Goal: Task Accomplishment & Management: Manage account settings

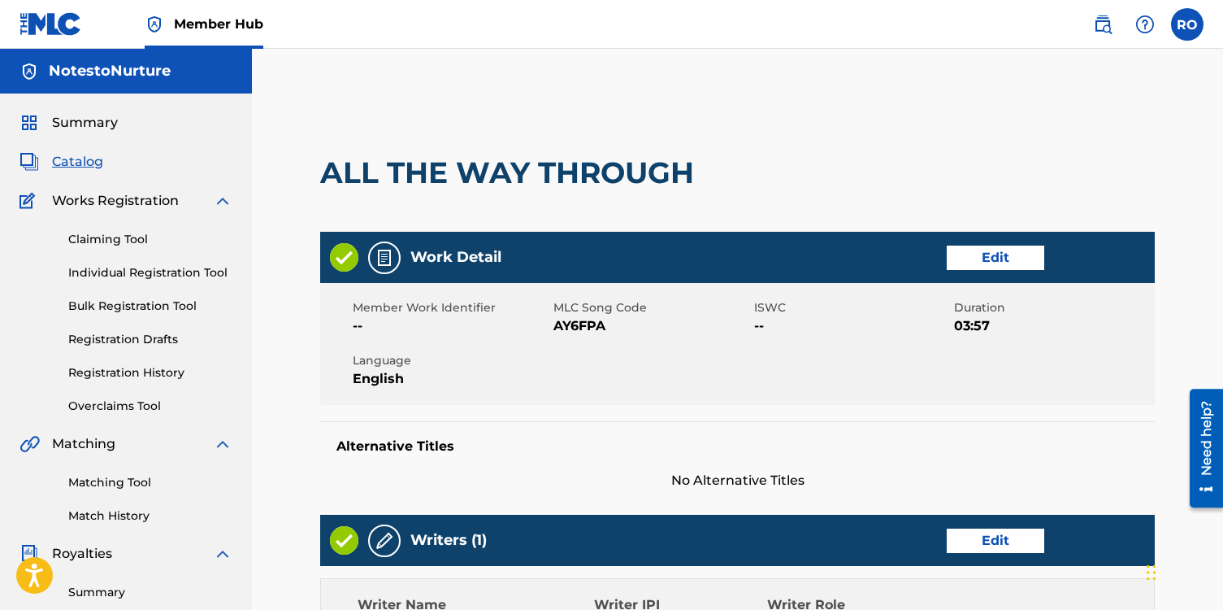
click at [80, 163] on span "Catalog" at bounding box center [77, 162] width 51 height 20
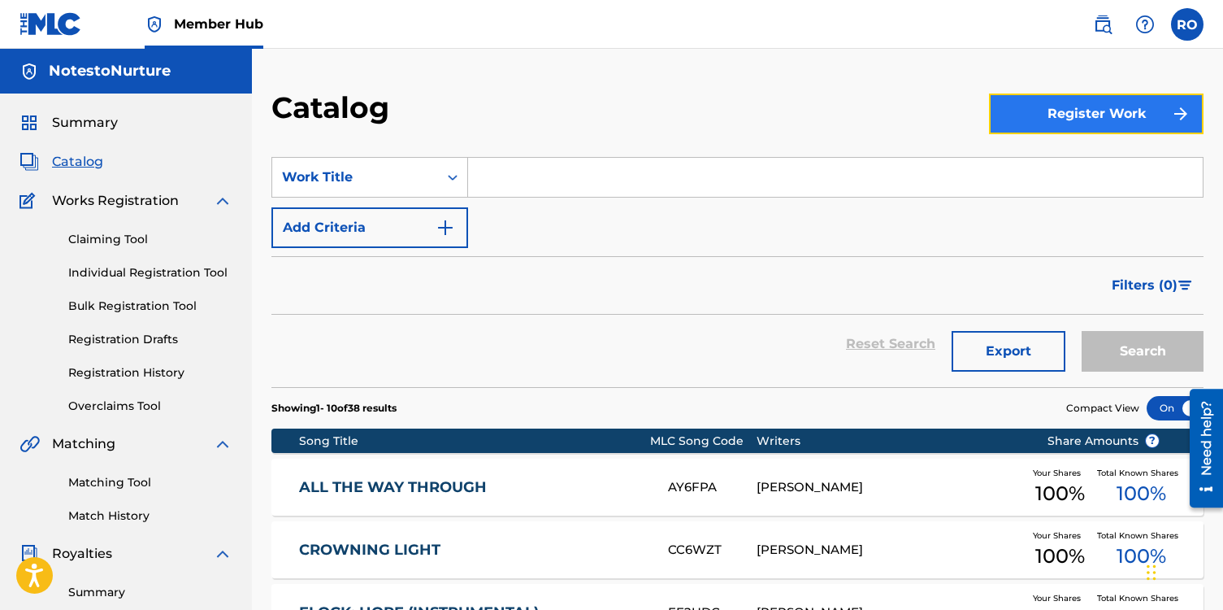
click at [1067, 115] on button "Register Work" at bounding box center [1096, 113] width 215 height 41
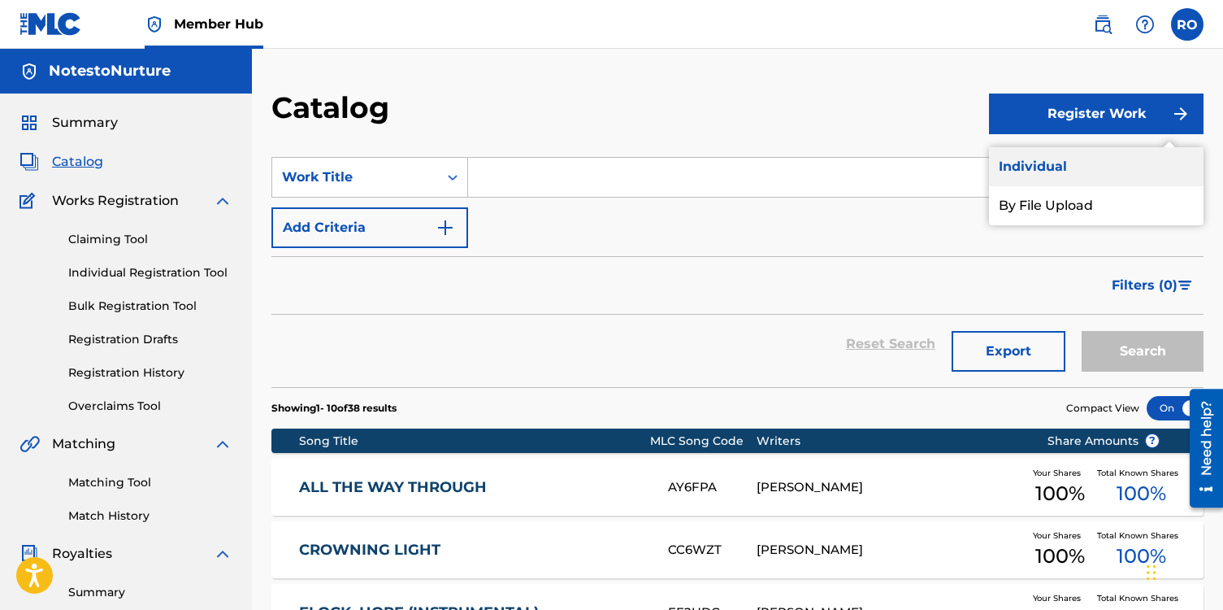
click at [1057, 166] on link "Individual" at bounding box center [1096, 166] width 215 height 39
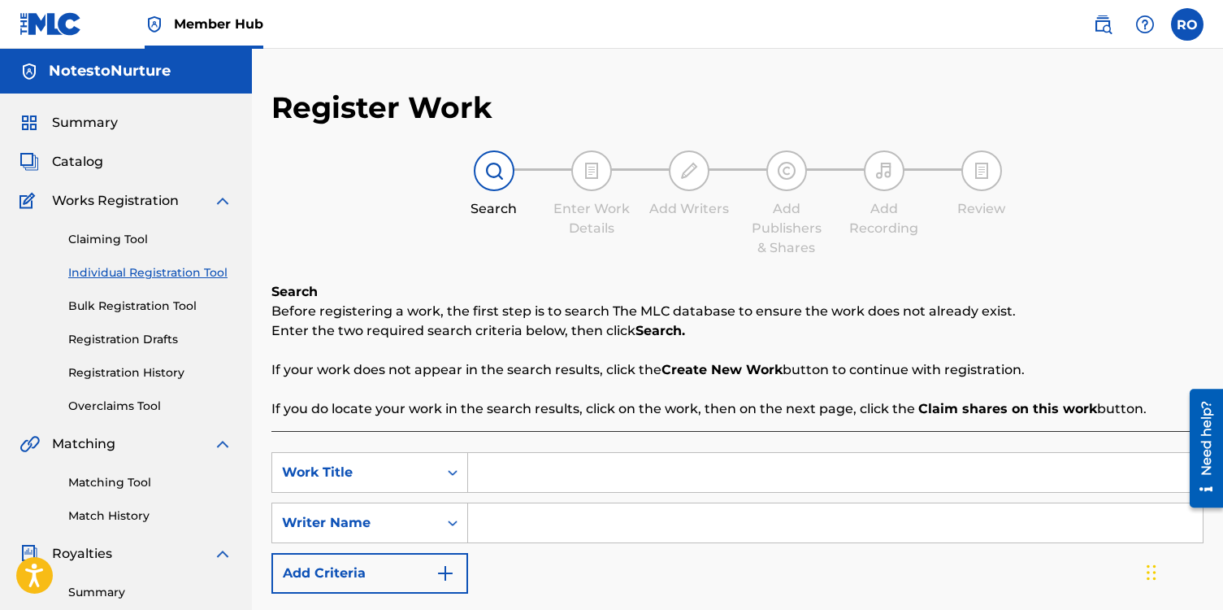
click at [493, 169] on img at bounding box center [495, 171] width 20 height 20
click at [512, 467] on input "Search Form" at bounding box center [835, 472] width 735 height 39
type input "Child"
click at [532, 528] on input "Search Form" at bounding box center [835, 522] width 735 height 39
type input "T"
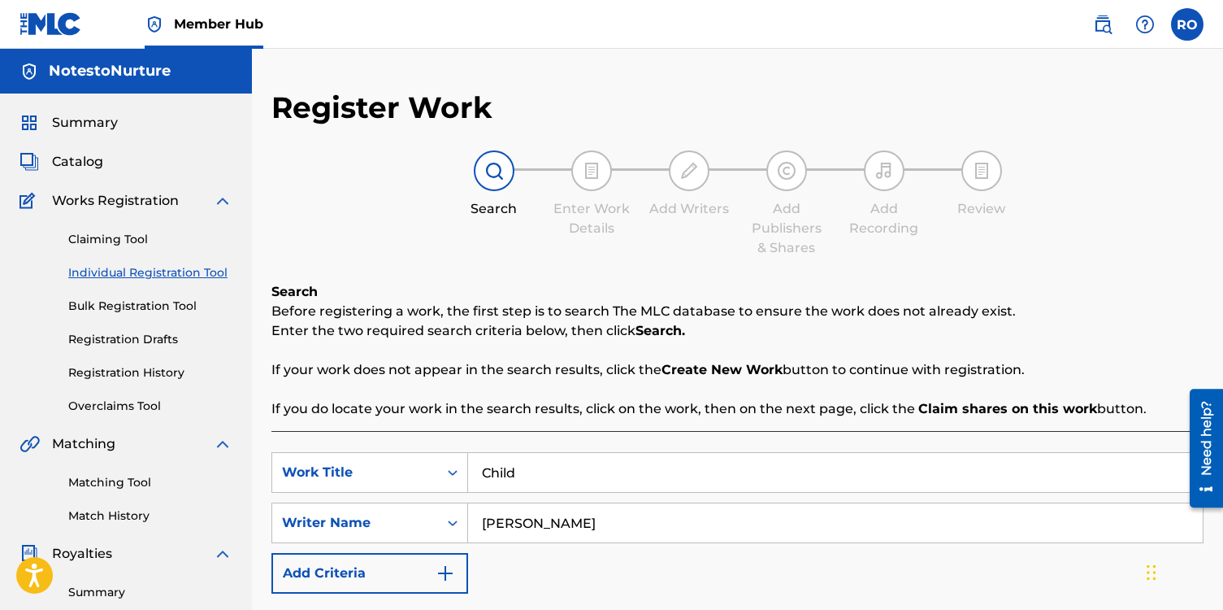
click at [578, 524] on input "[PERSON_NAME]" at bounding box center [835, 522] width 735 height 39
type input "[PERSON_NAME]"
click at [450, 570] on img "Search Form" at bounding box center [446, 573] width 20 height 20
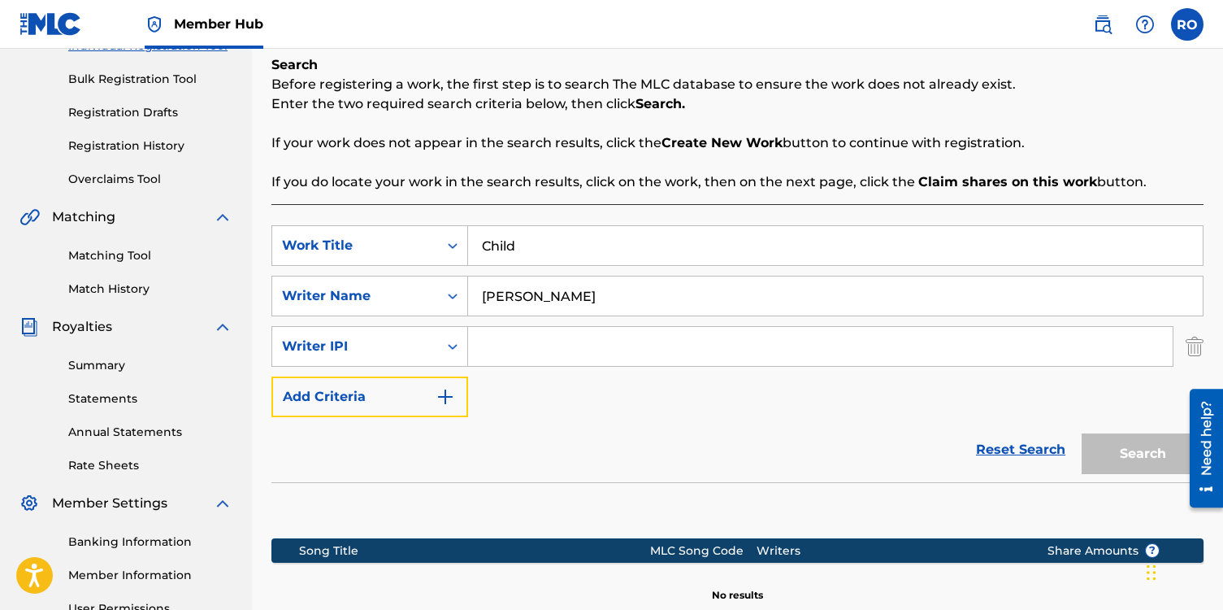
scroll to position [241, 0]
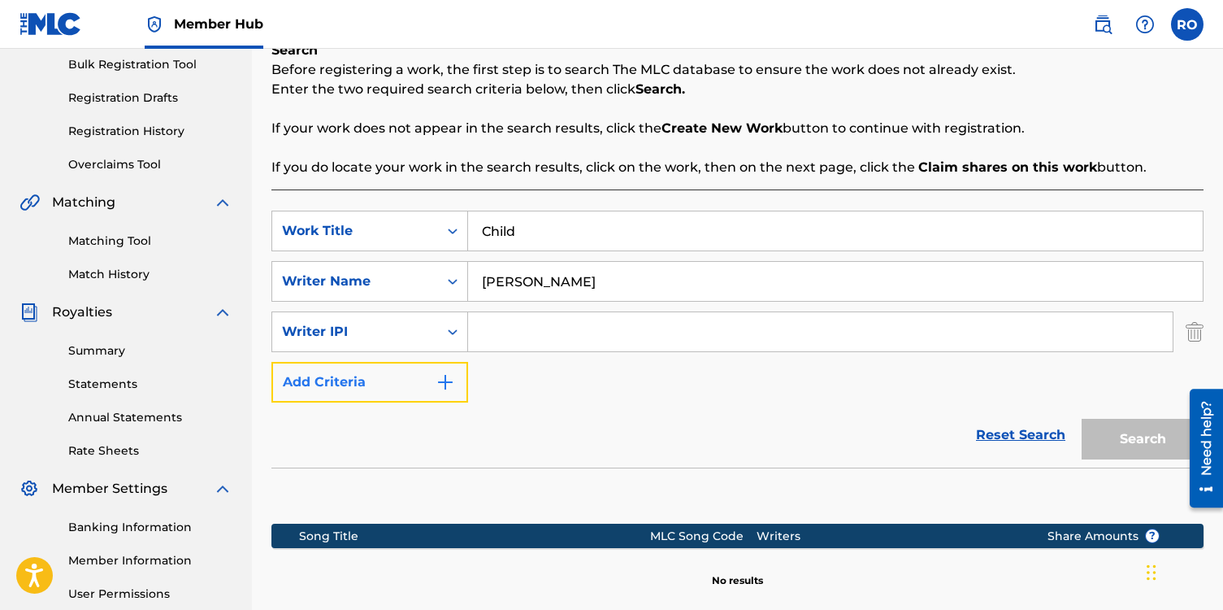
click at [450, 376] on img "Search Form" at bounding box center [446, 382] width 20 height 20
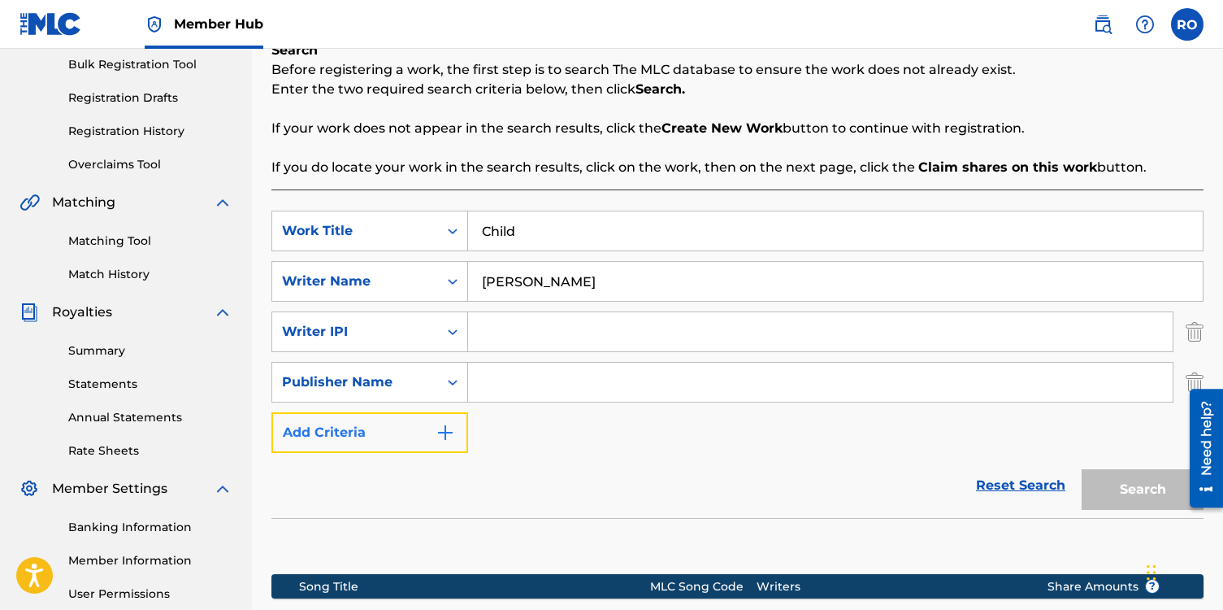
click at [448, 424] on img "Search Form" at bounding box center [446, 433] width 20 height 20
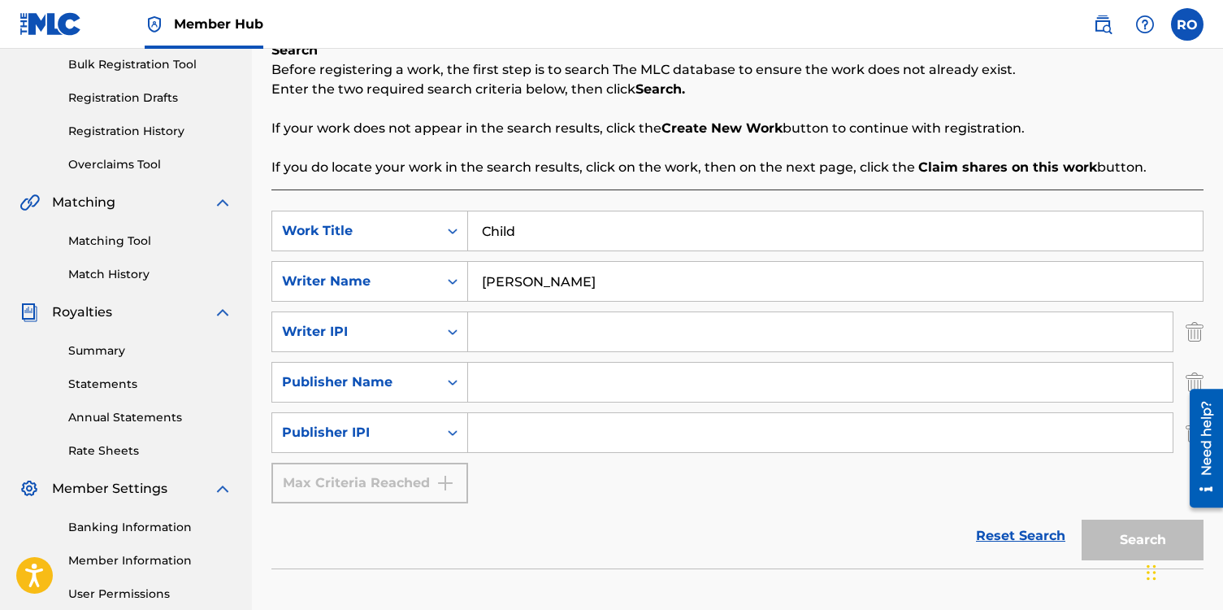
click at [449, 482] on div "Max Criteria Reached" at bounding box center [370, 483] width 197 height 41
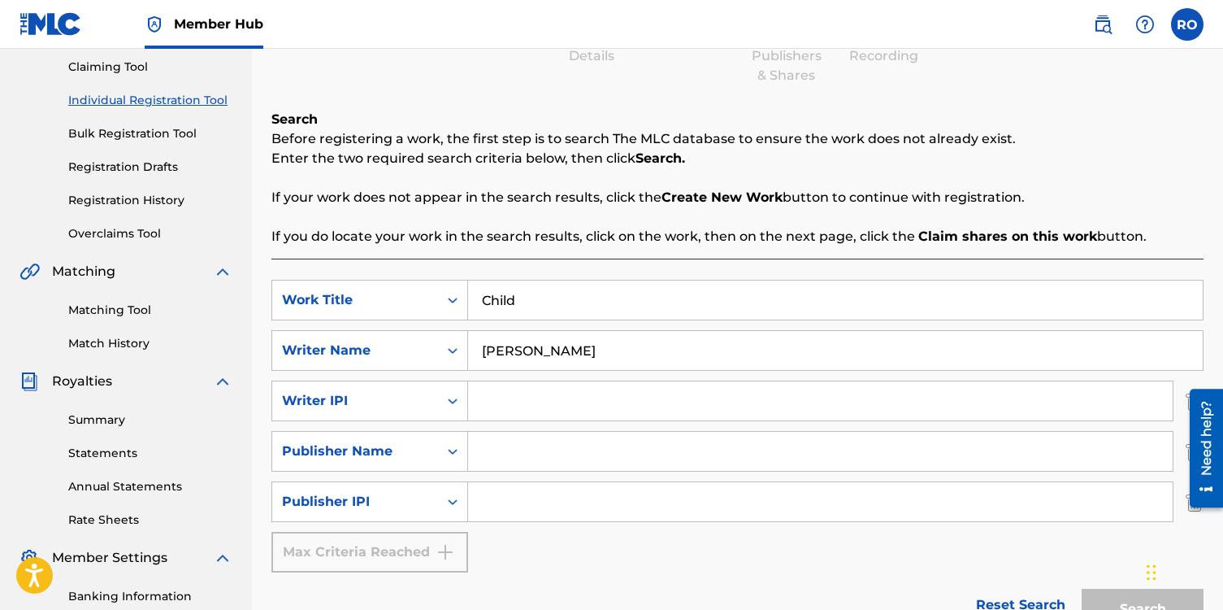
scroll to position [172, 0]
click at [548, 299] on input "Child" at bounding box center [835, 300] width 735 height 39
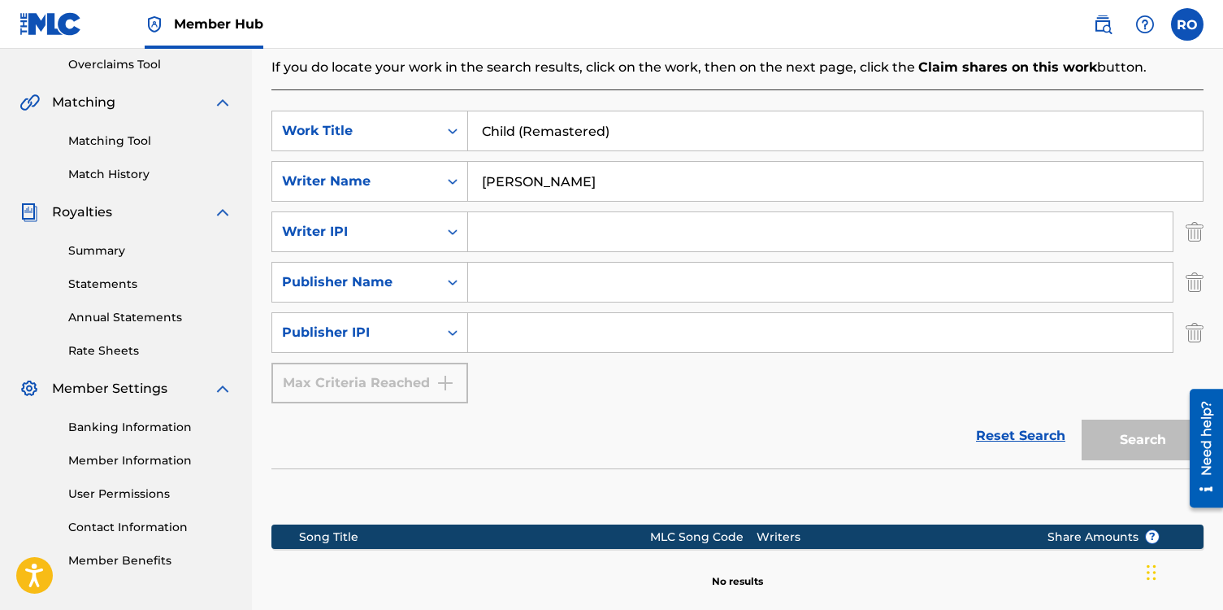
scroll to position [354, 0]
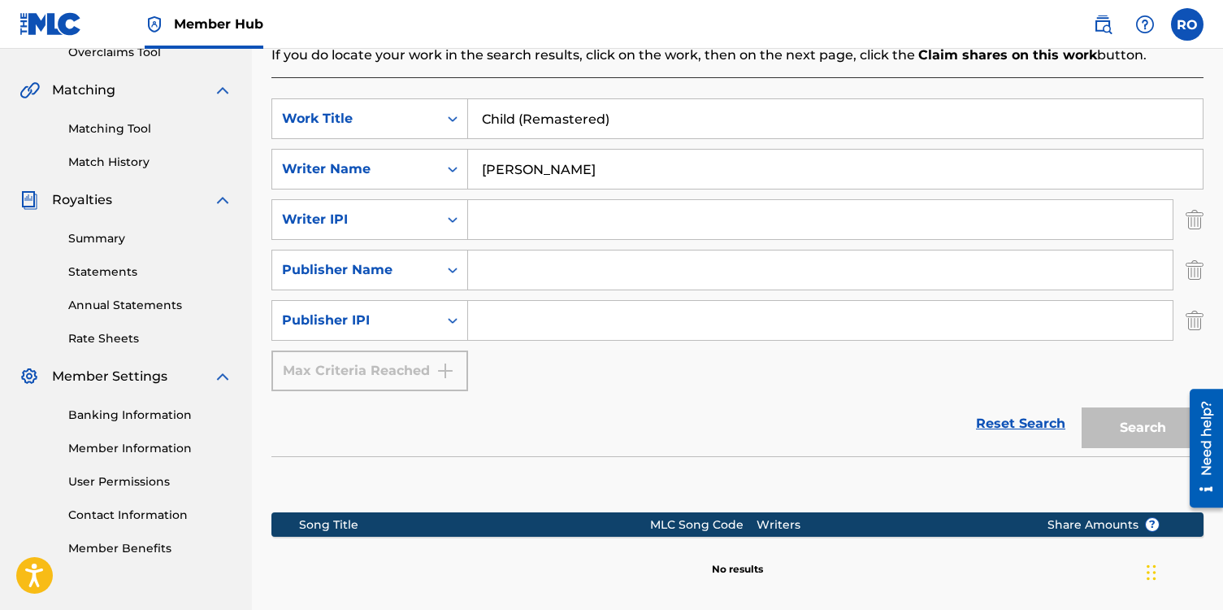
click at [1158, 432] on div "Search" at bounding box center [1139, 423] width 130 height 65
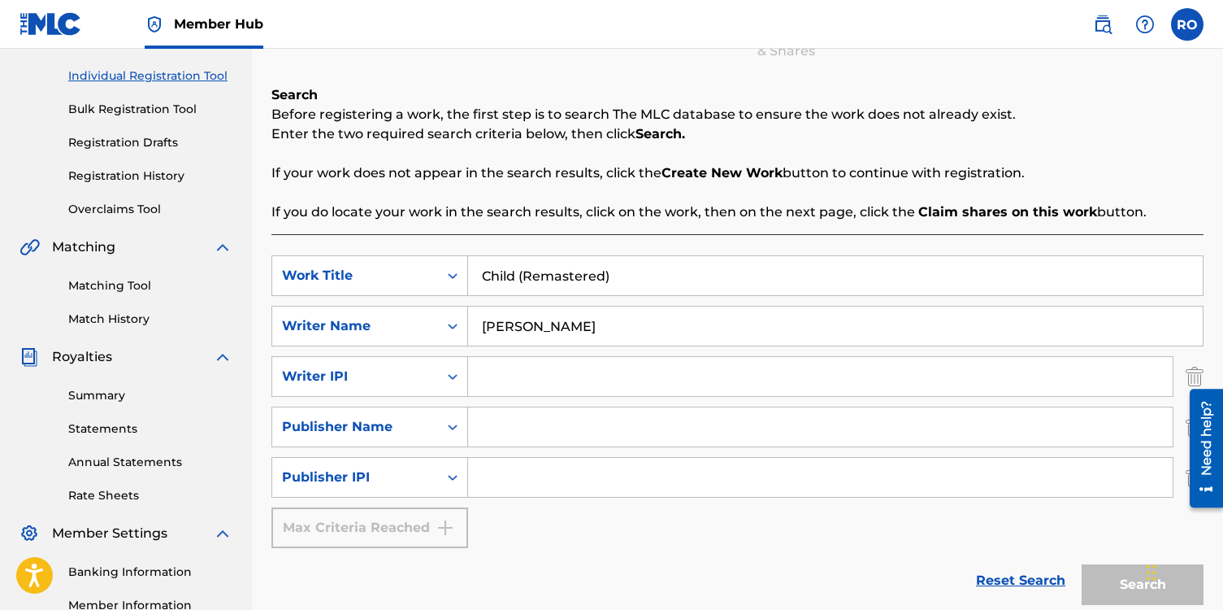
scroll to position [0, 0]
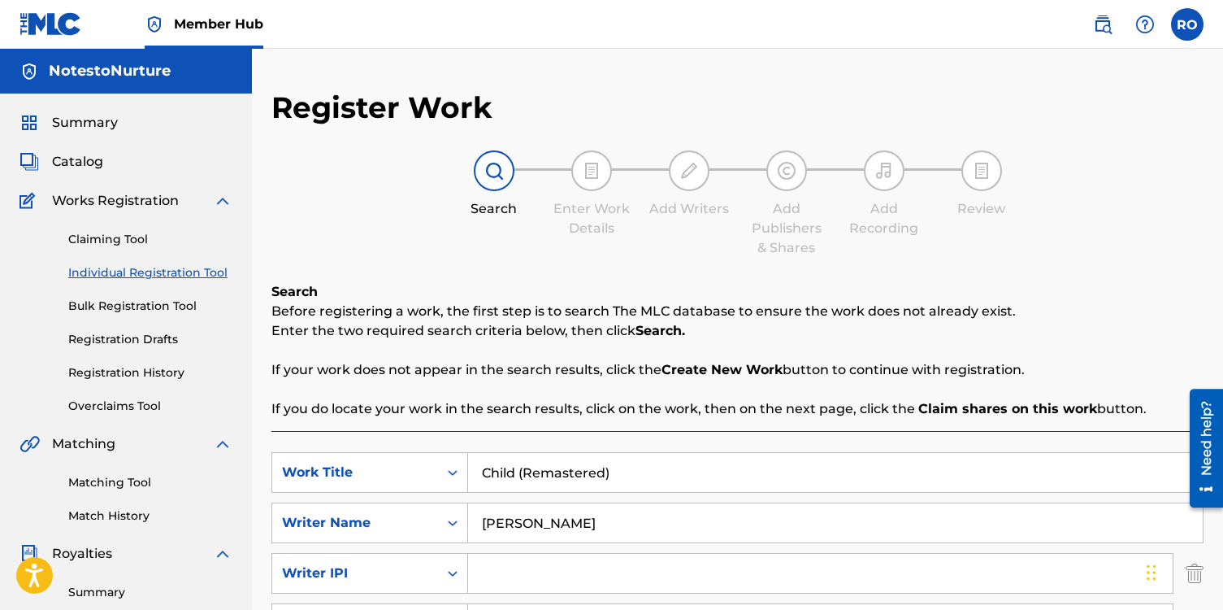
click at [592, 181] on div at bounding box center [592, 170] width 41 height 41
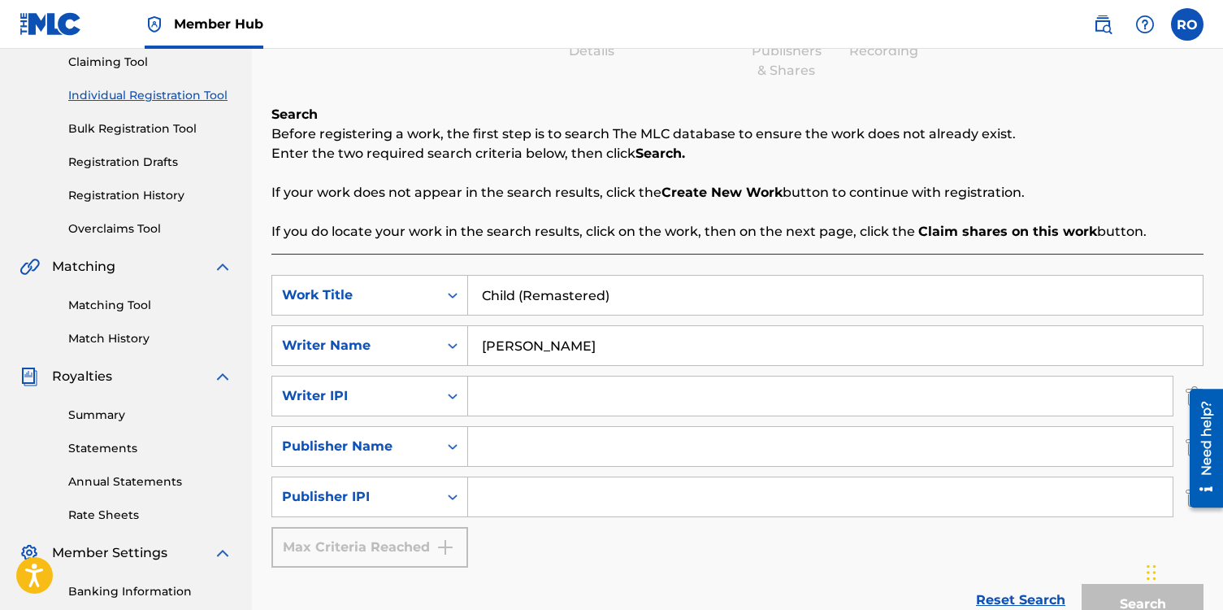
scroll to position [178, 0]
drag, startPoint x: 623, startPoint y: 292, endPoint x: 519, endPoint y: 299, distance: 103.5
click at [519, 299] on input "Child (Remastered)" at bounding box center [835, 294] width 735 height 39
type input "Child"
click at [452, 447] on icon "Search Form" at bounding box center [453, 445] width 16 height 16
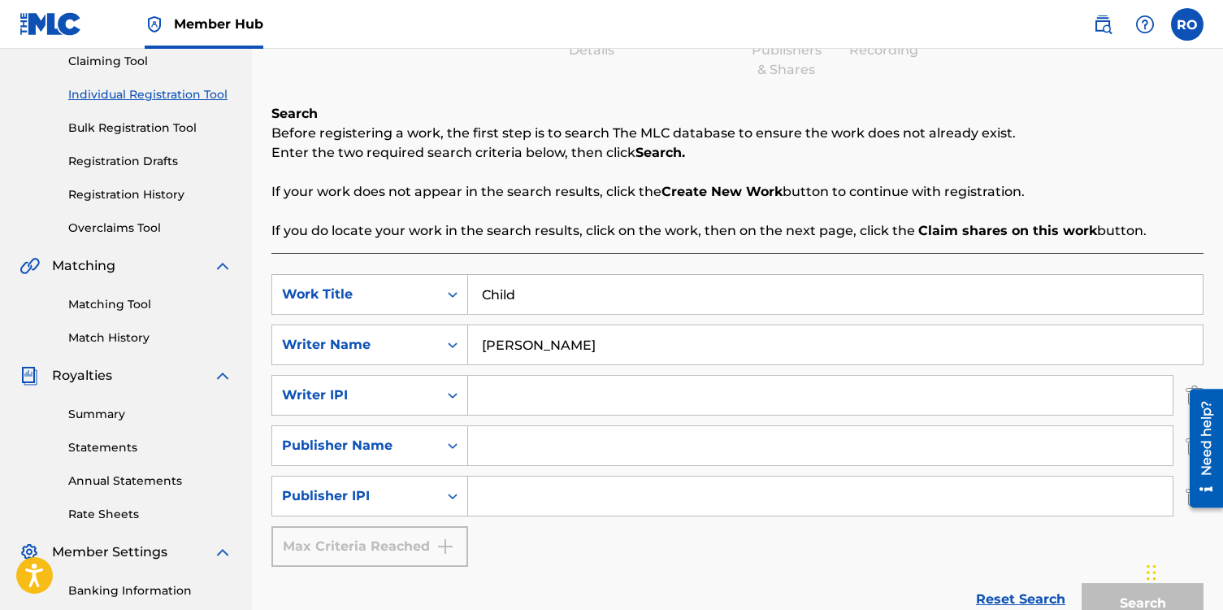
click at [516, 443] on input "Search Form" at bounding box center [820, 445] width 705 height 39
type input "NotestoNurture"
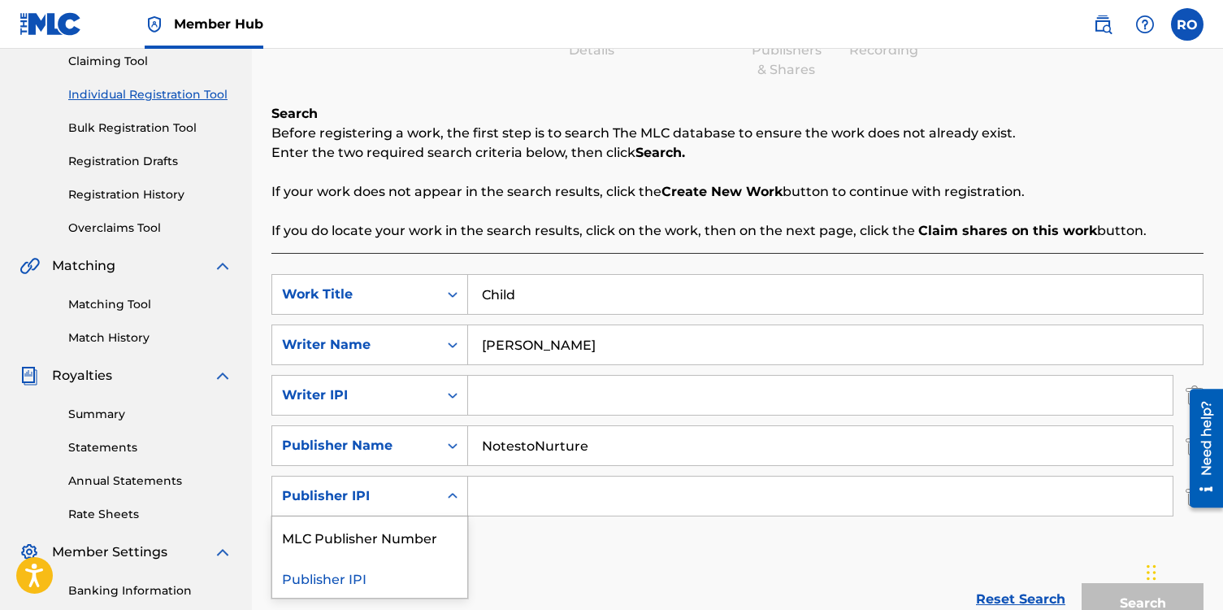
click at [457, 492] on icon "Search Form" at bounding box center [453, 496] width 16 height 16
click at [405, 579] on div "Publisher IPI" at bounding box center [369, 577] width 195 height 41
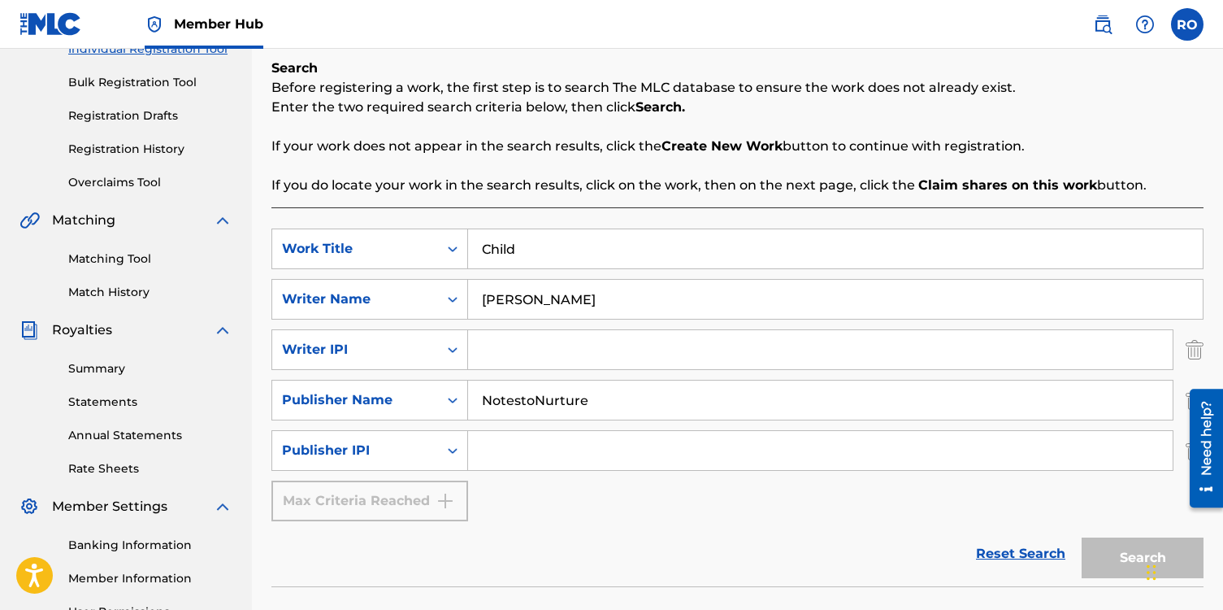
scroll to position [222, 0]
click at [503, 455] on input "Search Form" at bounding box center [820, 451] width 705 height 39
paste input "1166421664"
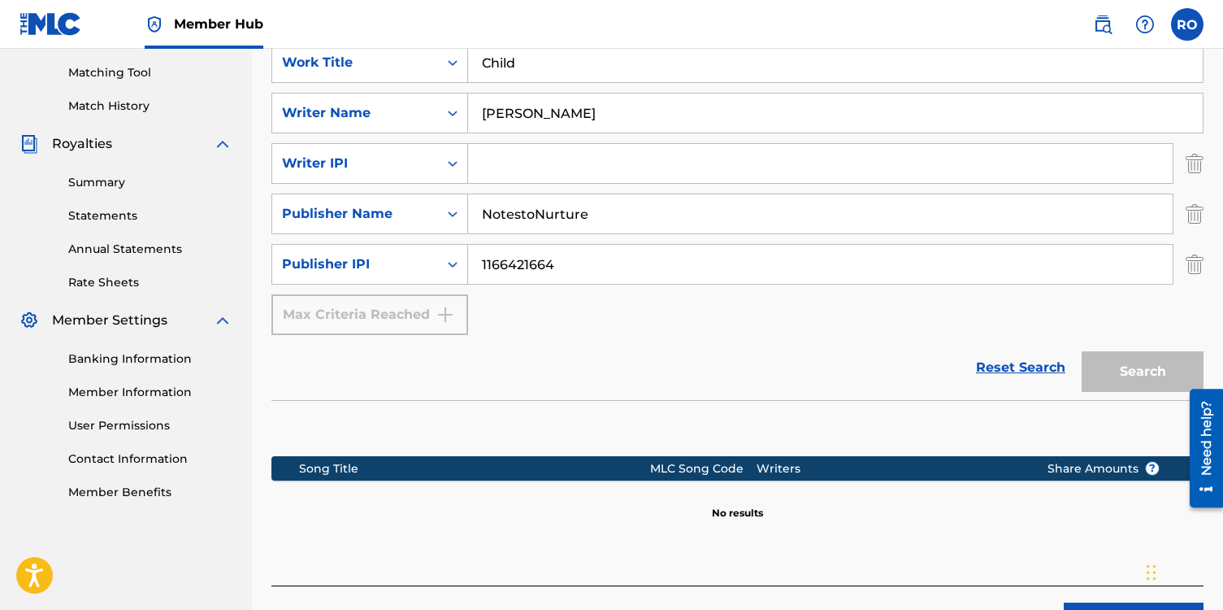
scroll to position [419, 0]
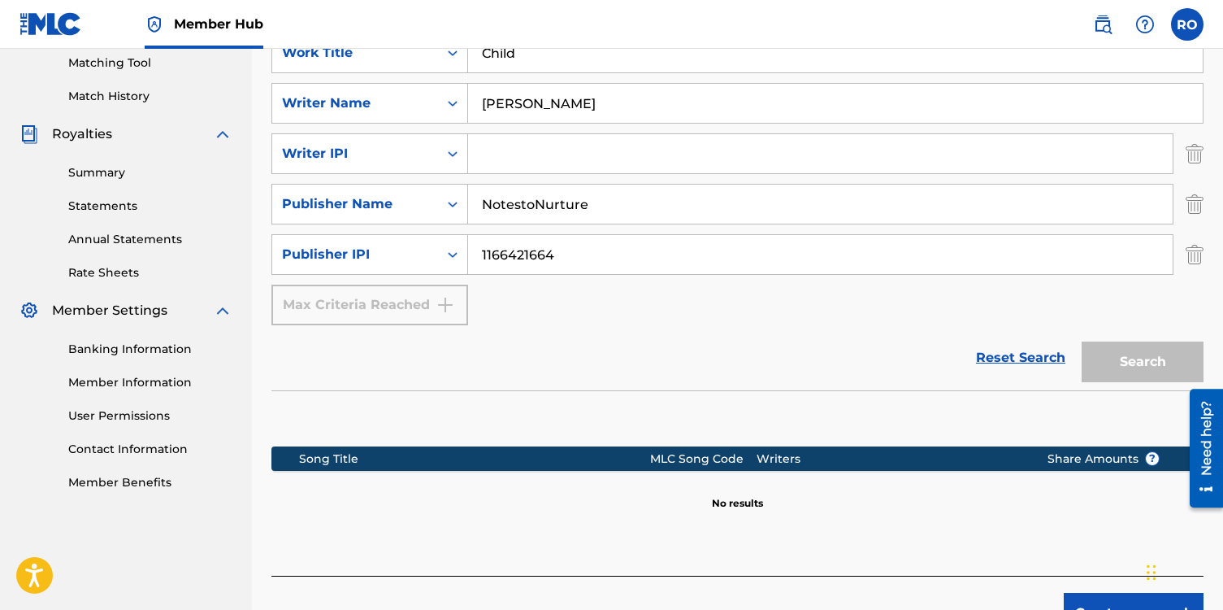
type input "1166421664"
click at [1124, 370] on div "Search" at bounding box center [1139, 357] width 130 height 65
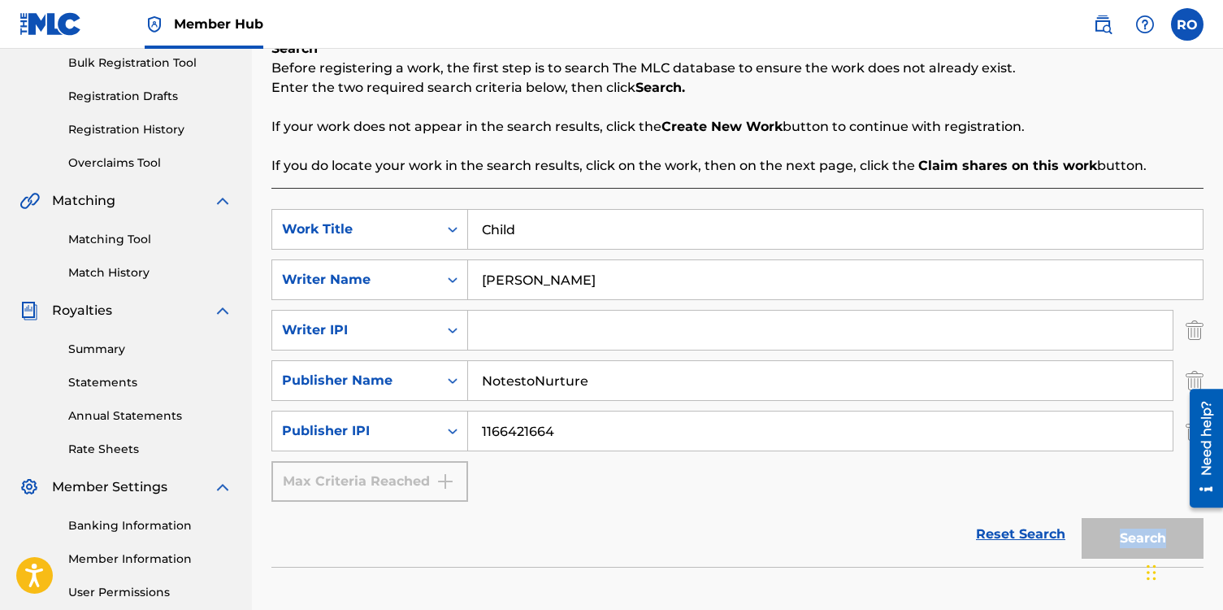
scroll to position [239, 0]
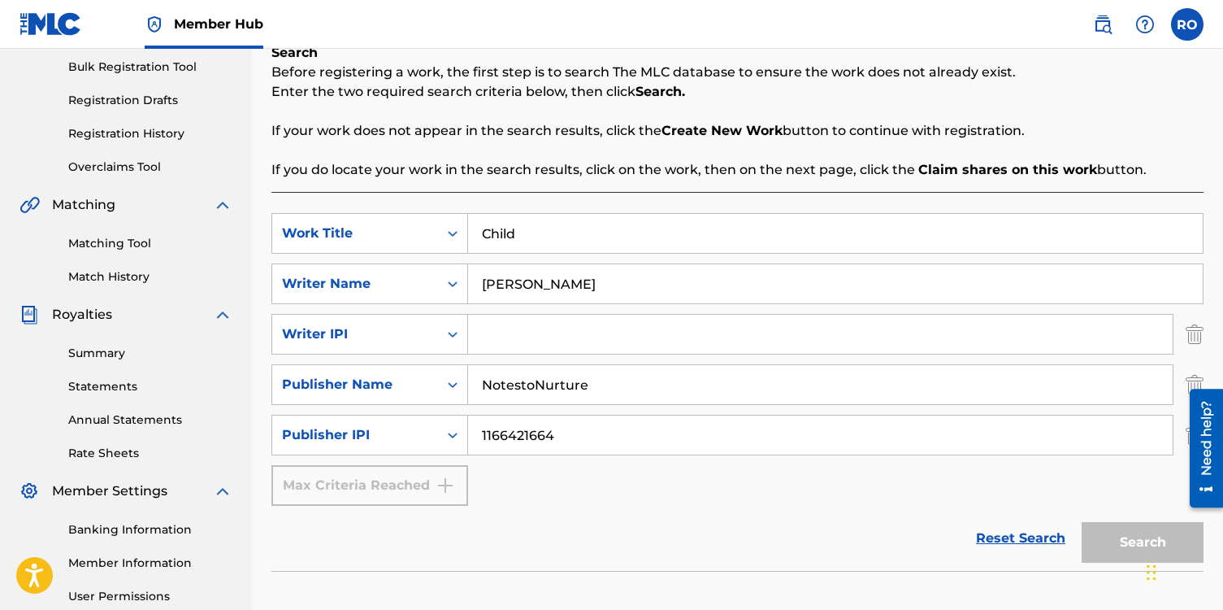
click at [511, 334] on input "Search Form" at bounding box center [820, 334] width 705 height 39
paste input "1017253399"
type input "1017253399"
click at [1097, 541] on button "Search" at bounding box center [1143, 542] width 122 height 41
click at [1125, 548] on button "Search" at bounding box center [1143, 542] width 122 height 41
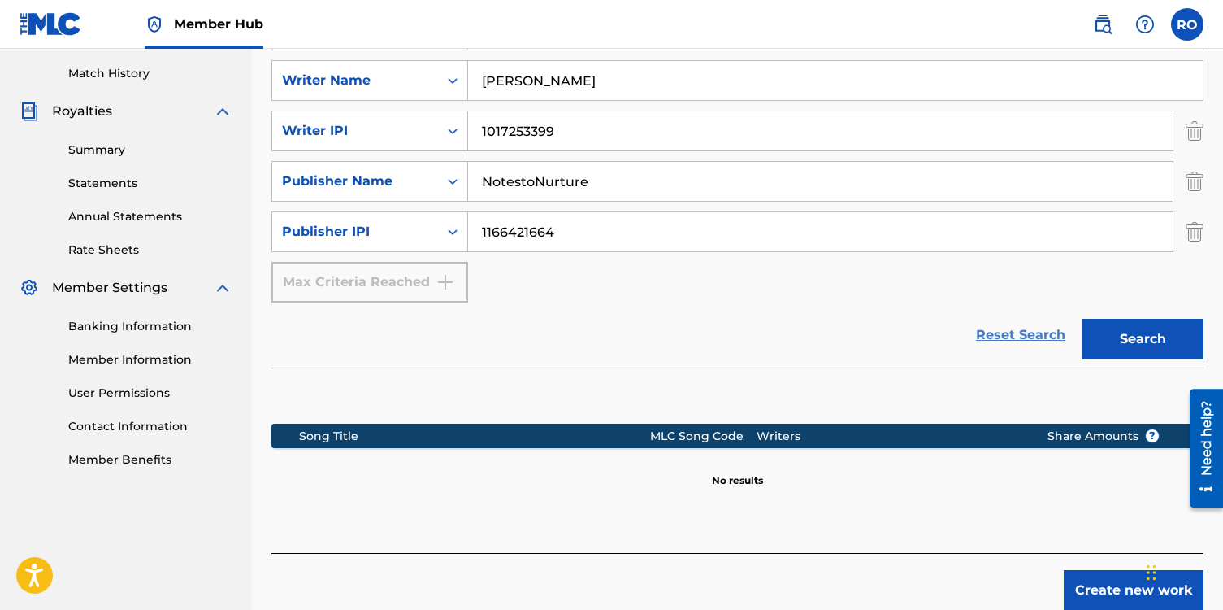
scroll to position [521, 0]
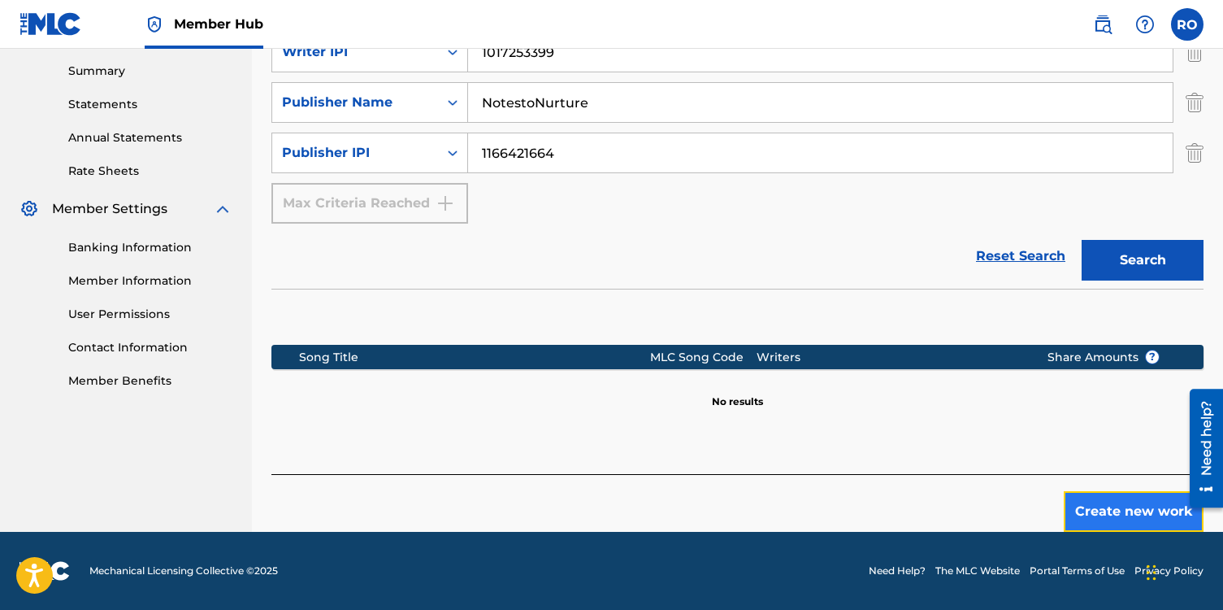
click at [1108, 512] on button "Create new work" at bounding box center [1134, 511] width 140 height 41
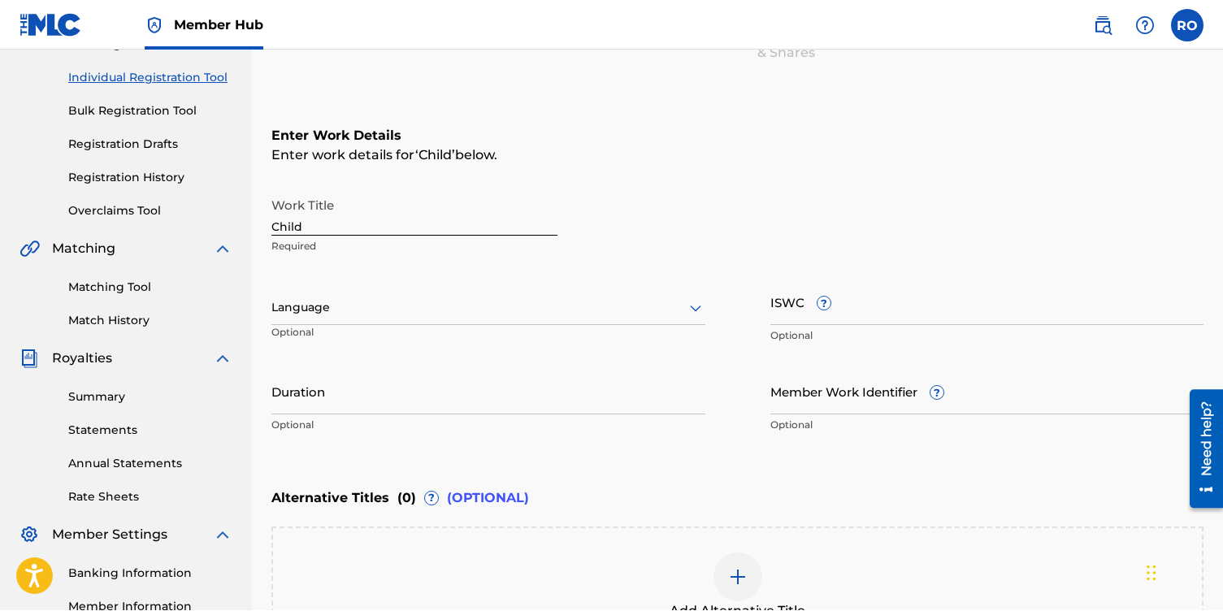
scroll to position [195, 0]
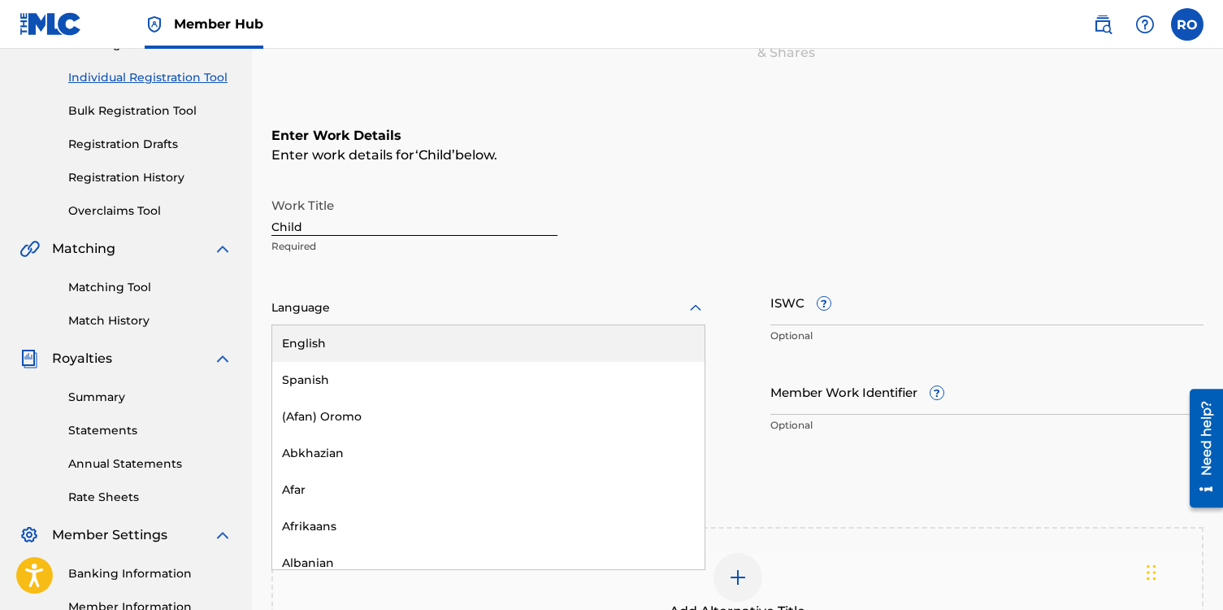
click at [692, 312] on icon at bounding box center [696, 308] width 20 height 20
click at [419, 350] on div "English" at bounding box center [488, 343] width 432 height 37
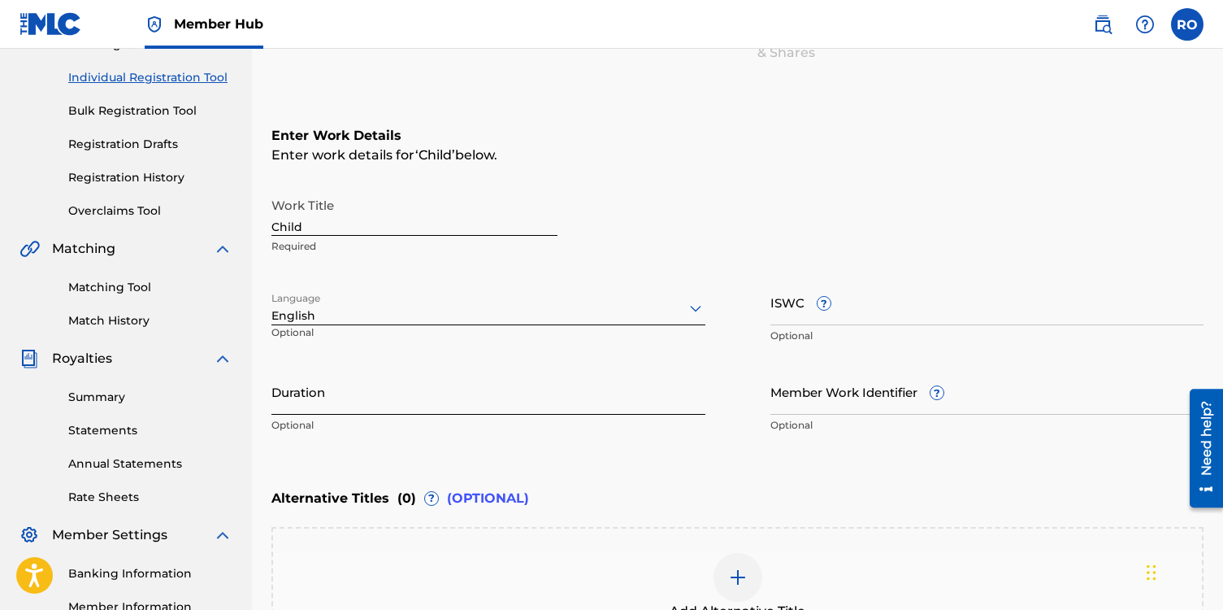
click at [341, 397] on input "Duration" at bounding box center [489, 391] width 434 height 46
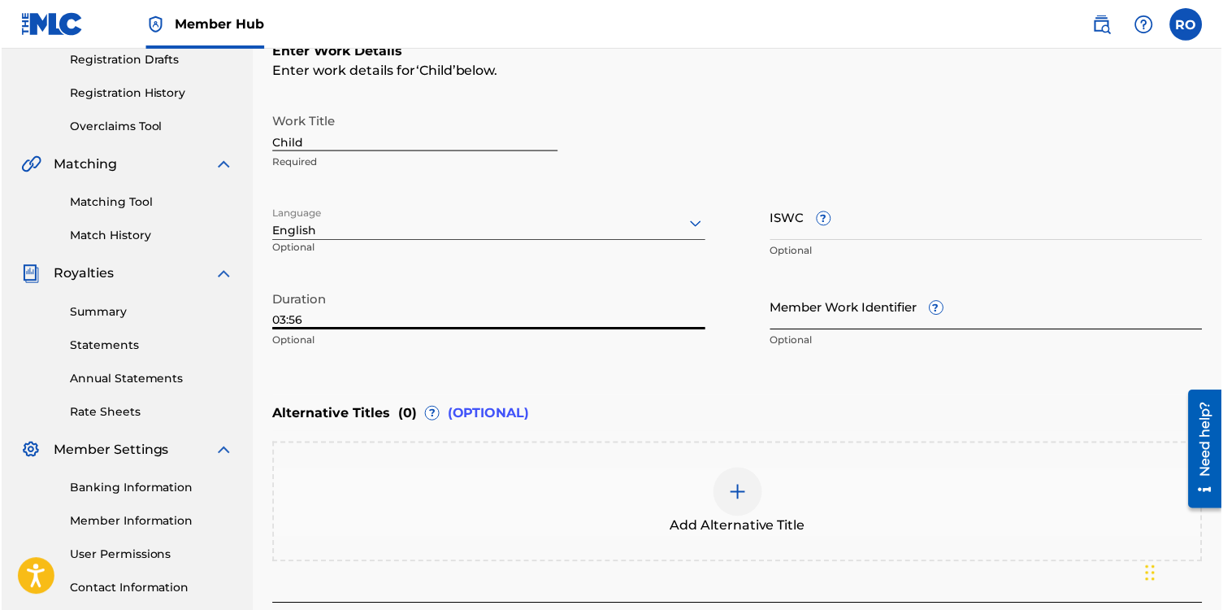
scroll to position [272, 0]
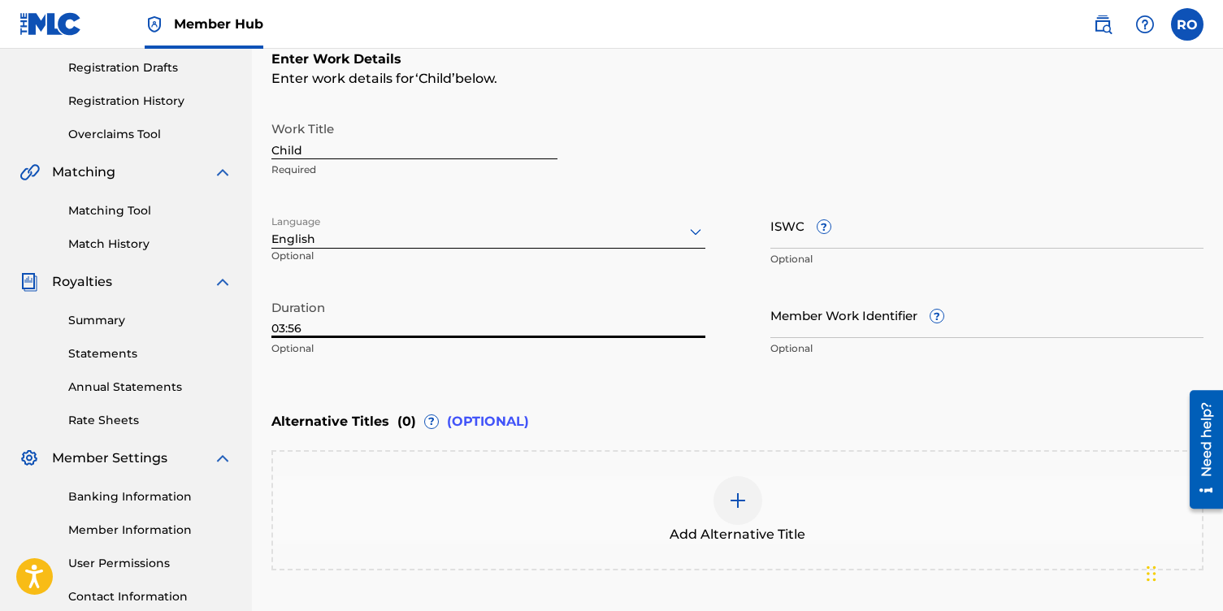
type input "03:56"
click at [876, 237] on input "ISWC ?" at bounding box center [988, 225] width 434 height 46
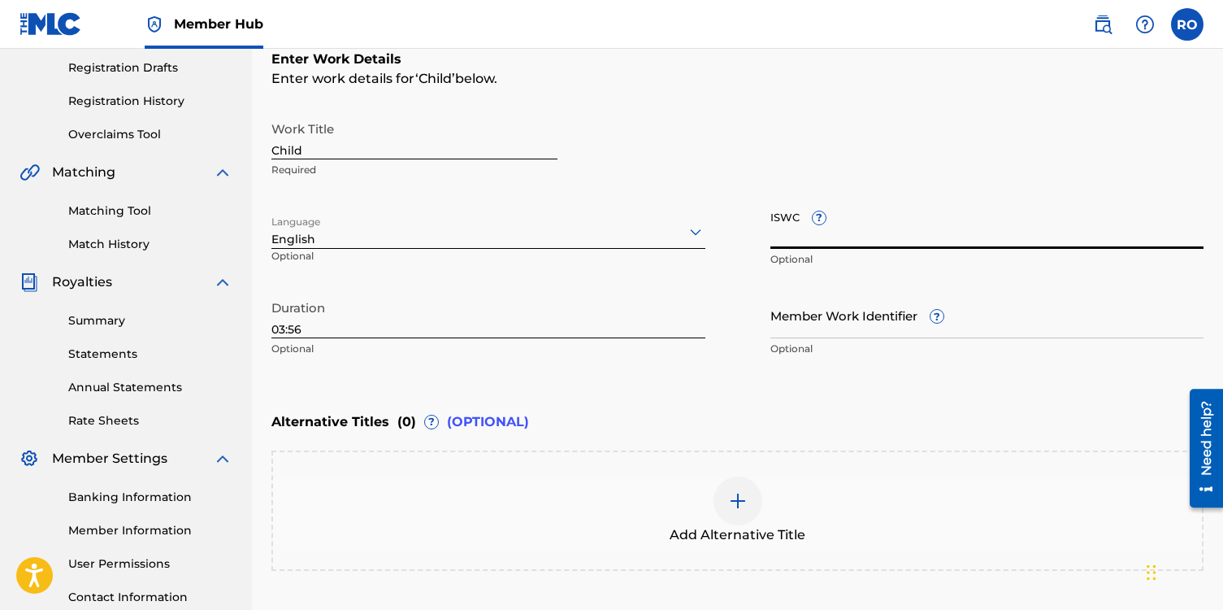
paste input "932385058"
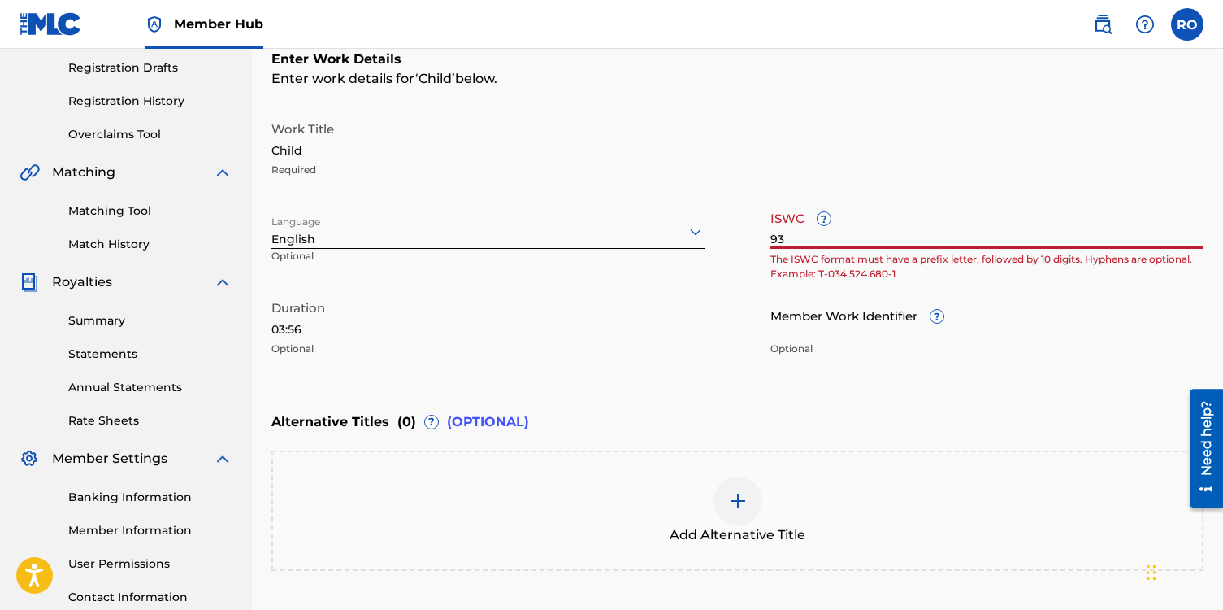
type input "9"
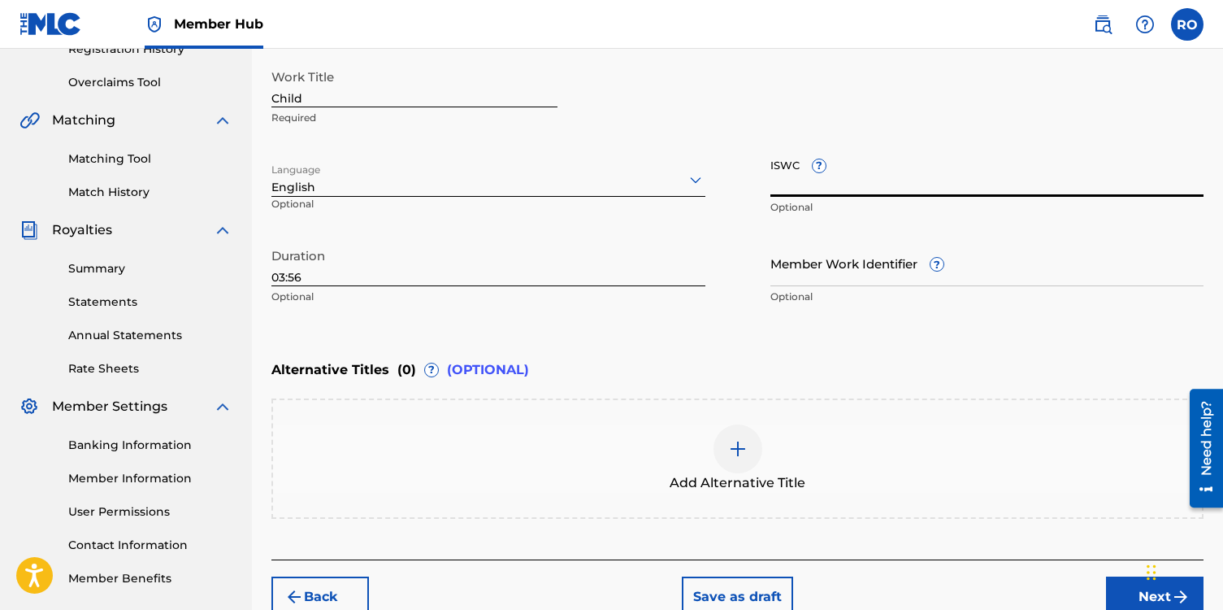
scroll to position [408, 0]
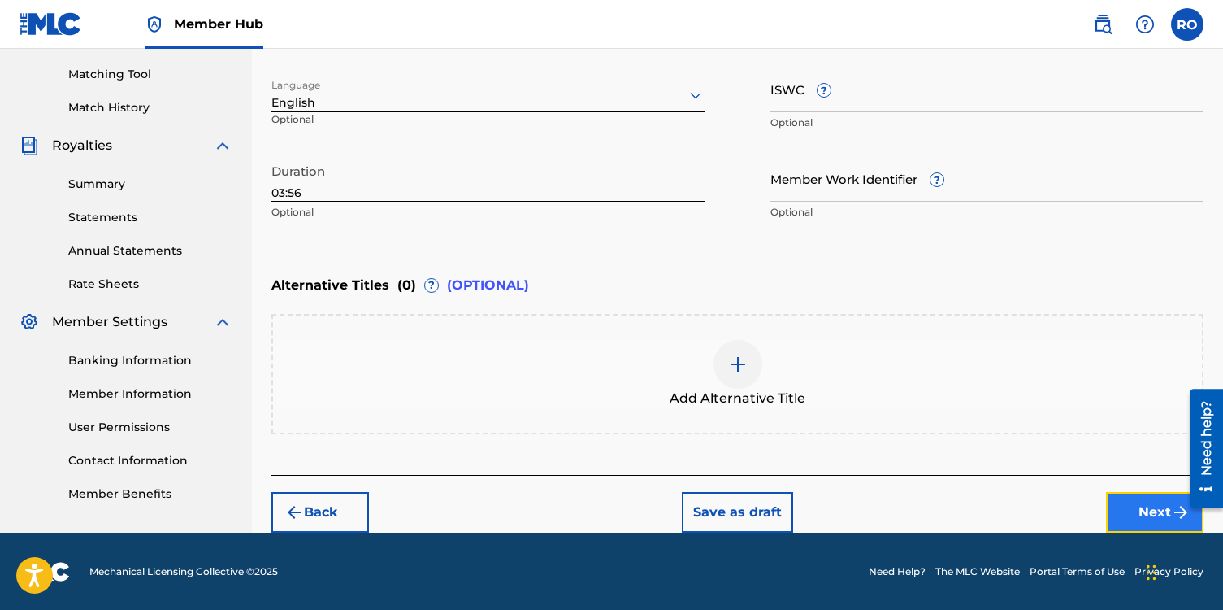
click at [1154, 510] on button "Next" at bounding box center [1155, 512] width 98 height 41
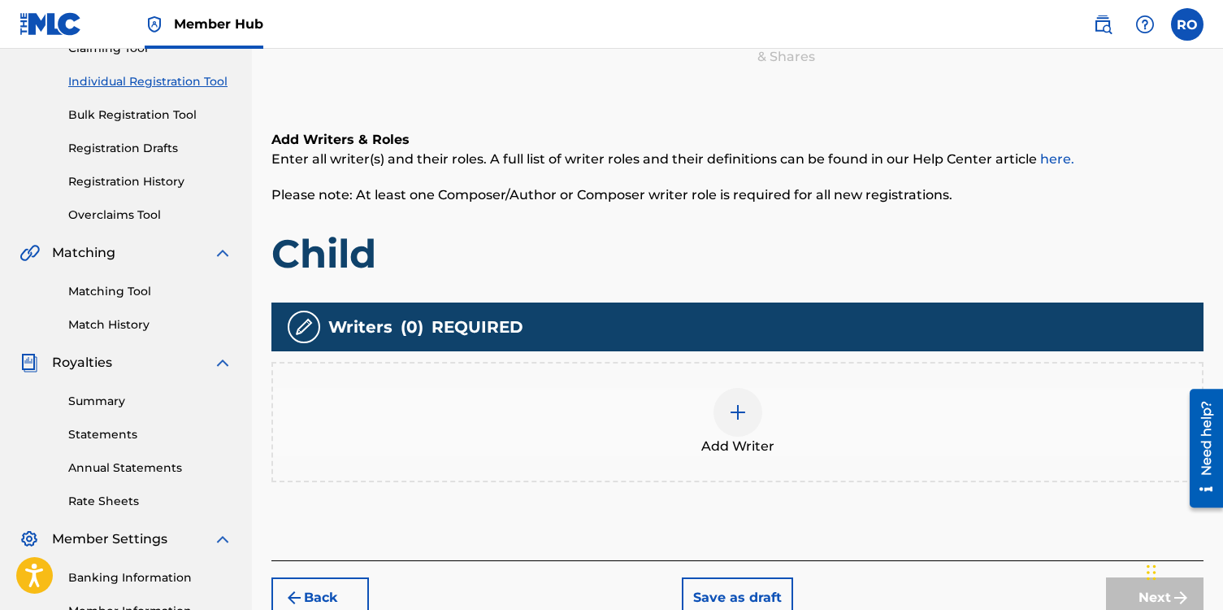
scroll to position [233, 0]
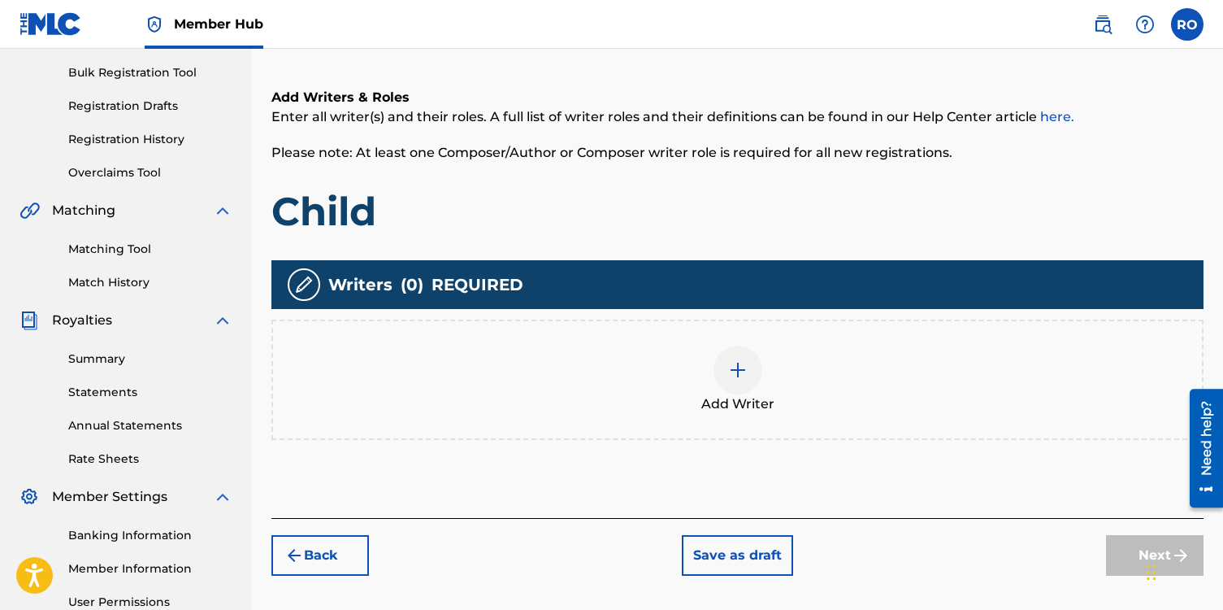
click at [736, 377] on img at bounding box center [738, 370] width 20 height 20
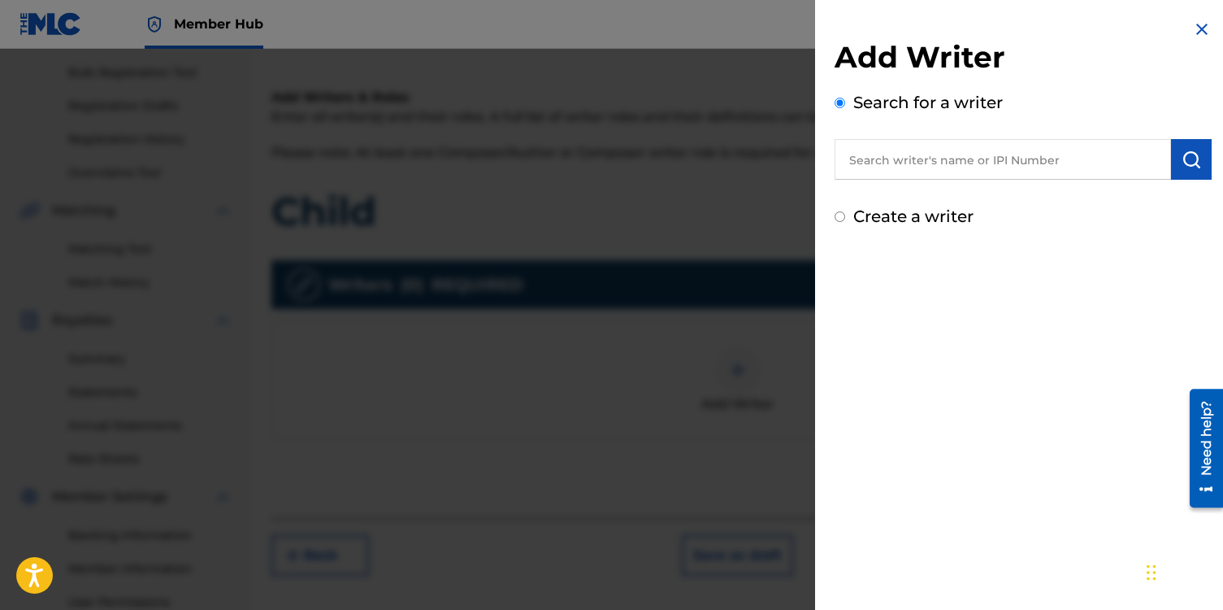
click at [1000, 167] on input "text" at bounding box center [1003, 159] width 337 height 41
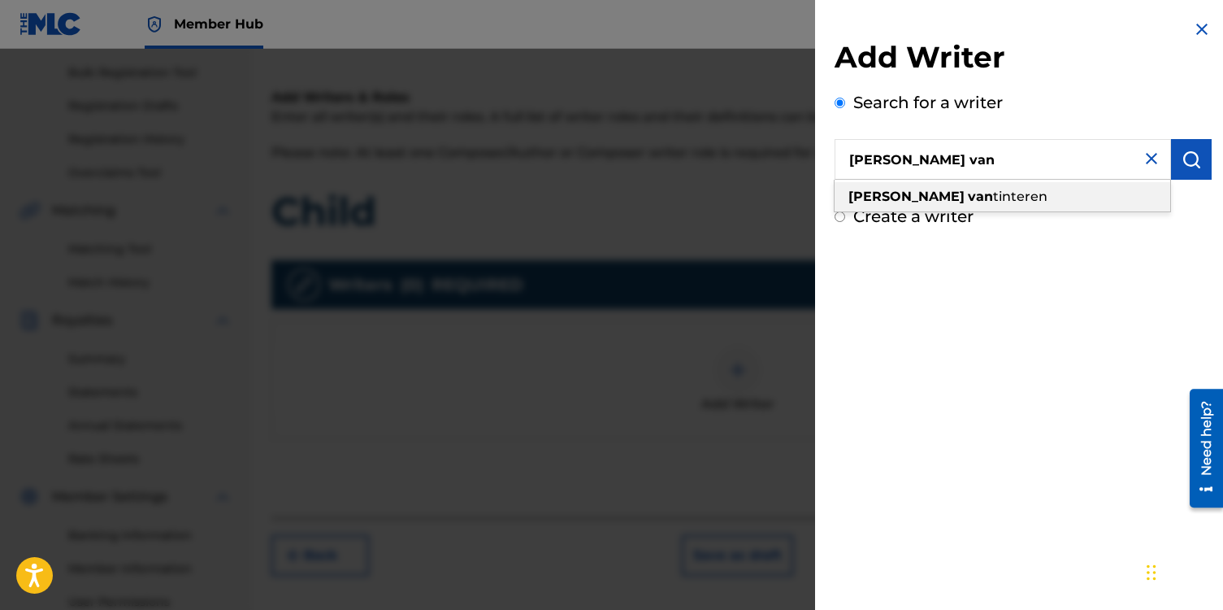
click at [998, 199] on div "[PERSON_NAME]" at bounding box center [1003, 196] width 336 height 29
type input "[PERSON_NAME]"
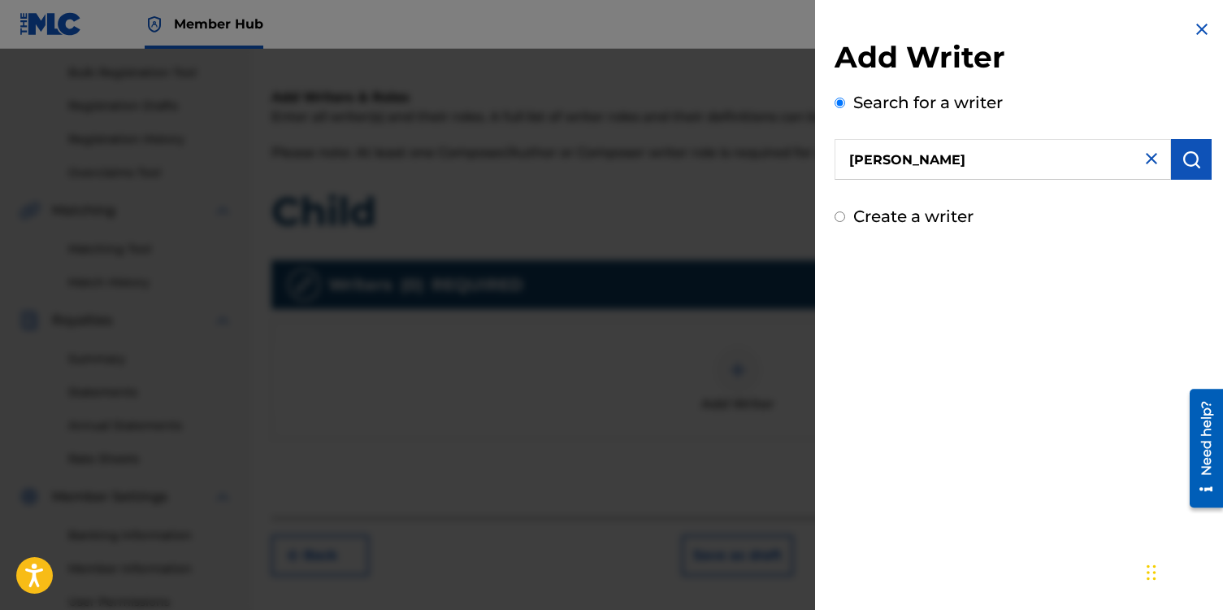
drag, startPoint x: 1011, startPoint y: 159, endPoint x: 913, endPoint y: 148, distance: 99.0
click at [913, 148] on input "[PERSON_NAME]" at bounding box center [1003, 159] width 337 height 41
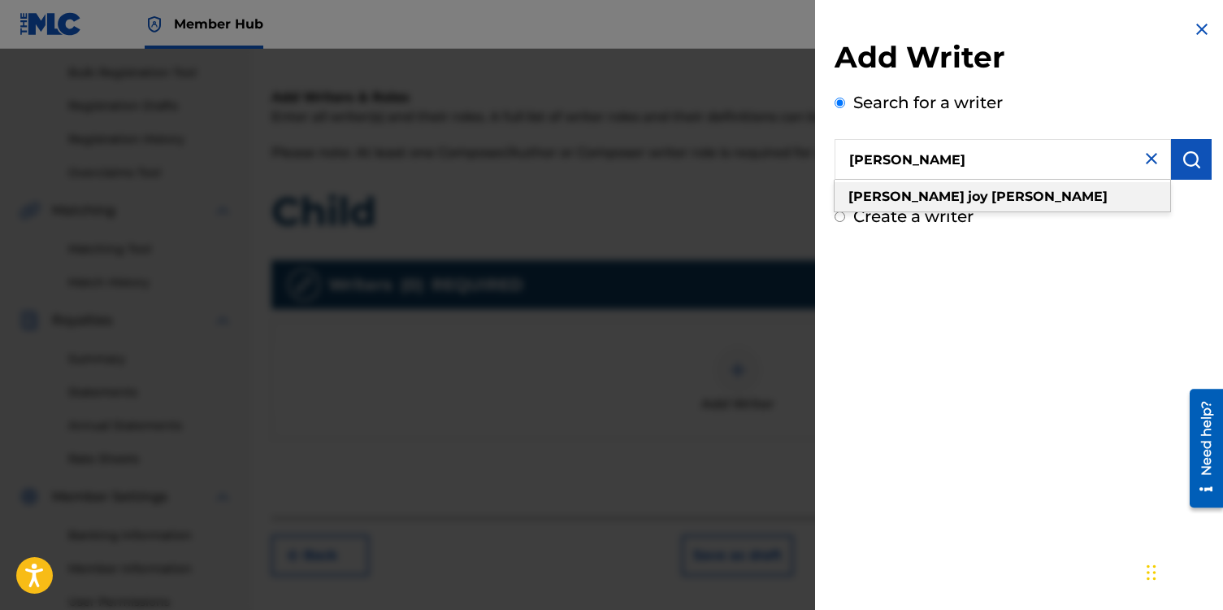
type input "[PERSON_NAME]"
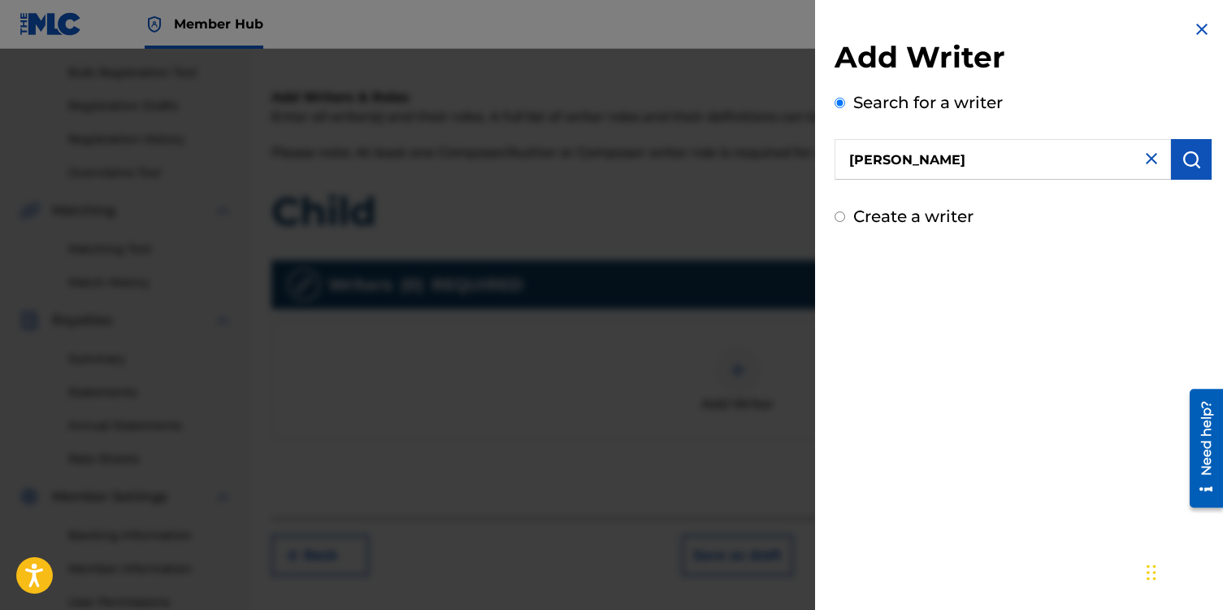
click at [840, 215] on input "Create a writer" at bounding box center [840, 216] width 11 height 11
radio input "false"
radio input "true"
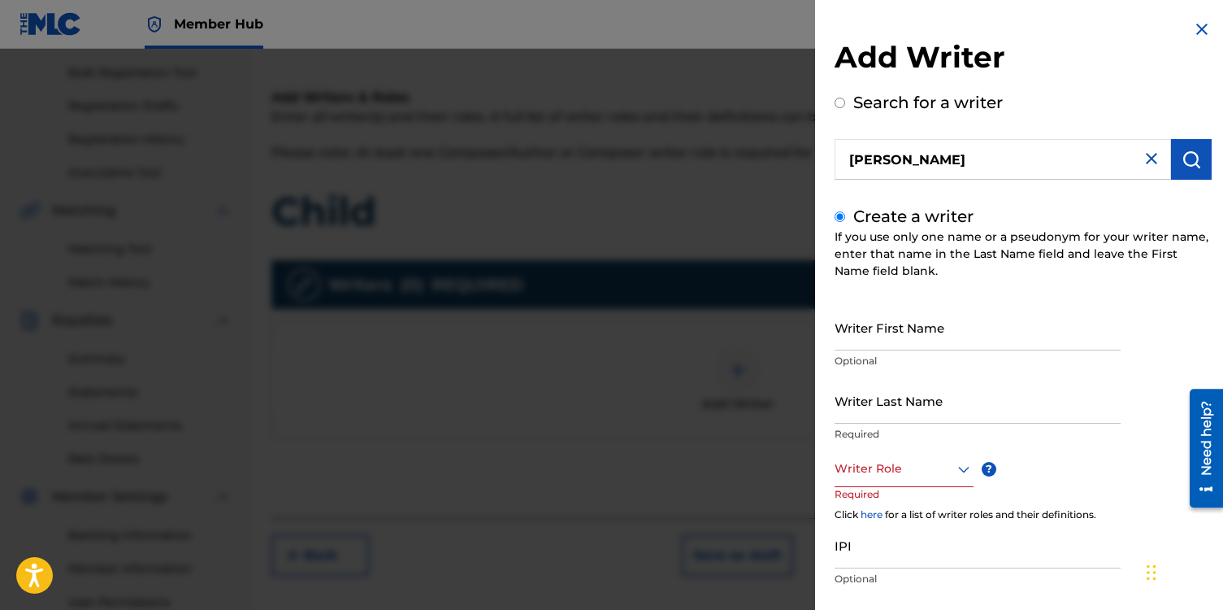
click at [843, 215] on input "Create a writer" at bounding box center [840, 216] width 11 height 11
click at [934, 277] on div "If you use only one name or a pseudonym for your writer name, enter that name i…" at bounding box center [1023, 253] width 377 height 51
click at [920, 171] on input "[PERSON_NAME]" at bounding box center [1003, 159] width 337 height 41
radio input "true"
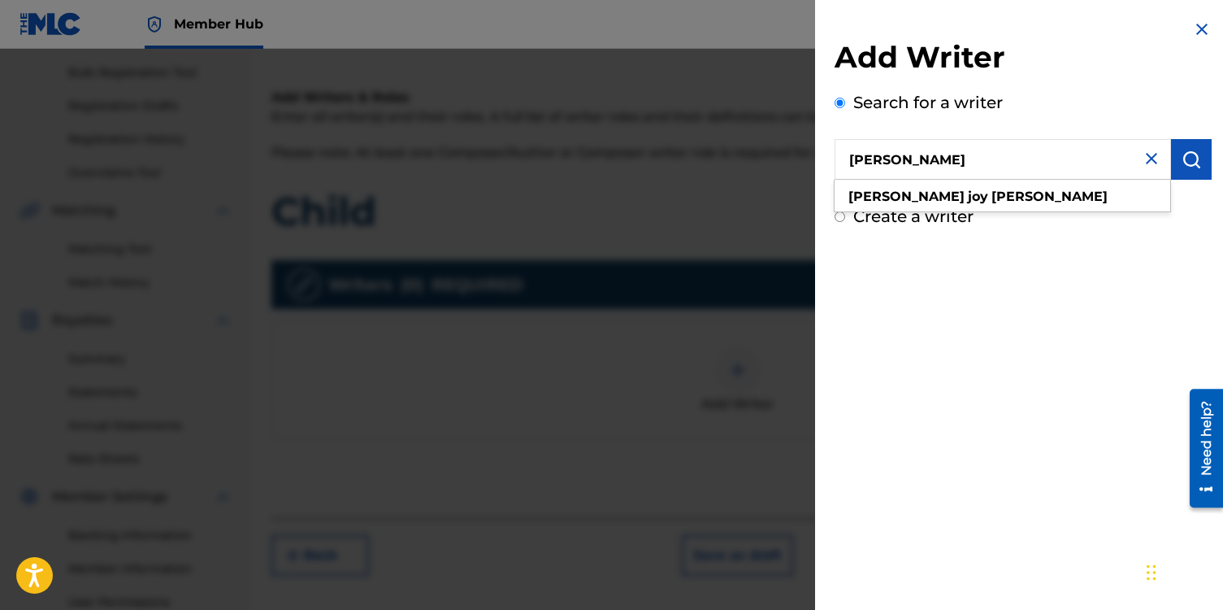
click at [1073, 167] on input "[PERSON_NAME]" at bounding box center [1003, 159] width 337 height 41
click at [1028, 172] on input "[PERSON_NAME]" at bounding box center [1003, 159] width 337 height 41
click at [1009, 301] on div "Add Writer Search for a writer [PERSON_NAME] Create a writer" at bounding box center [1023, 305] width 416 height 610
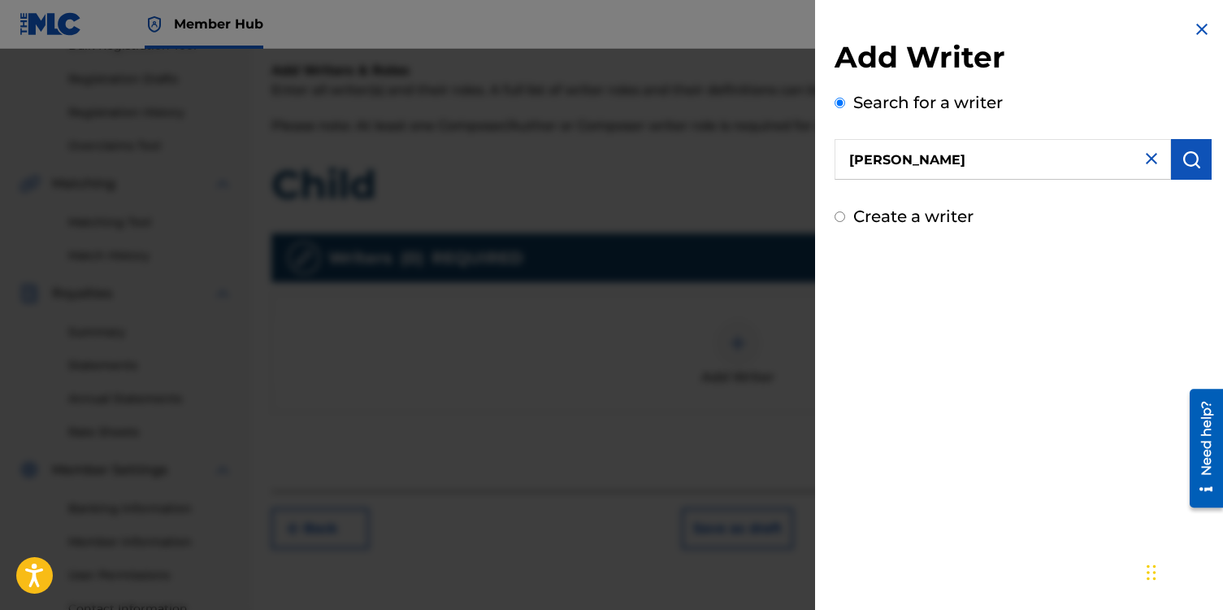
scroll to position [256, 0]
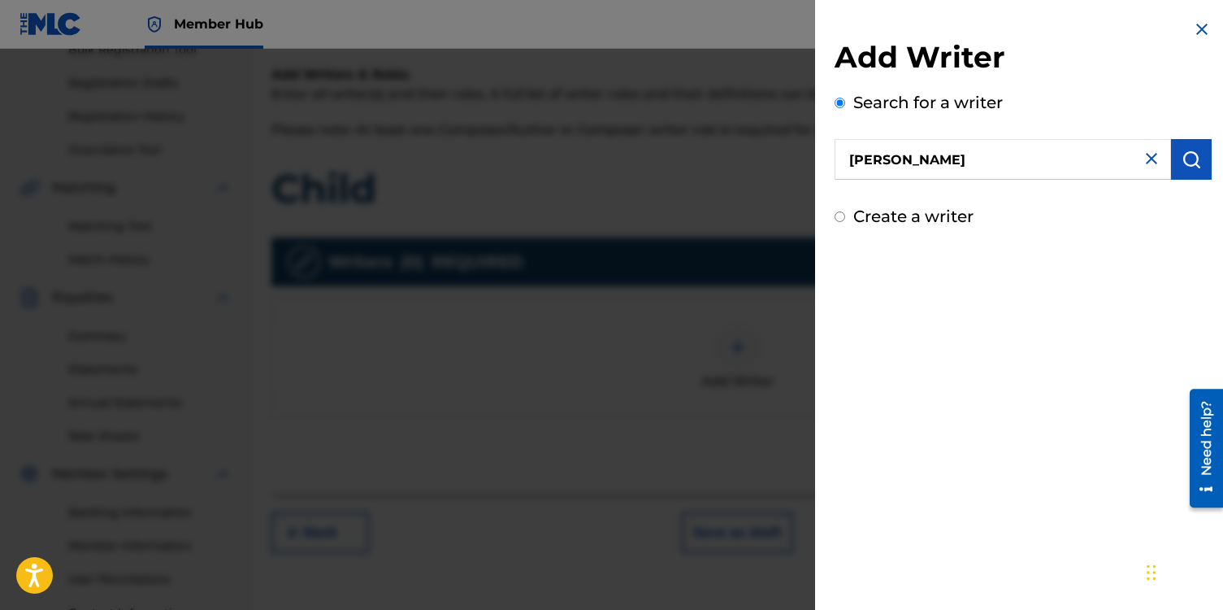
click at [1211, 454] on div "Need help?" at bounding box center [1207, 437] width 22 height 75
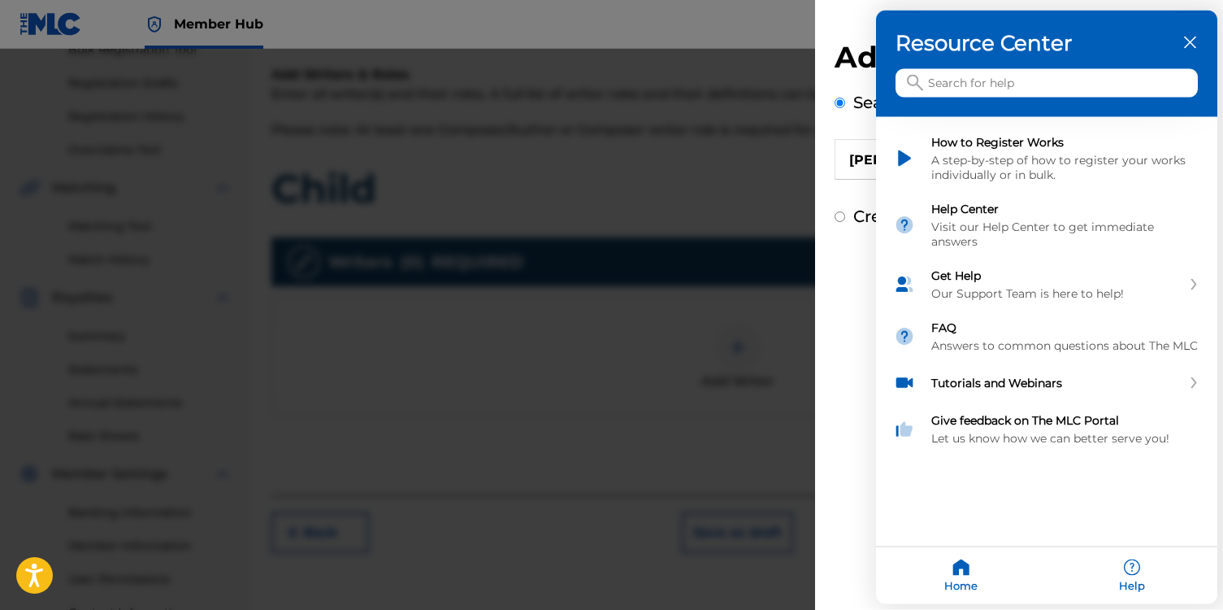
click at [839, 439] on div at bounding box center [611, 305] width 1223 height 610
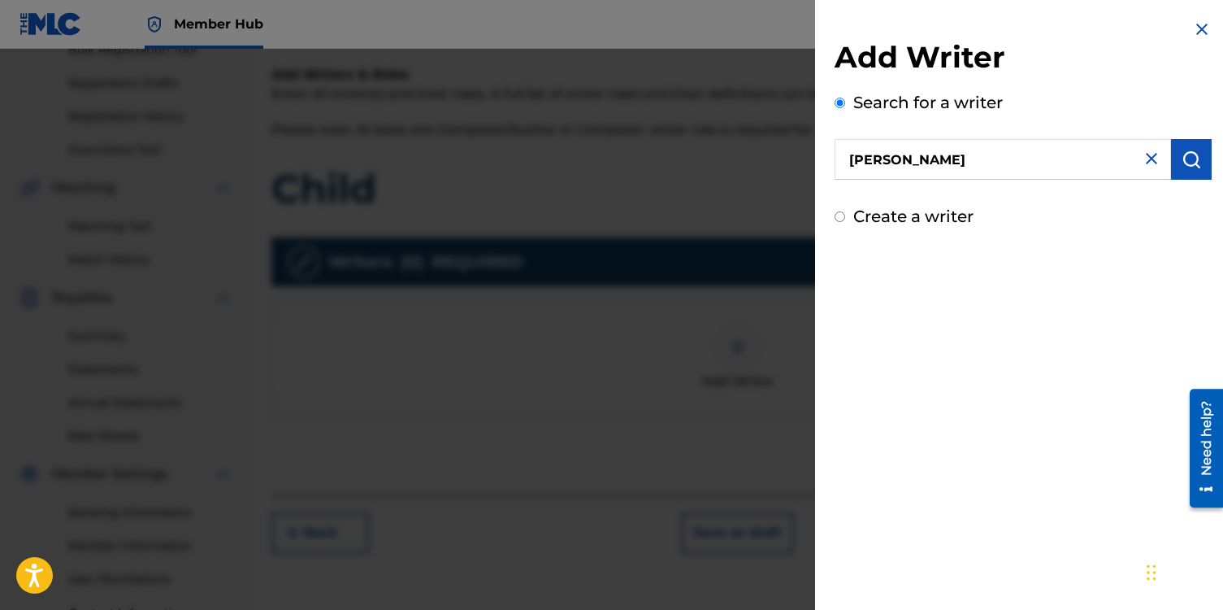
click at [915, 161] on input "[PERSON_NAME]" at bounding box center [1003, 159] width 337 height 41
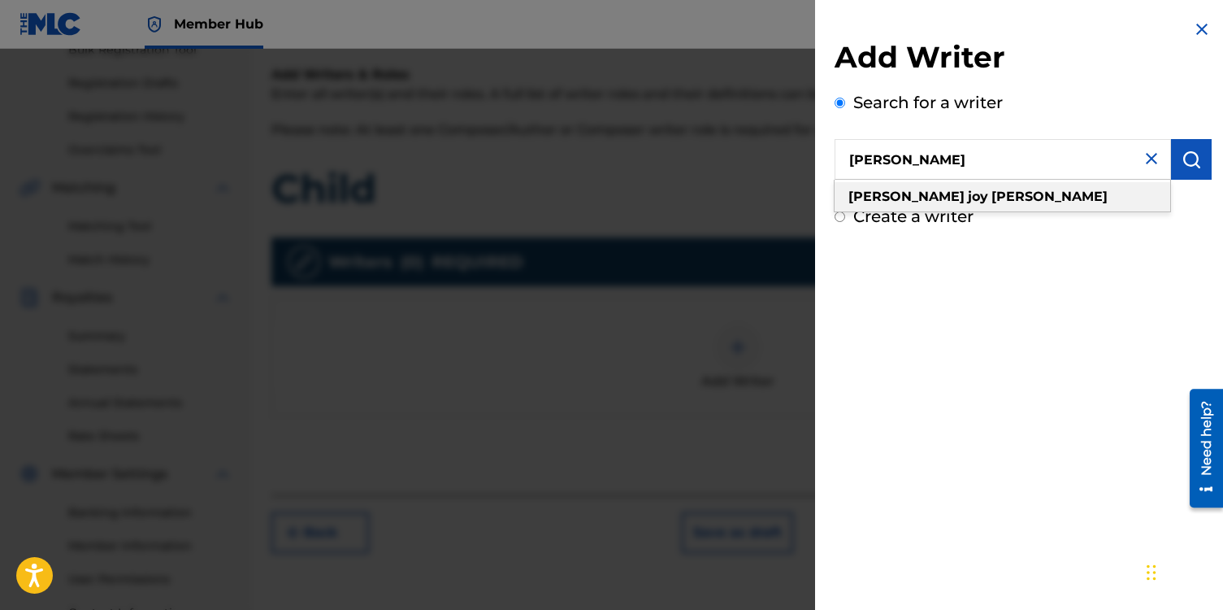
click at [968, 193] on strong "joy" at bounding box center [978, 196] width 20 height 15
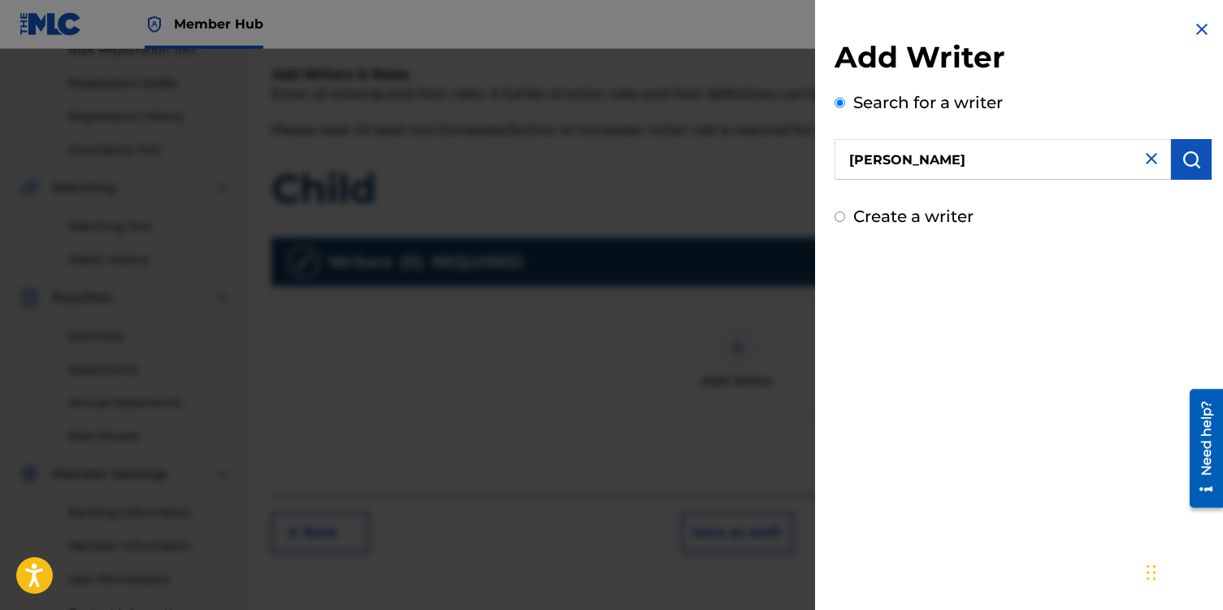
click at [1199, 24] on img at bounding box center [1203, 30] width 20 height 20
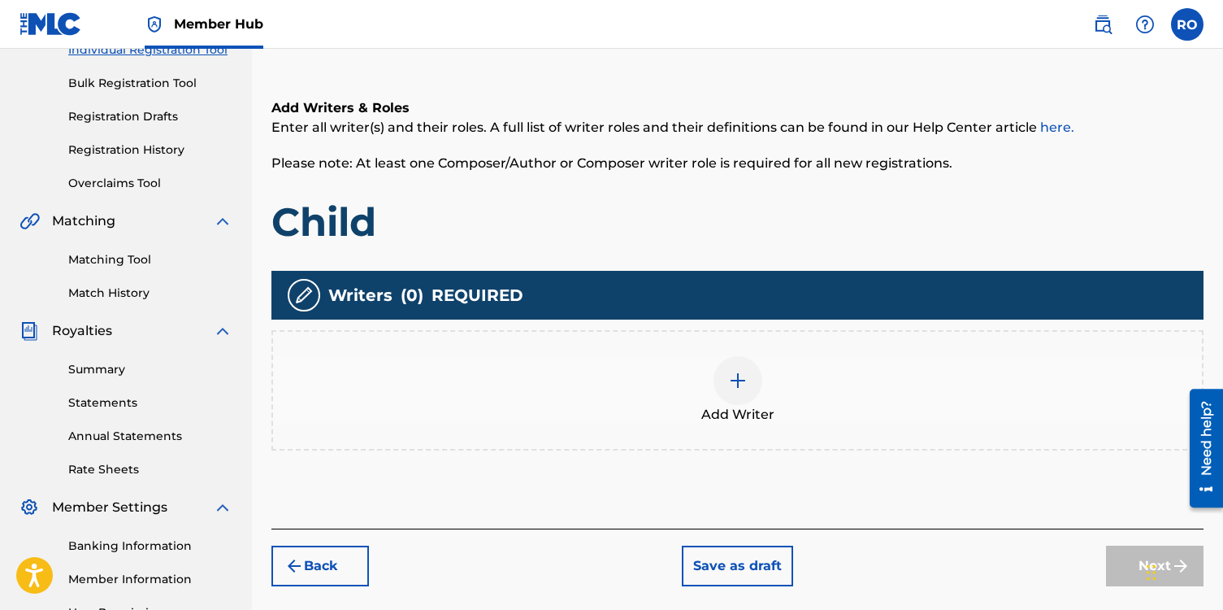
scroll to position [225, 0]
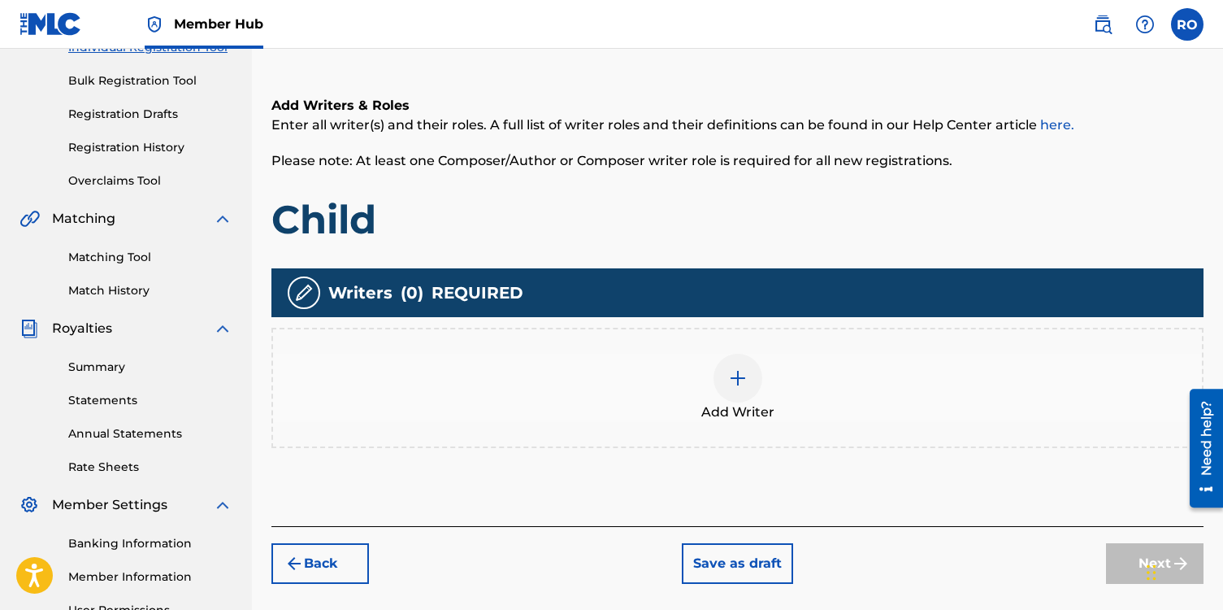
click at [741, 379] on img at bounding box center [738, 378] width 20 height 20
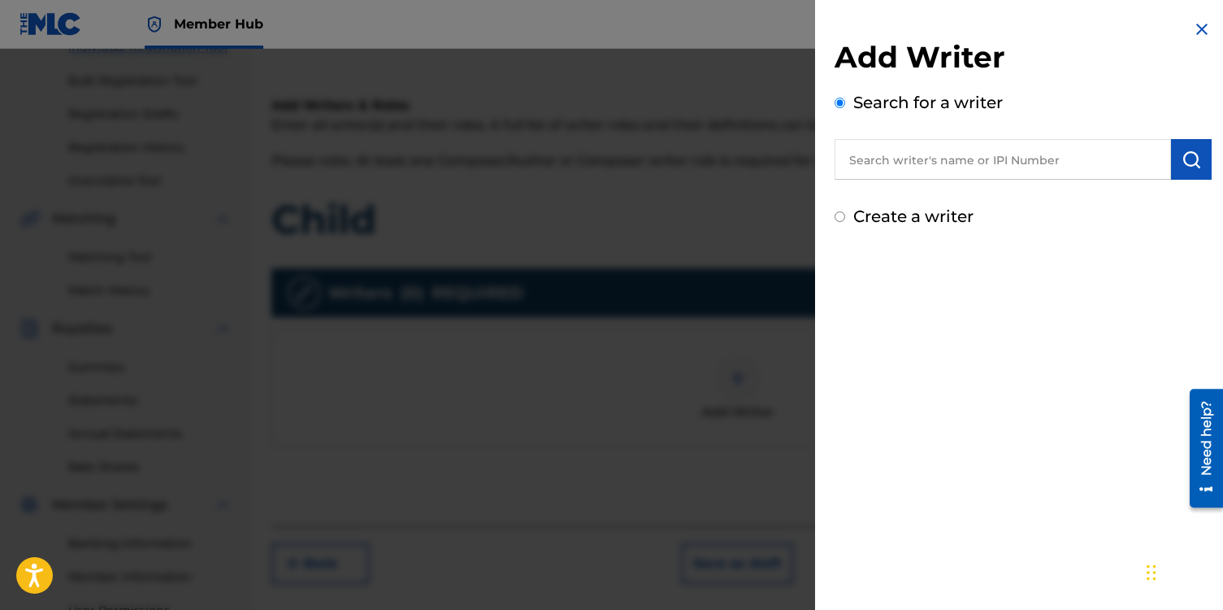
click at [867, 159] on input "text" at bounding box center [1003, 159] width 337 height 41
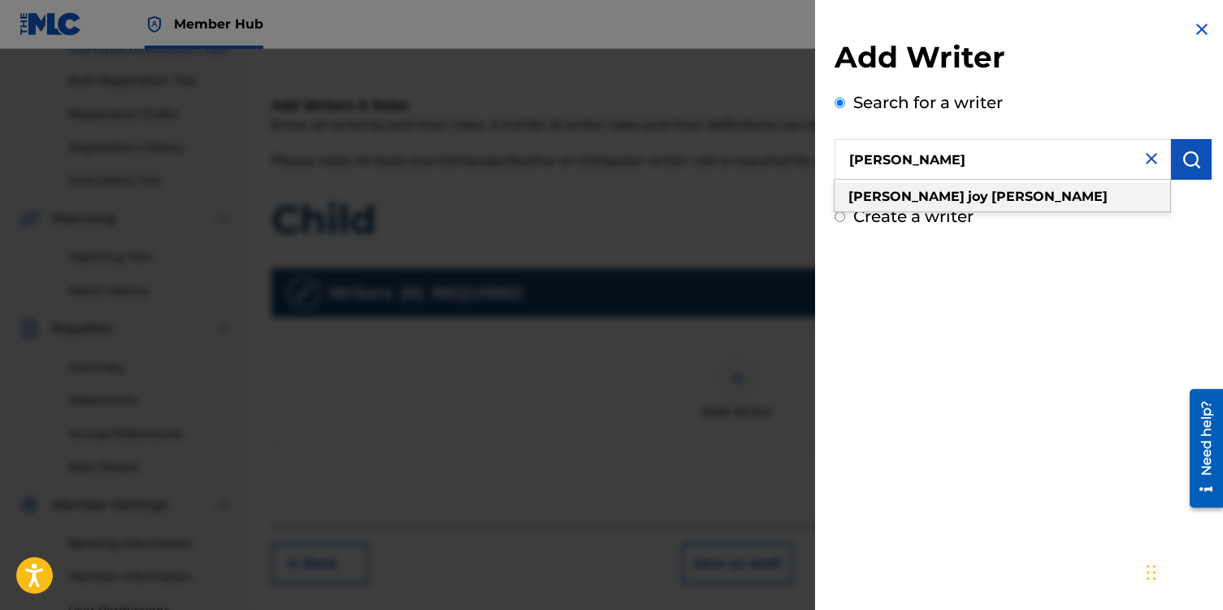
click at [992, 196] on strong "[PERSON_NAME]" at bounding box center [1050, 196] width 116 height 15
type input "[PERSON_NAME]"
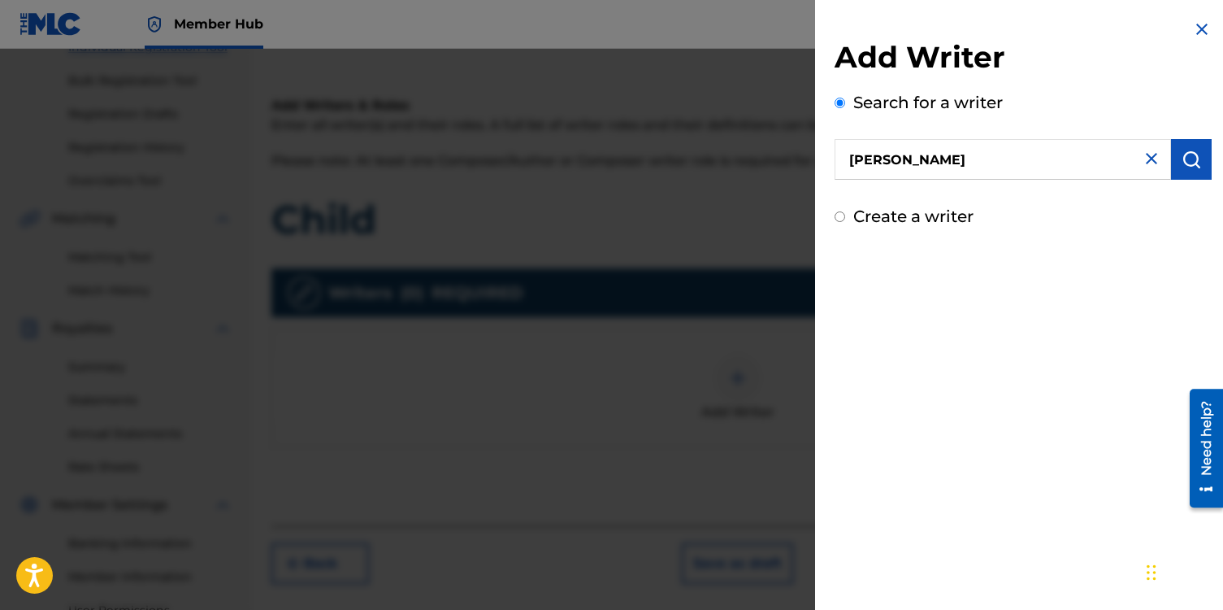
click at [1147, 161] on img at bounding box center [1152, 159] width 20 height 20
click at [852, 157] on input "text" at bounding box center [1003, 159] width 337 height 41
paste input "1017253399"
type input "1017253399"
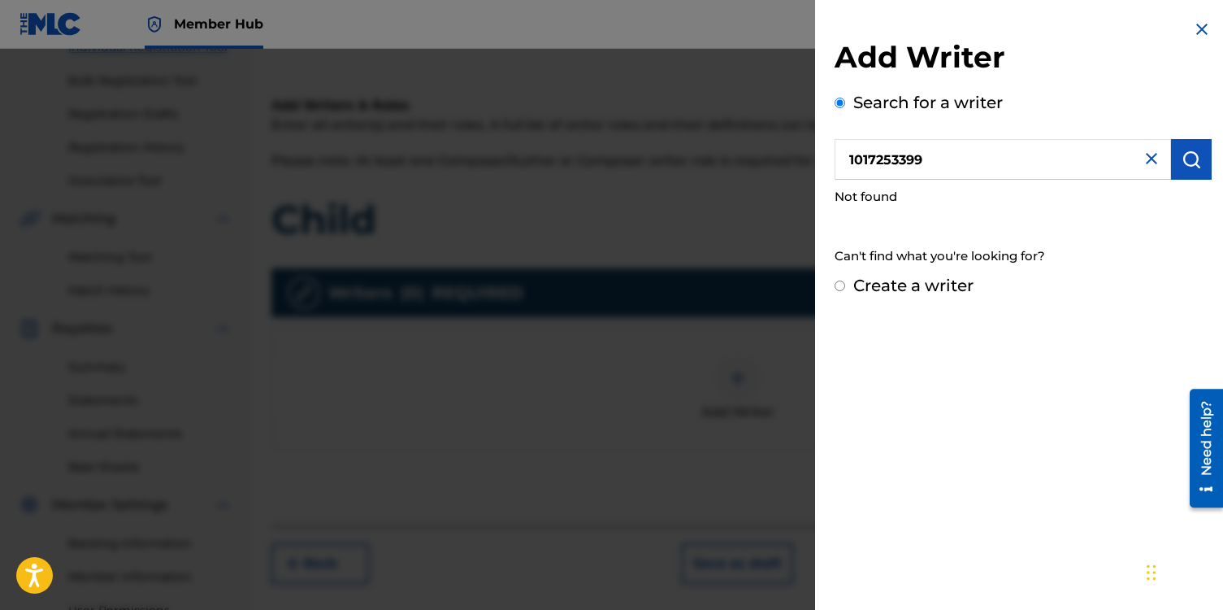
click at [840, 285] on input "Create a writer" at bounding box center [840, 285] width 11 height 11
radio input "false"
radio input "true"
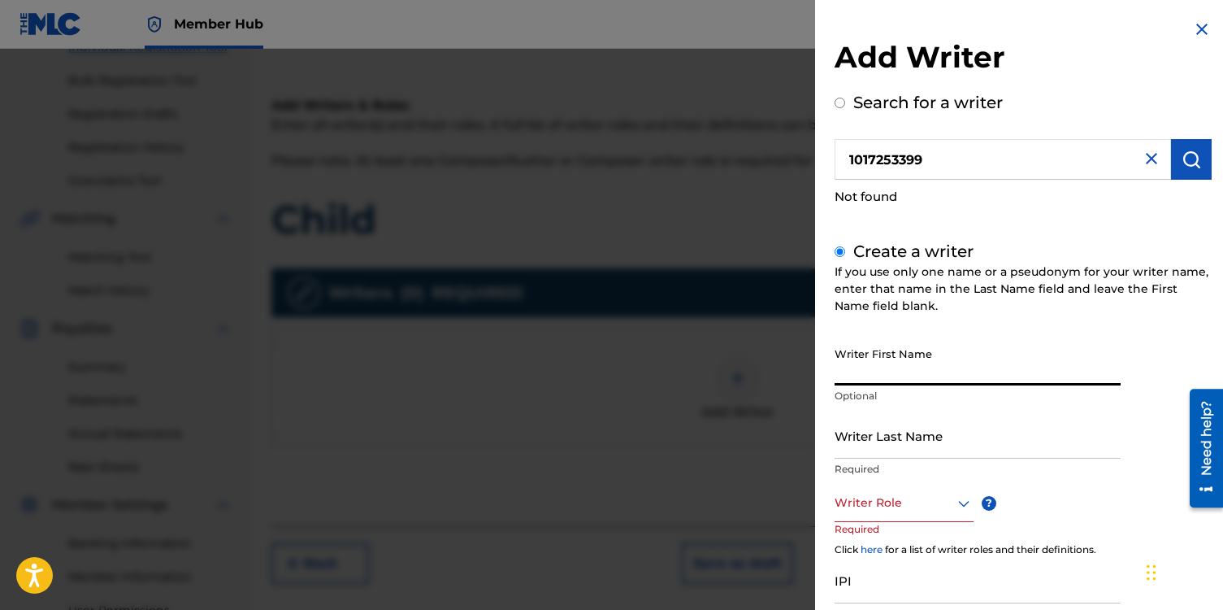
click at [927, 366] on input "Writer First Name" at bounding box center [978, 362] width 286 height 46
type input "[PERSON_NAME]"
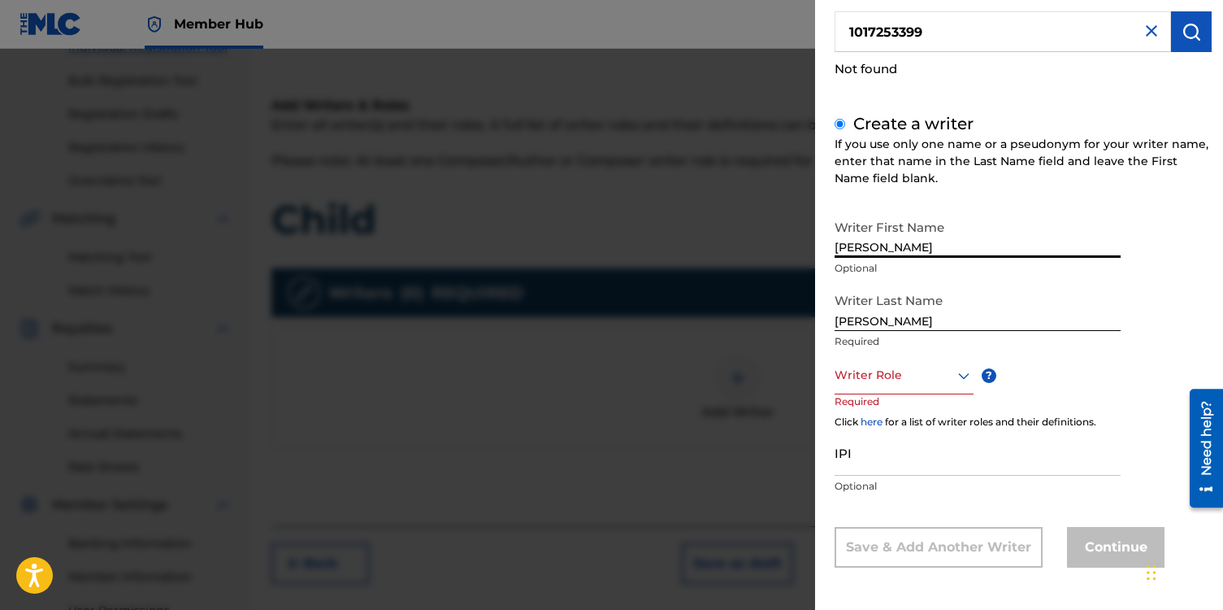
scroll to position [128, 0]
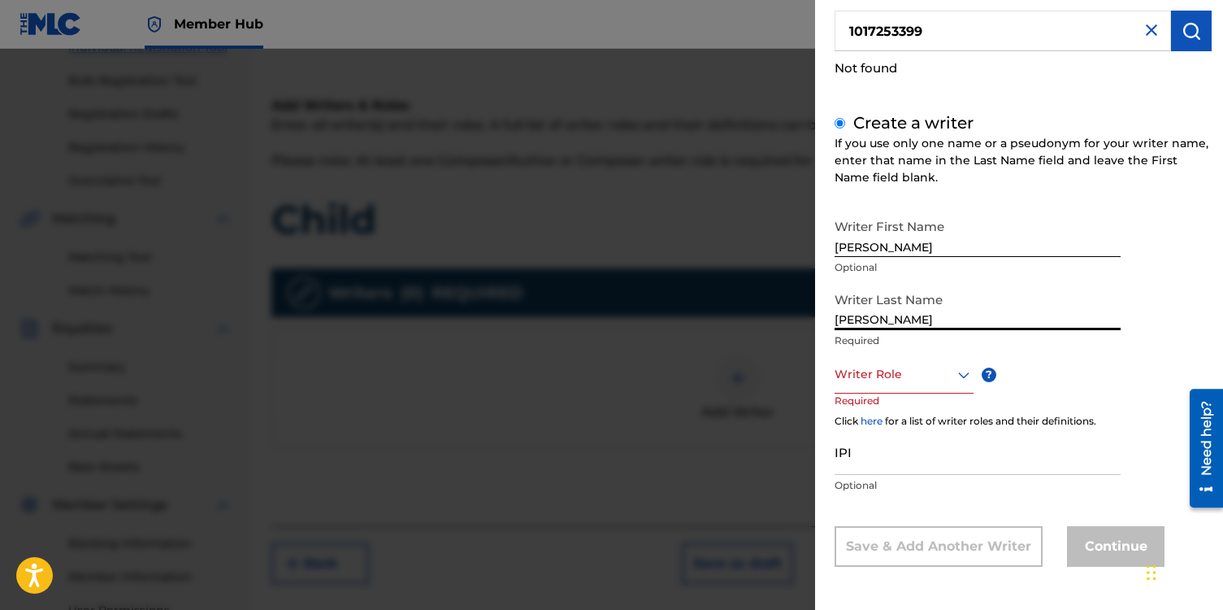
drag, startPoint x: 893, startPoint y: 316, endPoint x: 808, endPoint y: 316, distance: 84.5
click at [808, 316] on div "Add Writer Search for a writer 1017253399 Not found Create a writer If you use …" at bounding box center [611, 329] width 1223 height 561
type input "van [PERSON_NAME]"
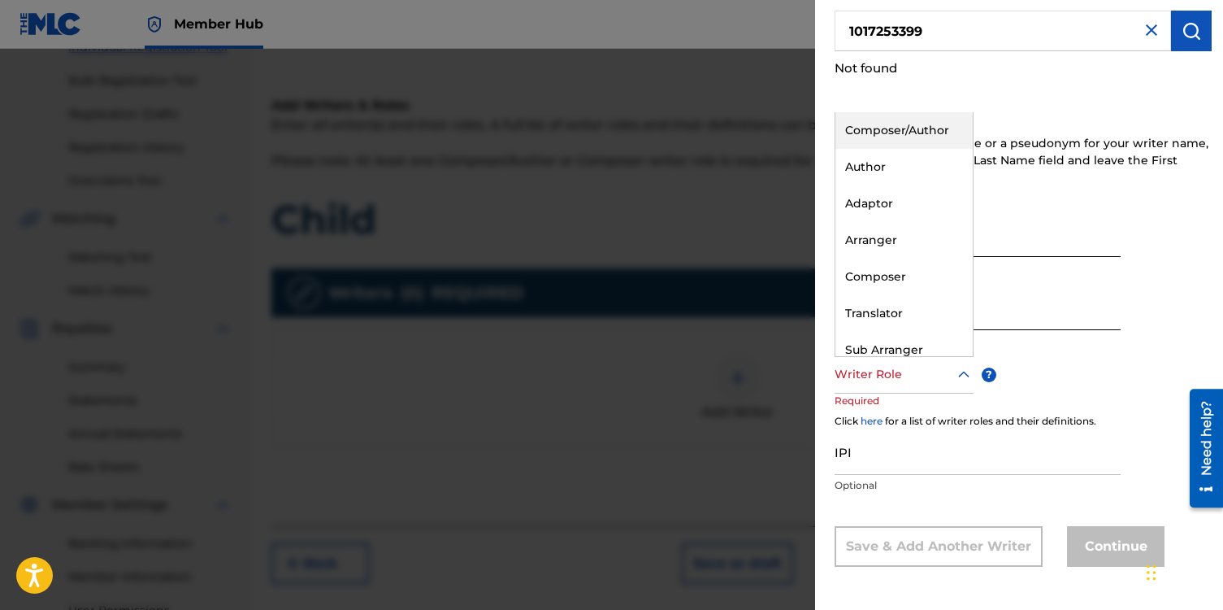
click at [945, 377] on div at bounding box center [904, 374] width 139 height 20
click at [899, 127] on div "Composer/Author" at bounding box center [904, 130] width 137 height 37
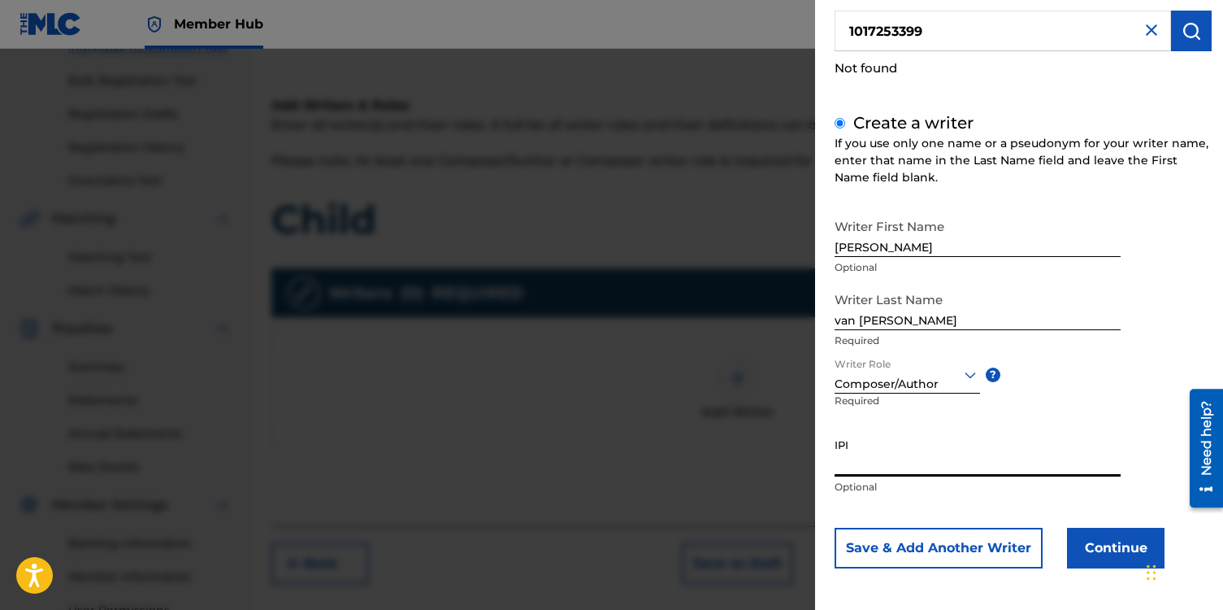
click at [862, 458] on input "IPI" at bounding box center [978, 453] width 286 height 46
paste input "1017253399"
type input "1017253399"
click at [1101, 550] on button "Continue" at bounding box center [1116, 548] width 98 height 41
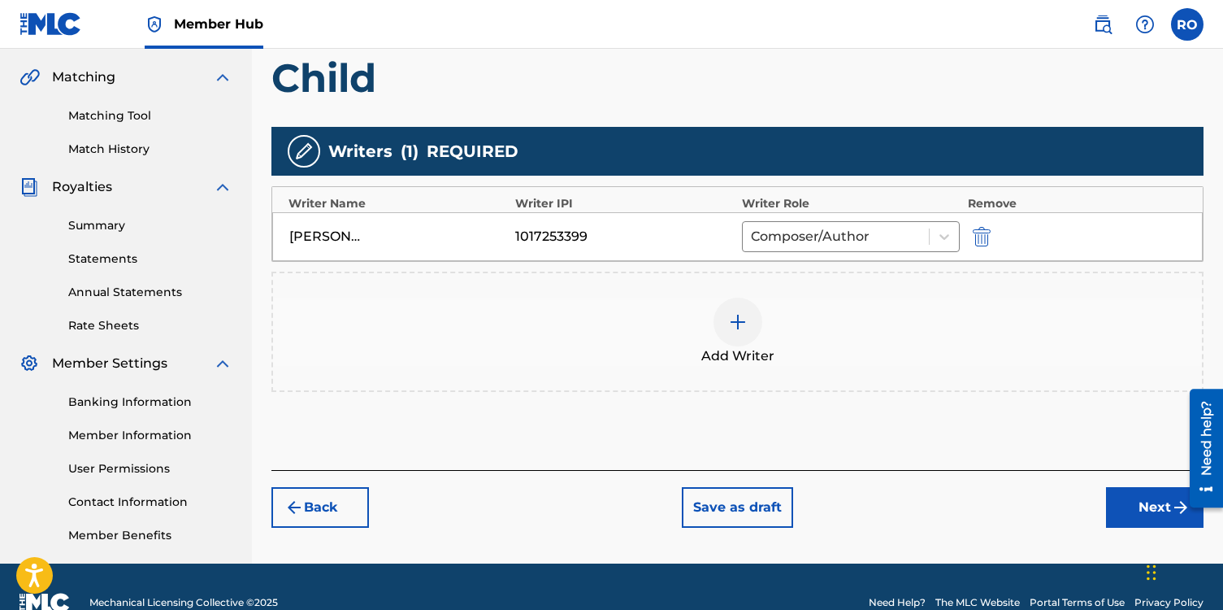
scroll to position [368, 0]
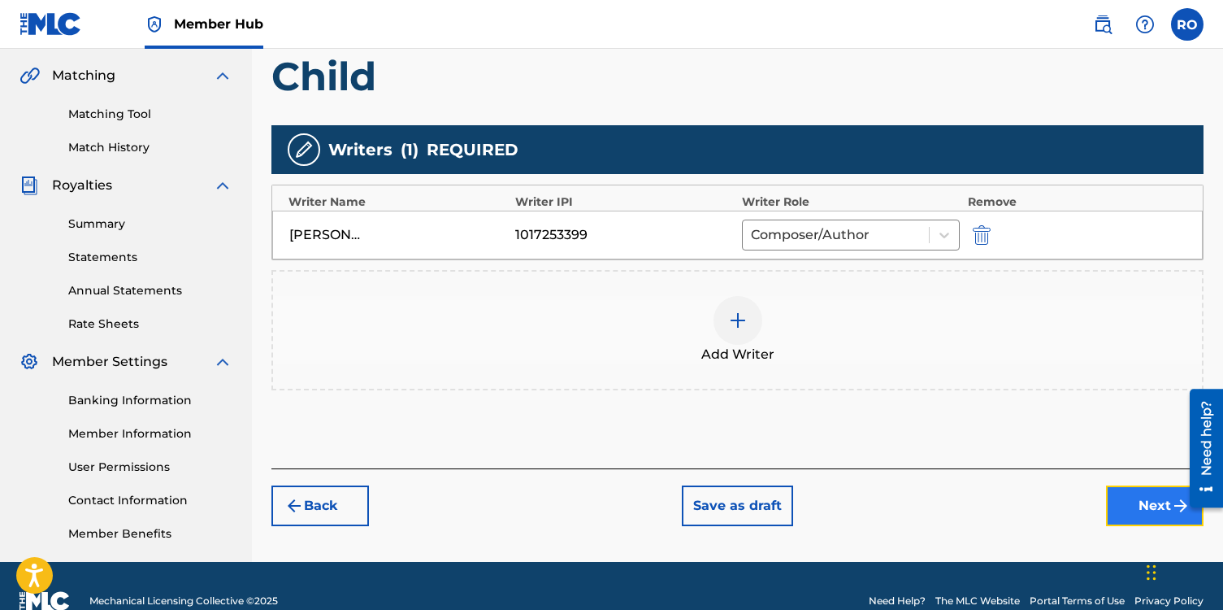
click at [1125, 495] on button "Next" at bounding box center [1155, 505] width 98 height 41
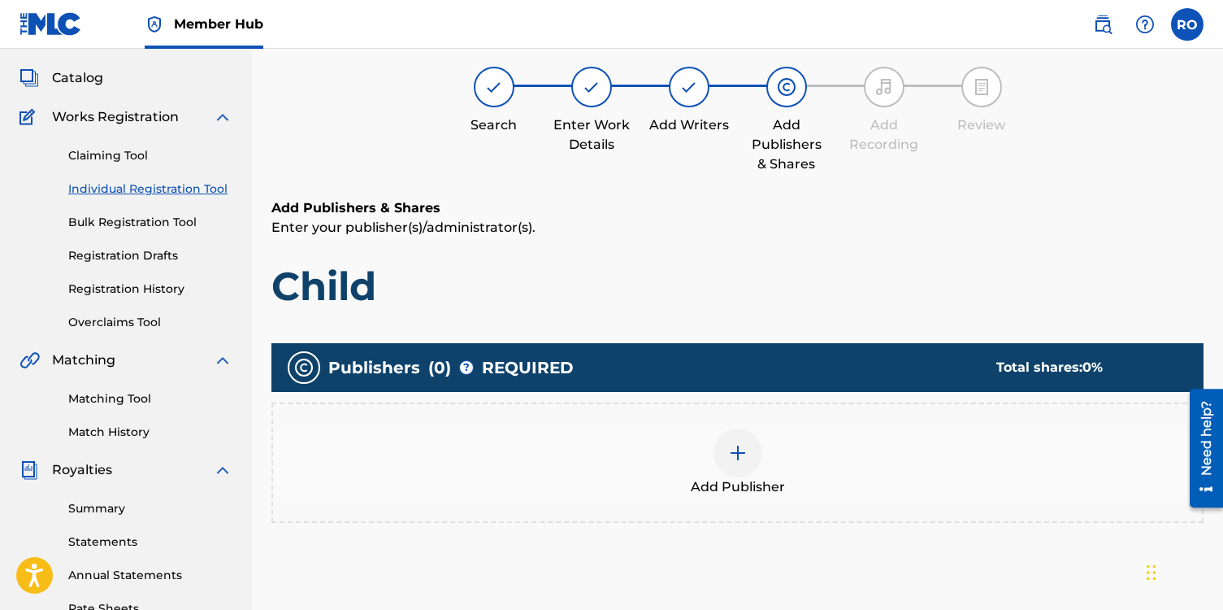
scroll to position [73, 0]
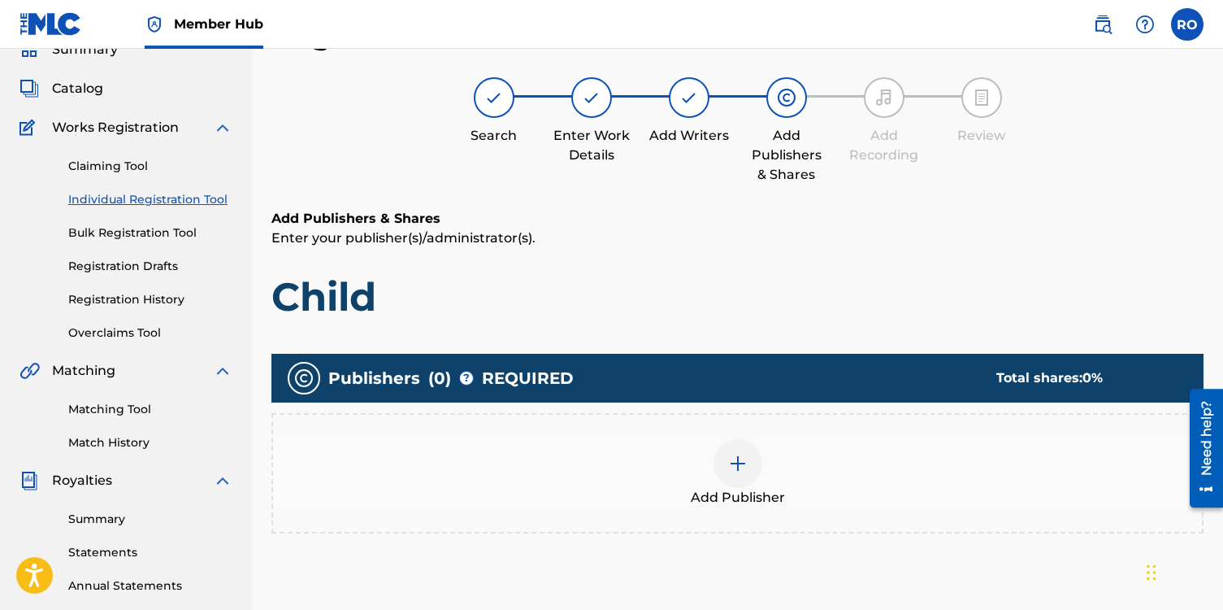
click at [734, 463] on img at bounding box center [738, 464] width 20 height 20
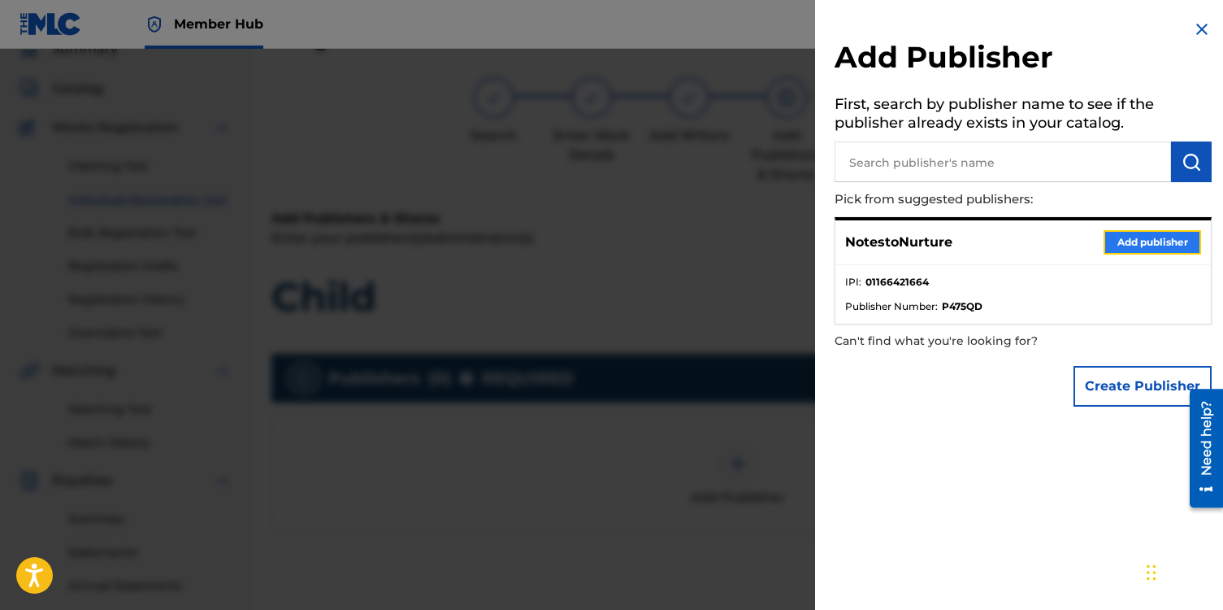
click at [1124, 236] on button "Add publisher" at bounding box center [1153, 242] width 98 height 24
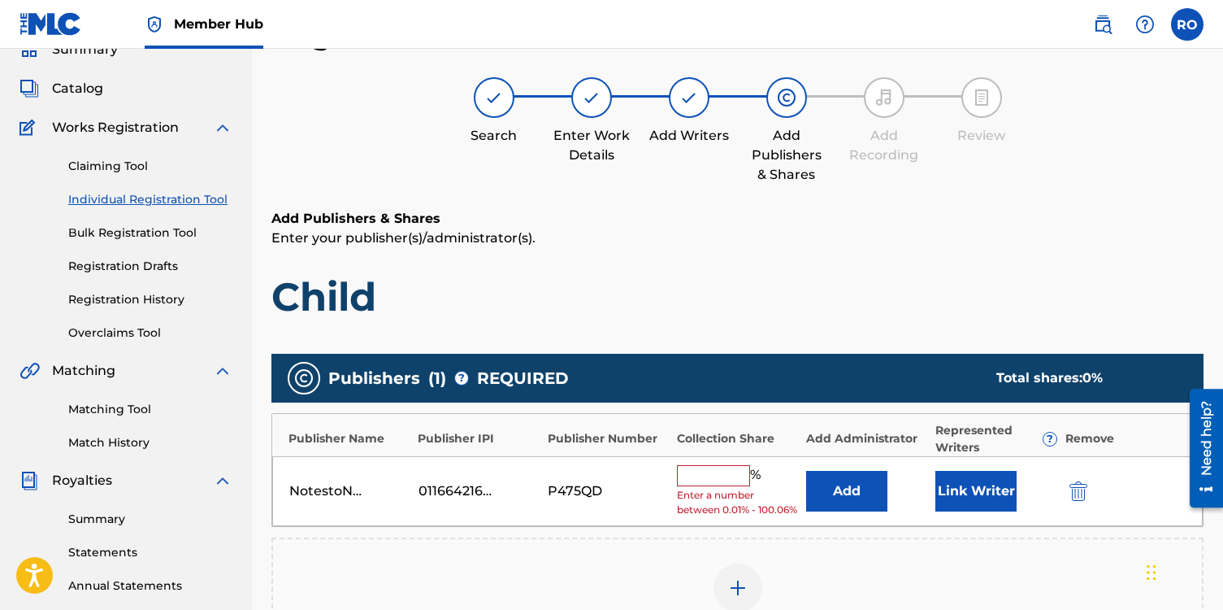
click at [697, 476] on input "text" at bounding box center [713, 475] width 73 height 21
type input "100"
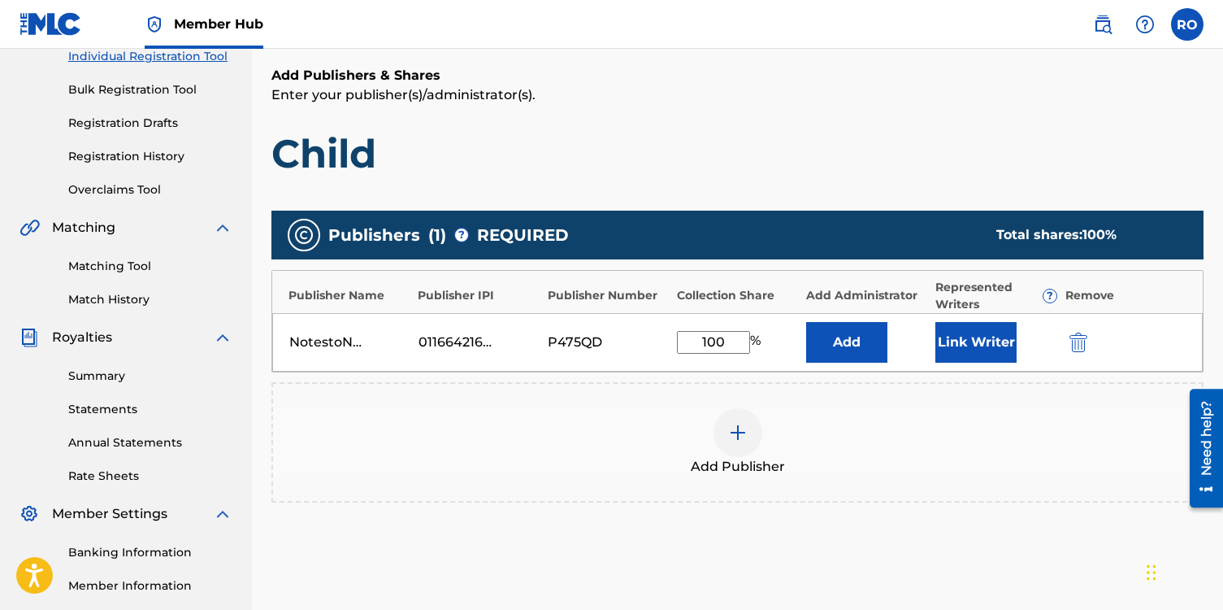
scroll to position [218, 0]
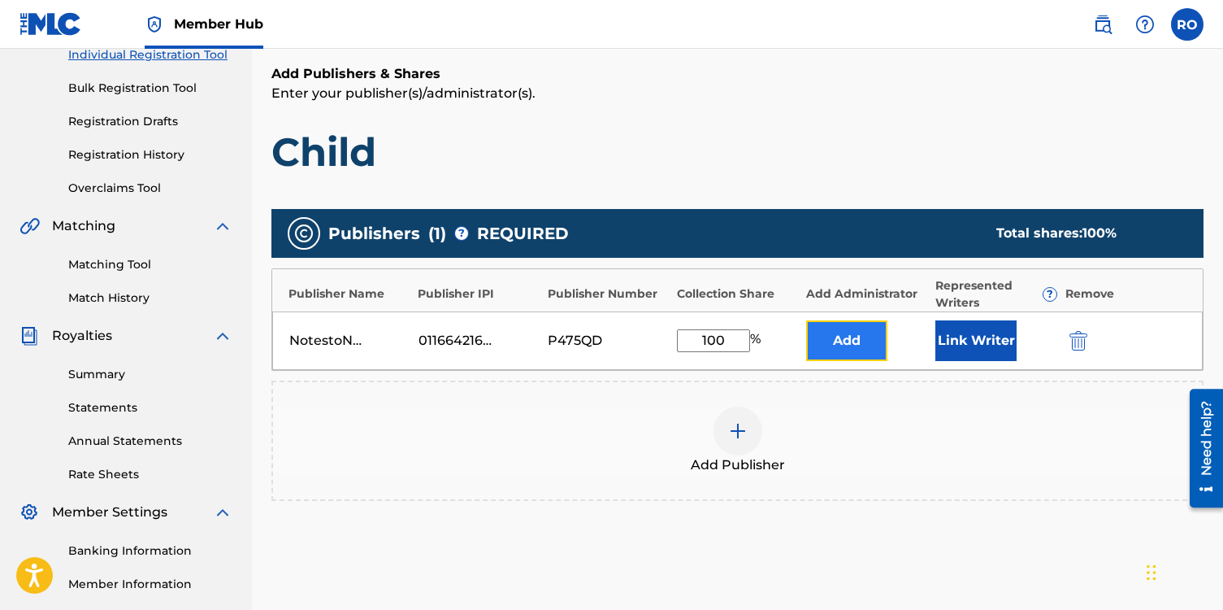
click at [871, 345] on button "Add" at bounding box center [846, 340] width 81 height 41
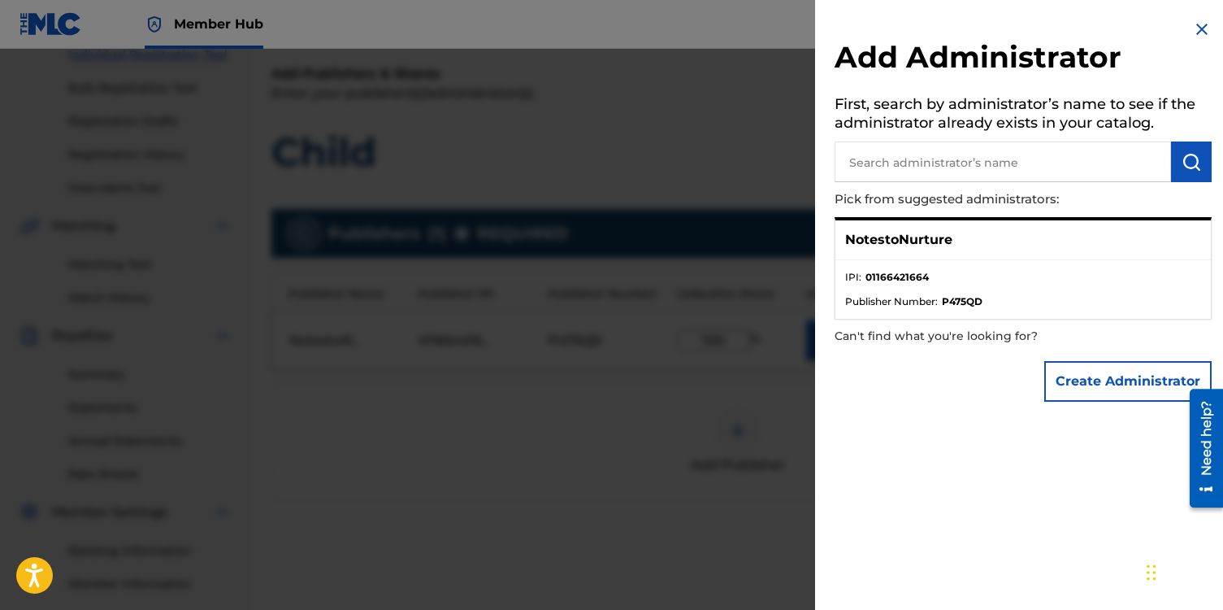
click at [902, 244] on p "NotestoNurture" at bounding box center [898, 240] width 107 height 20
click at [897, 239] on p "NotestoNurture" at bounding box center [898, 240] width 107 height 20
click at [1002, 159] on input "text" at bounding box center [1003, 161] width 337 height 41
click at [1197, 23] on img at bounding box center [1203, 30] width 20 height 20
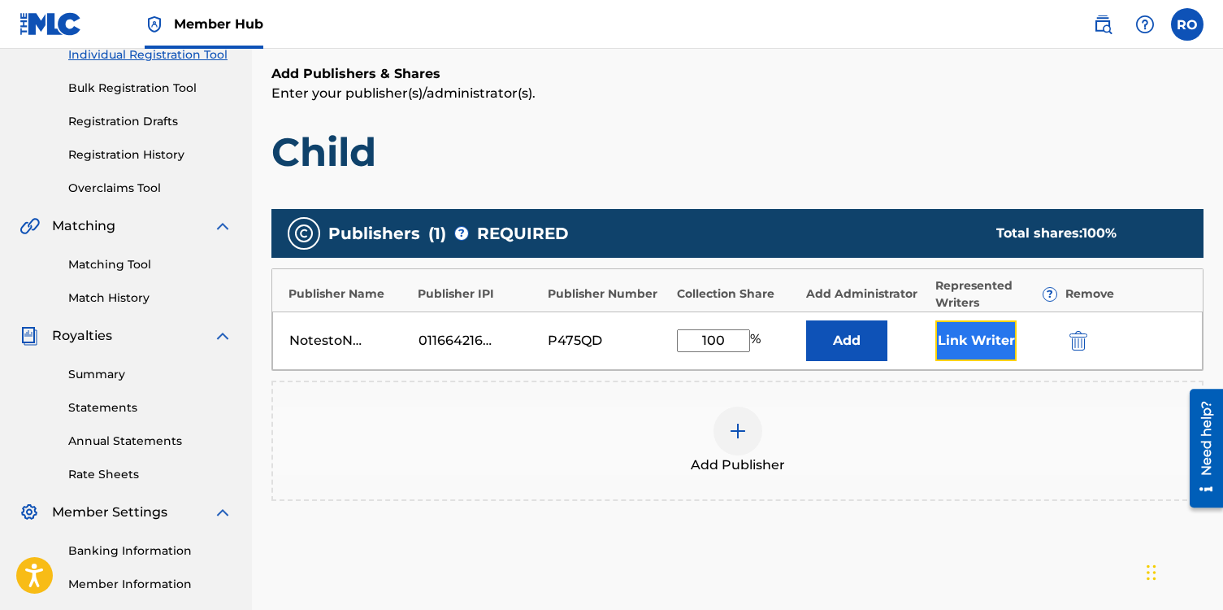
click at [965, 343] on button "Link Writer" at bounding box center [976, 340] width 81 height 41
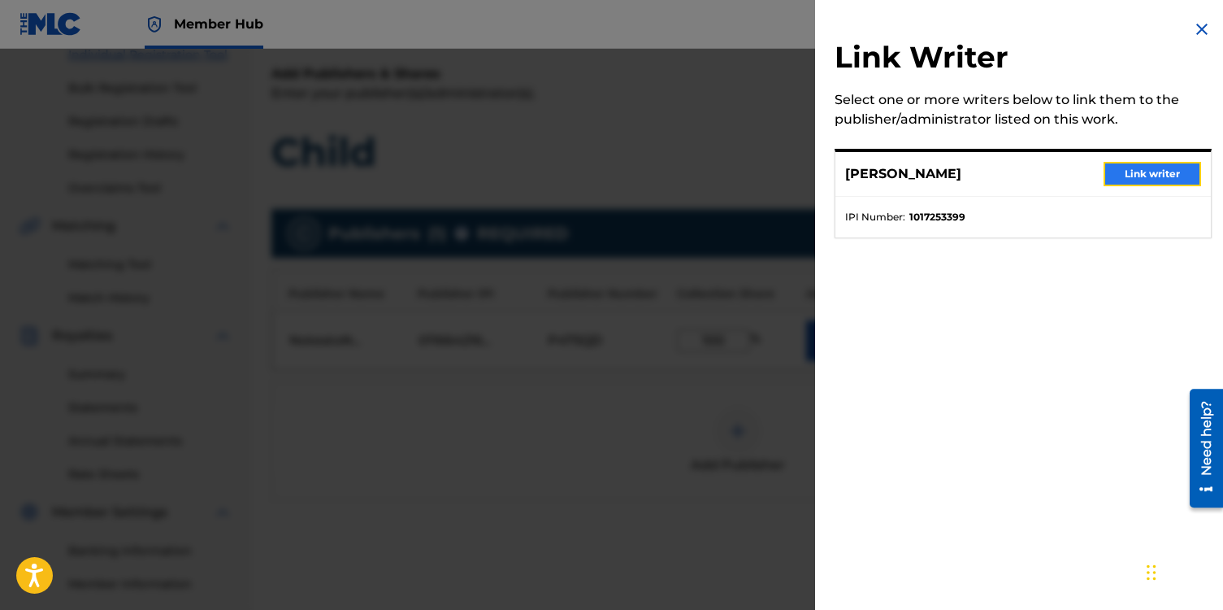
click at [1133, 176] on button "Link writer" at bounding box center [1153, 174] width 98 height 24
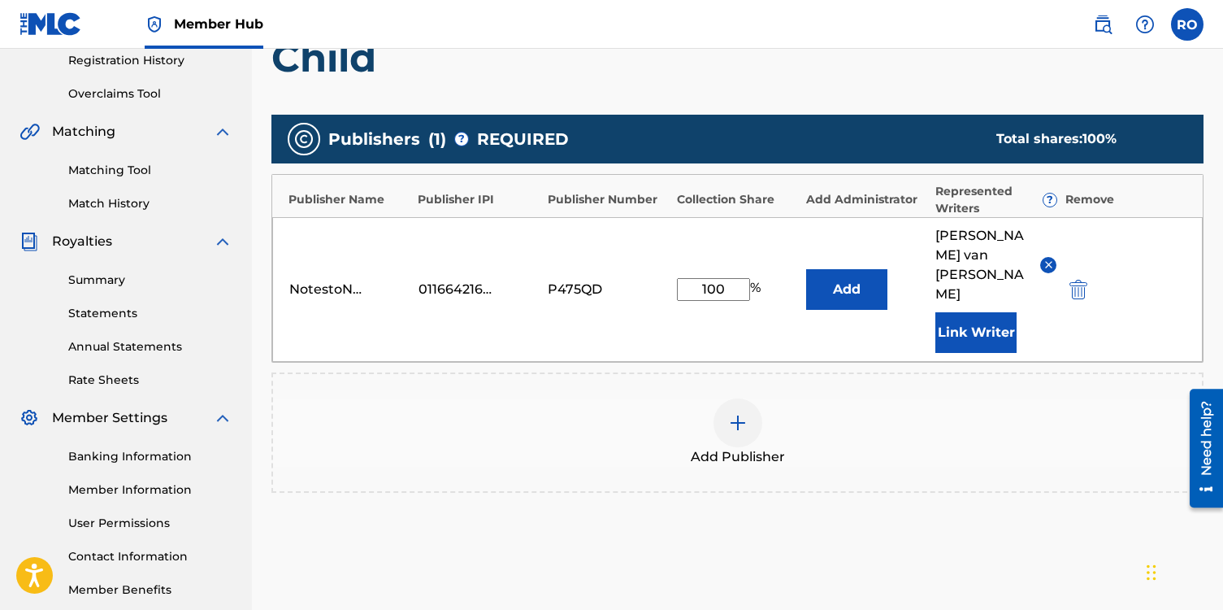
scroll to position [399, 0]
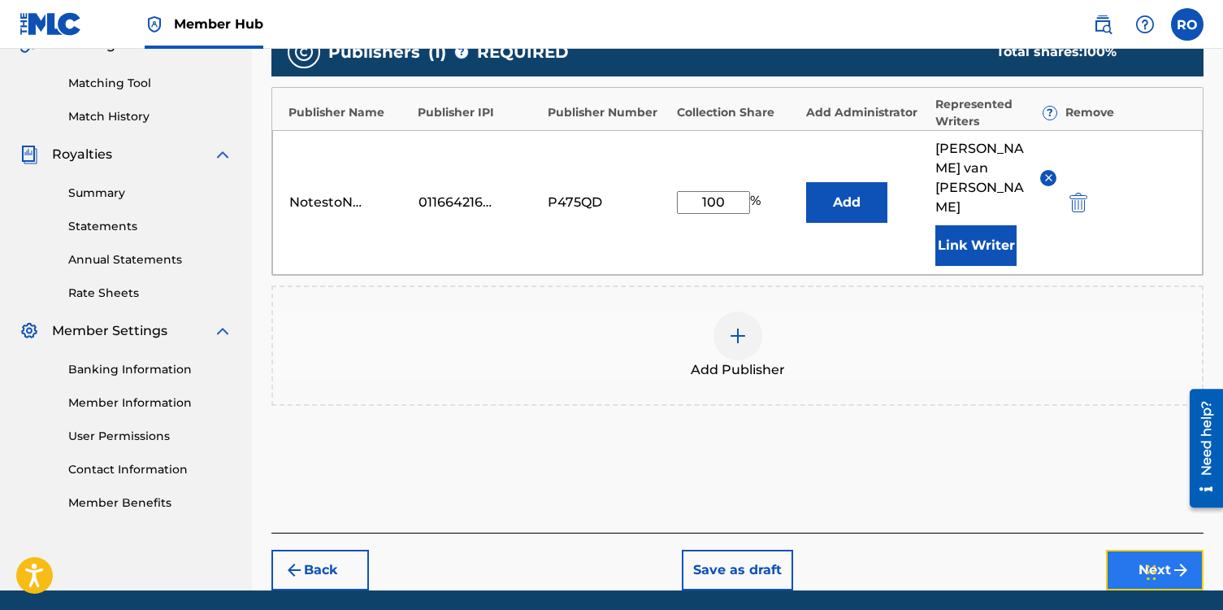
click at [1117, 550] on button "Next" at bounding box center [1155, 570] width 98 height 41
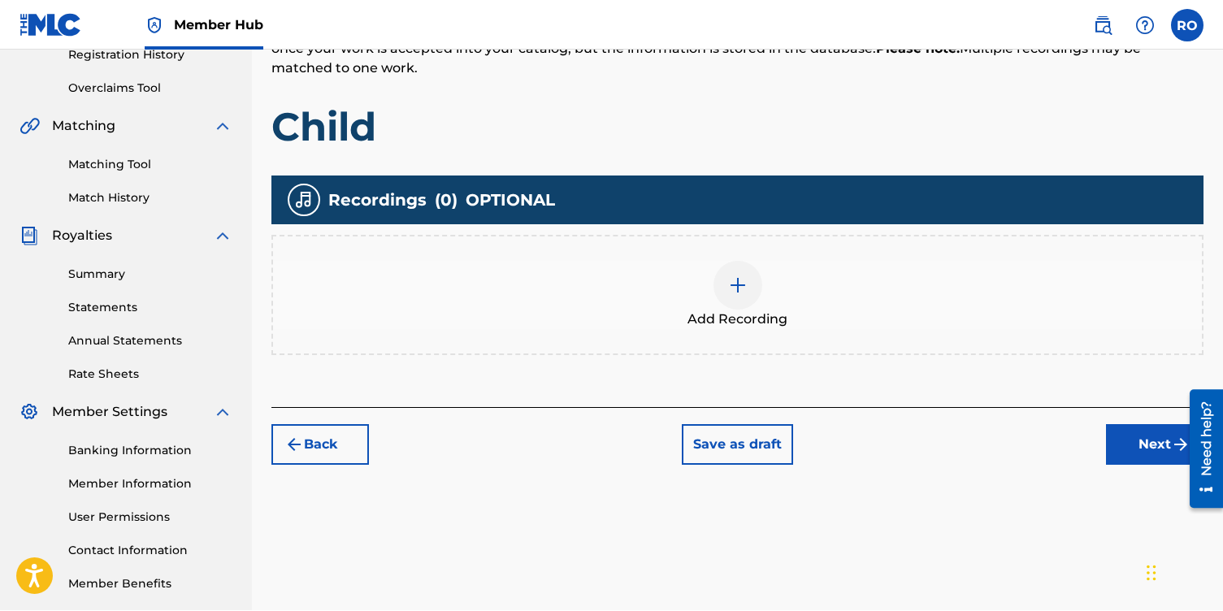
scroll to position [319, 0]
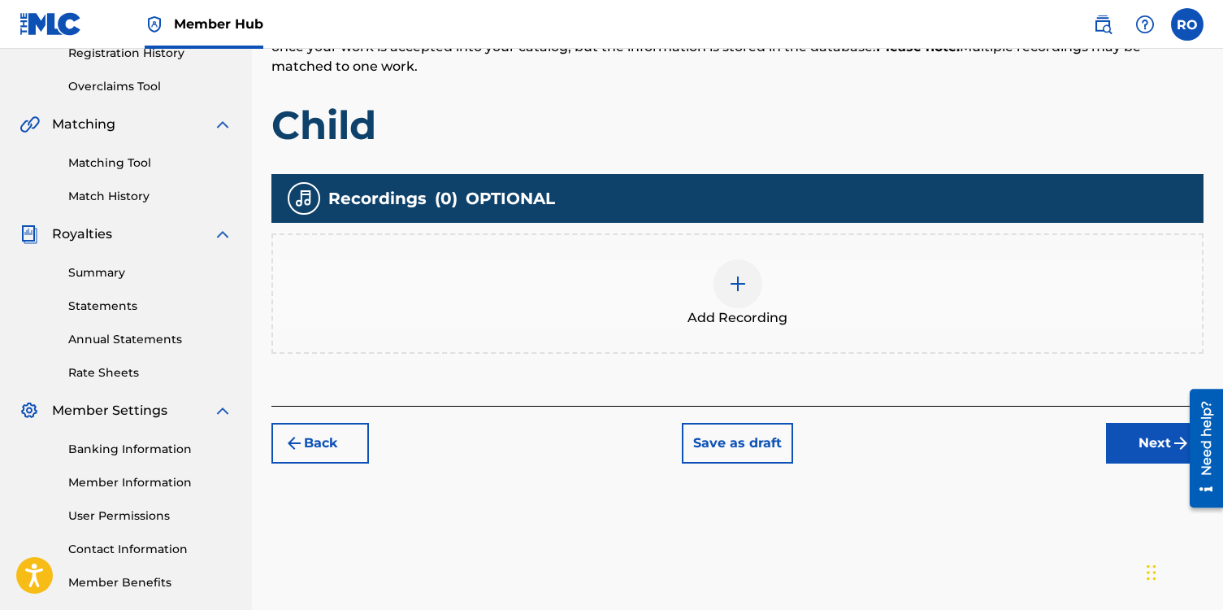
click at [734, 293] on img at bounding box center [738, 284] width 20 height 20
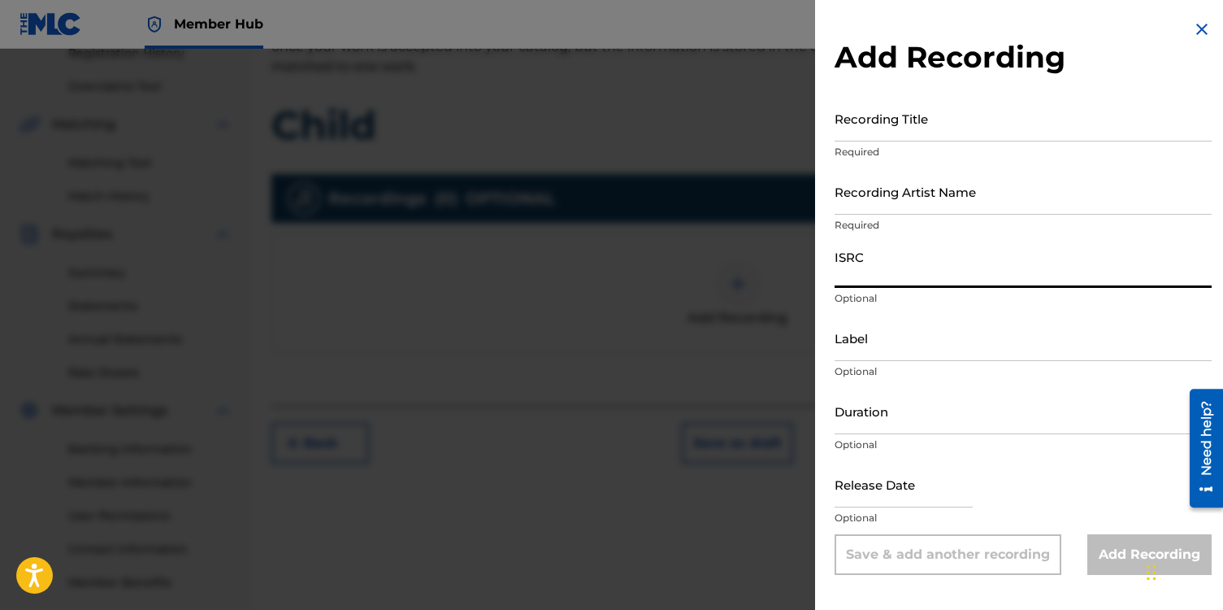
click at [865, 269] on input "ISRC" at bounding box center [1023, 264] width 377 height 46
paste input "usx9p1113890"
type input "usx9p1113890"
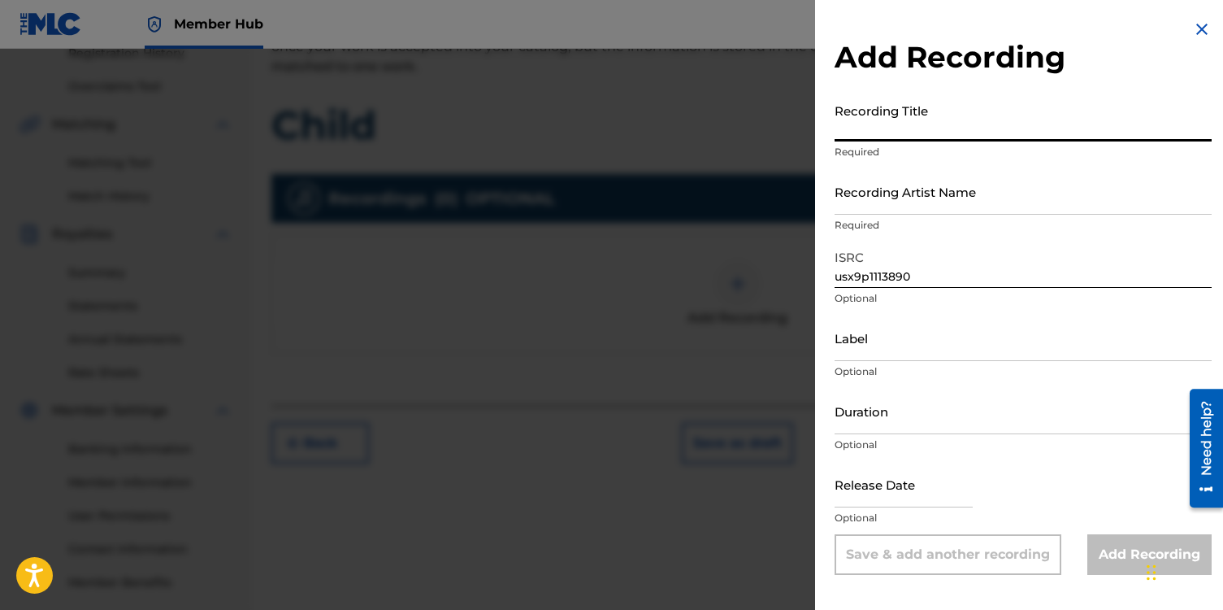
click at [861, 127] on input "Recording Title" at bounding box center [1023, 118] width 377 height 46
type input "Child"
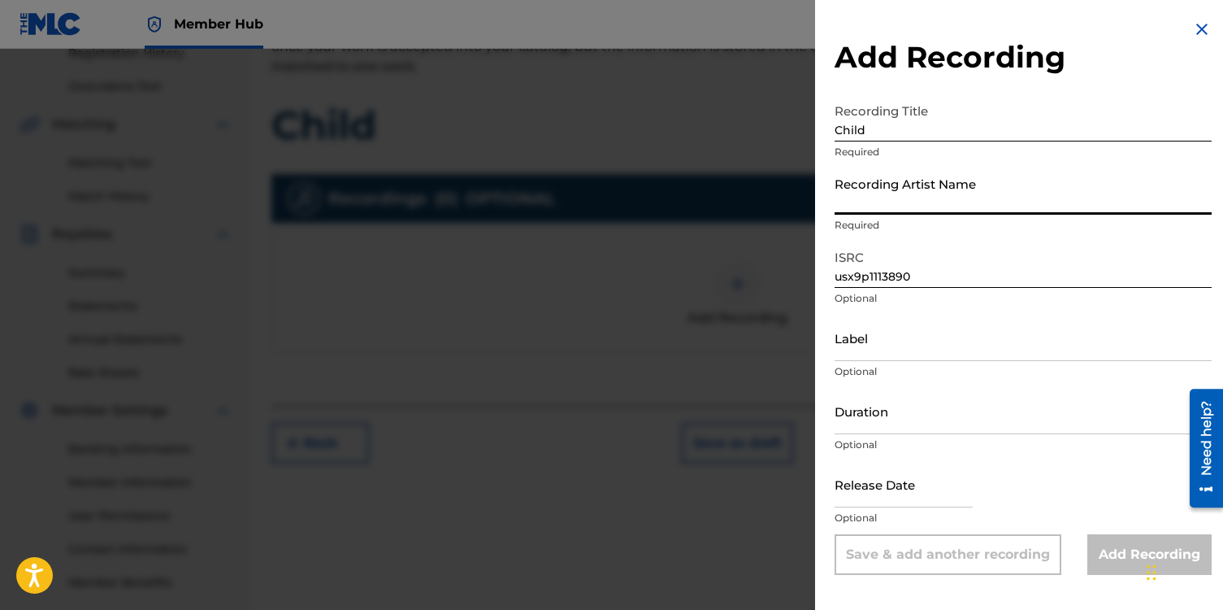
click at [870, 205] on input "Recording Artist Name" at bounding box center [1023, 191] width 377 height 46
type input "[PERSON_NAME]"
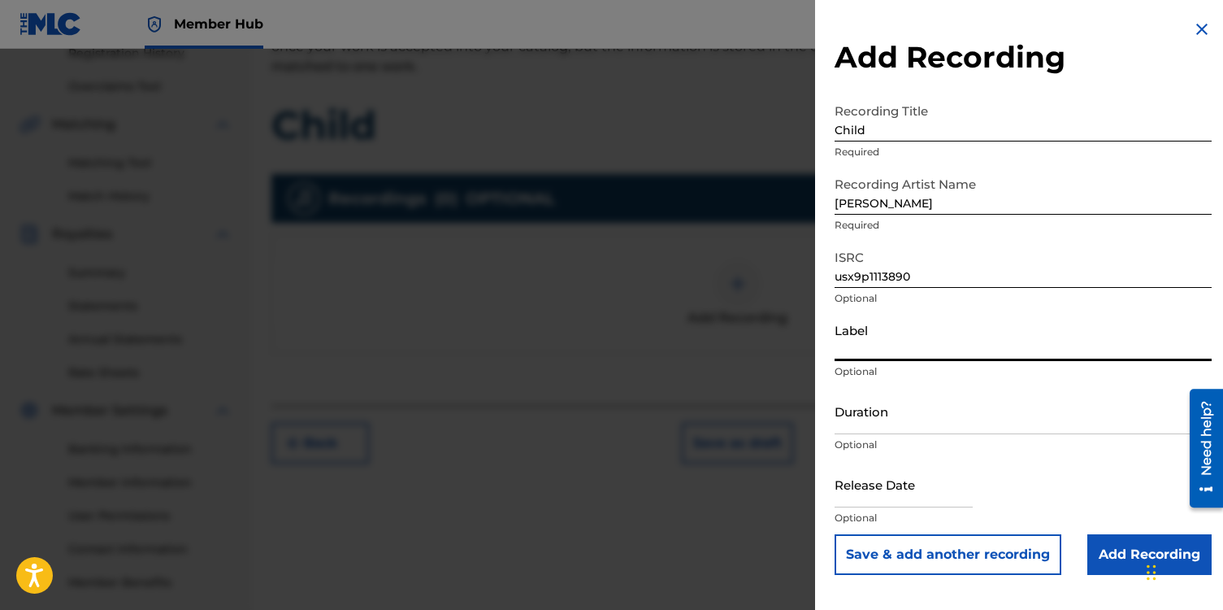
click at [868, 344] on input "Label" at bounding box center [1023, 338] width 377 height 46
type input "NotestoNurture"
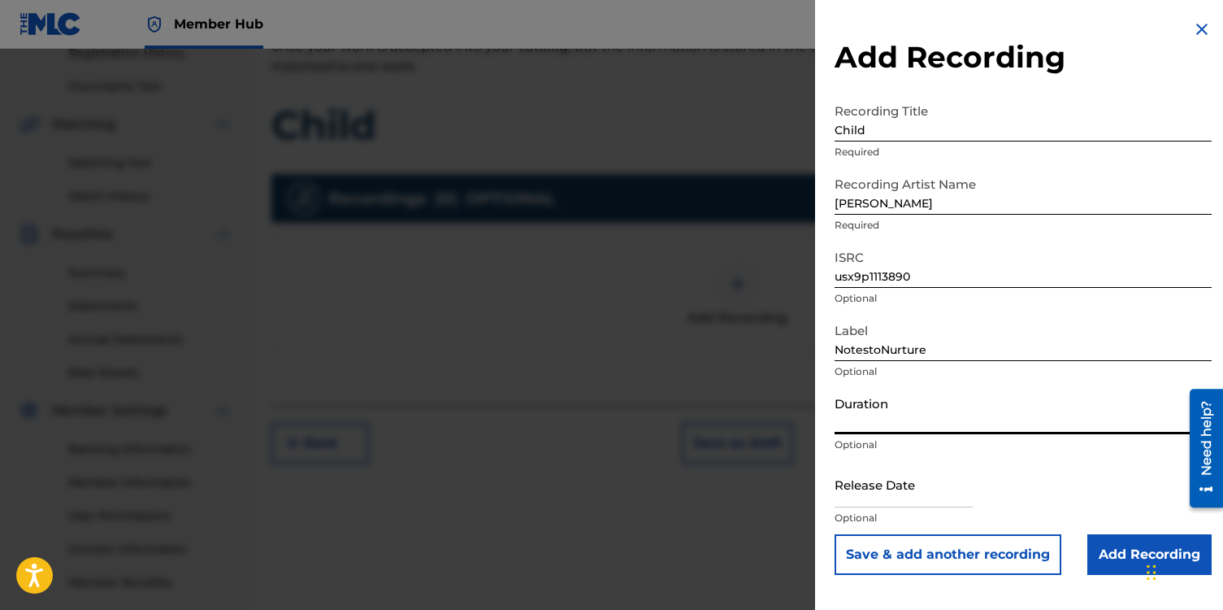
click at [862, 422] on input "Duration" at bounding box center [1023, 411] width 377 height 46
type input "03:56"
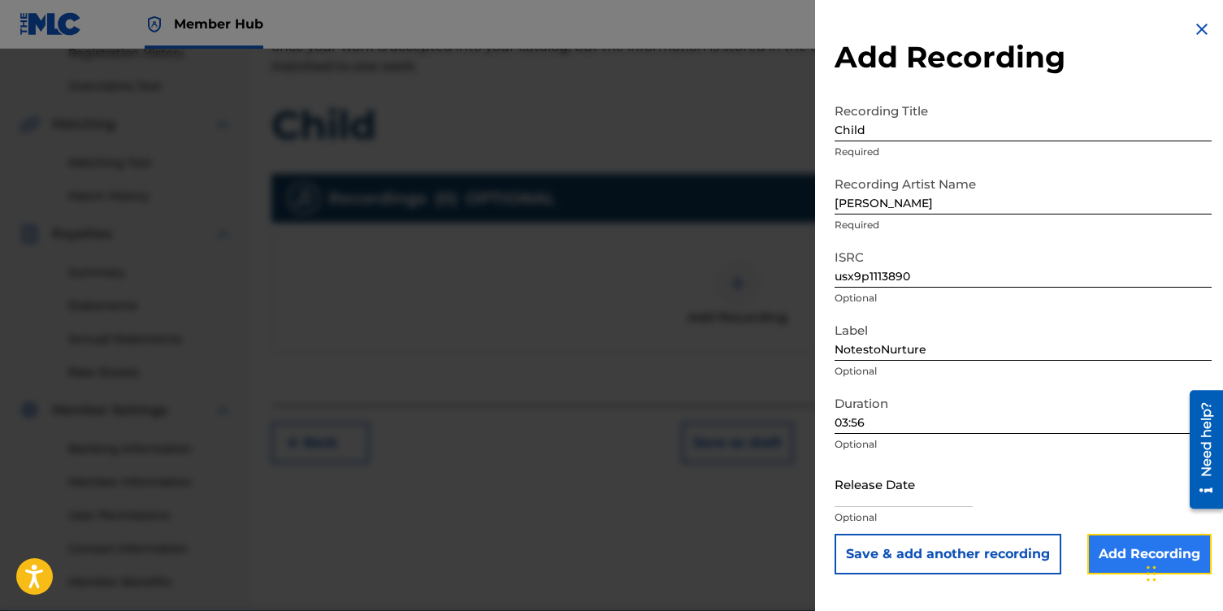
click at [1102, 553] on input "Add Recording" at bounding box center [1150, 554] width 124 height 41
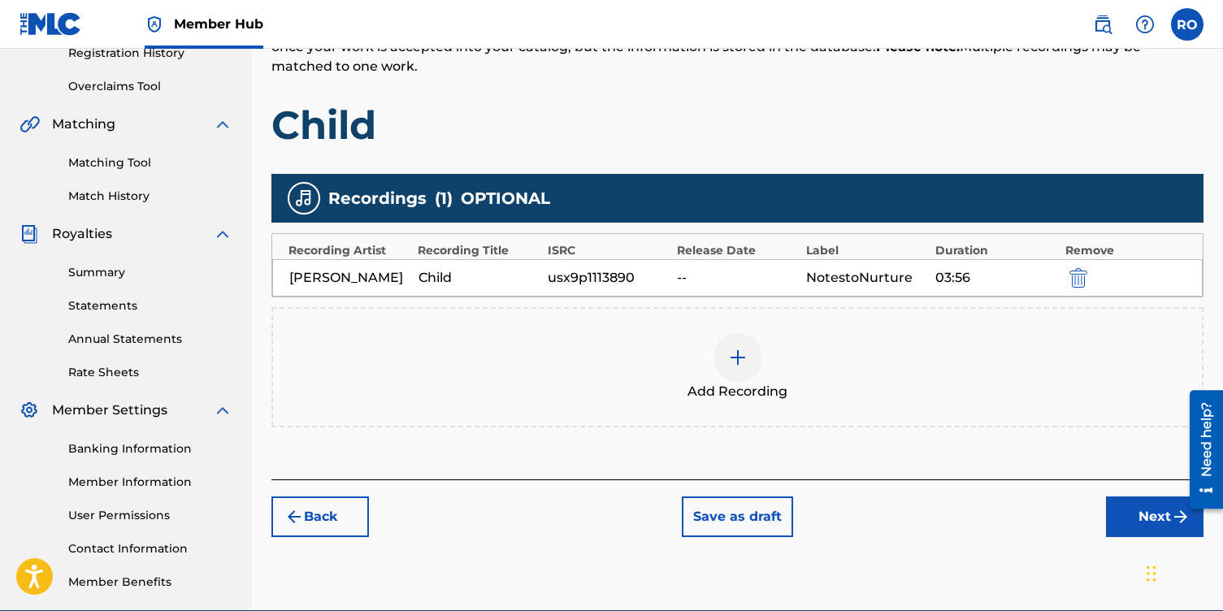
click at [863, 402] on div "Add Recording" at bounding box center [737, 367] width 929 height 68
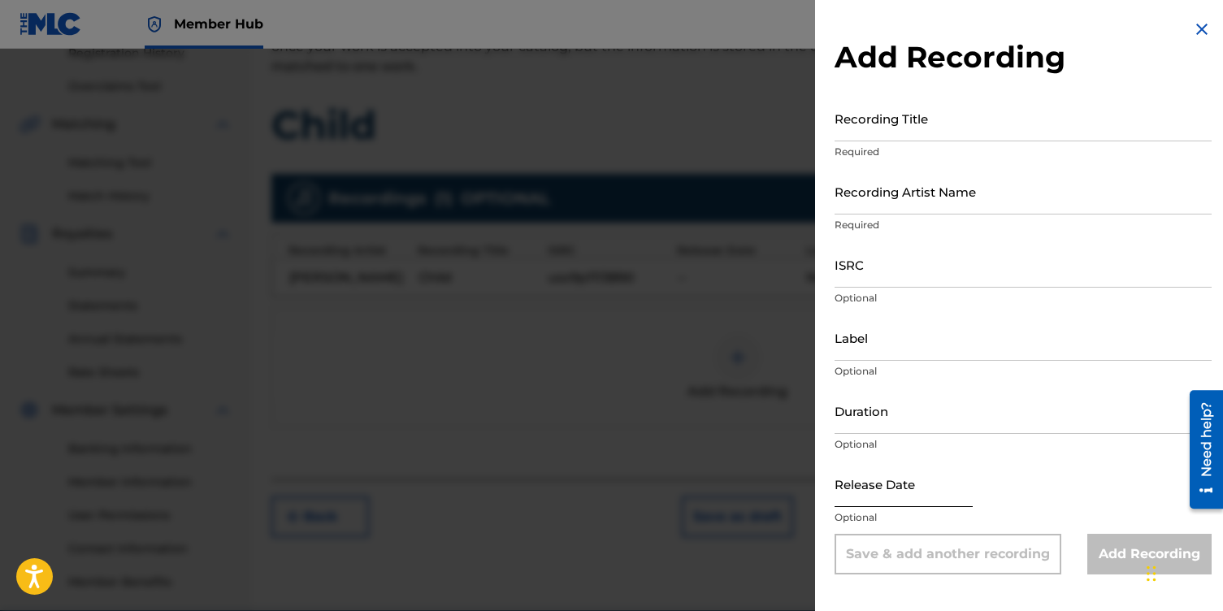
select select "8"
select select "2025"
click at [867, 489] on input "text" at bounding box center [904, 484] width 138 height 46
type input "12"
click at [941, 542] on select "January February March April May June July August September October November De…" at bounding box center [904, 537] width 93 height 19
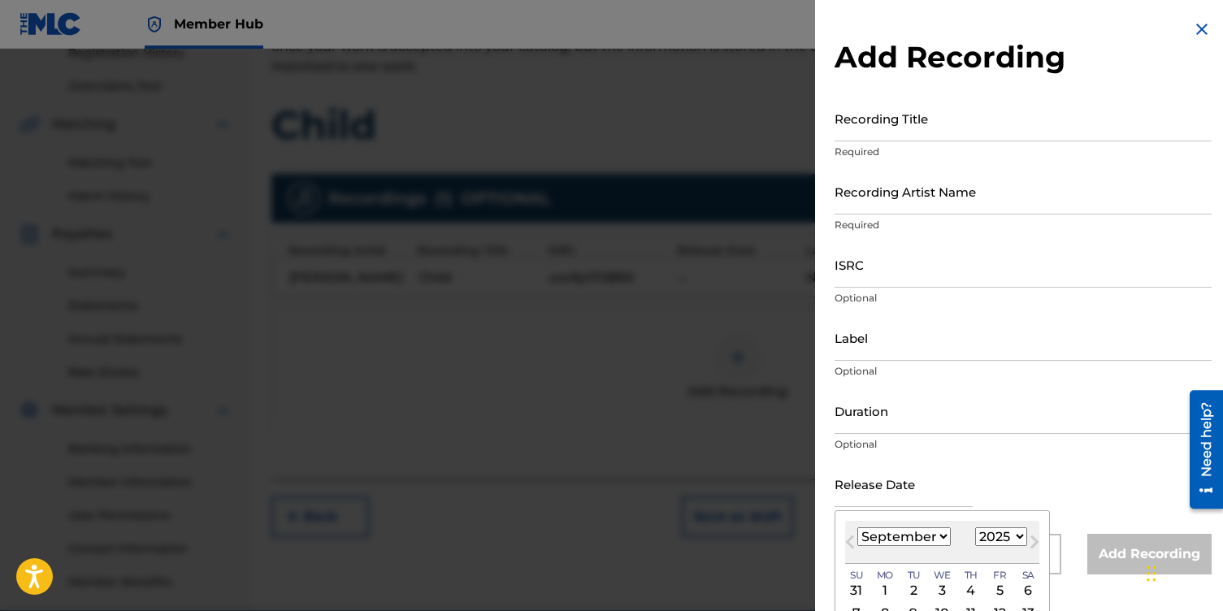
select select "11"
click at [858, 528] on select "January February March April May June July August September October November De…" at bounding box center [904, 537] width 93 height 19
click at [941, 589] on div "3" at bounding box center [943, 591] width 20 height 20
type input "[DATE]"
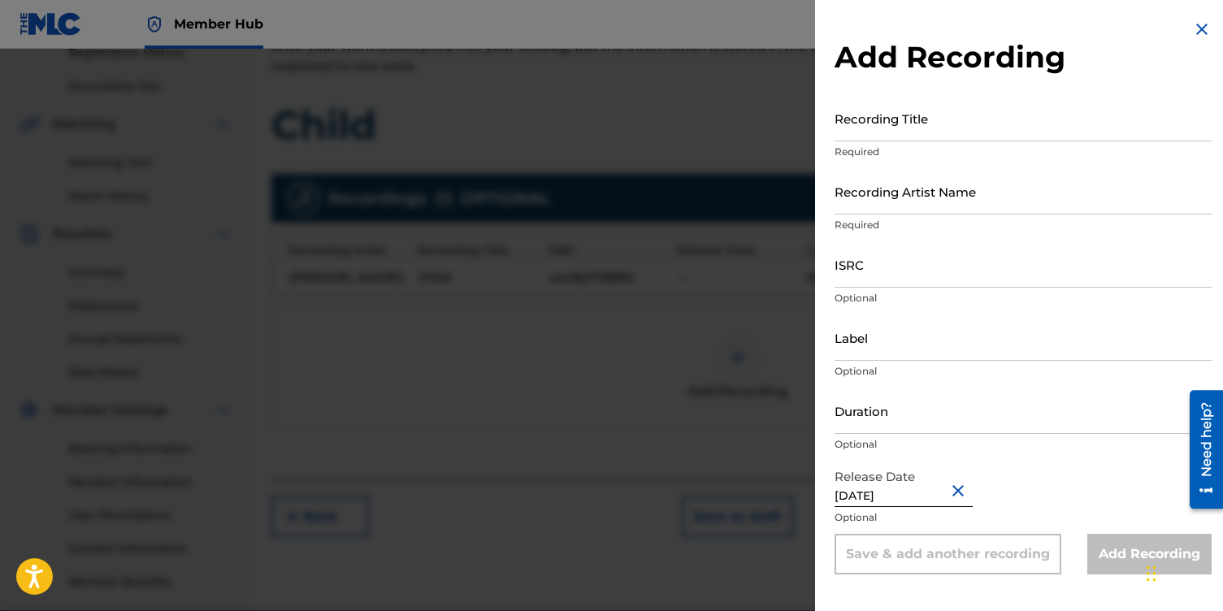
click at [936, 492] on input "[DATE]" at bounding box center [904, 484] width 138 height 46
select select "11"
select select "2025"
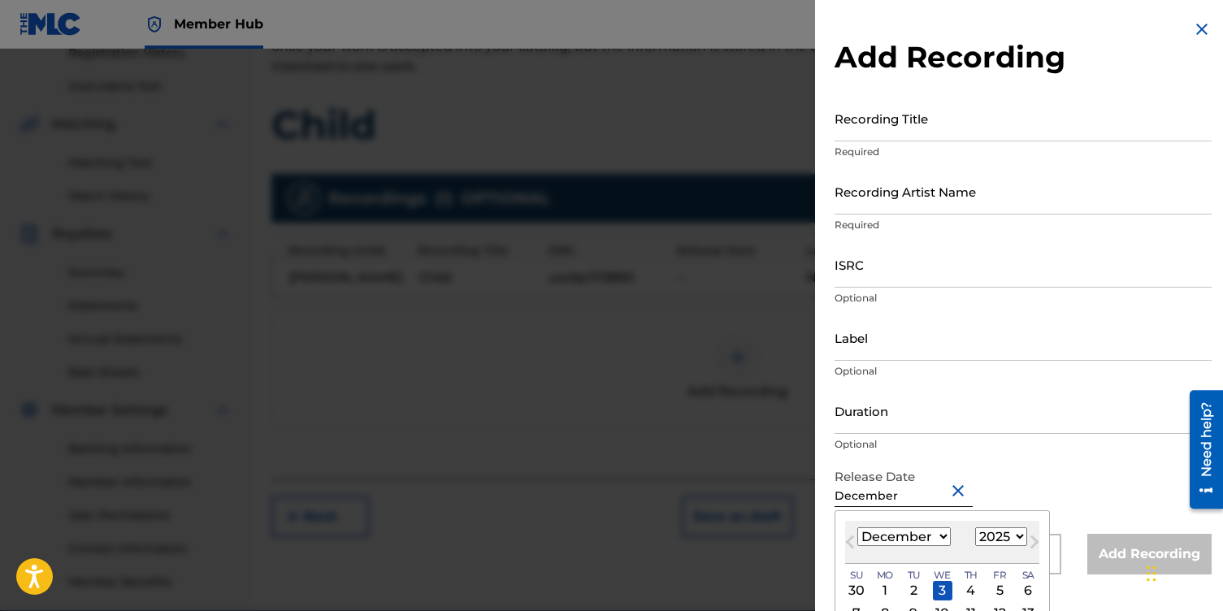
type input "[DATE]"
click at [1015, 534] on select "1899 1900 1901 1902 1903 1904 1905 1906 1907 1908 1909 1910 1911 1912 1913 1914…" at bounding box center [1002, 537] width 52 height 19
select select "2011"
click at [976, 528] on select "1899 1900 1901 1902 1903 1904 1905 1906 1907 1908 1909 1910 1911 1912 1913 1914…" at bounding box center [1002, 537] width 52 height 19
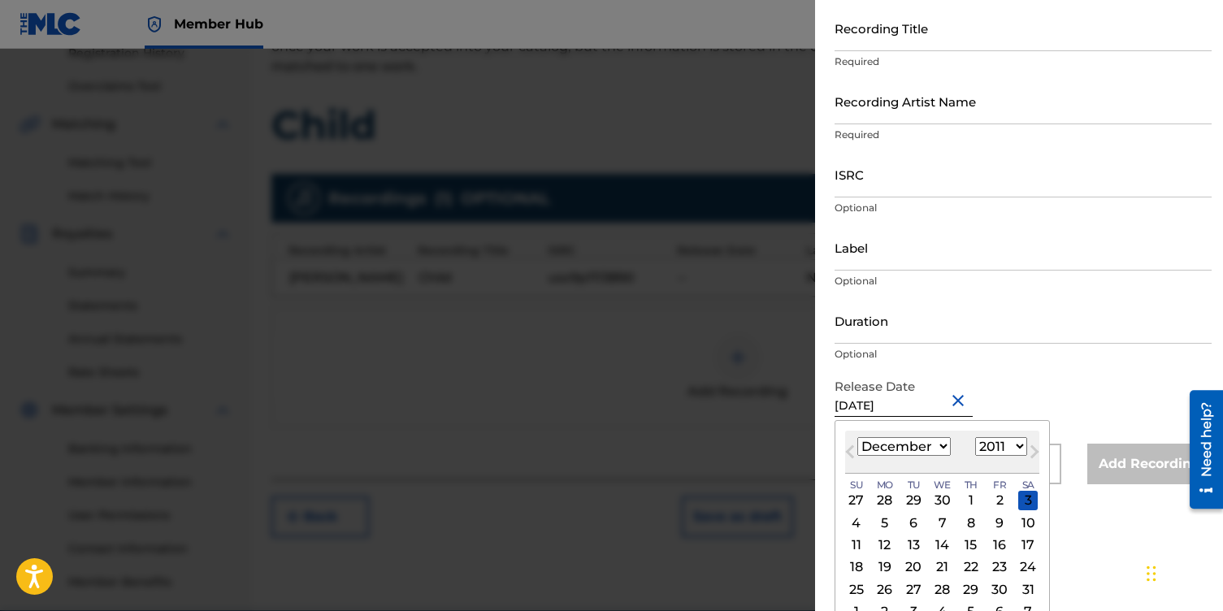
scroll to position [0, 0]
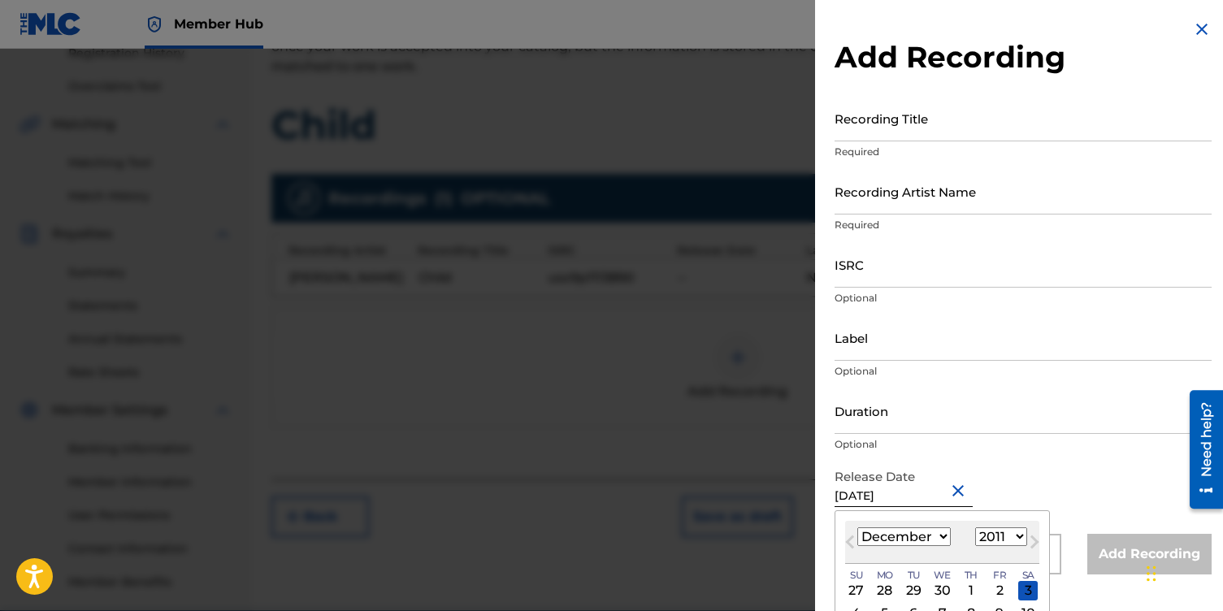
click at [948, 399] on form "Recording Title Required Recording Artist Name Required ISRC Optional Label Opt…" at bounding box center [1023, 335] width 377 height 480
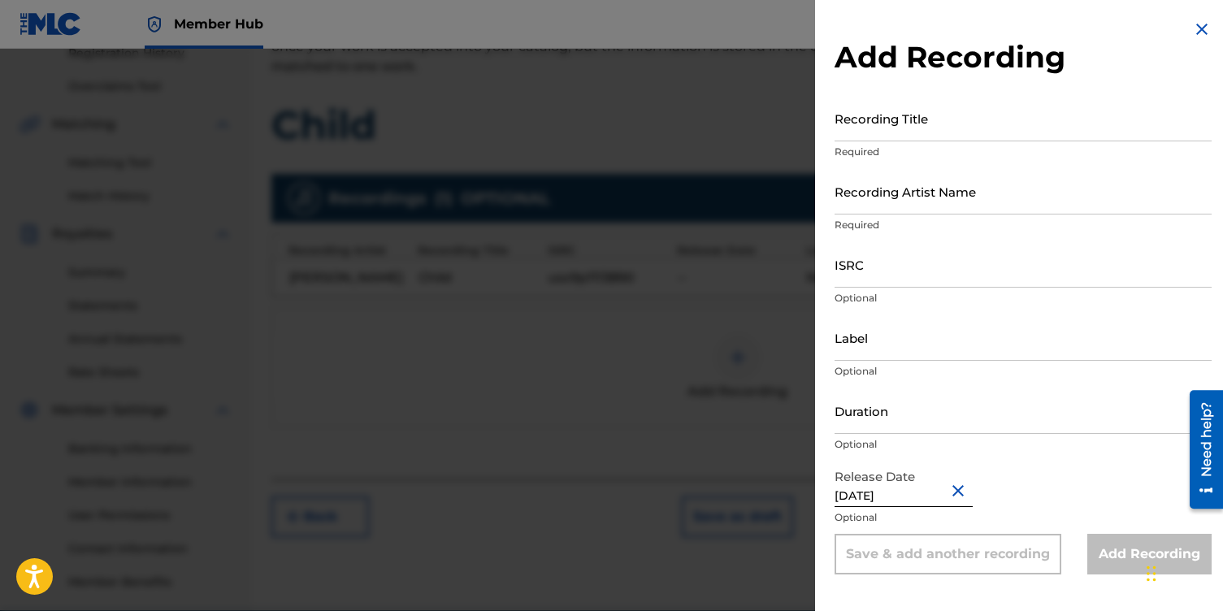
select select "11"
select select "2025"
click at [937, 494] on input "[DATE]" at bounding box center [904, 484] width 138 height 46
click at [949, 489] on button "Close" at bounding box center [961, 491] width 24 height 50
click at [902, 497] on input "text" at bounding box center [904, 484] width 138 height 46
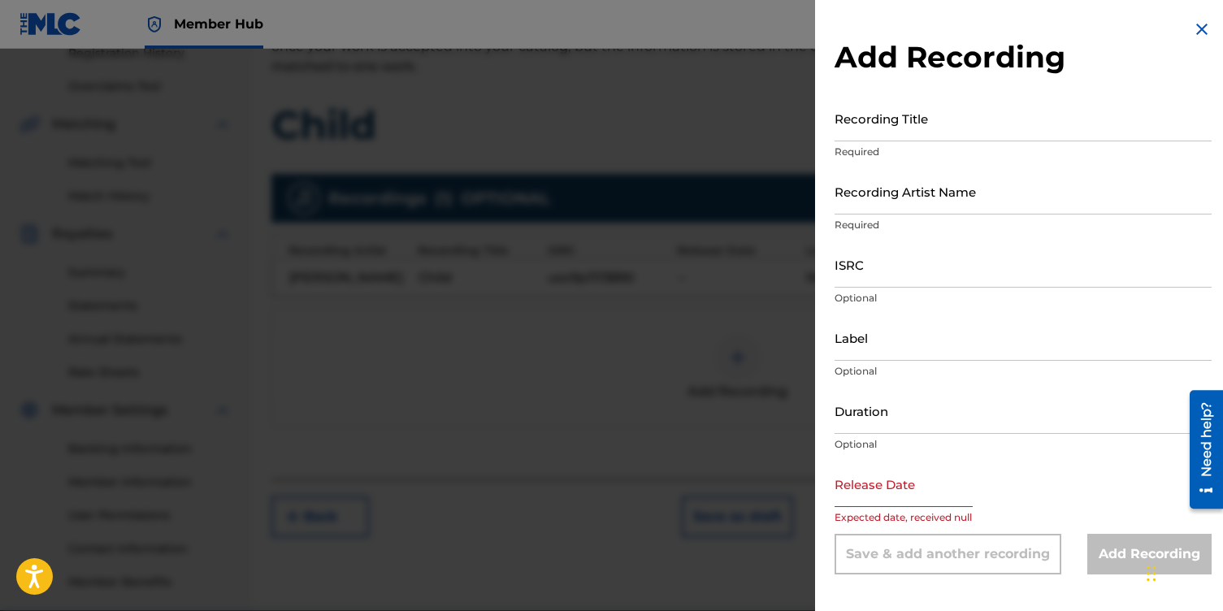
select select "8"
select select "2025"
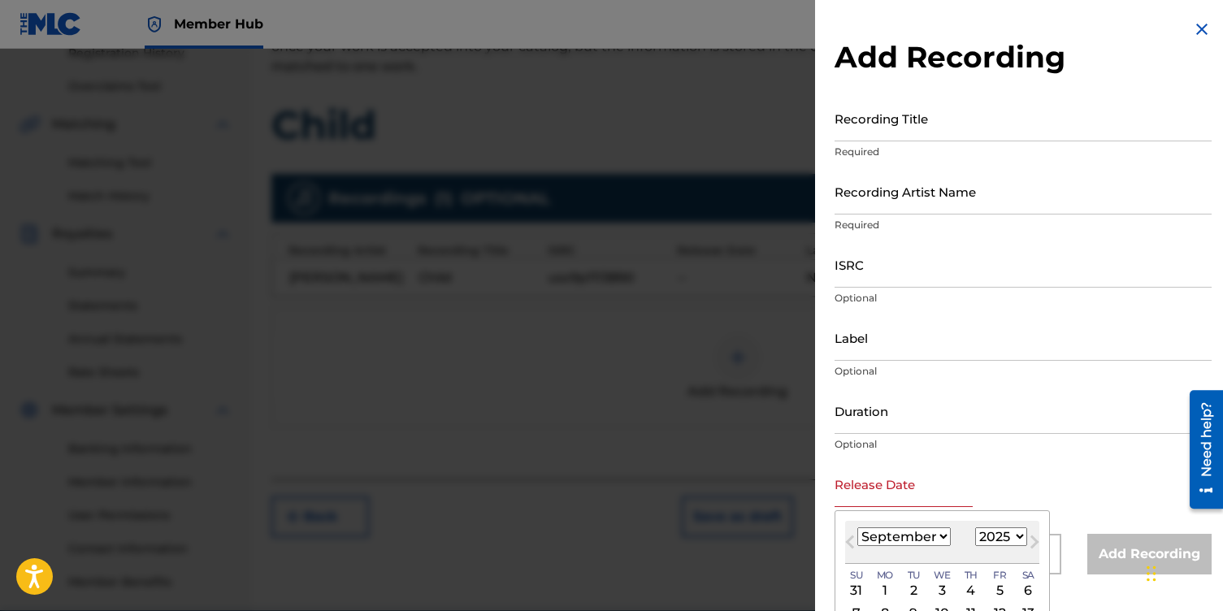
click at [941, 538] on select "January February March April May June July August September October November De…" at bounding box center [904, 537] width 93 height 19
select select "11"
click at [858, 528] on select "January February March April May June July August September October November De…" at bounding box center [904, 537] width 93 height 19
click at [1015, 535] on select "1899 1900 1901 1902 1903 1904 1905 1906 1907 1908 1909 1910 1911 1912 1913 1914…" at bounding box center [1002, 537] width 52 height 19
select select "2011"
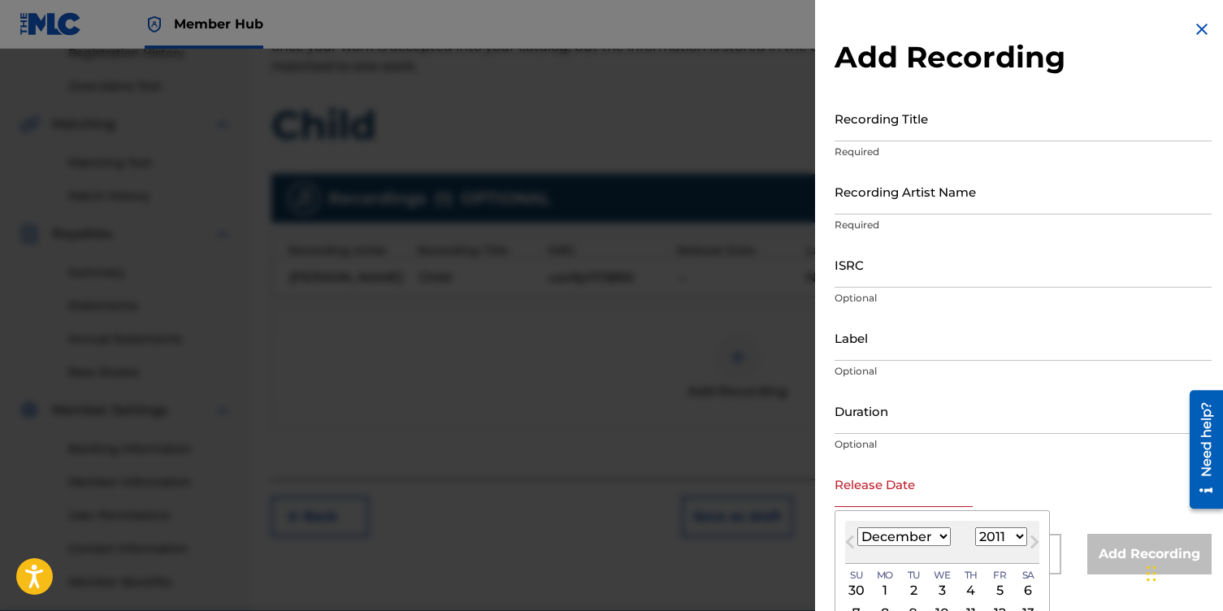
click at [976, 528] on select "1899 1900 1901 1902 1903 1904 1905 1906 1907 1908 1909 1910 1911 1912 1913 1914…" at bounding box center [1002, 537] width 52 height 19
click at [1028, 589] on div "3" at bounding box center [1029, 591] width 20 height 20
type input "[DATE]"
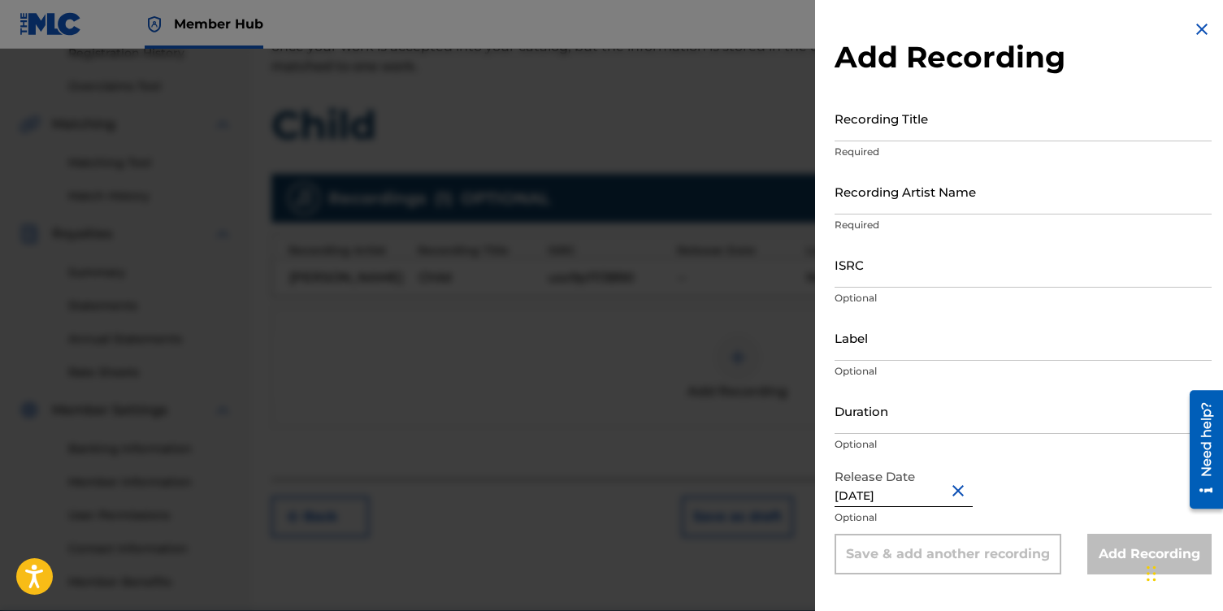
click at [1117, 552] on div "Add Recording" at bounding box center [1150, 554] width 124 height 41
click at [950, 489] on button "Close" at bounding box center [961, 491] width 24 height 50
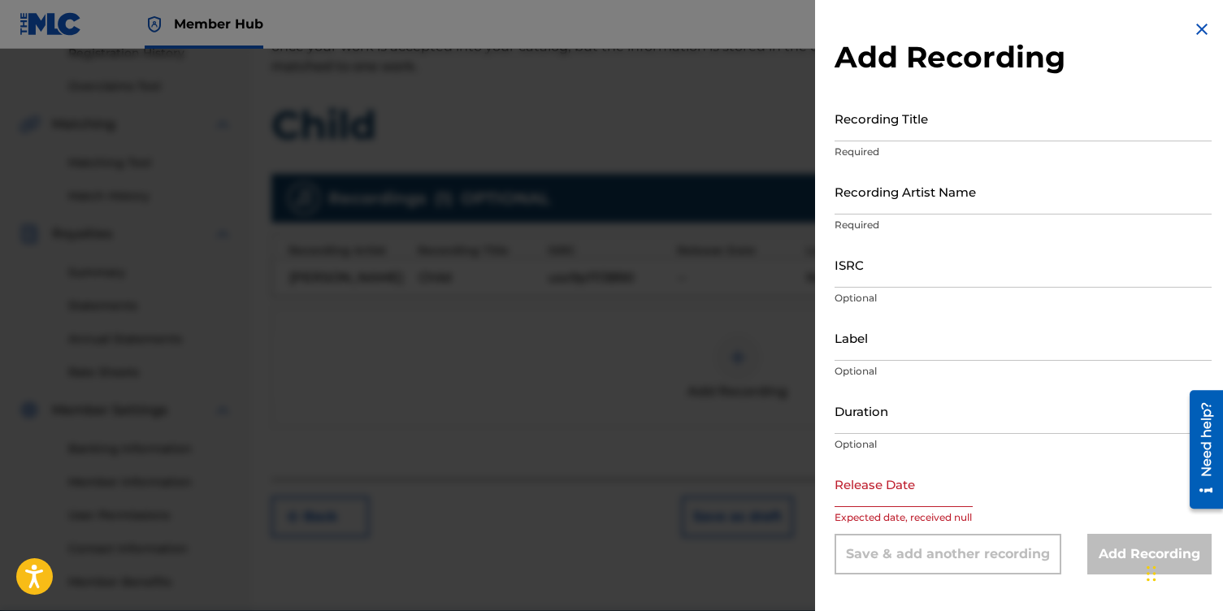
click at [1193, 30] on img at bounding box center [1203, 30] width 20 height 20
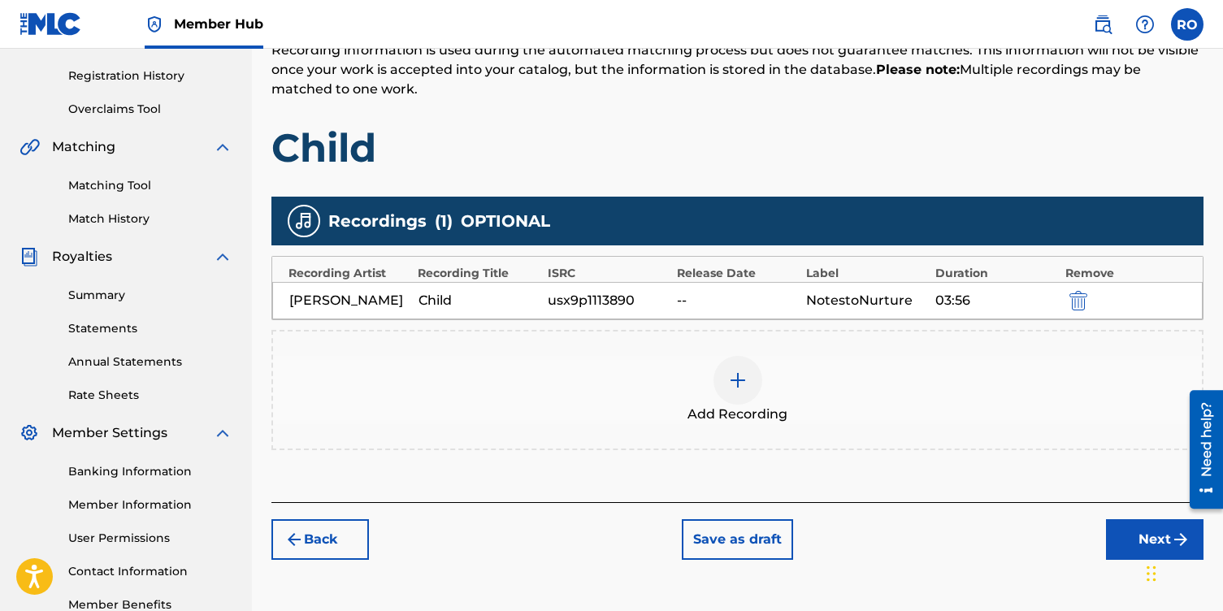
scroll to position [298, 0]
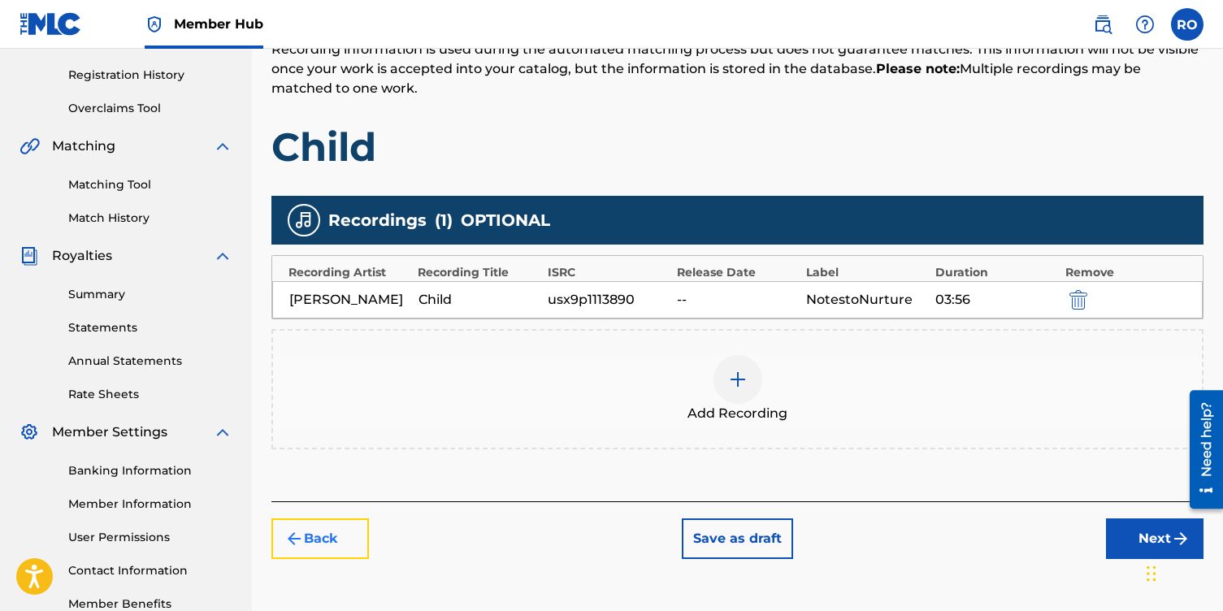
click at [350, 559] on button "Back" at bounding box center [321, 539] width 98 height 41
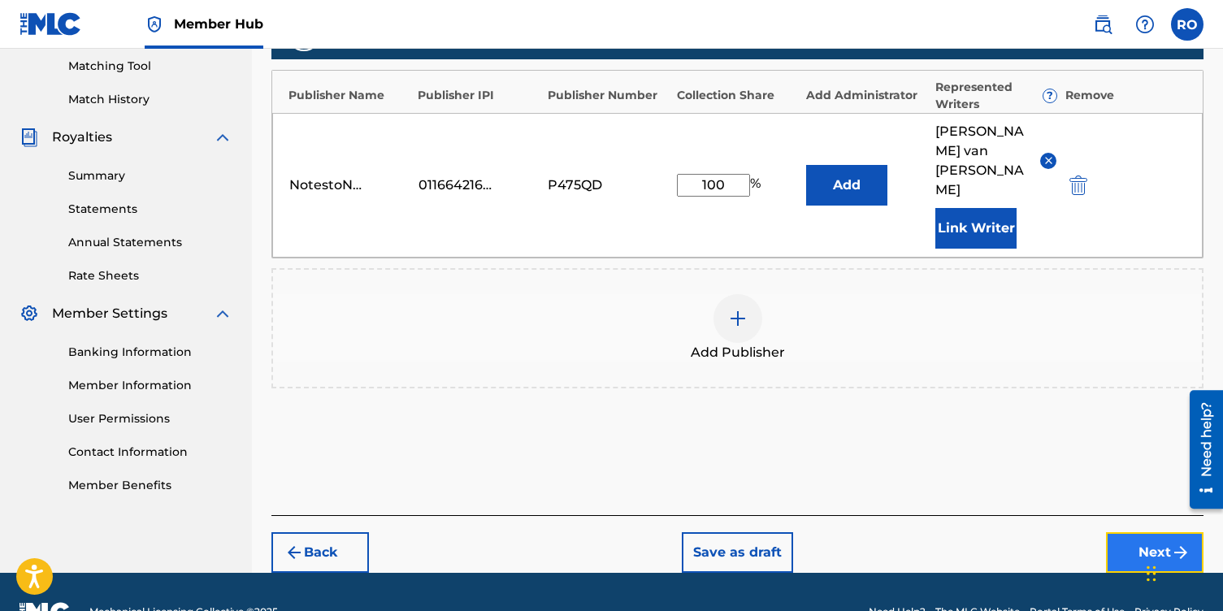
click at [1151, 532] on button "Next" at bounding box center [1155, 552] width 98 height 41
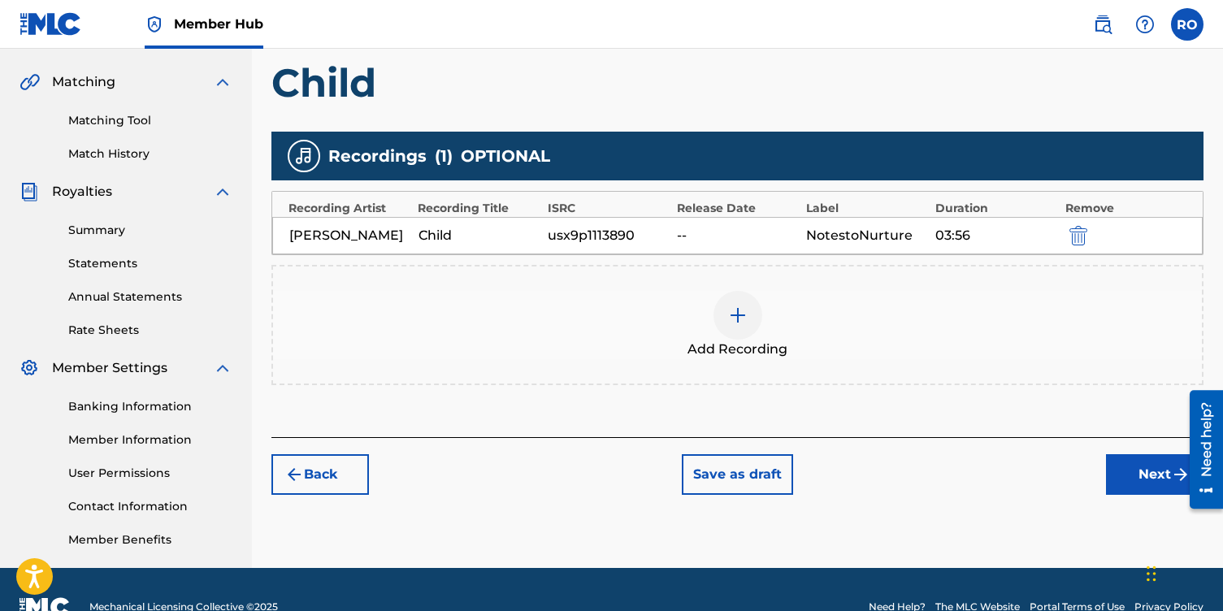
scroll to position [379, 0]
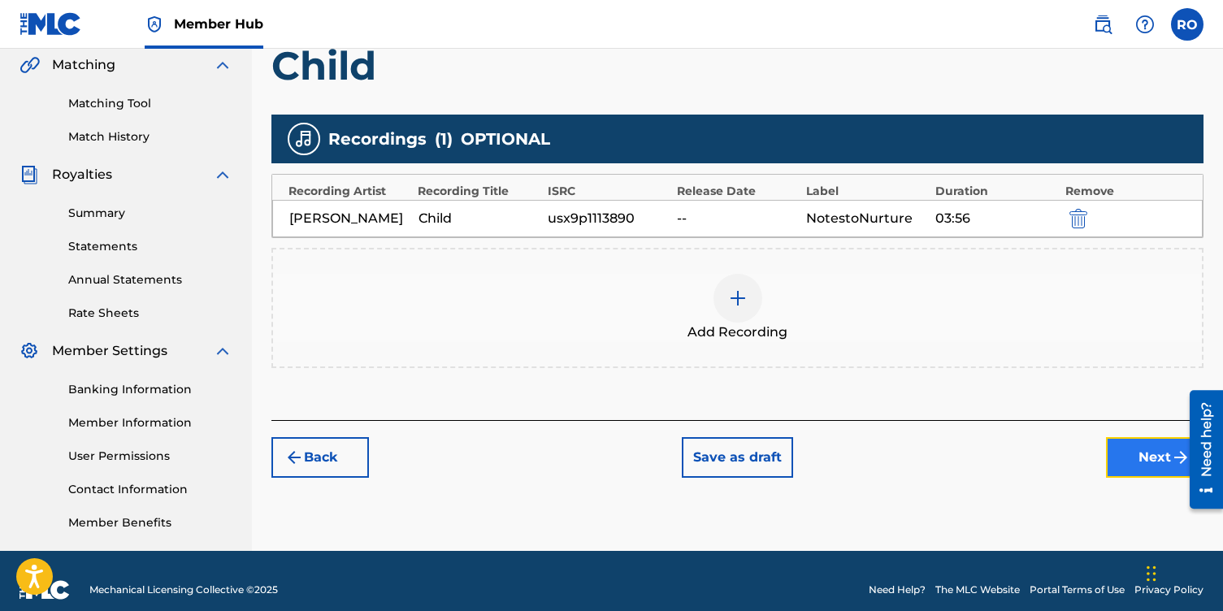
click at [1132, 478] on button "Next" at bounding box center [1155, 457] width 98 height 41
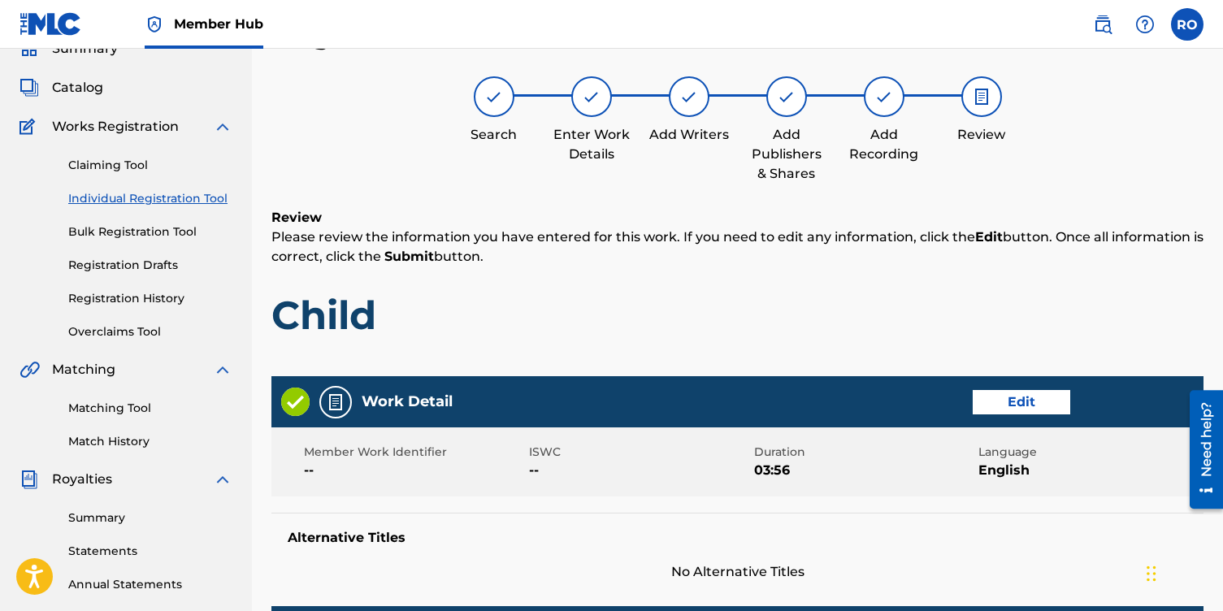
scroll to position [73, 0]
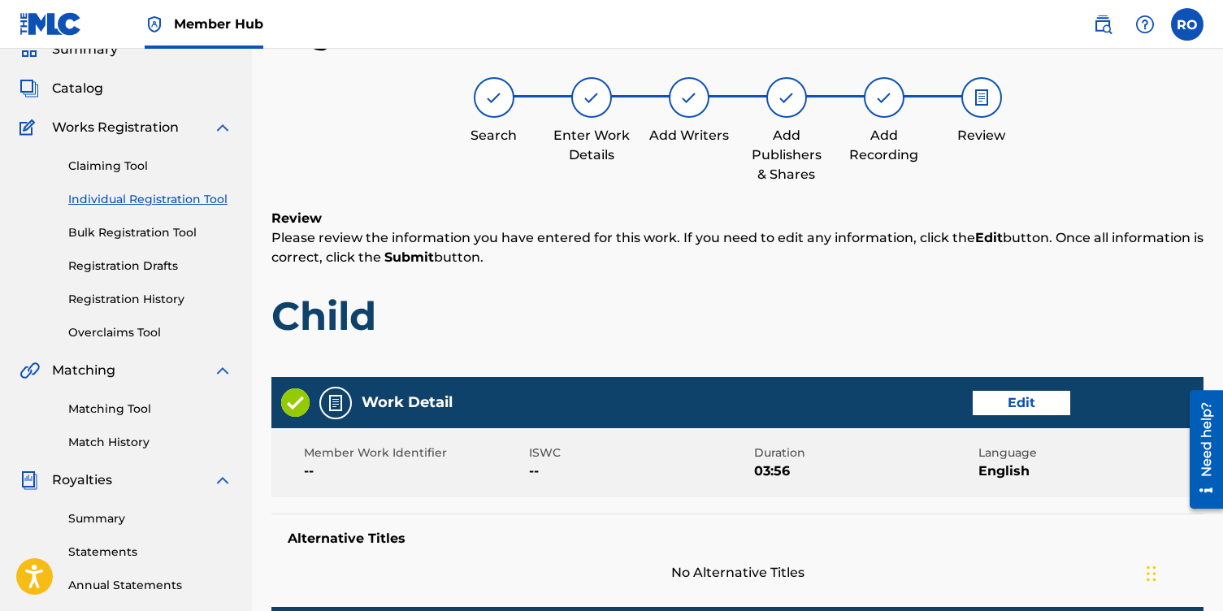
click at [972, 501] on div "Work Detail Edit Member Work Identifier -- ISWC -- Duration 03:56 Language Engl…" at bounding box center [738, 480] width 932 height 206
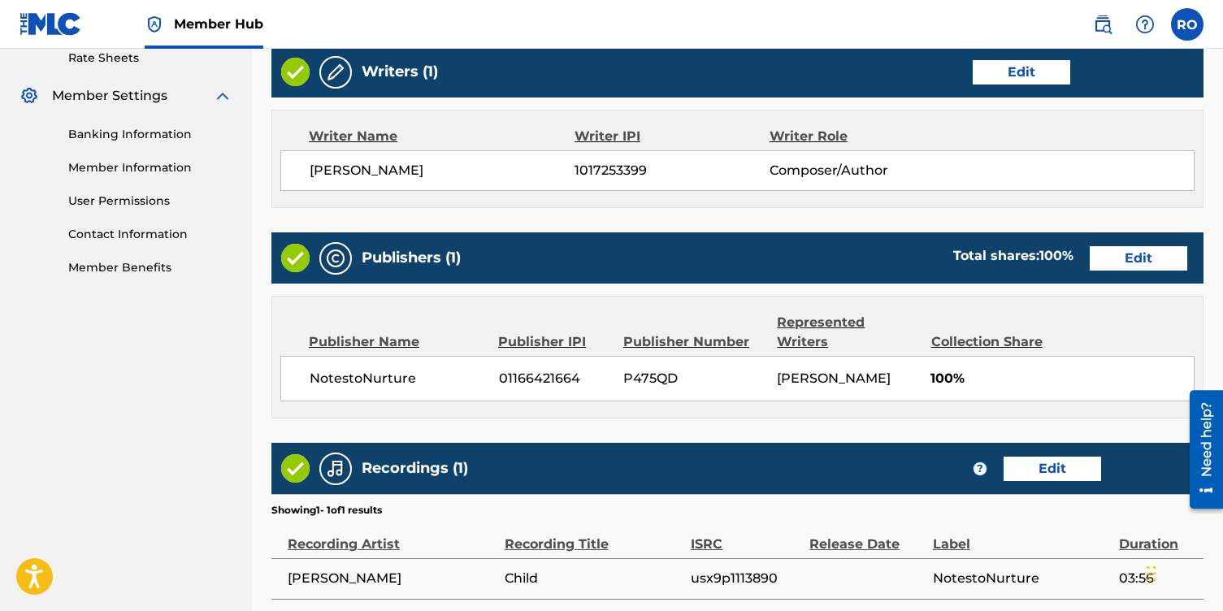
scroll to position [781, 0]
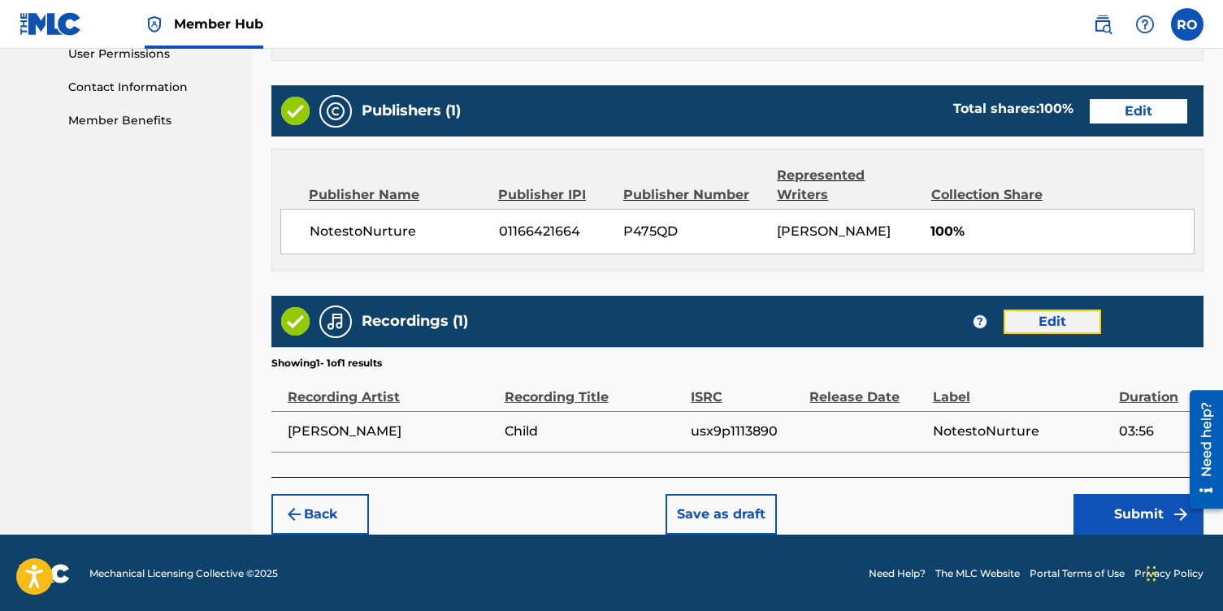
click at [1062, 323] on button "Edit" at bounding box center [1053, 322] width 98 height 24
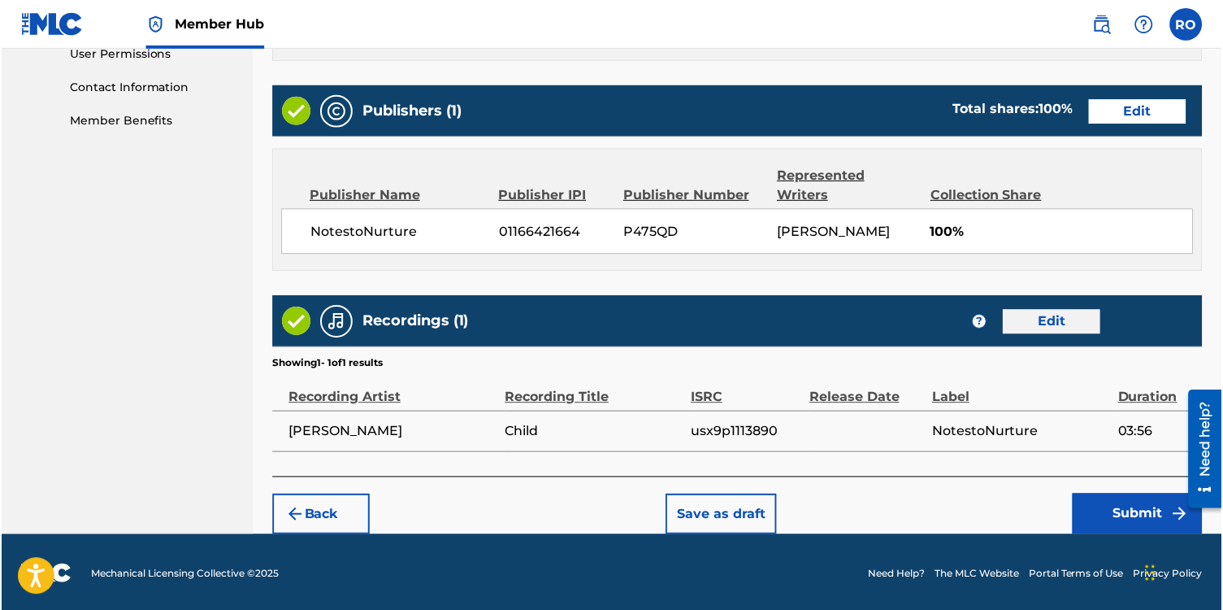
scroll to position [397, 0]
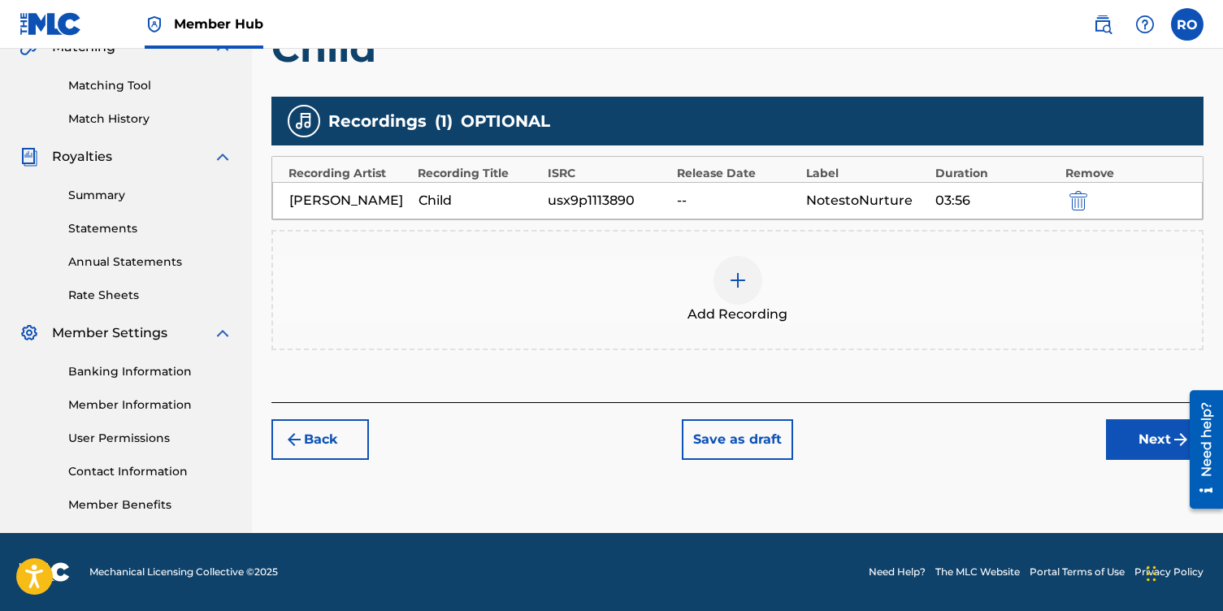
click at [742, 290] on img at bounding box center [738, 281] width 20 height 20
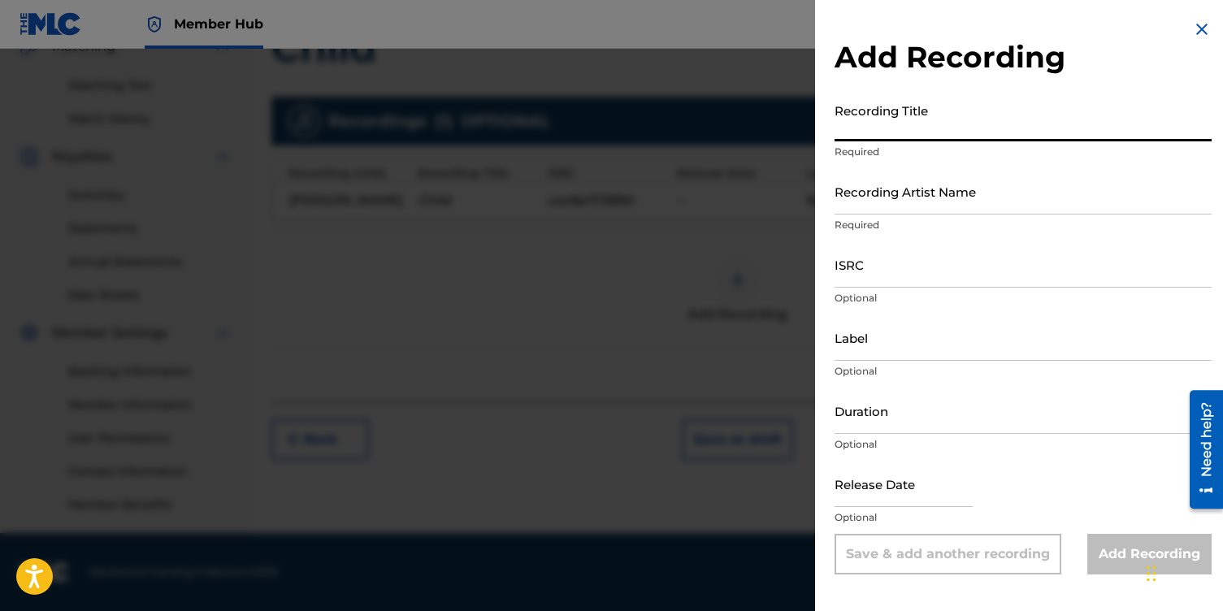
click at [892, 123] on input "Recording Title" at bounding box center [1023, 118] width 377 height 46
type input "Child"
click at [902, 198] on input "Recording Artist Name" at bounding box center [1023, 191] width 377 height 46
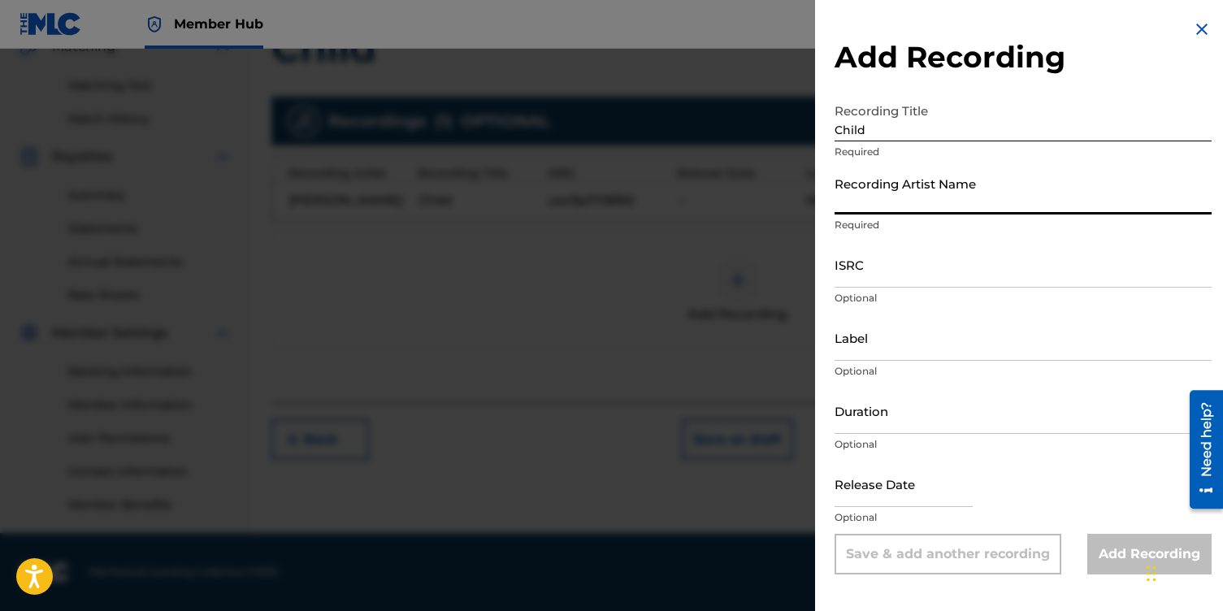
type input "[PERSON_NAME]"
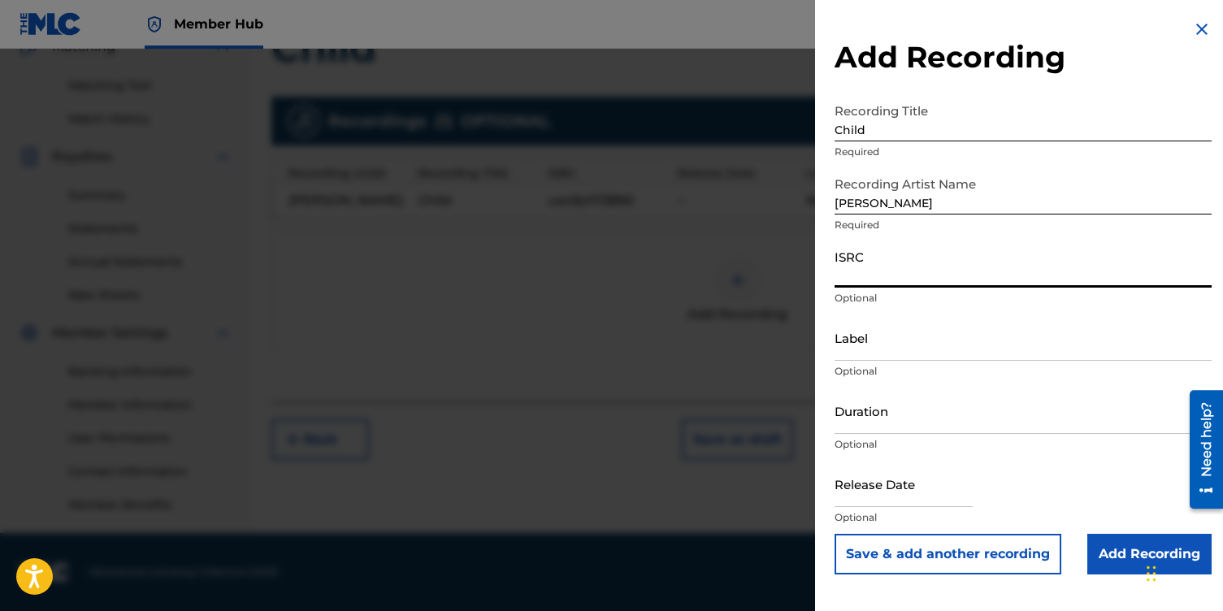
click at [878, 266] on input "ISRC" at bounding box center [1023, 264] width 377 height 46
paste input "usx9p1113890"
type input "usx9p1113890"
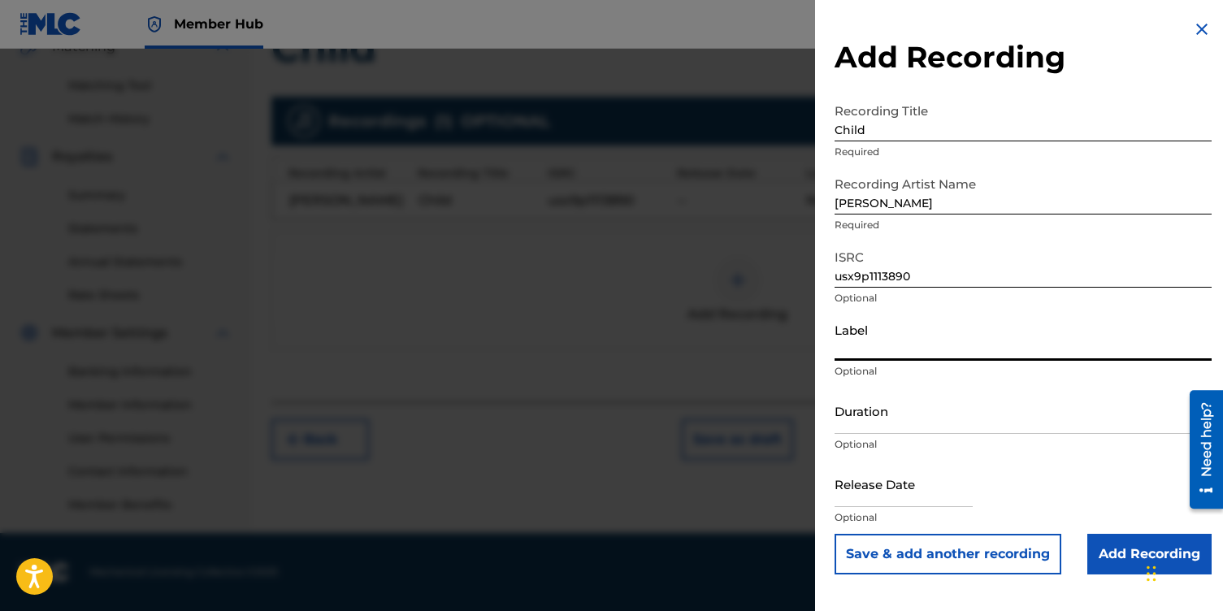
click at [871, 339] on input "Label" at bounding box center [1023, 338] width 377 height 46
type input "NotestoNurture"
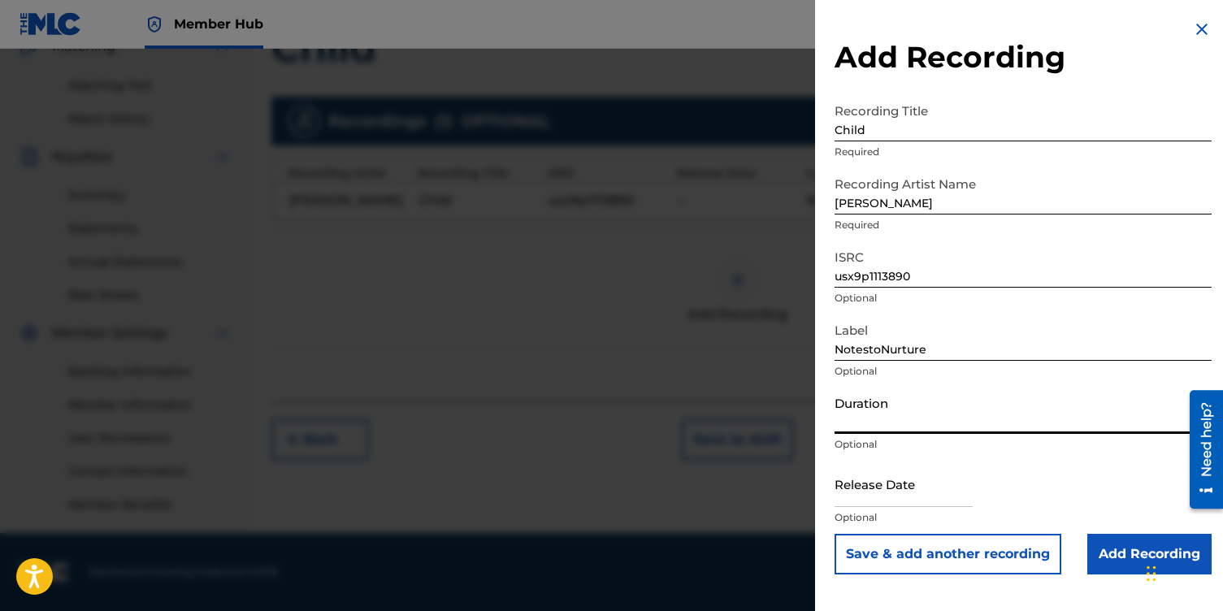
click at [902, 418] on input "Duration" at bounding box center [1023, 411] width 377 height 46
type input "03:56"
select select "8"
select select "2025"
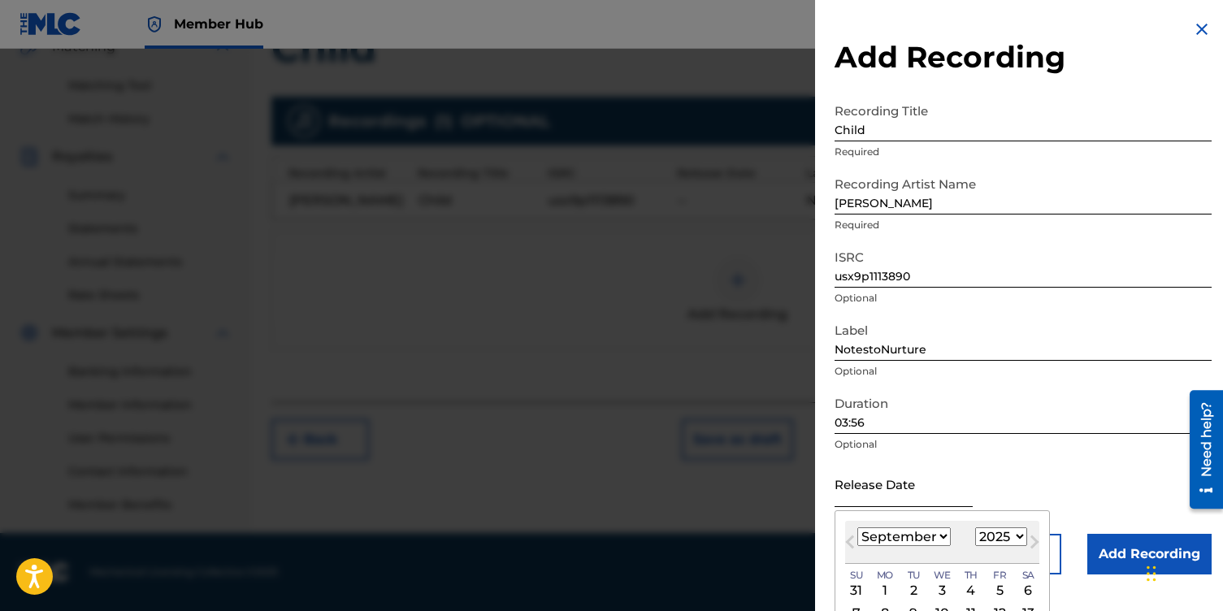
click at [868, 492] on input "text" at bounding box center [904, 484] width 138 height 46
click at [941, 532] on select "January February March April May June July August September October November De…" at bounding box center [904, 537] width 93 height 19
select select "11"
click at [858, 528] on select "January February March April May June July August September October November De…" at bounding box center [904, 537] width 93 height 19
click at [1018, 535] on select "1899 1900 1901 1902 1903 1904 1905 1906 1907 1908 1909 1910 1911 1912 1913 1914…" at bounding box center [1002, 537] width 52 height 19
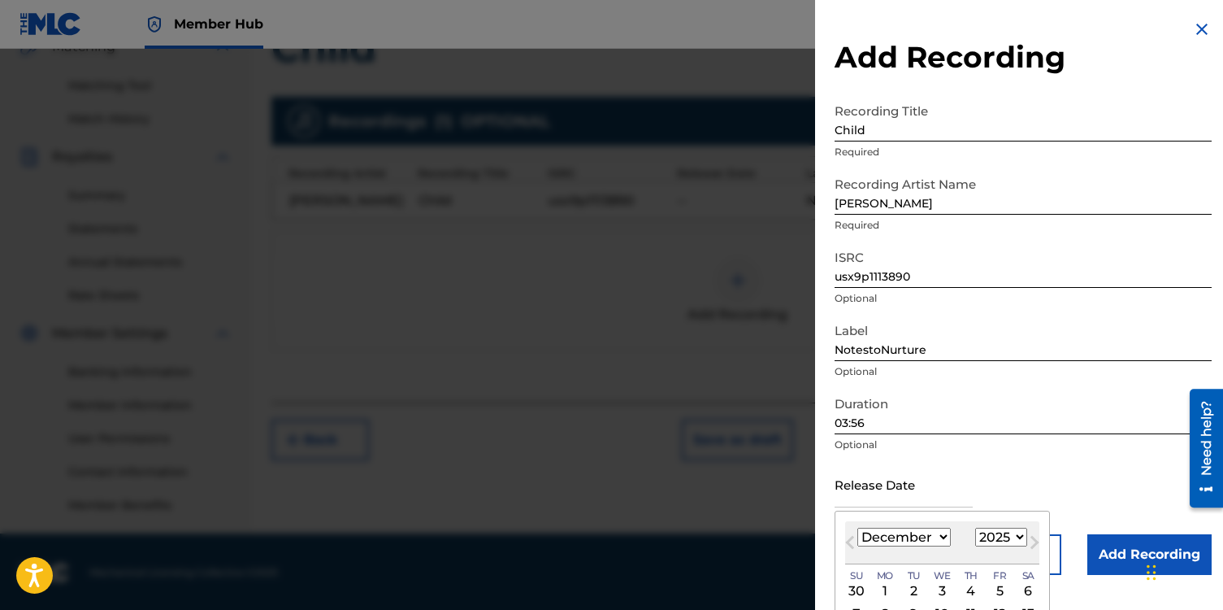
select select "2011"
click at [976, 528] on select "1899 1900 1901 1902 1903 1904 1905 1906 1907 1908 1909 1910 1911 1912 1913 1914…" at bounding box center [1002, 537] width 52 height 19
click at [1028, 587] on div "3" at bounding box center [1029, 591] width 20 height 20
type input "[DATE]"
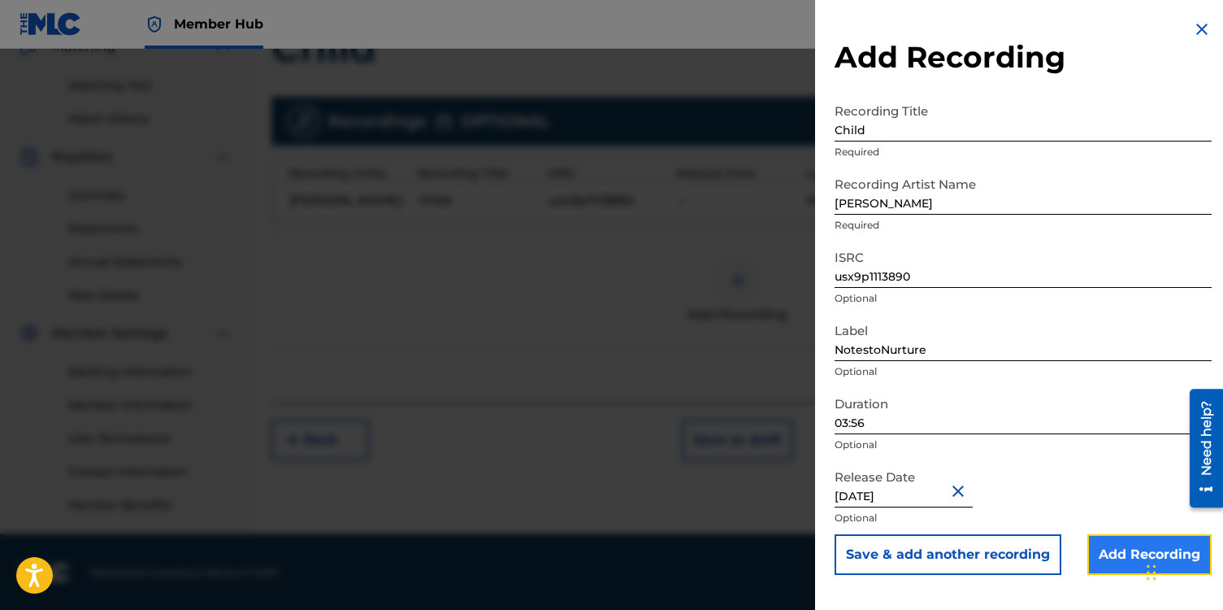
click at [1104, 554] on input "Add Recording" at bounding box center [1150, 554] width 124 height 41
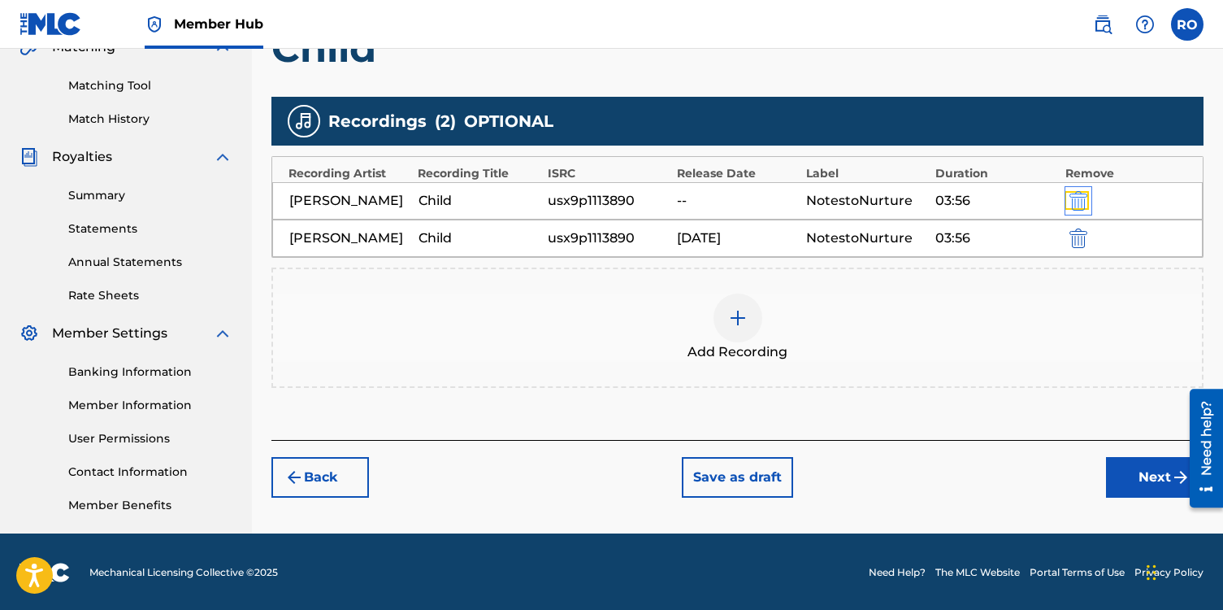
click at [1080, 209] on img "submit" at bounding box center [1079, 201] width 18 height 20
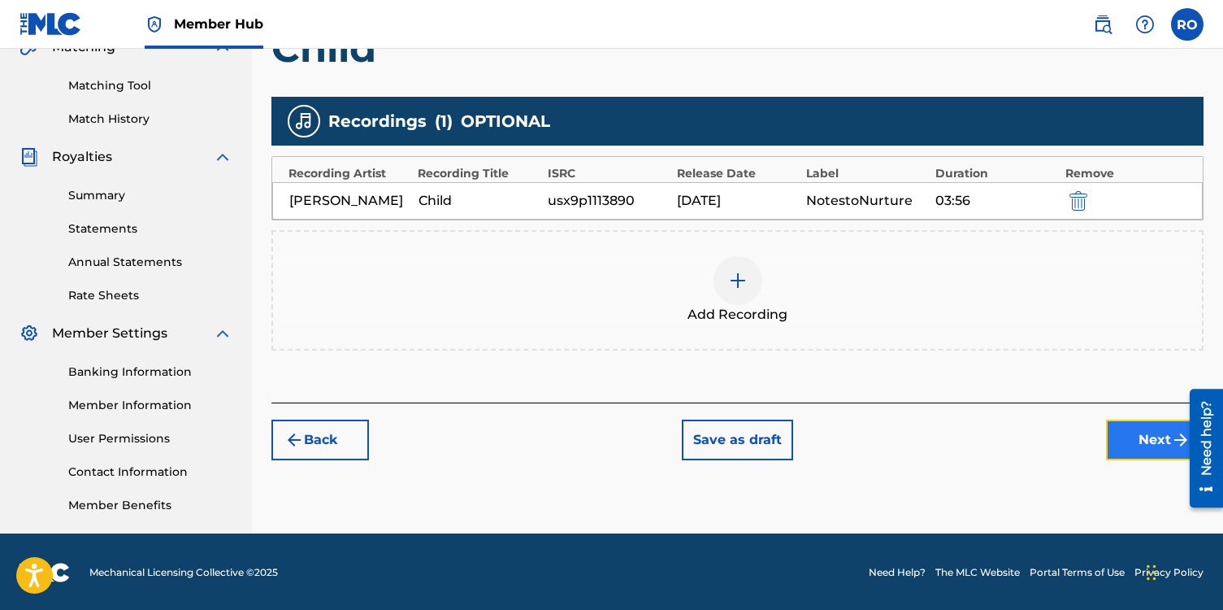
click at [1124, 457] on button "Next" at bounding box center [1155, 439] width 98 height 41
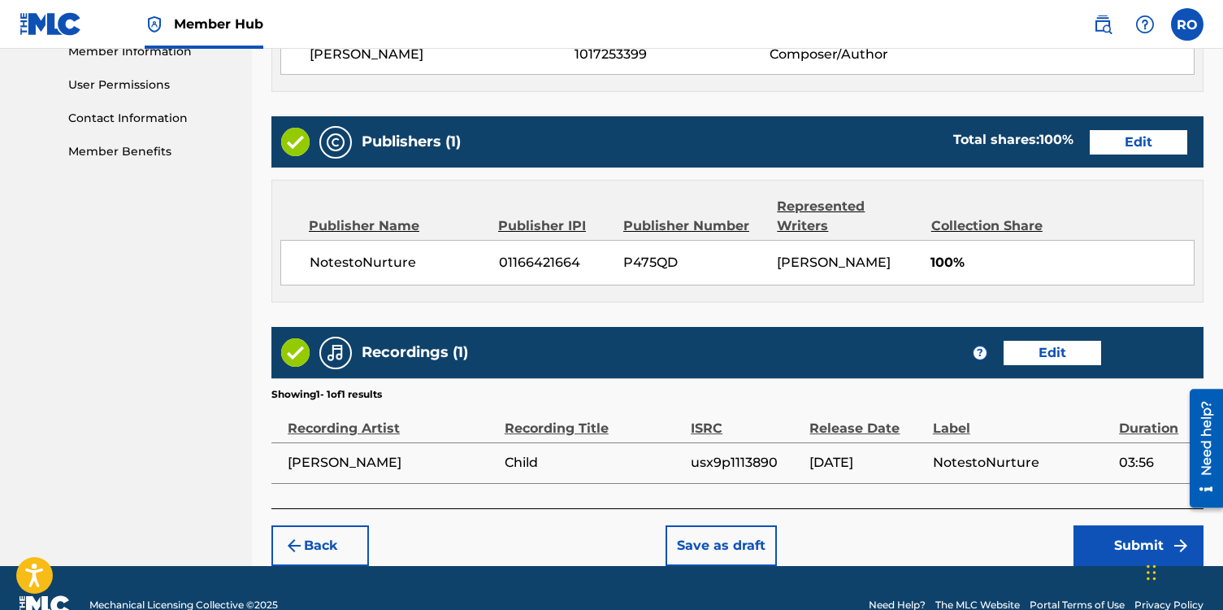
scroll to position [783, 0]
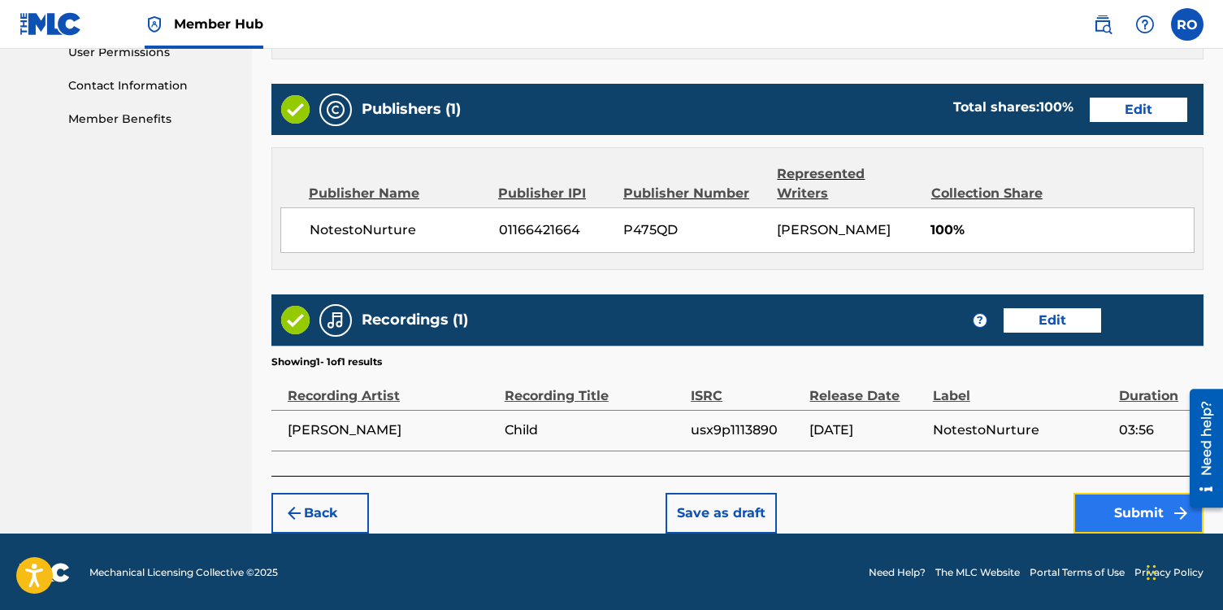
click at [1124, 518] on button "Submit" at bounding box center [1139, 513] width 130 height 41
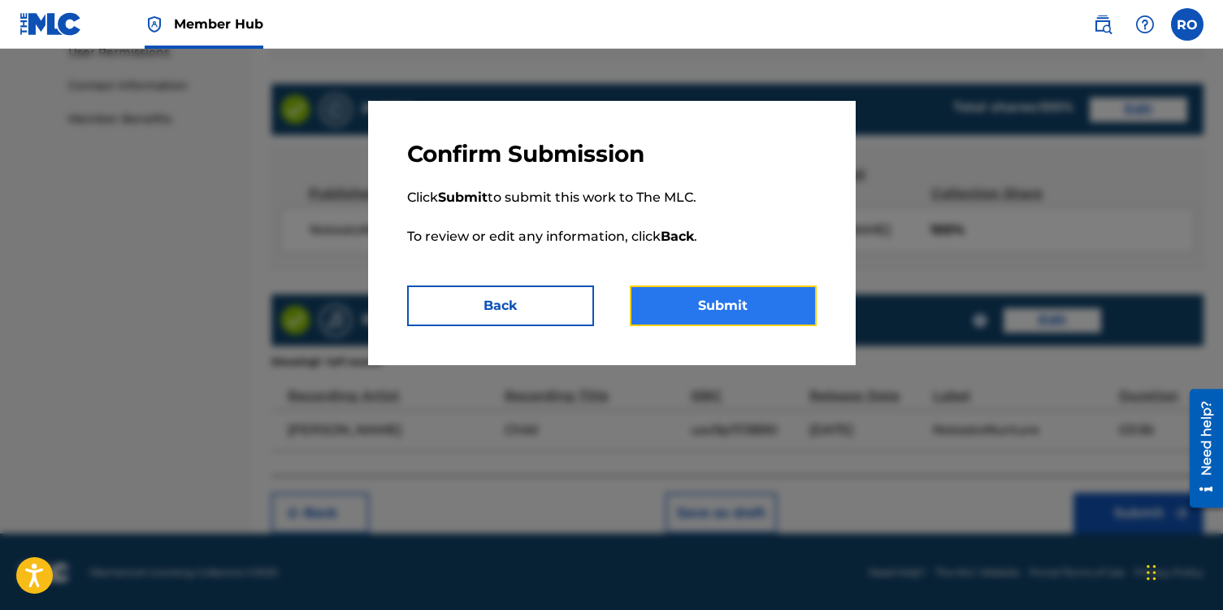
click at [718, 302] on button "Submit" at bounding box center [723, 305] width 187 height 41
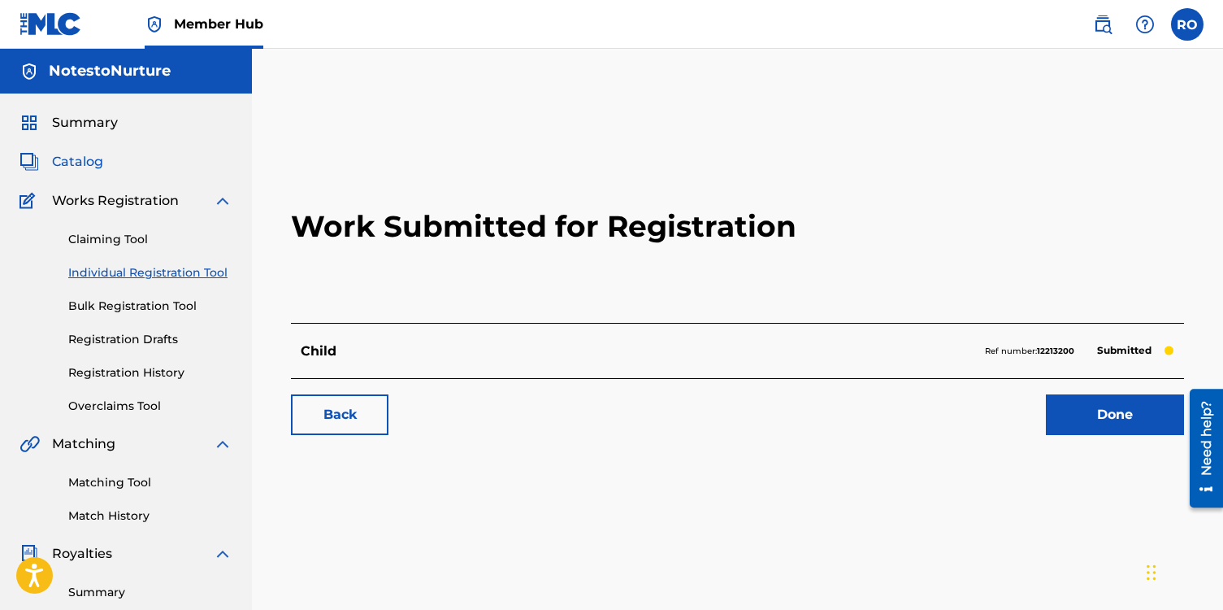
click at [96, 167] on span "Catalog" at bounding box center [77, 162] width 51 height 20
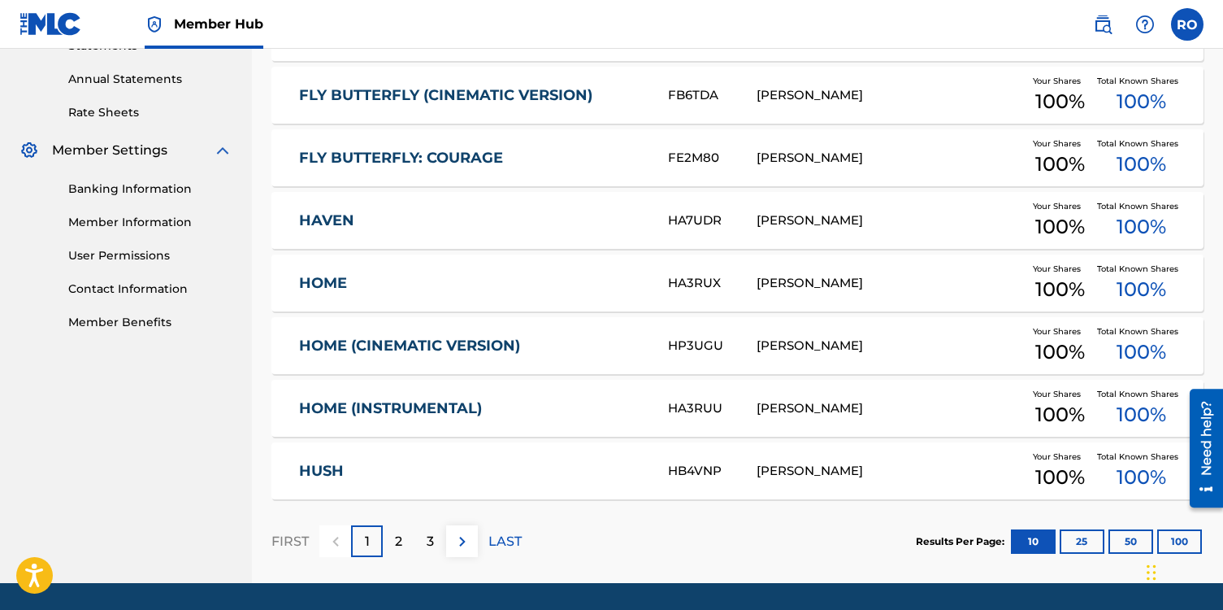
scroll to position [631, 0]
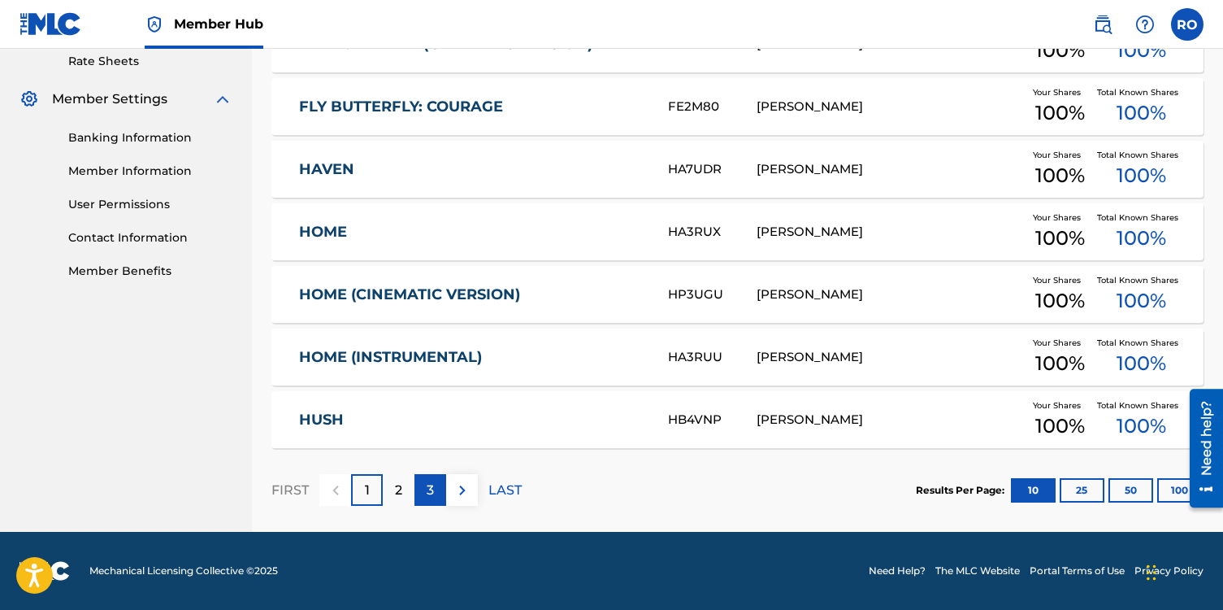
click at [430, 492] on p "3" at bounding box center [430, 490] width 7 height 20
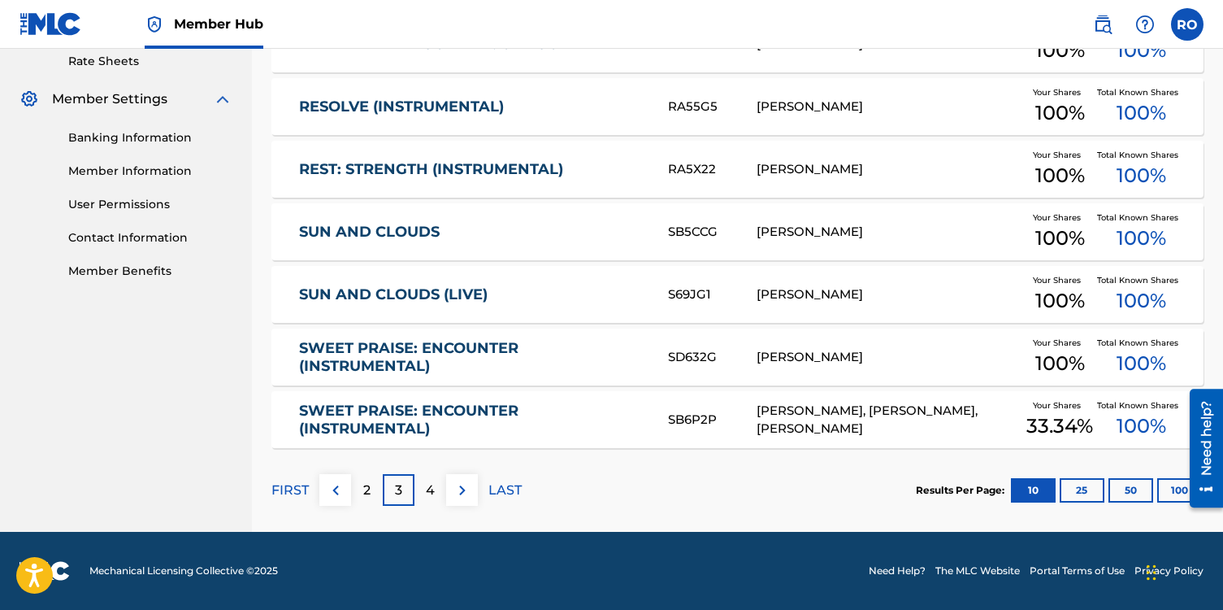
click at [467, 342] on link "SWEET PRAISE: ENCOUNTER (INSTRUMENTAL)" at bounding box center [472, 357] width 347 height 37
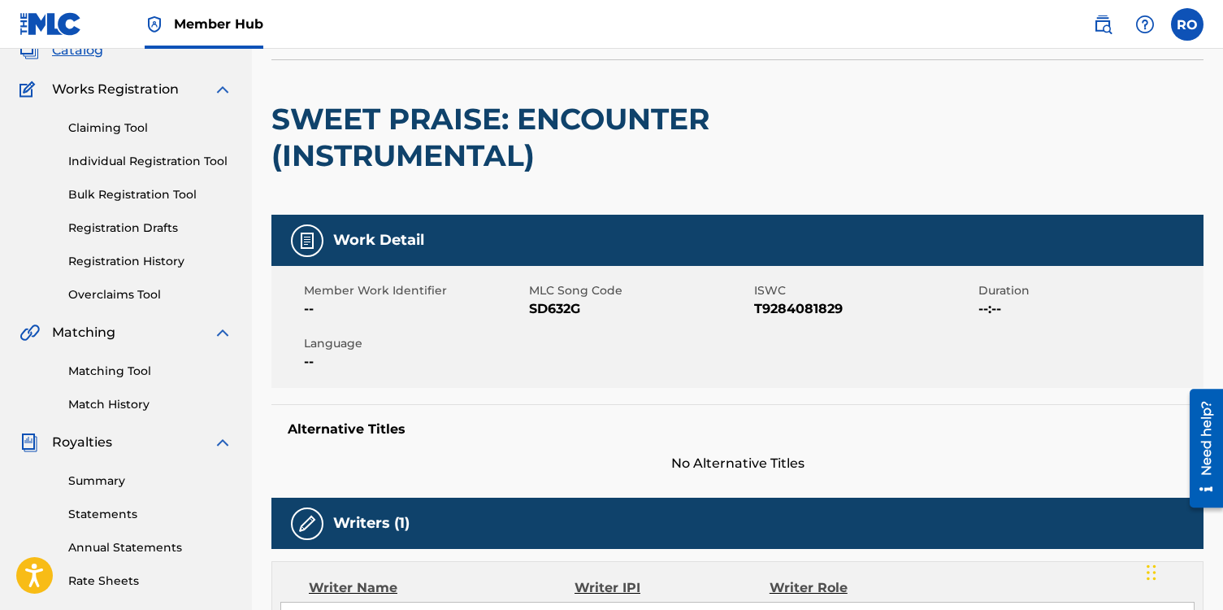
scroll to position [131, 0]
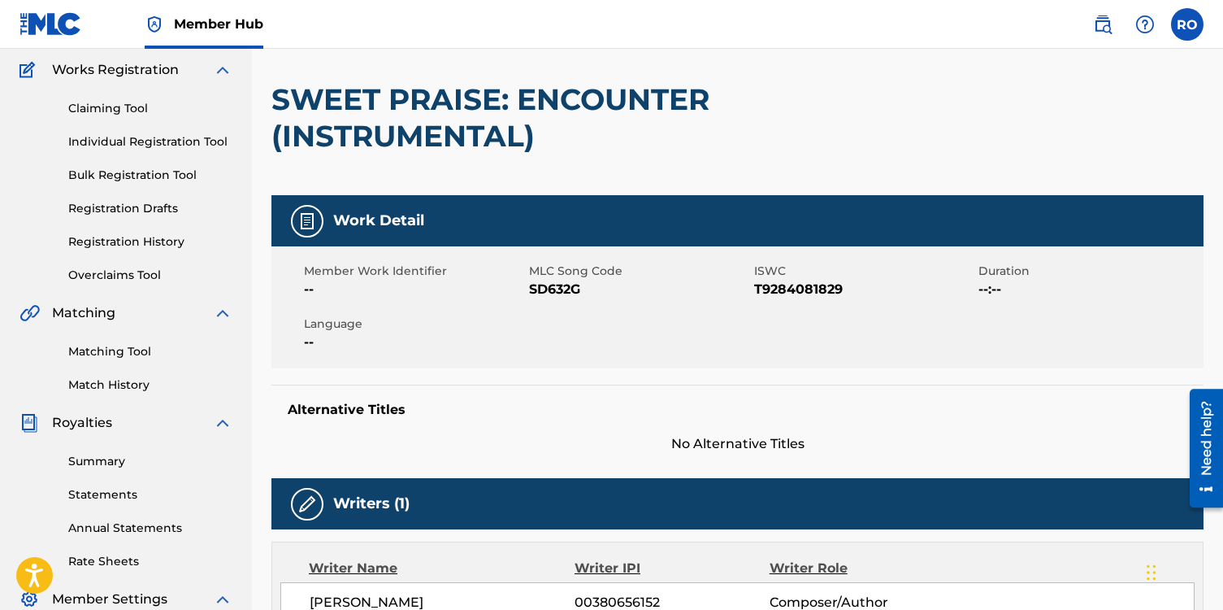
click at [315, 229] on img at bounding box center [308, 221] width 20 height 20
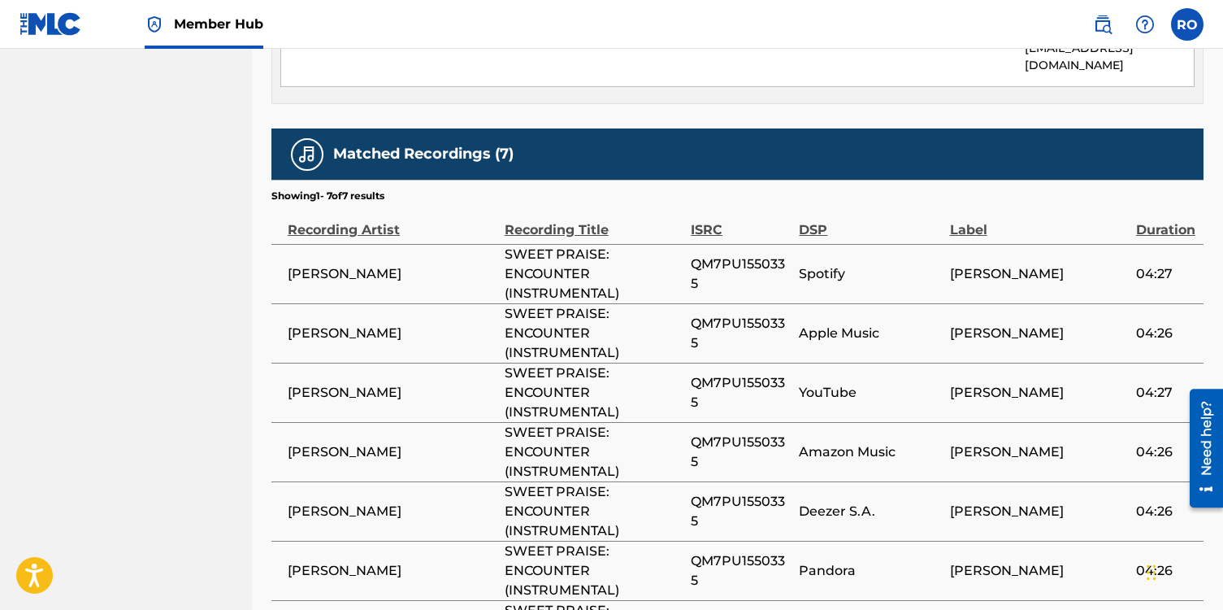
scroll to position [928, 0]
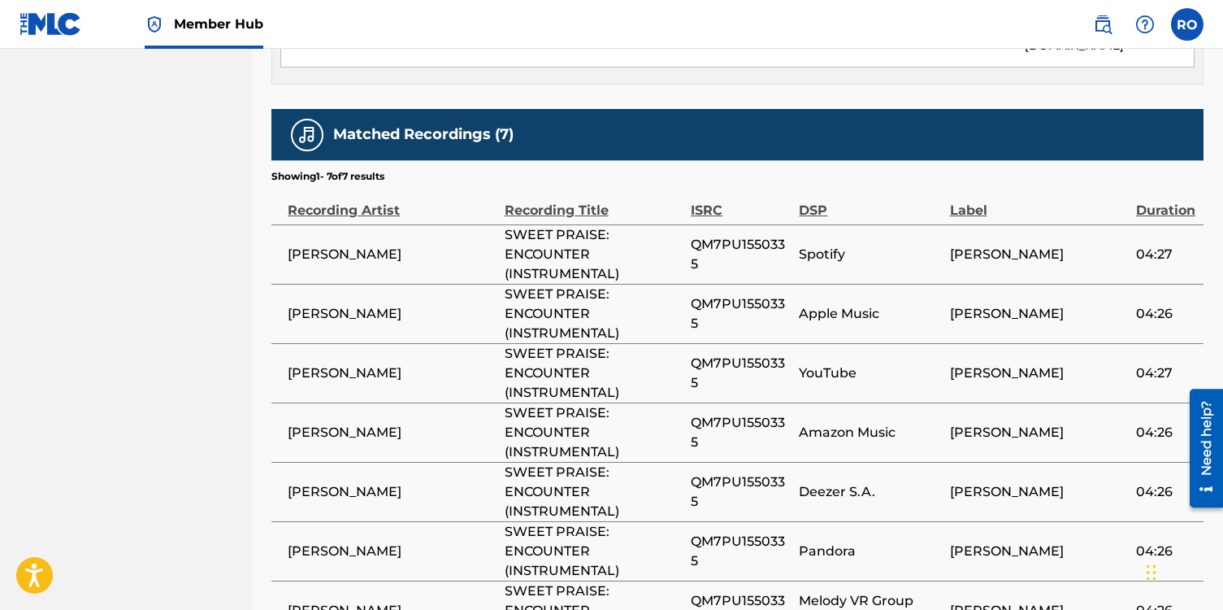
click at [399, 125] on h5 "Matched Recordings (7)" at bounding box center [423, 134] width 180 height 19
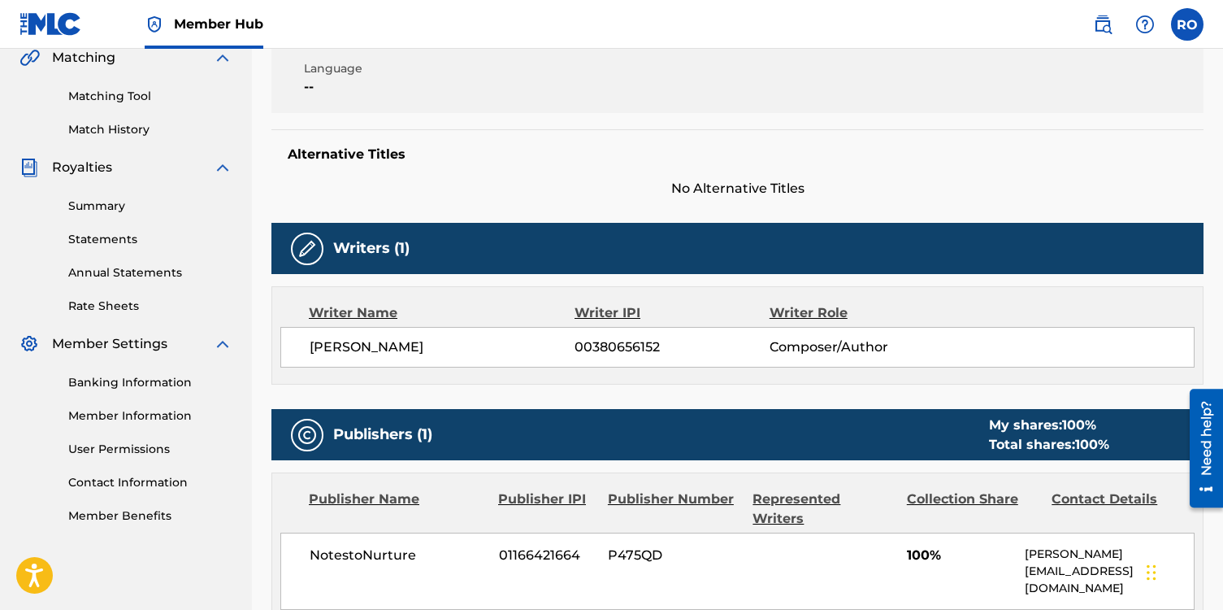
scroll to position [373, 0]
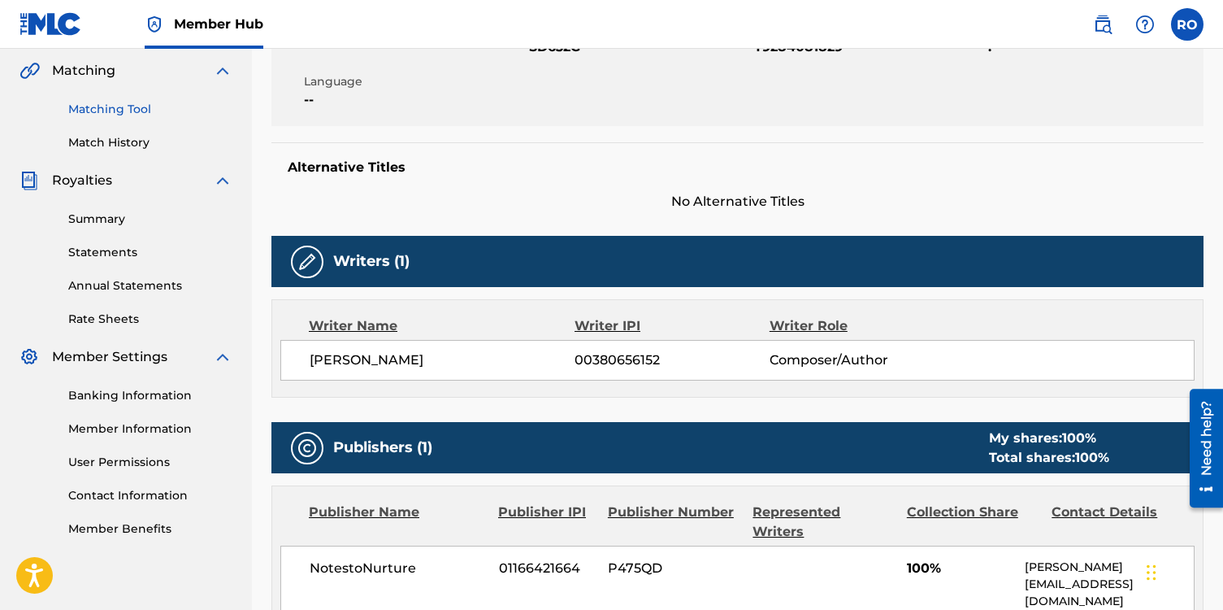
click at [127, 108] on link "Matching Tool" at bounding box center [150, 109] width 164 height 17
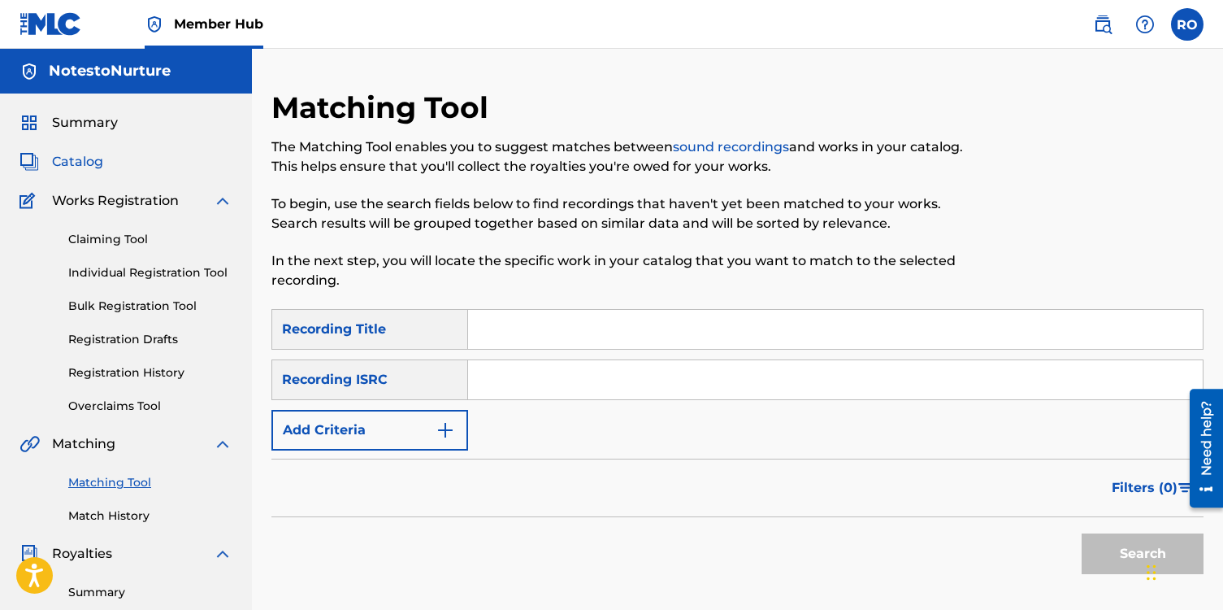
click at [85, 167] on span "Catalog" at bounding box center [77, 162] width 51 height 20
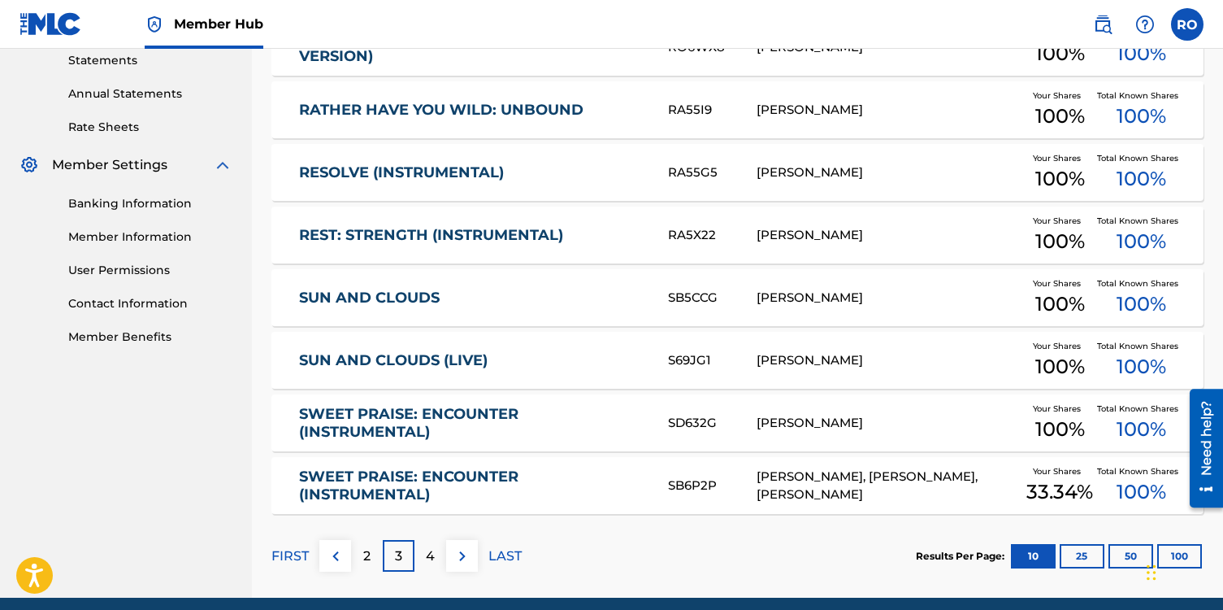
scroll to position [575, 0]
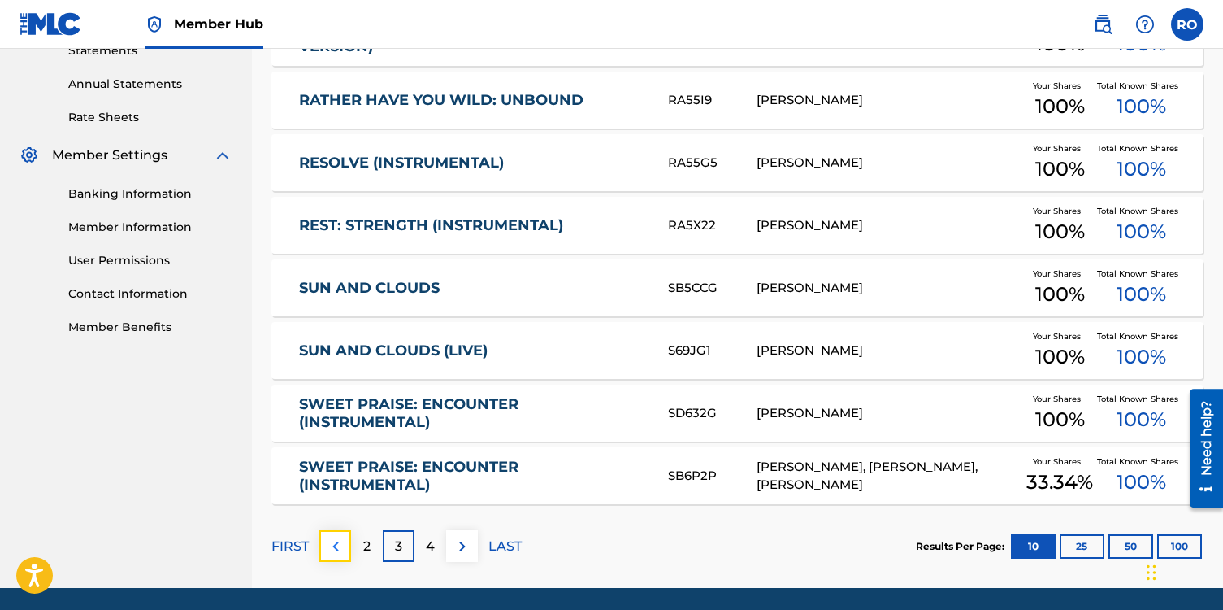
click at [340, 545] on img at bounding box center [336, 547] width 20 height 20
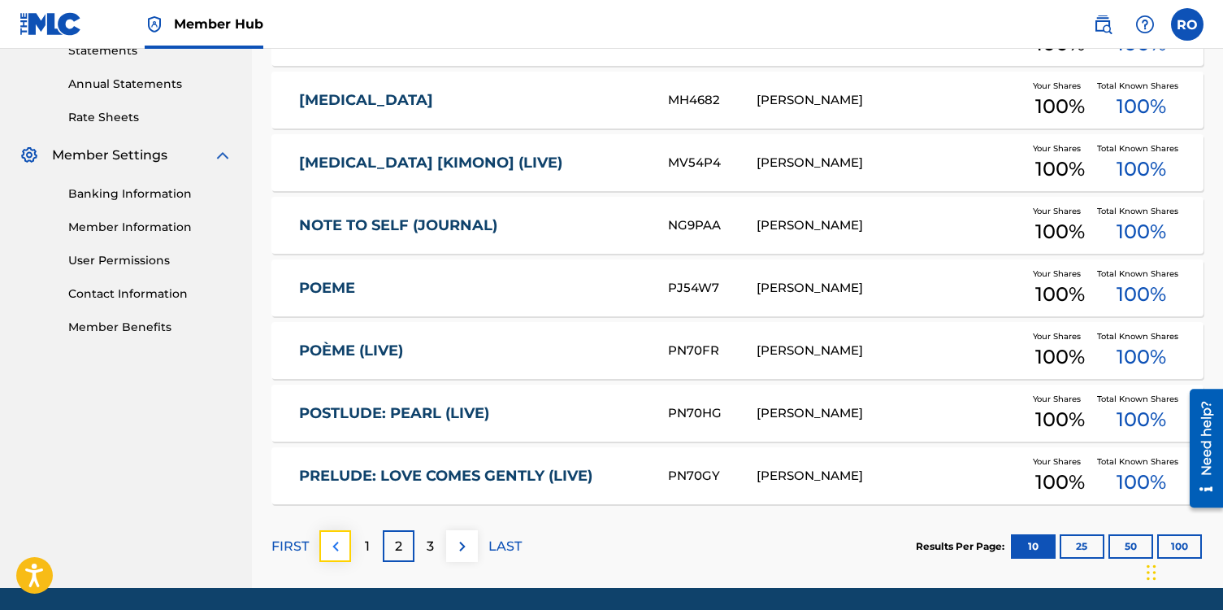
click at [335, 545] on img at bounding box center [336, 547] width 20 height 20
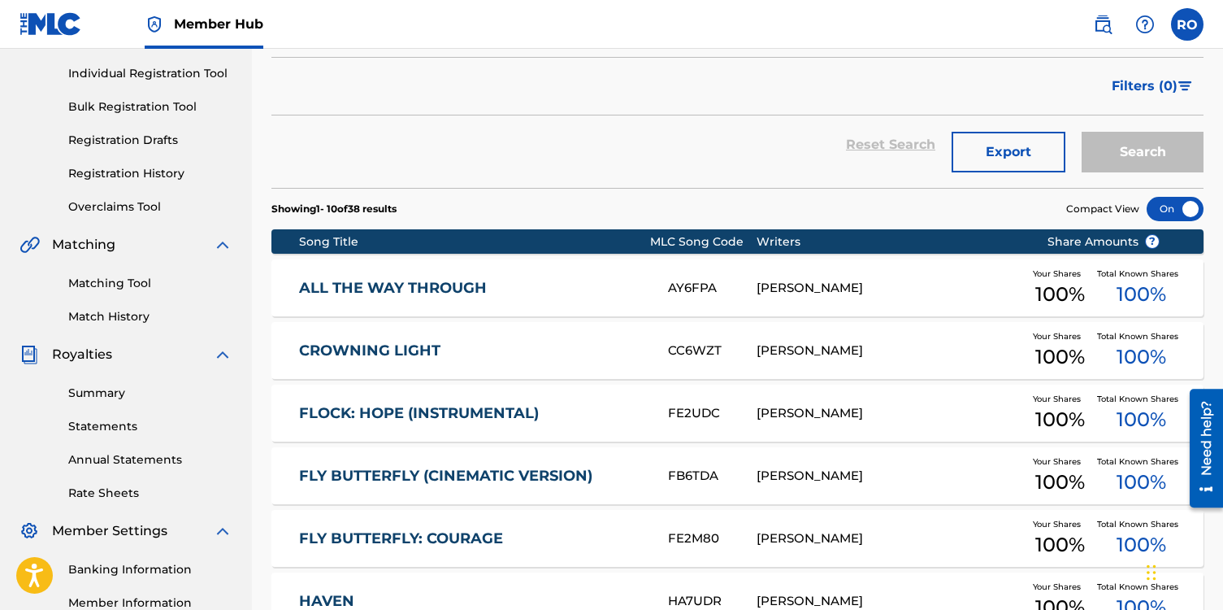
scroll to position [201, 0]
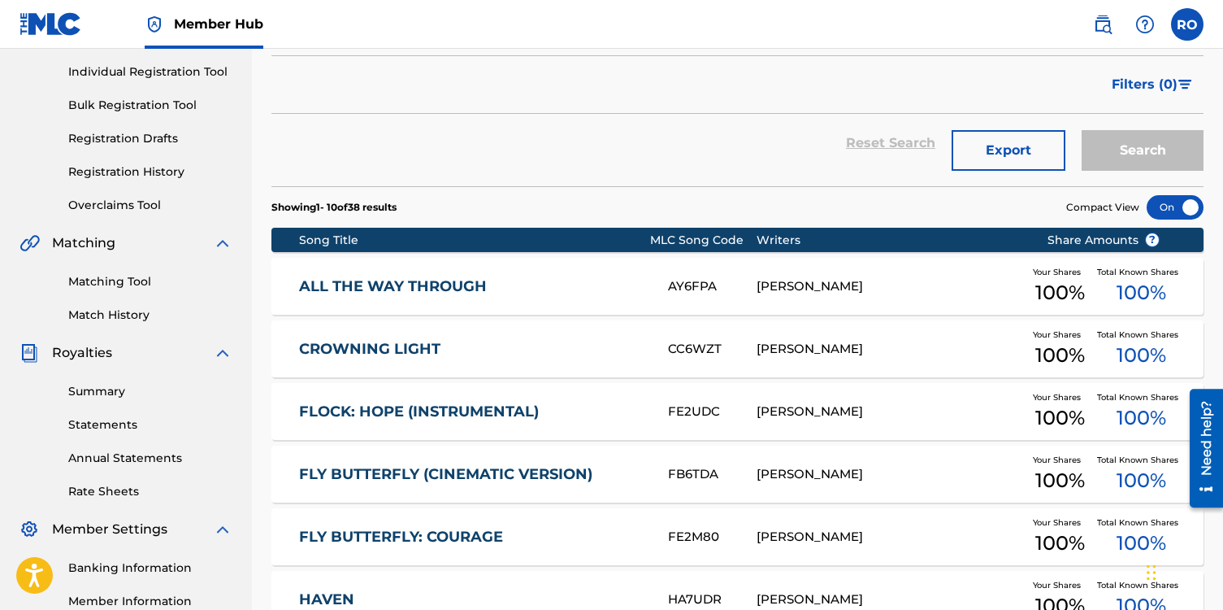
click at [402, 281] on link "ALL THE WAY THROUGH" at bounding box center [472, 286] width 347 height 19
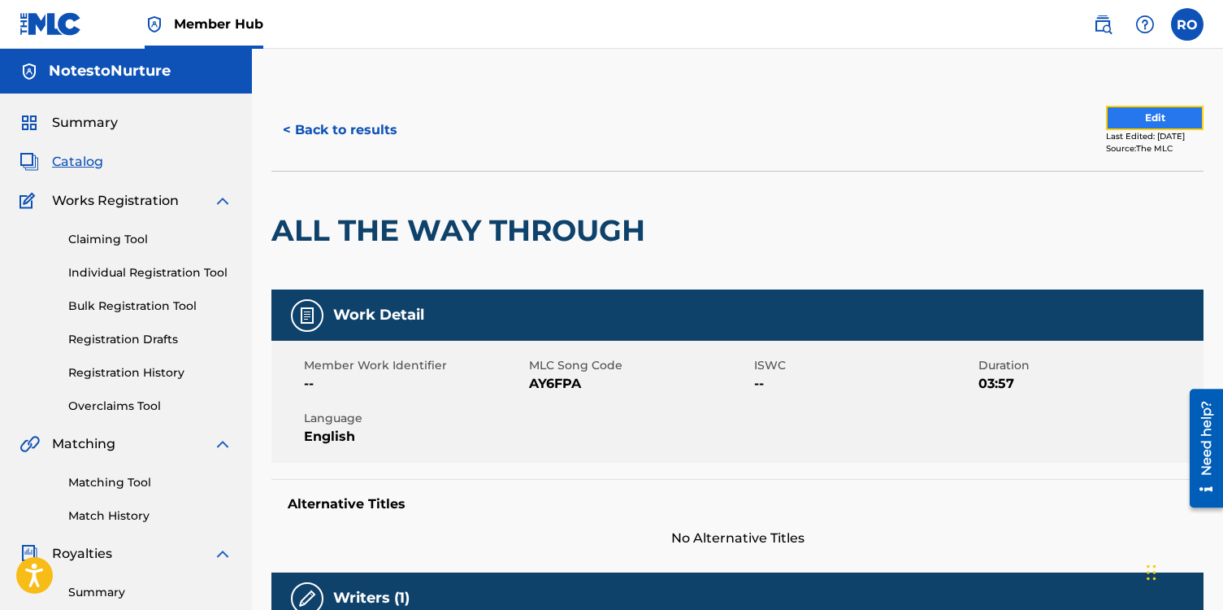
click at [1147, 120] on button "Edit" at bounding box center [1155, 118] width 98 height 24
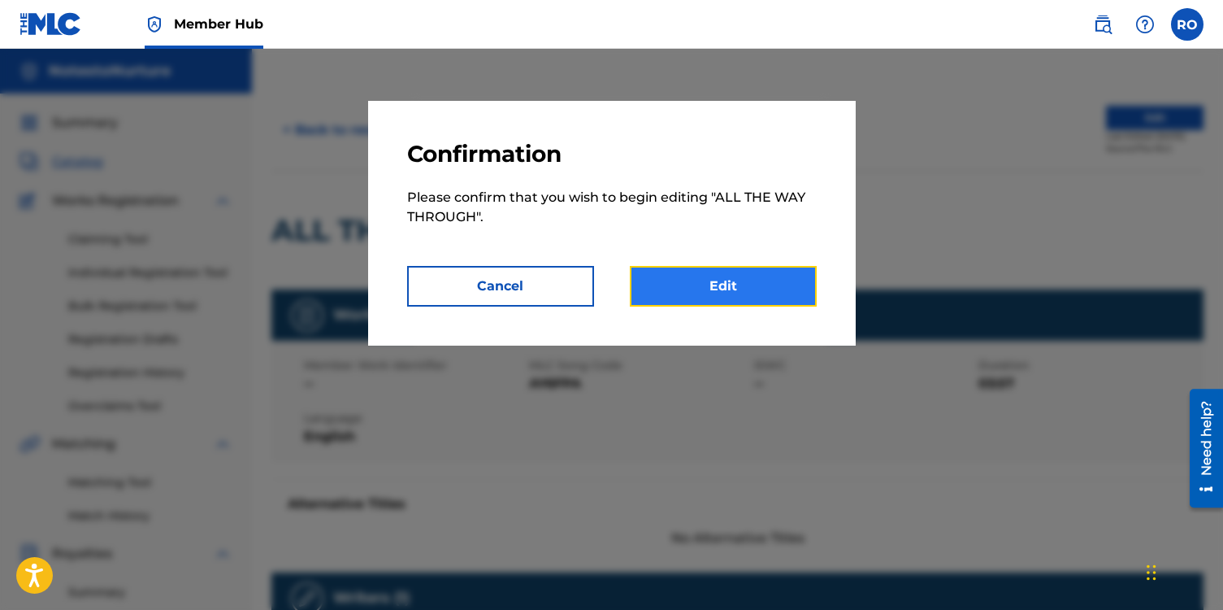
click at [750, 290] on link "Edit" at bounding box center [723, 286] width 187 height 41
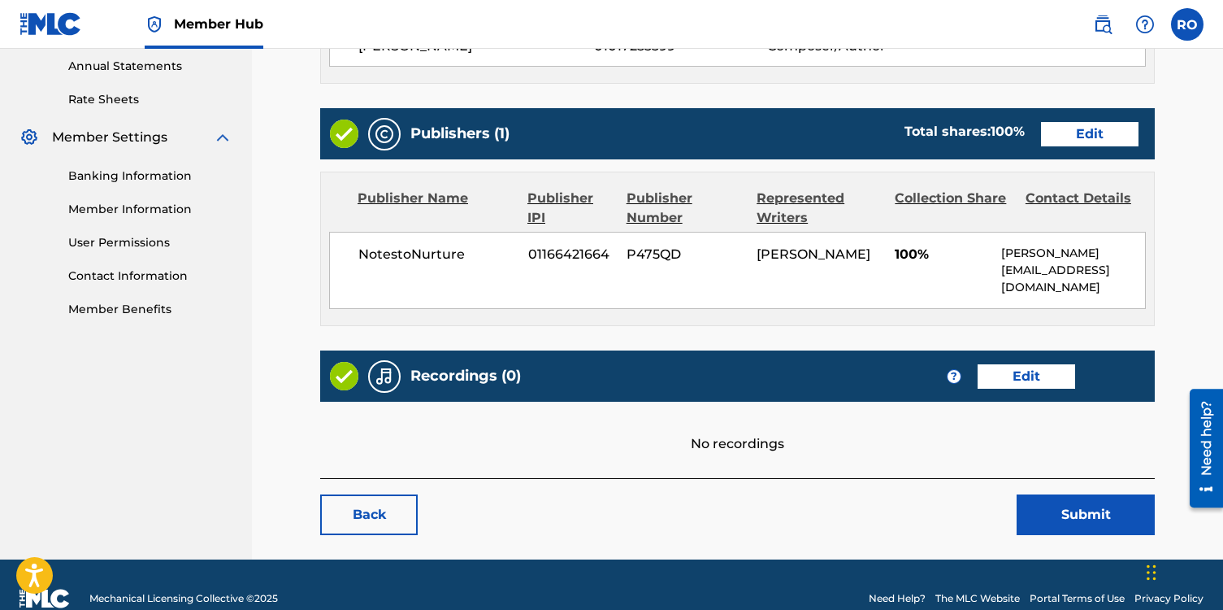
scroll to position [619, 0]
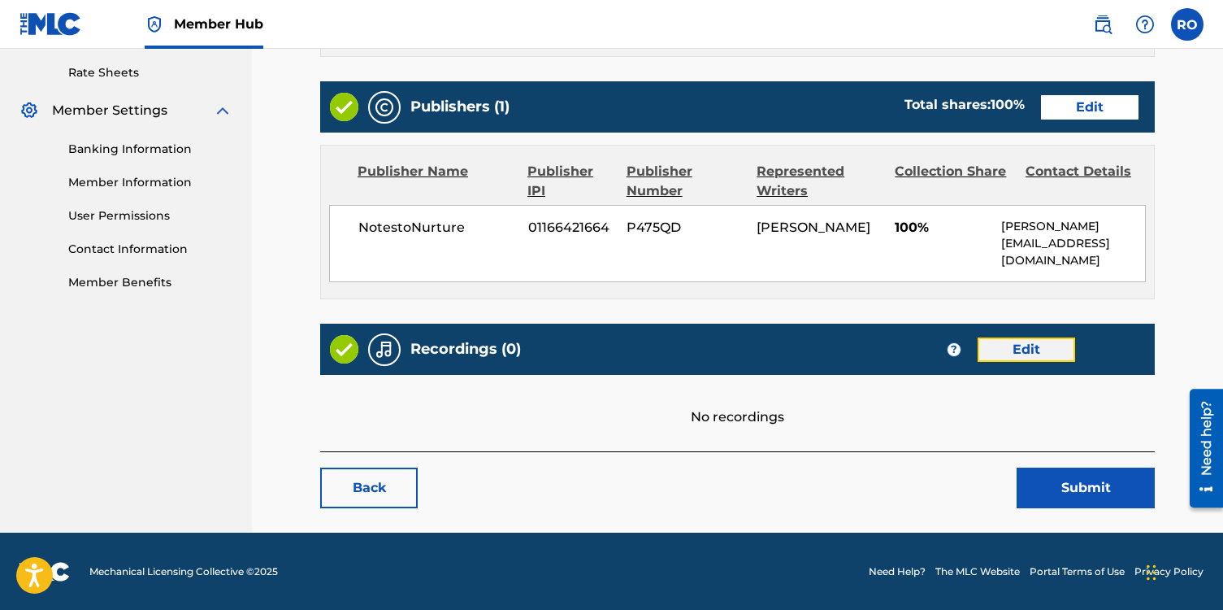
click at [1011, 346] on link "Edit" at bounding box center [1027, 349] width 98 height 24
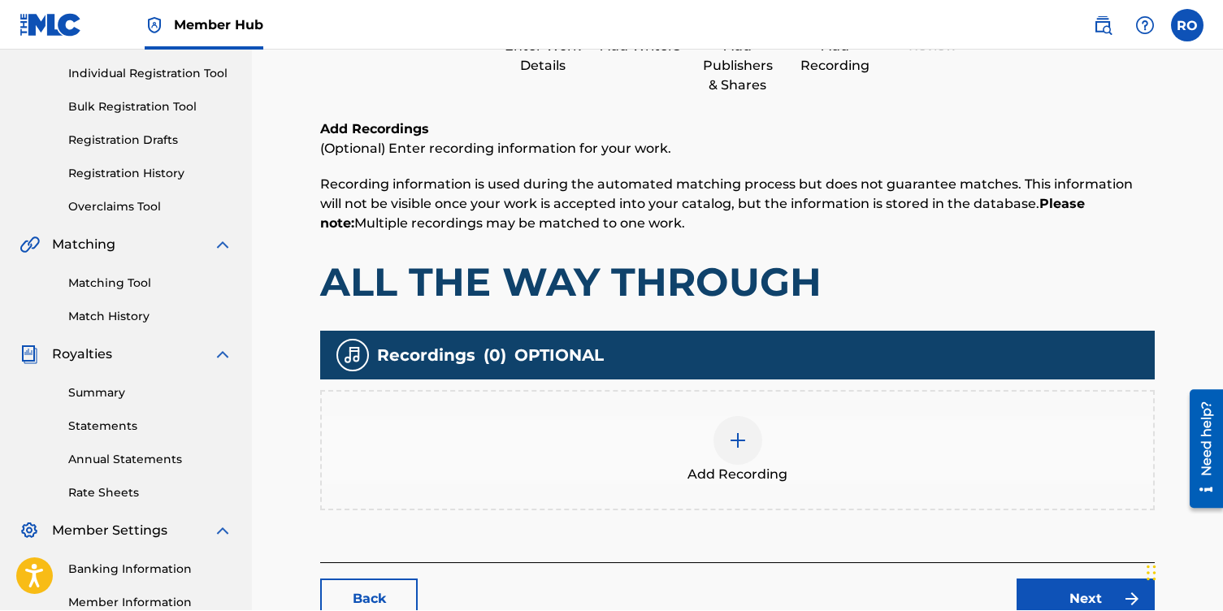
scroll to position [216, 0]
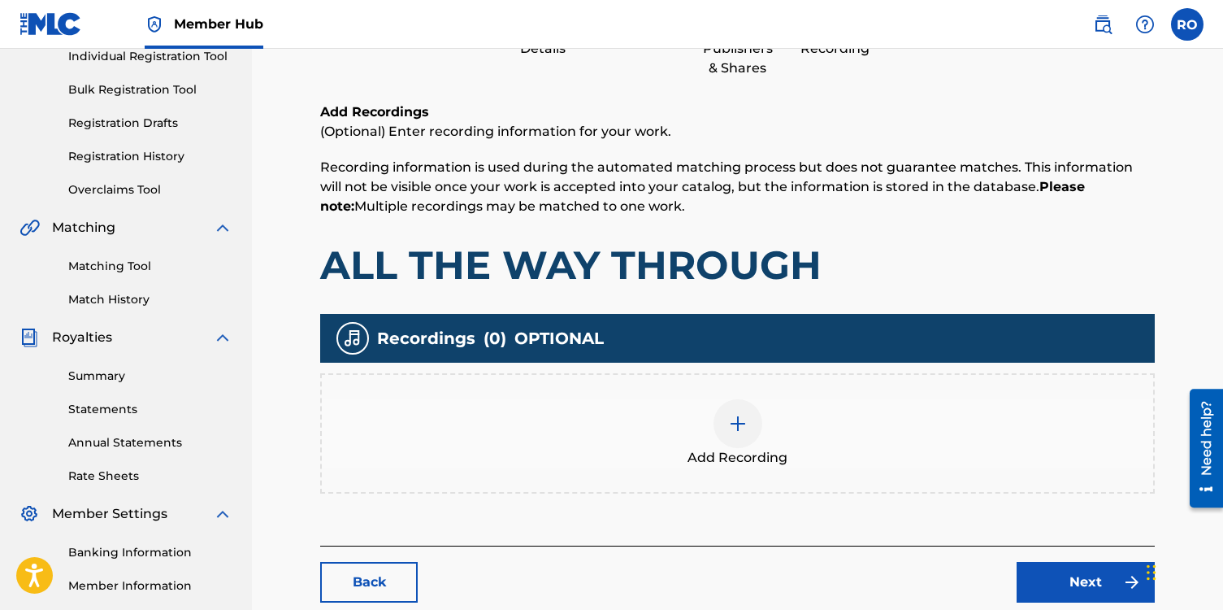
click at [741, 422] on img at bounding box center [738, 424] width 20 height 20
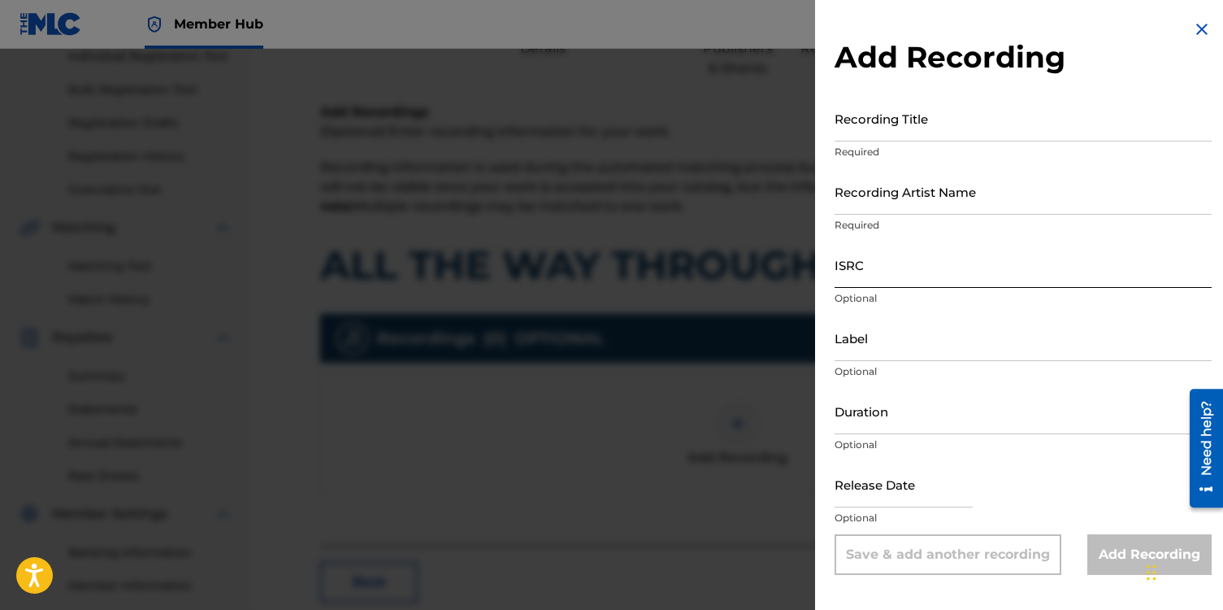
click at [854, 272] on input "ISRC" at bounding box center [1023, 264] width 377 height 46
paste input "usdy42565761"
type input "usdy42565761"
click at [975, 198] on input "Recording Artist Name" at bounding box center [1023, 191] width 377 height 46
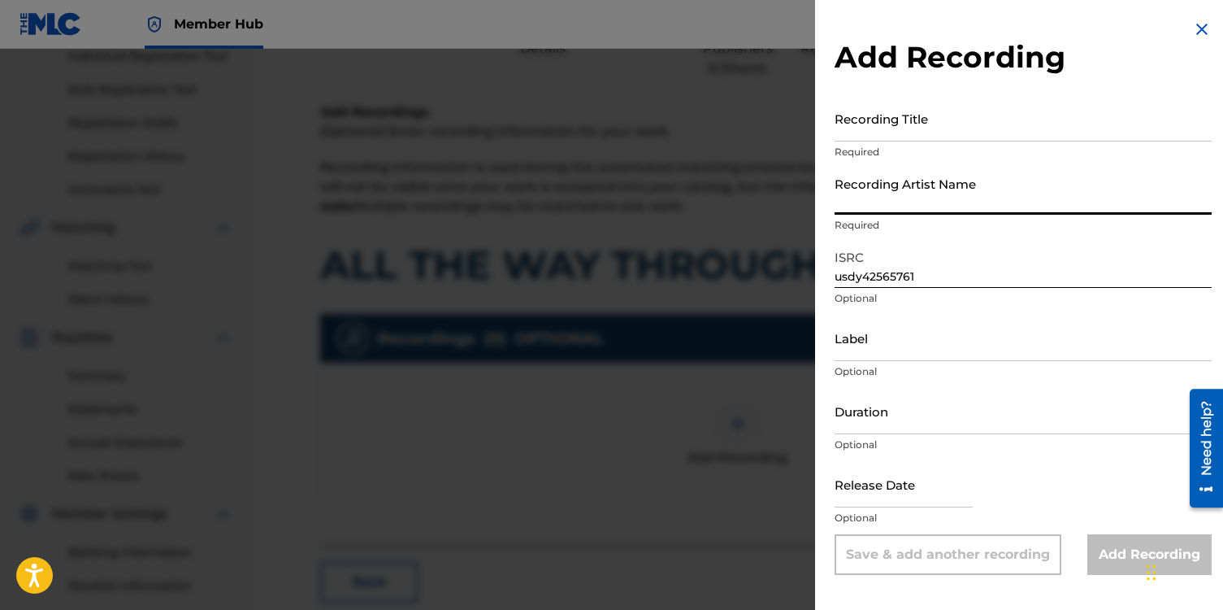
type input "[PERSON_NAME]"
click at [888, 126] on input "Recording Title" at bounding box center [1023, 118] width 377 height 46
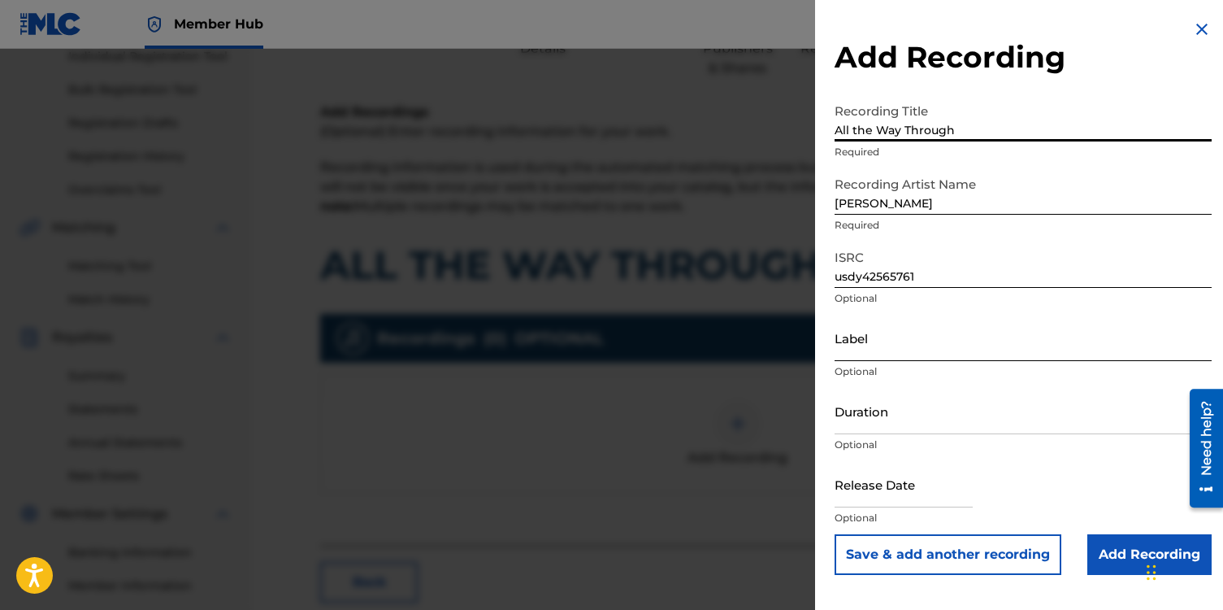
type input "All the Way Through"
click at [863, 340] on input "Label" at bounding box center [1023, 338] width 377 height 46
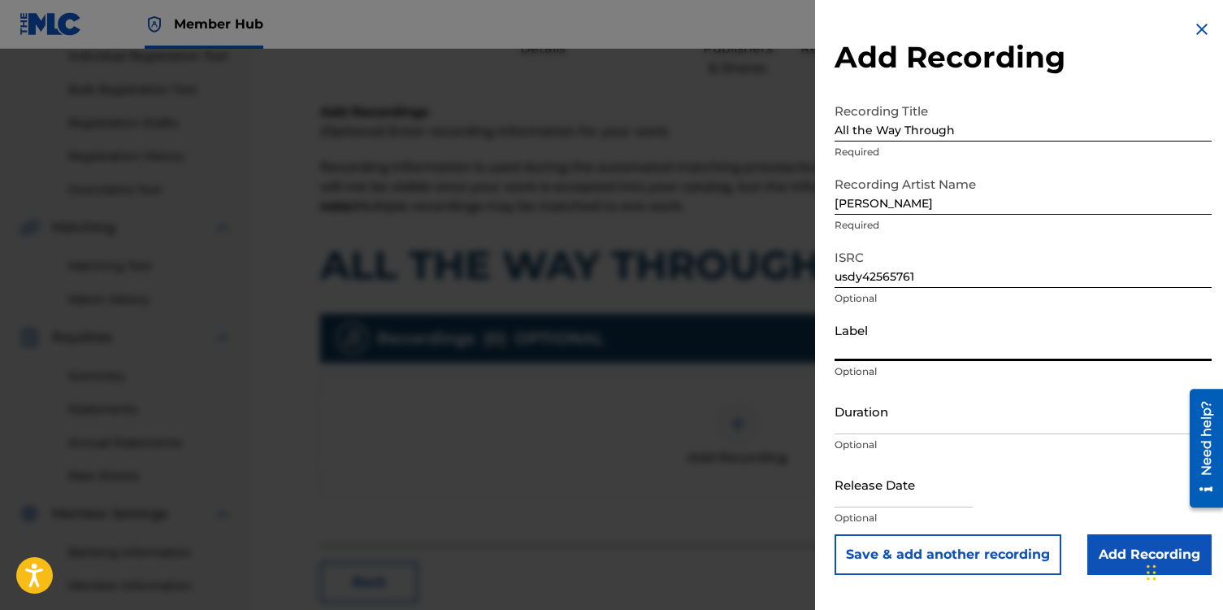
type input "NotestoNurture"
click at [875, 420] on input "Duration" at bounding box center [1023, 411] width 377 height 46
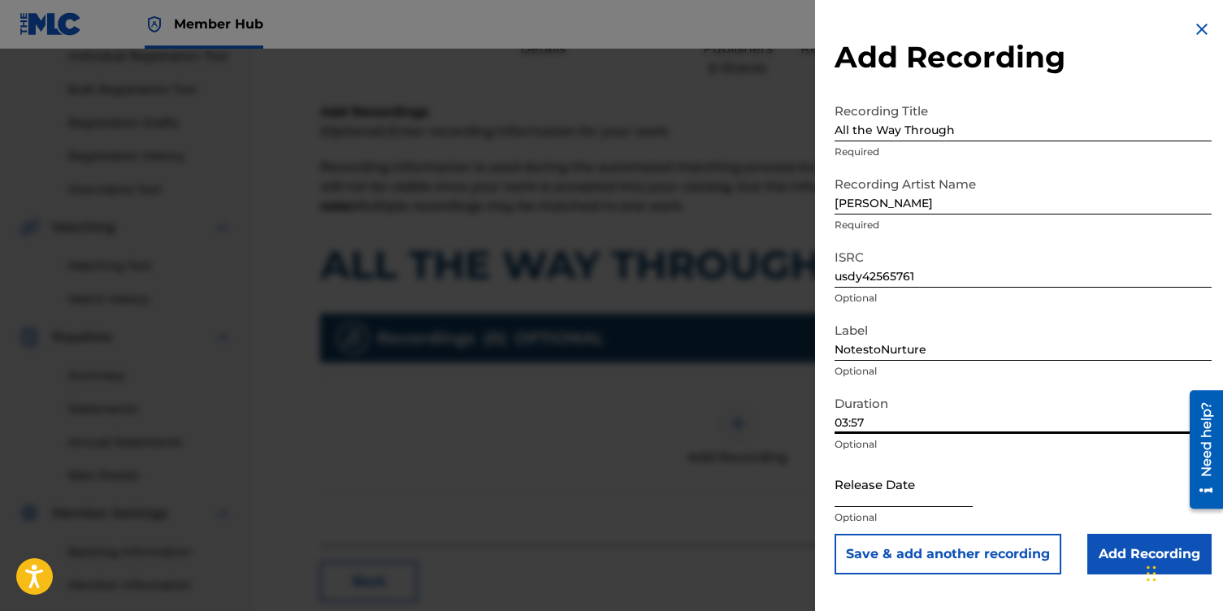
type input "03:57"
select select "8"
select select "2025"
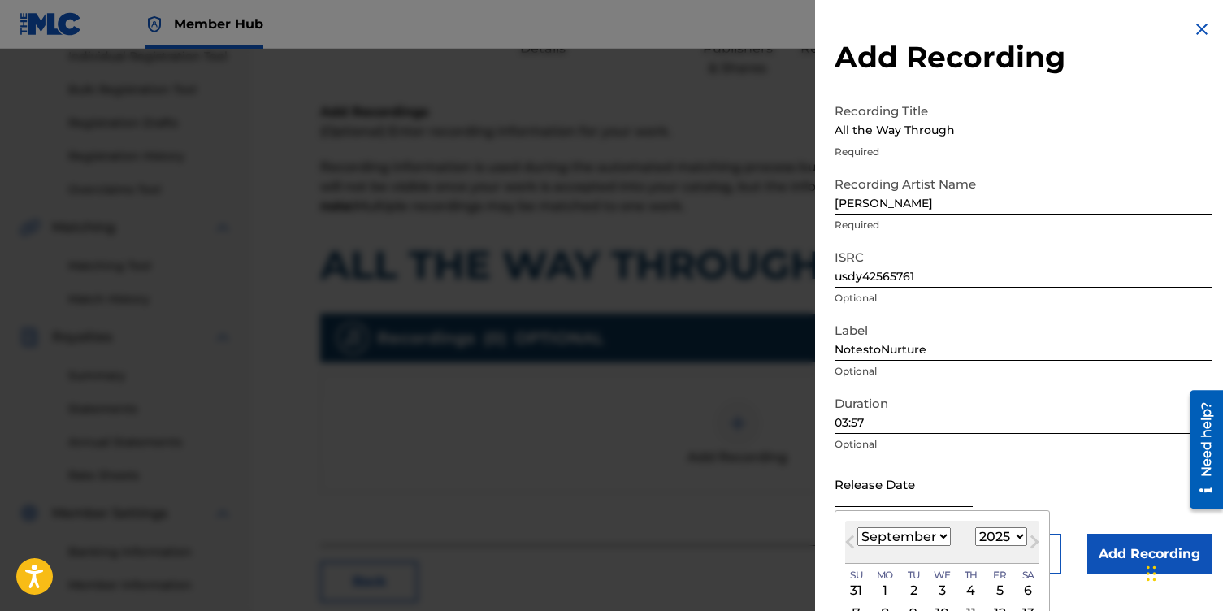
click at [867, 489] on input "text" at bounding box center [904, 484] width 138 height 46
type input "04"
click at [943, 537] on select "January February March April May June July August September October November De…" at bounding box center [904, 537] width 93 height 19
select select "3"
click at [858, 528] on select "January February March April May June July August September October November De…" at bounding box center [904, 537] width 93 height 19
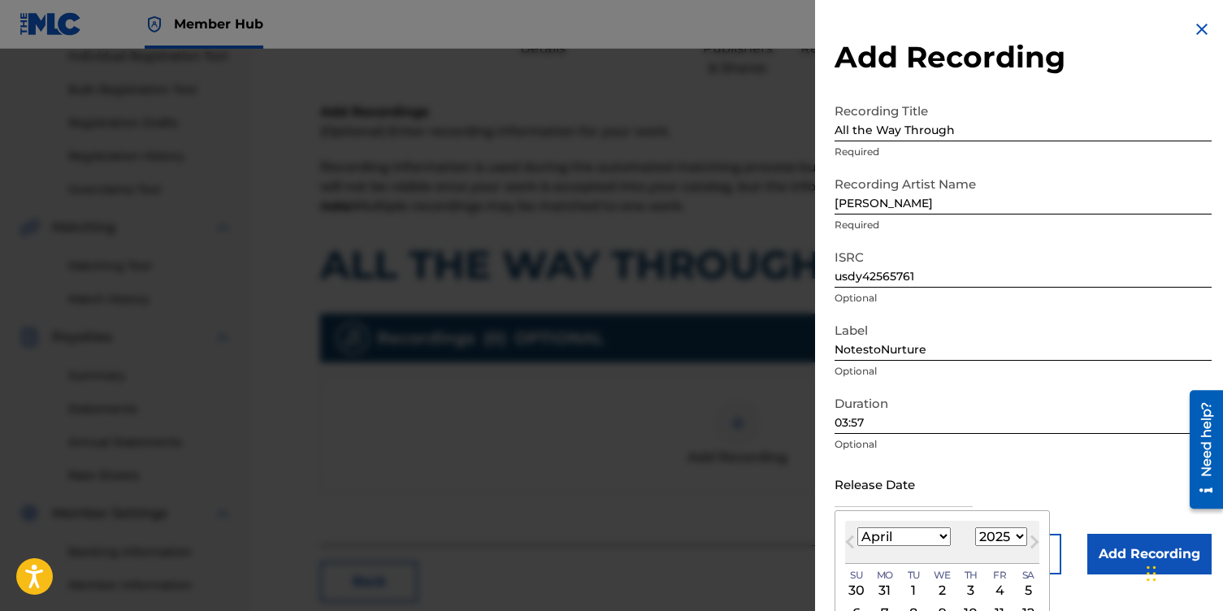
scroll to position [112, 0]
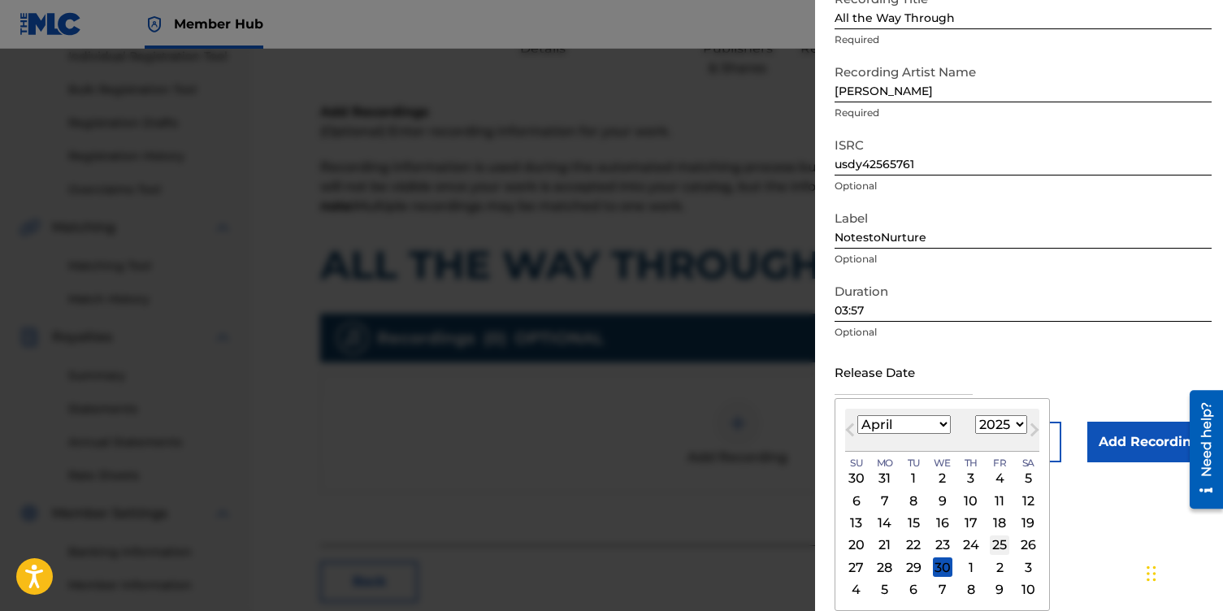
click at [1000, 545] on div "25" at bounding box center [1000, 546] width 20 height 20
type input "[DATE]"
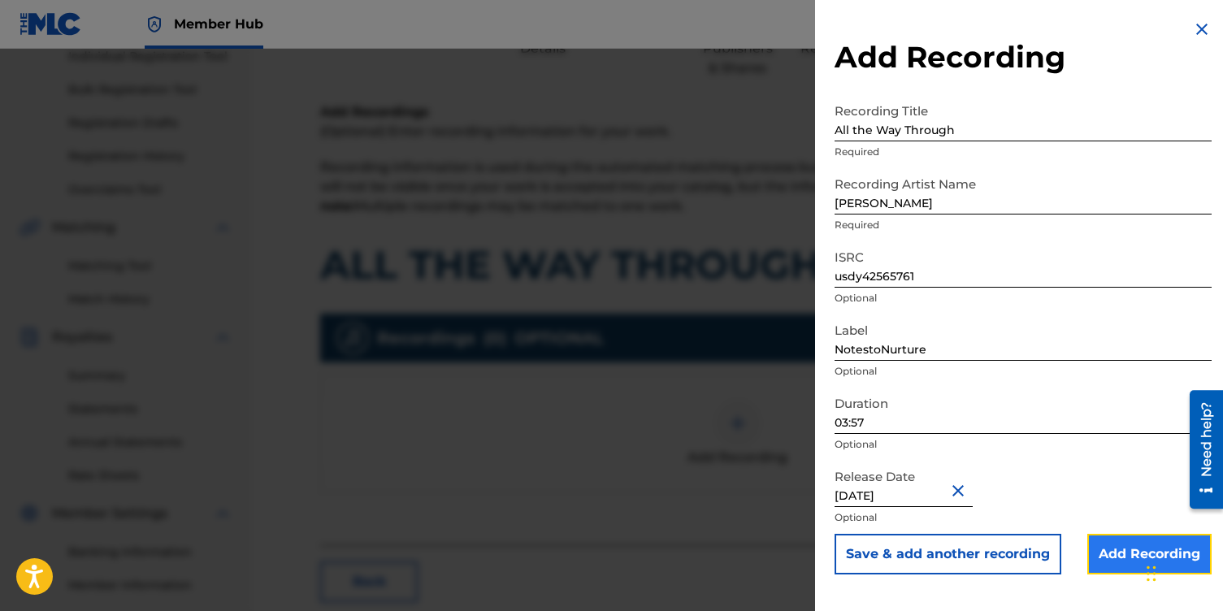
click at [1110, 549] on input "Add Recording" at bounding box center [1150, 554] width 124 height 41
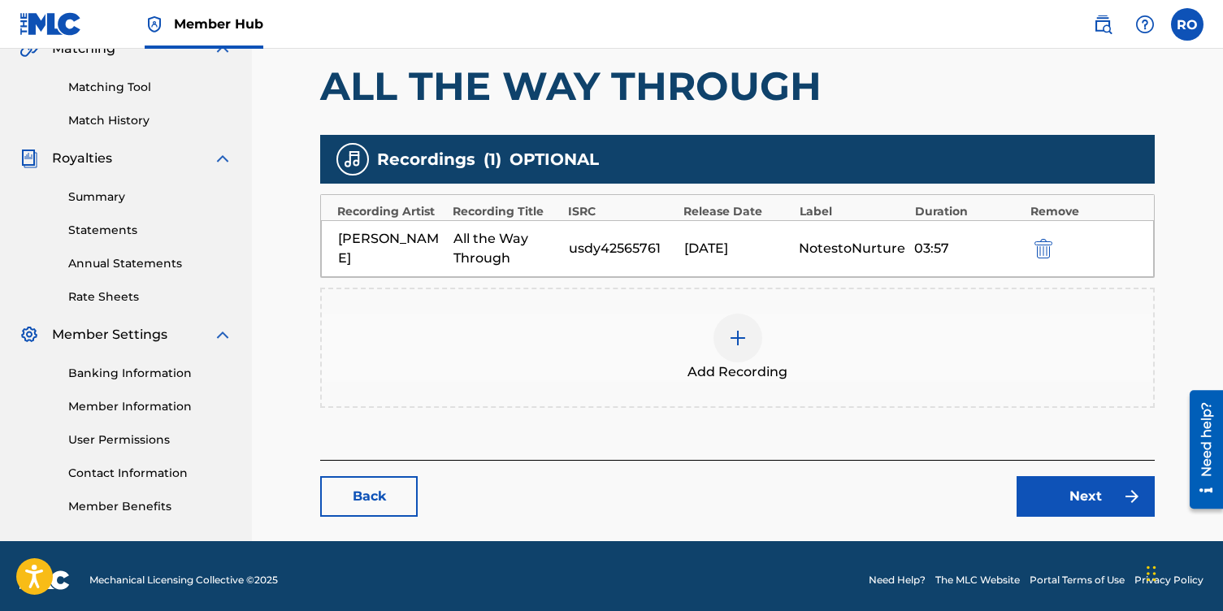
scroll to position [403, 0]
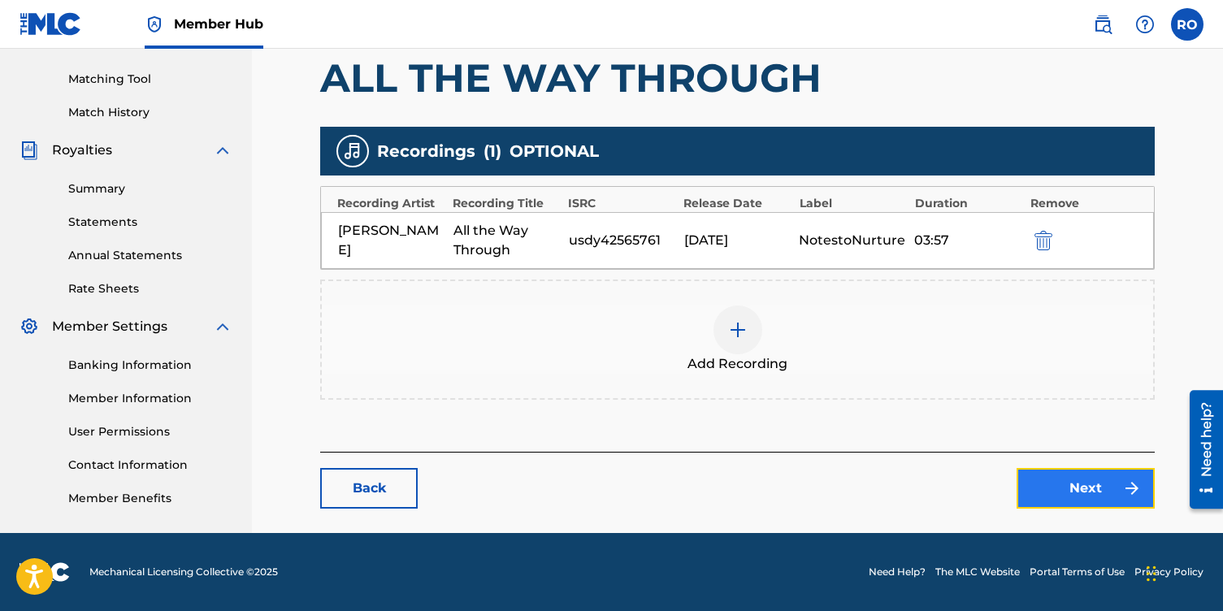
click at [1067, 483] on link "Next" at bounding box center [1086, 488] width 138 height 41
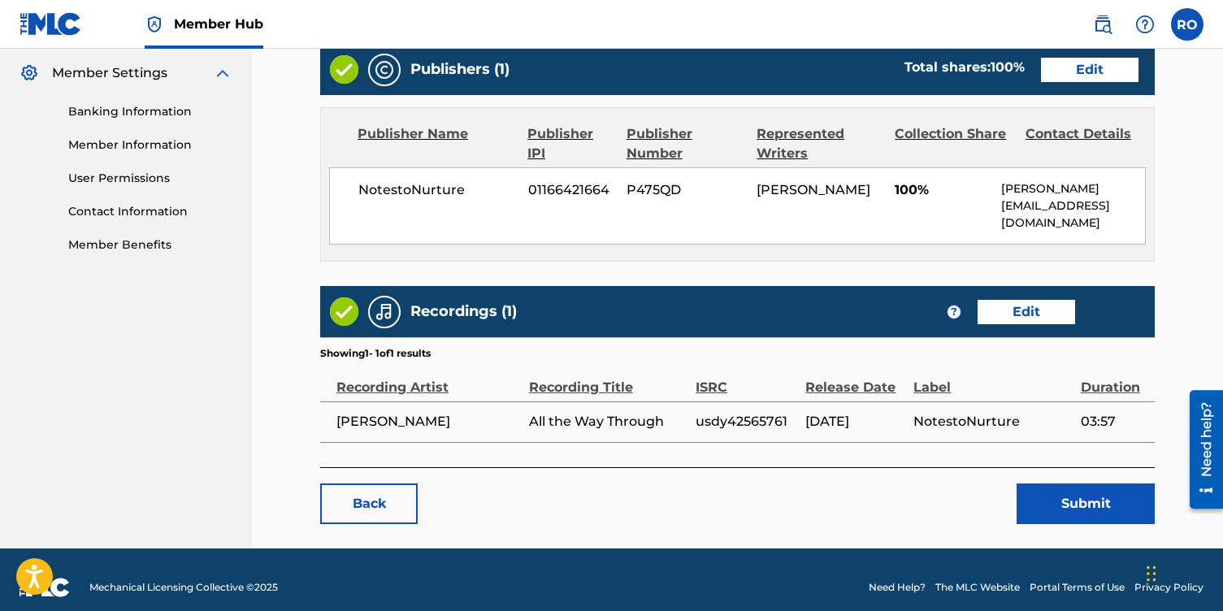
scroll to position [671, 0]
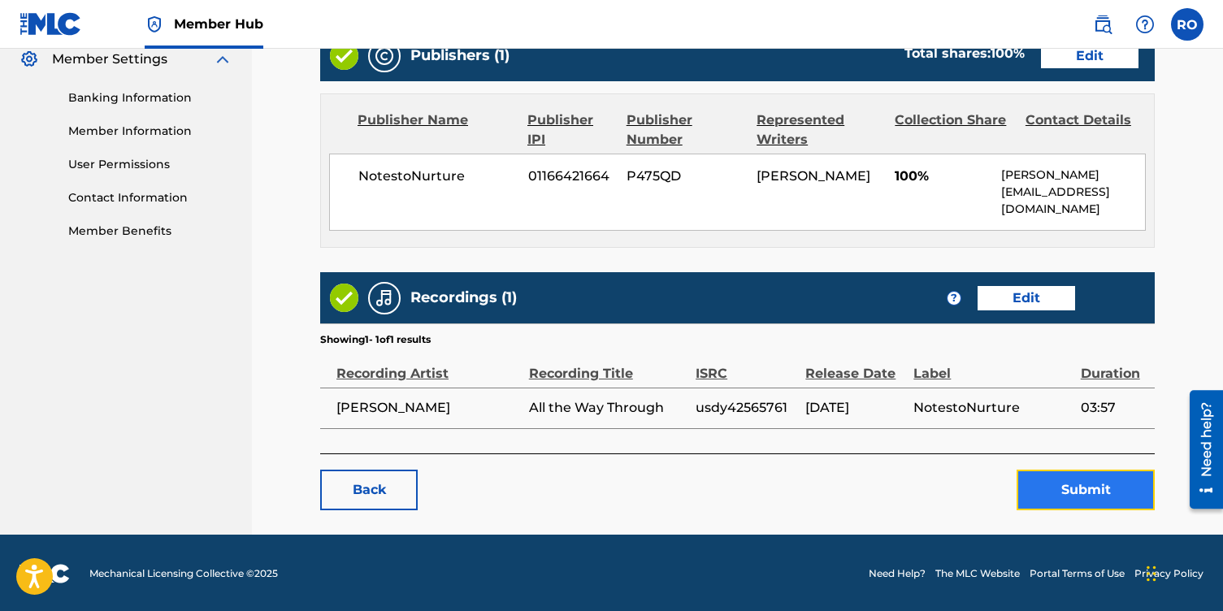
click at [1083, 489] on button "Submit" at bounding box center [1086, 490] width 138 height 41
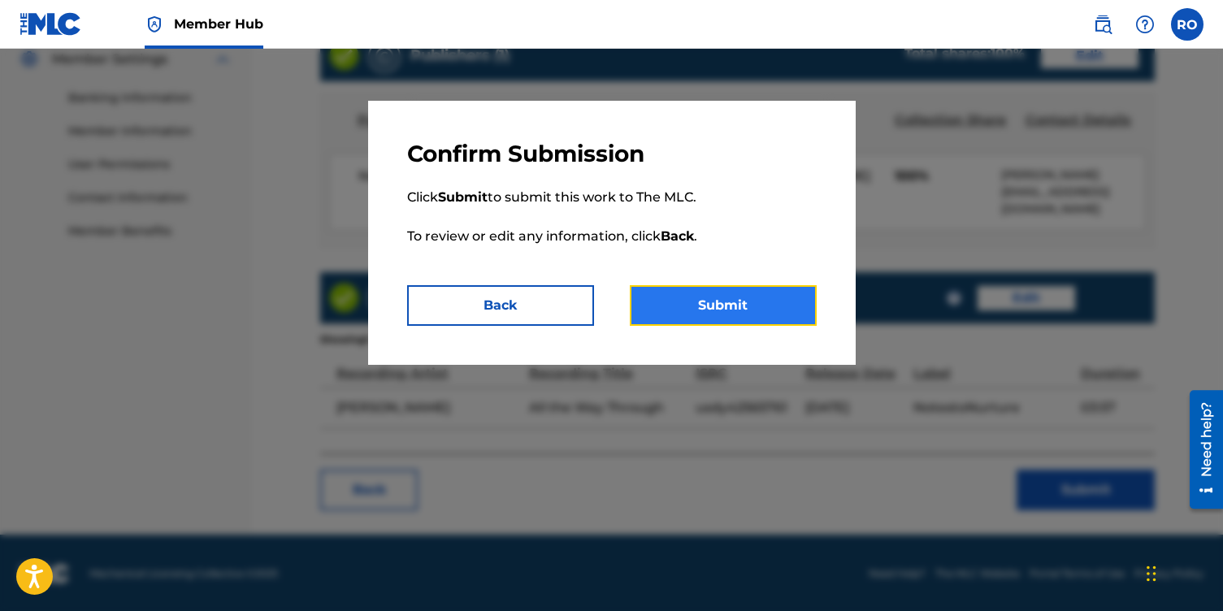
click at [713, 316] on button "Submit" at bounding box center [723, 305] width 187 height 41
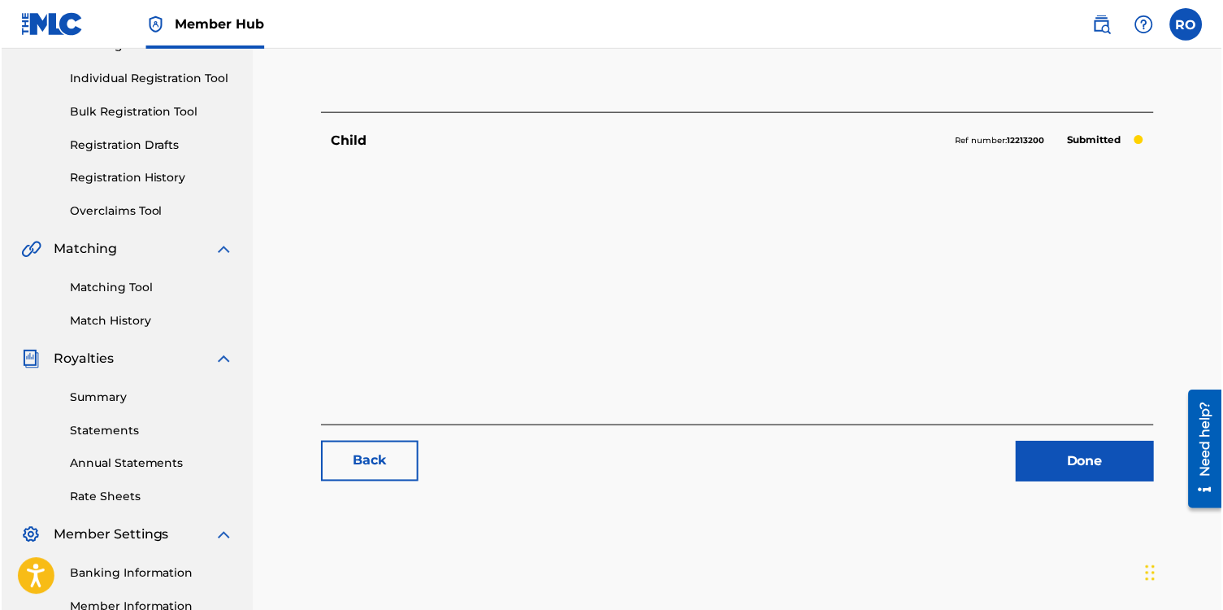
scroll to position [200, 0]
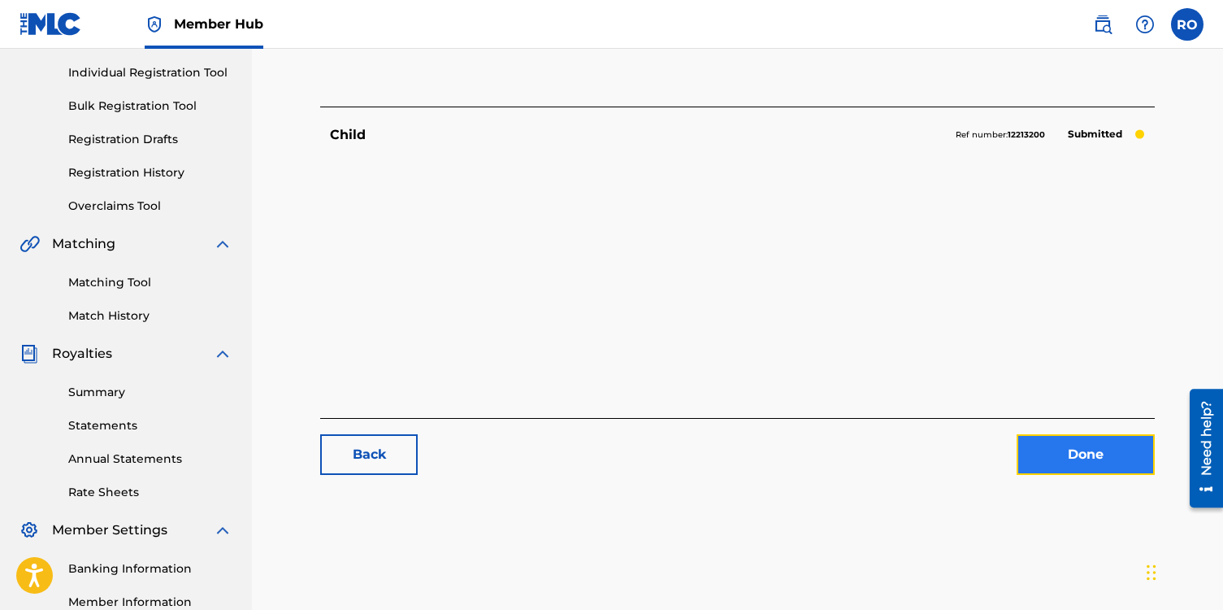
click at [1044, 454] on link "Done" at bounding box center [1086, 454] width 138 height 41
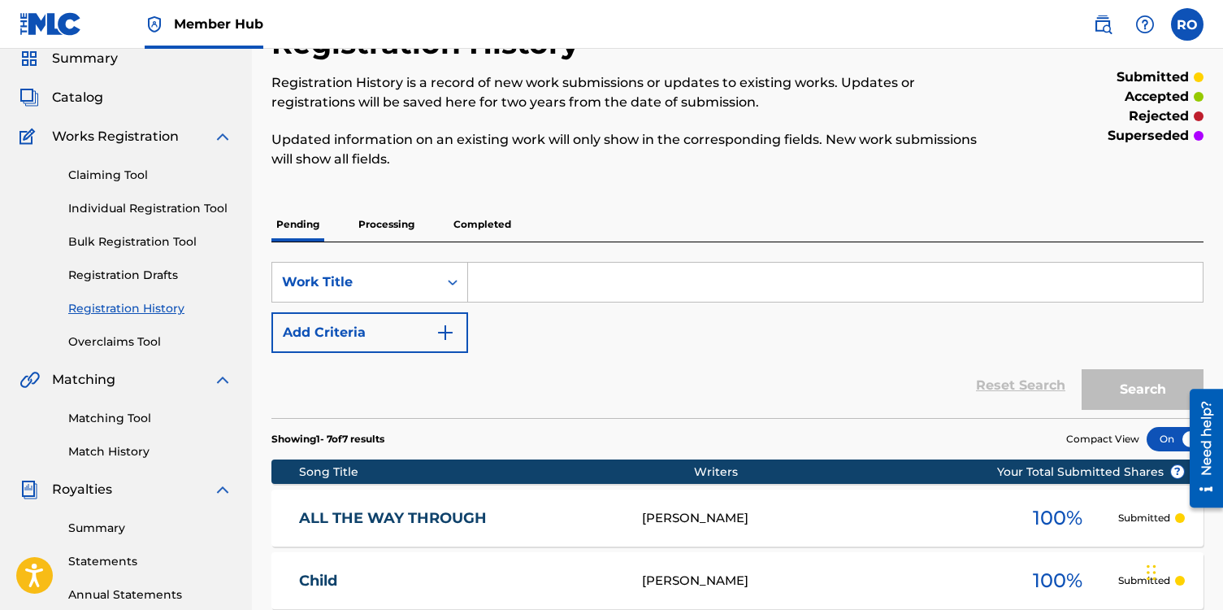
scroll to position [44, 0]
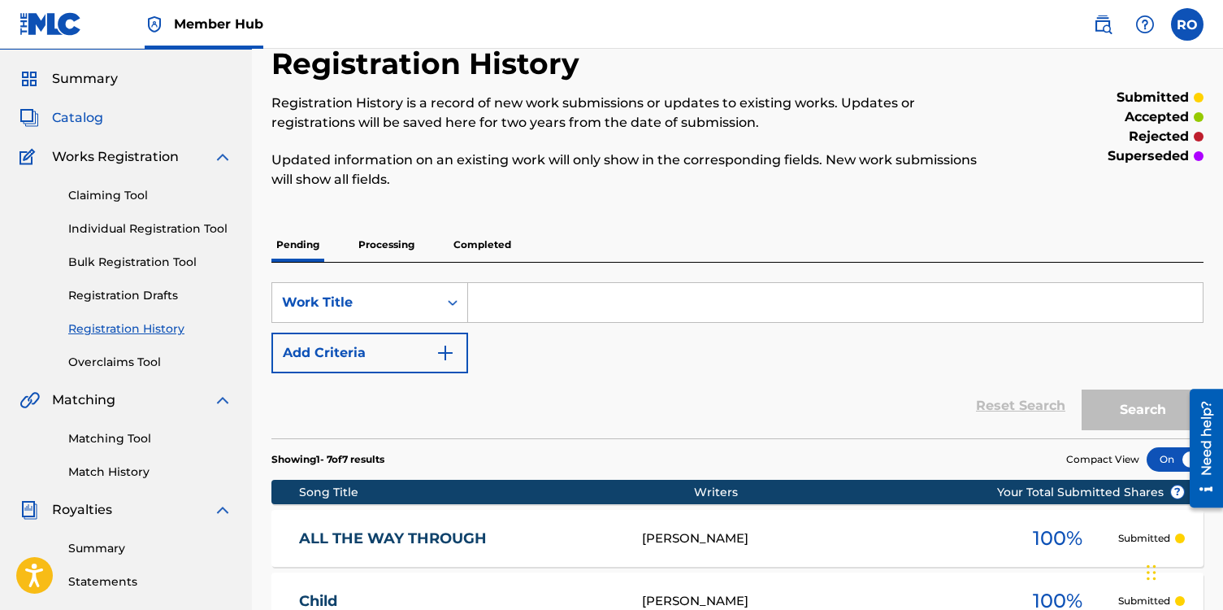
click at [72, 120] on span "Catalog" at bounding box center [77, 118] width 51 height 20
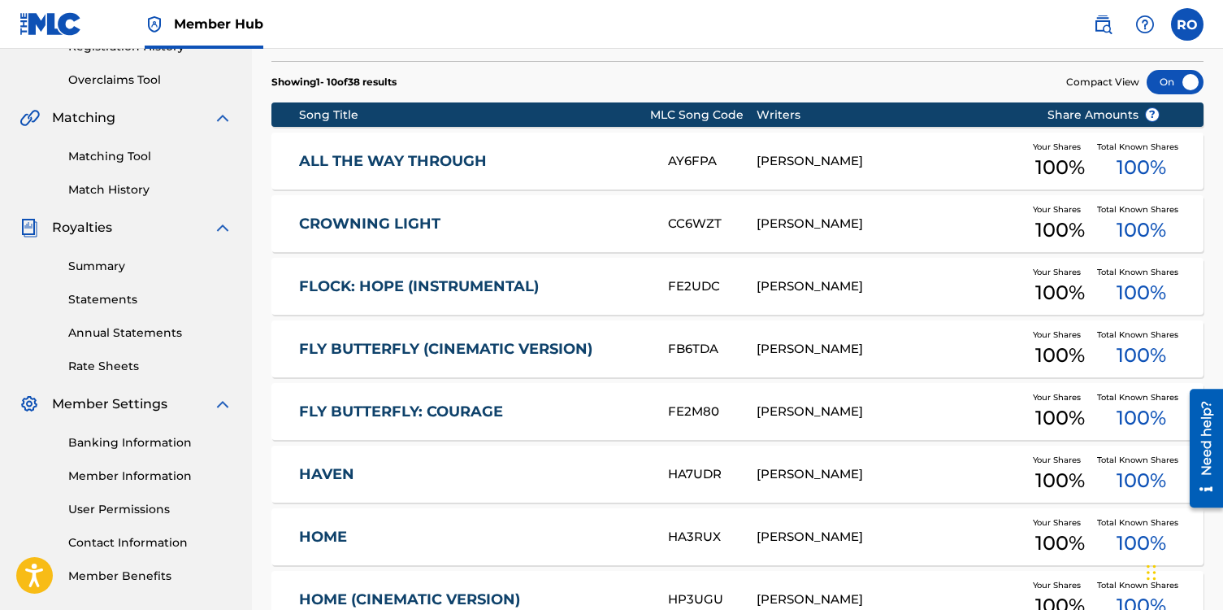
scroll to position [333, 0]
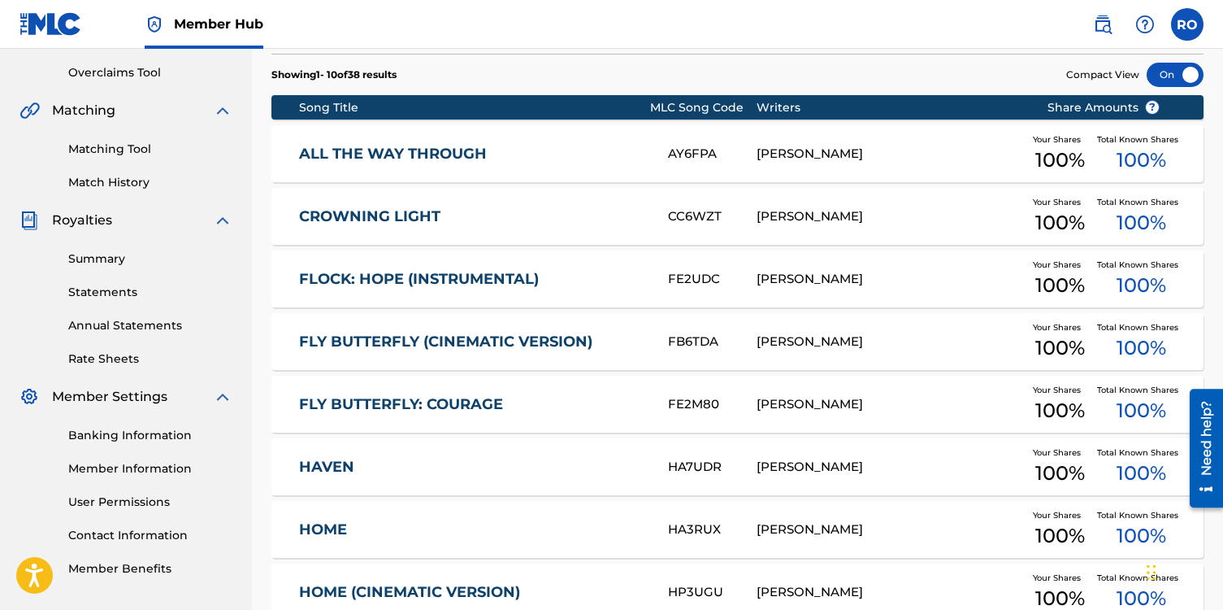
click at [520, 343] on link "FLY BUTTERFLY (CINEMATIC VERSION)" at bounding box center [472, 341] width 347 height 19
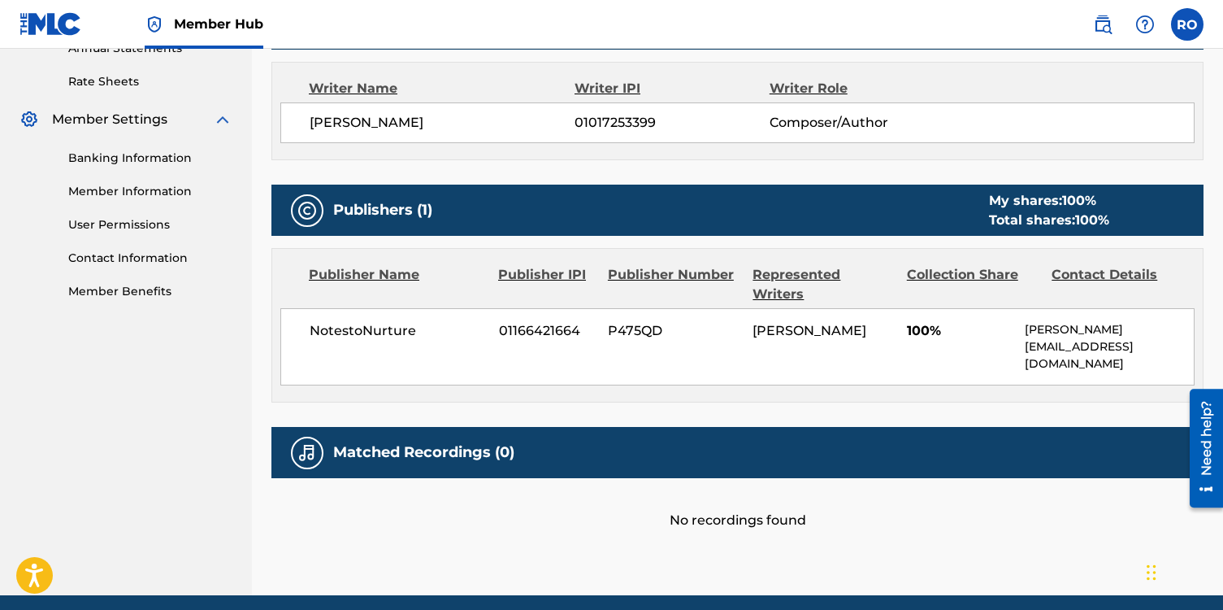
scroll to position [654, 0]
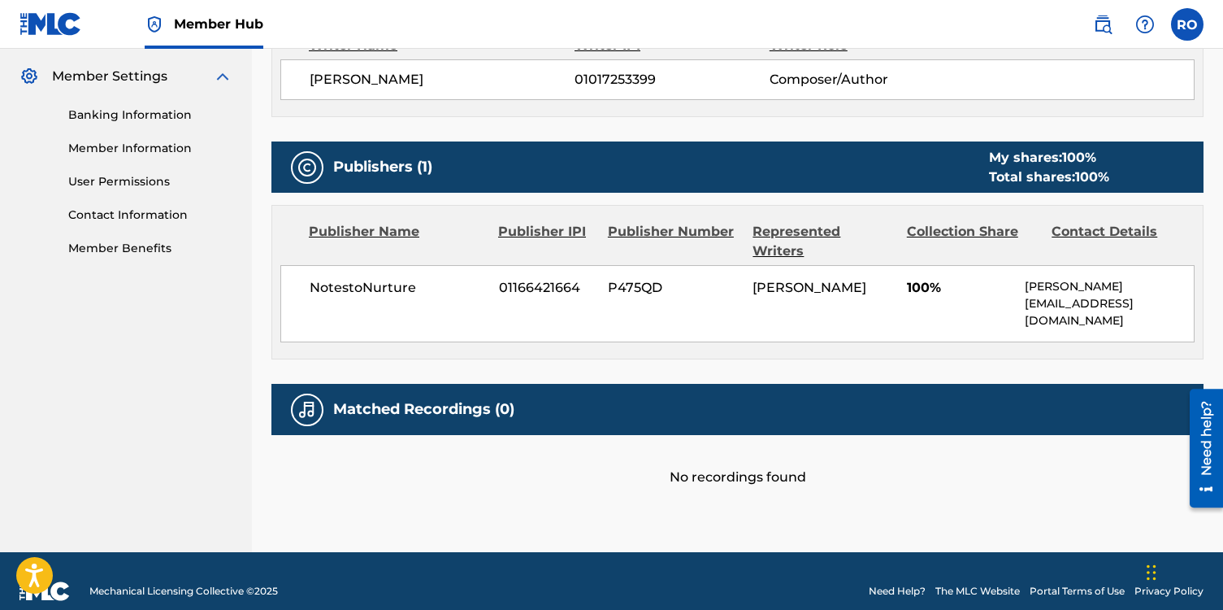
click at [305, 400] on img at bounding box center [308, 410] width 20 height 20
click at [504, 400] on h5 "Matched Recordings (0)" at bounding box center [423, 409] width 181 height 19
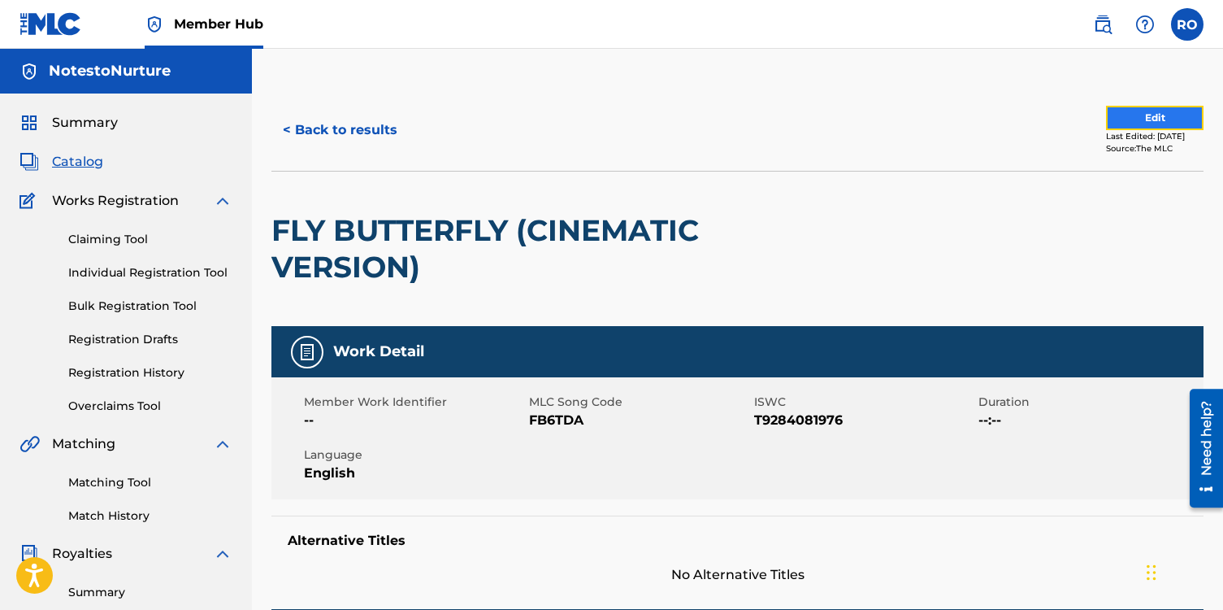
click at [1152, 122] on button "Edit" at bounding box center [1155, 118] width 98 height 24
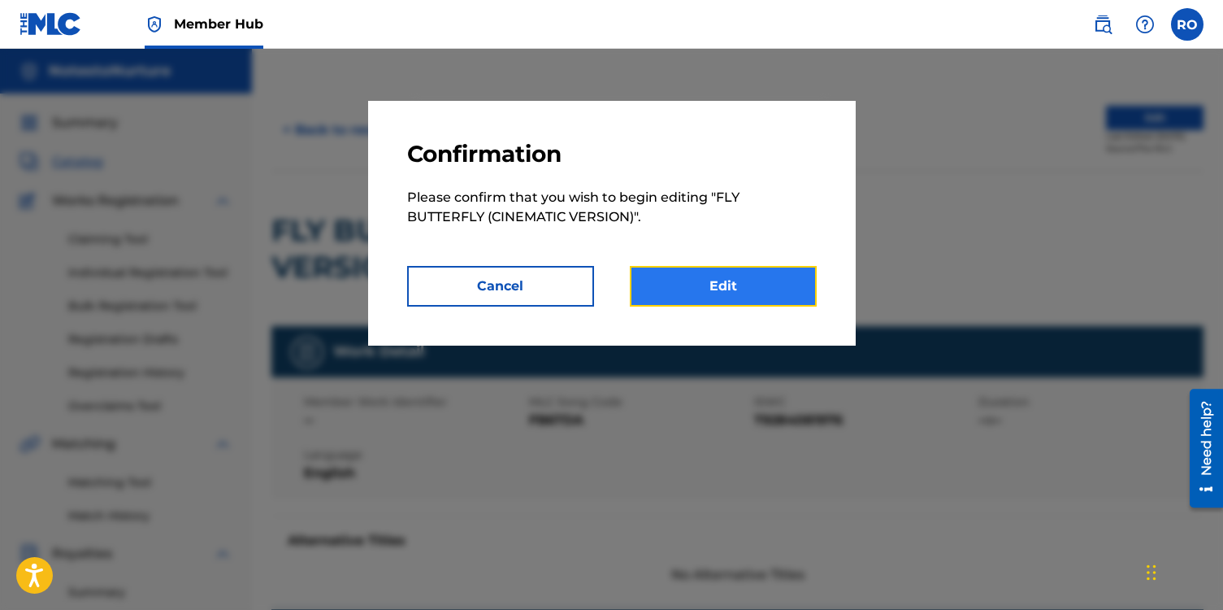
click at [730, 290] on link "Edit" at bounding box center [723, 286] width 187 height 41
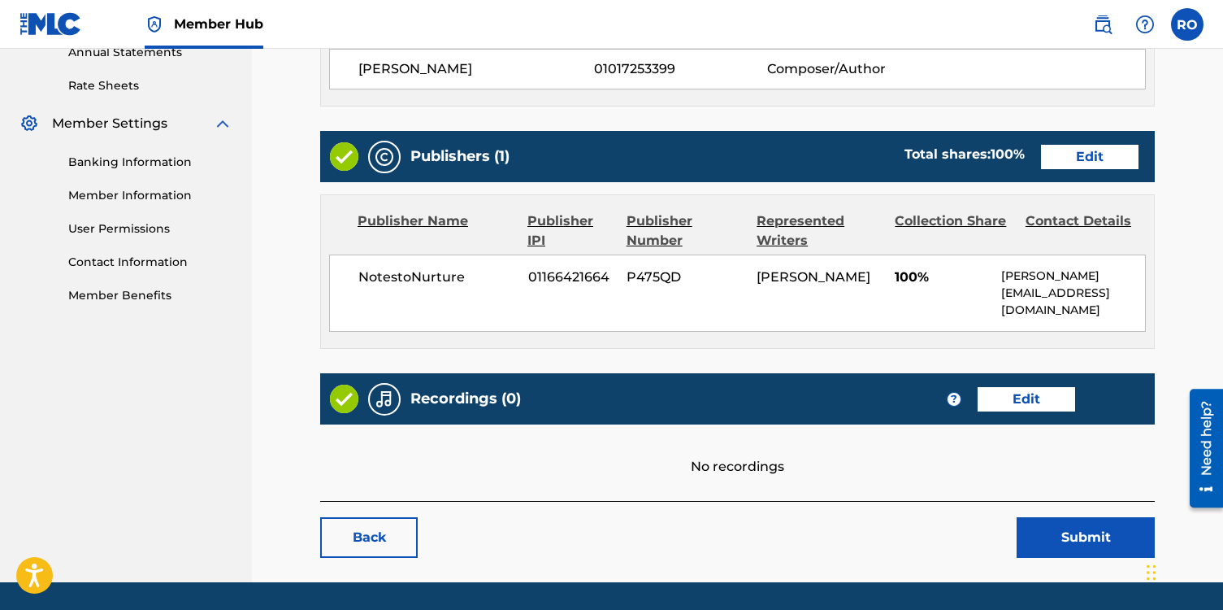
scroll to position [622, 0]
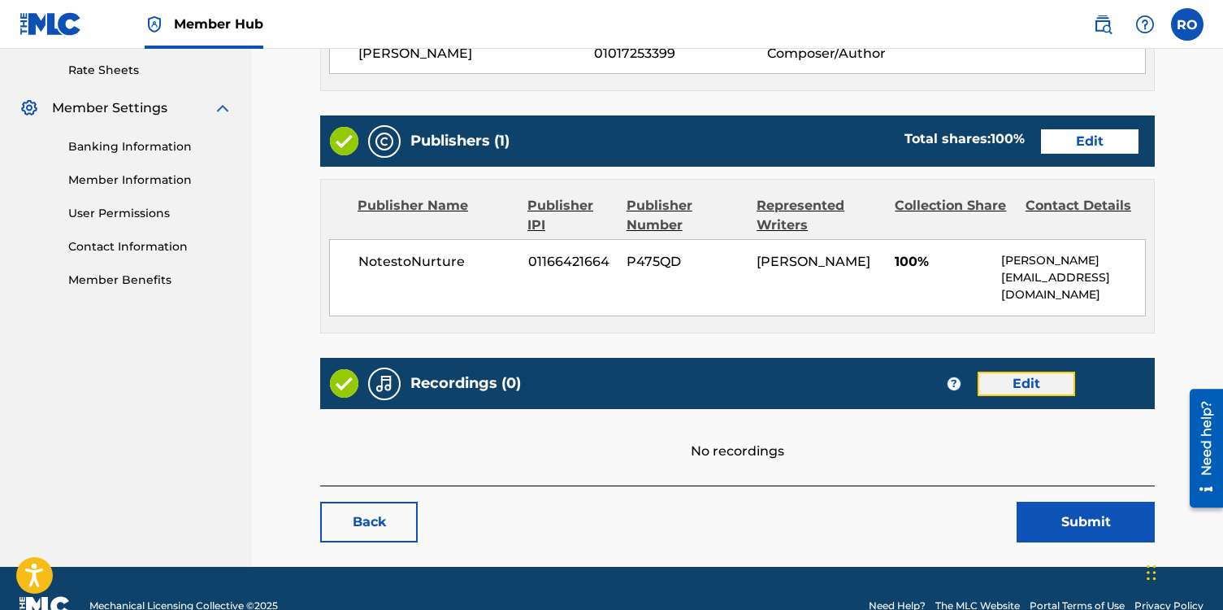
click at [1012, 381] on link "Edit" at bounding box center [1027, 384] width 98 height 24
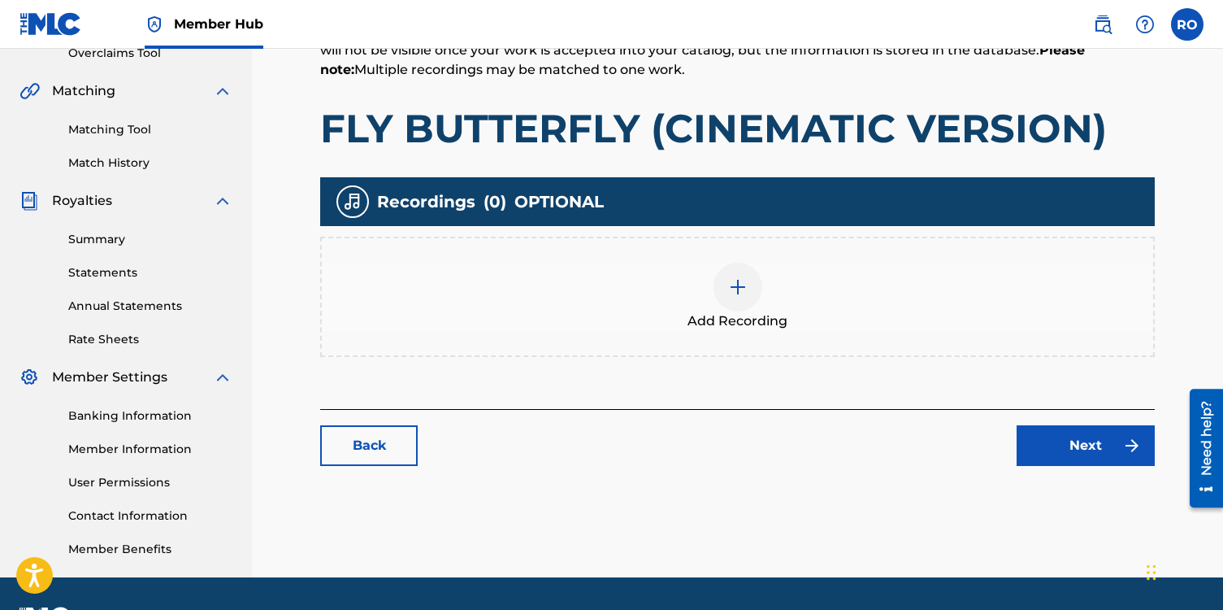
scroll to position [398, 0]
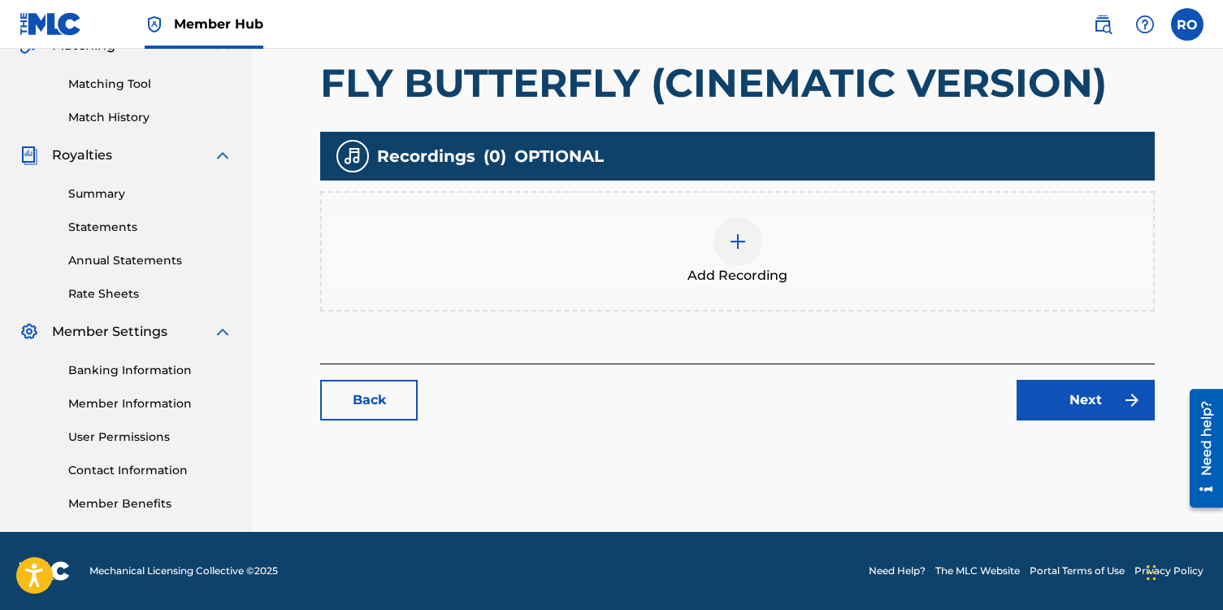
click at [741, 250] on img at bounding box center [738, 242] width 20 height 20
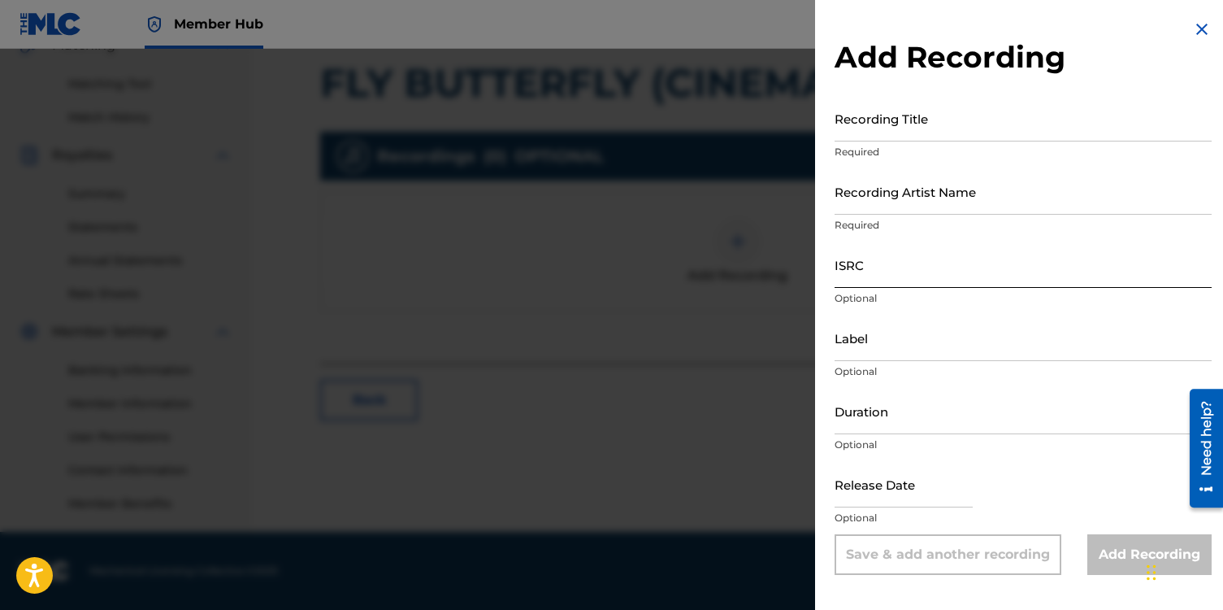
click at [857, 268] on input "ISRC" at bounding box center [1023, 264] width 377 height 46
paste input "usl4r2529009"
type input "usl4r2529009"
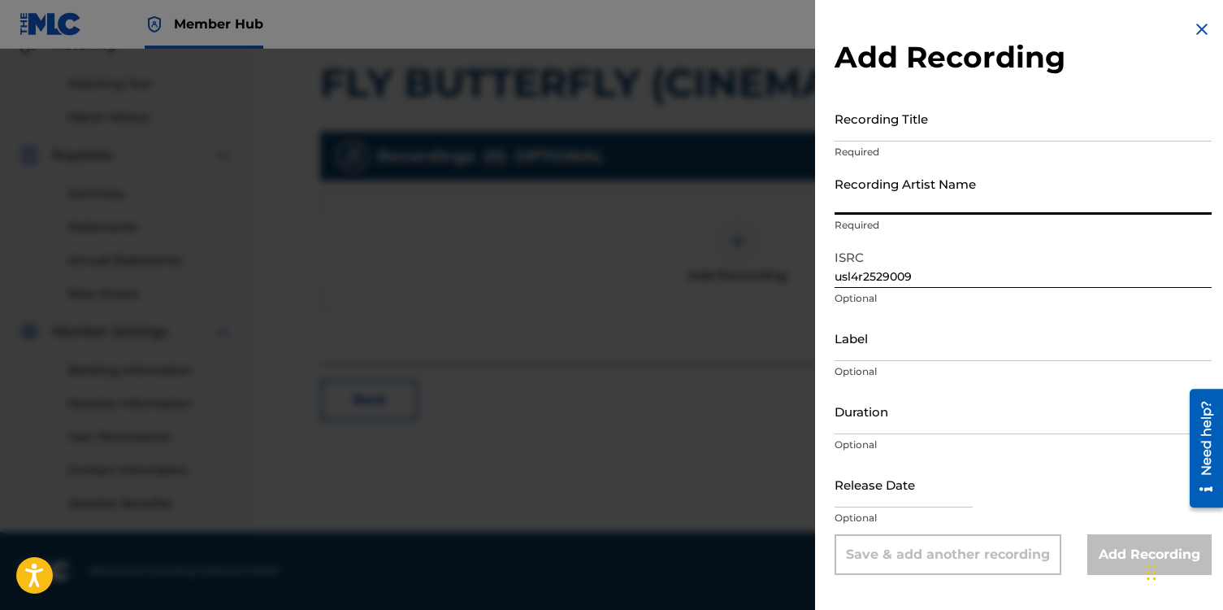
click at [856, 192] on input "Recording Artist Name" at bounding box center [1023, 191] width 377 height 46
type input "[PERSON_NAME]"
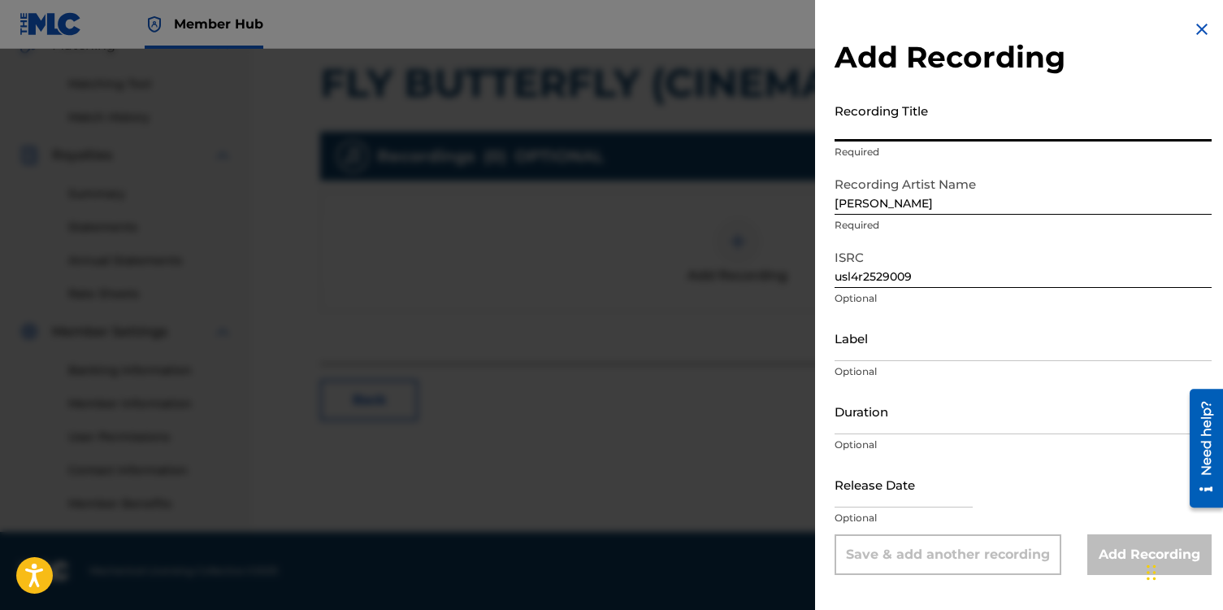
click at [845, 123] on input "Recording Title" at bounding box center [1023, 118] width 377 height 46
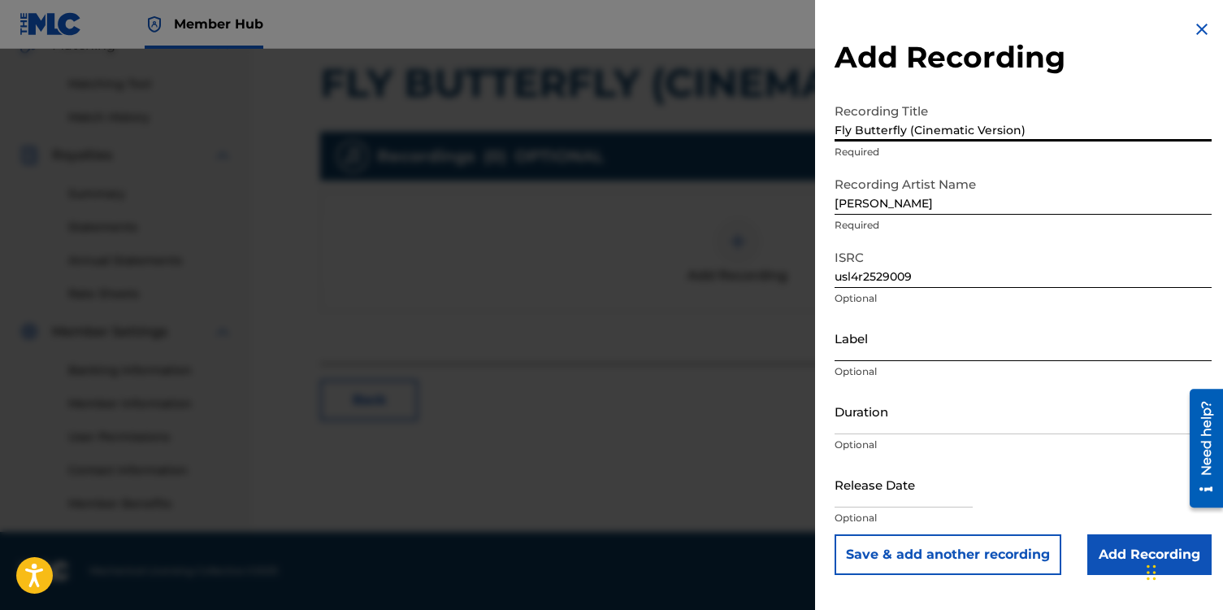
type input "Fly Butterfly (Cinematic Version)"
click at [869, 332] on input "Label" at bounding box center [1023, 338] width 377 height 46
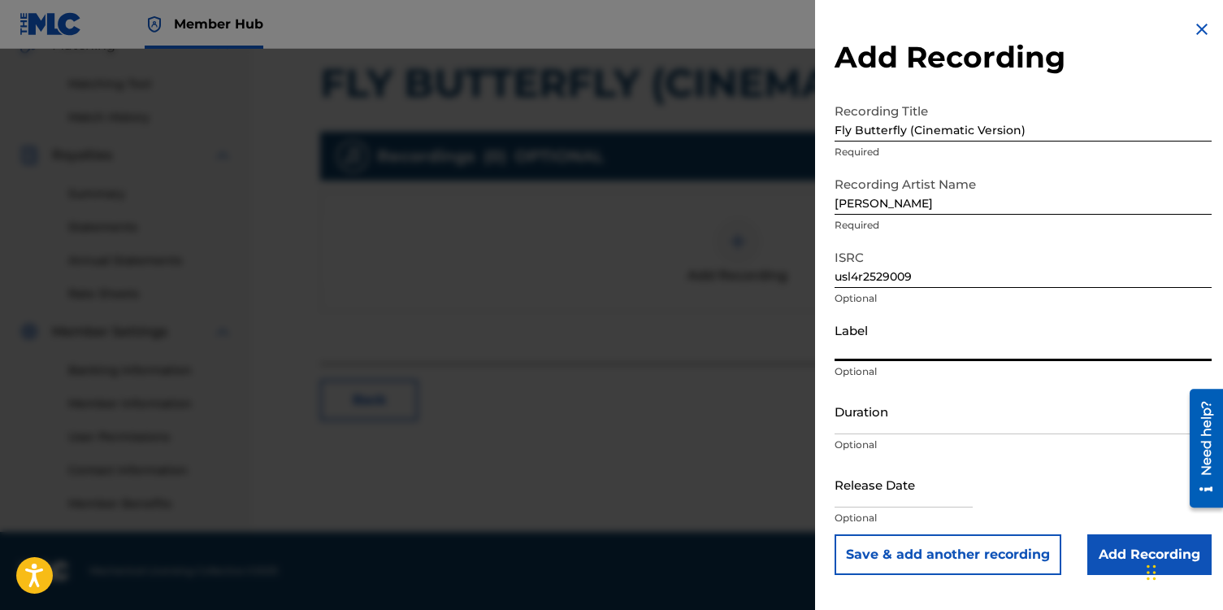
type input "NotestoNurture"
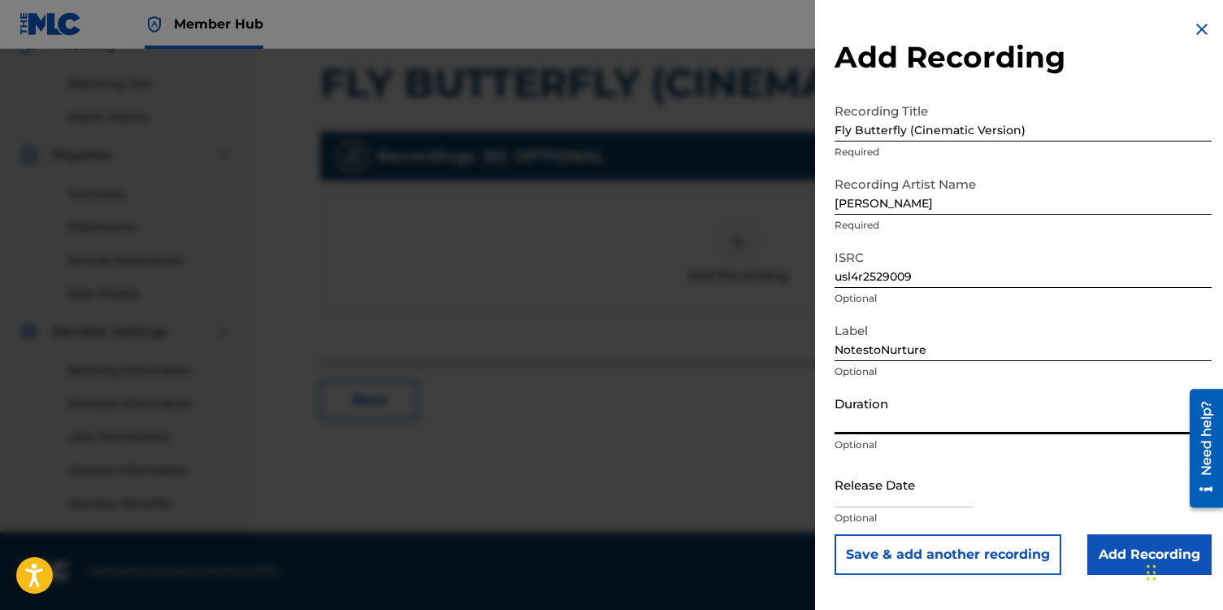
click at [872, 425] on input "Duration" at bounding box center [1023, 411] width 377 height 46
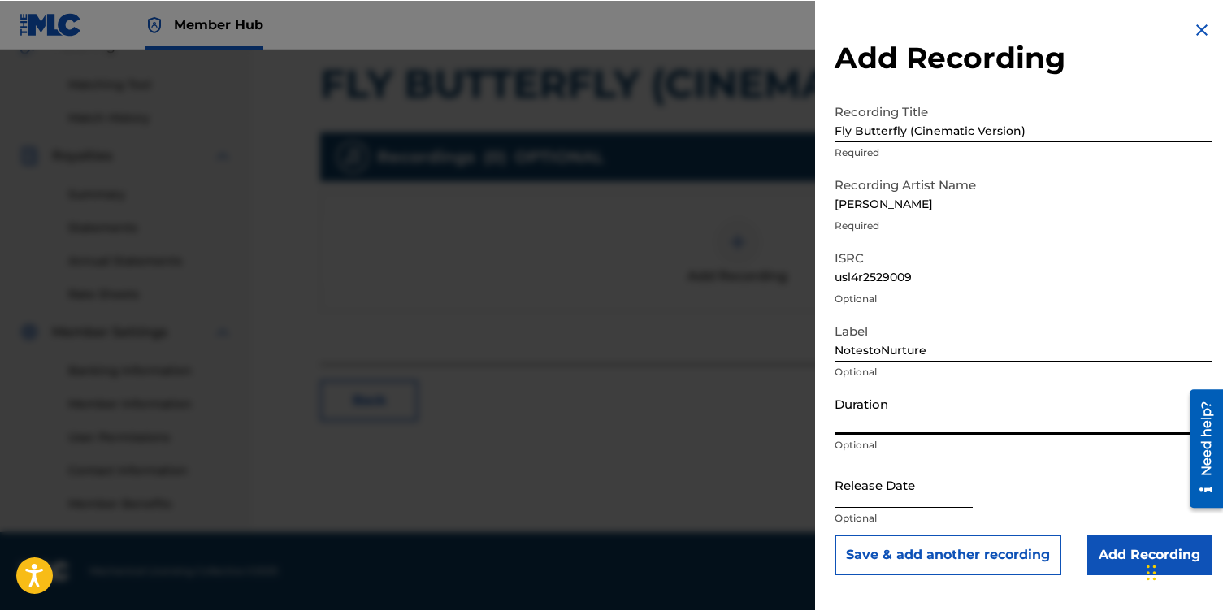
scroll to position [397, 0]
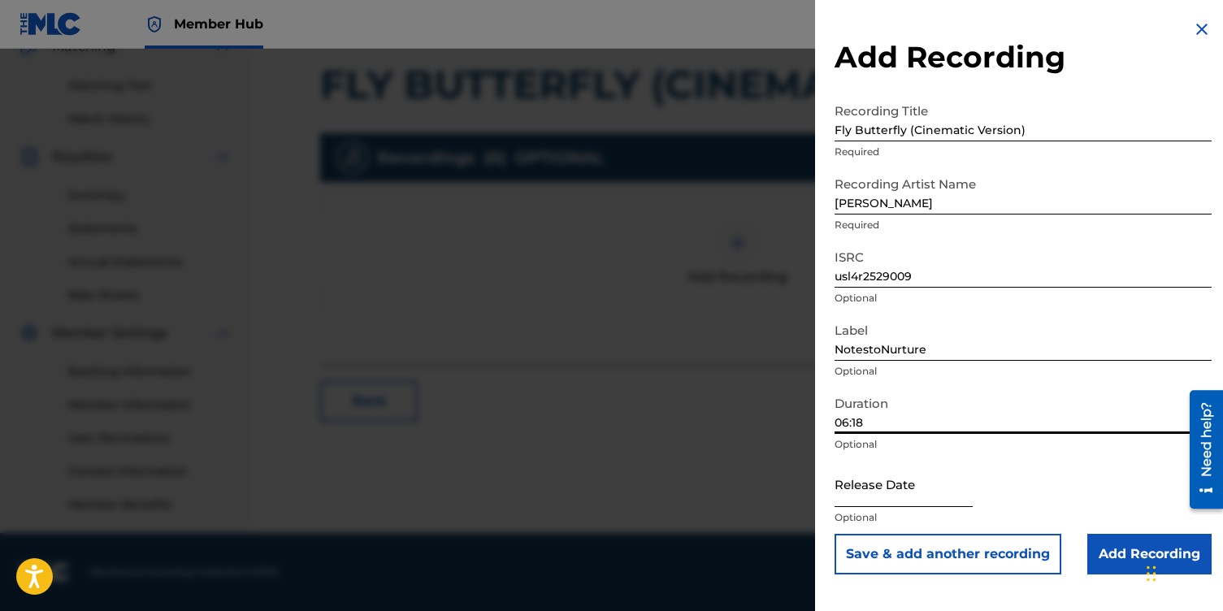
type input "06:18"
click at [859, 498] on input "text" at bounding box center [904, 484] width 138 height 46
select select "8"
select select "2025"
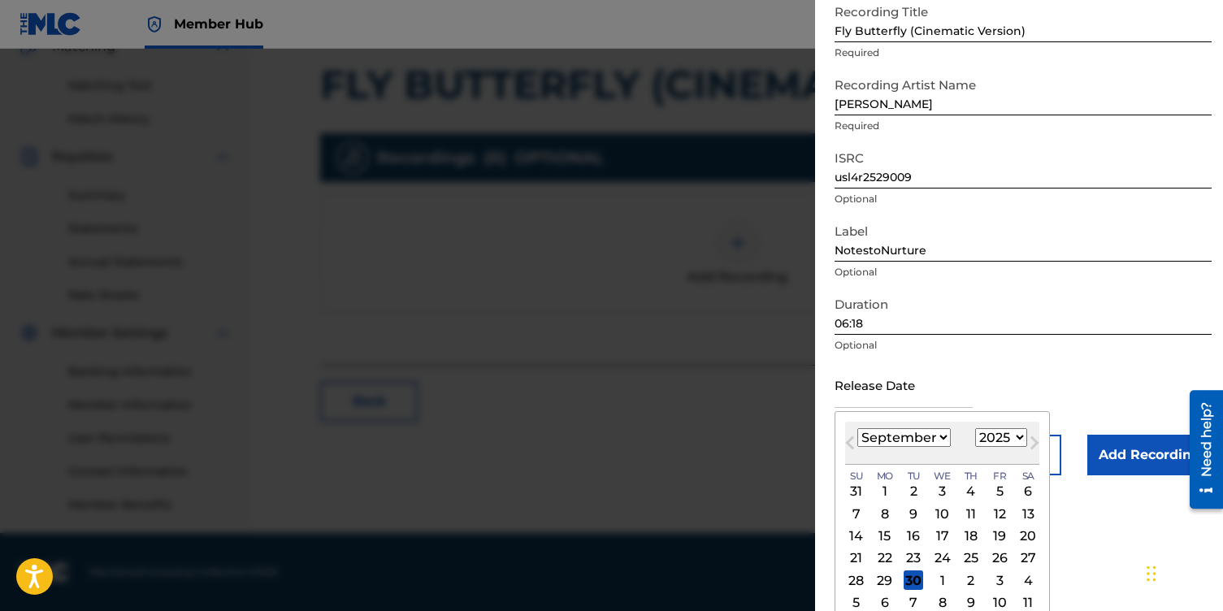
scroll to position [112, 0]
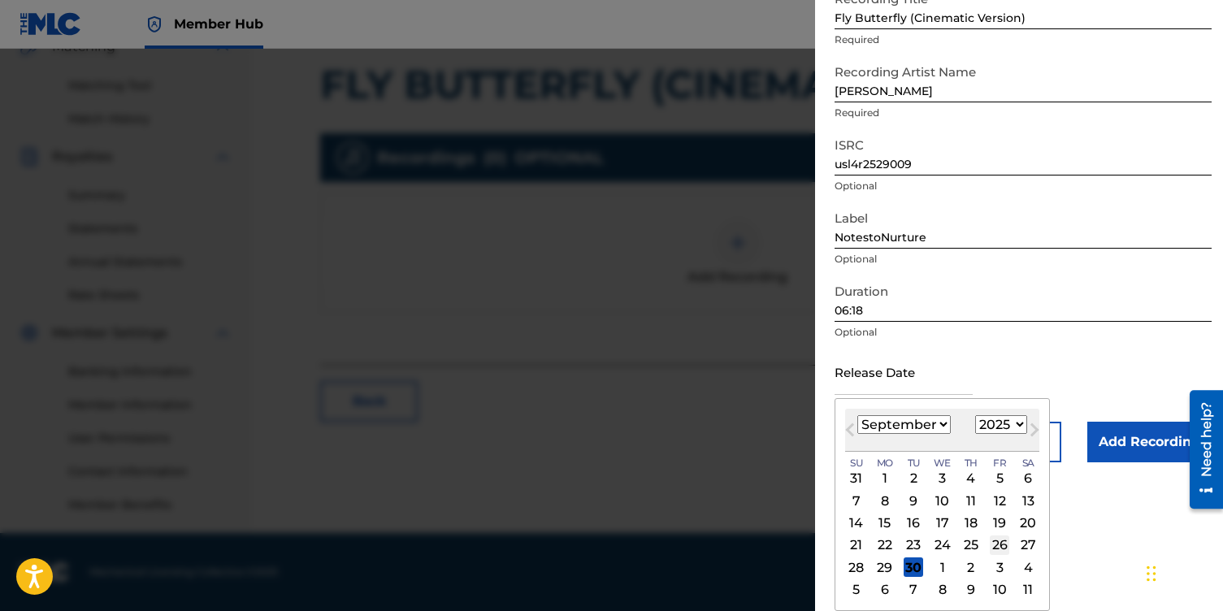
click at [1000, 547] on div "26" at bounding box center [1000, 546] width 20 height 20
type input "[DATE]"
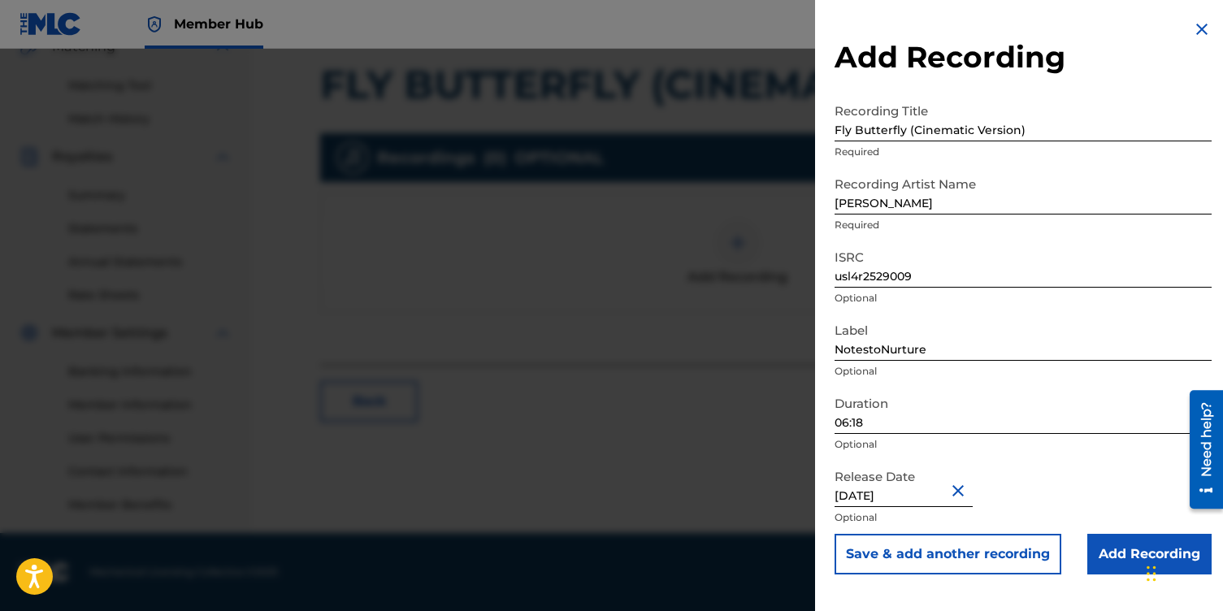
scroll to position [0, 0]
click at [1128, 558] on input "Add Recording" at bounding box center [1150, 554] width 124 height 41
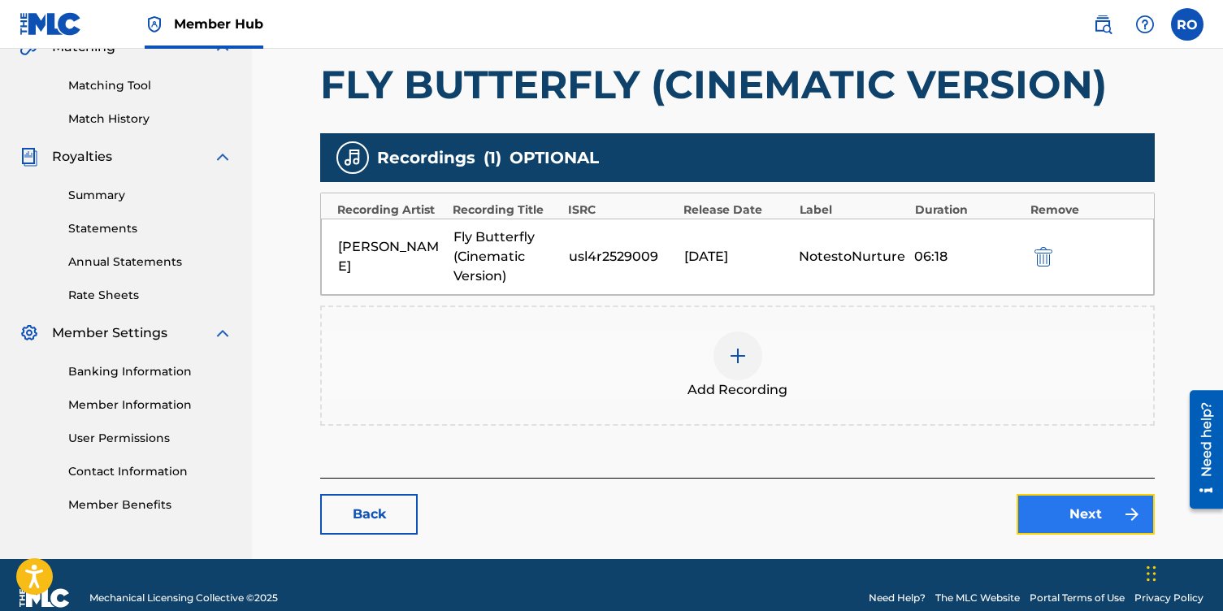
click at [1041, 519] on link "Next" at bounding box center [1086, 514] width 138 height 41
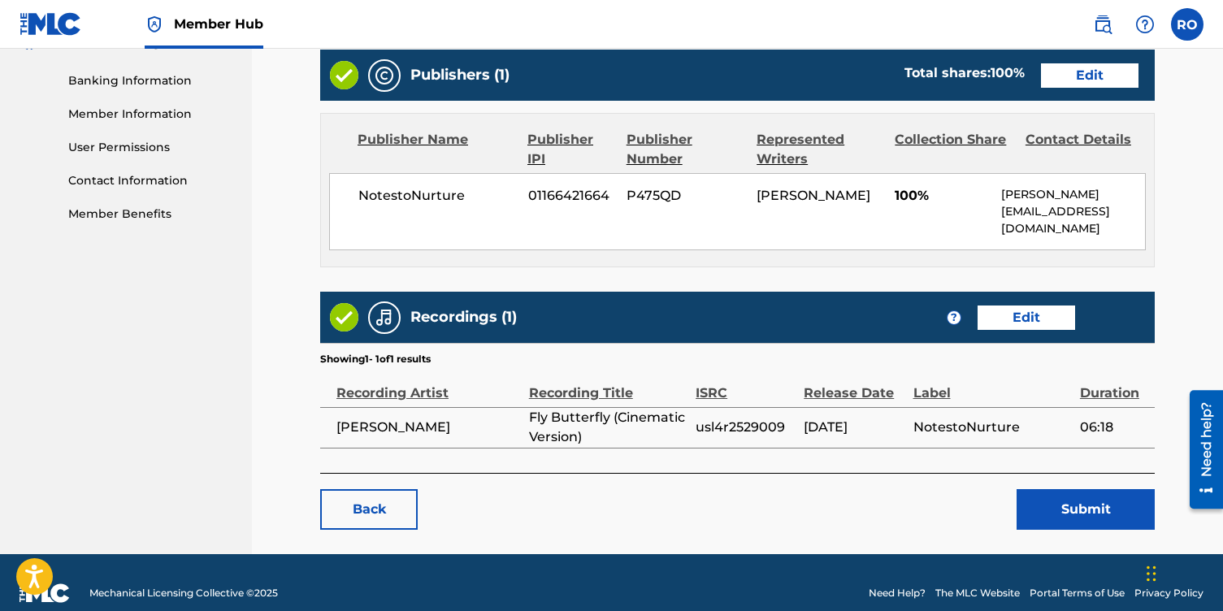
scroll to position [707, 0]
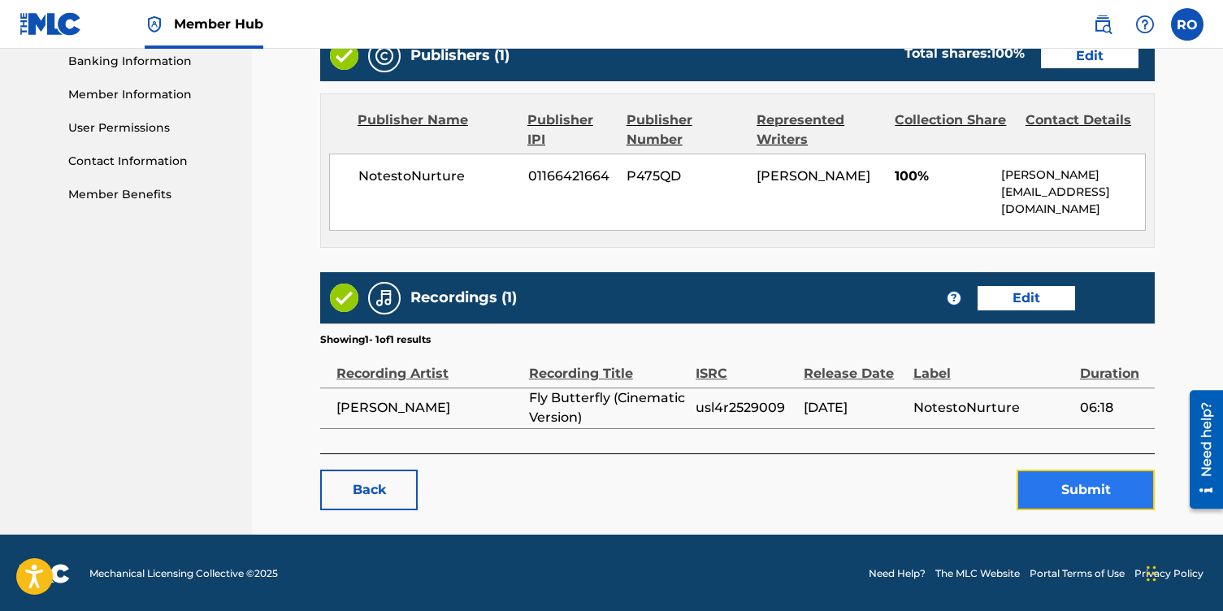
click at [1057, 489] on button "Submit" at bounding box center [1086, 490] width 138 height 41
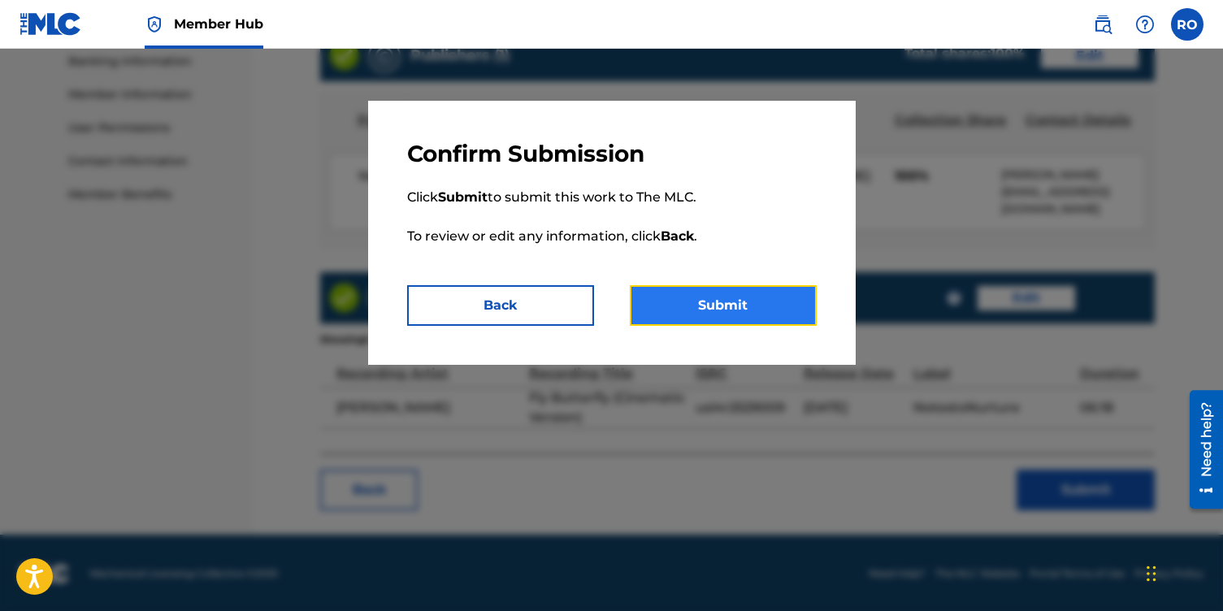
click at [734, 302] on button "Submit" at bounding box center [723, 305] width 187 height 41
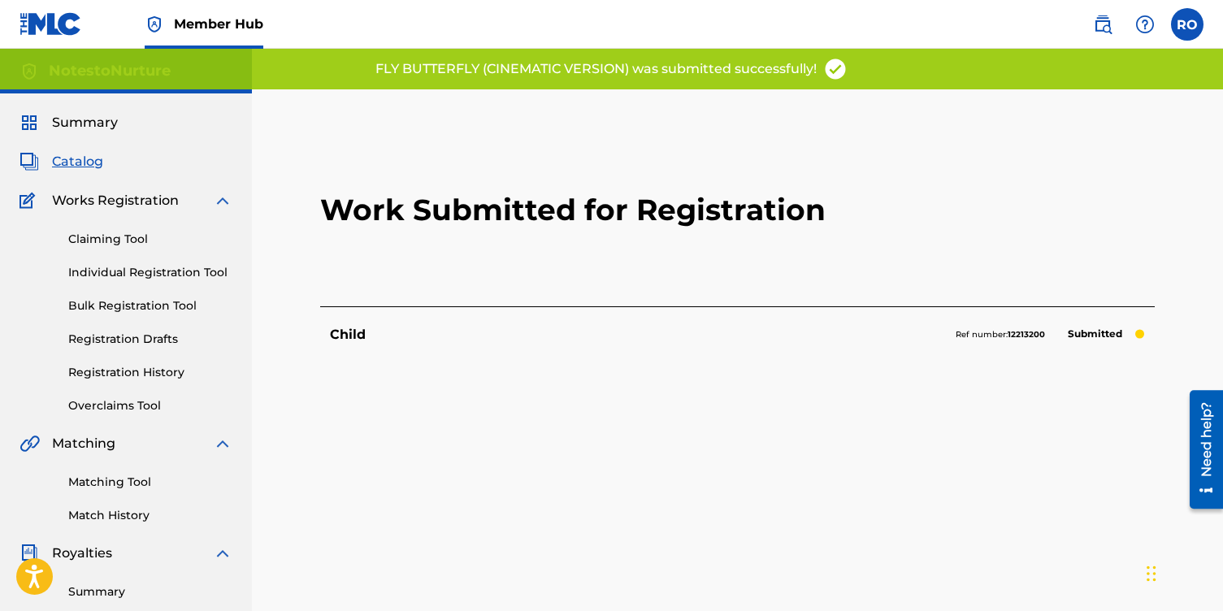
click at [83, 165] on span "Catalog" at bounding box center [77, 162] width 51 height 20
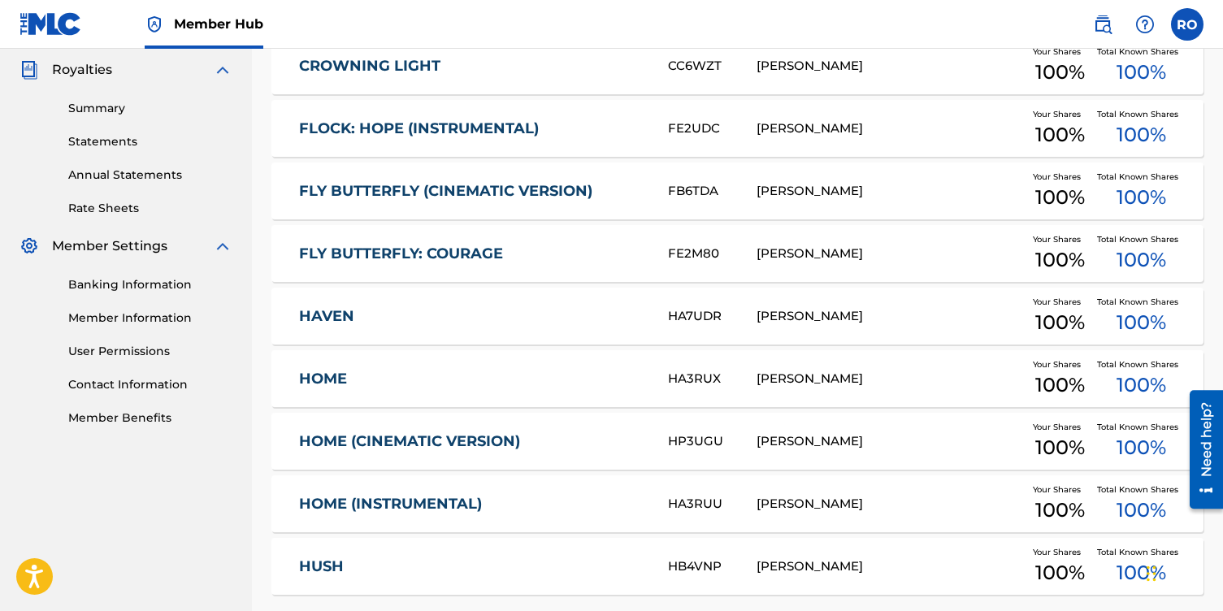
scroll to position [493, 0]
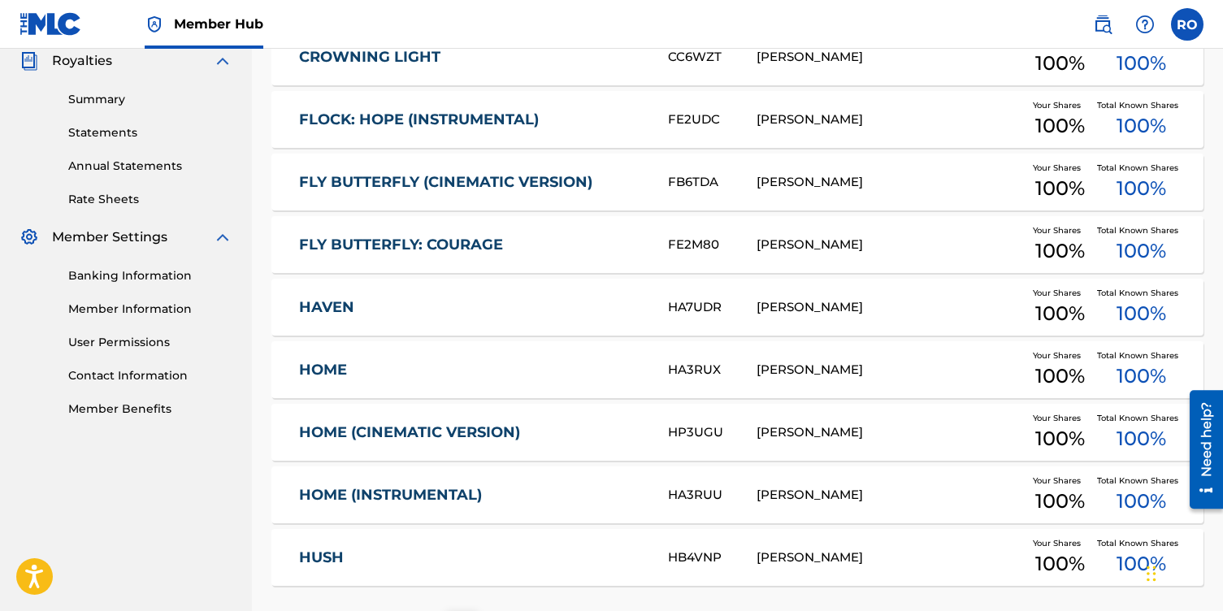
click at [435, 432] on link "HOME (CINEMATIC VERSION)" at bounding box center [472, 433] width 347 height 19
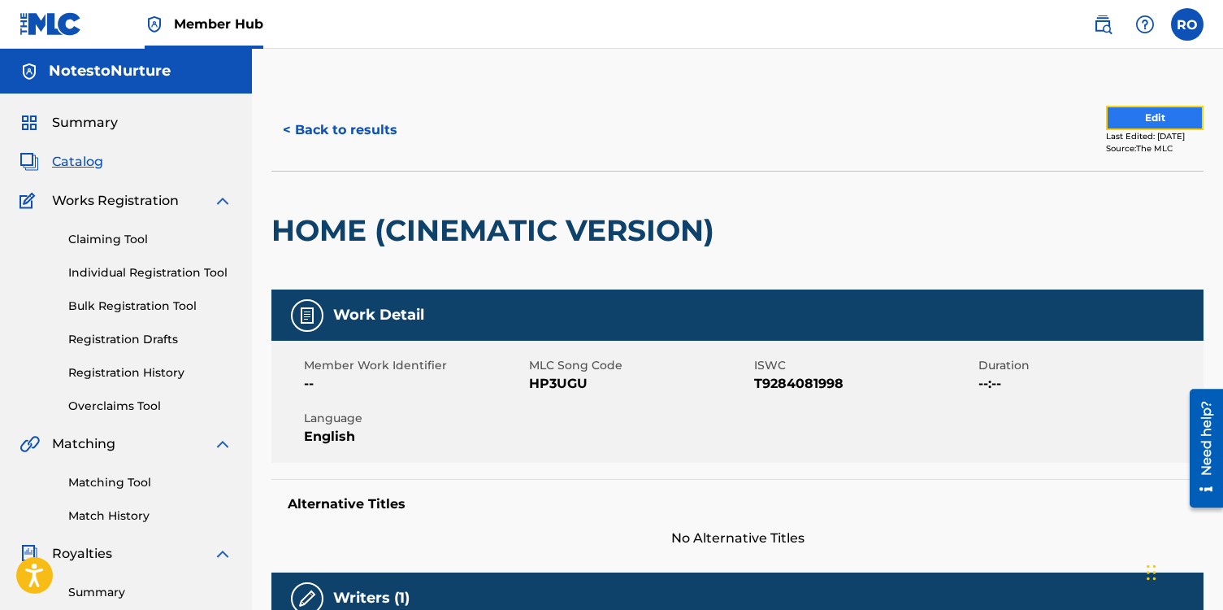
click at [1128, 119] on button "Edit" at bounding box center [1155, 118] width 98 height 24
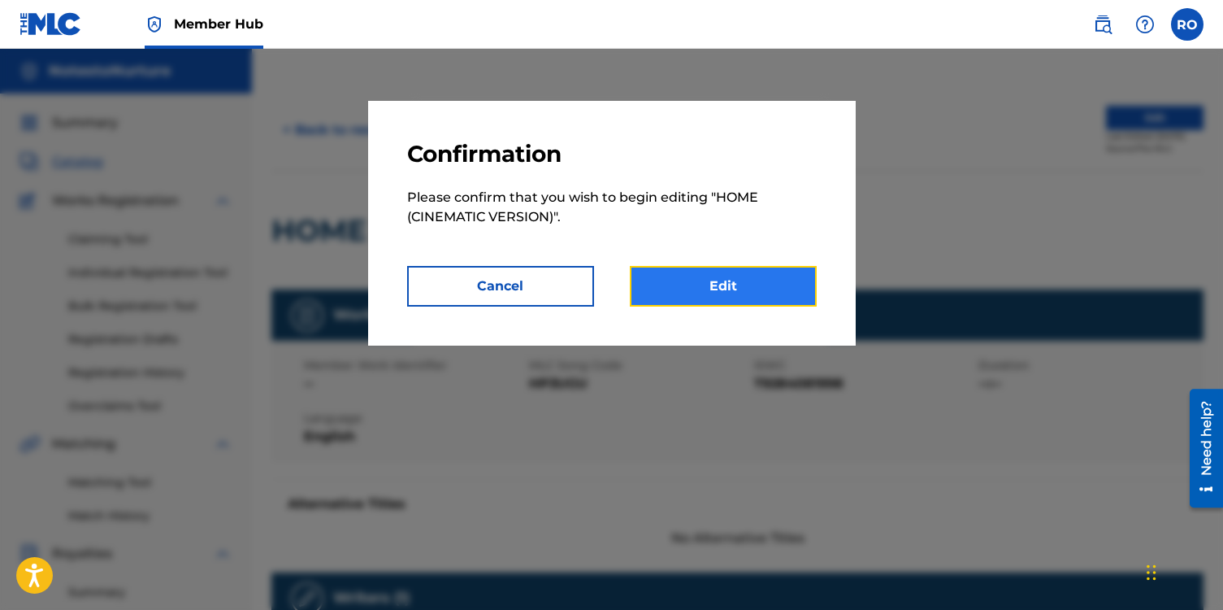
click at [718, 279] on link "Edit" at bounding box center [723, 286] width 187 height 41
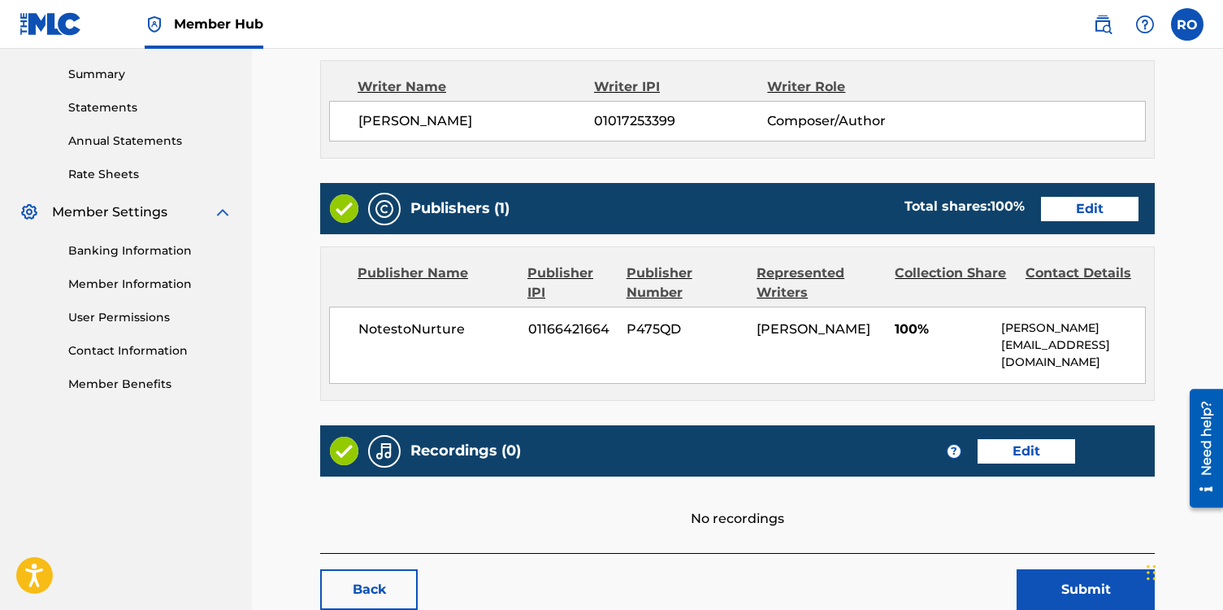
scroll to position [546, 0]
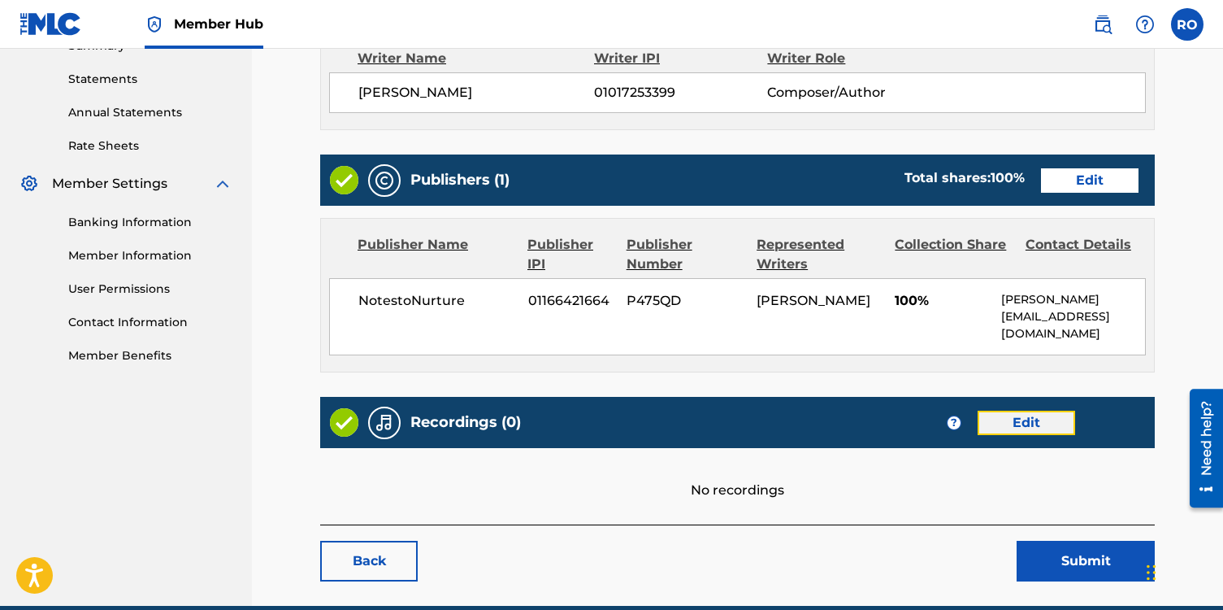
click at [1026, 422] on link "Edit" at bounding box center [1027, 423] width 98 height 24
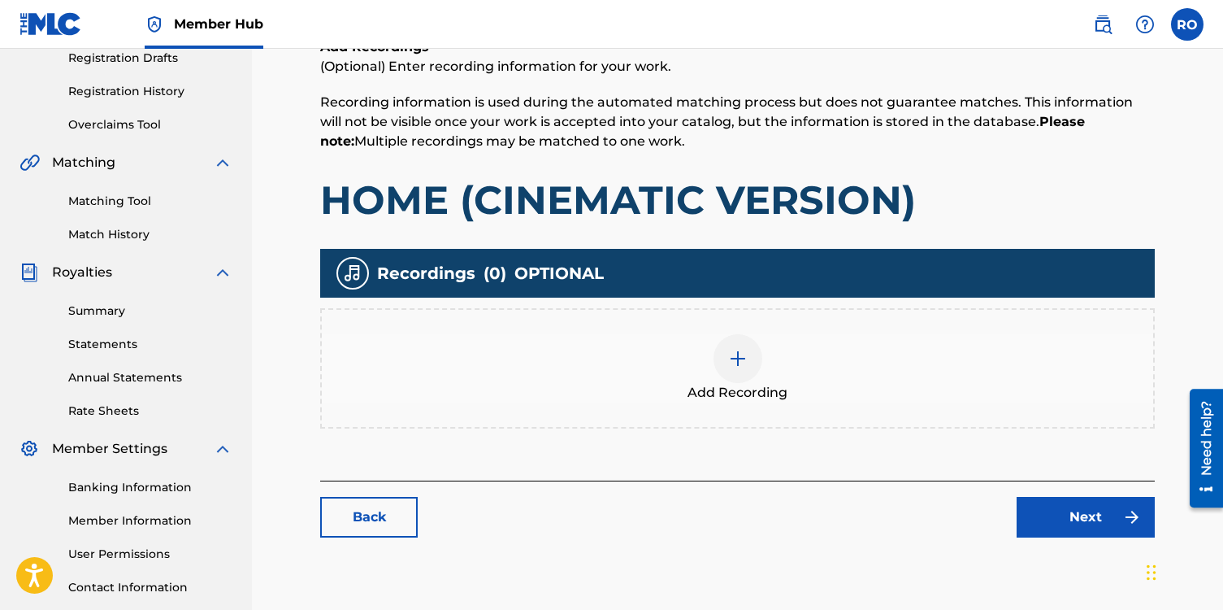
scroll to position [289, 0]
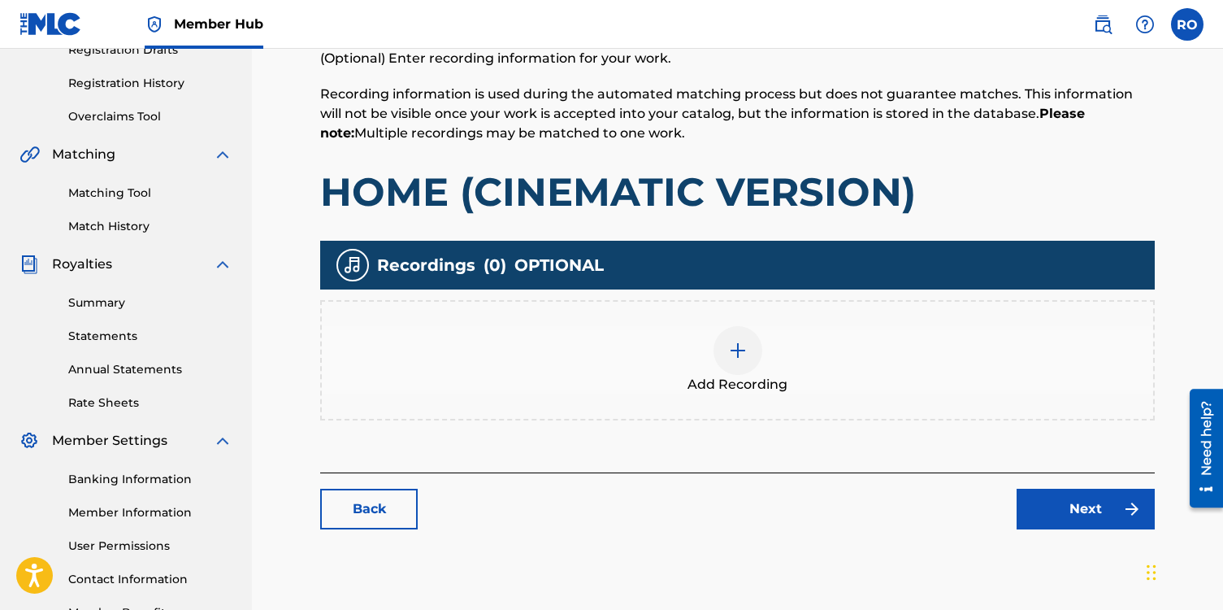
click at [744, 358] on img at bounding box center [738, 351] width 20 height 20
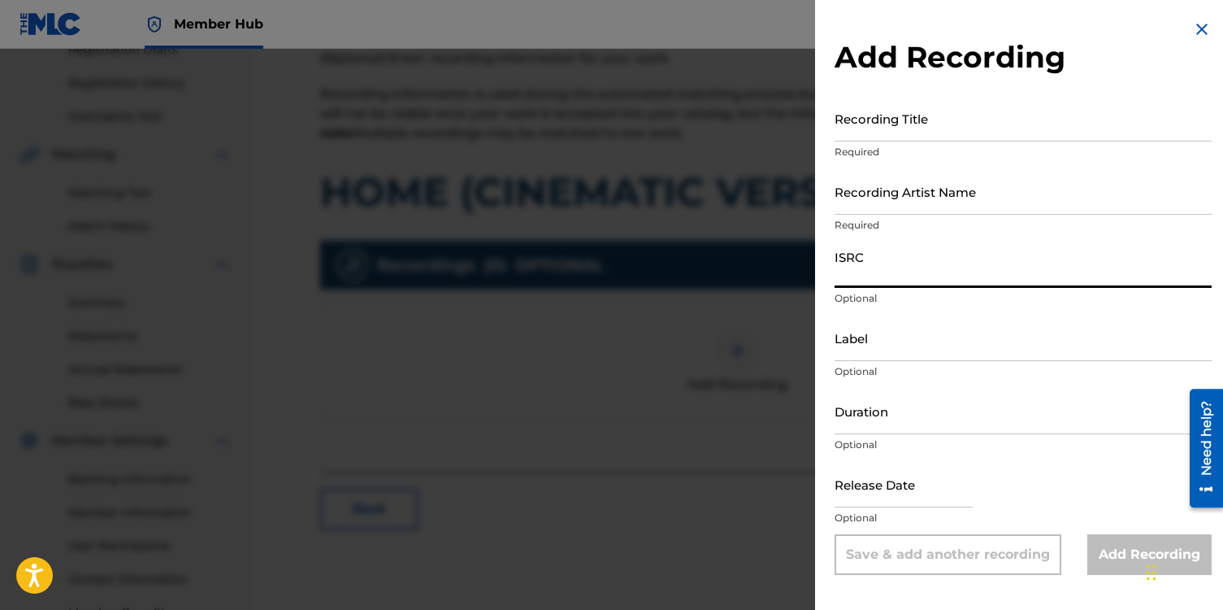
click at [863, 270] on input "ISRC" at bounding box center [1023, 264] width 377 height 46
paste input "usl4r2529008"
type input "usl4r2529008"
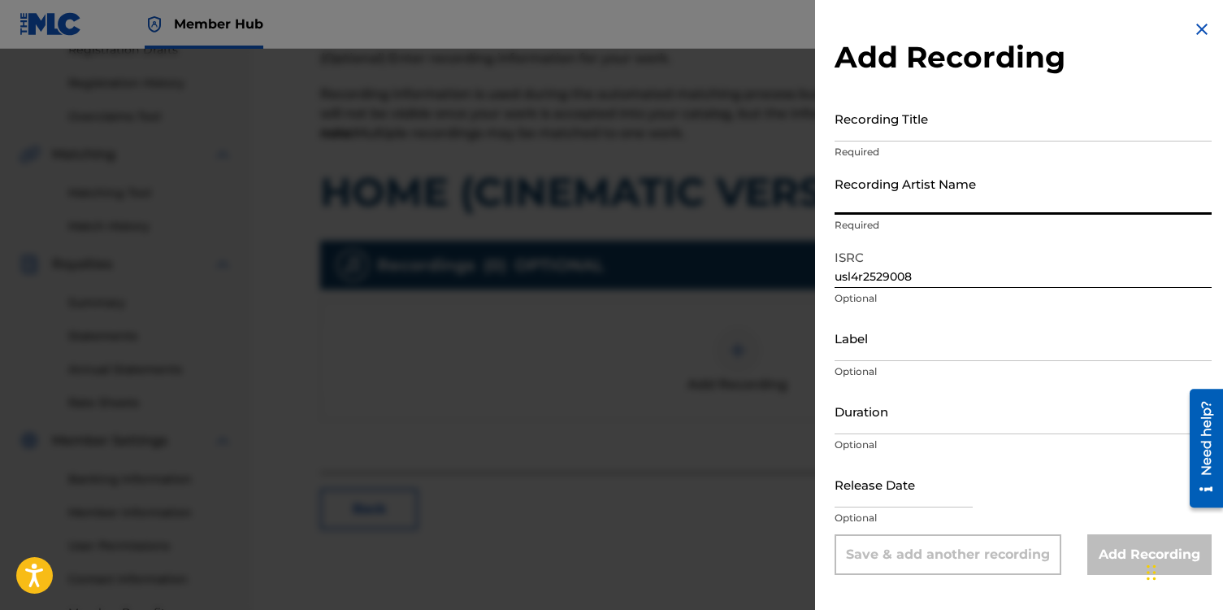
click at [849, 190] on input "Recording Artist Name" at bounding box center [1023, 191] width 377 height 46
type input "[PERSON_NAME]"
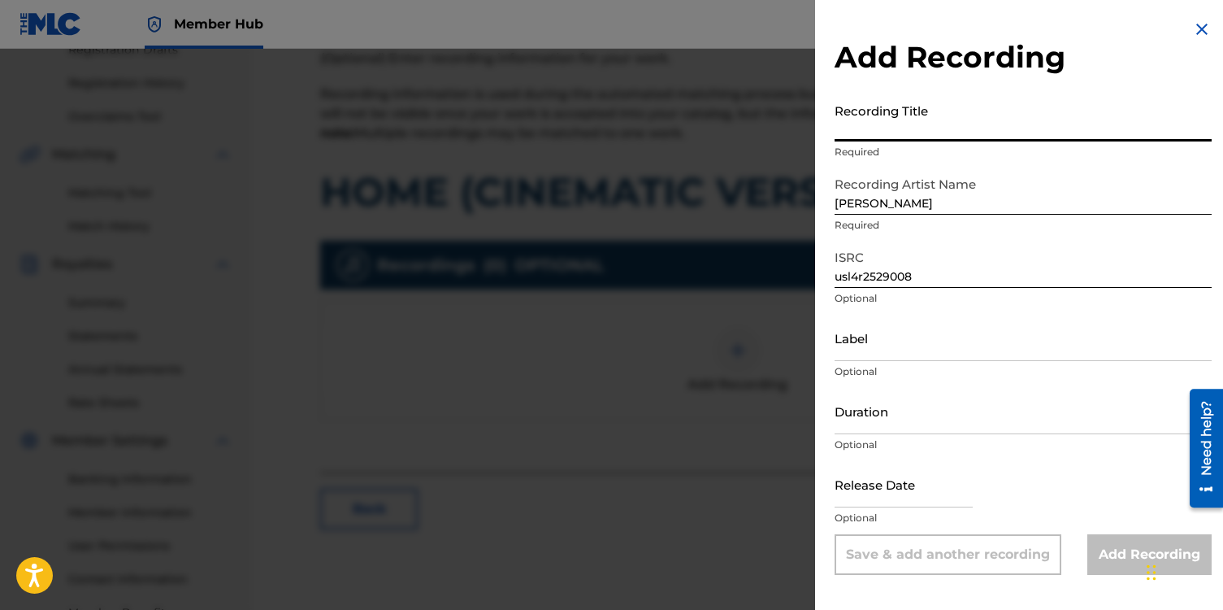
click at [882, 120] on input "Recording Title" at bounding box center [1023, 118] width 377 height 46
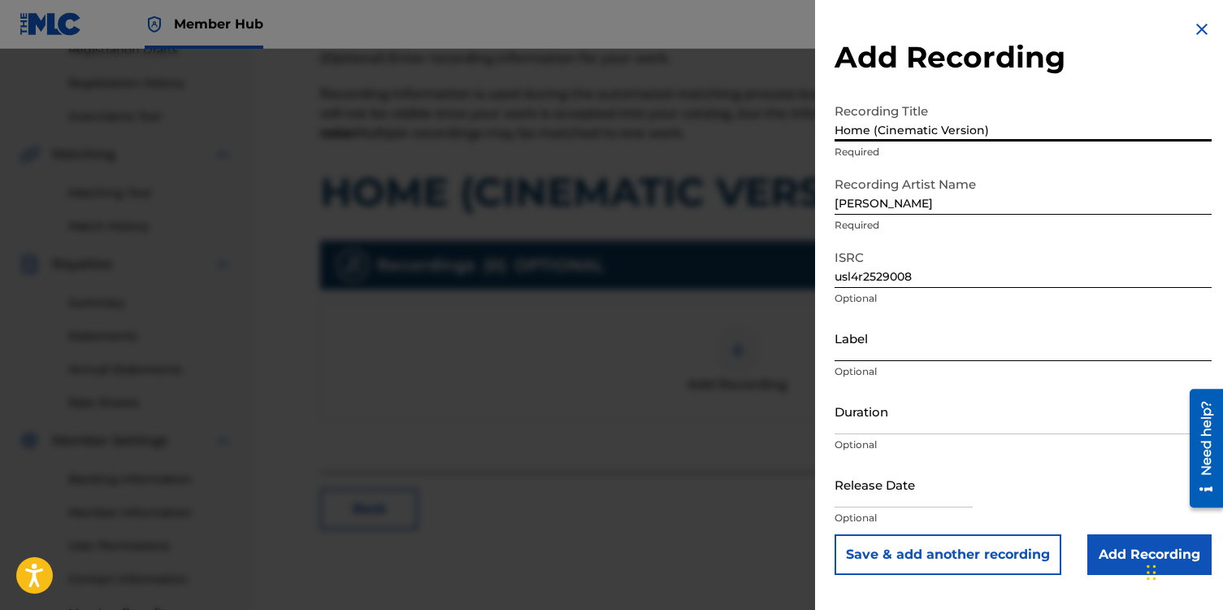
type input "Home (Cinematic Version)"
click at [890, 333] on input "Label" at bounding box center [1023, 338] width 377 height 46
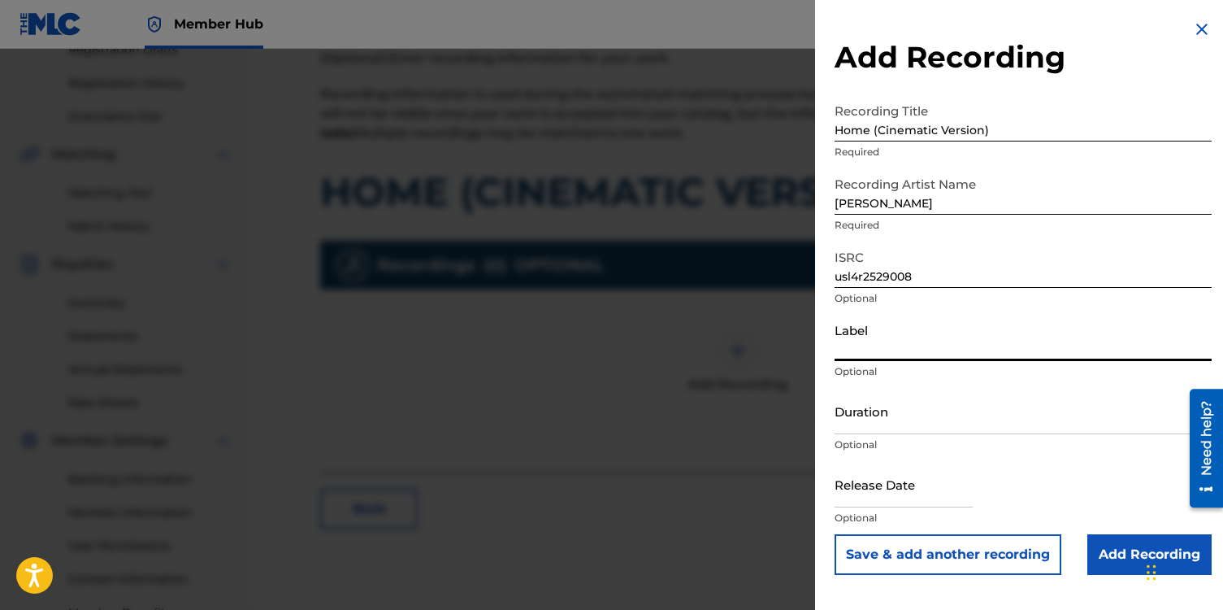
type input "NotestoNurture"
click at [855, 418] on input "Duration" at bounding box center [1023, 411] width 377 height 46
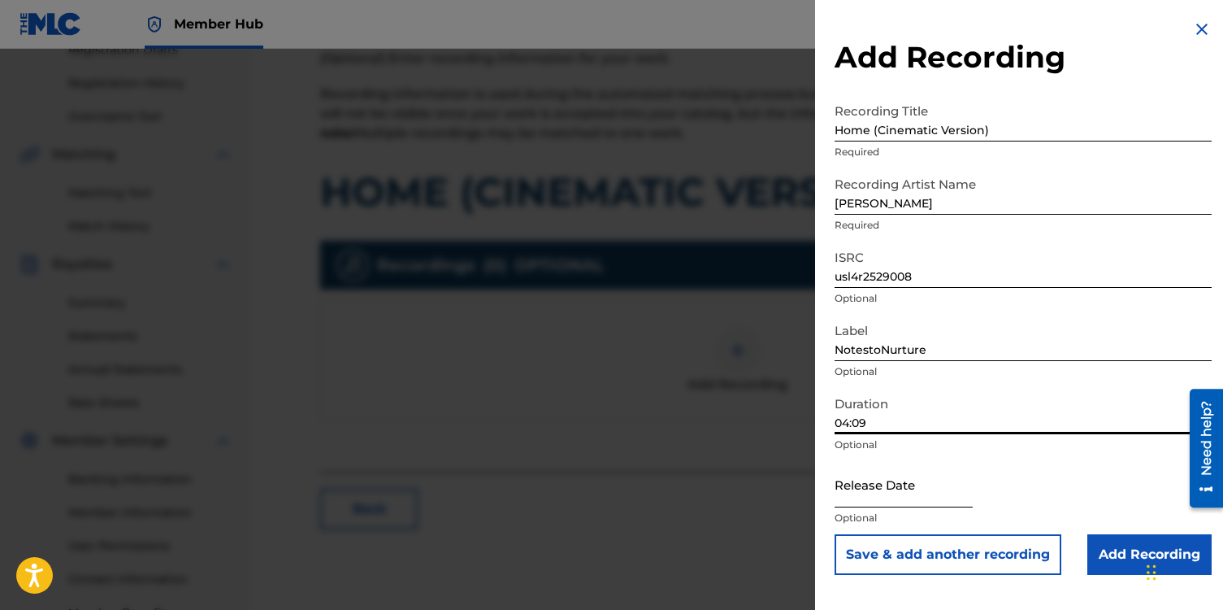
type input "04:09"
select select "8"
select select "2025"
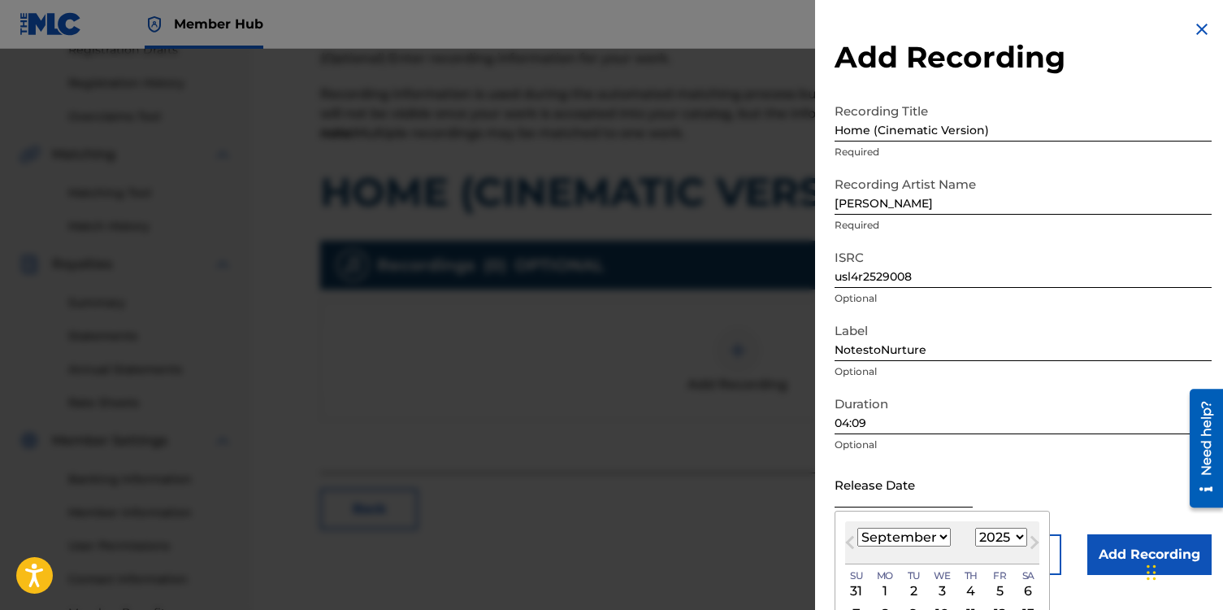
click at [863, 489] on input "text" at bounding box center [904, 484] width 138 height 46
click at [945, 538] on select "January February March April May June July August September October November De…" at bounding box center [904, 537] width 93 height 19
click at [858, 528] on select "January February March April May June July August September October November De…" at bounding box center [904, 537] width 93 height 19
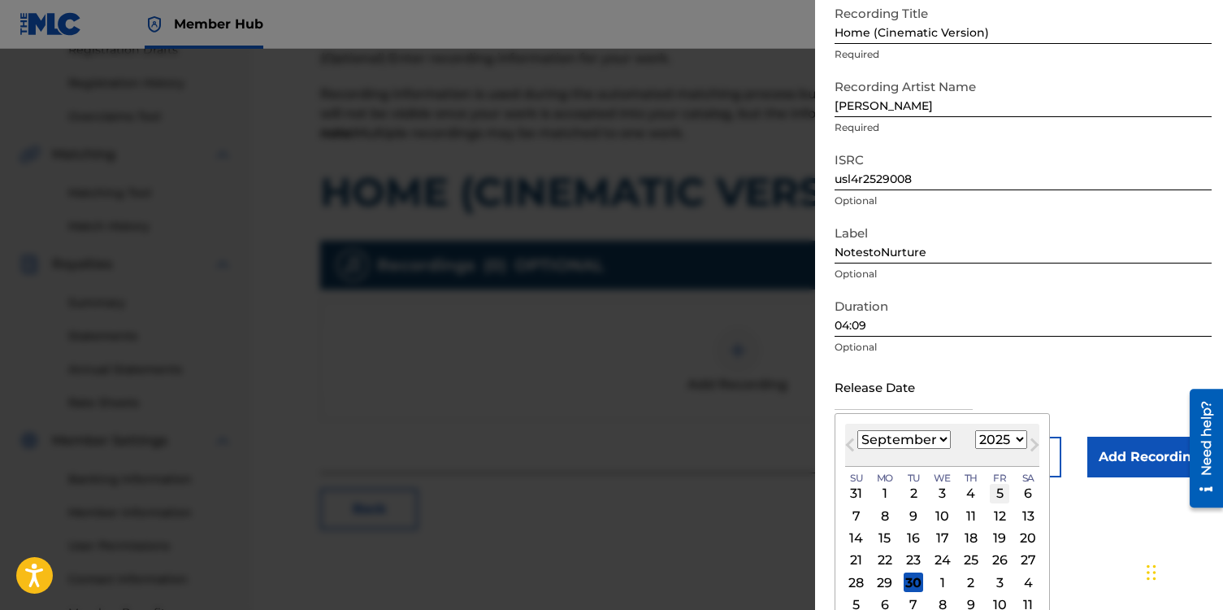
scroll to position [114, 0]
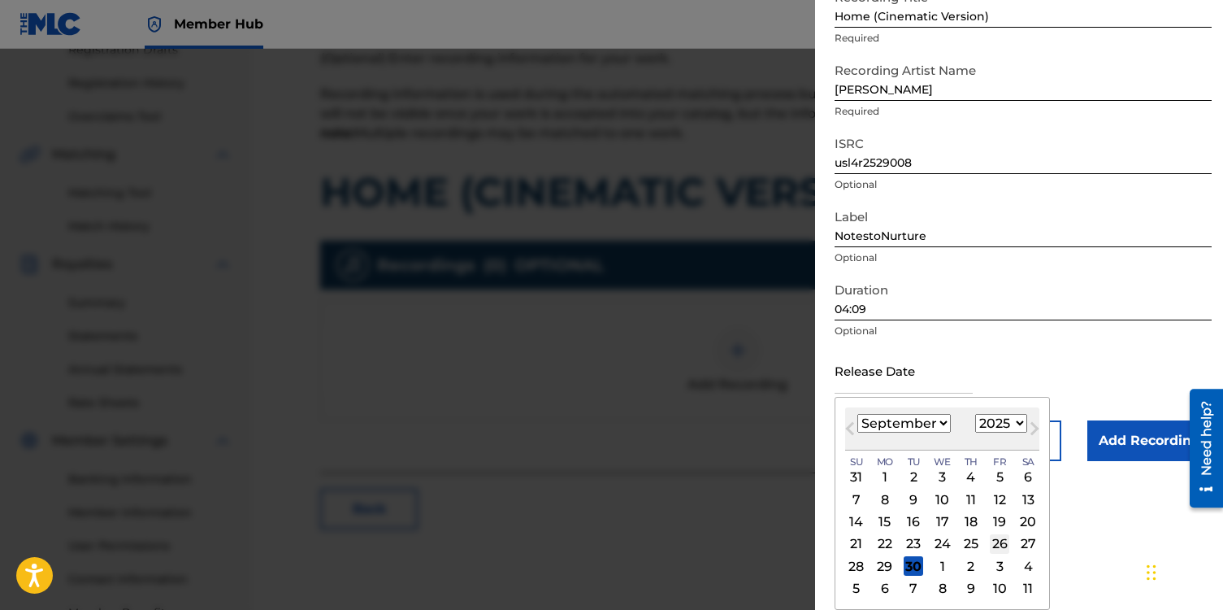
click at [998, 541] on div "26" at bounding box center [1000, 544] width 20 height 20
type input "[DATE]"
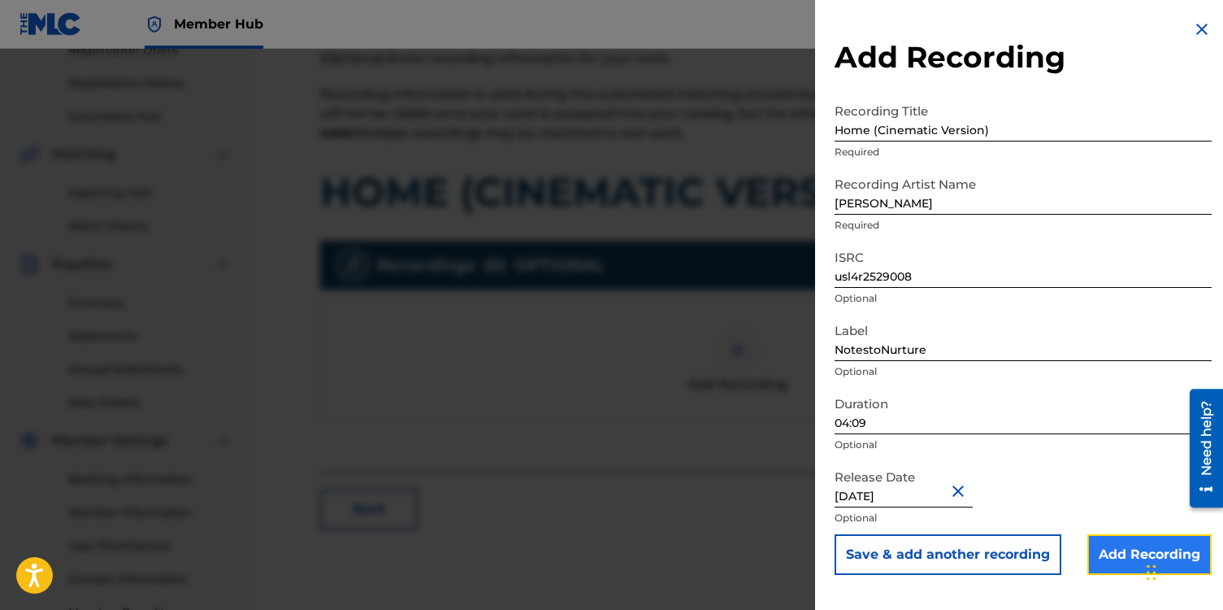
click at [1113, 555] on input "Add Recording" at bounding box center [1150, 554] width 124 height 41
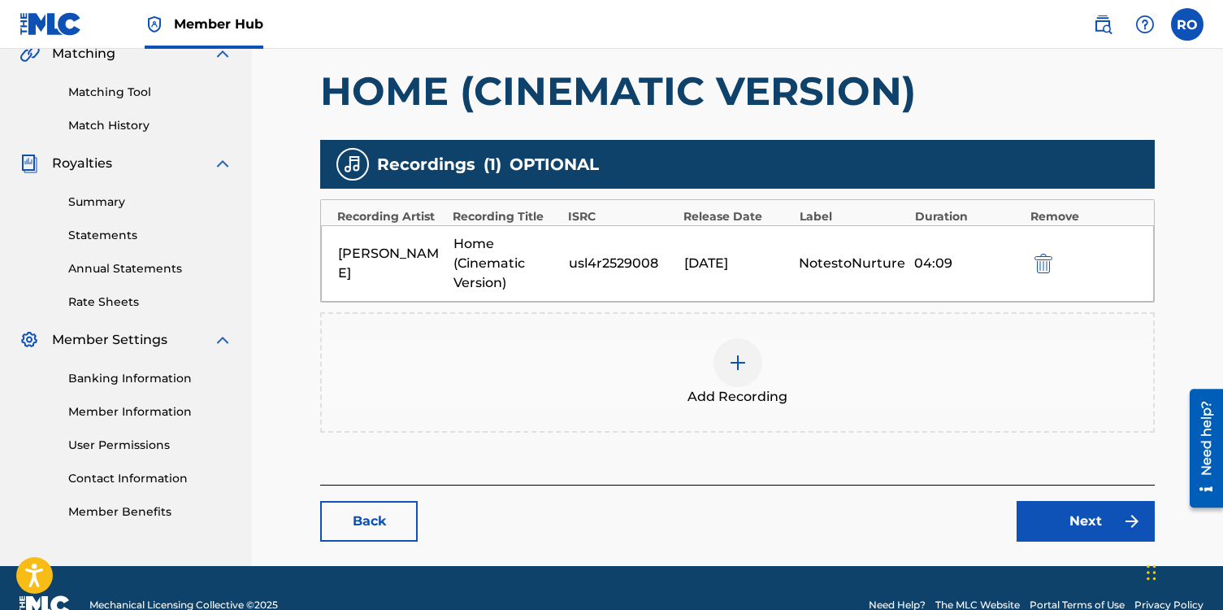
scroll to position [389, 0]
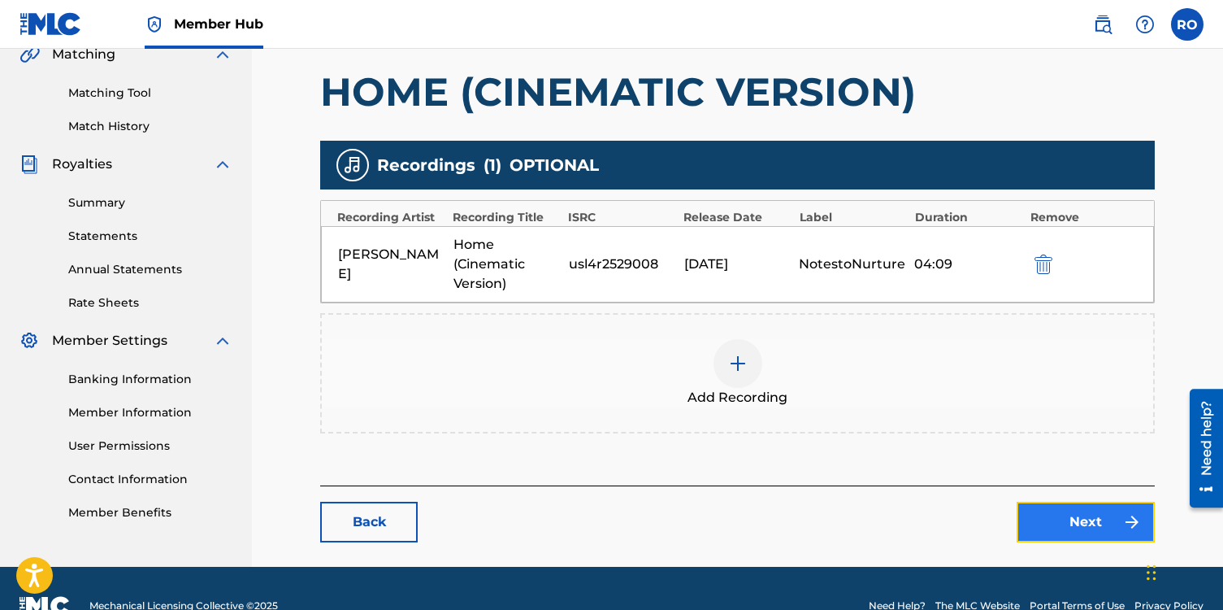
click at [1058, 528] on link "Next" at bounding box center [1086, 522] width 138 height 41
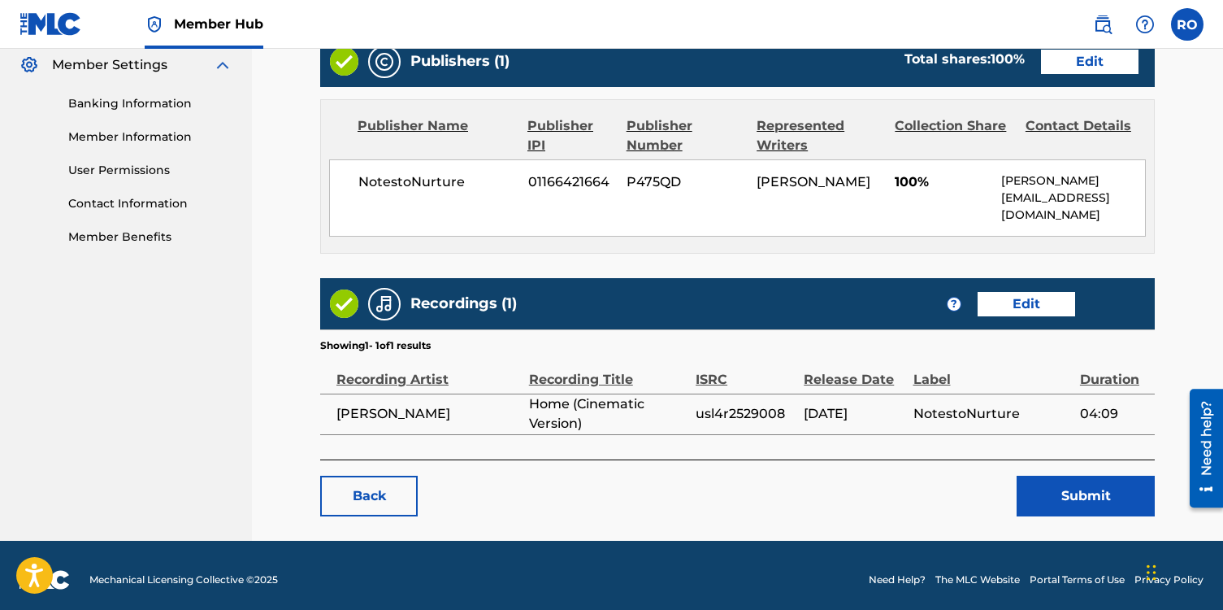
scroll to position [672, 0]
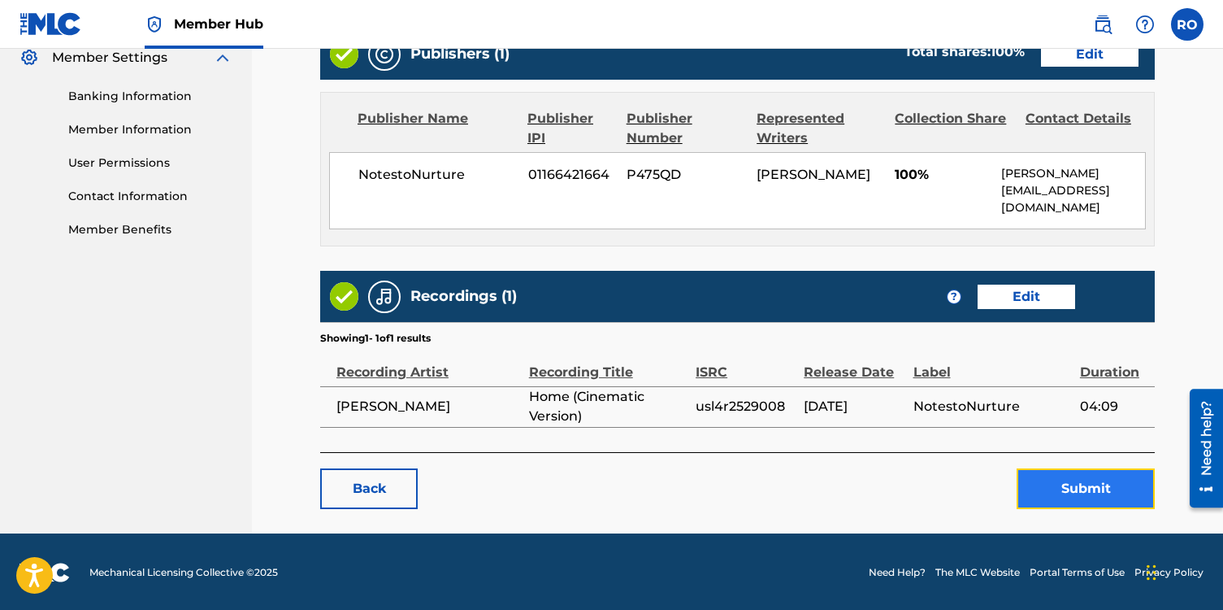
click at [1102, 492] on button "Submit" at bounding box center [1086, 488] width 138 height 41
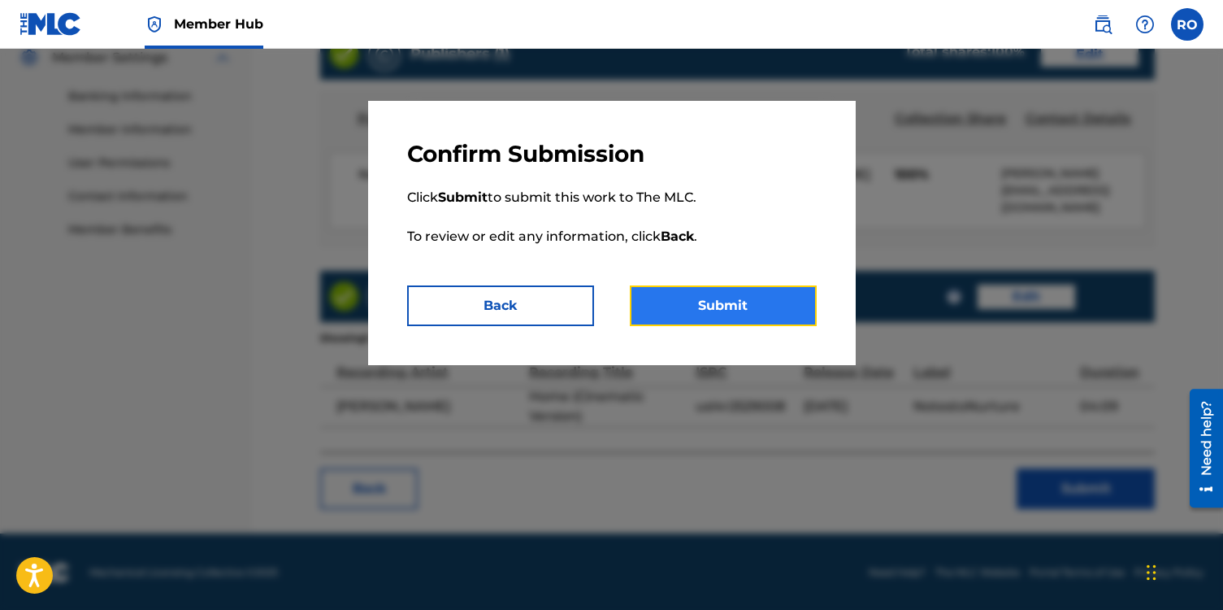
click at [745, 312] on button "Submit" at bounding box center [723, 305] width 187 height 41
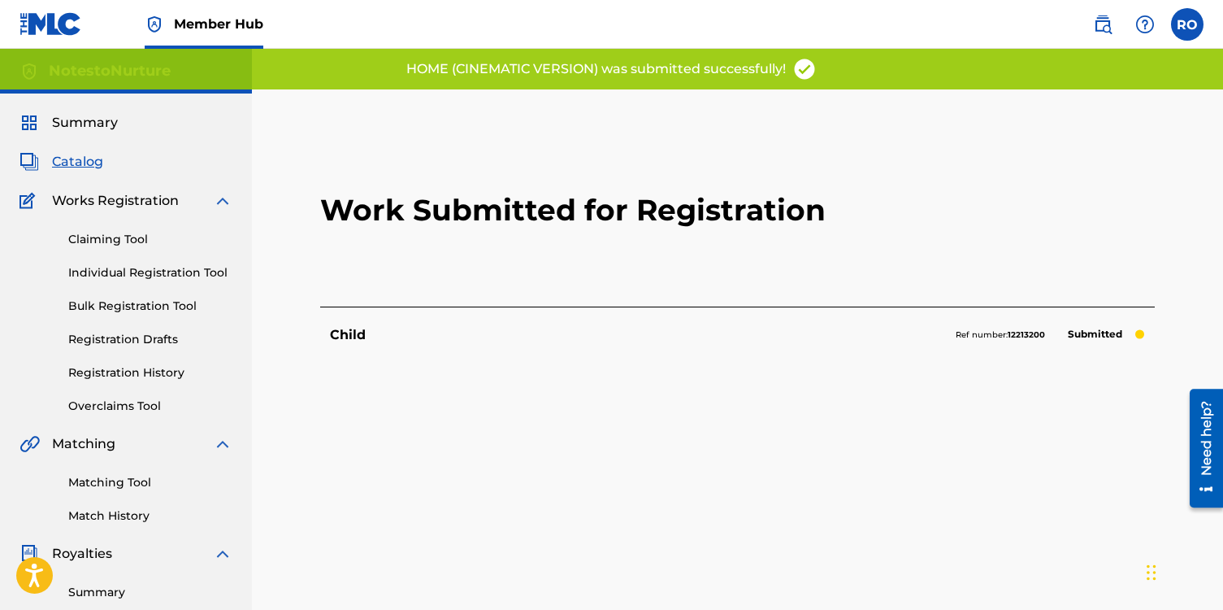
click at [80, 165] on span "Catalog" at bounding box center [77, 162] width 51 height 20
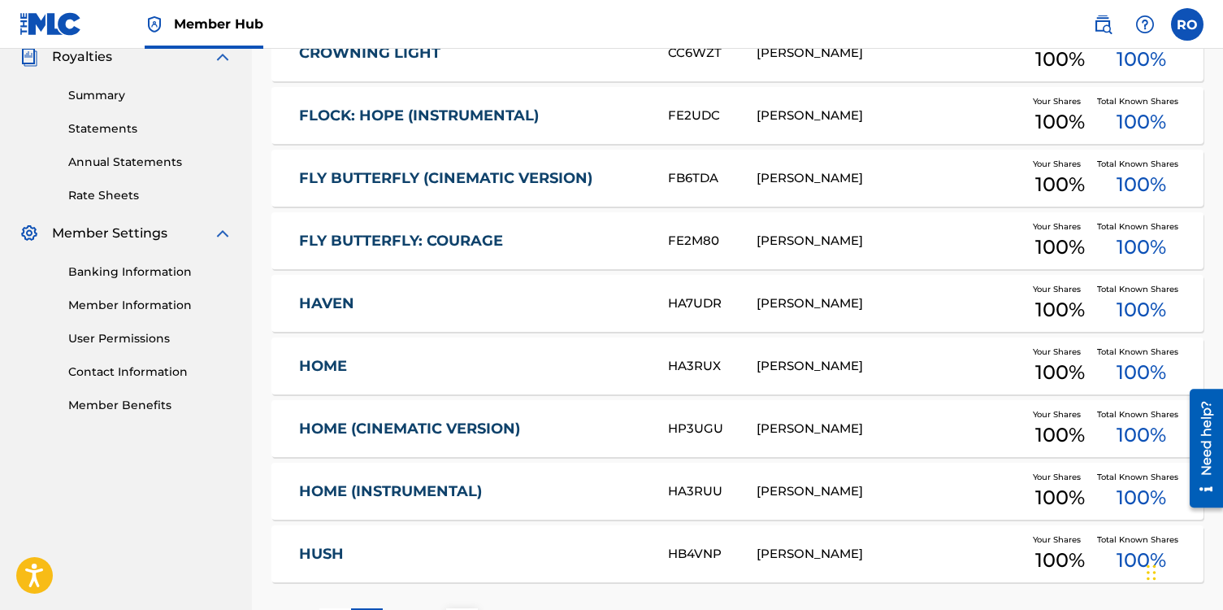
scroll to position [631, 0]
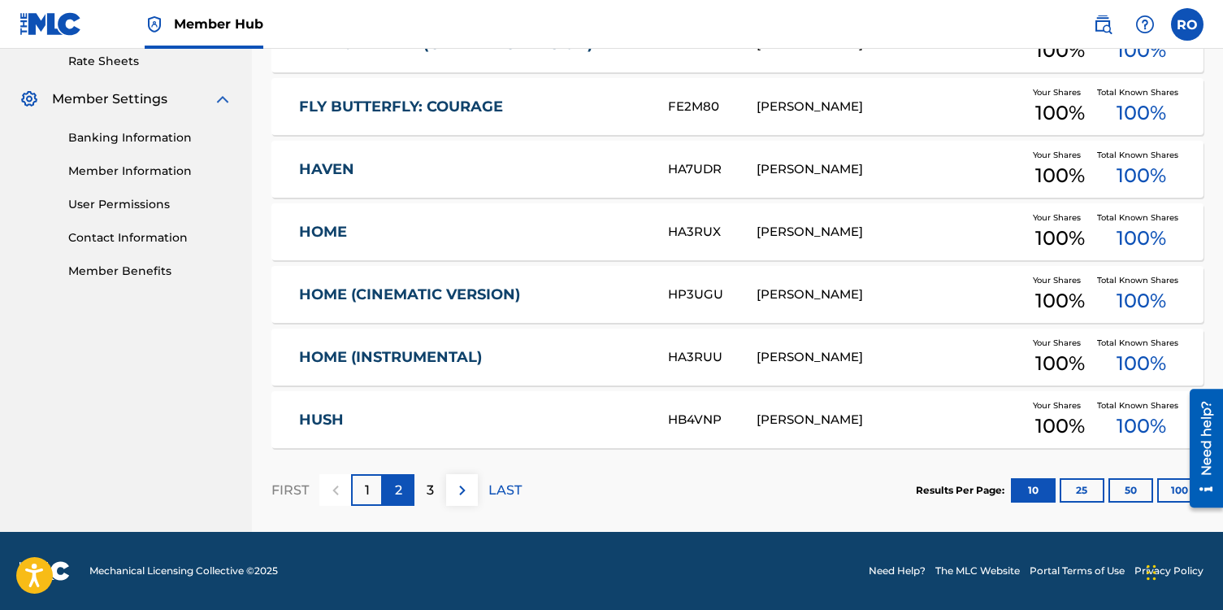
click at [393, 492] on div "2" at bounding box center [399, 490] width 32 height 32
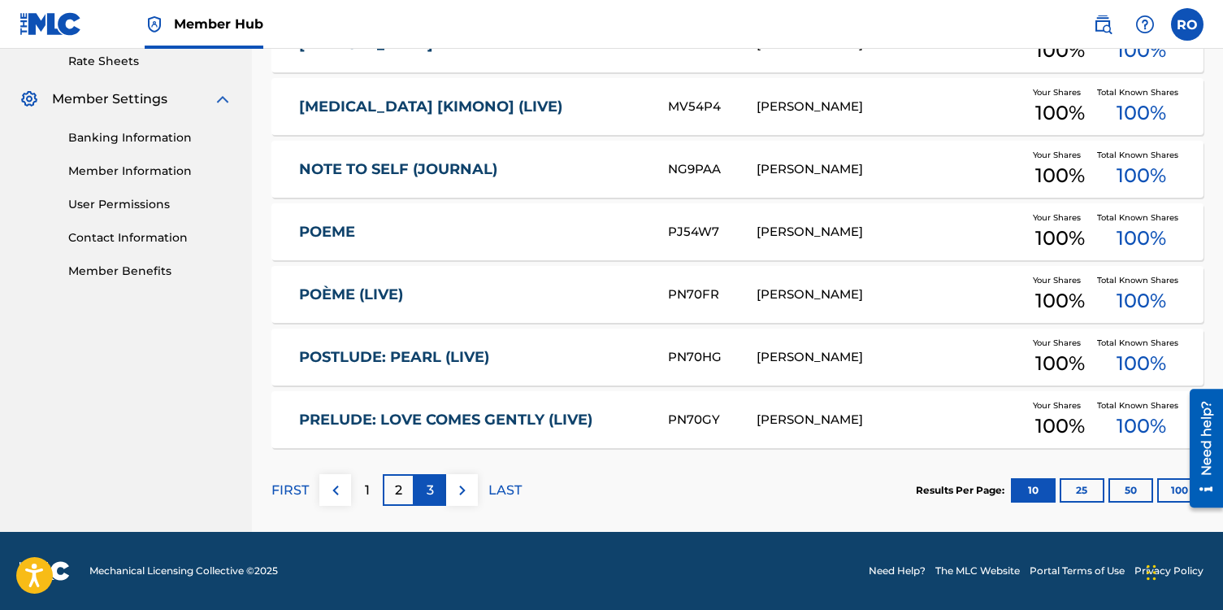
click at [427, 493] on p "3" at bounding box center [430, 490] width 7 height 20
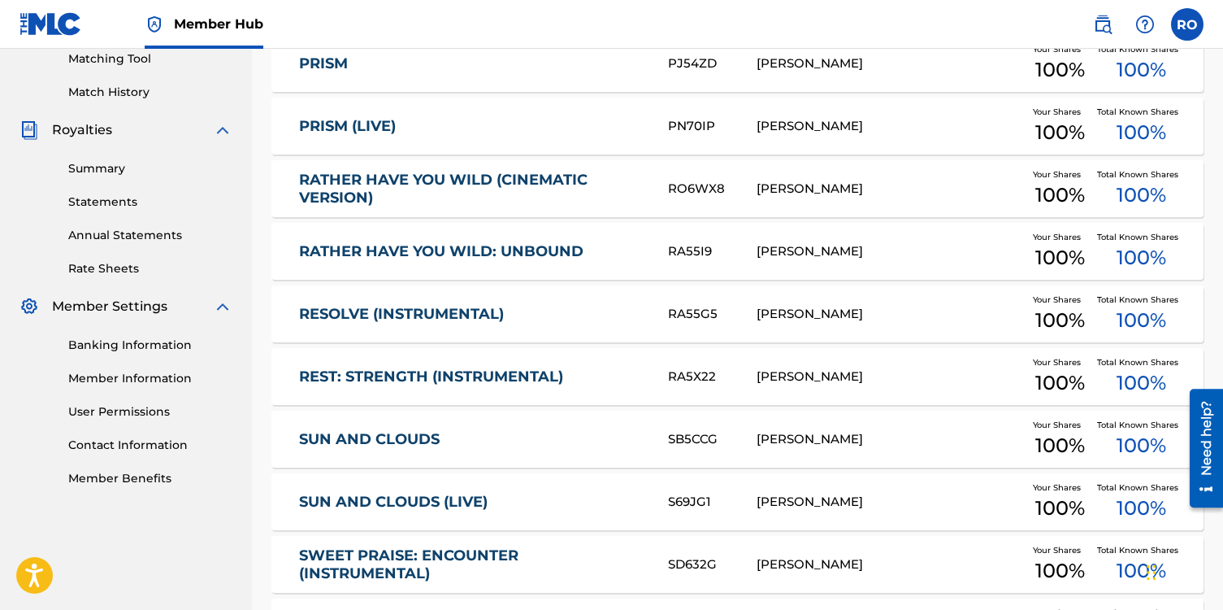
scroll to position [423, 0]
click at [526, 178] on link "RATHER HAVE YOU WILD (CINEMATIC VERSION)" at bounding box center [472, 190] width 347 height 37
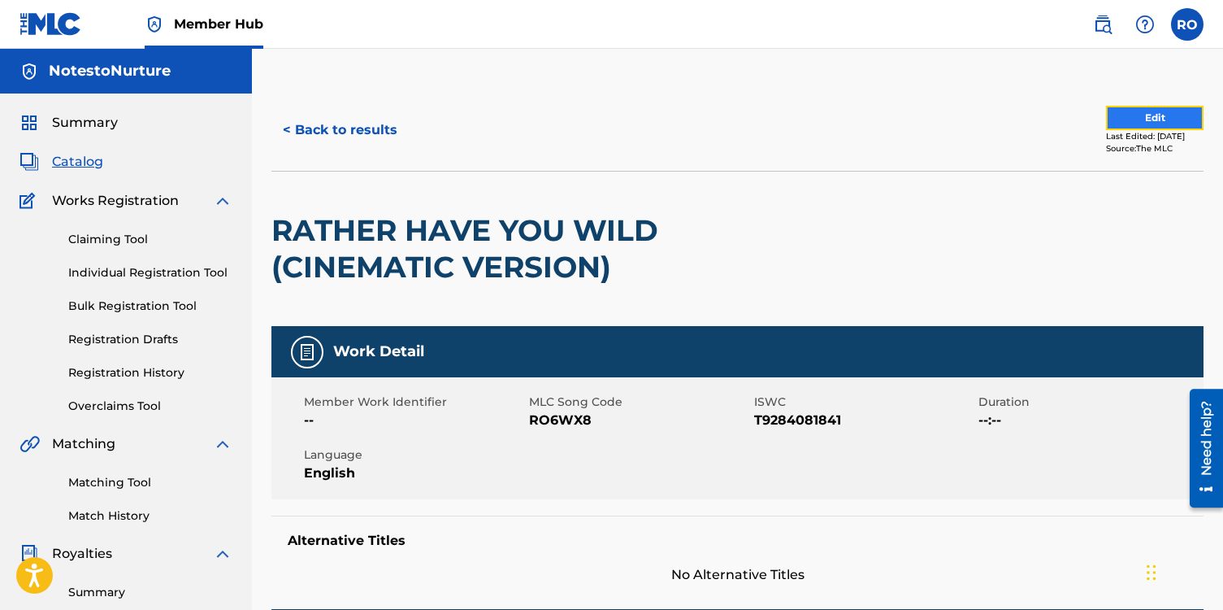
click at [1163, 112] on button "Edit" at bounding box center [1155, 118] width 98 height 24
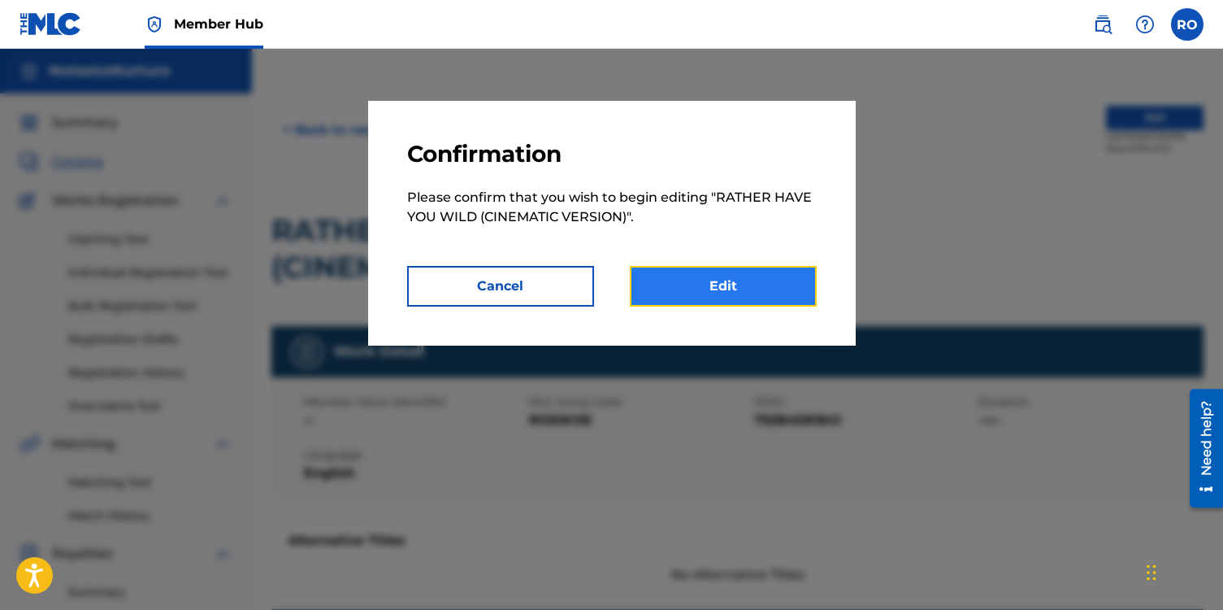
click at [757, 281] on link "Edit" at bounding box center [723, 286] width 187 height 41
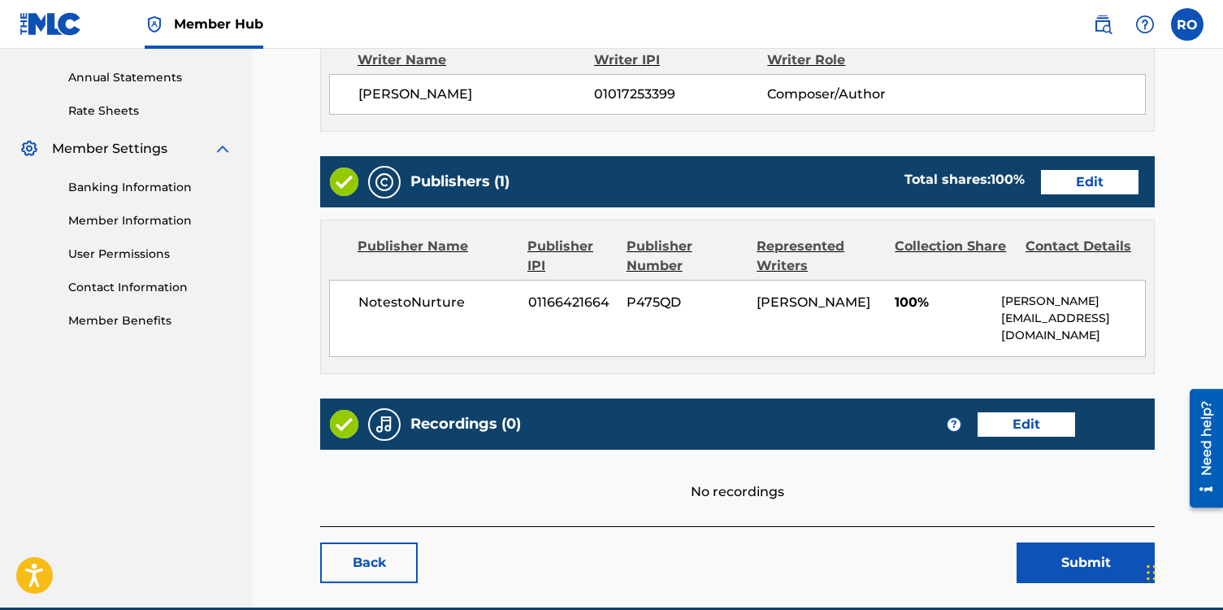
scroll to position [599, 0]
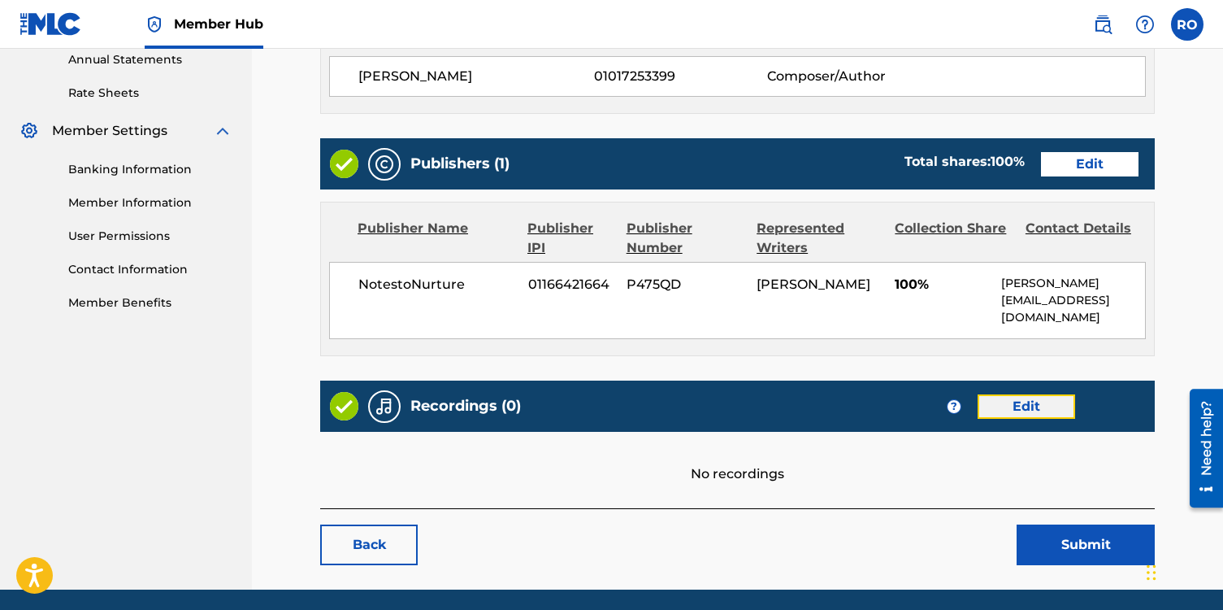
click at [1006, 404] on link "Edit" at bounding box center [1027, 406] width 98 height 24
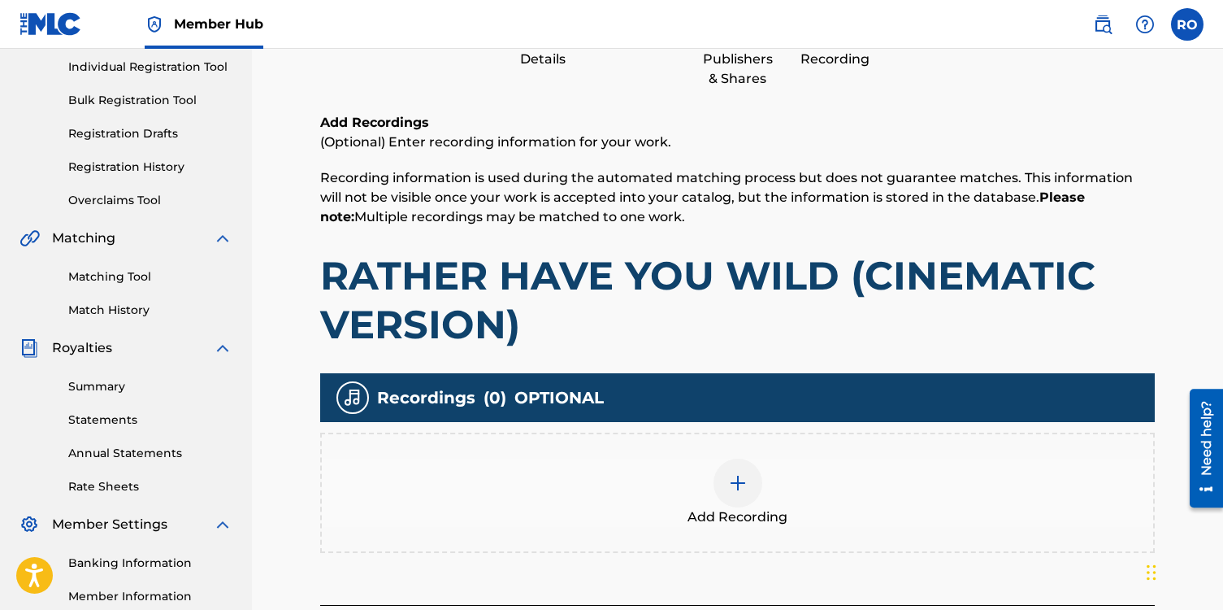
scroll to position [212, 0]
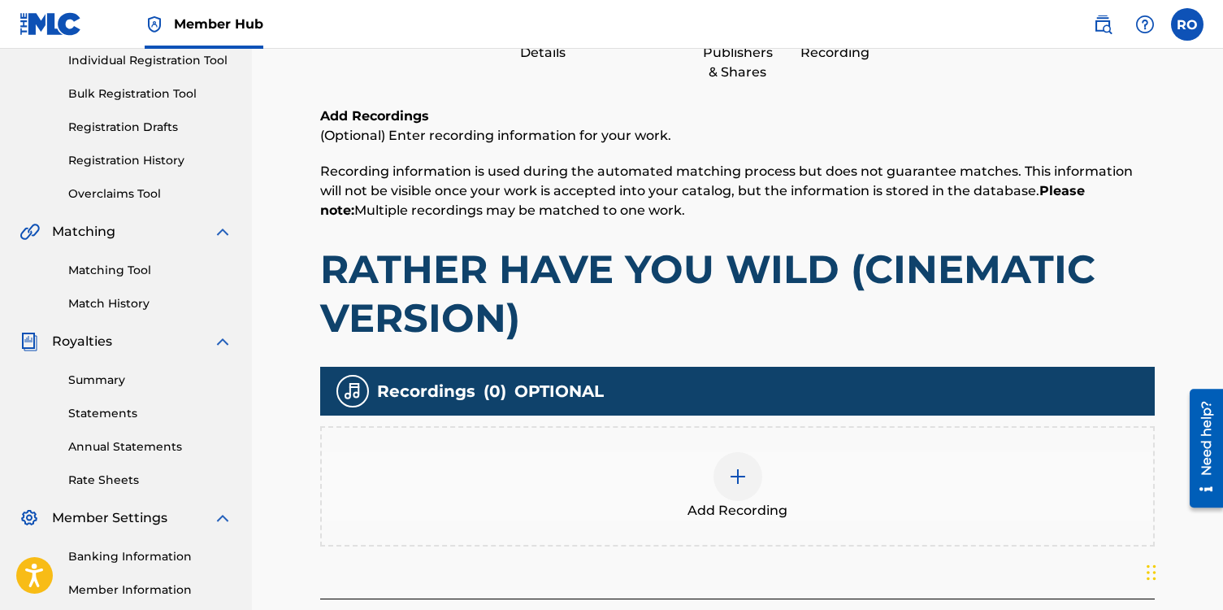
click at [741, 479] on img at bounding box center [738, 477] width 20 height 20
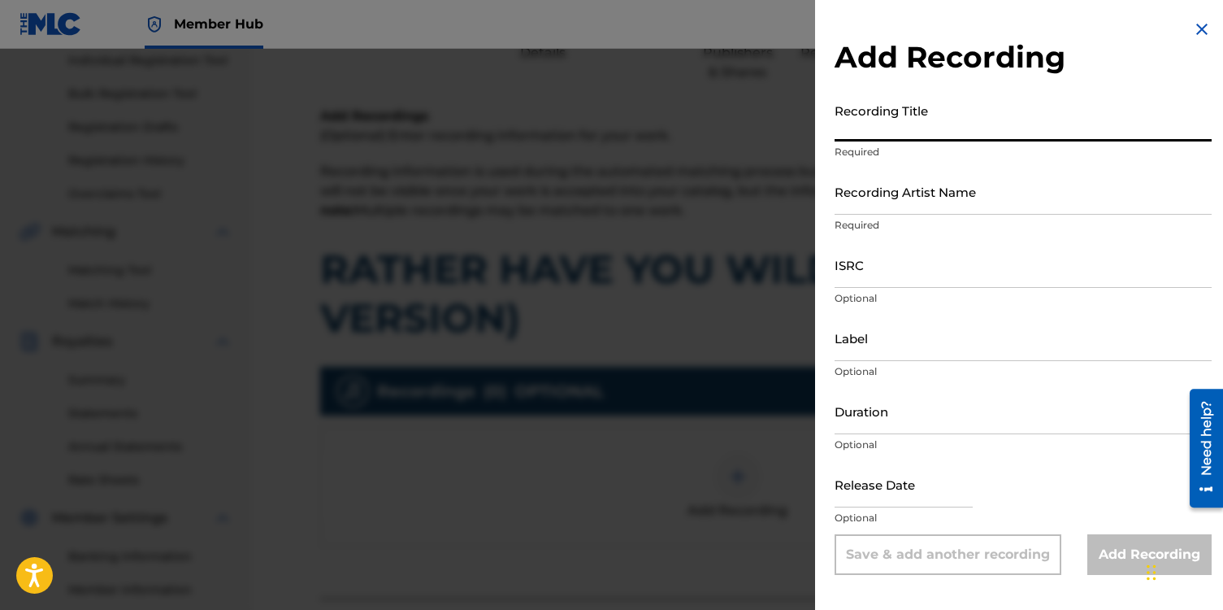
click at [876, 123] on input "Recording Title" at bounding box center [1023, 118] width 377 height 46
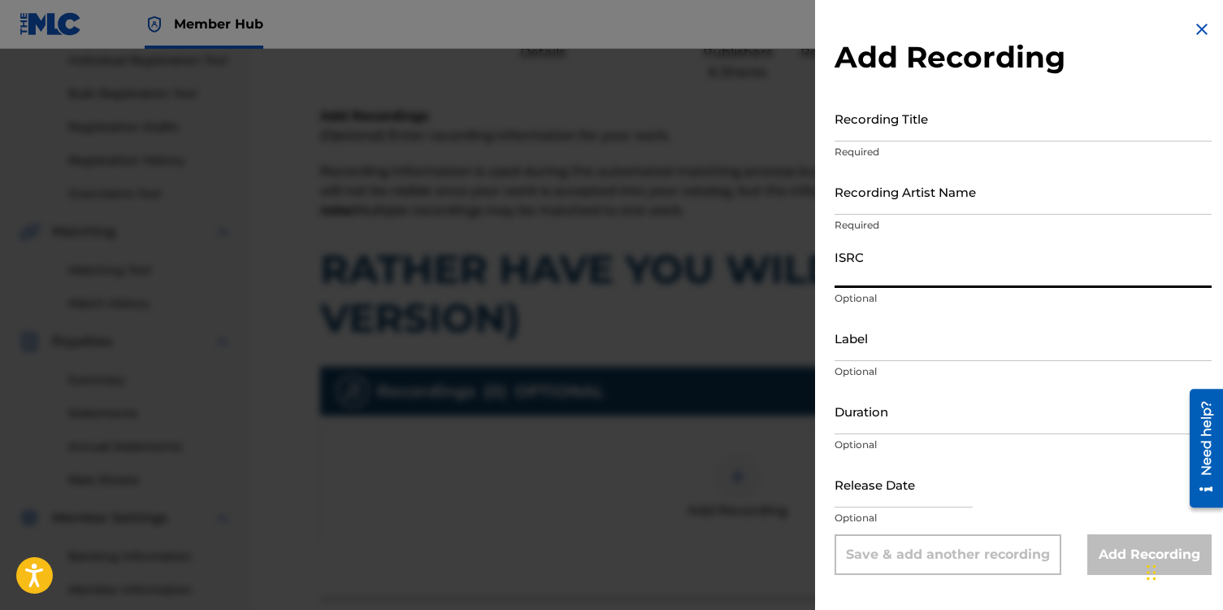
click at [850, 267] on input "ISRC" at bounding box center [1023, 264] width 377 height 46
paste input "usl4r2529010"
type input "usl4r2529010"
click at [856, 124] on input "Recording Title" at bounding box center [1023, 118] width 377 height 46
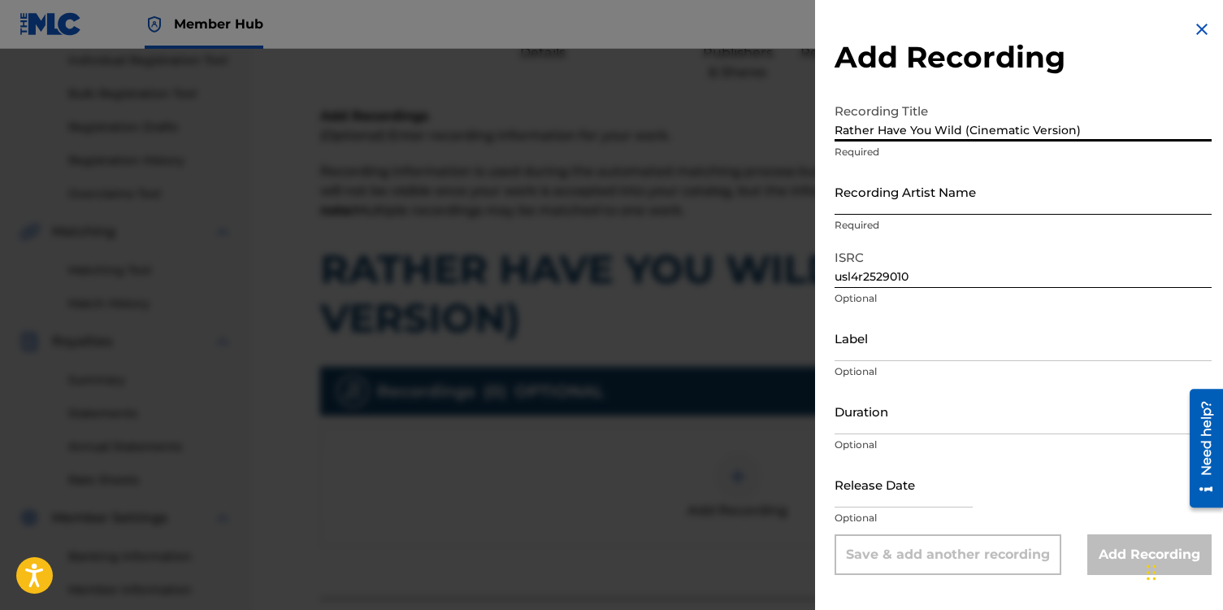
type input "Rather Have You Wild (Cinematic Version)"
click at [849, 198] on input "Recording Artist Name" at bounding box center [1023, 191] width 377 height 46
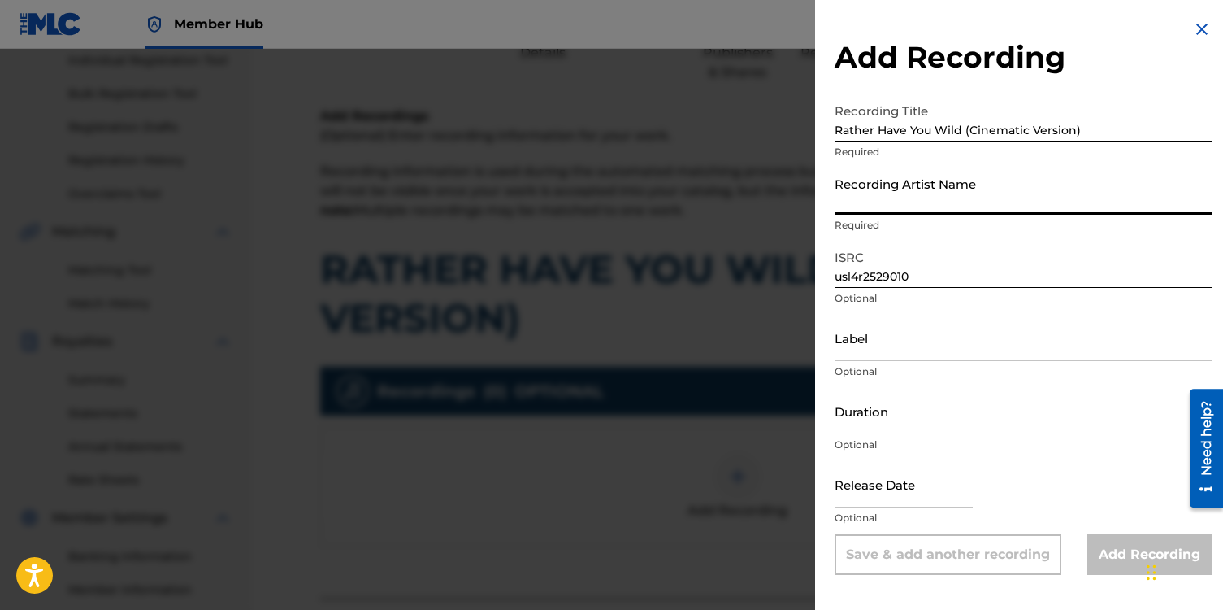
type input "[PERSON_NAME]"
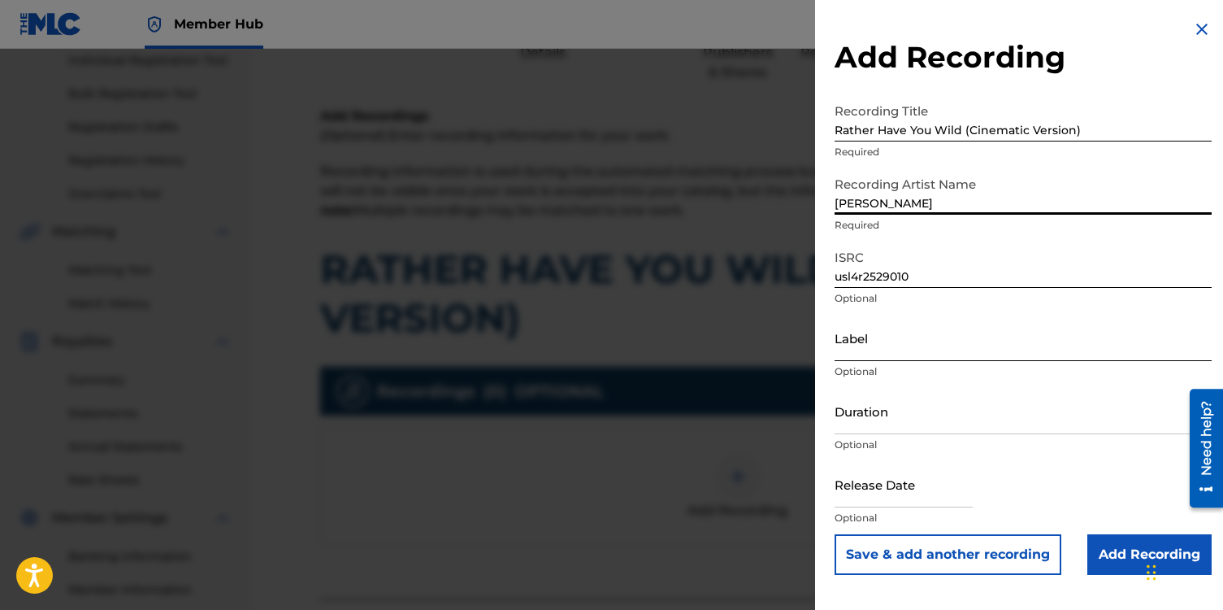
click at [863, 340] on input "Label" at bounding box center [1023, 338] width 377 height 46
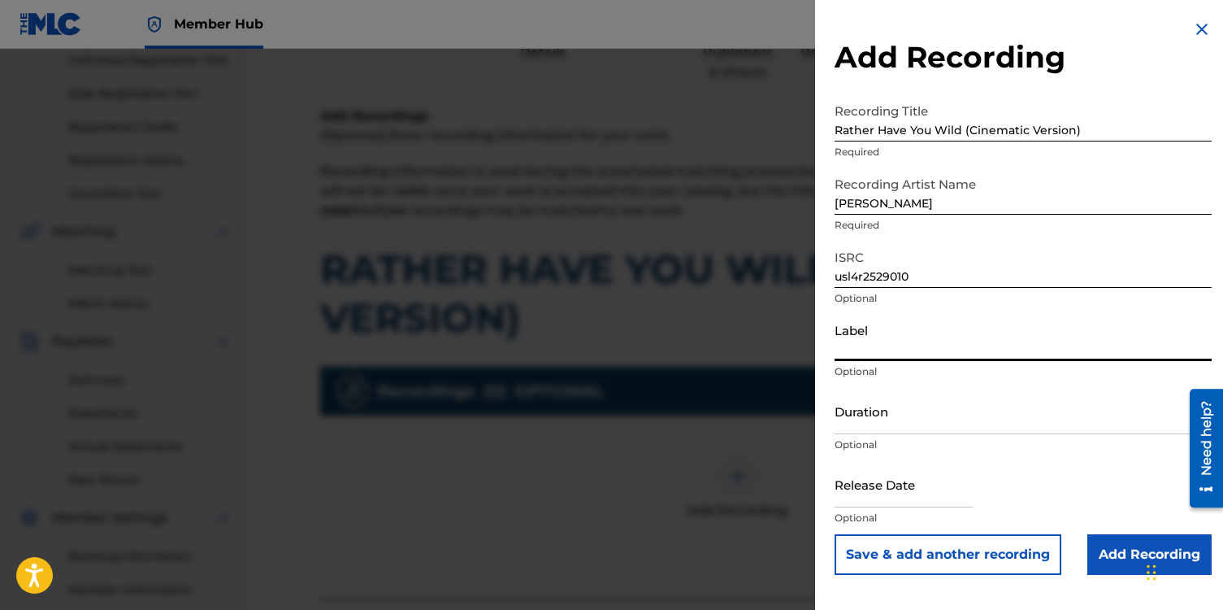
type input "NotestoNurture"
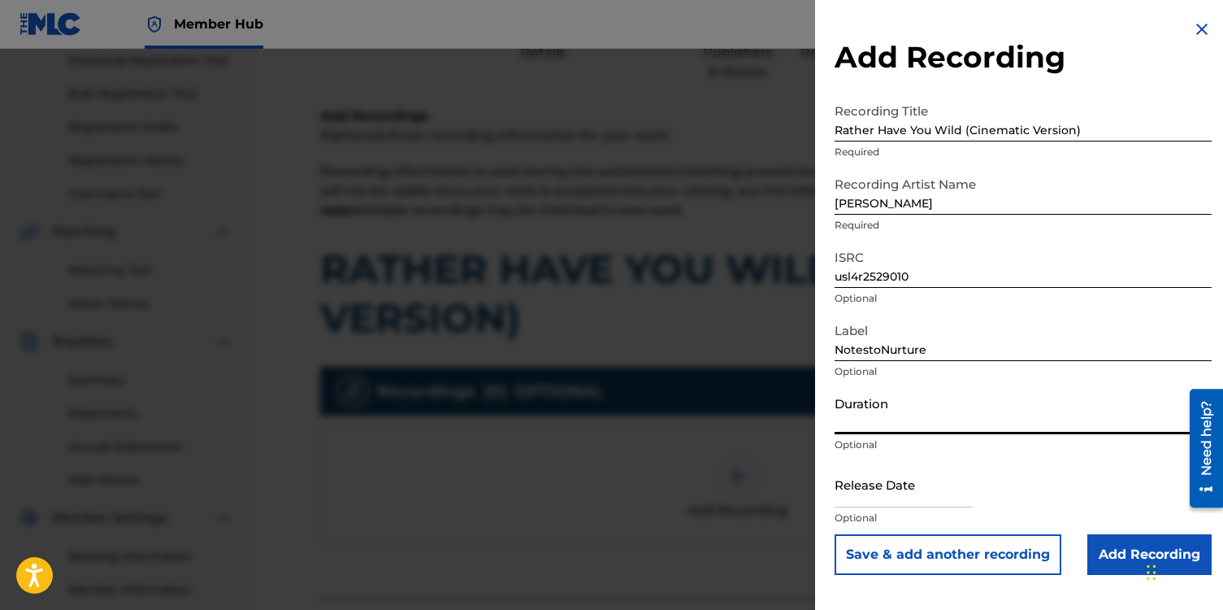
click at [907, 419] on input "Duration" at bounding box center [1023, 411] width 377 height 46
type input "05:25"
click at [906, 479] on input "text" at bounding box center [904, 484] width 138 height 46
select select "8"
select select "2025"
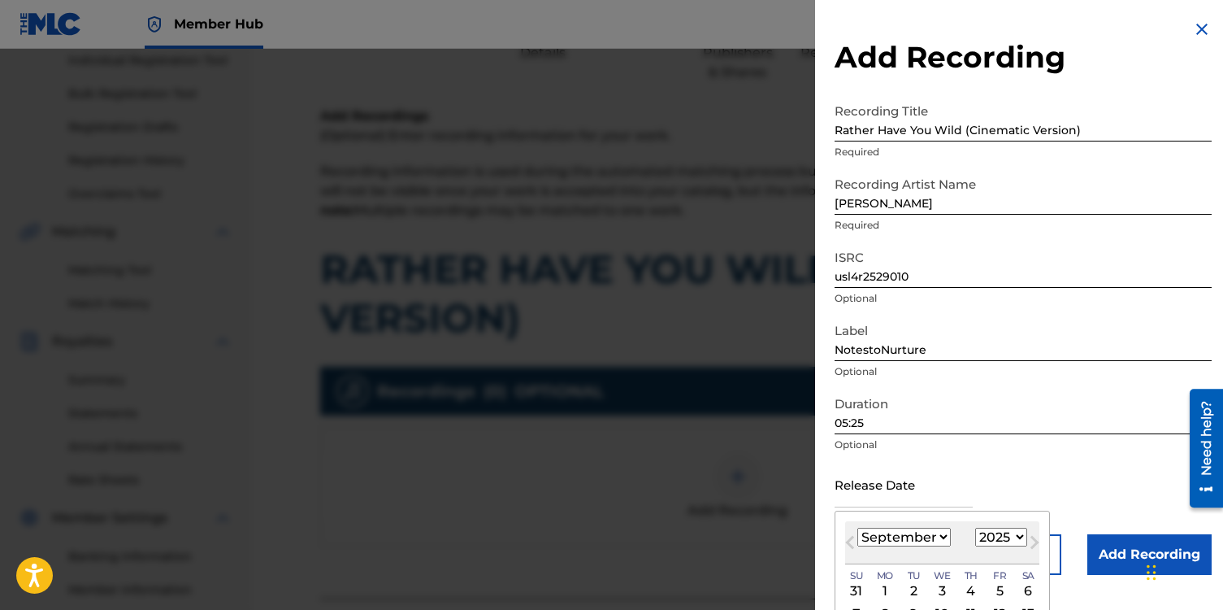
click at [923, 537] on select "January February March April May June July August September October November De…" at bounding box center [904, 537] width 93 height 19
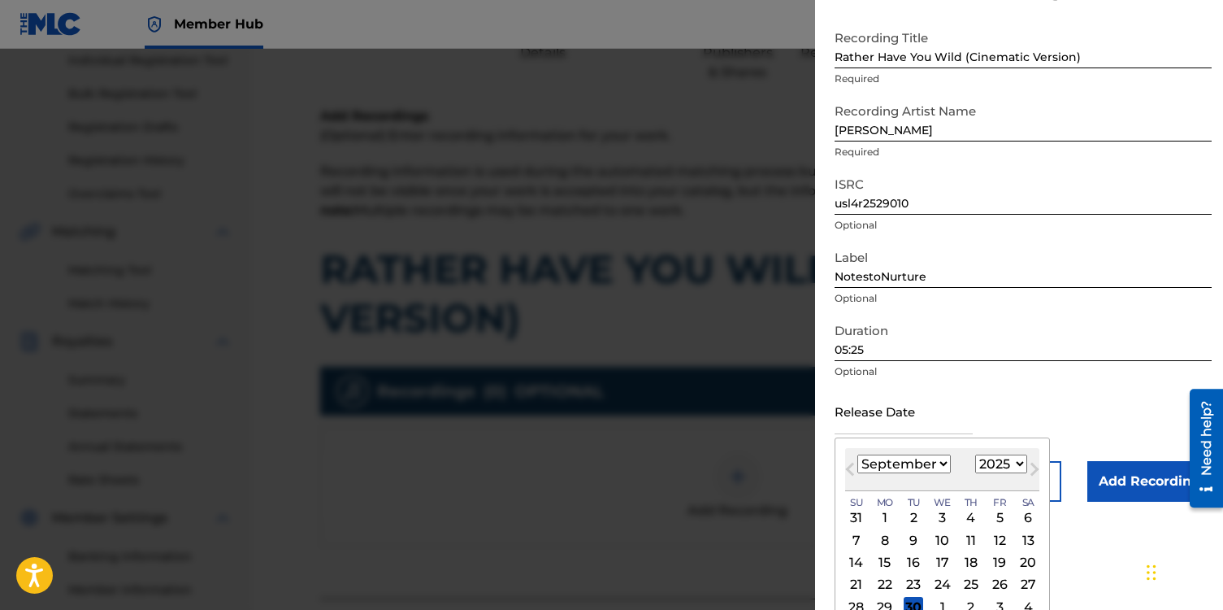
scroll to position [114, 0]
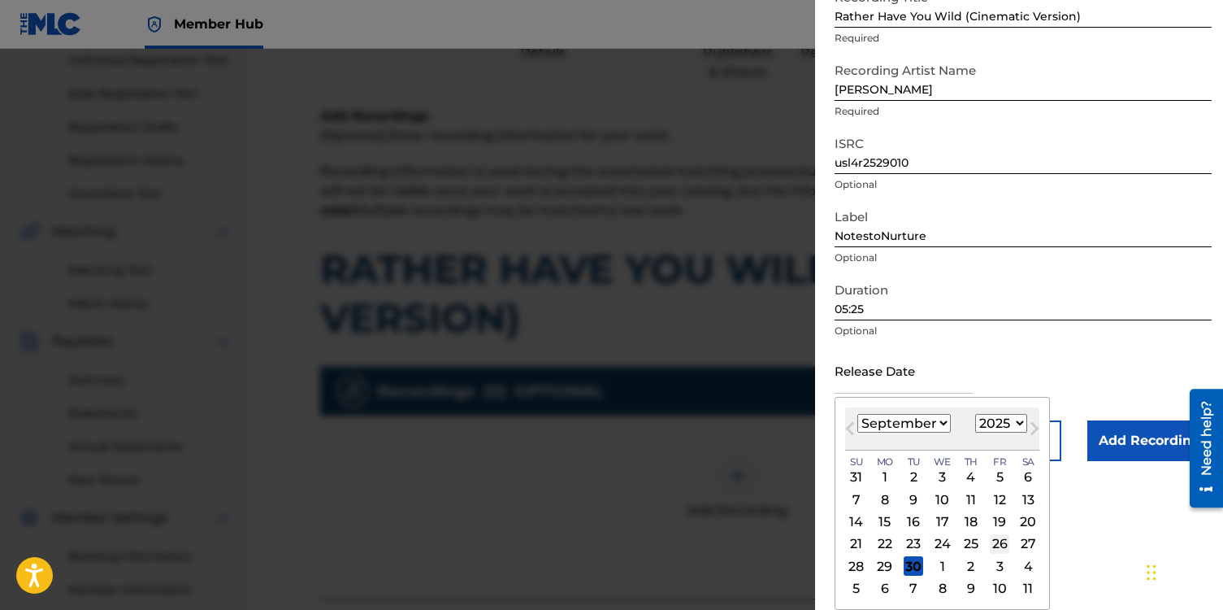
click at [1002, 543] on div "26" at bounding box center [1000, 544] width 20 height 20
type input "[DATE]"
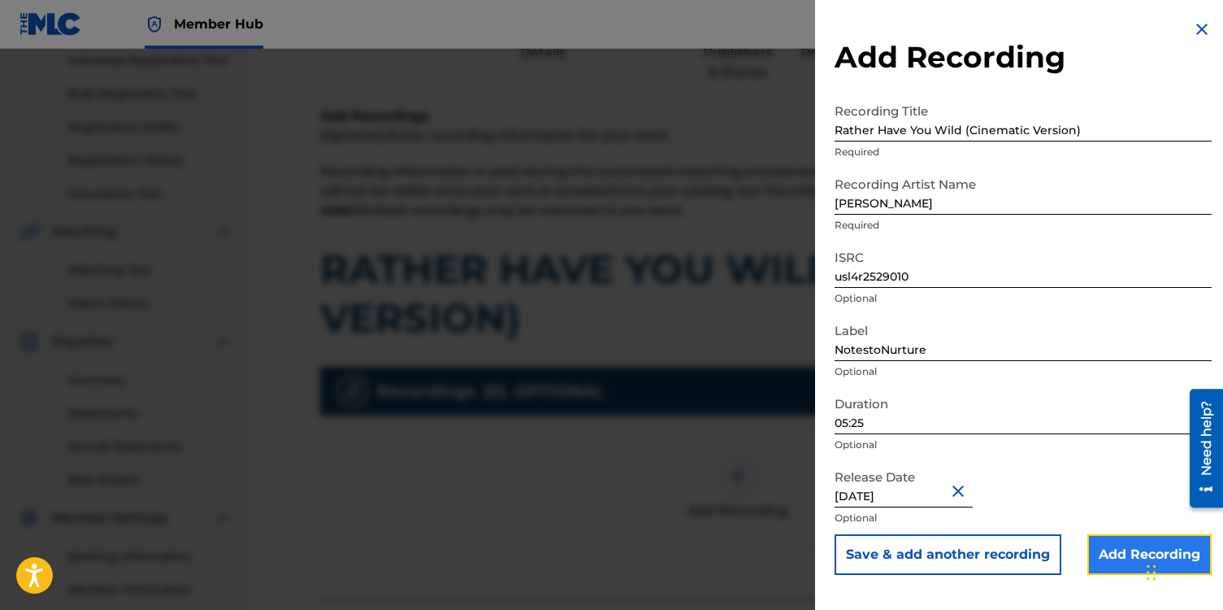
click at [1124, 550] on input "Add Recording" at bounding box center [1150, 554] width 124 height 41
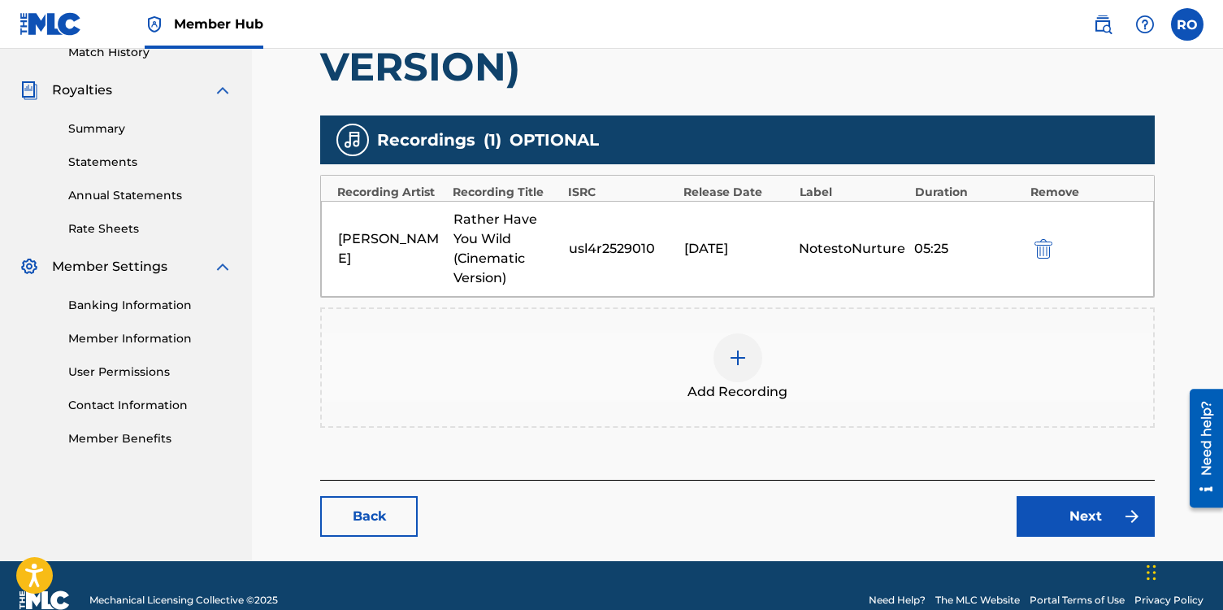
scroll to position [472, 0]
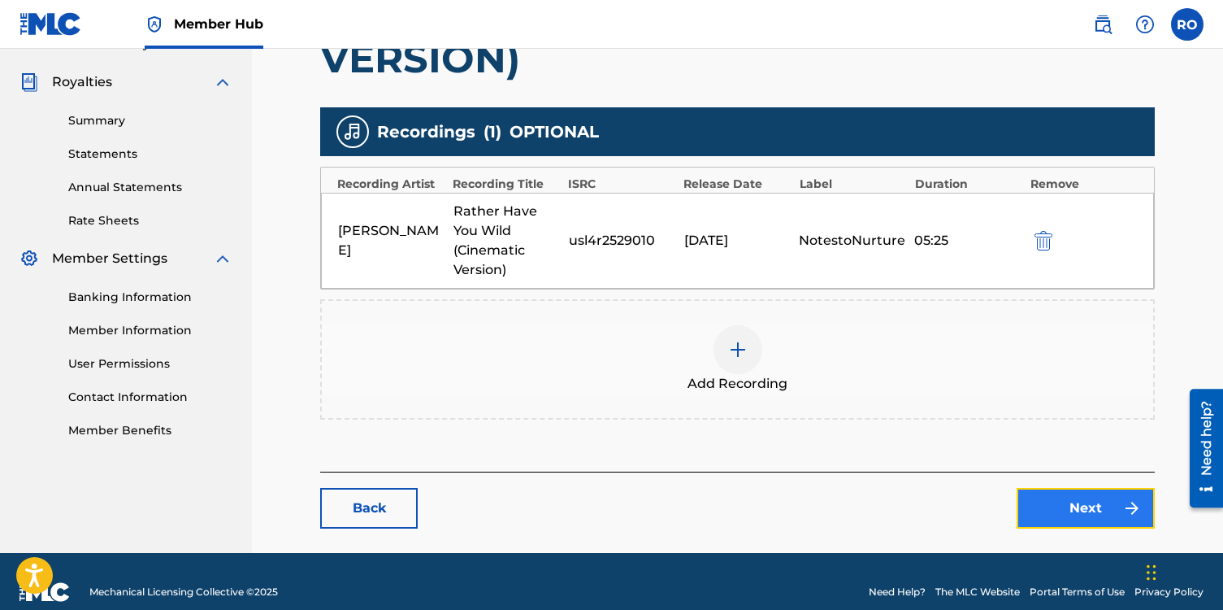
click at [1052, 511] on link "Next" at bounding box center [1086, 508] width 138 height 41
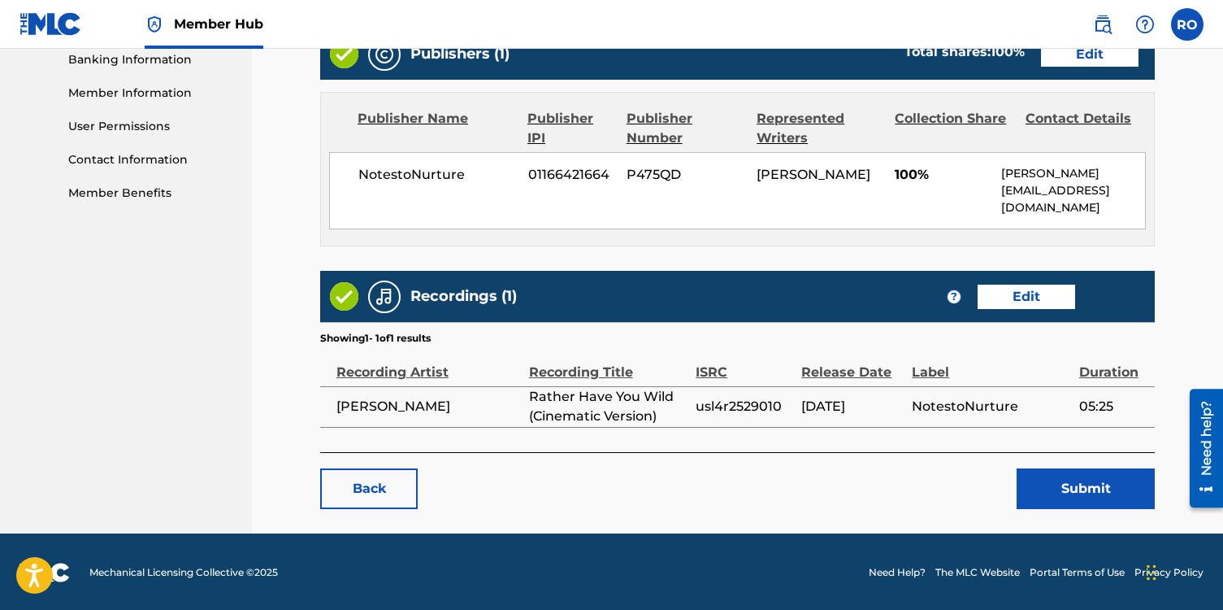
scroll to position [709, 0]
click at [1047, 480] on button "Submit" at bounding box center [1086, 488] width 138 height 41
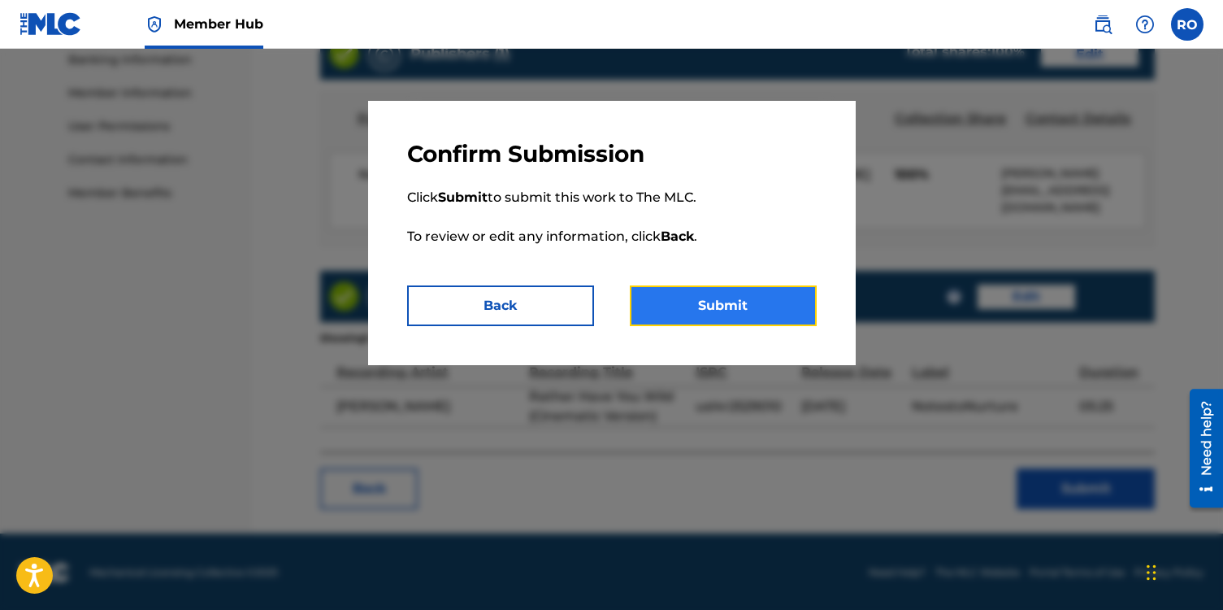
click at [702, 302] on button "Submit" at bounding box center [723, 305] width 187 height 41
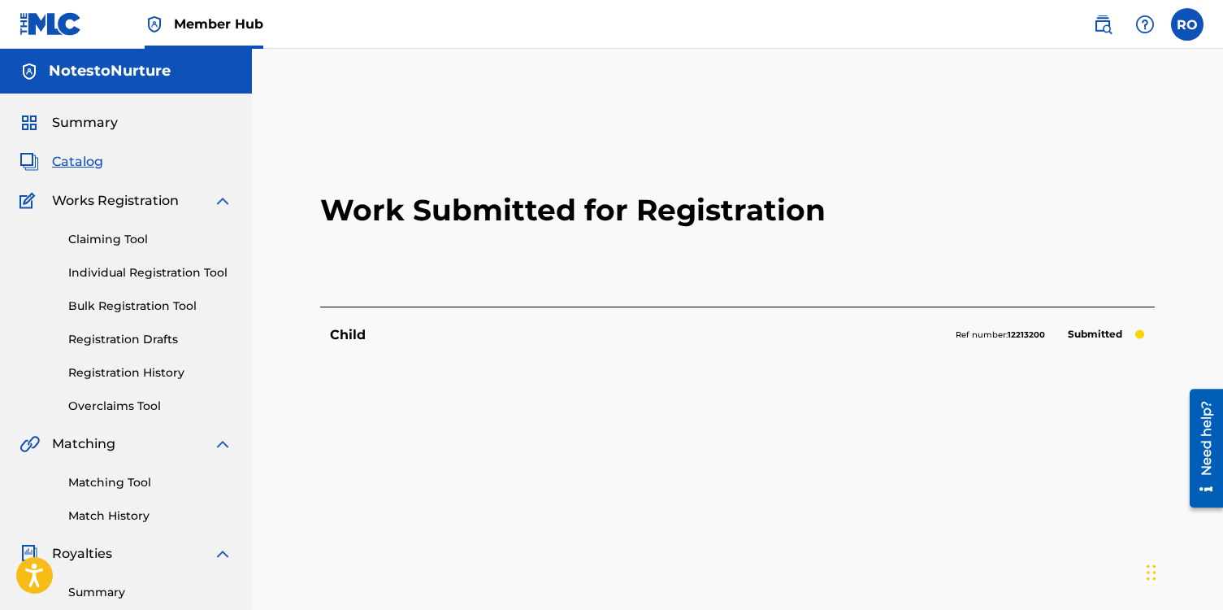
click at [82, 155] on span "Catalog" at bounding box center [77, 162] width 51 height 20
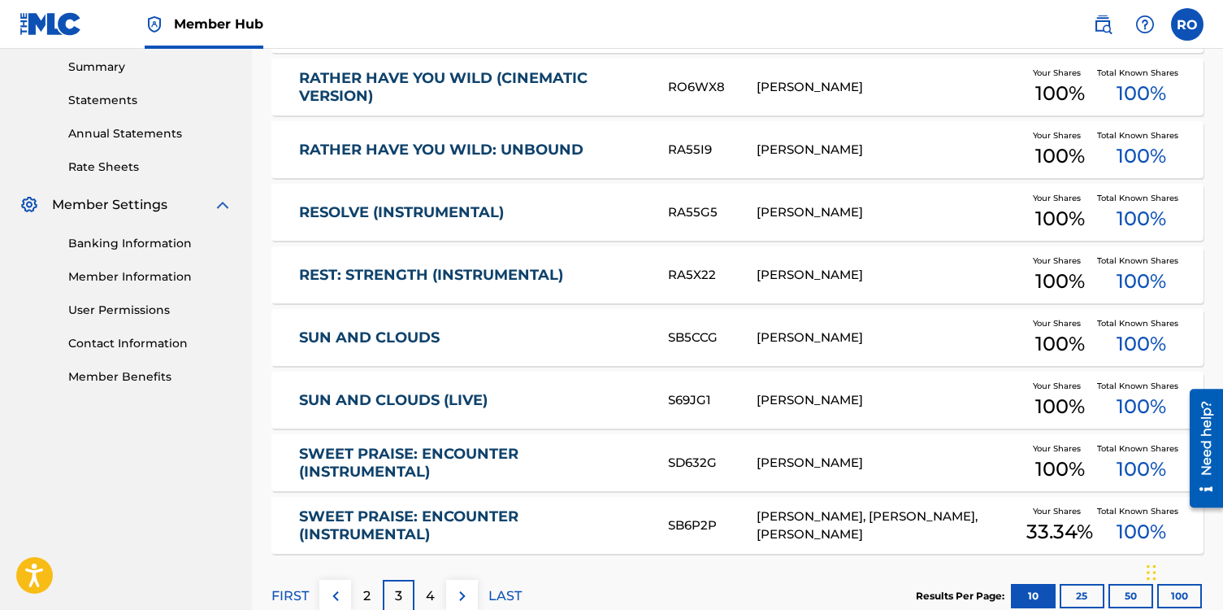
scroll to position [531, 0]
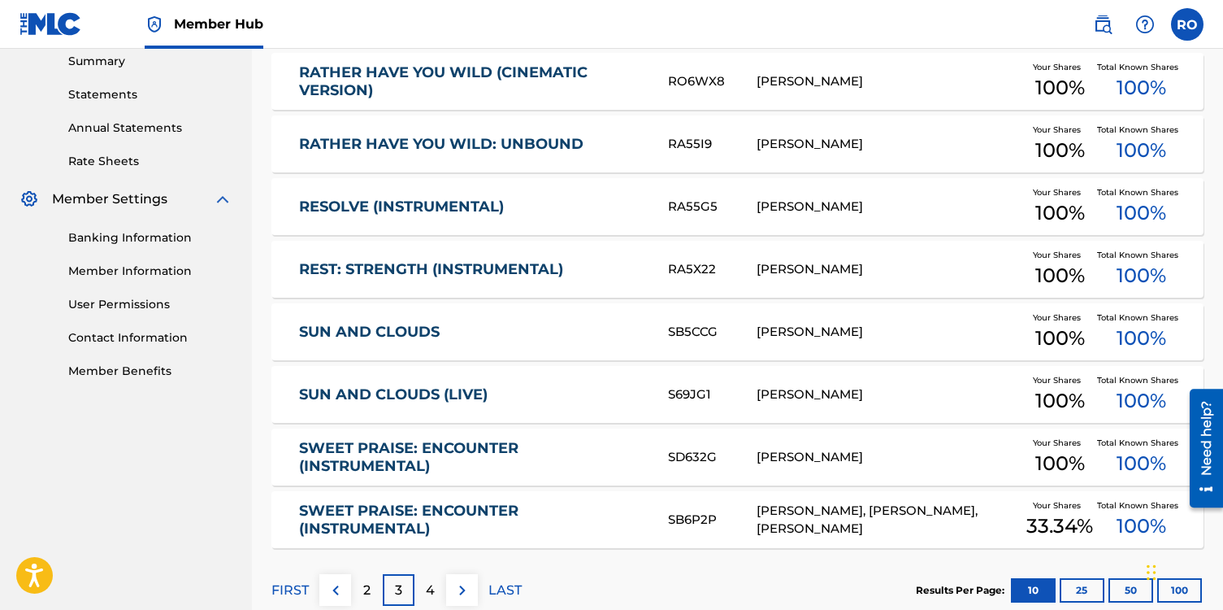
click at [424, 332] on link "SUN AND CLOUDS" at bounding box center [472, 332] width 347 height 19
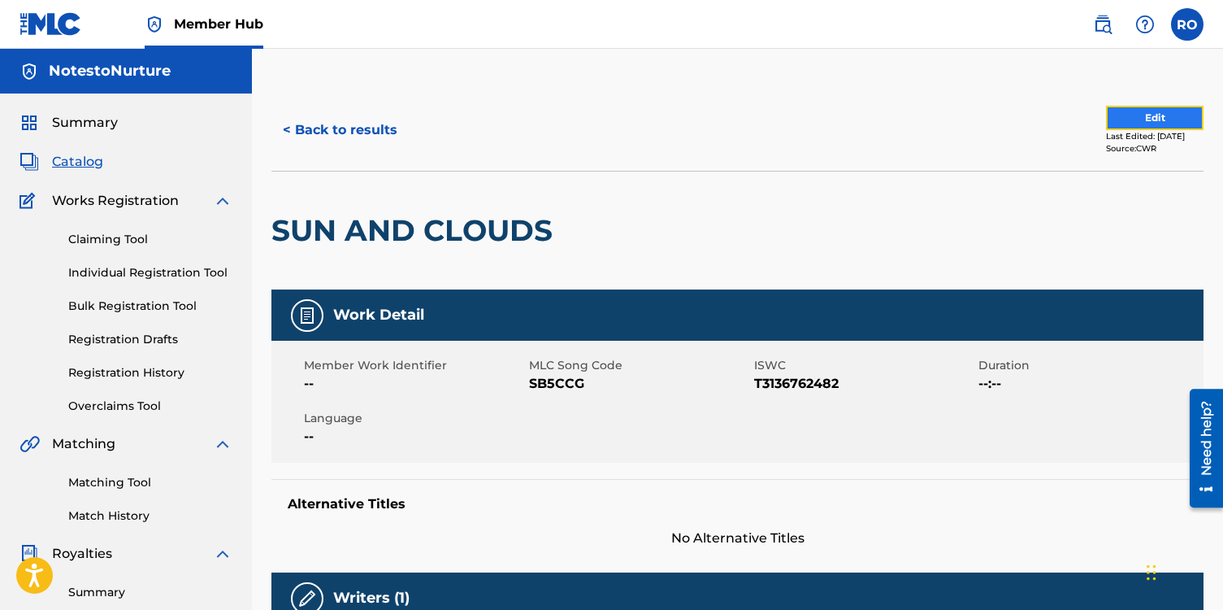
click at [1141, 122] on button "Edit" at bounding box center [1155, 118] width 98 height 24
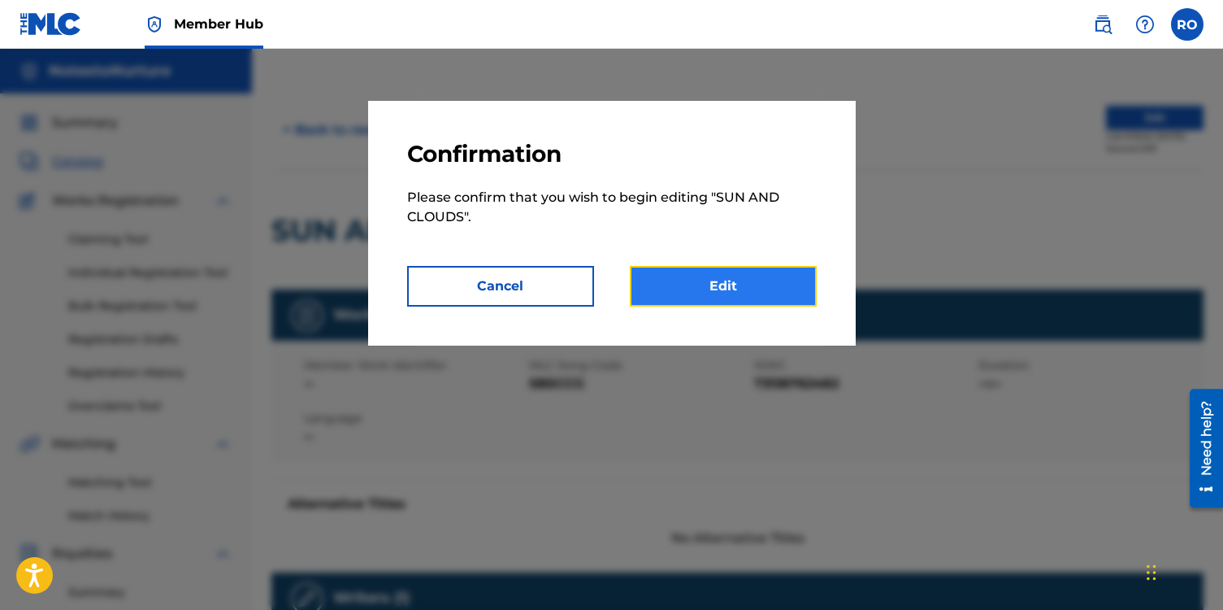
click at [766, 294] on link "Edit" at bounding box center [723, 286] width 187 height 41
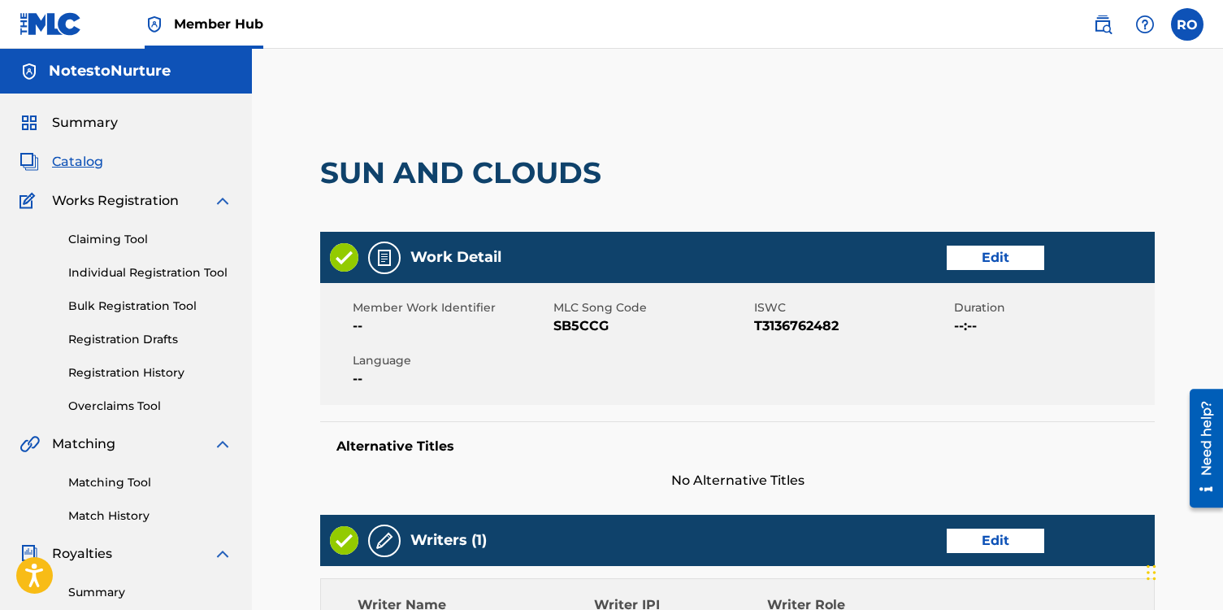
click at [912, 178] on div "SUN AND CLOUDS" at bounding box center [737, 173] width 835 height 118
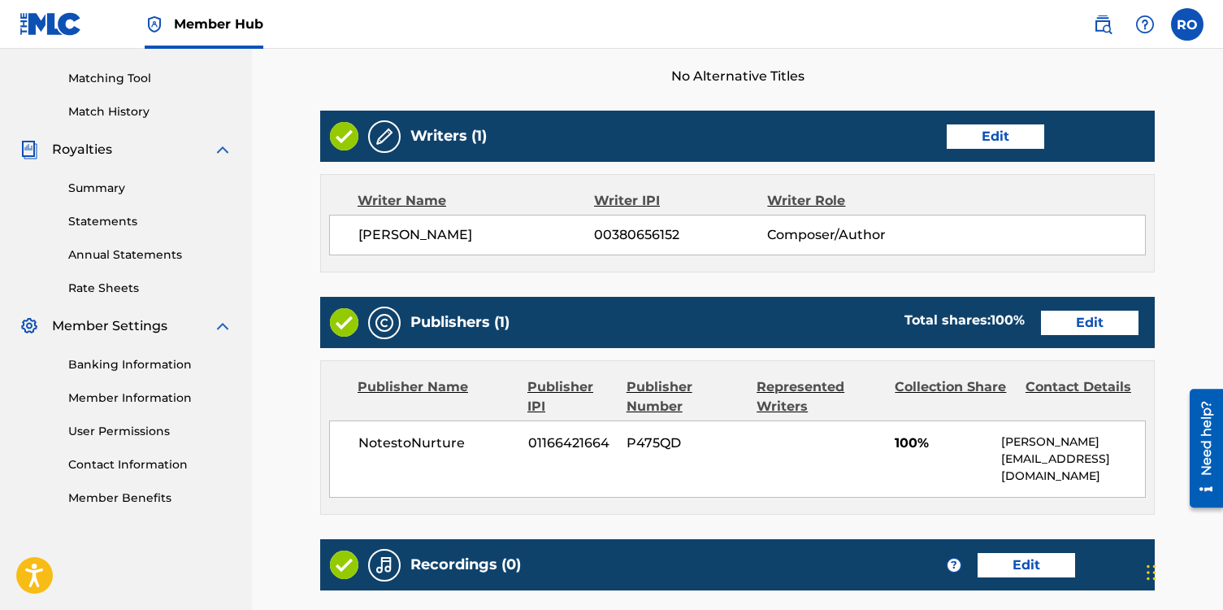
scroll to position [619, 0]
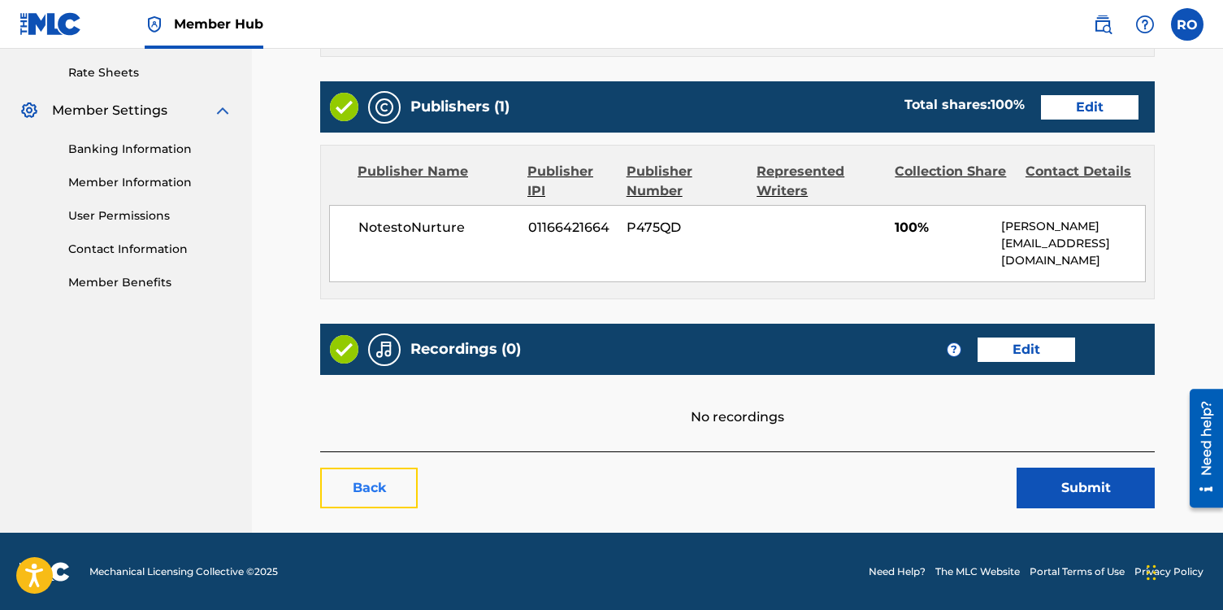
click at [399, 486] on link "Back" at bounding box center [369, 487] width 98 height 41
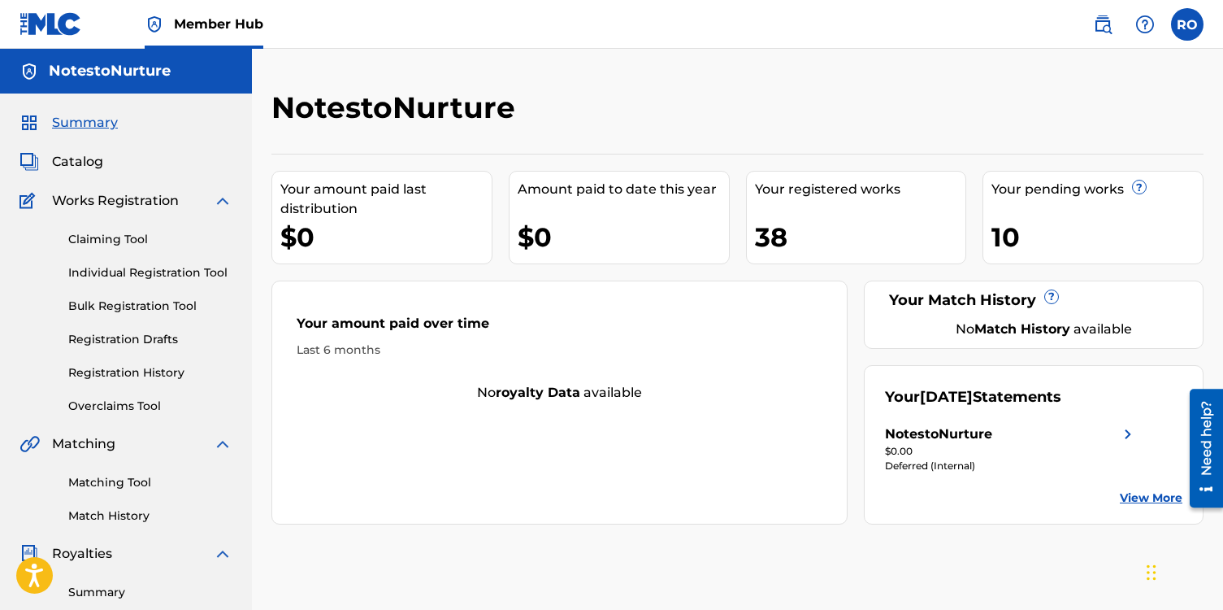
click at [99, 200] on span "Works Registration" at bounding box center [115, 201] width 127 height 20
click at [82, 121] on span "Summary" at bounding box center [85, 123] width 66 height 20
click at [88, 164] on span "Catalog" at bounding box center [77, 162] width 51 height 20
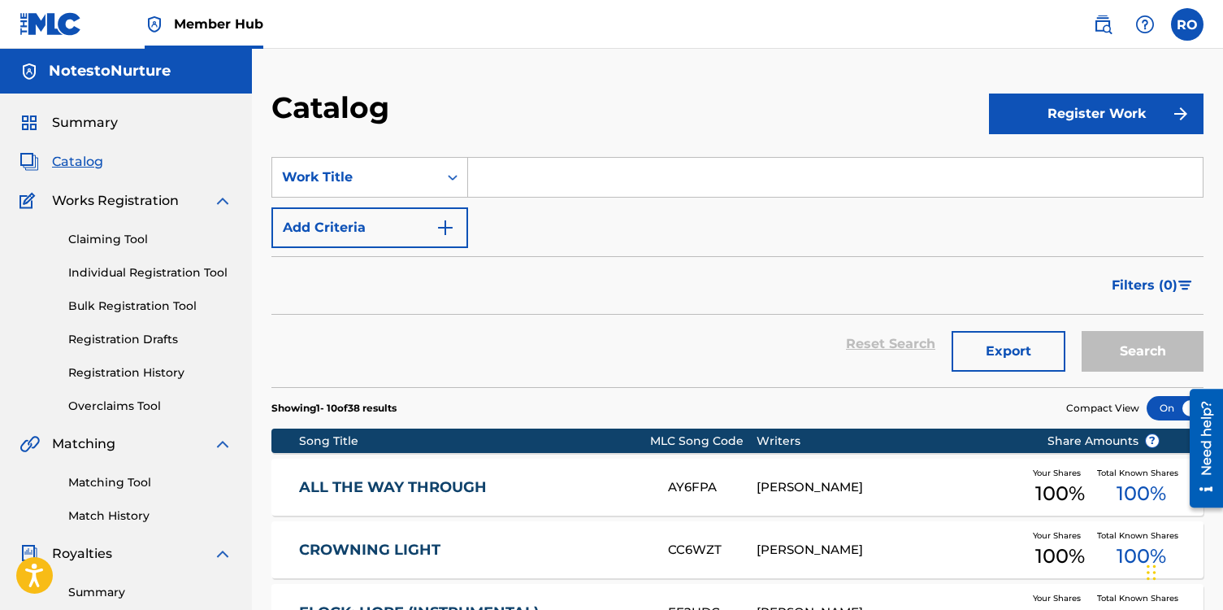
click at [48, 159] on link "Catalog" at bounding box center [62, 162] width 84 height 20
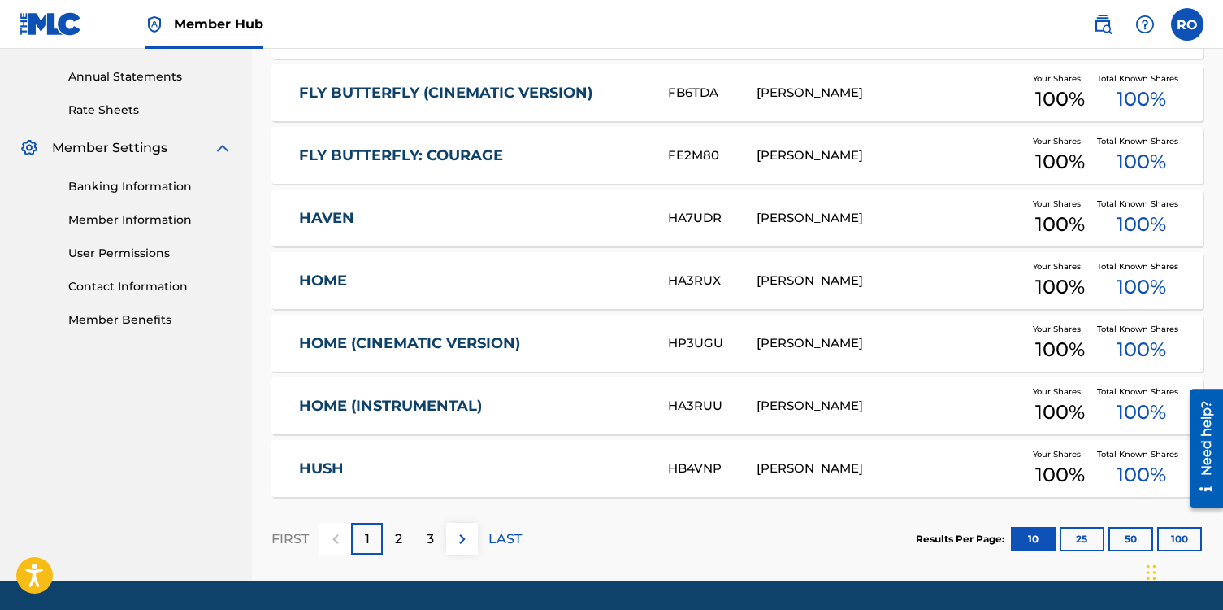
scroll to position [627, 0]
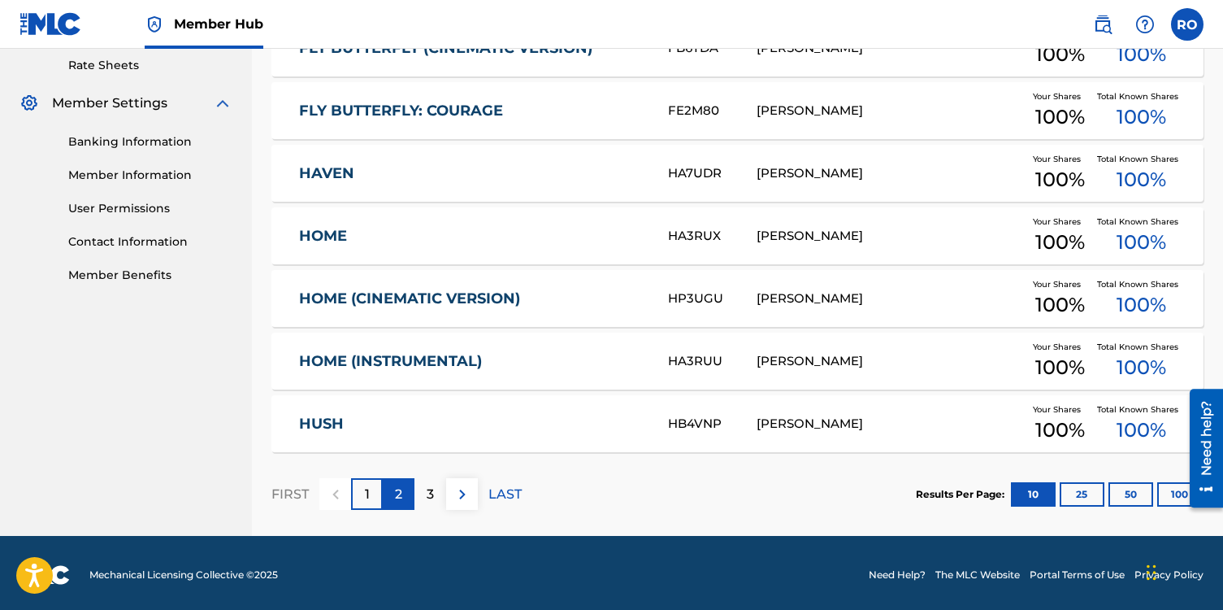
click at [400, 498] on p "2" at bounding box center [398, 495] width 7 height 20
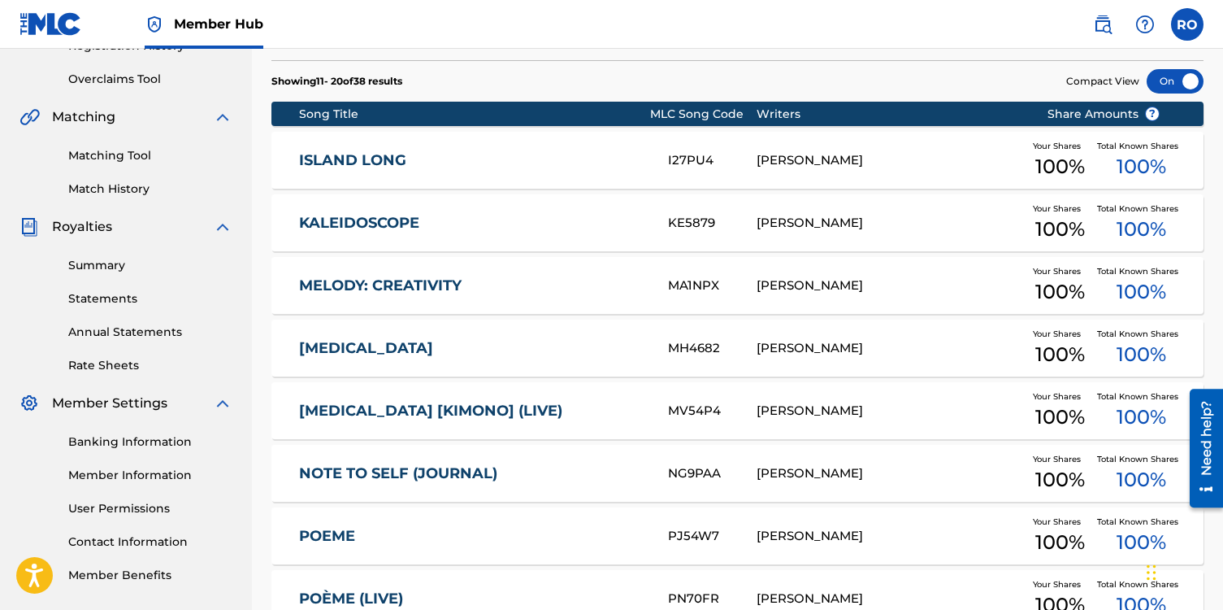
scroll to position [325, 0]
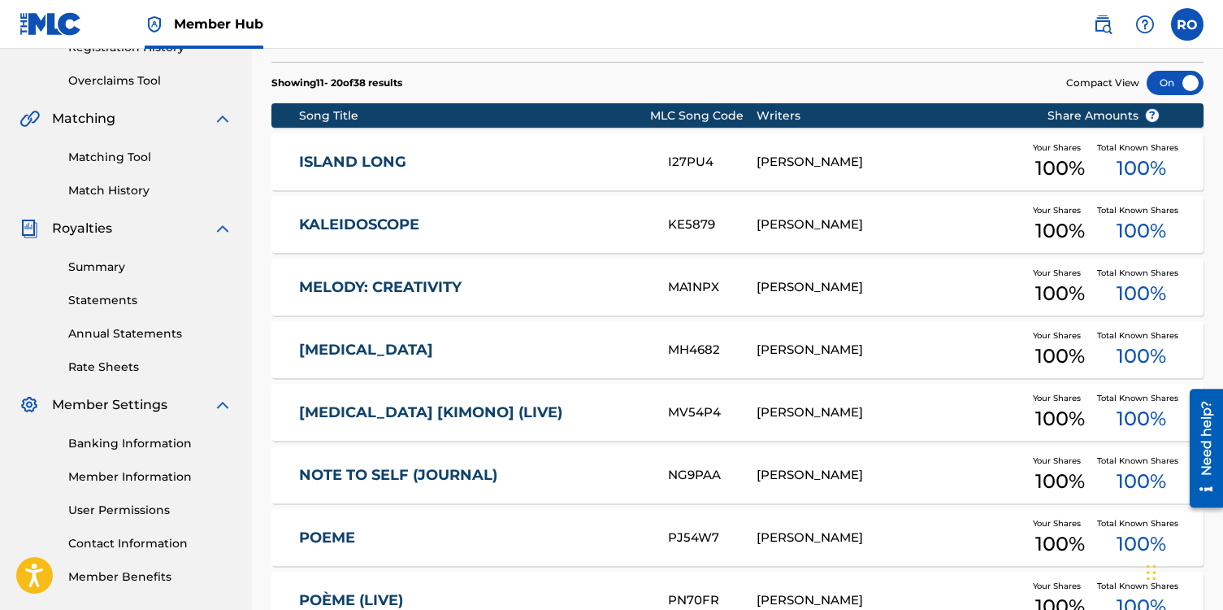
click at [424, 284] on link "MELODY: CREATIVITY" at bounding box center [472, 287] width 347 height 19
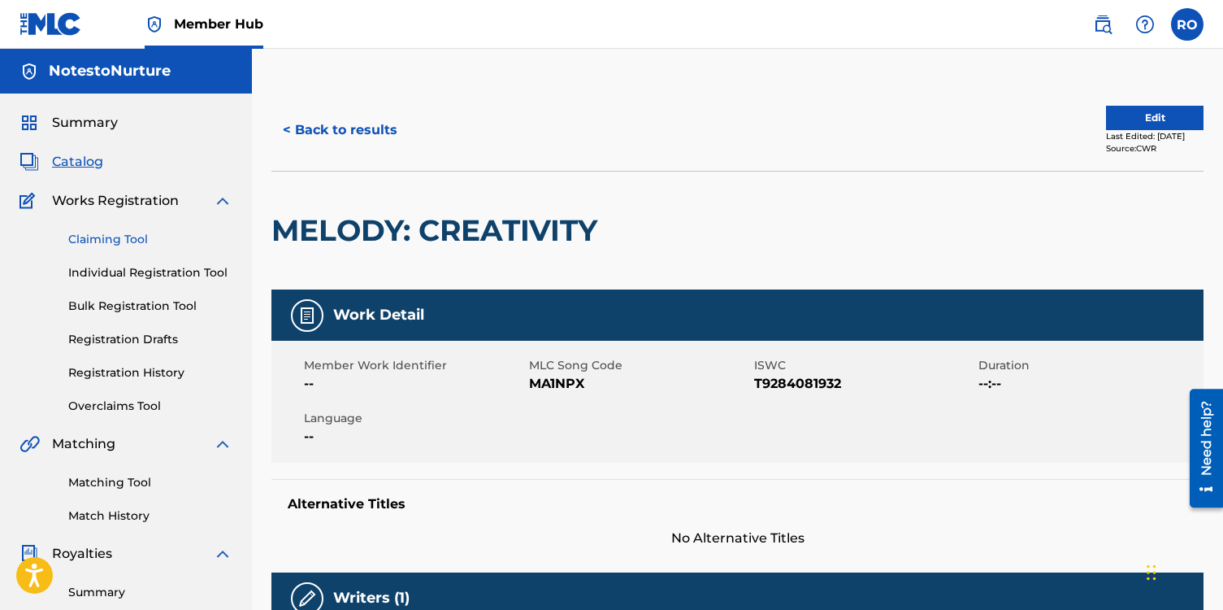
click at [101, 241] on link "Claiming Tool" at bounding box center [150, 239] width 164 height 17
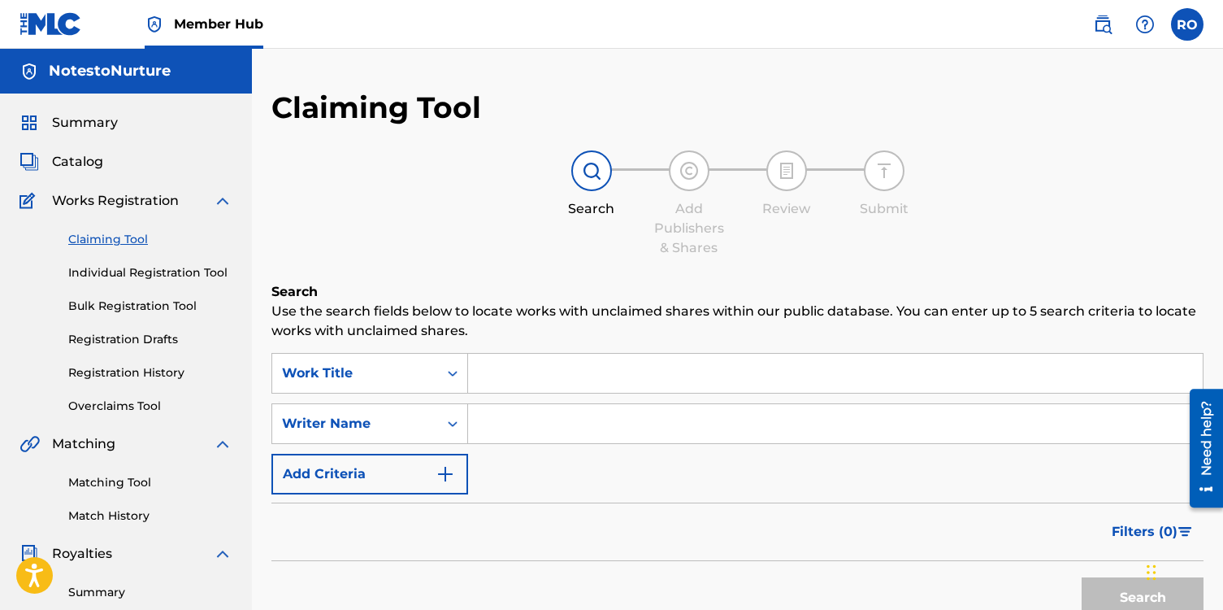
click at [511, 384] on input "Search Form" at bounding box center [835, 373] width 735 height 39
type input "M"
click at [141, 483] on link "Matching Tool" at bounding box center [150, 482] width 164 height 17
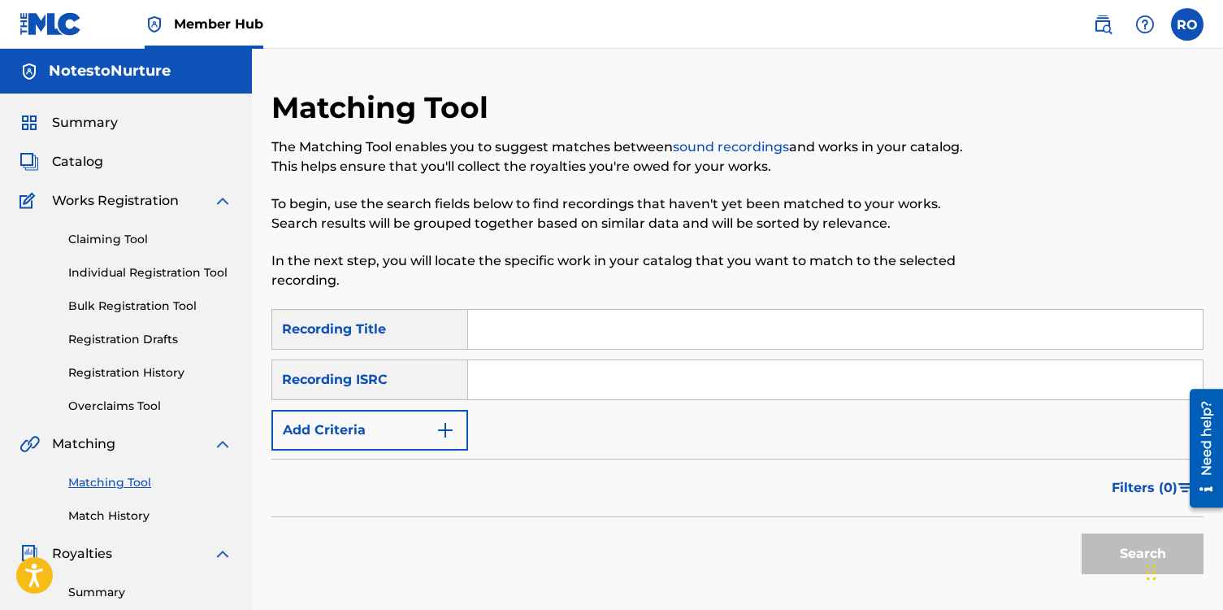
click at [541, 332] on input "Search Form" at bounding box center [835, 329] width 735 height 39
click at [496, 381] on input "Search Form" at bounding box center [835, 379] width 735 height 39
click at [546, 332] on input "Melody" at bounding box center [835, 329] width 735 height 39
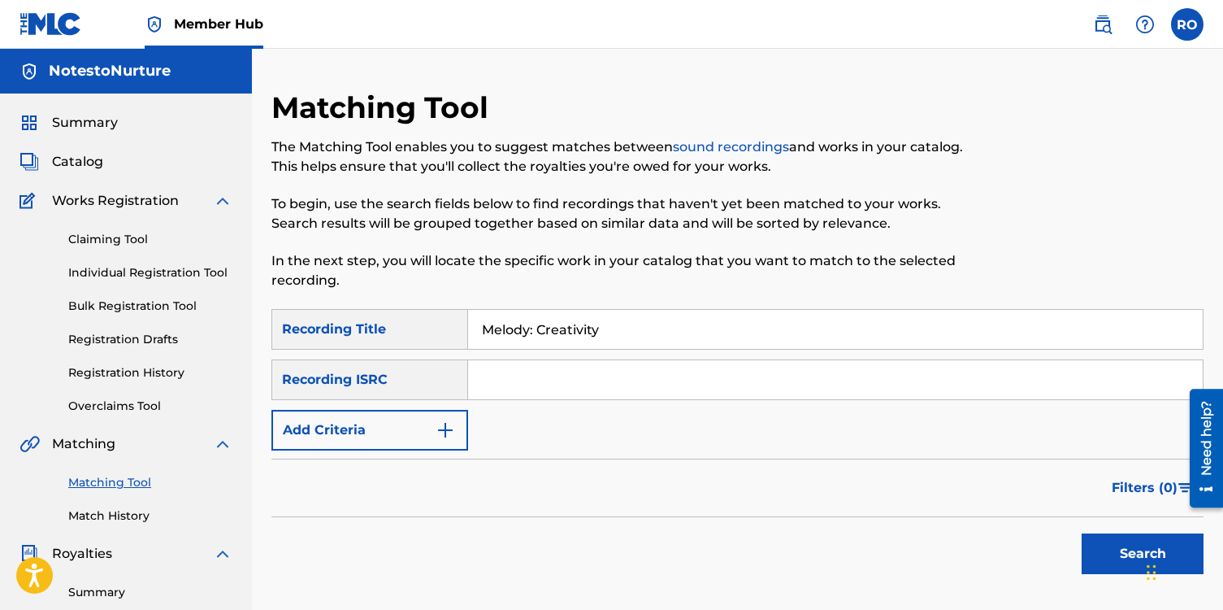
type input "Melody: Creativity"
click at [495, 387] on input "Search Form" at bounding box center [835, 379] width 735 height 39
paste input "QM7PU1550339"
type input "QM7PU1550339"
click at [1113, 556] on button "Search" at bounding box center [1143, 553] width 122 height 41
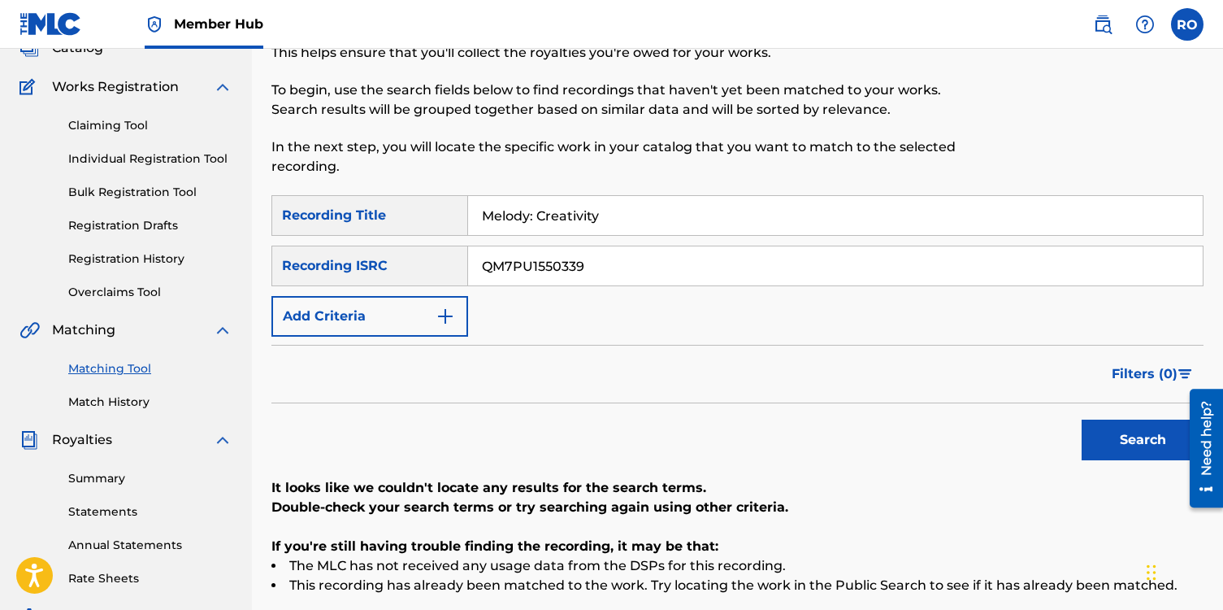
scroll to position [102, 0]
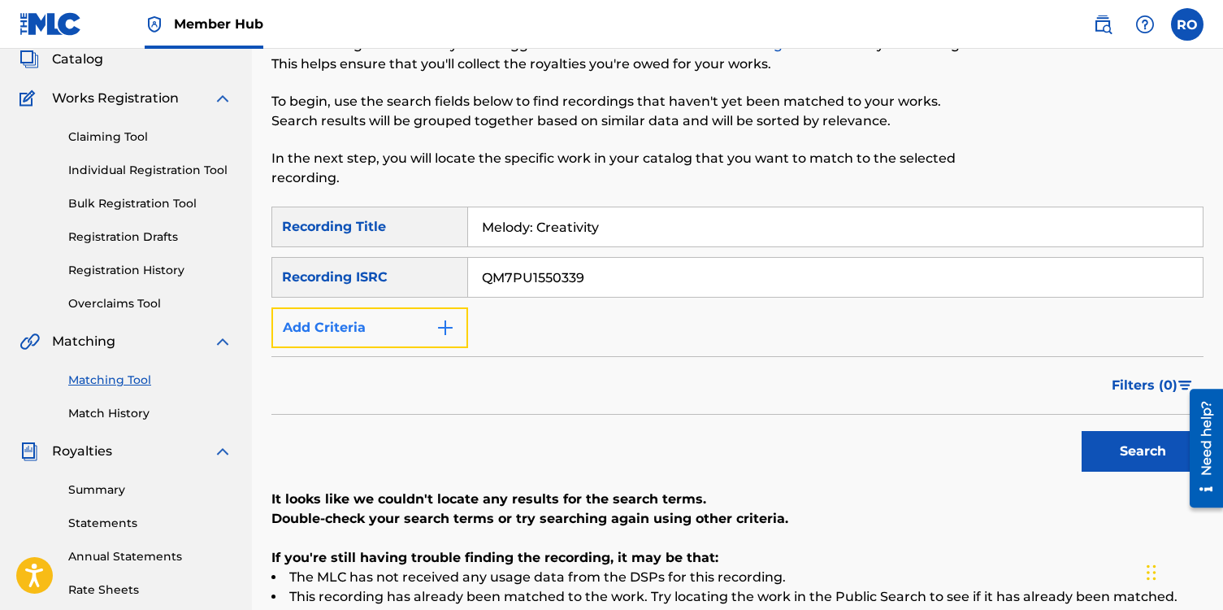
click at [452, 331] on img "Search Form" at bounding box center [446, 328] width 20 height 20
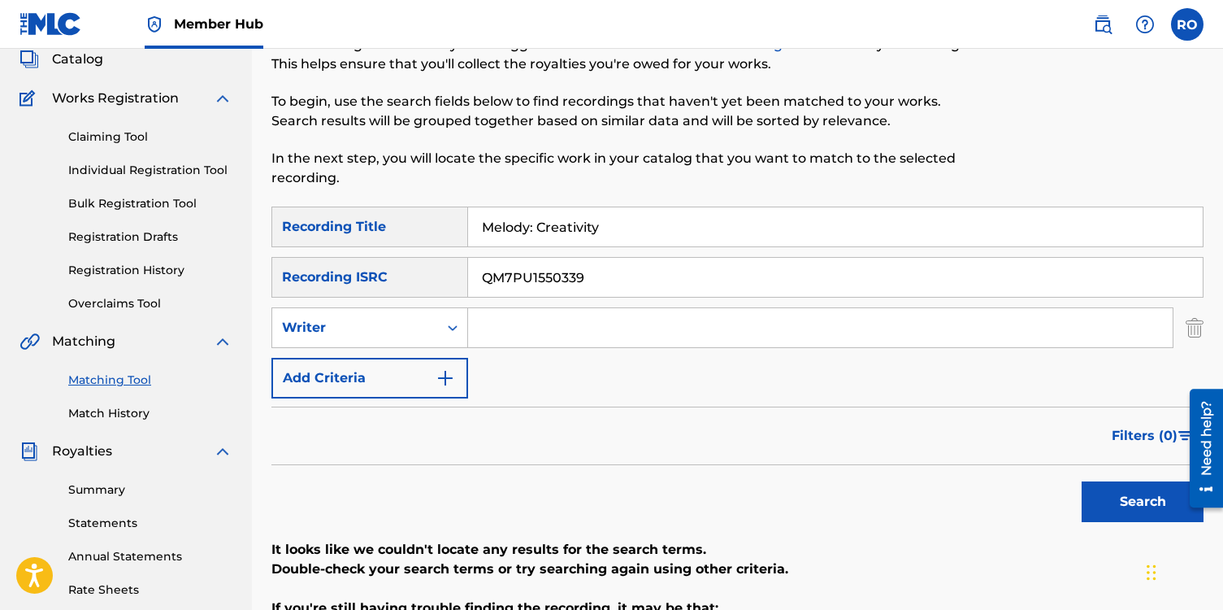
click at [504, 328] on input "Search Form" at bounding box center [820, 327] width 705 height 39
type input "[PERSON_NAME]"
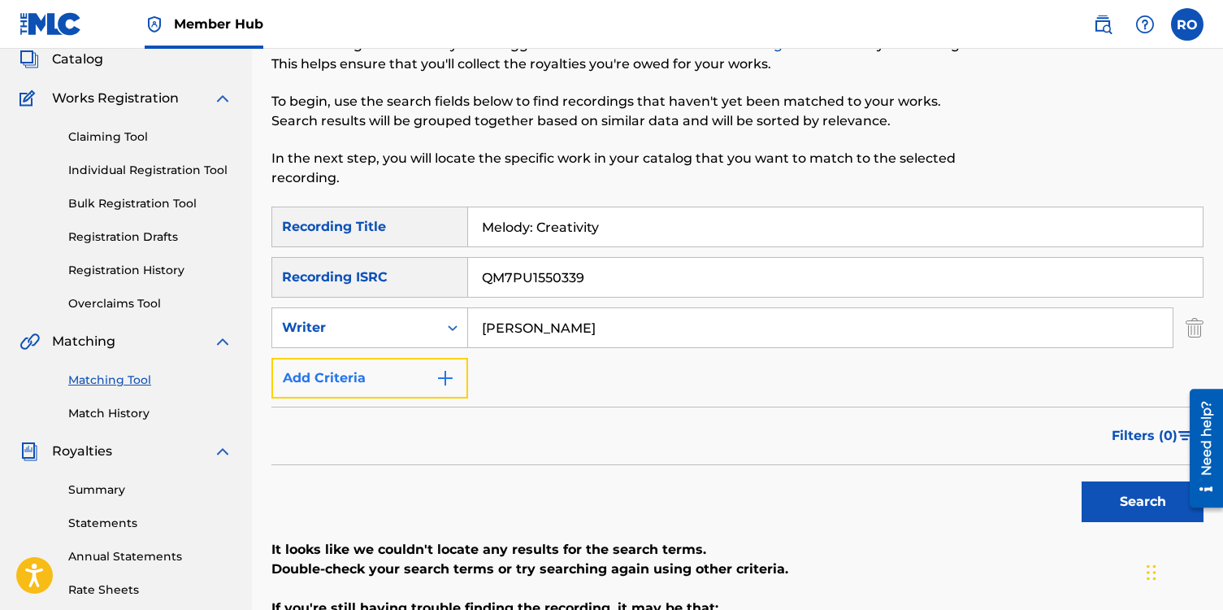
click at [441, 381] on img "Search Form" at bounding box center [446, 378] width 20 height 20
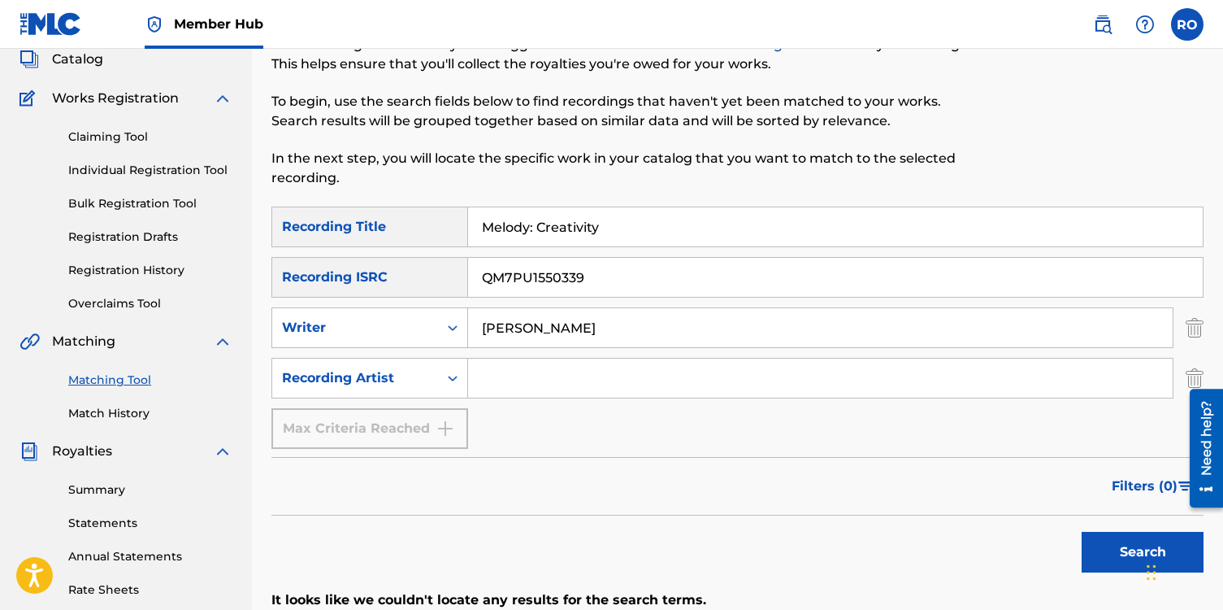
click at [498, 380] on input "Search Form" at bounding box center [820, 378] width 705 height 39
type input "[PERSON_NAME]"
click at [454, 323] on icon "Search Form" at bounding box center [453, 327] width 16 height 16
drag, startPoint x: 628, startPoint y: 335, endPoint x: 547, endPoint y: 328, distance: 81.6
click at [547, 328] on input "[PERSON_NAME]" at bounding box center [820, 327] width 705 height 39
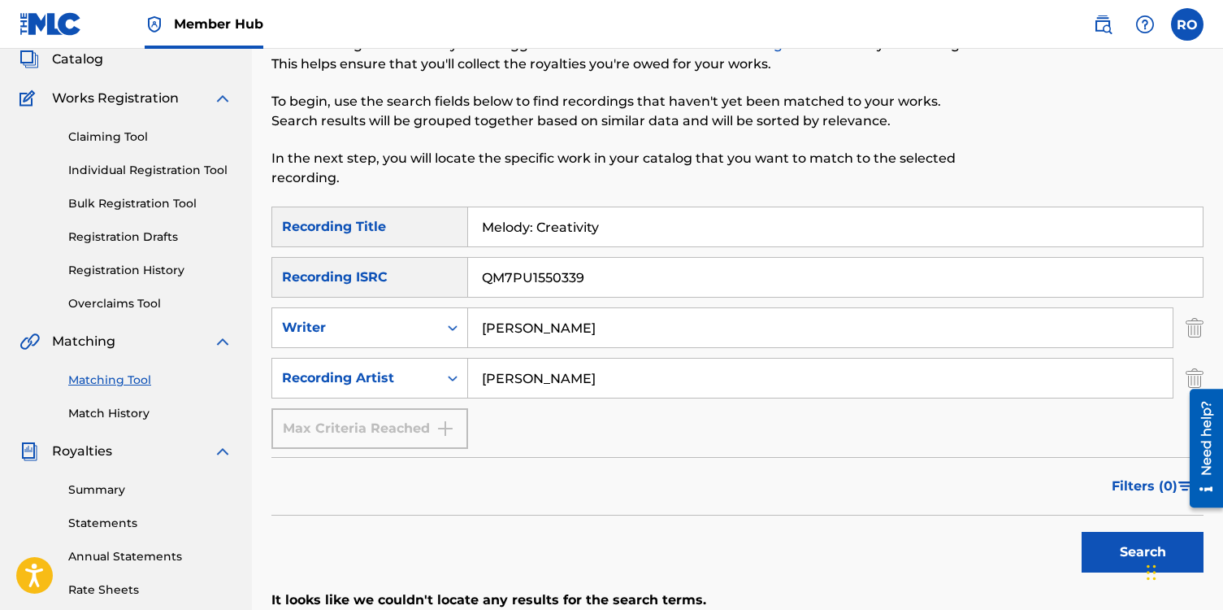
type input "[PERSON_NAME]"
click at [1082, 532] on button "Search" at bounding box center [1143, 552] width 122 height 41
click at [1092, 545] on button "Search" at bounding box center [1143, 552] width 122 height 41
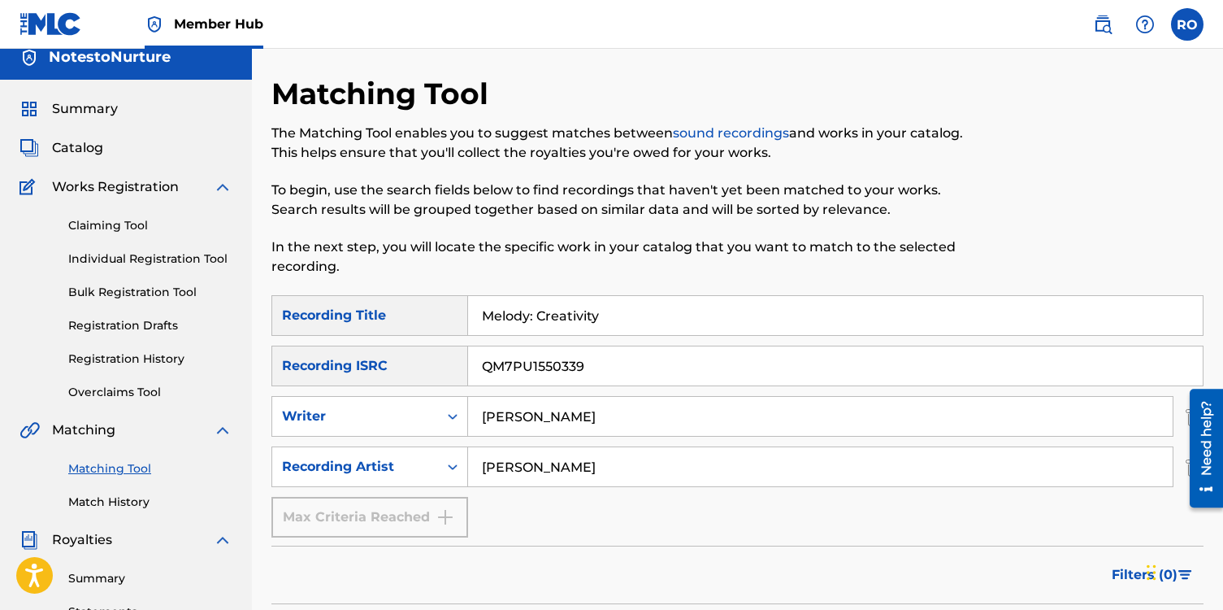
scroll to position [0, 0]
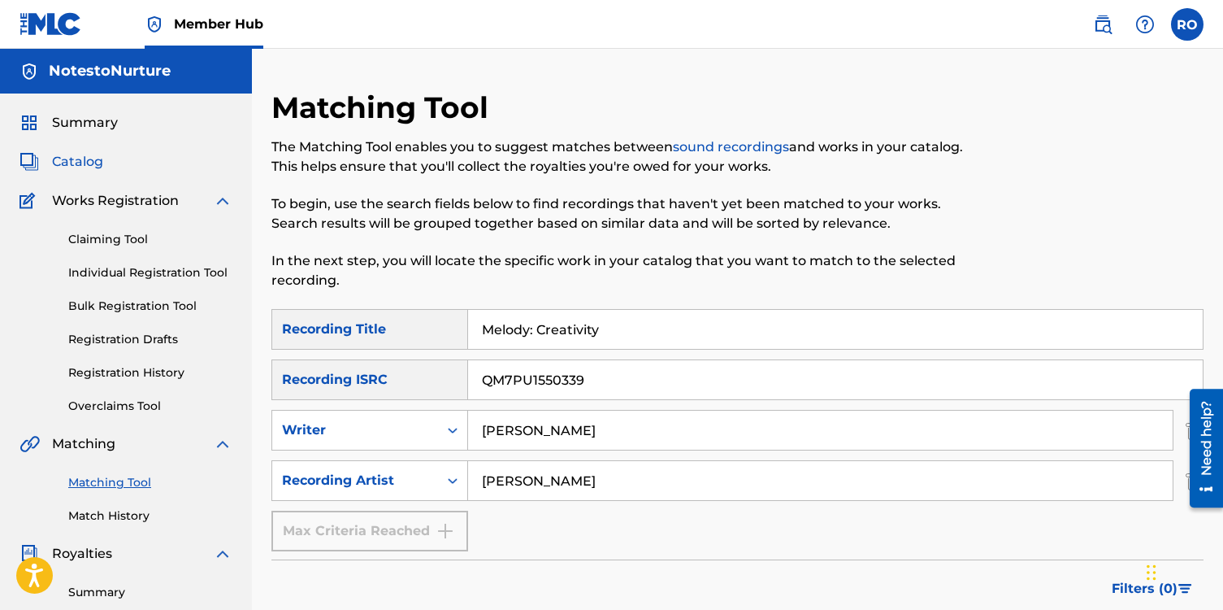
click at [83, 158] on span "Catalog" at bounding box center [77, 162] width 51 height 20
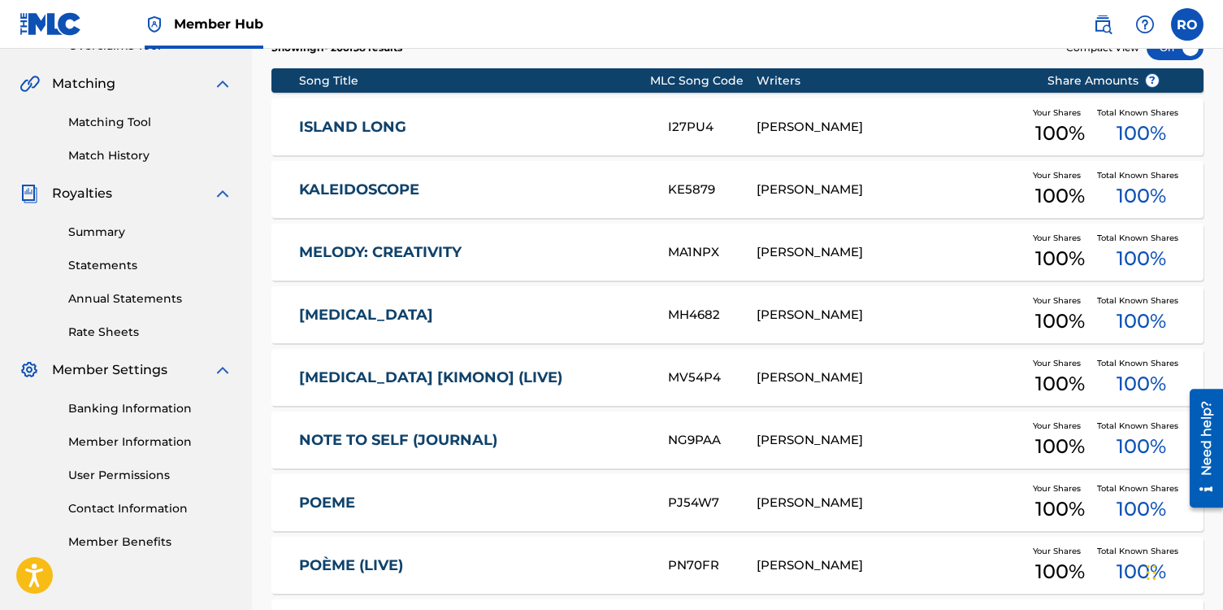
scroll to position [359, 0]
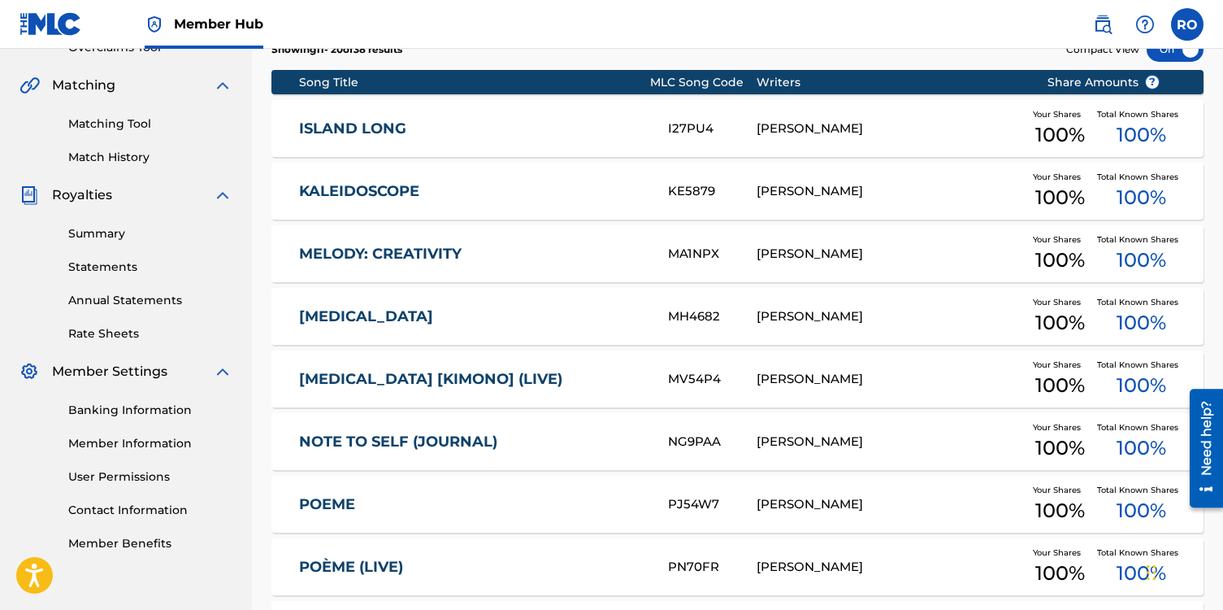
click at [459, 249] on link "MELODY: CREATIVITY" at bounding box center [472, 254] width 347 height 19
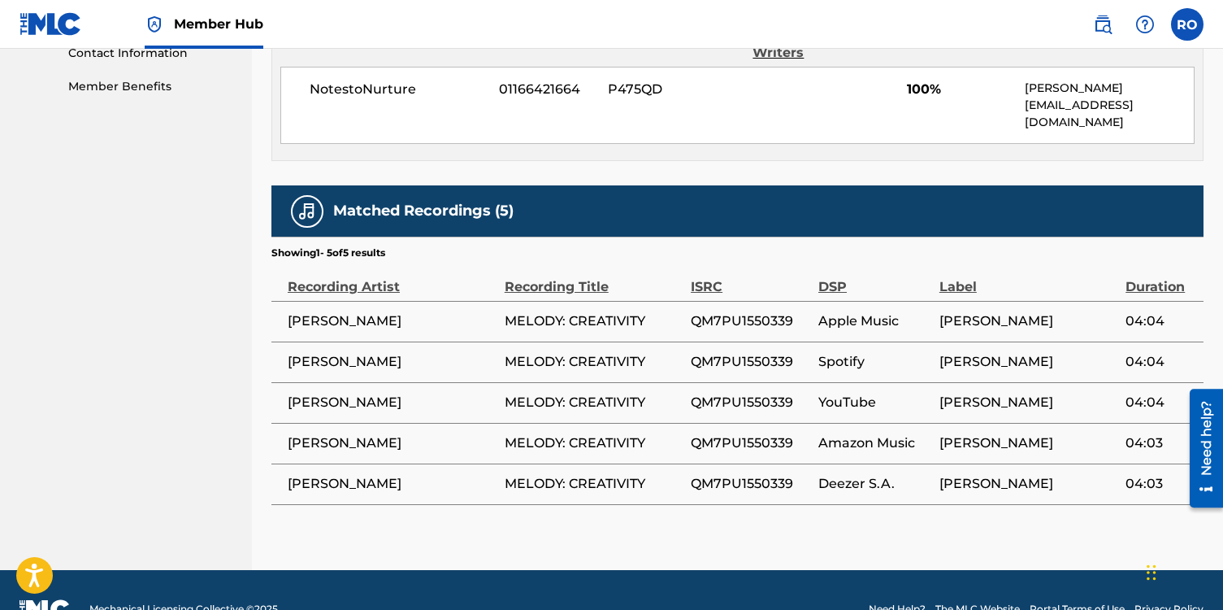
scroll to position [832, 0]
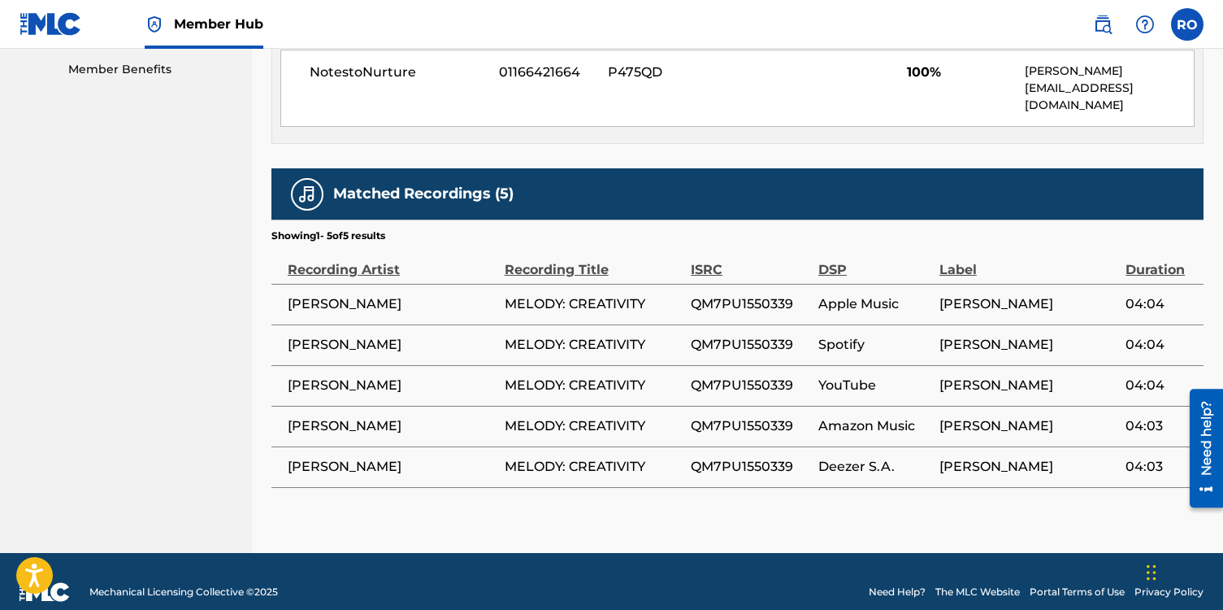
click at [536, 376] on span "MELODY: CREATIVITY" at bounding box center [594, 386] width 178 height 20
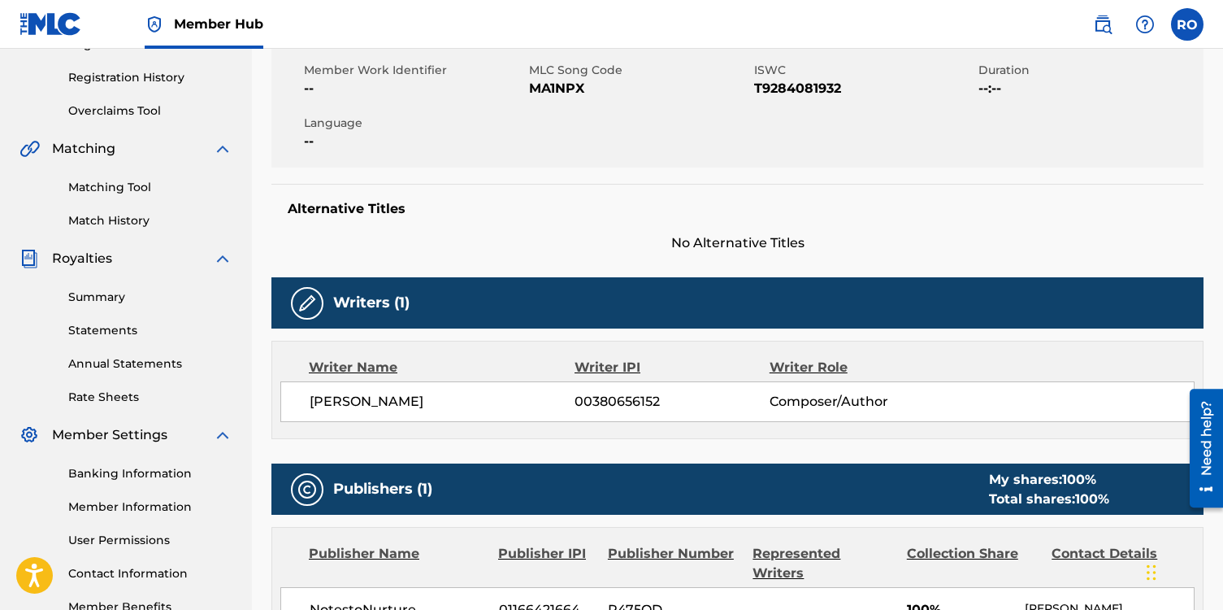
scroll to position [0, 0]
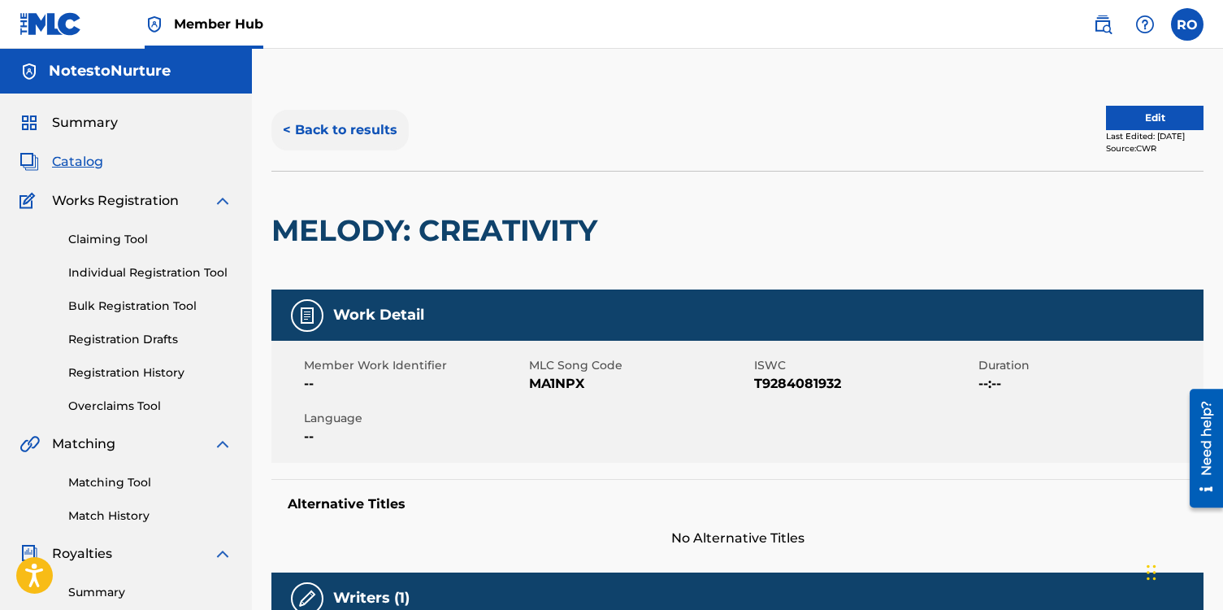
click at [290, 130] on button "< Back to results" at bounding box center [340, 130] width 137 height 41
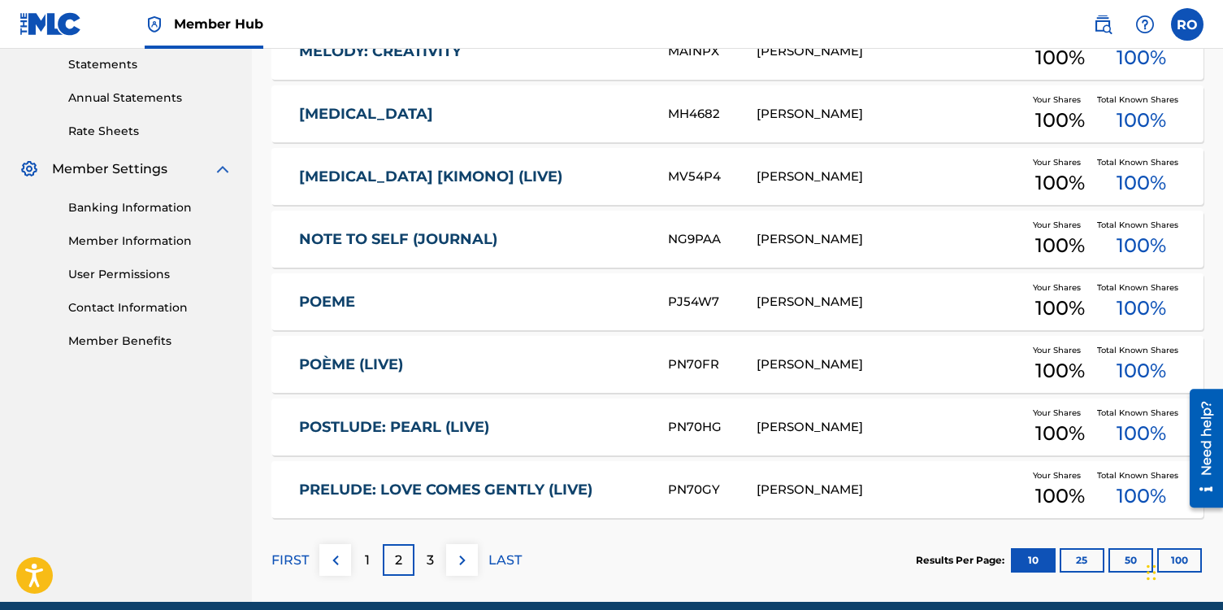
scroll to position [631, 0]
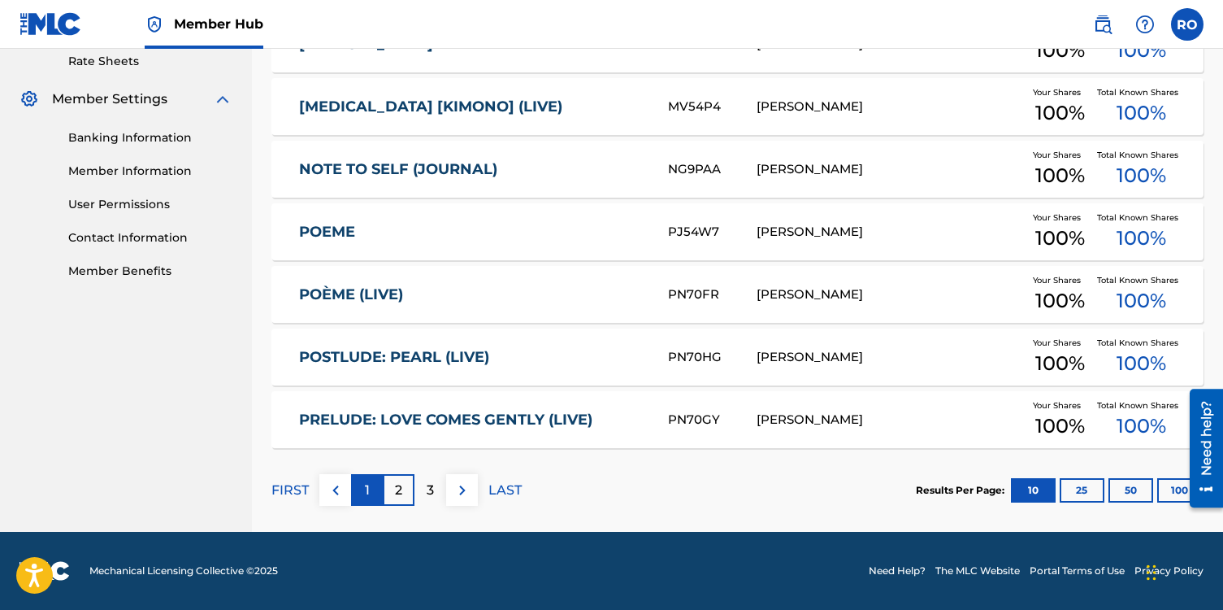
click at [365, 496] on p "1" at bounding box center [367, 490] width 5 height 20
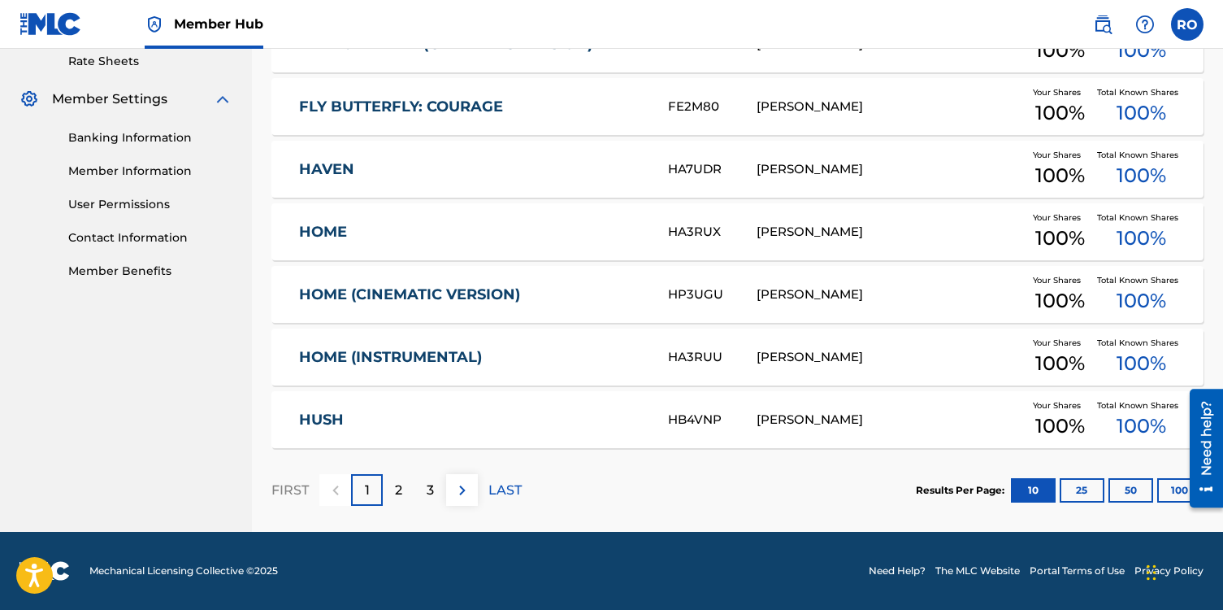
click at [367, 487] on p "1" at bounding box center [367, 490] width 5 height 20
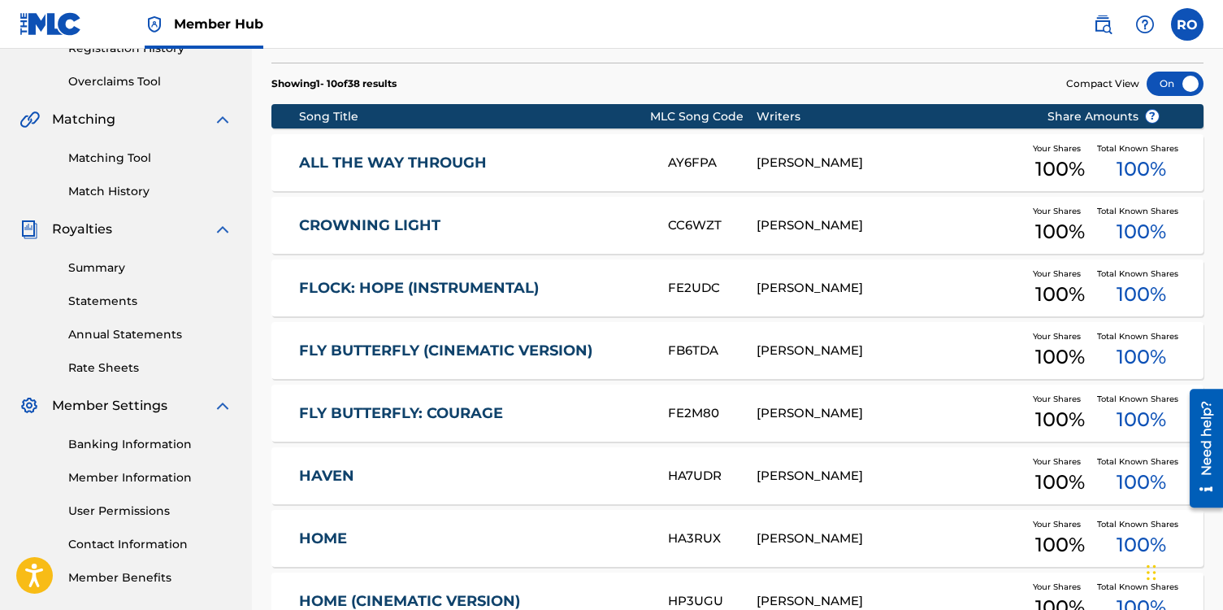
scroll to position [292, 0]
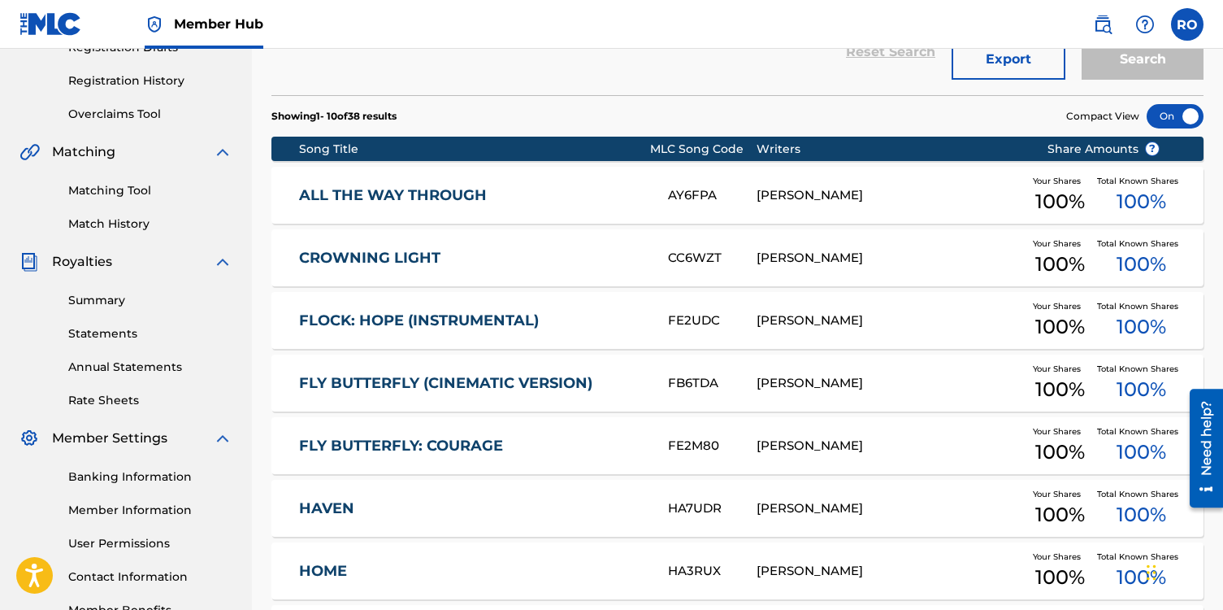
click at [419, 263] on link "CROWNING LIGHT" at bounding box center [472, 258] width 347 height 19
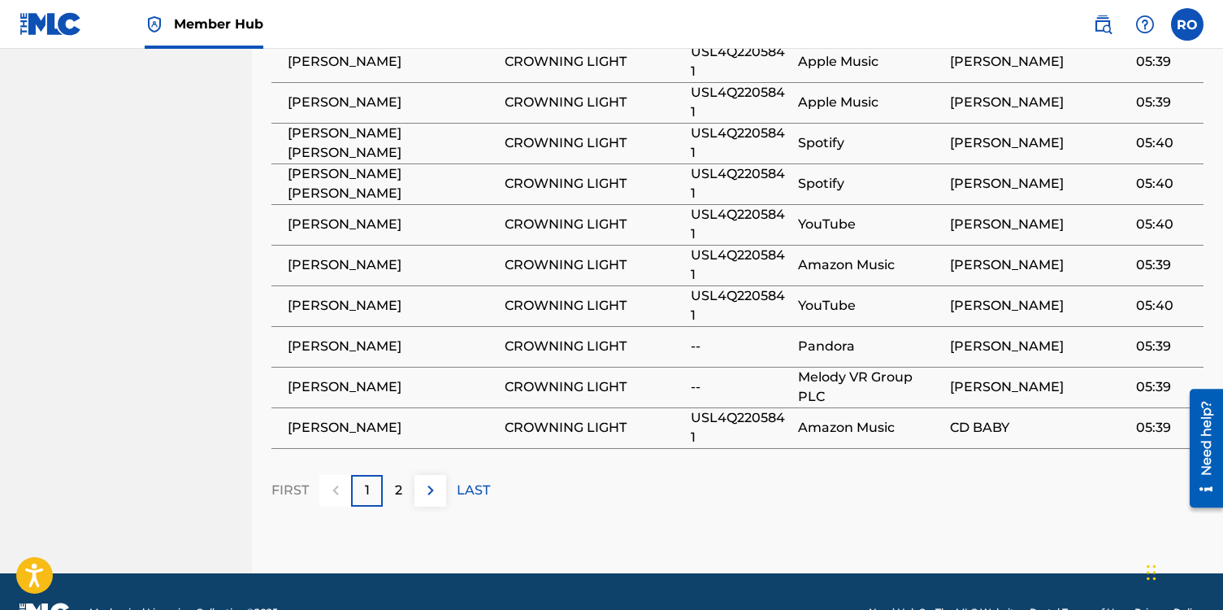
scroll to position [1078, 0]
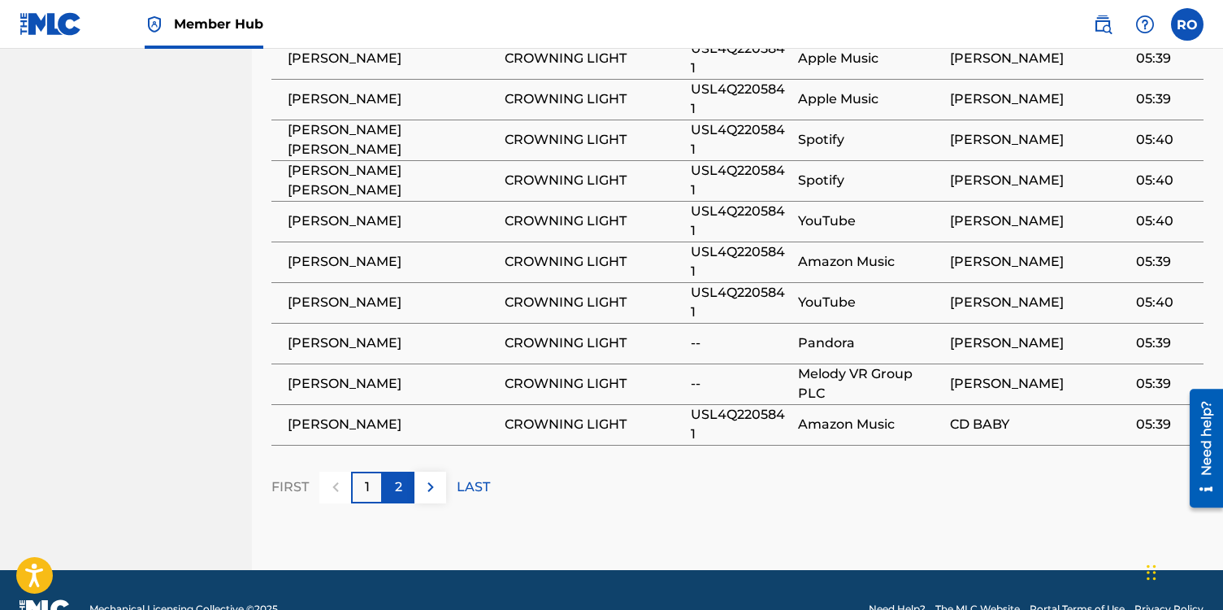
click at [404, 497] on div "2" at bounding box center [399, 488] width 32 height 32
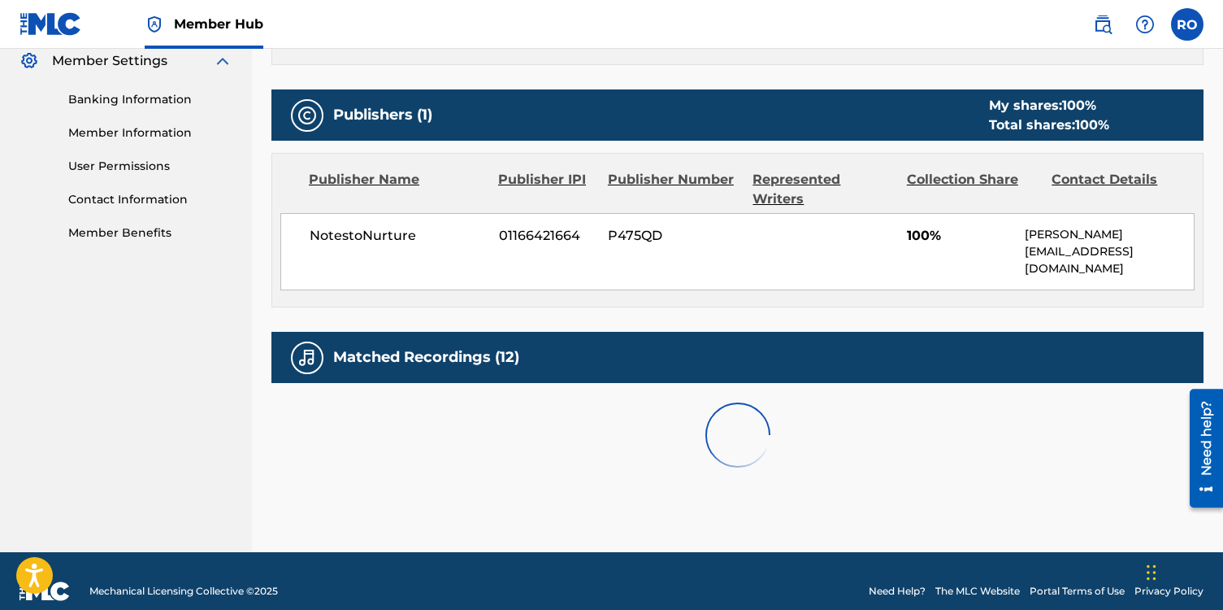
scroll to position [770, 0]
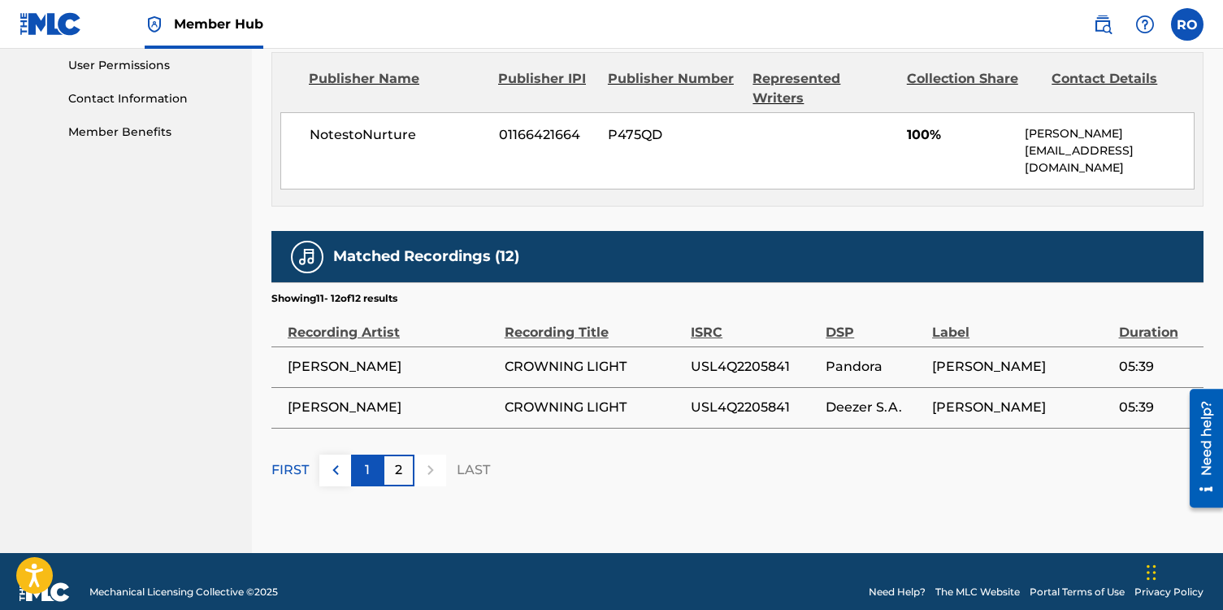
click at [363, 454] on div "1" at bounding box center [367, 470] width 32 height 32
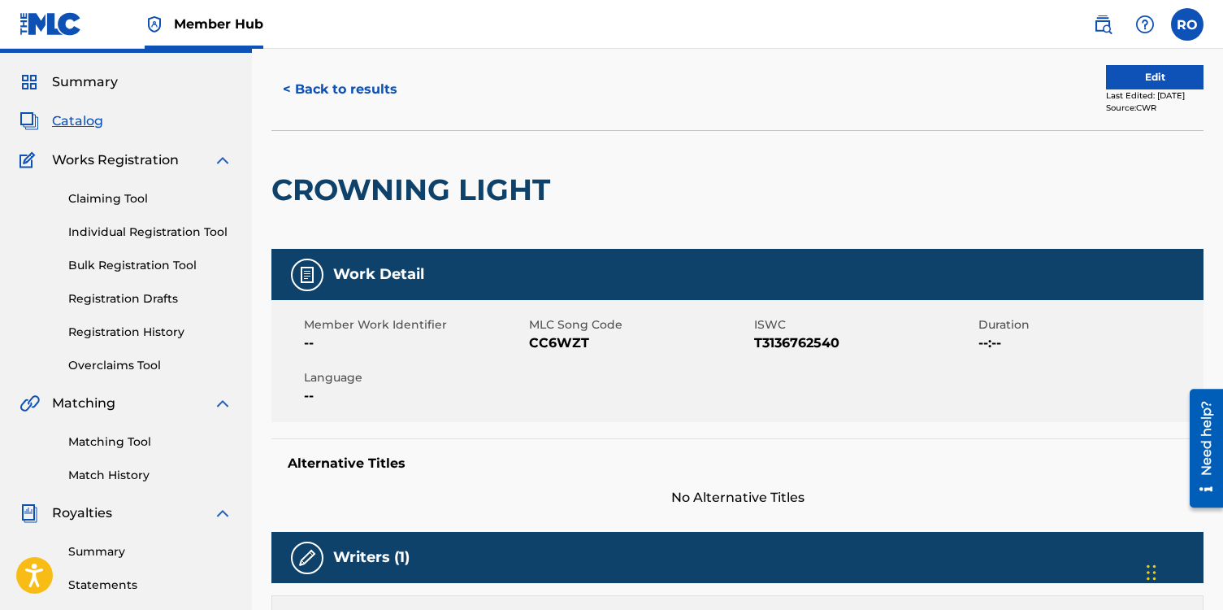
scroll to position [0, 0]
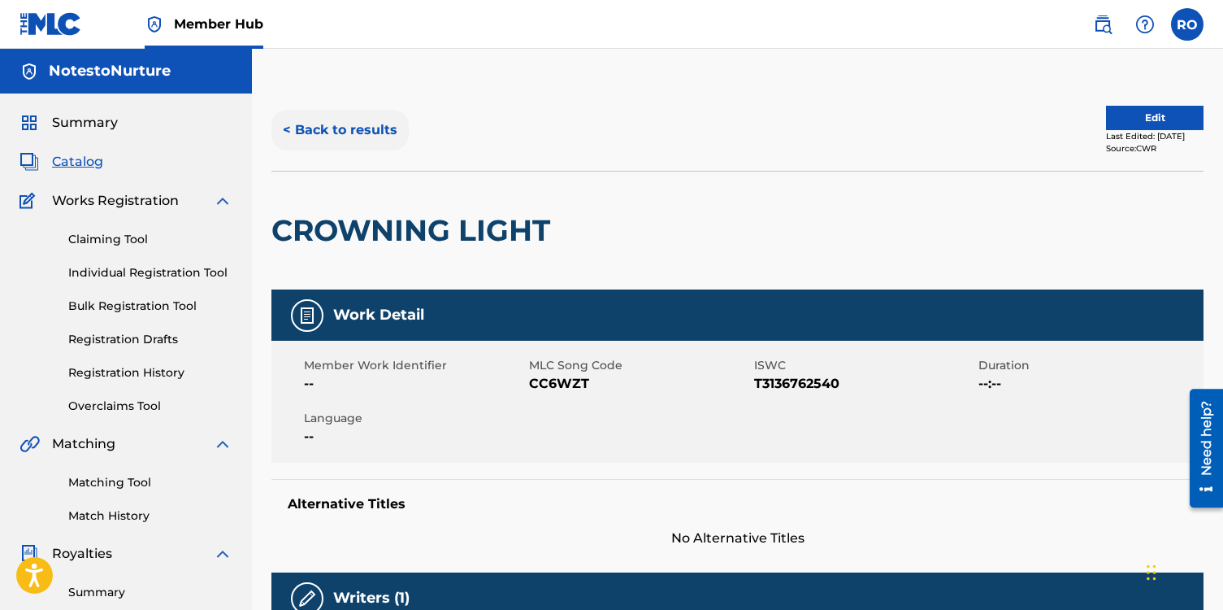
click at [315, 128] on button "< Back to results" at bounding box center [340, 130] width 137 height 41
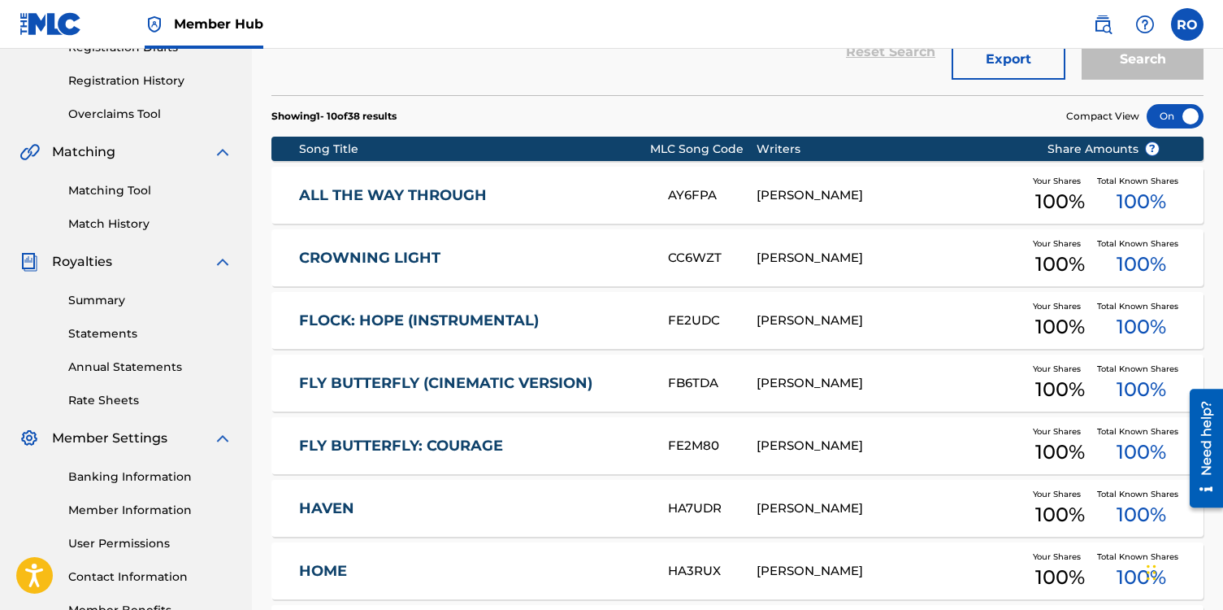
click at [341, 150] on div "Song Title" at bounding box center [474, 149] width 351 height 17
click at [350, 150] on div "Song Title" at bounding box center [474, 149] width 351 height 17
click at [352, 321] on link "FLOCK: HOPE (INSTRUMENTAL)" at bounding box center [472, 320] width 347 height 19
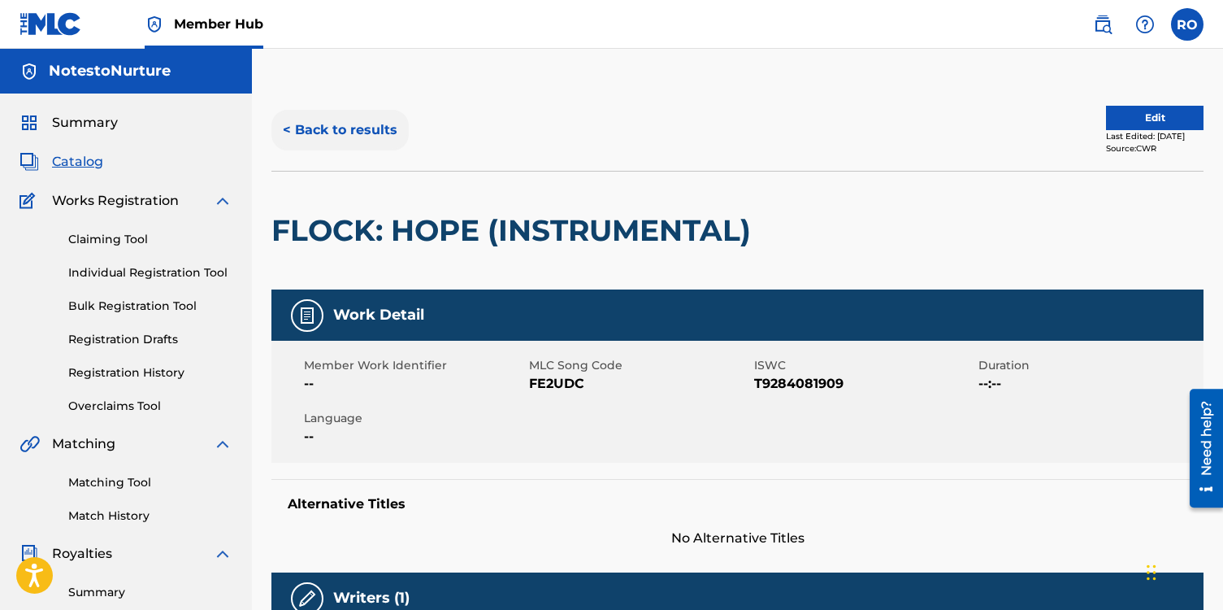
click at [291, 131] on button "< Back to results" at bounding box center [340, 130] width 137 height 41
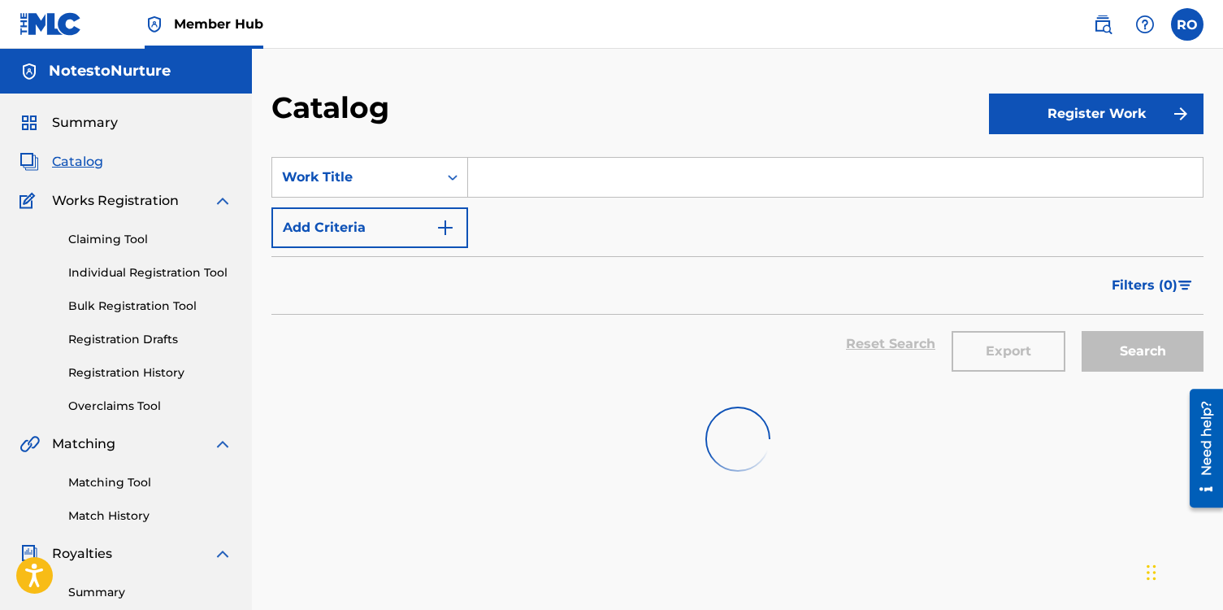
scroll to position [292, 0]
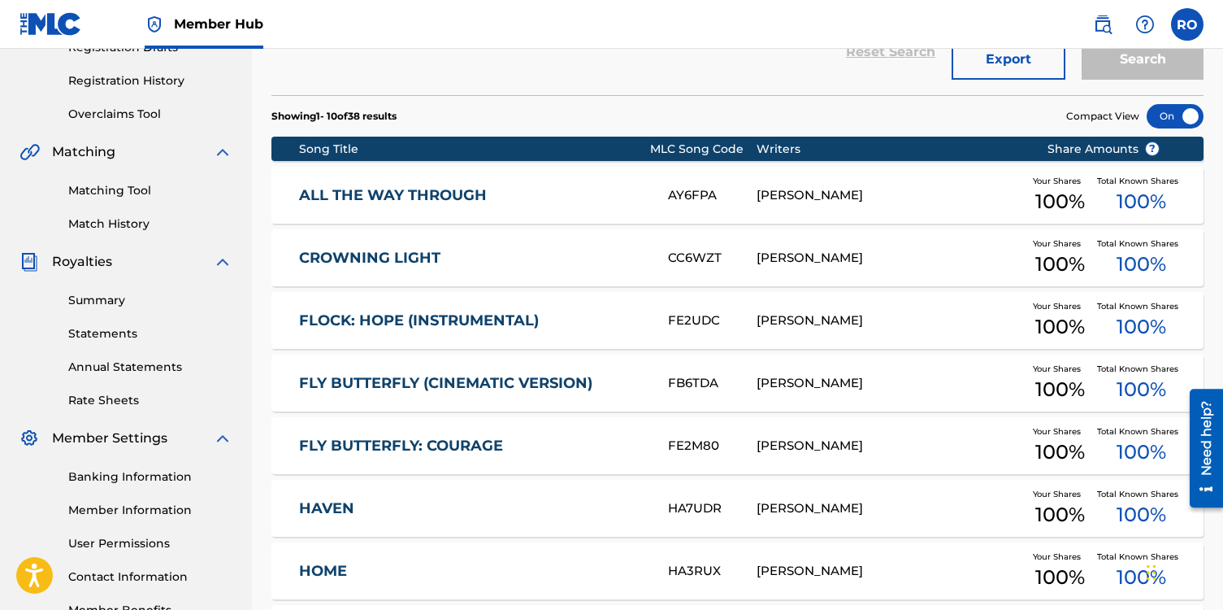
click at [432, 447] on link "FLY BUTTERFLY: COURAGE" at bounding box center [472, 446] width 347 height 19
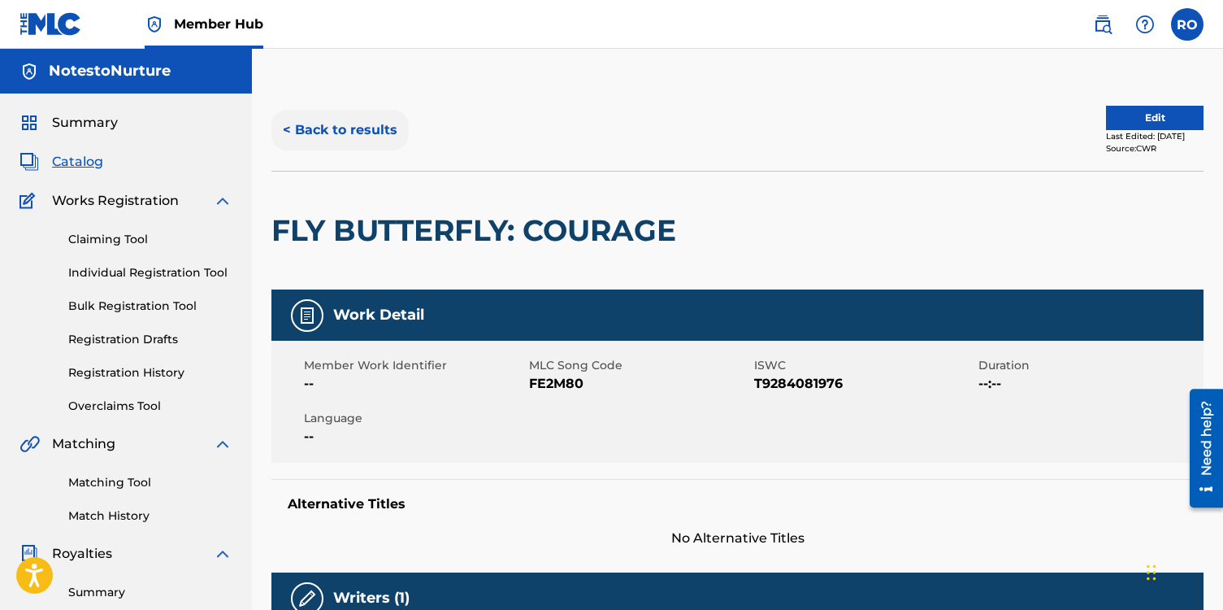
click at [289, 129] on button "< Back to results" at bounding box center [340, 130] width 137 height 41
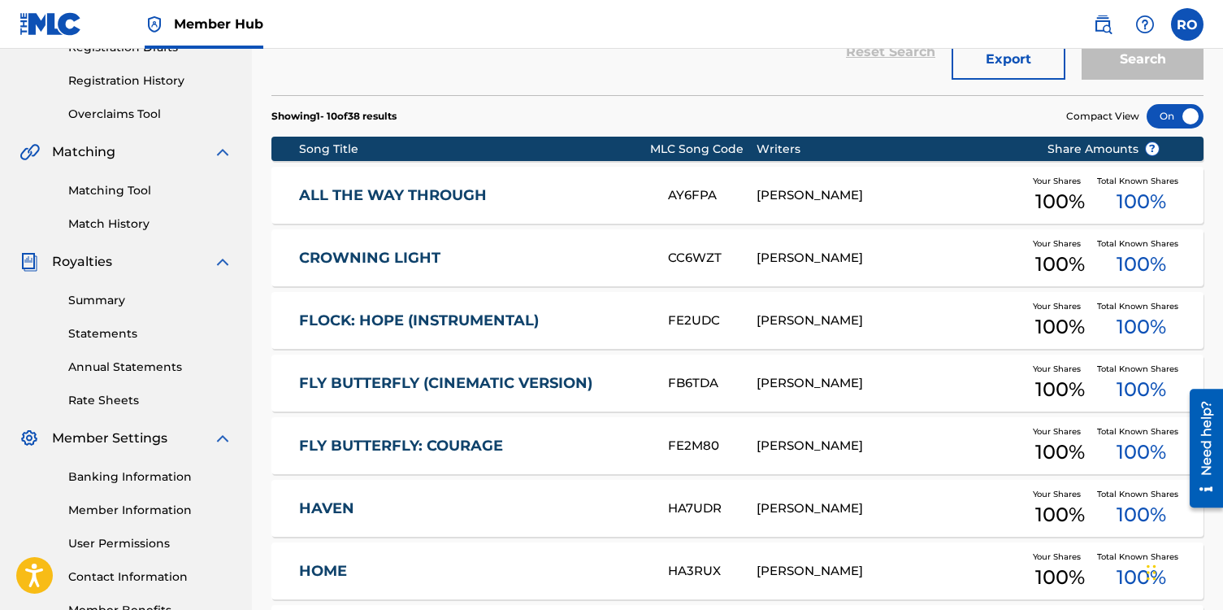
click at [407, 511] on link "HAVEN" at bounding box center [472, 508] width 347 height 19
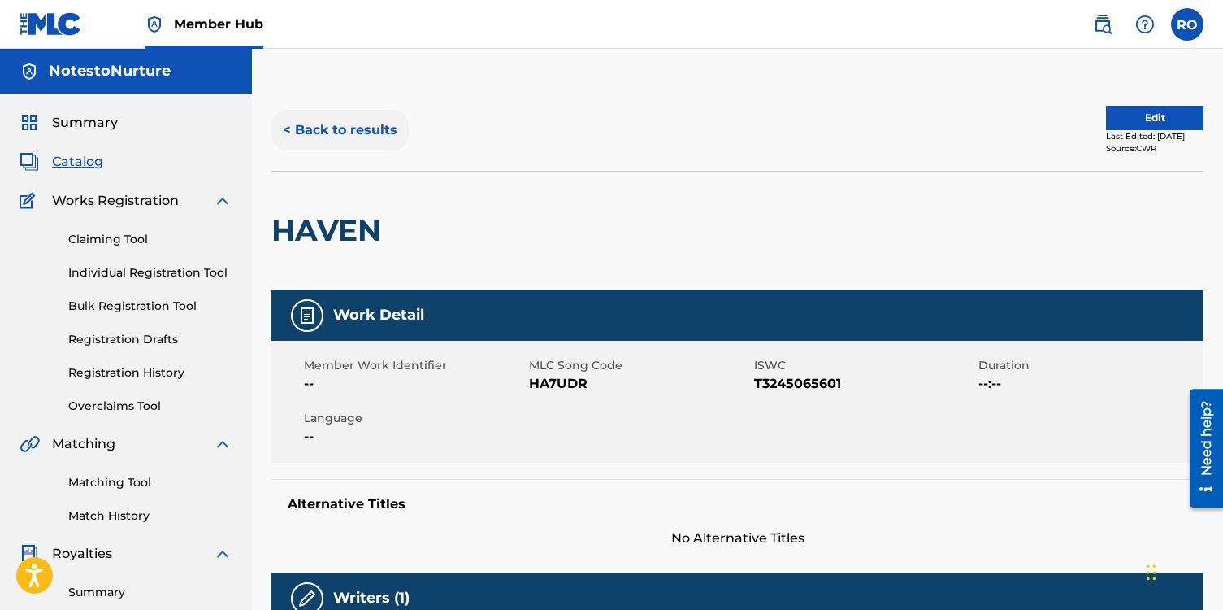
click at [287, 125] on button "< Back to results" at bounding box center [340, 130] width 137 height 41
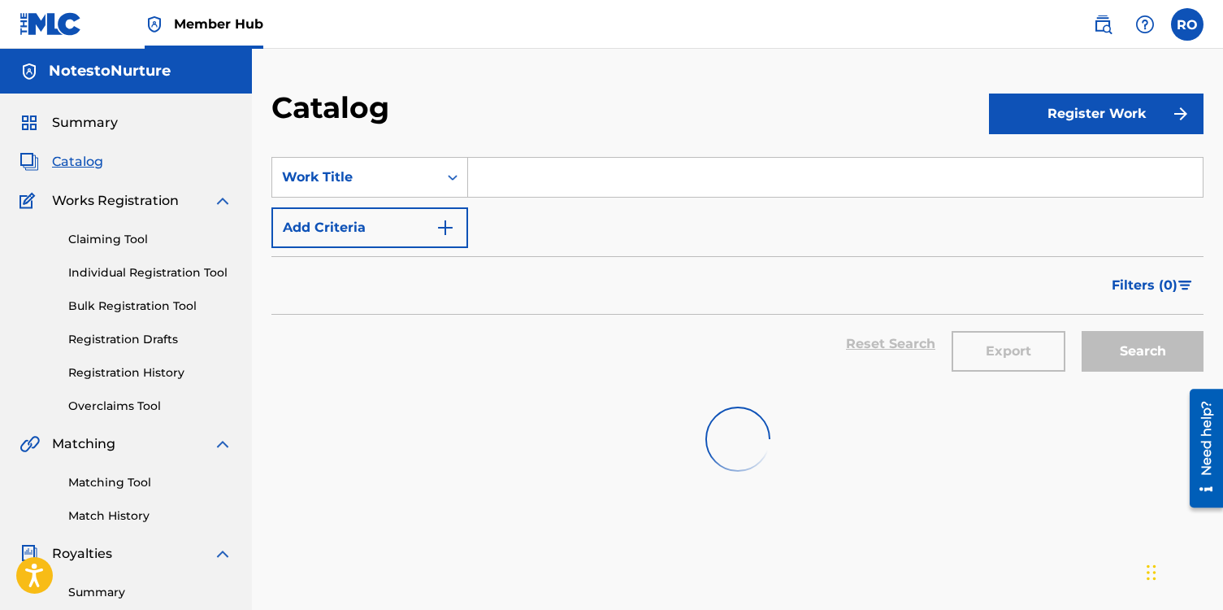
scroll to position [292, 0]
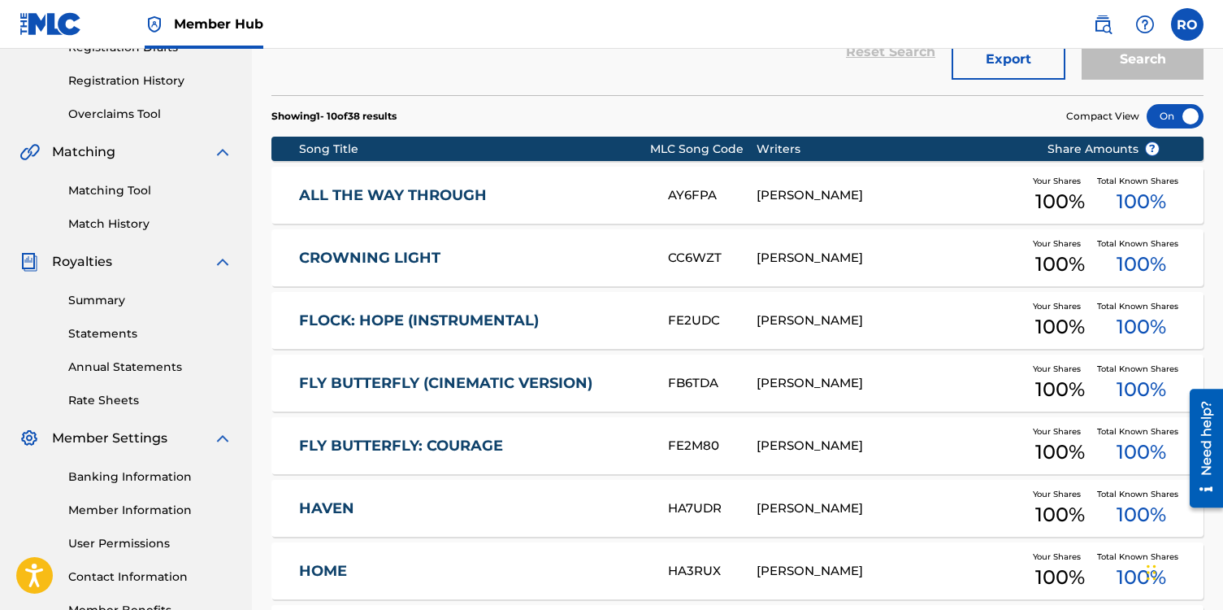
click at [445, 388] on link "FLY BUTTERFLY (CINEMATIC VERSION)" at bounding box center [472, 383] width 347 height 19
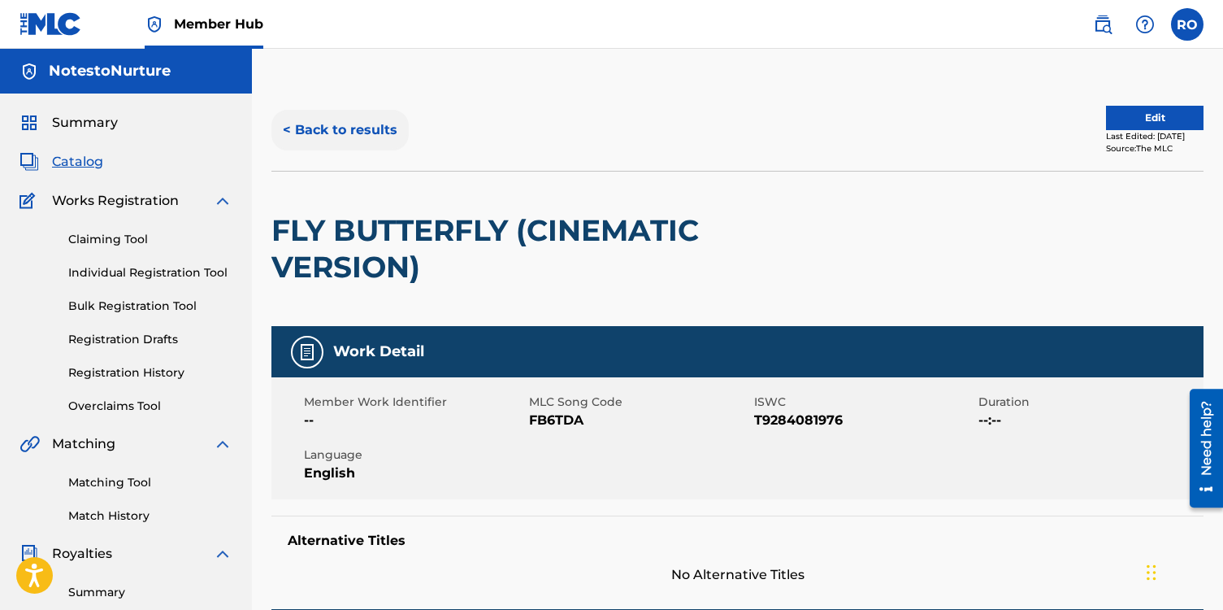
click at [290, 126] on button "< Back to results" at bounding box center [340, 130] width 137 height 41
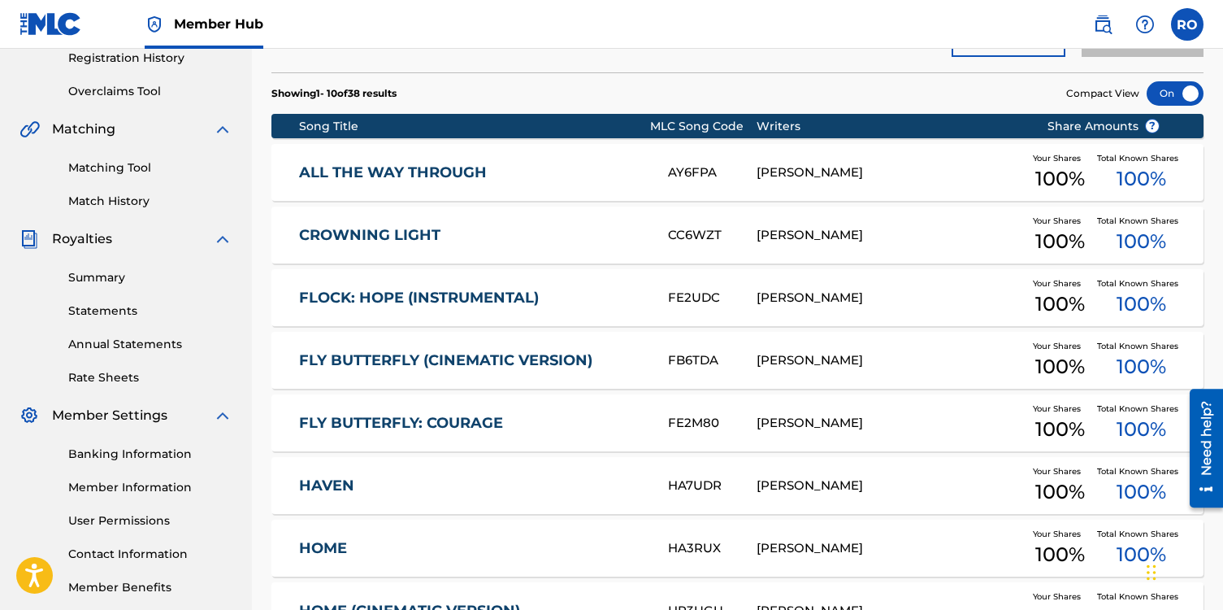
scroll to position [345, 0]
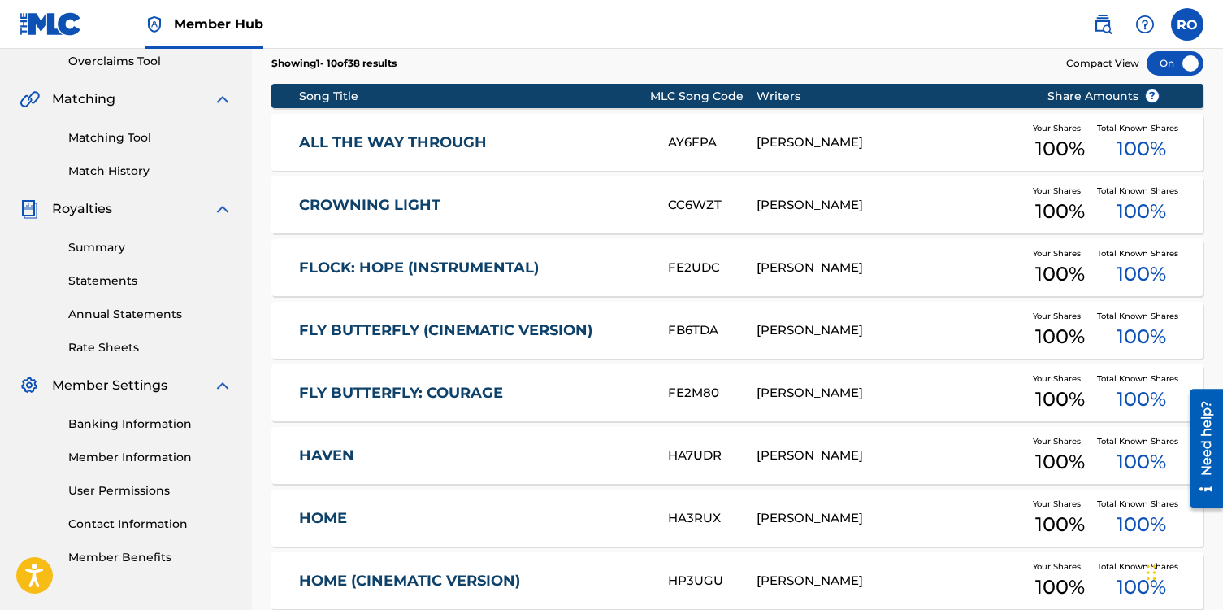
click at [337, 515] on link "HOME" at bounding box center [472, 518] width 347 height 19
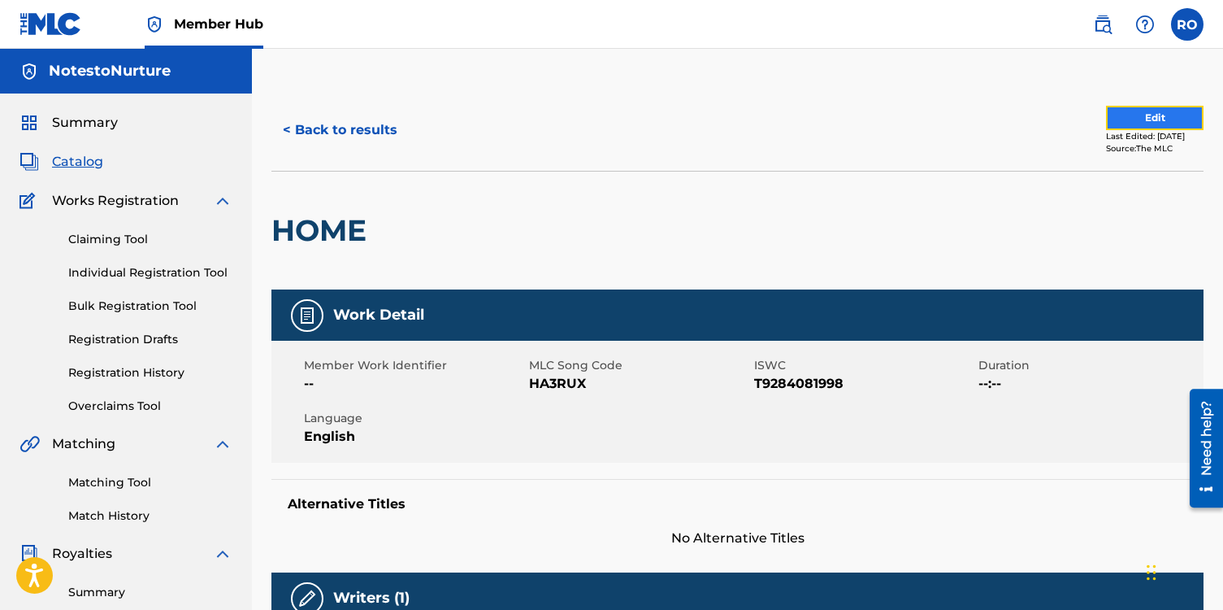
click at [1128, 120] on button "Edit" at bounding box center [1155, 118] width 98 height 24
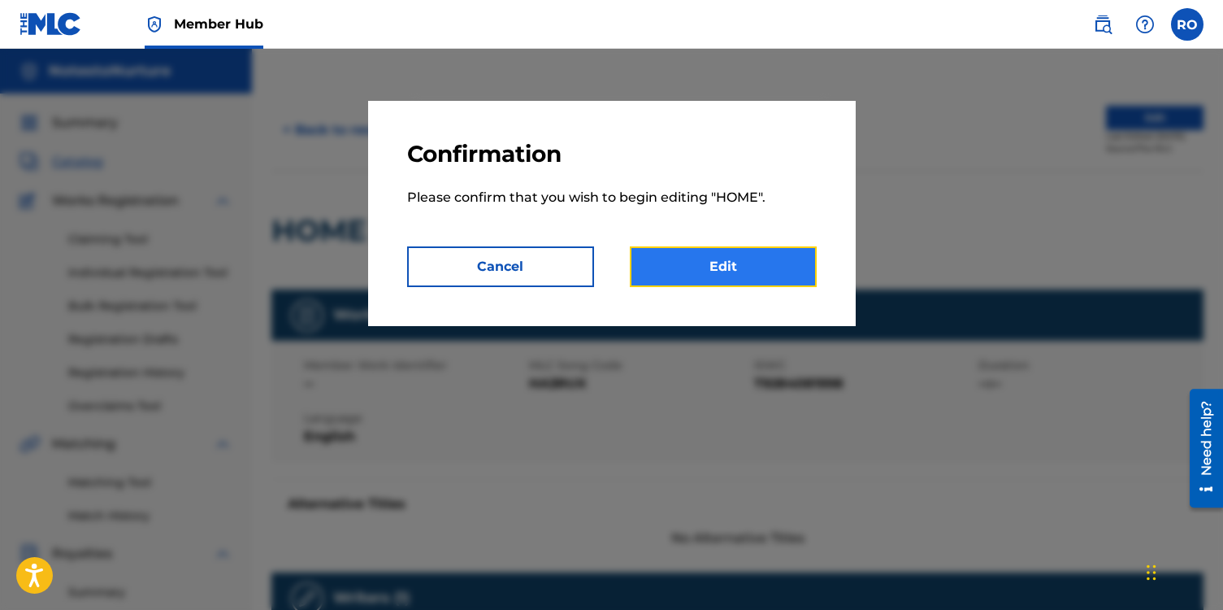
click at [716, 275] on link "Edit" at bounding box center [723, 266] width 187 height 41
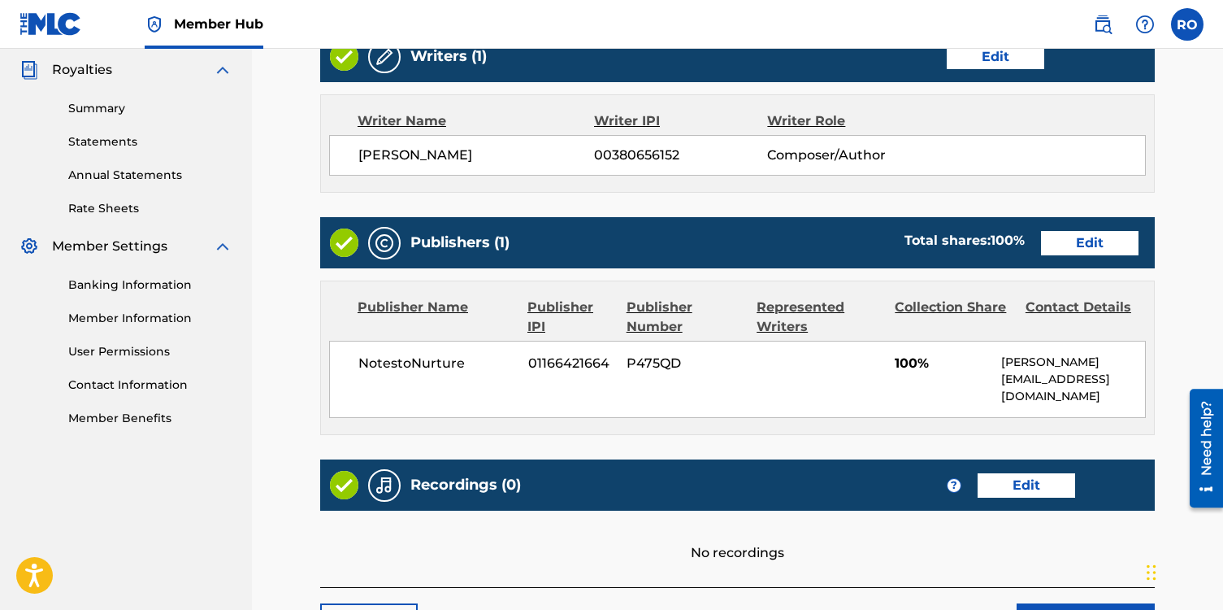
scroll to position [619, 0]
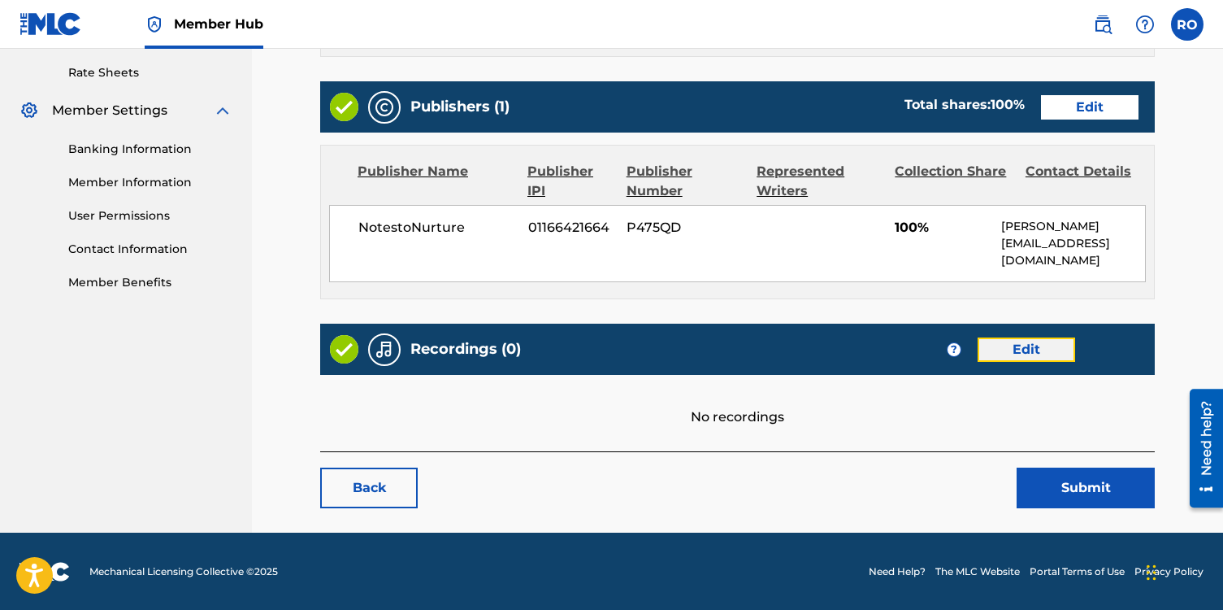
click at [1027, 350] on link "Edit" at bounding box center [1027, 349] width 98 height 24
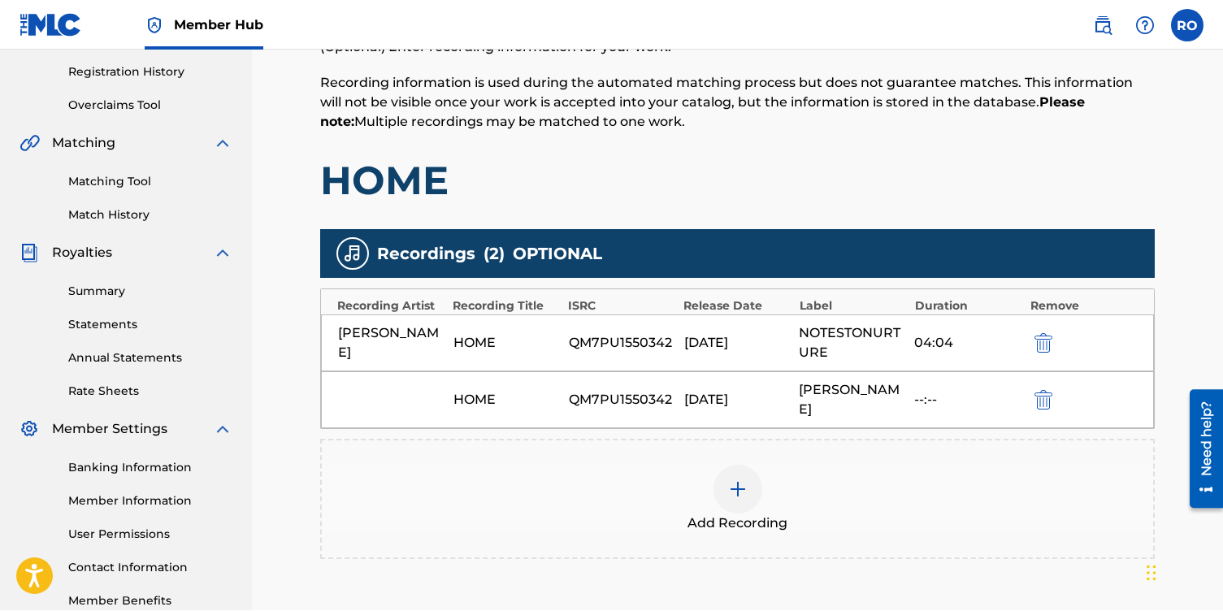
scroll to position [306, 0]
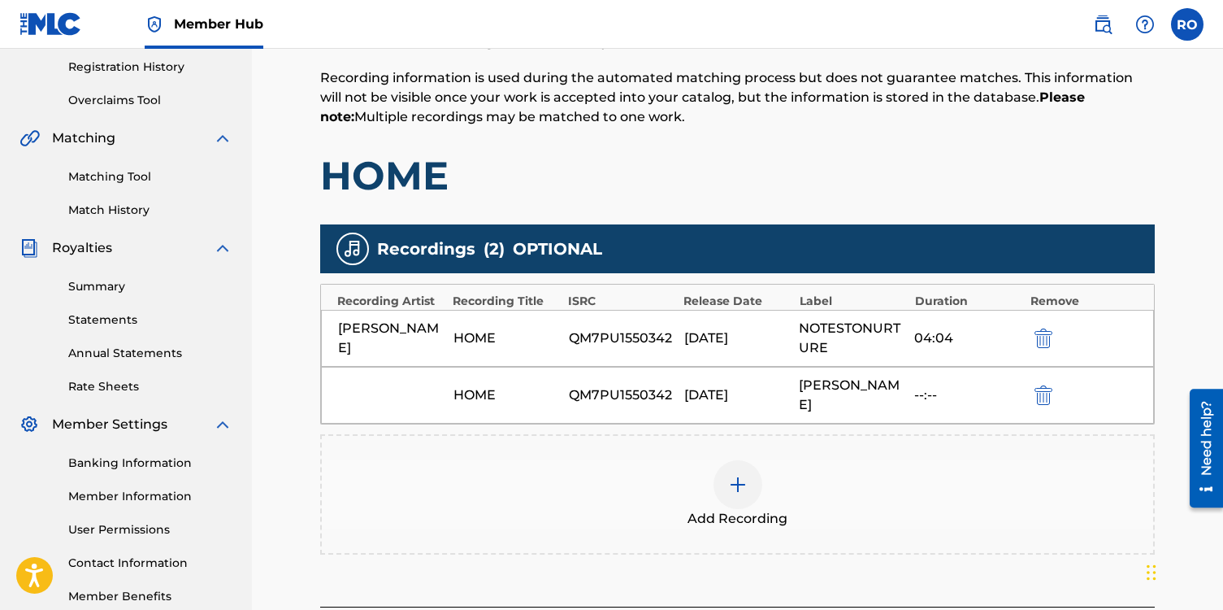
click at [740, 491] on img at bounding box center [738, 485] width 20 height 20
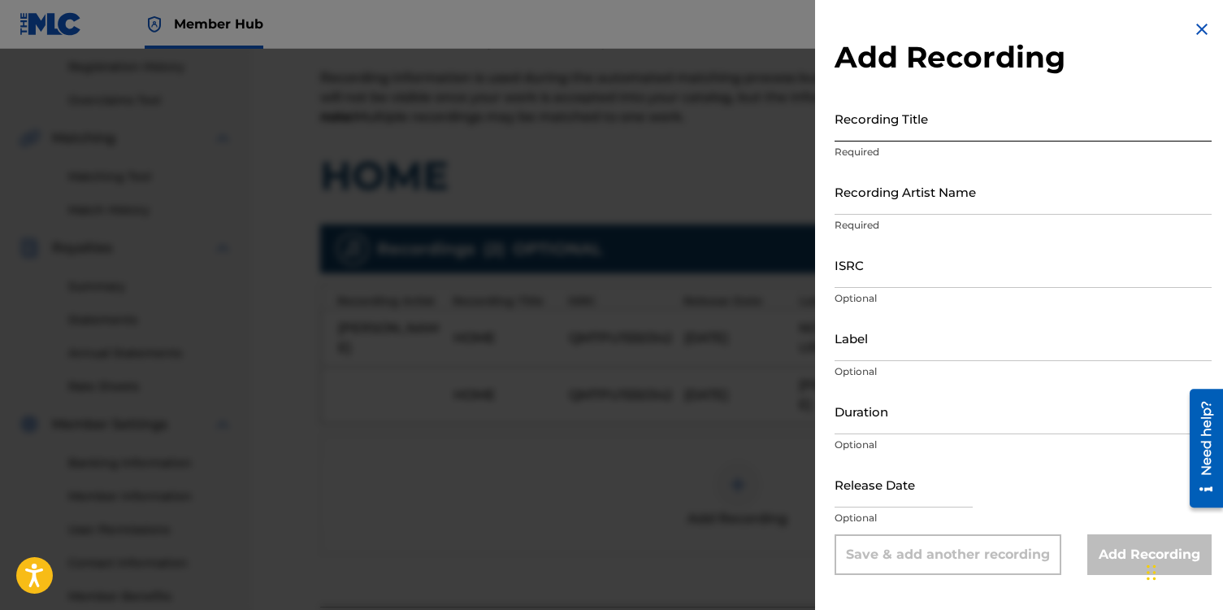
click at [918, 120] on input "Recording Title" at bounding box center [1023, 118] width 377 height 46
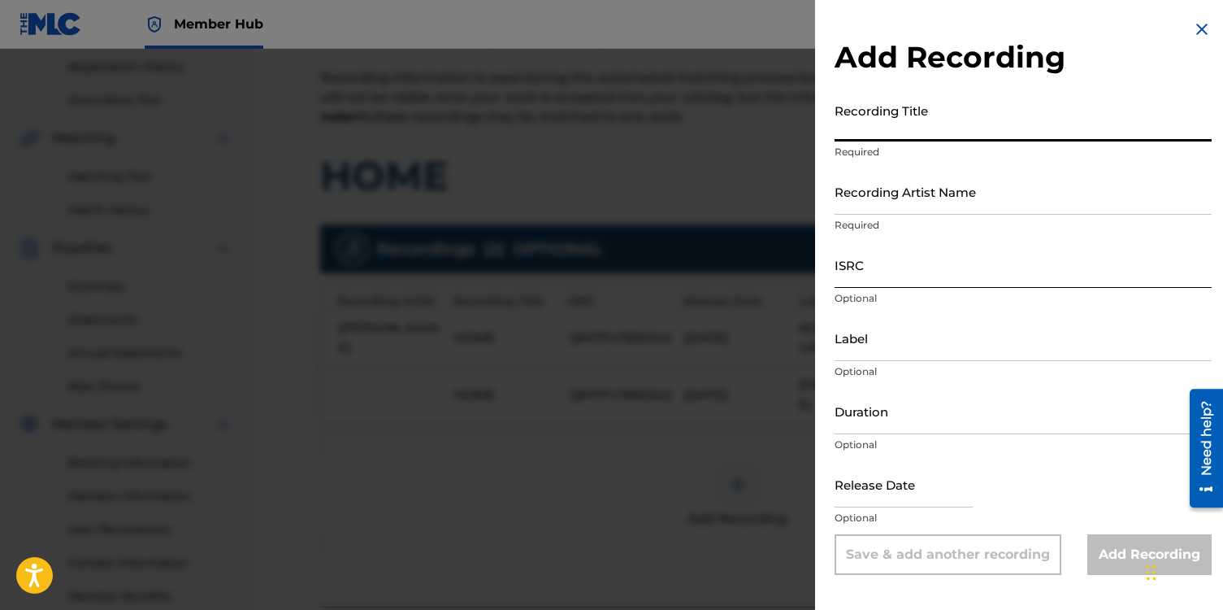
click at [845, 273] on input "ISRC" at bounding box center [1023, 264] width 377 height 46
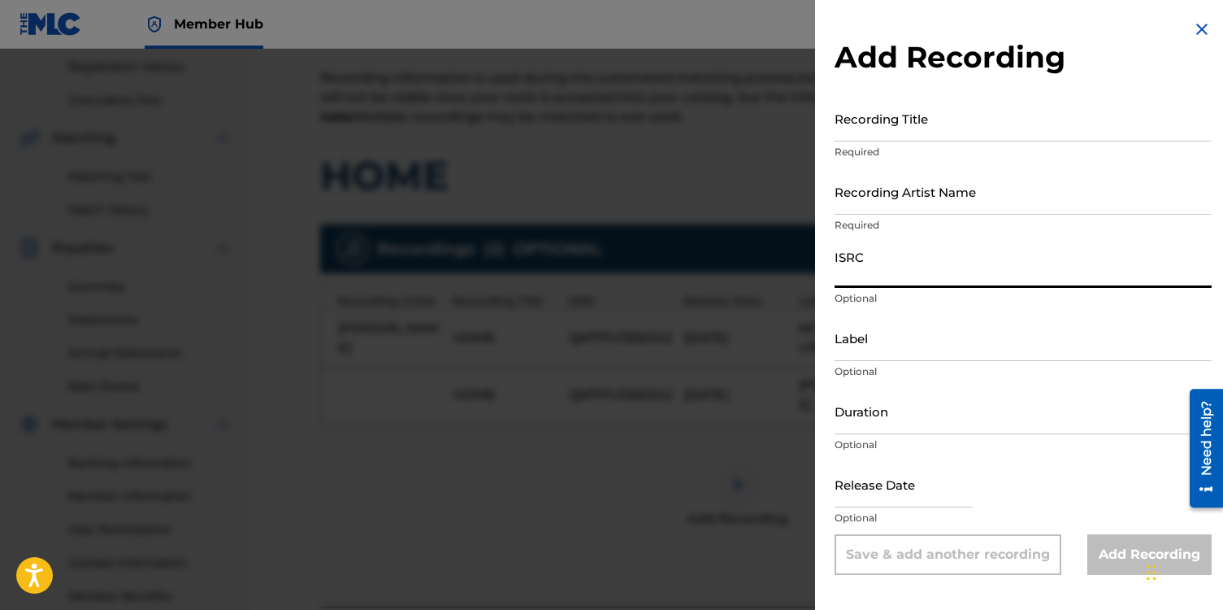
paste input "QM7PU1550342"
type input "QM7PU1550342"
click at [842, 196] on input "Recording Artist Name" at bounding box center [1023, 191] width 377 height 46
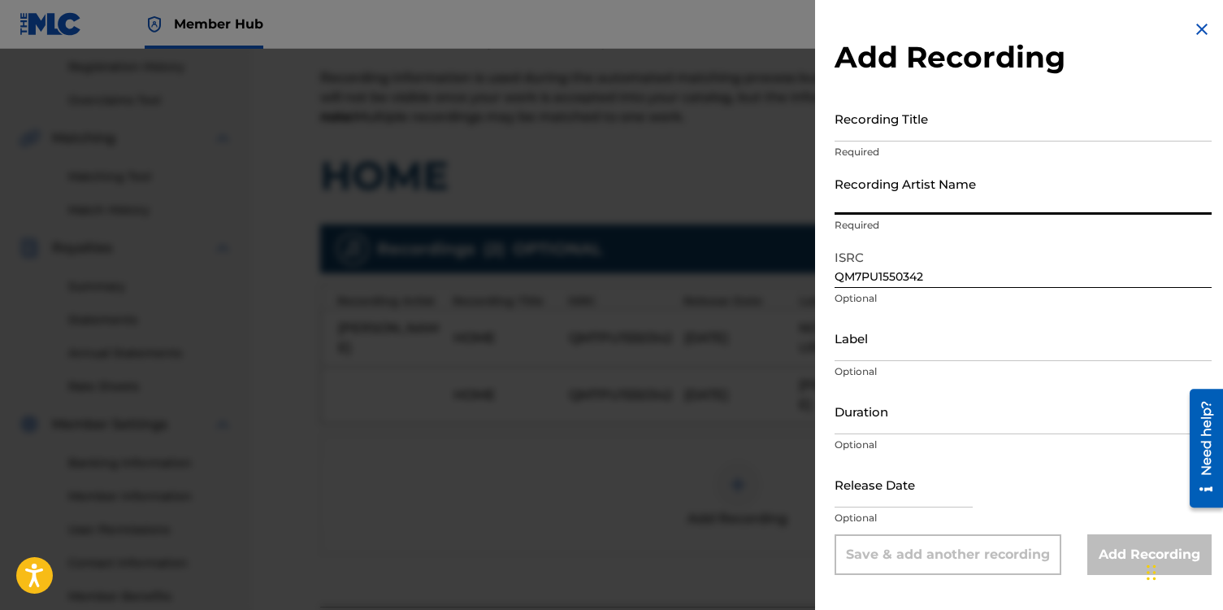
type input "[PERSON_NAME]"
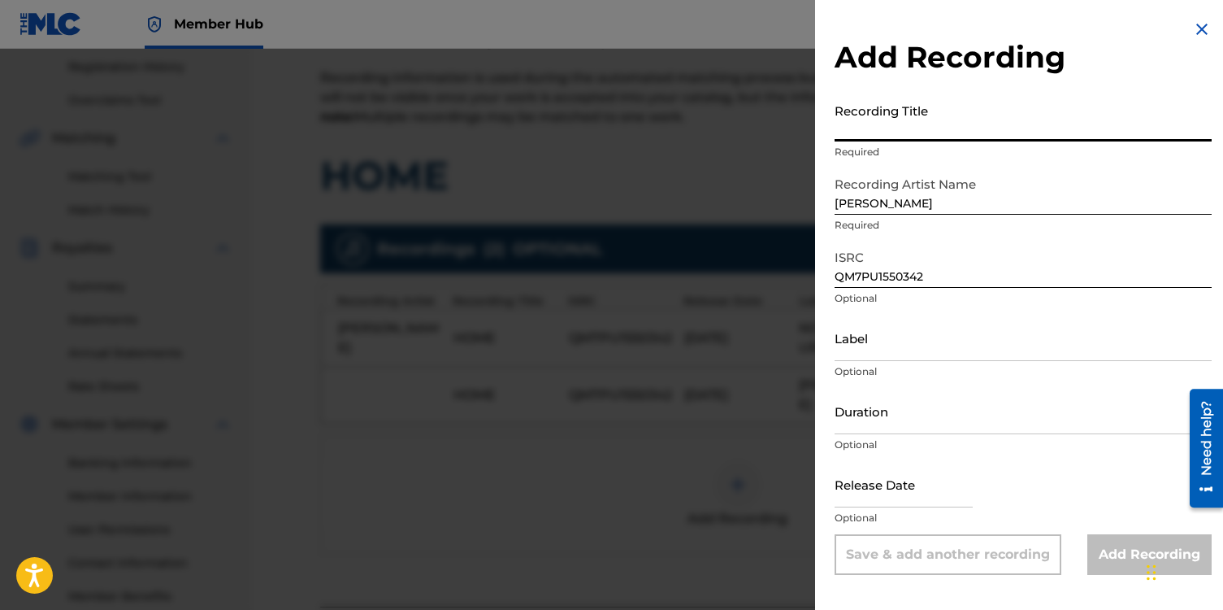
click at [863, 121] on input "Recording Title" at bounding box center [1023, 118] width 377 height 46
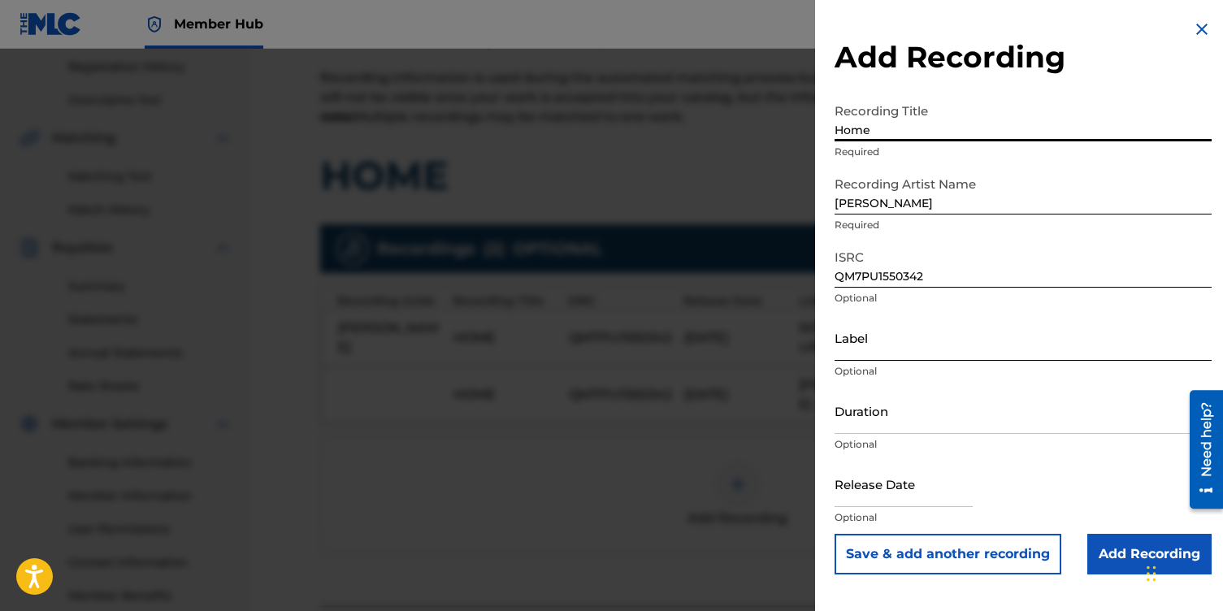
type input "Home"
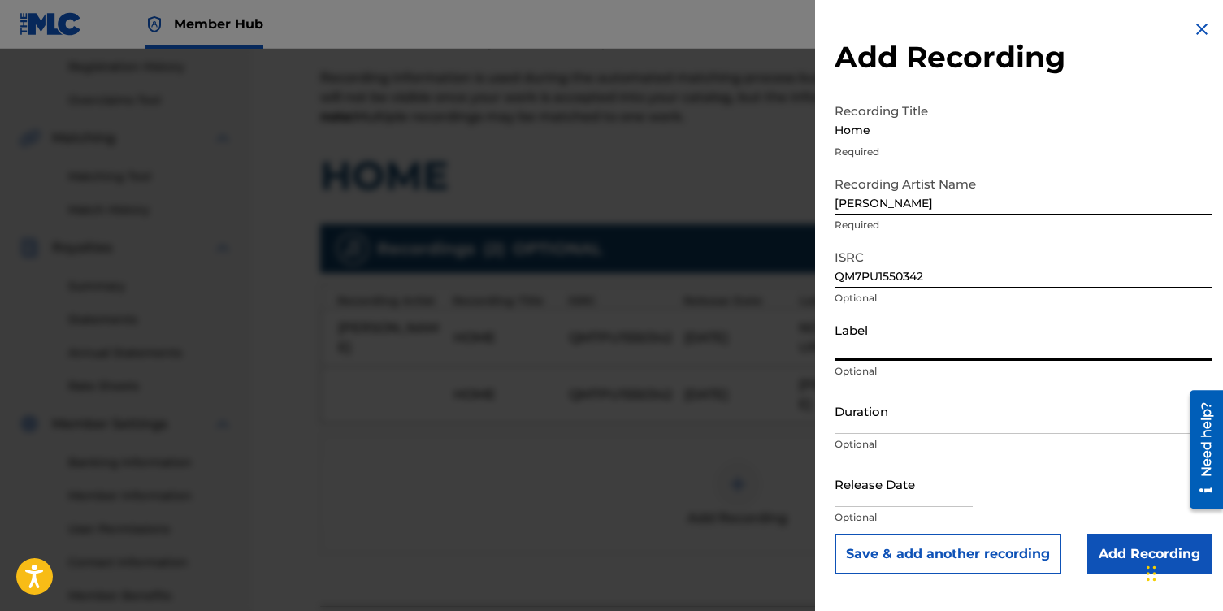
click at [855, 346] on input "Label" at bounding box center [1023, 338] width 377 height 46
type input "NotestoNurture"
click at [863, 425] on input "Duration" at bounding box center [1023, 411] width 377 height 46
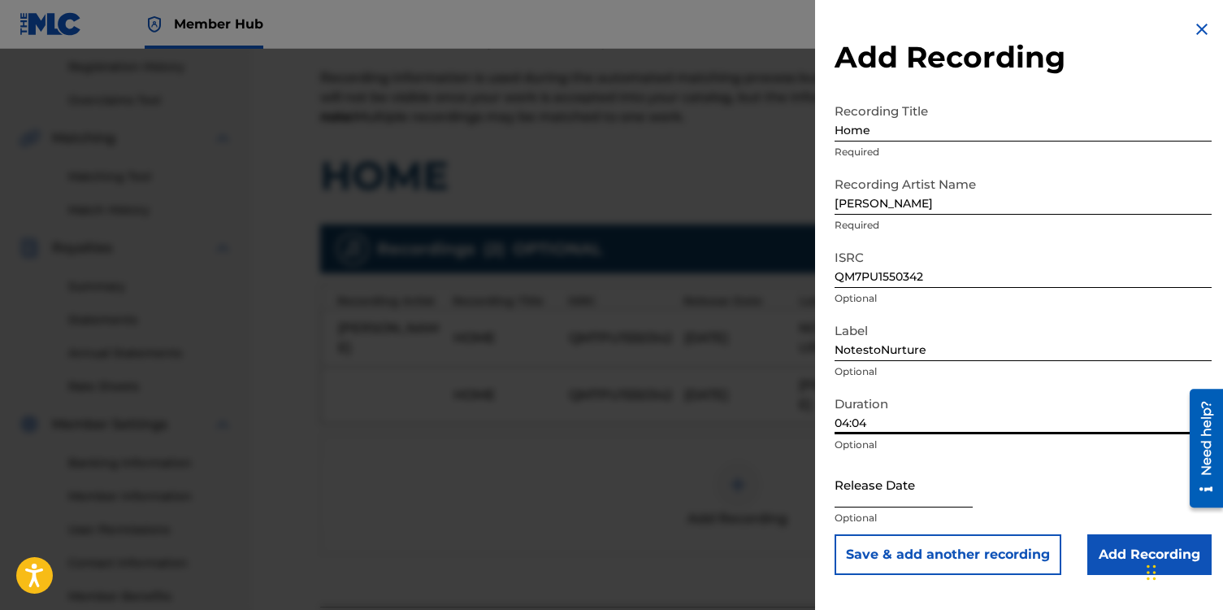
type input "04:04"
select select "8"
select select "2025"
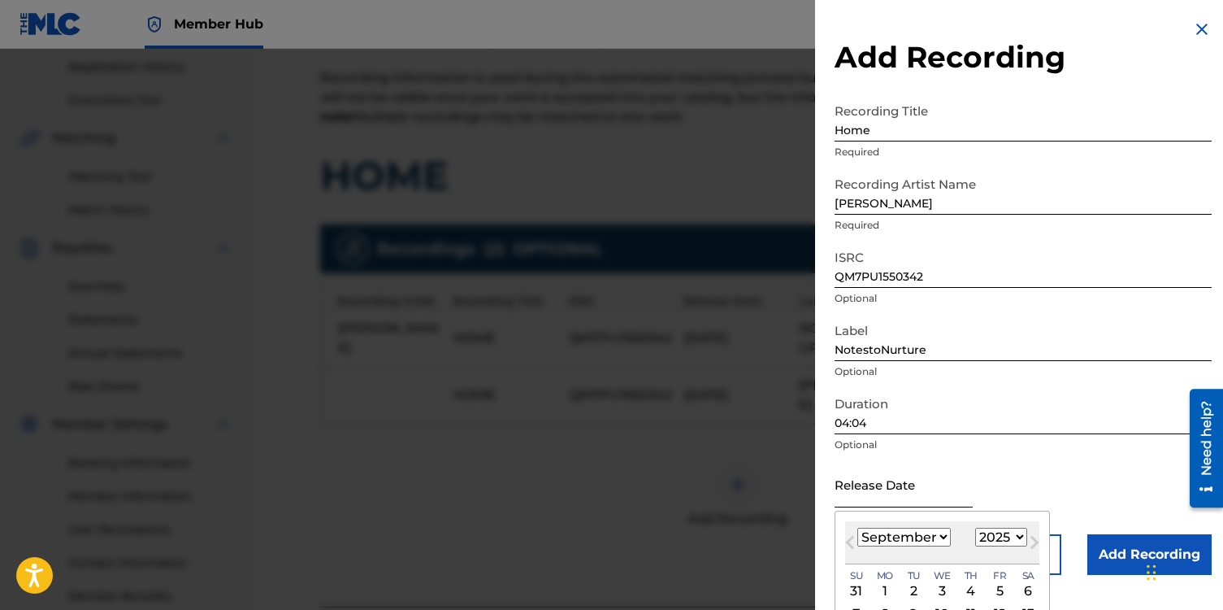
click at [858, 495] on input "text" at bounding box center [904, 484] width 138 height 46
type input "[DATE]"
select select "10"
select select "2016"
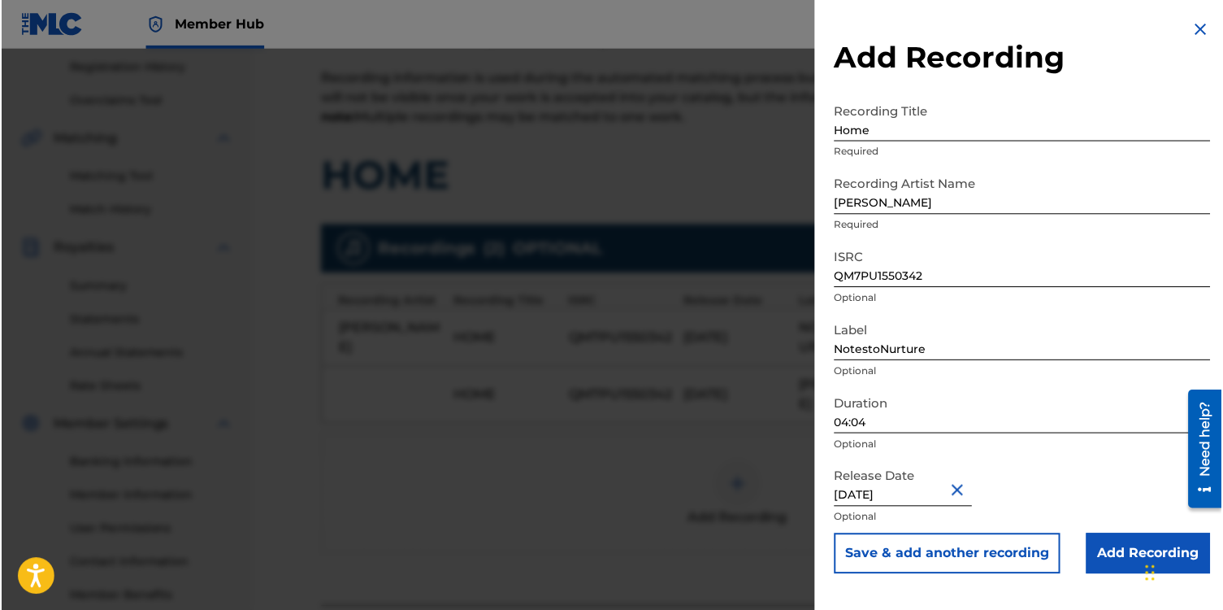
scroll to position [0, 0]
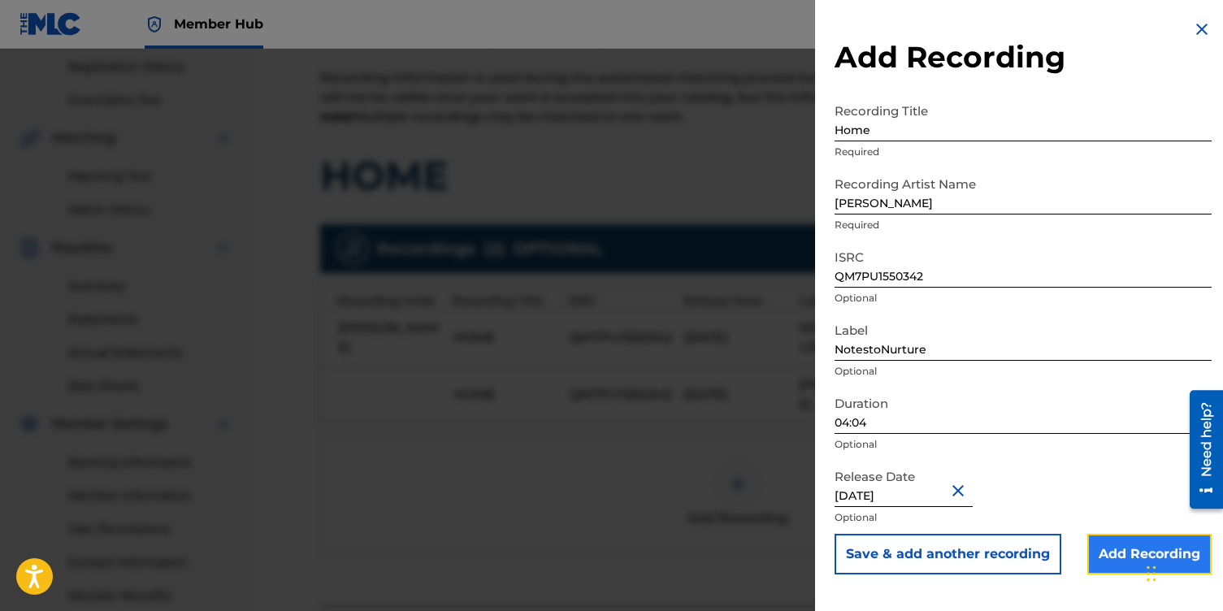
click at [1110, 553] on input "Add Recording" at bounding box center [1150, 554] width 124 height 41
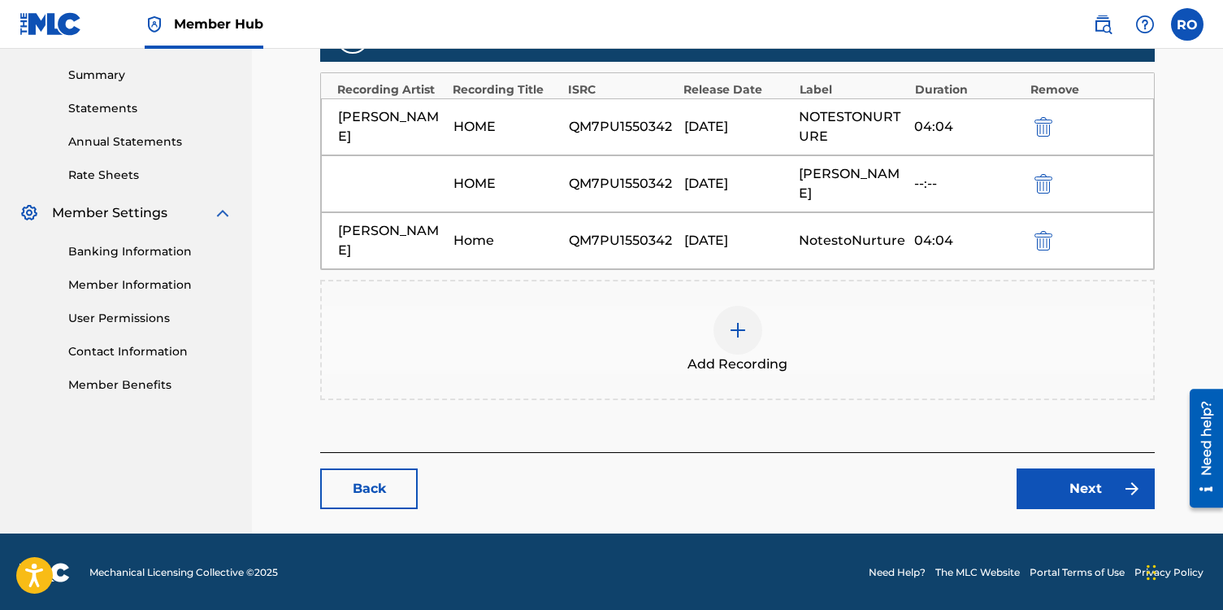
scroll to position [519, 0]
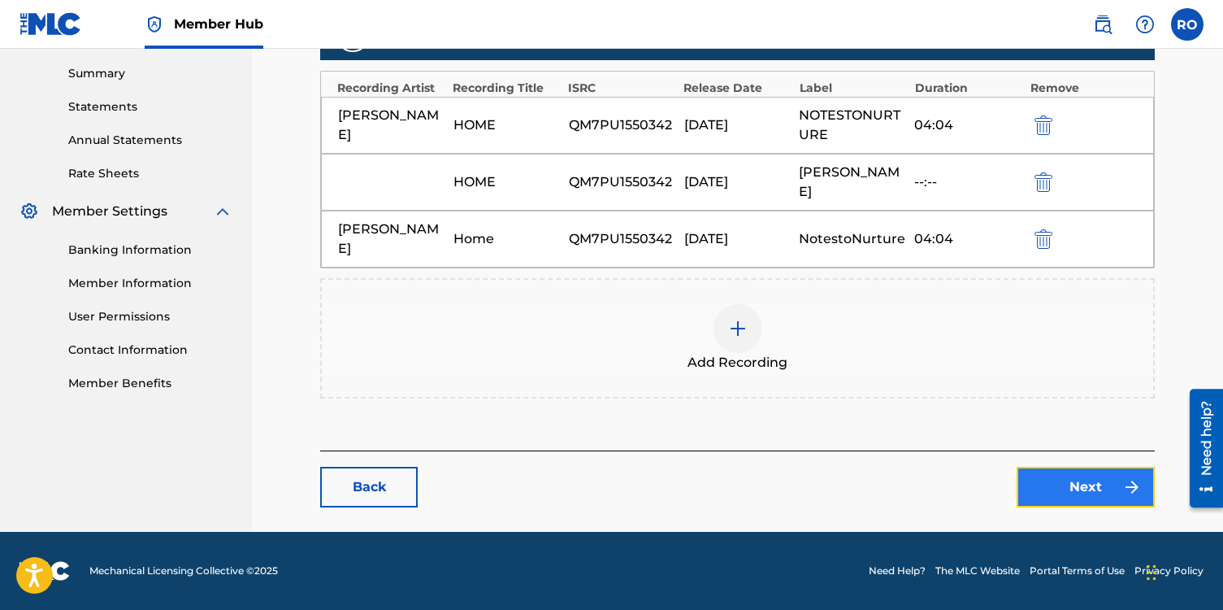
click at [1035, 485] on link "Next" at bounding box center [1086, 487] width 138 height 41
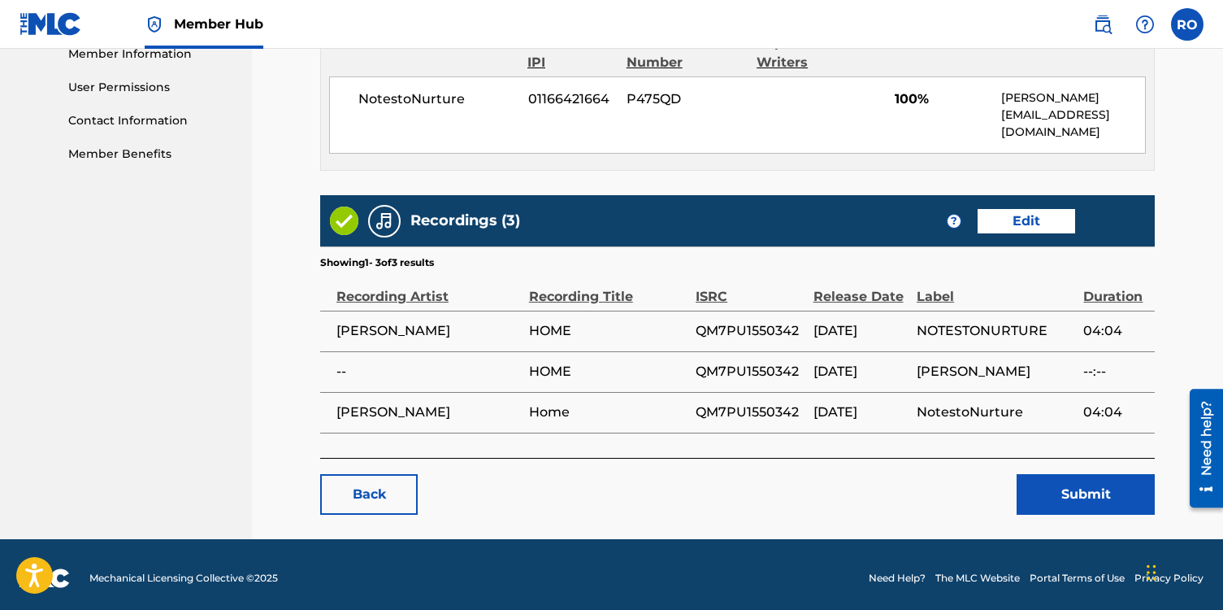
scroll to position [754, 0]
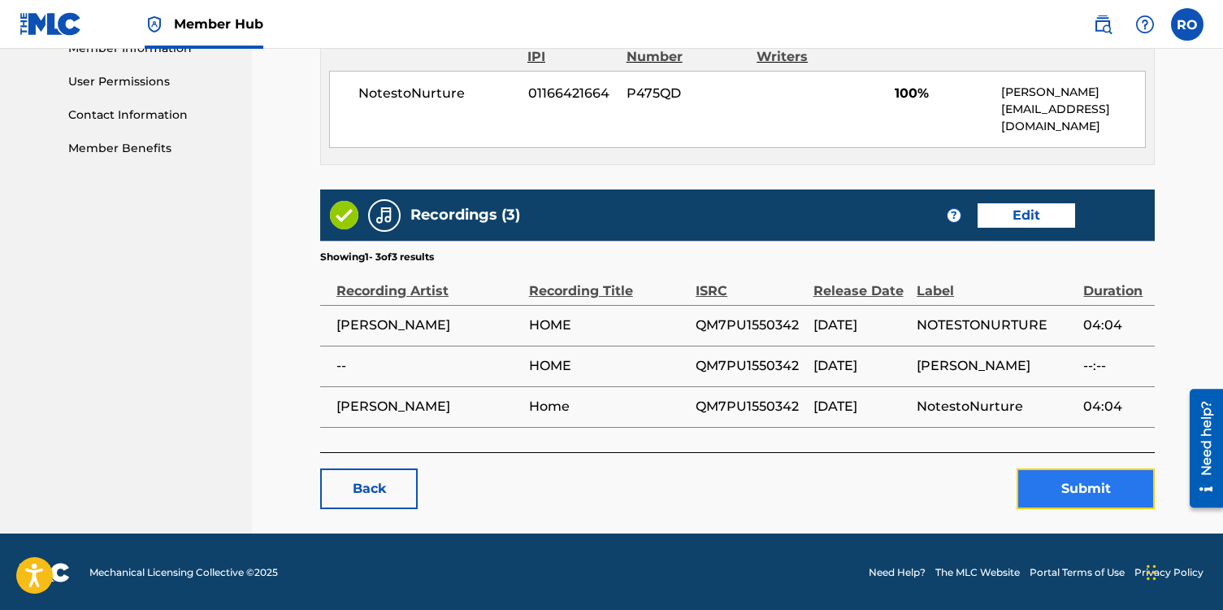
click at [1068, 480] on button "Submit" at bounding box center [1086, 488] width 138 height 41
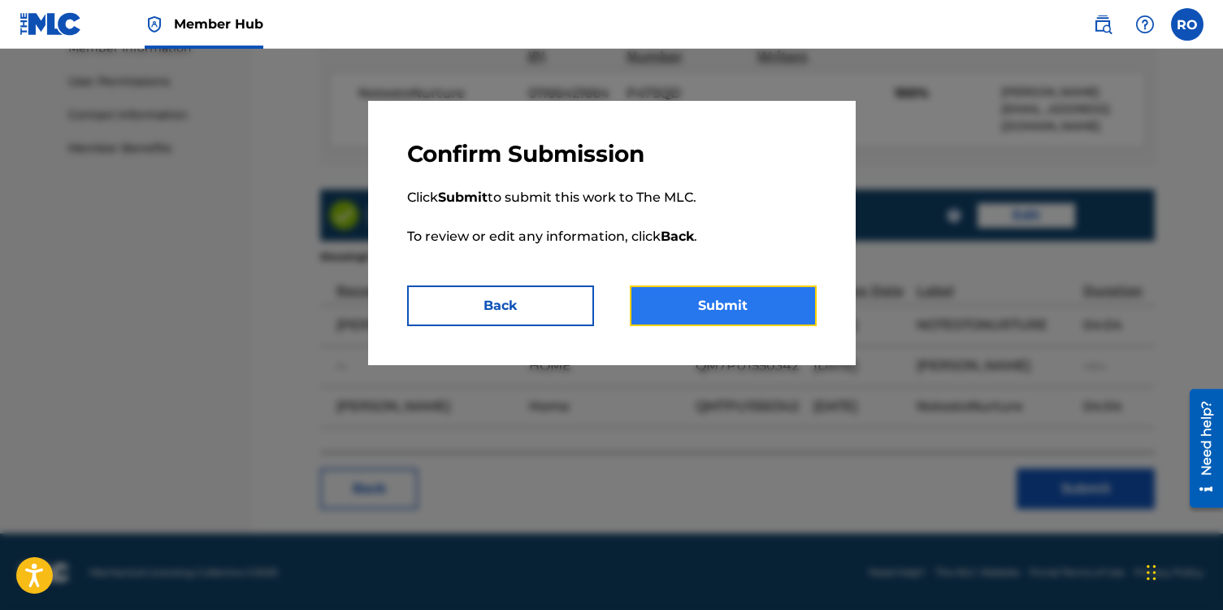
click at [743, 307] on button "Submit" at bounding box center [723, 305] width 187 height 41
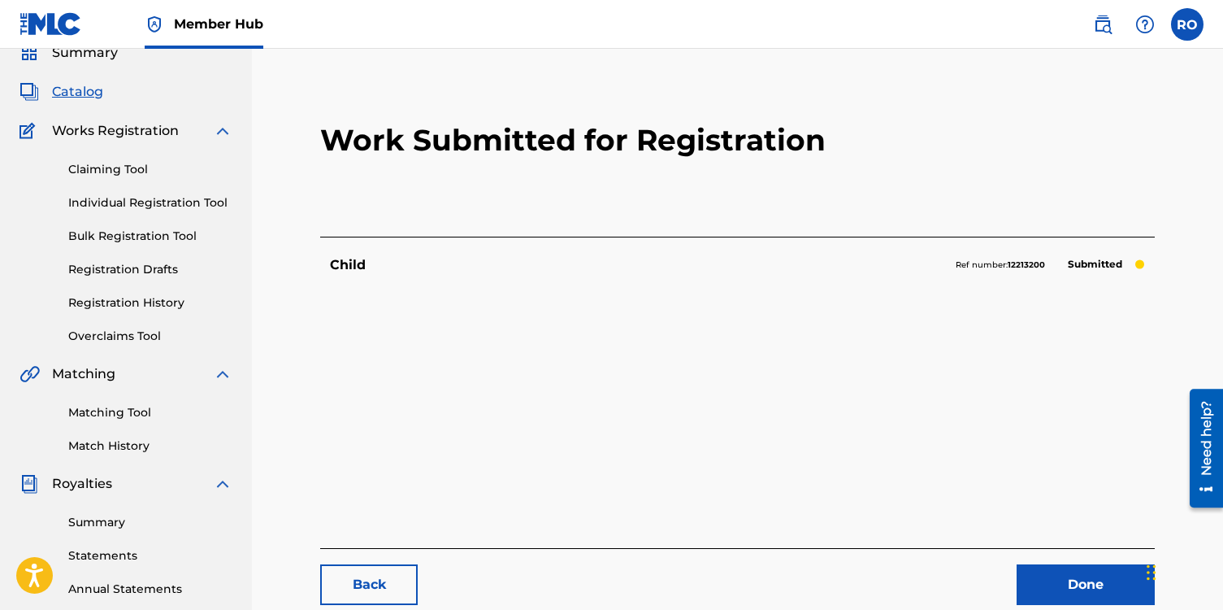
scroll to position [67, 0]
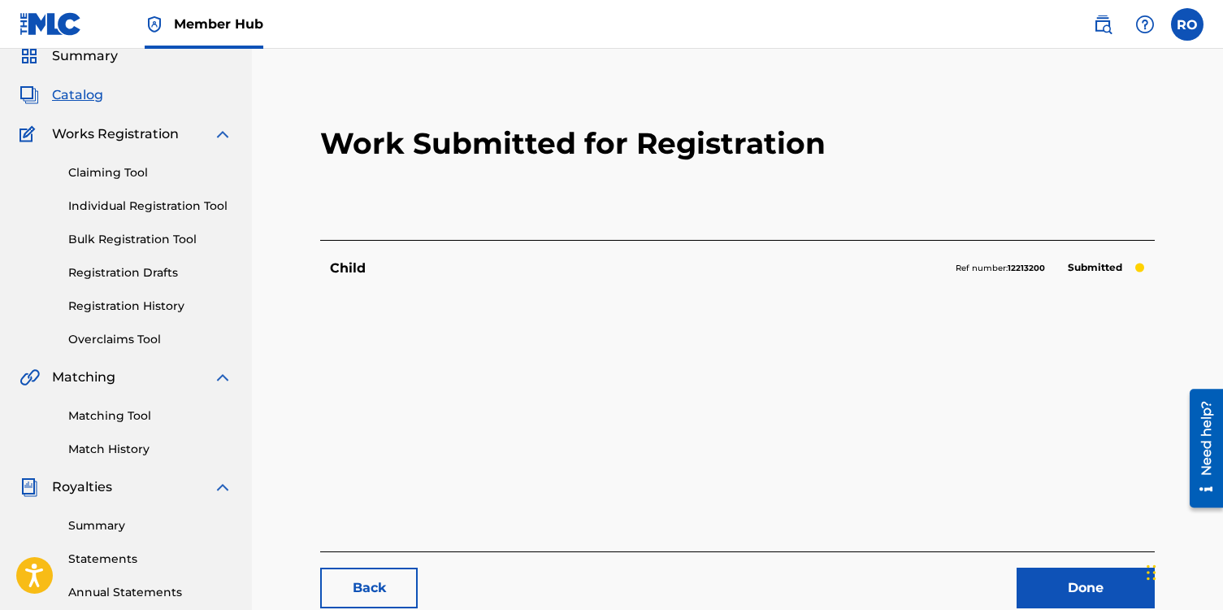
click at [90, 101] on span "Catalog" at bounding box center [77, 95] width 51 height 20
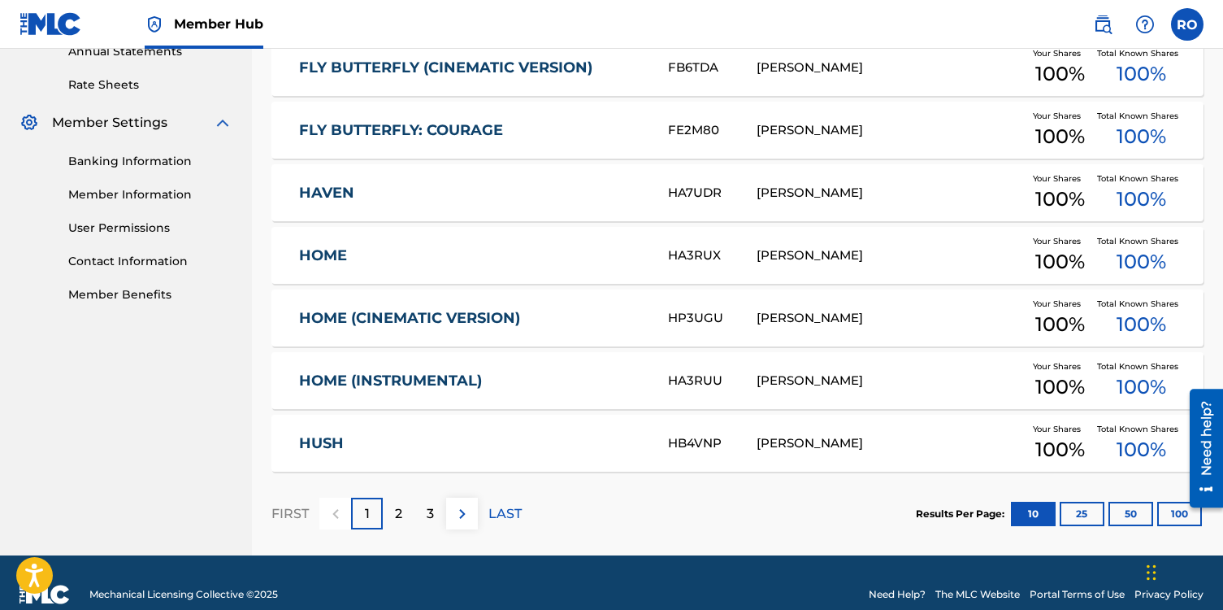
scroll to position [620, 0]
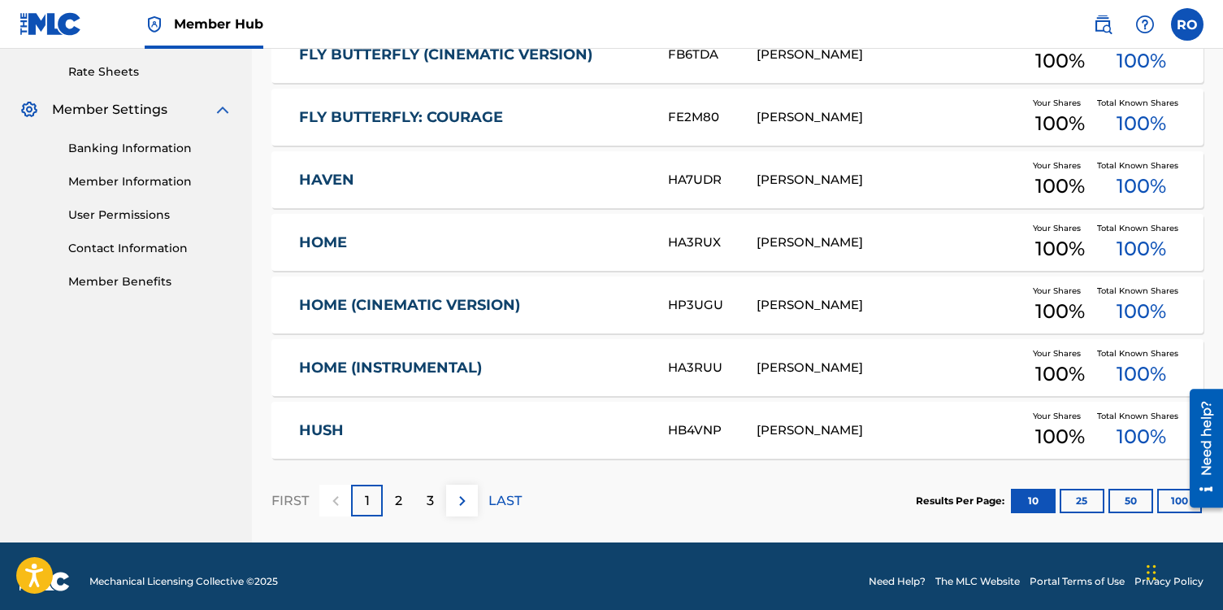
click at [446, 372] on link "HOME (INSTRUMENTAL)" at bounding box center [472, 368] width 347 height 19
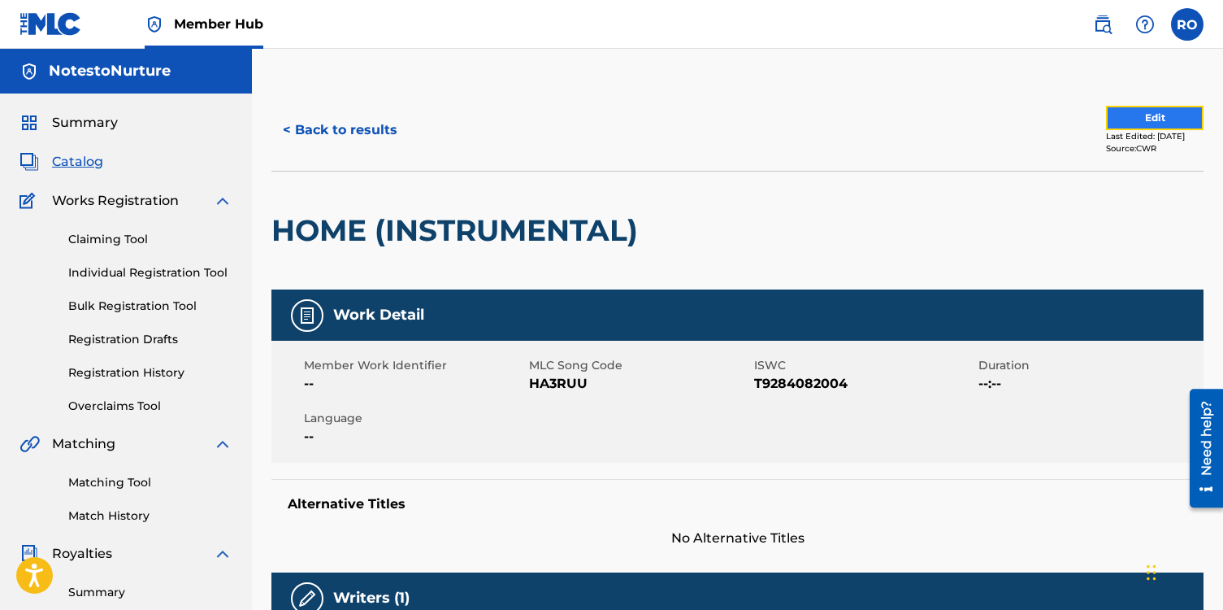
click at [1119, 113] on button "Edit" at bounding box center [1155, 118] width 98 height 24
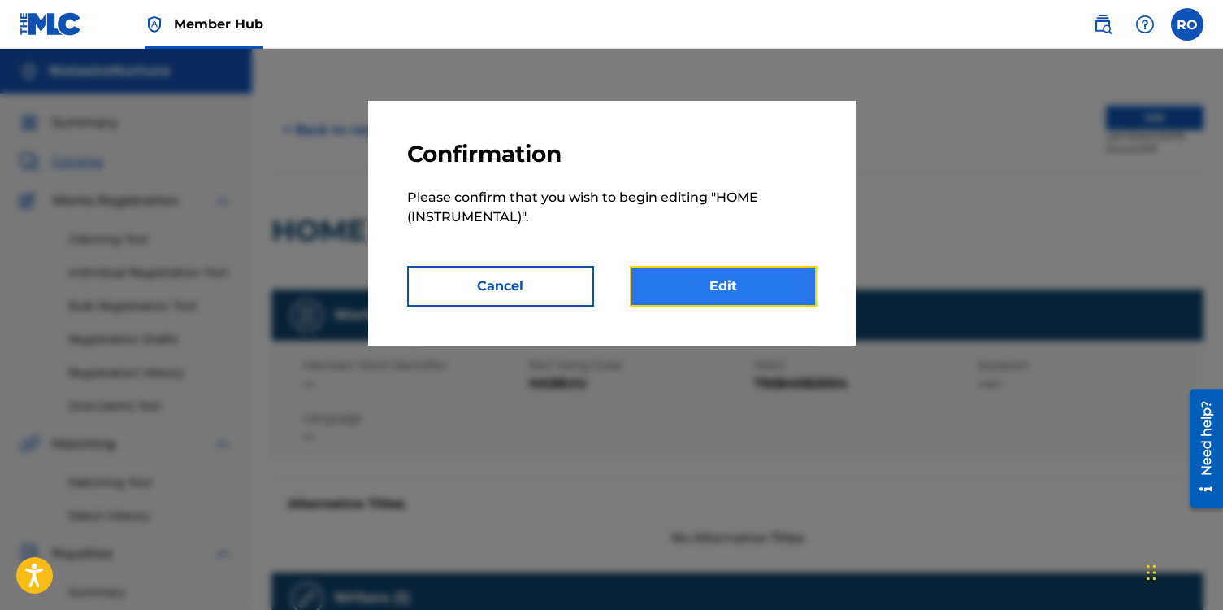
click at [742, 280] on link "Edit" at bounding box center [723, 286] width 187 height 41
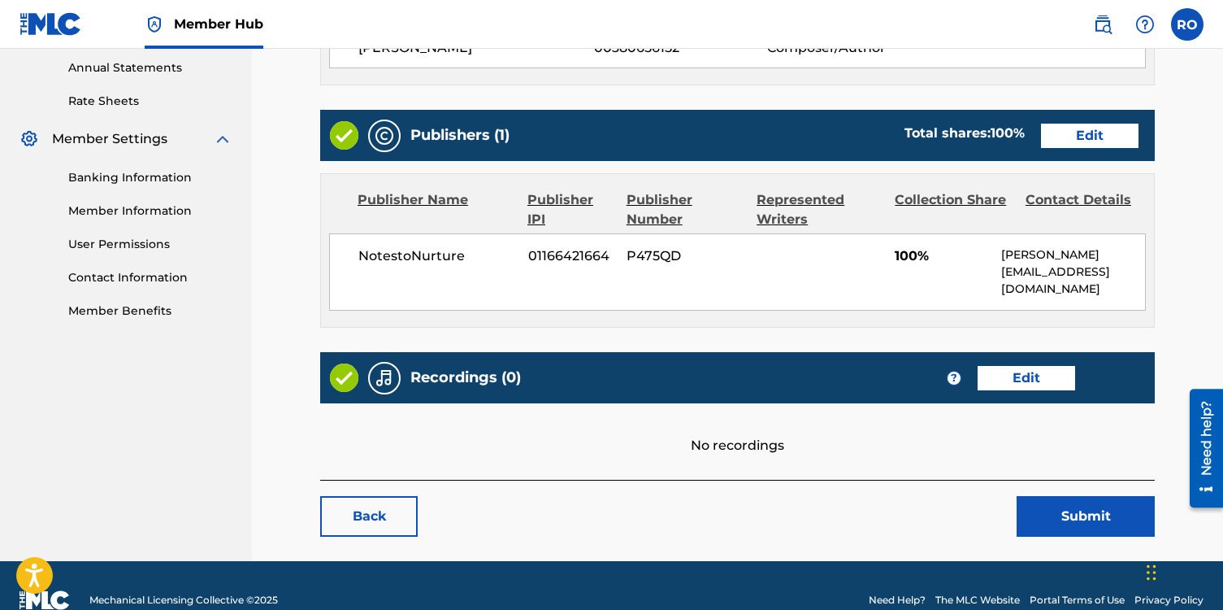
scroll to position [619, 0]
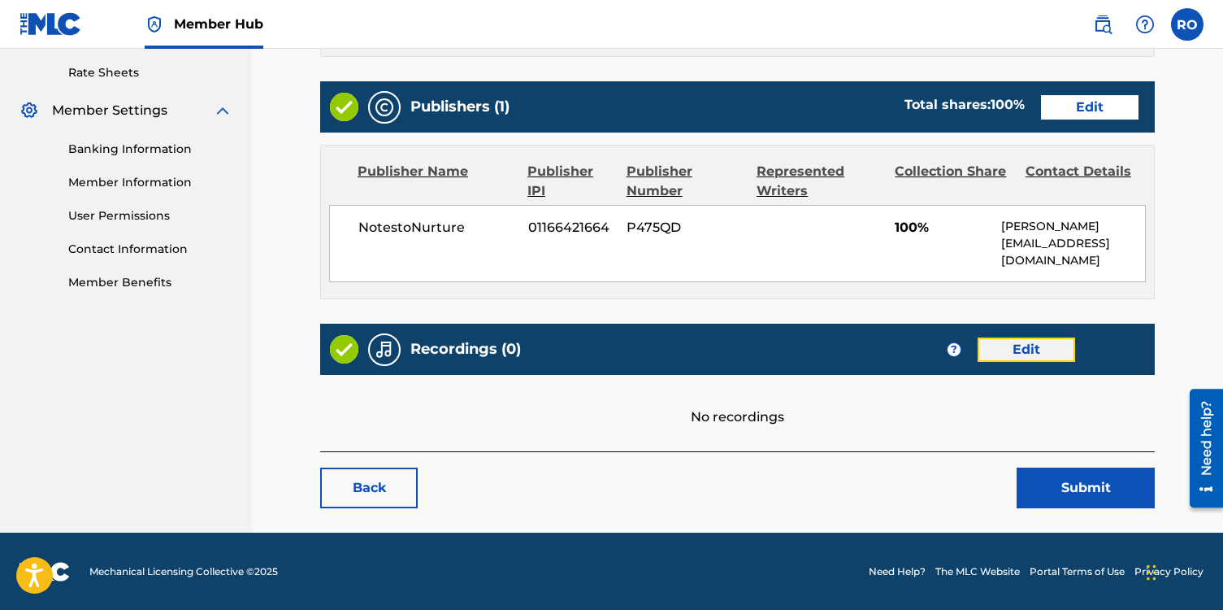
click at [1020, 350] on link "Edit" at bounding box center [1027, 349] width 98 height 24
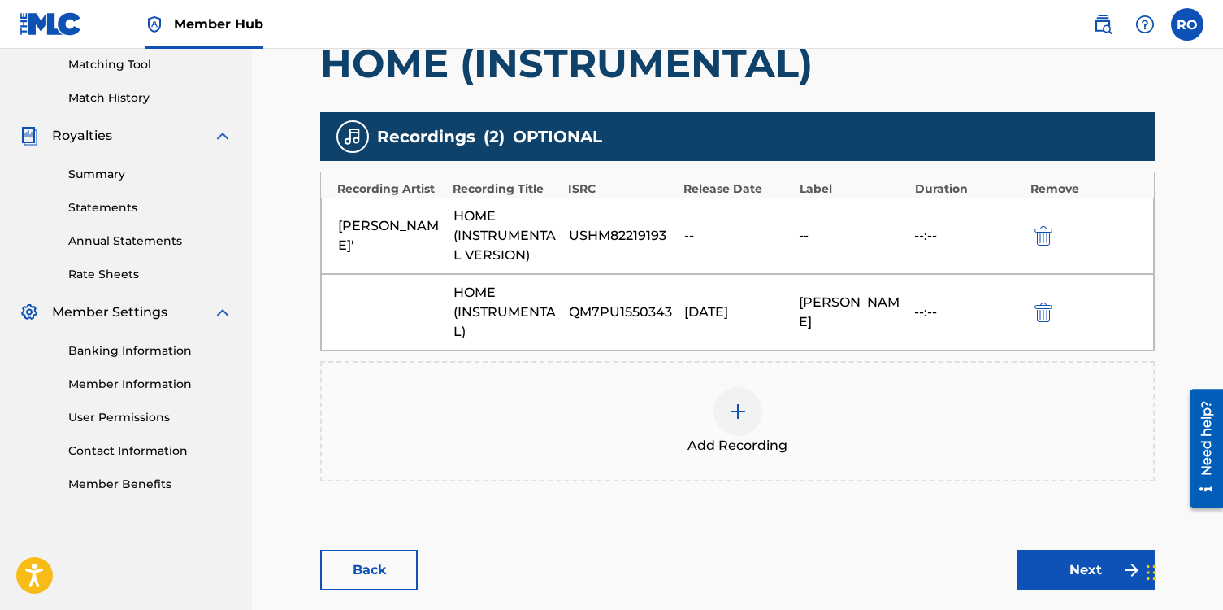
scroll to position [419, 0]
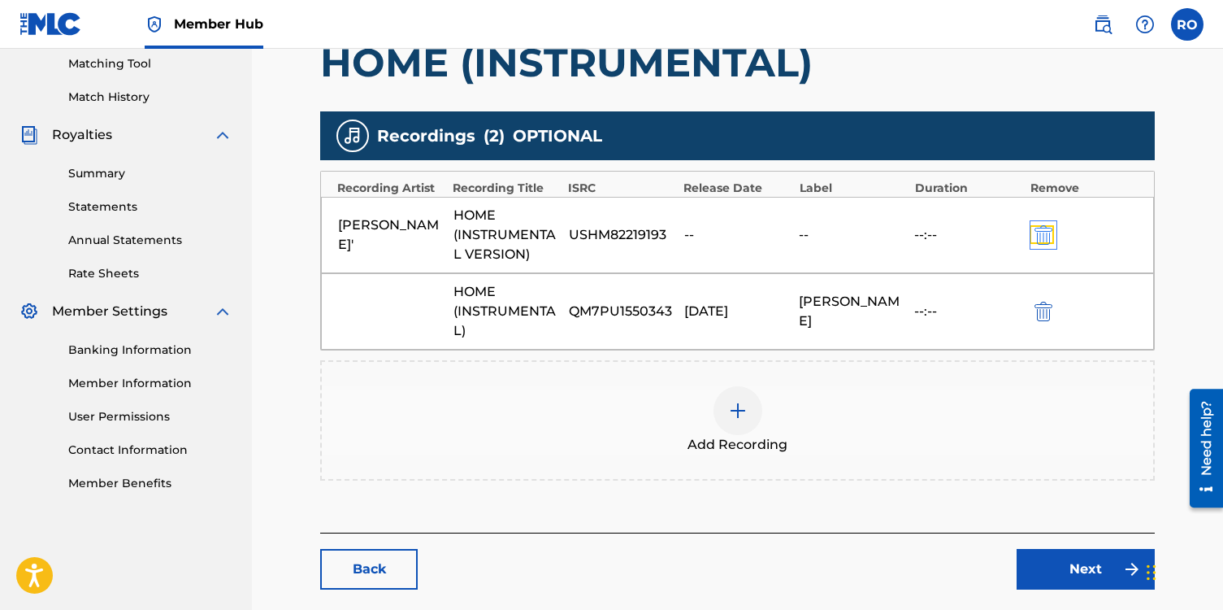
click at [1043, 239] on img "submit" at bounding box center [1044, 235] width 18 height 20
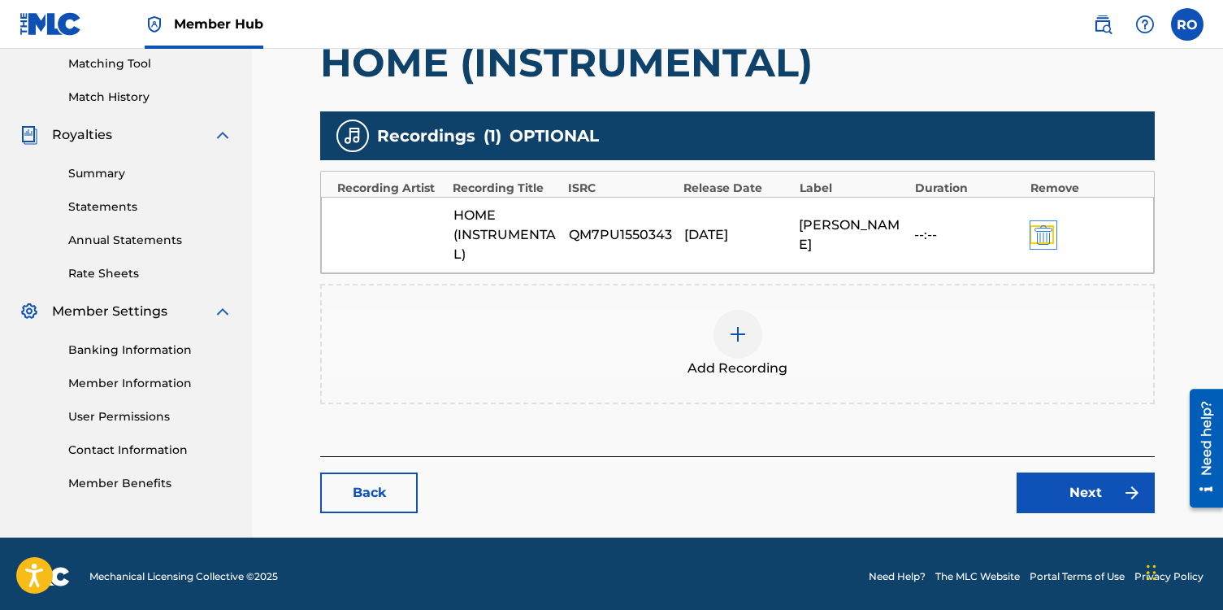
click at [1043, 237] on img "submit" at bounding box center [1044, 235] width 18 height 20
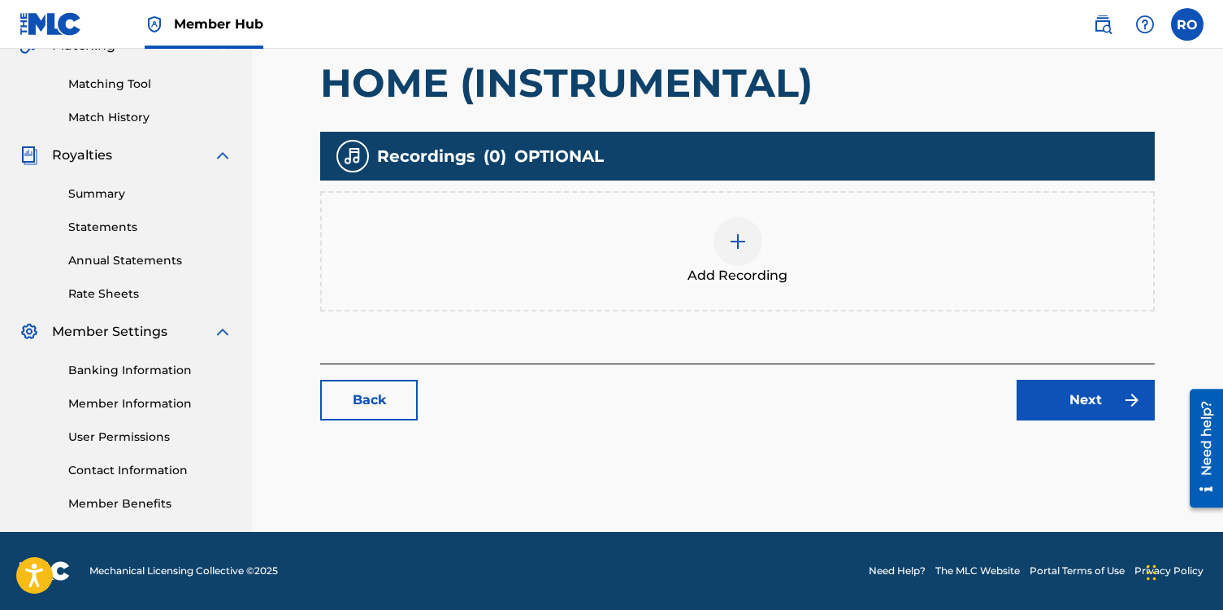
click at [737, 260] on div at bounding box center [738, 241] width 49 height 49
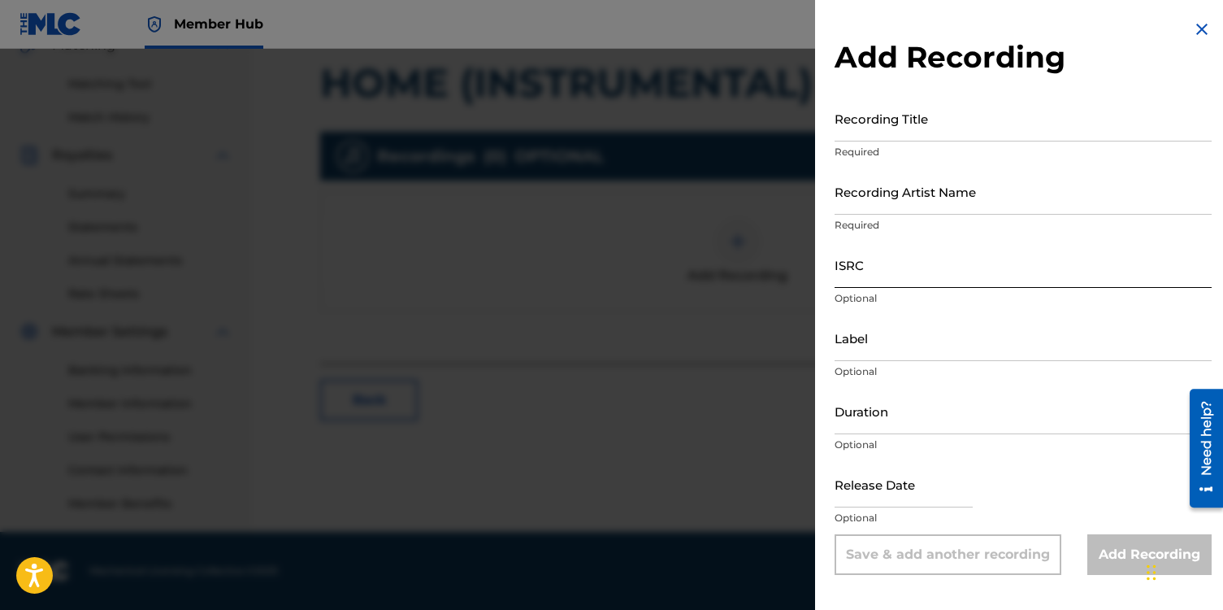
click at [854, 277] on input "ISRC" at bounding box center [1023, 264] width 377 height 46
paste input "QM7PU1550343"
type input "QM7PU1550343"
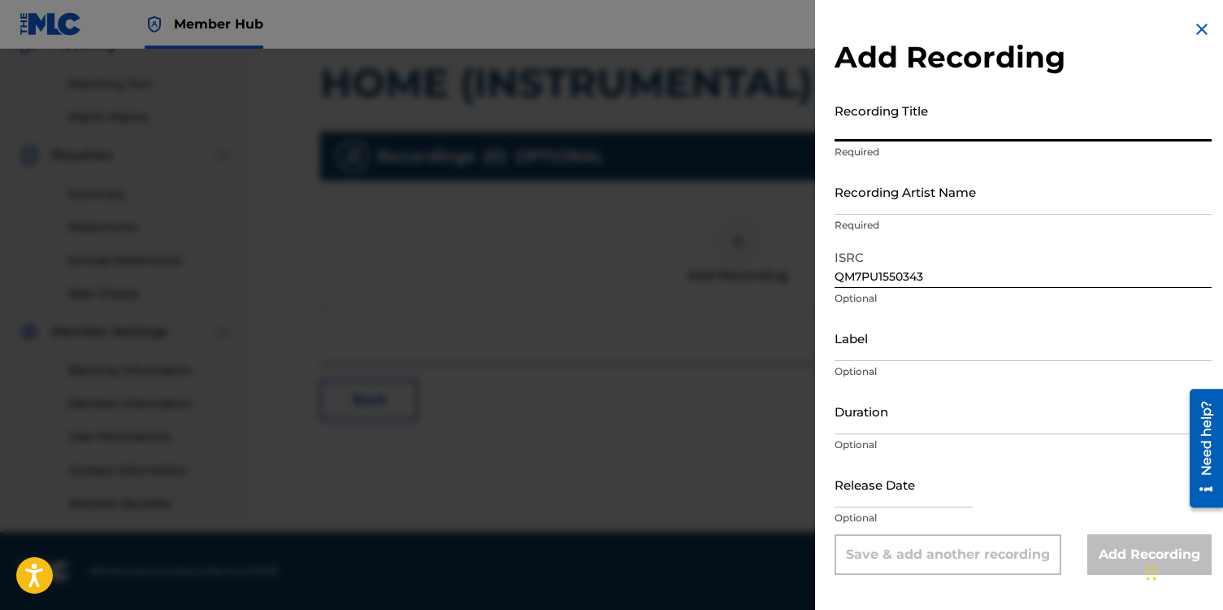
click at [845, 117] on input "Recording Title" at bounding box center [1023, 118] width 377 height 46
type input "Home (Instrumental)"
click at [854, 196] on input "Recording Artist Name" at bounding box center [1023, 191] width 377 height 46
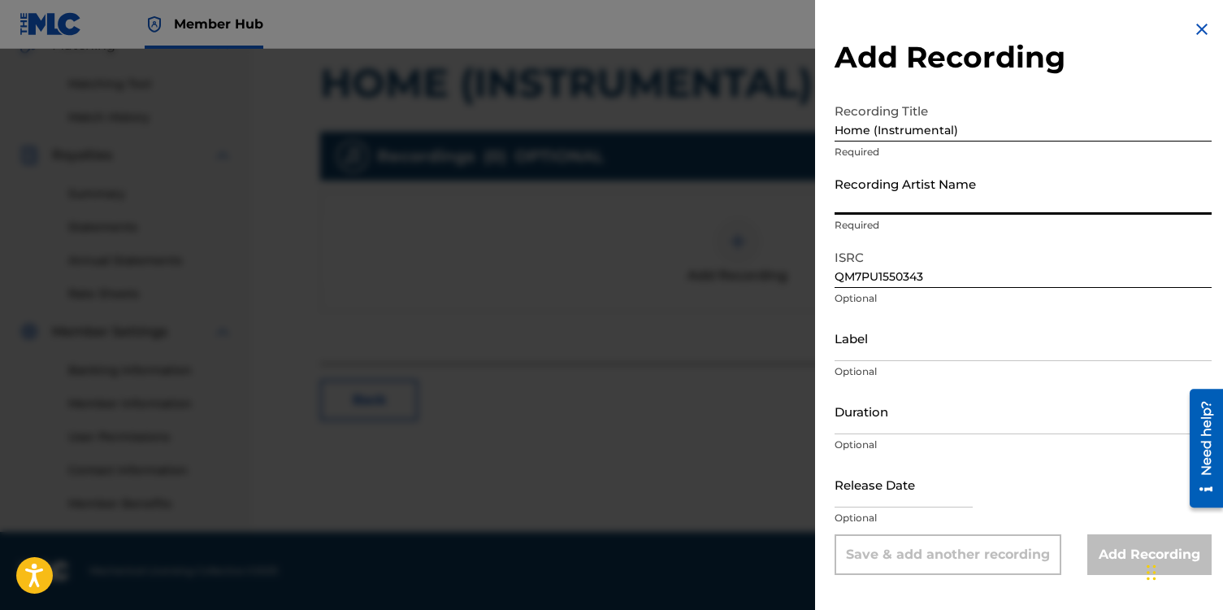
type input "[PERSON_NAME]"
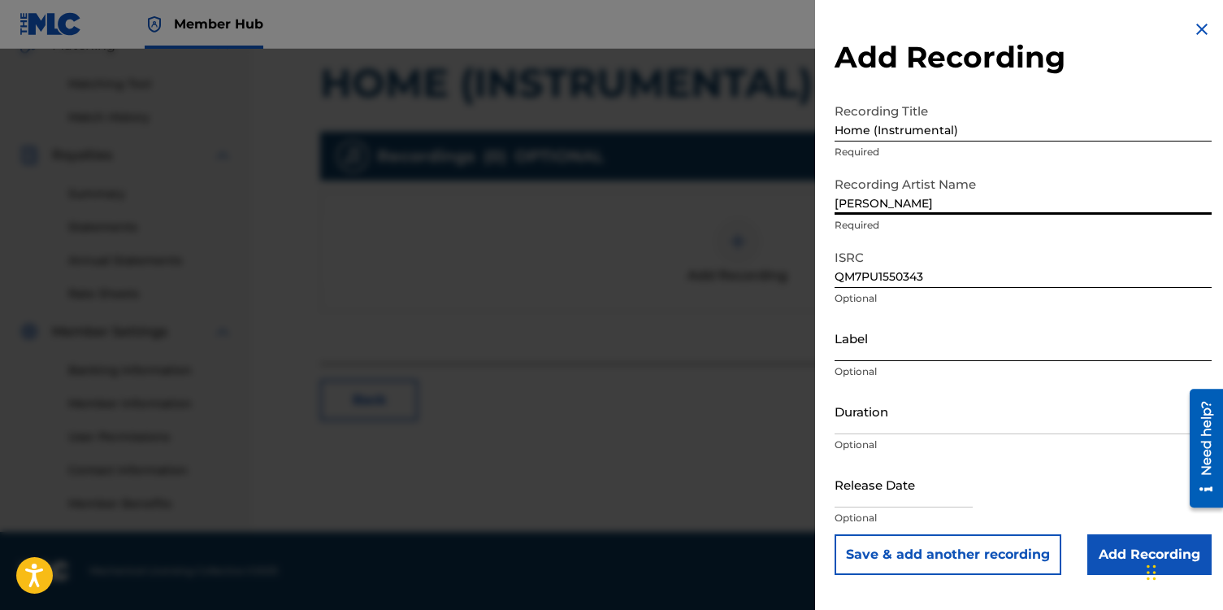
click at [871, 339] on input "Label" at bounding box center [1023, 338] width 377 height 46
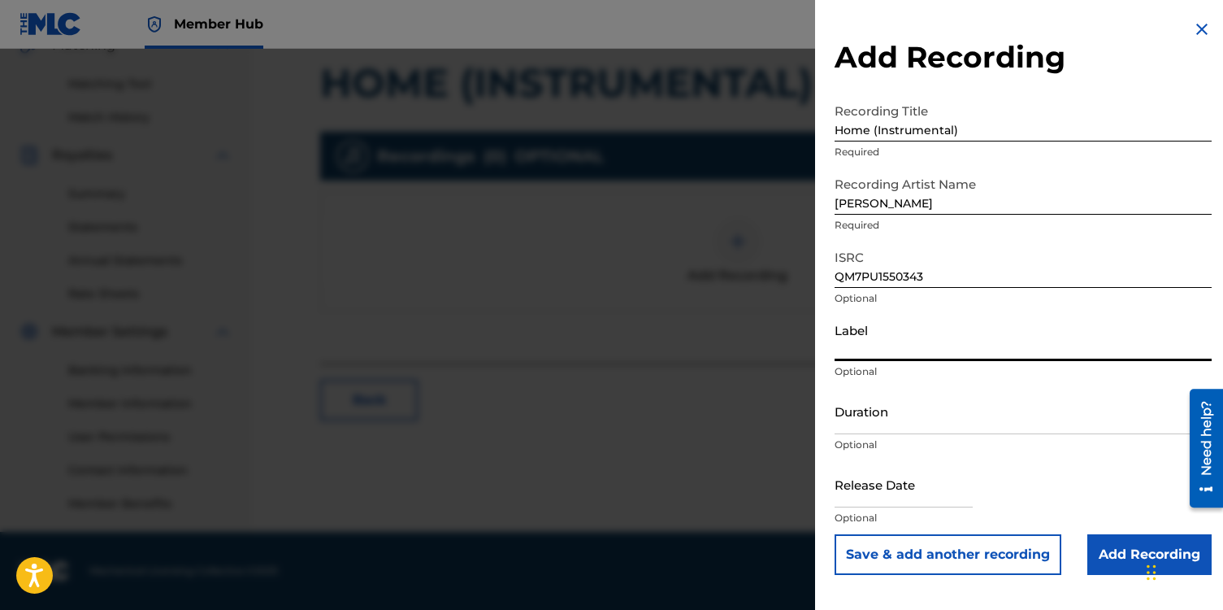
type input "NotestoNurture"
click at [858, 492] on input "text" at bounding box center [904, 484] width 138 height 46
select select "8"
select select "2025"
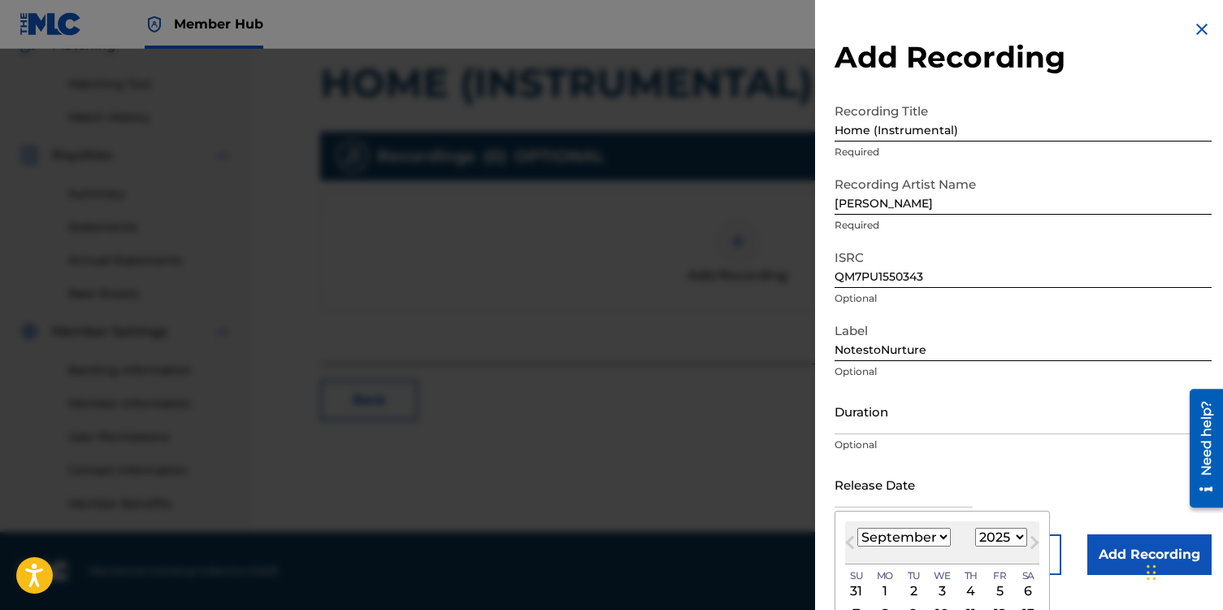
type input "[DATE]"
select select "10"
select select "2016"
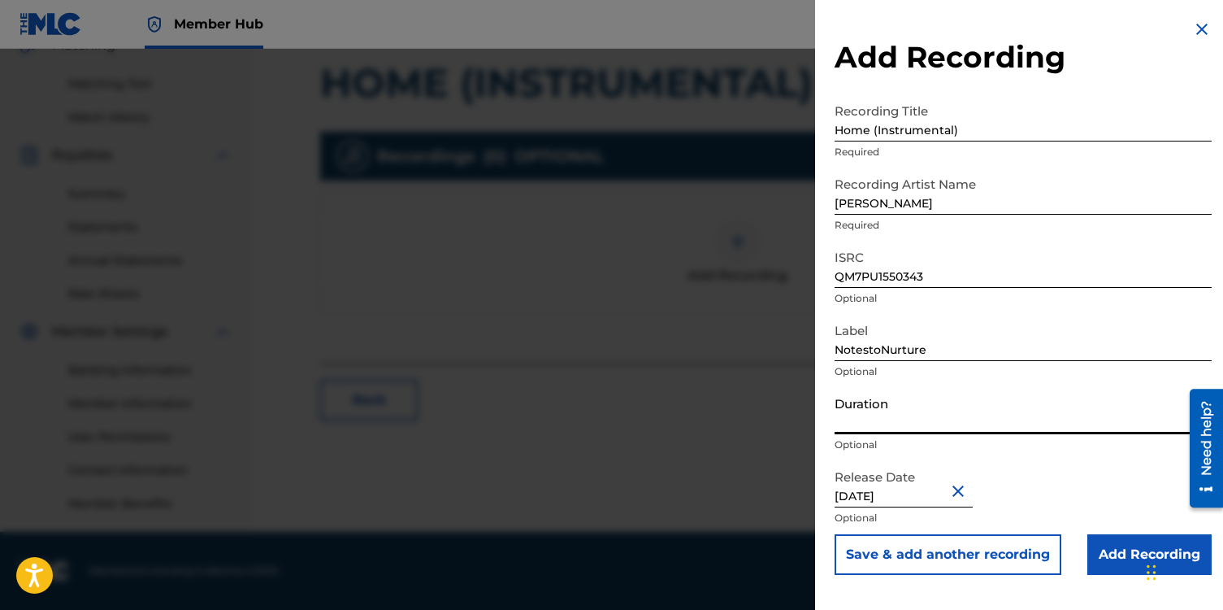
click at [851, 418] on input "Duration" at bounding box center [1023, 411] width 377 height 46
type input "04:05"
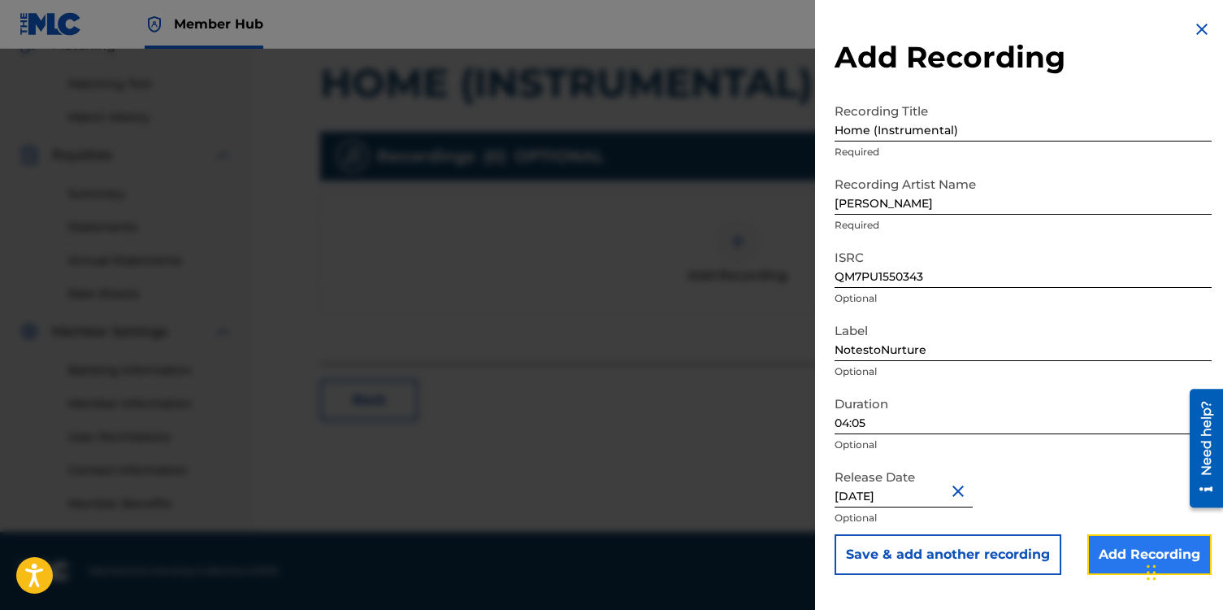
click at [1106, 558] on input "Add Recording" at bounding box center [1150, 554] width 124 height 41
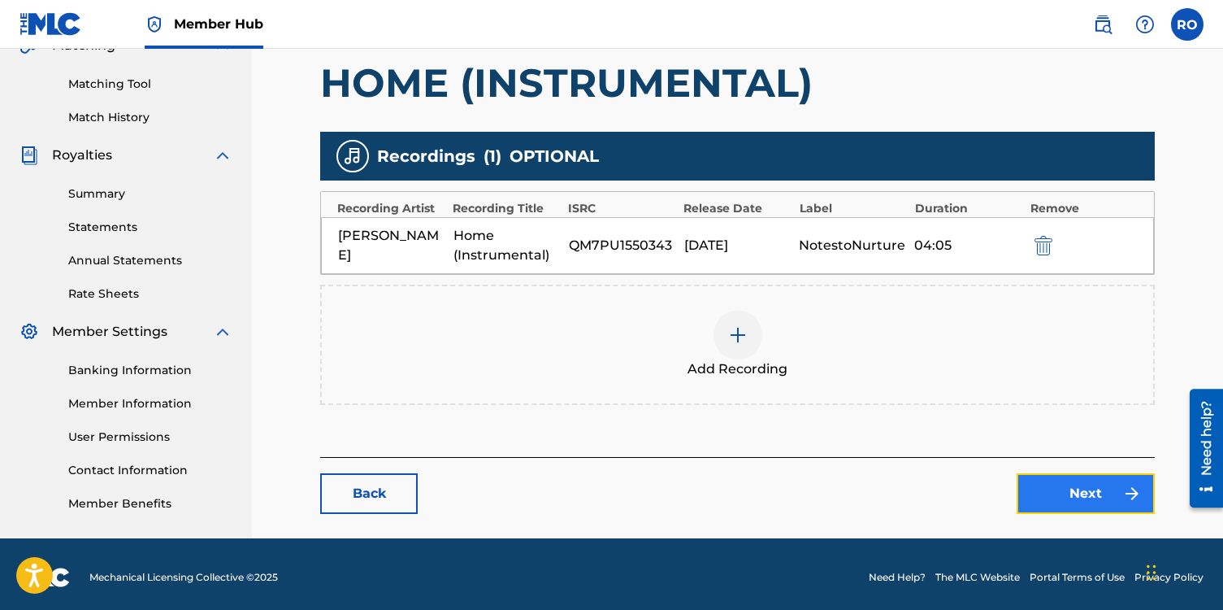
click at [1049, 483] on link "Next" at bounding box center [1086, 493] width 138 height 41
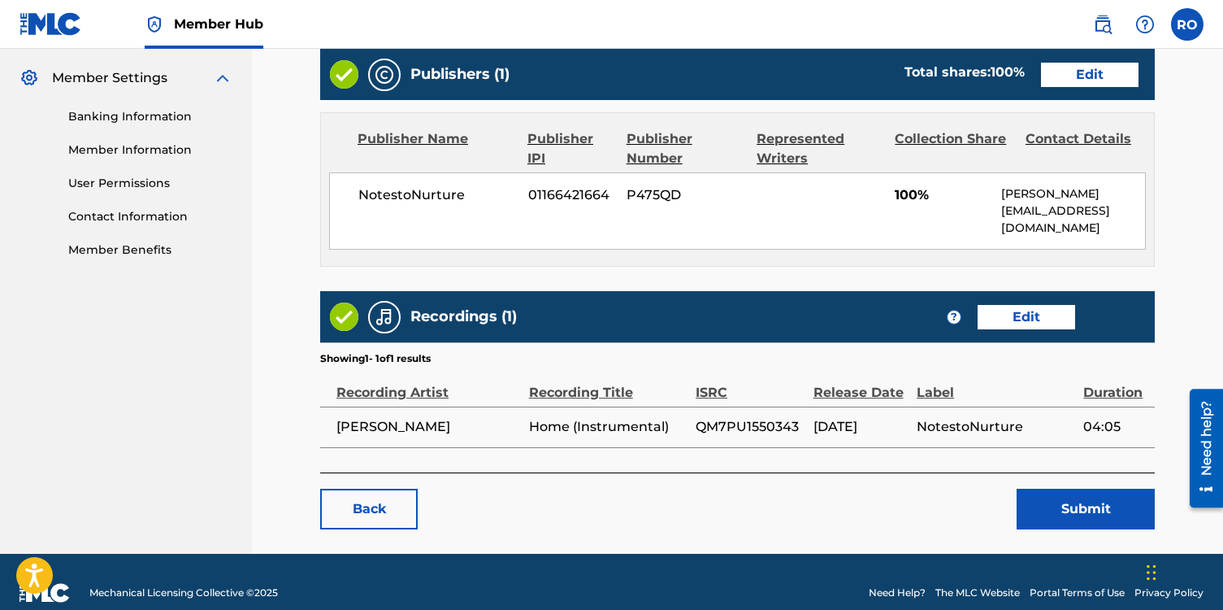
scroll to position [672, 0]
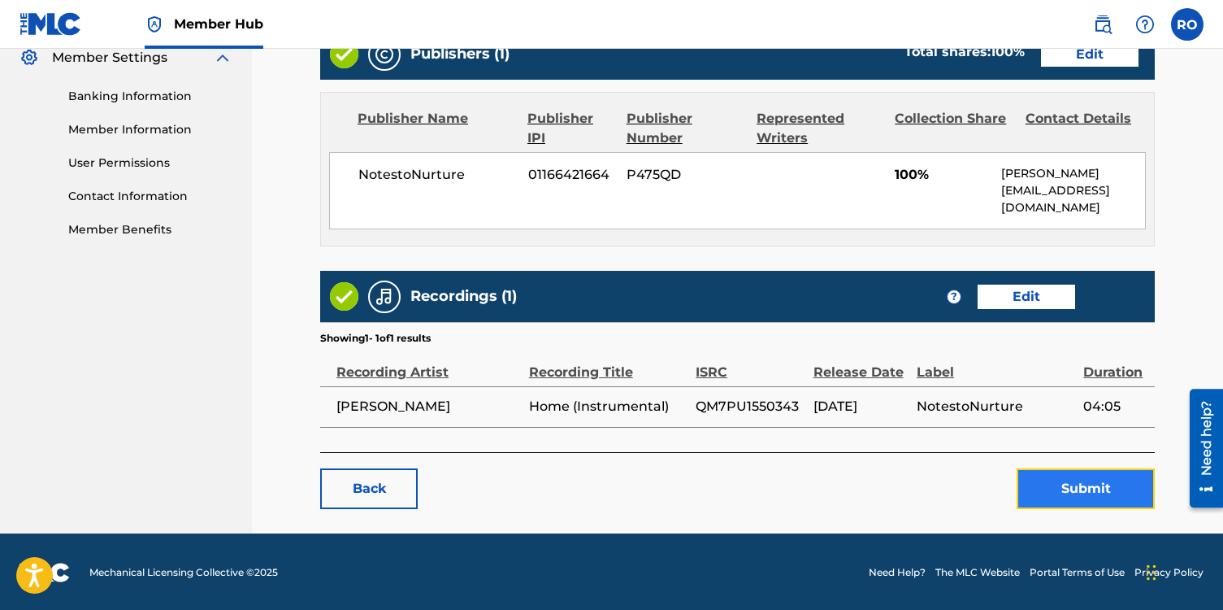
click at [1052, 490] on button "Submit" at bounding box center [1086, 488] width 138 height 41
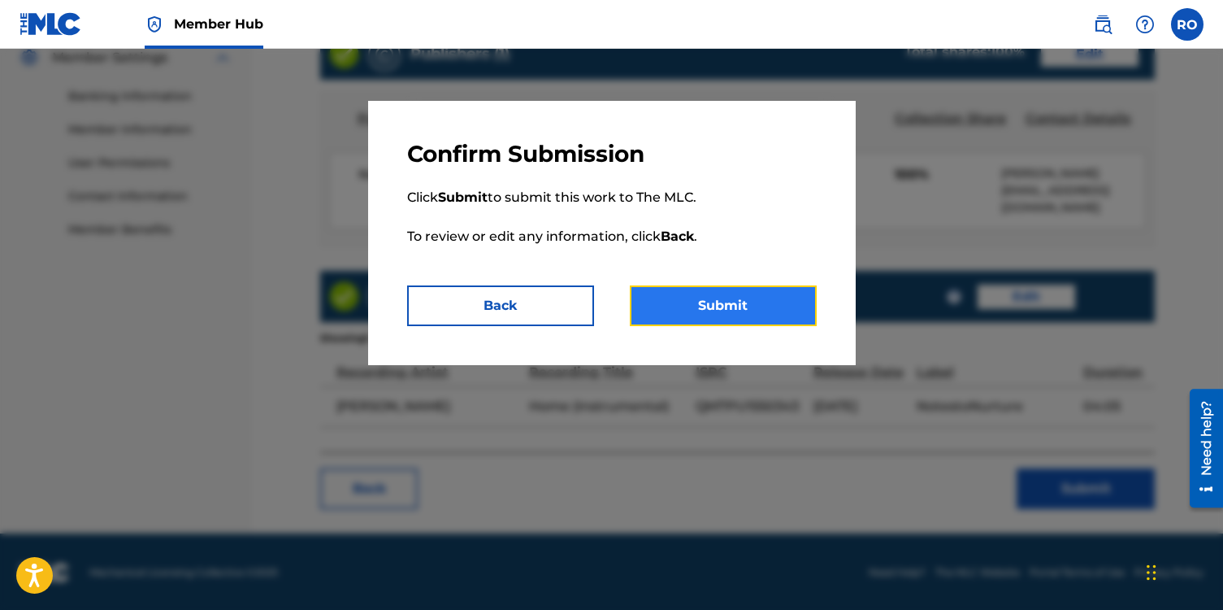
click at [789, 315] on button "Submit" at bounding box center [723, 305] width 187 height 41
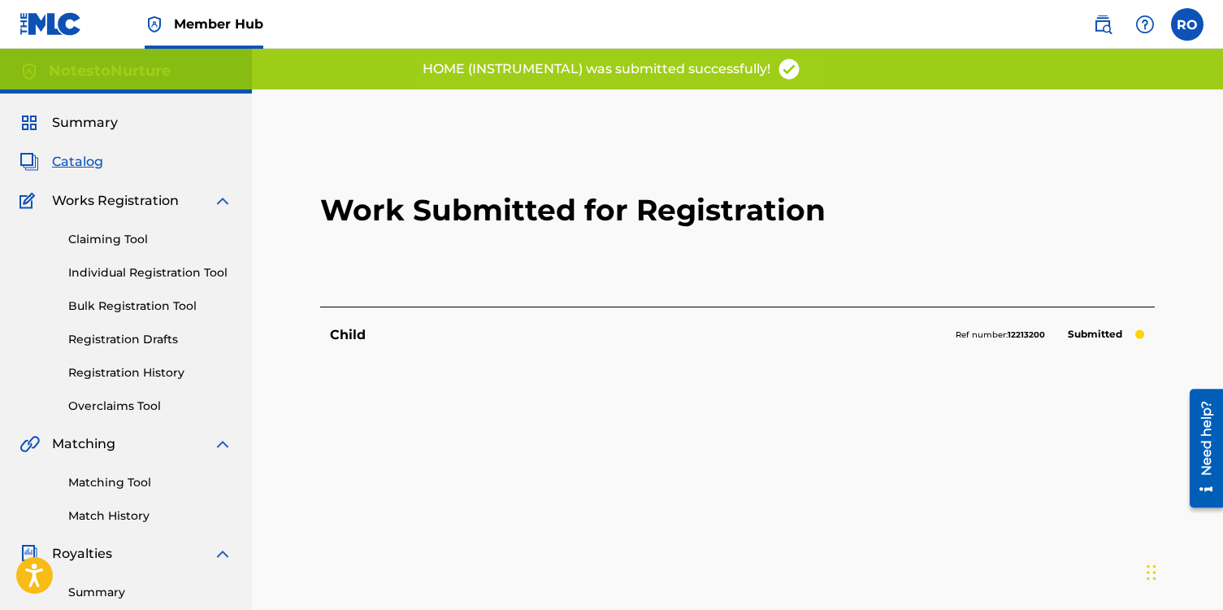
click at [75, 157] on span "Catalog" at bounding box center [77, 162] width 51 height 20
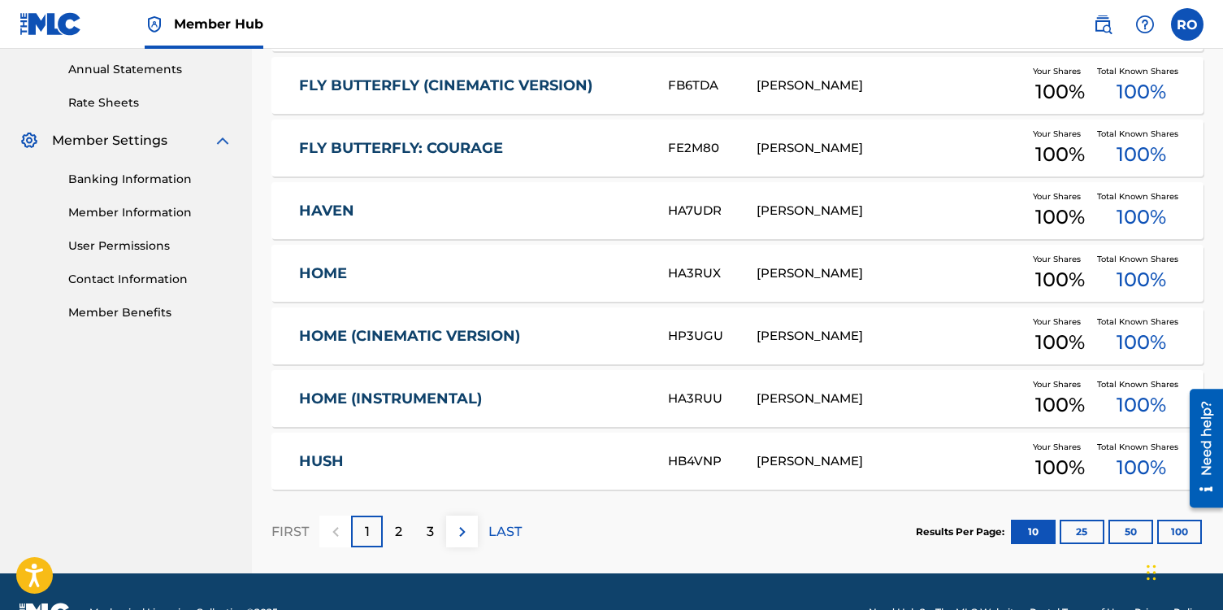
scroll to position [631, 0]
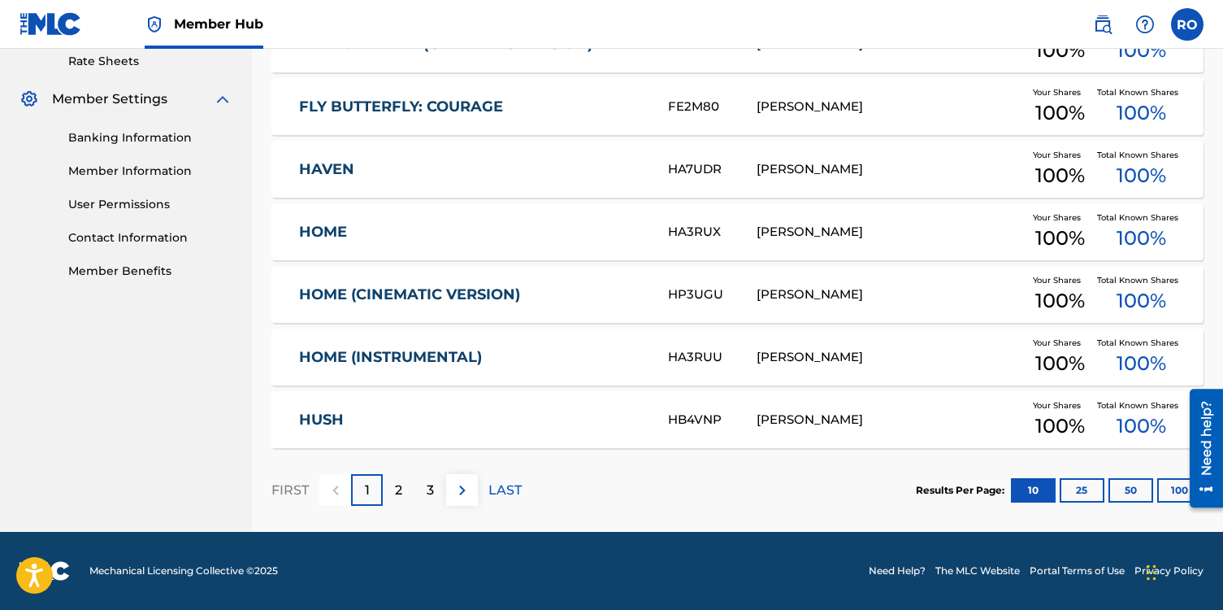
click at [338, 423] on link "HUSH" at bounding box center [472, 420] width 347 height 19
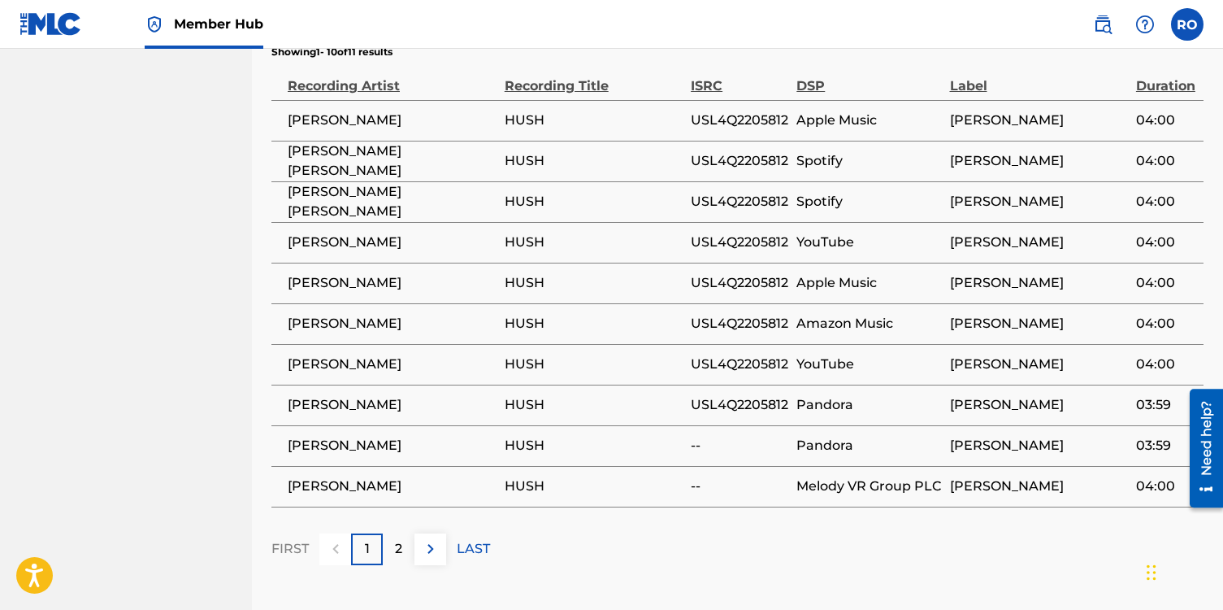
scroll to position [1021, 0]
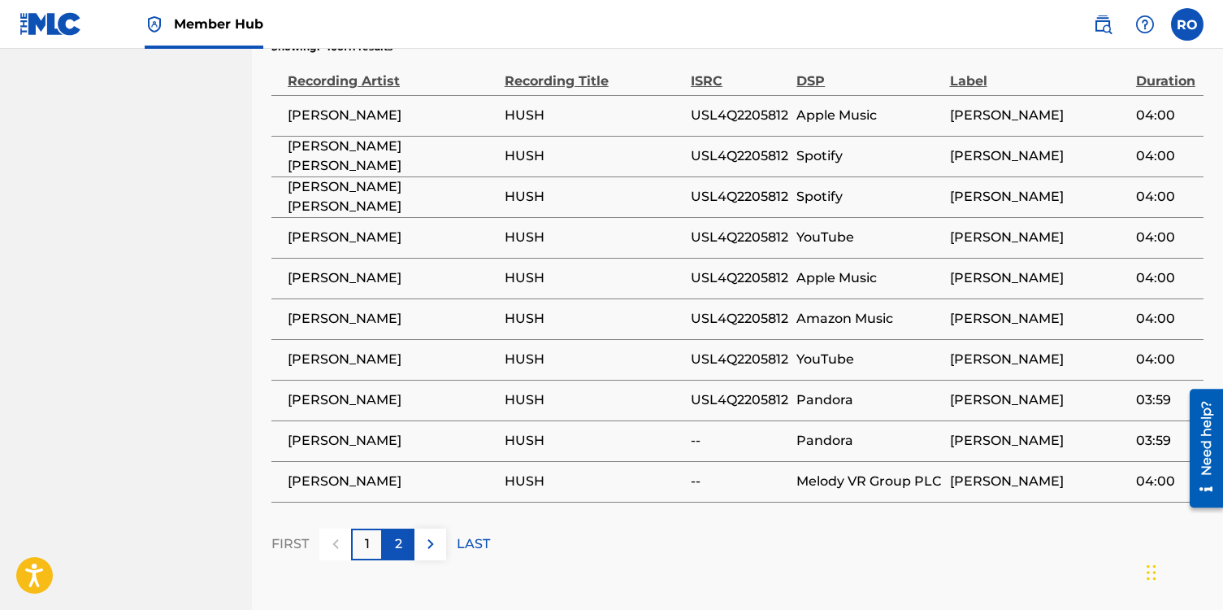
click at [395, 554] on p "2" at bounding box center [398, 544] width 7 height 20
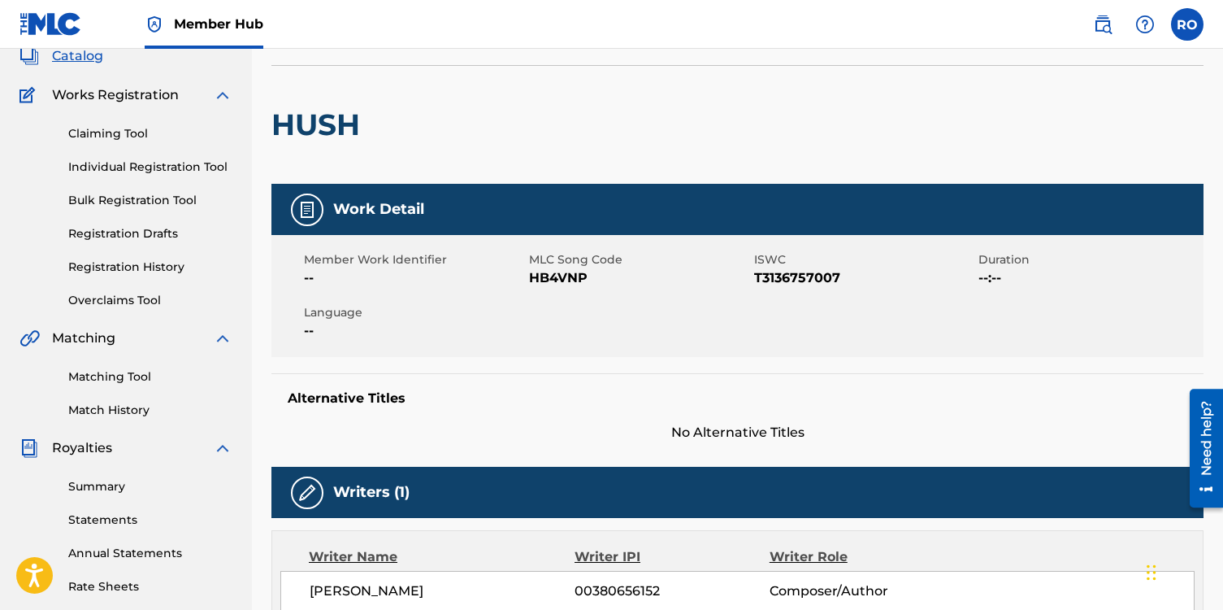
scroll to position [0, 0]
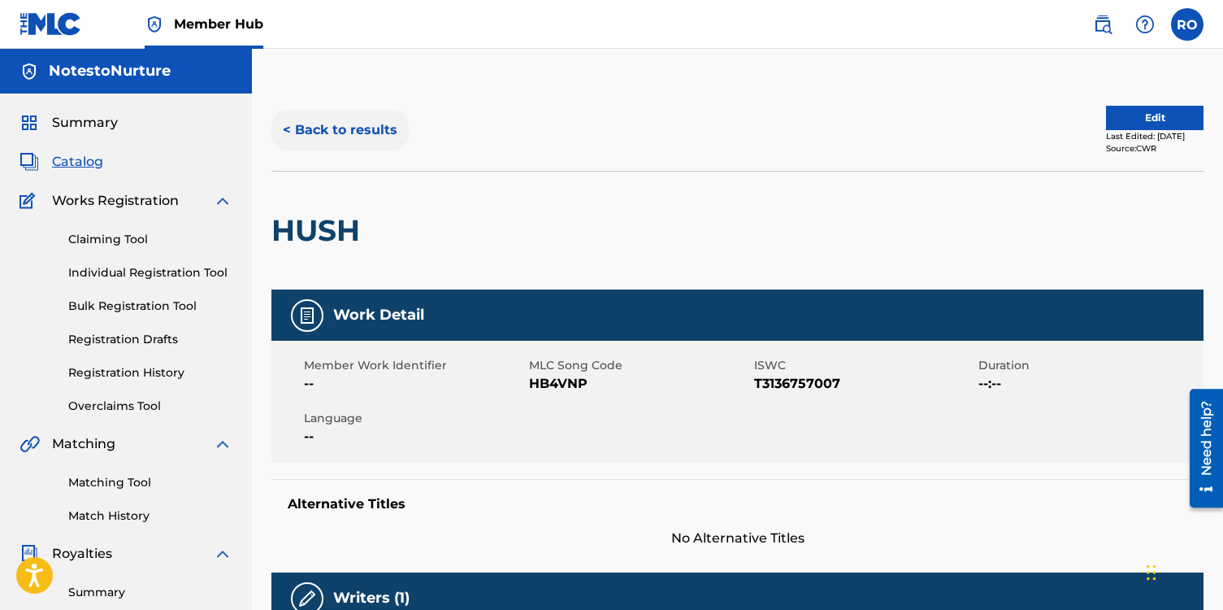
click at [289, 128] on button "< Back to results" at bounding box center [340, 130] width 137 height 41
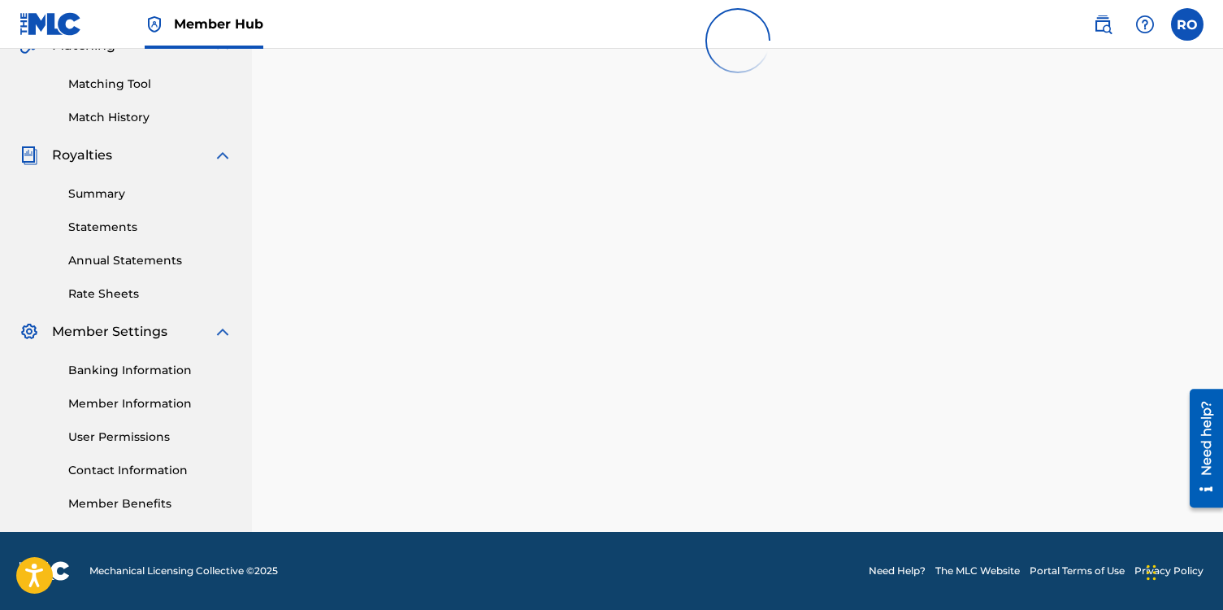
scroll to position [589, 0]
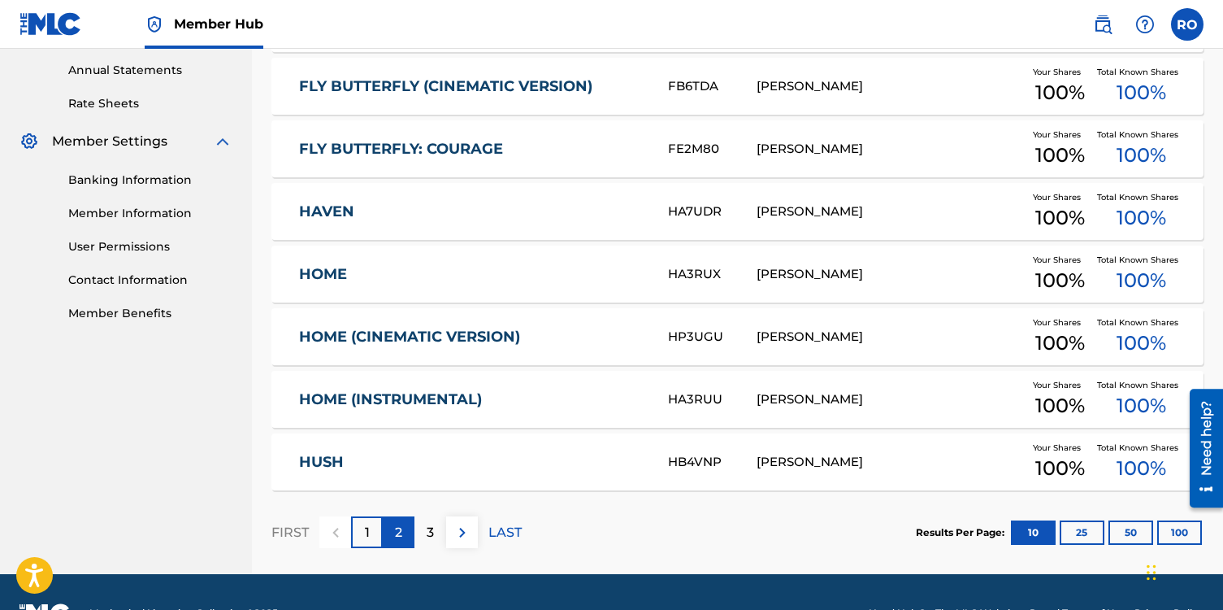
click at [395, 530] on p "2" at bounding box center [398, 533] width 7 height 20
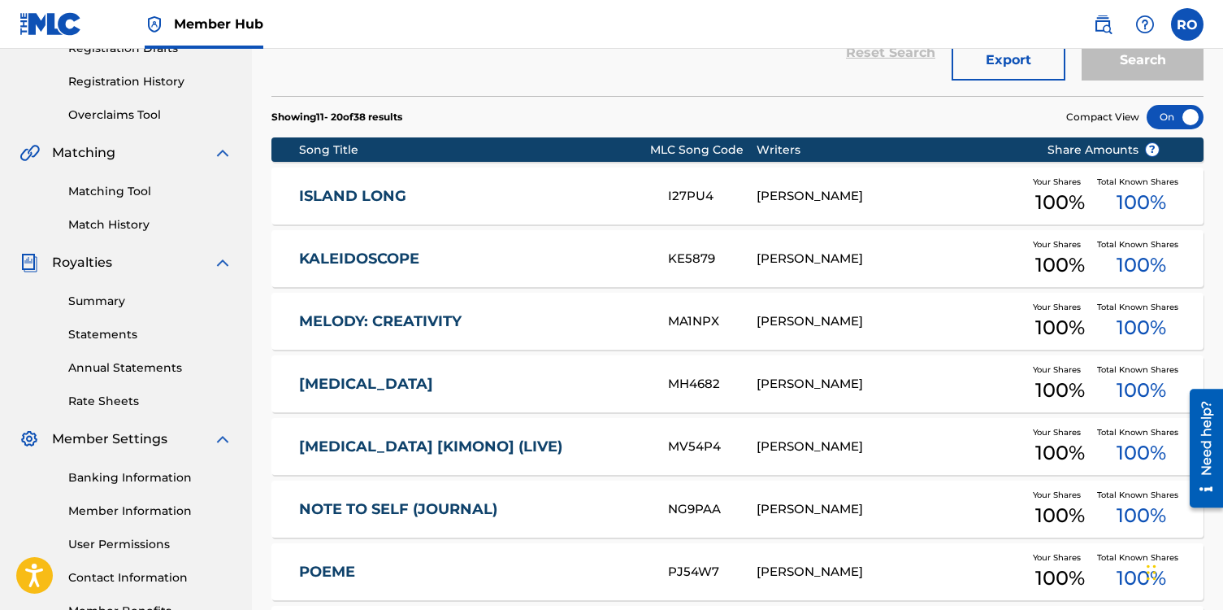
scroll to position [298, 0]
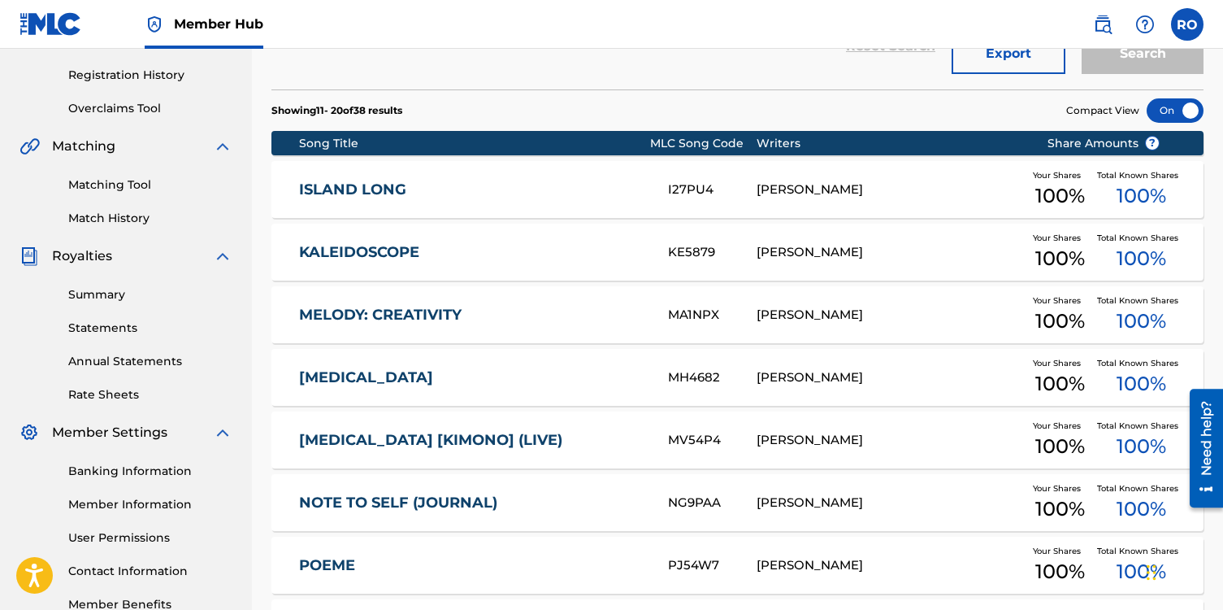
click at [361, 191] on link "ISLAND LONG" at bounding box center [472, 189] width 347 height 19
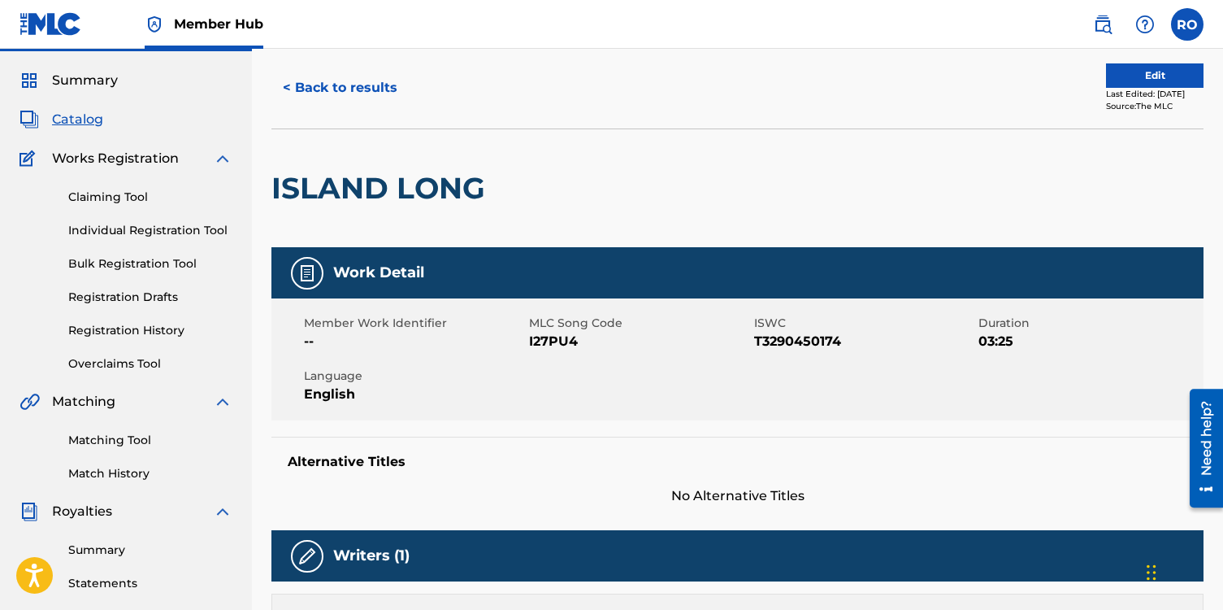
scroll to position [41, 0]
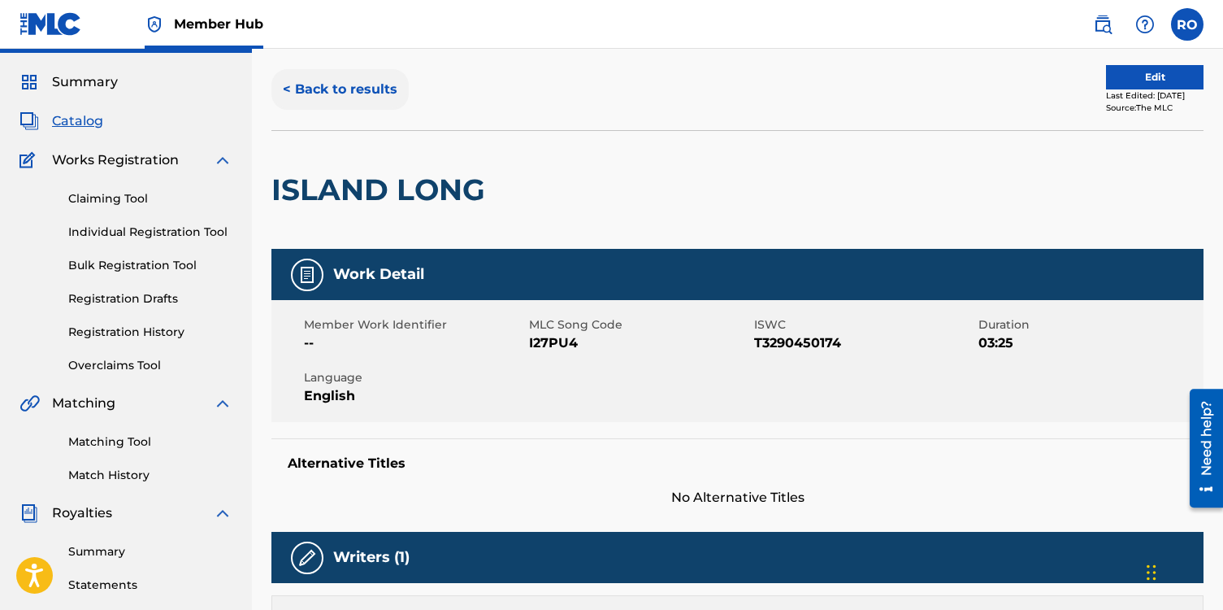
click at [286, 90] on button "< Back to results" at bounding box center [340, 89] width 137 height 41
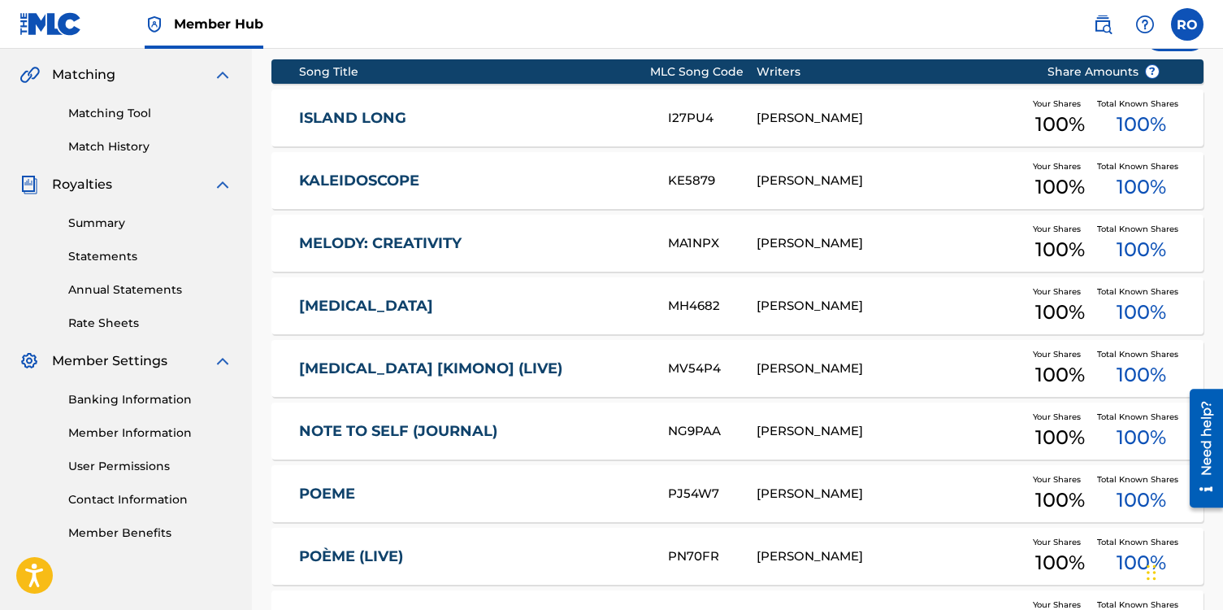
scroll to position [384, 0]
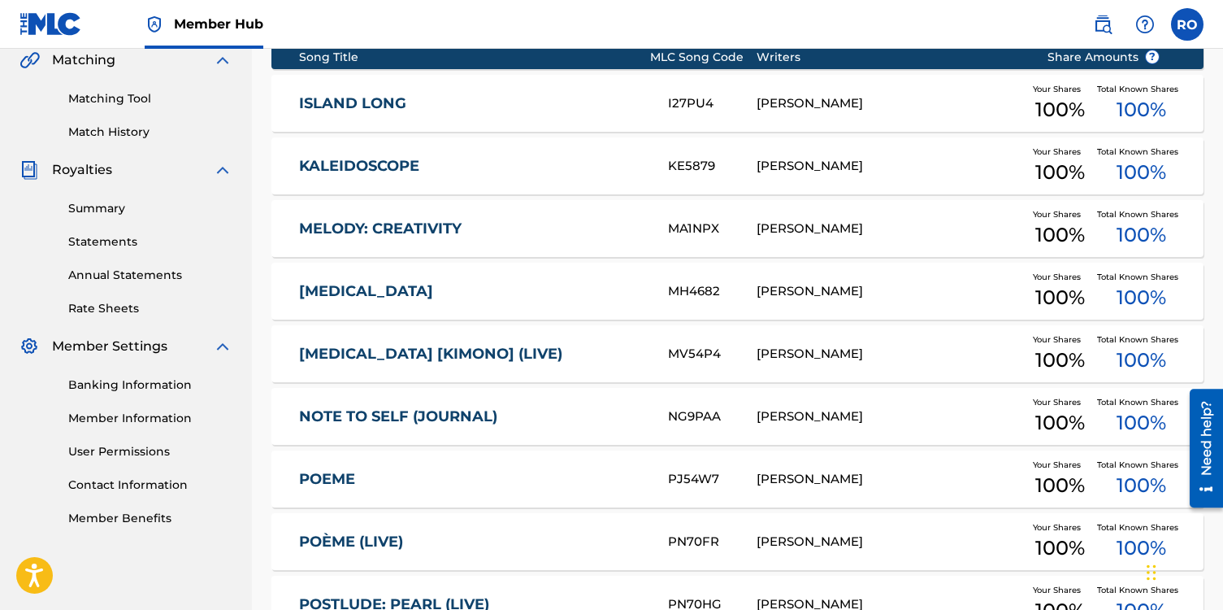
click at [308, 161] on link "KALEIDOSCOPE" at bounding box center [472, 166] width 347 height 19
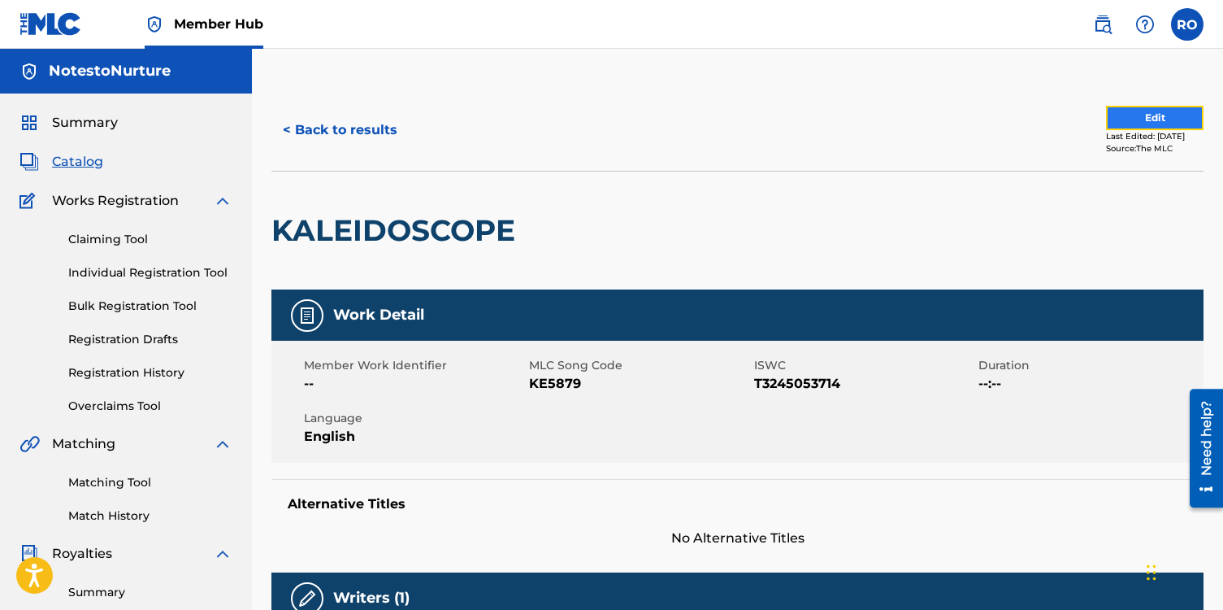
click at [1125, 118] on button "Edit" at bounding box center [1155, 118] width 98 height 24
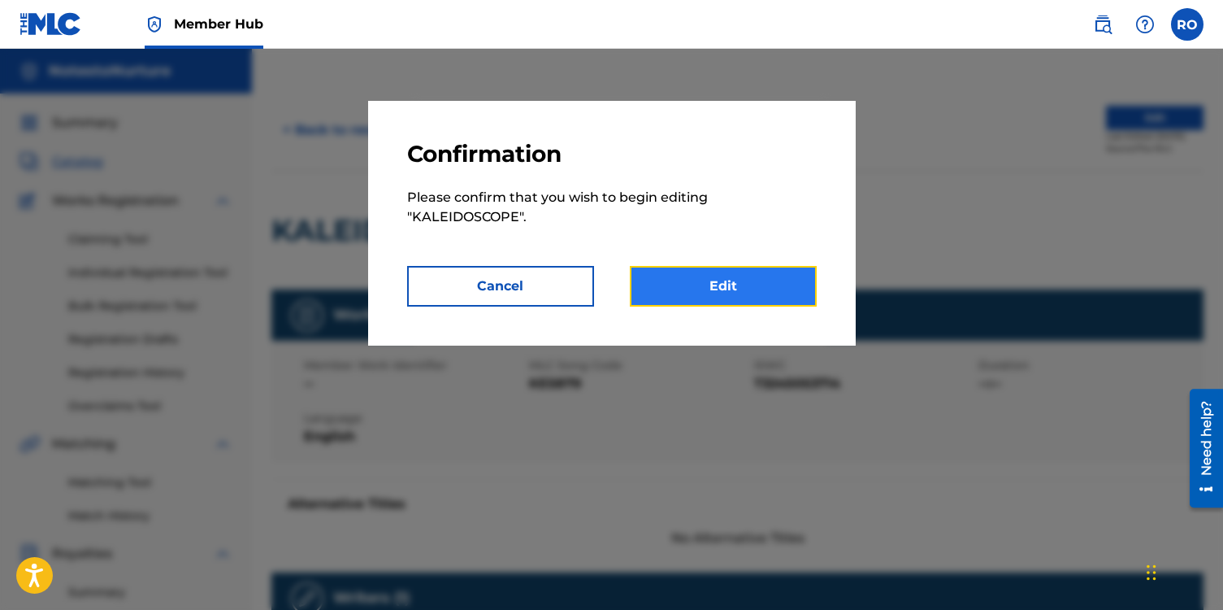
click at [745, 274] on link "Edit" at bounding box center [723, 286] width 187 height 41
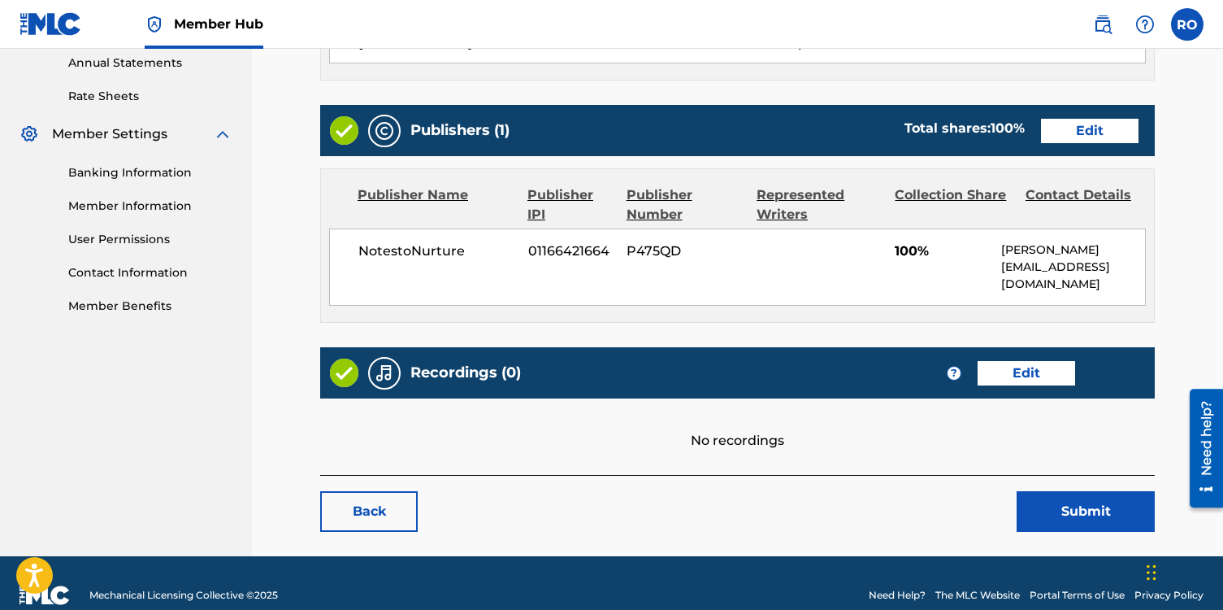
scroll to position [619, 0]
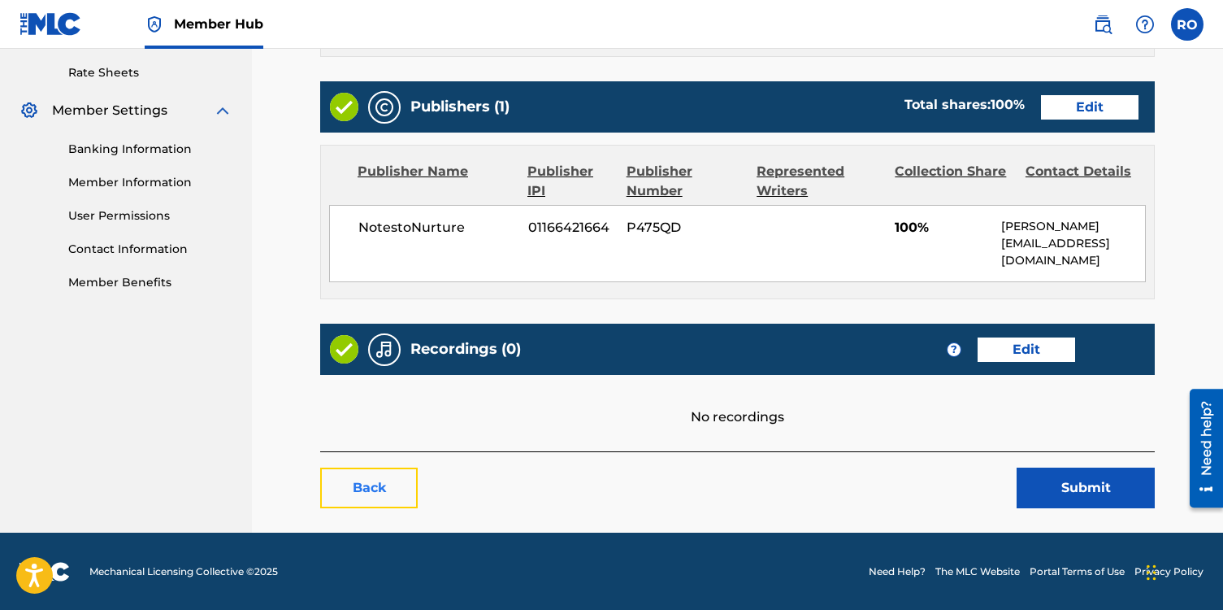
click at [390, 502] on link "Back" at bounding box center [369, 487] width 98 height 41
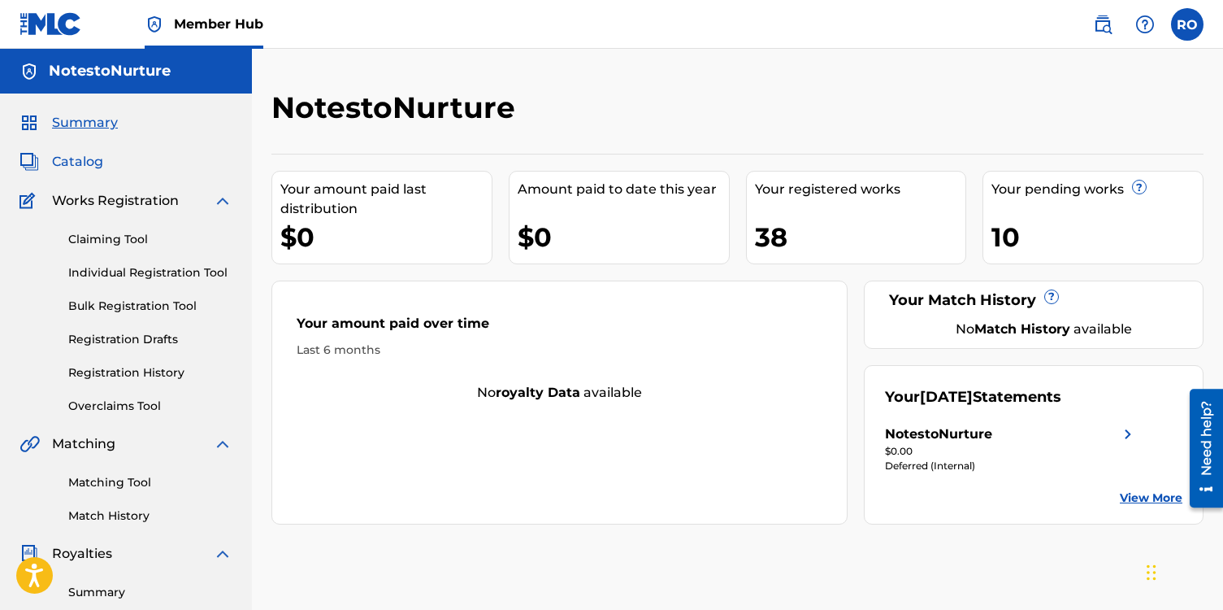
click at [75, 161] on span "Catalog" at bounding box center [77, 162] width 51 height 20
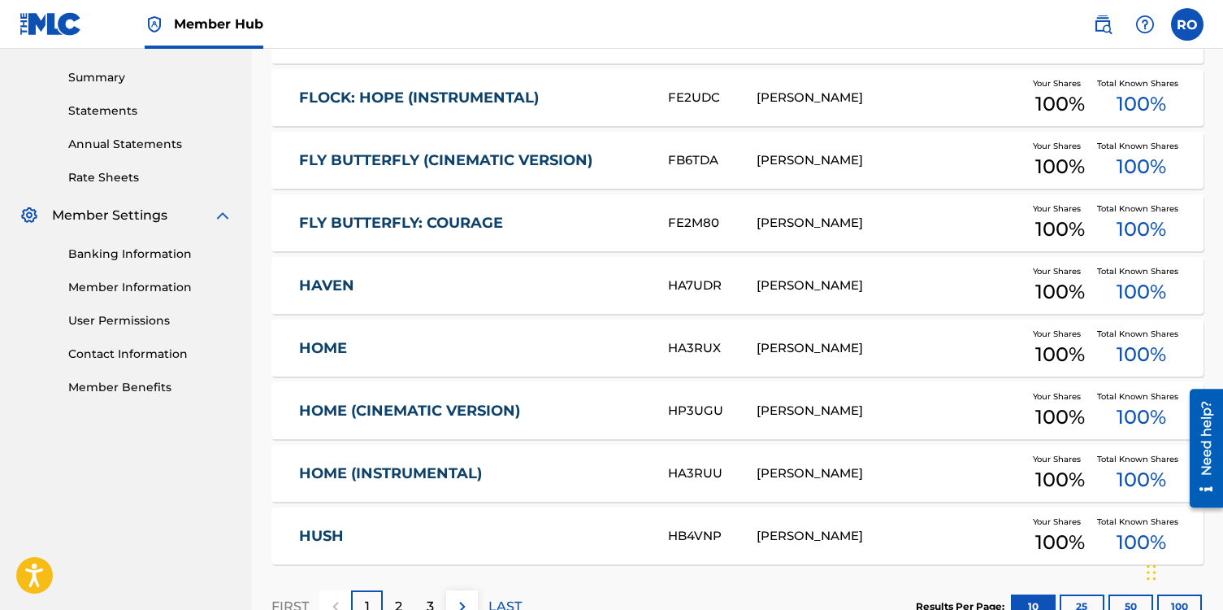
scroll to position [631, 0]
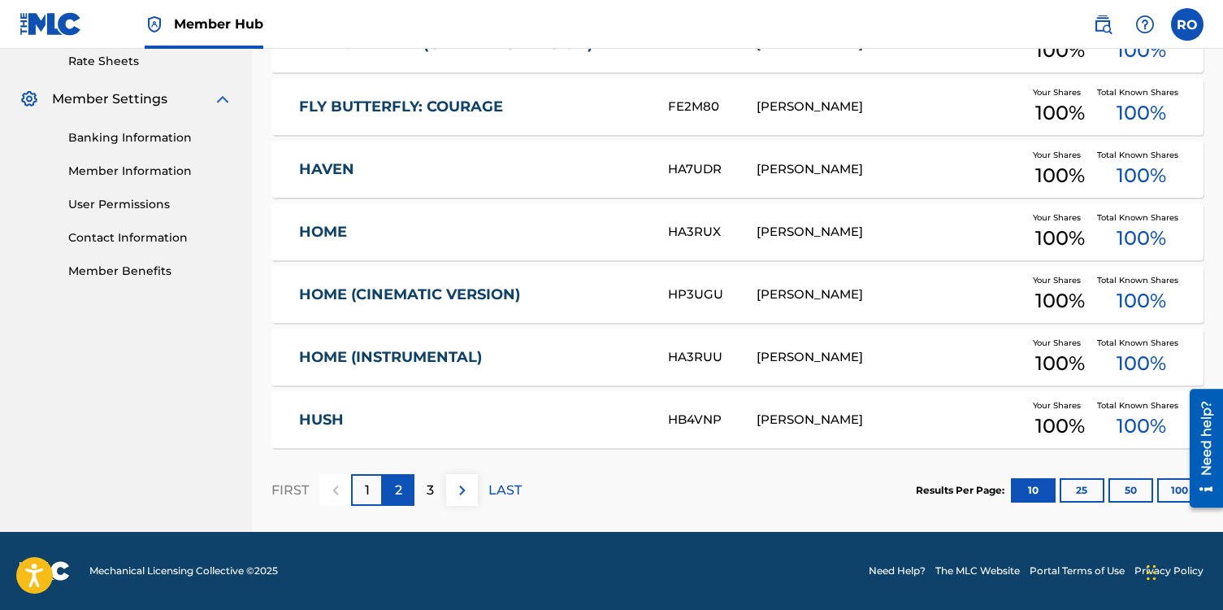
click at [398, 495] on p "2" at bounding box center [398, 490] width 7 height 20
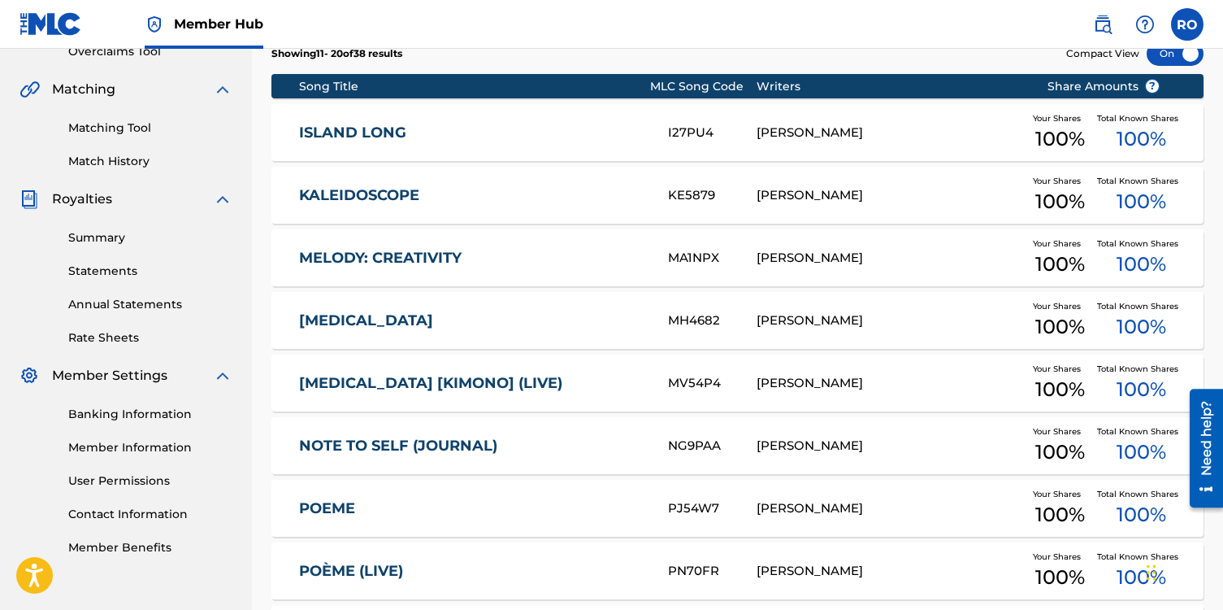
scroll to position [353, 0]
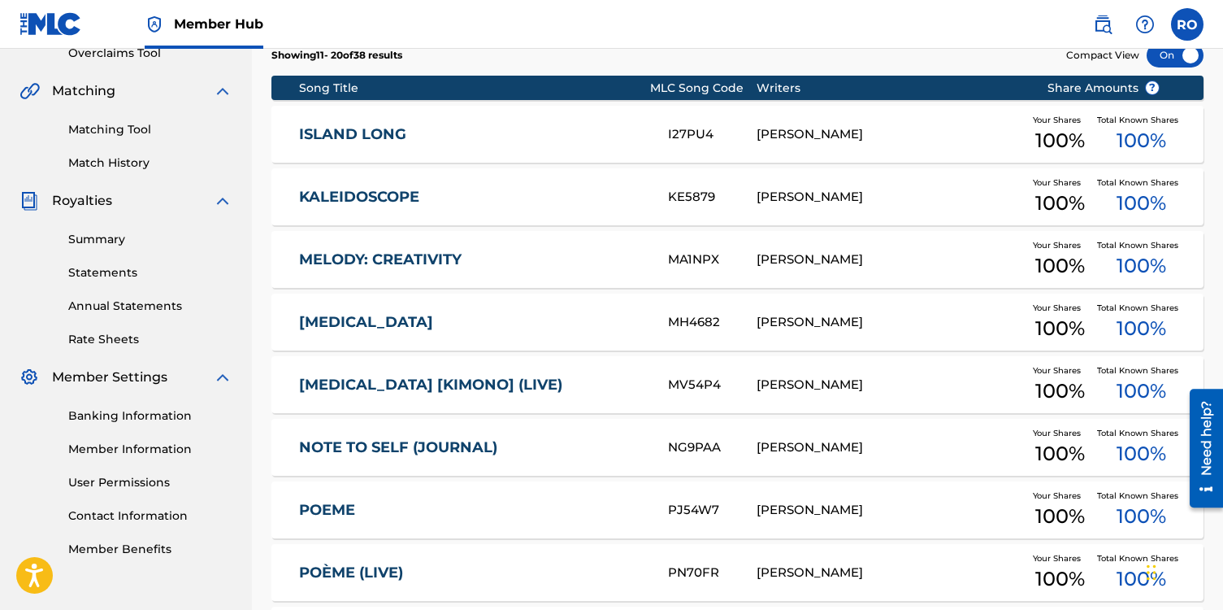
click at [351, 255] on link "MELODY: CREATIVITY" at bounding box center [472, 259] width 347 height 19
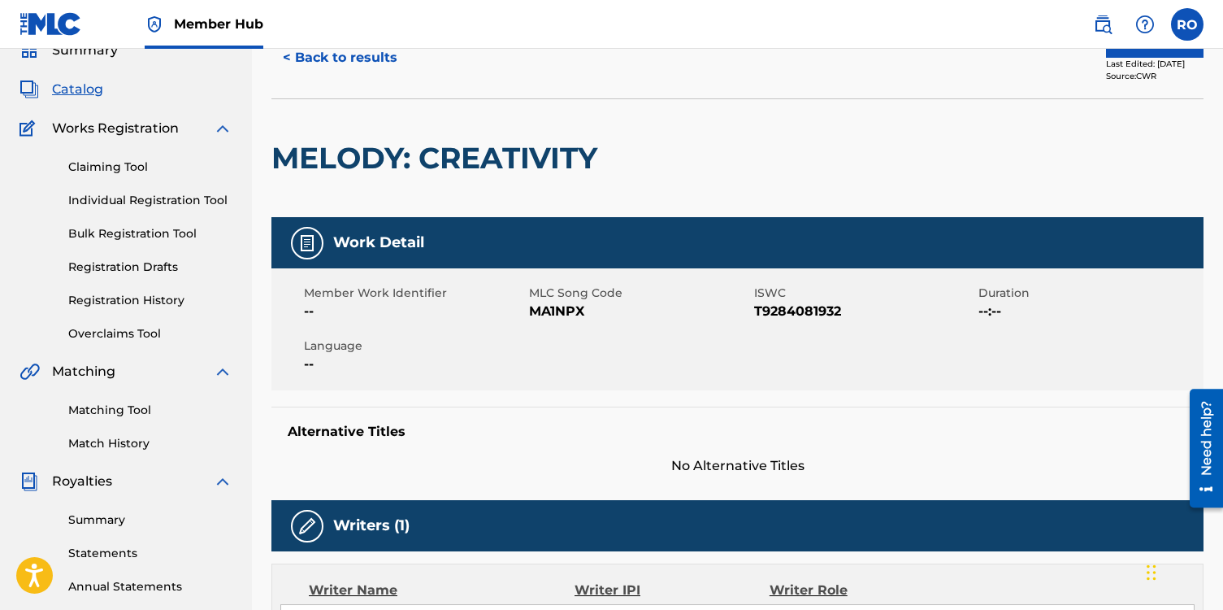
scroll to position [77, 0]
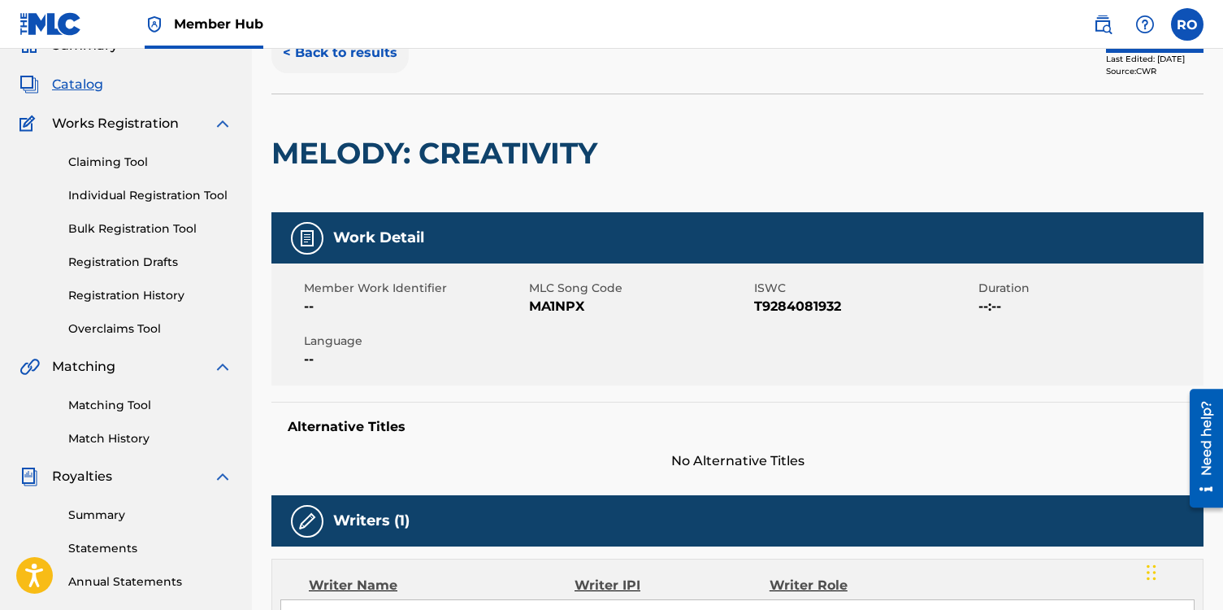
click at [300, 54] on button "< Back to results" at bounding box center [340, 53] width 137 height 41
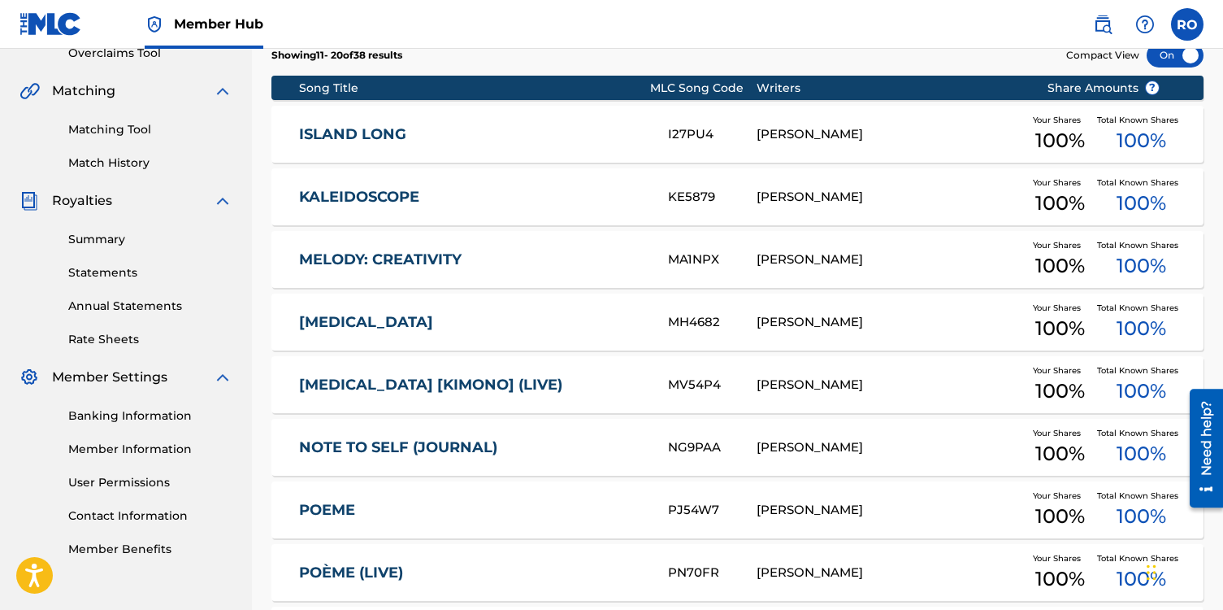
click at [341, 316] on link "[MEDICAL_DATA]" at bounding box center [472, 322] width 347 height 19
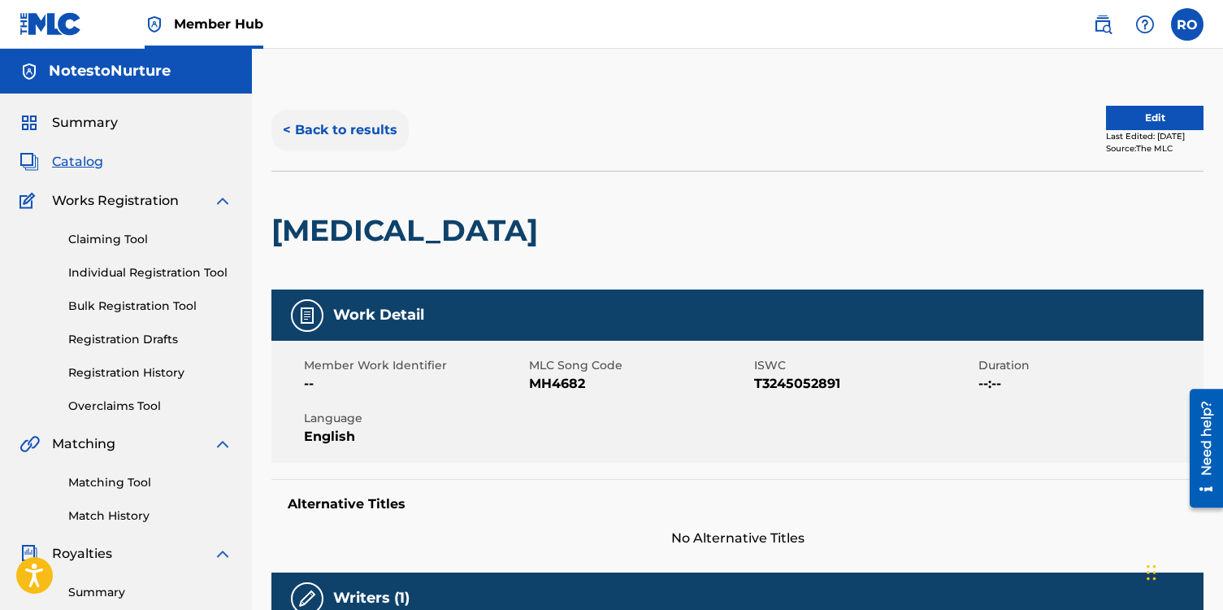
click at [284, 129] on button "< Back to results" at bounding box center [340, 130] width 137 height 41
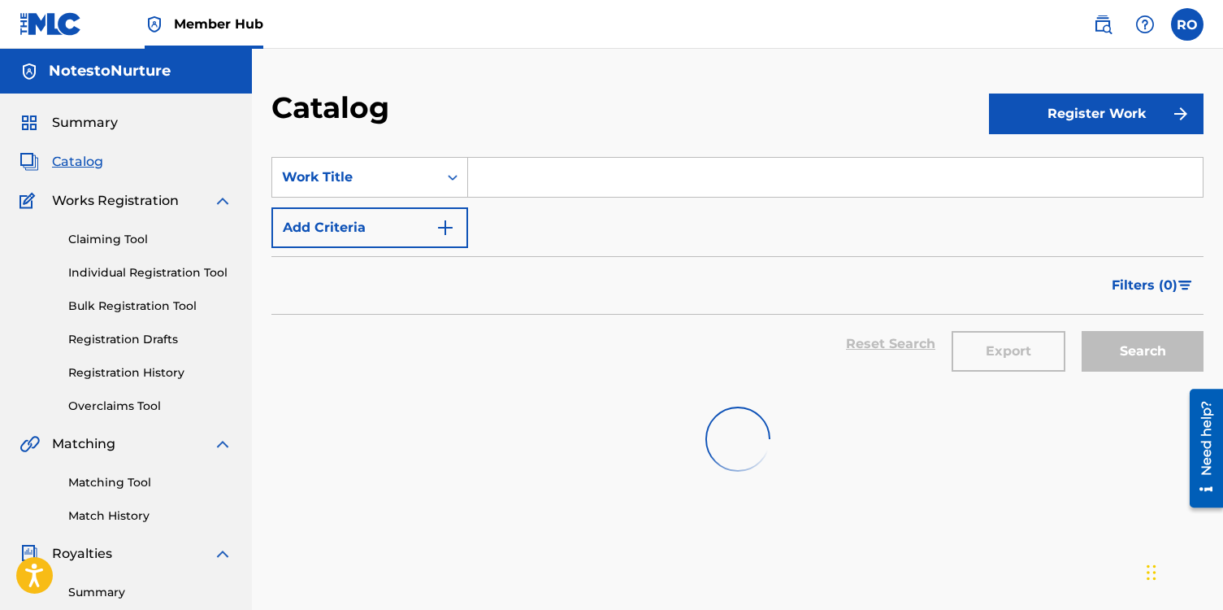
scroll to position [353, 0]
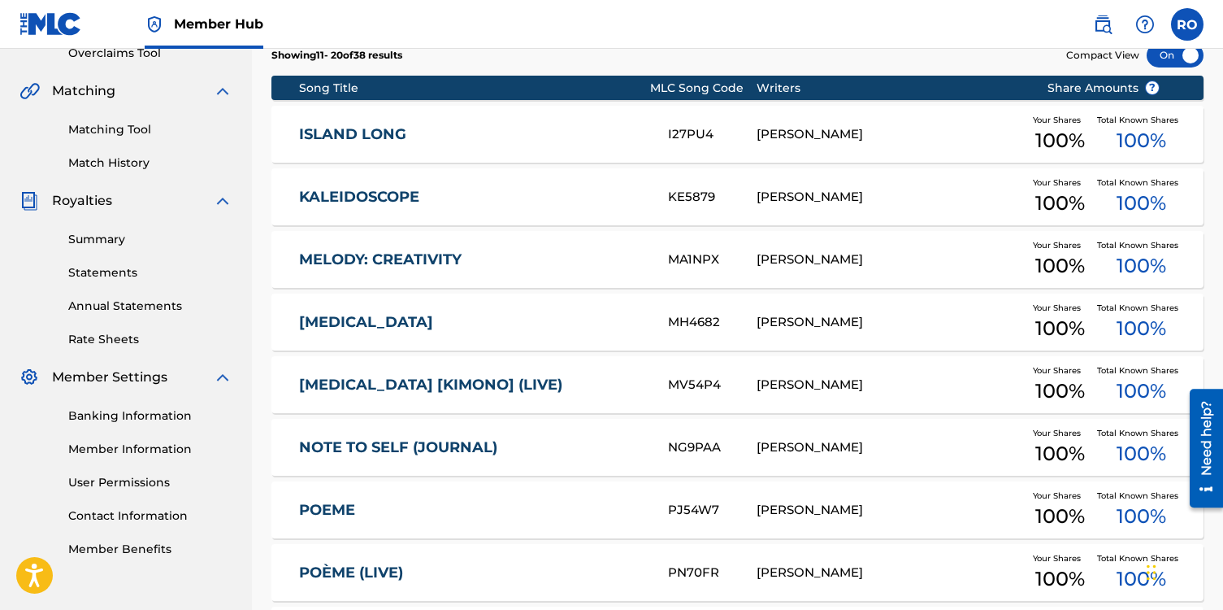
click at [383, 392] on link "[MEDICAL_DATA] [KIMONO] (LIVE)" at bounding box center [472, 385] width 347 height 19
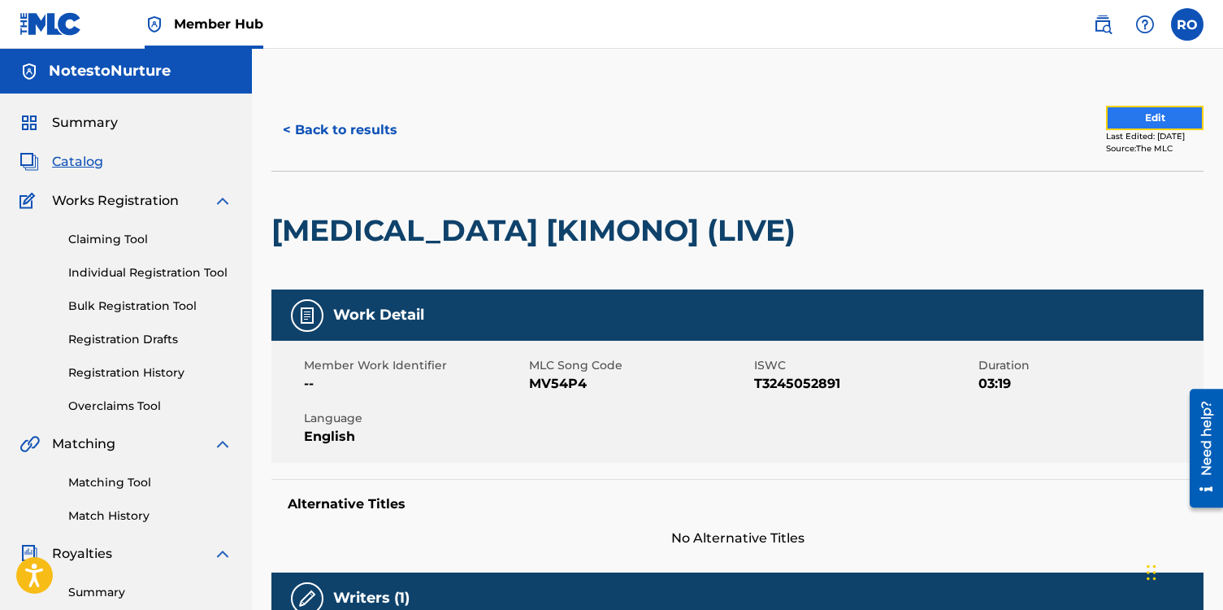
click at [1135, 115] on button "Edit" at bounding box center [1155, 118] width 98 height 24
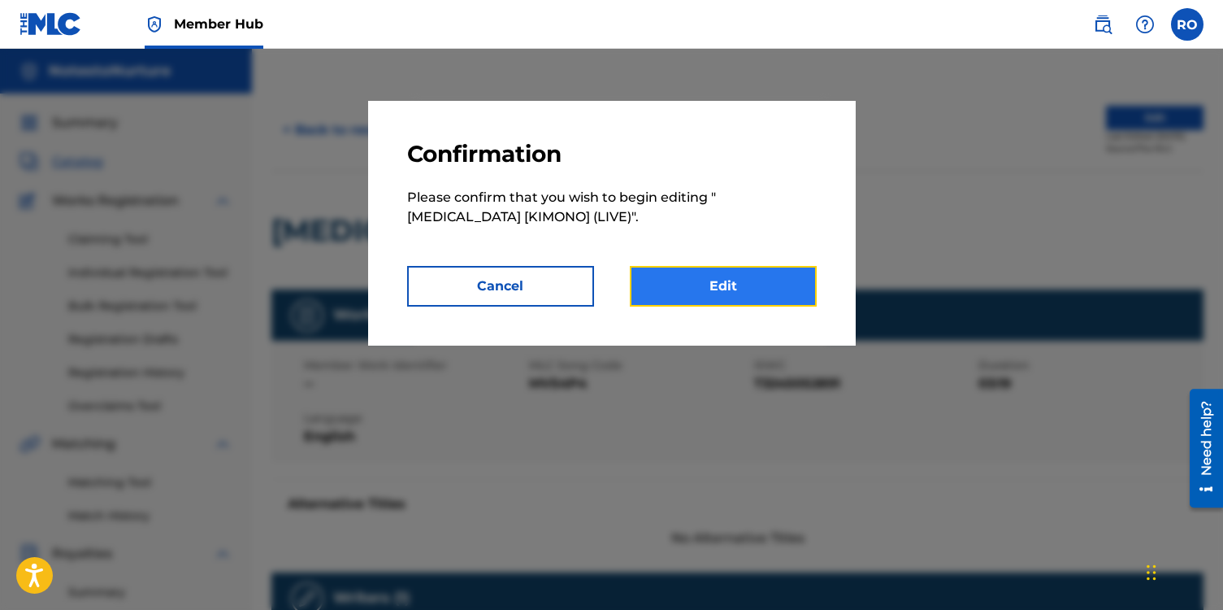
click at [749, 279] on link "Edit" at bounding box center [723, 286] width 187 height 41
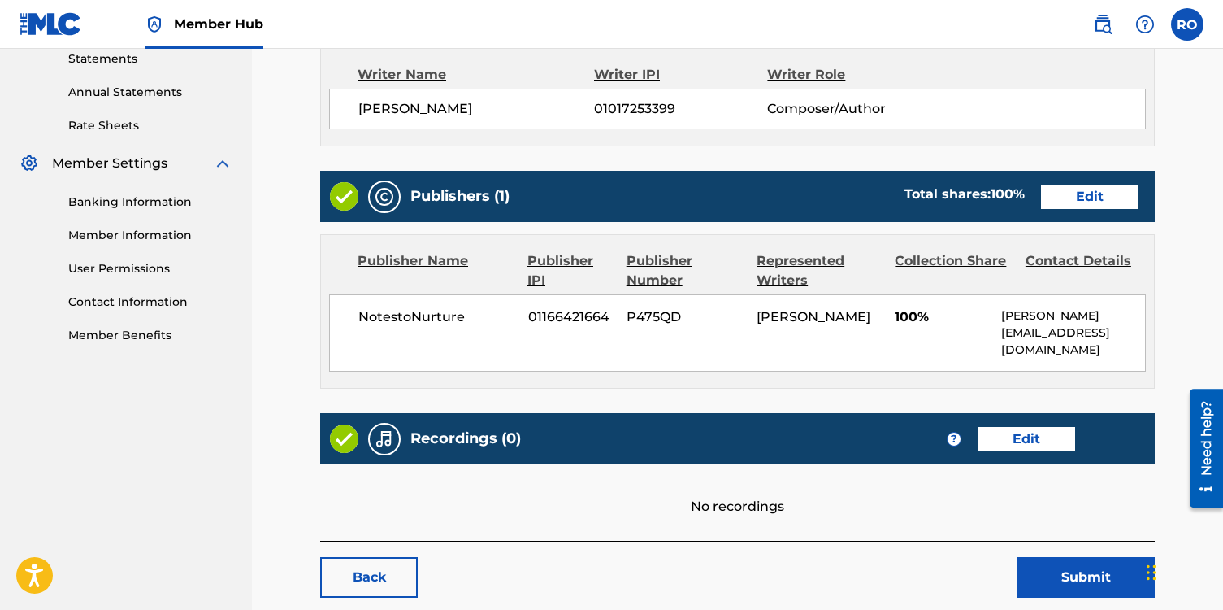
scroll to position [611, 0]
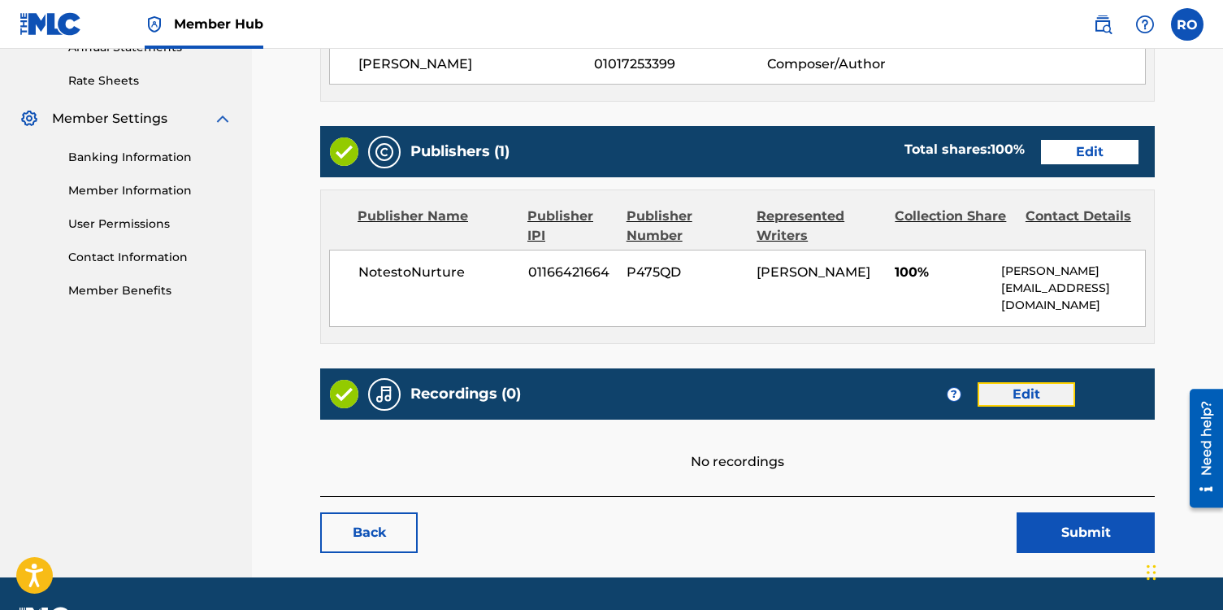
click at [1014, 382] on link "Edit" at bounding box center [1027, 394] width 98 height 24
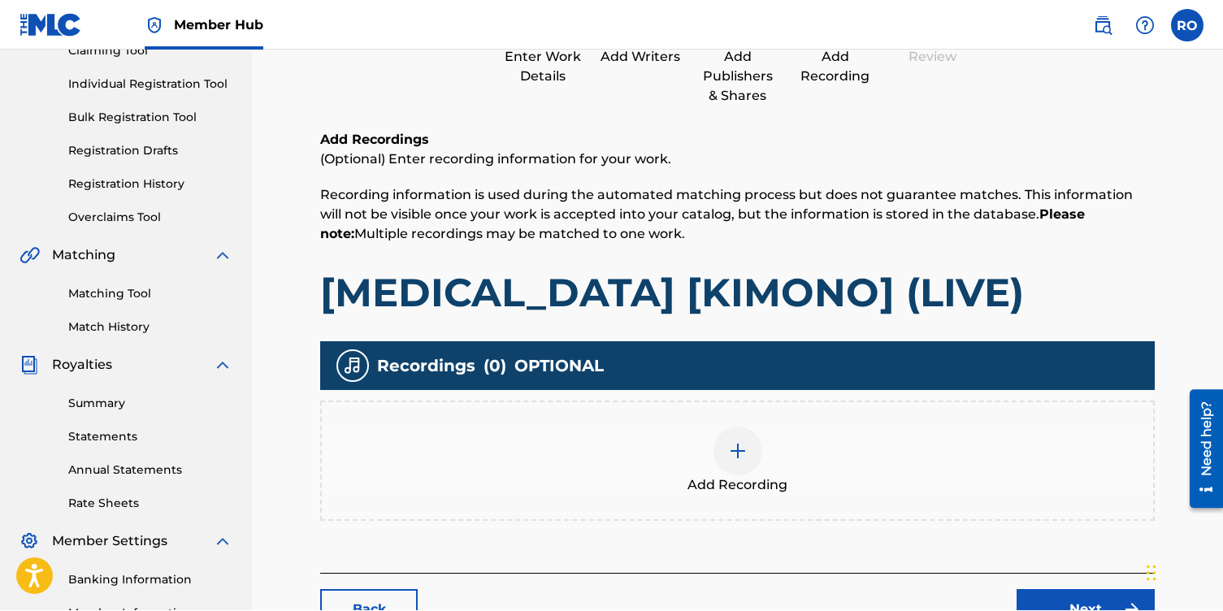
scroll to position [200, 0]
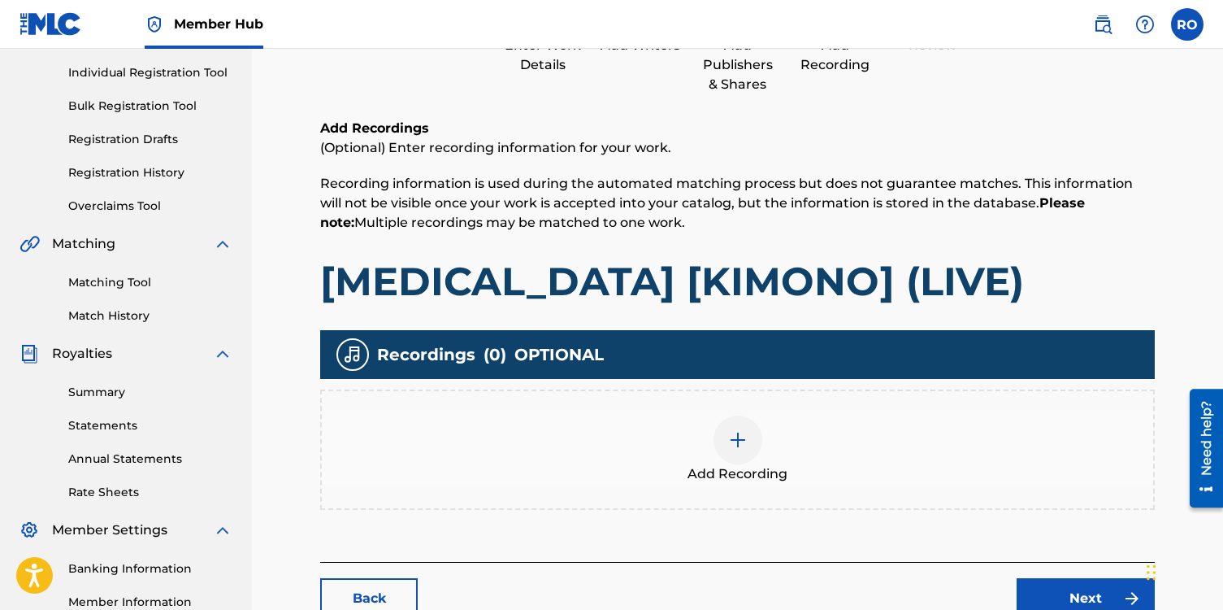
click at [745, 442] on img at bounding box center [738, 440] width 20 height 20
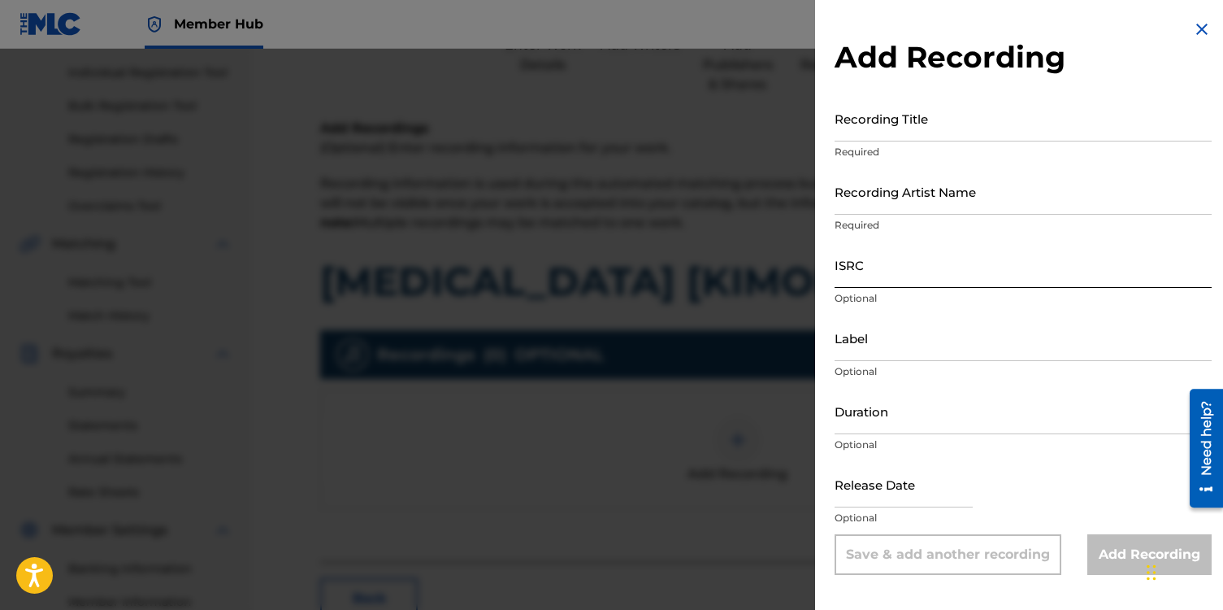
click at [850, 273] on input "ISRC" at bounding box center [1023, 264] width 377 height 46
paste input "qt3tb2425257"
type input "qt3tb2425257"
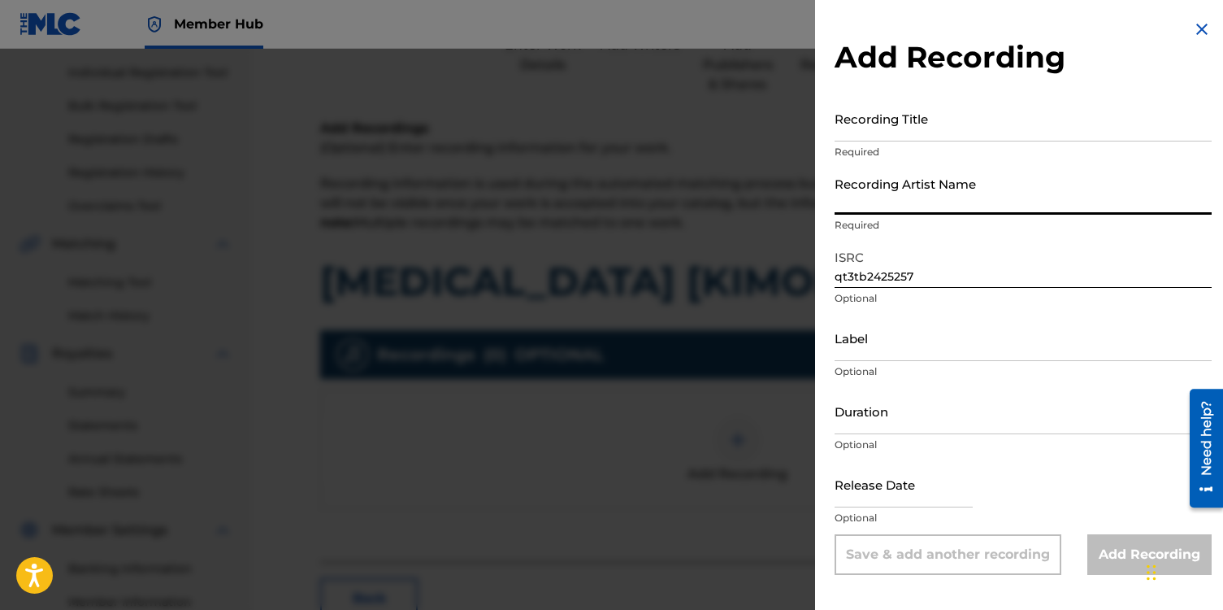
click at [837, 189] on input "Recording Artist Name" at bounding box center [1023, 191] width 377 height 46
type input "[PERSON_NAME]"
click at [897, 110] on input "Recording Title" at bounding box center [1023, 118] width 377 height 46
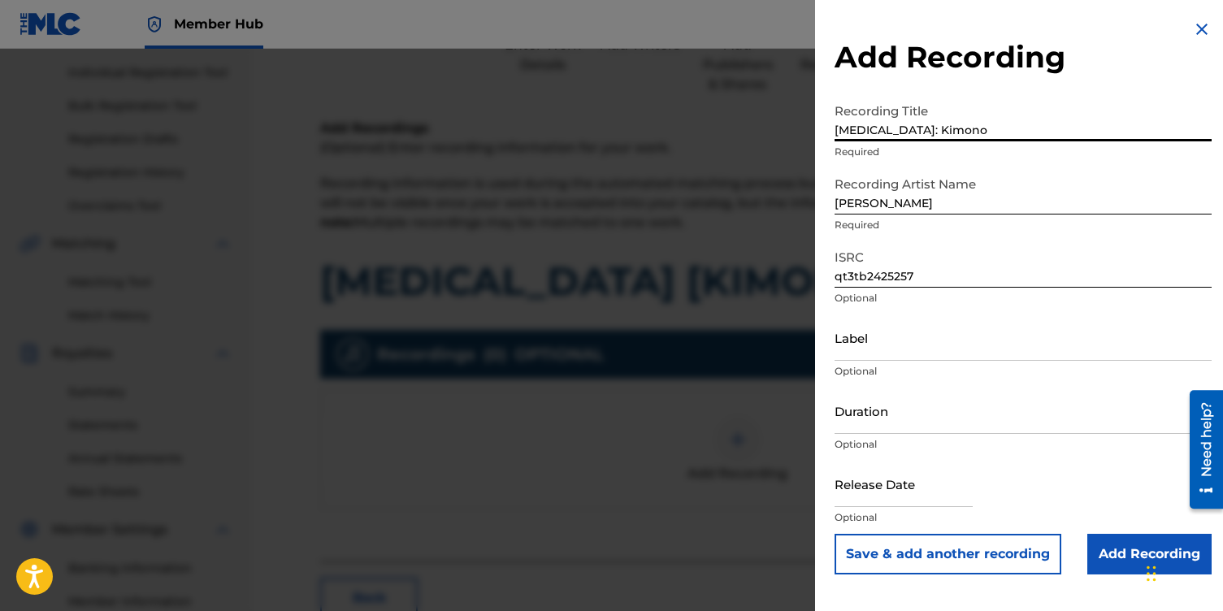
click at [874, 132] on input "[MEDICAL_DATA]: Kimono" at bounding box center [1023, 118] width 377 height 46
click at [919, 131] on input "[MEDICAL_DATA] [Kimono" at bounding box center [1023, 118] width 377 height 46
type input "[MEDICAL_DATA] [Kimono] (Live)"
click at [859, 332] on input "Label" at bounding box center [1023, 338] width 377 height 46
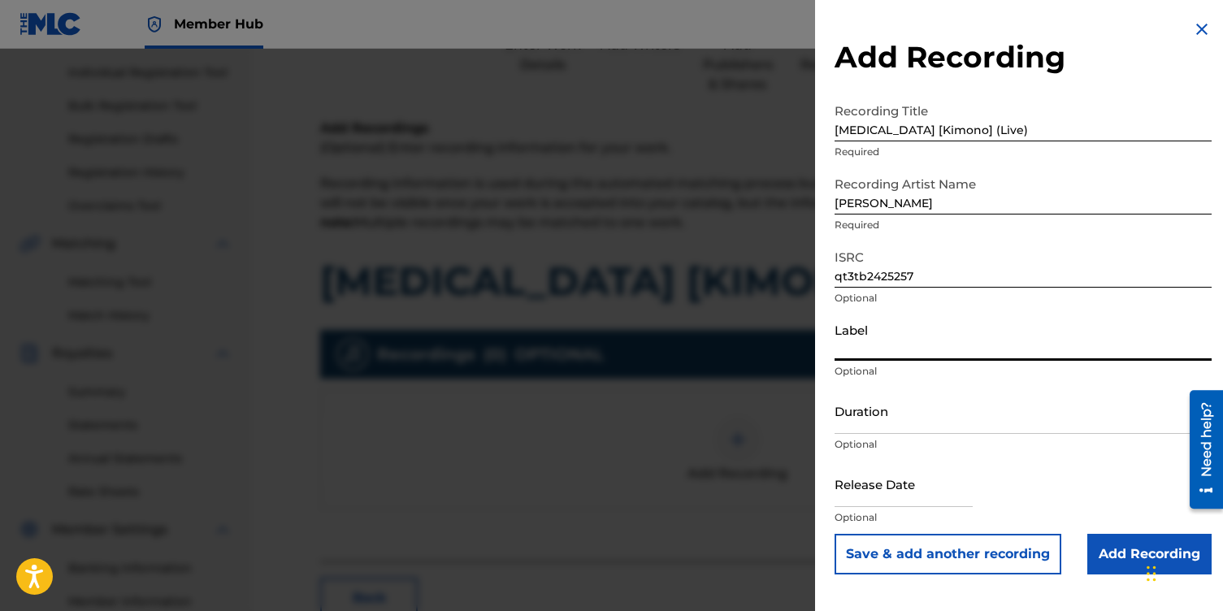
type input "NotestoNurture"
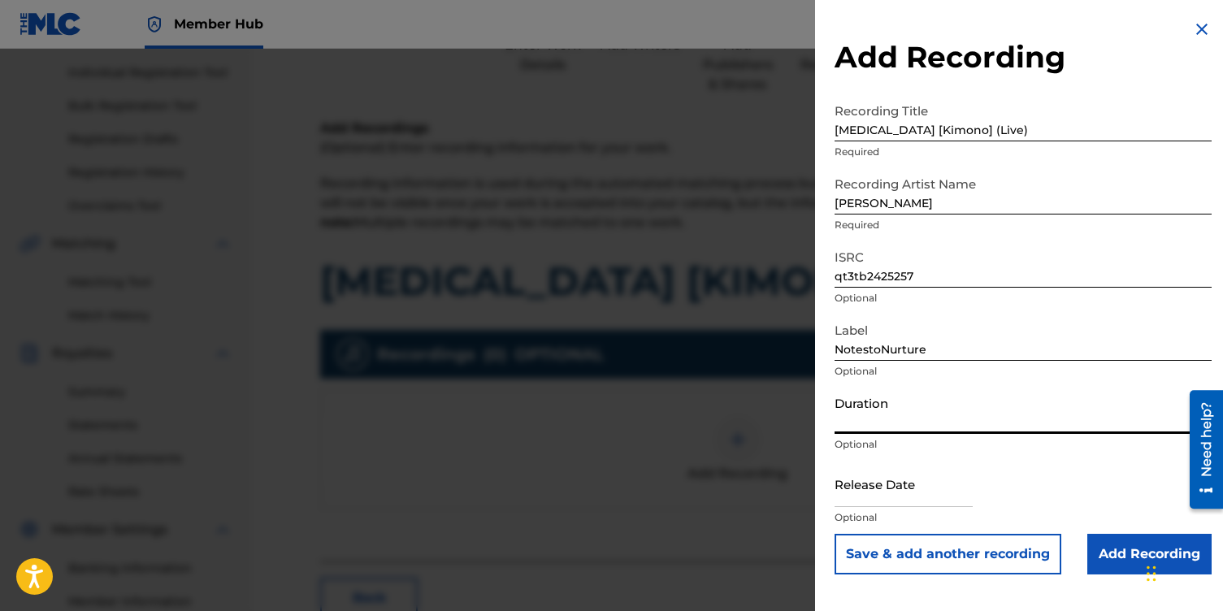
click at [870, 414] on input "Duration" at bounding box center [1023, 411] width 377 height 46
type input "03:19"
click at [888, 492] on input "text" at bounding box center [904, 484] width 138 height 46
select select "8"
select select "2025"
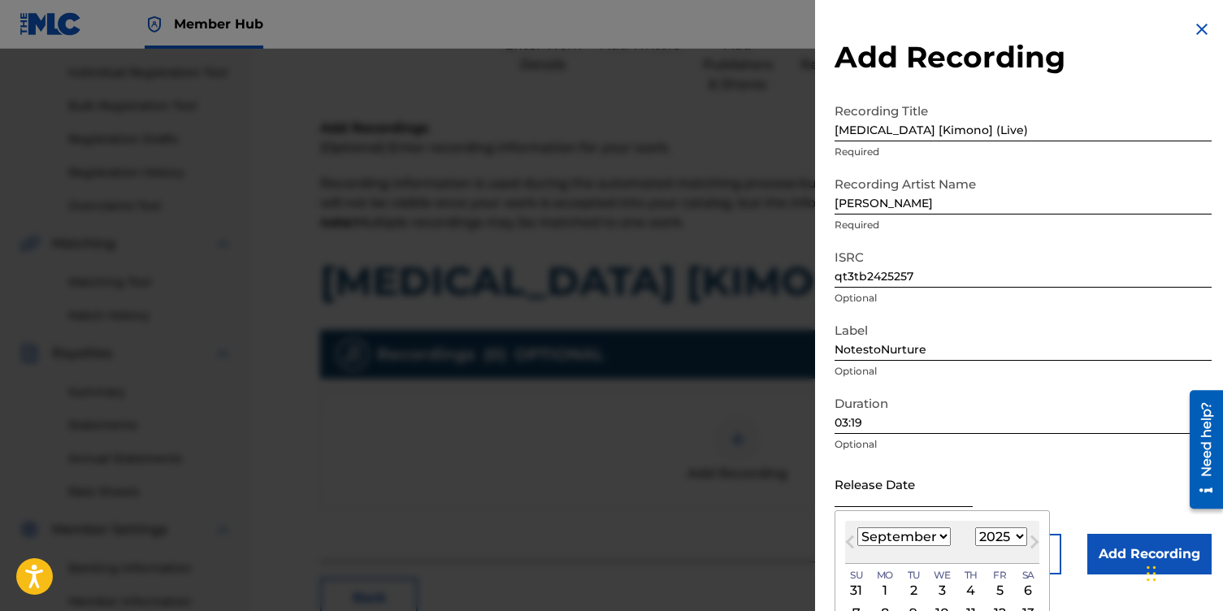
type input "[DATE]"
select select "0"
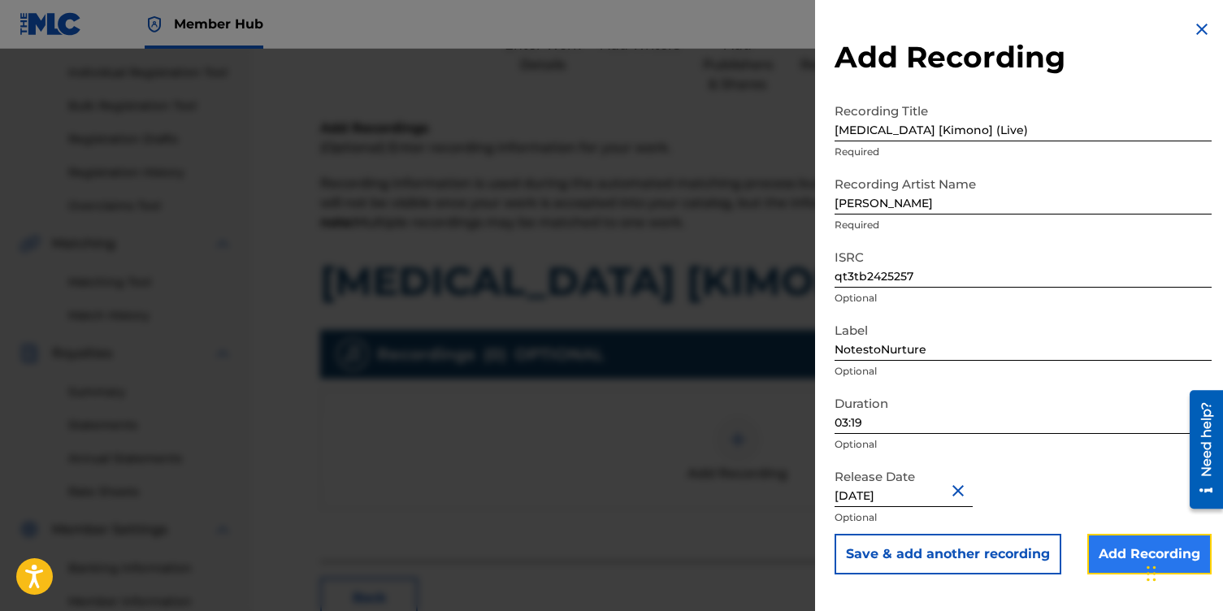
click at [1123, 550] on input "Add Recording" at bounding box center [1150, 554] width 124 height 41
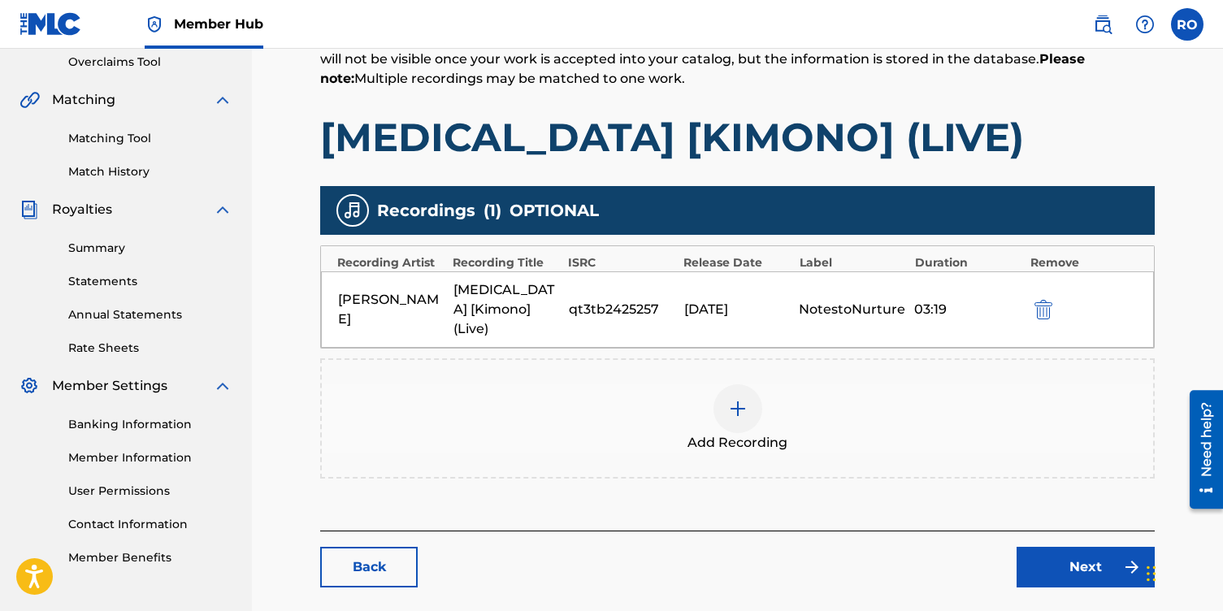
scroll to position [403, 0]
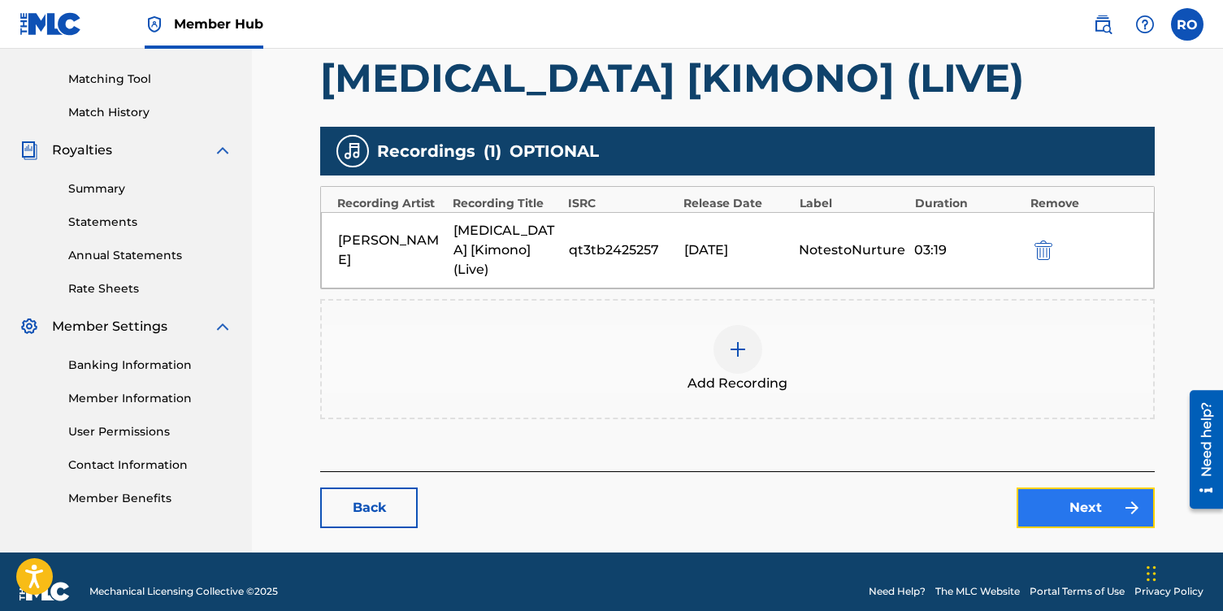
click at [1044, 488] on link "Next" at bounding box center [1086, 508] width 138 height 41
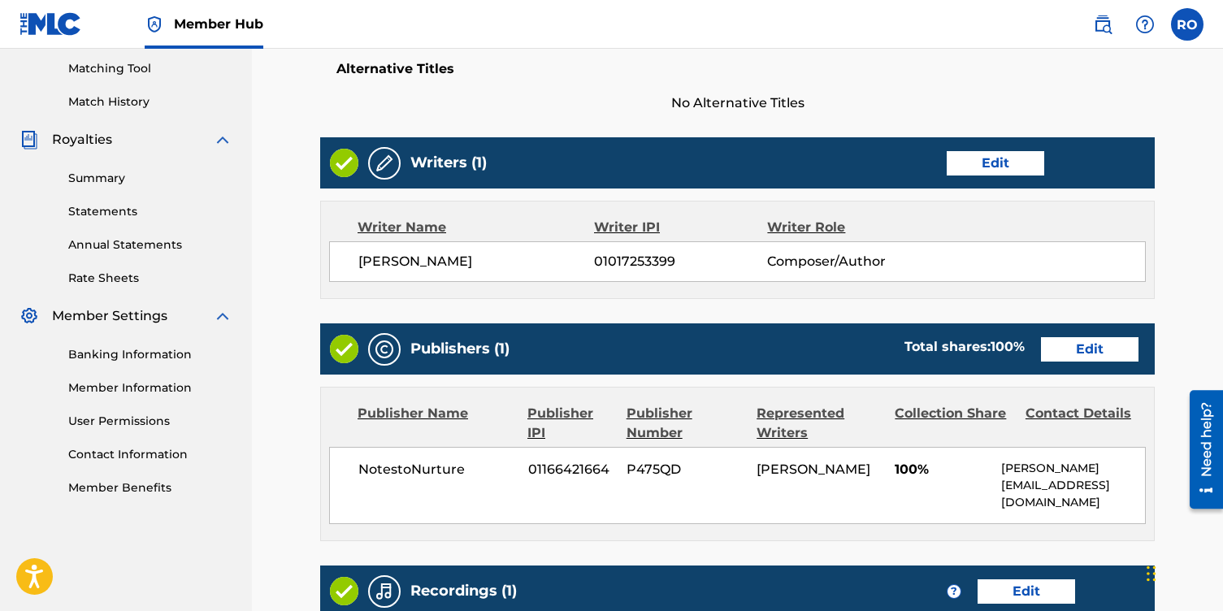
scroll to position [671, 0]
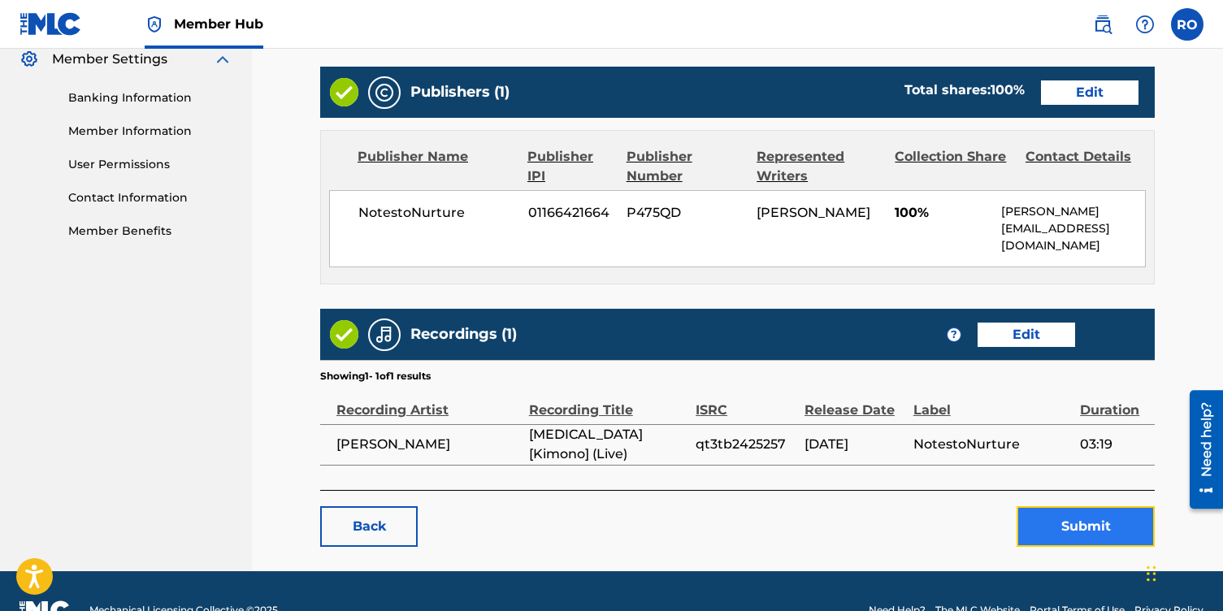
click at [1048, 506] on button "Submit" at bounding box center [1086, 526] width 138 height 41
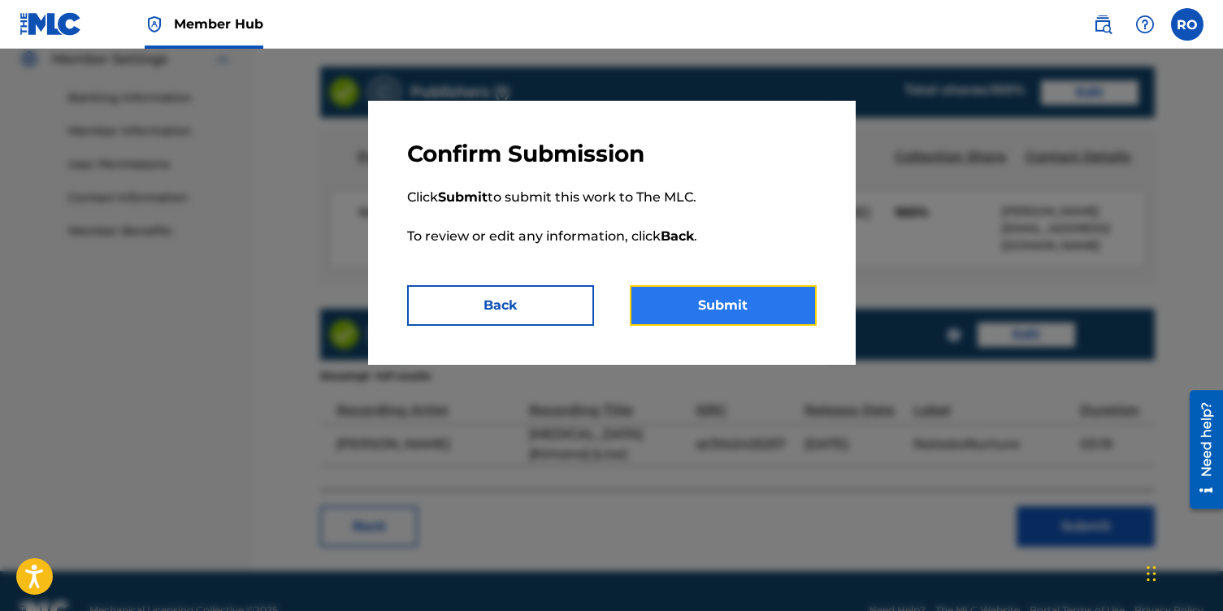
click at [715, 314] on button "Submit" at bounding box center [723, 305] width 187 height 41
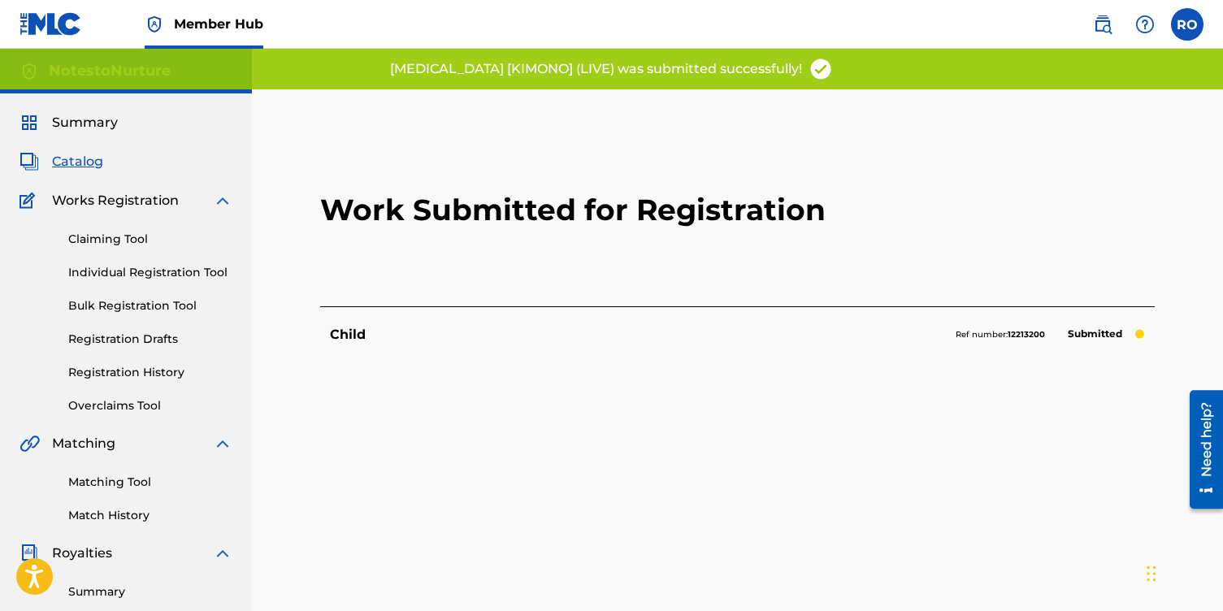
click at [90, 163] on span "Catalog" at bounding box center [77, 162] width 51 height 20
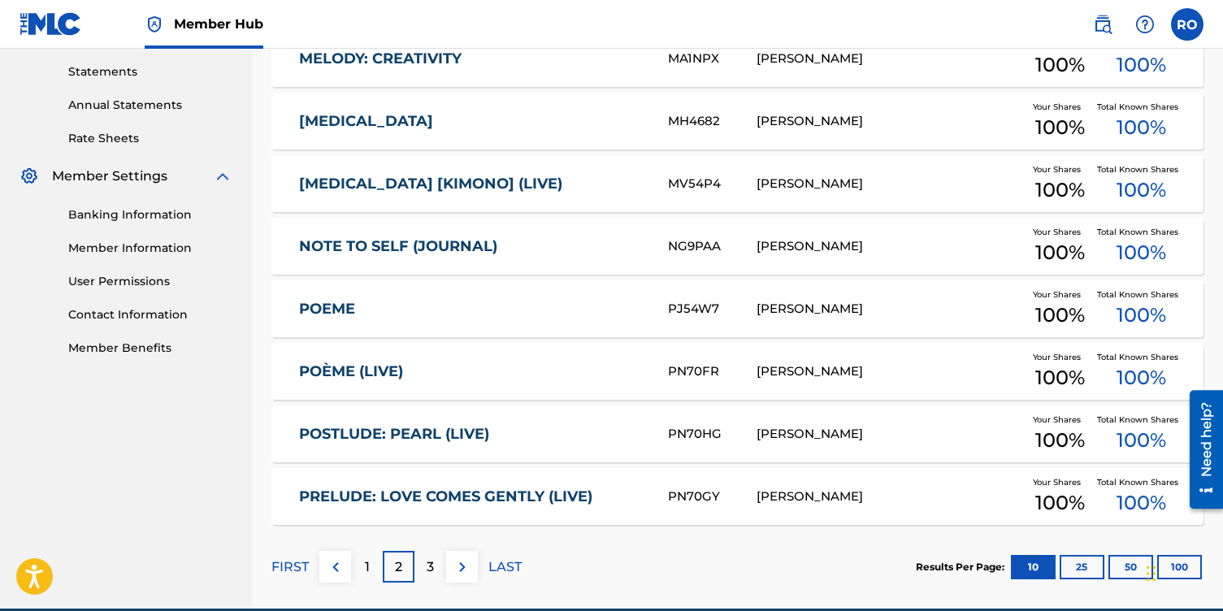
scroll to position [563, 0]
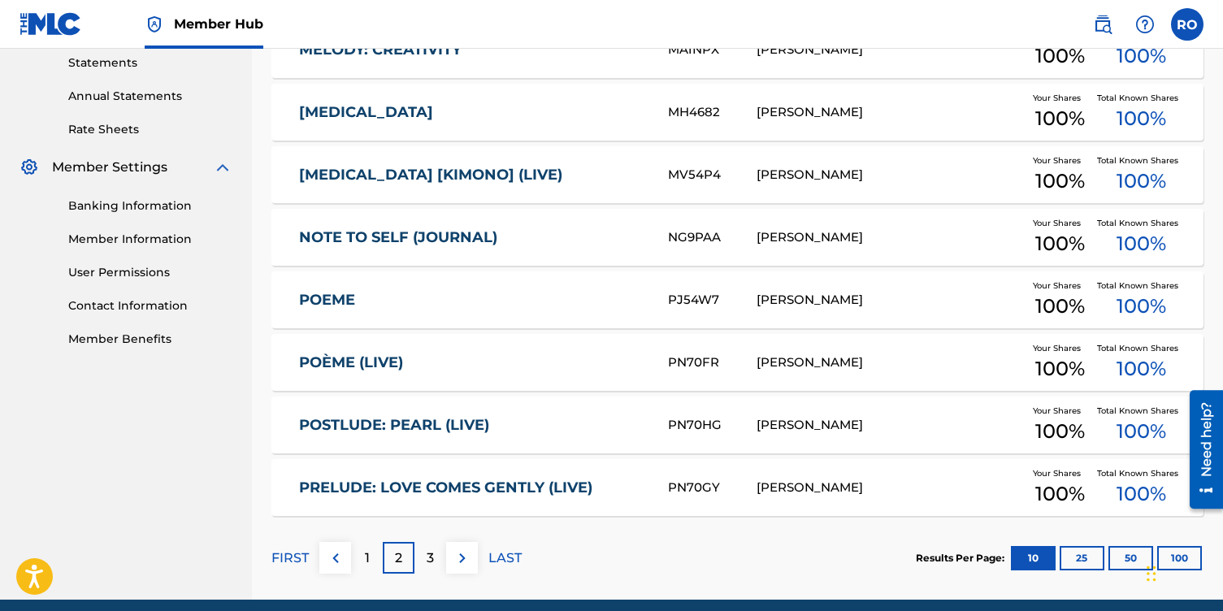
click at [399, 233] on link "NOTE TO SELF (JOURNAL)" at bounding box center [472, 237] width 347 height 19
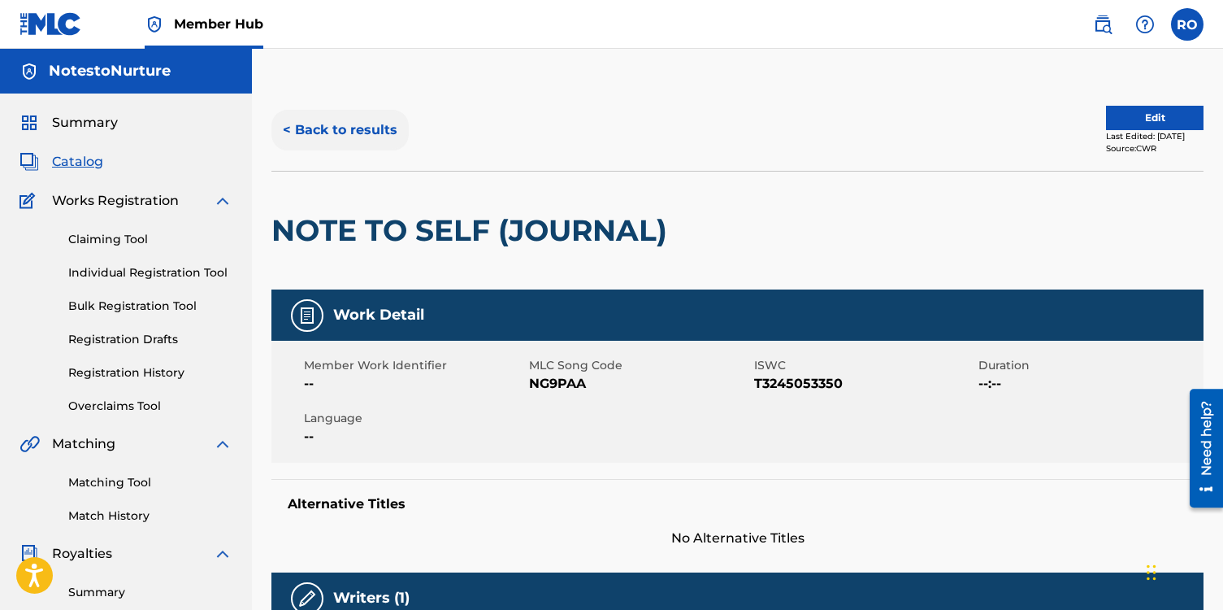
click at [292, 129] on button "< Back to results" at bounding box center [340, 130] width 137 height 41
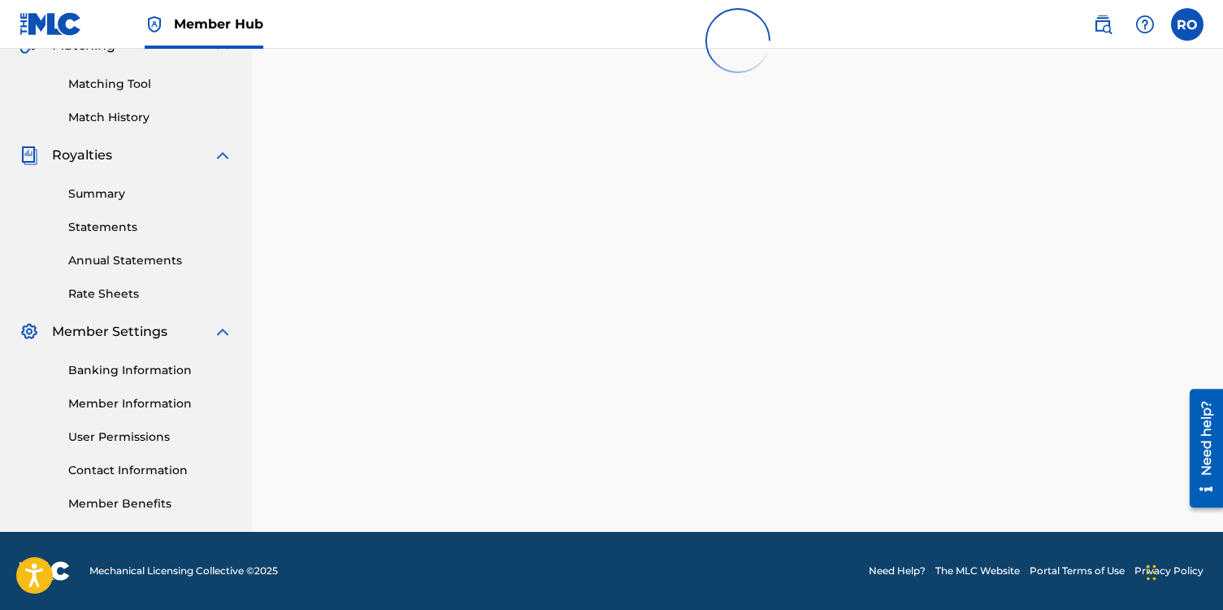
scroll to position [563, 0]
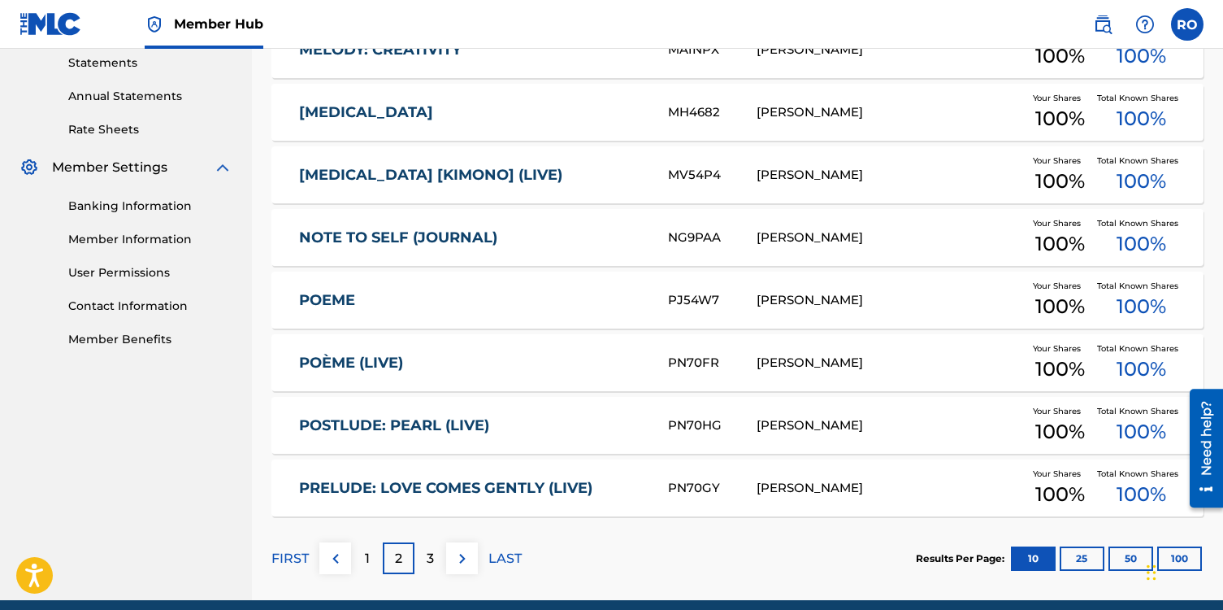
click at [352, 298] on link "POEME" at bounding box center [472, 300] width 347 height 19
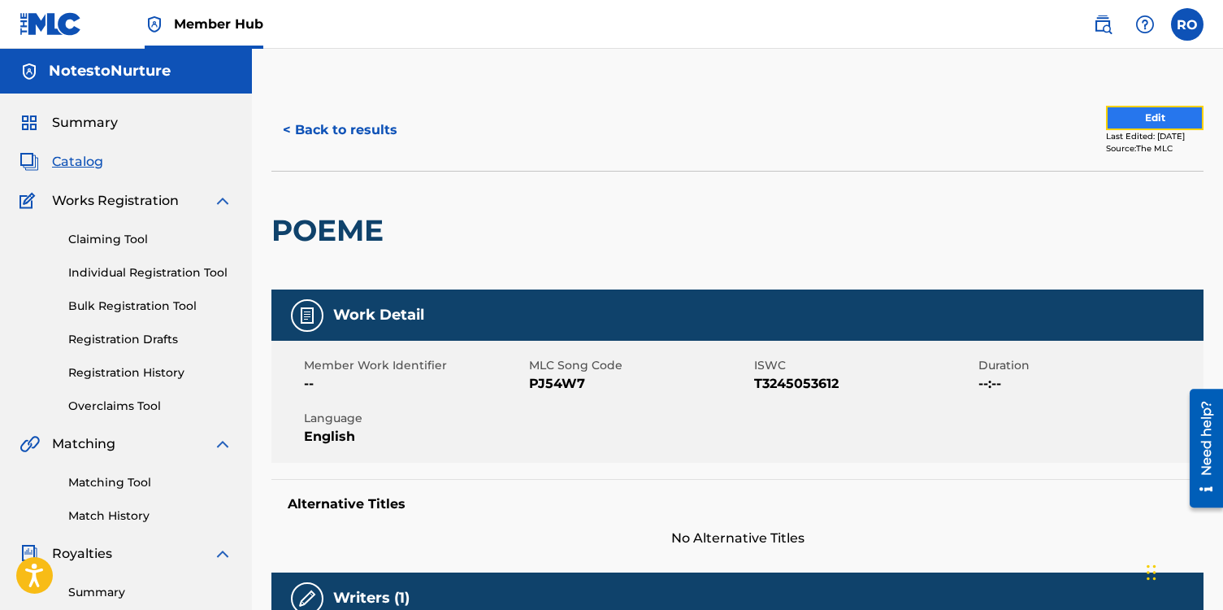
click at [1118, 119] on button "Edit" at bounding box center [1155, 118] width 98 height 24
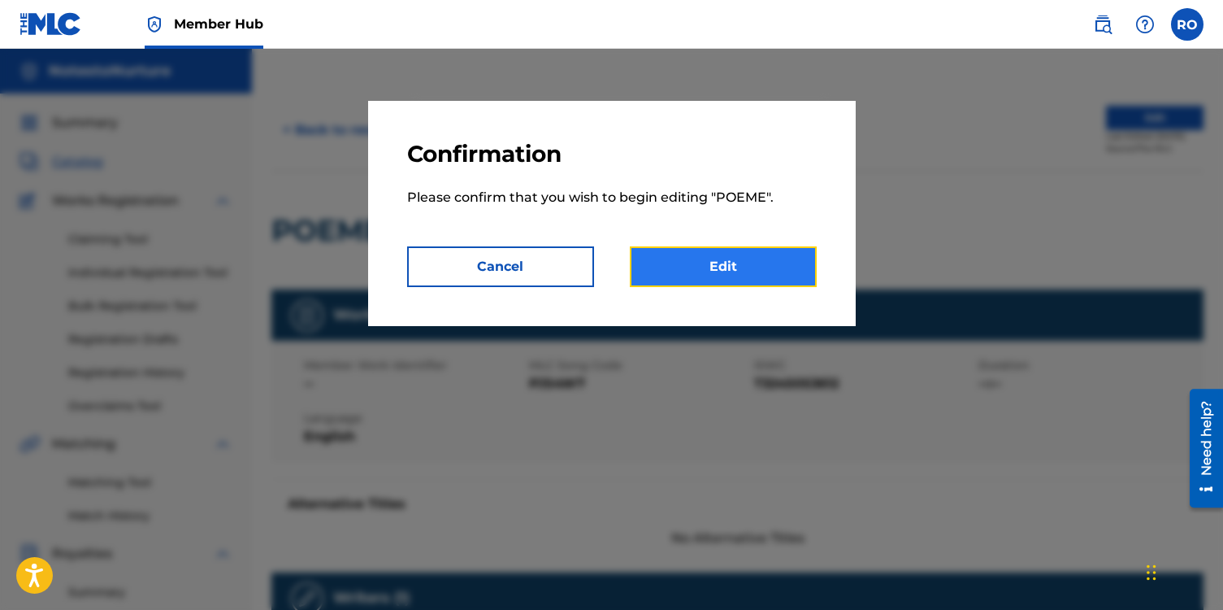
click at [784, 275] on link "Edit" at bounding box center [723, 266] width 187 height 41
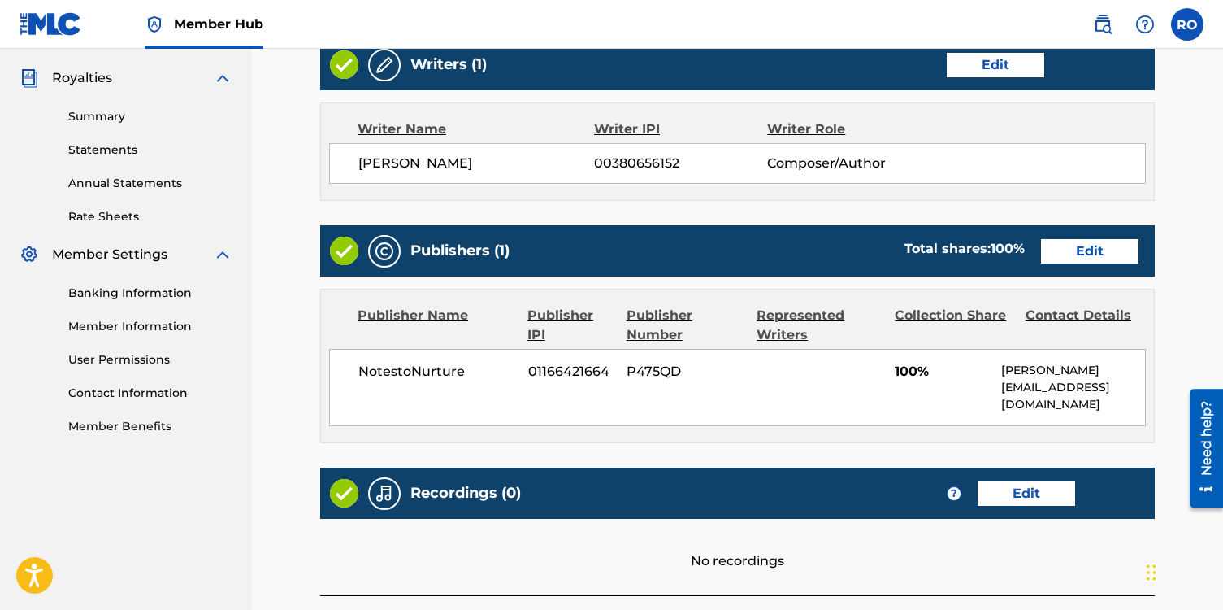
scroll to position [619, 0]
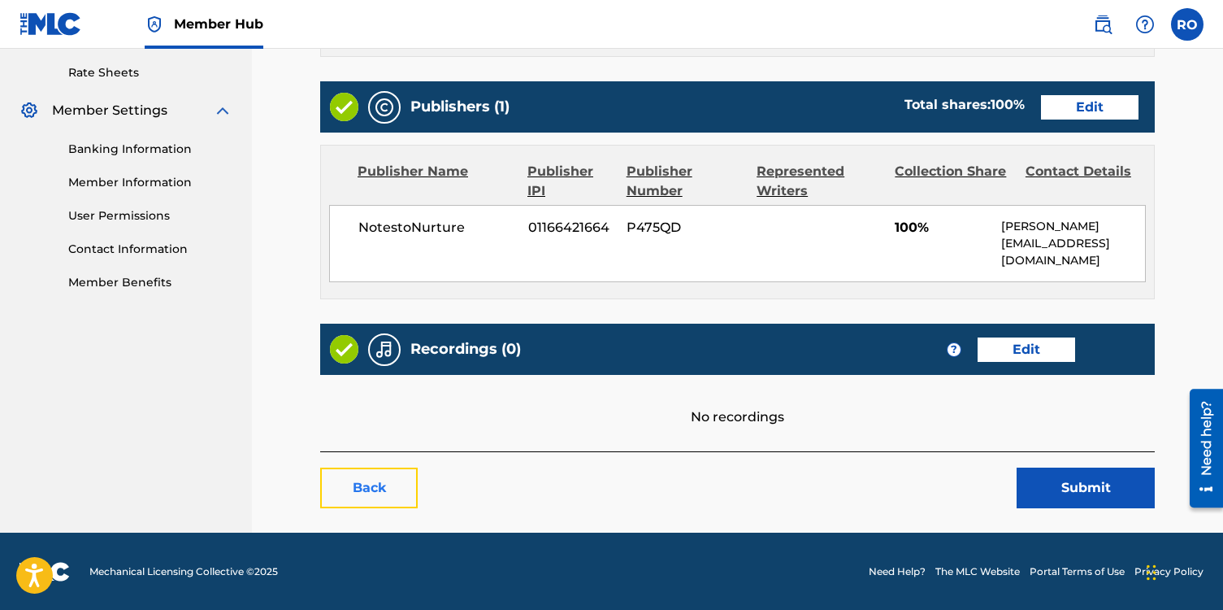
click at [343, 490] on link "Back" at bounding box center [369, 487] width 98 height 41
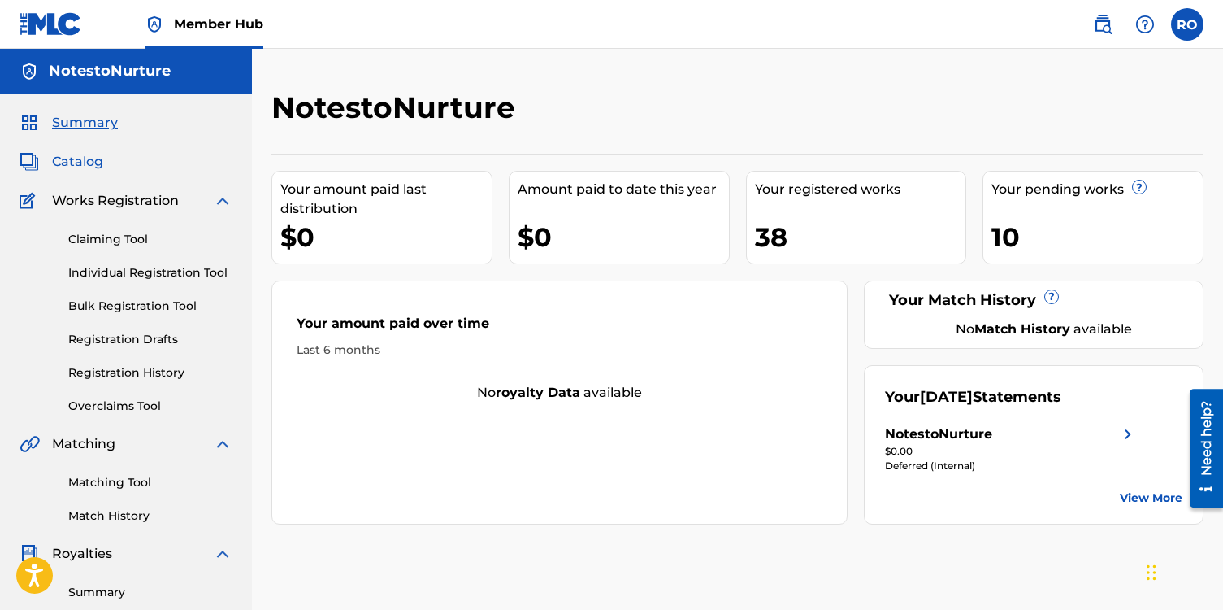
click at [92, 156] on span "Catalog" at bounding box center [77, 162] width 51 height 20
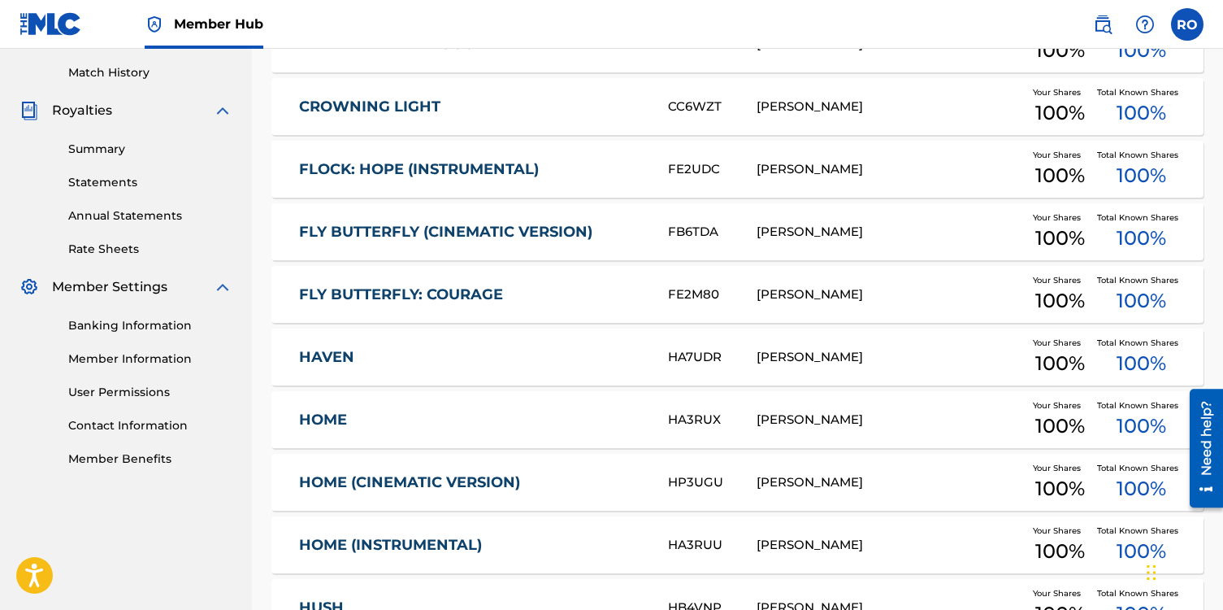
scroll to position [631, 0]
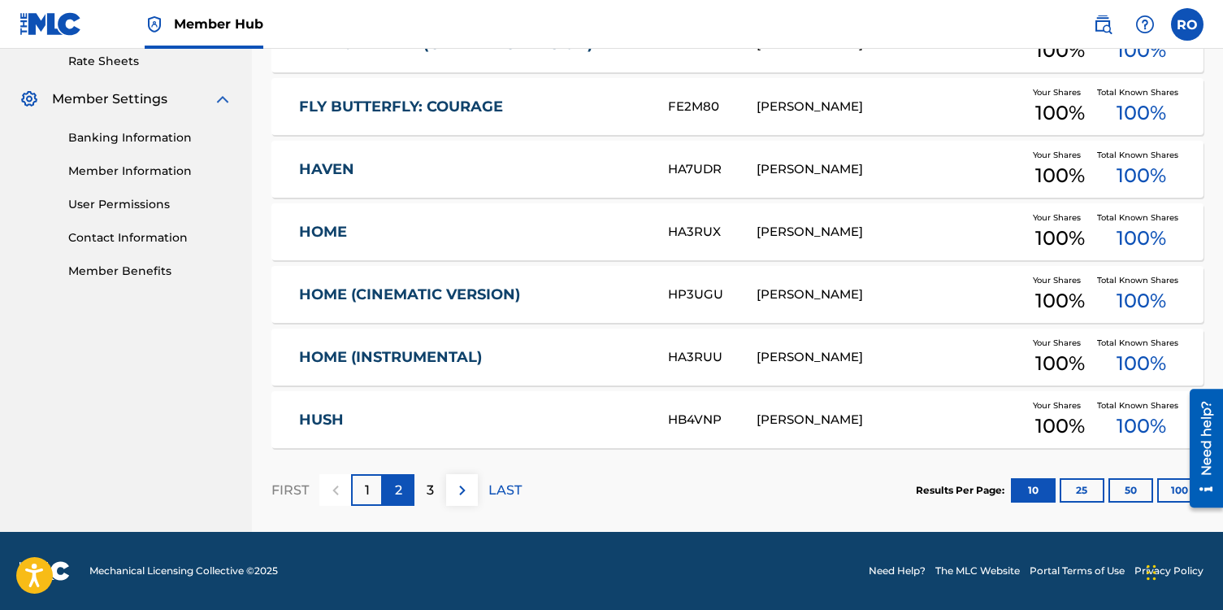
click at [404, 485] on div "2" at bounding box center [399, 490] width 32 height 32
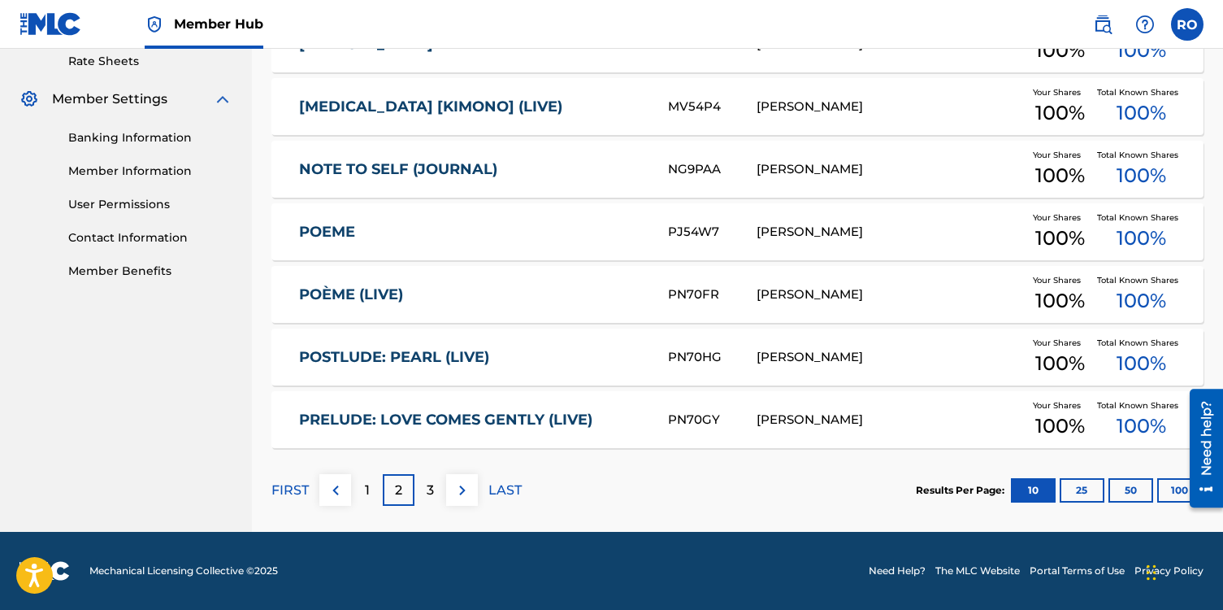
click at [352, 287] on link "POÈME (LIVE)" at bounding box center [472, 294] width 347 height 19
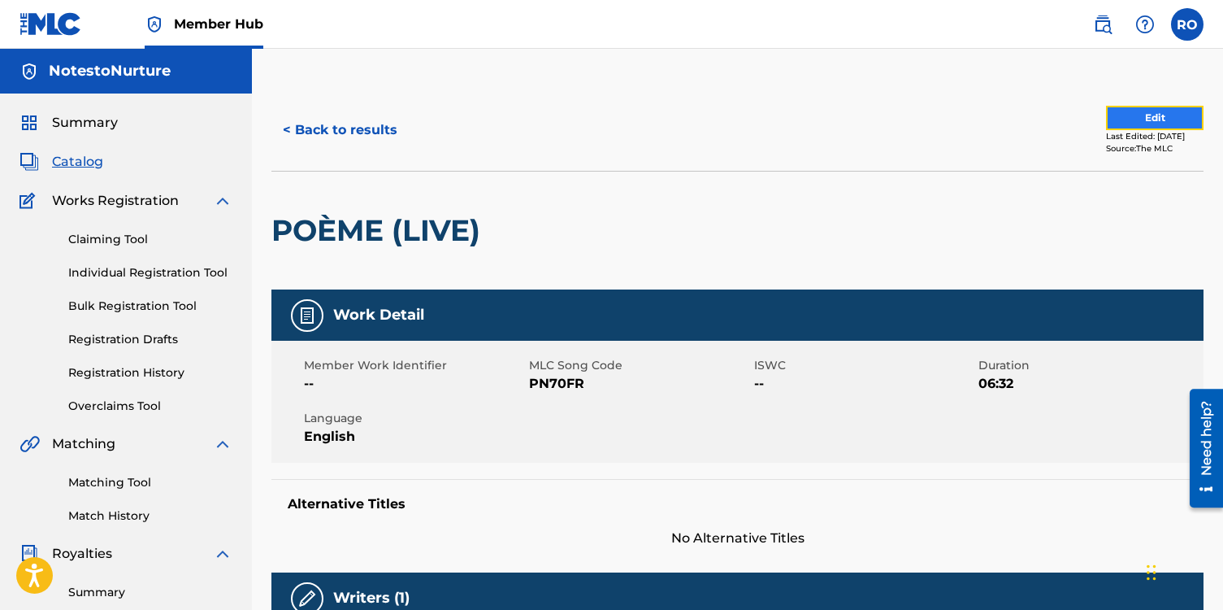
click at [1130, 120] on button "Edit" at bounding box center [1155, 118] width 98 height 24
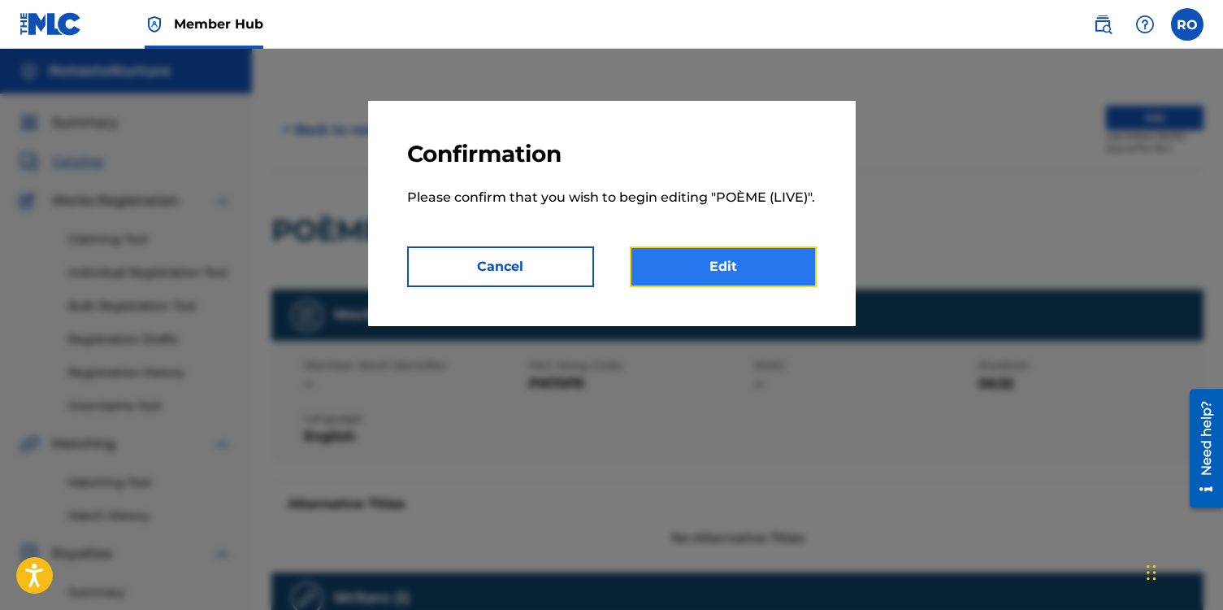
click at [762, 265] on link "Edit" at bounding box center [723, 266] width 187 height 41
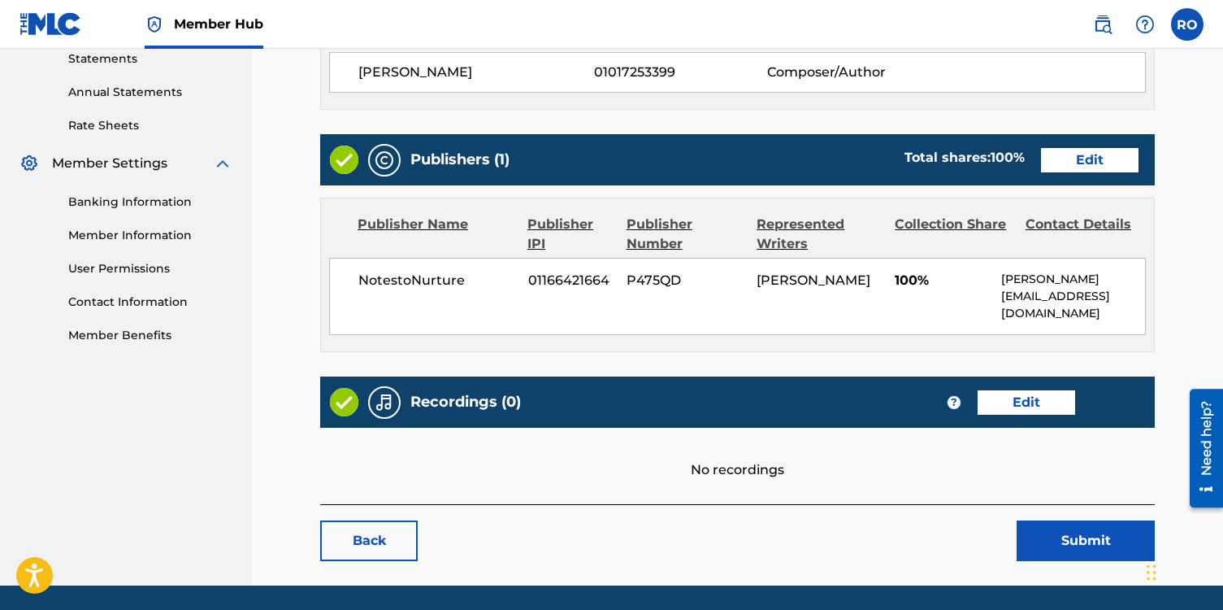
scroll to position [619, 0]
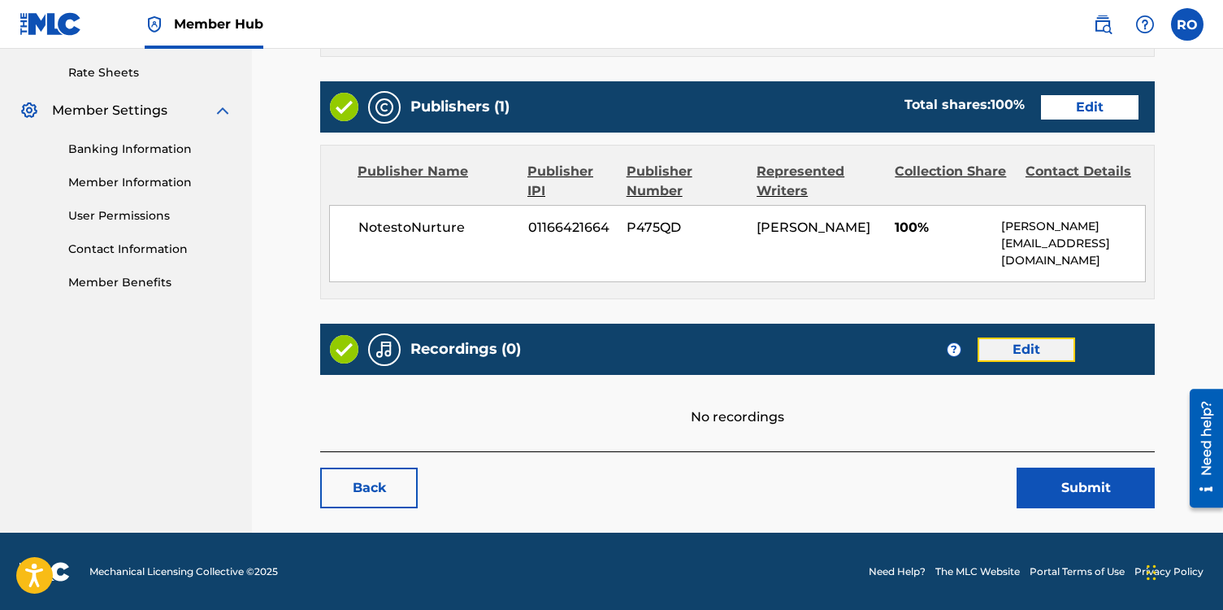
click at [1037, 350] on link "Edit" at bounding box center [1027, 349] width 98 height 24
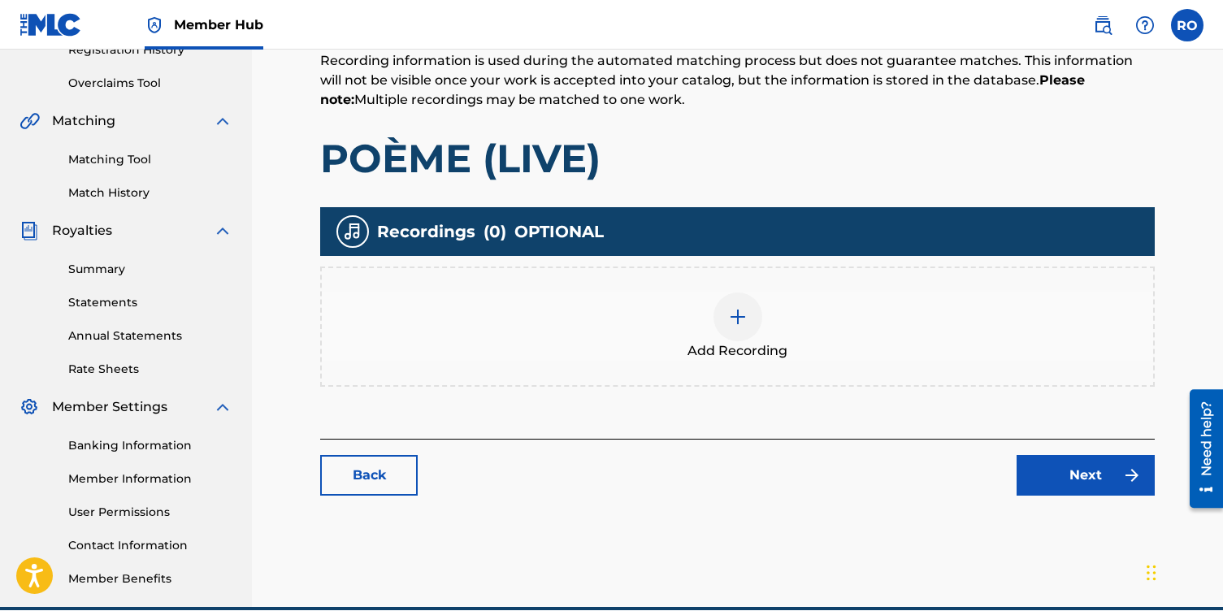
scroll to position [336, 0]
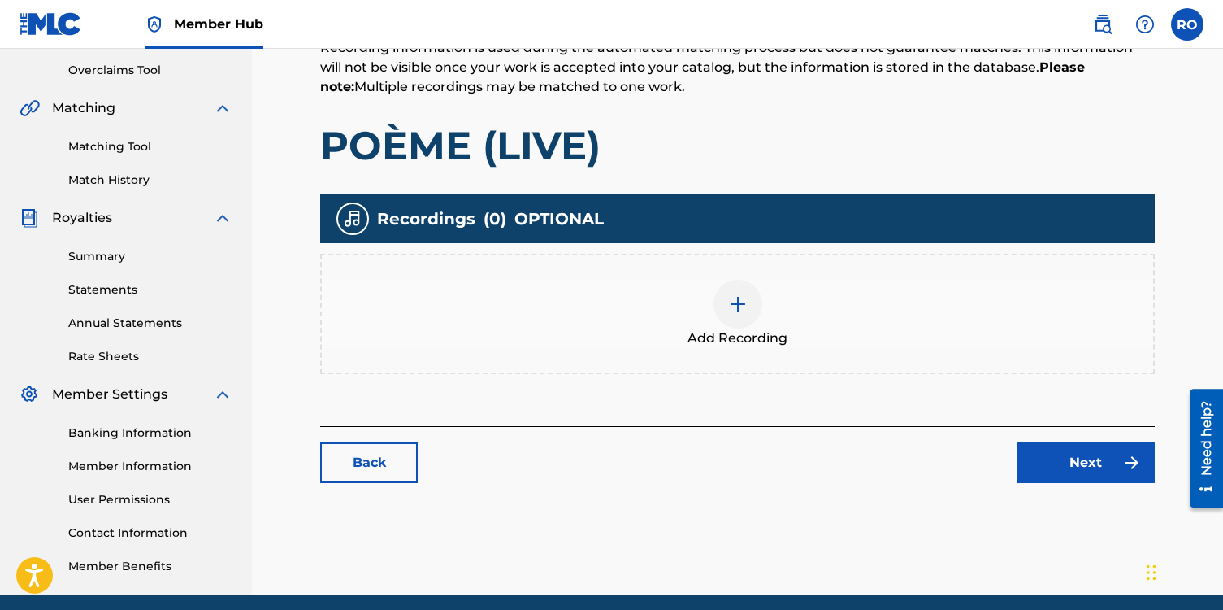
click at [739, 298] on img at bounding box center [738, 304] width 20 height 20
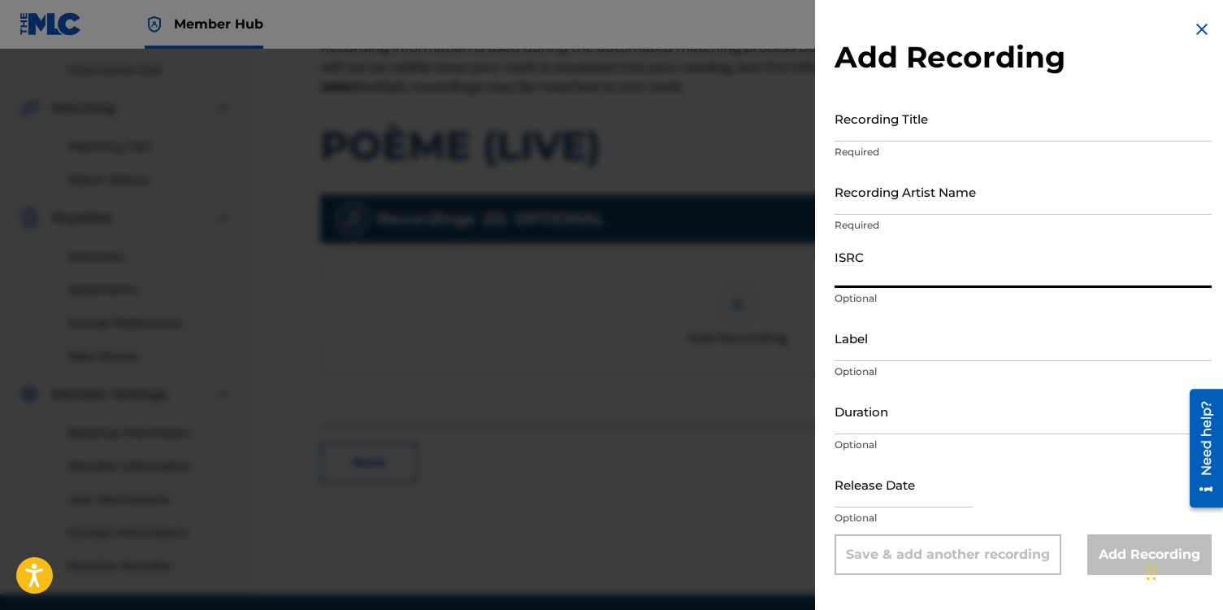
click at [889, 260] on input "ISRC" at bounding box center [1023, 264] width 377 height 46
paste input "qt3tb2425256"
type input "qt3tb2425256"
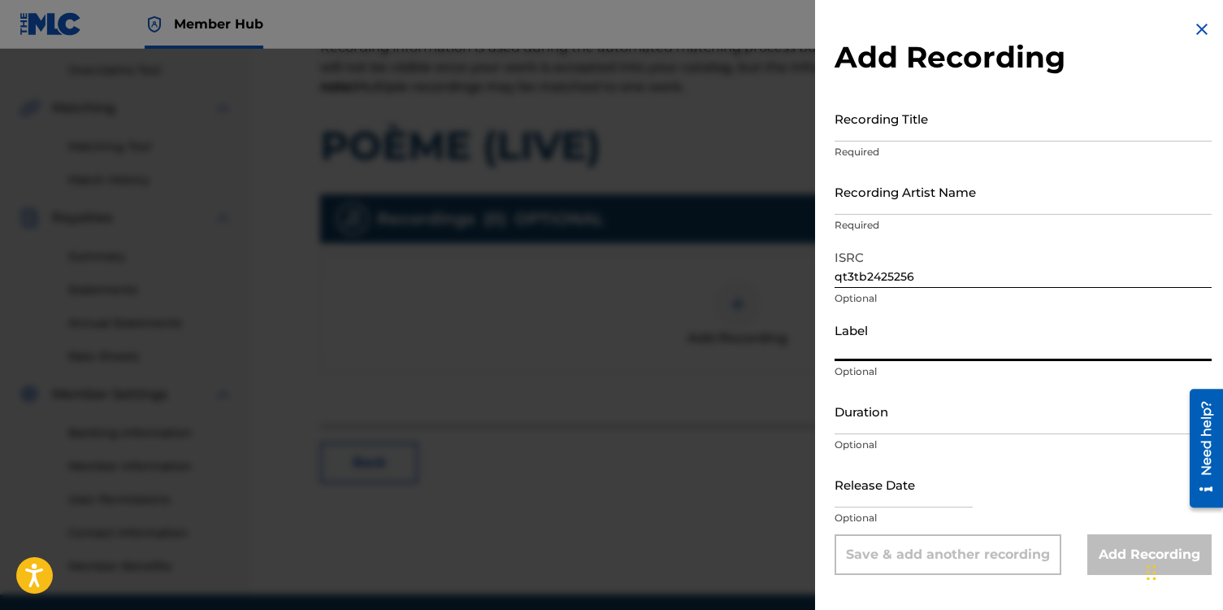
click at [853, 341] on input "Label" at bounding box center [1023, 338] width 377 height 46
type input "NotestoNurture"
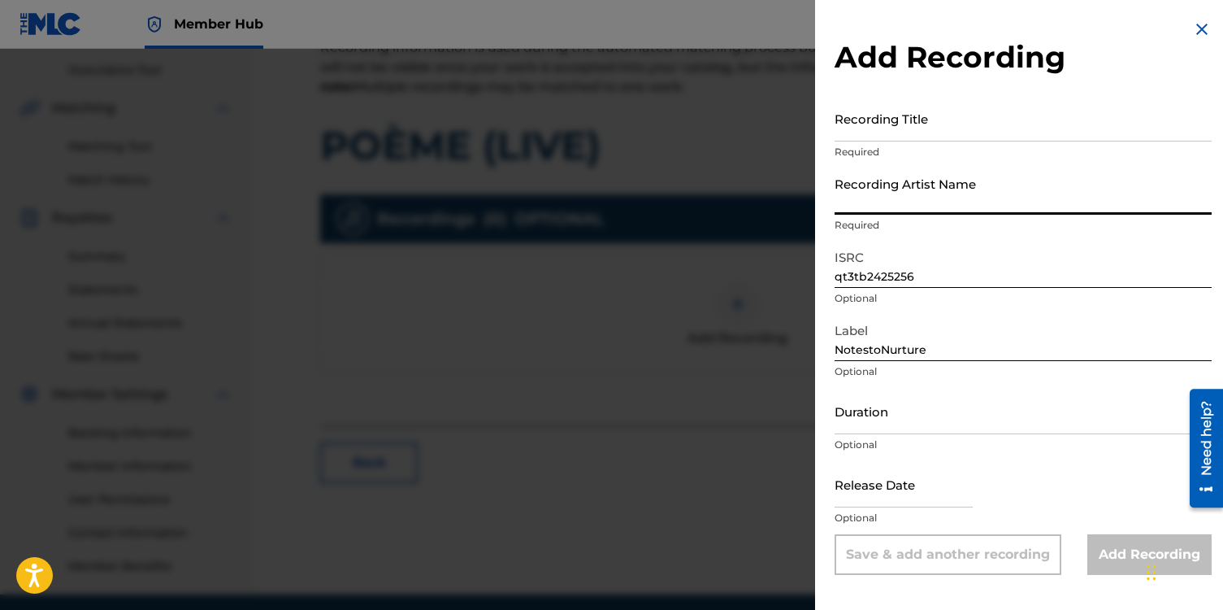
click at [871, 188] on input "Recording Artist Name" at bounding box center [1023, 191] width 377 height 46
type input "[PERSON_NAME]"
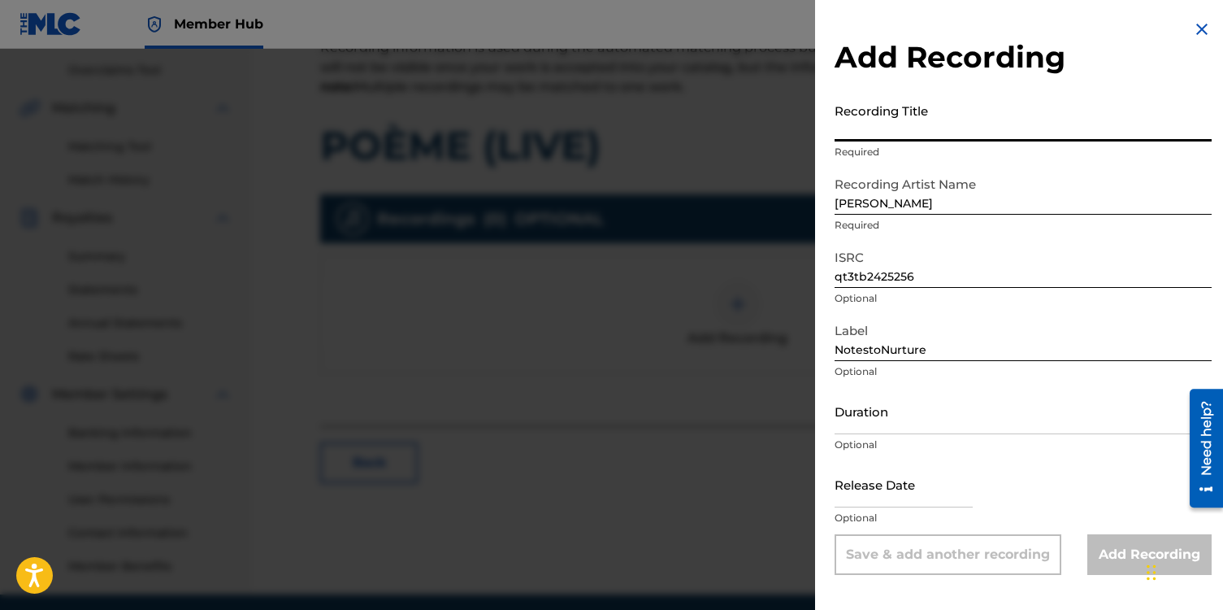
click at [863, 137] on input "Recording Title" at bounding box center [1023, 118] width 377 height 46
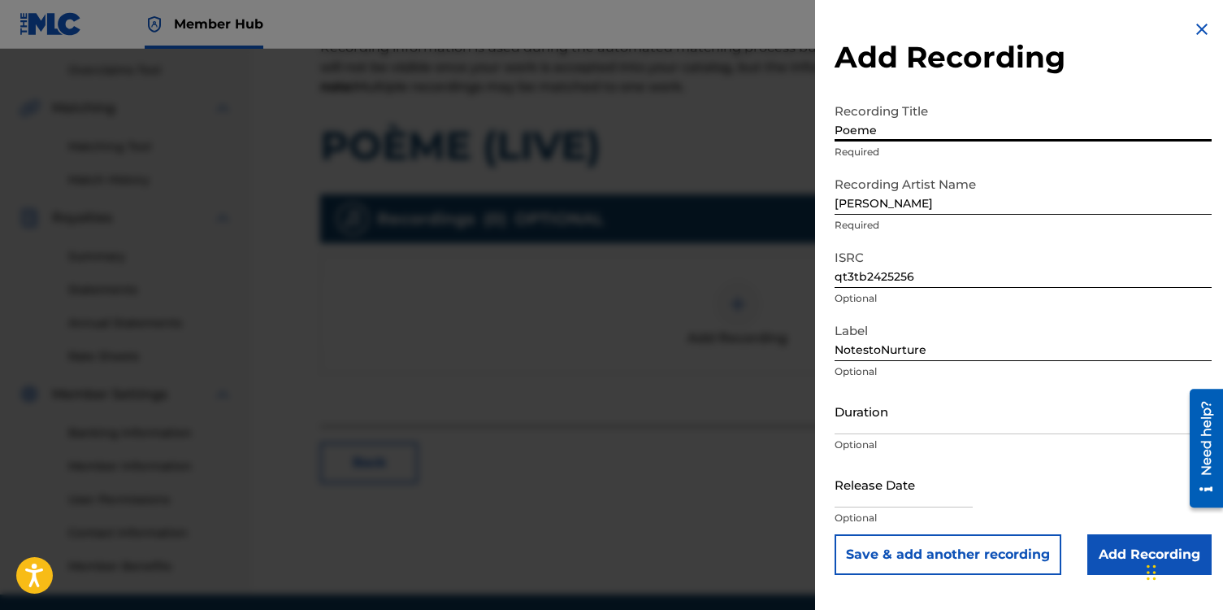
click at [858, 130] on input "Poeme" at bounding box center [1023, 118] width 377 height 46
type input "Poème"
click at [855, 416] on input "Duration" at bounding box center [1023, 411] width 377 height 46
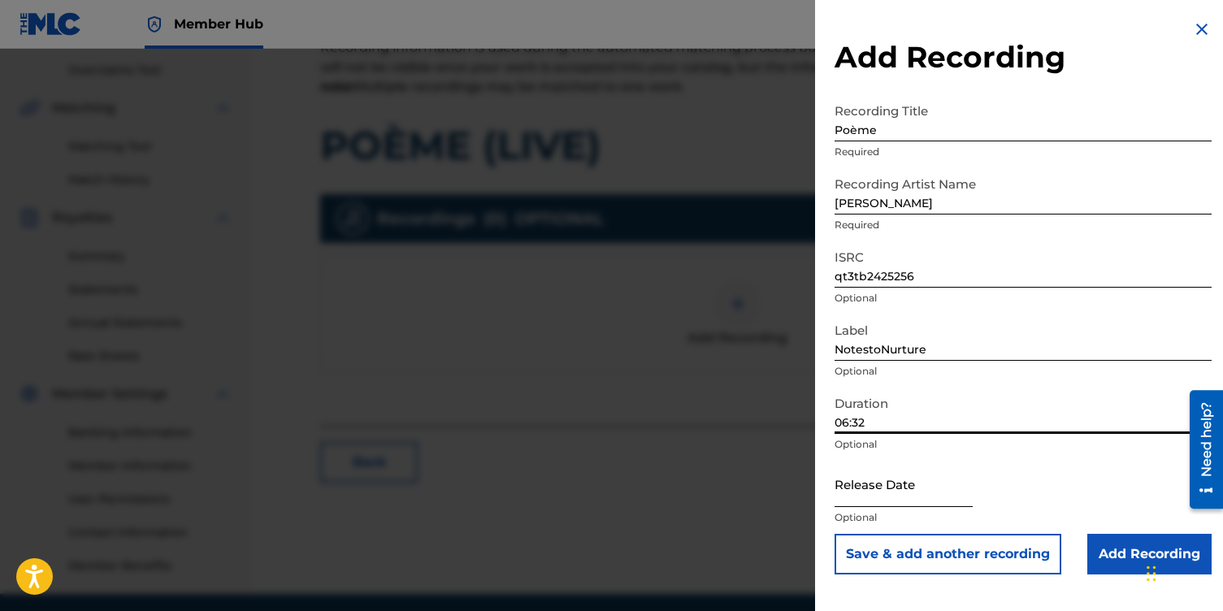
type input "06:32"
click at [856, 493] on input "text" at bounding box center [904, 484] width 138 height 46
select select "8"
select select "2025"
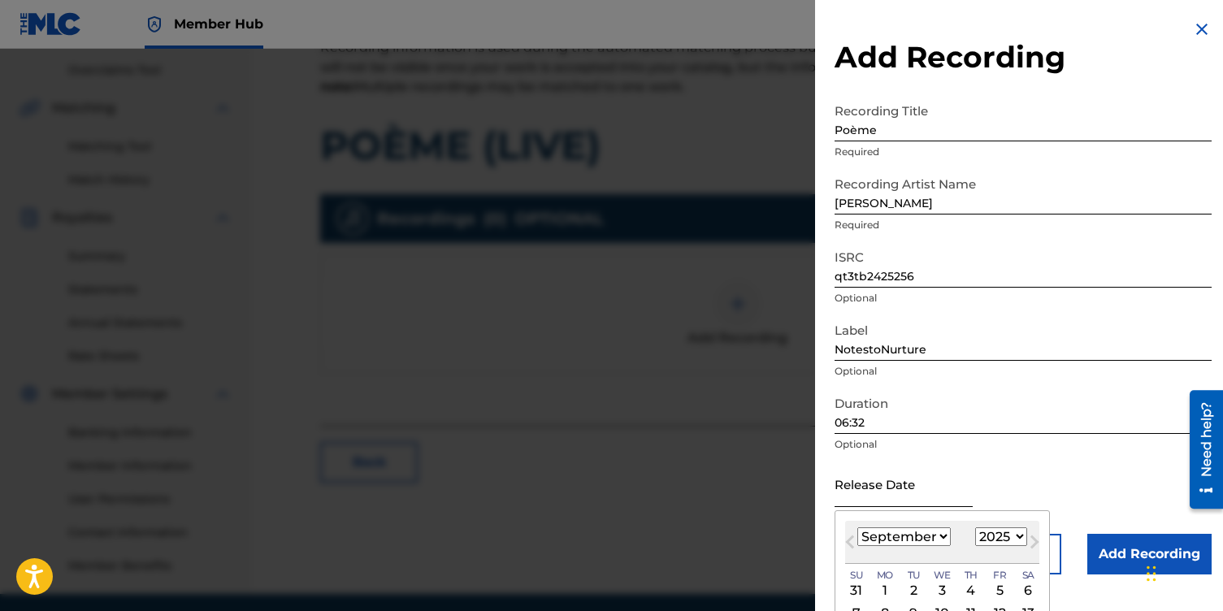
type input "[DATE]"
select select "0"
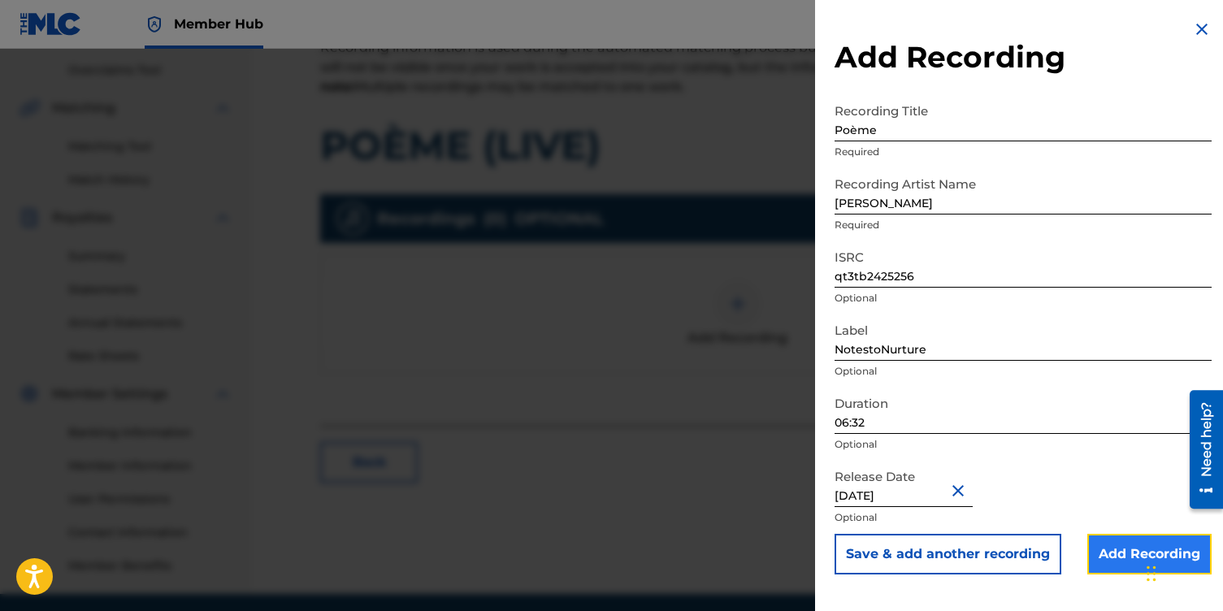
click at [1112, 554] on input "Add Recording" at bounding box center [1150, 554] width 124 height 41
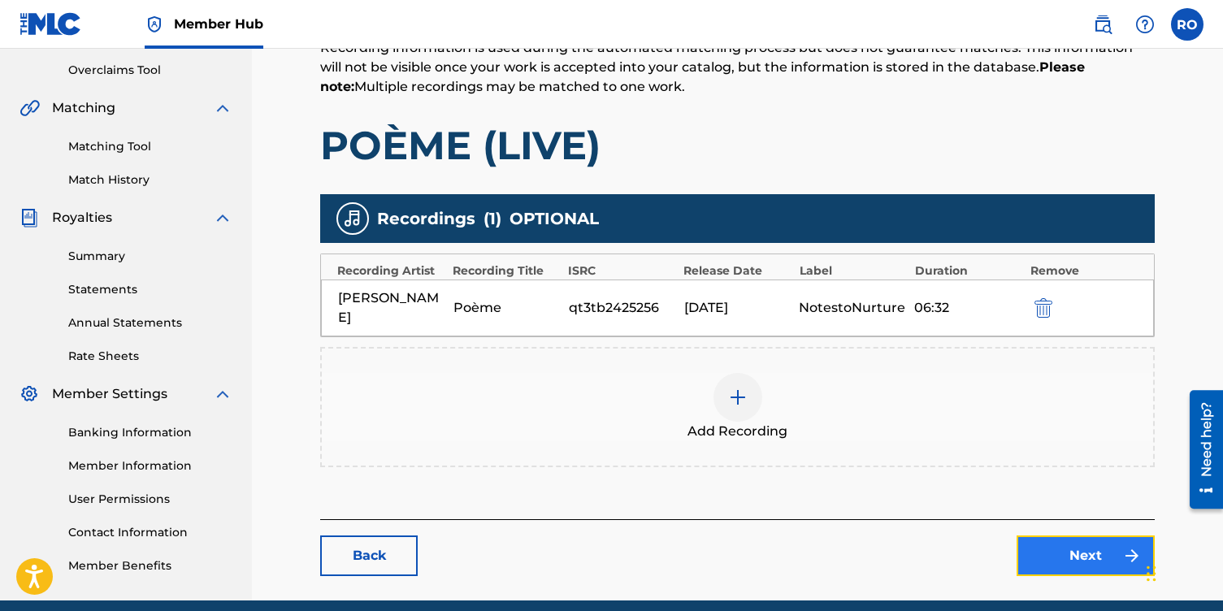
click at [1058, 559] on link "Next" at bounding box center [1086, 556] width 138 height 41
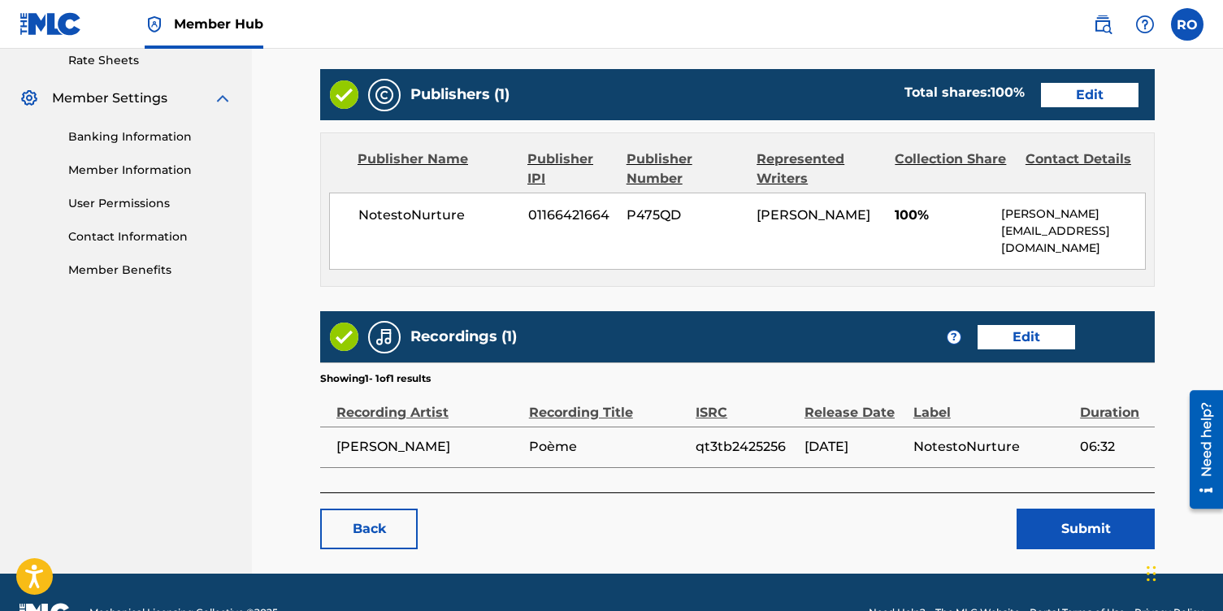
scroll to position [671, 0]
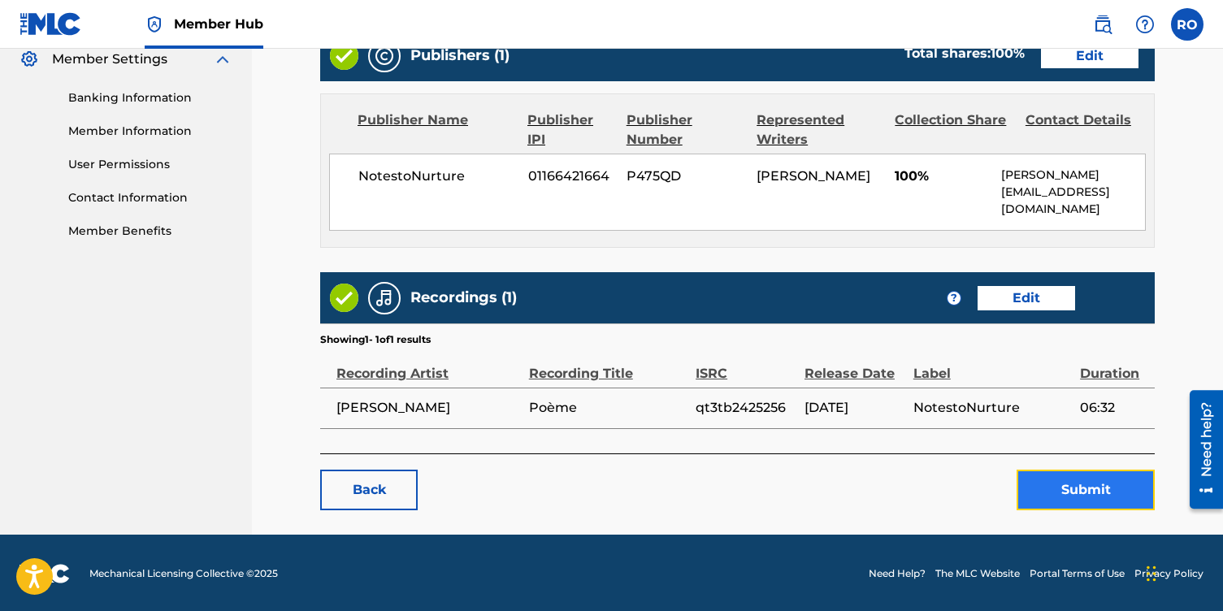
click at [1042, 487] on button "Submit" at bounding box center [1086, 490] width 138 height 41
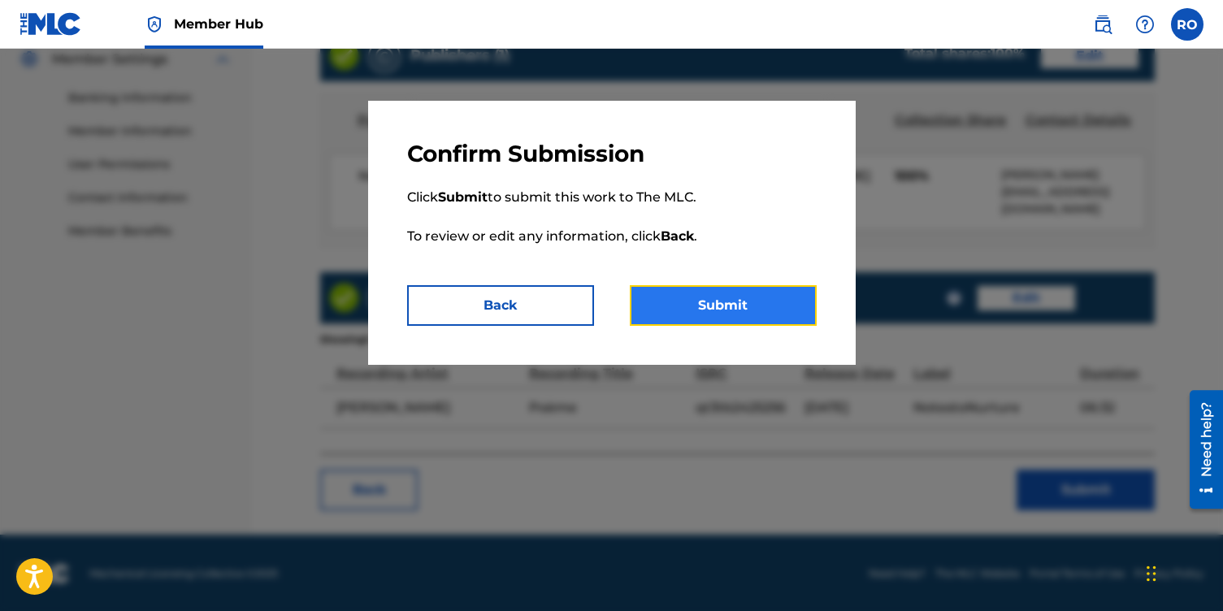
click at [693, 311] on button "Submit" at bounding box center [723, 305] width 187 height 41
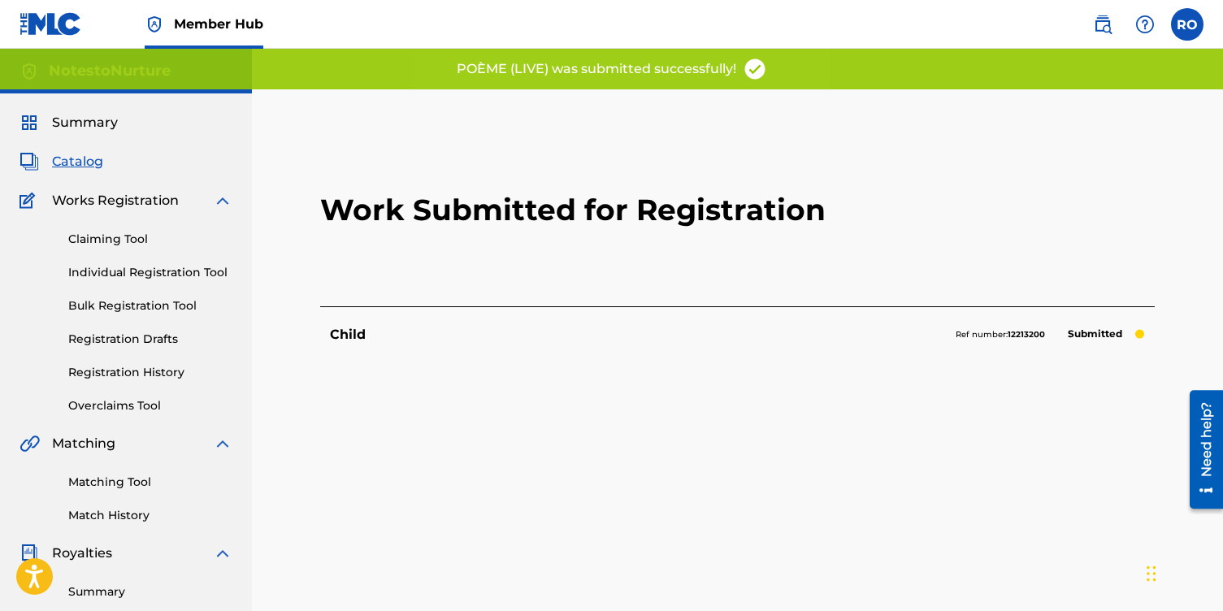
click at [74, 158] on span "Catalog" at bounding box center [77, 162] width 51 height 20
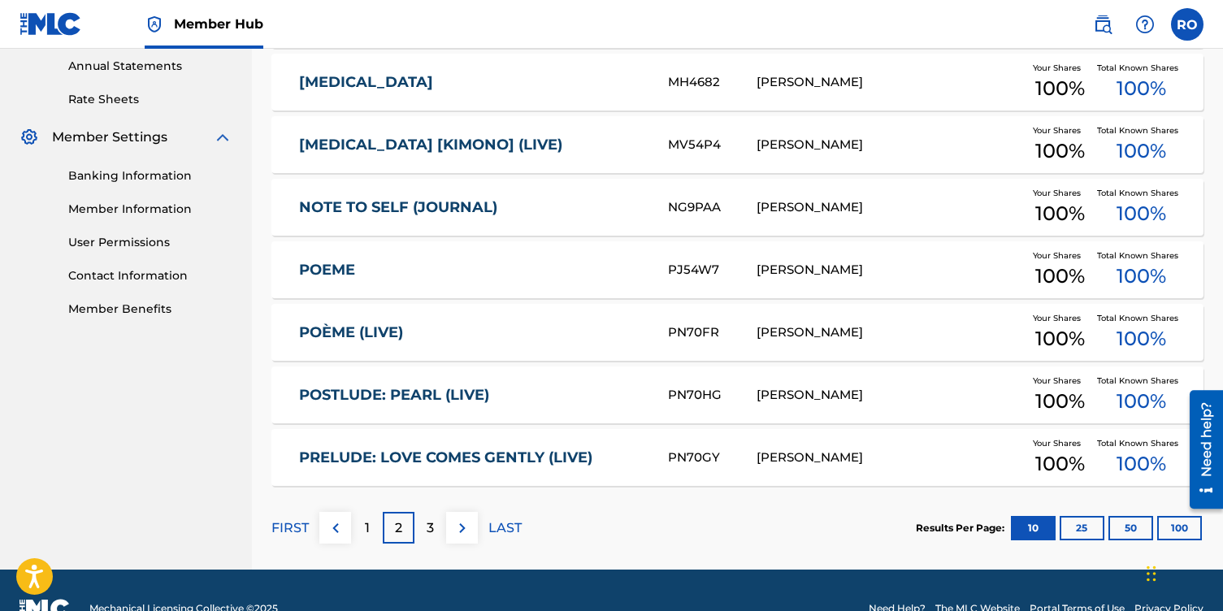
scroll to position [629, 0]
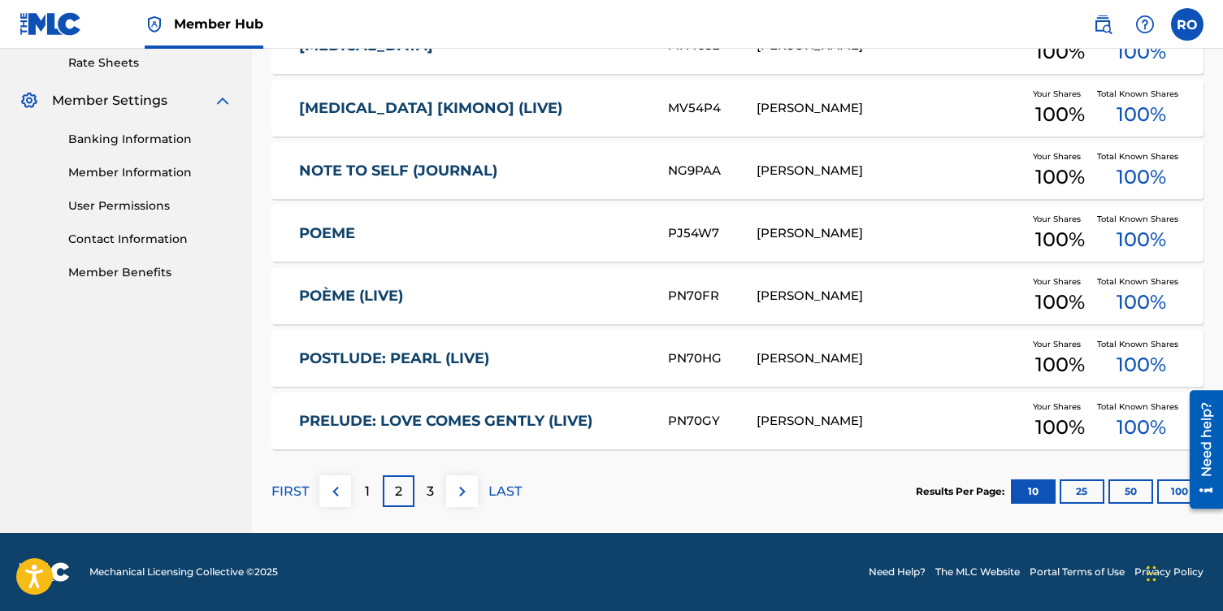
click at [430, 363] on link "POSTLUDE: PEARL (LIVE)" at bounding box center [472, 359] width 347 height 19
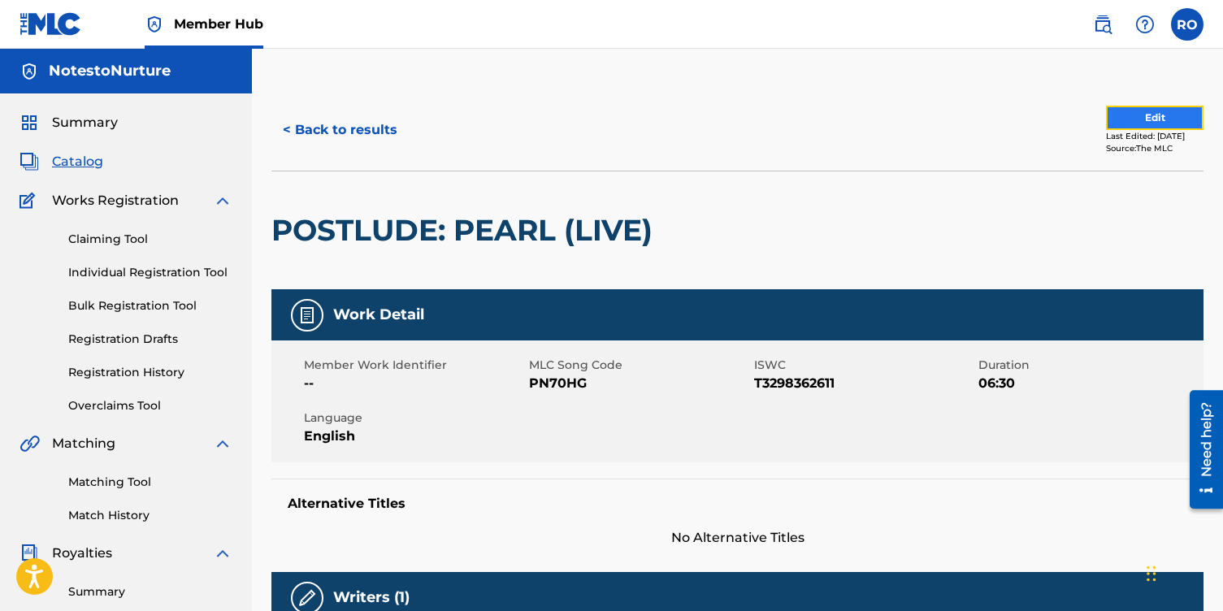
click at [1150, 120] on button "Edit" at bounding box center [1155, 118] width 98 height 24
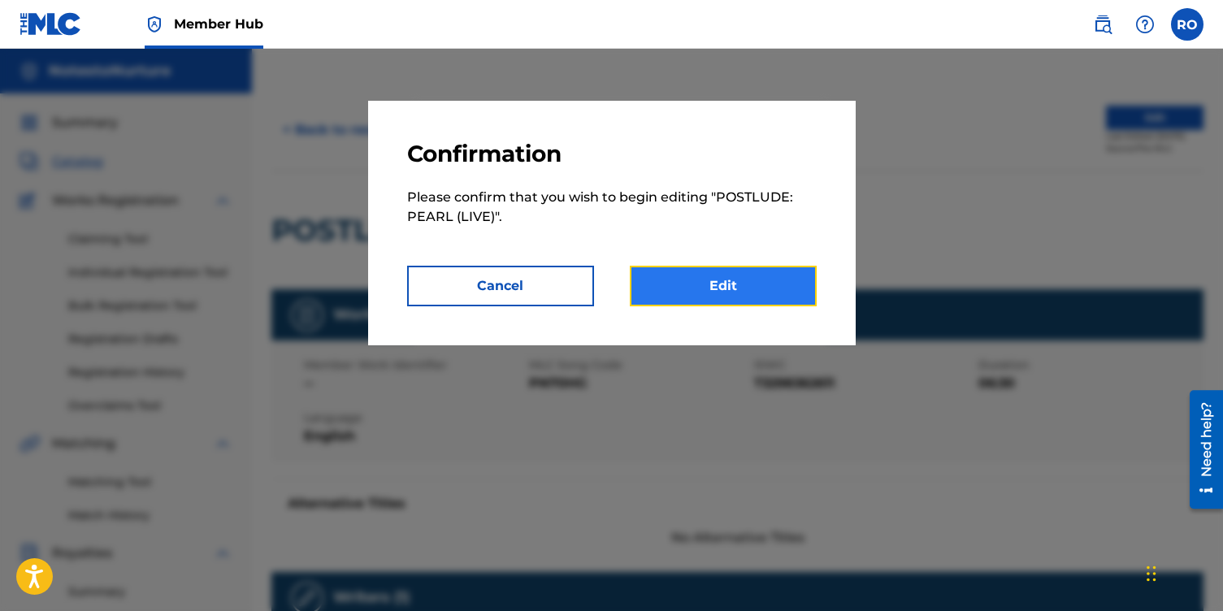
click at [662, 293] on link "Edit" at bounding box center [723, 286] width 187 height 41
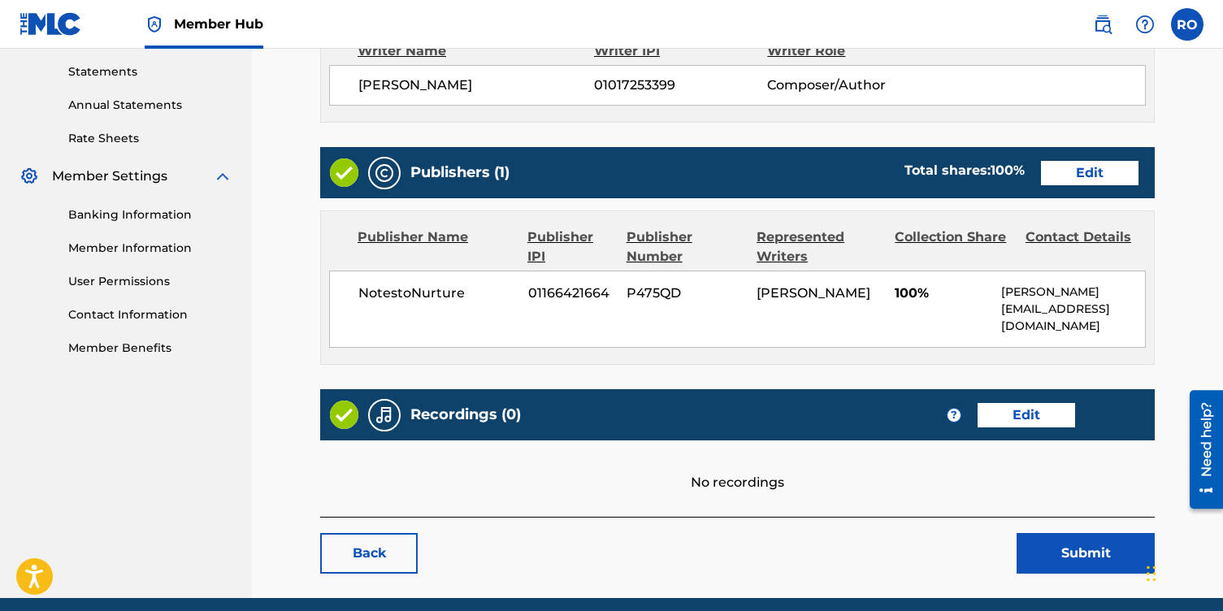
scroll to position [618, 0]
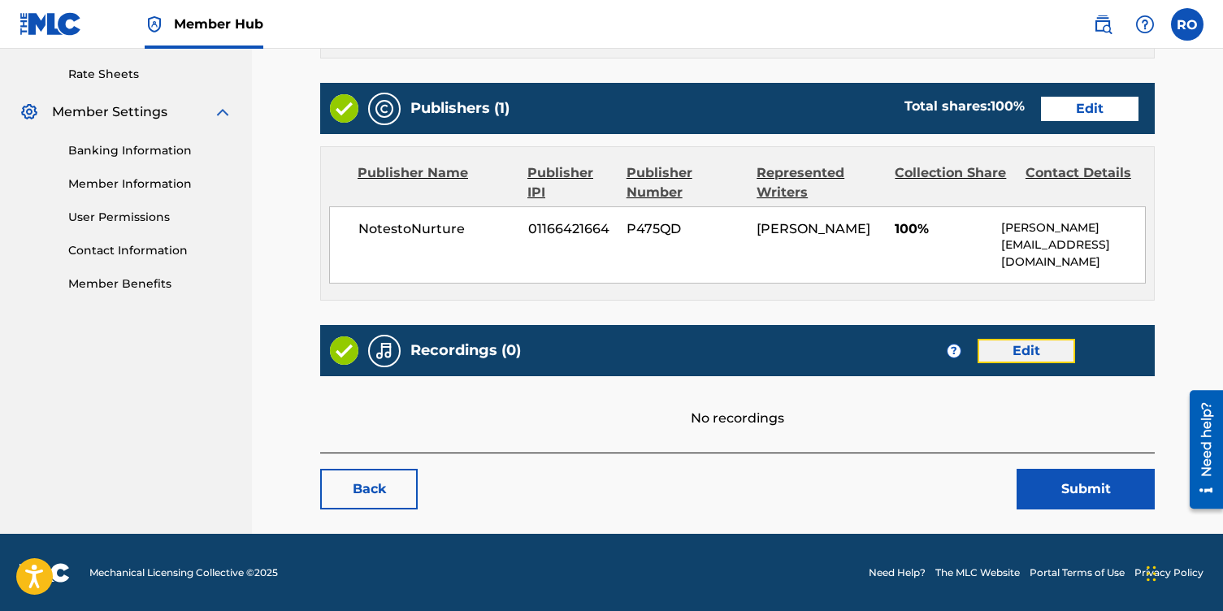
click at [1019, 351] on link "Edit" at bounding box center [1027, 351] width 98 height 24
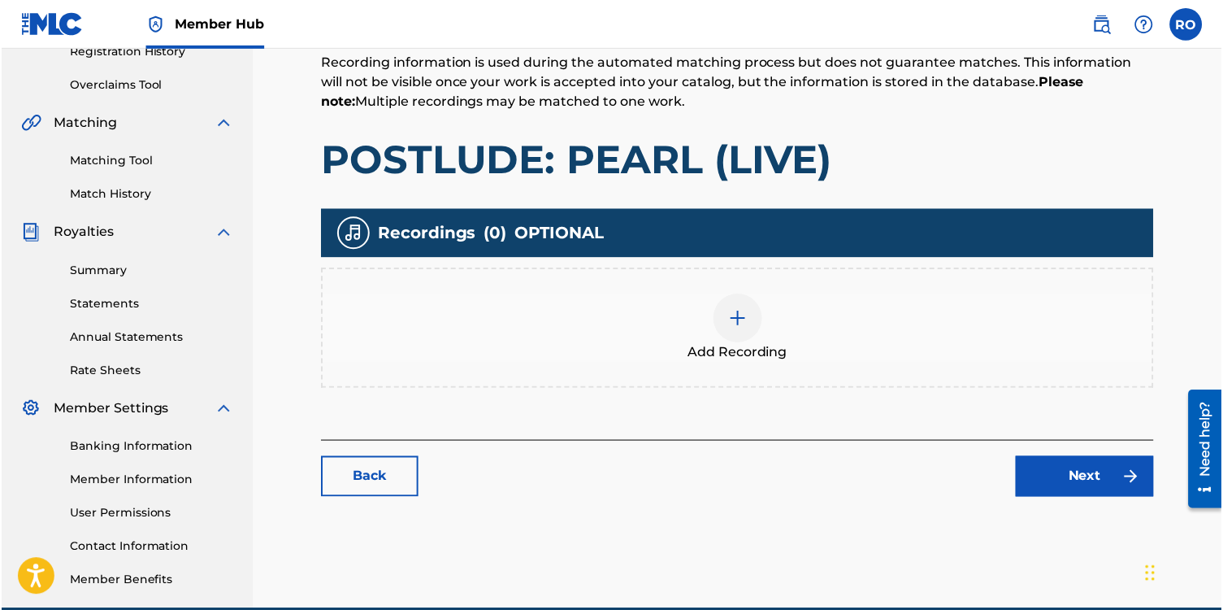
scroll to position [397, 0]
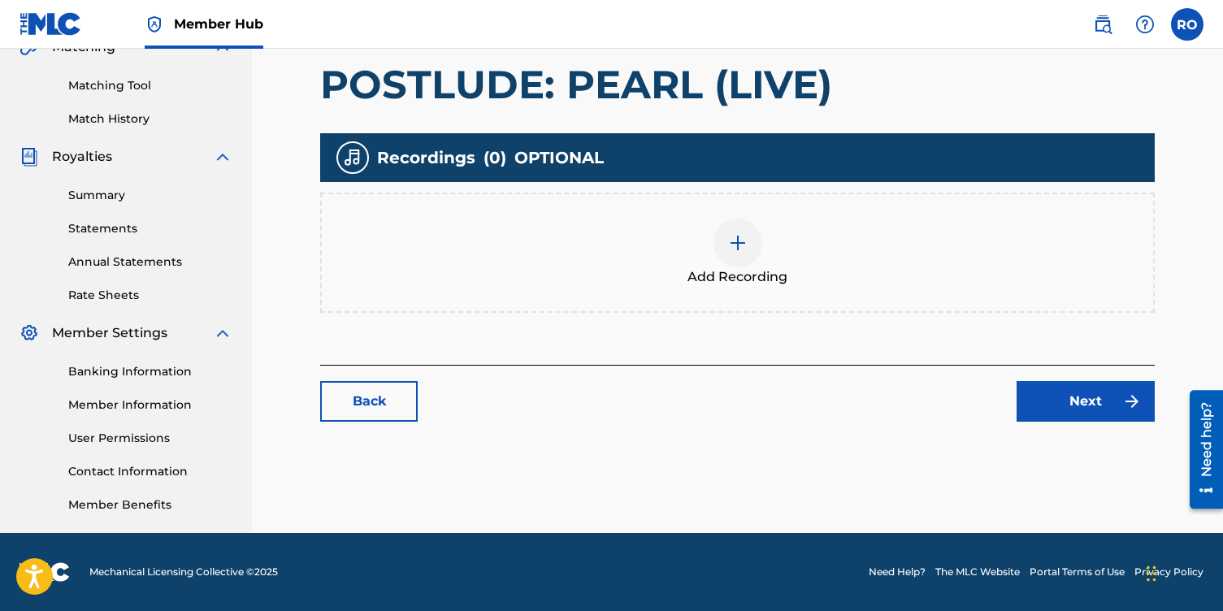
click at [744, 252] on img at bounding box center [738, 243] width 20 height 20
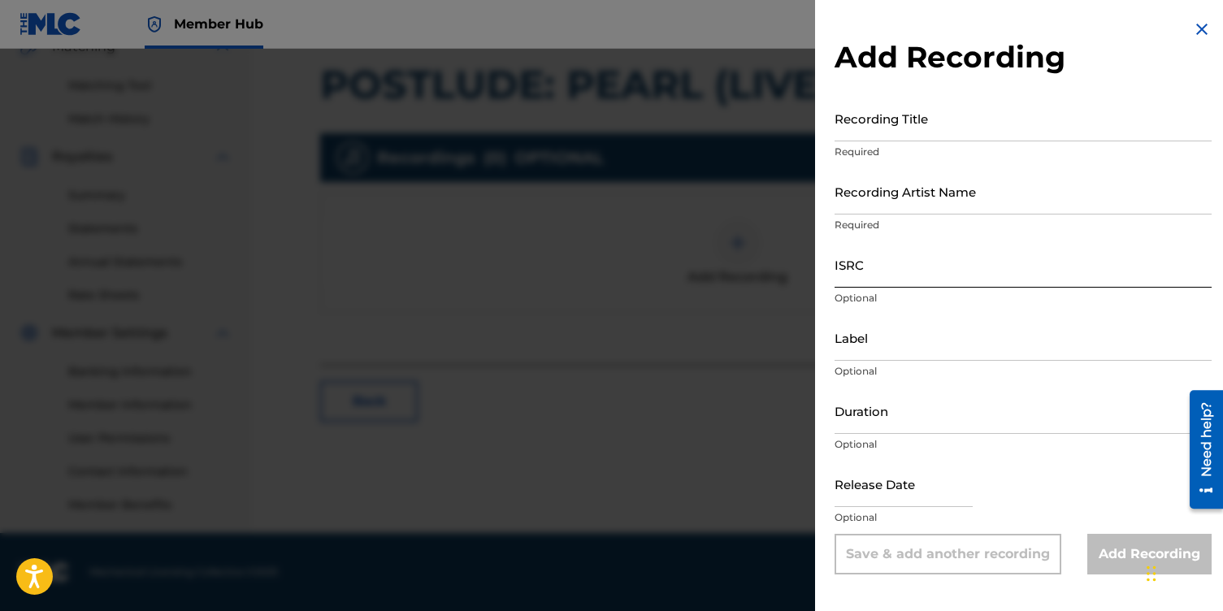
click at [881, 263] on input "ISRC" at bounding box center [1023, 264] width 377 height 46
paste input "qt3tb2425259"
type input "qt3tb2425259"
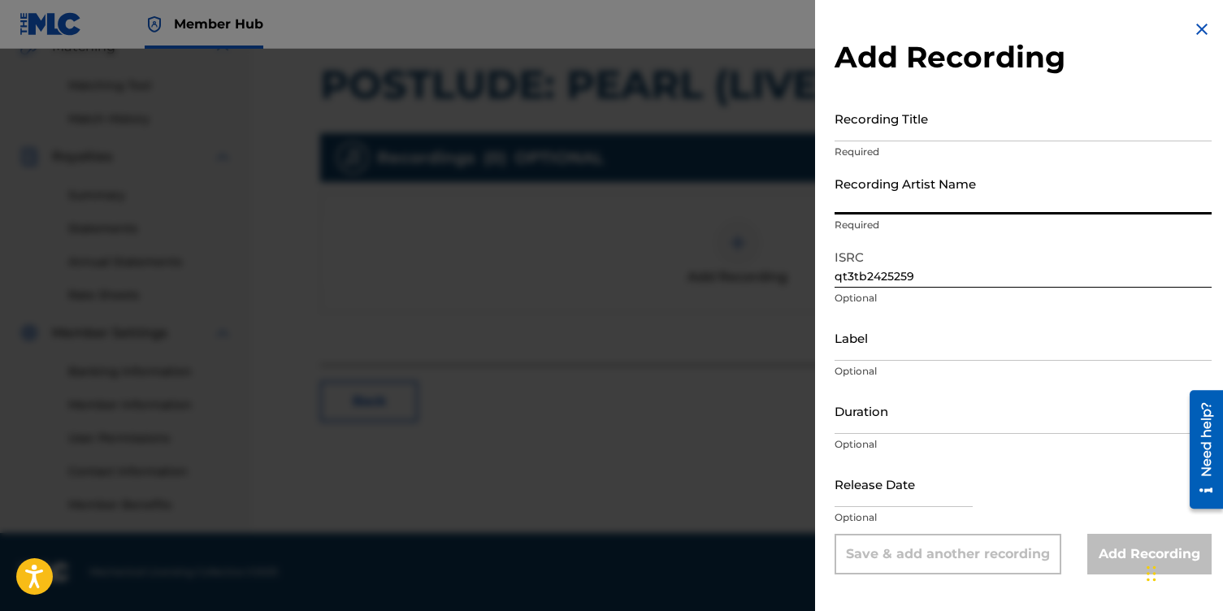
click at [858, 194] on input "Recording Artist Name" at bounding box center [1023, 191] width 377 height 46
type input "[PERSON_NAME]"
click at [865, 123] on input "Recording Title" at bounding box center [1023, 118] width 377 height 46
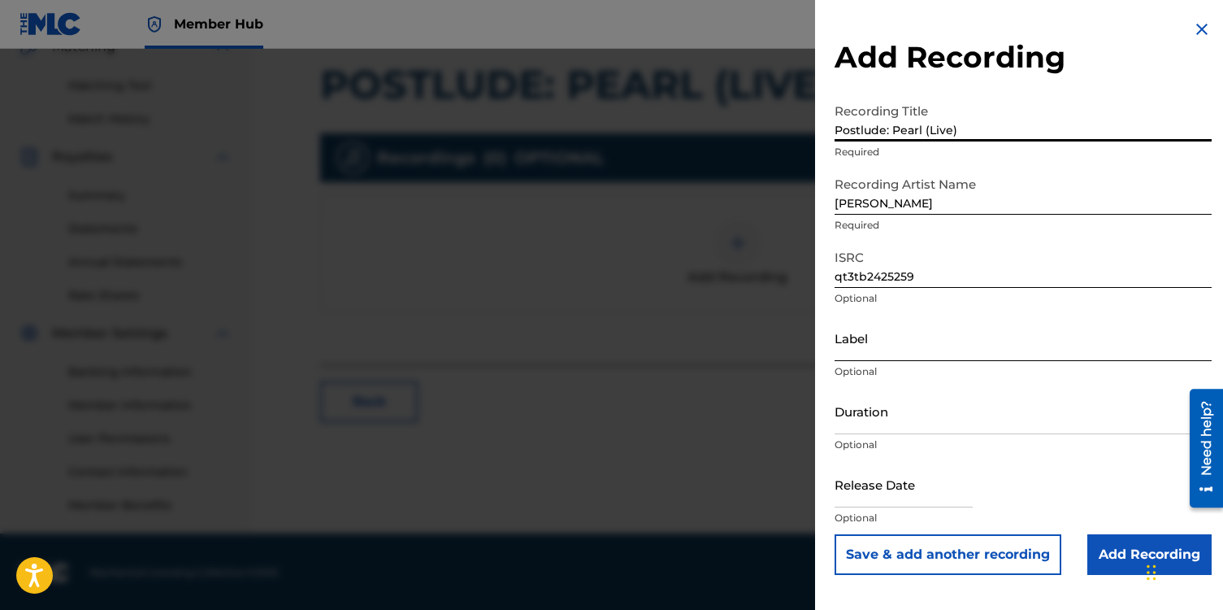
type input "Postlude: Pearl (Live)"
click at [854, 342] on input "Label" at bounding box center [1023, 338] width 377 height 46
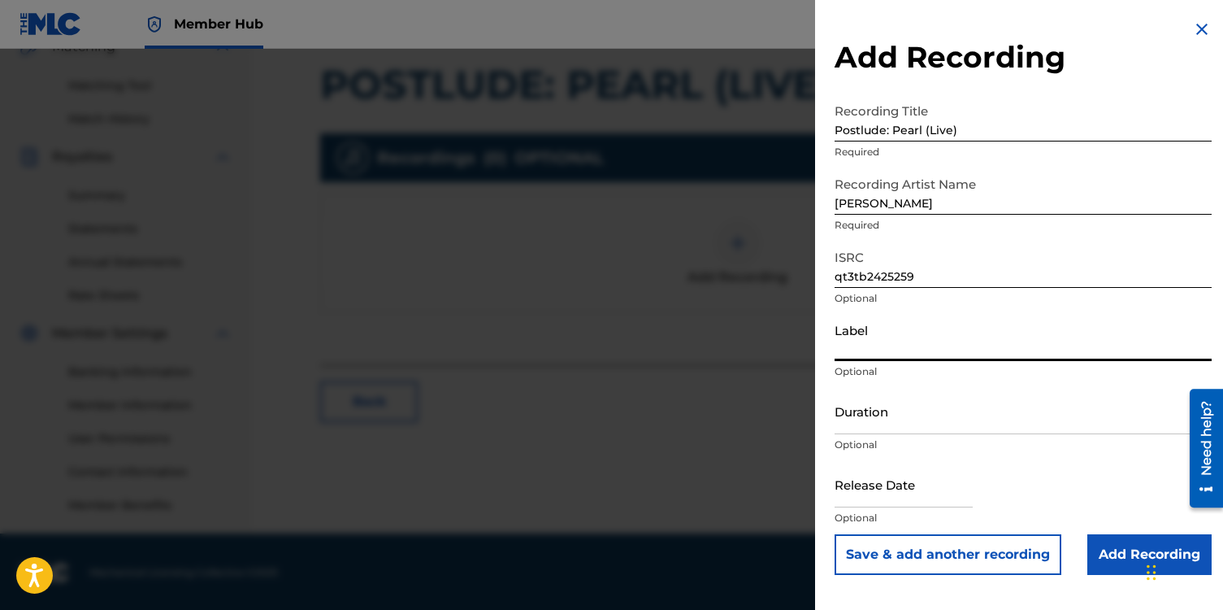
type input "NotestoNurture"
click at [877, 419] on input "Duration" at bounding box center [1023, 411] width 377 height 46
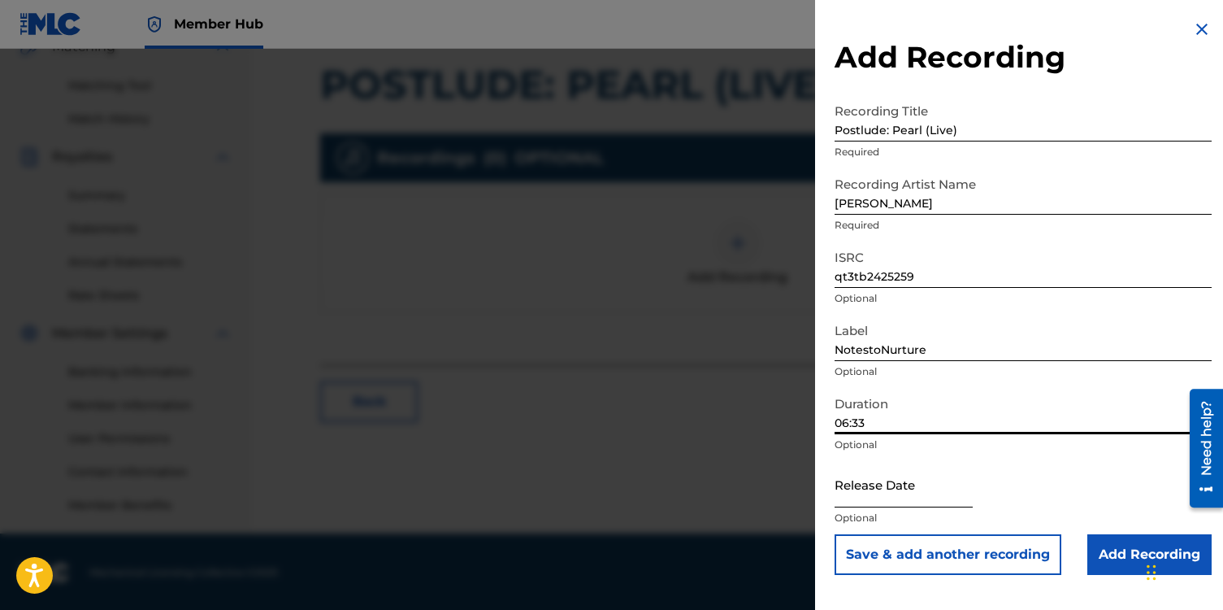
type input "06:33"
select select "8"
select select "2025"
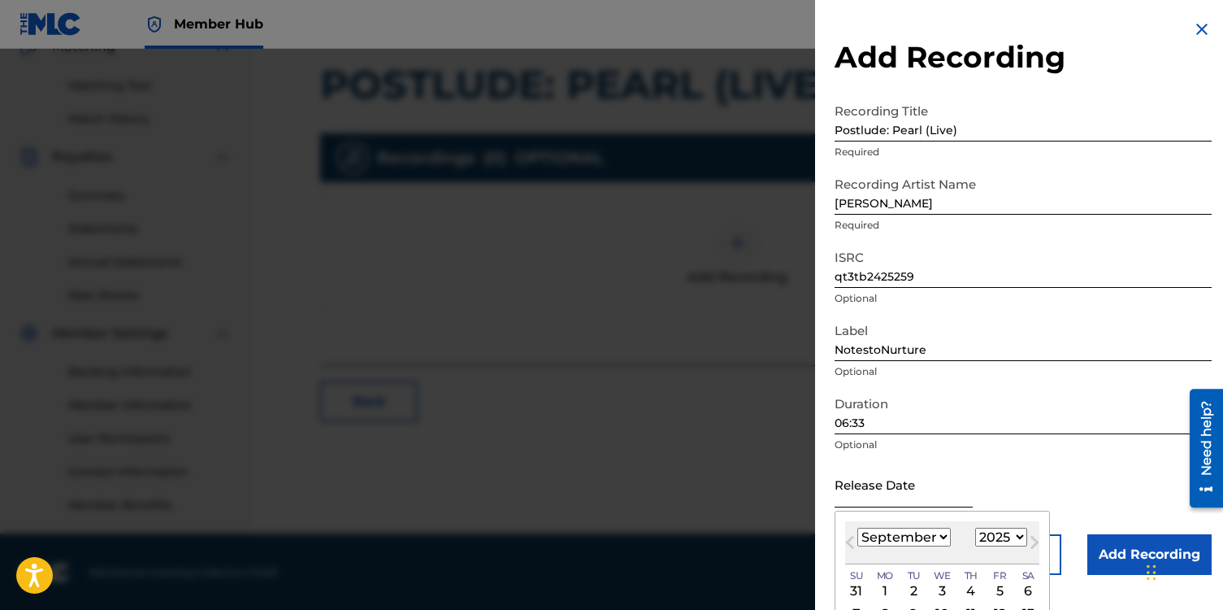
click at [880, 493] on input "text" at bounding box center [904, 484] width 138 height 46
type input "[DATE]"
select select "0"
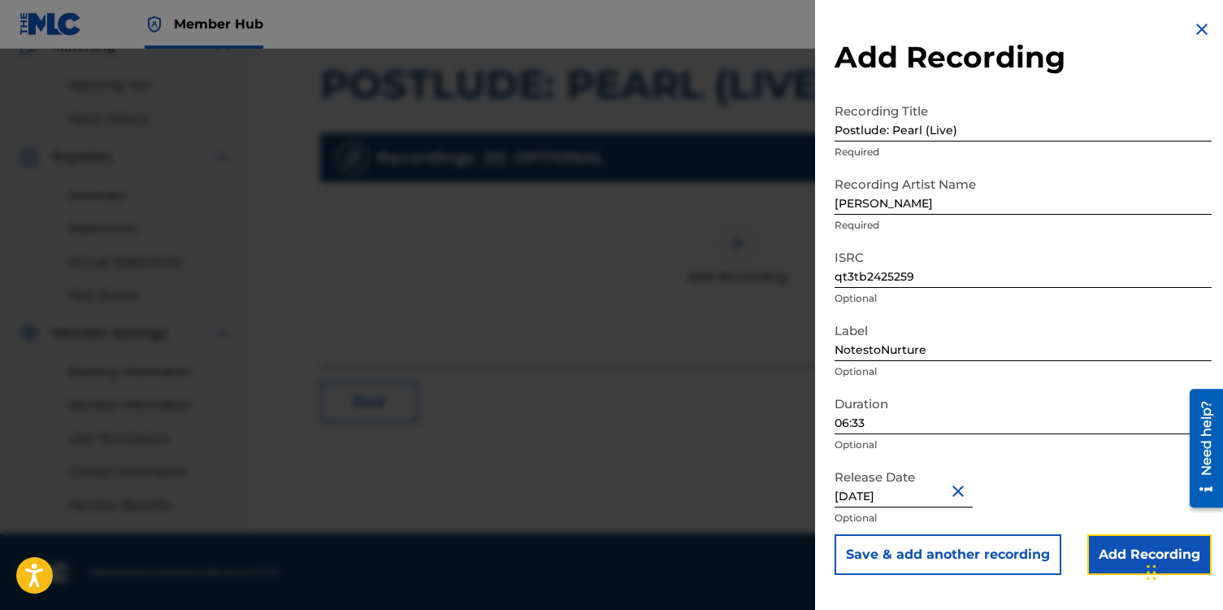
click at [1118, 554] on input "Add Recording" at bounding box center [1150, 554] width 124 height 41
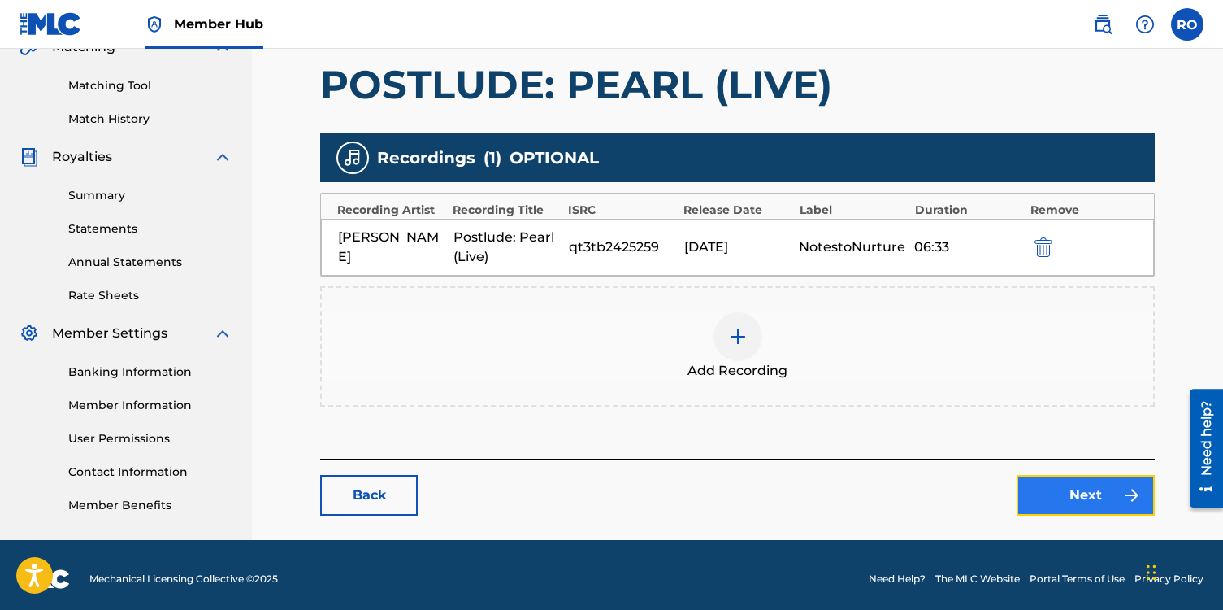
click at [1089, 499] on link "Next" at bounding box center [1086, 495] width 138 height 41
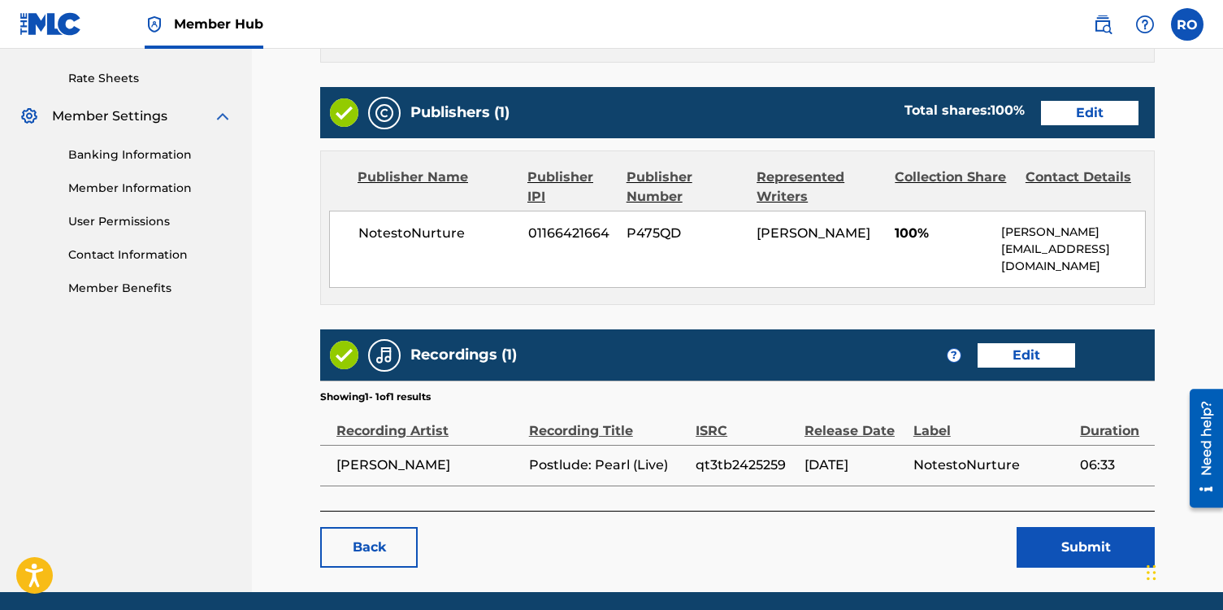
scroll to position [640, 0]
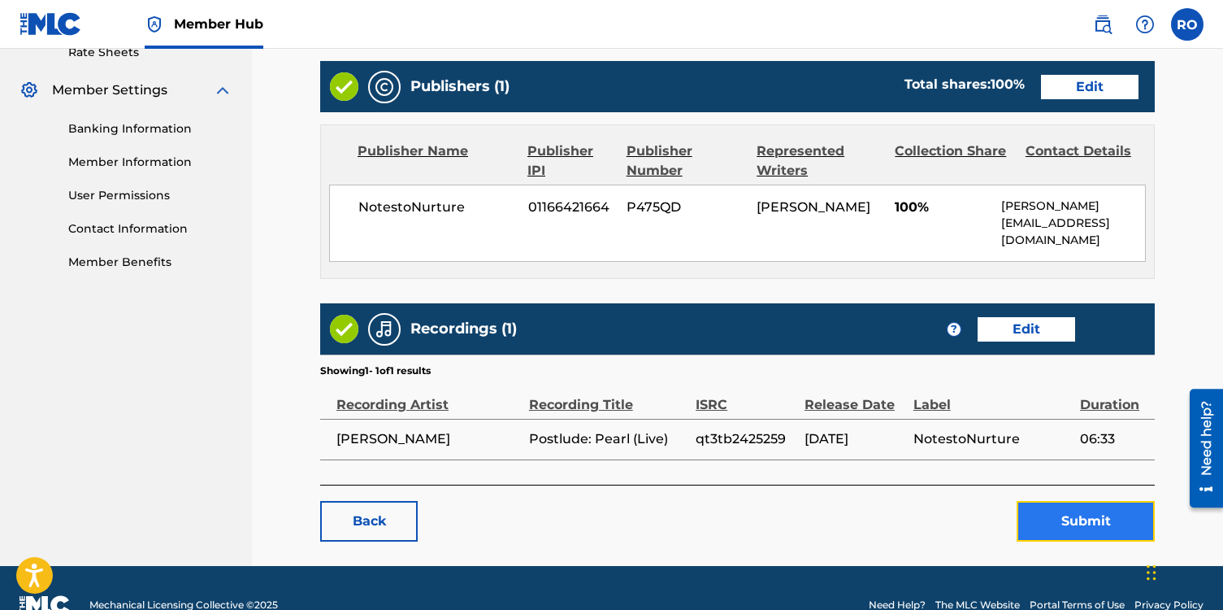
click at [1041, 523] on button "Submit" at bounding box center [1086, 521] width 138 height 41
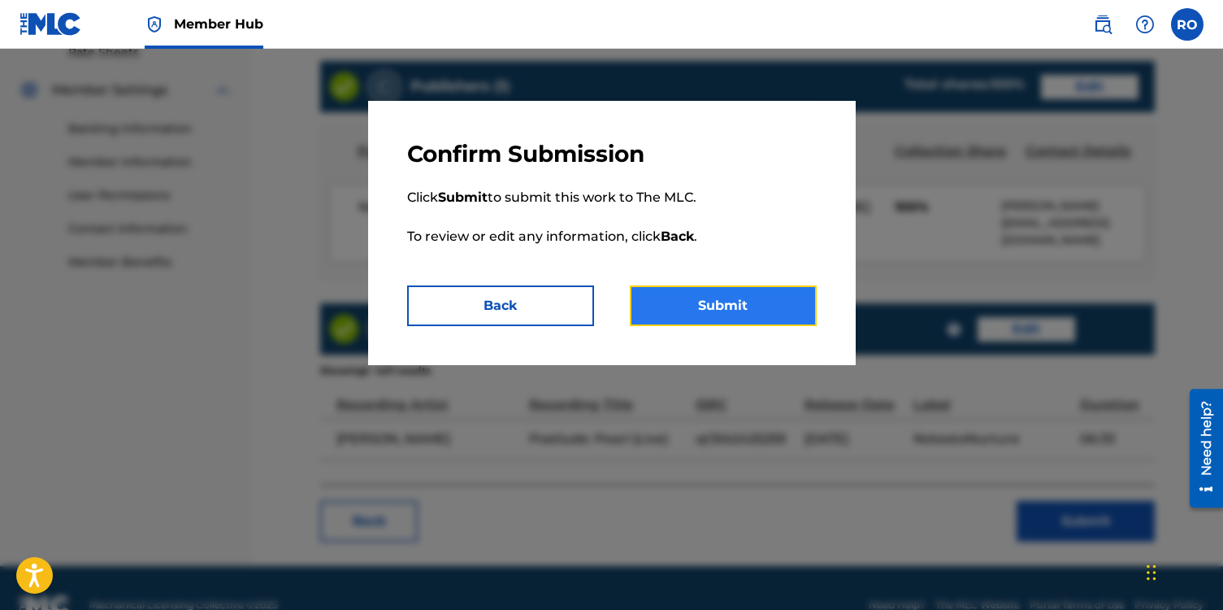
click at [758, 315] on button "Submit" at bounding box center [723, 305] width 187 height 41
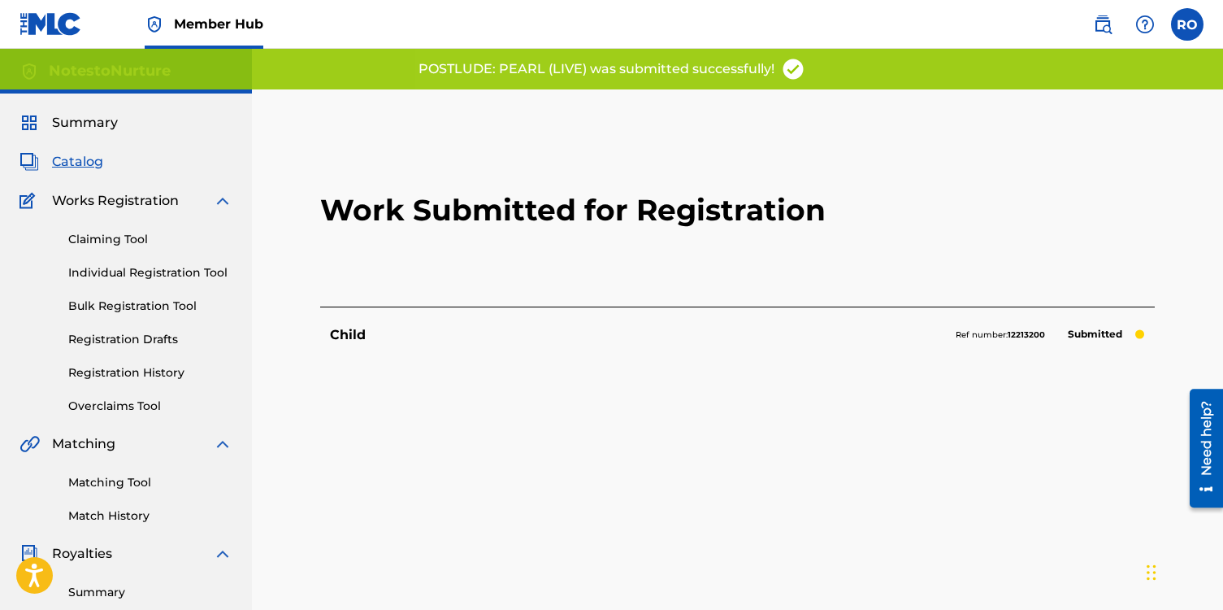
click at [97, 161] on span "Catalog" at bounding box center [77, 162] width 51 height 20
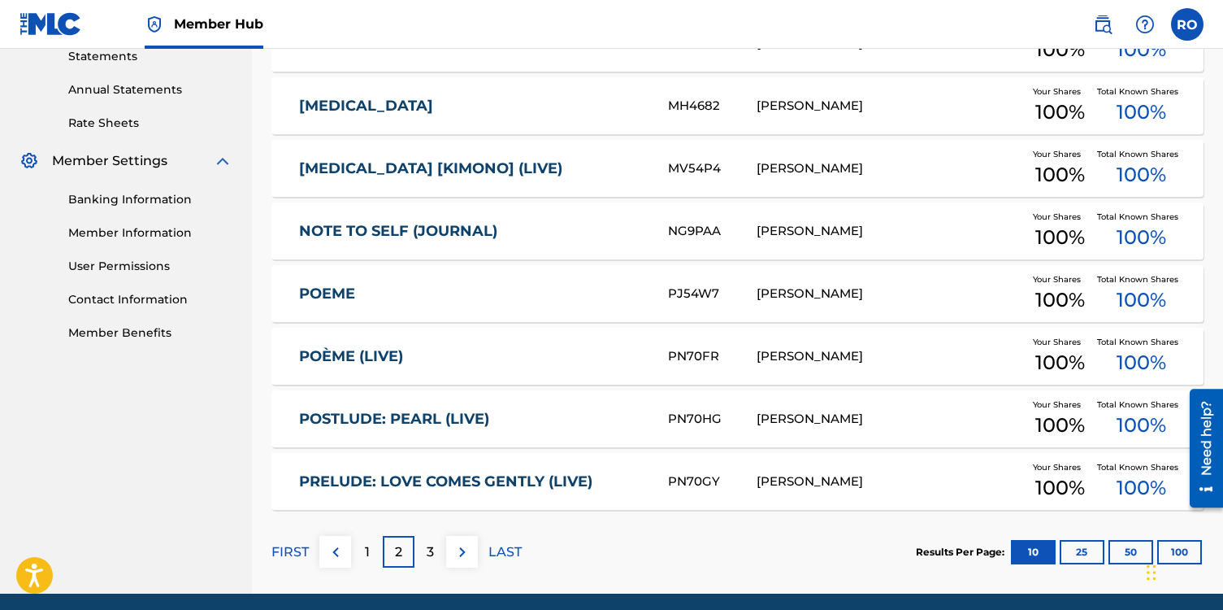
scroll to position [631, 0]
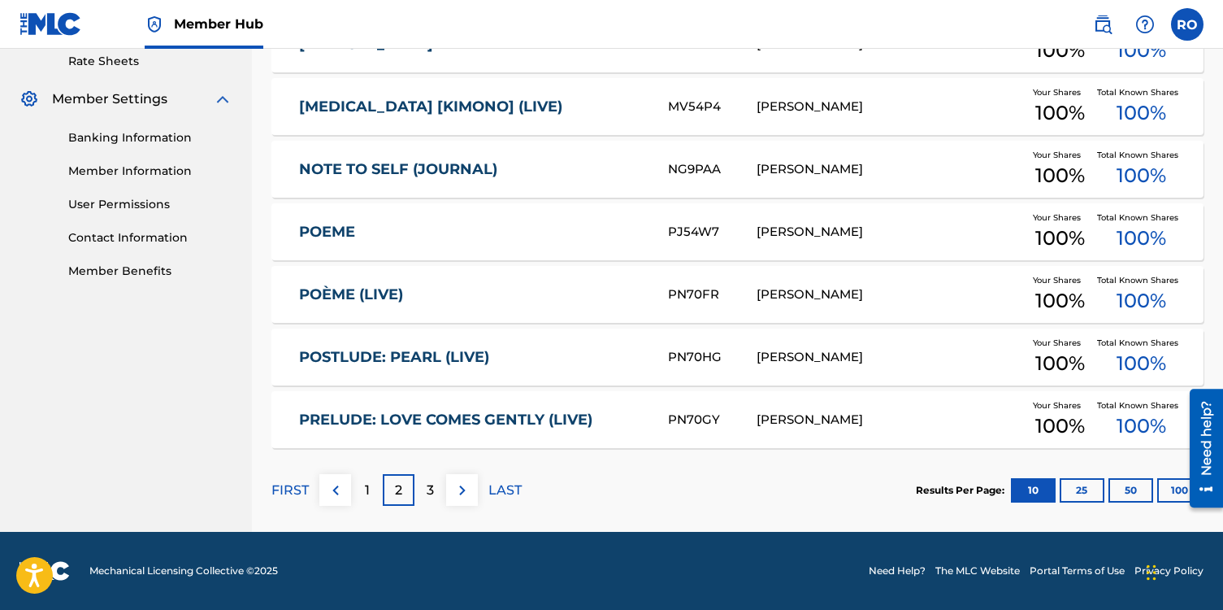
click at [522, 417] on link "PRELUDE: LOVE COMES GENTLY (LIVE)" at bounding box center [472, 420] width 347 height 19
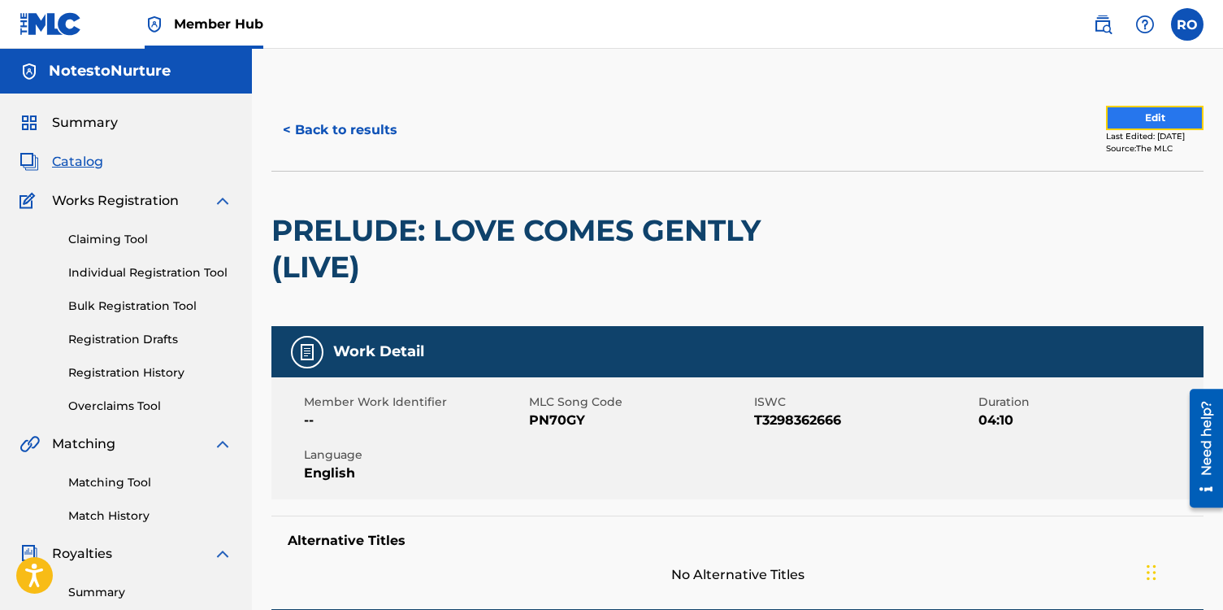
click at [1150, 119] on button "Edit" at bounding box center [1155, 118] width 98 height 24
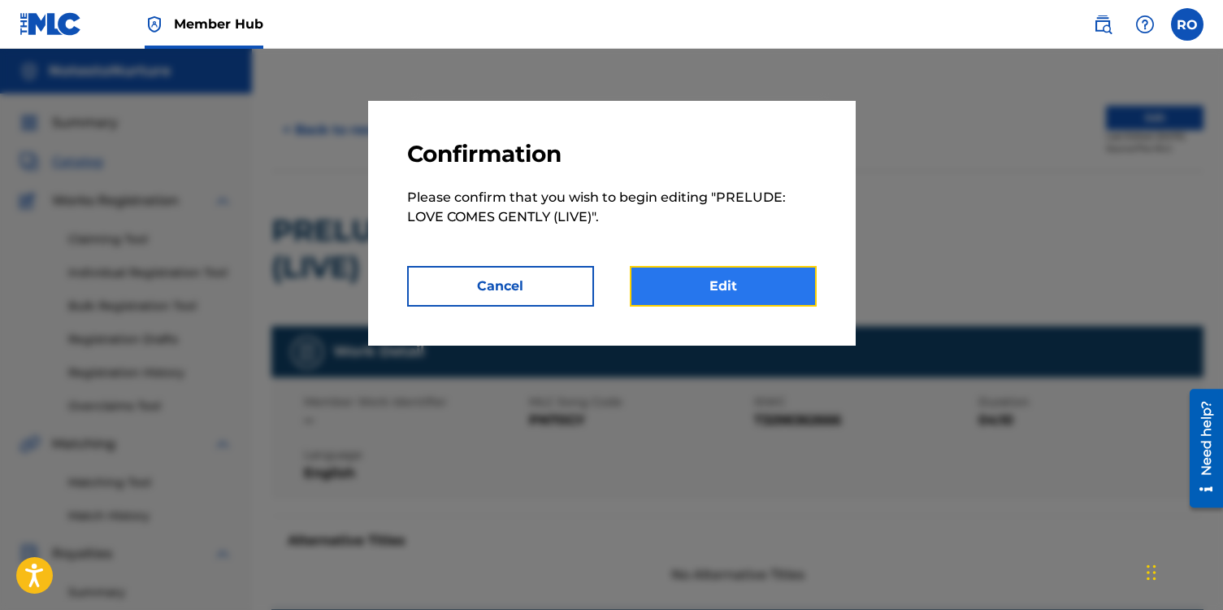
click at [711, 285] on link "Edit" at bounding box center [723, 286] width 187 height 41
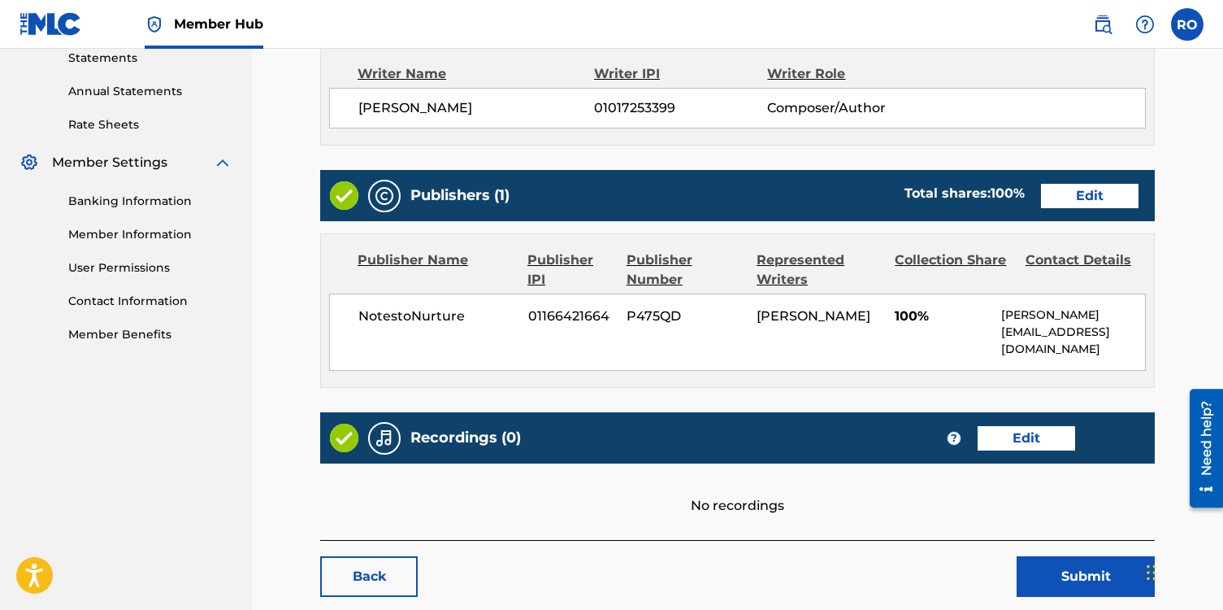
scroll to position [580, 0]
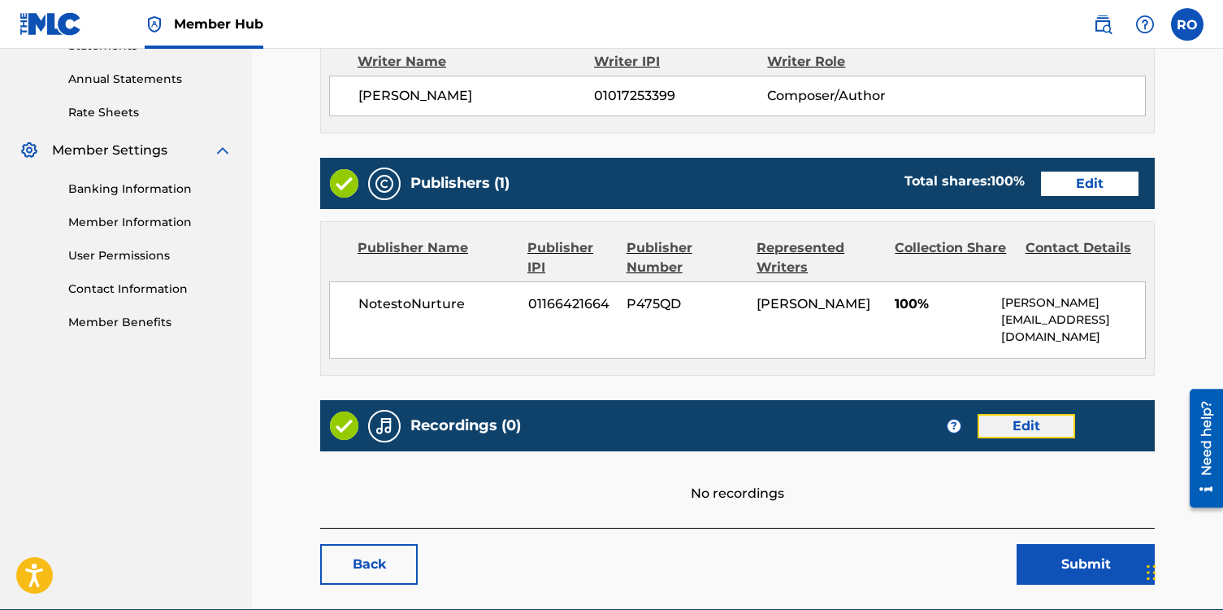
click at [1024, 431] on link "Edit" at bounding box center [1027, 426] width 98 height 24
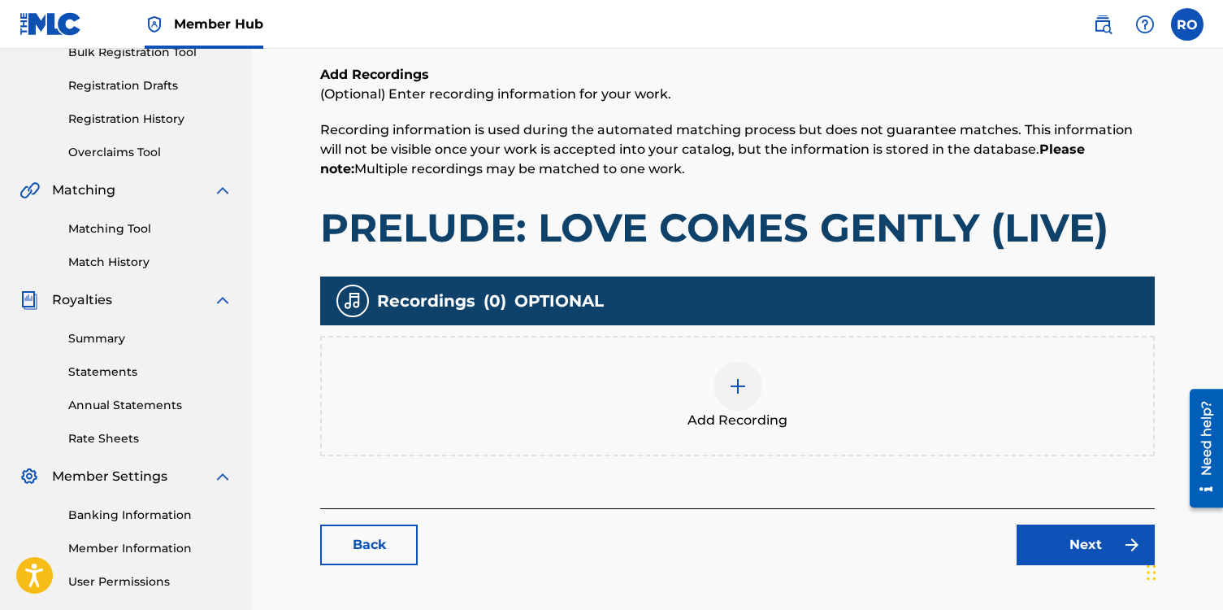
scroll to position [398, 0]
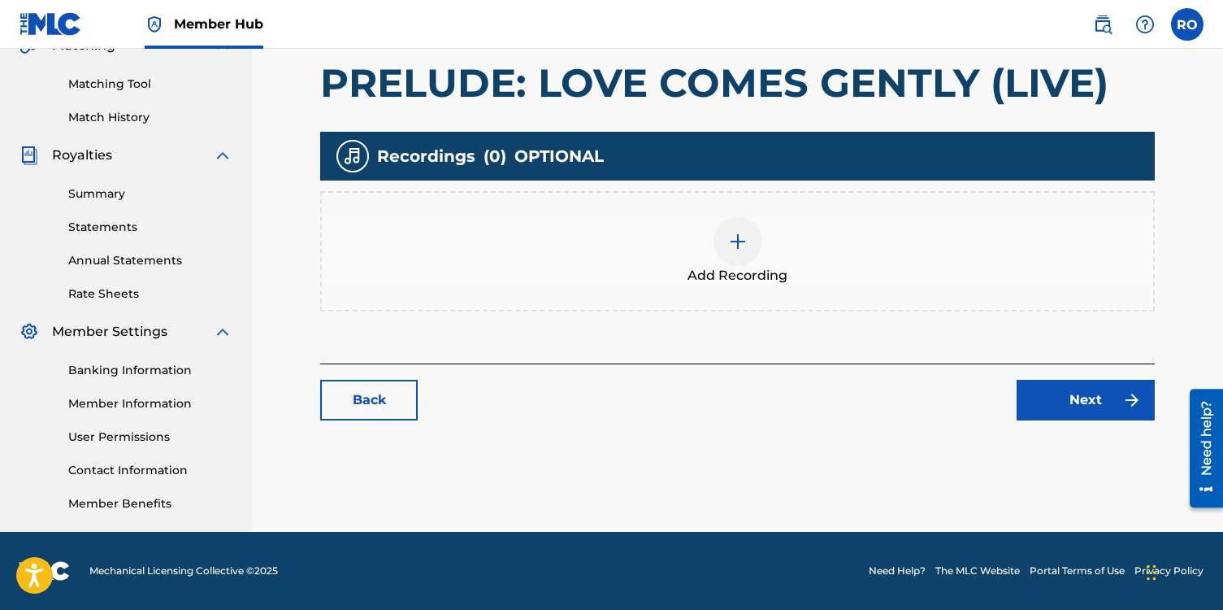
click at [737, 248] on img at bounding box center [738, 242] width 20 height 20
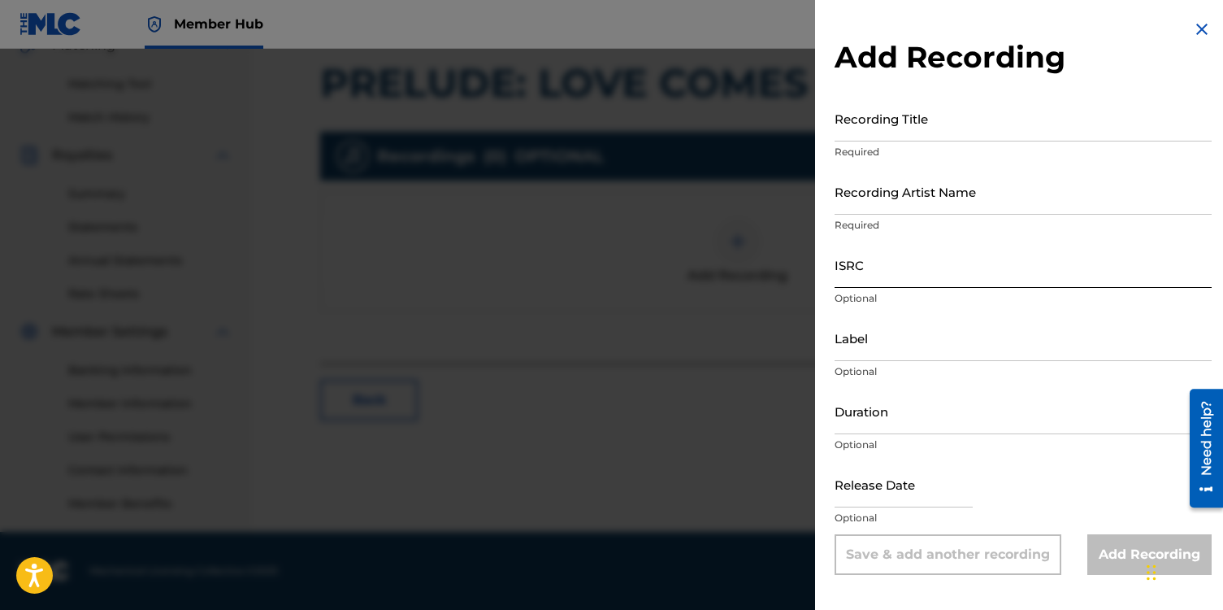
click at [844, 269] on input "ISRC" at bounding box center [1023, 264] width 377 height 46
paste input "qt3tb2425245"
type input "qt3tb2425245"
click at [846, 197] on input "Recording Artist Name" at bounding box center [1023, 191] width 377 height 46
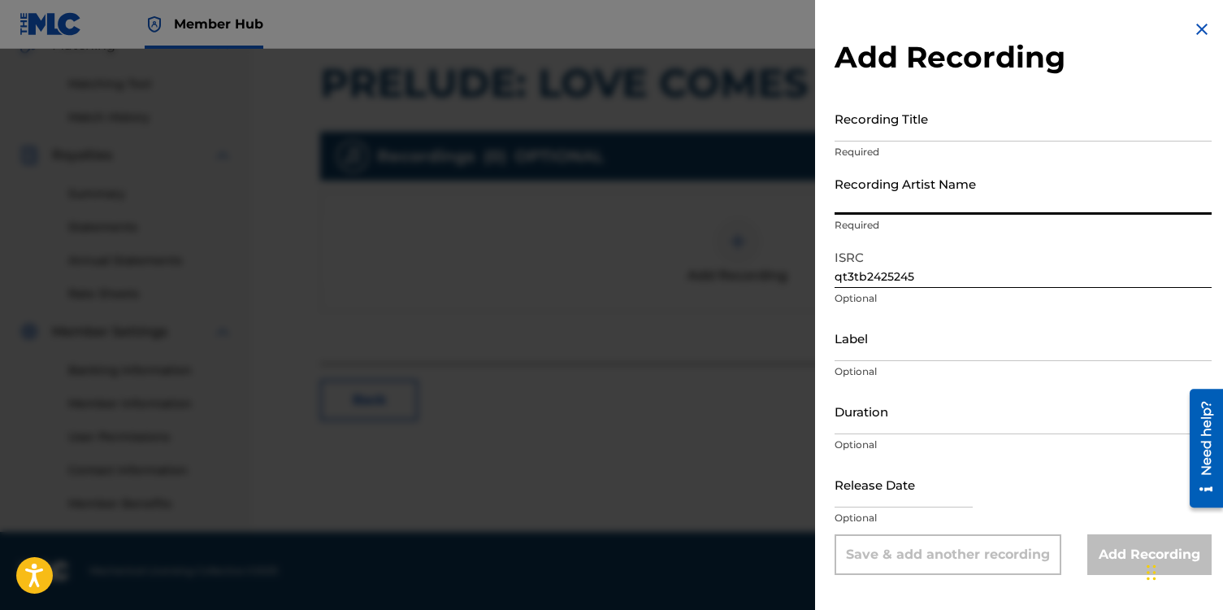
type input "[PERSON_NAME]"
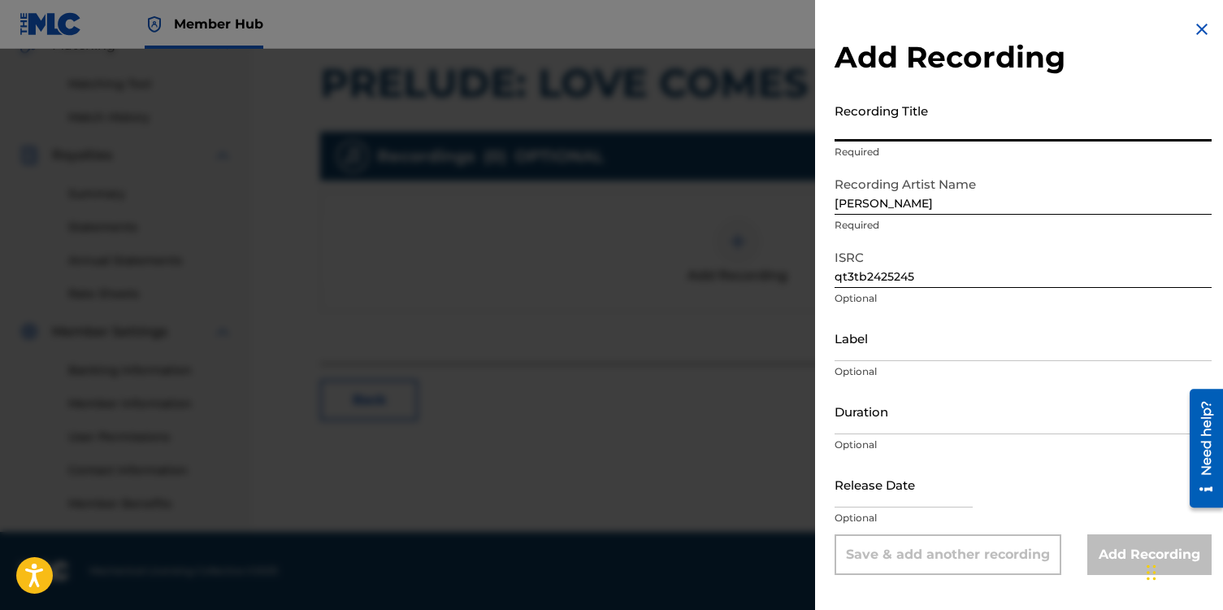
click at [853, 105] on input "Recording Title" at bounding box center [1023, 118] width 377 height 46
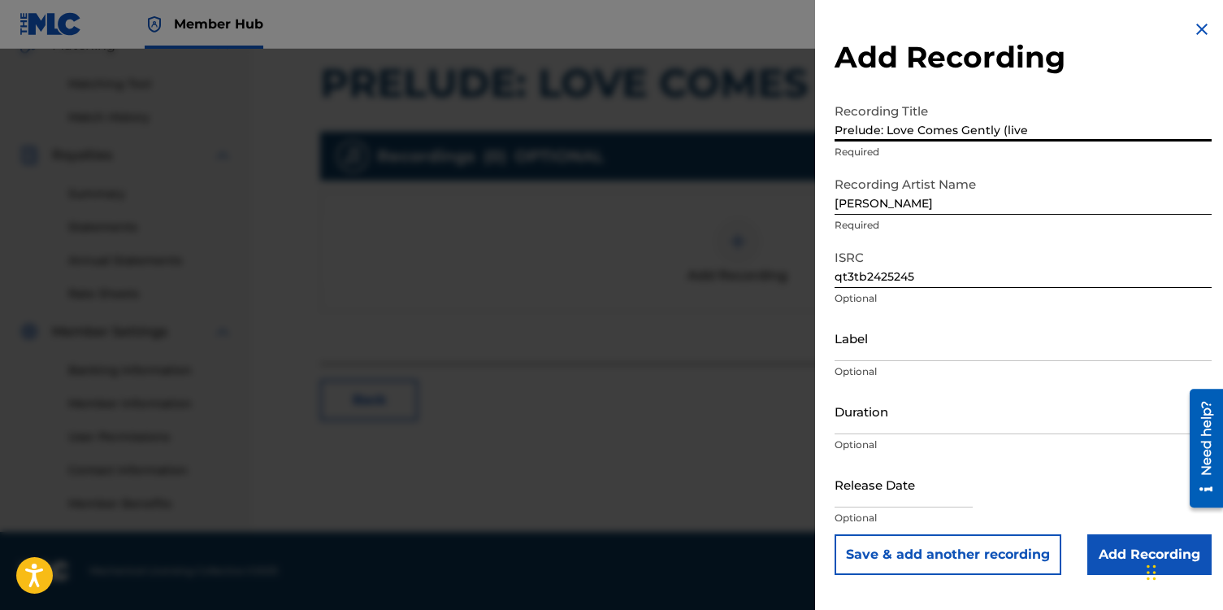
click at [1007, 132] on input "Prelude: Love Comes Gently (live" at bounding box center [1023, 118] width 377 height 46
click at [1028, 134] on input "Prelude: Love Comes Gently (Live" at bounding box center [1023, 118] width 377 height 46
type input "Prelude: Love Comes Gently (Live)"
click at [885, 354] on input "Label" at bounding box center [1023, 338] width 377 height 46
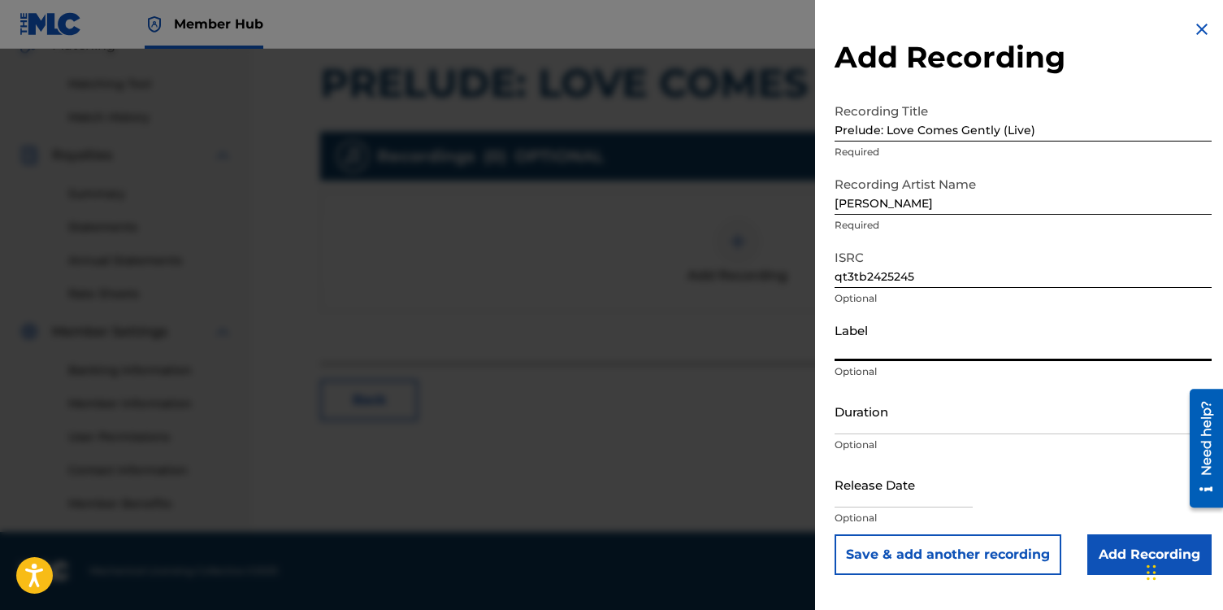
type input "NotestoNurture"
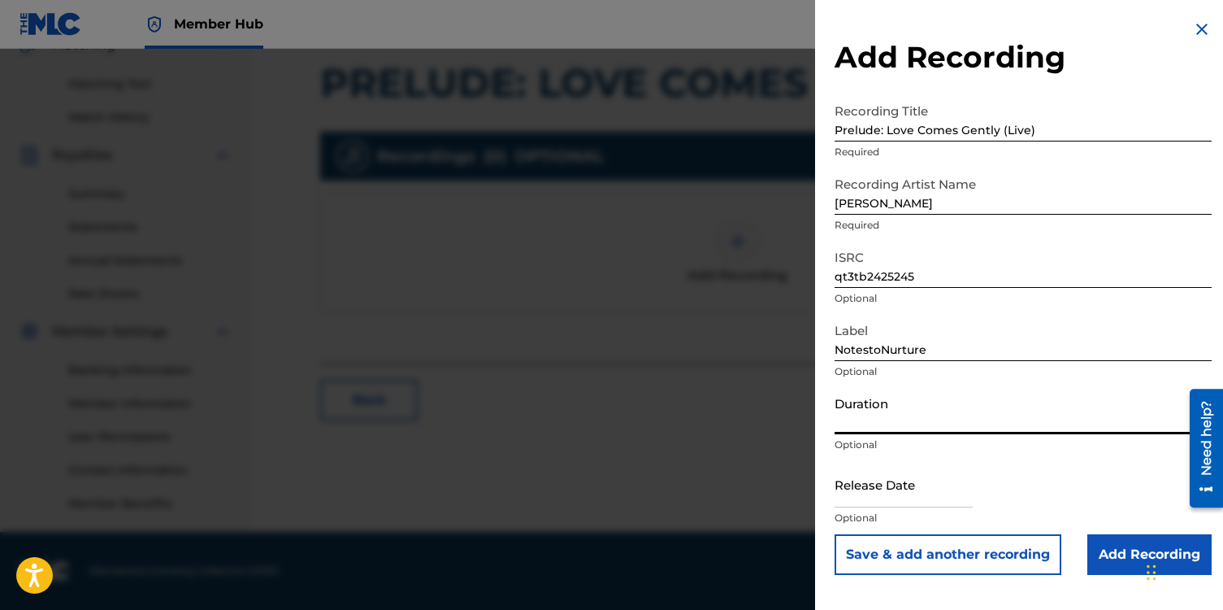
click at [876, 429] on input "Duration" at bounding box center [1023, 411] width 377 height 46
type input "04:12"
select select "8"
select select "2025"
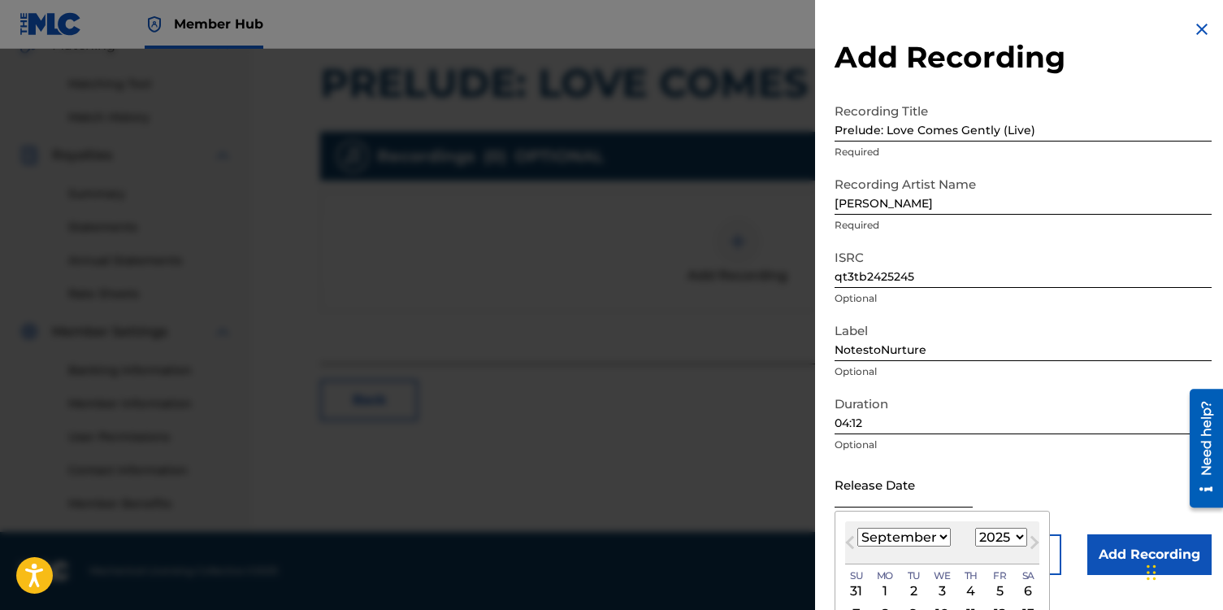
click at [891, 494] on input "text" at bounding box center [904, 484] width 138 height 46
type input "[DATE]"
select select "0"
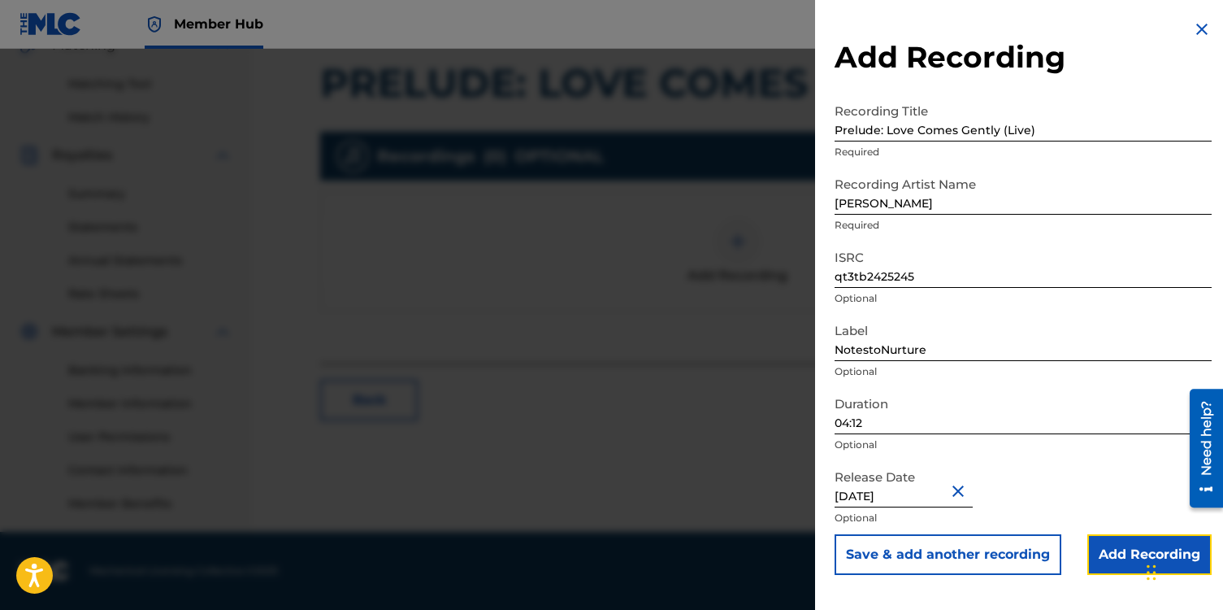
click at [1123, 561] on input "Add Recording" at bounding box center [1150, 554] width 124 height 41
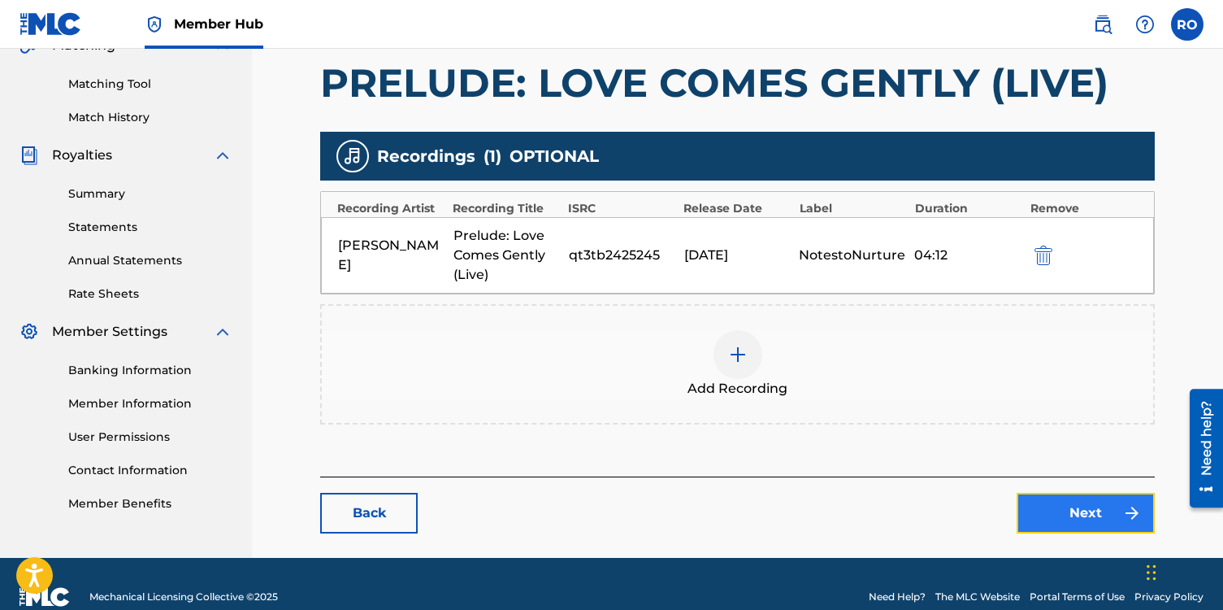
click at [1048, 519] on link "Next" at bounding box center [1086, 513] width 138 height 41
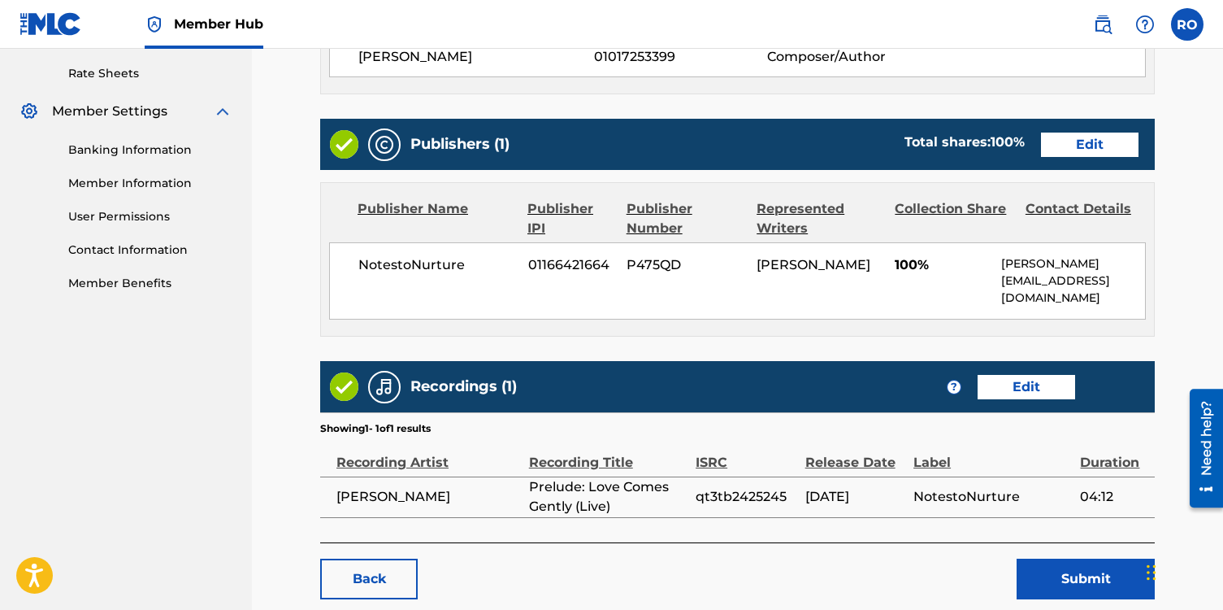
scroll to position [709, 0]
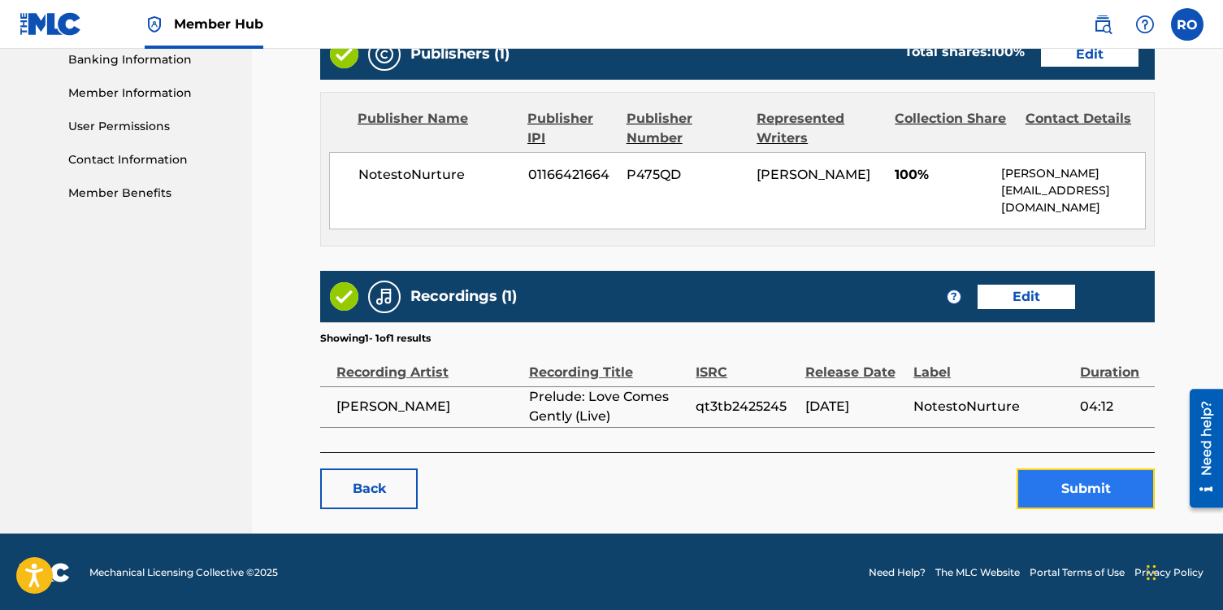
click at [1060, 480] on button "Submit" at bounding box center [1086, 488] width 138 height 41
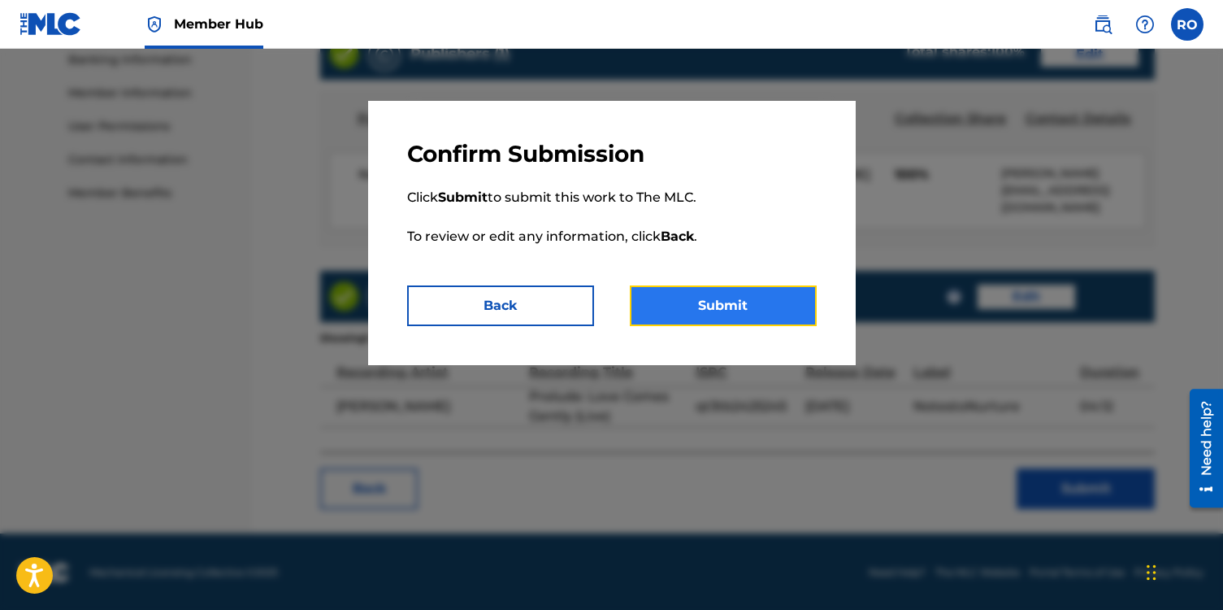
click at [732, 305] on button "Submit" at bounding box center [723, 305] width 187 height 41
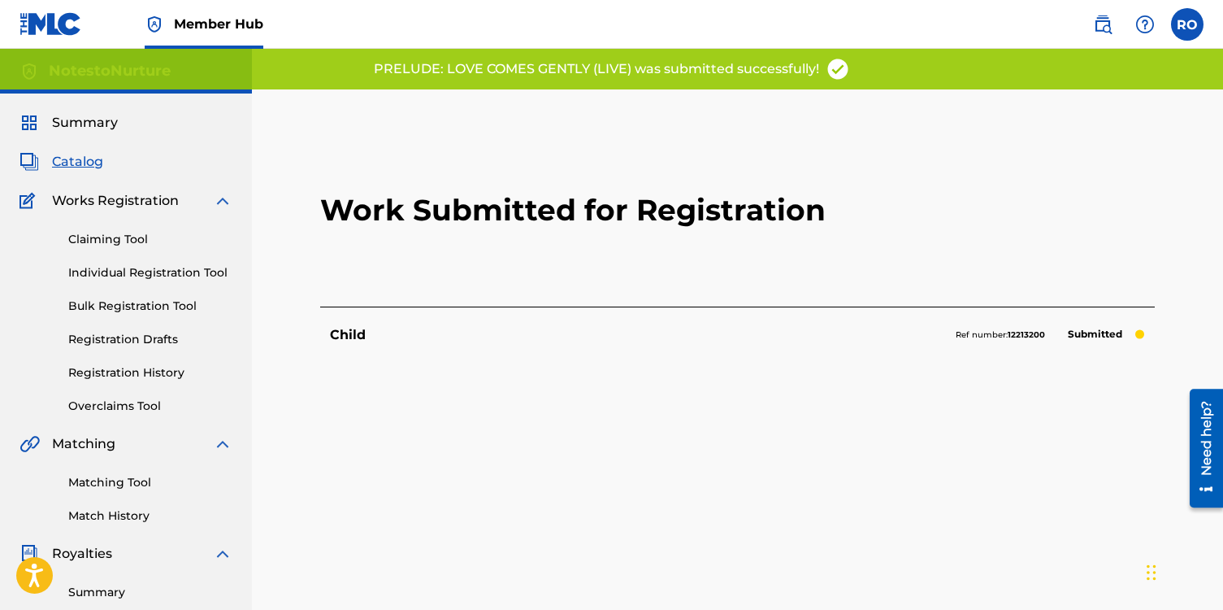
click at [78, 159] on span "Catalog" at bounding box center [77, 162] width 51 height 20
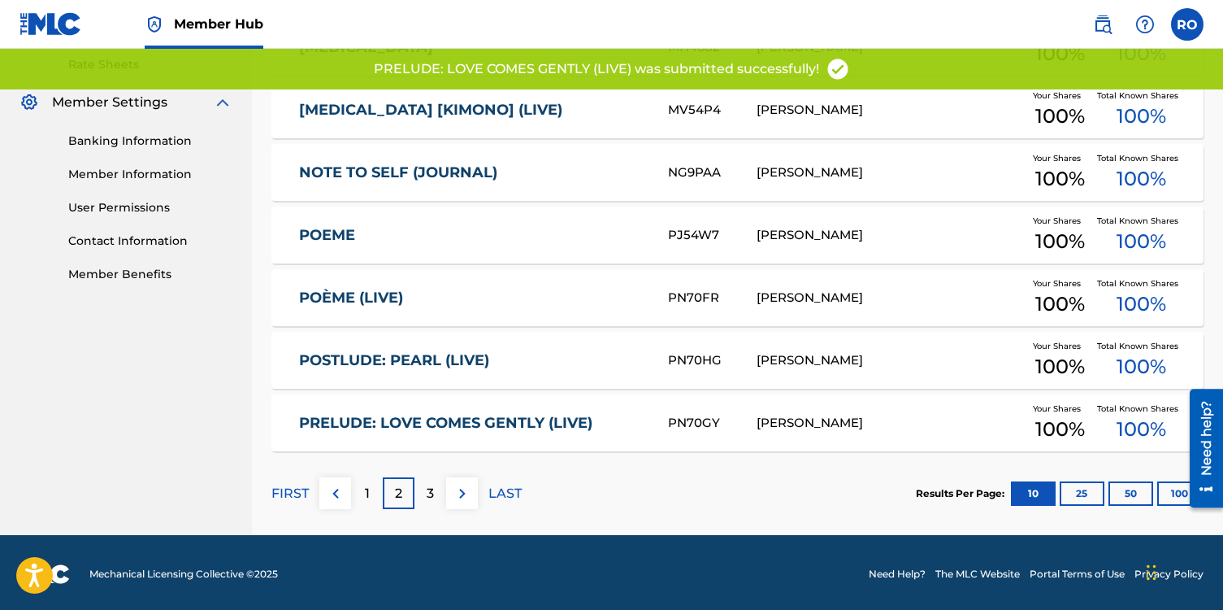
scroll to position [630, 0]
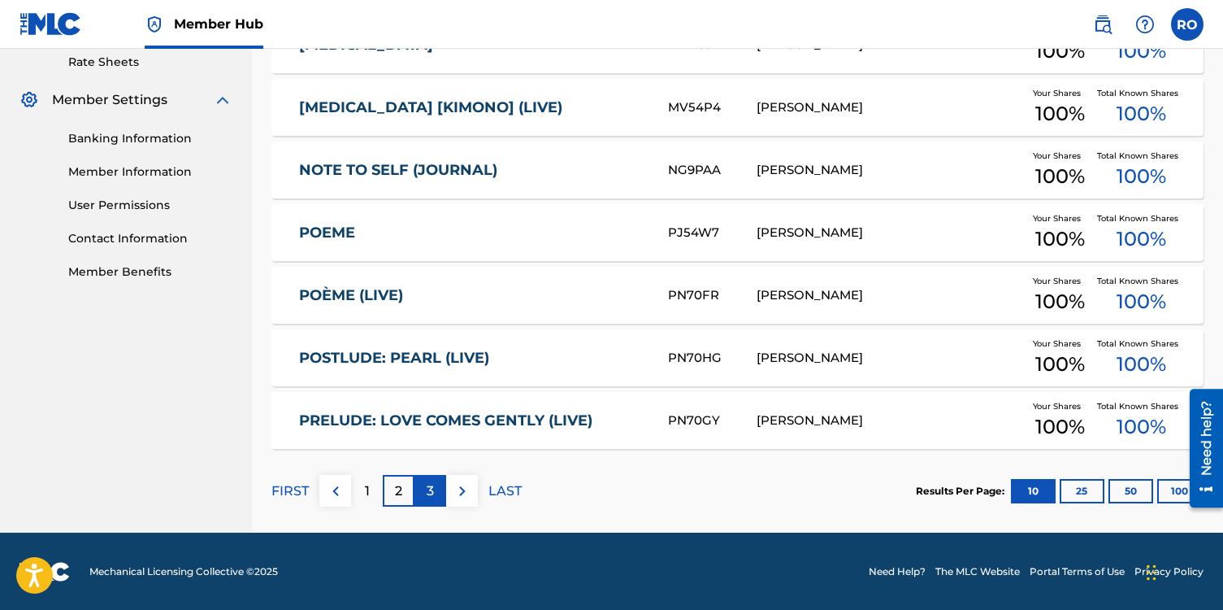
click at [428, 492] on p "3" at bounding box center [430, 491] width 7 height 20
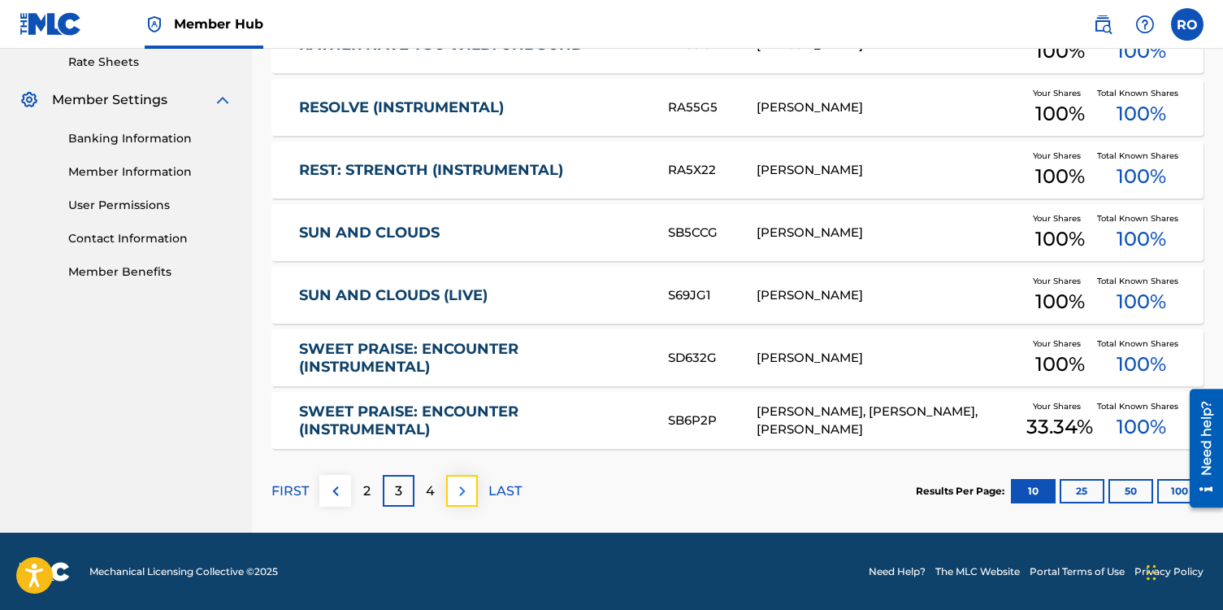
click at [462, 493] on img at bounding box center [463, 491] width 20 height 20
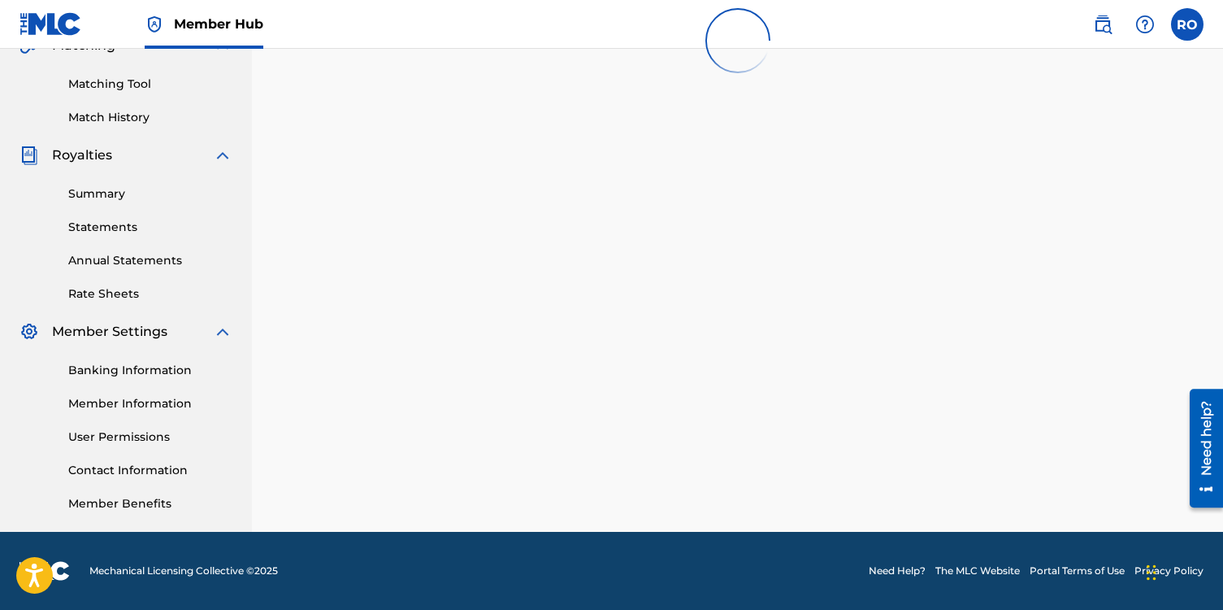
scroll to position [506, 0]
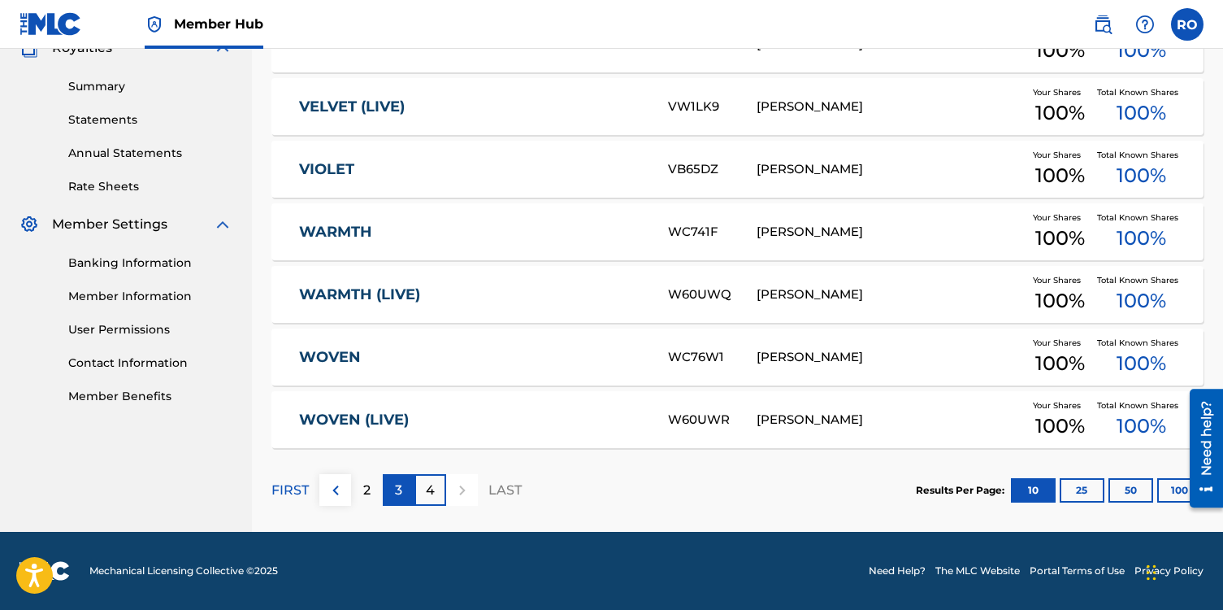
click at [401, 492] on p "3" at bounding box center [398, 490] width 7 height 20
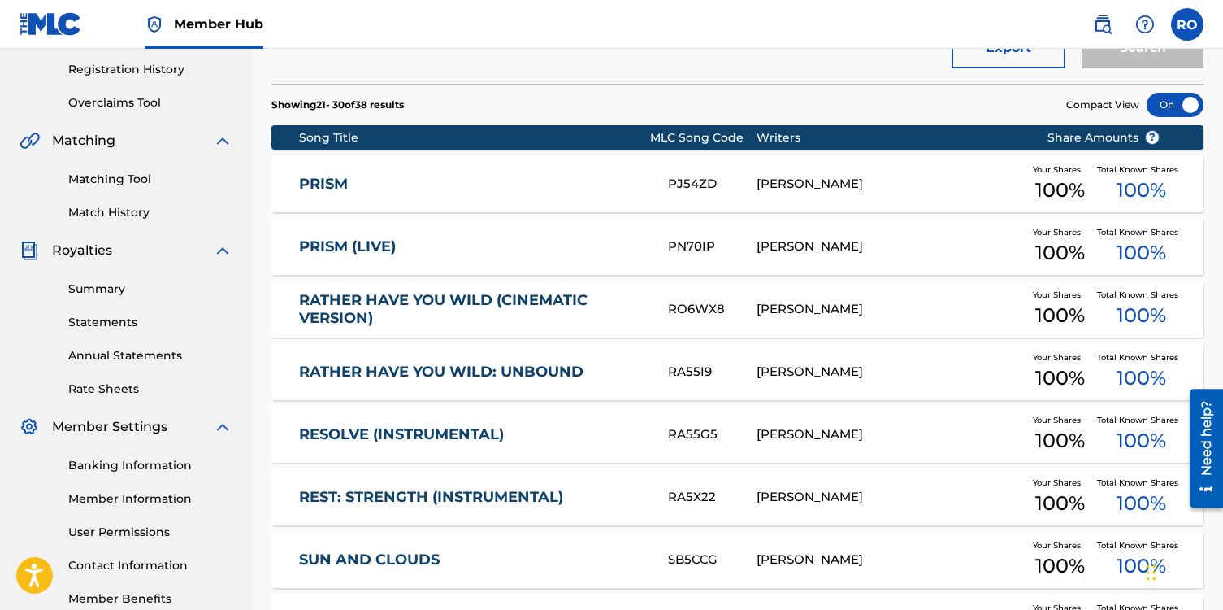
scroll to position [302, 0]
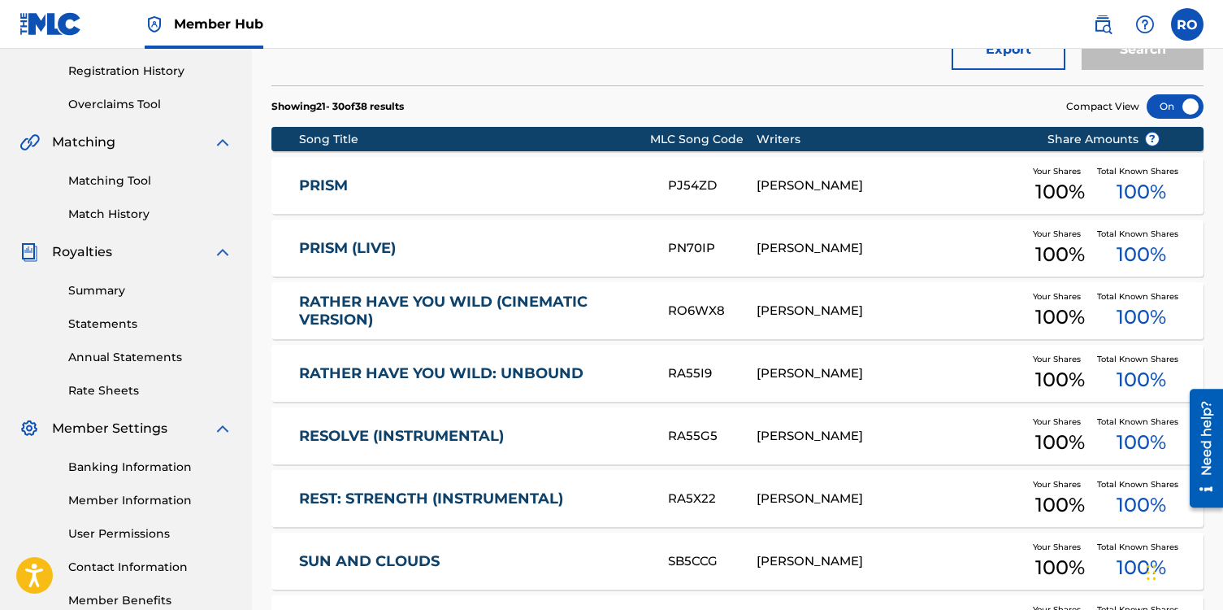
click at [350, 180] on link "PRISM" at bounding box center [472, 185] width 347 height 19
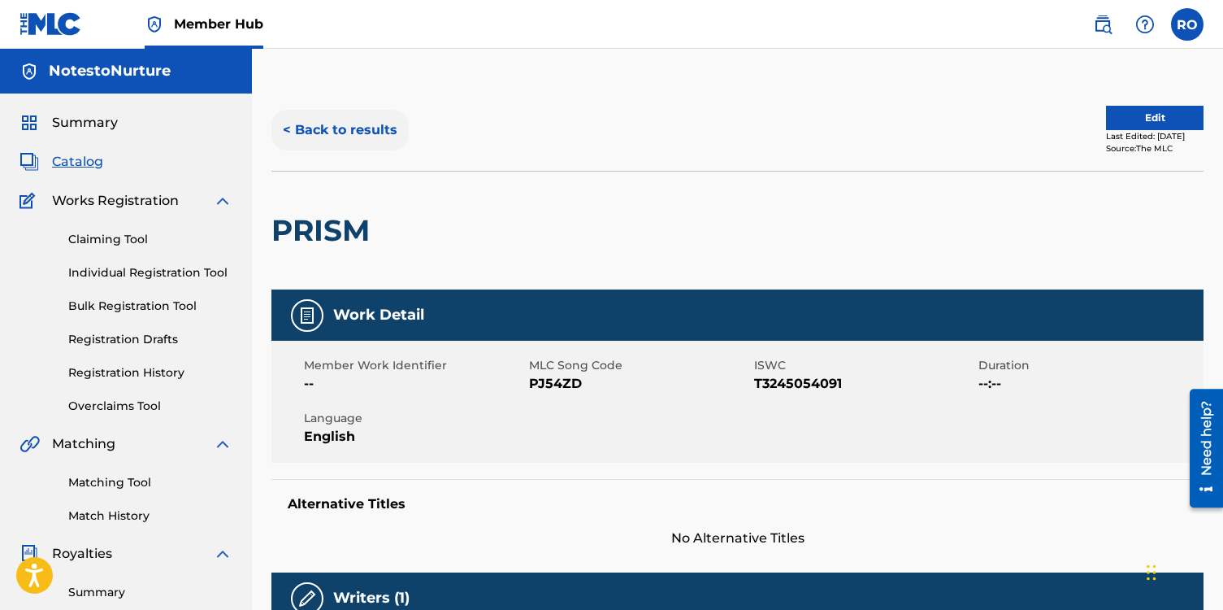
click at [301, 128] on button "< Back to results" at bounding box center [340, 130] width 137 height 41
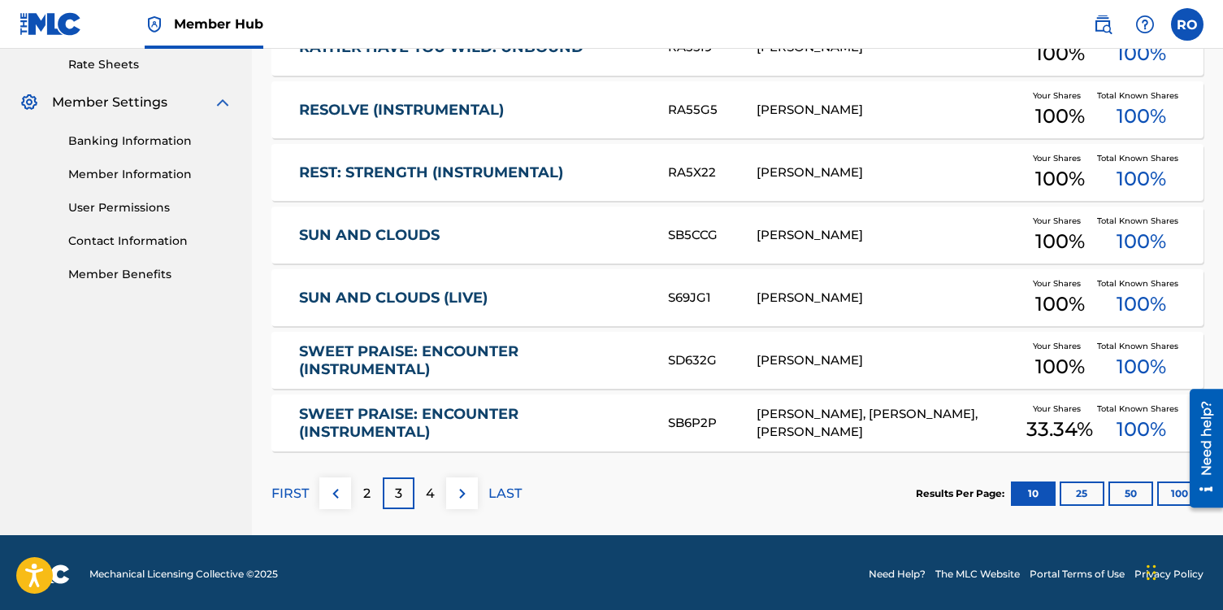
scroll to position [631, 0]
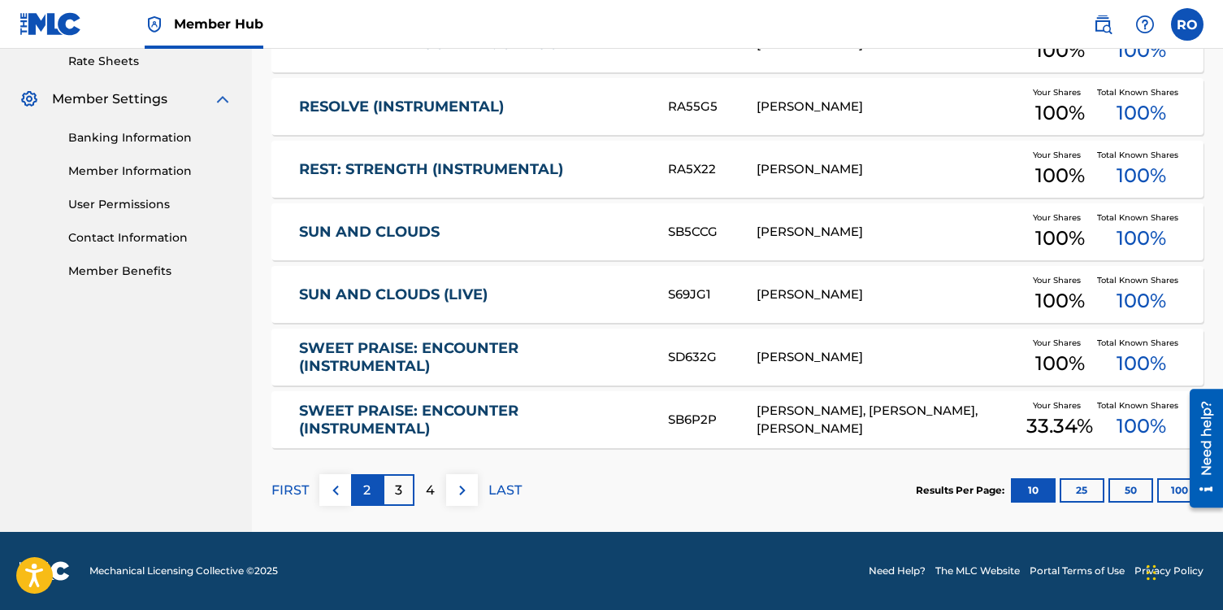
click at [367, 502] on div "2" at bounding box center [367, 490] width 32 height 32
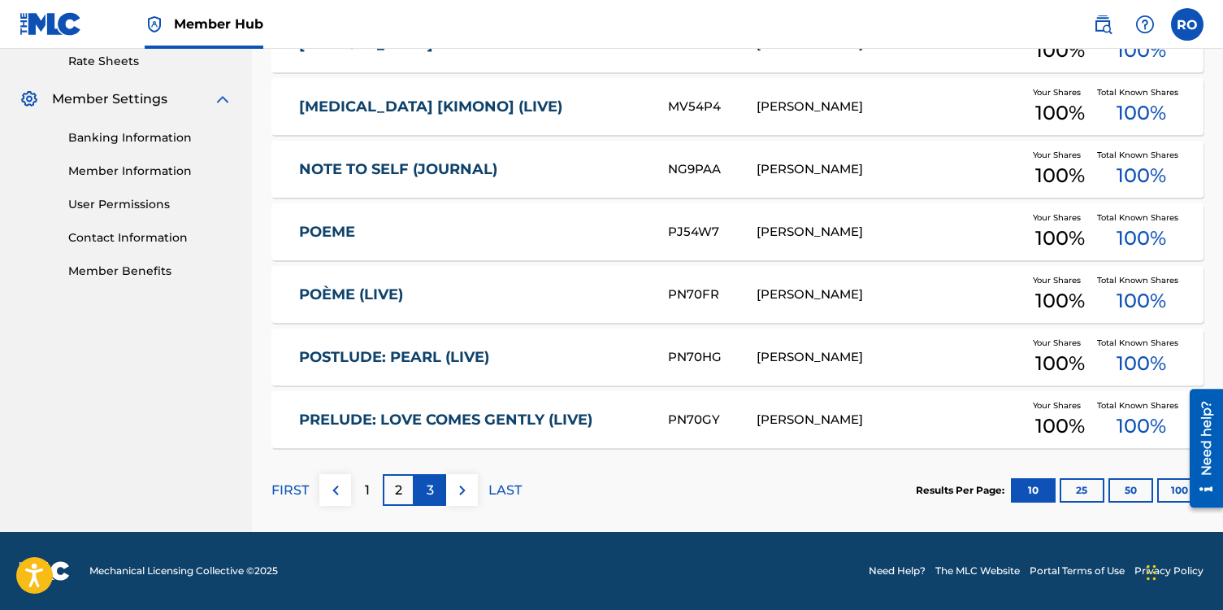
click at [431, 489] on p "3" at bounding box center [430, 490] width 7 height 20
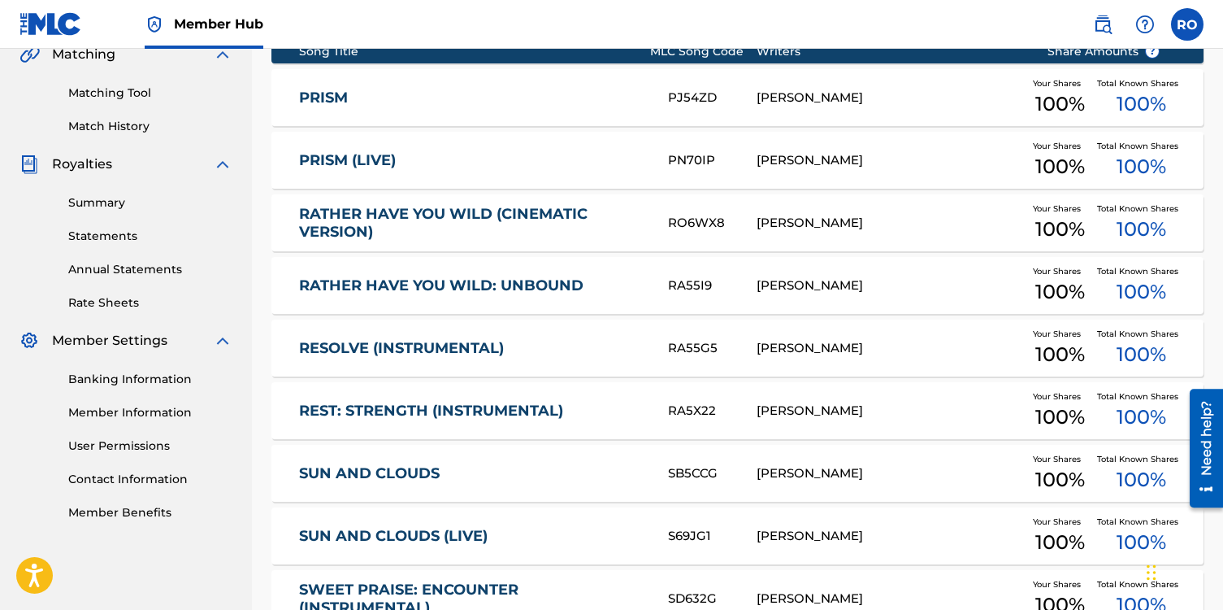
scroll to position [381, 0]
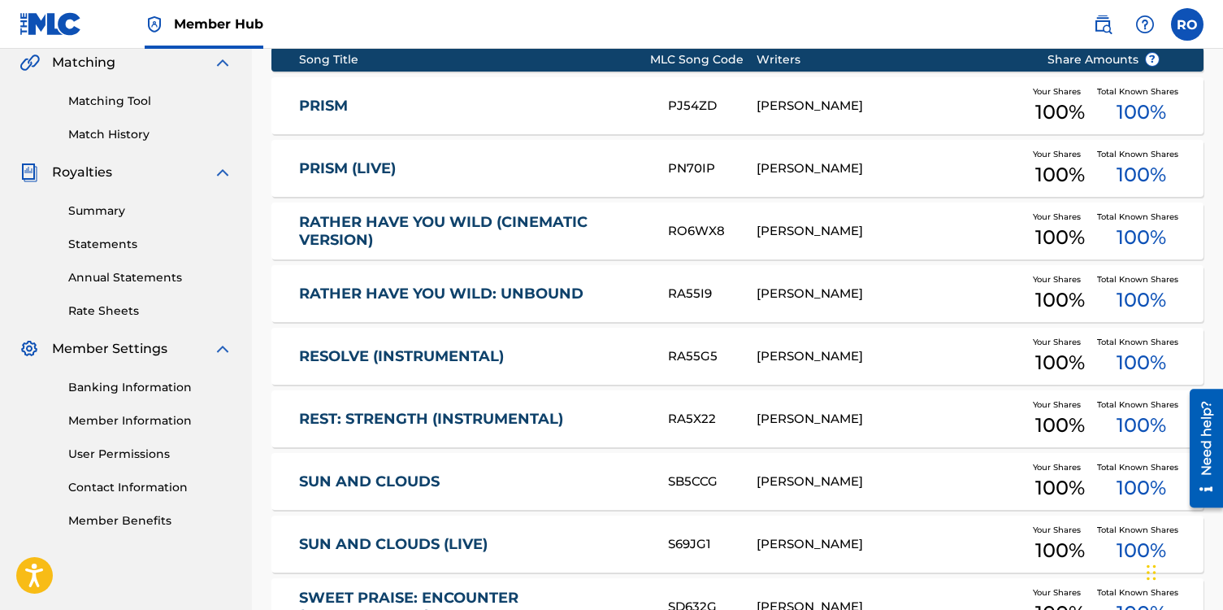
click at [339, 99] on link "PRISM" at bounding box center [472, 106] width 347 height 19
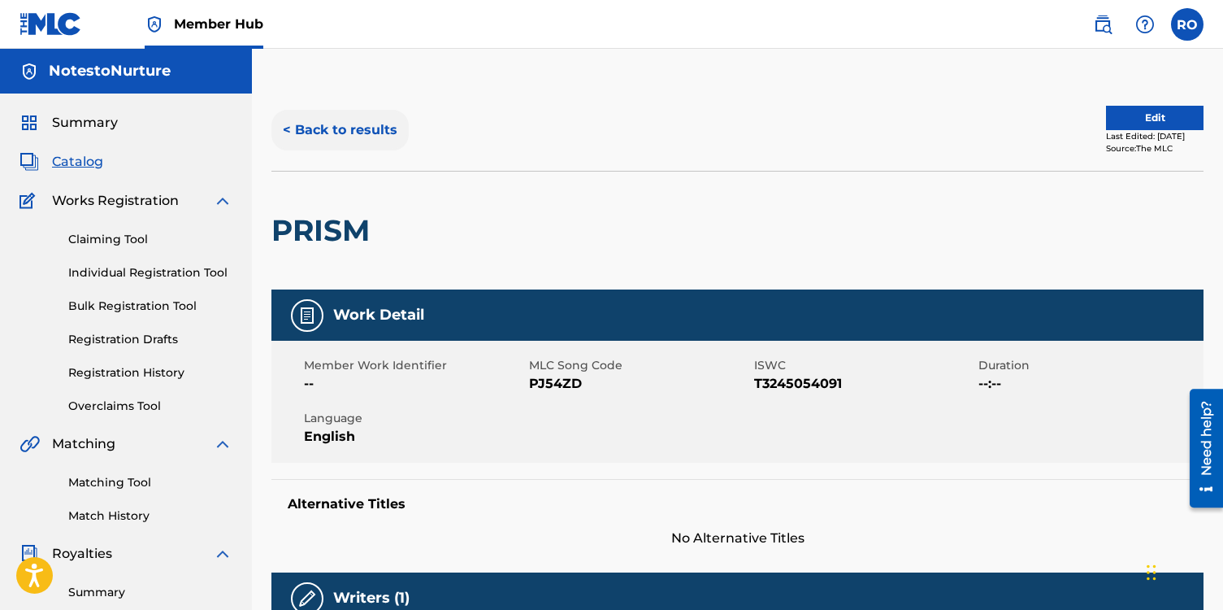
click at [289, 133] on button "< Back to results" at bounding box center [340, 130] width 137 height 41
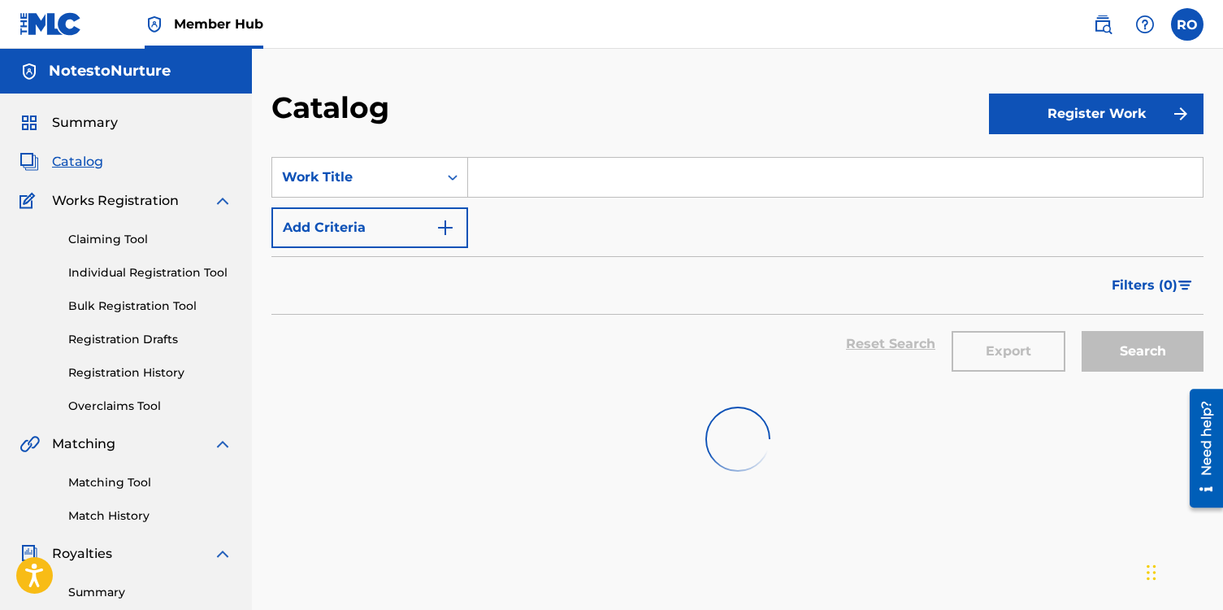
scroll to position [381, 0]
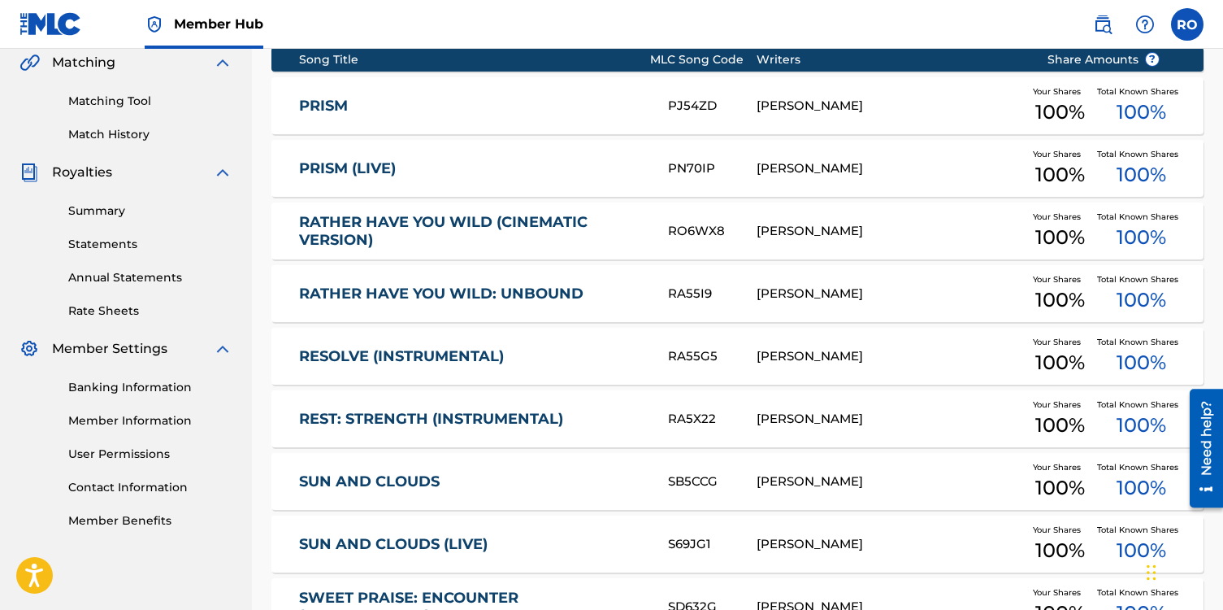
click at [402, 178] on div "PRISM (LIVE) PN70IP [PERSON_NAME] Your Shares 100 % Total Known Shares 100 %" at bounding box center [738, 168] width 932 height 57
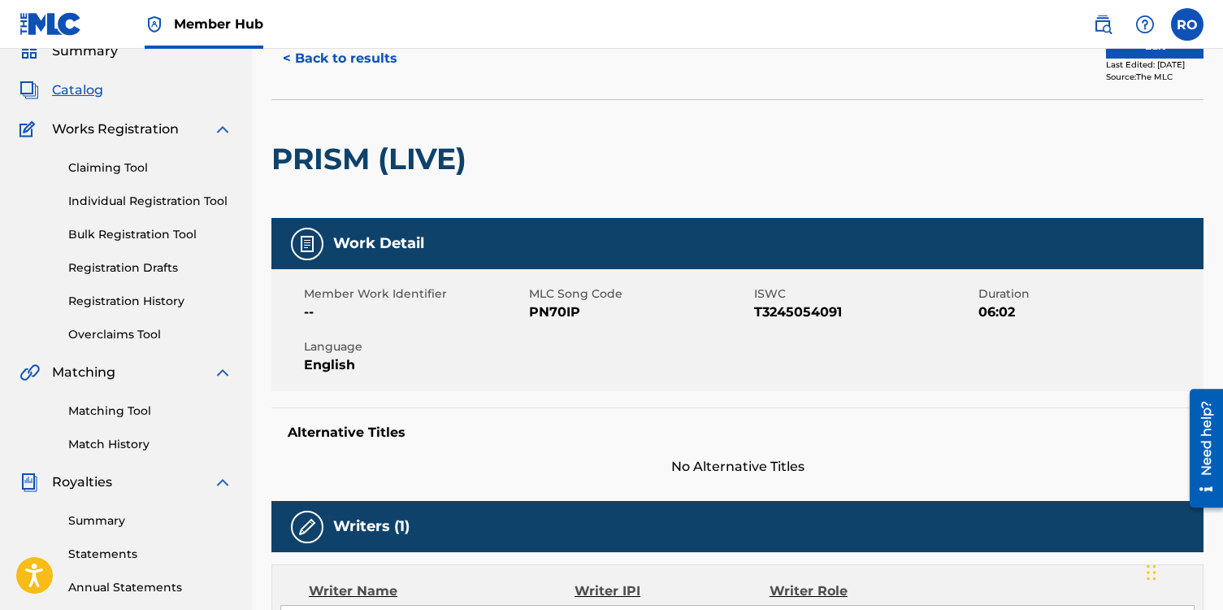
scroll to position [62, 0]
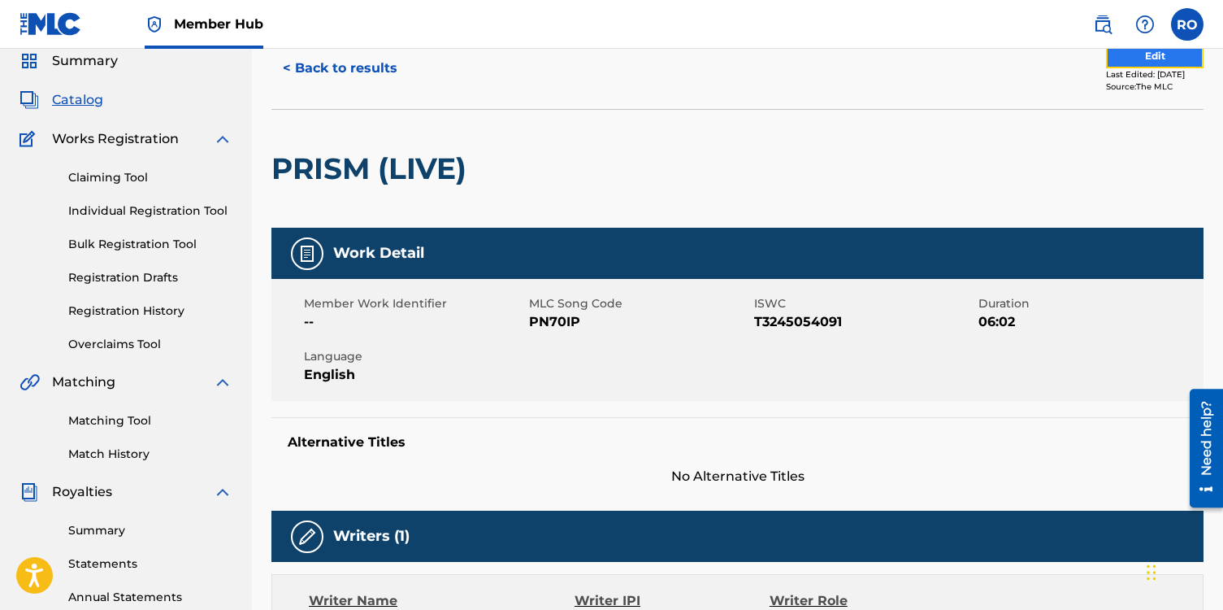
click at [1145, 60] on button "Edit" at bounding box center [1155, 56] width 98 height 24
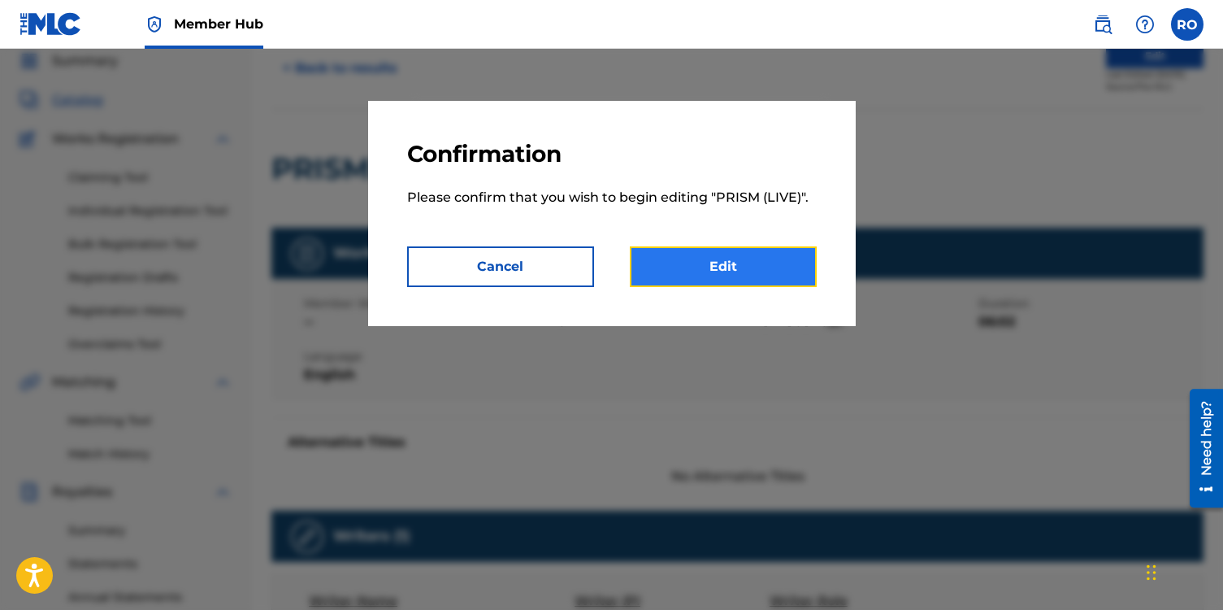
click at [722, 274] on link "Edit" at bounding box center [723, 266] width 187 height 41
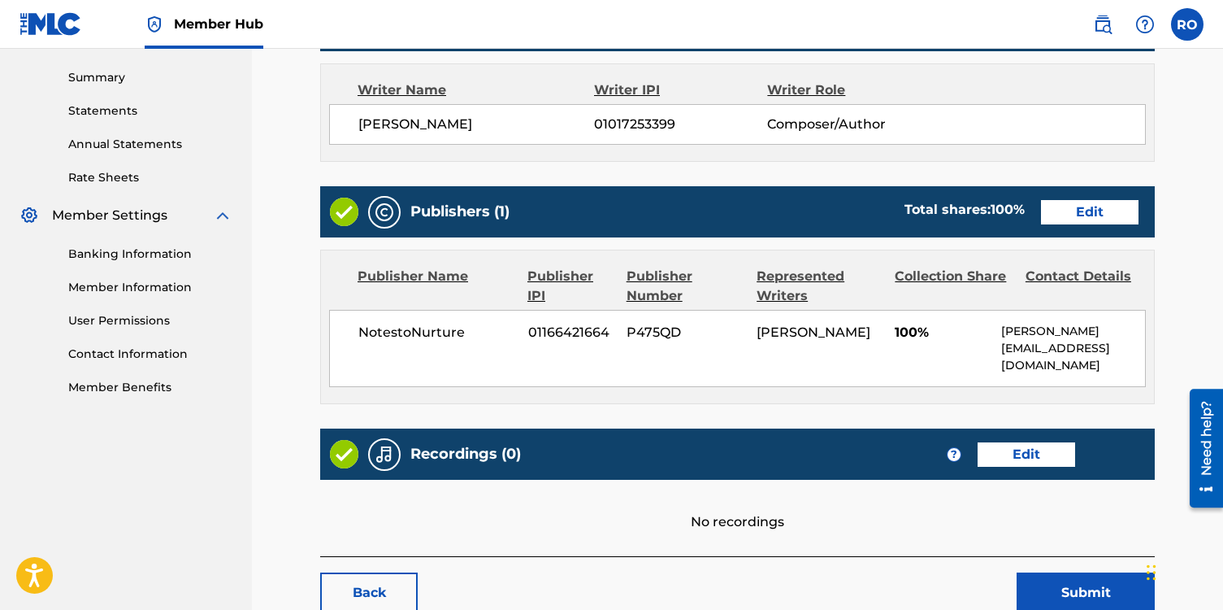
scroll to position [619, 0]
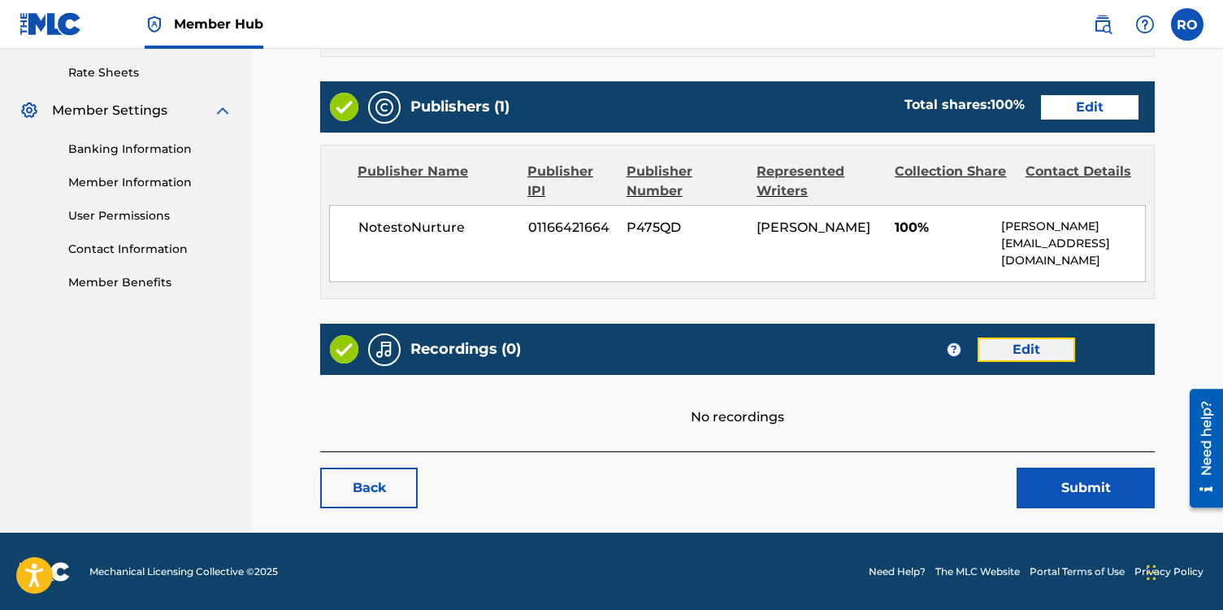
click at [1032, 337] on link "Edit" at bounding box center [1027, 349] width 98 height 24
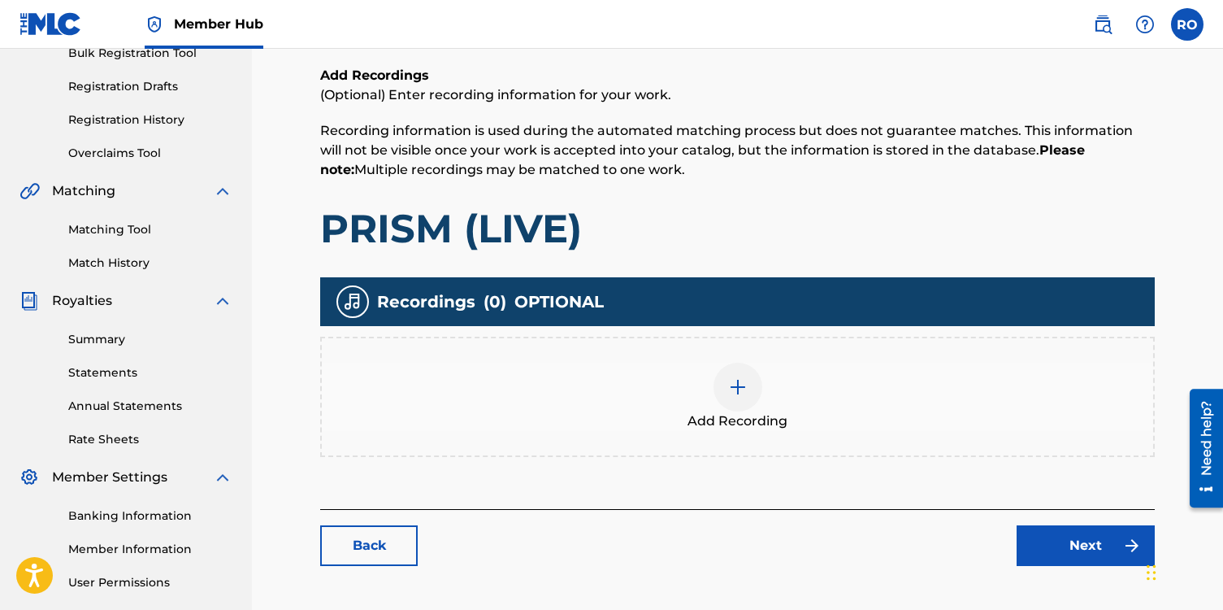
scroll to position [278, 0]
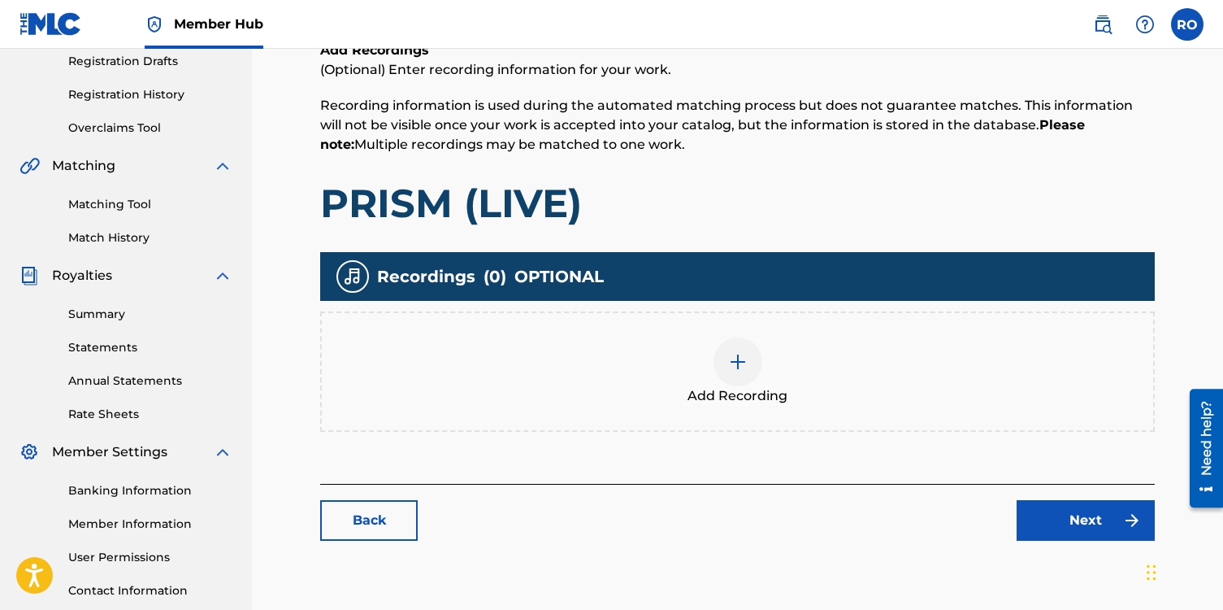
click at [745, 376] on div at bounding box center [738, 361] width 49 height 49
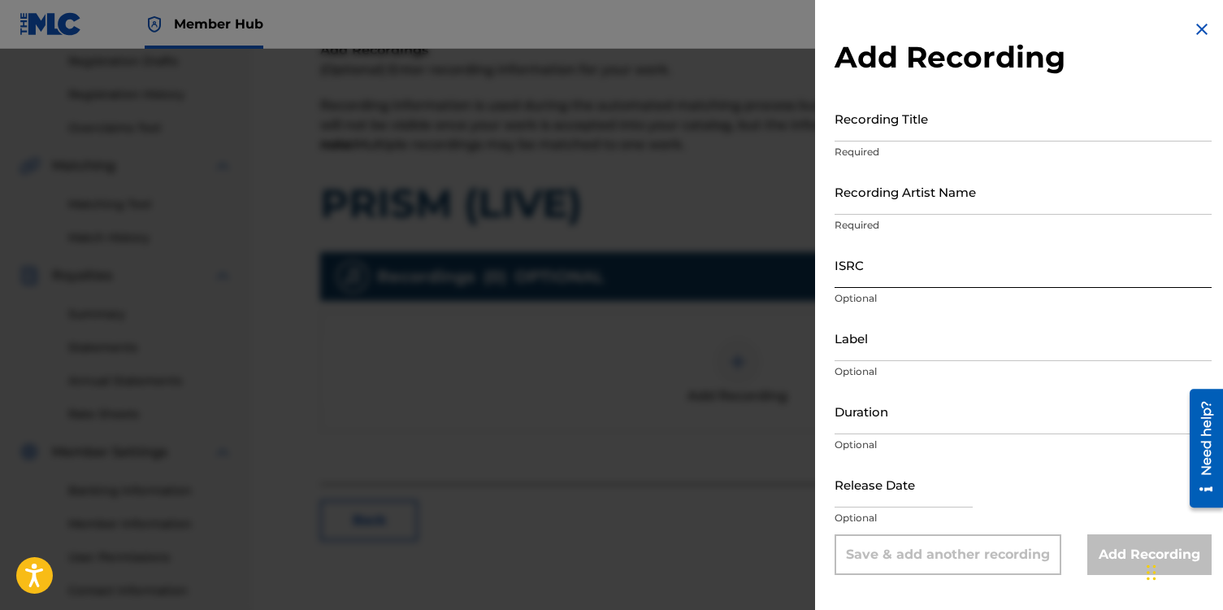
click at [846, 268] on input "ISRC" at bounding box center [1023, 264] width 377 height 46
paste input "qt3tb2425247"
type input "qt3tb2425247"
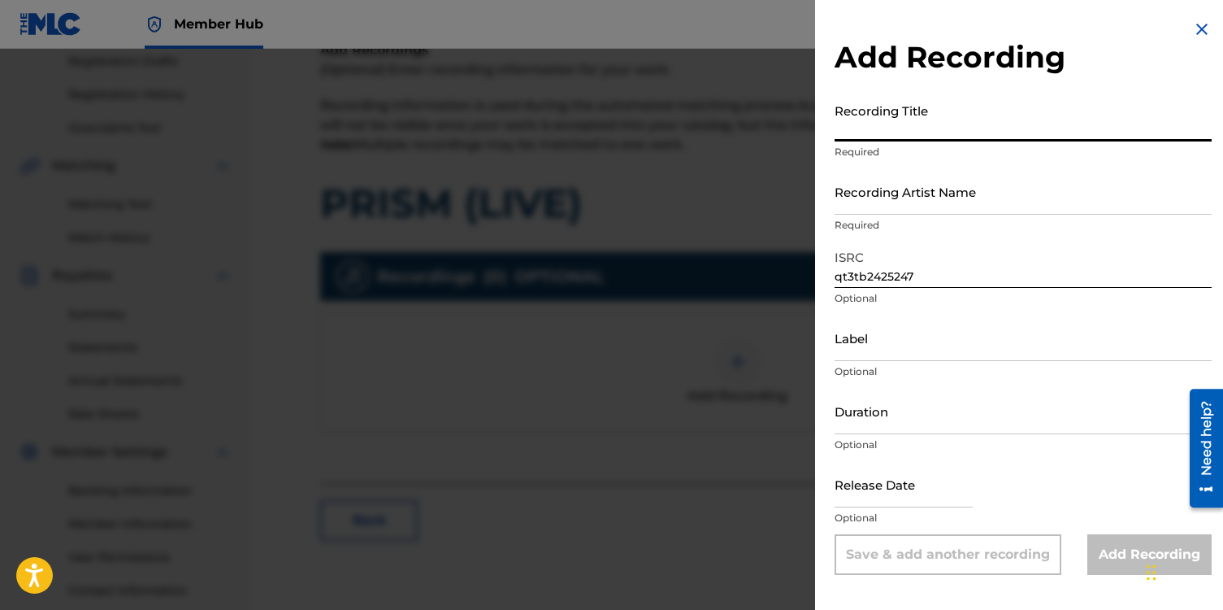
click at [852, 120] on input "Recording Title" at bounding box center [1023, 118] width 377 height 46
type input "Prism (Live)"
click at [871, 186] on input "Recording Artist Name" at bounding box center [1023, 191] width 377 height 46
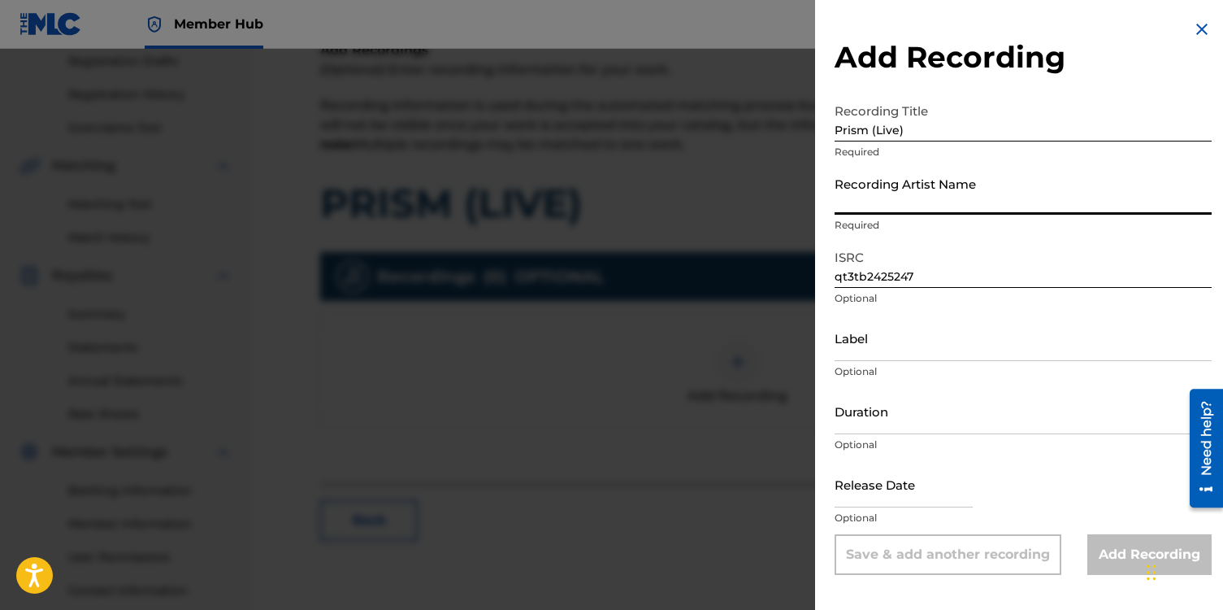
type input "[PERSON_NAME]"
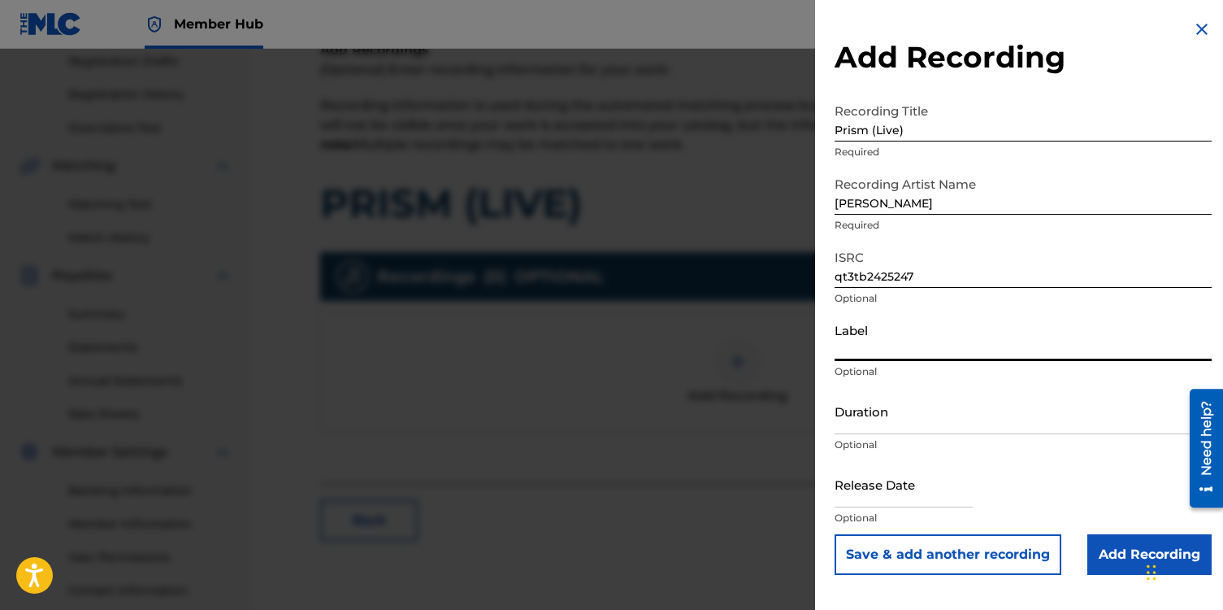
click at [889, 324] on input "Label" at bounding box center [1023, 338] width 377 height 46
type input "NotestoNurture"
click at [880, 417] on input "Duration" at bounding box center [1023, 411] width 377 height 46
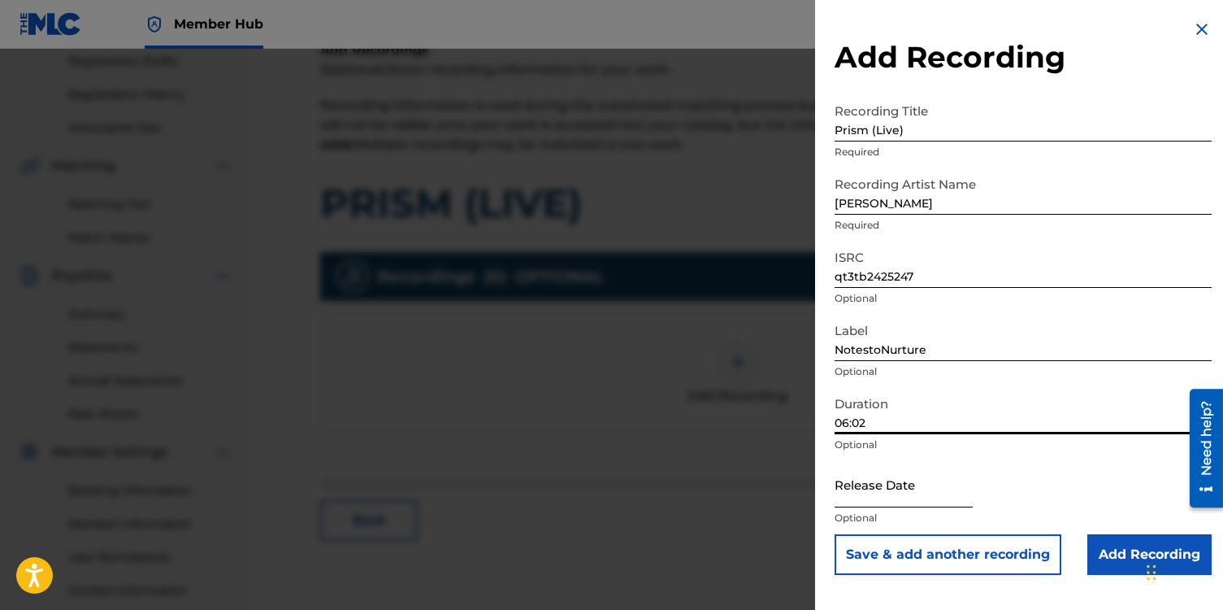
type input "06:02"
select select "8"
select select "2025"
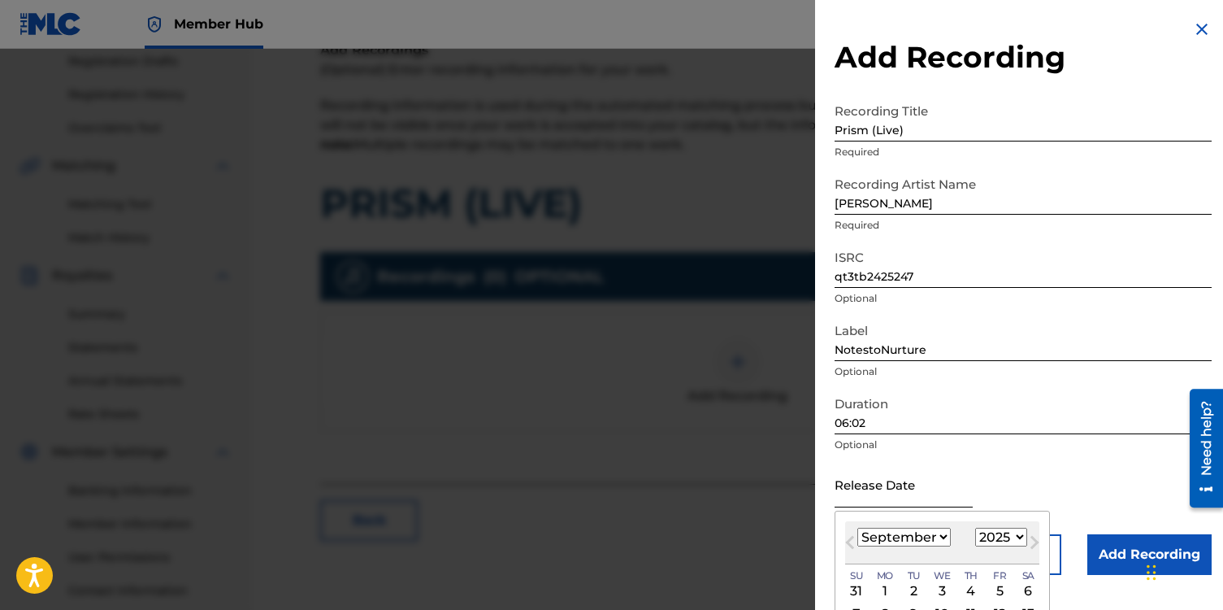
click at [891, 493] on input "text" at bounding box center [904, 484] width 138 height 46
type input "[DATE]"
select select "0"
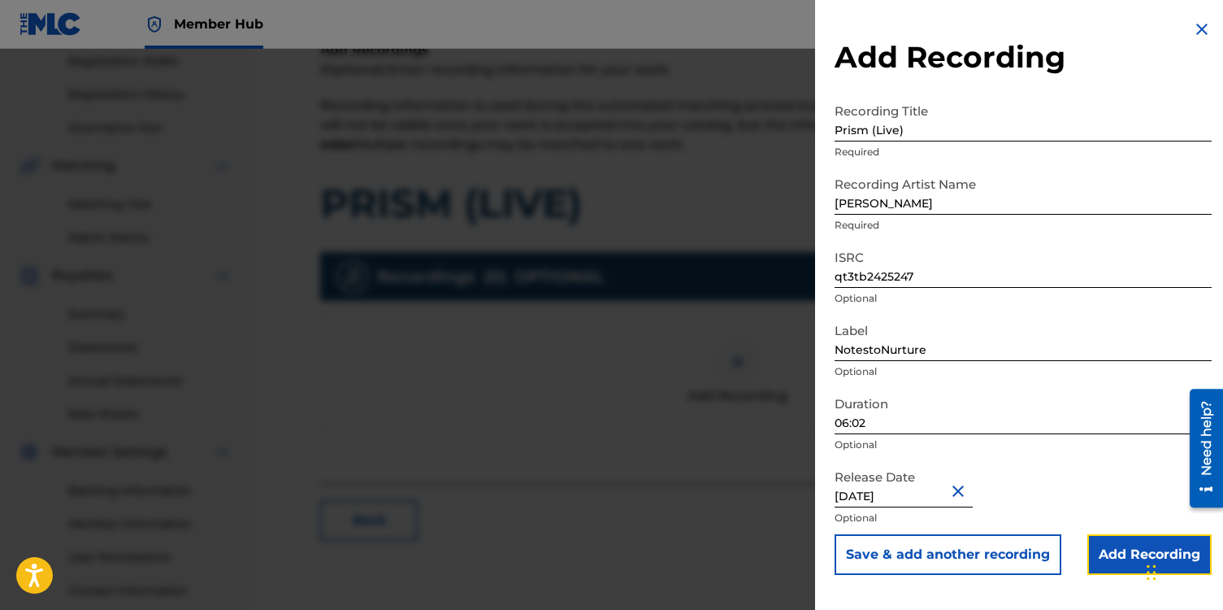
click at [1129, 552] on input "Add Recording" at bounding box center [1150, 554] width 124 height 41
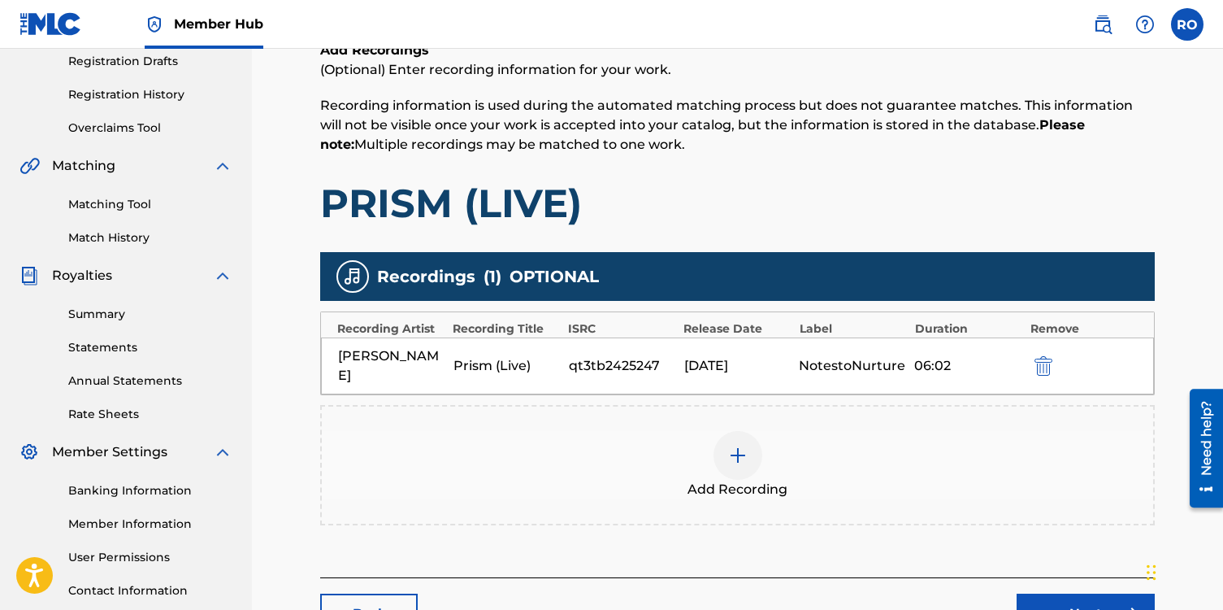
scroll to position [405, 0]
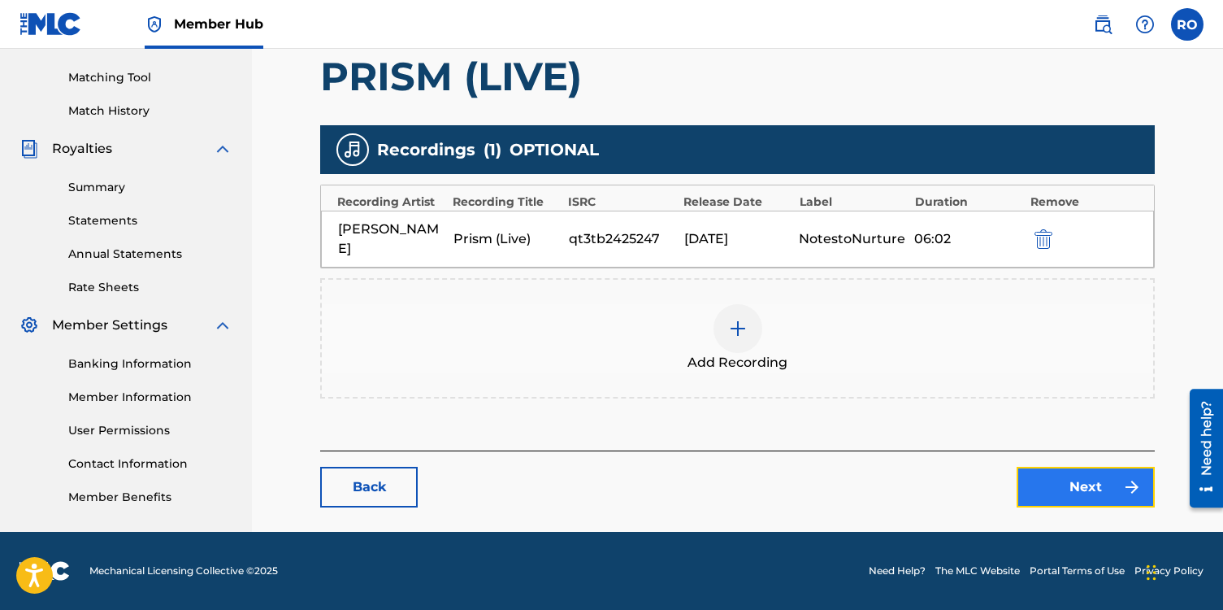
click at [1039, 484] on link "Next" at bounding box center [1086, 487] width 138 height 41
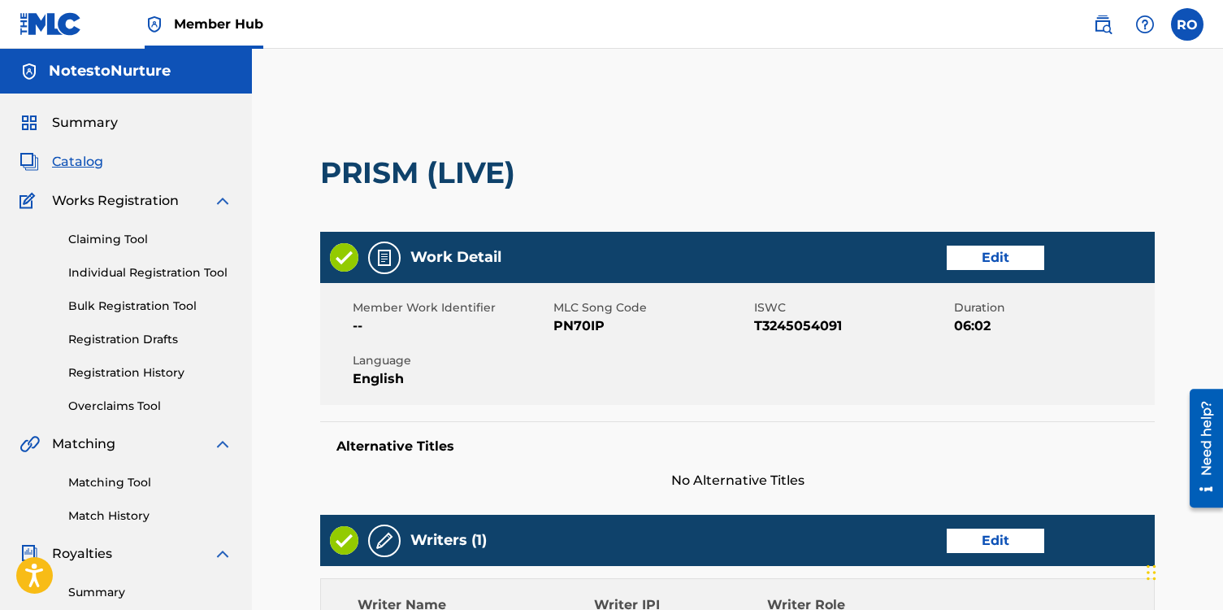
click at [854, 431] on div "Alternative Titles No Alternative Titles" at bounding box center [737, 455] width 835 height 69
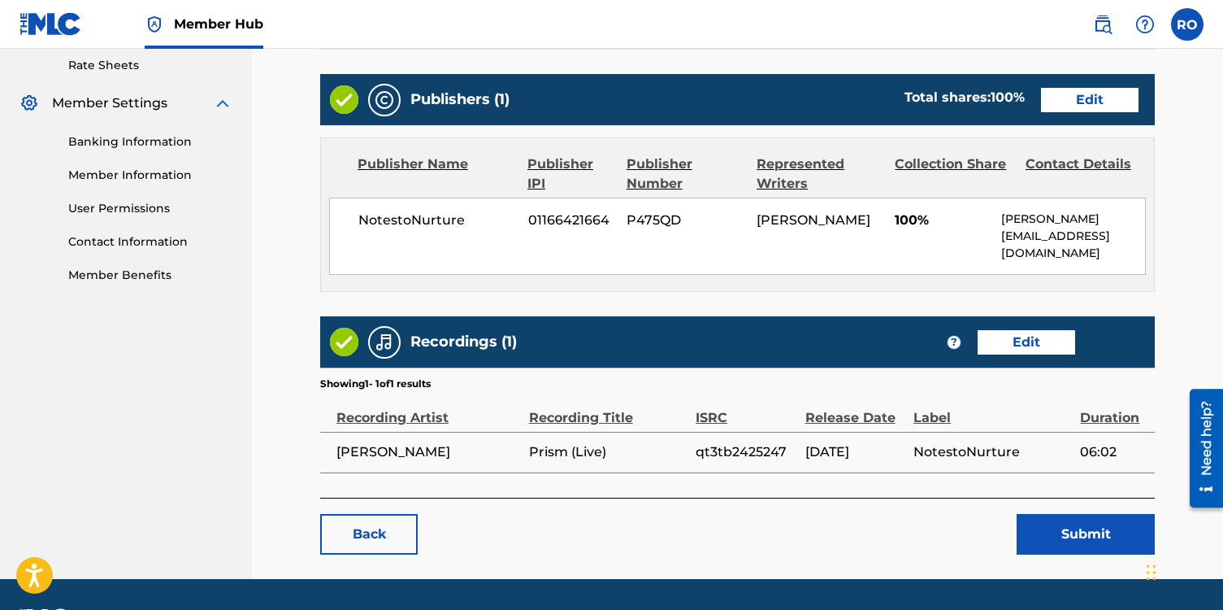
scroll to position [631, 0]
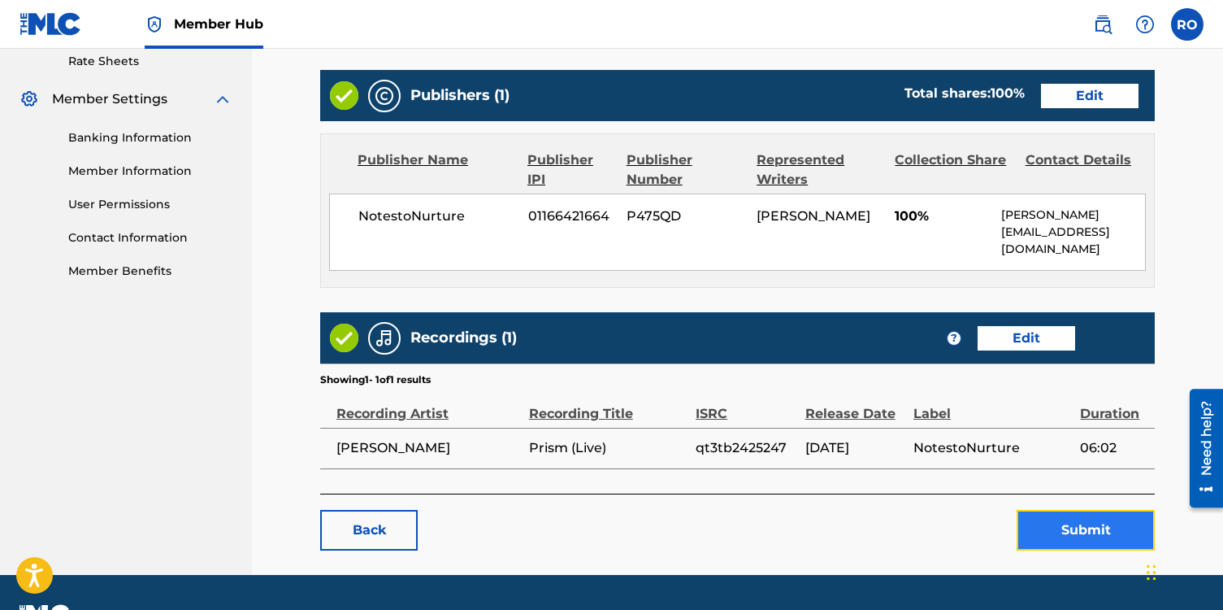
click at [1054, 528] on button "Submit" at bounding box center [1086, 530] width 138 height 41
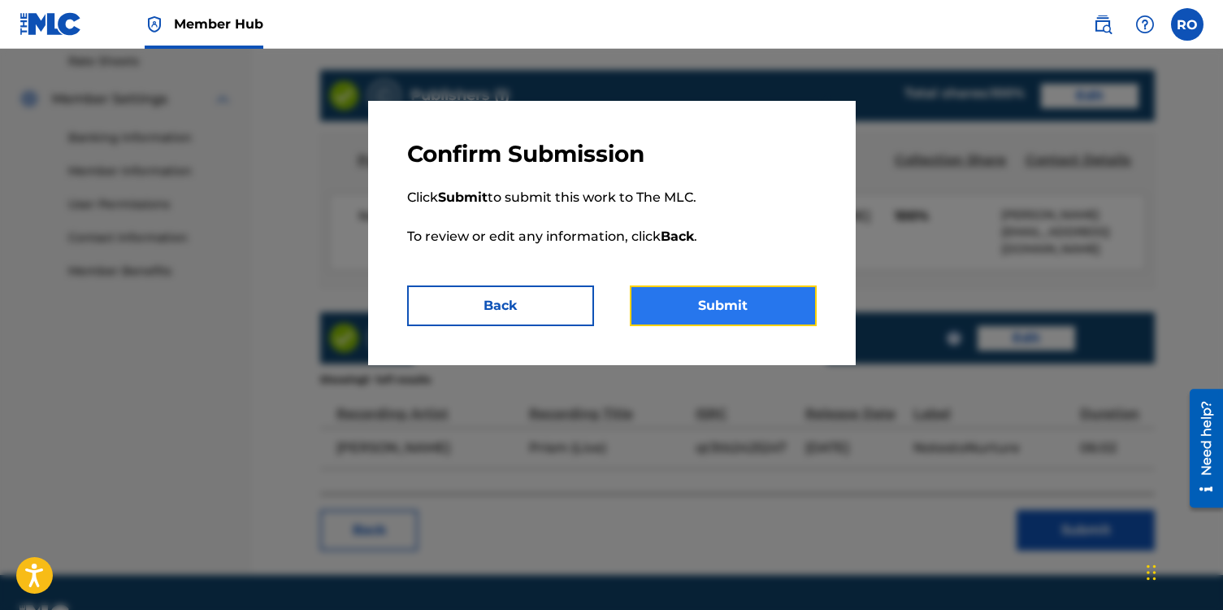
click at [723, 314] on button "Submit" at bounding box center [723, 305] width 187 height 41
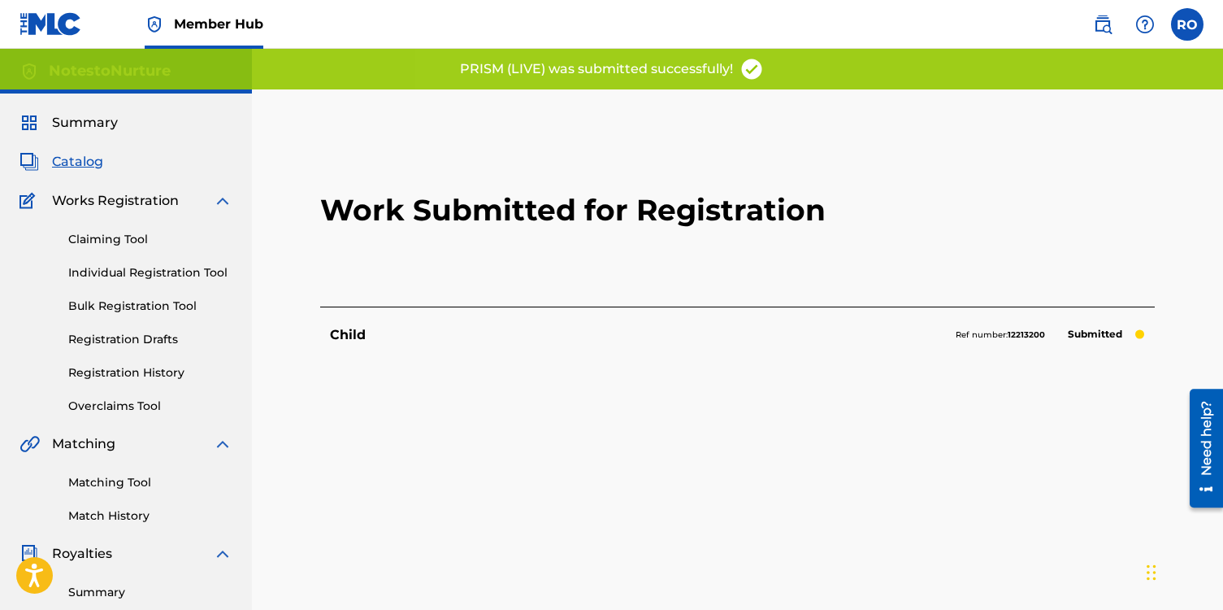
click at [89, 163] on span "Catalog" at bounding box center [77, 162] width 51 height 20
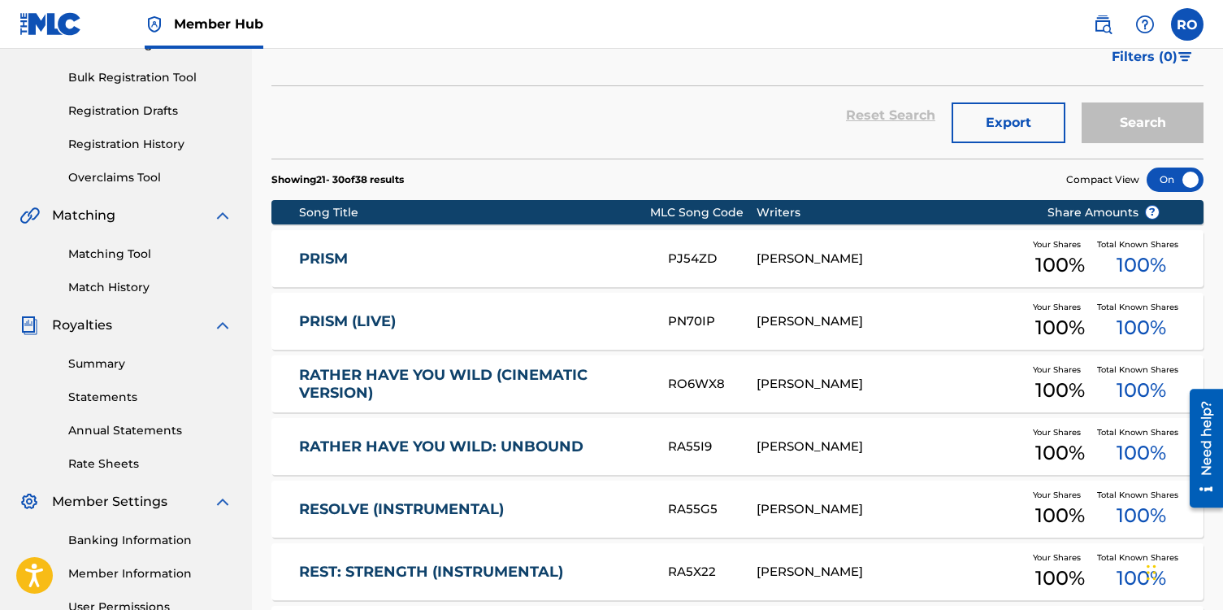
scroll to position [241, 0]
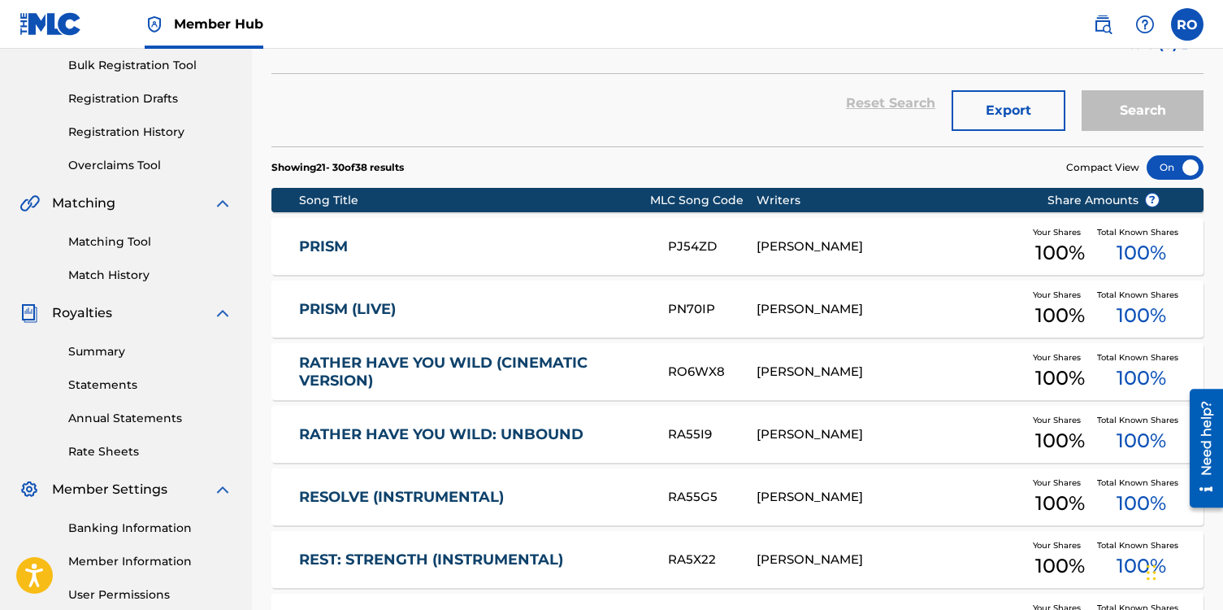
click at [446, 437] on link "RATHER HAVE YOU WILD: UNBOUND" at bounding box center [472, 434] width 347 height 19
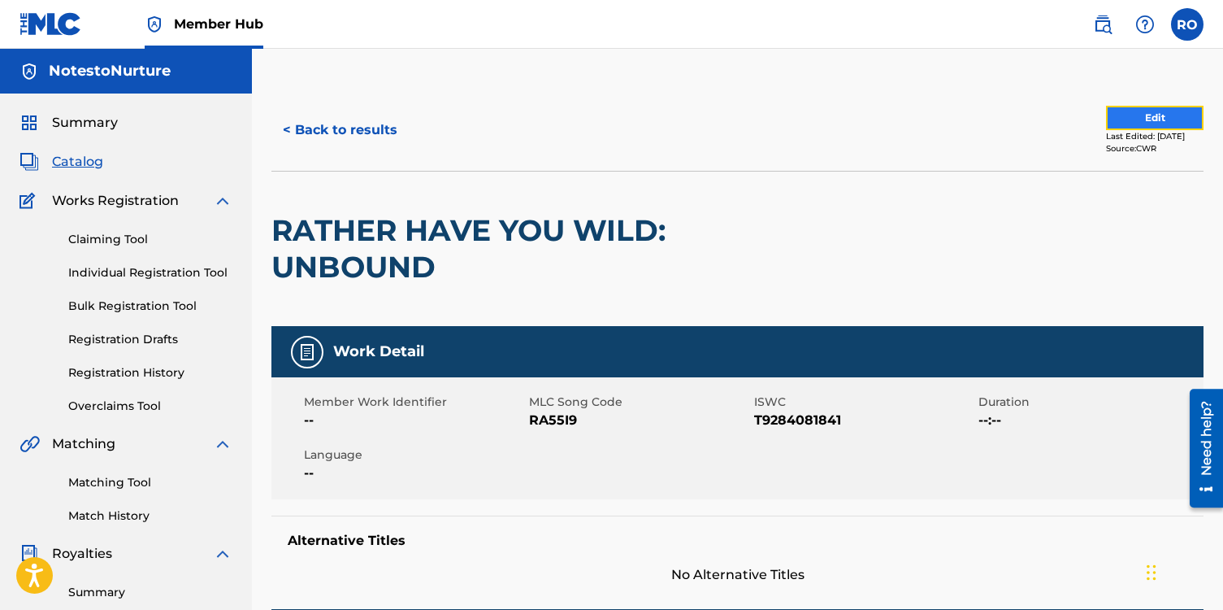
click at [1115, 117] on button "Edit" at bounding box center [1155, 118] width 98 height 24
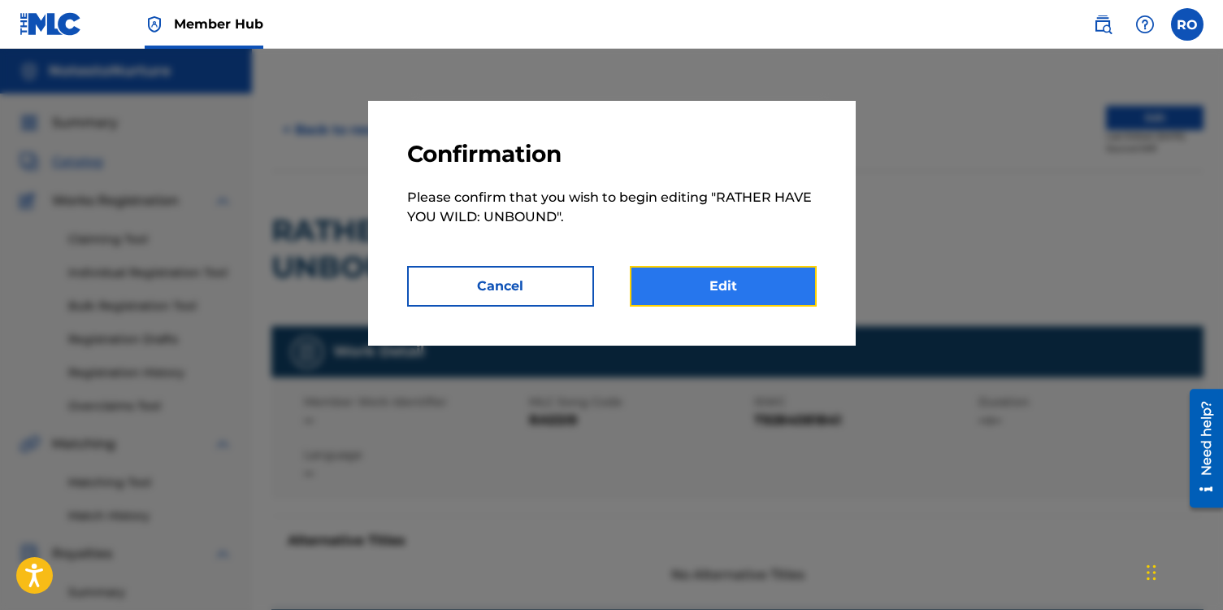
click at [754, 295] on link "Edit" at bounding box center [723, 286] width 187 height 41
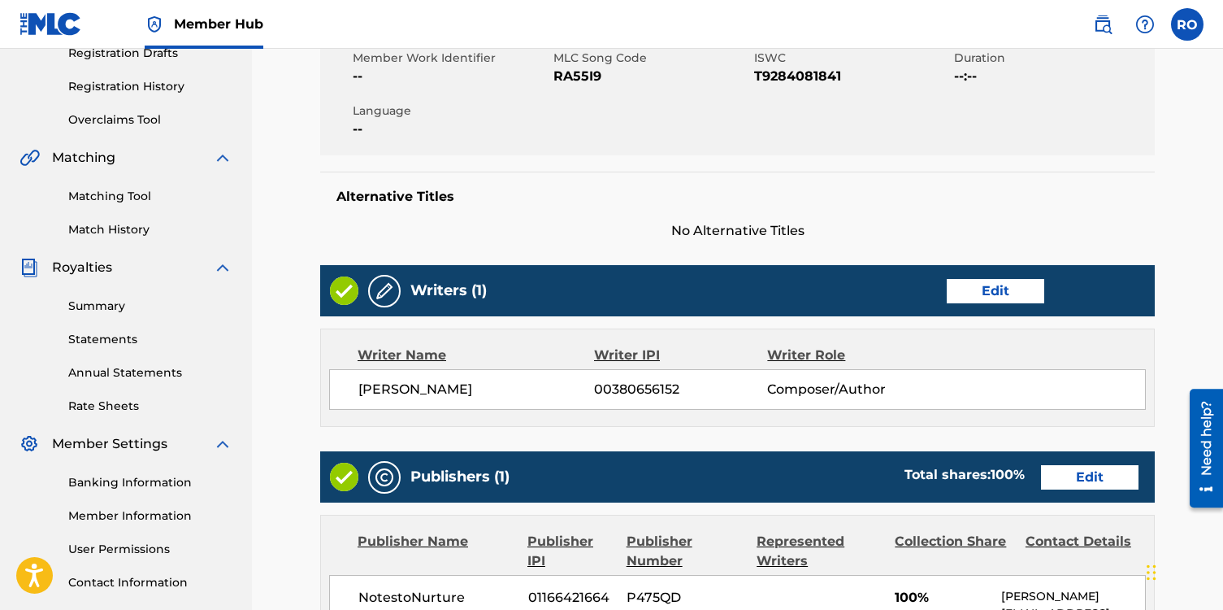
scroll to position [656, 0]
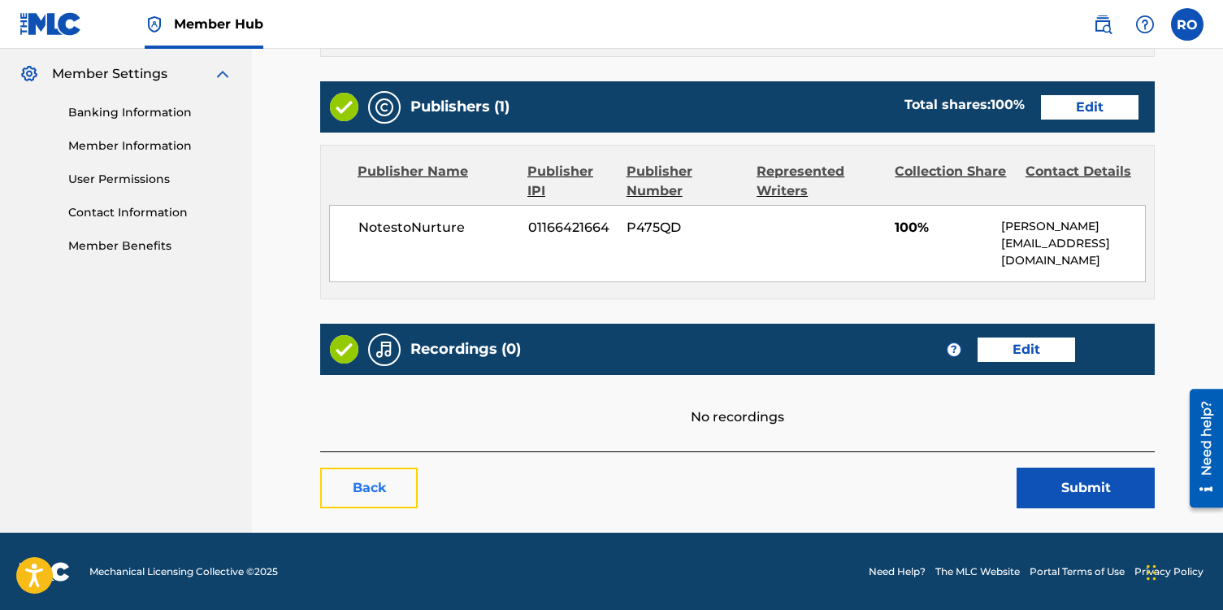
click at [377, 494] on link "Back" at bounding box center [369, 487] width 98 height 41
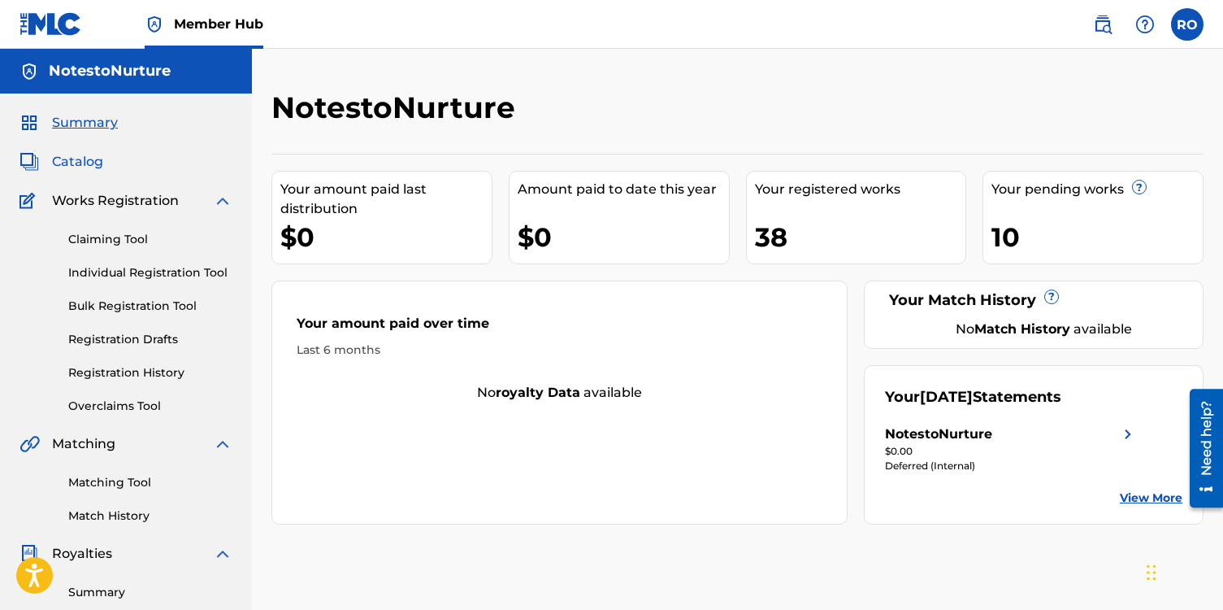
click at [89, 153] on span "Catalog" at bounding box center [77, 162] width 51 height 20
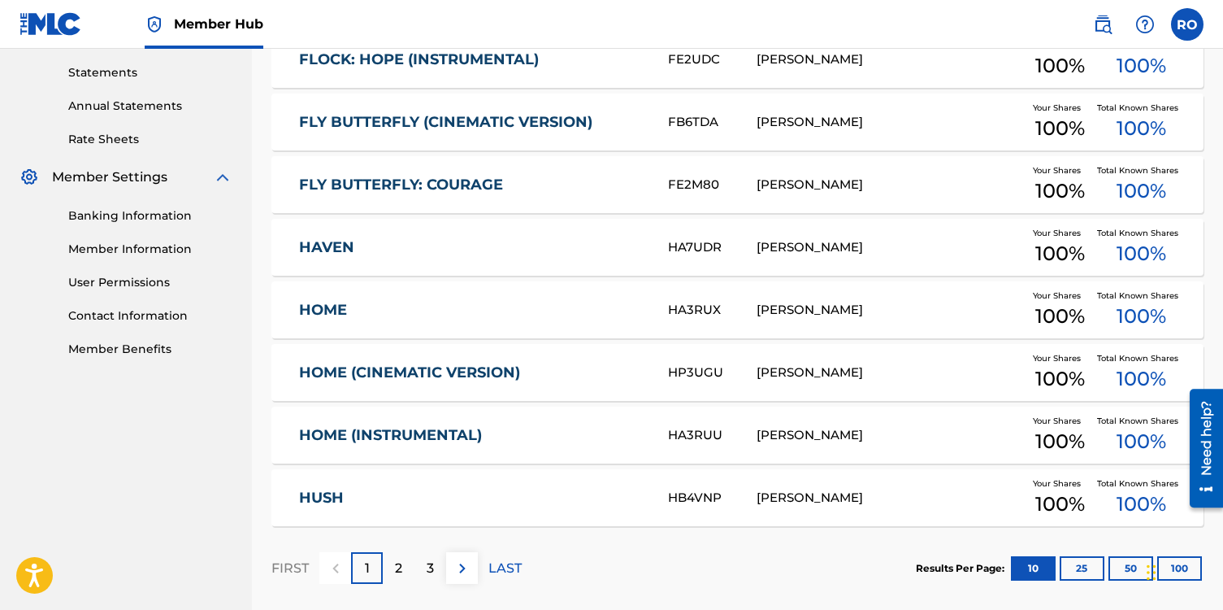
scroll to position [631, 0]
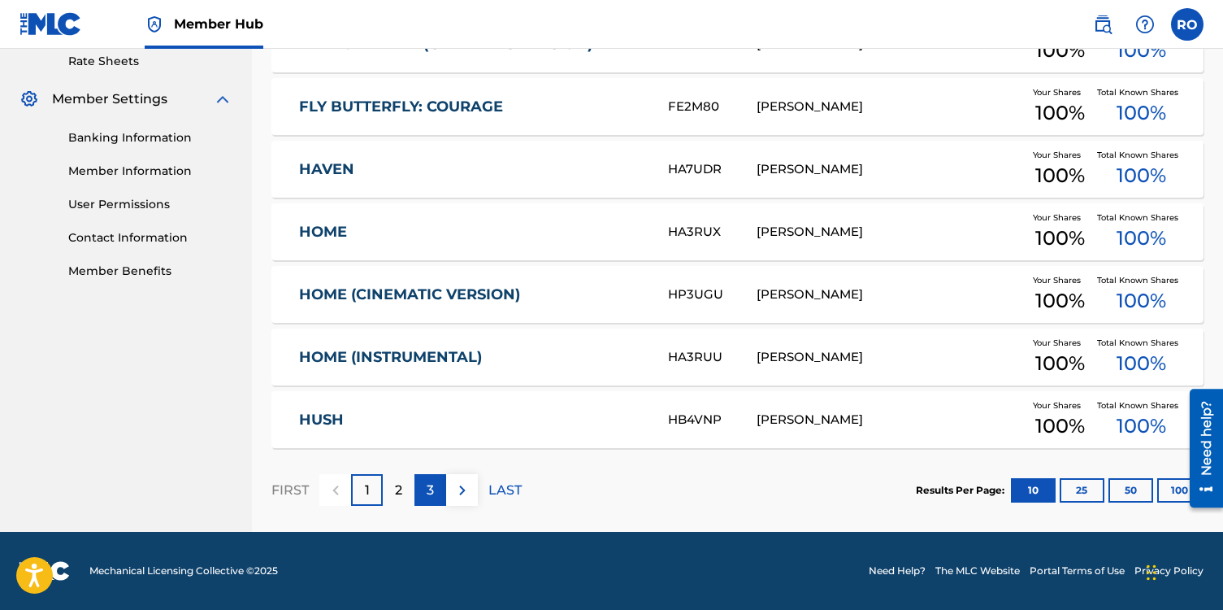
click at [428, 490] on p "3" at bounding box center [430, 490] width 7 height 20
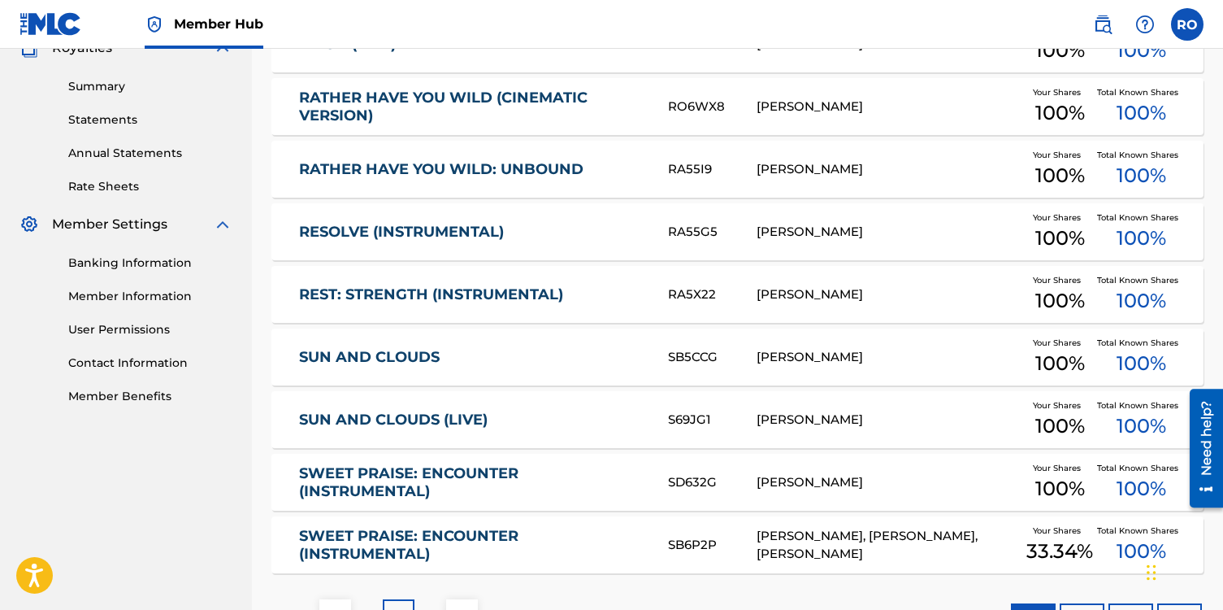
scroll to position [502, 0]
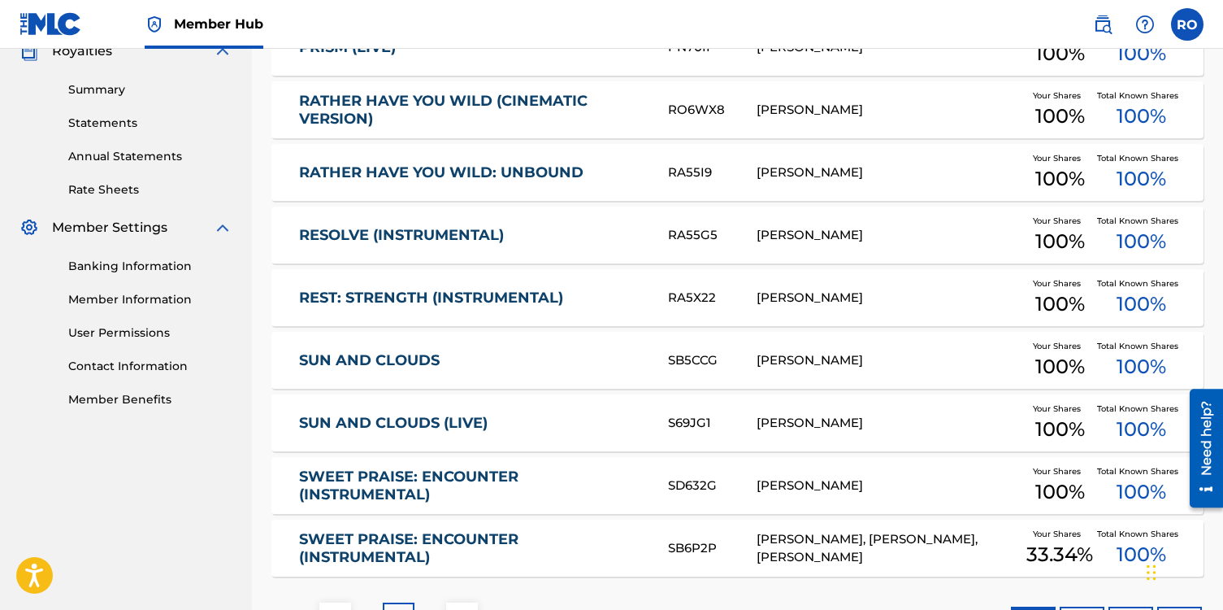
click at [552, 176] on link "RATHER HAVE YOU WILD: UNBOUND" at bounding box center [472, 172] width 347 height 19
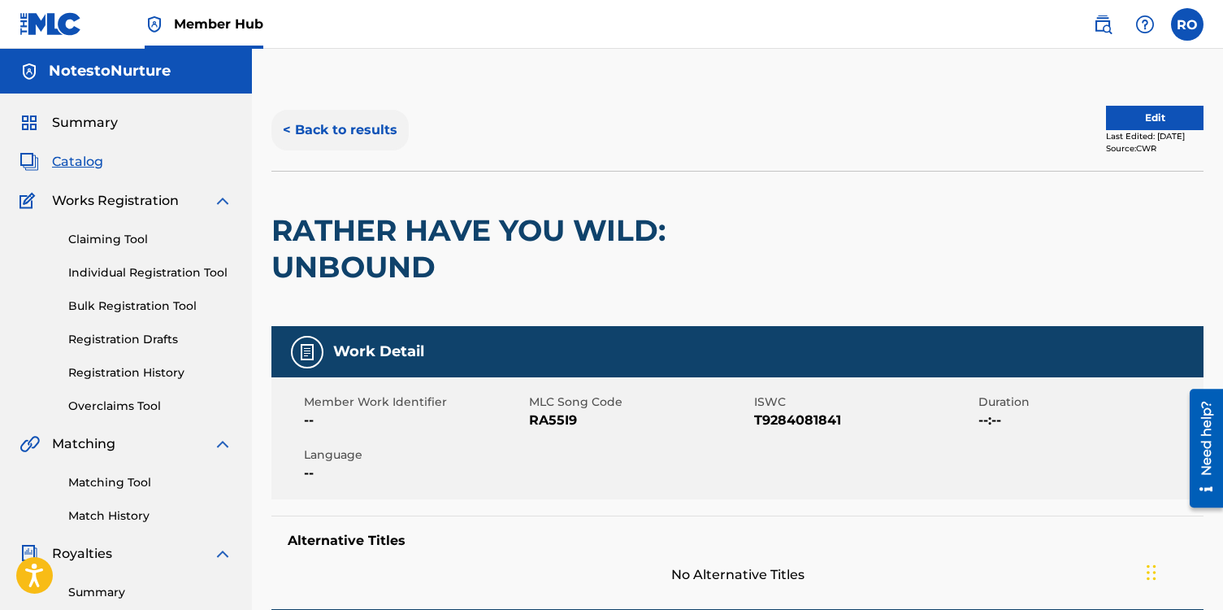
click at [292, 131] on button "< Back to results" at bounding box center [340, 130] width 137 height 41
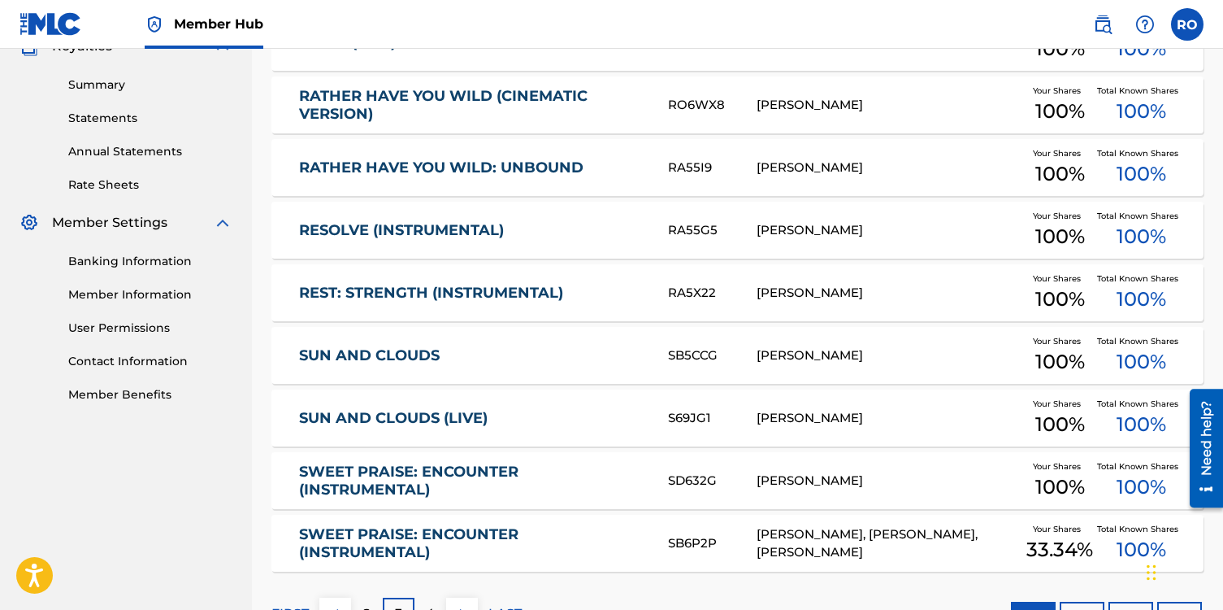
scroll to position [476, 0]
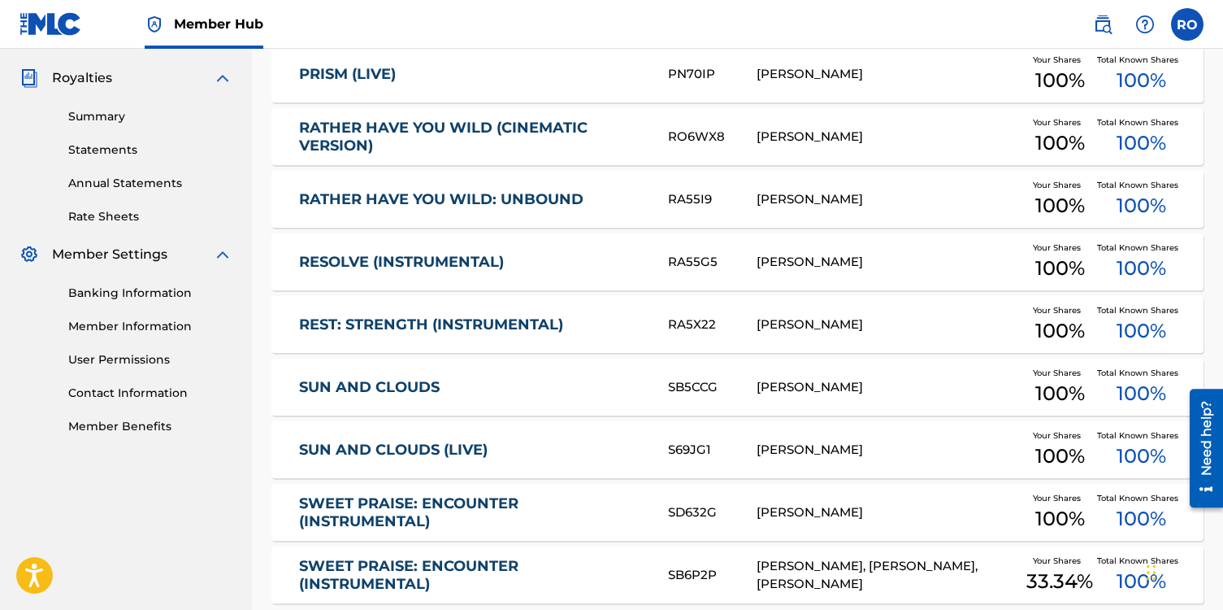
click at [414, 262] on link "RESOLVE (INSTRUMENTAL)" at bounding box center [472, 262] width 347 height 19
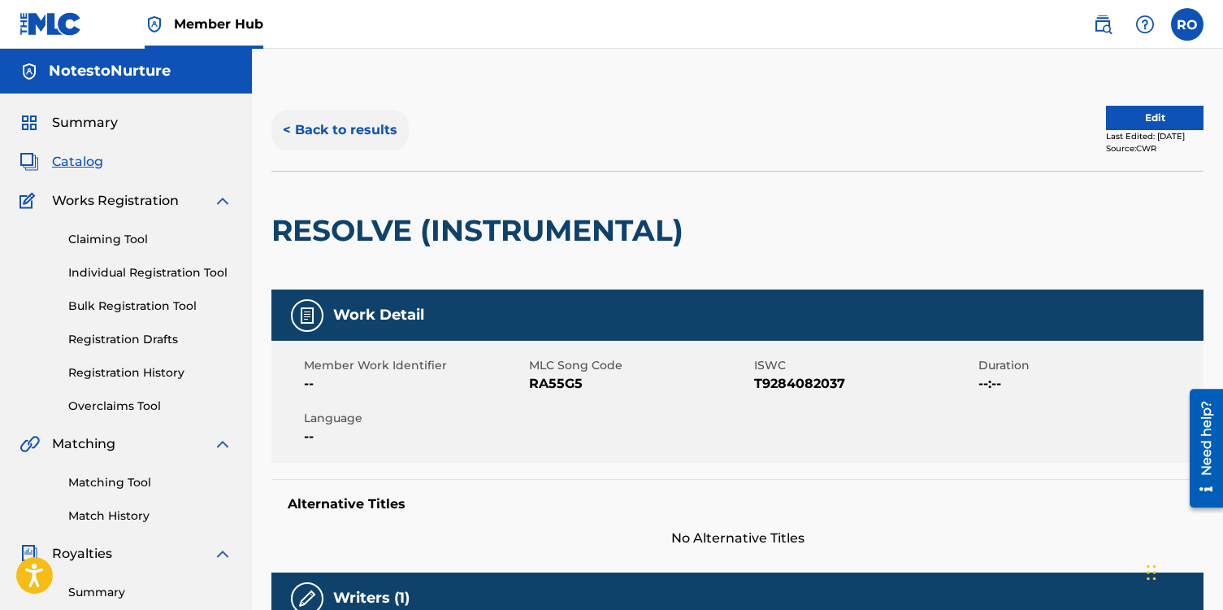
click at [327, 124] on button "< Back to results" at bounding box center [340, 130] width 137 height 41
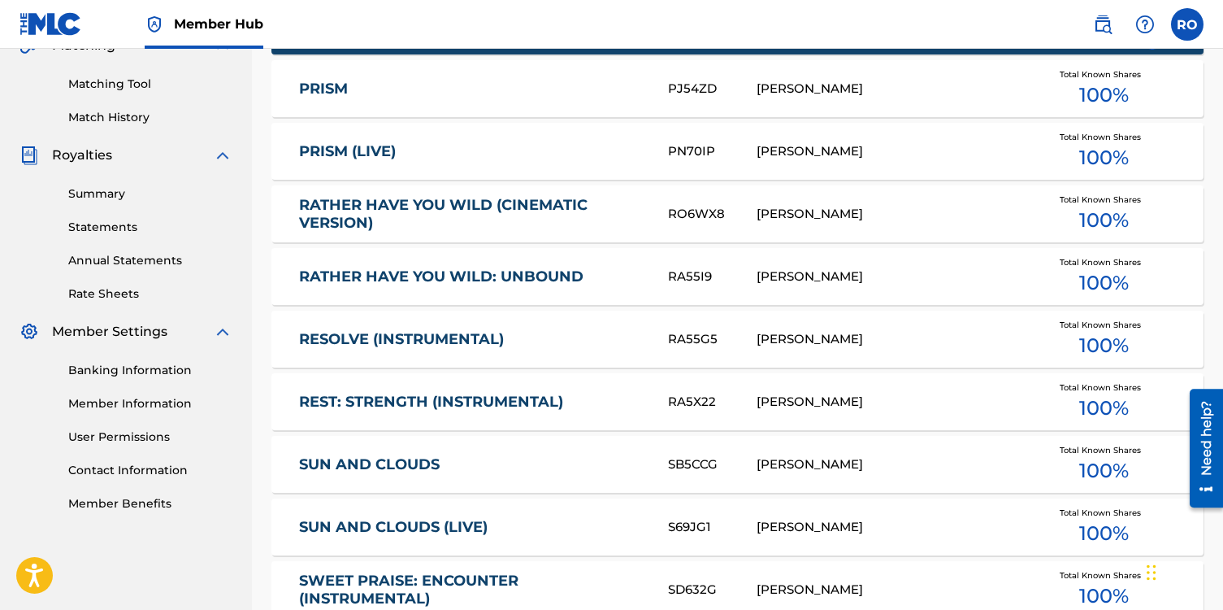
scroll to position [476, 0]
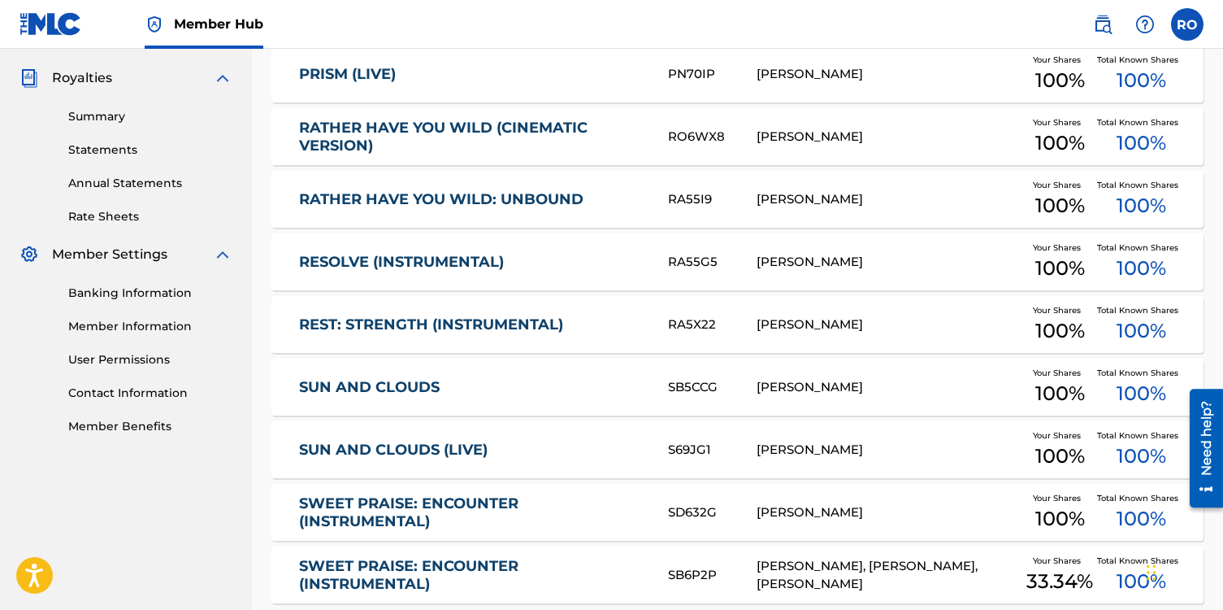
click at [371, 323] on link "REST: STRENGTH (INSTRUMENTAL)" at bounding box center [472, 324] width 347 height 19
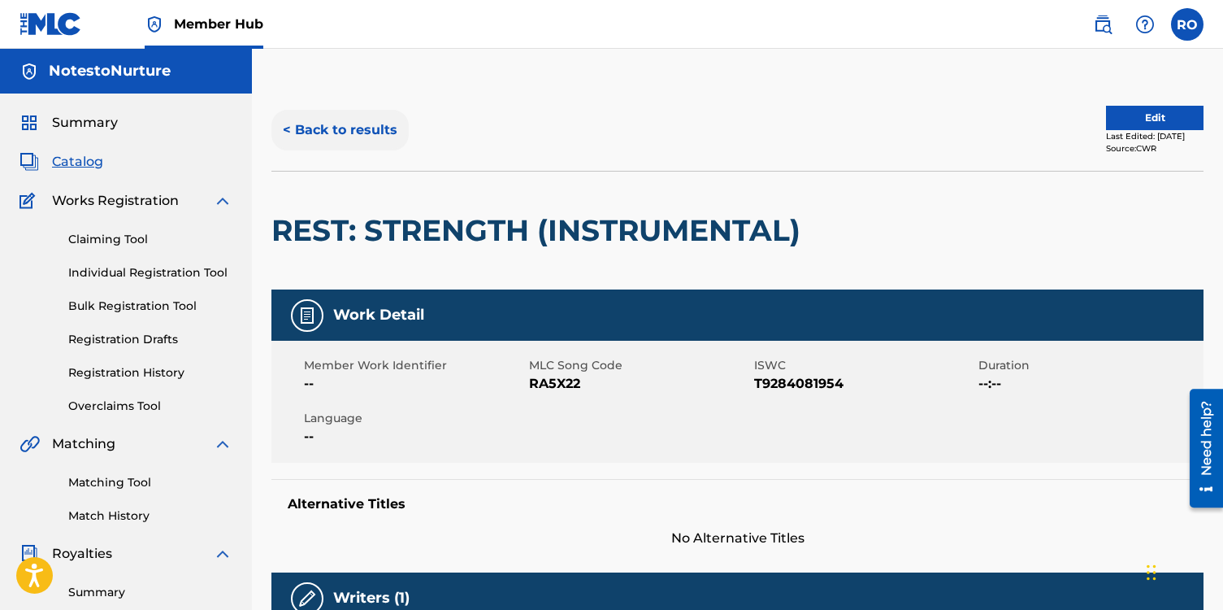
click at [286, 129] on button "< Back to results" at bounding box center [340, 130] width 137 height 41
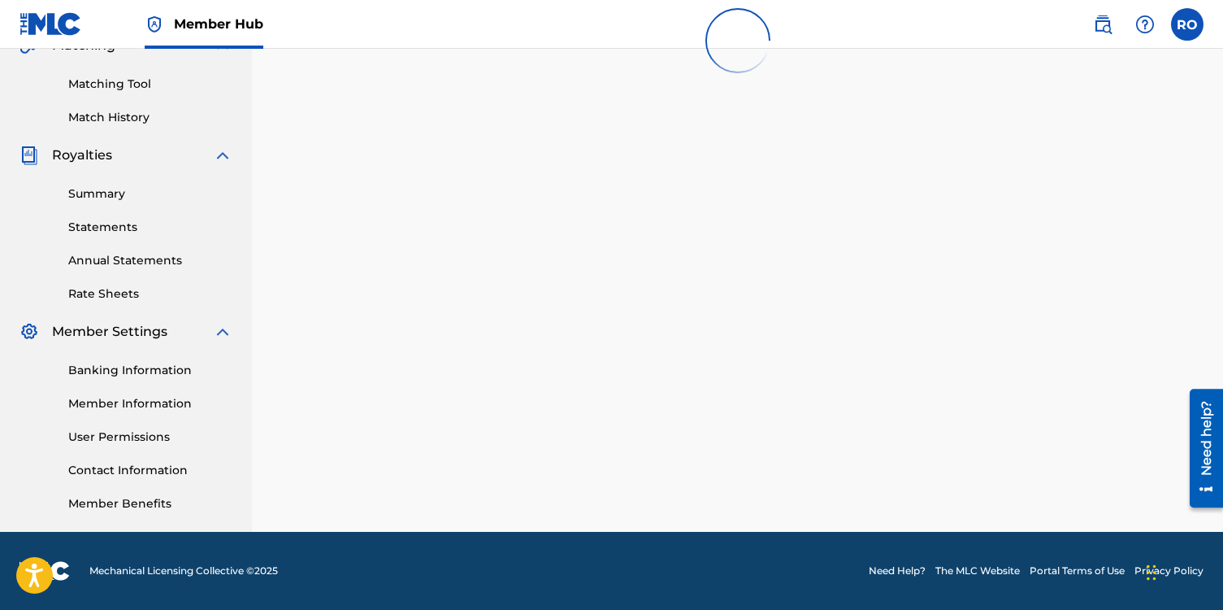
scroll to position [476, 0]
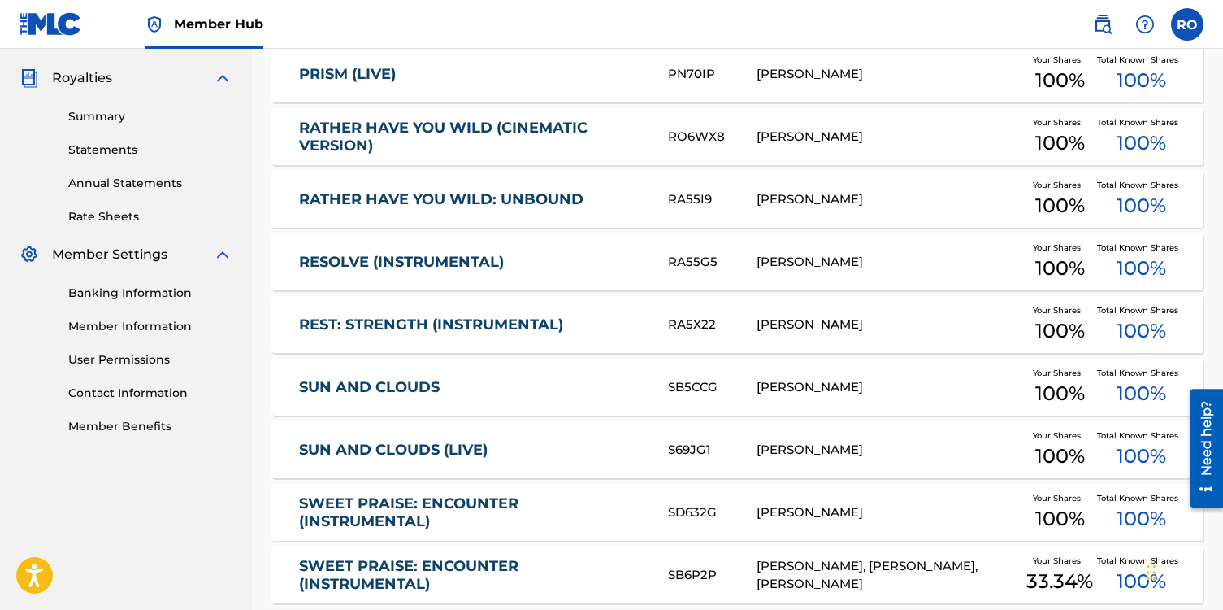
click at [407, 444] on link "SUN AND CLOUDS (LIVE)" at bounding box center [472, 450] width 347 height 19
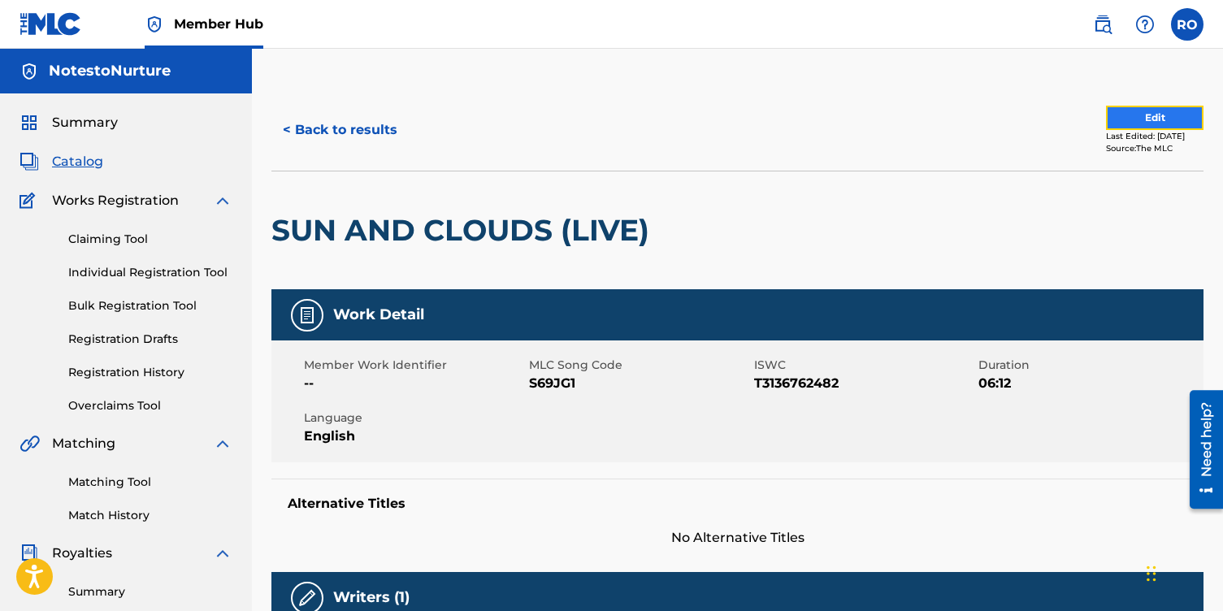
click at [1137, 115] on button "Edit" at bounding box center [1155, 118] width 98 height 24
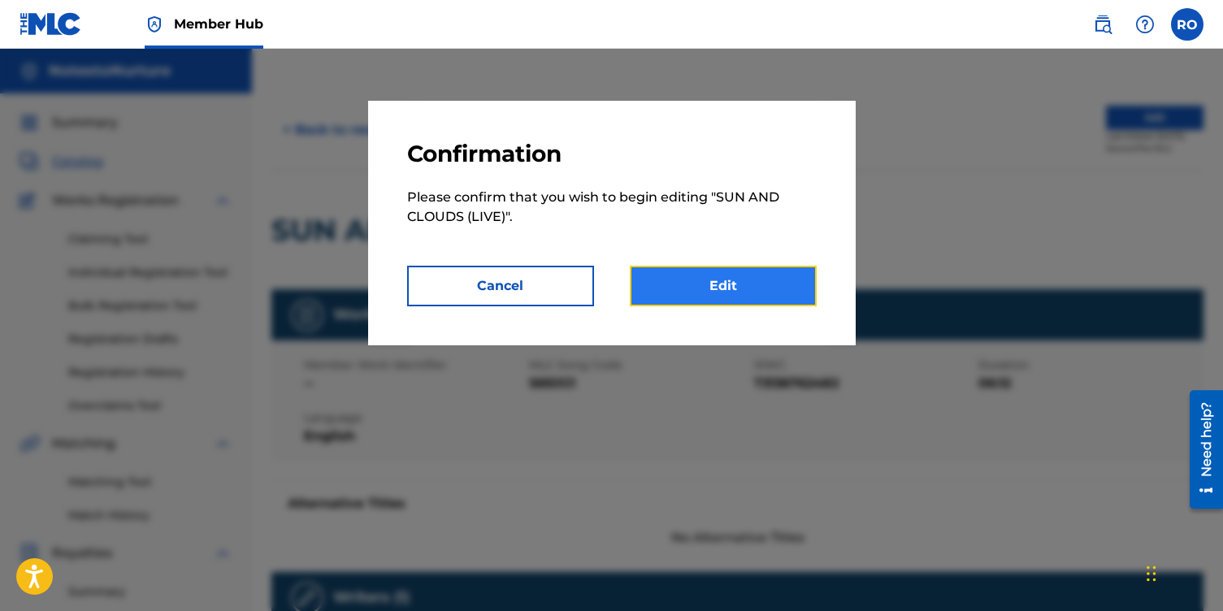
click at [684, 291] on link "Edit" at bounding box center [723, 286] width 187 height 41
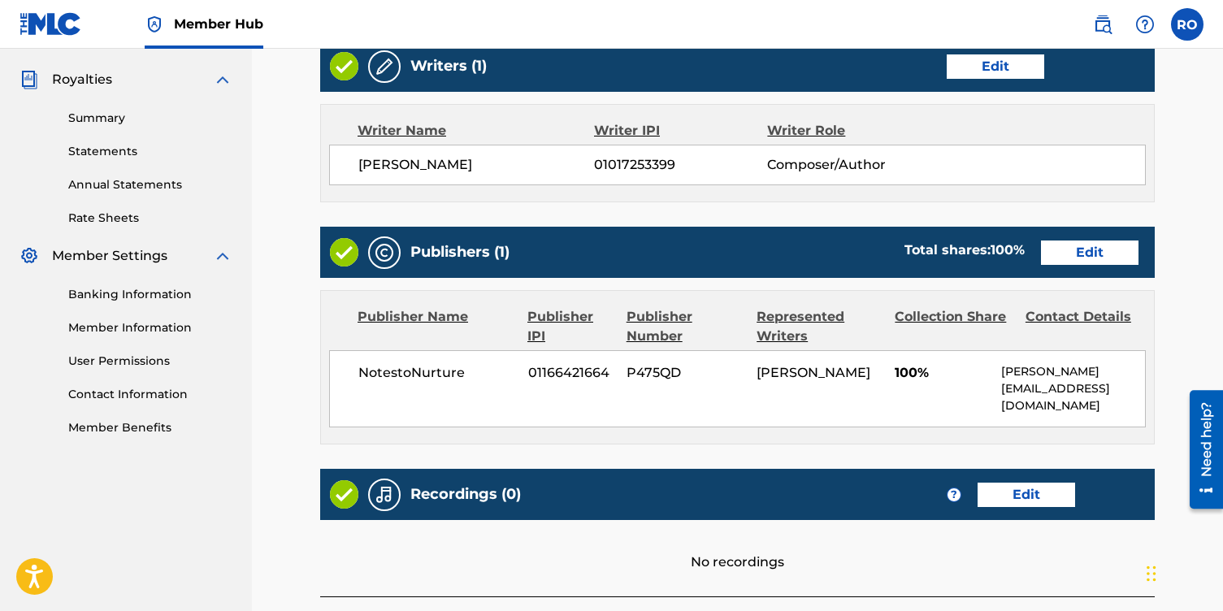
scroll to position [480, 0]
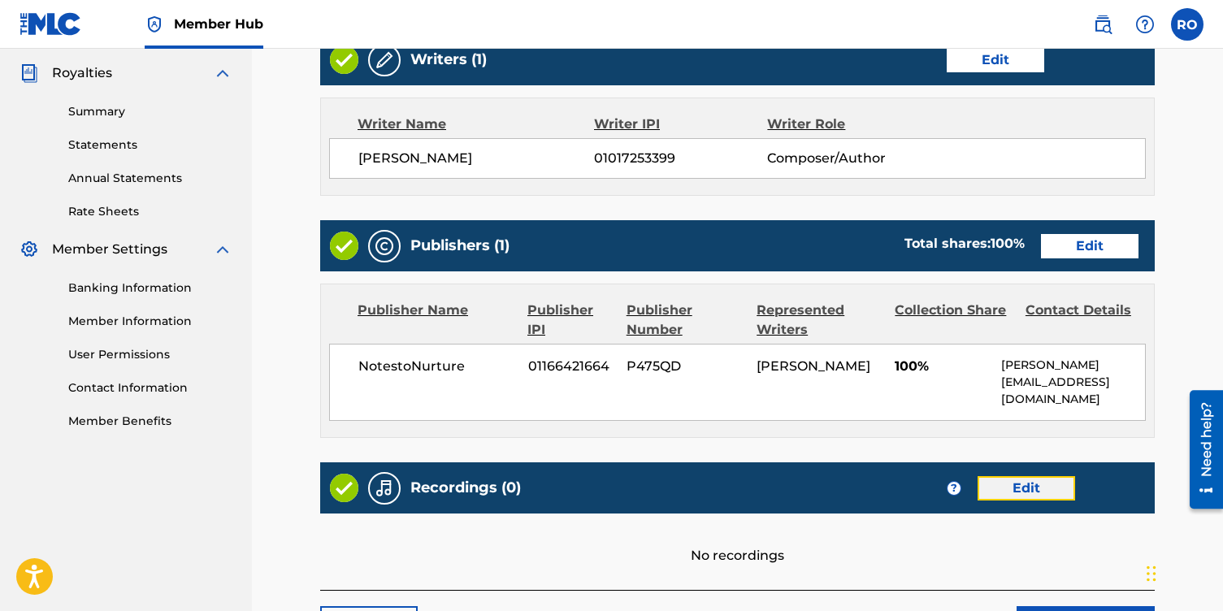
click at [1050, 498] on link "Edit" at bounding box center [1027, 488] width 98 height 24
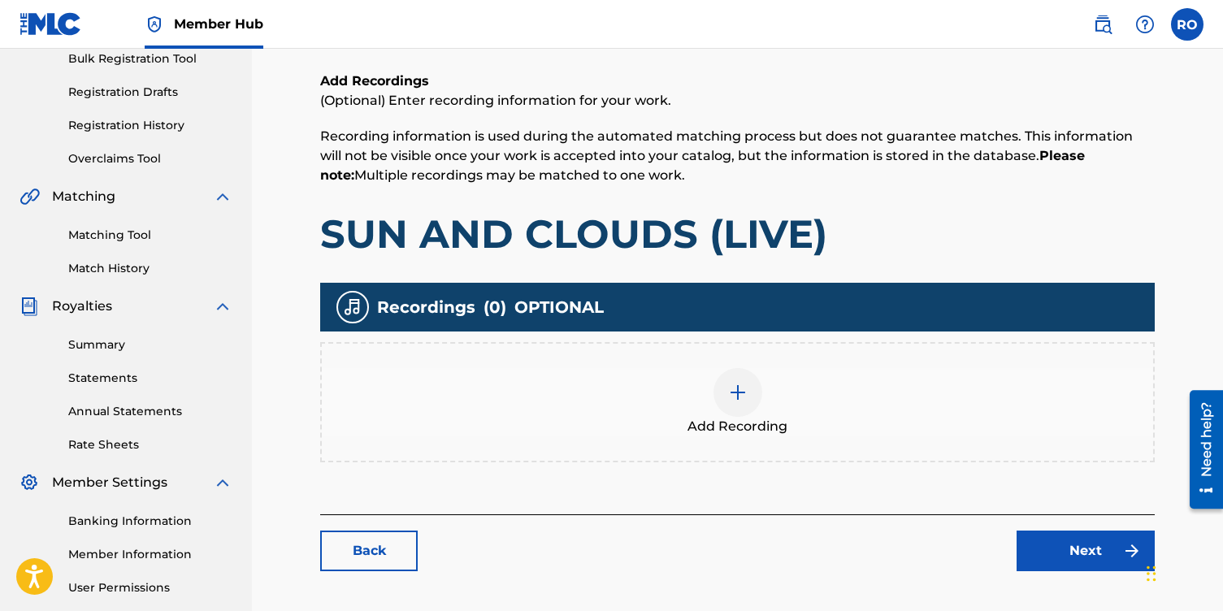
scroll to position [254, 0]
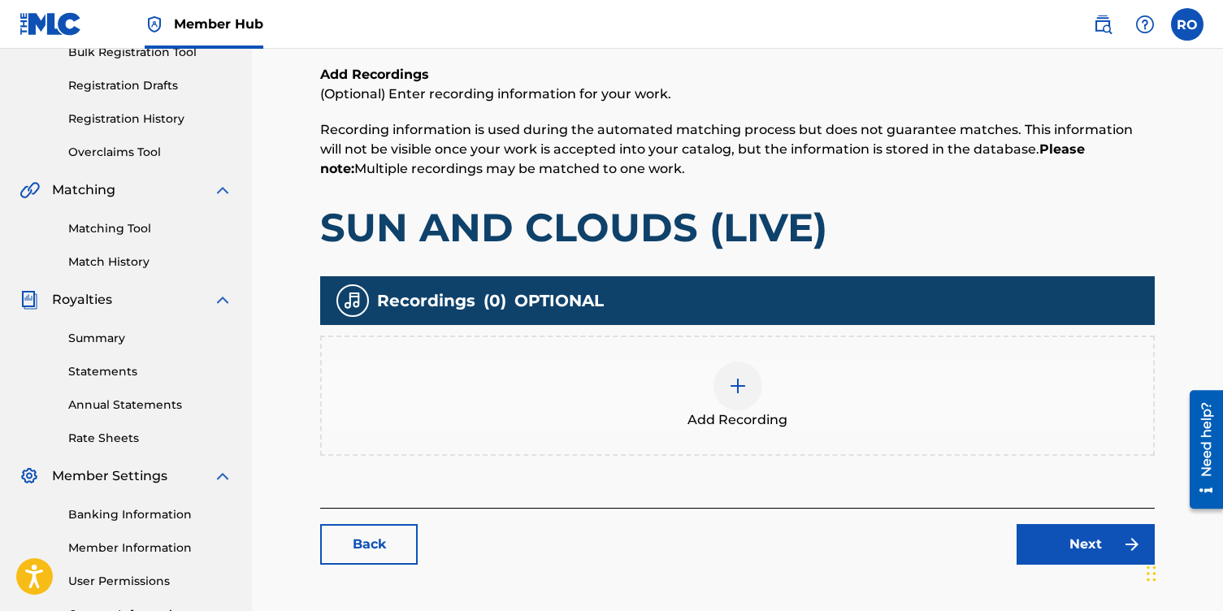
click at [741, 385] on img at bounding box center [738, 386] width 20 height 20
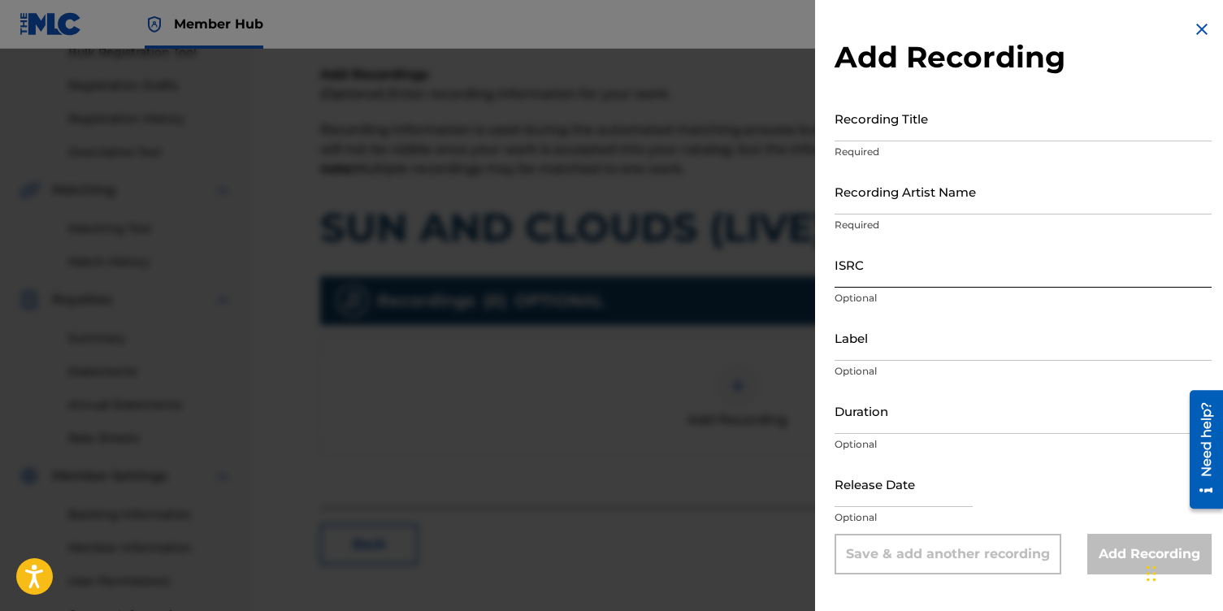
click at [853, 267] on input "ISRC" at bounding box center [1023, 264] width 377 height 46
paste input "qt3tb2425258"
type input "qt3tb2425258"
click at [845, 421] on input "Duration" at bounding box center [1023, 411] width 377 height 46
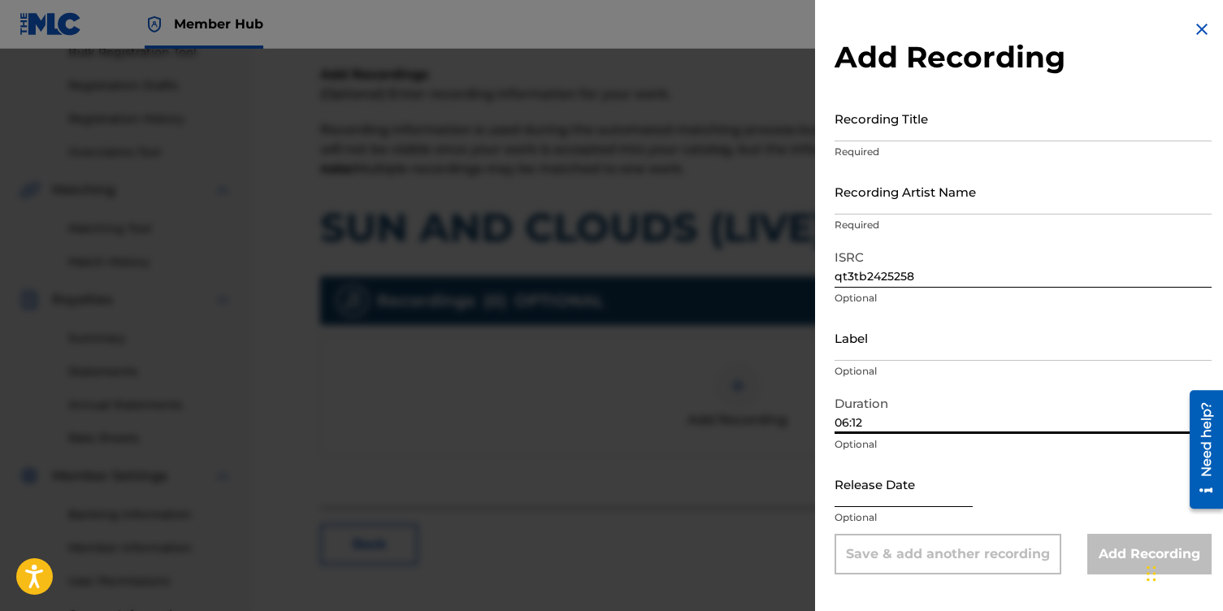
type input "06:12"
click at [864, 495] on input "text" at bounding box center [904, 484] width 138 height 46
select select "8"
select select "2025"
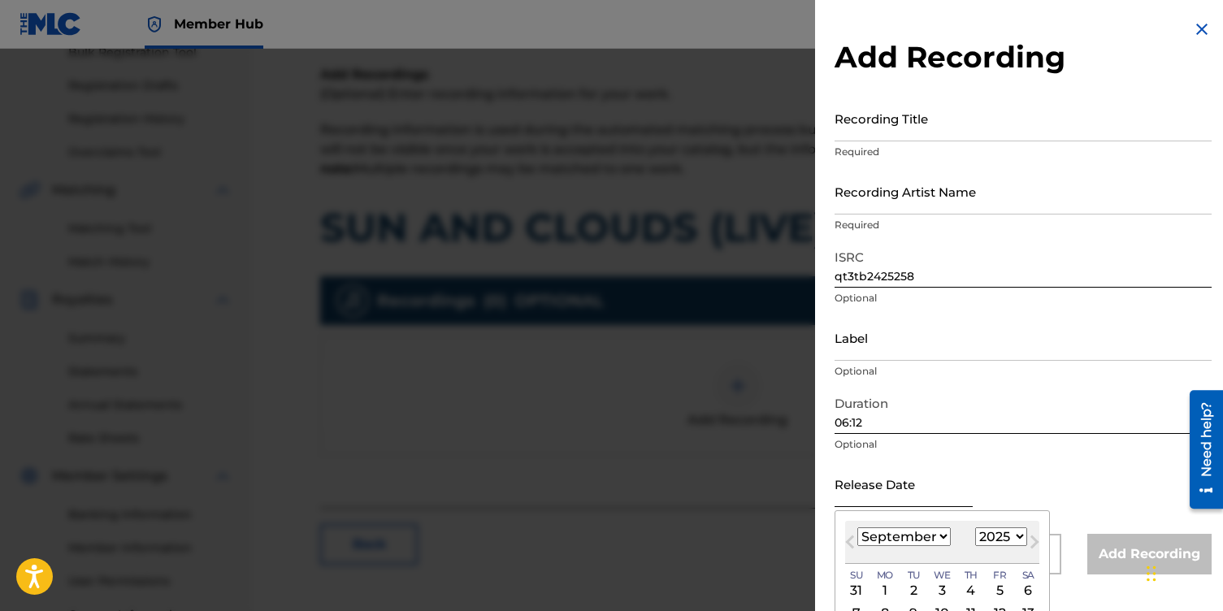
type input "[DATE]"
select select "0"
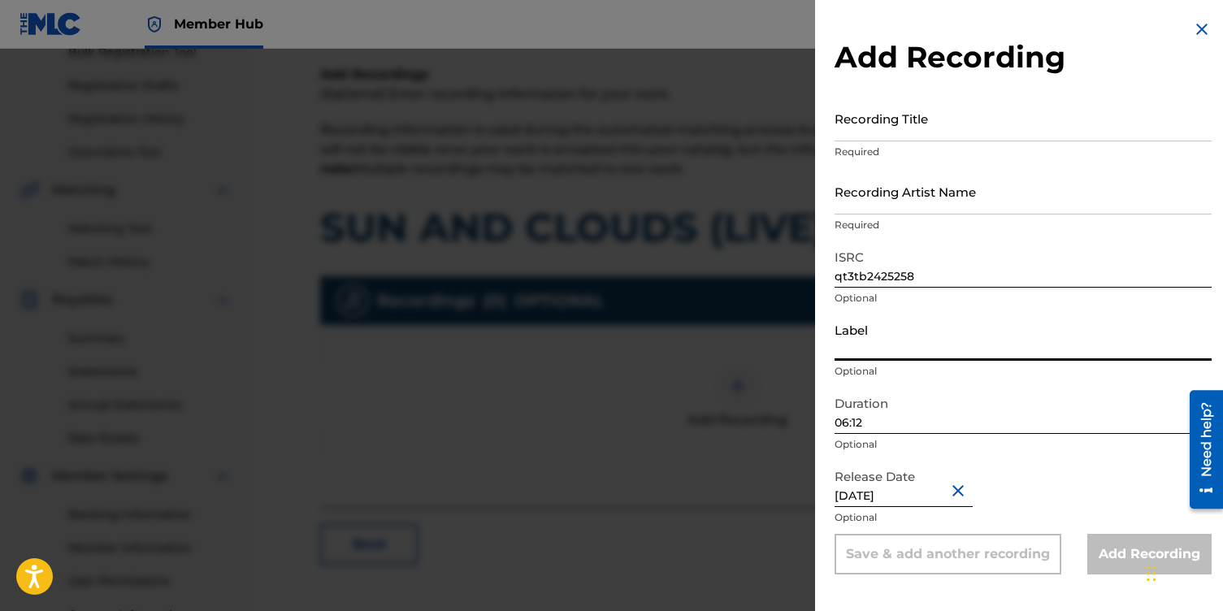
click at [857, 342] on input "Label" at bounding box center [1023, 338] width 377 height 46
type input "NotestoNurture"
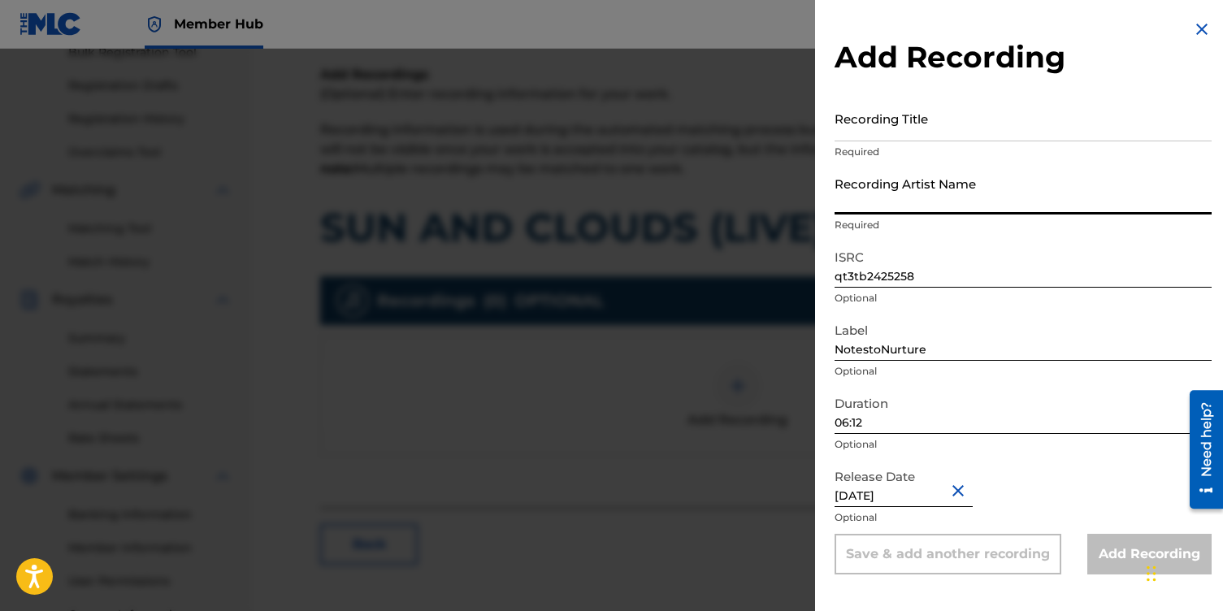
click at [860, 210] on input "Recording Artist Name" at bounding box center [1023, 191] width 377 height 46
type input "[PERSON_NAME]"
click at [845, 119] on input "Recording Title" at bounding box center [1023, 118] width 377 height 46
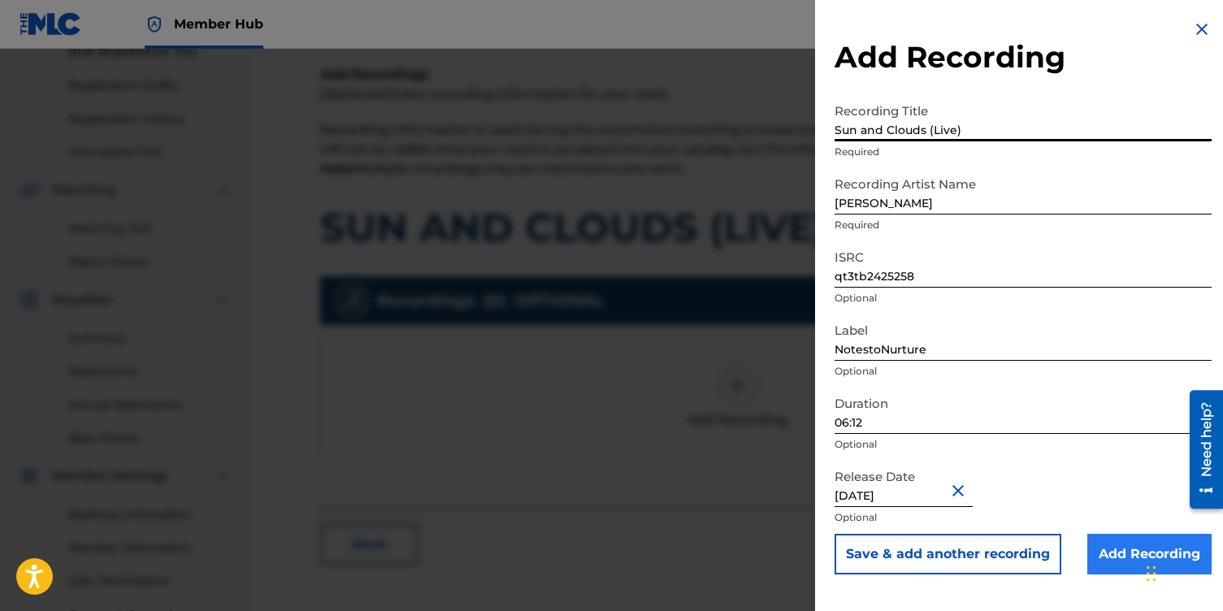
type input "Sun and Clouds (Live)"
click at [1104, 541] on input "Add Recording" at bounding box center [1150, 554] width 124 height 41
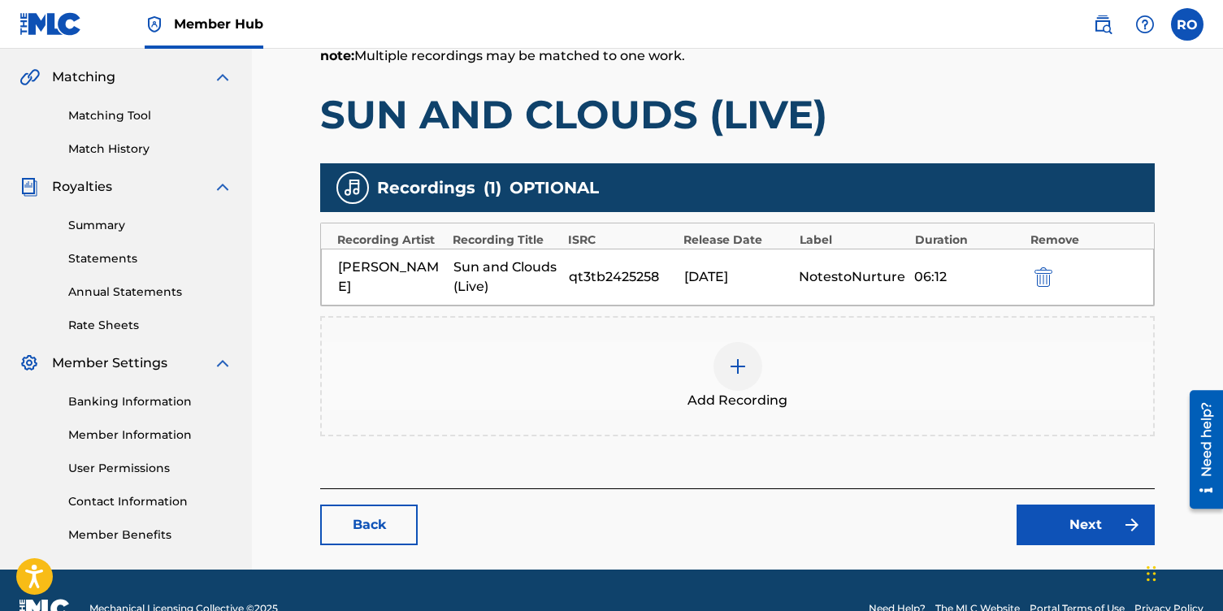
scroll to position [403, 0]
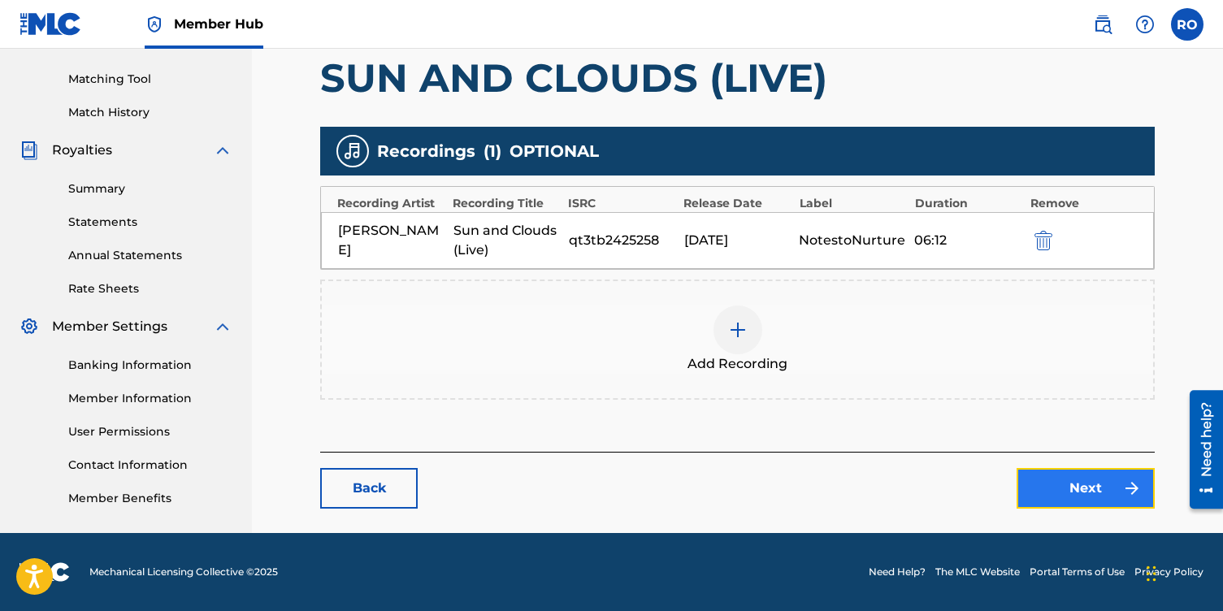
click at [1041, 486] on link "Next" at bounding box center [1086, 488] width 138 height 41
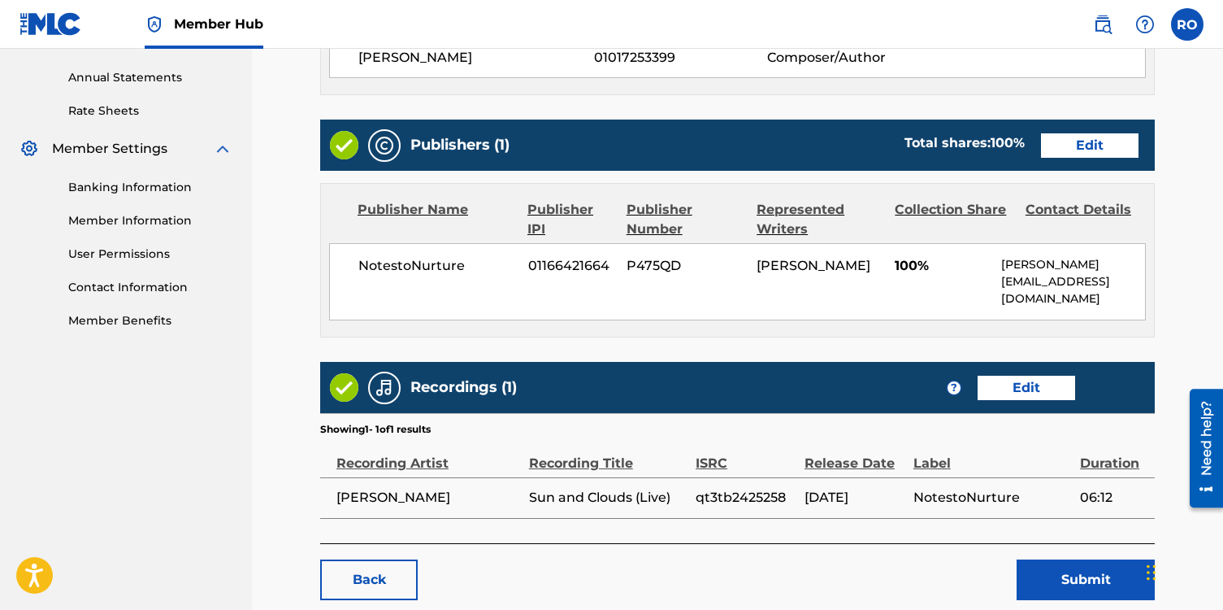
scroll to position [672, 0]
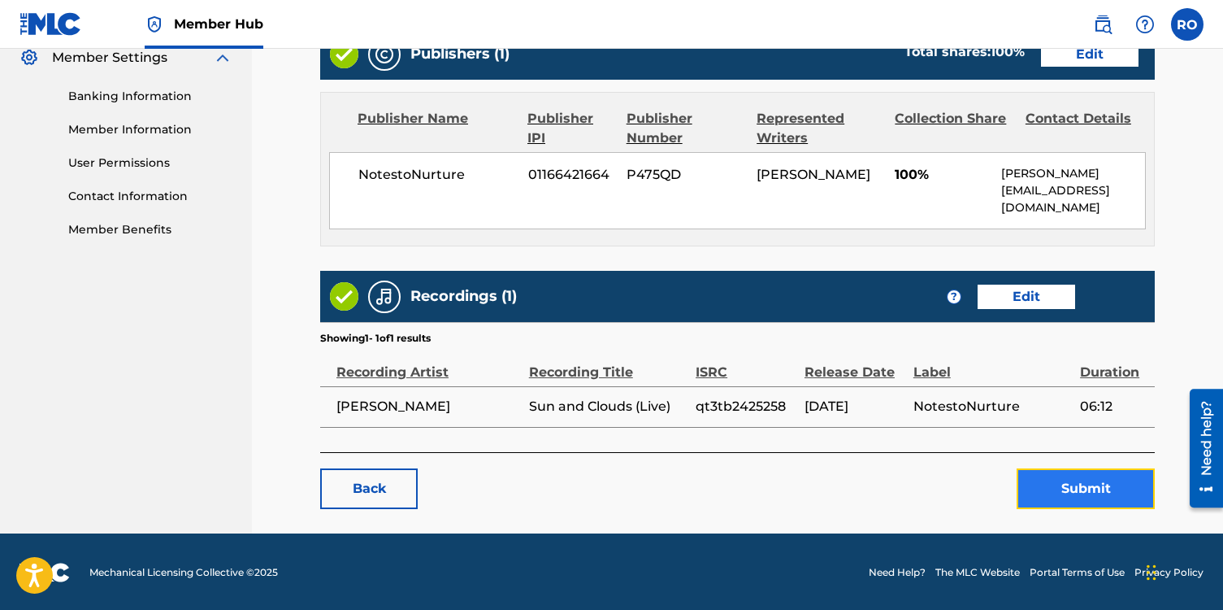
click at [1041, 480] on button "Submit" at bounding box center [1086, 488] width 138 height 41
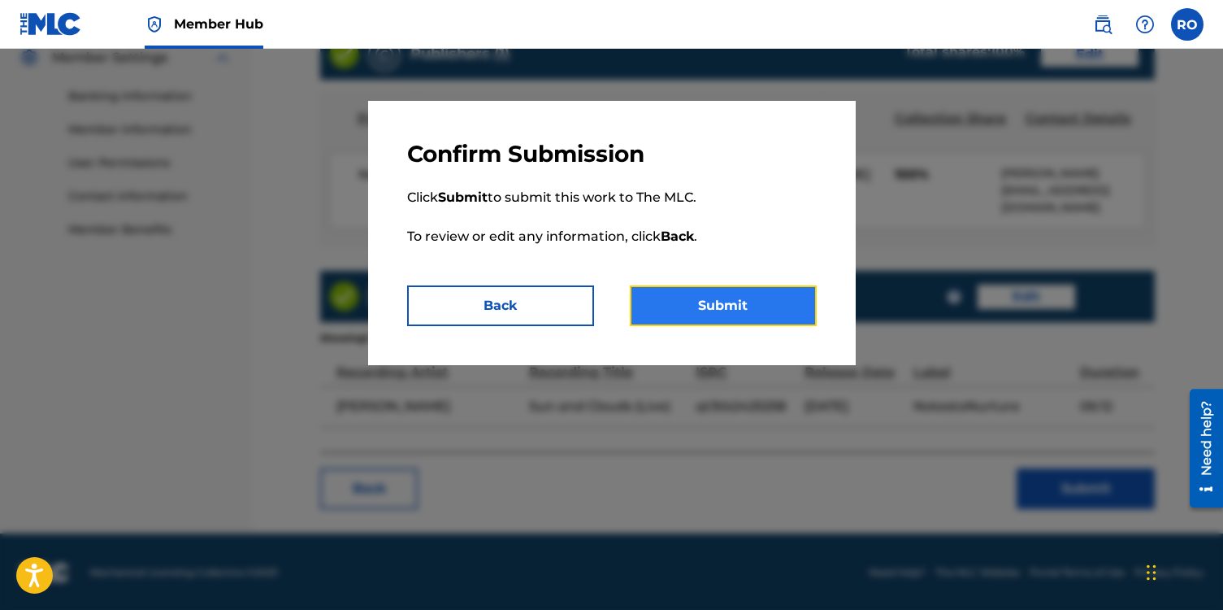
click at [764, 309] on button "Submit" at bounding box center [723, 305] width 187 height 41
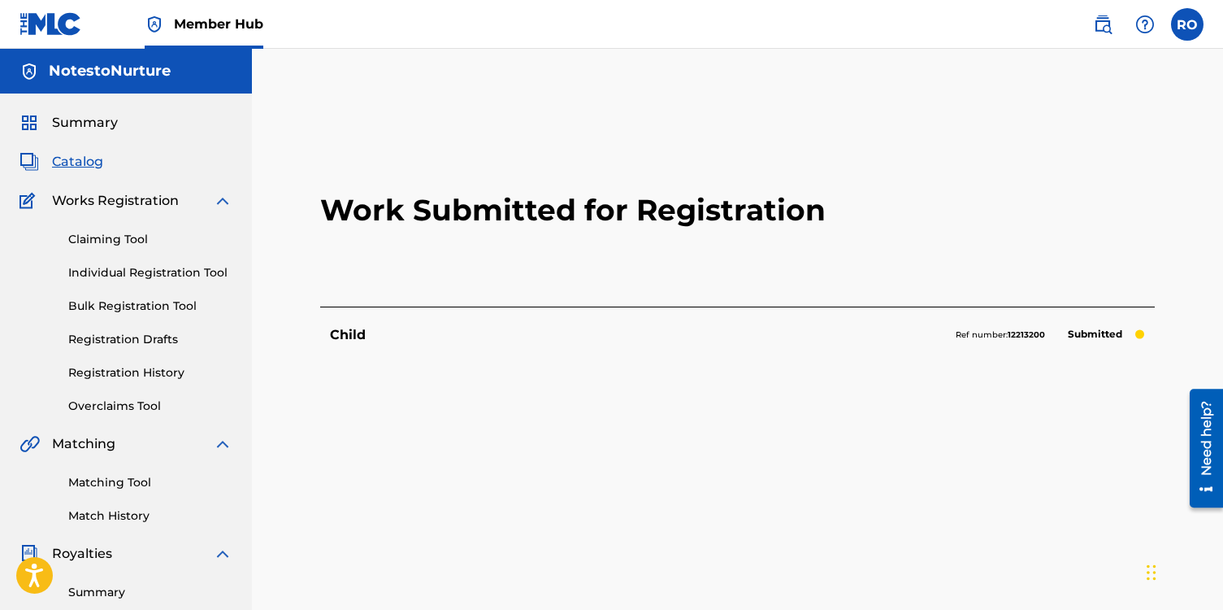
click at [89, 163] on span "Catalog" at bounding box center [77, 162] width 51 height 20
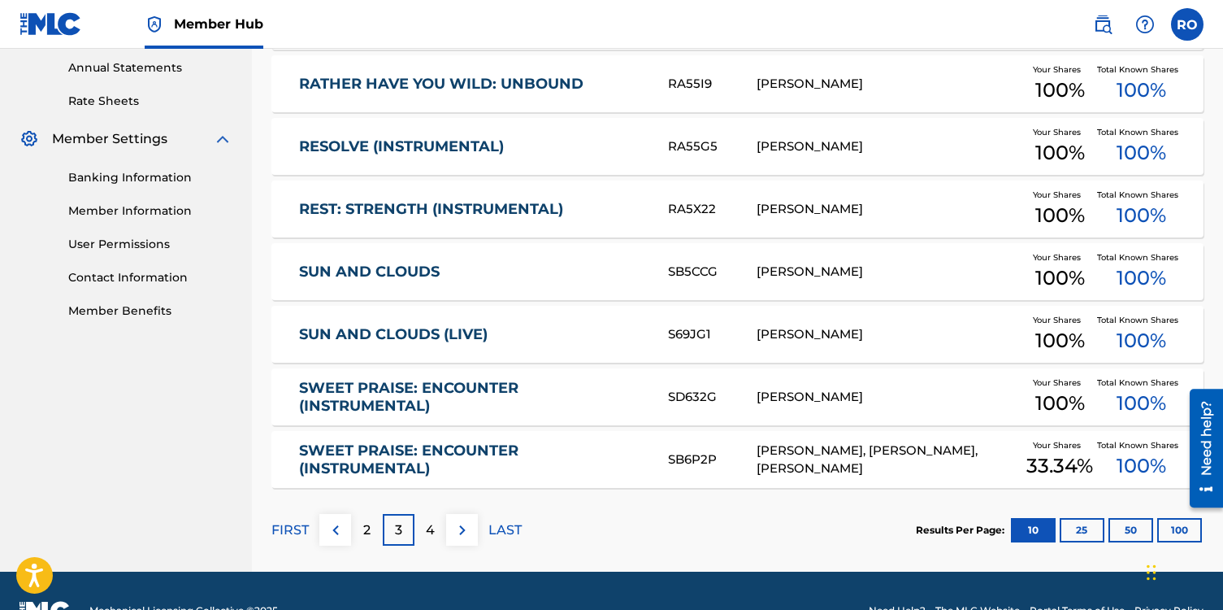
scroll to position [631, 0]
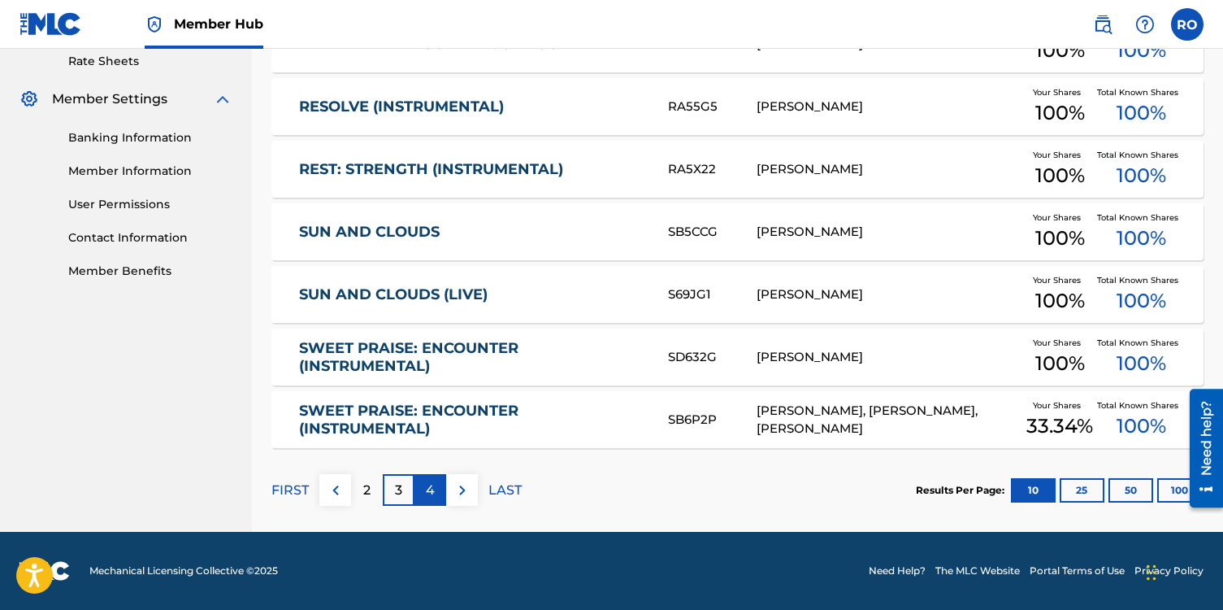
click at [429, 495] on p "4" at bounding box center [430, 490] width 9 height 20
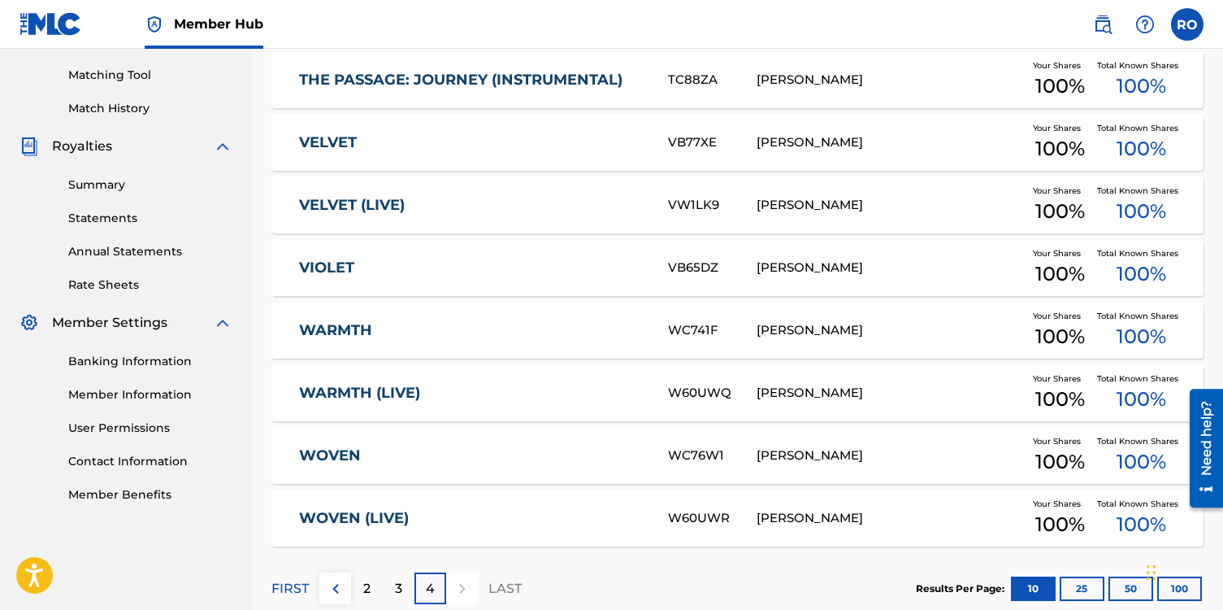
scroll to position [394, 0]
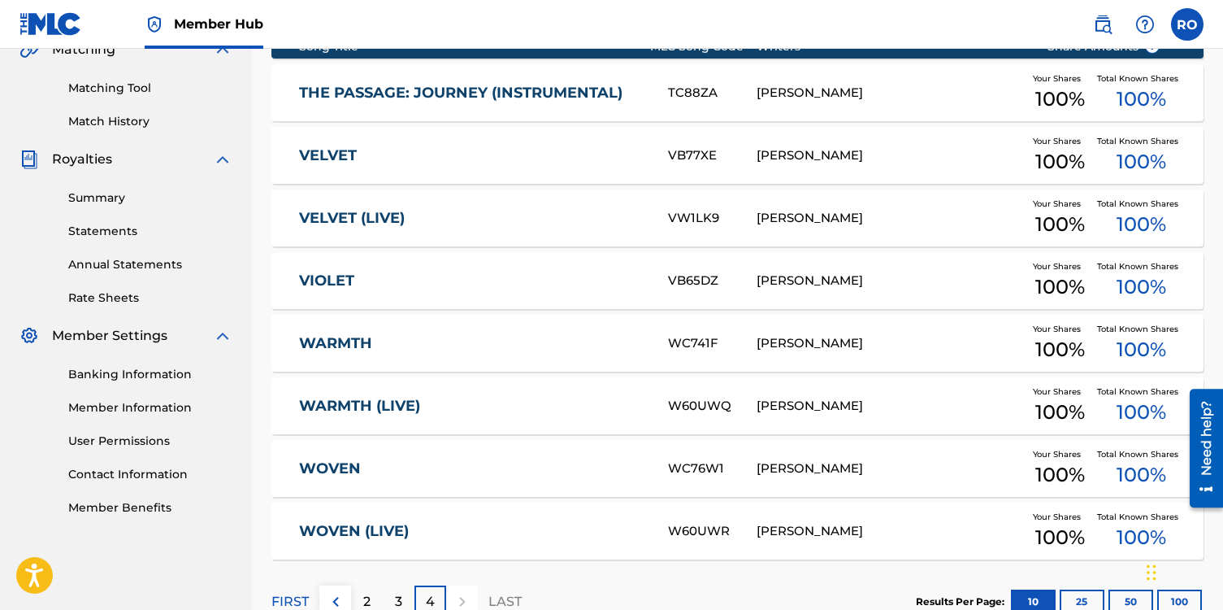
click at [316, 94] on link "THE PASSAGE: JOURNEY (INSTRUMENTAL)" at bounding box center [472, 93] width 347 height 19
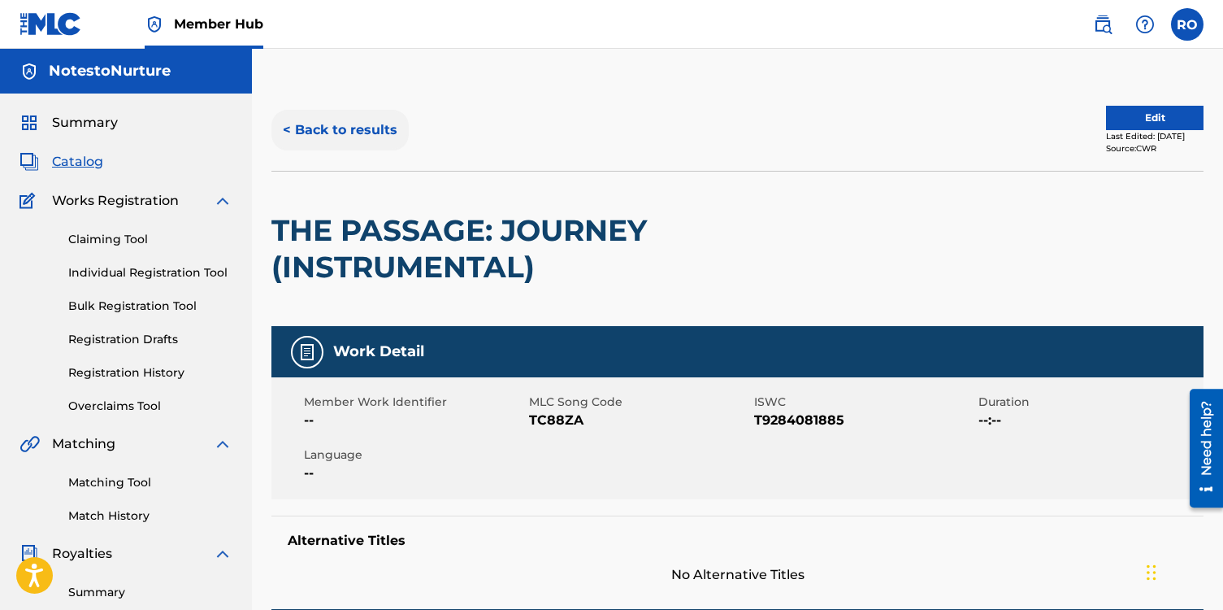
click at [290, 133] on button "< Back to results" at bounding box center [340, 130] width 137 height 41
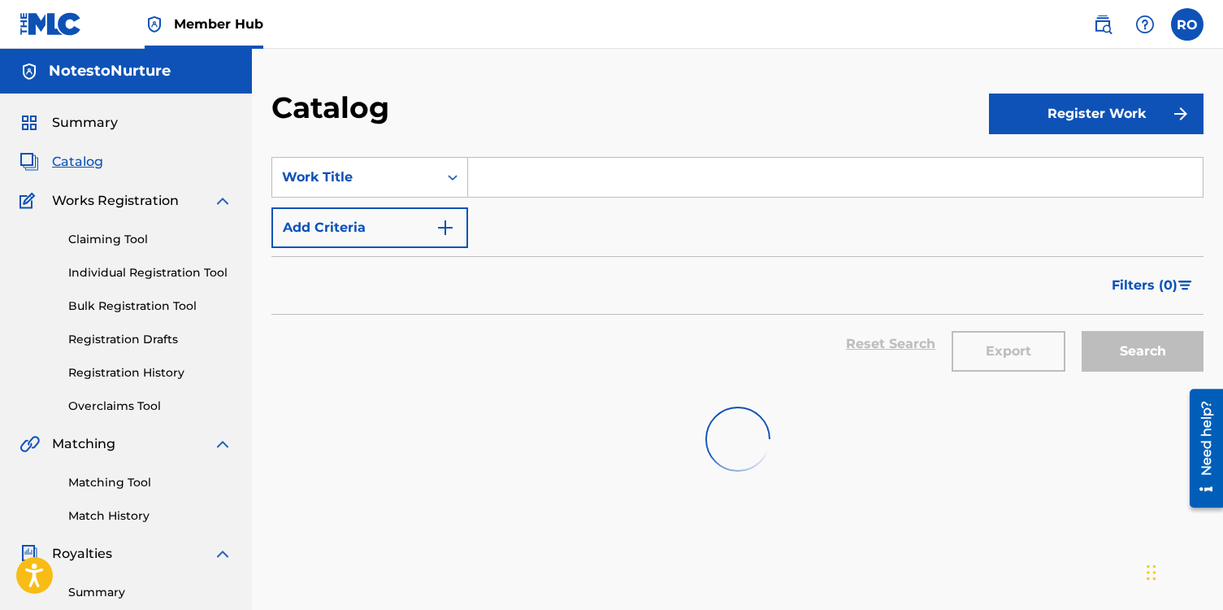
scroll to position [394, 0]
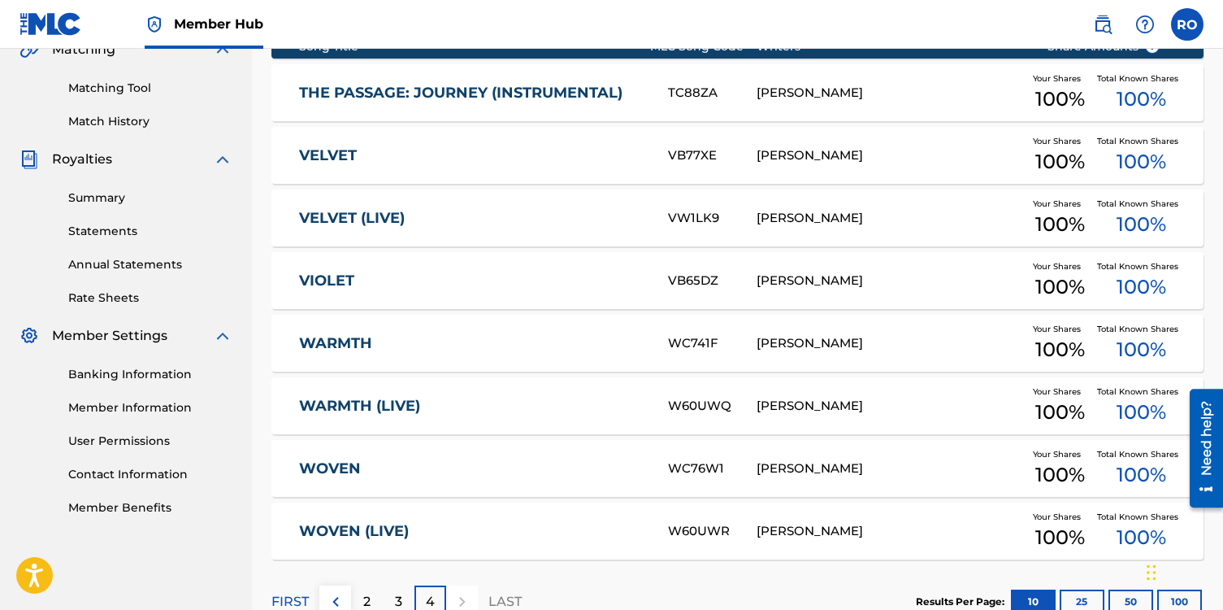
click at [348, 157] on link "VELVET" at bounding box center [472, 155] width 347 height 19
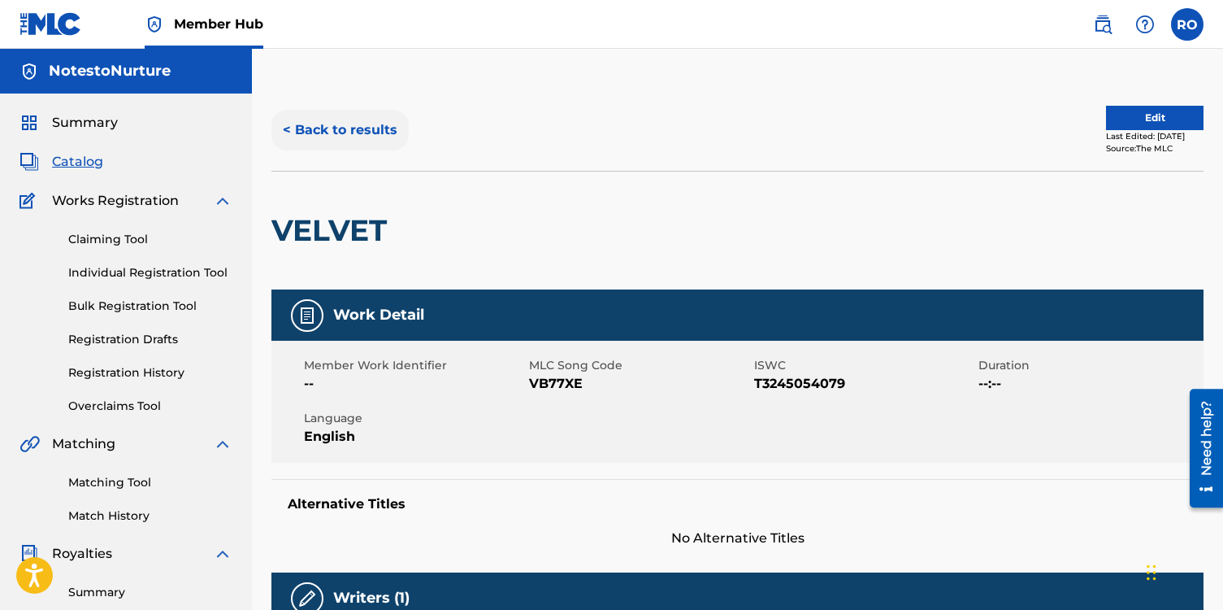
click at [315, 132] on button "< Back to results" at bounding box center [340, 130] width 137 height 41
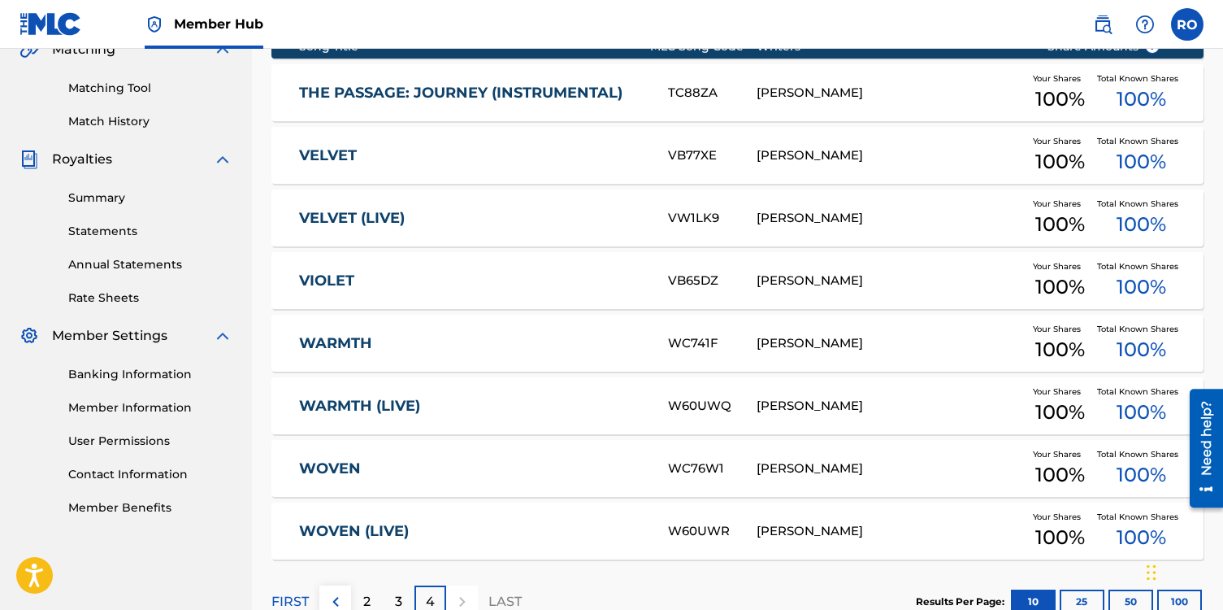
scroll to position [382, 0]
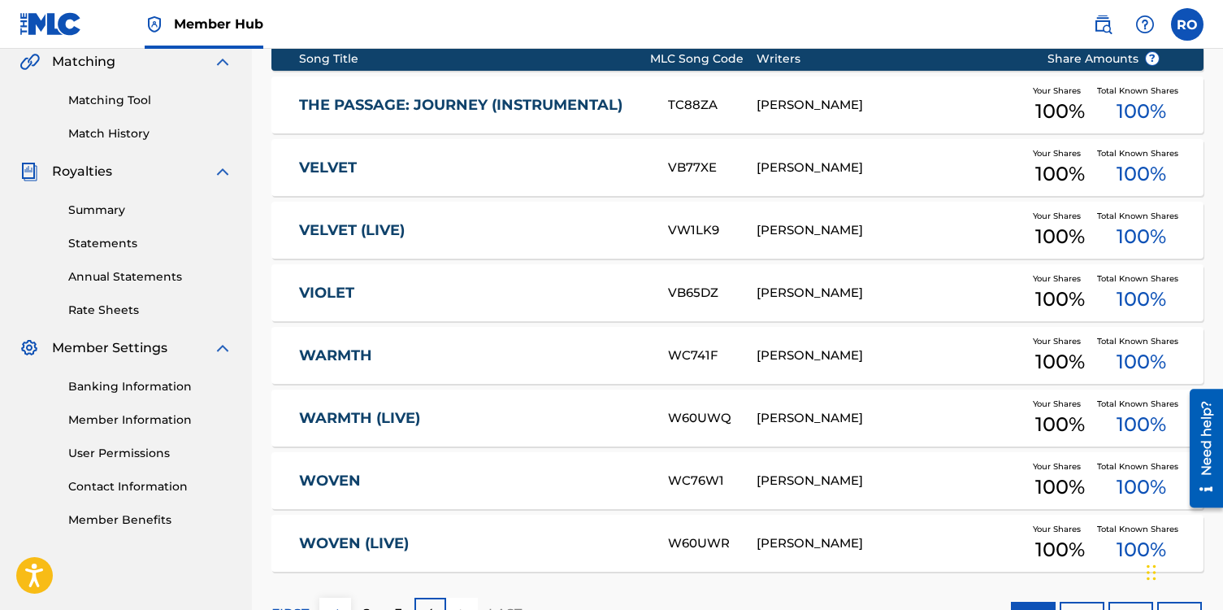
click at [378, 231] on link "VELVET (LIVE)" at bounding box center [472, 230] width 347 height 19
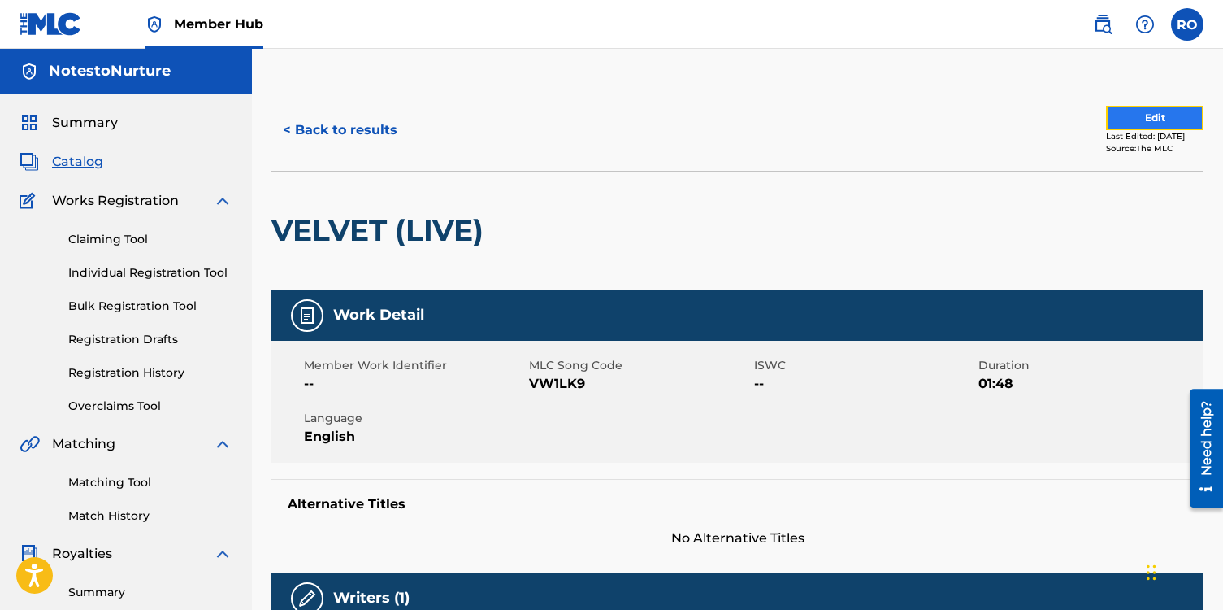
click at [1140, 119] on button "Edit" at bounding box center [1155, 118] width 98 height 24
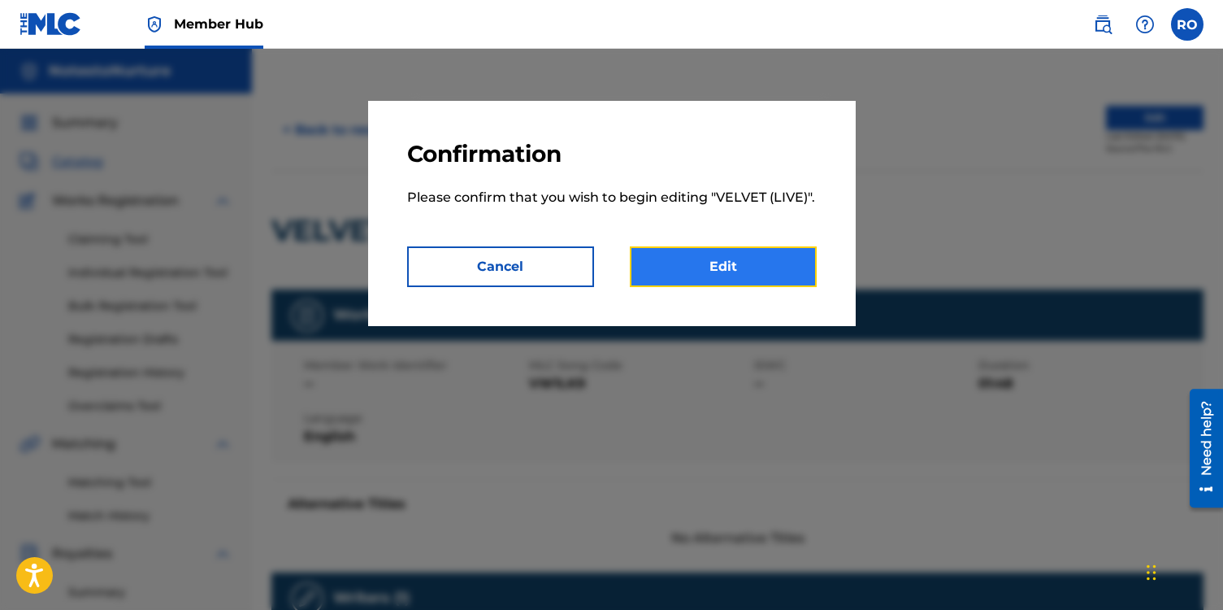
click at [777, 271] on link "Edit" at bounding box center [723, 266] width 187 height 41
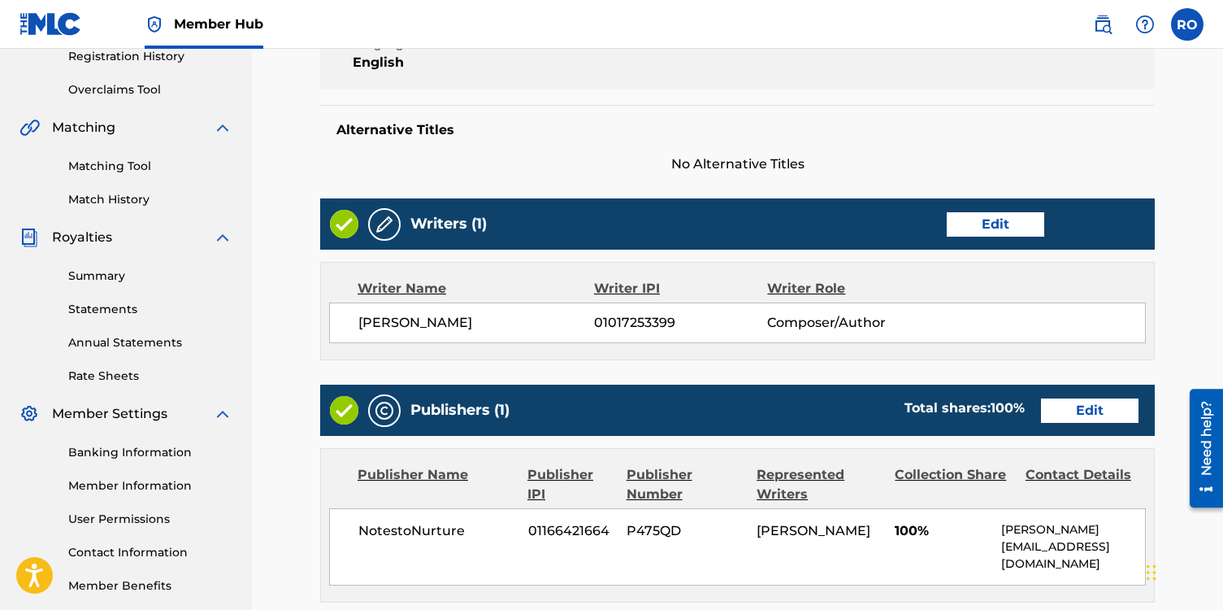
scroll to position [619, 0]
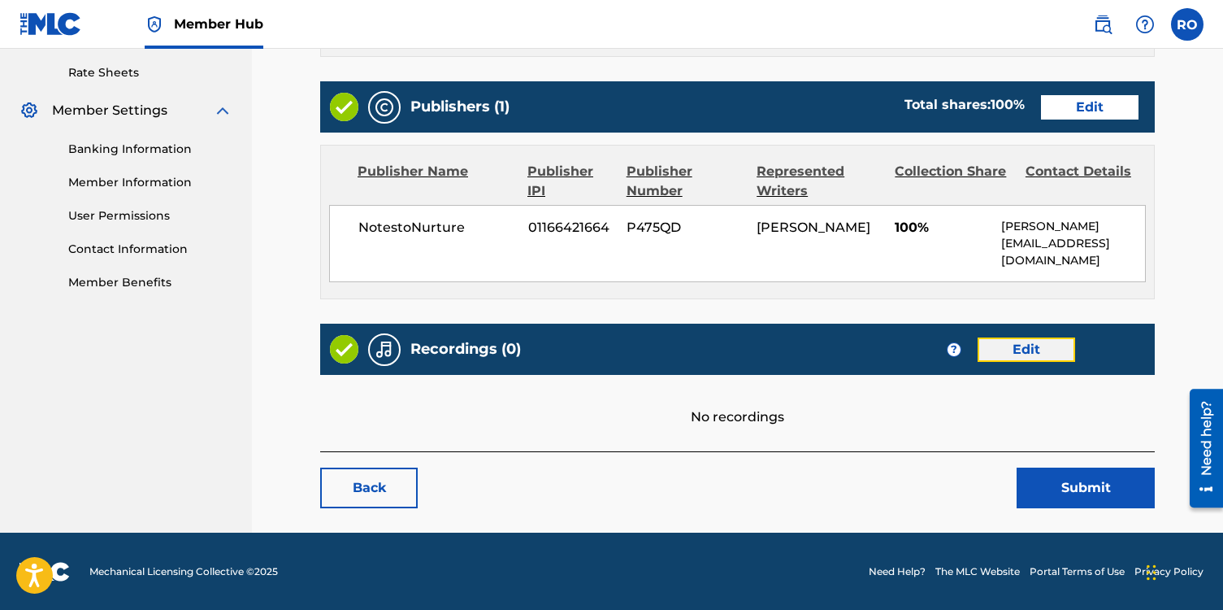
click at [1016, 346] on link "Edit" at bounding box center [1027, 349] width 98 height 24
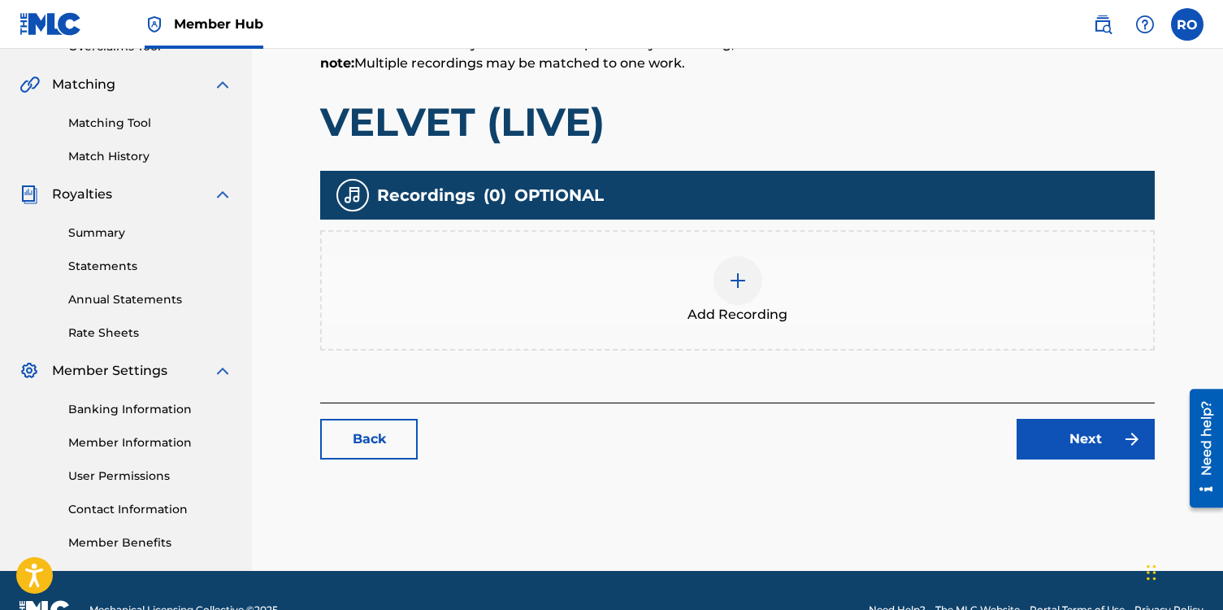
scroll to position [398, 0]
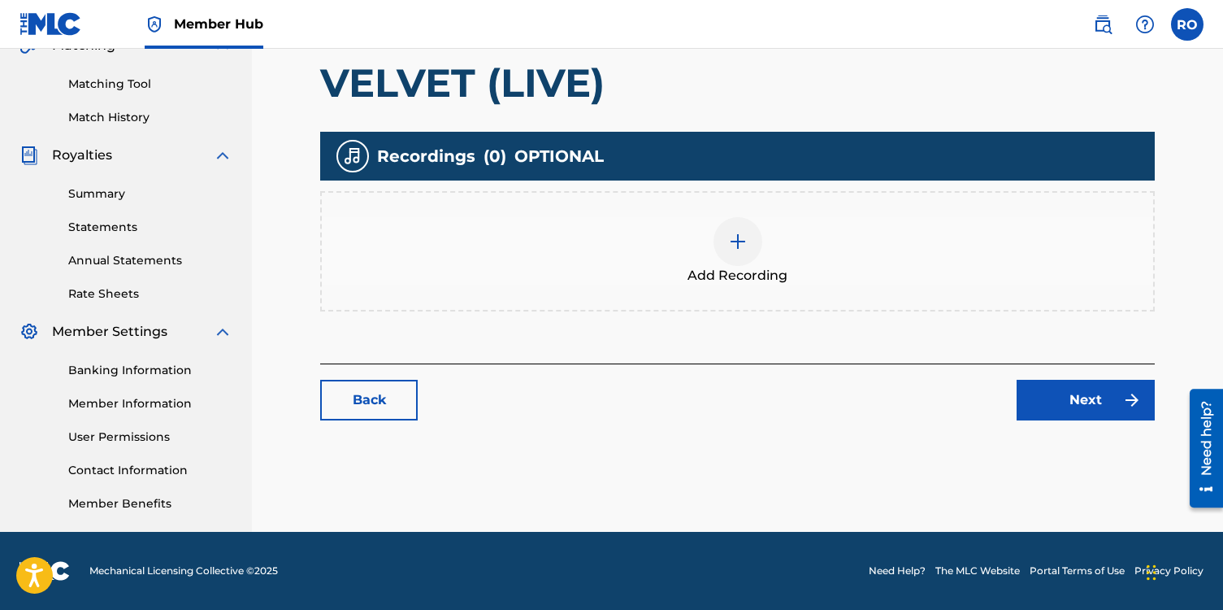
click at [736, 250] on div at bounding box center [738, 241] width 49 height 49
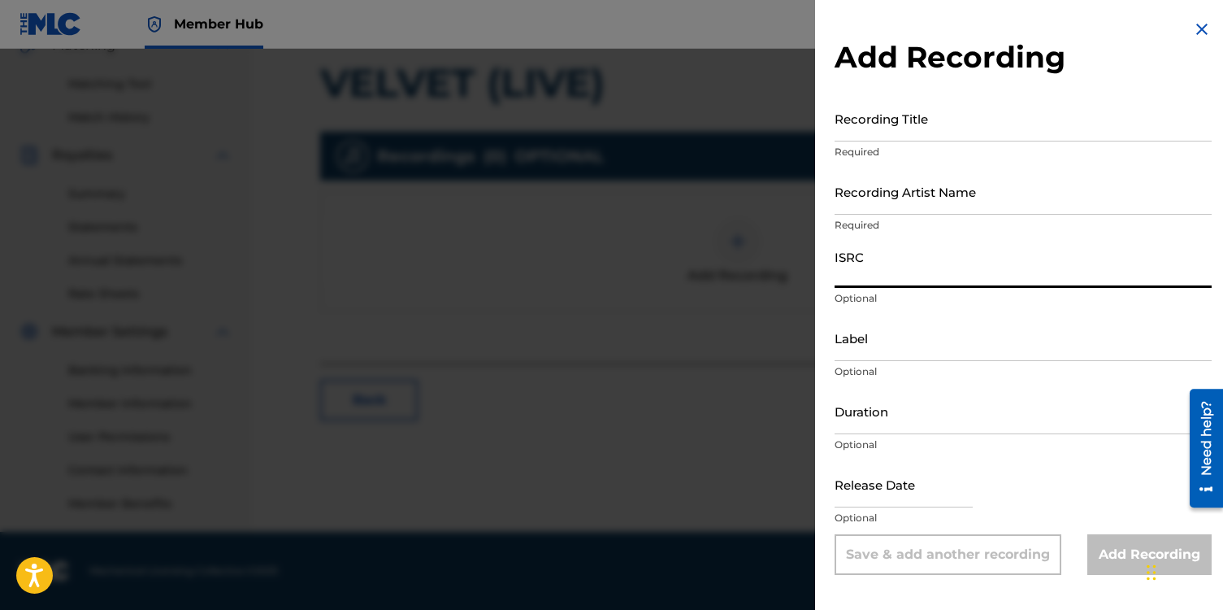
click at [858, 273] on input "ISRC" at bounding box center [1023, 264] width 377 height 46
paste input "qt3tb2425246"
type input "qt3tb2425246"
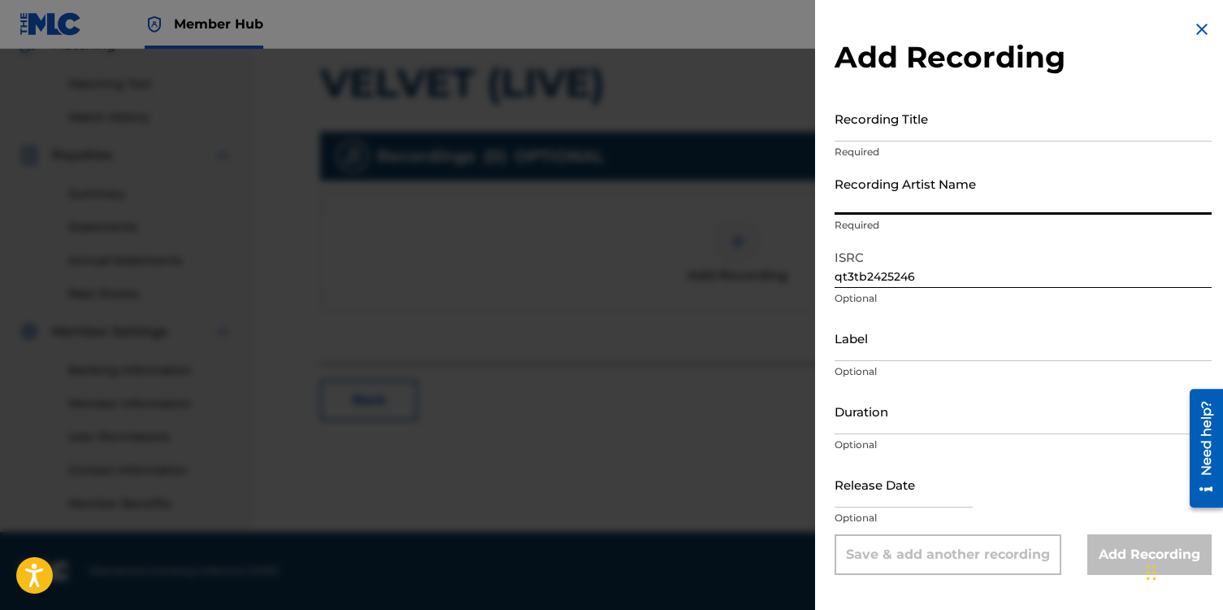
click at [845, 197] on input "Recording Artist Name" at bounding box center [1023, 191] width 377 height 46
type input "[PERSON_NAME]"
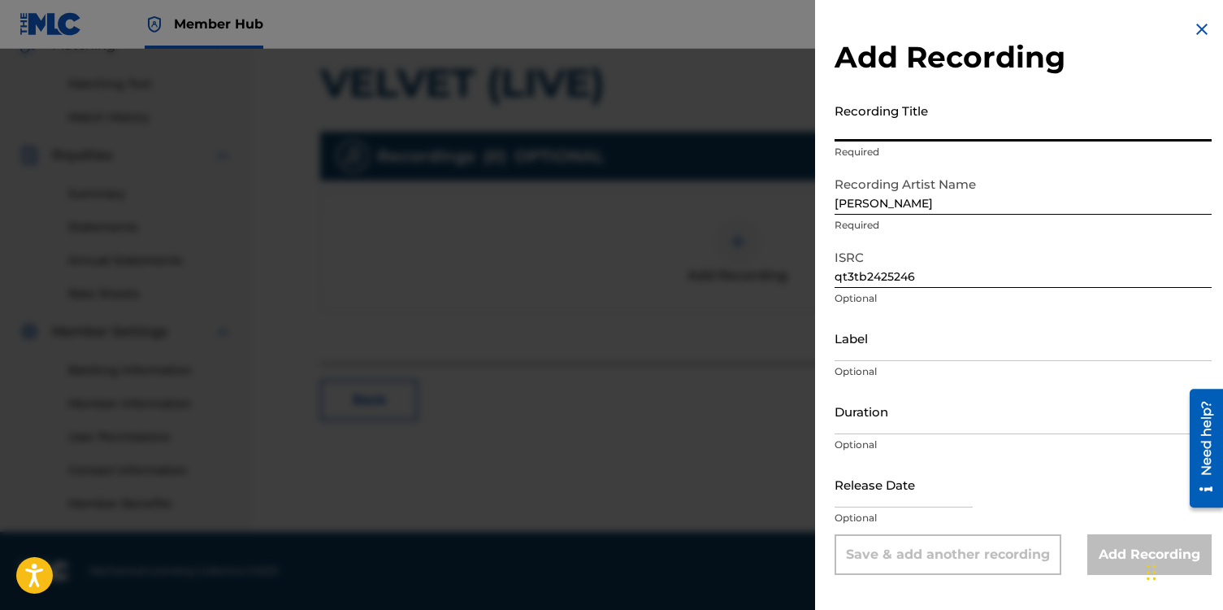
click at [874, 123] on input "Recording Title" at bounding box center [1023, 118] width 377 height 46
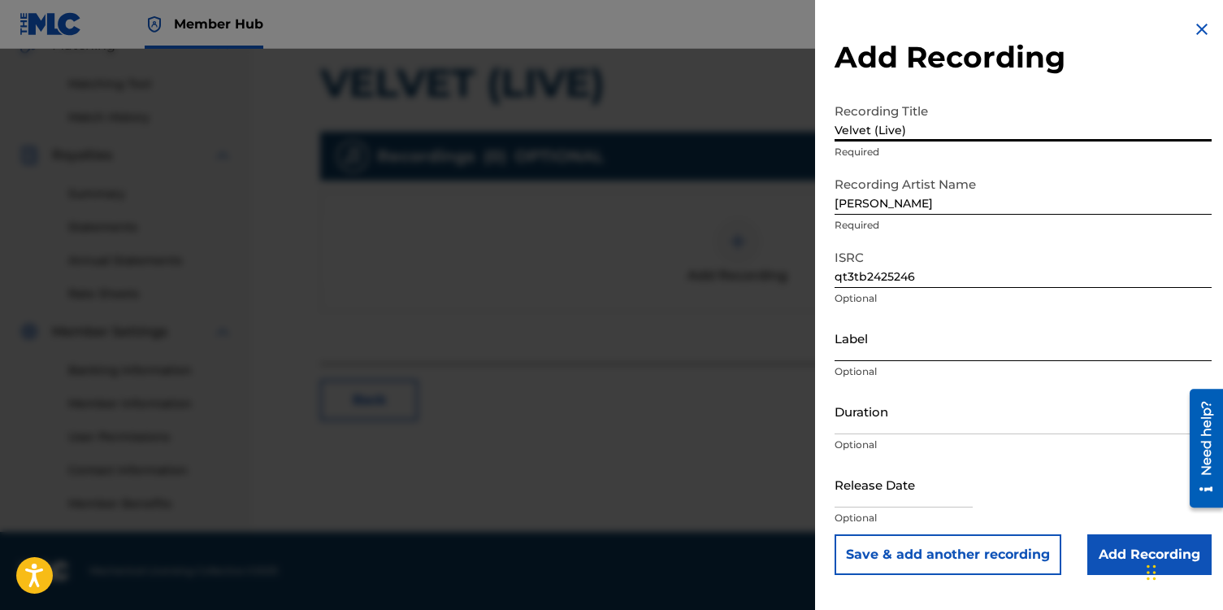
type input "Velvet (Live)"
click at [876, 342] on input "Label" at bounding box center [1023, 338] width 377 height 46
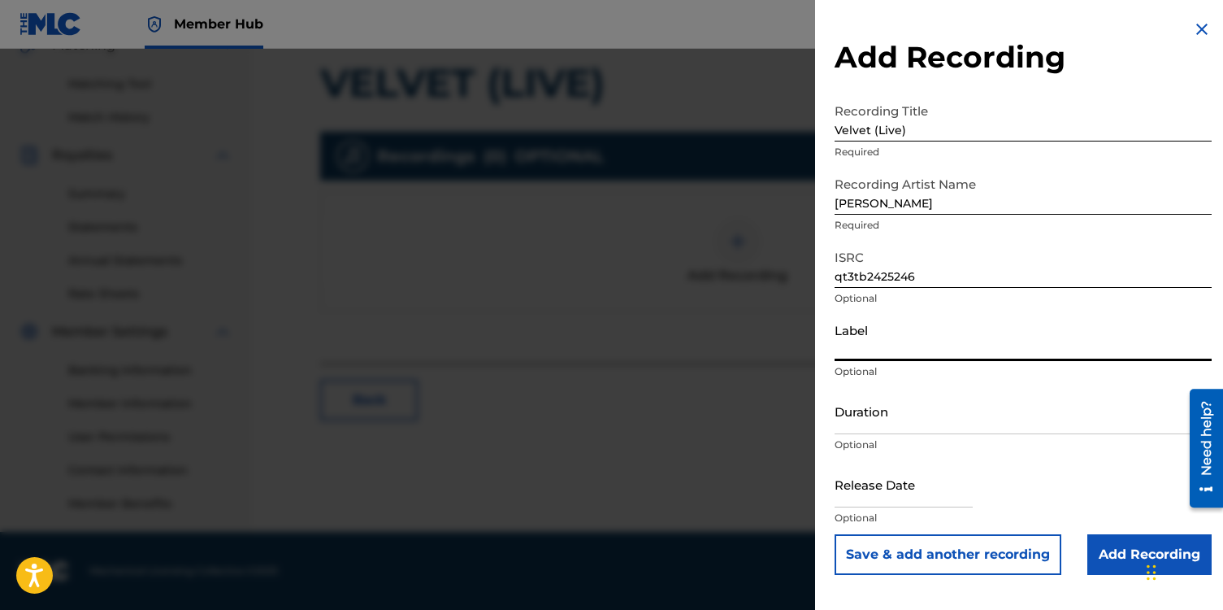
type input "NotestoNurture"
click at [904, 420] on input "Duration" at bounding box center [1023, 411] width 377 height 46
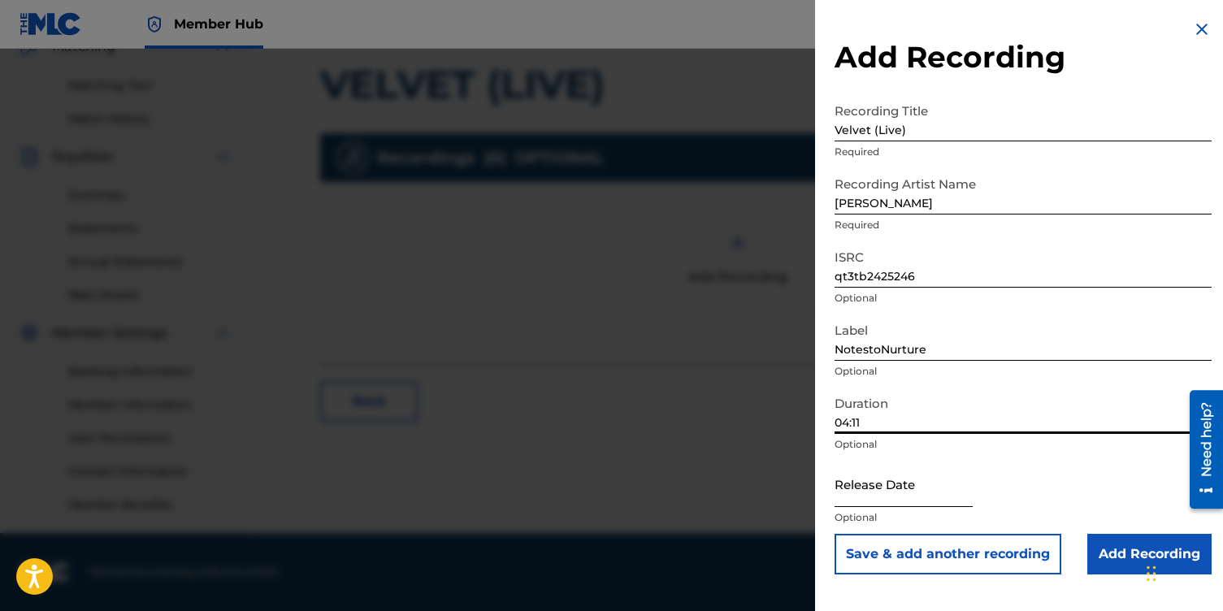
type input "04:11"
select select "8"
select select "2025"
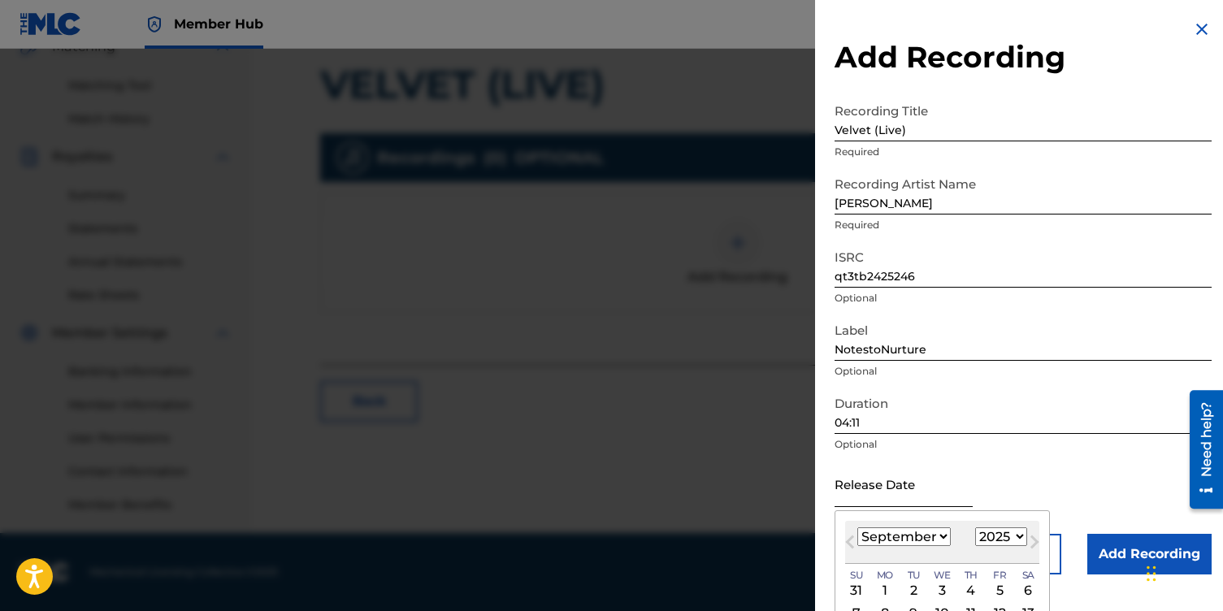
click at [905, 498] on input "text" at bounding box center [904, 484] width 138 height 46
type input "[DATE]"
select select "0"
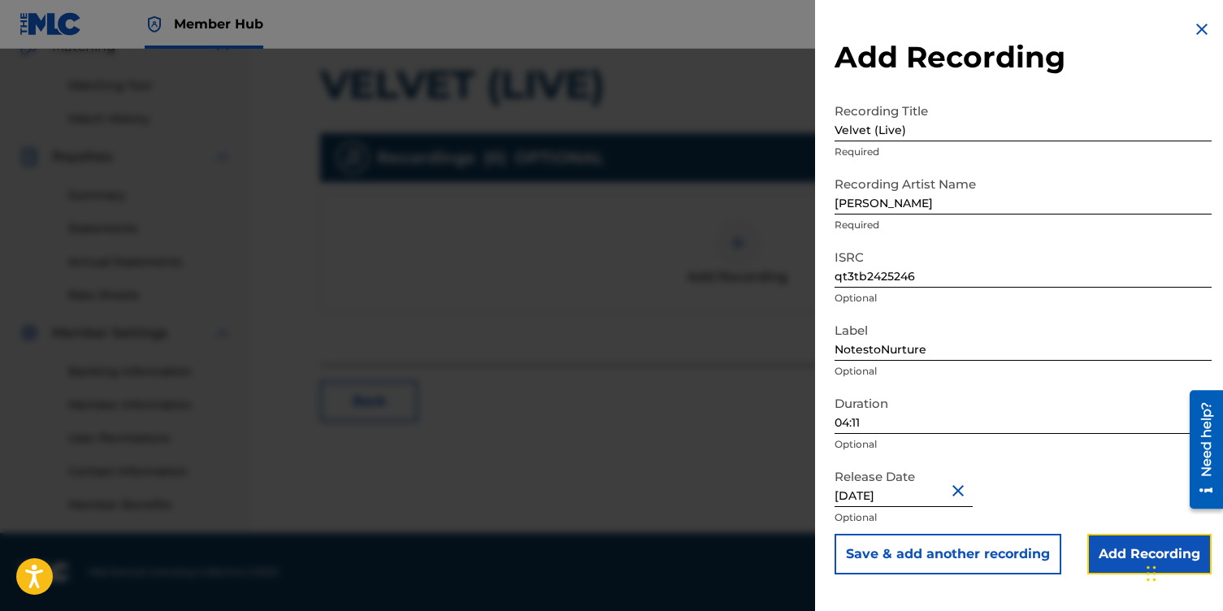
click at [1136, 560] on input "Add Recording" at bounding box center [1150, 554] width 124 height 41
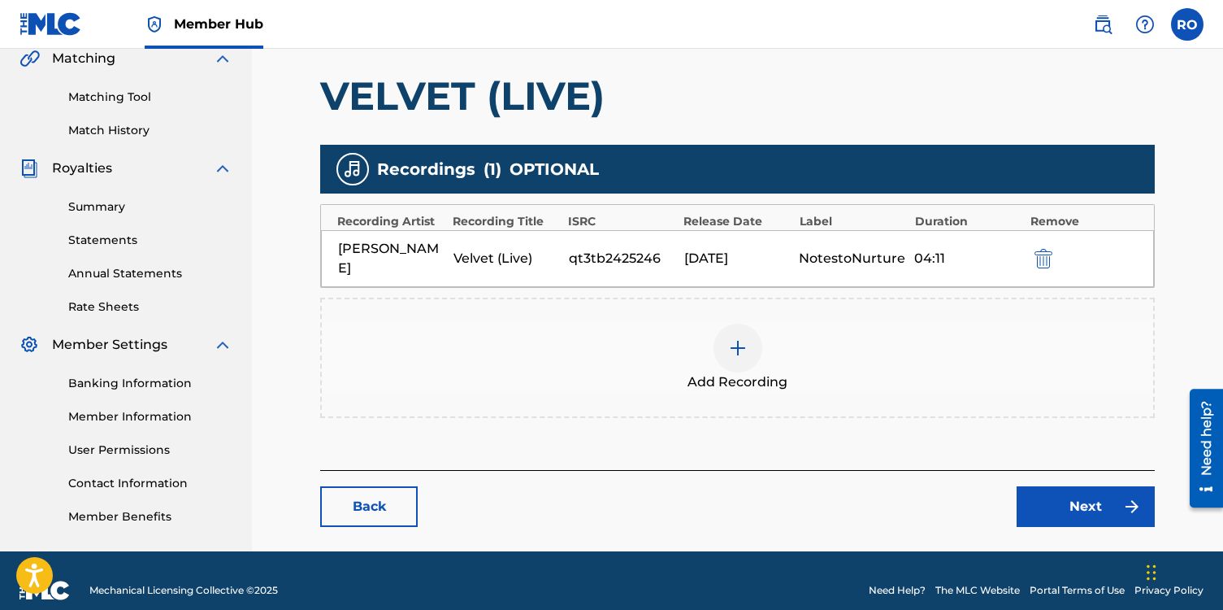
scroll to position [405, 0]
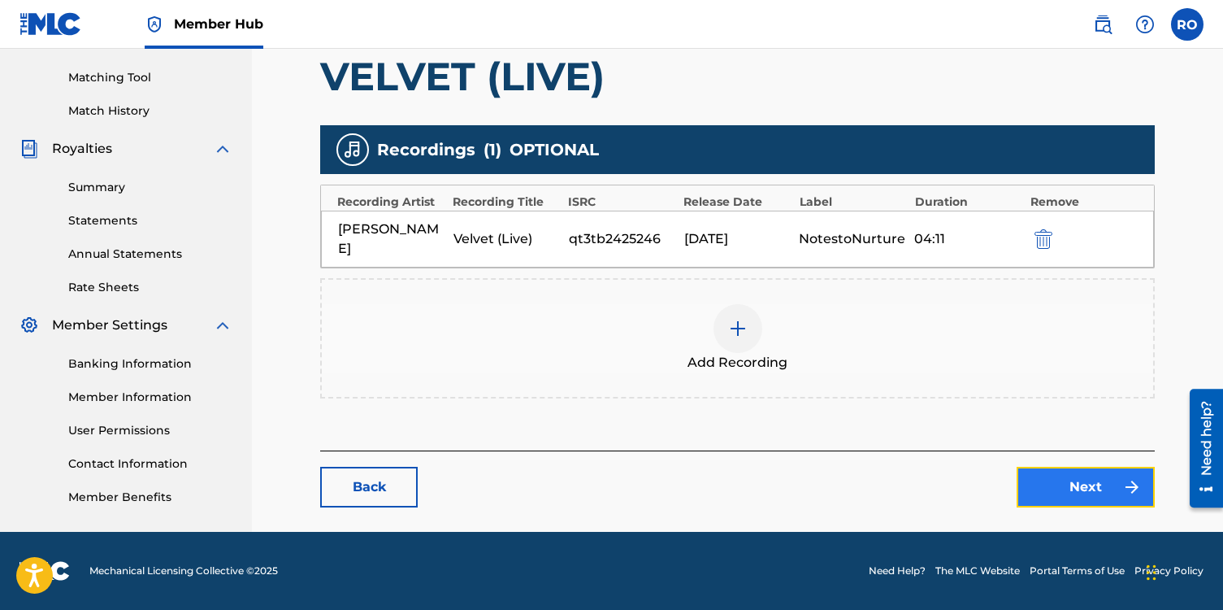
click at [1043, 481] on link "Next" at bounding box center [1086, 487] width 138 height 41
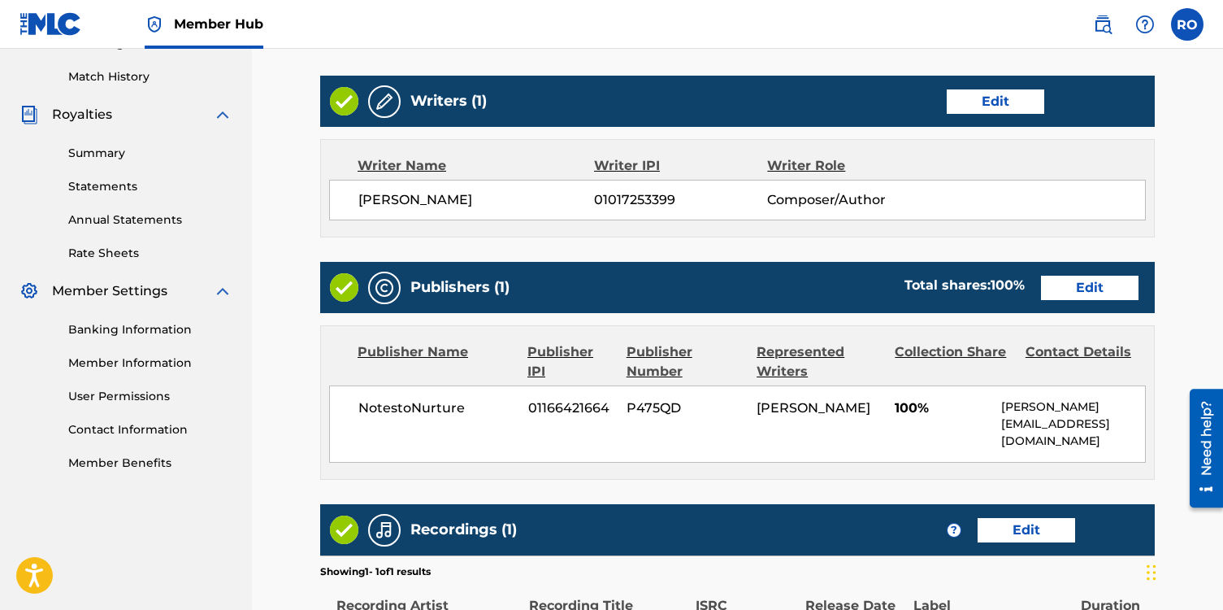
scroll to position [672, 0]
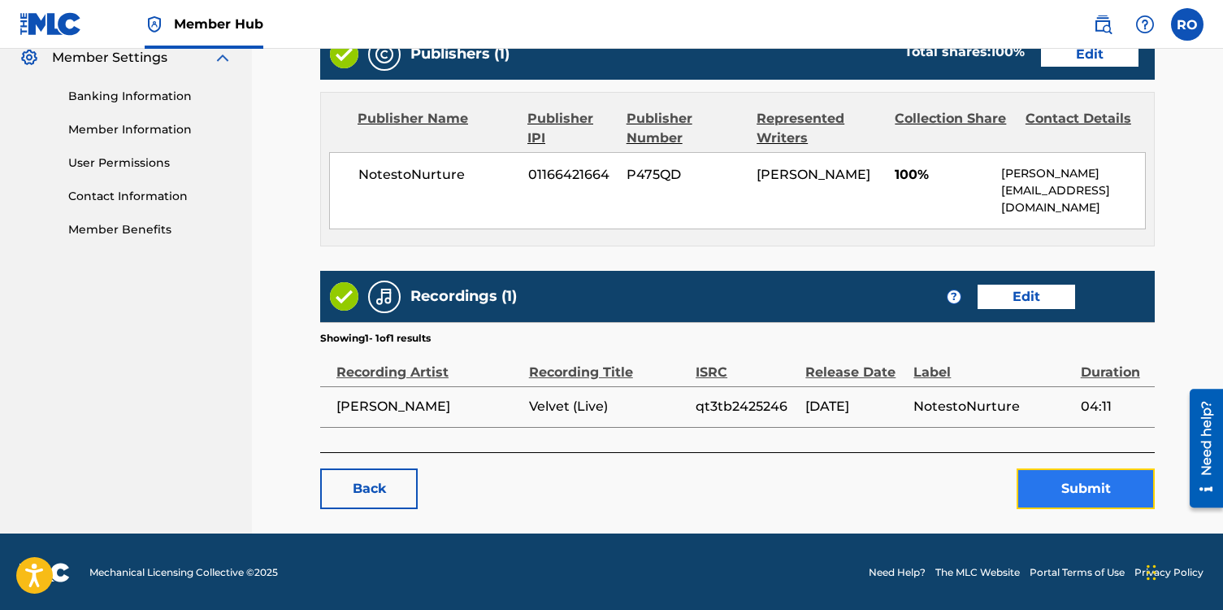
click at [1058, 490] on button "Submit" at bounding box center [1086, 488] width 138 height 41
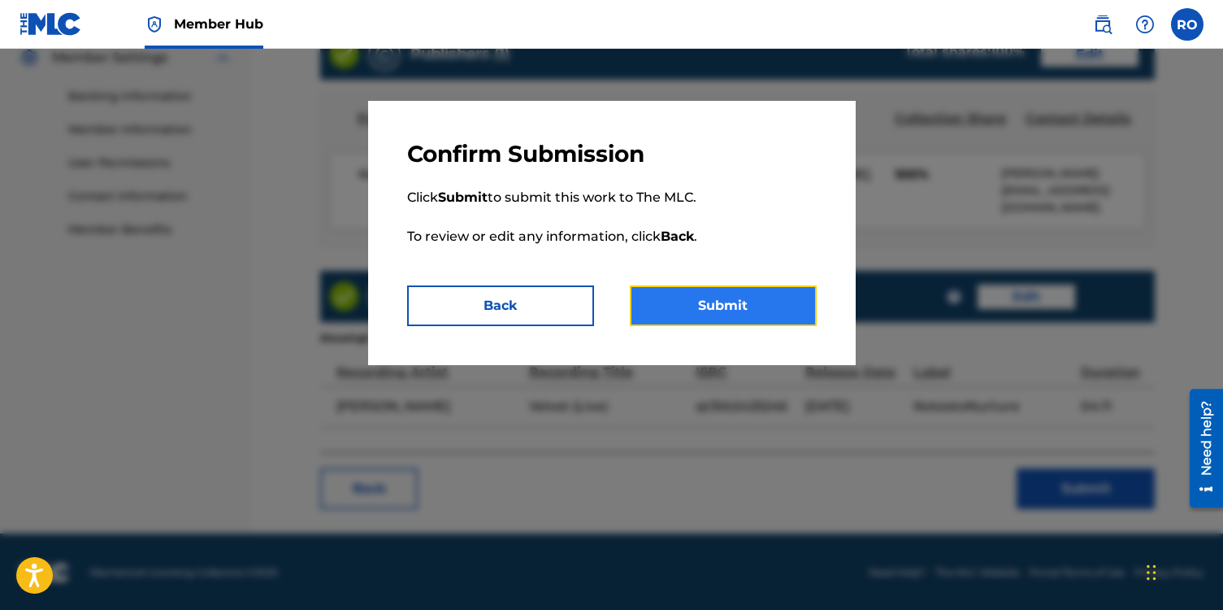
click at [728, 306] on button "Submit" at bounding box center [723, 305] width 187 height 41
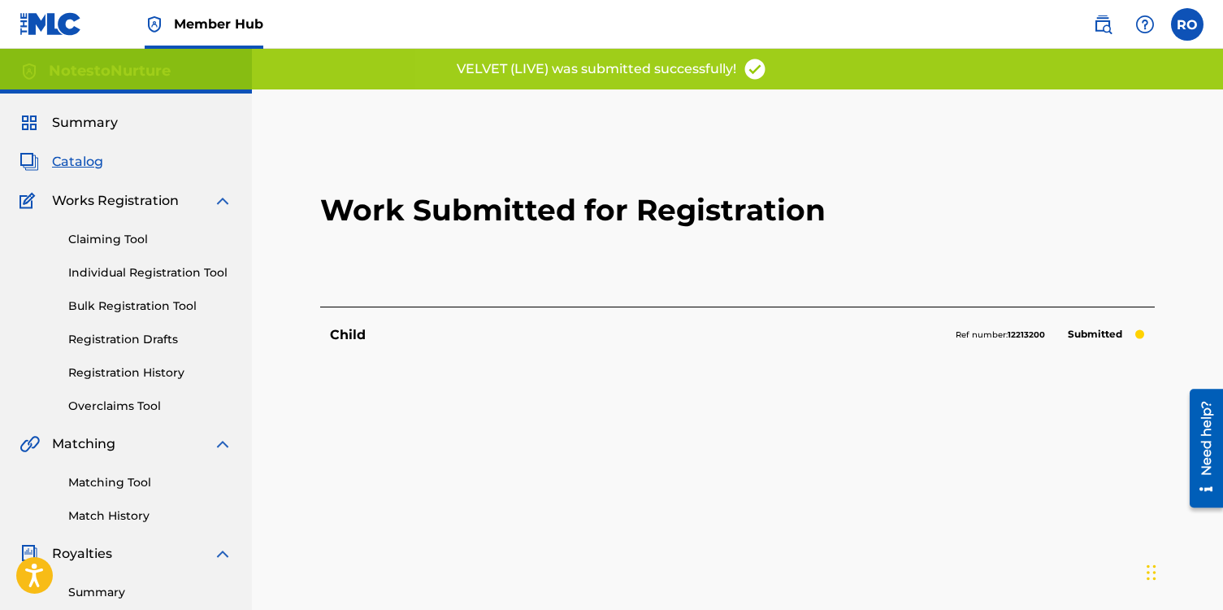
click at [96, 167] on span "Catalog" at bounding box center [77, 162] width 51 height 20
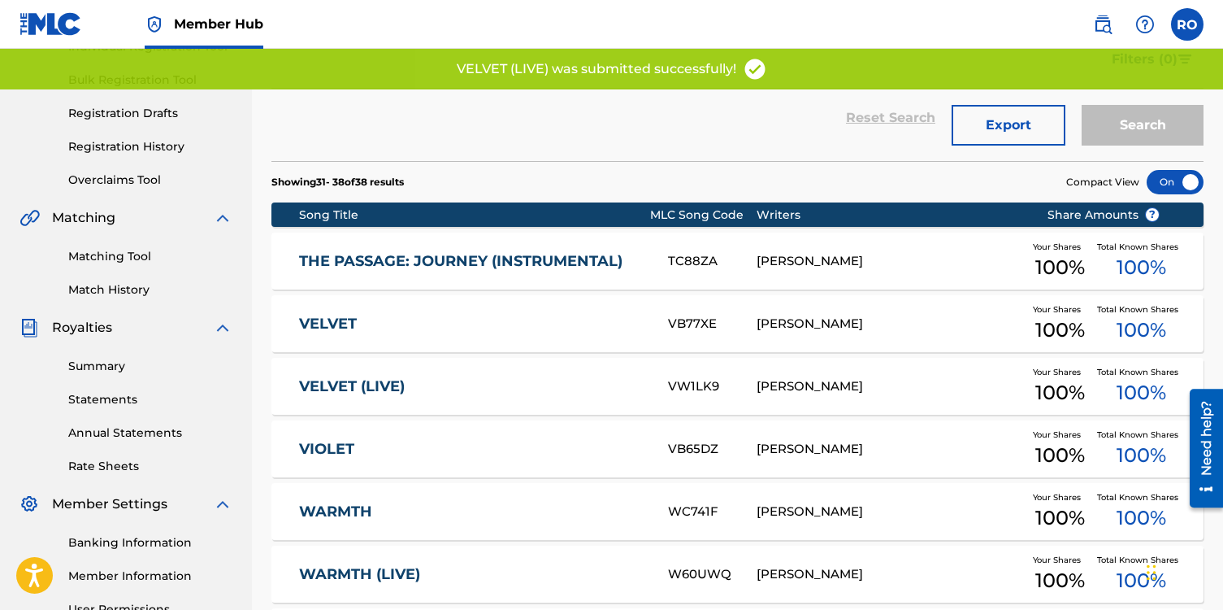
scroll to position [291, 0]
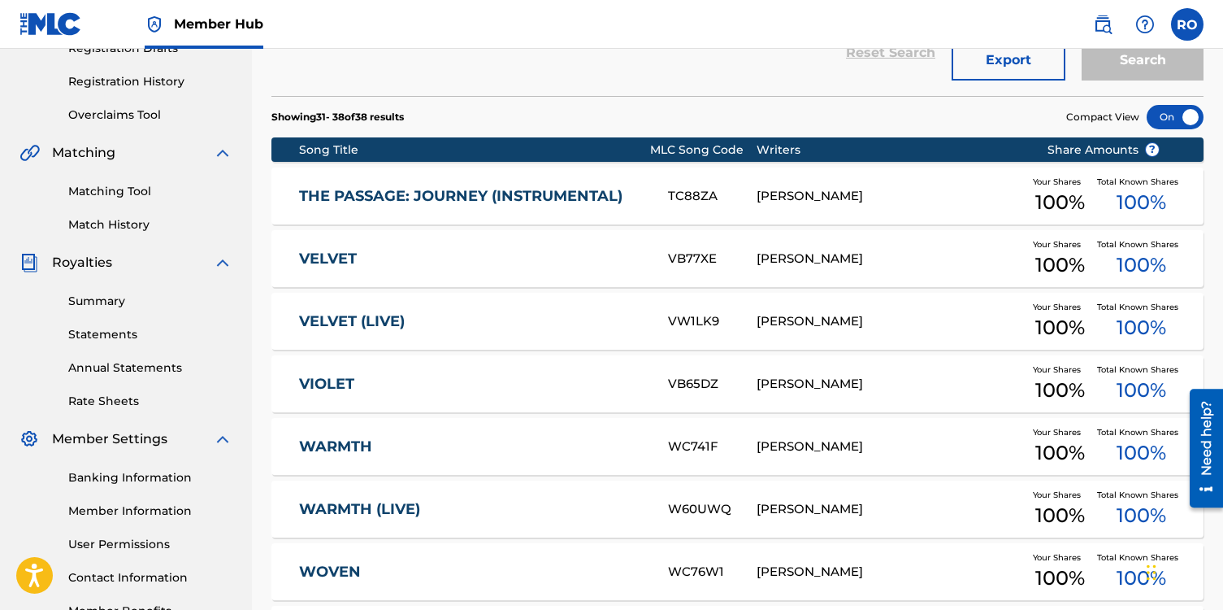
click at [354, 265] on link "VELVET" at bounding box center [472, 259] width 347 height 19
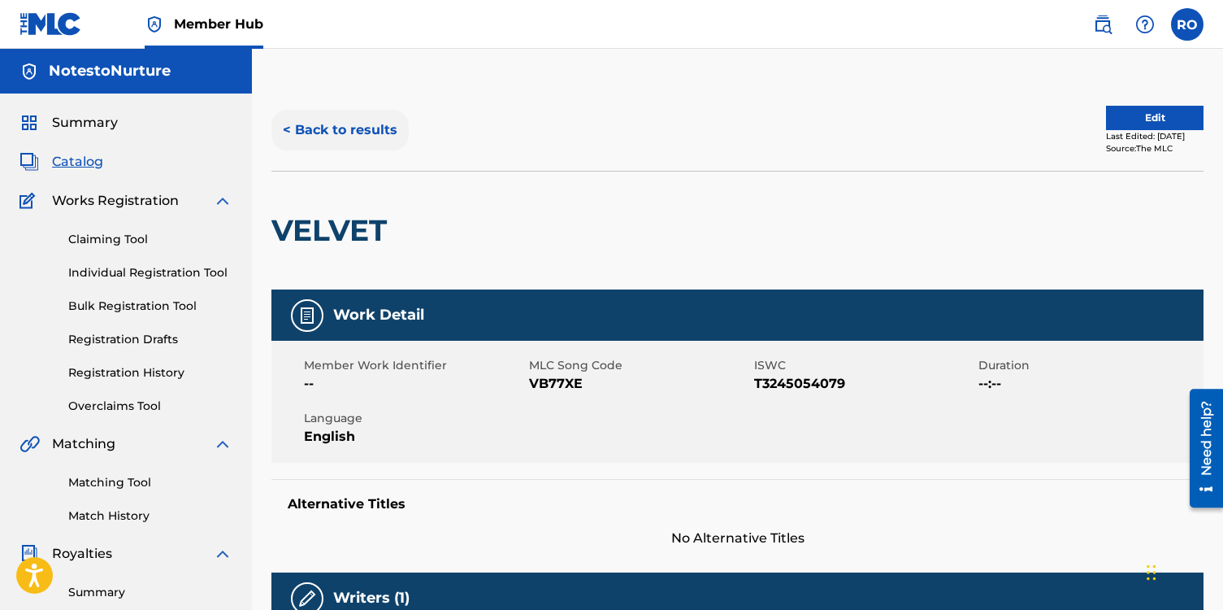
click at [287, 132] on button "< Back to results" at bounding box center [340, 130] width 137 height 41
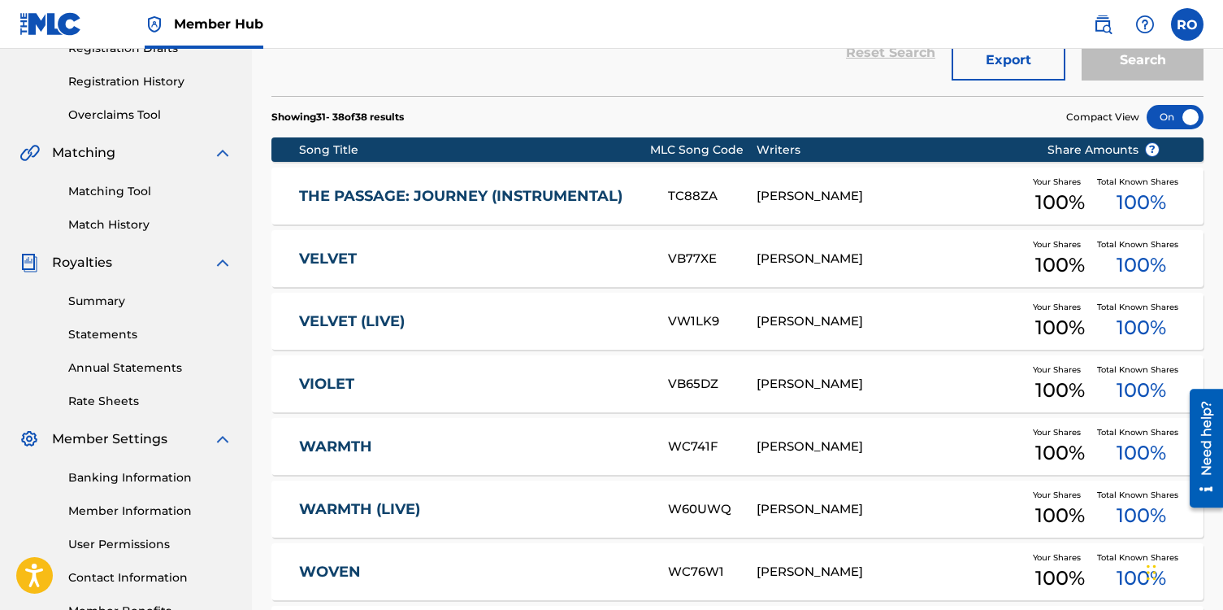
click at [469, 382] on link "VIOLET" at bounding box center [472, 384] width 347 height 19
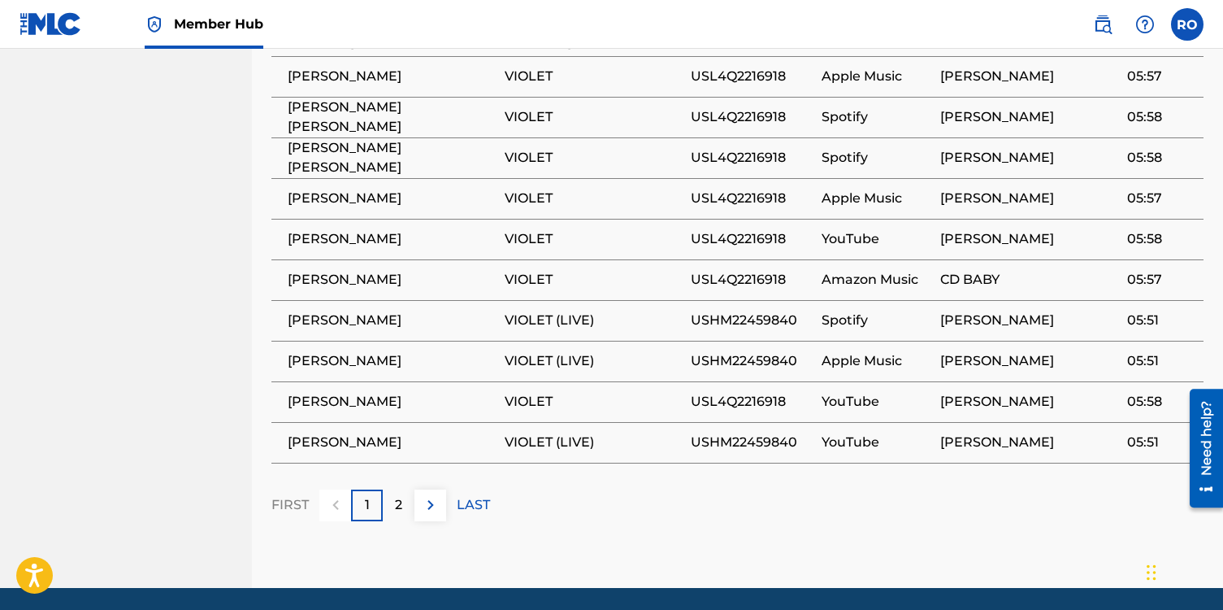
scroll to position [1061, 0]
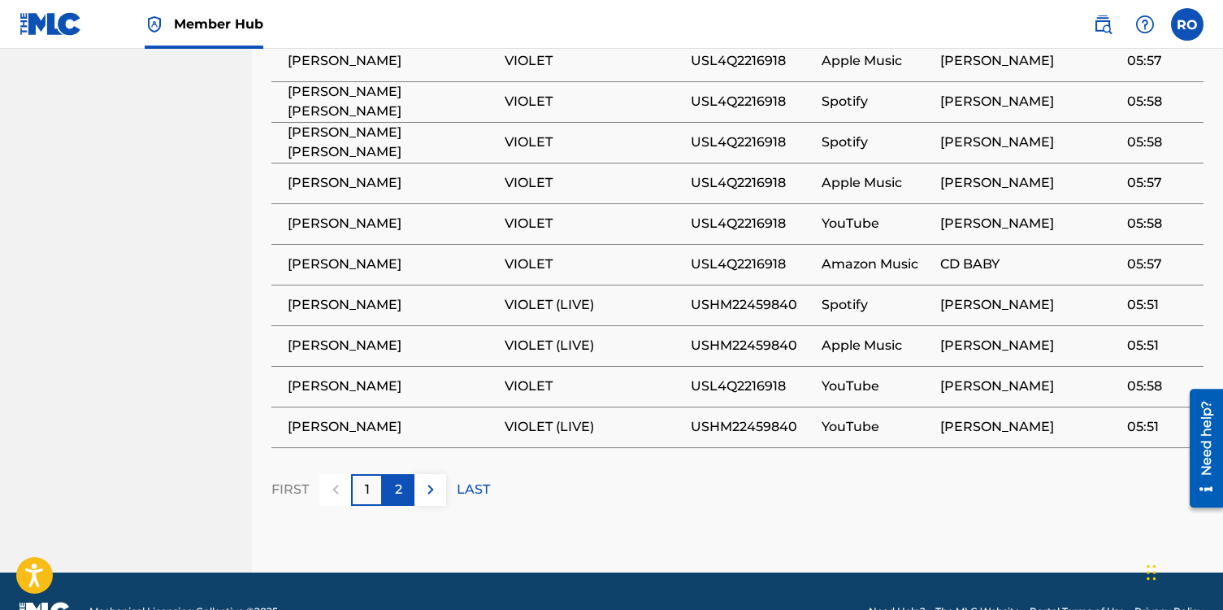
click at [405, 506] on div "2" at bounding box center [399, 490] width 32 height 32
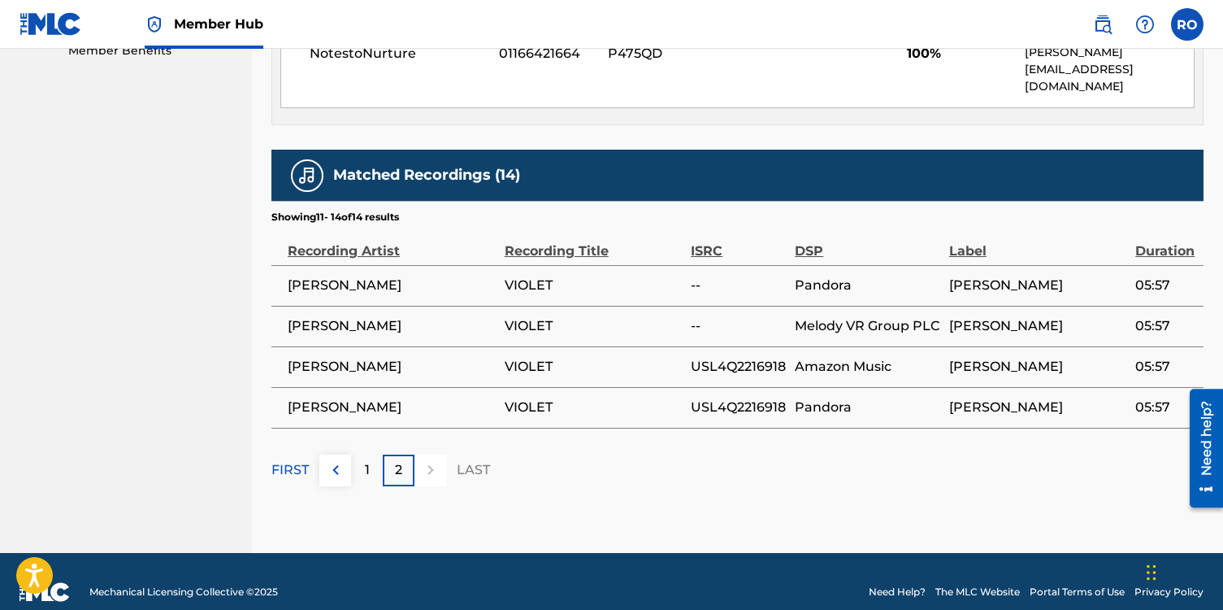
scroll to position [0, 0]
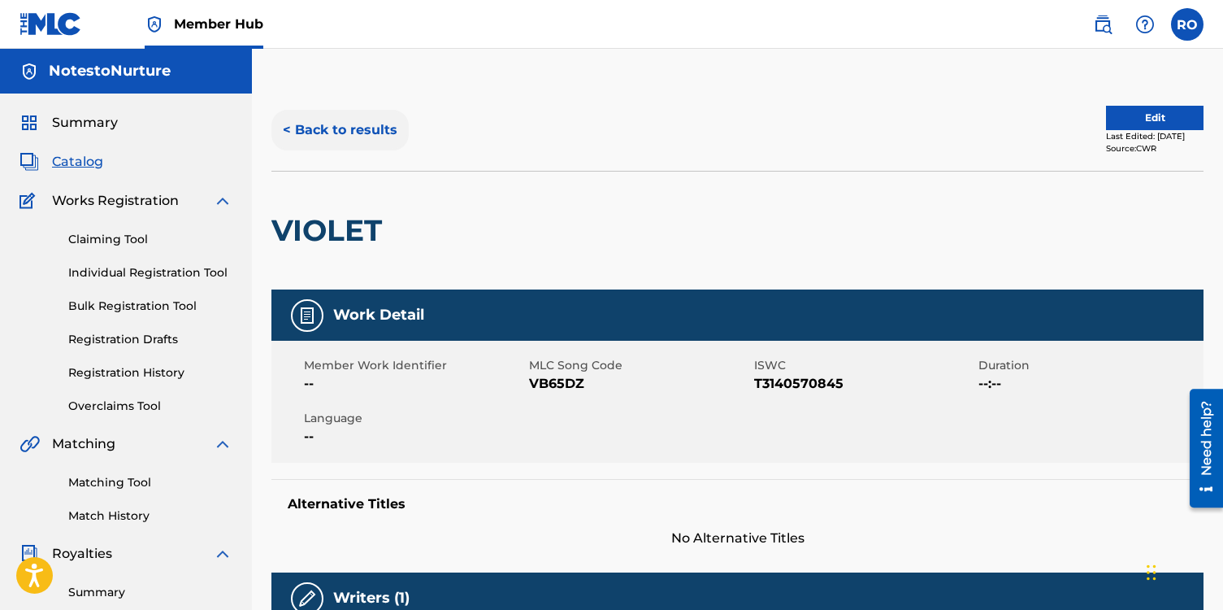
click at [289, 128] on button "< Back to results" at bounding box center [340, 130] width 137 height 41
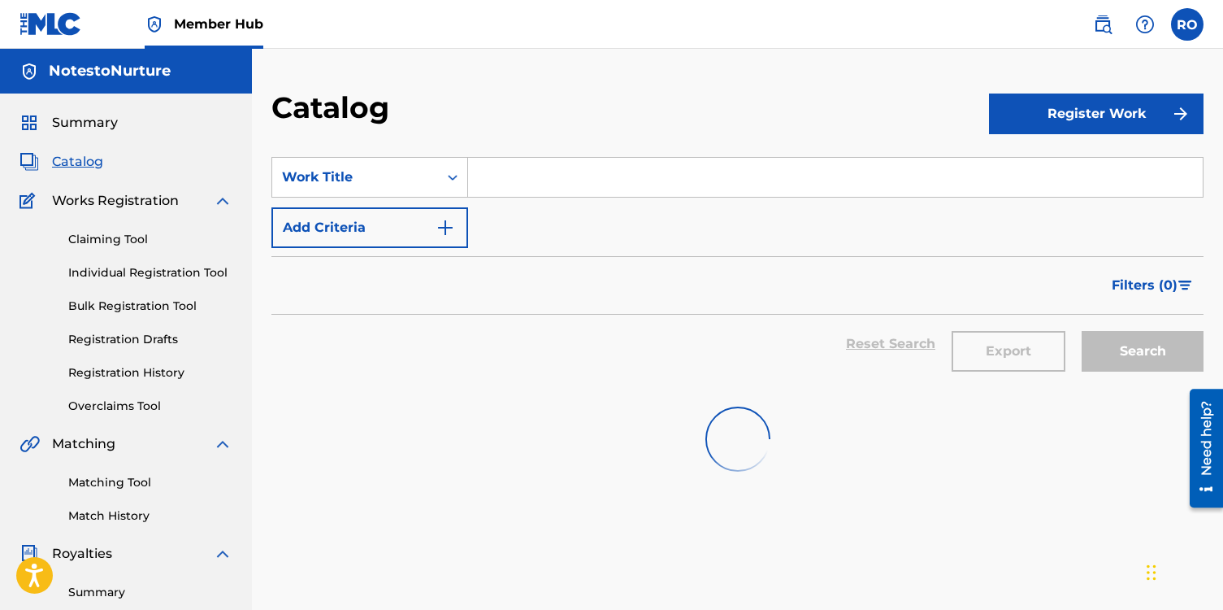
scroll to position [291, 0]
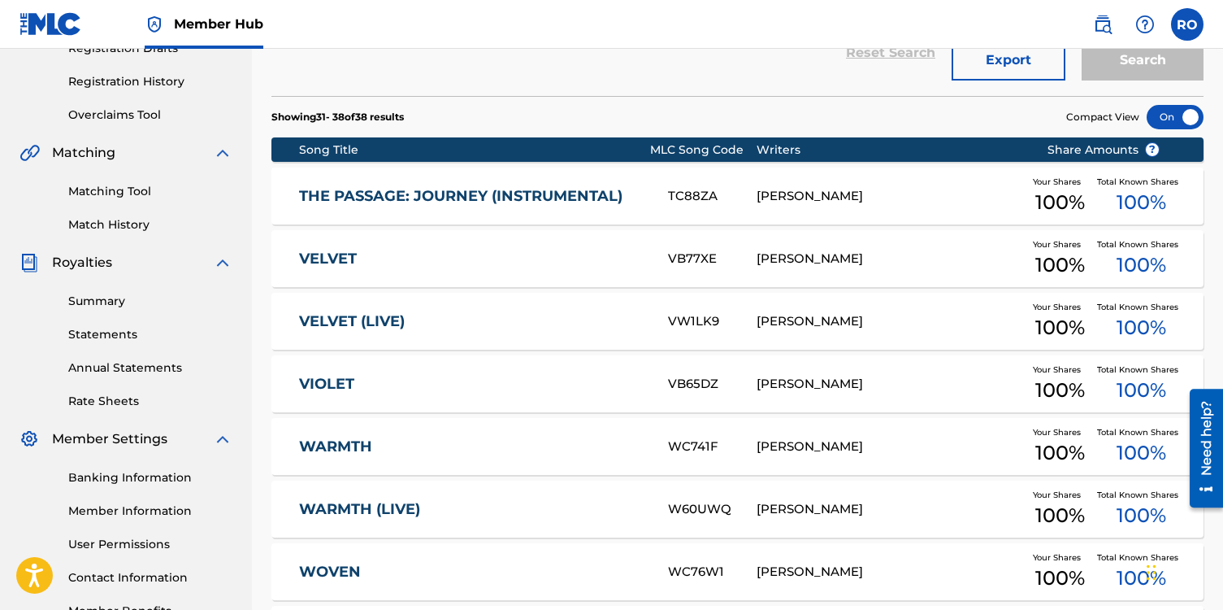
click at [398, 441] on link "WARMTH" at bounding box center [472, 446] width 347 height 19
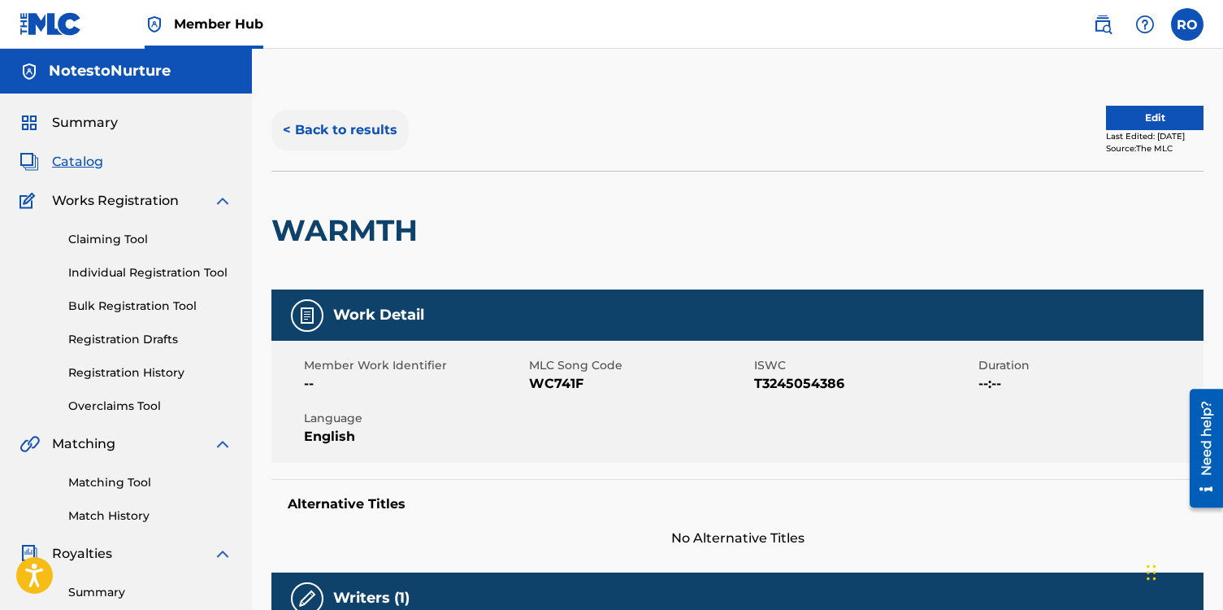
click at [290, 128] on button "< Back to results" at bounding box center [340, 130] width 137 height 41
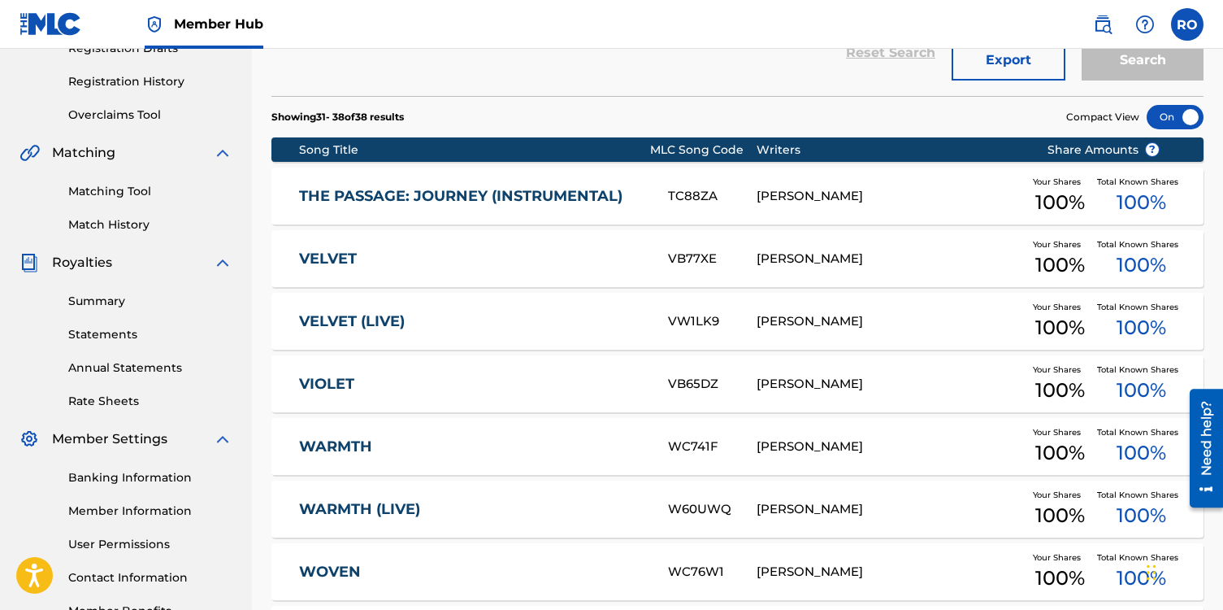
click at [372, 509] on link "WARMTH (LIVE)" at bounding box center [472, 509] width 347 height 19
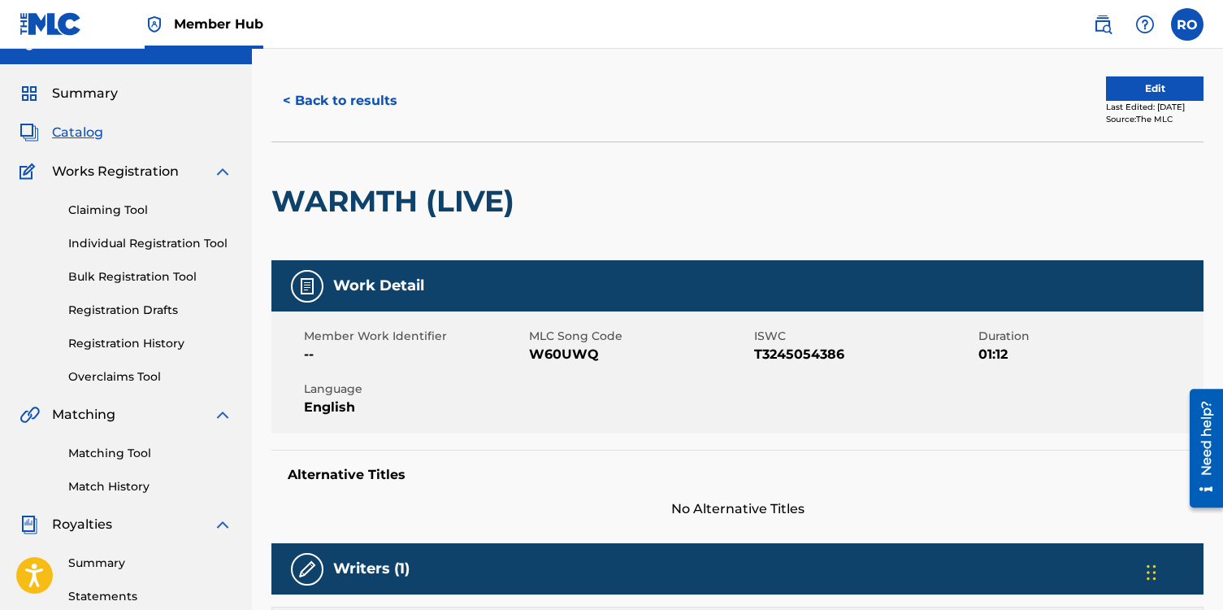
scroll to position [23, 0]
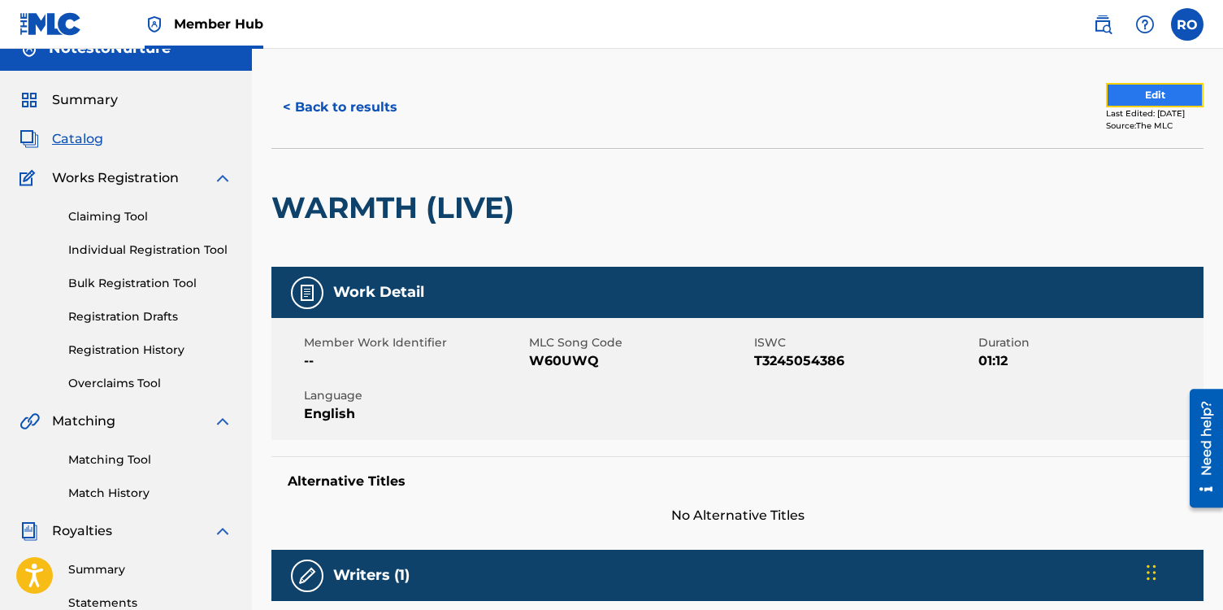
click at [1131, 94] on button "Edit" at bounding box center [1155, 95] width 98 height 24
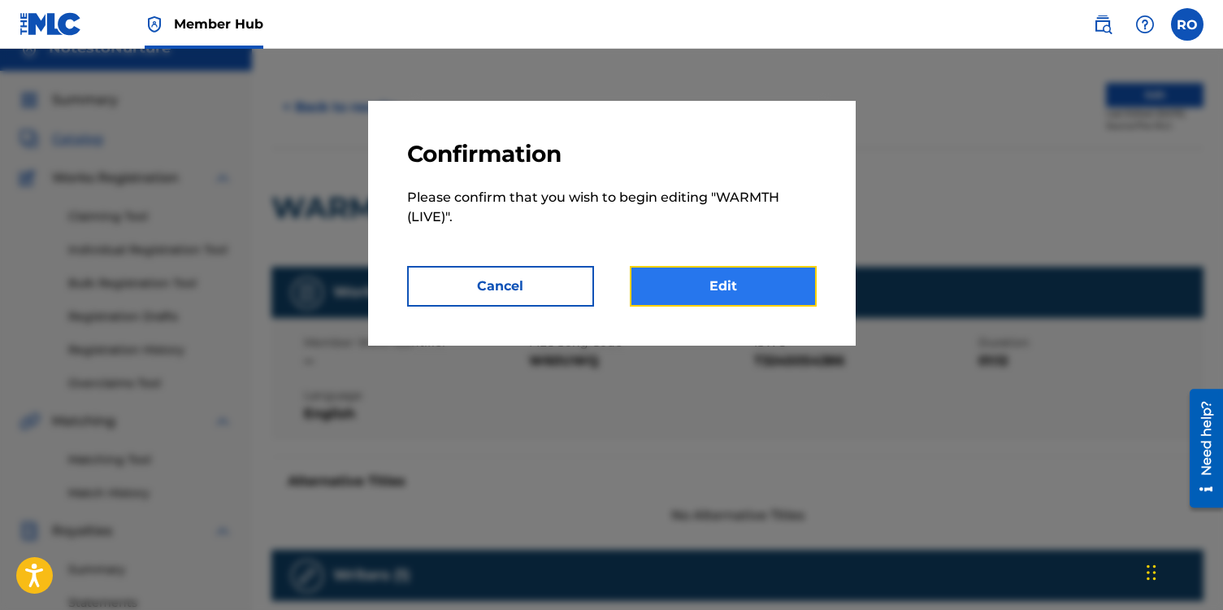
click at [726, 289] on link "Edit" at bounding box center [723, 286] width 187 height 41
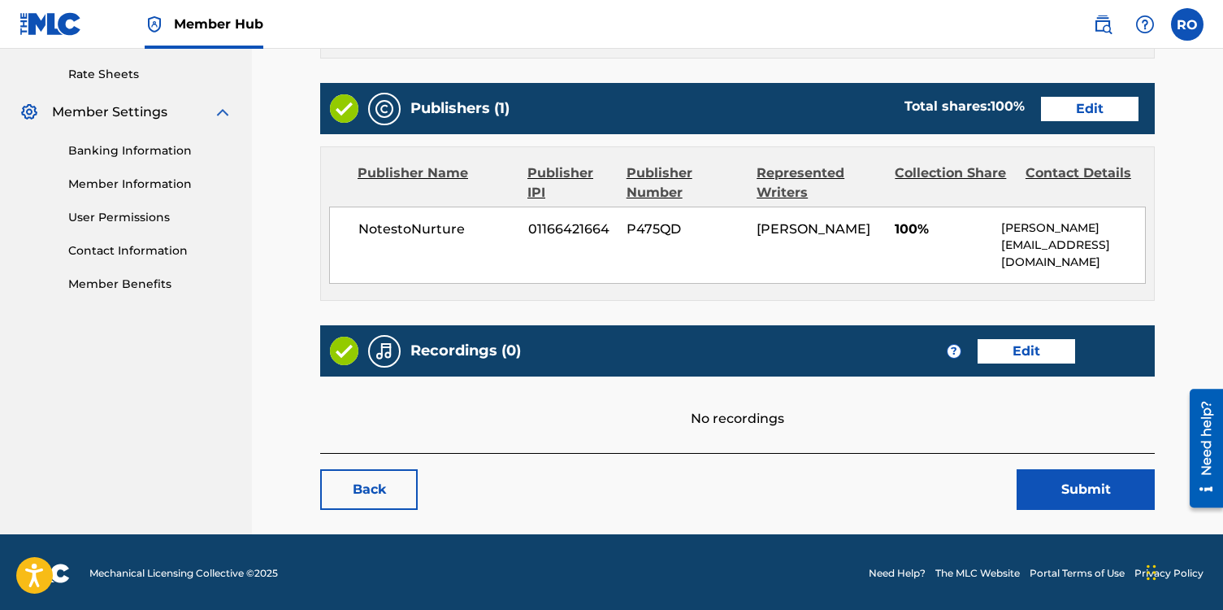
scroll to position [619, 0]
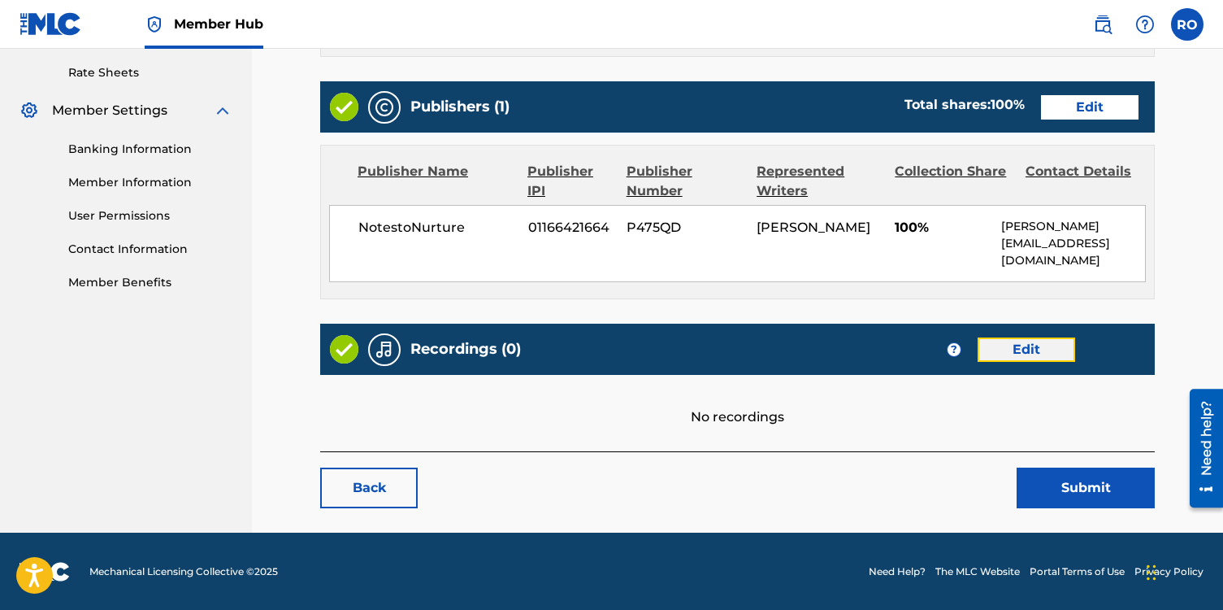
click at [1038, 350] on link "Edit" at bounding box center [1027, 349] width 98 height 24
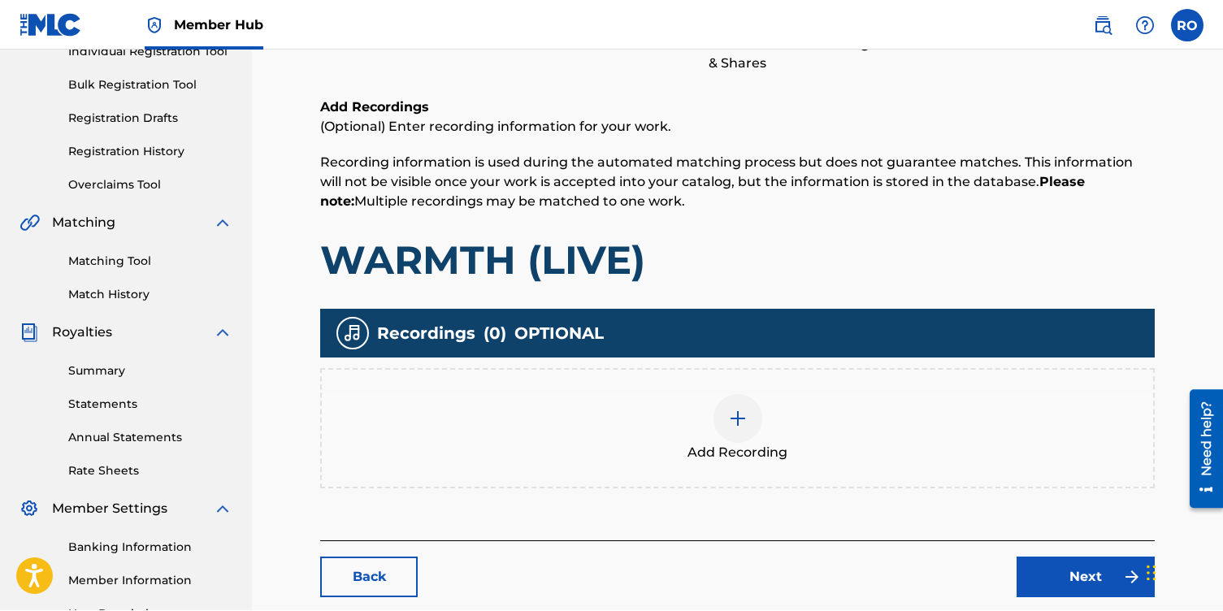
scroll to position [242, 0]
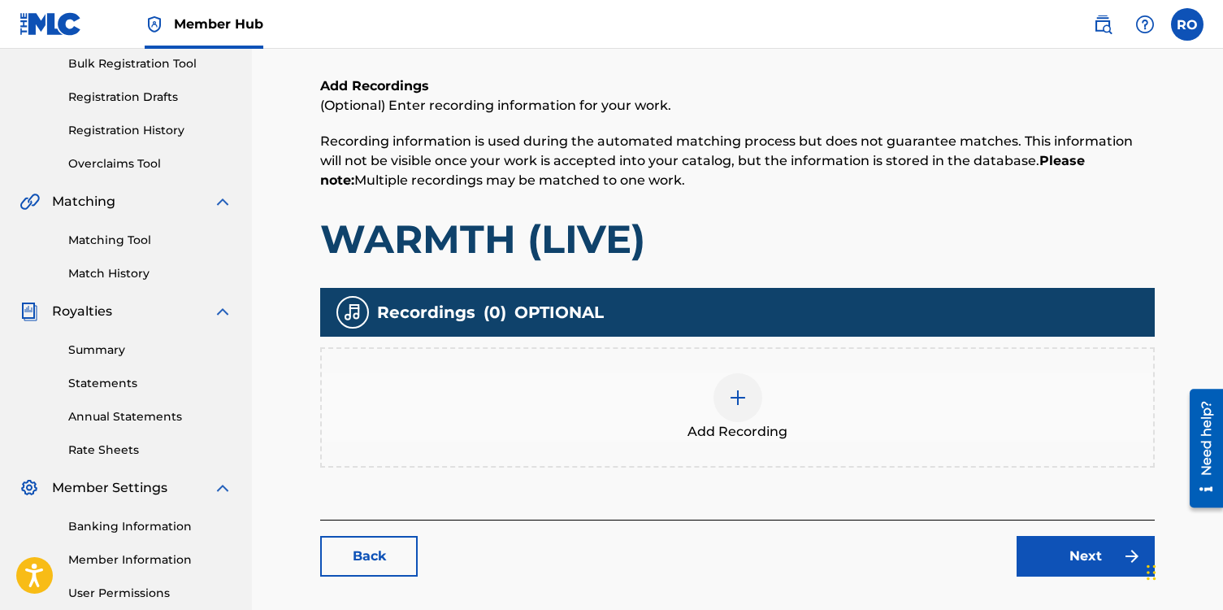
click at [741, 399] on img at bounding box center [738, 398] width 20 height 20
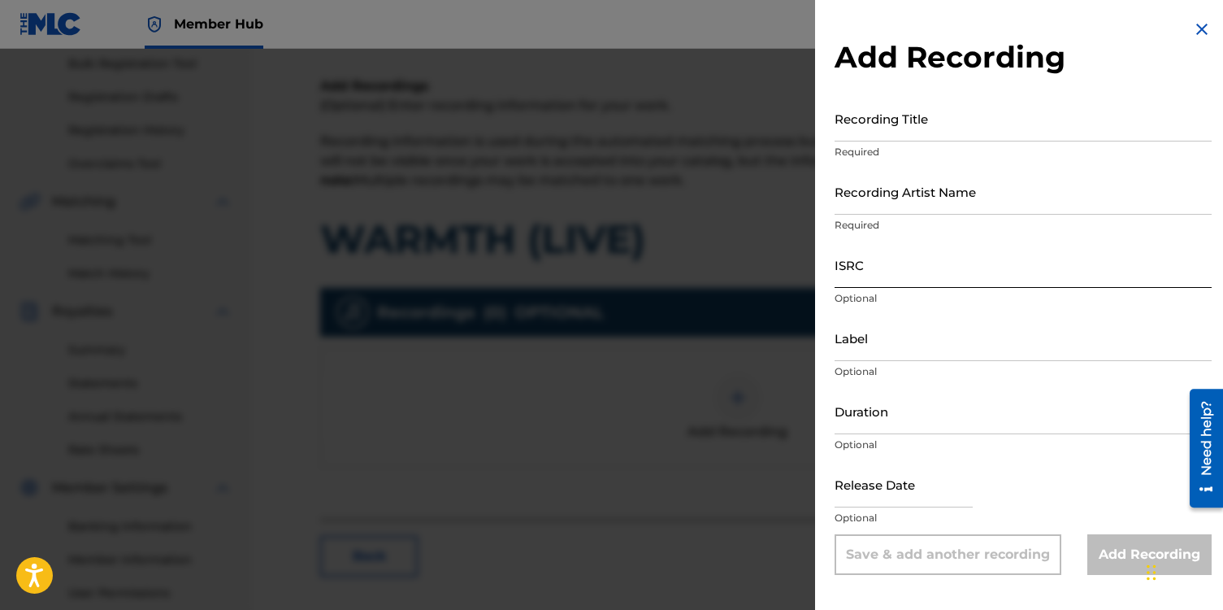
click at [873, 272] on input "ISRC" at bounding box center [1023, 264] width 377 height 46
paste input "qt3tb2425250"
type input "qt3tb2425250"
click at [840, 185] on input "Recording Artist Name" at bounding box center [1023, 191] width 377 height 46
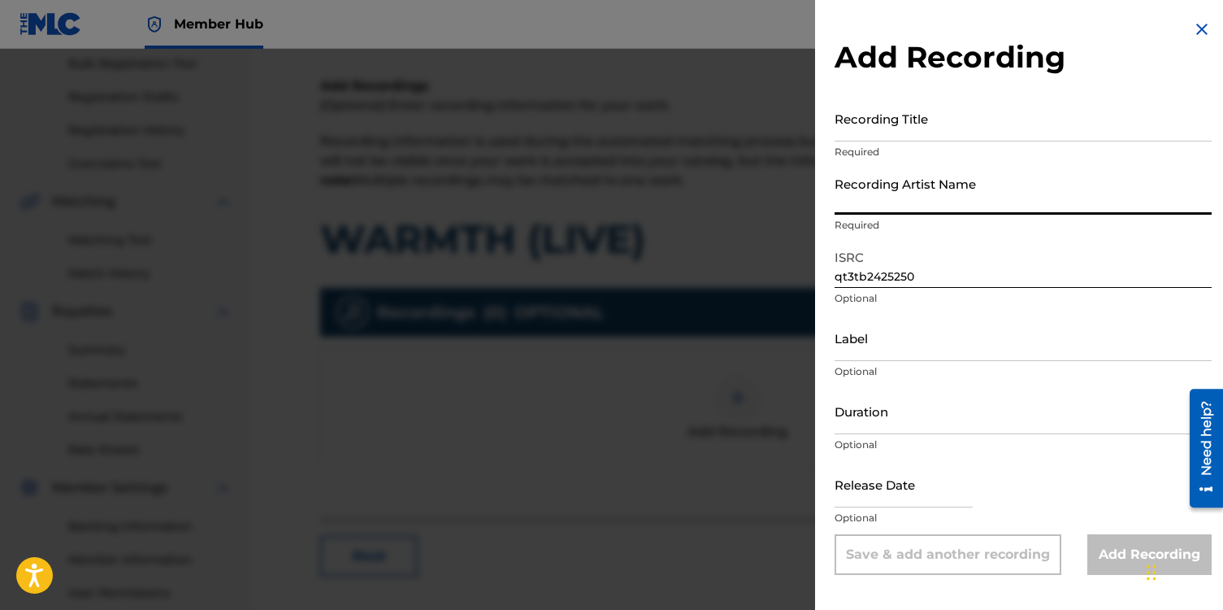
type input "[PERSON_NAME]"
click at [924, 129] on input "Recording Title" at bounding box center [1023, 118] width 377 height 46
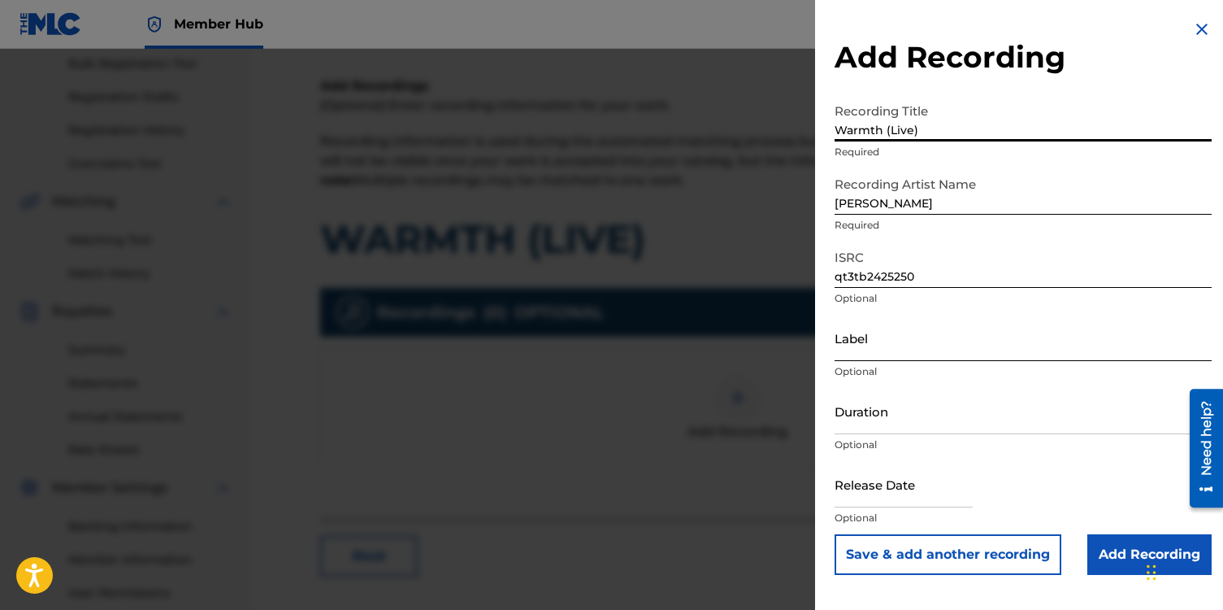
type input "Warmth (Live)"
click at [866, 349] on input "Label" at bounding box center [1023, 338] width 377 height 46
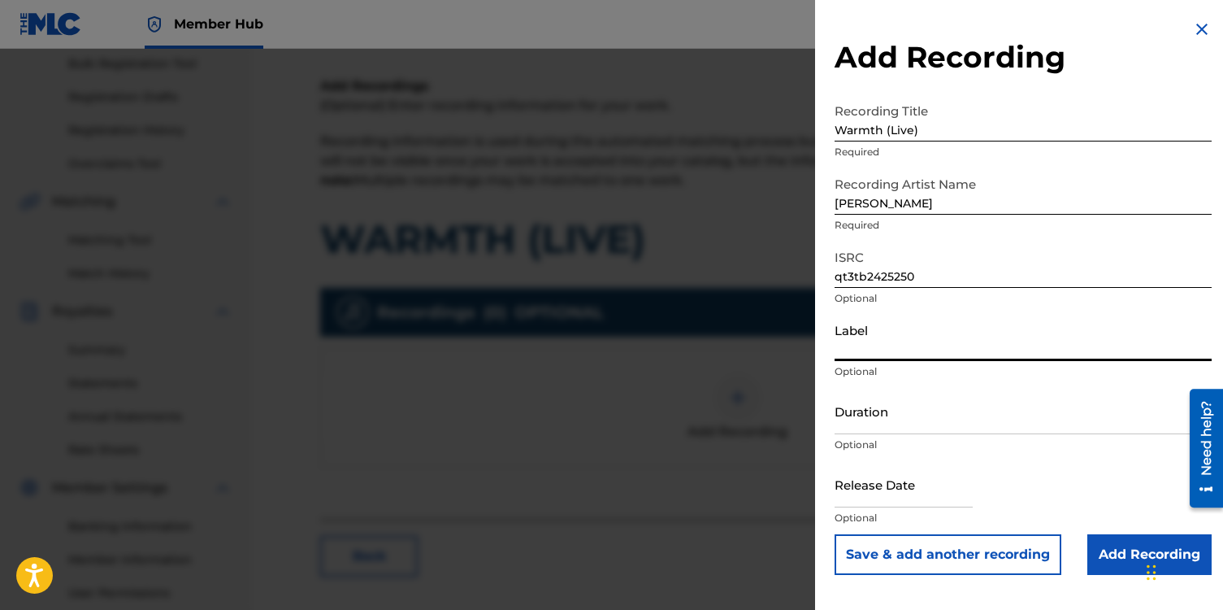
type input "NotestoNurture"
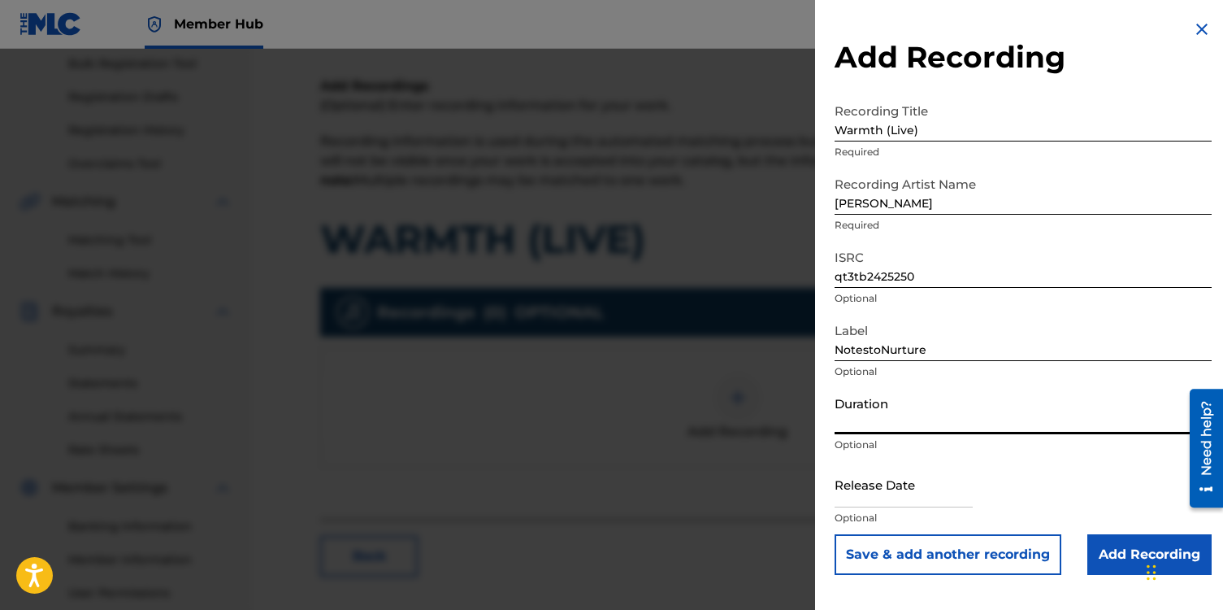
click at [880, 416] on input "Duration" at bounding box center [1023, 411] width 377 height 46
type input "01:12"
click at [893, 489] on input "text" at bounding box center [904, 484] width 138 height 46
select select "8"
select select "2025"
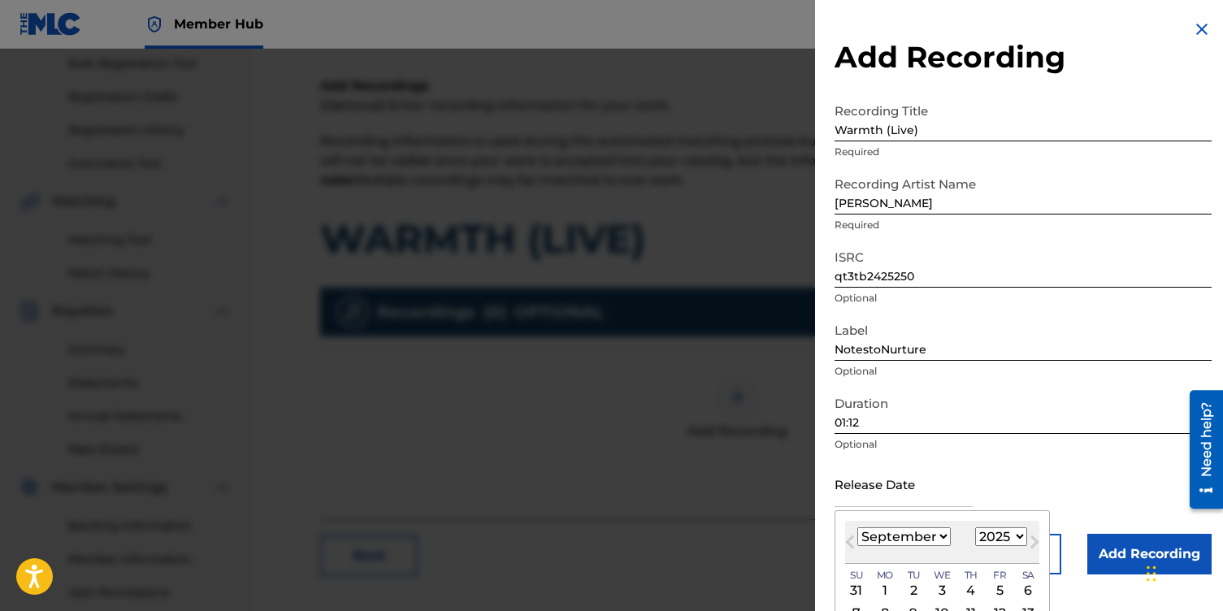
type input "[DATE]"
select select "0"
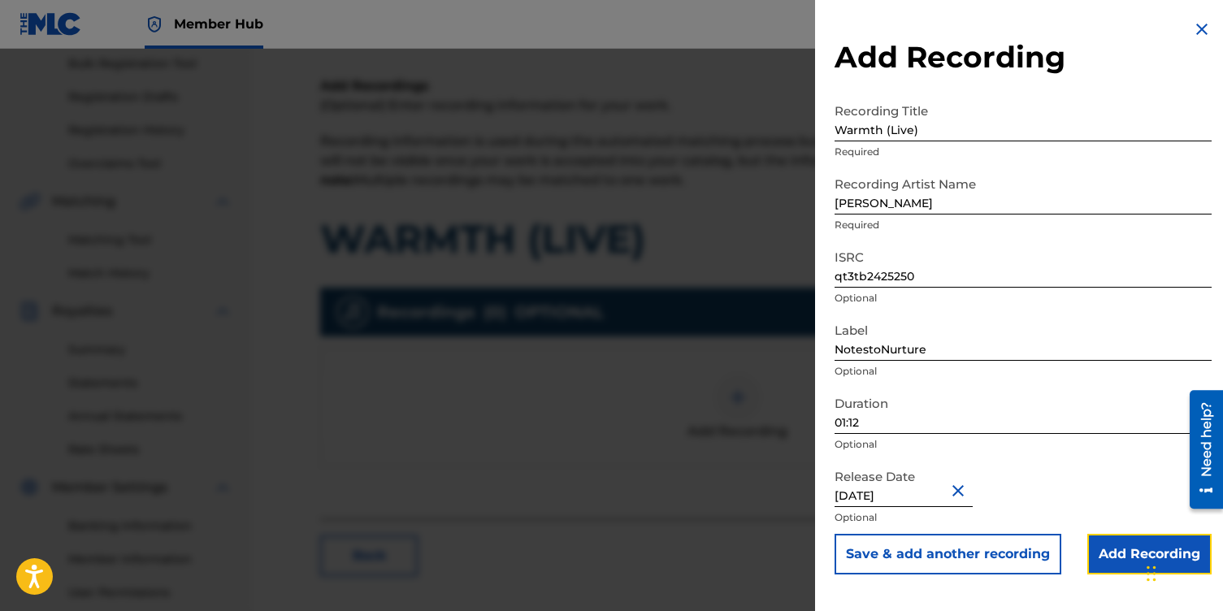
click at [1118, 549] on input "Add Recording" at bounding box center [1150, 554] width 124 height 41
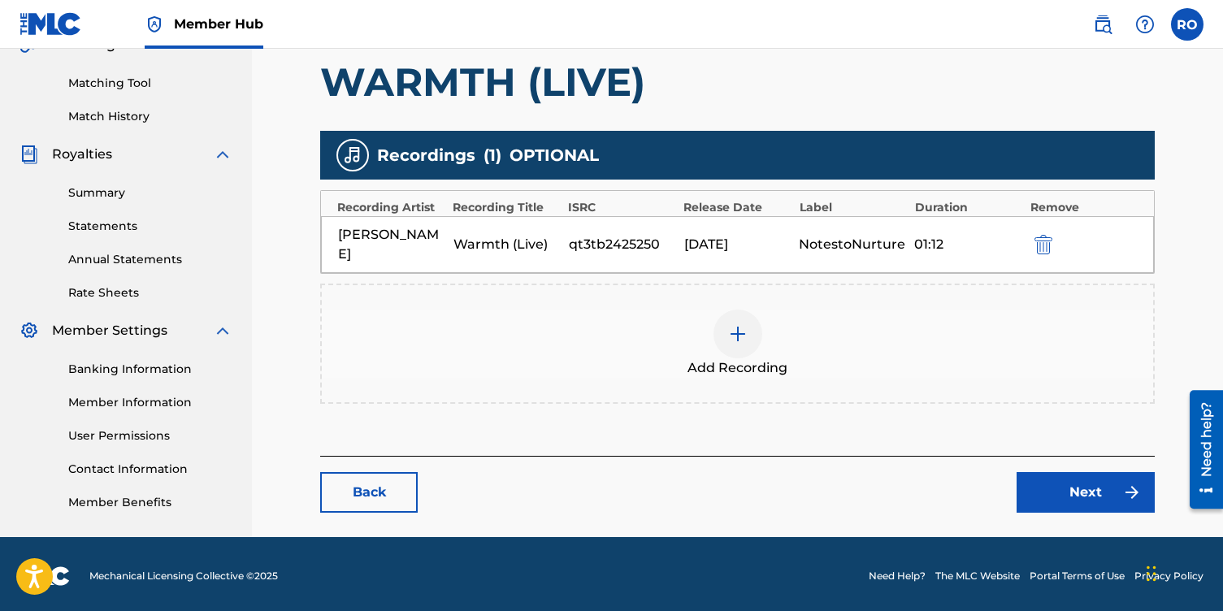
scroll to position [403, 0]
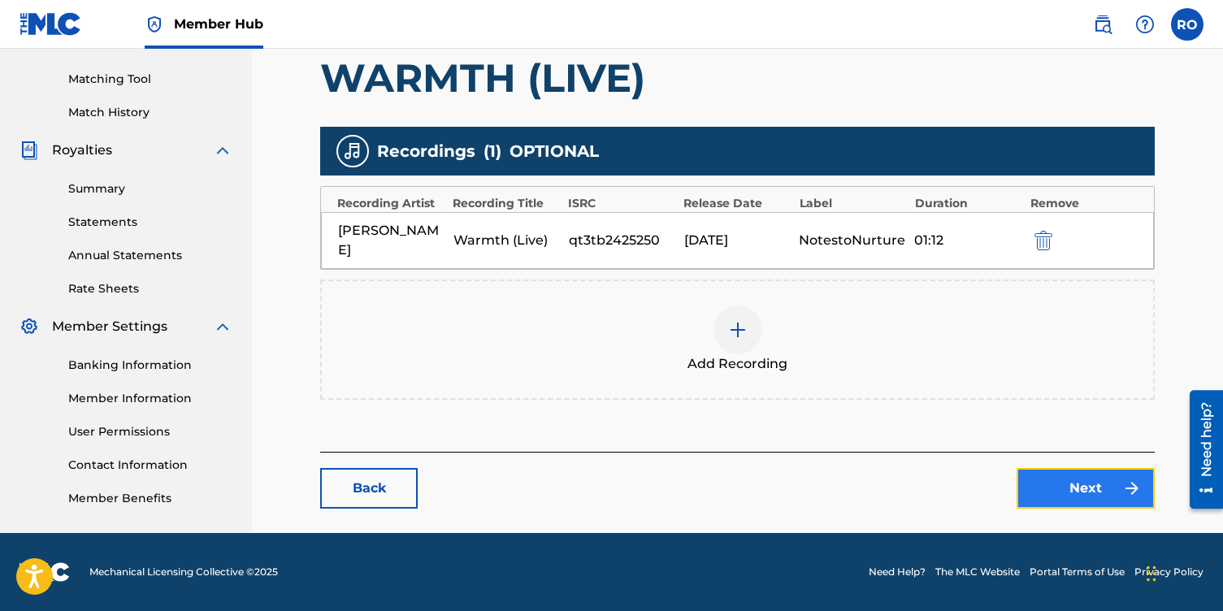
click at [1035, 488] on link "Next" at bounding box center [1086, 488] width 138 height 41
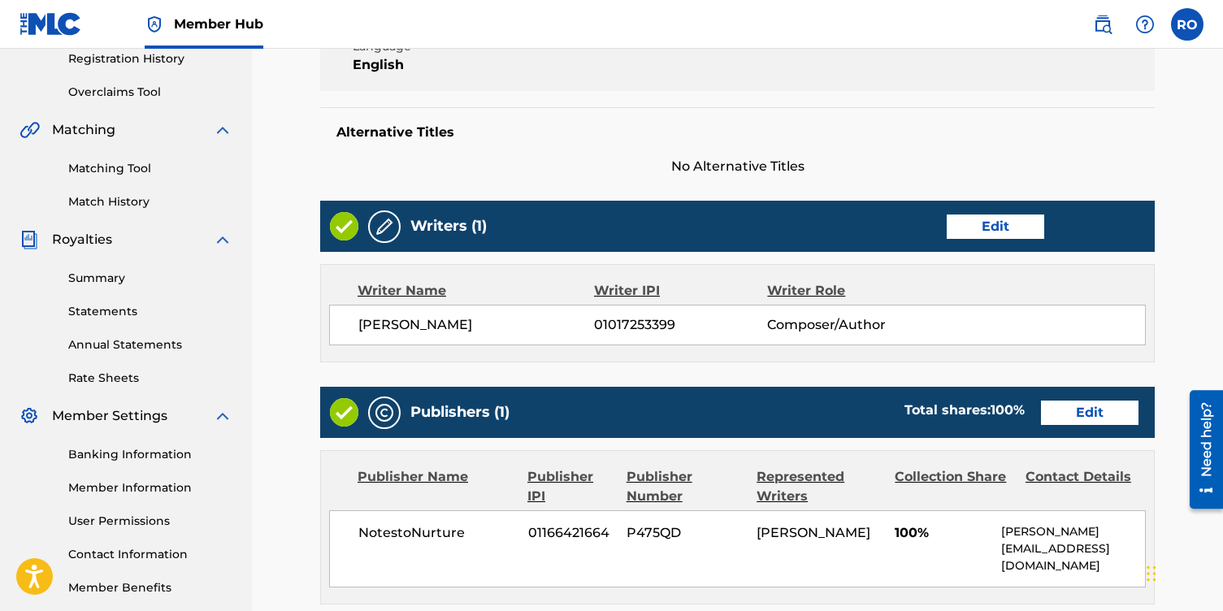
scroll to position [671, 0]
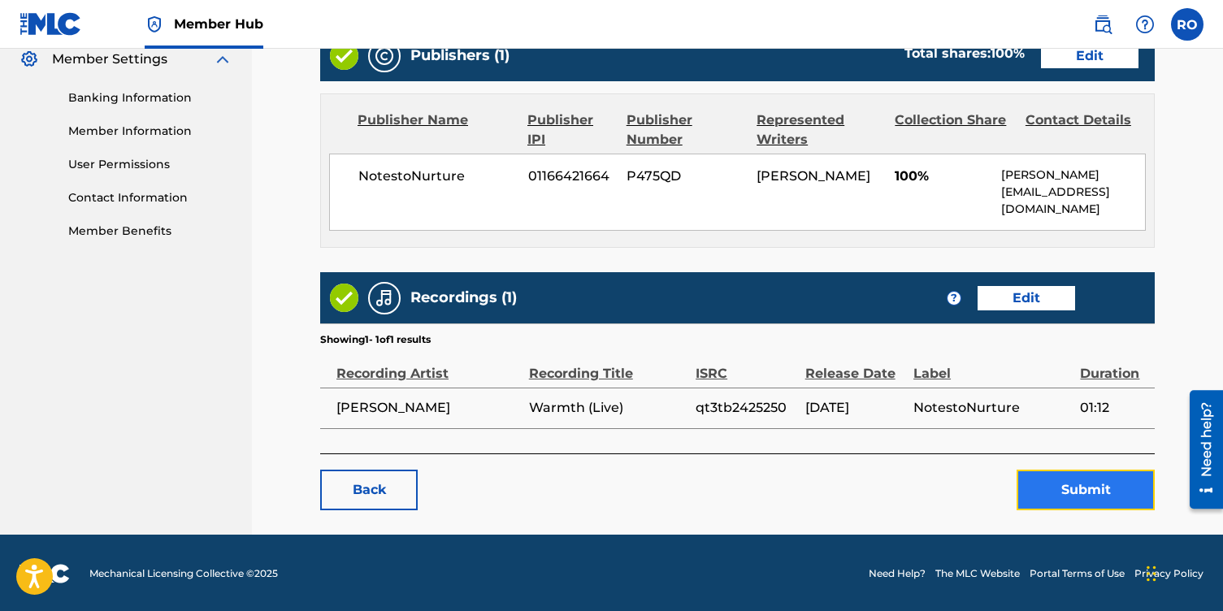
click at [1041, 478] on button "Submit" at bounding box center [1086, 490] width 138 height 41
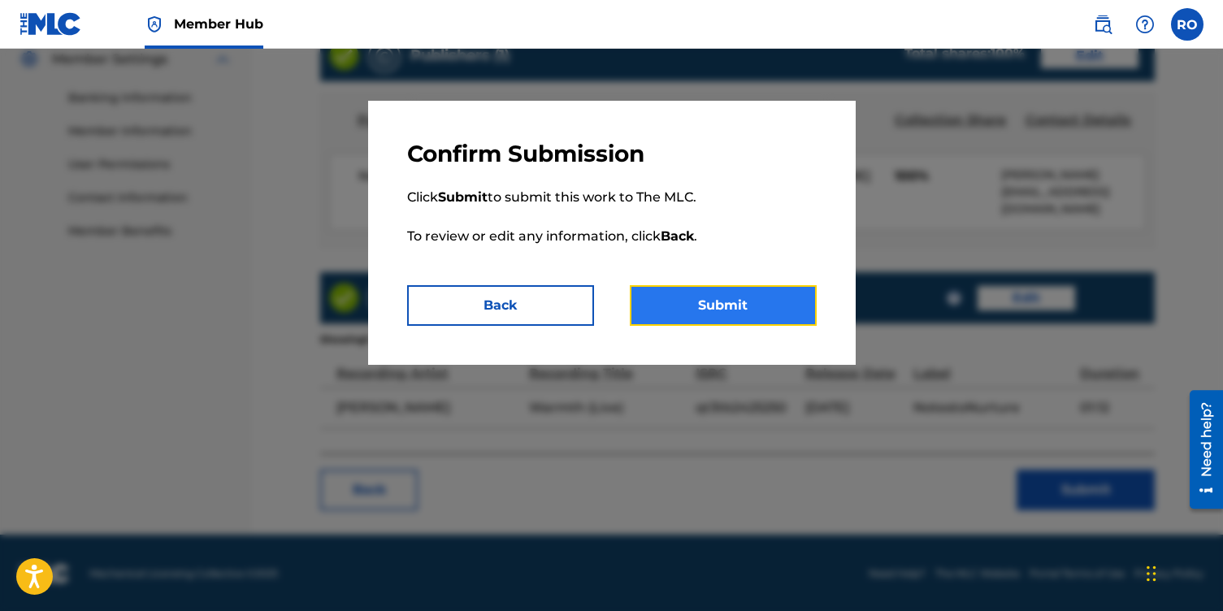
click at [700, 300] on button "Submit" at bounding box center [723, 305] width 187 height 41
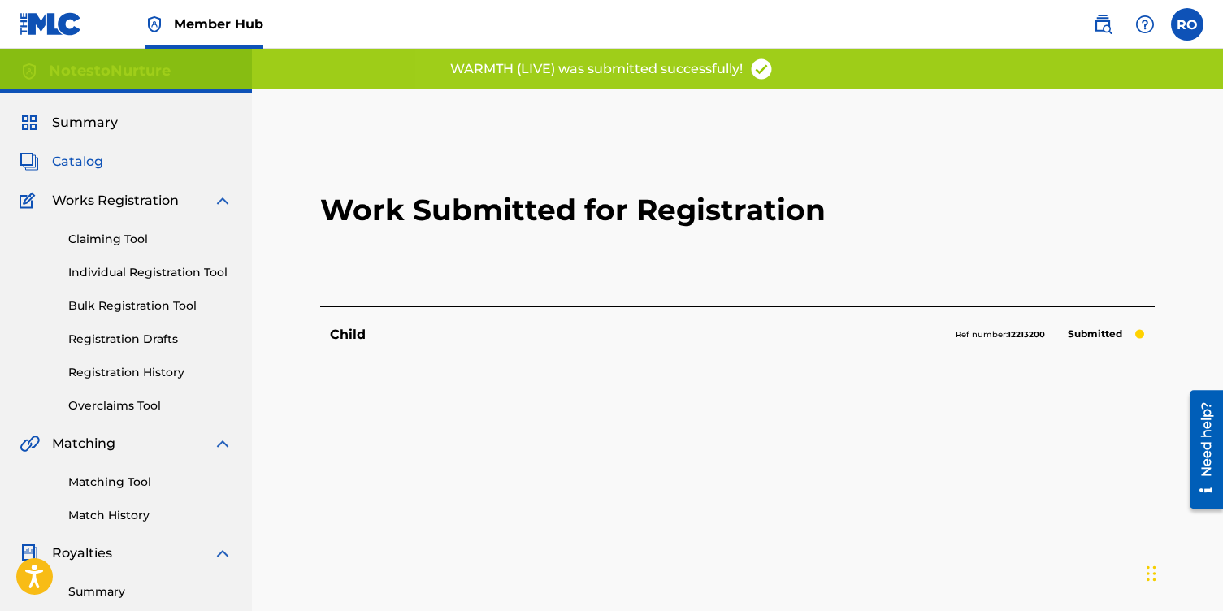
click at [98, 164] on span "Catalog" at bounding box center [77, 162] width 51 height 20
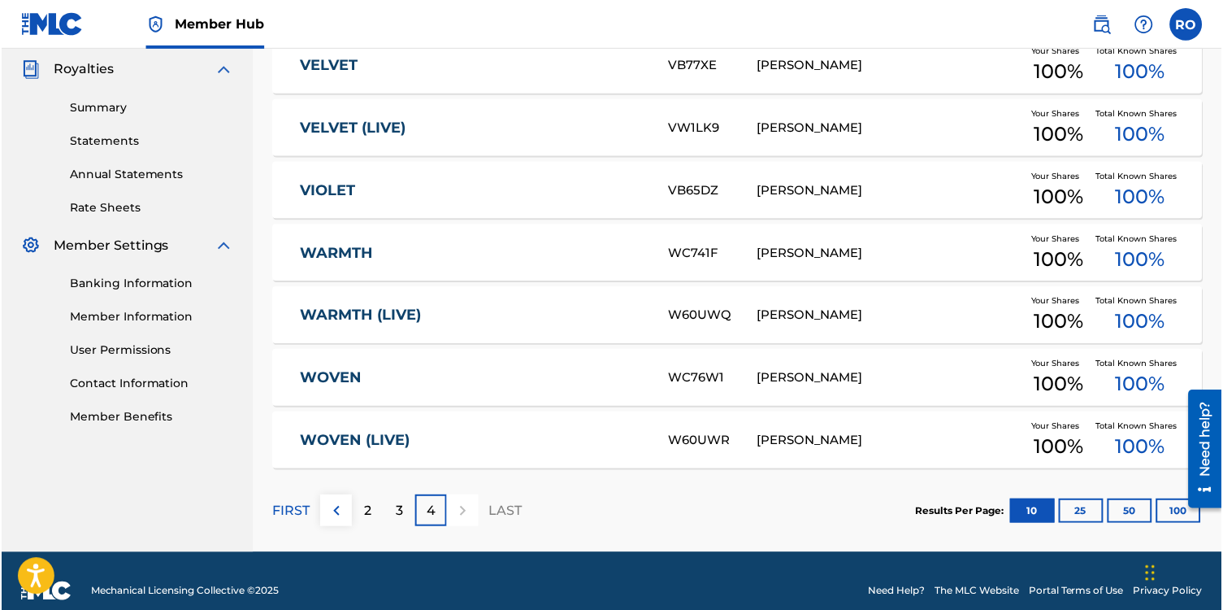
scroll to position [504, 0]
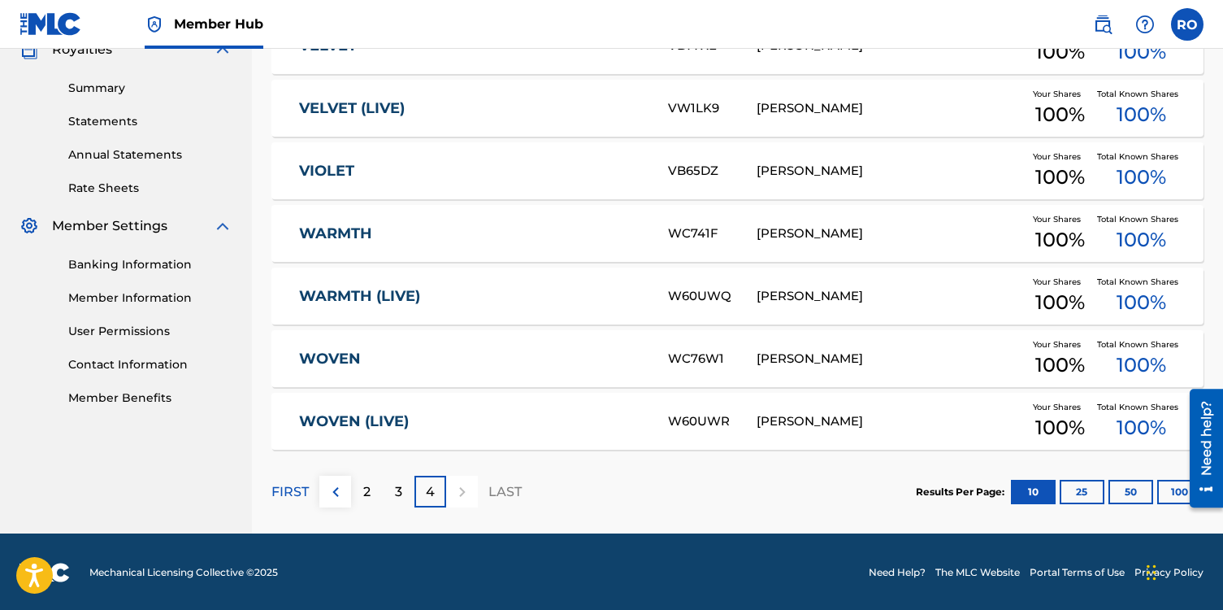
click at [433, 226] on link "WARMTH" at bounding box center [472, 233] width 347 height 19
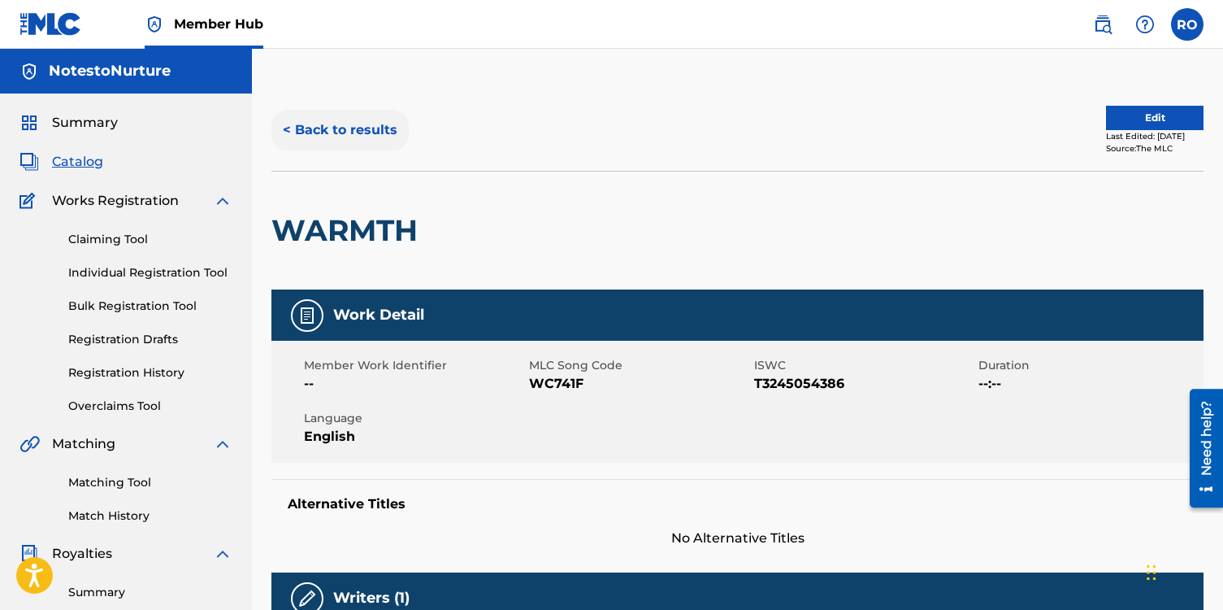
click at [324, 124] on button "< Back to results" at bounding box center [340, 130] width 137 height 41
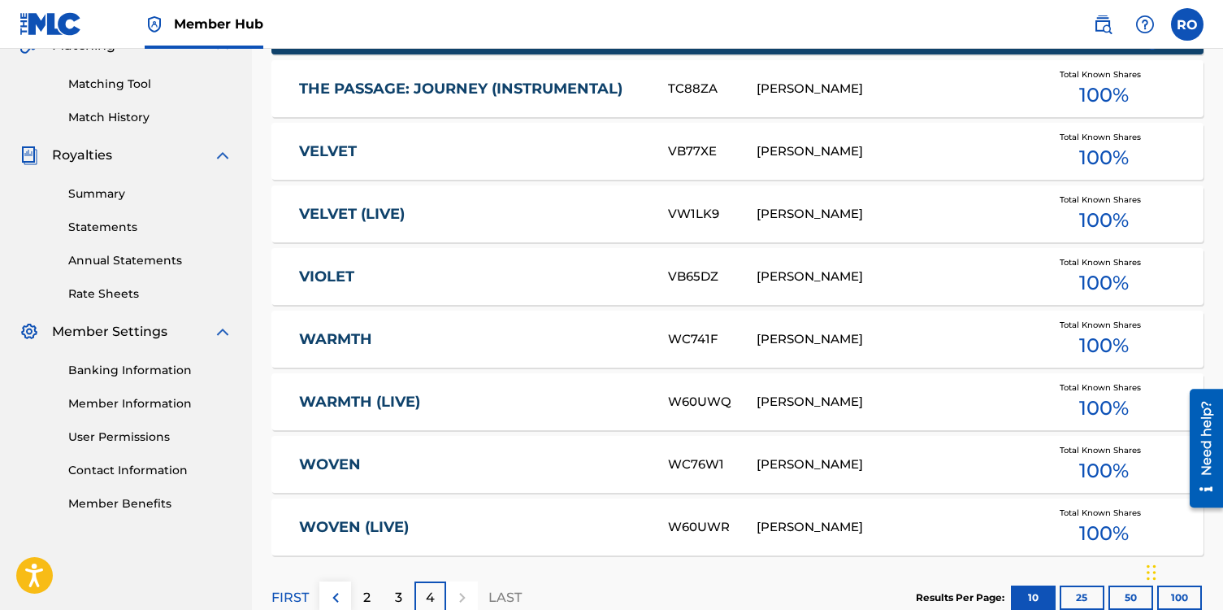
scroll to position [463, 0]
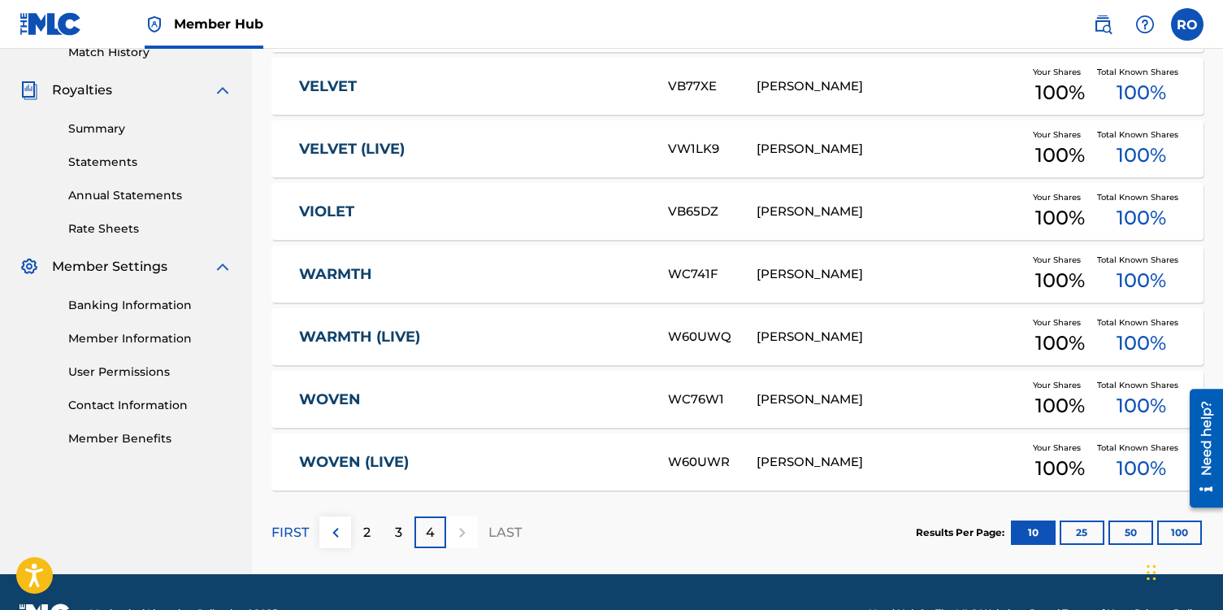
click at [697, 334] on div "W60UWQ" at bounding box center [712, 337] width 89 height 19
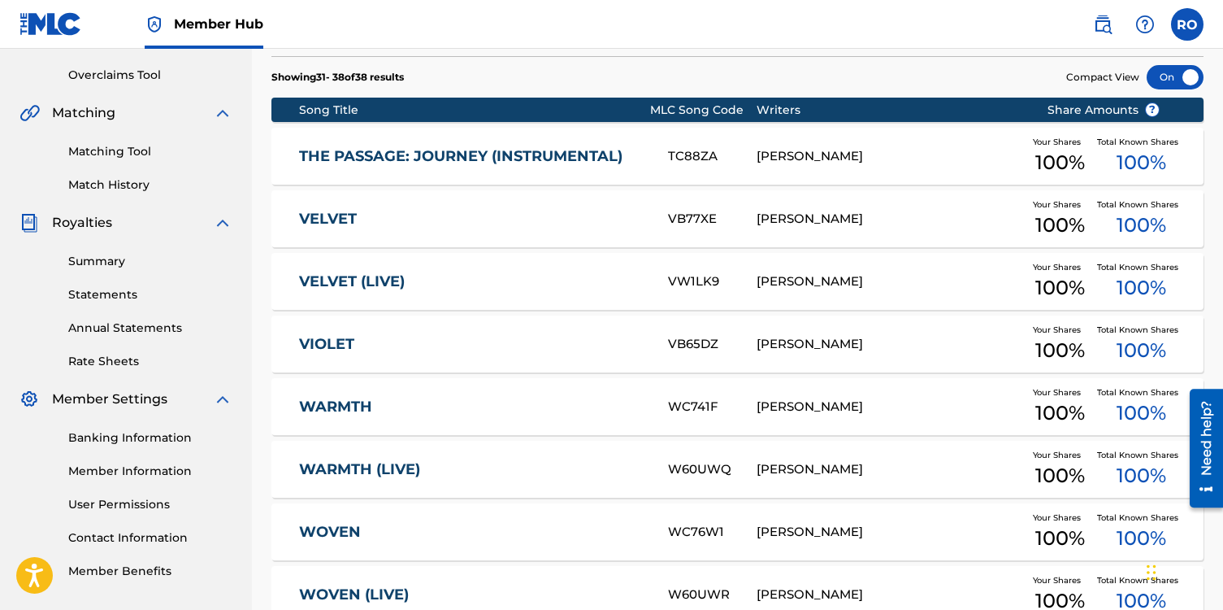
scroll to position [321, 0]
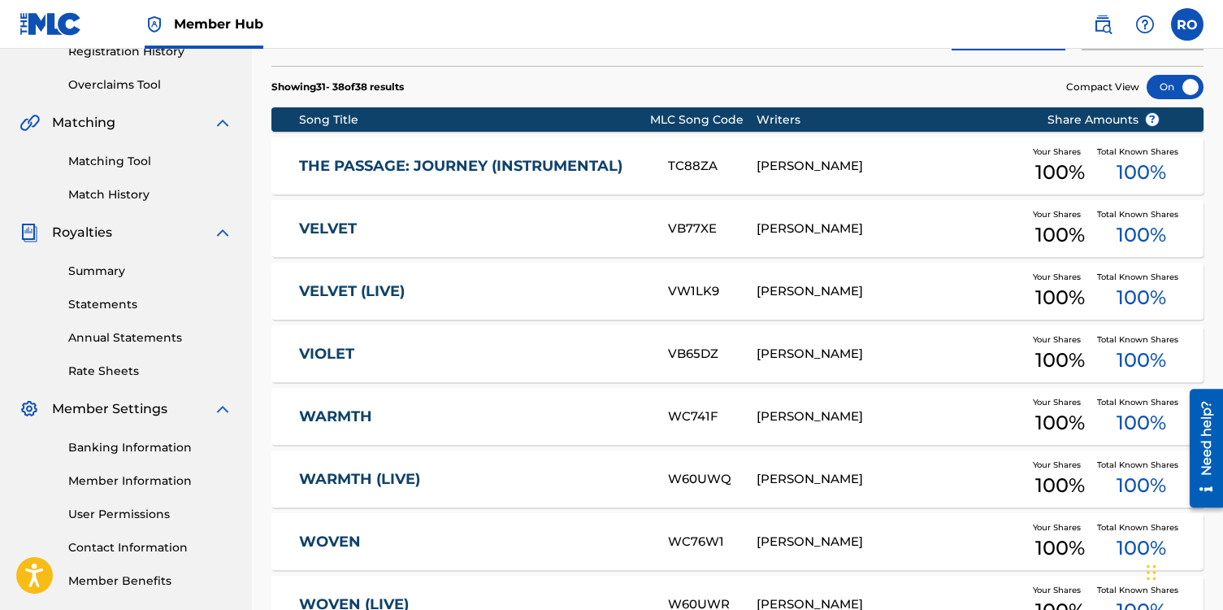
click at [551, 218] on div "VELVET VB77XE [PERSON_NAME] Your Shares 100 % Total Known Shares 100 %" at bounding box center [738, 228] width 932 height 57
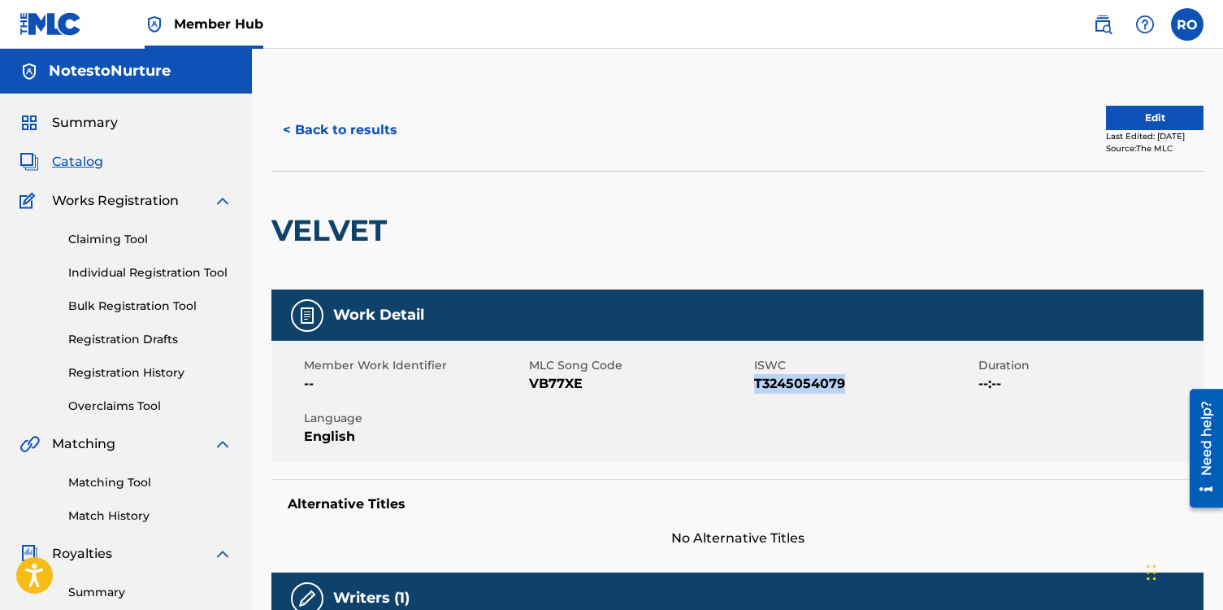
drag, startPoint x: 844, startPoint y: 382, endPoint x: 754, endPoint y: 382, distance: 89.4
click at [754, 382] on span "T3245054079" at bounding box center [864, 384] width 221 height 20
copy span "T3245054079"
click at [289, 125] on button "< Back to results" at bounding box center [340, 130] width 137 height 41
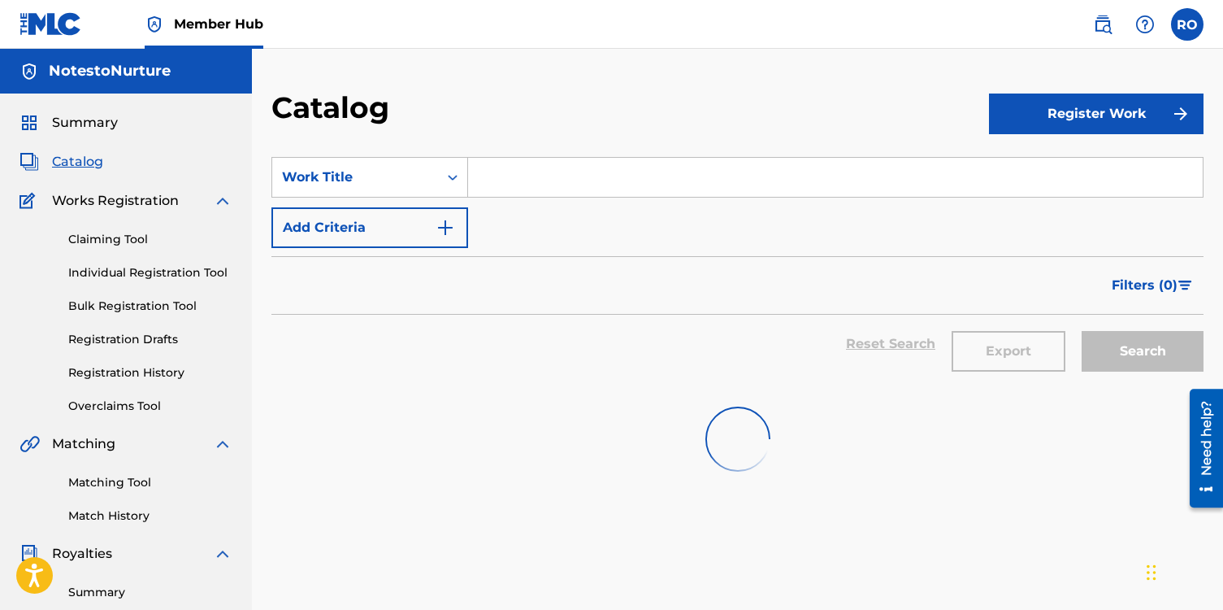
scroll to position [321, 0]
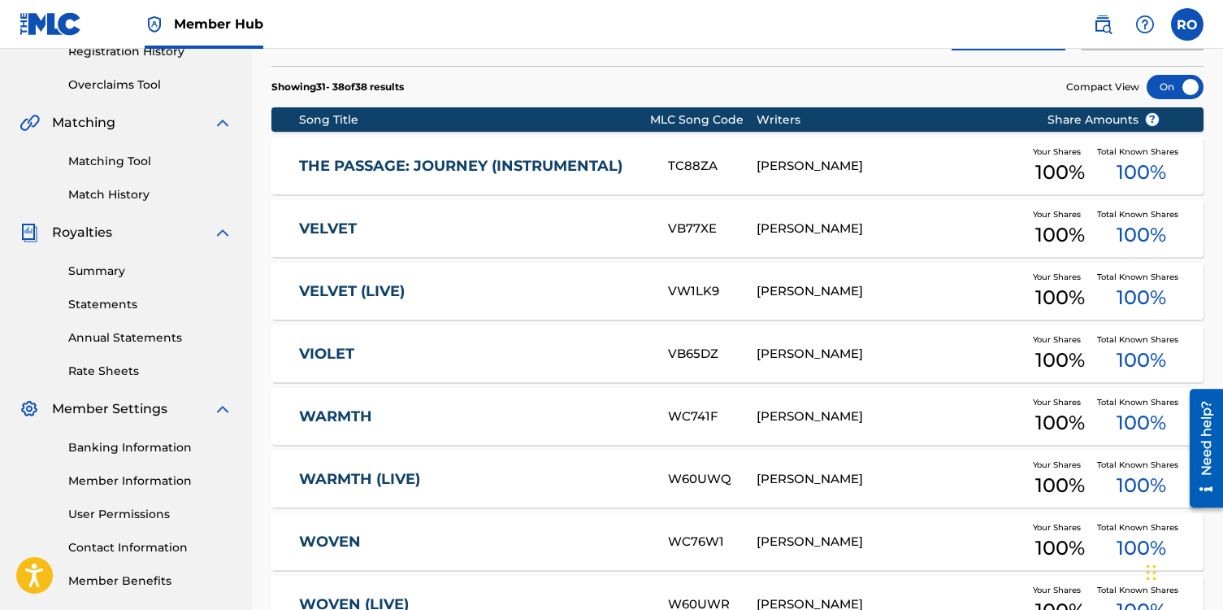
click at [409, 292] on link "VELVET (LIVE)" at bounding box center [472, 291] width 347 height 19
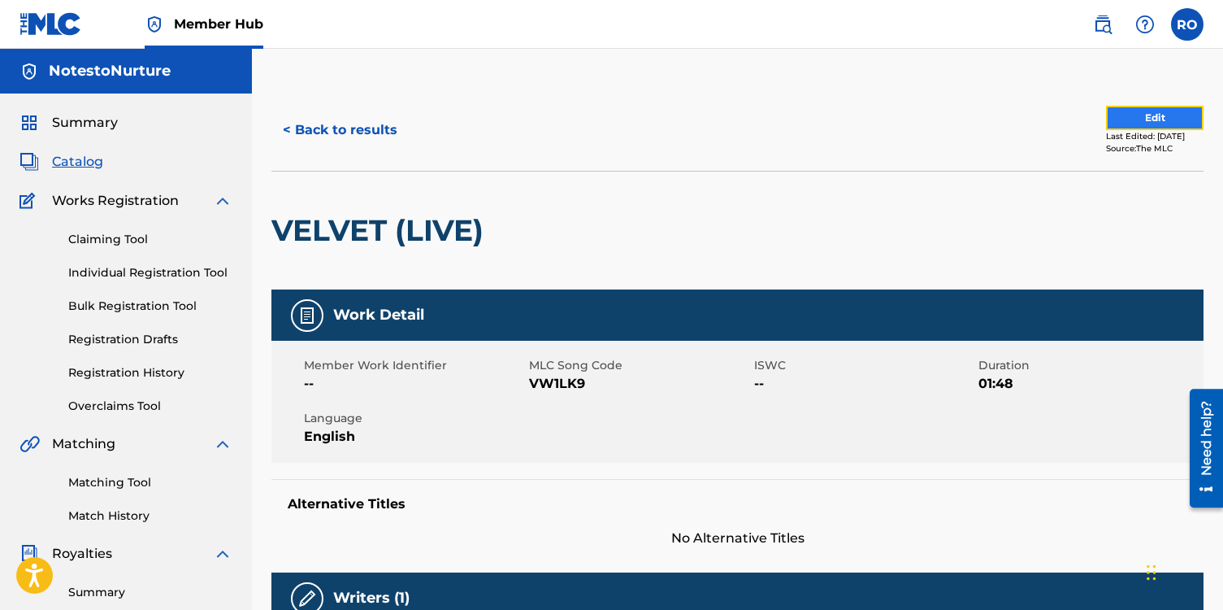
click at [1115, 120] on button "Edit" at bounding box center [1155, 118] width 98 height 24
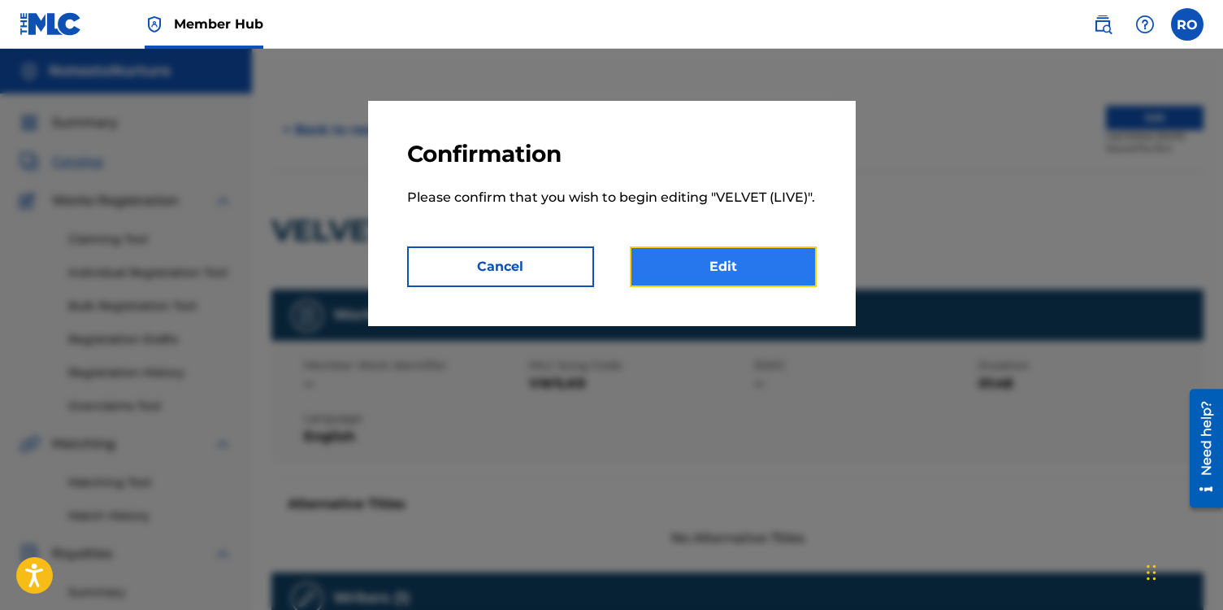
click at [727, 273] on link "Edit" at bounding box center [723, 266] width 187 height 41
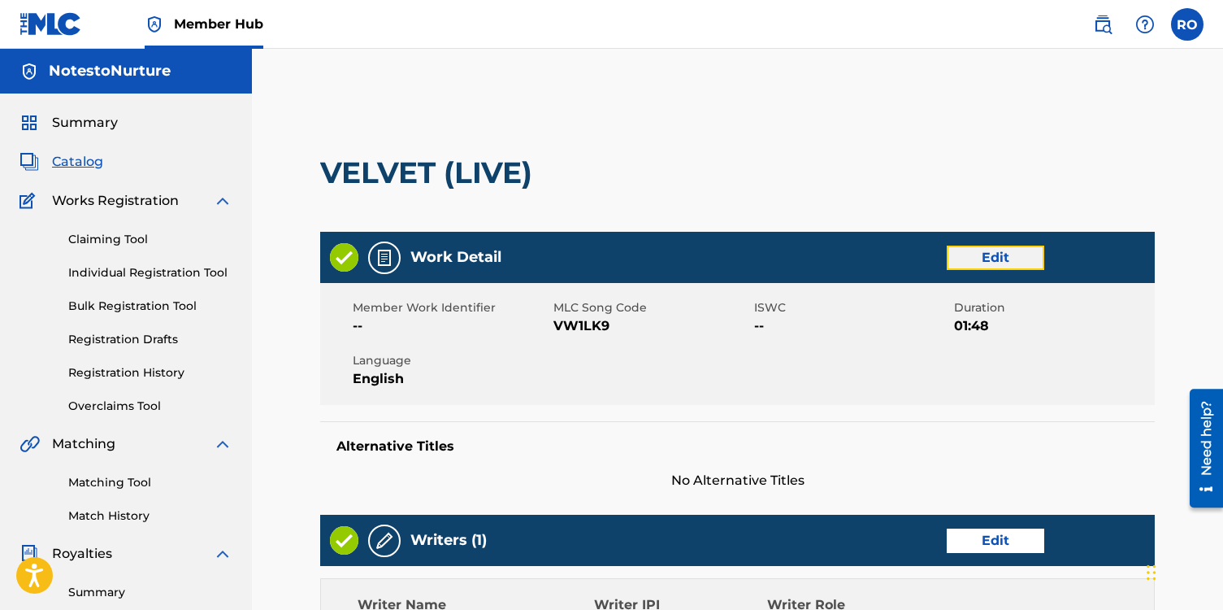
click at [964, 248] on link "Edit" at bounding box center [996, 258] width 98 height 24
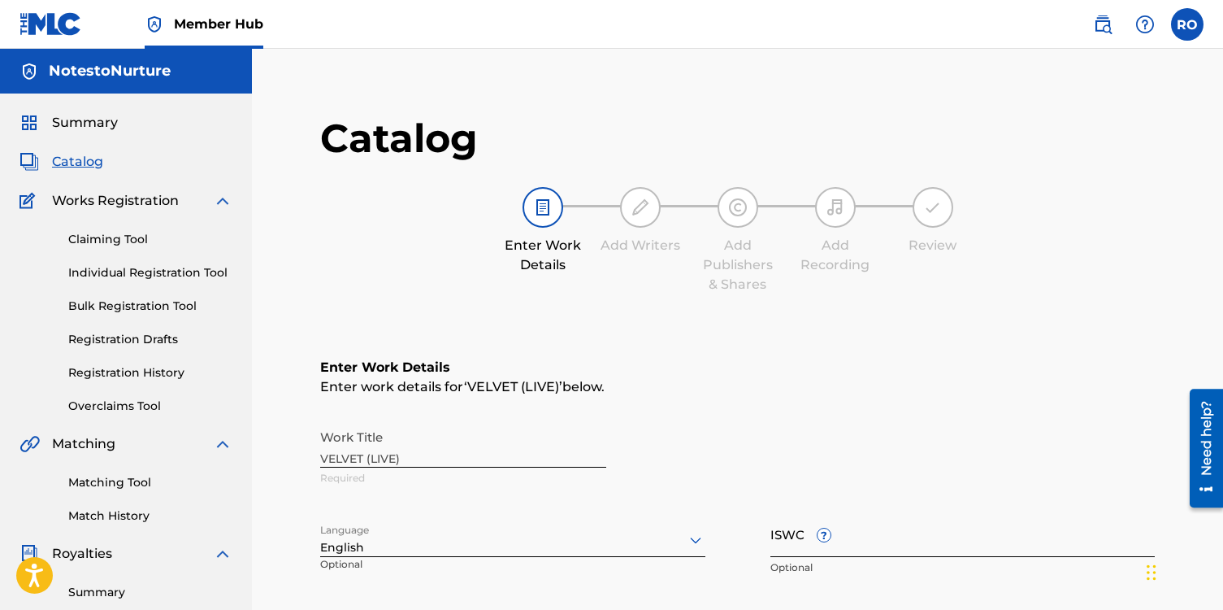
click at [792, 541] on input "ISWC ?" at bounding box center [963, 534] width 385 height 46
paste input "T3245054079"
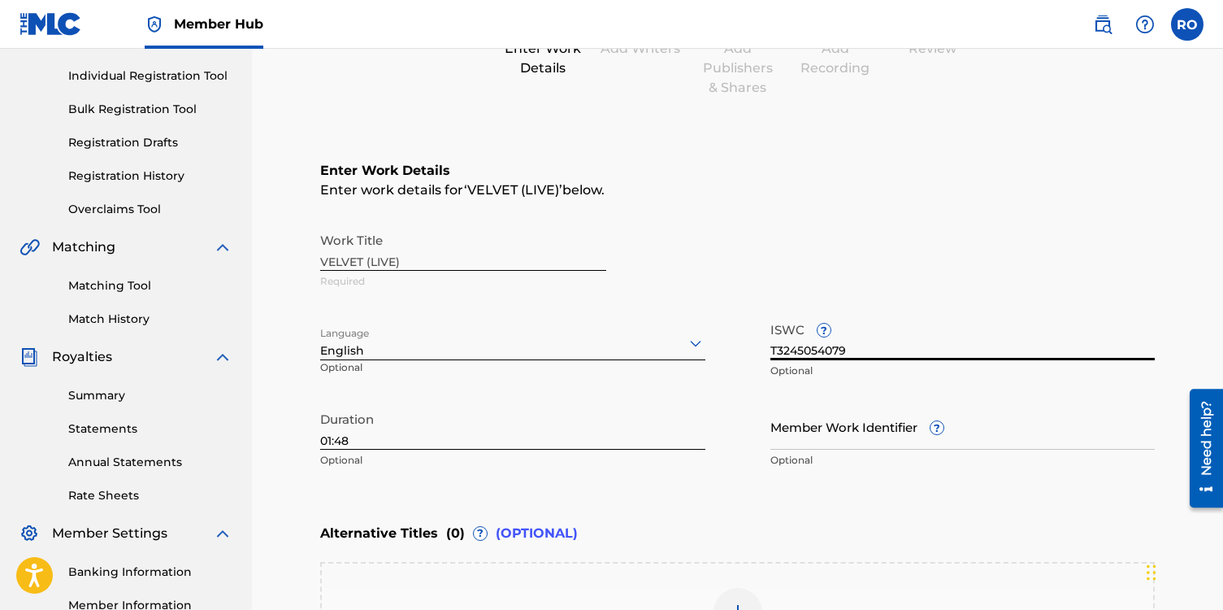
scroll to position [468, 0]
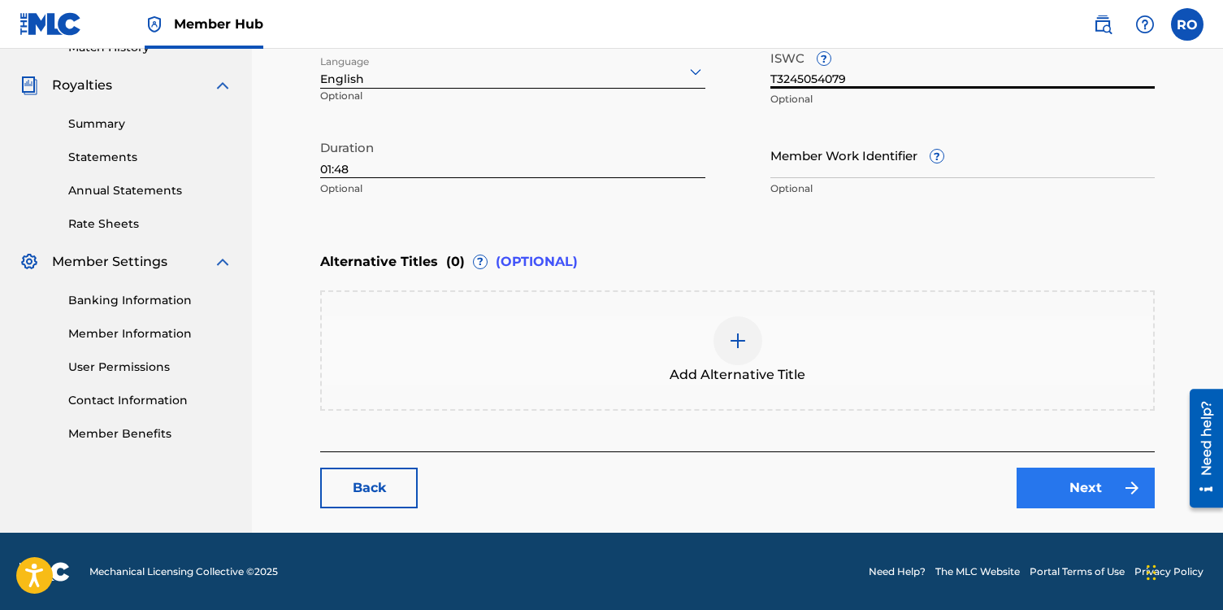
type input "T3245054079"
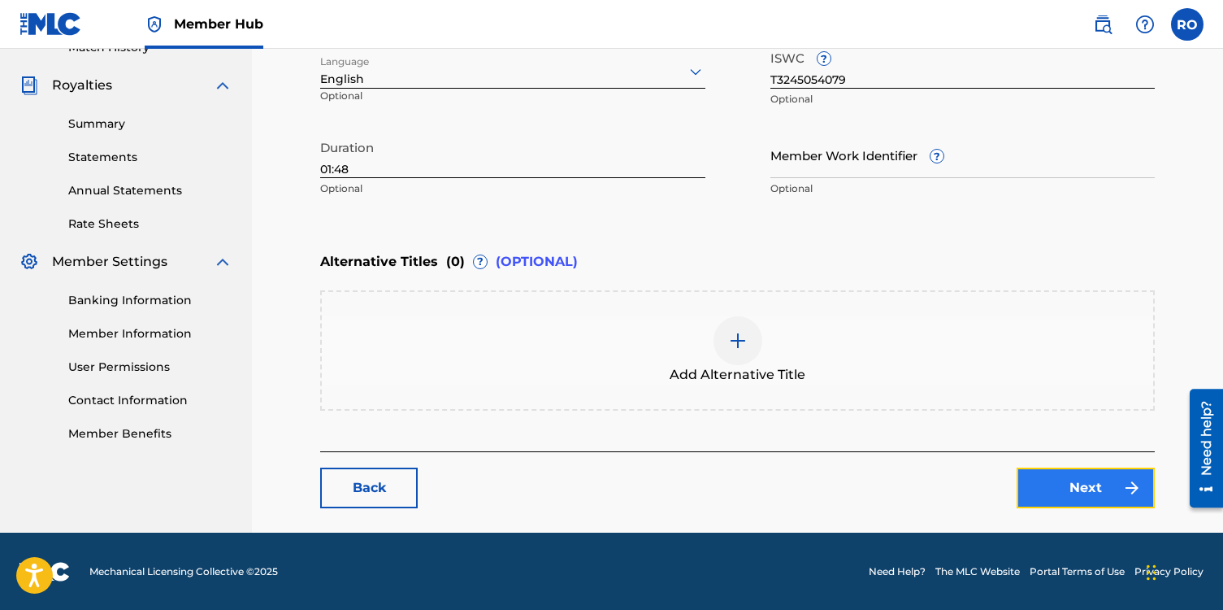
click at [1076, 492] on link "Next" at bounding box center [1086, 487] width 138 height 41
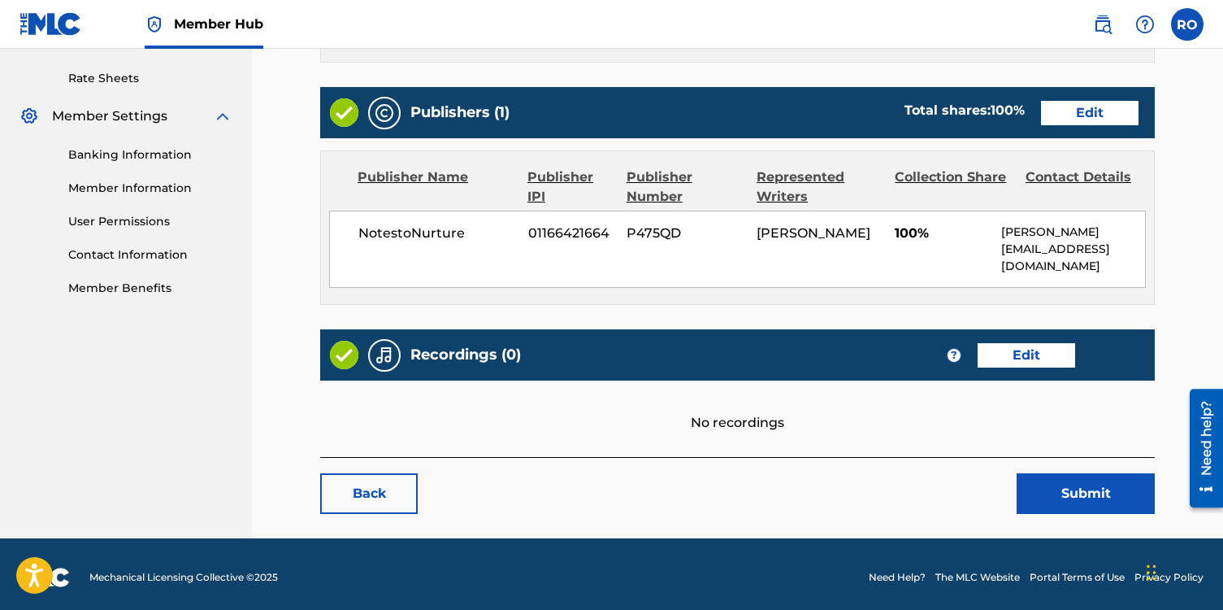
scroll to position [619, 0]
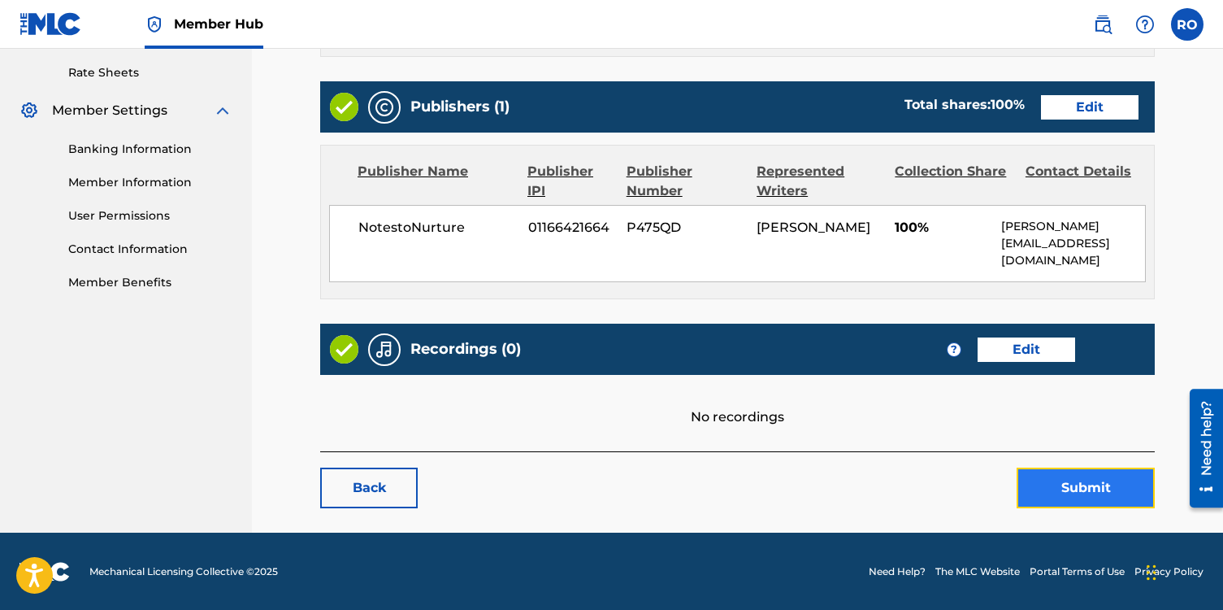
click at [1047, 485] on button "Submit" at bounding box center [1086, 487] width 138 height 41
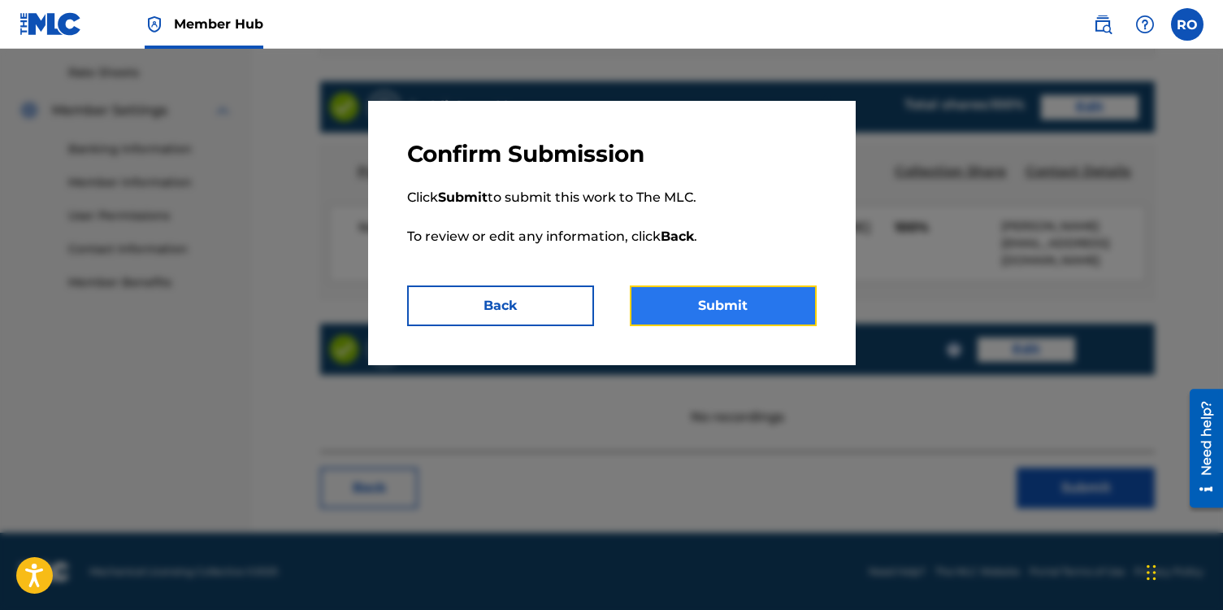
click at [750, 293] on button "Submit" at bounding box center [723, 305] width 187 height 41
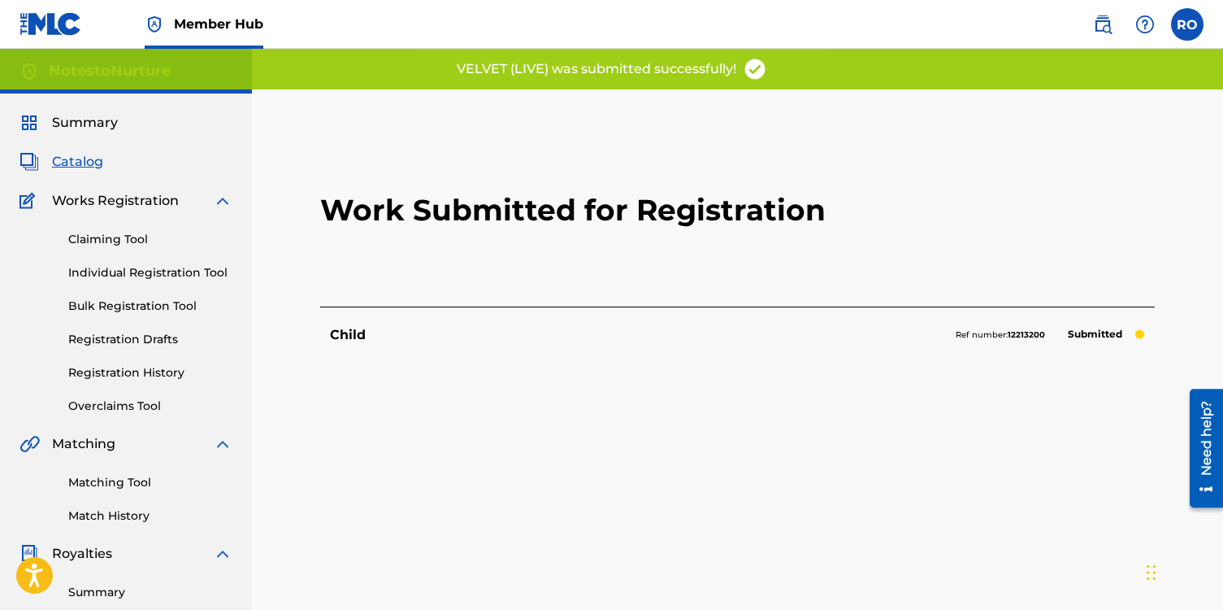
click at [73, 163] on span "Catalog" at bounding box center [77, 162] width 51 height 20
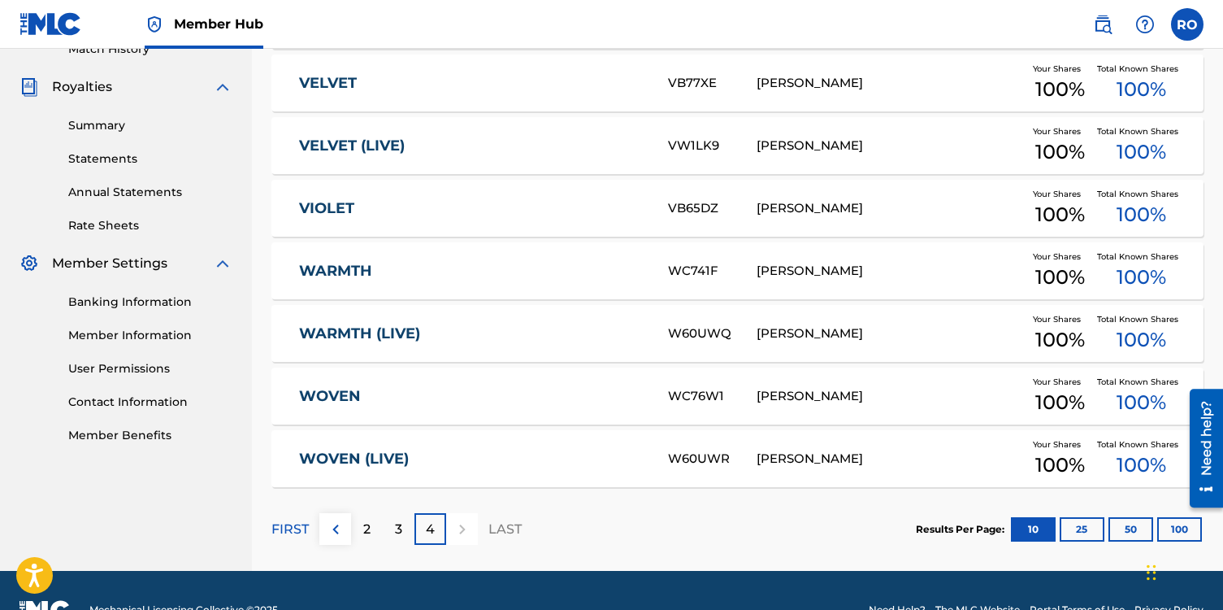
scroll to position [467, 0]
click at [372, 338] on link "WARMTH (LIVE)" at bounding box center [472, 333] width 347 height 19
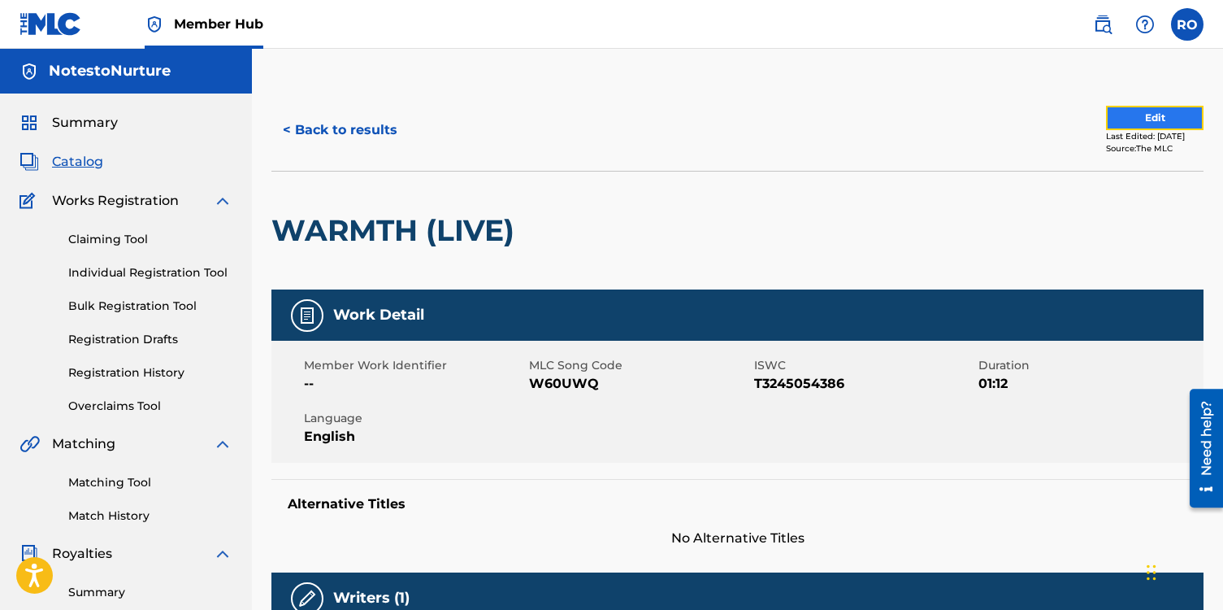
click at [1132, 120] on button "Edit" at bounding box center [1155, 118] width 98 height 24
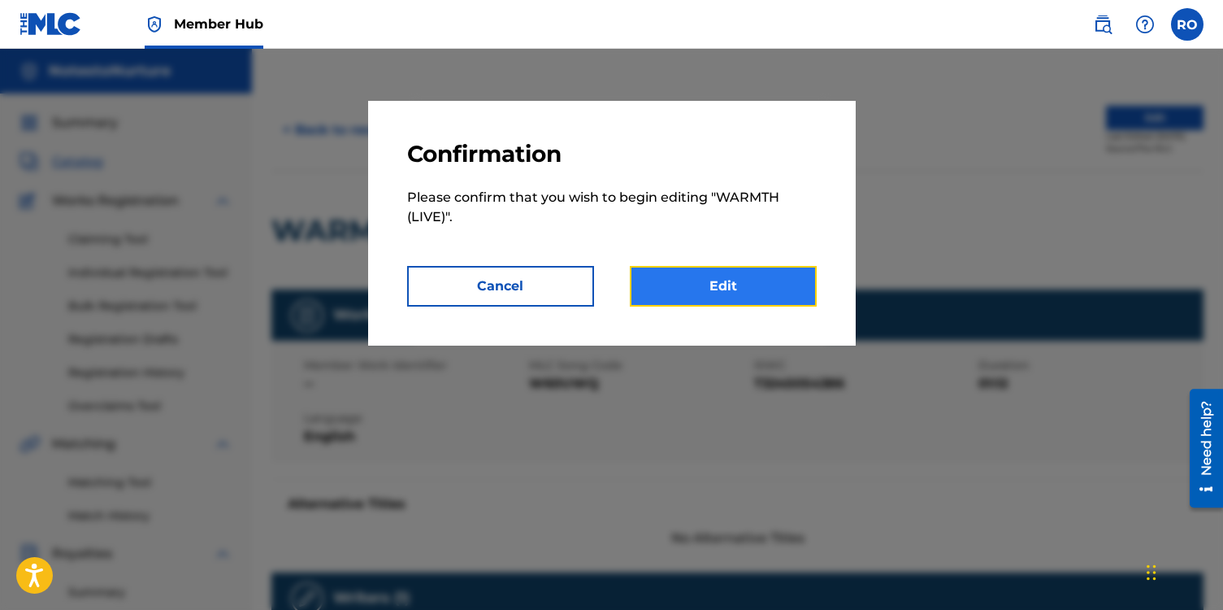
click at [770, 291] on link "Edit" at bounding box center [723, 286] width 187 height 41
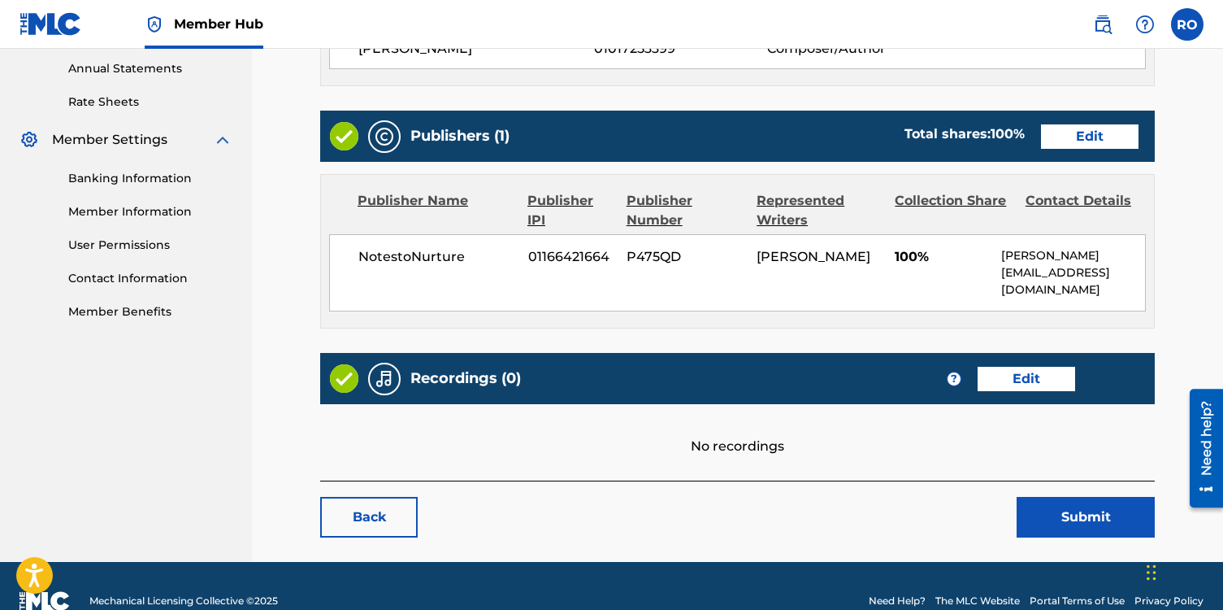
scroll to position [619, 0]
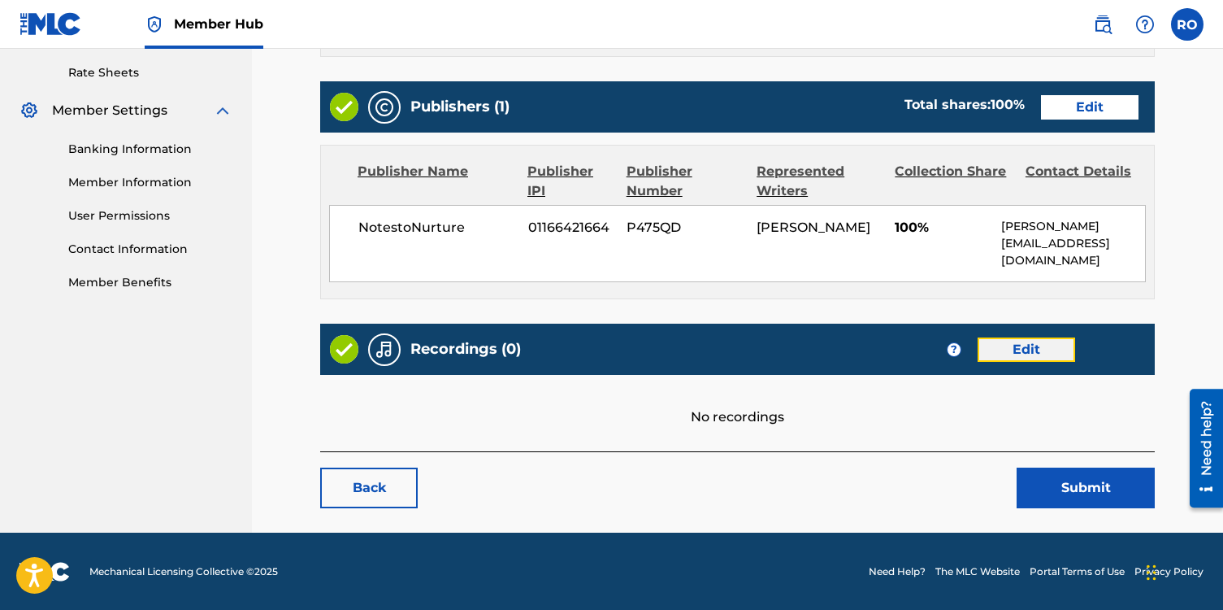
click at [1058, 341] on link "Edit" at bounding box center [1027, 349] width 98 height 24
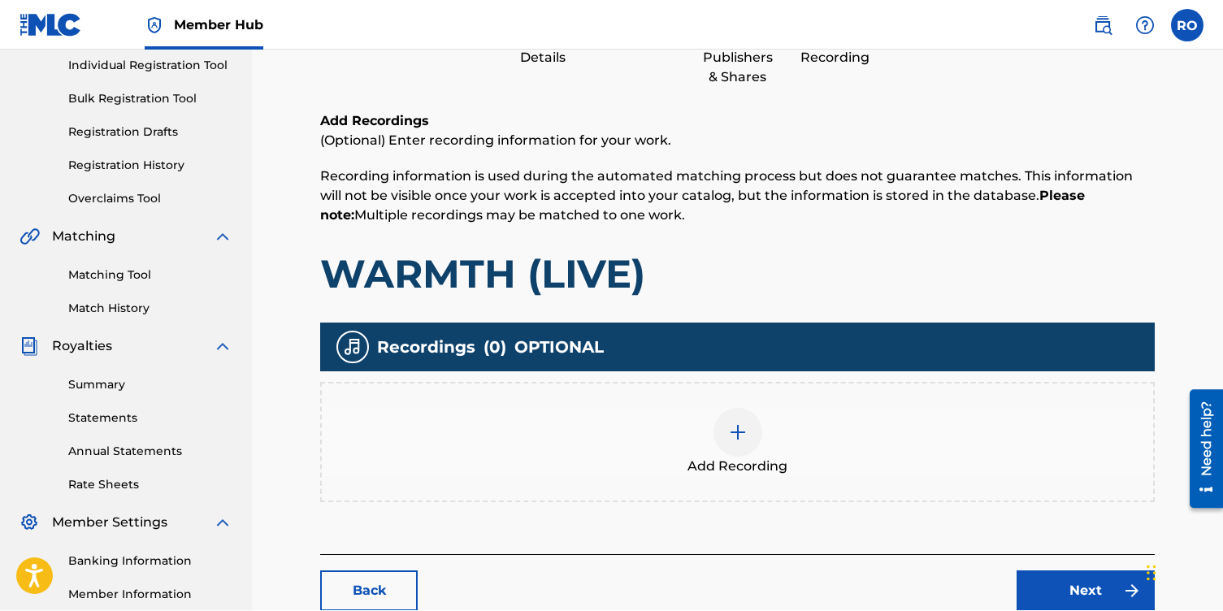
scroll to position [221, 0]
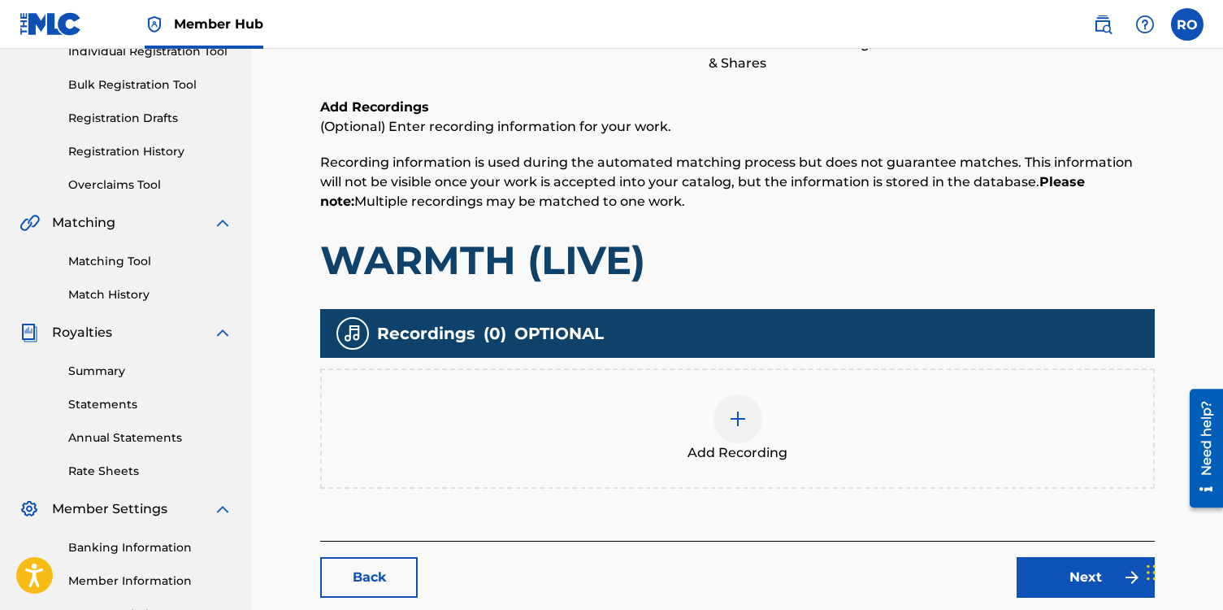
click at [738, 419] on img at bounding box center [738, 419] width 20 height 20
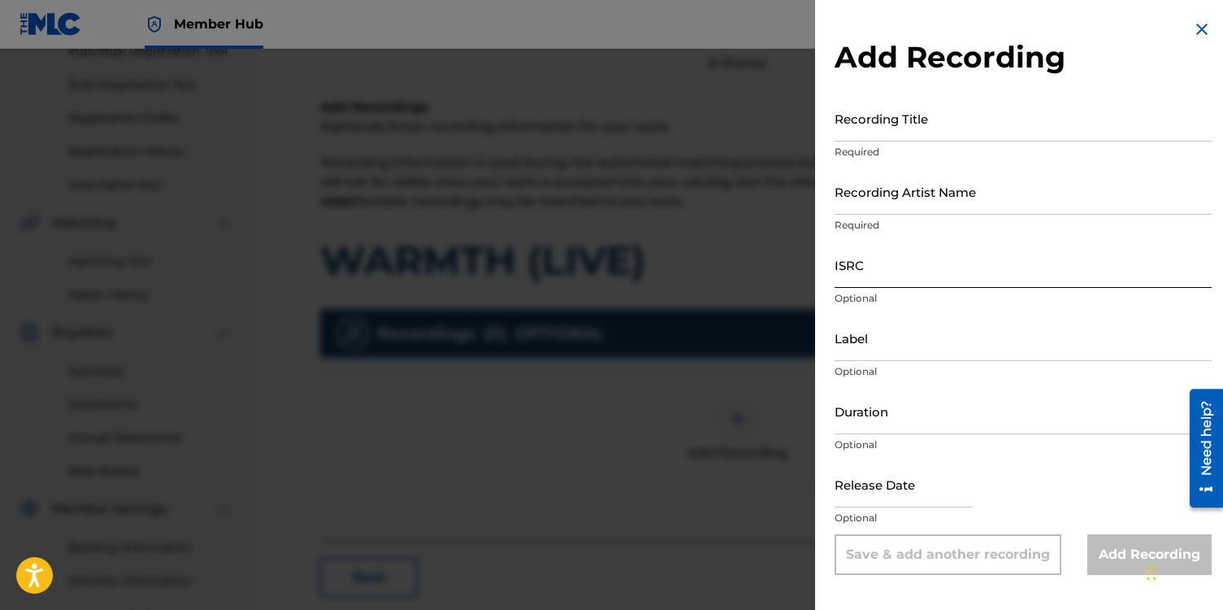
click at [861, 269] on input "ISRC" at bounding box center [1023, 264] width 377 height 46
paste input "qt3tb2425250"
type input "qt3tb2425250"
click at [853, 124] on input "Recording Title" at bounding box center [1023, 118] width 377 height 46
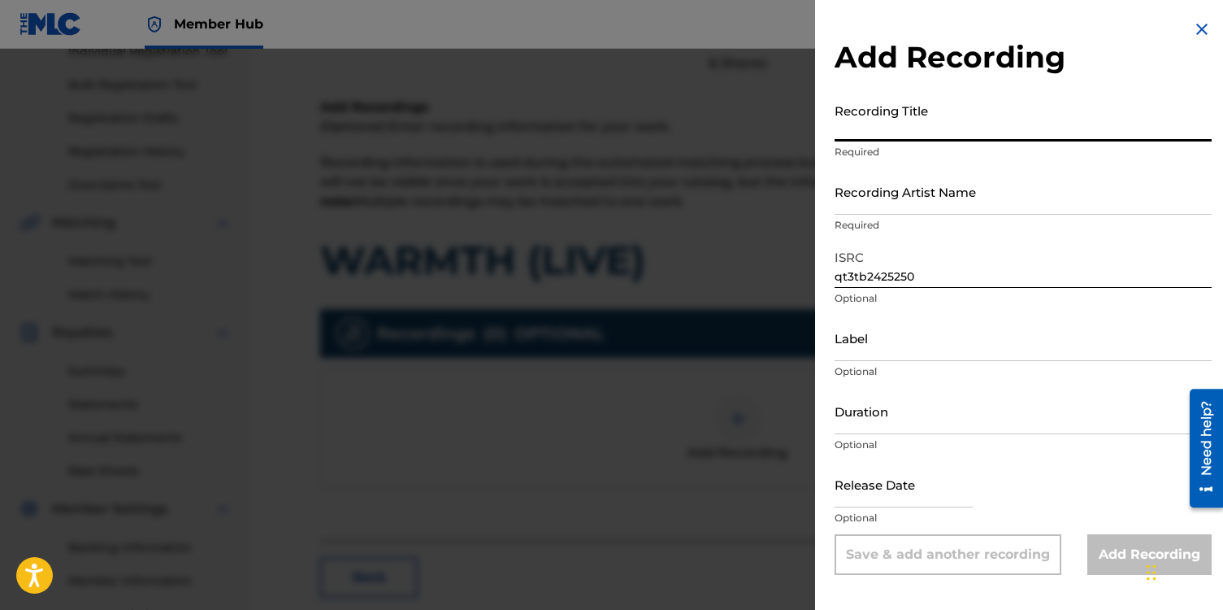
click at [853, 124] on input "Recording Title" at bounding box center [1023, 118] width 377 height 46
type input "Warmth (Live)"
click at [852, 202] on input "Recording Artist Name" at bounding box center [1023, 191] width 377 height 46
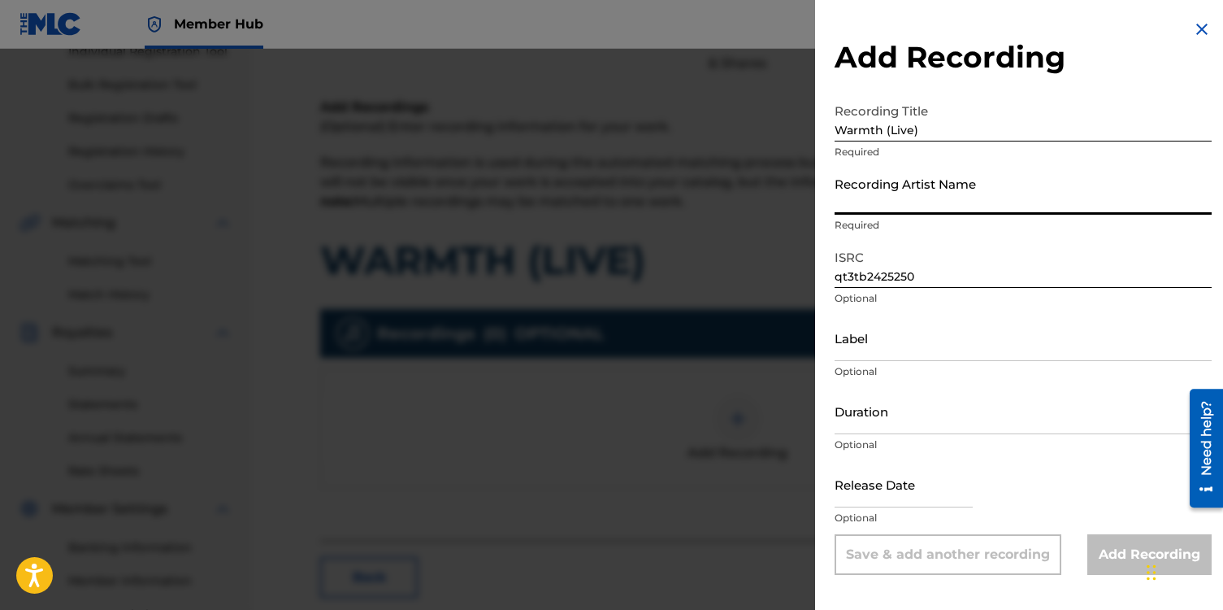
type input "[PERSON_NAME]"
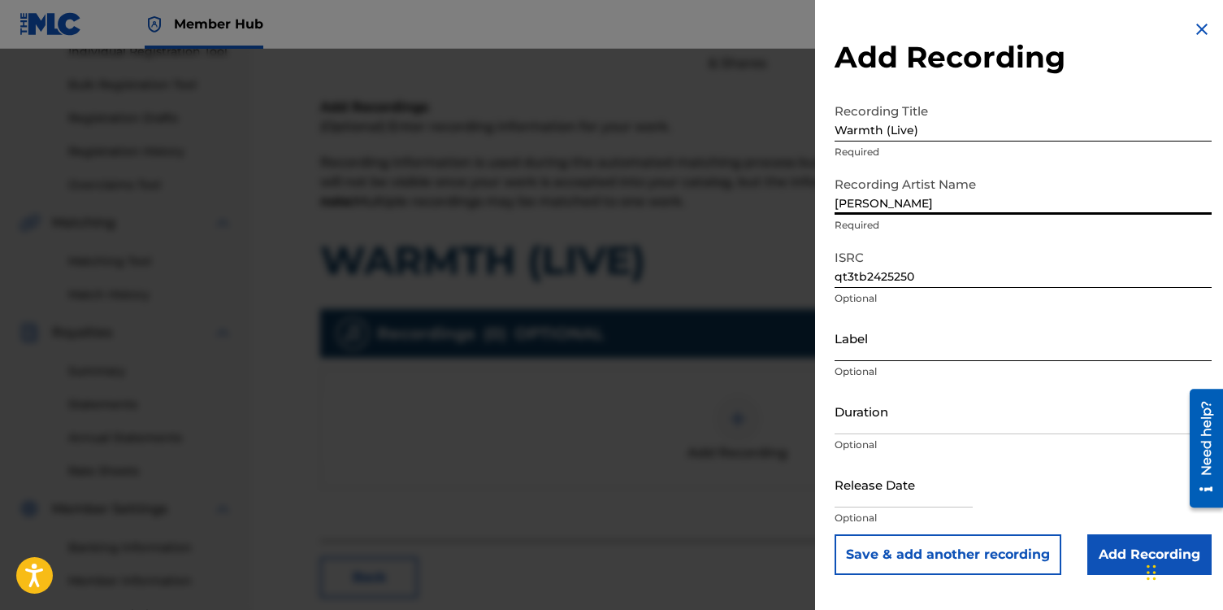
click at [873, 341] on input "Label" at bounding box center [1023, 338] width 377 height 46
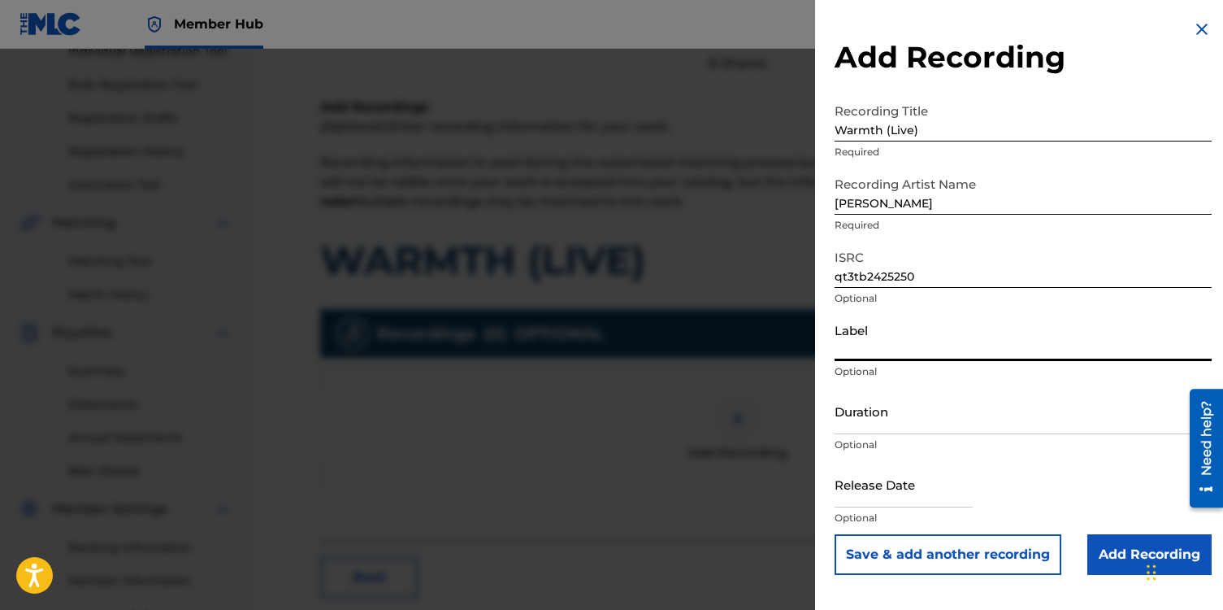
type input "NotestoNurture"
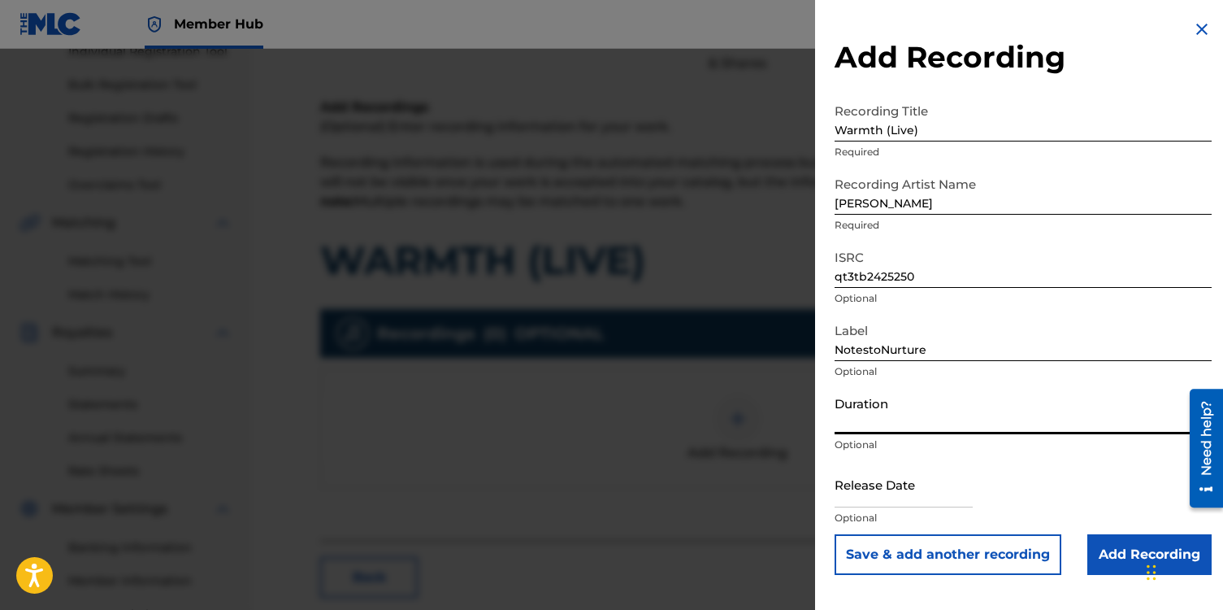
click at [872, 424] on input "Duration" at bounding box center [1023, 411] width 377 height 46
type input "01:12"
select select "8"
select select "2025"
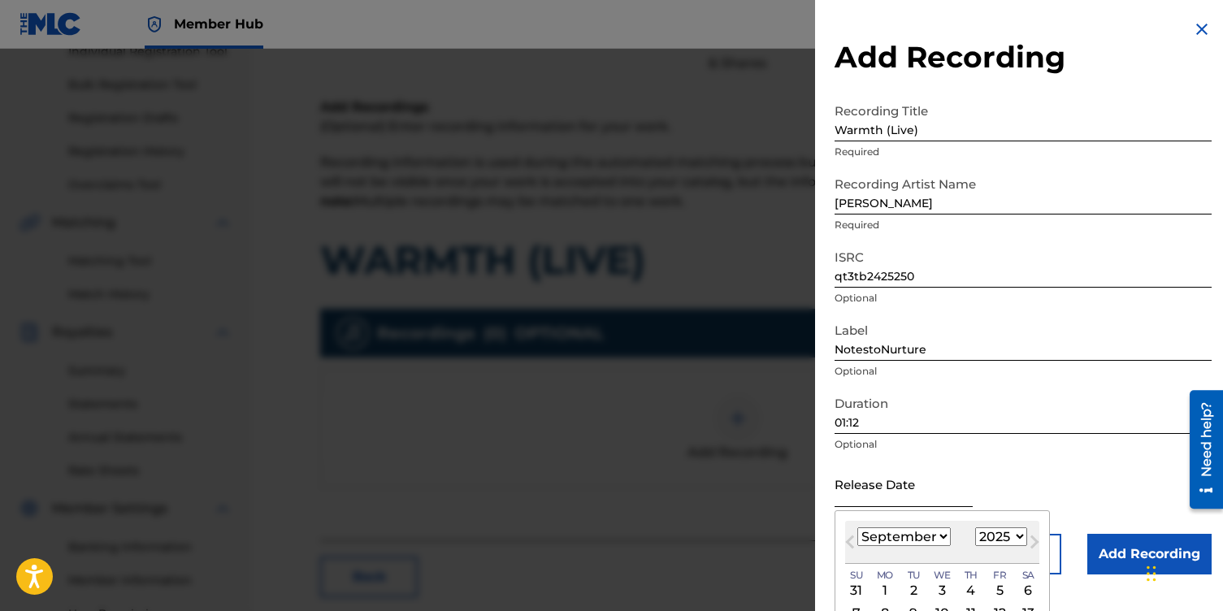
click at [889, 493] on input "text" at bounding box center [904, 484] width 138 height 46
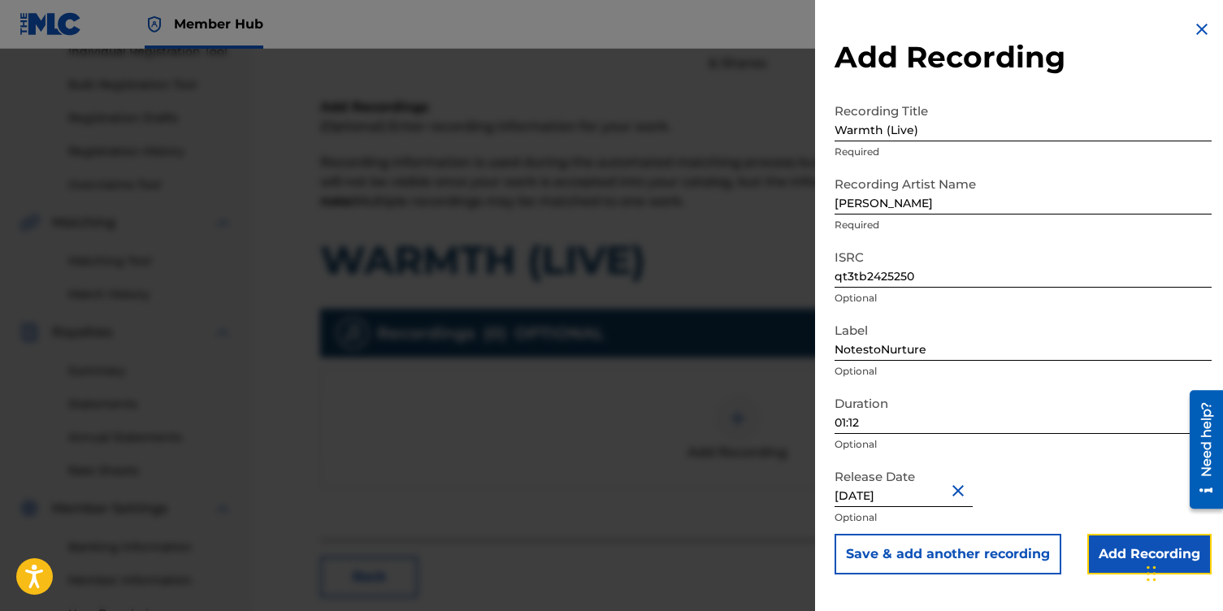
click at [1118, 556] on input "Add Recording" at bounding box center [1150, 554] width 124 height 41
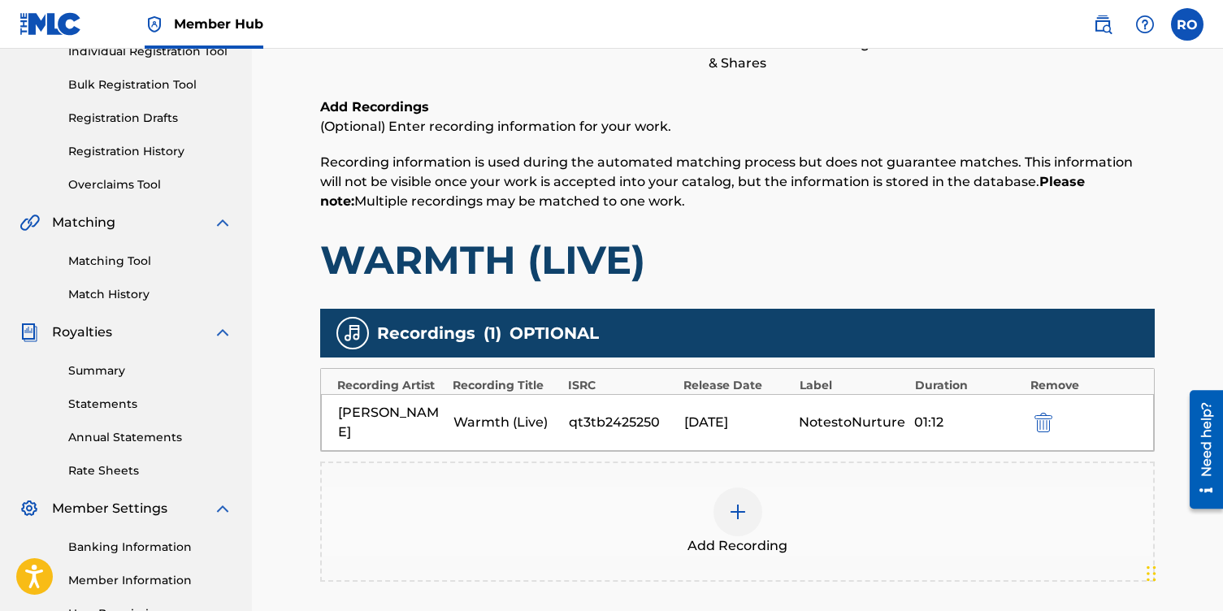
scroll to position [403, 0]
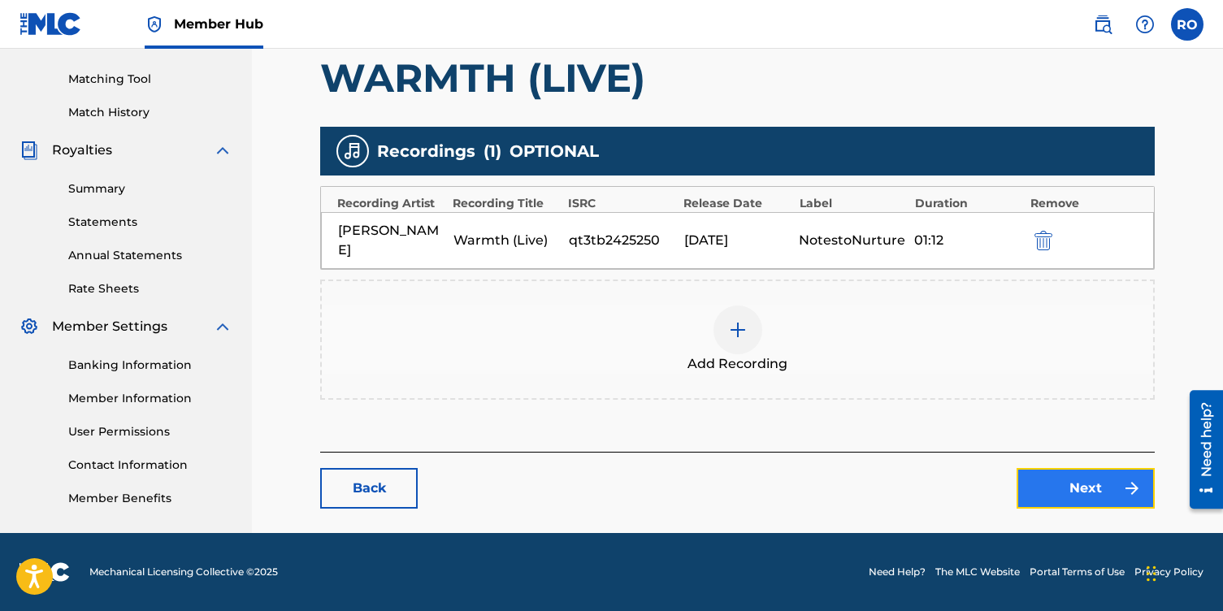
click at [1062, 490] on link "Next" at bounding box center [1086, 488] width 138 height 41
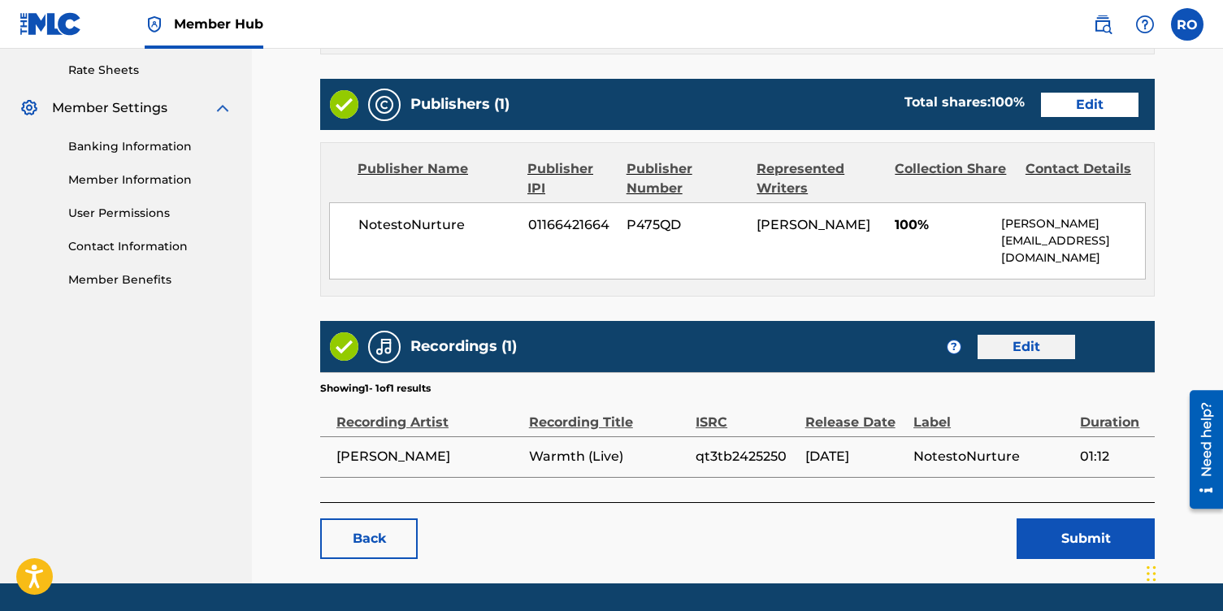
scroll to position [635, 0]
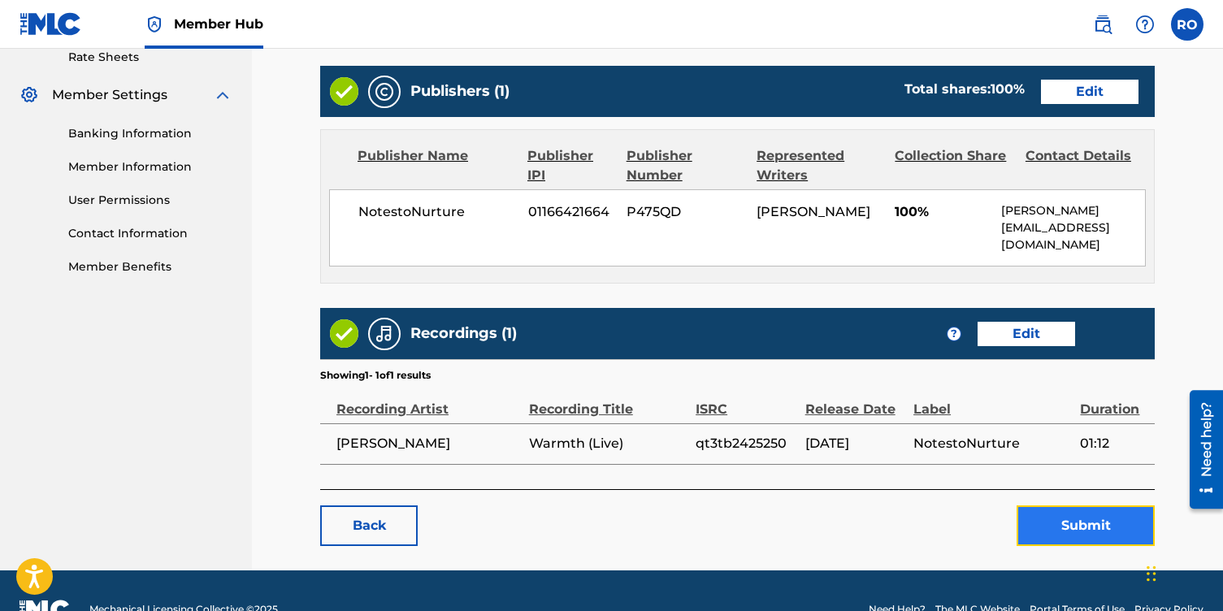
click at [1055, 534] on button "Submit" at bounding box center [1086, 526] width 138 height 41
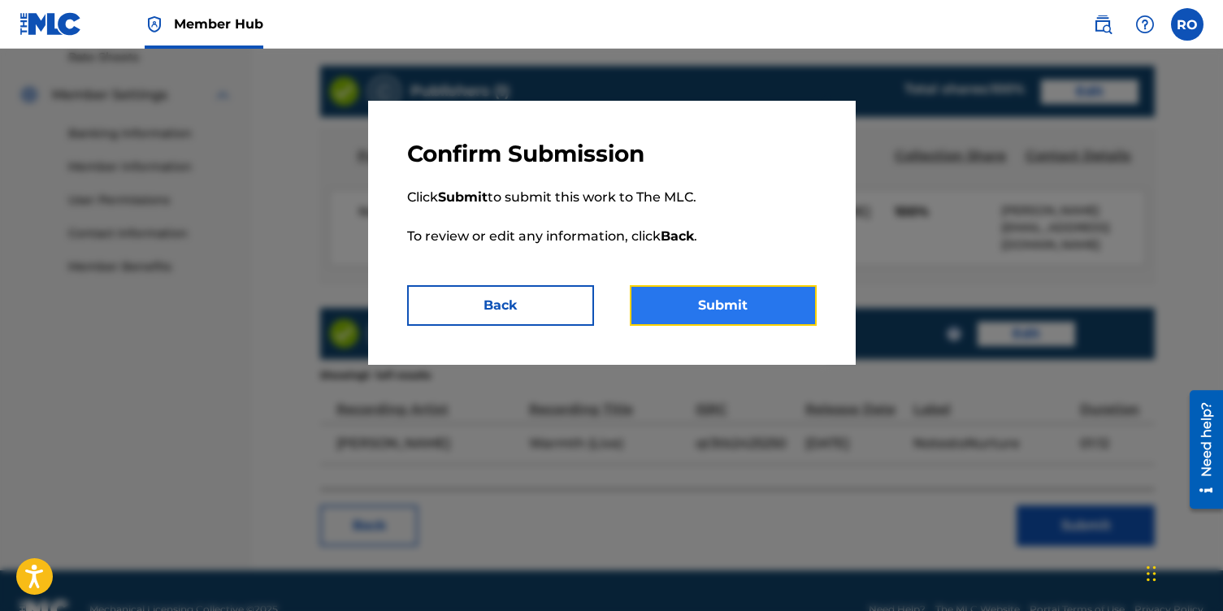
click at [732, 311] on button "Submit" at bounding box center [723, 305] width 187 height 41
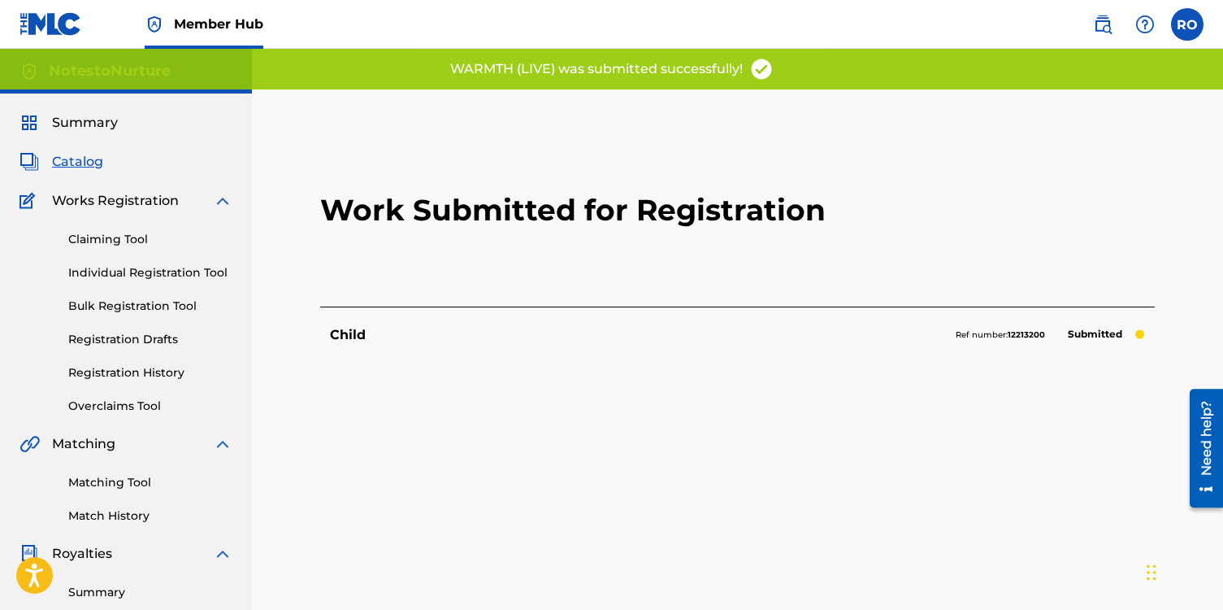
click at [88, 161] on span "Catalog" at bounding box center [77, 162] width 51 height 20
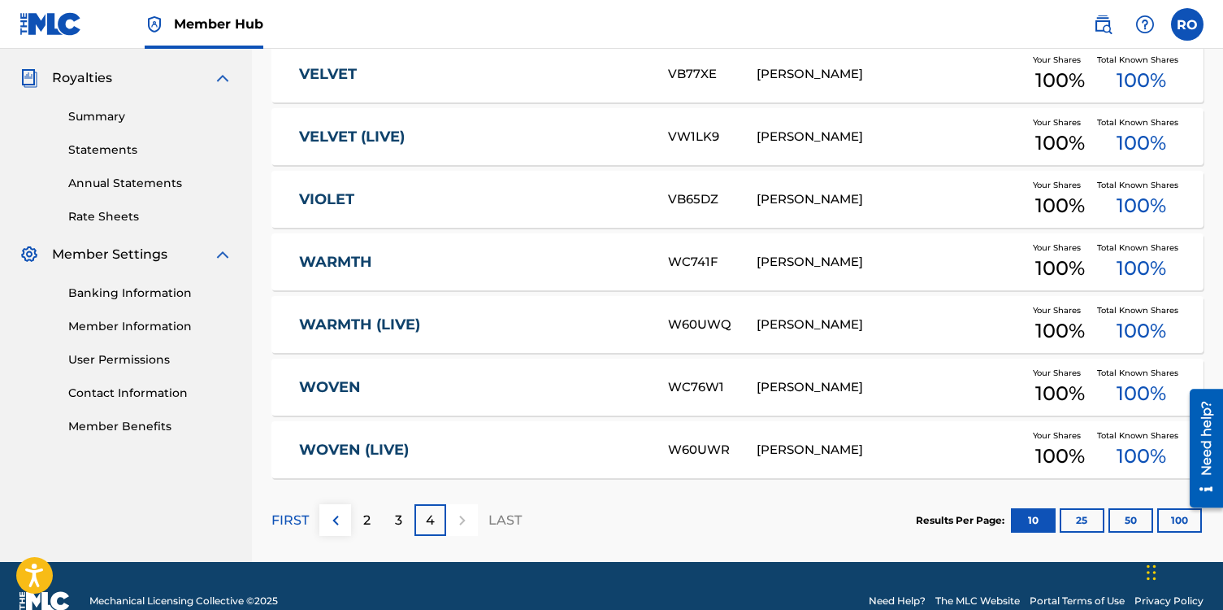
scroll to position [476, 0]
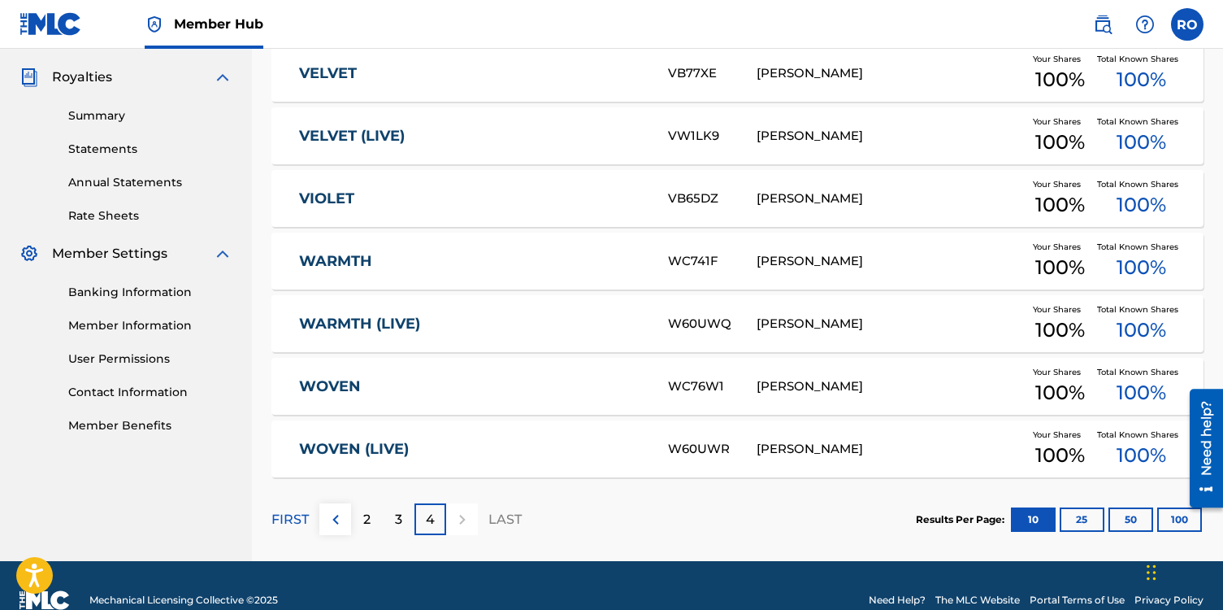
click at [339, 385] on link "WOVEN" at bounding box center [472, 386] width 347 height 19
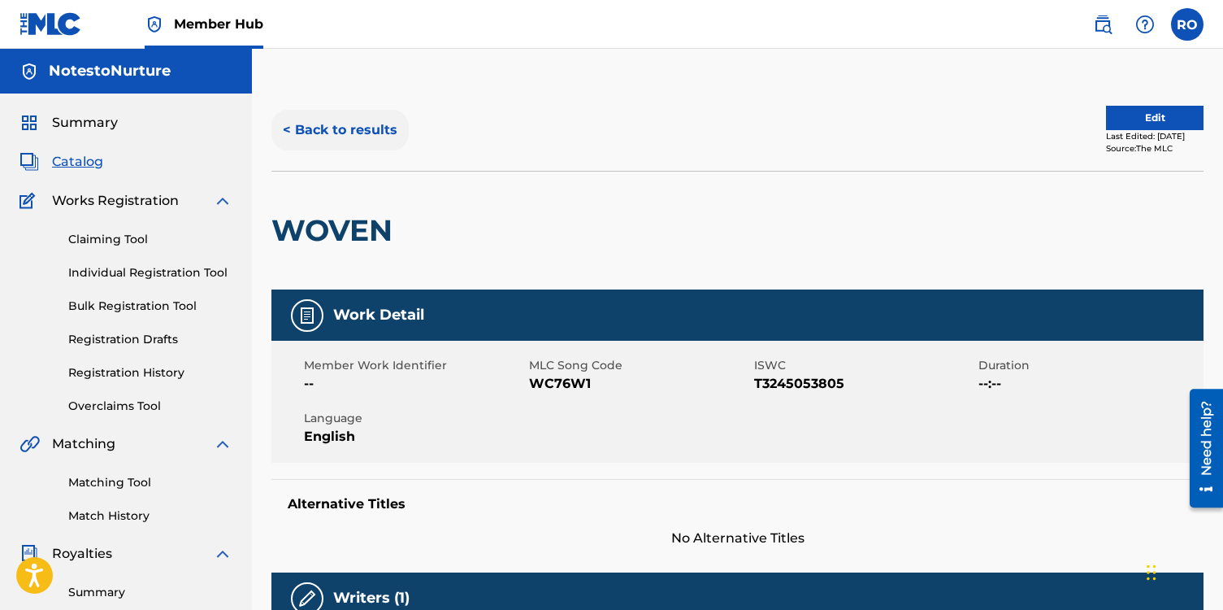
click at [293, 131] on button "< Back to results" at bounding box center [340, 130] width 137 height 41
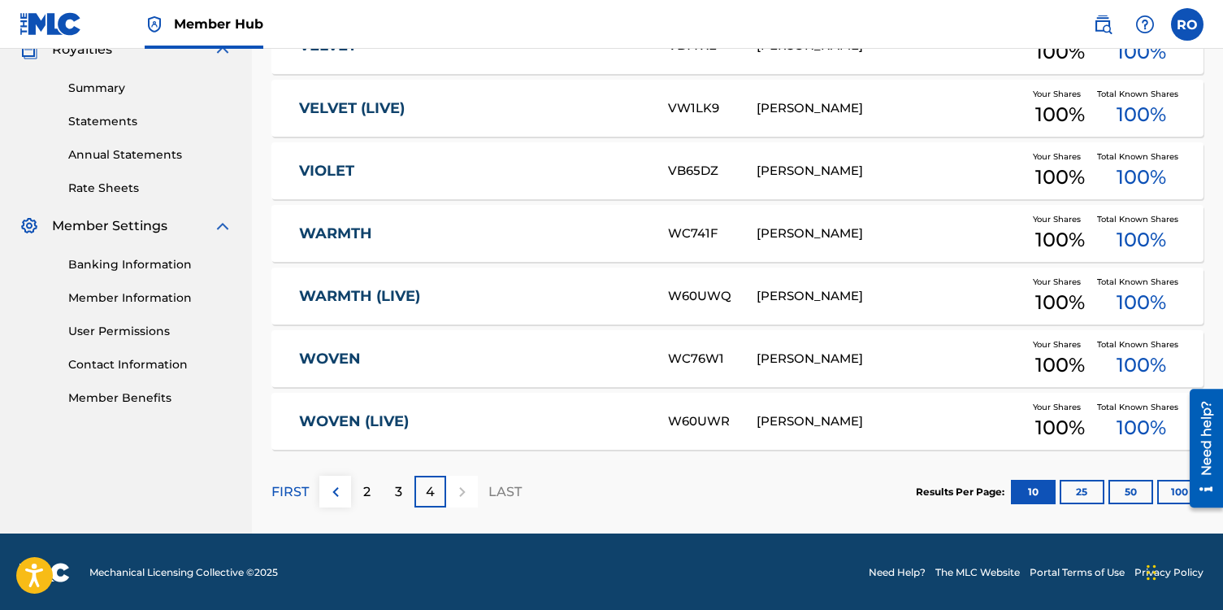
scroll to position [506, 0]
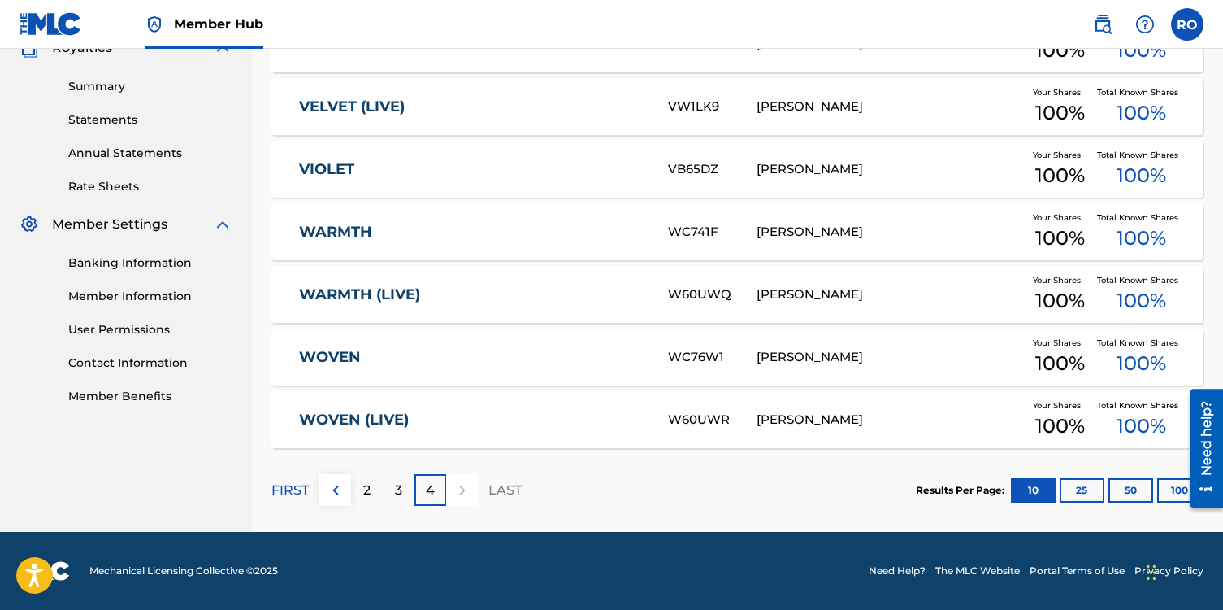
click at [393, 415] on link "WOVEN (LIVE)" at bounding box center [472, 420] width 347 height 19
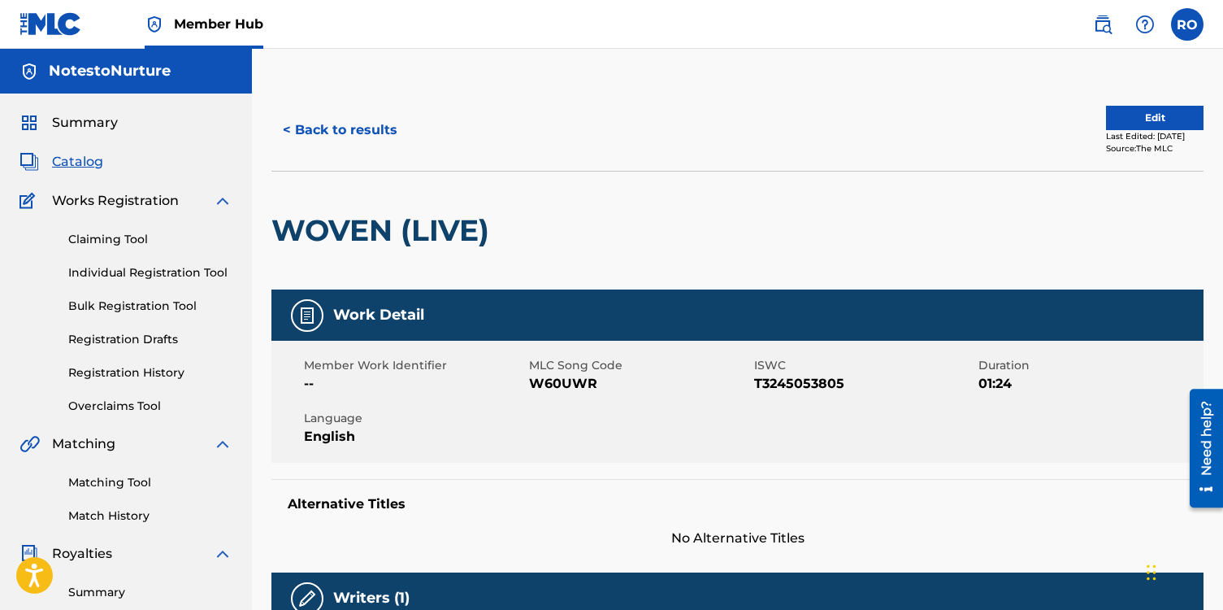
click at [1128, 133] on div "Last Edited: [DATE]" at bounding box center [1155, 136] width 98 height 12
click at [1128, 125] on button "Edit" at bounding box center [1155, 118] width 98 height 24
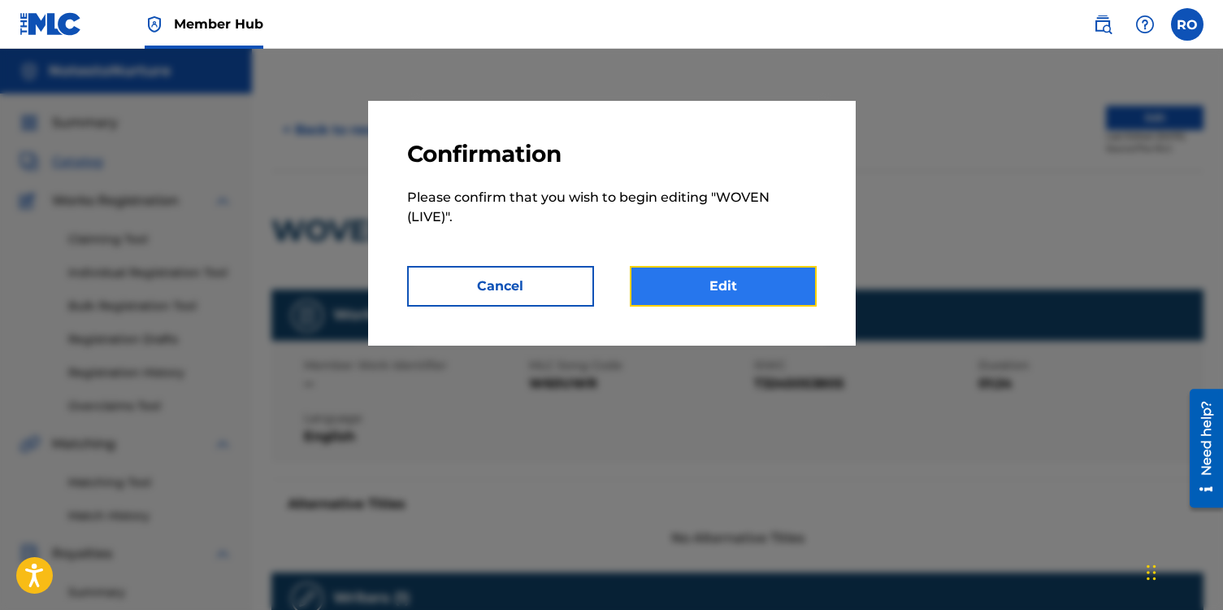
click at [753, 298] on link "Edit" at bounding box center [723, 286] width 187 height 41
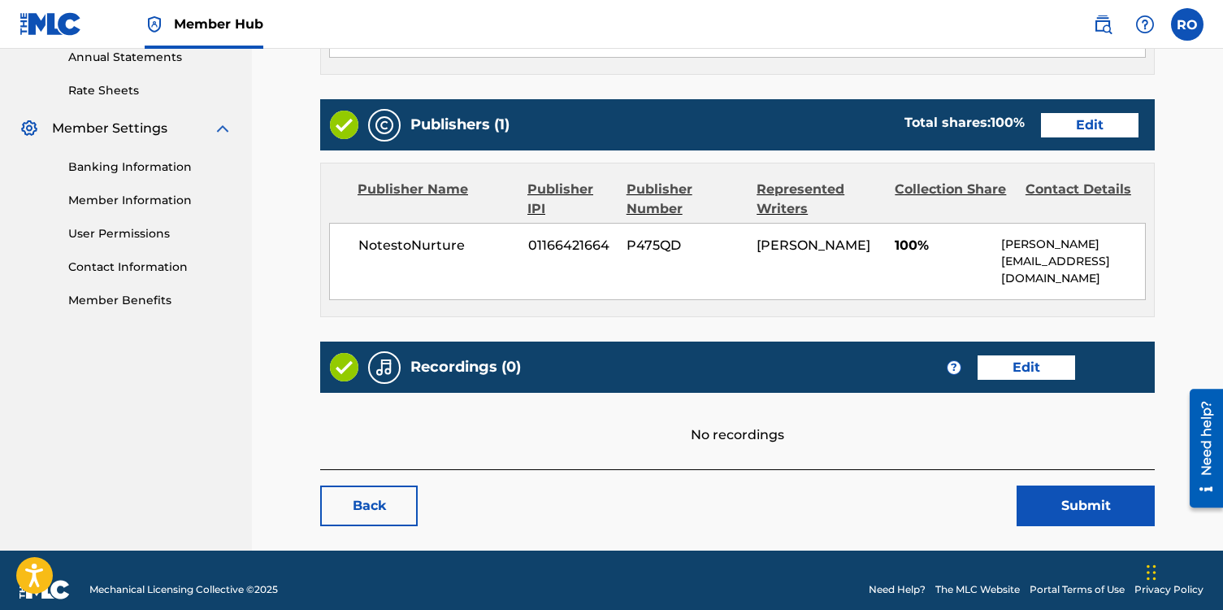
scroll to position [619, 0]
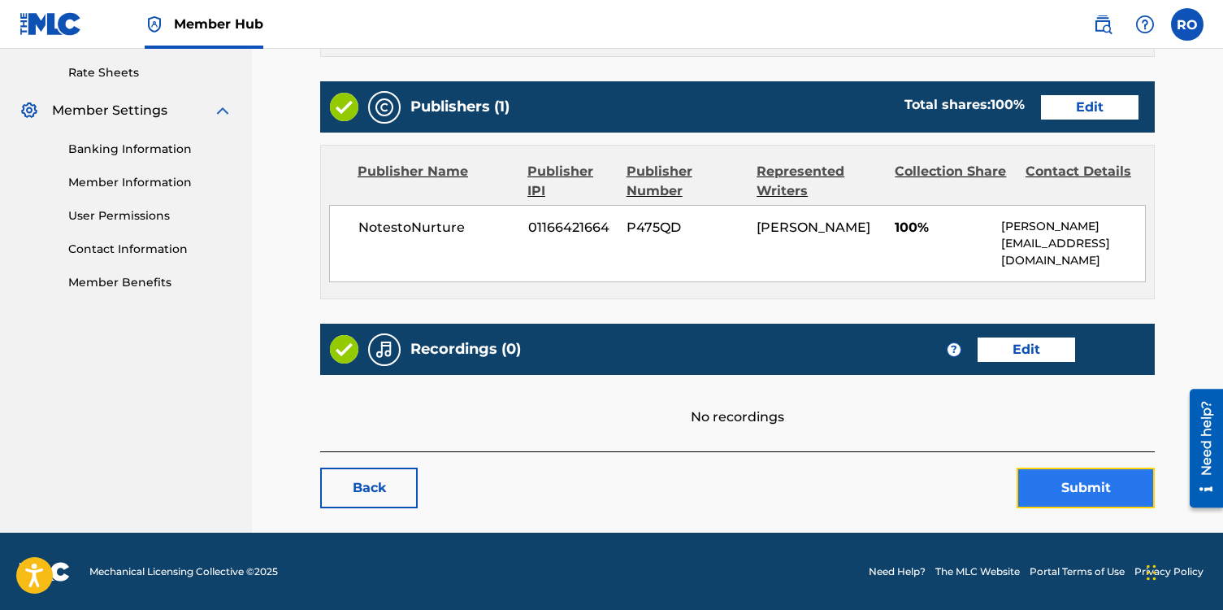
click at [1029, 484] on button "Submit" at bounding box center [1086, 487] width 138 height 41
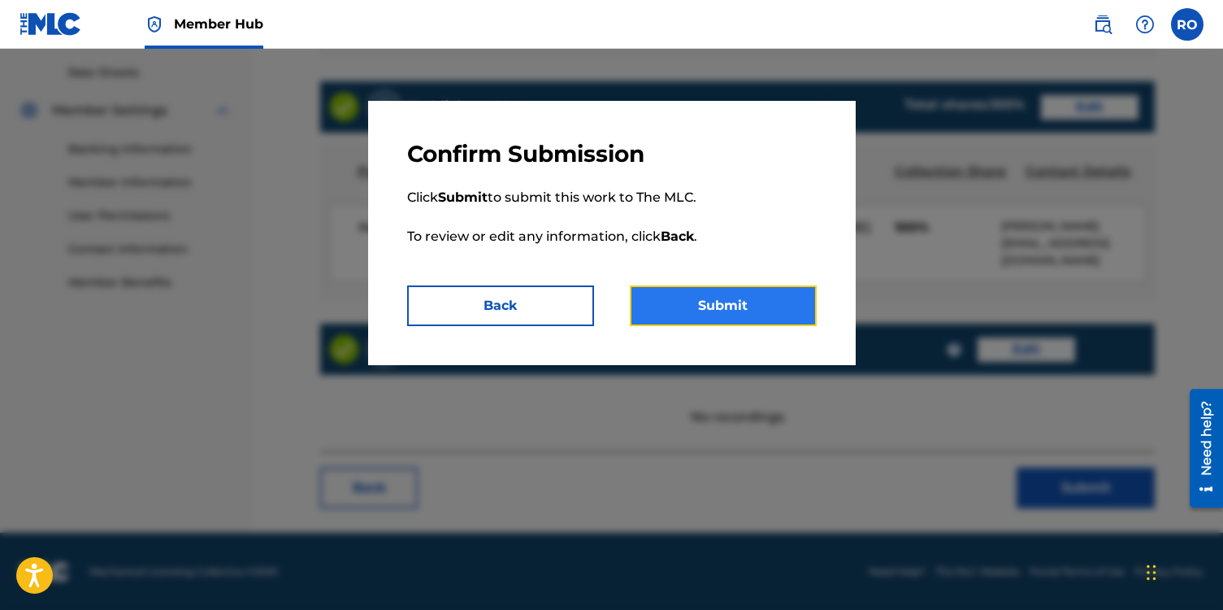
click at [699, 306] on button "Submit" at bounding box center [723, 305] width 187 height 41
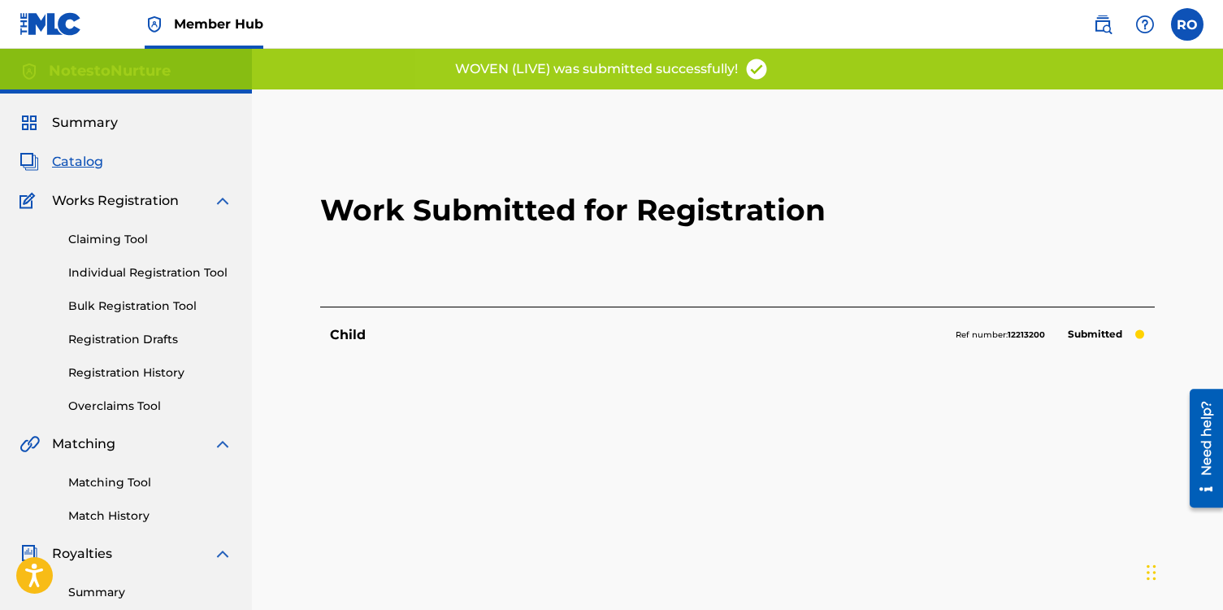
click at [87, 161] on span "Catalog" at bounding box center [77, 162] width 51 height 20
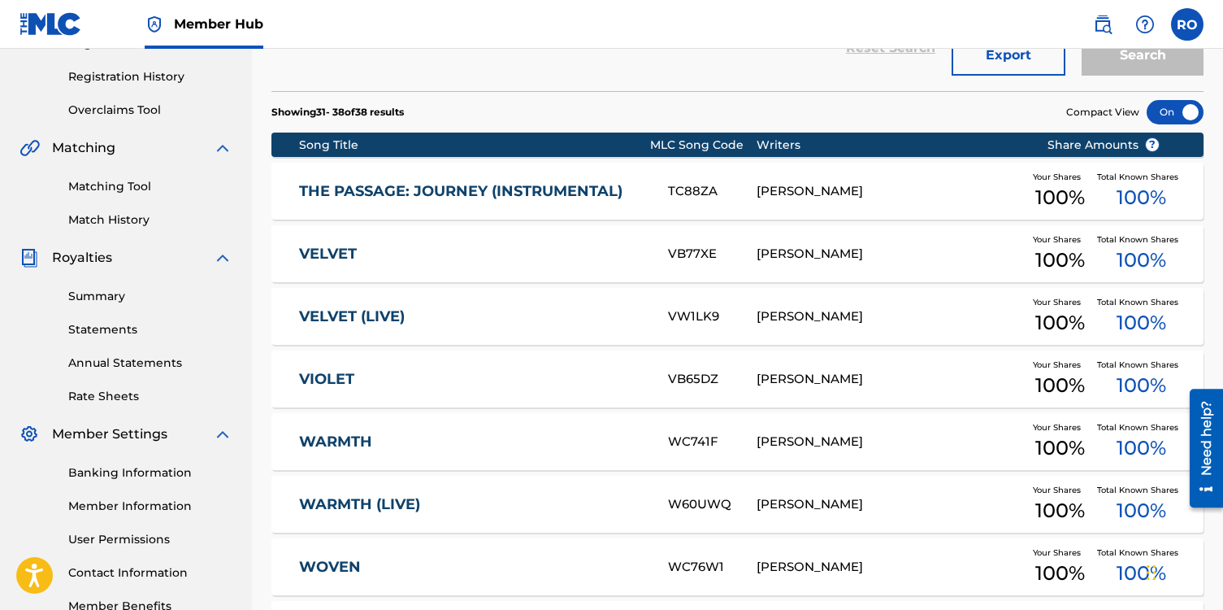
scroll to position [506, 0]
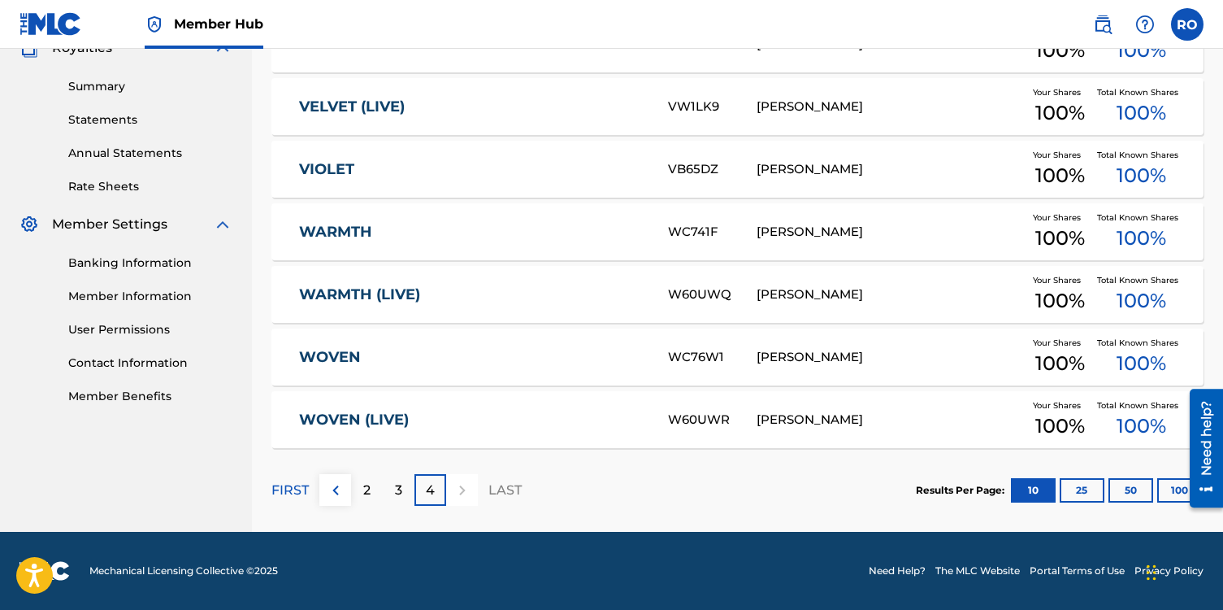
click at [603, 406] on div "WOVEN (LIVE) W60UWR [PERSON_NAME] Your Shares 100 % Total Known Shares 100 %" at bounding box center [738, 419] width 932 height 57
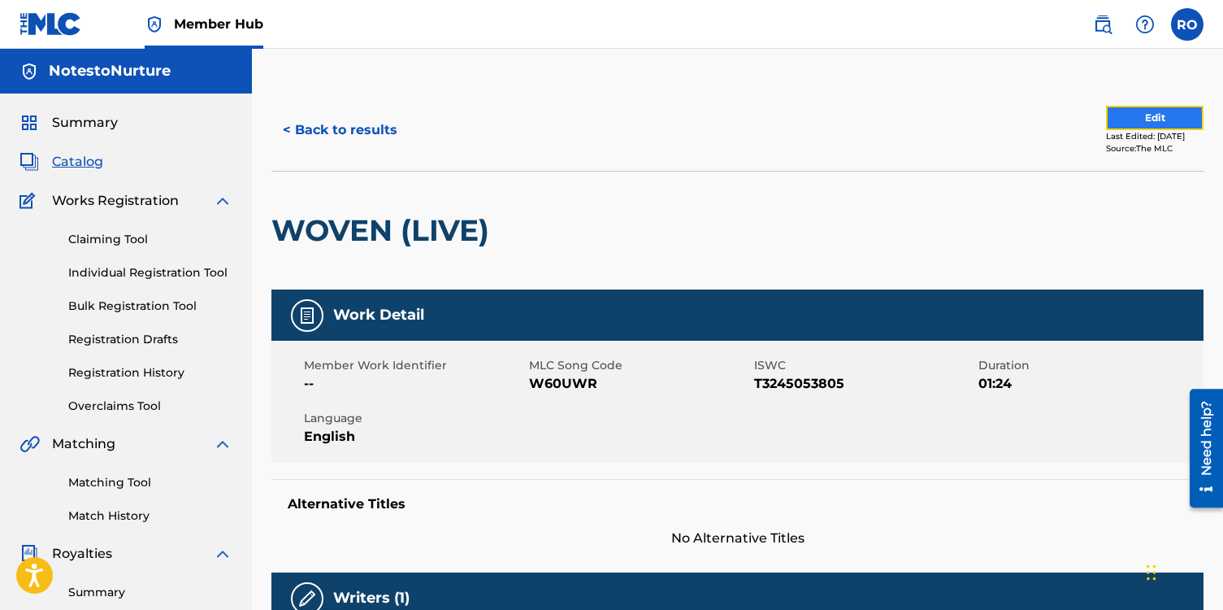
click at [1114, 124] on button "Edit" at bounding box center [1155, 118] width 98 height 24
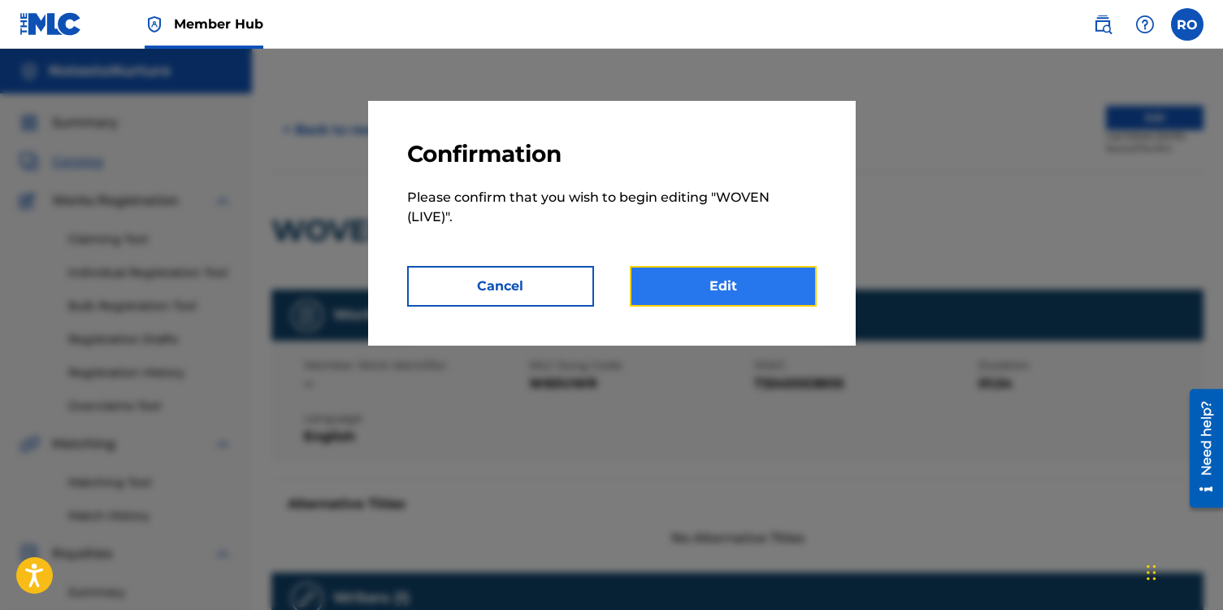
click at [745, 286] on link "Edit" at bounding box center [723, 286] width 187 height 41
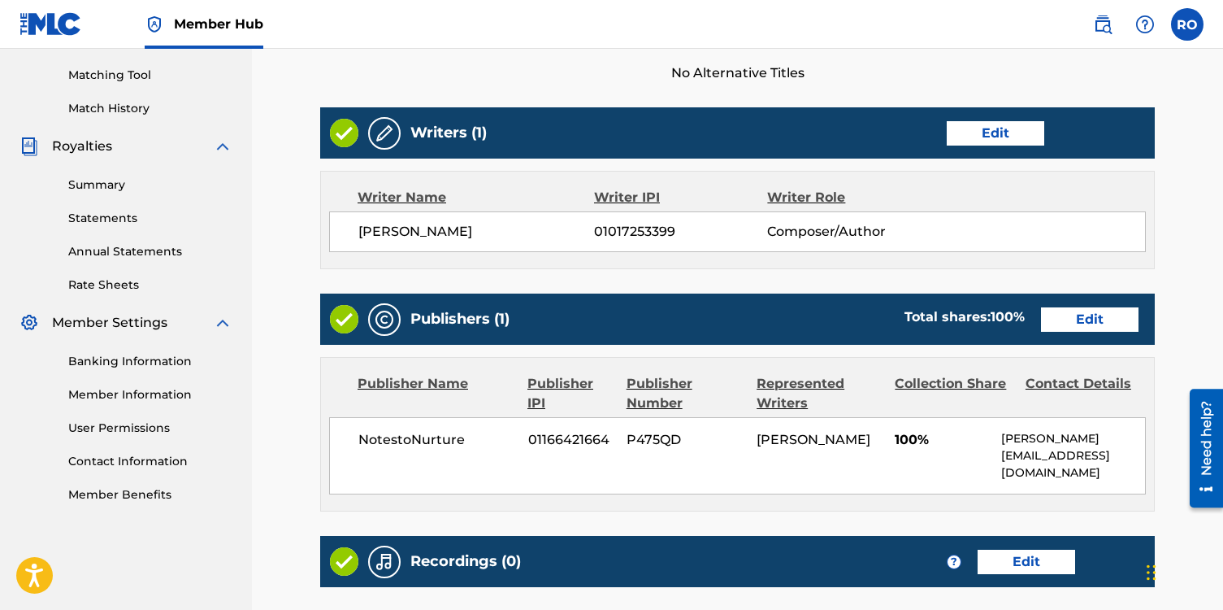
scroll to position [619, 0]
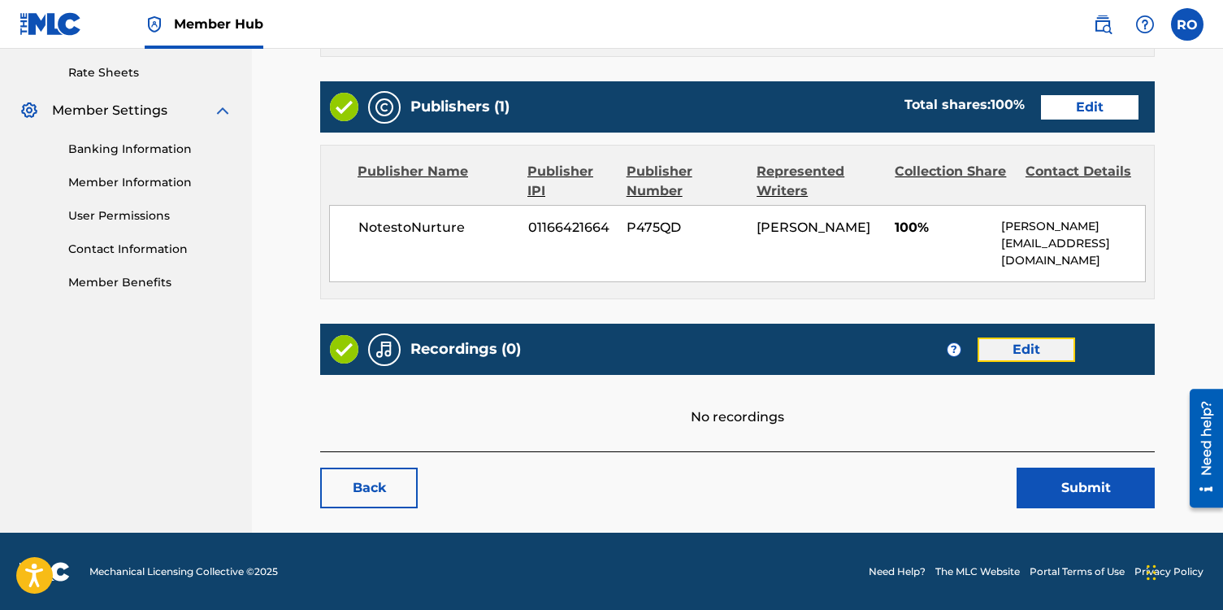
click at [1012, 353] on link "Edit" at bounding box center [1027, 349] width 98 height 24
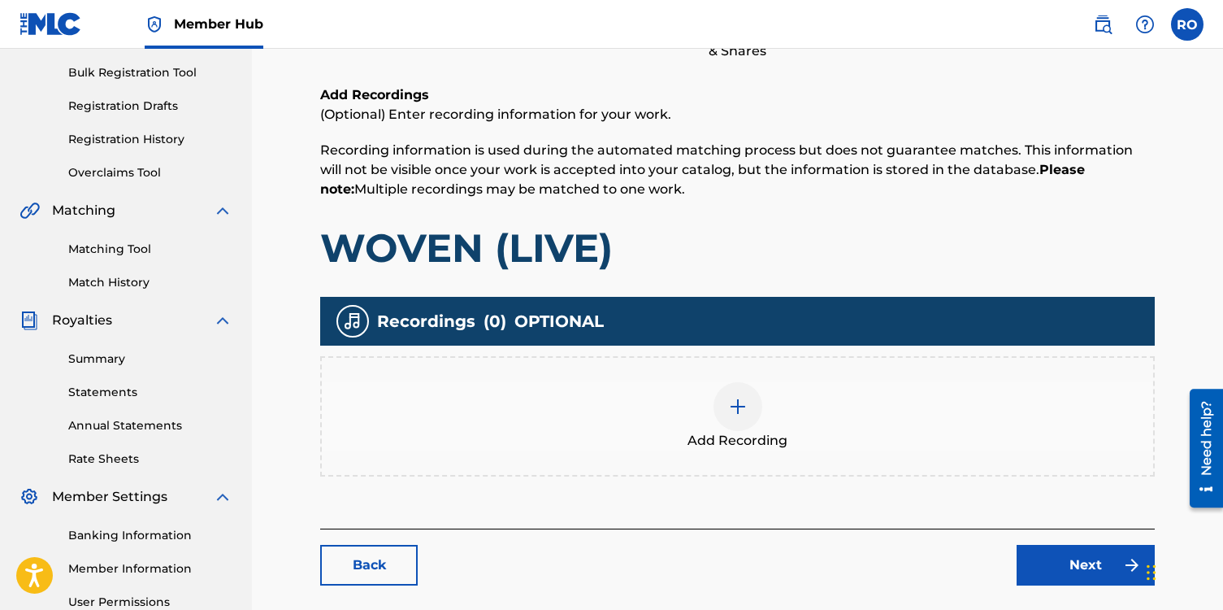
scroll to position [398, 0]
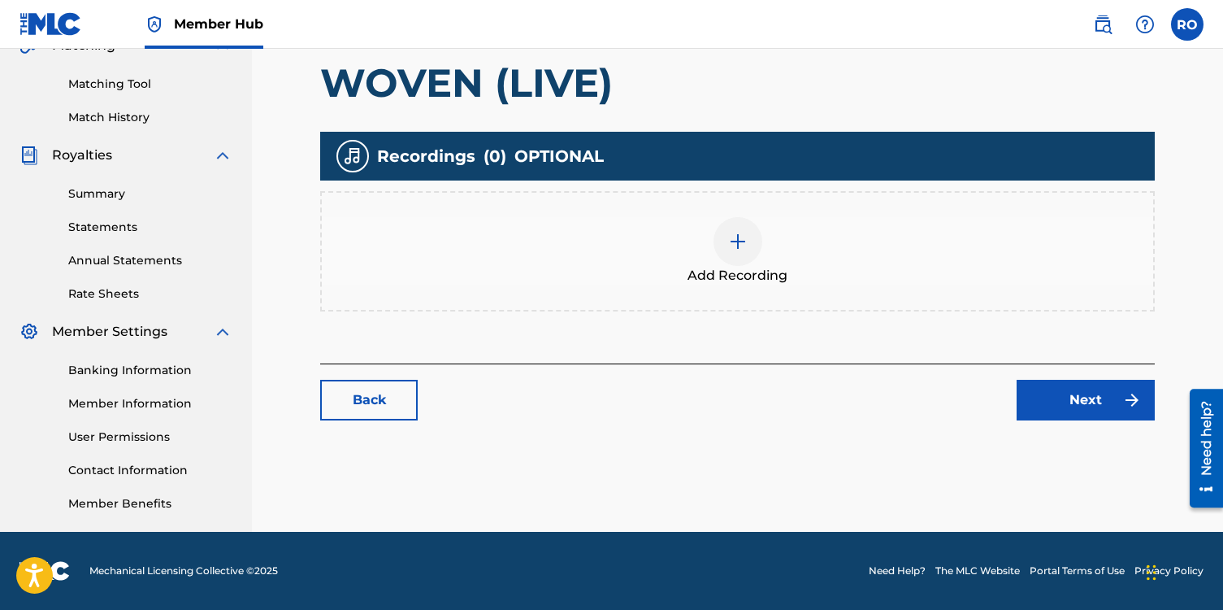
click at [747, 240] on img at bounding box center [738, 242] width 20 height 20
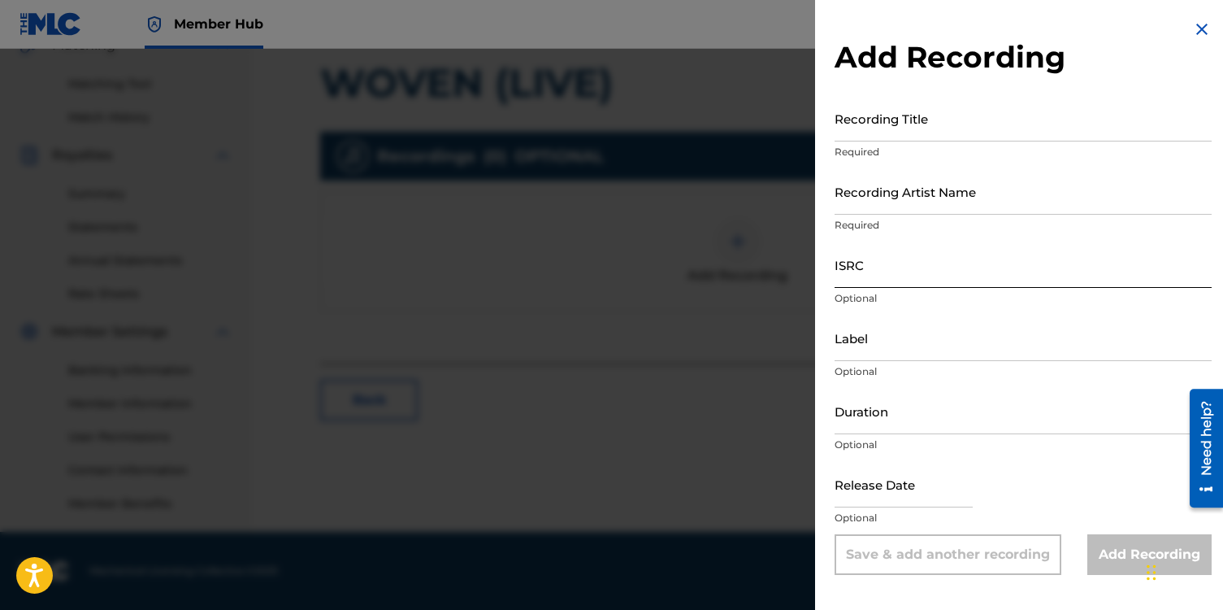
click at [871, 270] on input "ISRC" at bounding box center [1023, 264] width 377 height 46
paste input "qt3tb2425253"
click at [845, 123] on input "Recording Title" at bounding box center [1023, 118] width 377 height 46
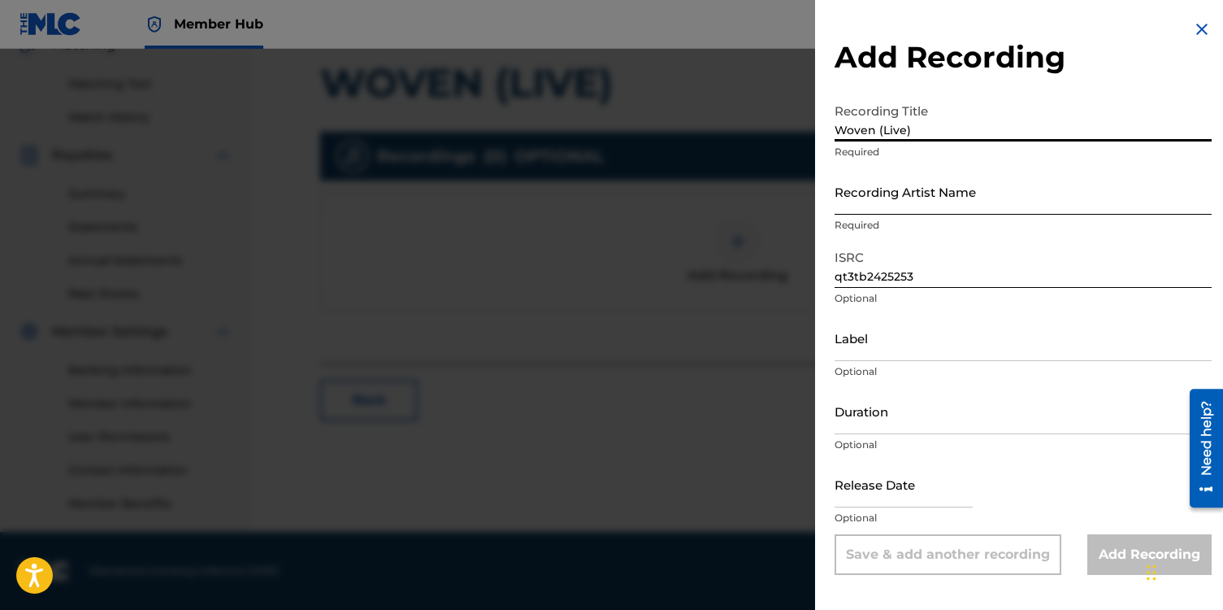
click at [843, 193] on input "Recording Artist Name" at bounding box center [1023, 191] width 377 height 46
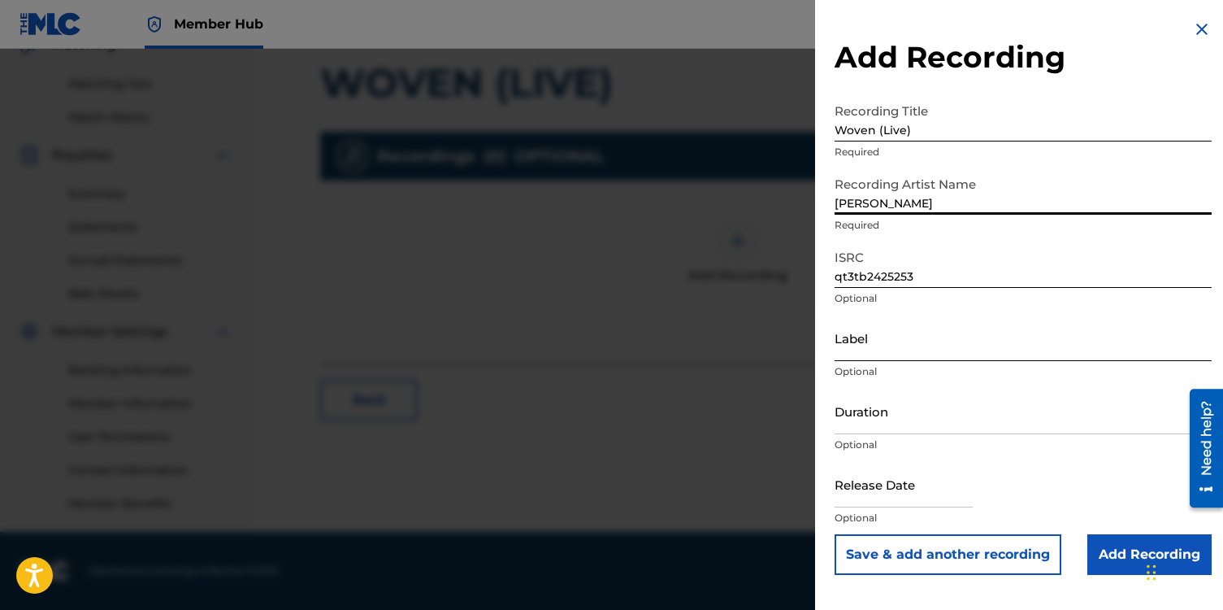
click at [862, 339] on input "Label" at bounding box center [1023, 338] width 377 height 46
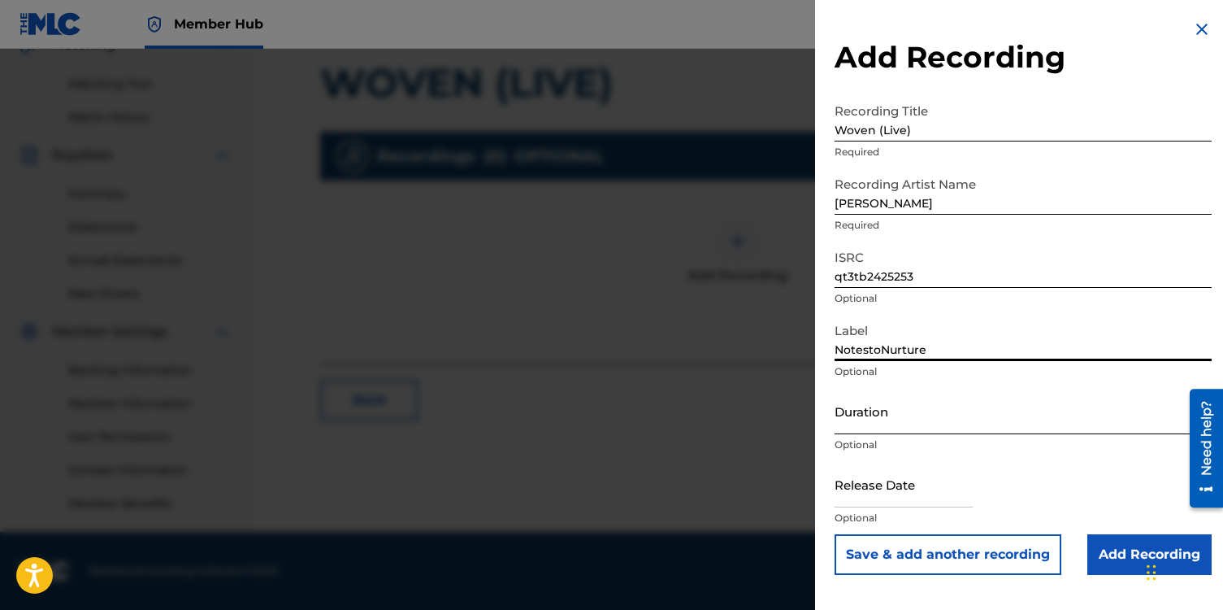
click at [888, 418] on input "Duration" at bounding box center [1023, 411] width 377 height 46
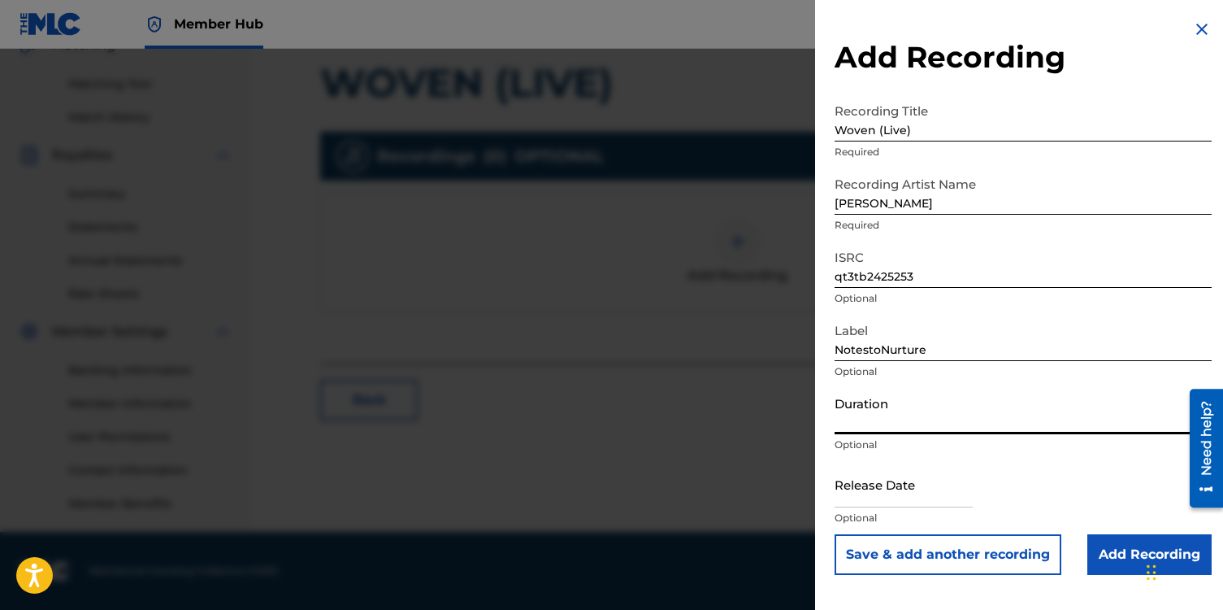
scroll to position [397, 0]
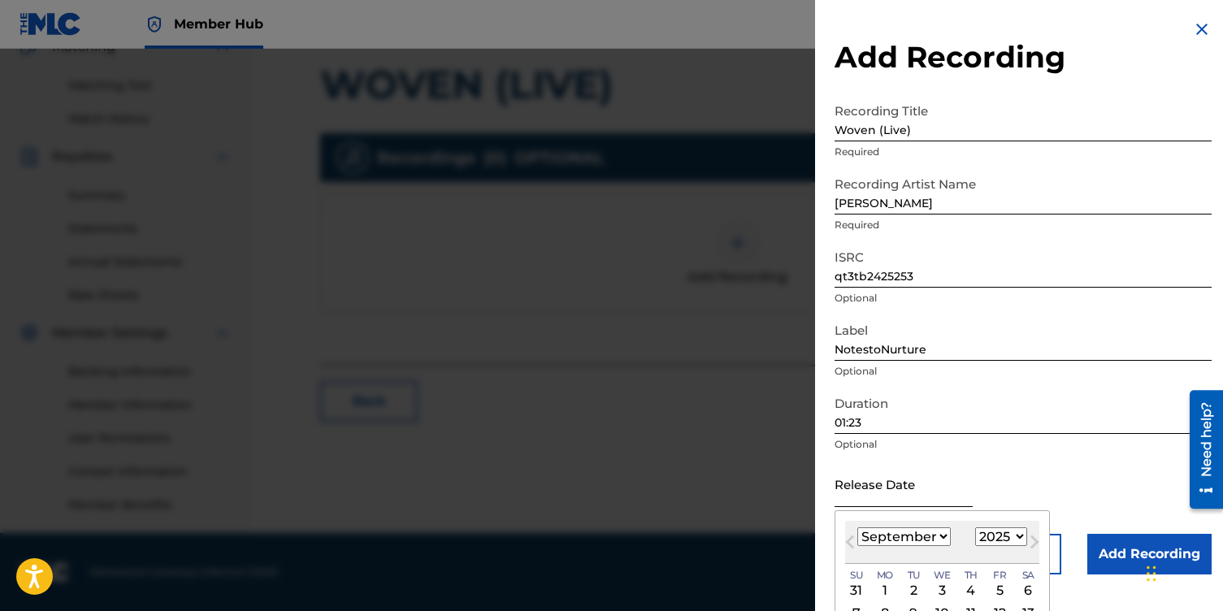
click at [900, 493] on input "text" at bounding box center [904, 484] width 138 height 46
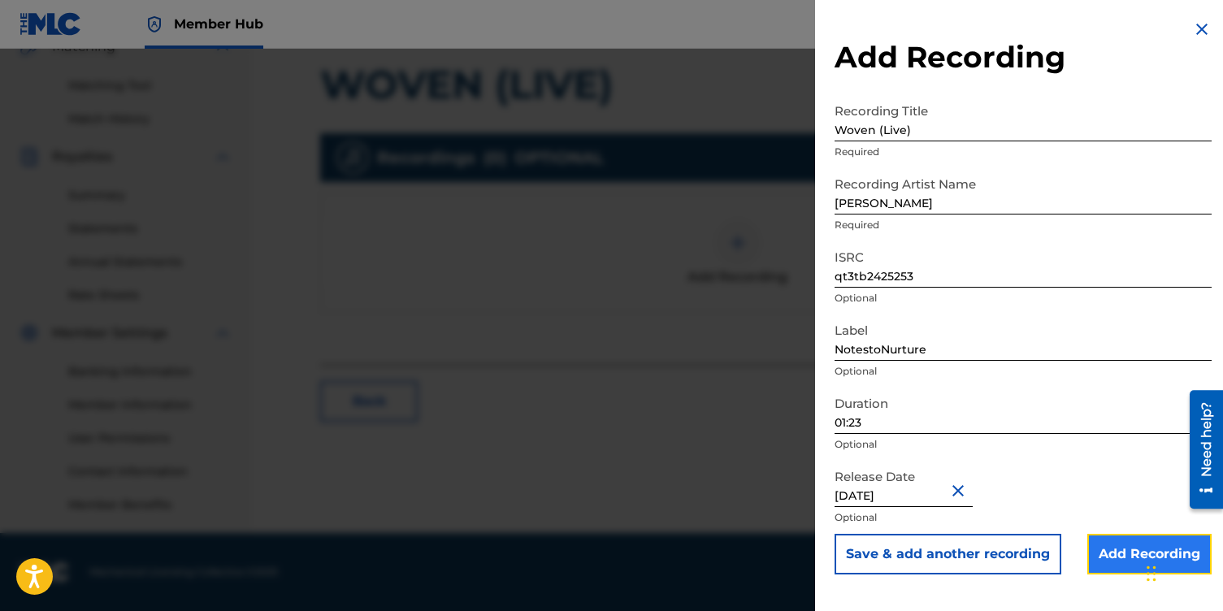
click at [1115, 555] on input "Add Recording" at bounding box center [1150, 554] width 124 height 41
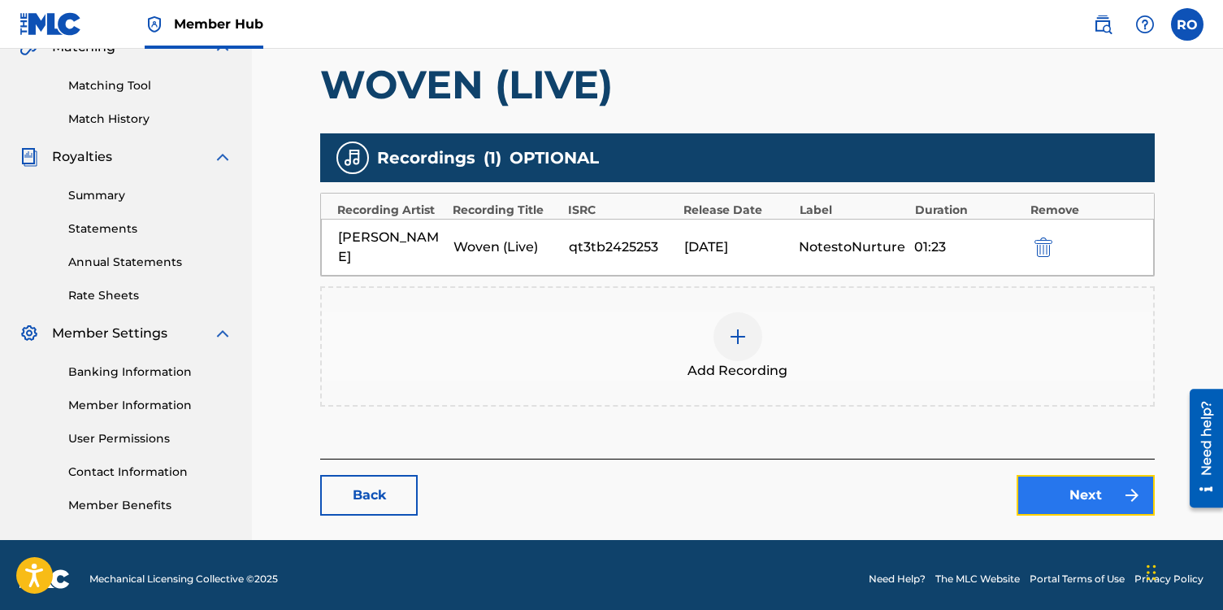
click at [1062, 498] on link "Next" at bounding box center [1086, 495] width 138 height 41
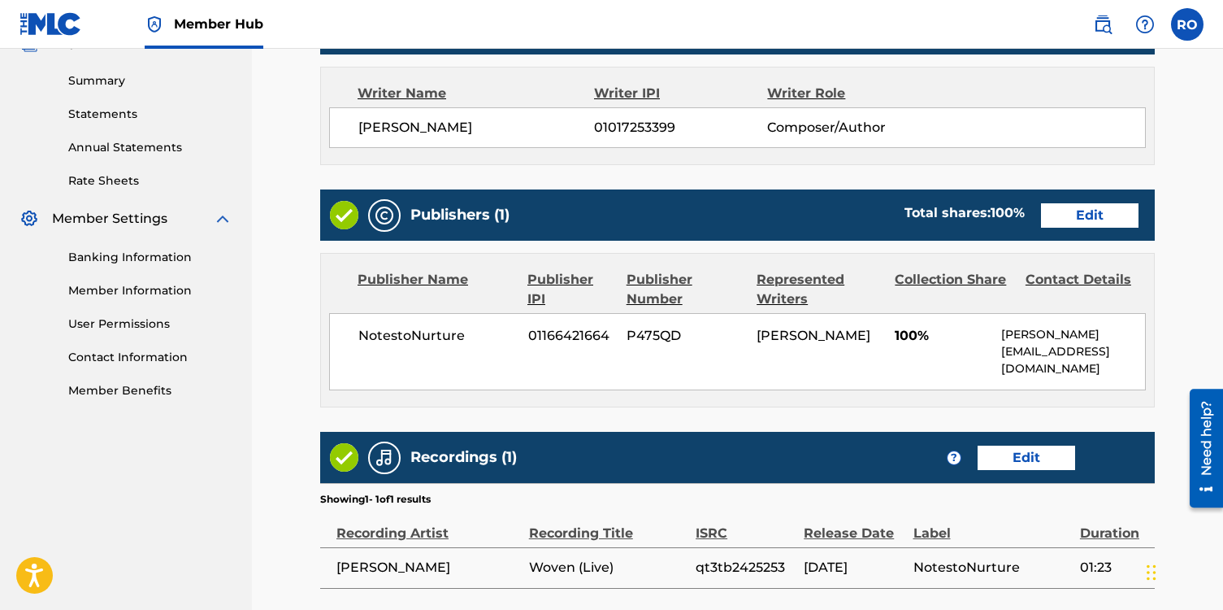
scroll to position [672, 0]
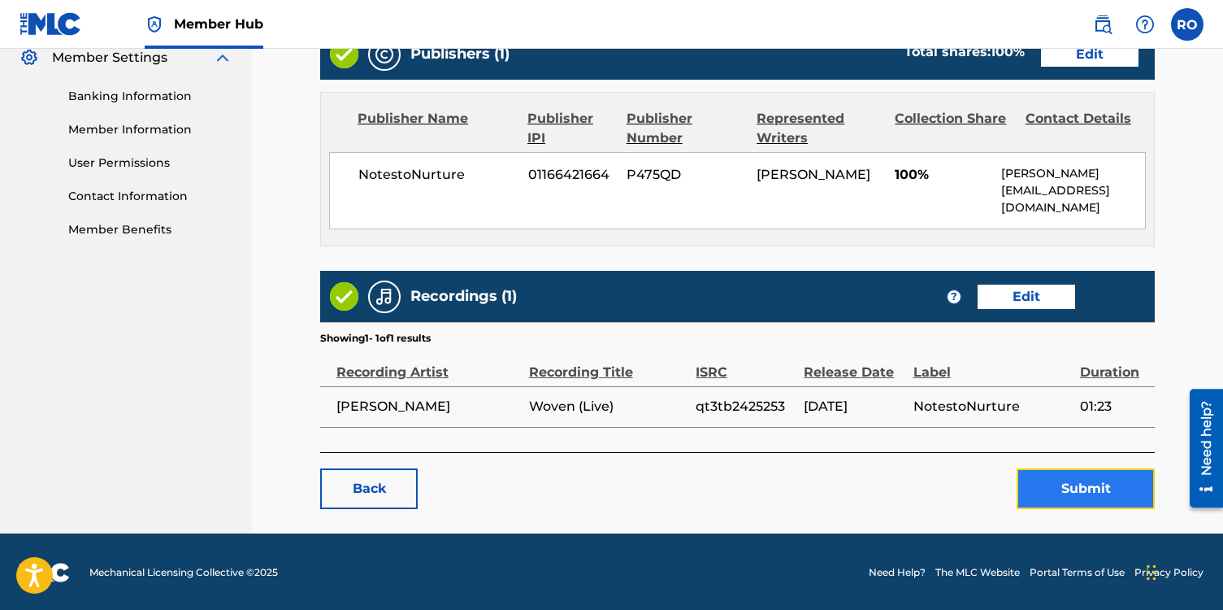
click at [1043, 499] on button "Submit" at bounding box center [1086, 488] width 138 height 41
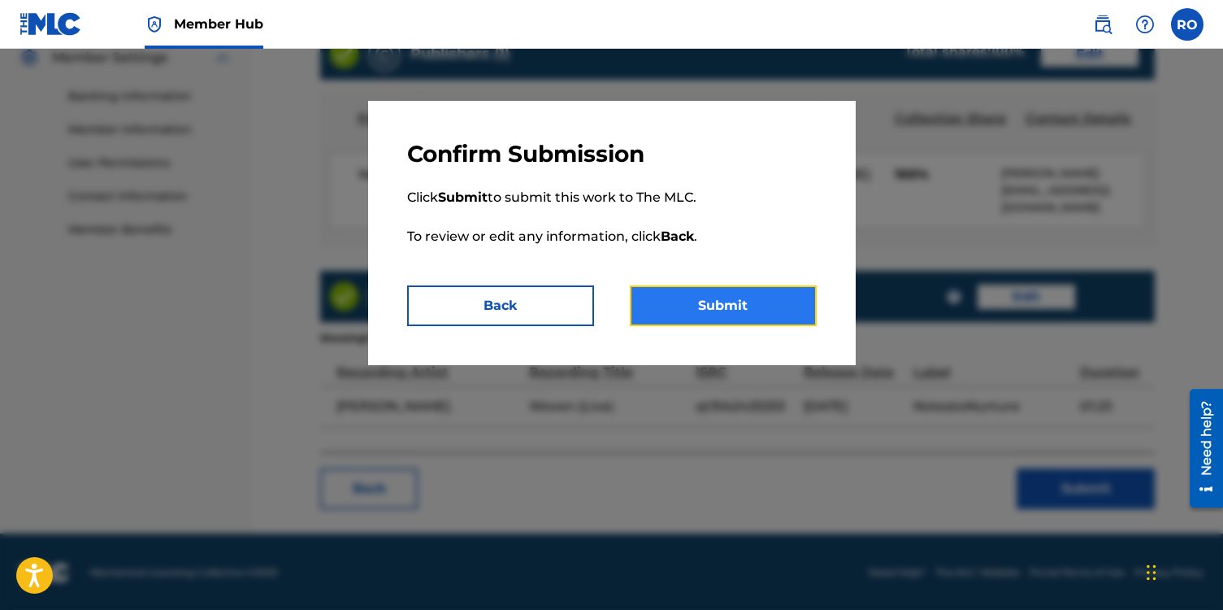
click at [767, 318] on button "Submit" at bounding box center [723, 305] width 187 height 41
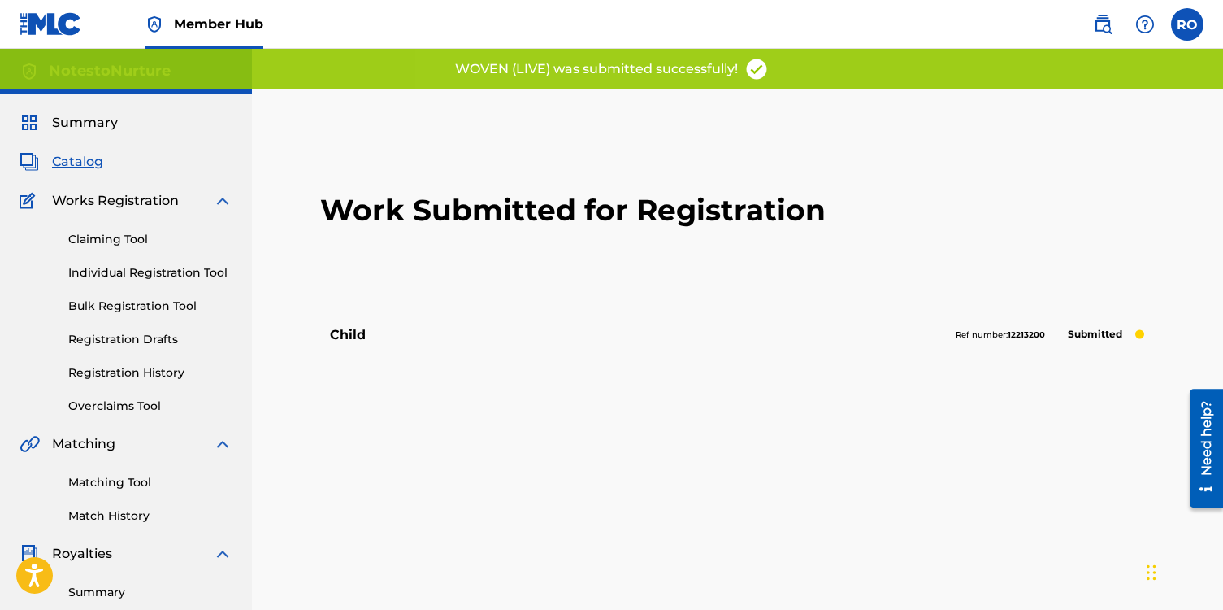
click at [68, 162] on span "Catalog" at bounding box center [77, 162] width 51 height 20
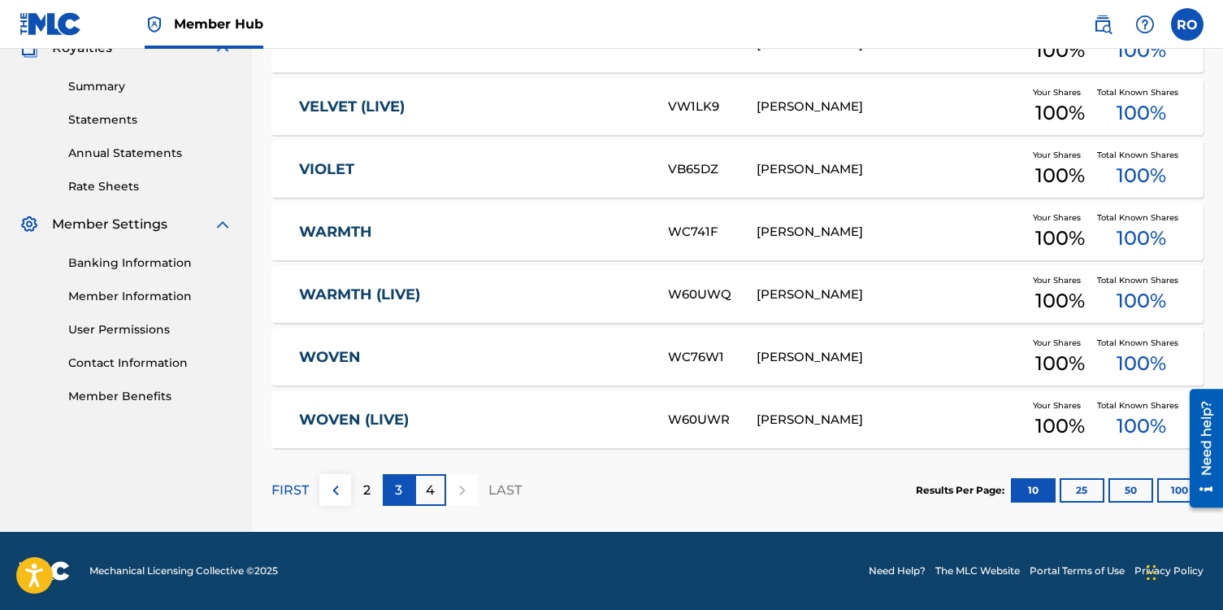
click at [396, 492] on p "3" at bounding box center [398, 490] width 7 height 20
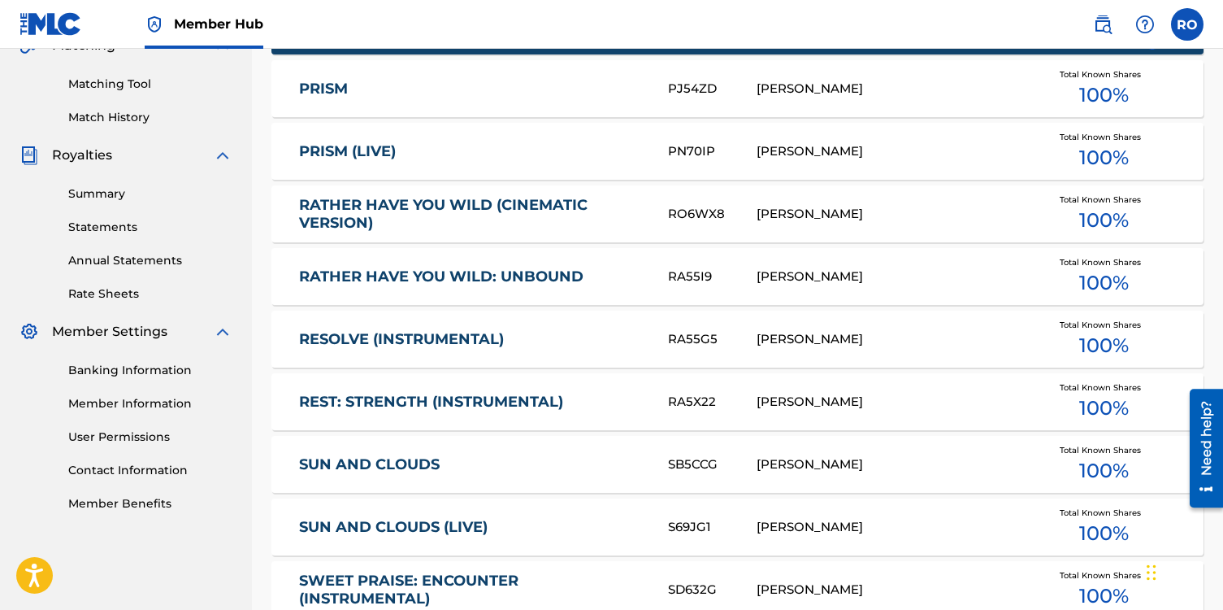
scroll to position [506, 0]
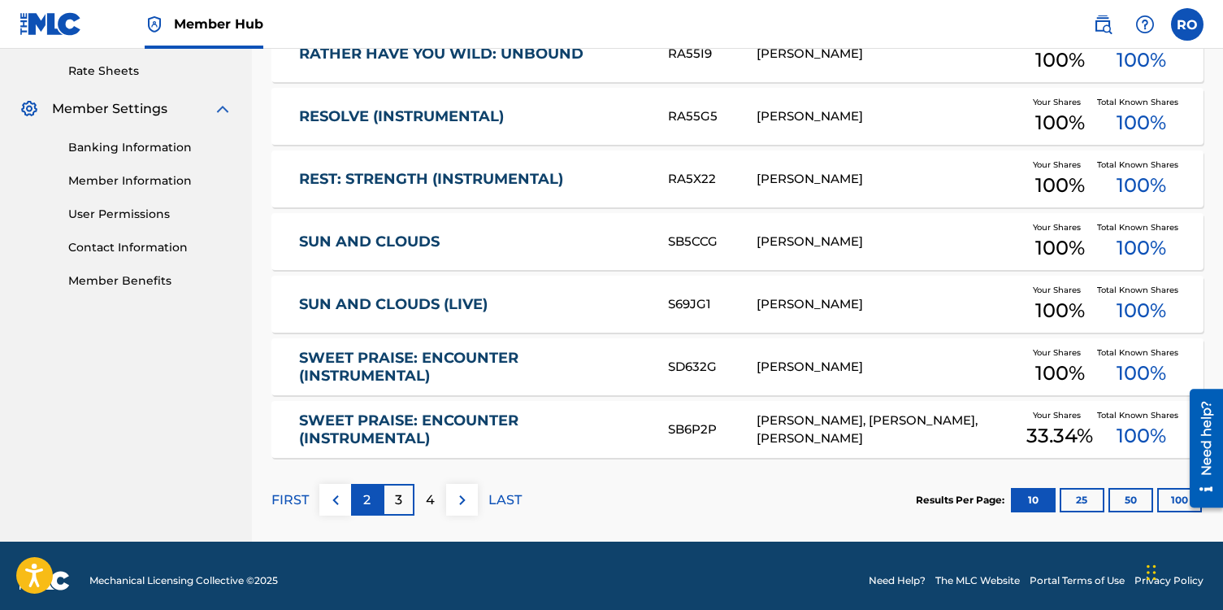
click at [371, 498] on div "2" at bounding box center [367, 500] width 32 height 32
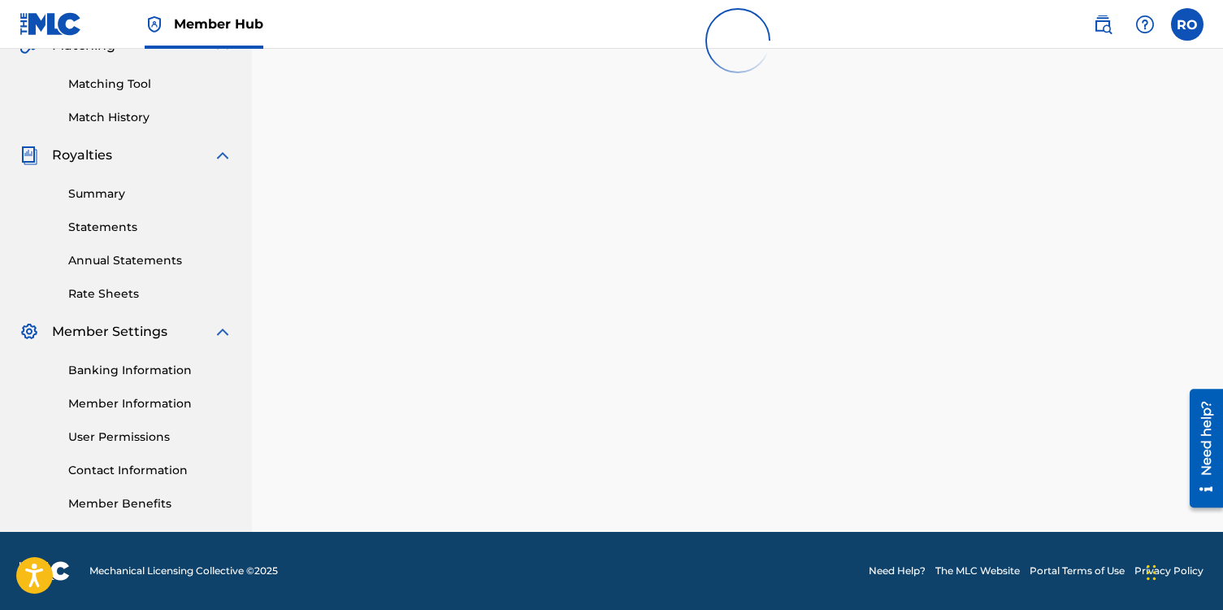
scroll to position [621, 0]
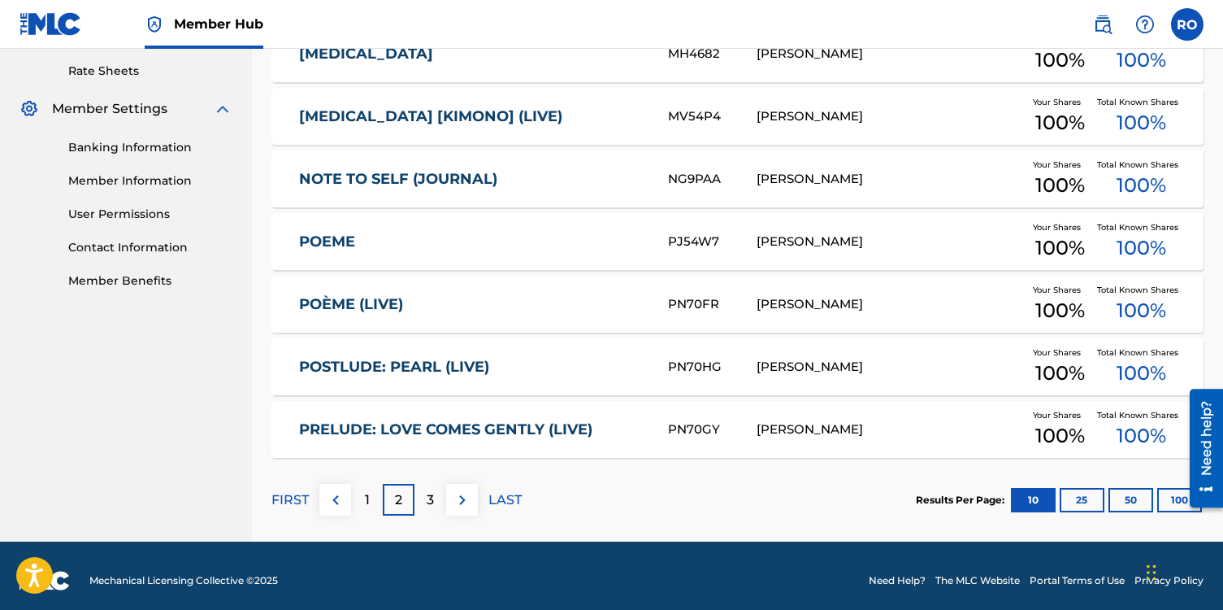
click at [406, 311] on link "POÈME (LIVE)" at bounding box center [472, 304] width 347 height 19
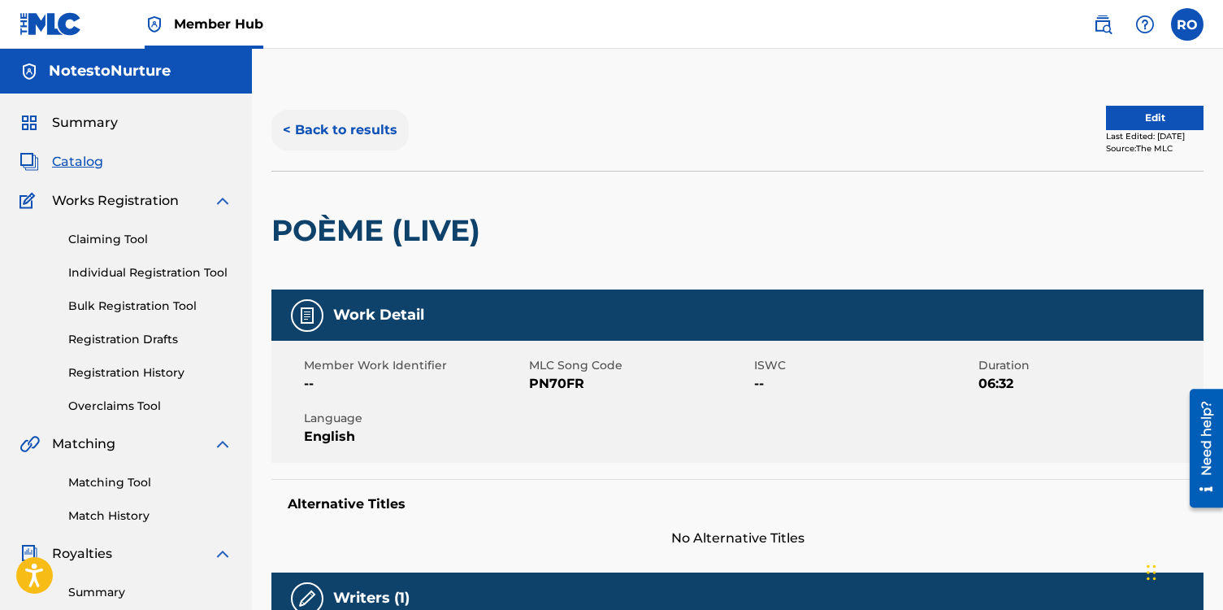
click at [349, 128] on button "< Back to results" at bounding box center [340, 130] width 137 height 41
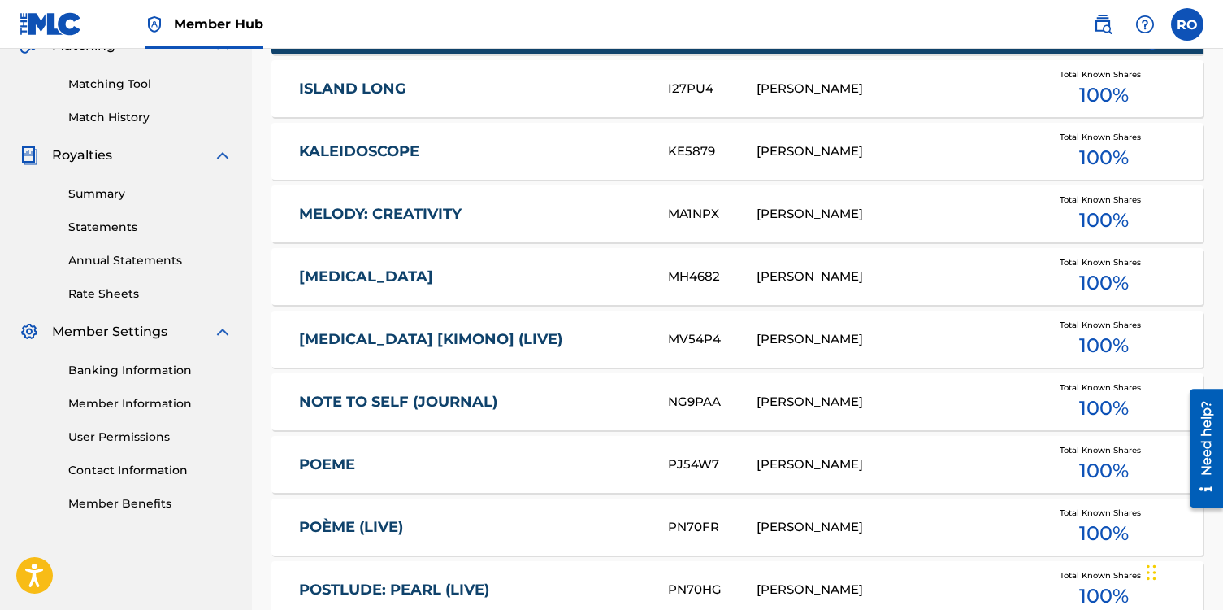
scroll to position [589, 0]
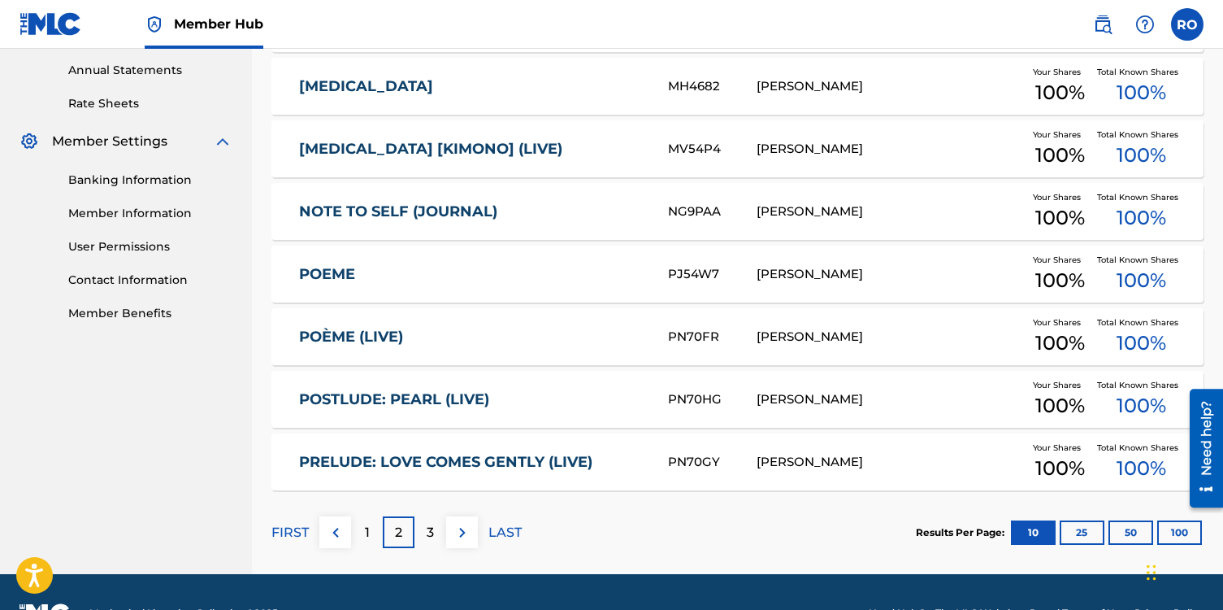
click at [337, 275] on link "POEME" at bounding box center [472, 274] width 347 height 19
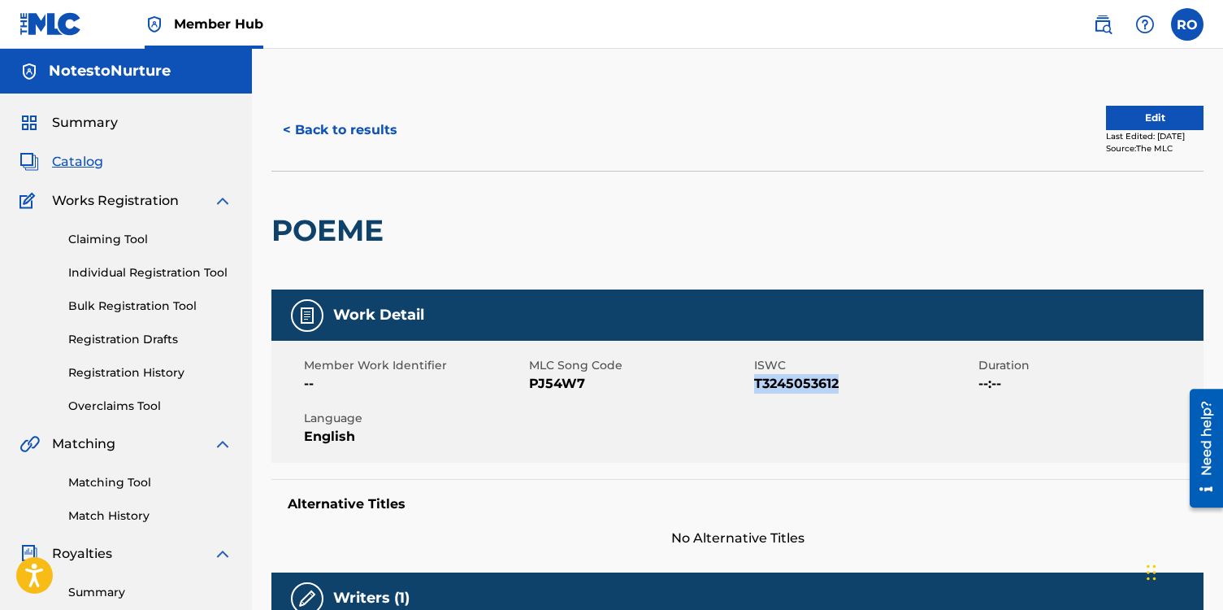
drag, startPoint x: 837, startPoint y: 381, endPoint x: 754, endPoint y: 391, distance: 83.5
click at [754, 391] on span "T3245053612" at bounding box center [864, 384] width 221 height 20
copy span "T3245053612"
click at [316, 130] on button "< Back to results" at bounding box center [340, 130] width 137 height 41
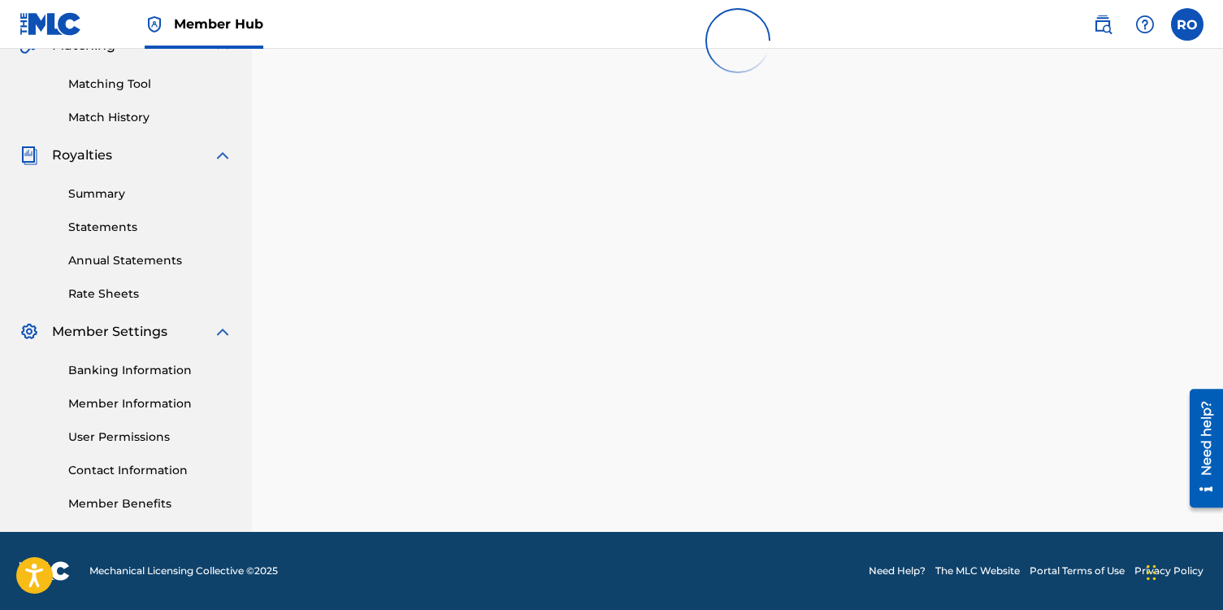
scroll to position [589, 0]
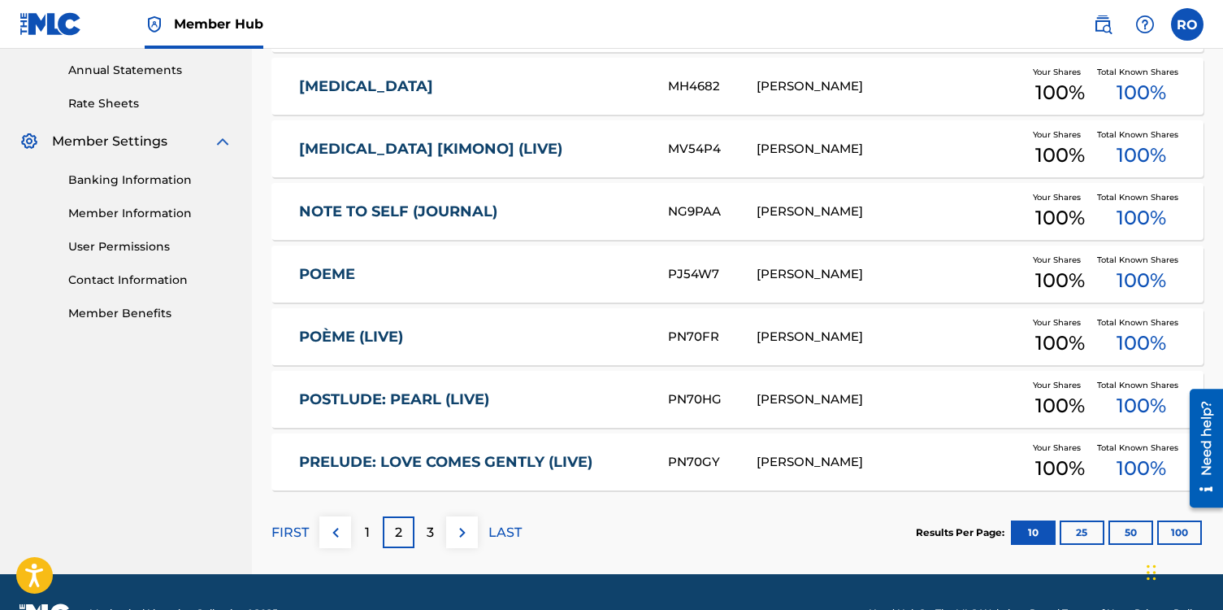
click at [417, 344] on link "POÈME (LIVE)" at bounding box center [472, 337] width 347 height 19
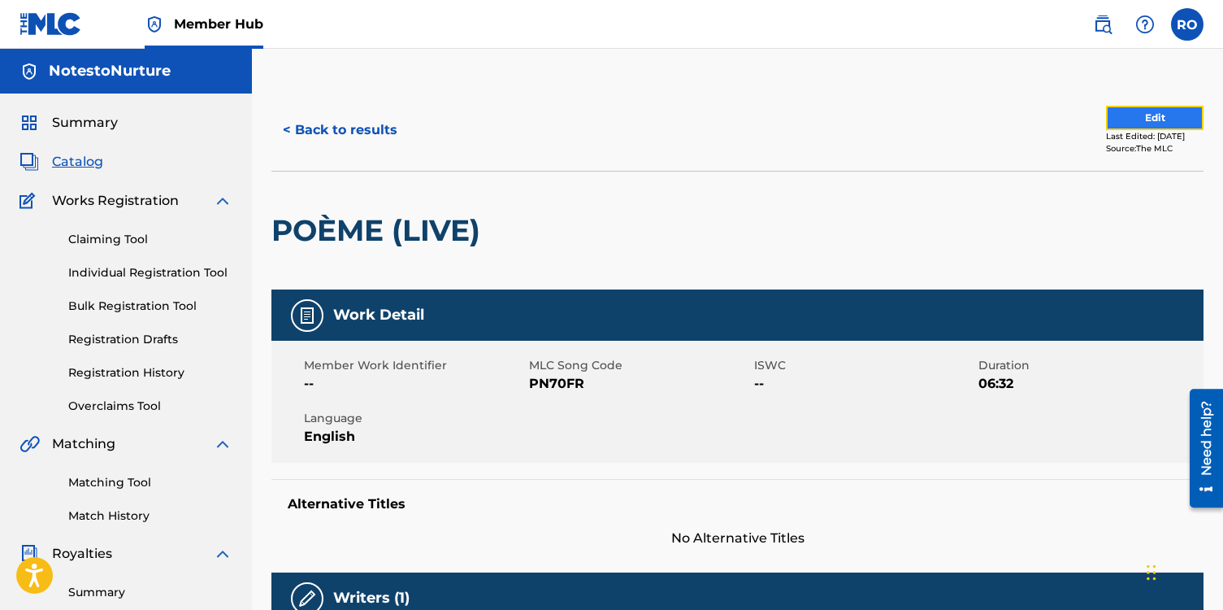
click at [1157, 114] on button "Edit" at bounding box center [1155, 118] width 98 height 24
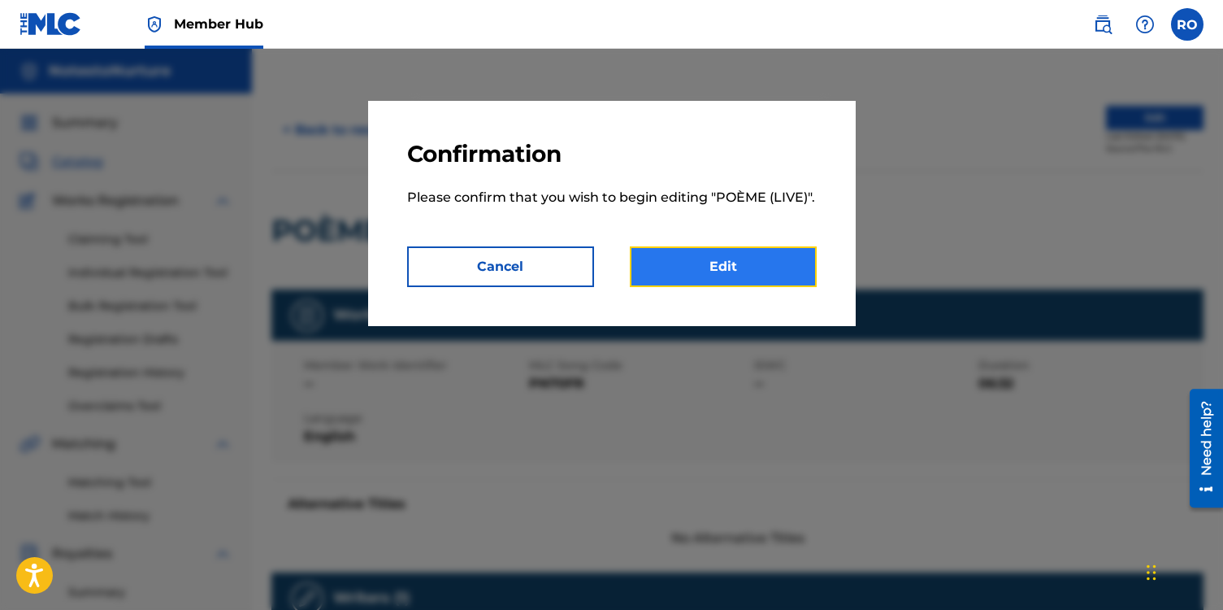
click at [729, 265] on link "Edit" at bounding box center [723, 266] width 187 height 41
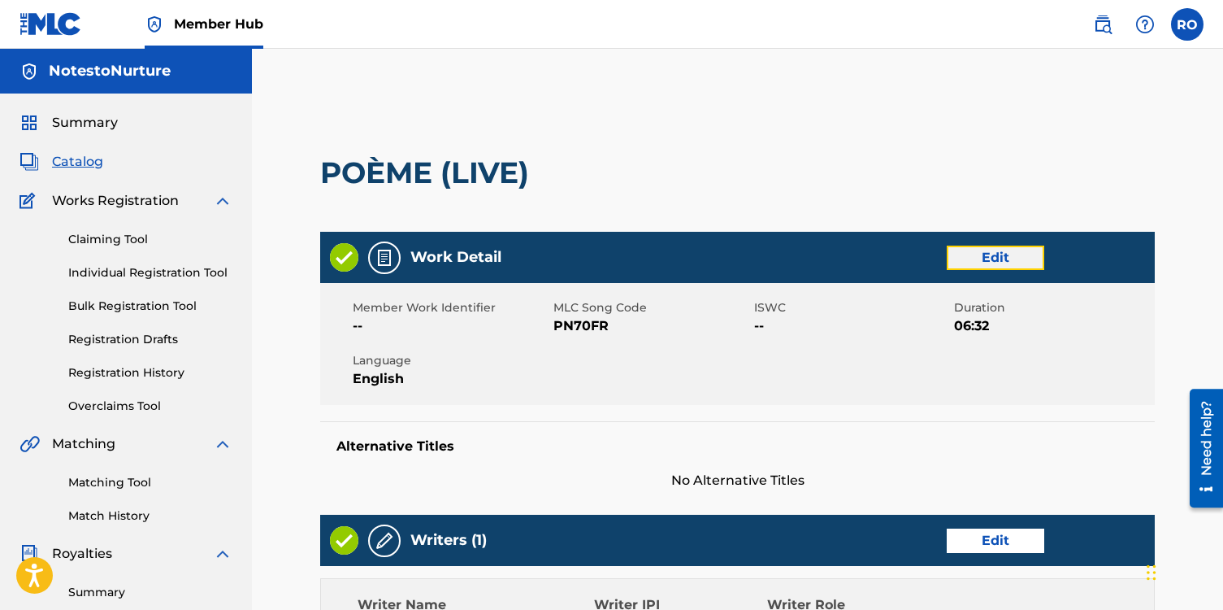
click at [971, 257] on link "Edit" at bounding box center [996, 258] width 98 height 24
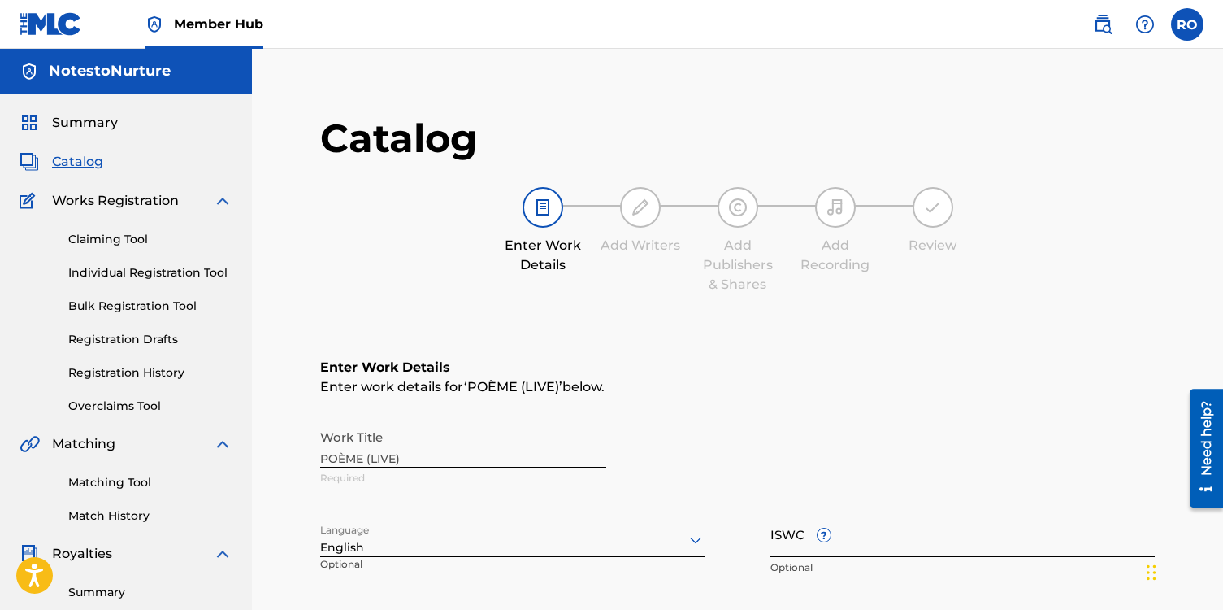
click at [841, 528] on input "ISWC ?" at bounding box center [963, 534] width 385 height 46
paste input "T3245053612"
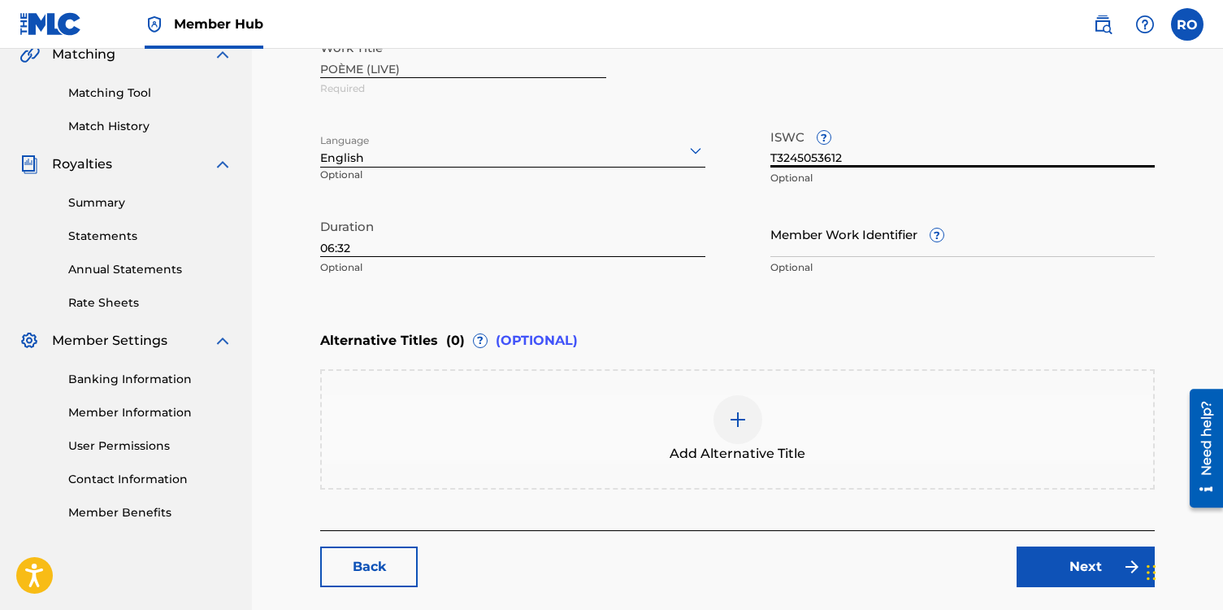
scroll to position [468, 0]
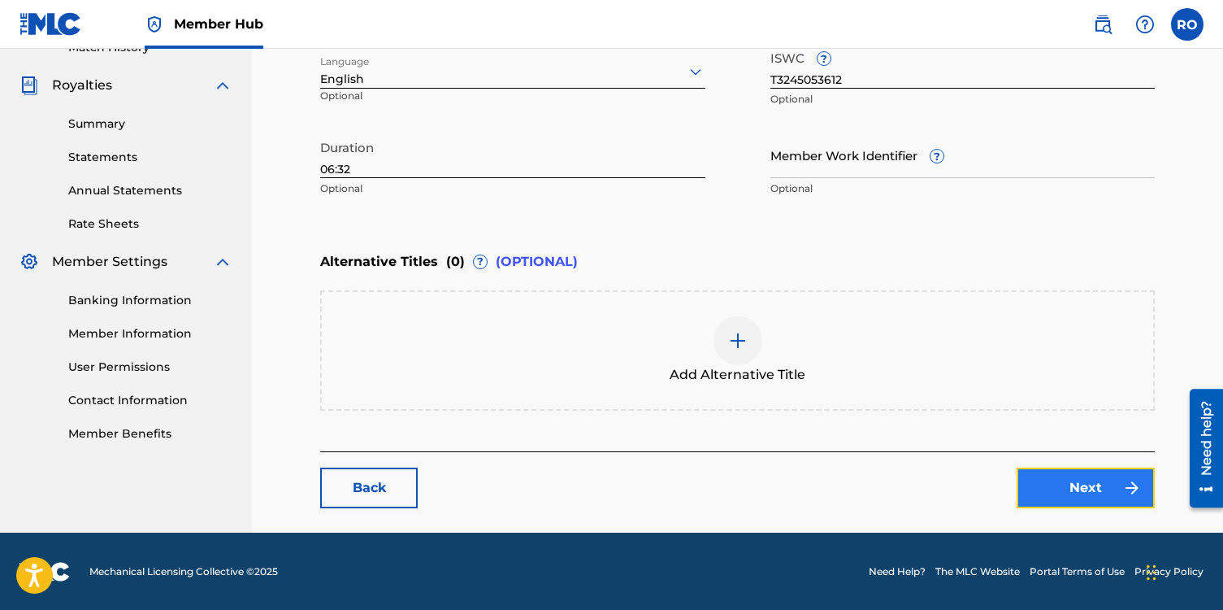
click at [1072, 496] on link "Next" at bounding box center [1086, 487] width 138 height 41
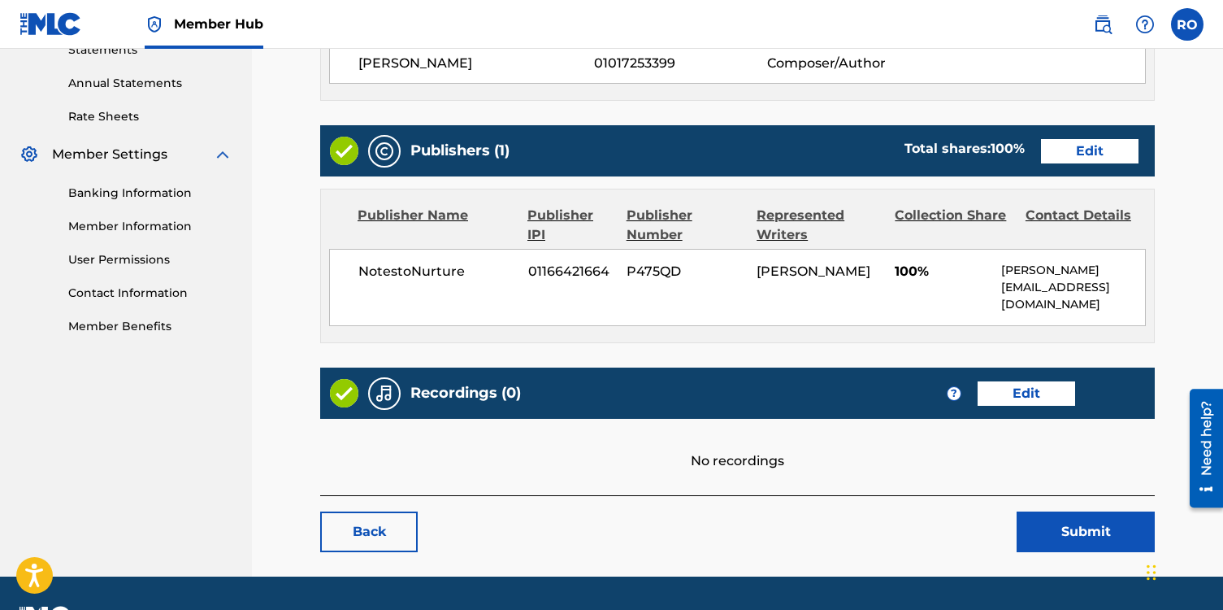
scroll to position [589, 0]
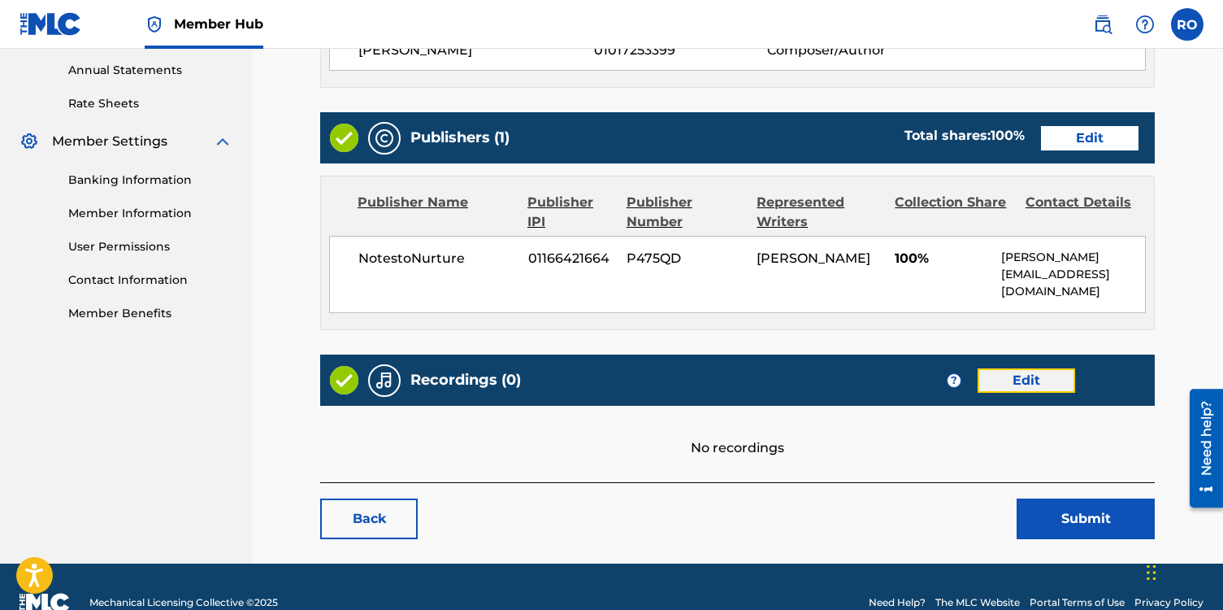
click at [1015, 380] on link "Edit" at bounding box center [1027, 380] width 98 height 24
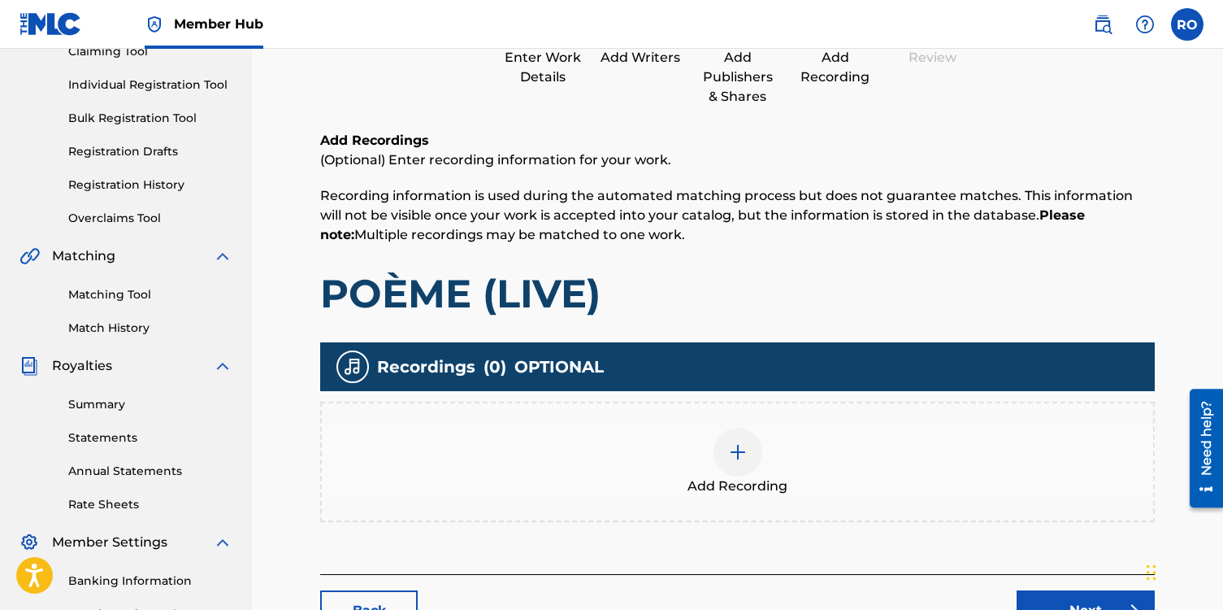
scroll to position [185, 0]
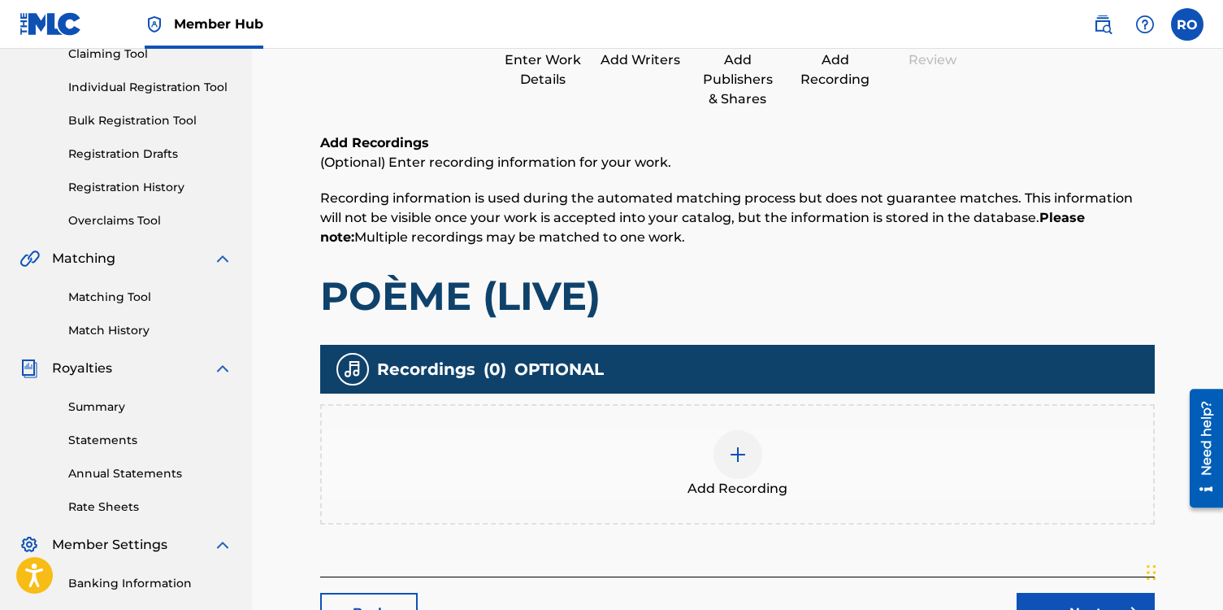
click at [732, 450] on img at bounding box center [738, 455] width 20 height 20
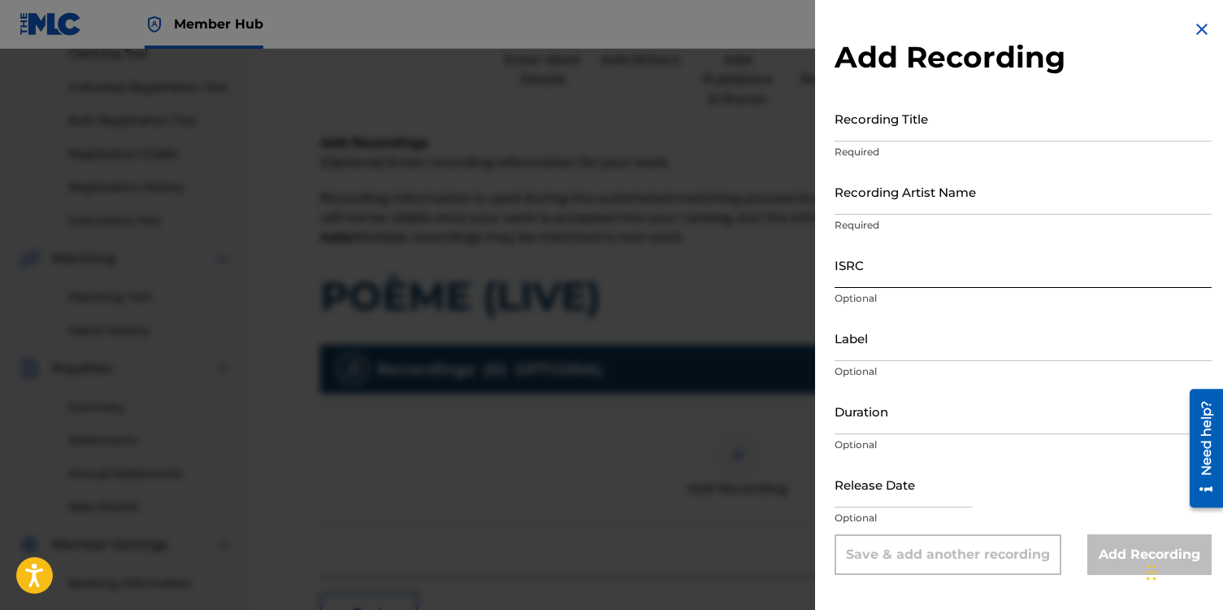
click at [863, 271] on input "ISRC" at bounding box center [1023, 264] width 377 height 46
paste input "qt3tb2425256"
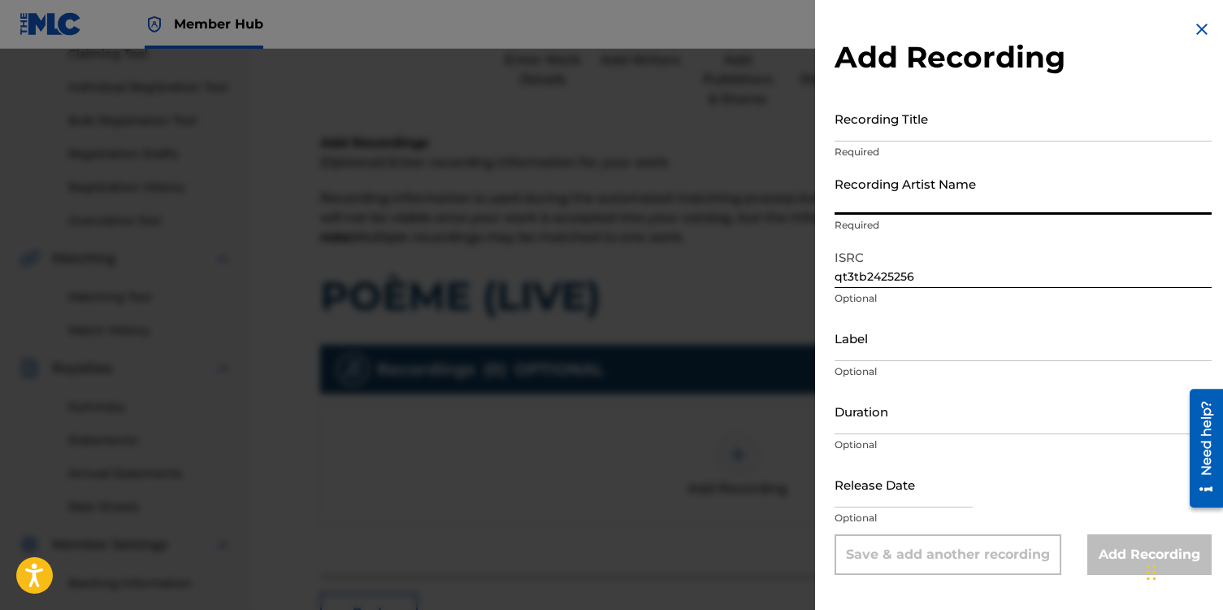
click at [848, 197] on input "Recording Artist Name" at bounding box center [1023, 191] width 377 height 46
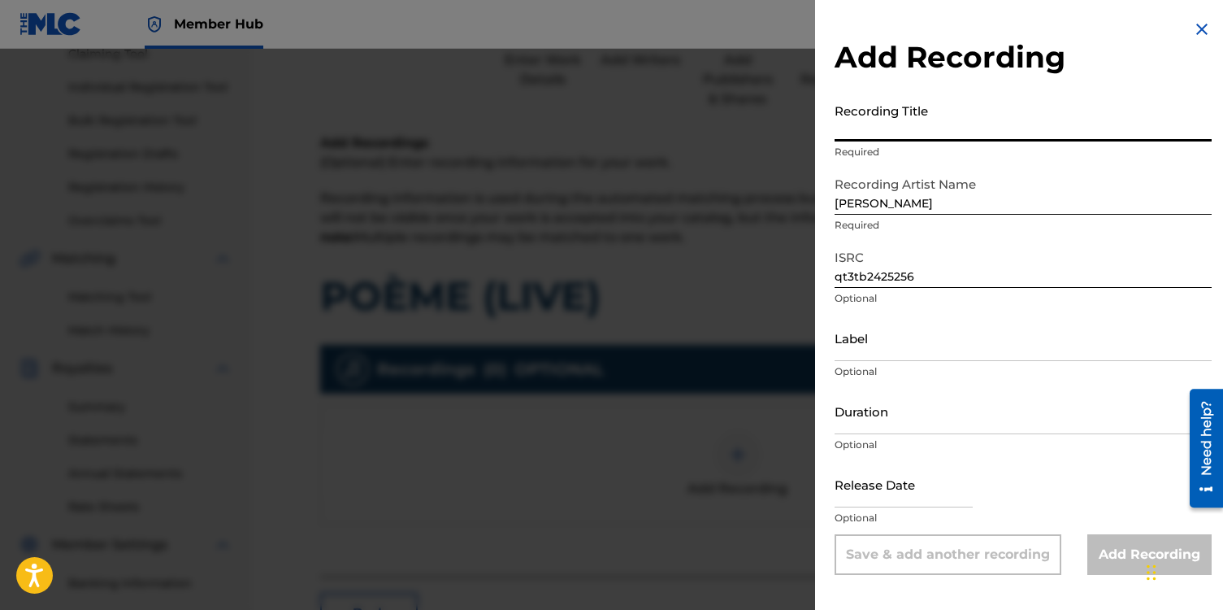
click at [911, 128] on input "Recording Title" at bounding box center [1023, 118] width 377 height 46
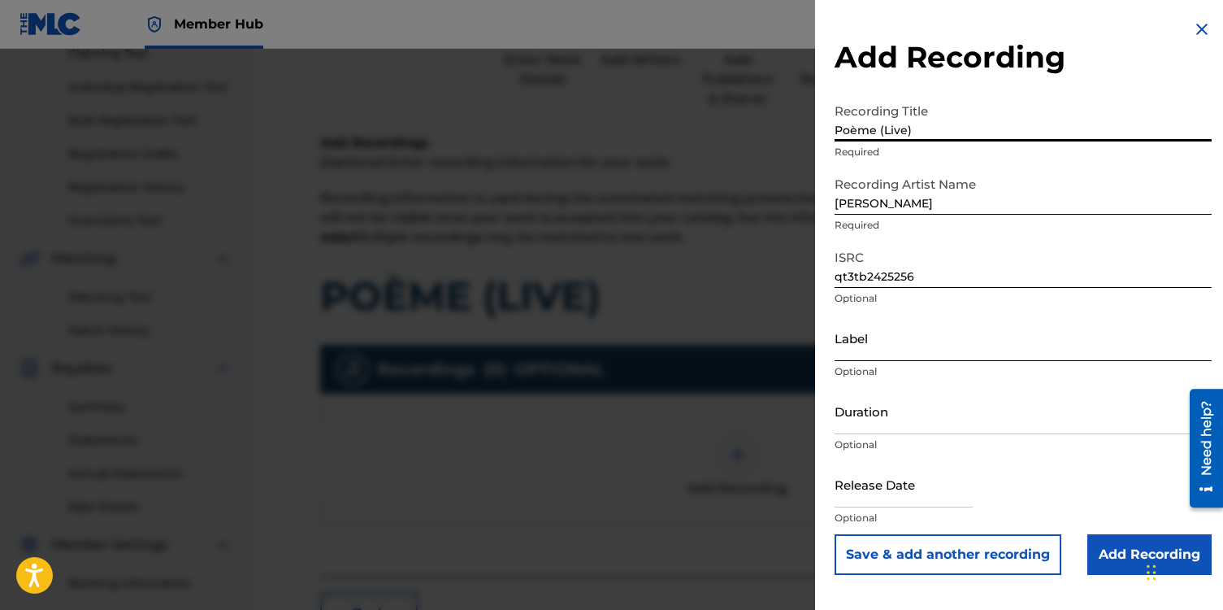
click at [858, 340] on input "Label" at bounding box center [1023, 338] width 377 height 46
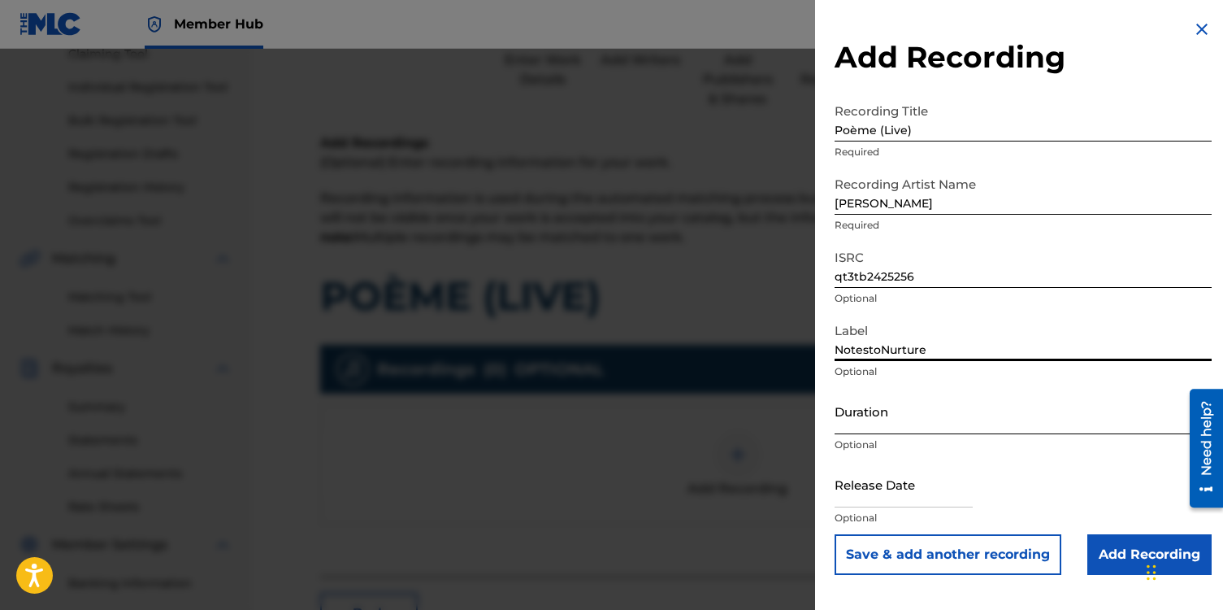
click at [894, 410] on input "Duration" at bounding box center [1023, 411] width 377 height 46
click at [889, 491] on input "text" at bounding box center [904, 484] width 138 height 46
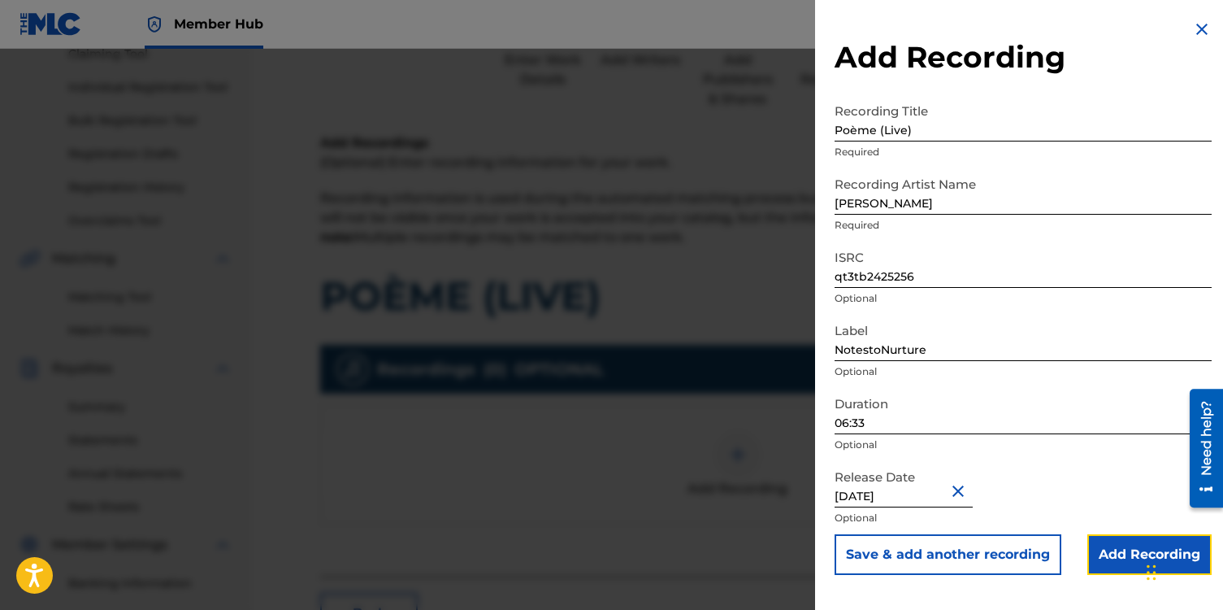
click at [1103, 555] on input "Add Recording" at bounding box center [1150, 554] width 124 height 41
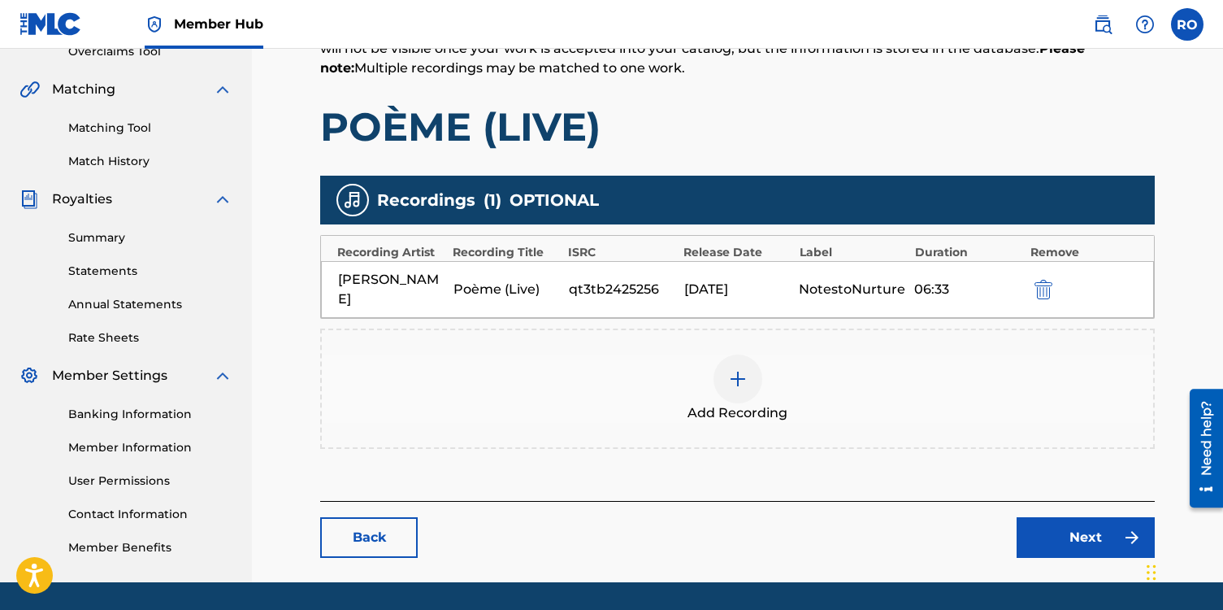
scroll to position [363, 0]
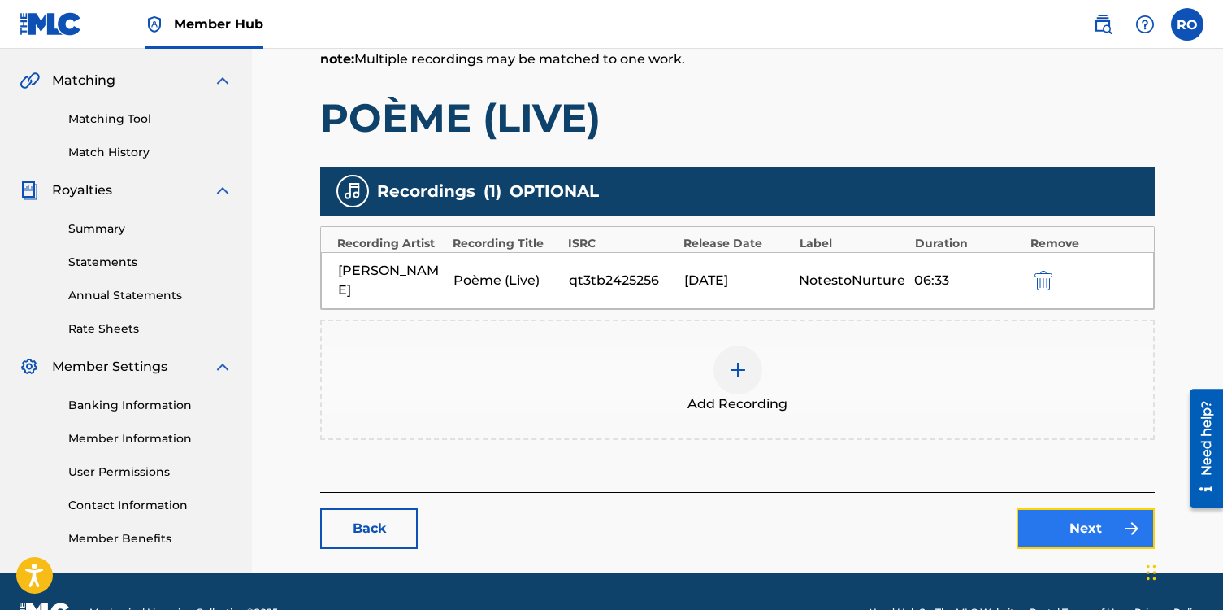
click at [1082, 519] on link "Next" at bounding box center [1086, 528] width 138 height 41
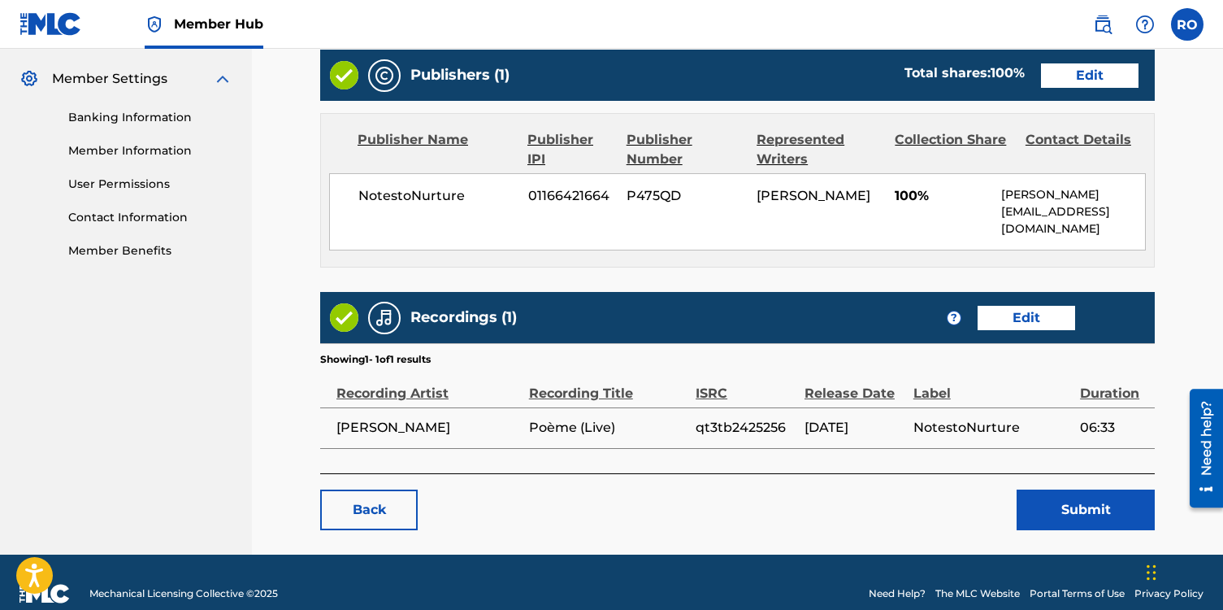
scroll to position [672, 0]
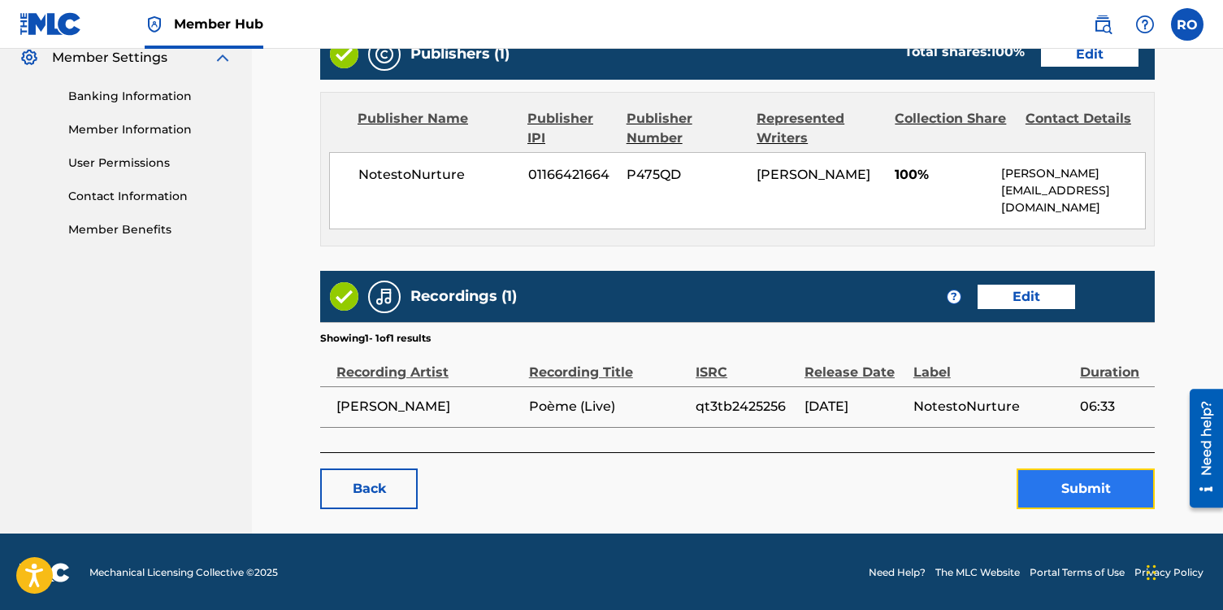
click at [1050, 473] on button "Submit" at bounding box center [1086, 488] width 138 height 41
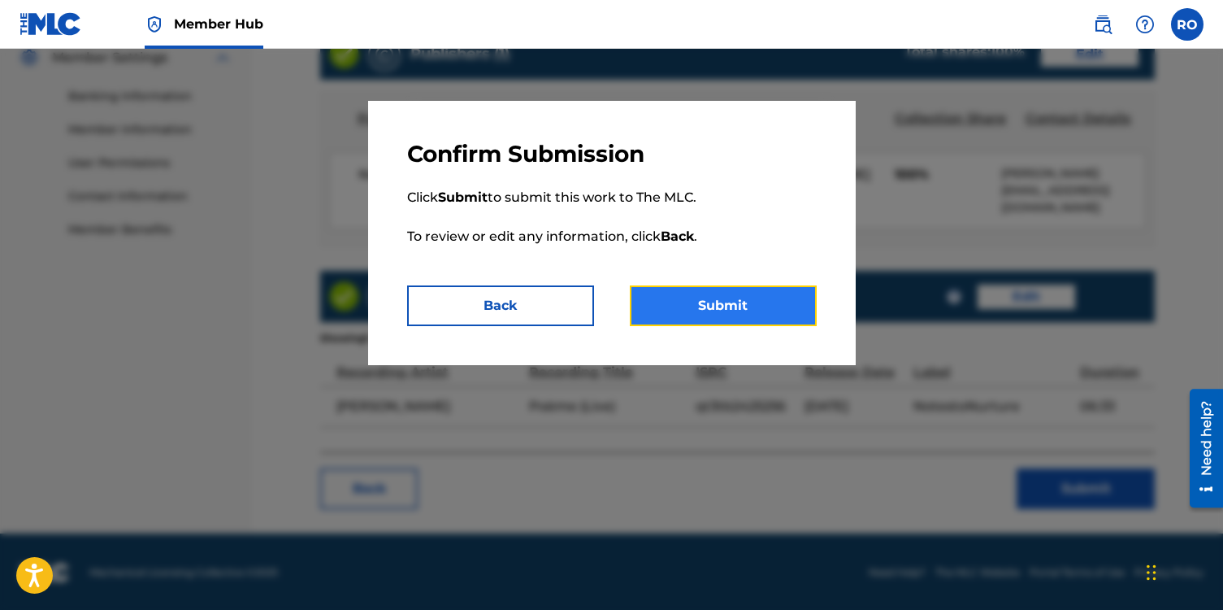
click at [706, 313] on button "Submit" at bounding box center [723, 305] width 187 height 41
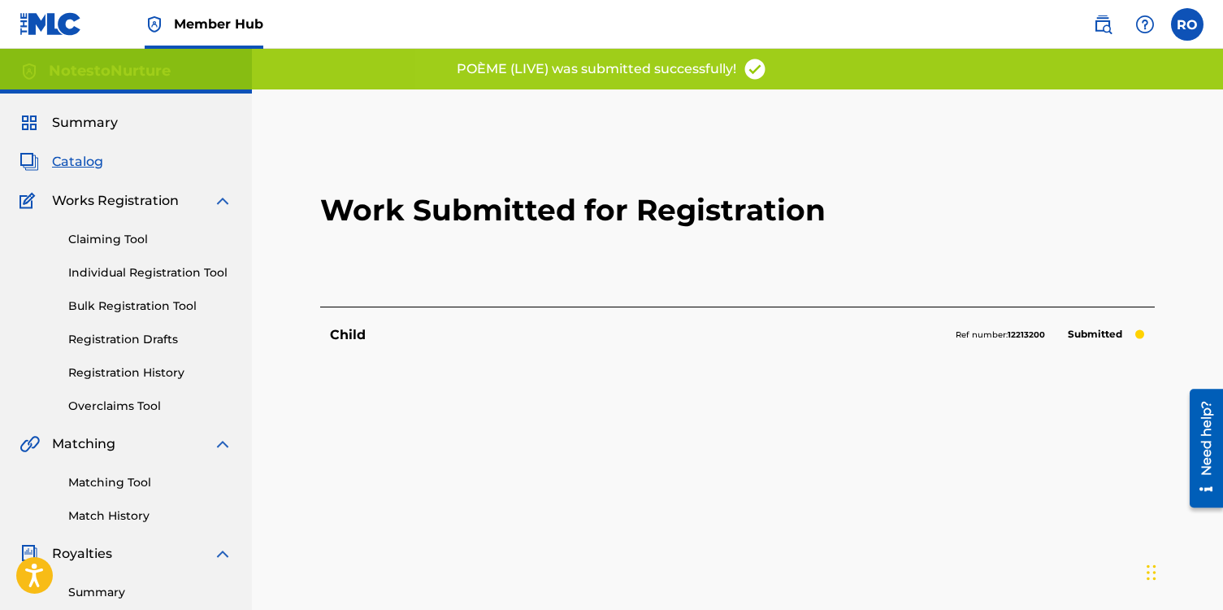
click at [82, 162] on span "Catalog" at bounding box center [77, 162] width 51 height 20
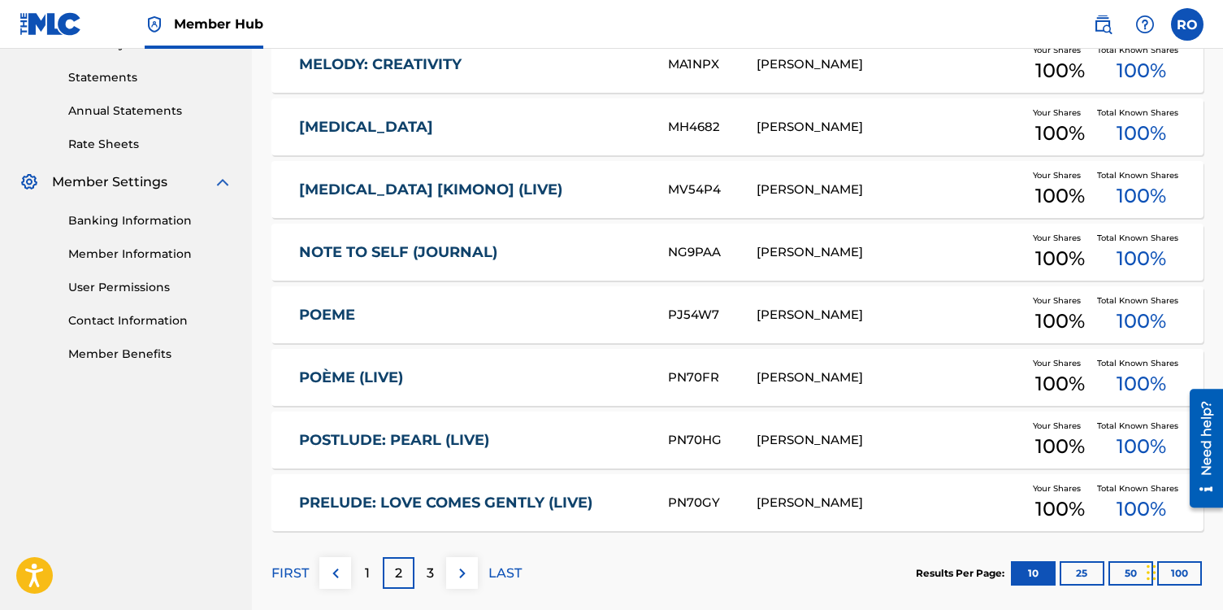
scroll to position [555, 0]
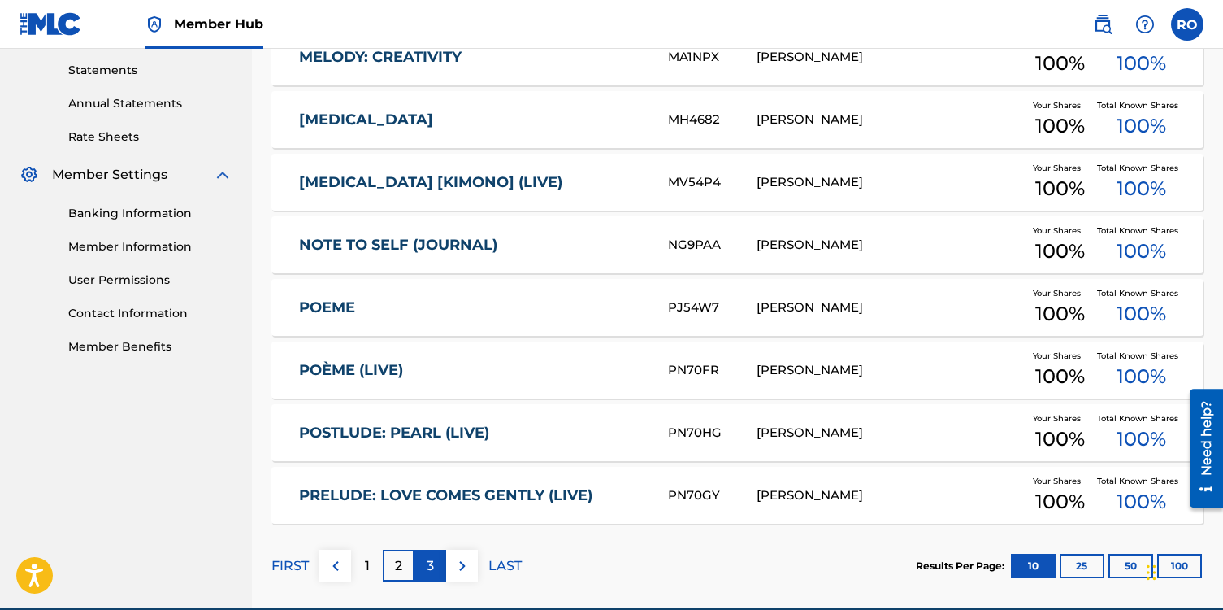
click at [425, 567] on div "3" at bounding box center [431, 566] width 32 height 32
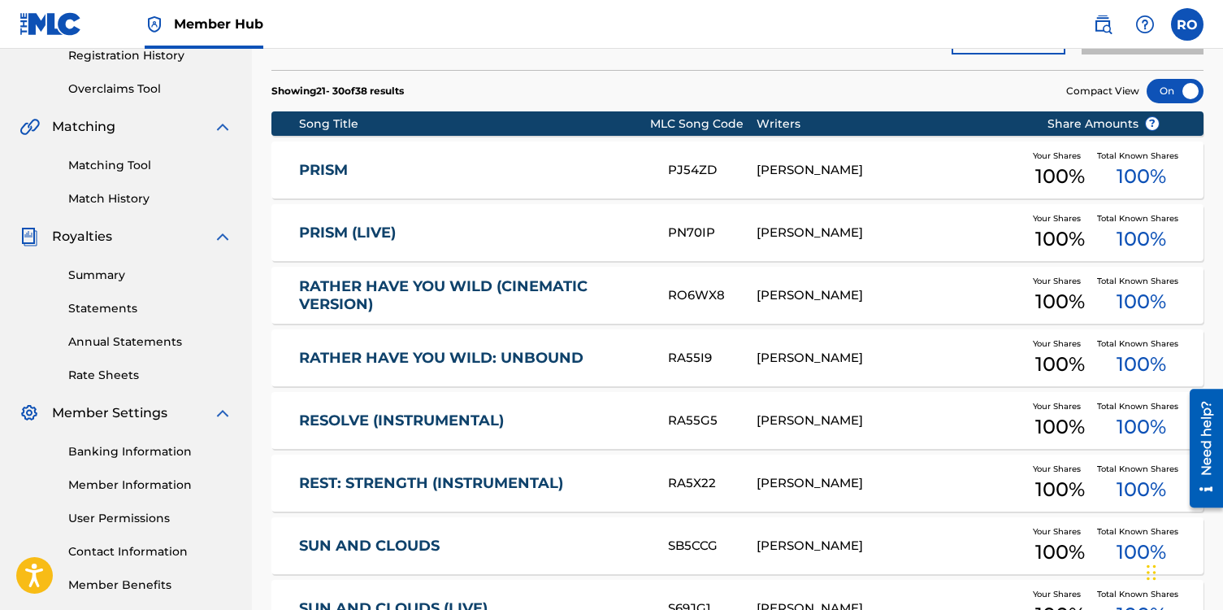
scroll to position [307, 0]
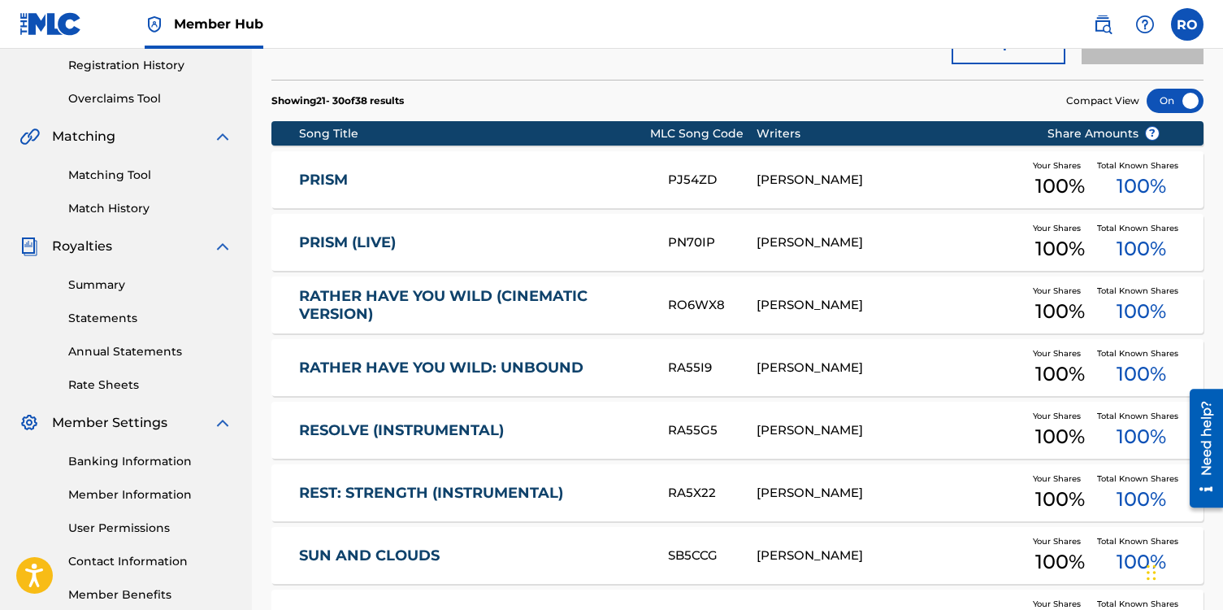
click at [404, 246] on link "PRISM (LIVE)" at bounding box center [472, 242] width 347 height 19
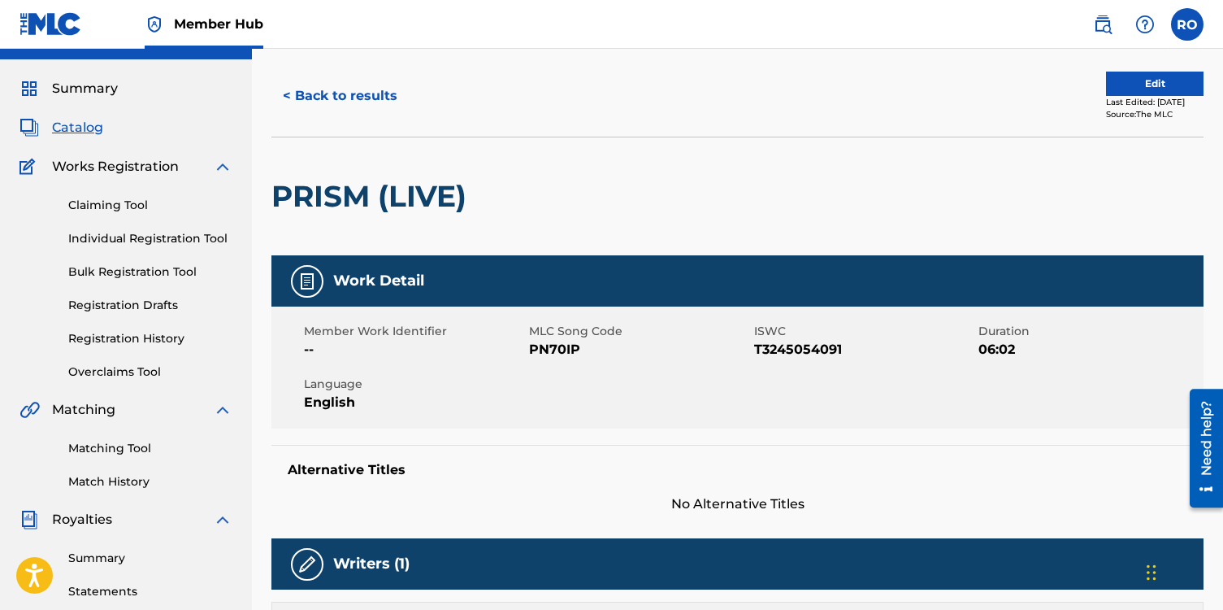
scroll to position [22, 0]
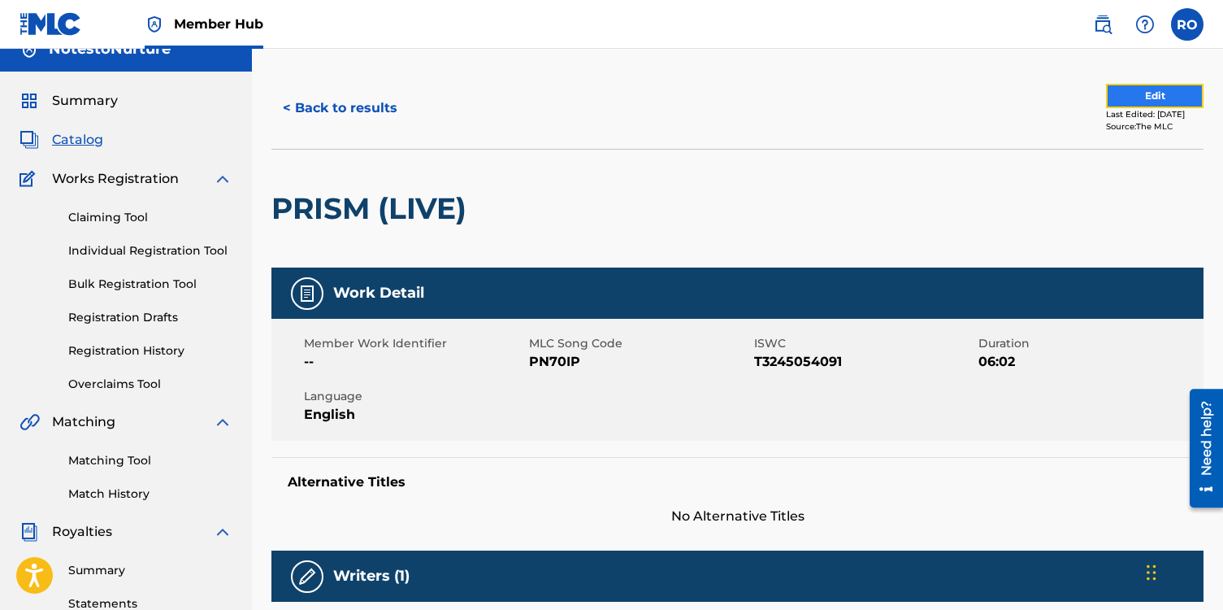
click at [1117, 102] on button "Edit" at bounding box center [1155, 96] width 98 height 24
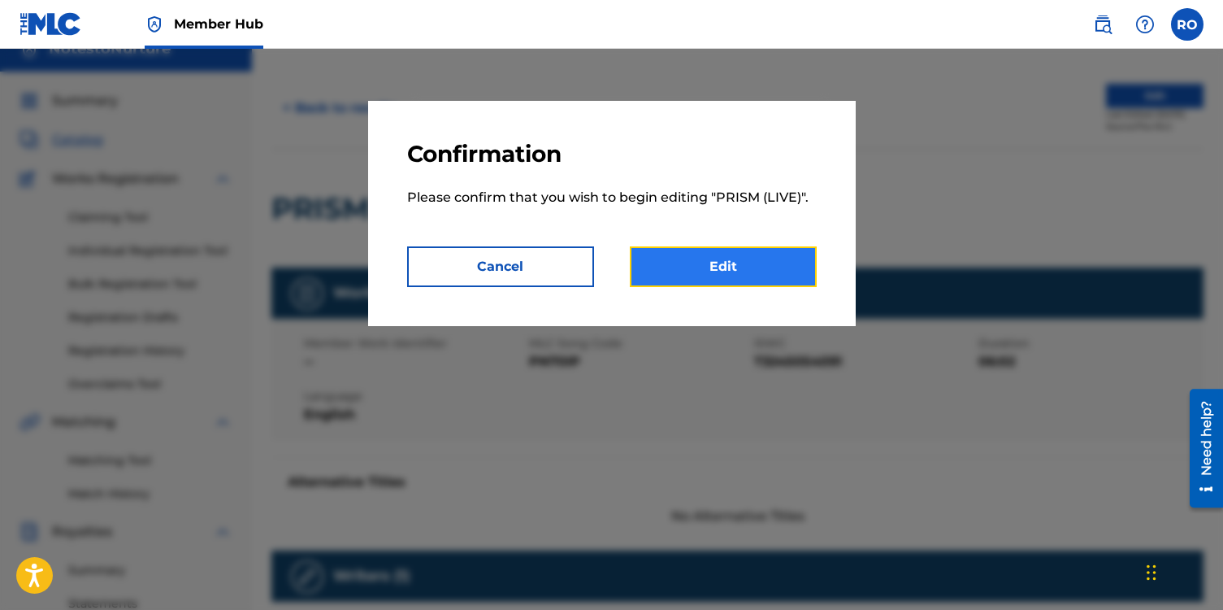
click at [767, 280] on link "Edit" at bounding box center [723, 266] width 187 height 41
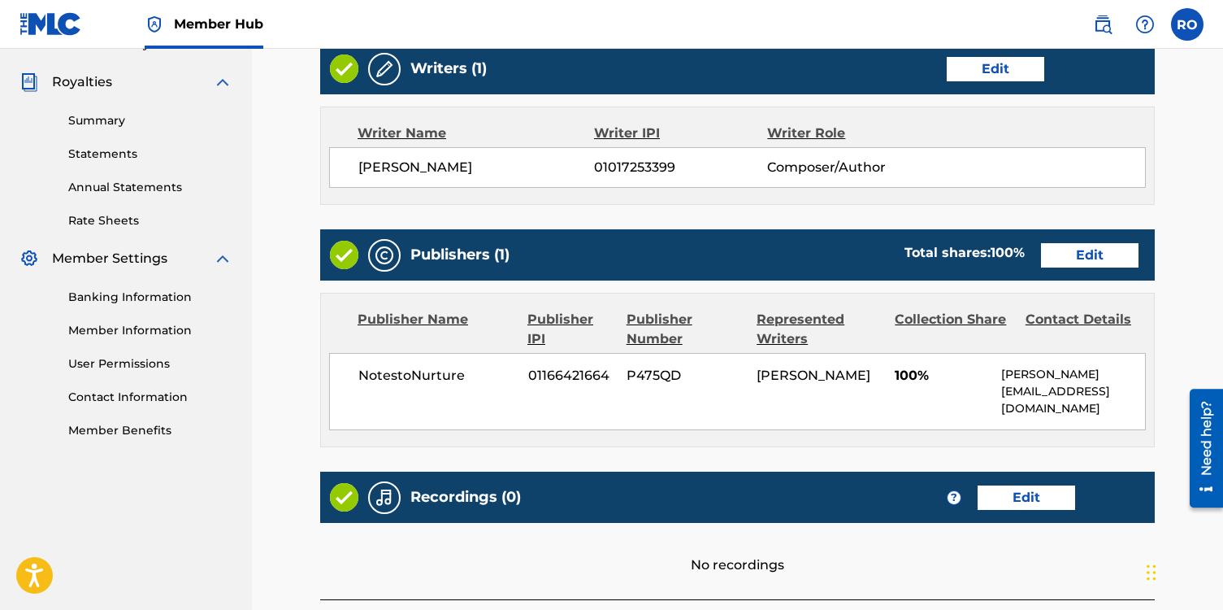
scroll to position [619, 0]
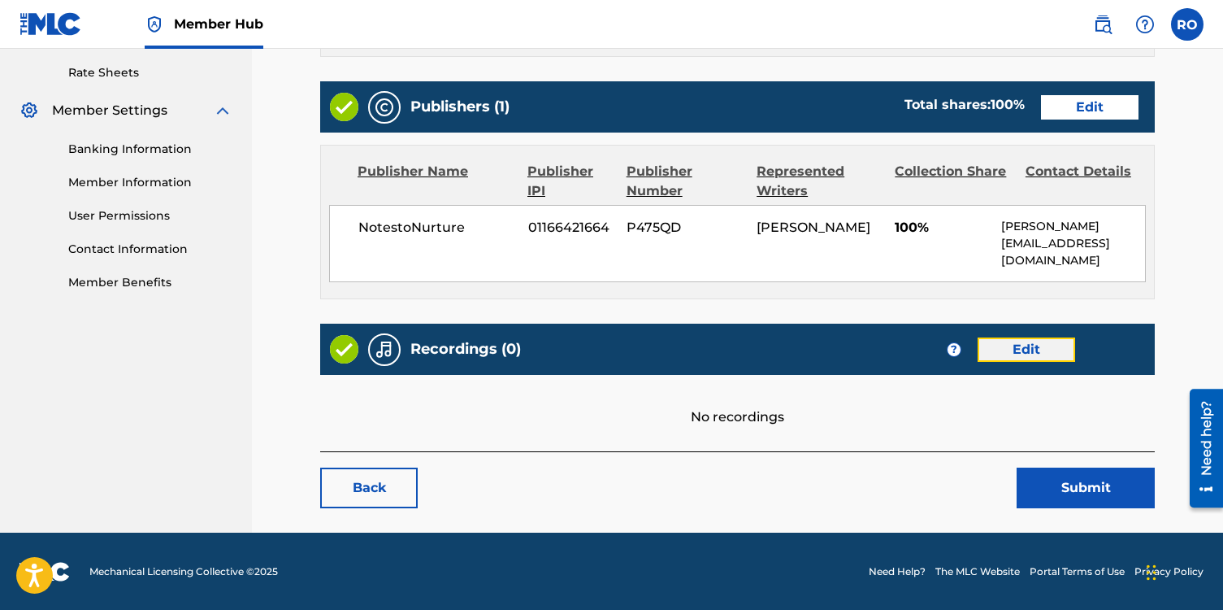
click at [1001, 344] on link "Edit" at bounding box center [1027, 349] width 98 height 24
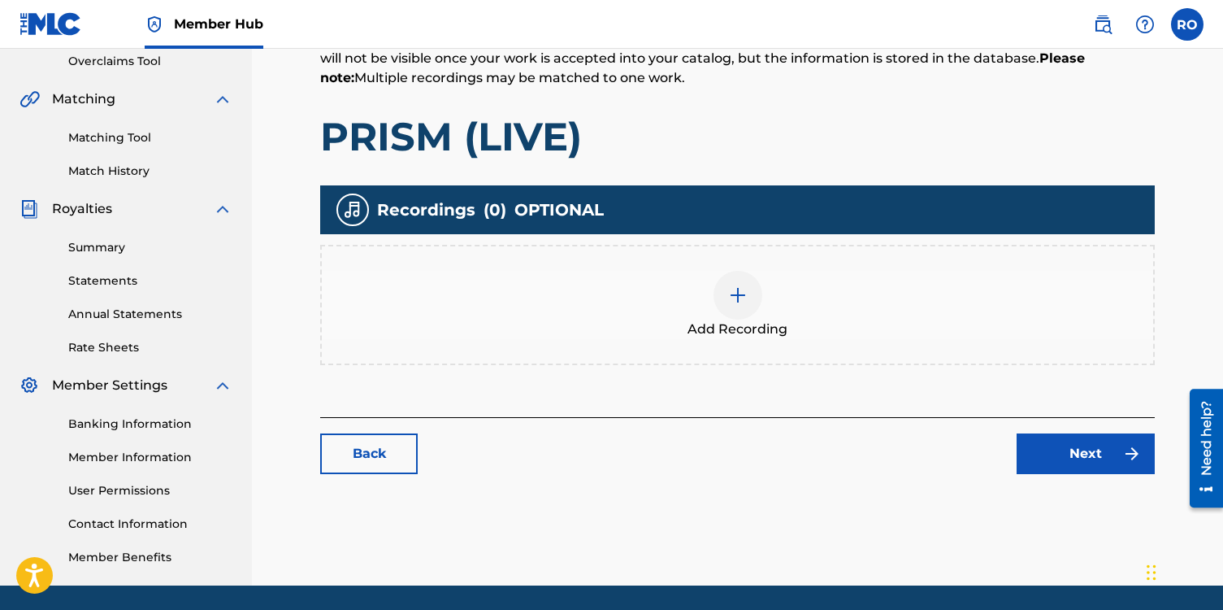
scroll to position [398, 0]
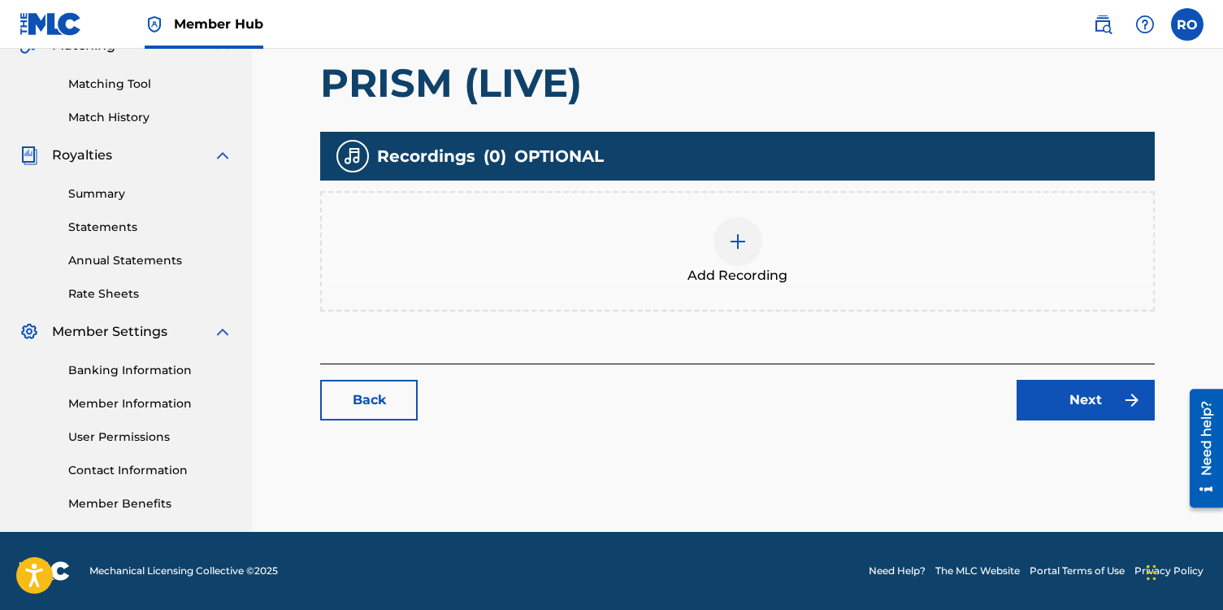
click at [741, 244] on img at bounding box center [738, 242] width 20 height 20
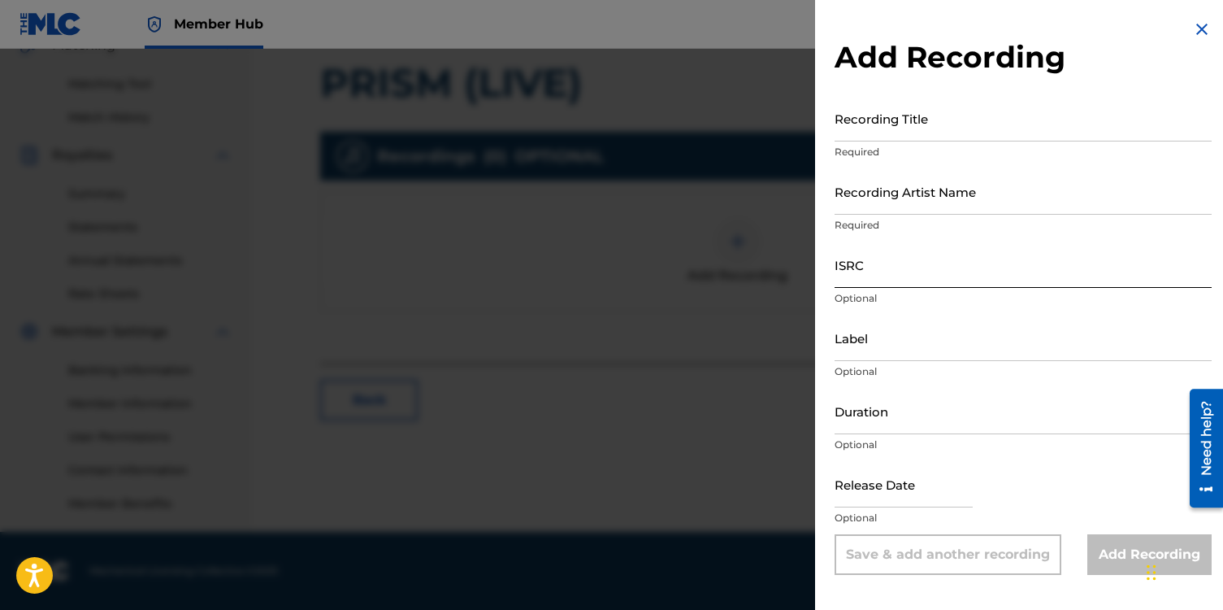
click at [870, 262] on input "ISRC" at bounding box center [1023, 264] width 377 height 46
paste input "qt3tb2425247"
click at [851, 119] on input "Recording Title" at bounding box center [1023, 118] width 377 height 46
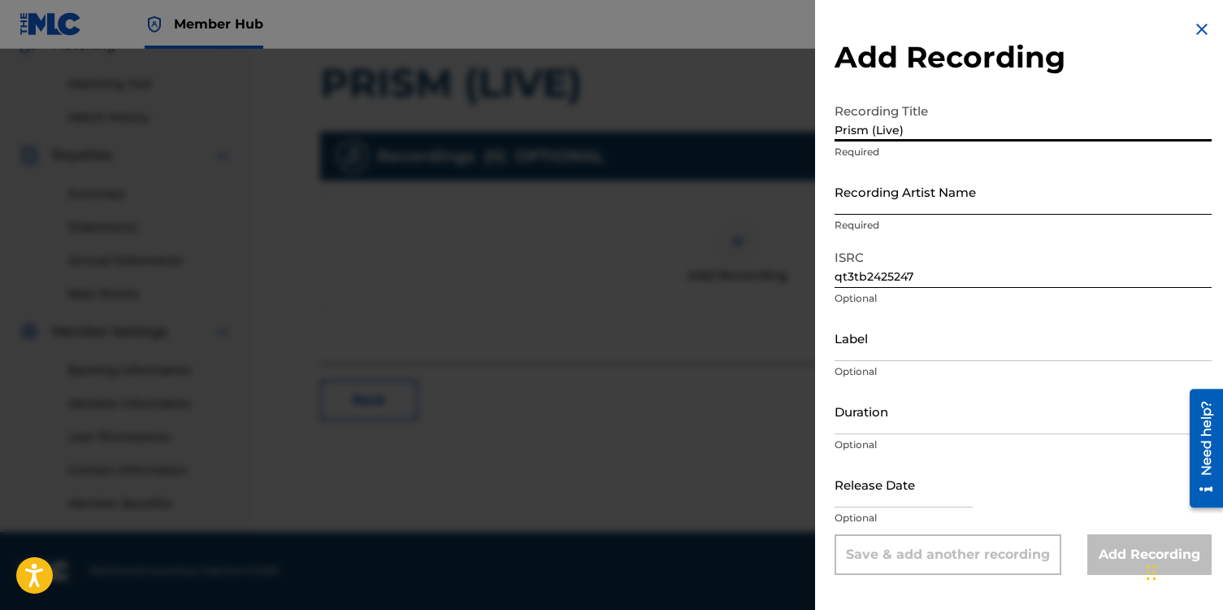
click at [861, 193] on input "Recording Artist Name" at bounding box center [1023, 191] width 377 height 46
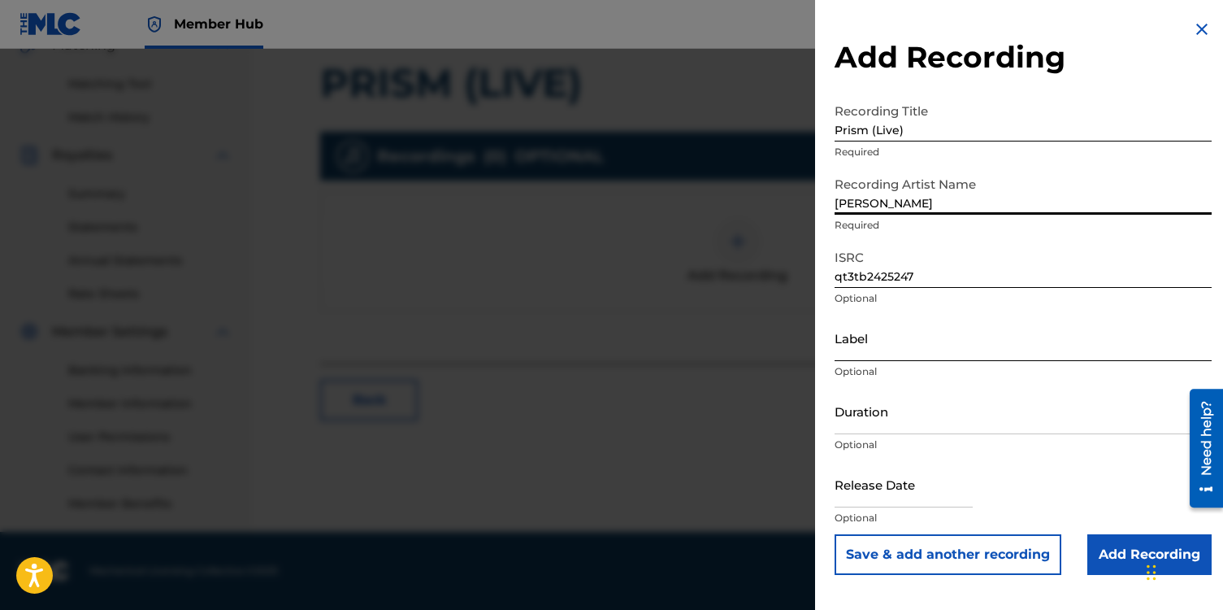
click at [889, 336] on input "Label" at bounding box center [1023, 338] width 377 height 46
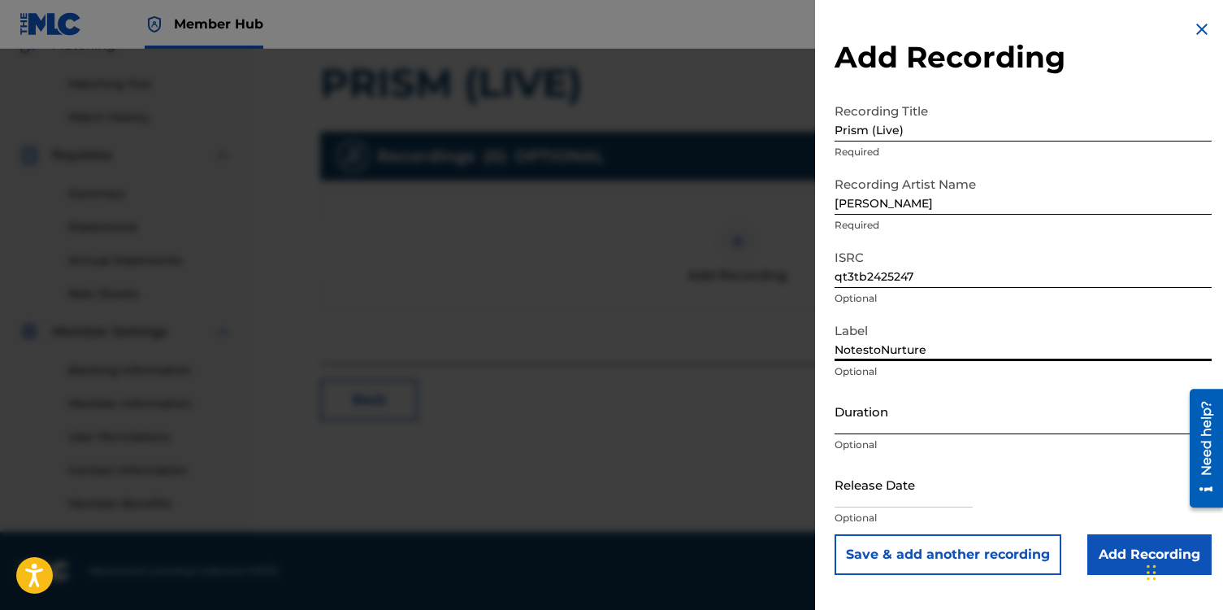
click at [897, 423] on input "Duration" at bounding box center [1023, 411] width 377 height 46
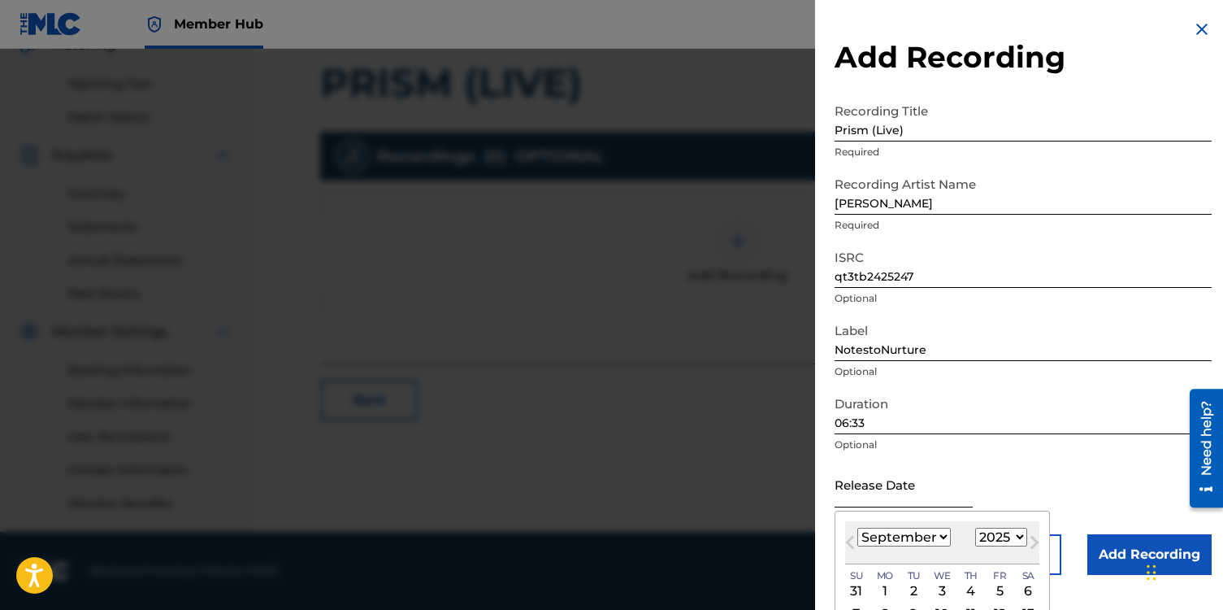
click at [883, 491] on input "text" at bounding box center [904, 484] width 138 height 46
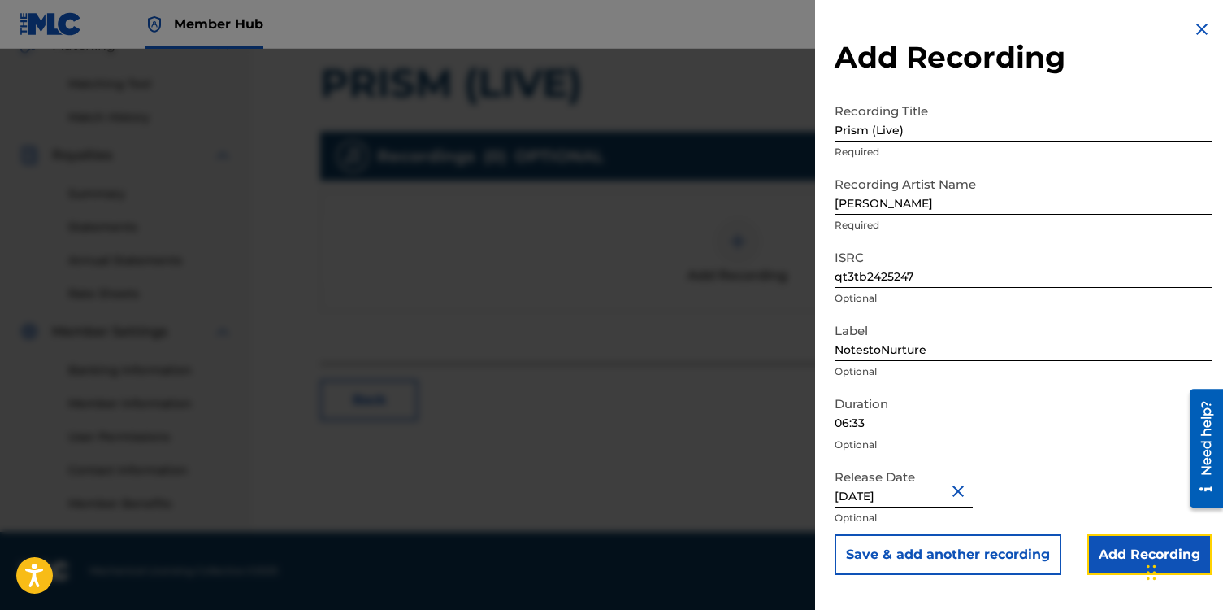
click at [1122, 561] on input "Add Recording" at bounding box center [1150, 554] width 124 height 41
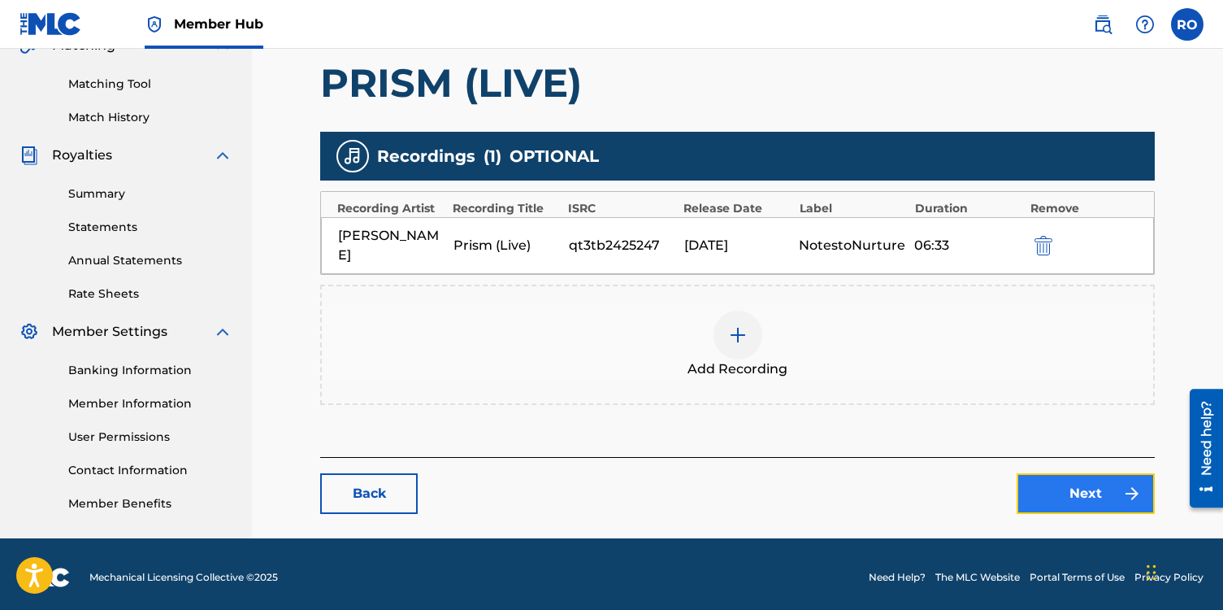
click at [1086, 492] on link "Next" at bounding box center [1086, 493] width 138 height 41
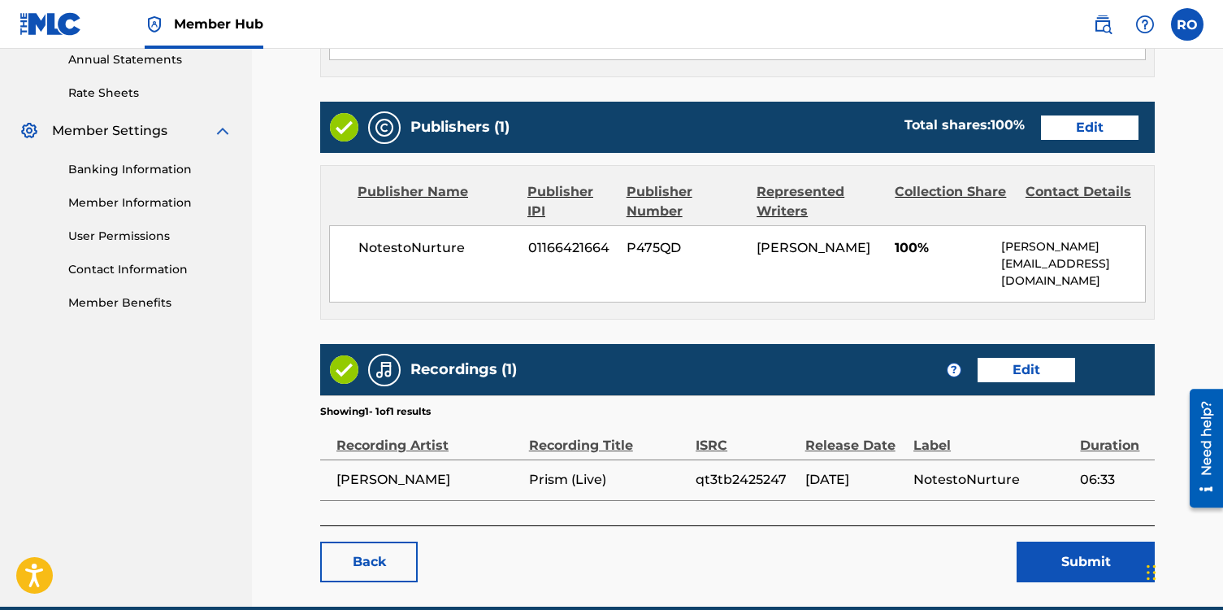
scroll to position [606, 0]
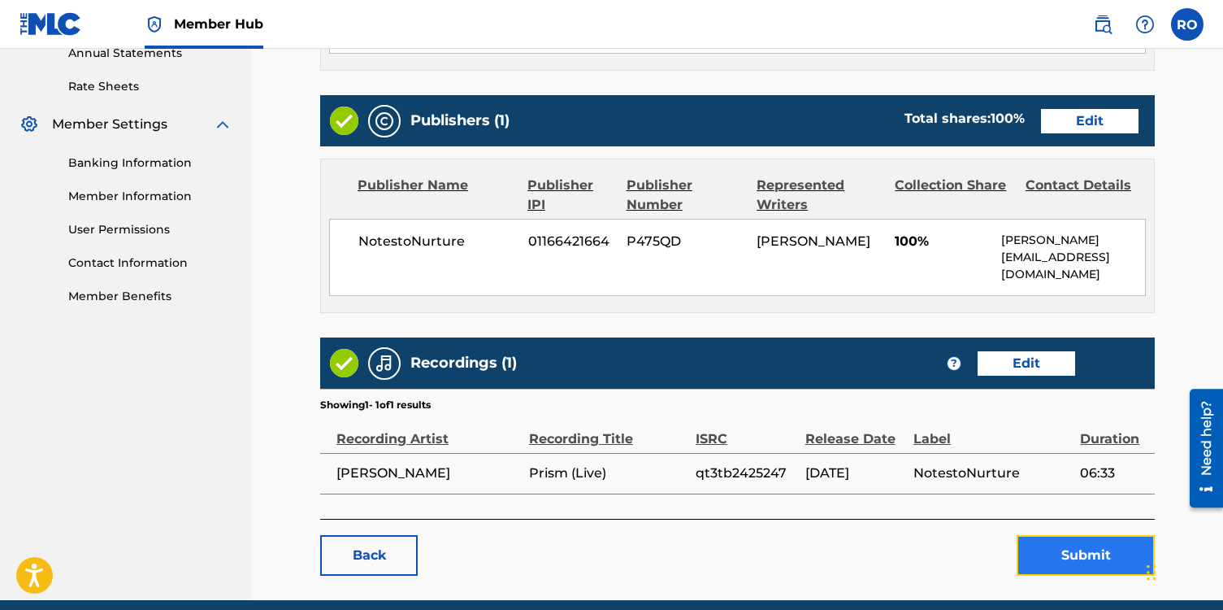
click at [1063, 554] on button "Submit" at bounding box center [1086, 555] width 138 height 41
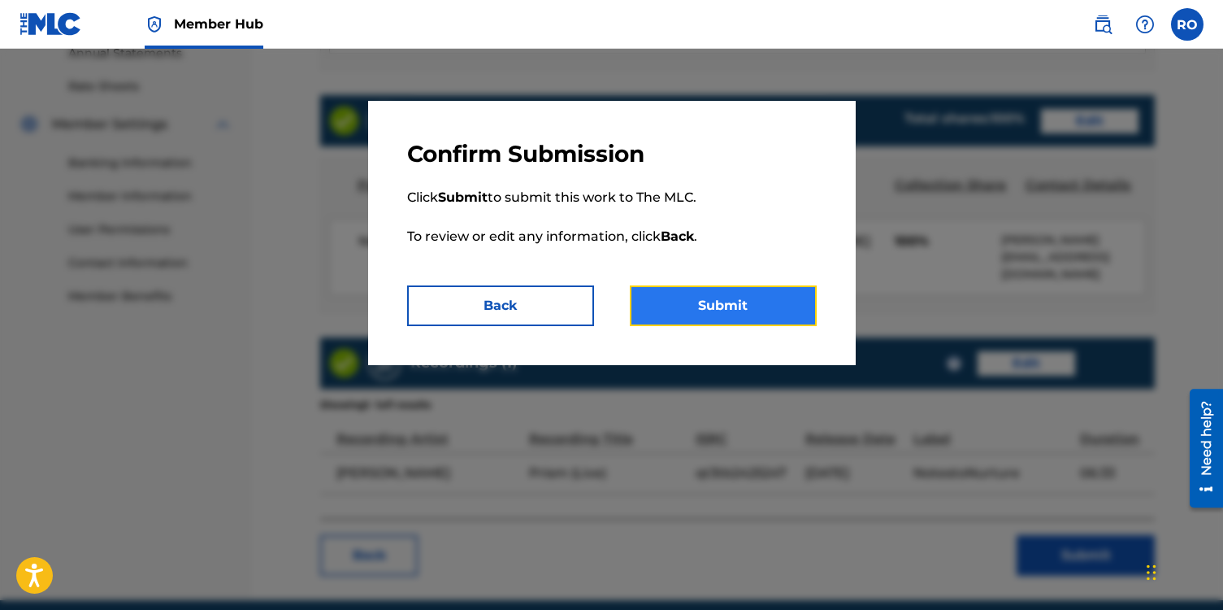
click at [687, 299] on button "Submit" at bounding box center [723, 305] width 187 height 41
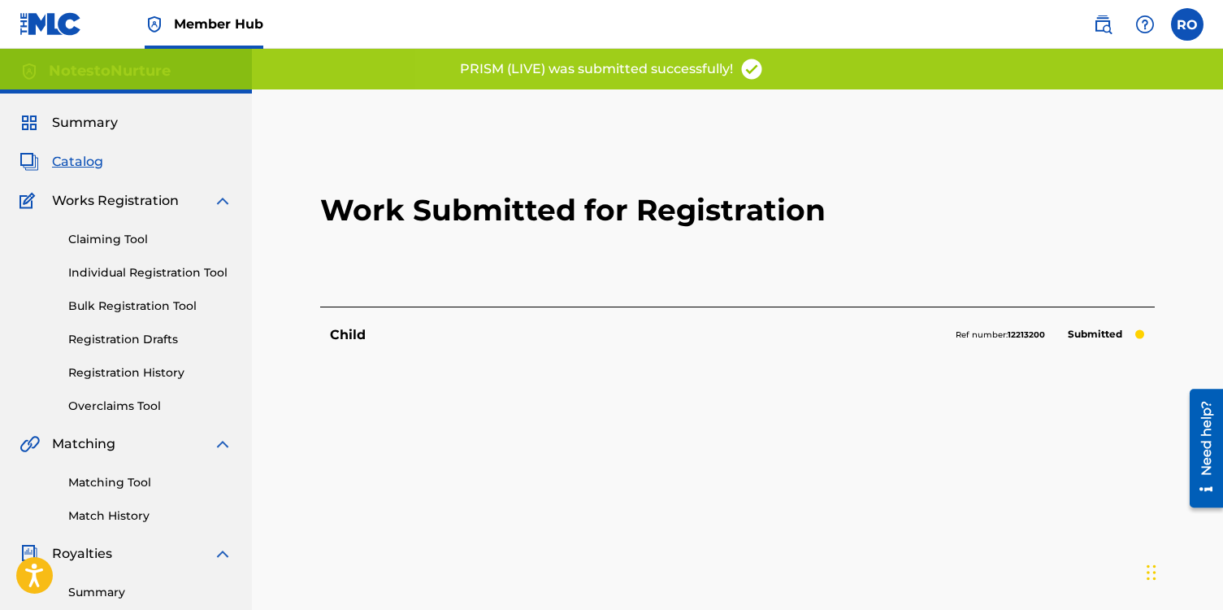
click at [98, 161] on span "Catalog" at bounding box center [77, 162] width 51 height 20
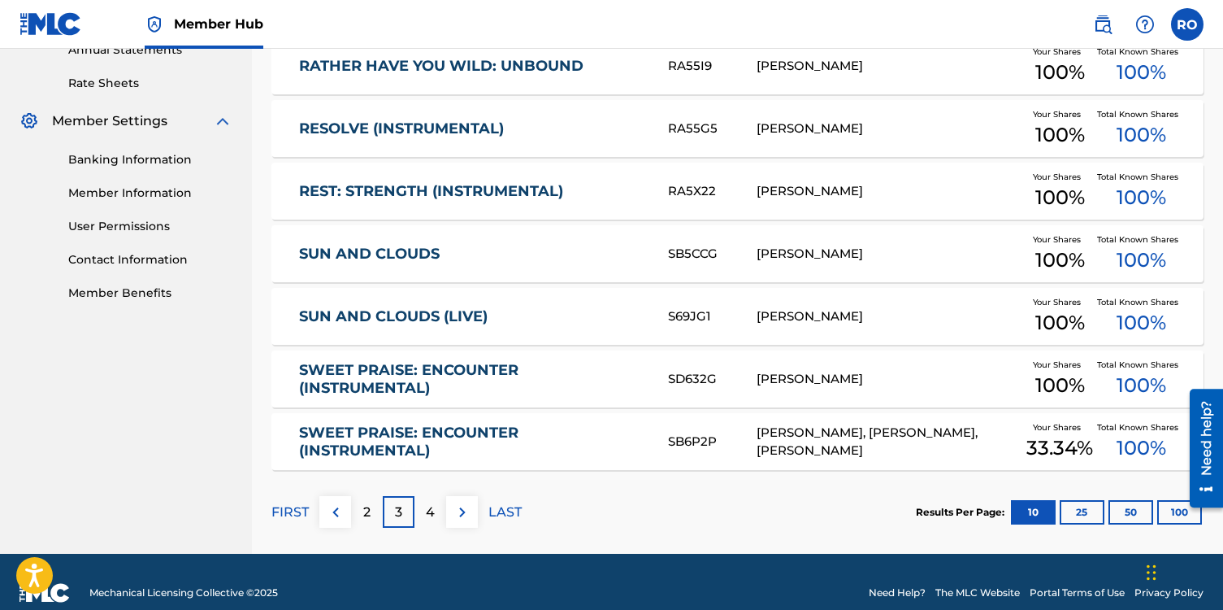
scroll to position [631, 0]
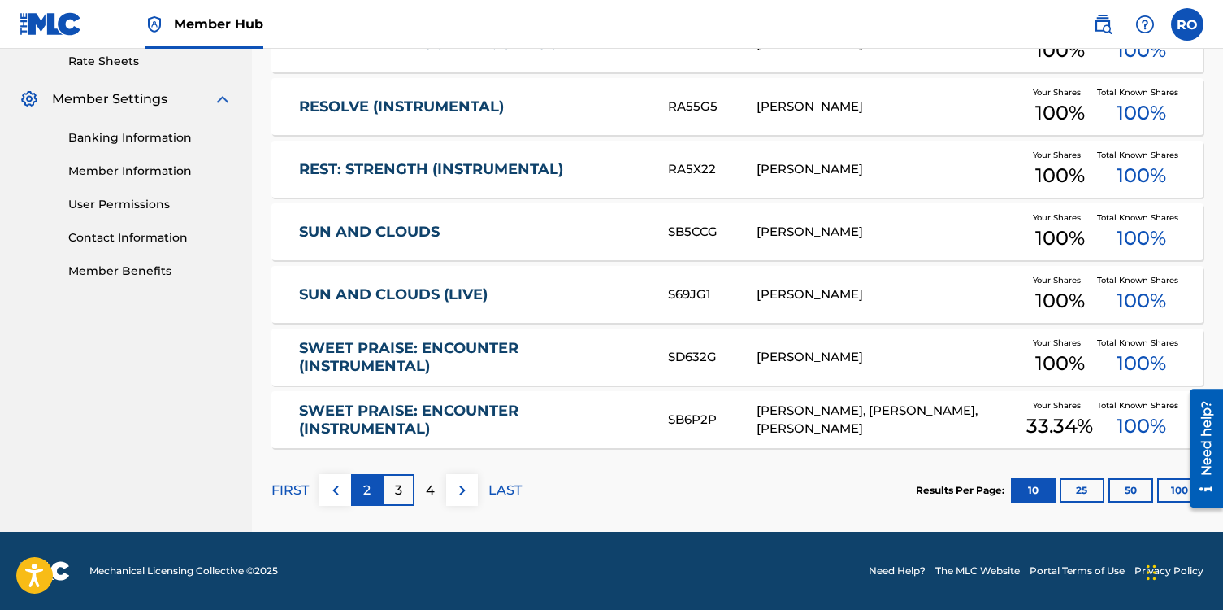
click at [367, 494] on p "2" at bounding box center [366, 490] width 7 height 20
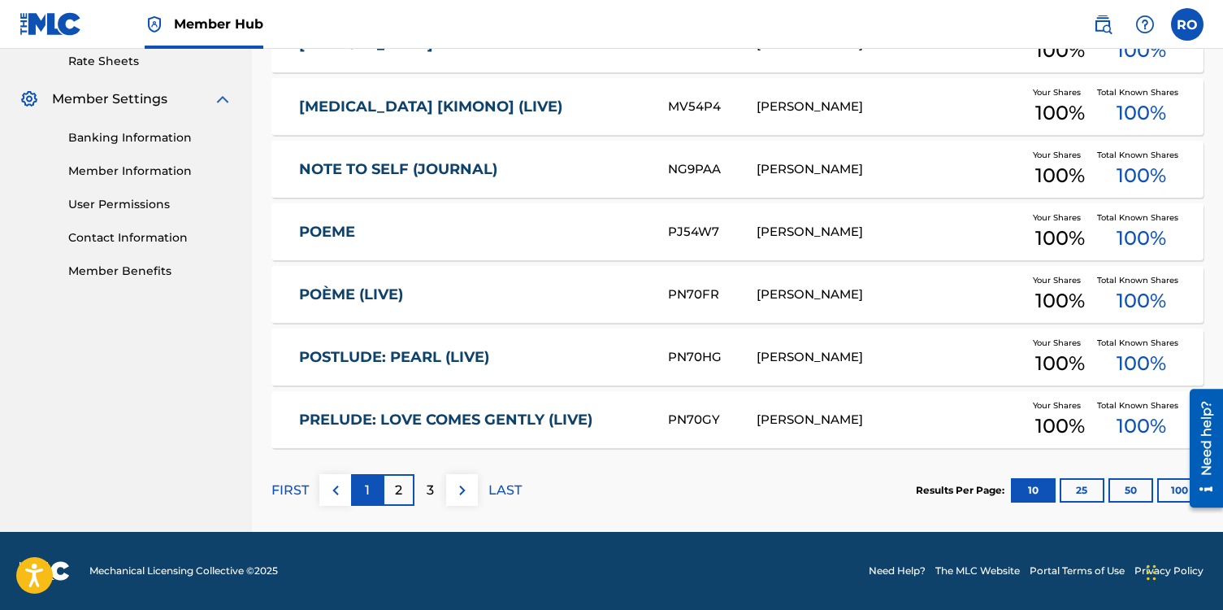
click at [363, 497] on div "1" at bounding box center [367, 490] width 32 height 32
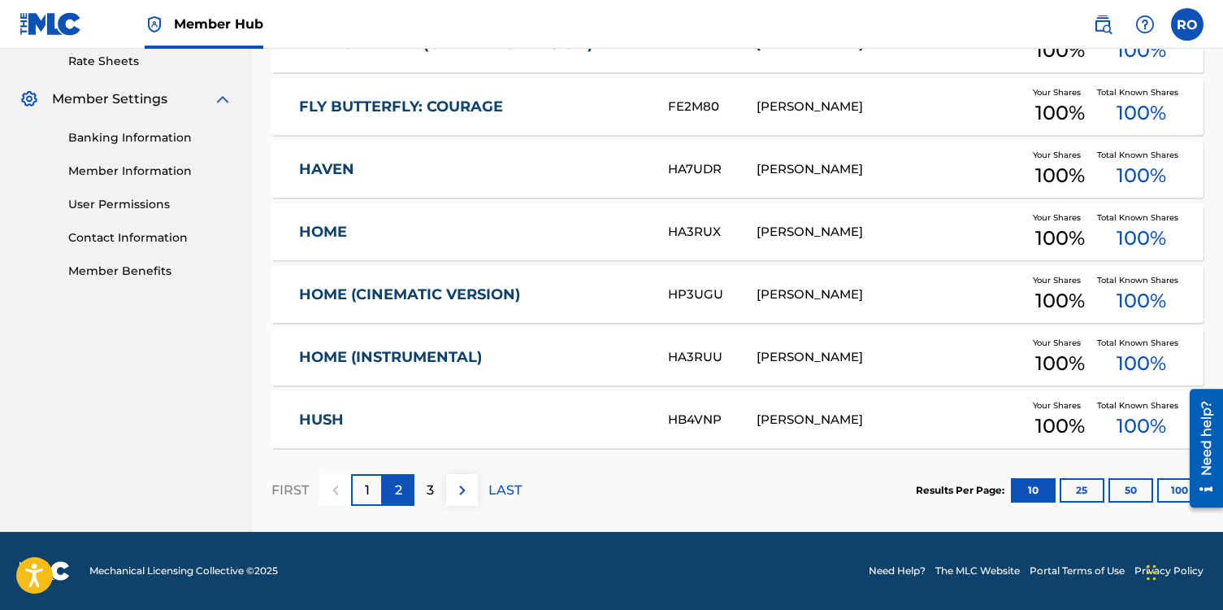
click at [402, 490] on div "2" at bounding box center [399, 490] width 32 height 32
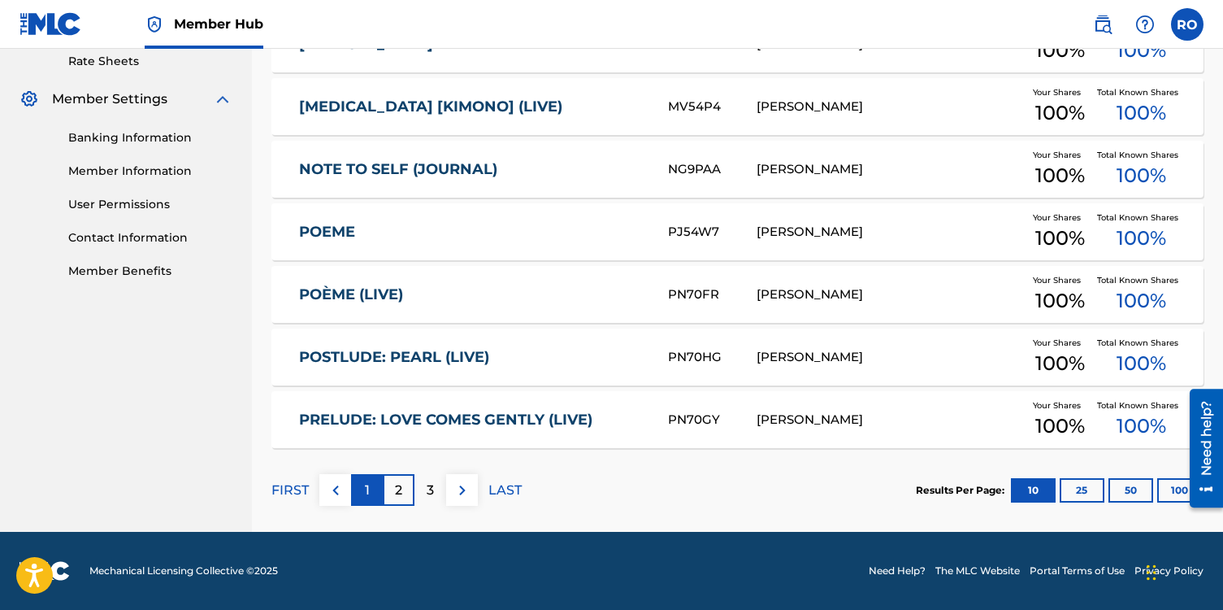
click at [367, 495] on p "1" at bounding box center [367, 490] width 5 height 20
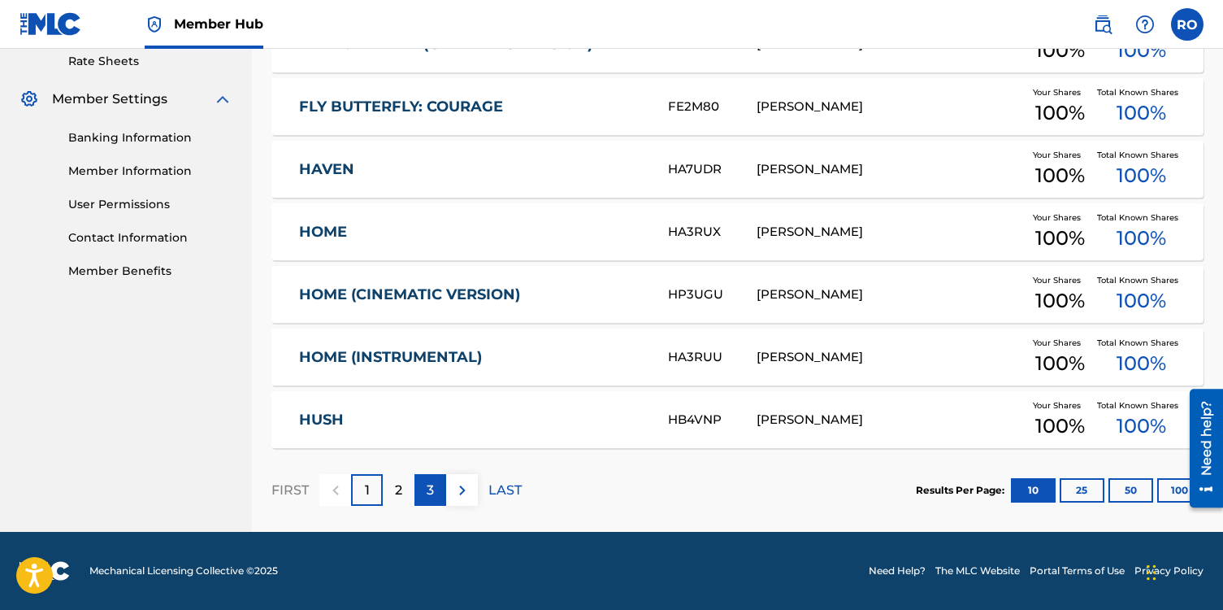
click at [433, 493] on p "3" at bounding box center [430, 490] width 7 height 20
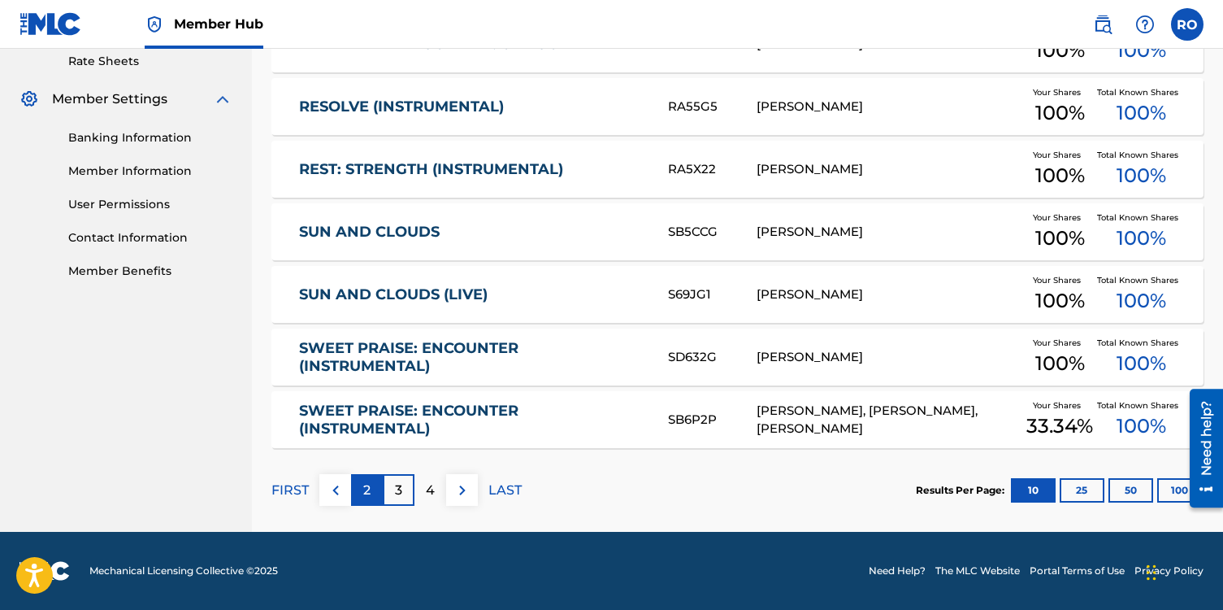
click at [373, 480] on div "2" at bounding box center [367, 490] width 32 height 32
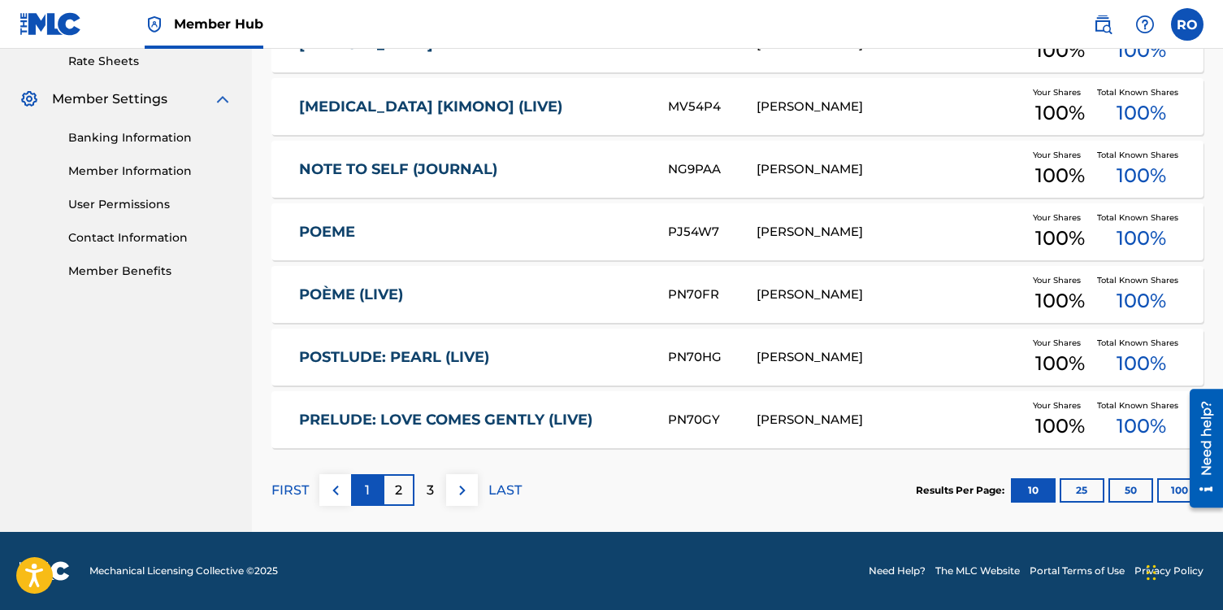
click at [366, 489] on p "1" at bounding box center [367, 490] width 5 height 20
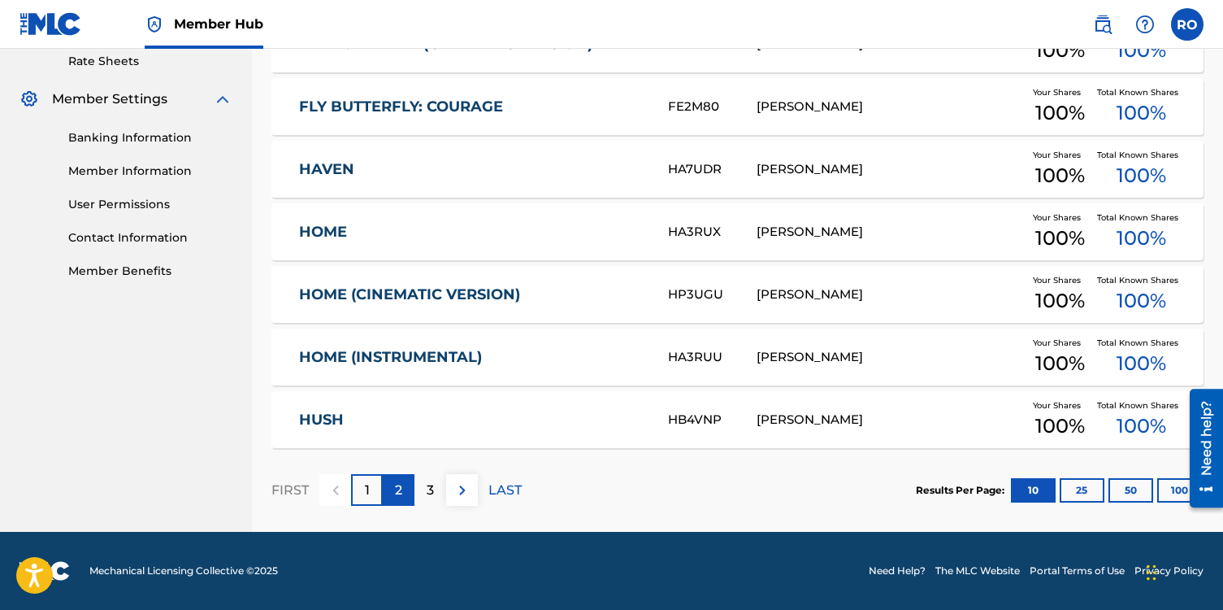
click at [402, 495] on p "2" at bounding box center [398, 490] width 7 height 20
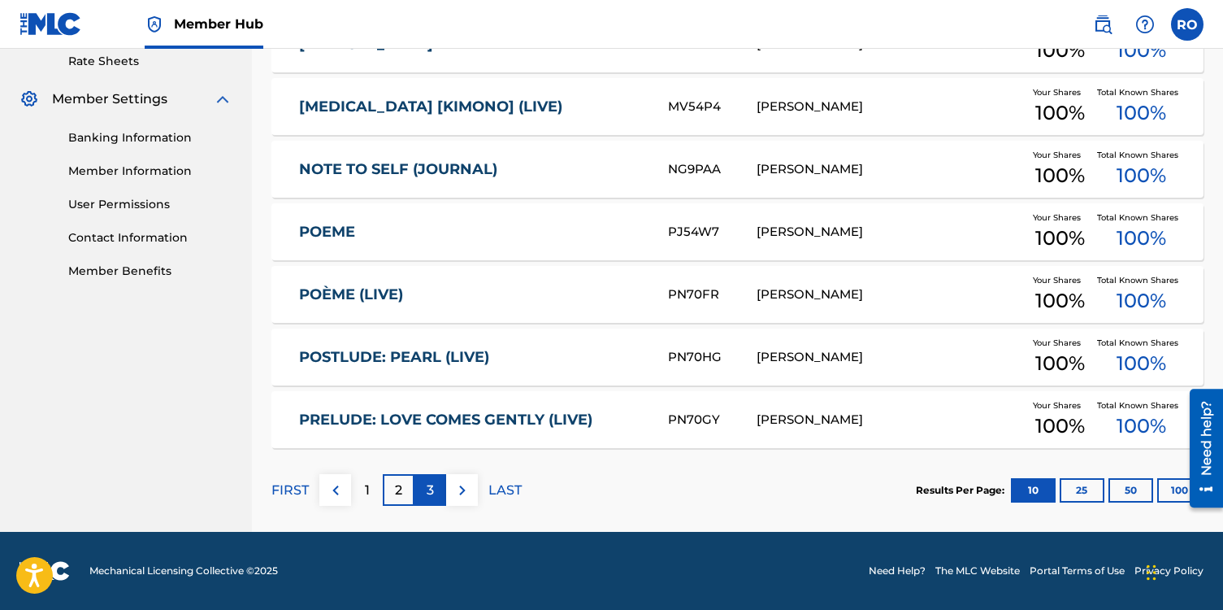
click at [432, 493] on p "3" at bounding box center [430, 490] width 7 height 20
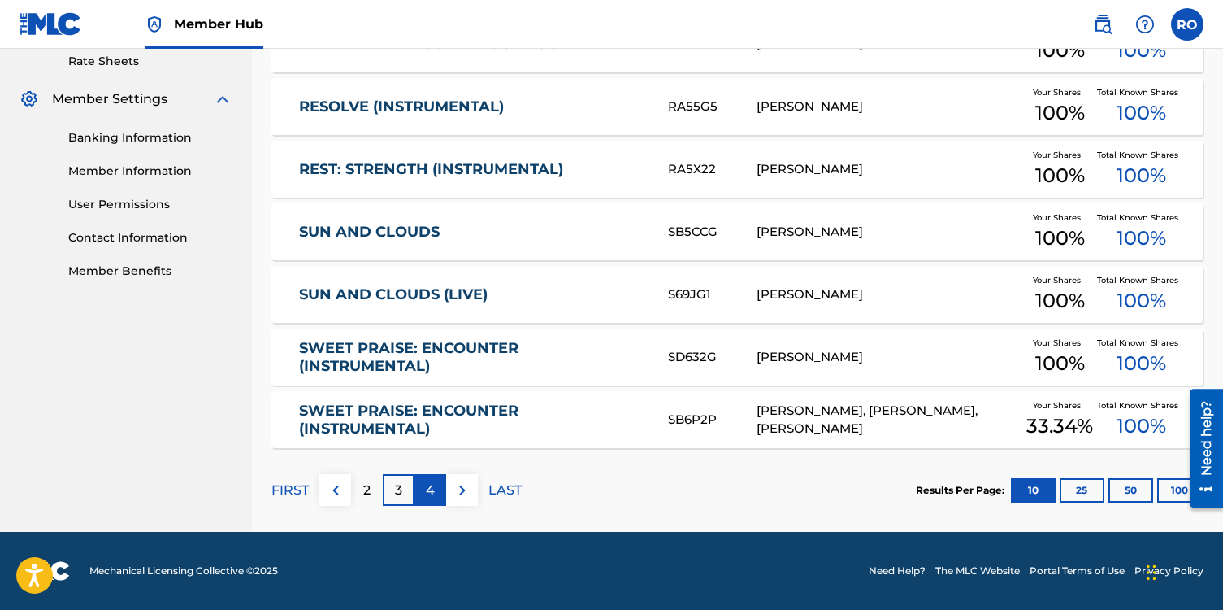
click at [437, 489] on div "4" at bounding box center [431, 490] width 32 height 32
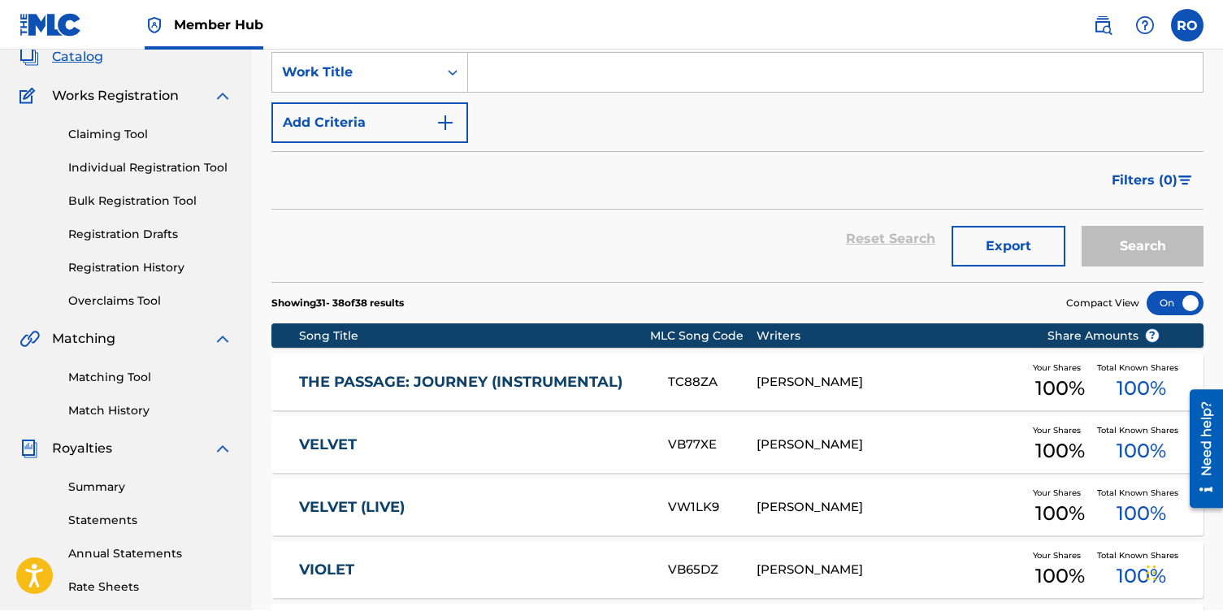
scroll to position [0, 0]
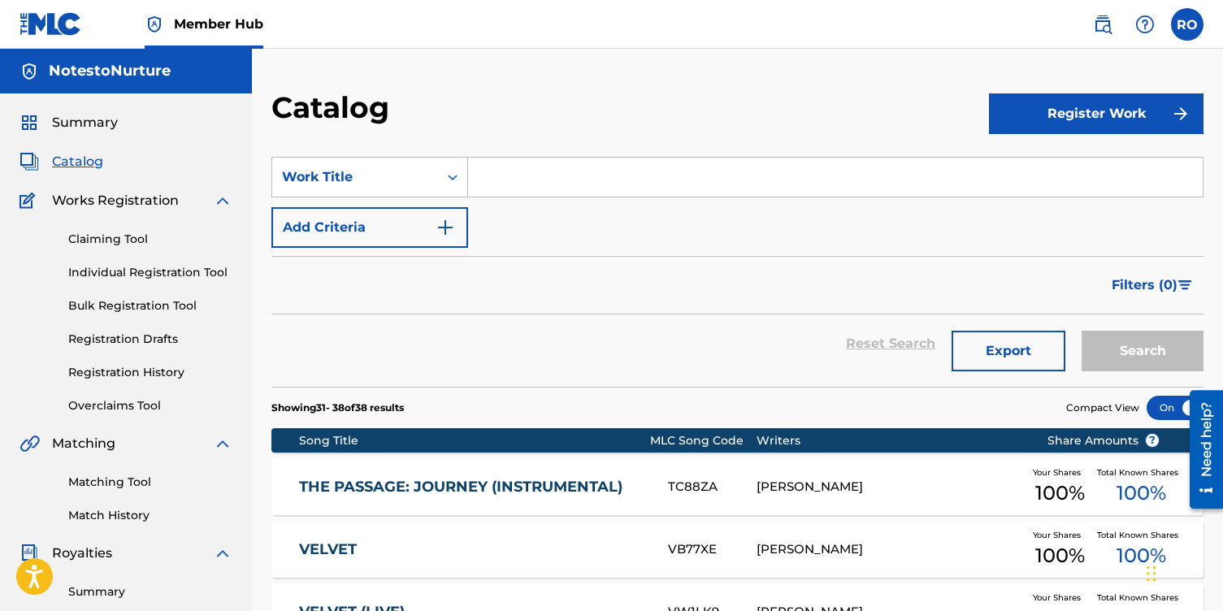
click at [483, 180] on input "Search Form" at bounding box center [835, 177] width 735 height 39
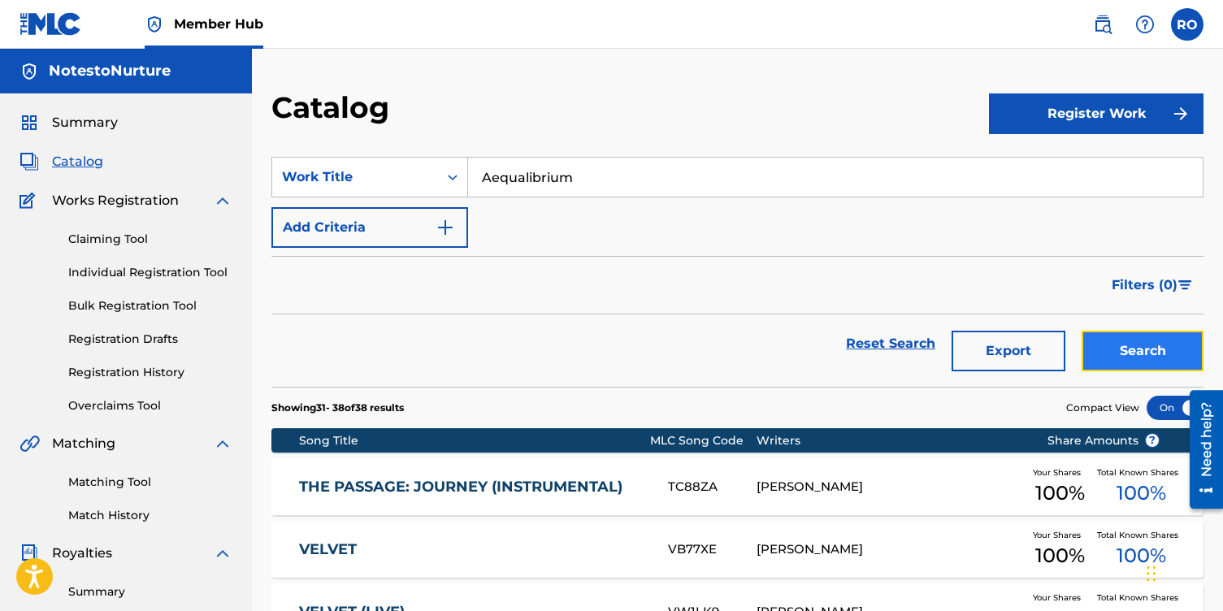
click at [1109, 365] on button "Search" at bounding box center [1143, 351] width 122 height 41
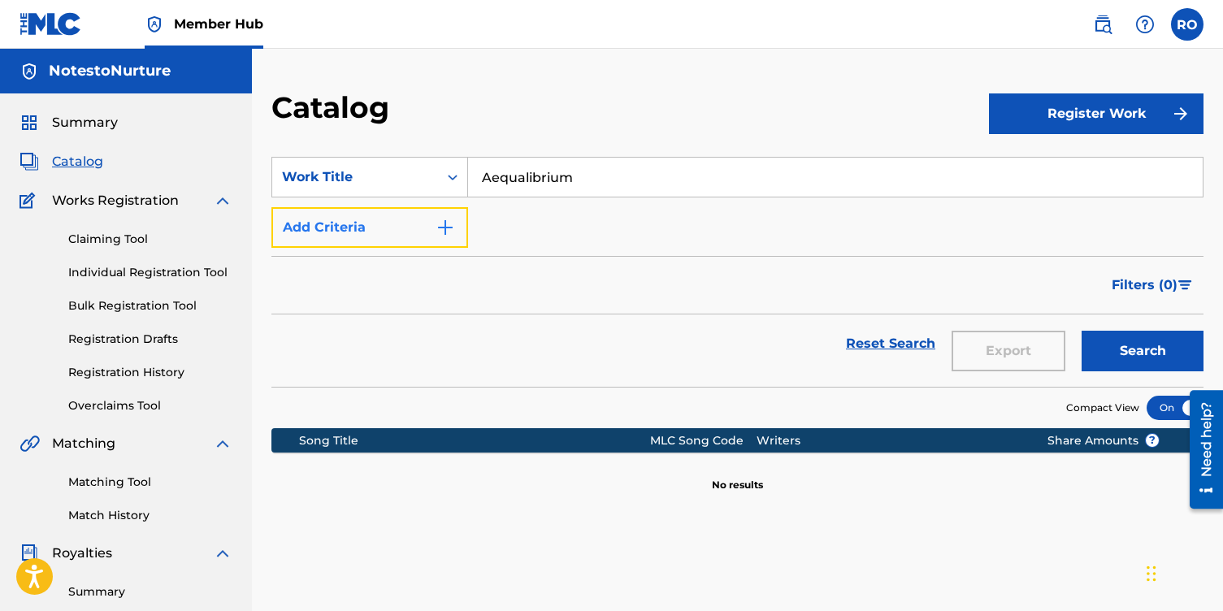
click at [452, 229] on img "Search Form" at bounding box center [446, 228] width 20 height 20
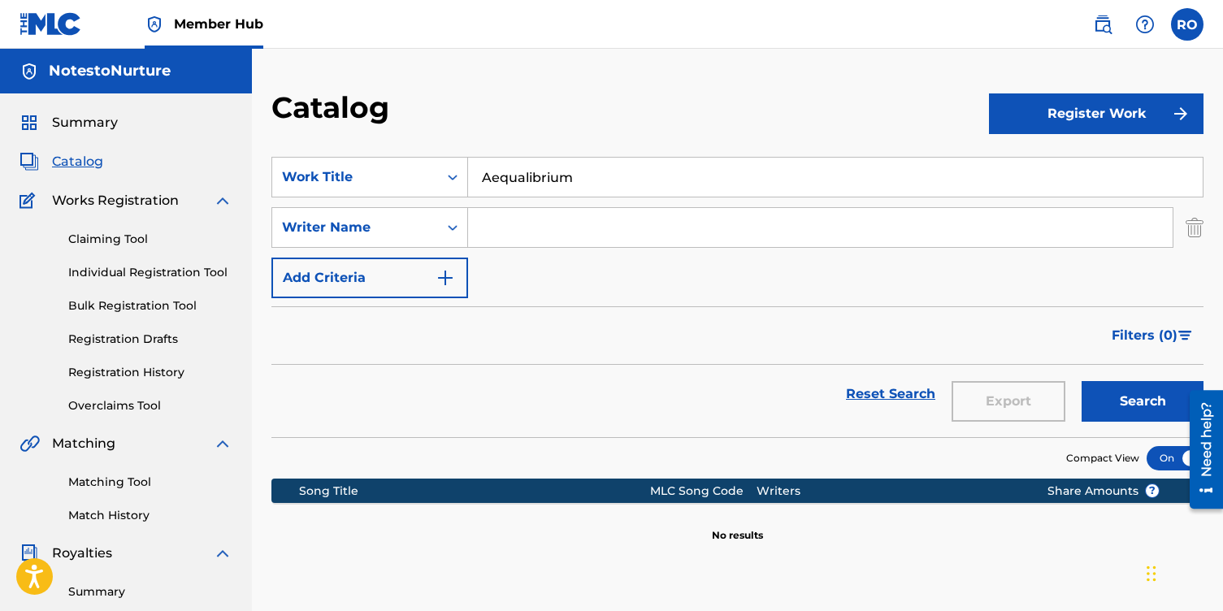
click at [493, 224] on input "Search Form" at bounding box center [820, 227] width 705 height 39
click at [445, 282] on img "Search Form" at bounding box center [446, 278] width 20 height 20
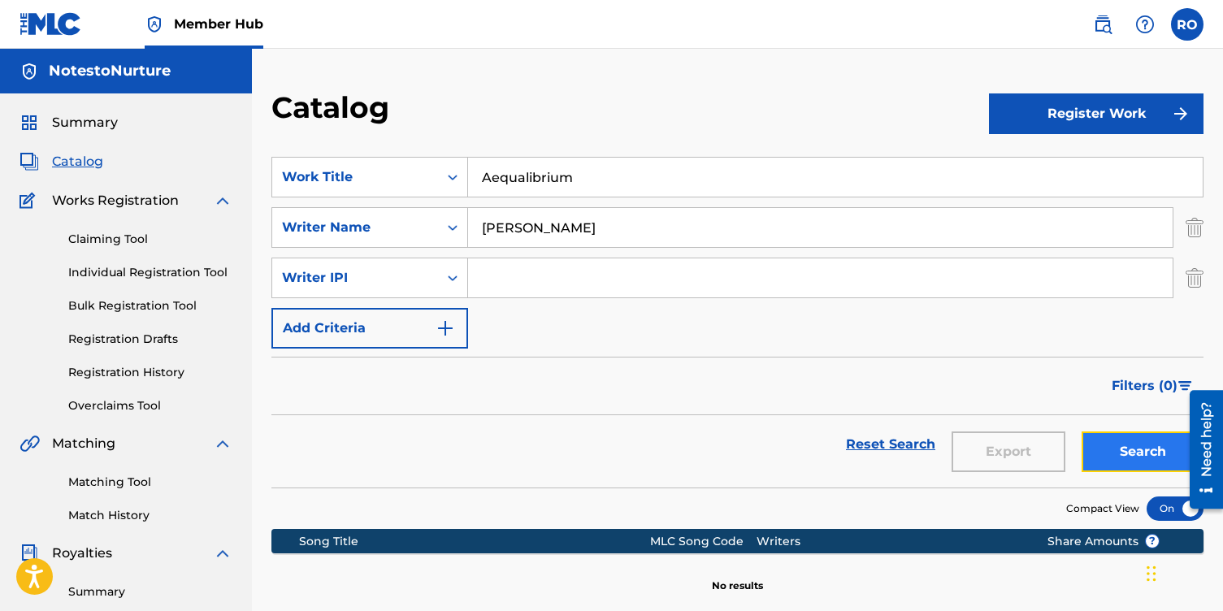
click at [1124, 445] on button "Search" at bounding box center [1143, 452] width 122 height 41
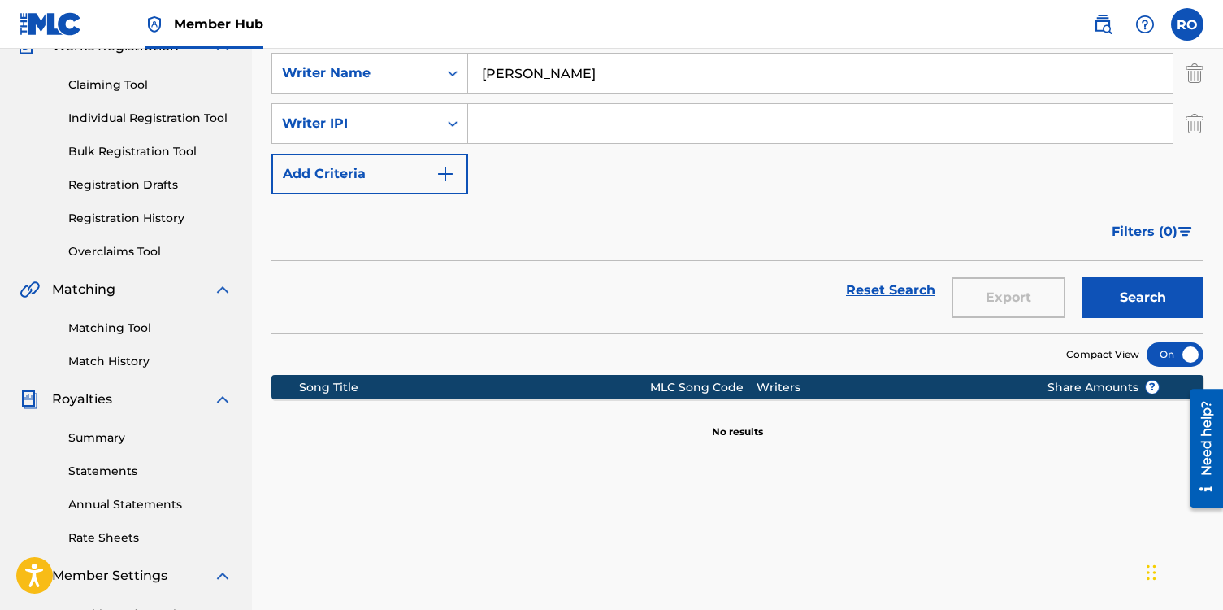
scroll to position [158, 0]
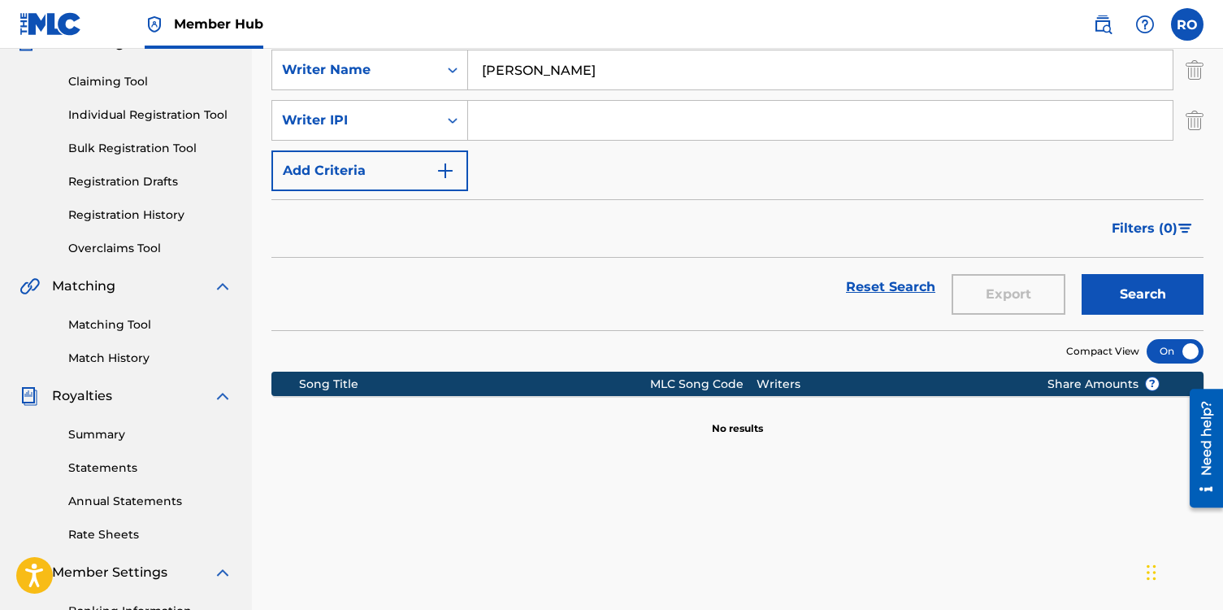
click at [90, 284] on span "Matching" at bounding box center [83, 286] width 63 height 20
click at [223, 285] on img at bounding box center [223, 286] width 20 height 20
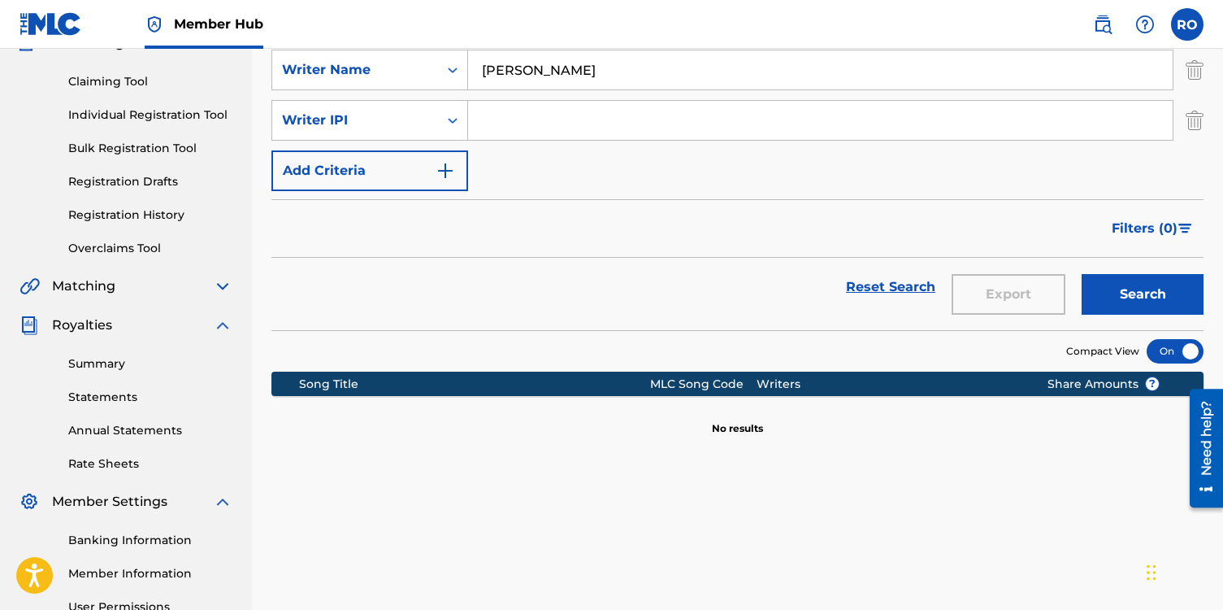
click at [223, 285] on img at bounding box center [223, 286] width 20 height 20
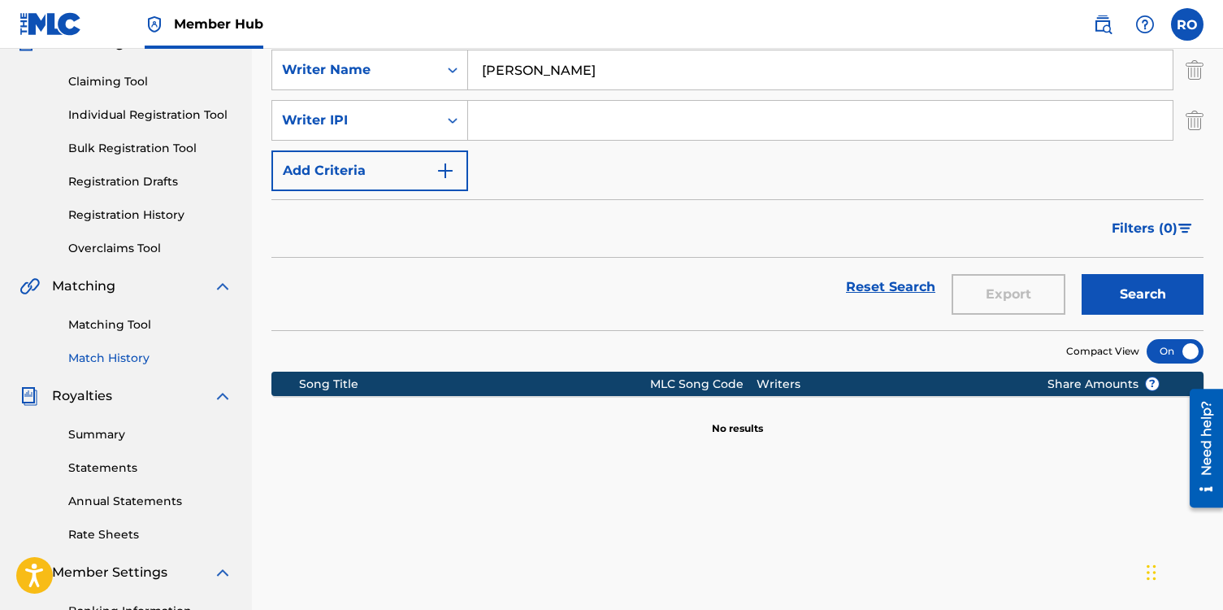
click at [131, 354] on link "Match History" at bounding box center [150, 358] width 164 height 17
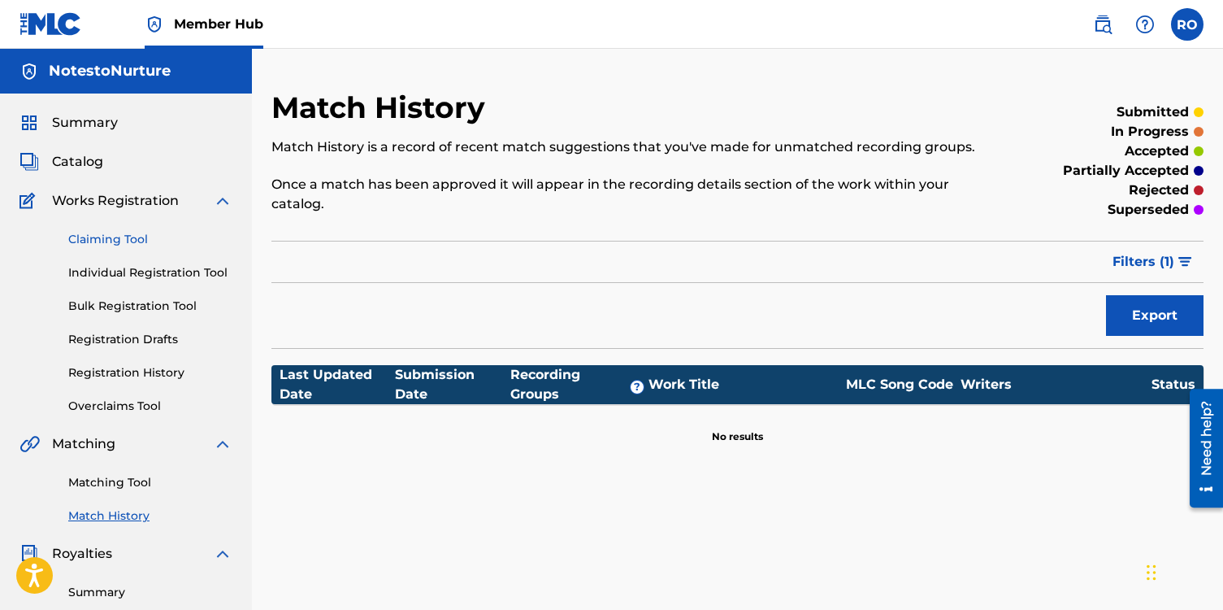
click at [108, 241] on link "Claiming Tool" at bounding box center [150, 239] width 164 height 17
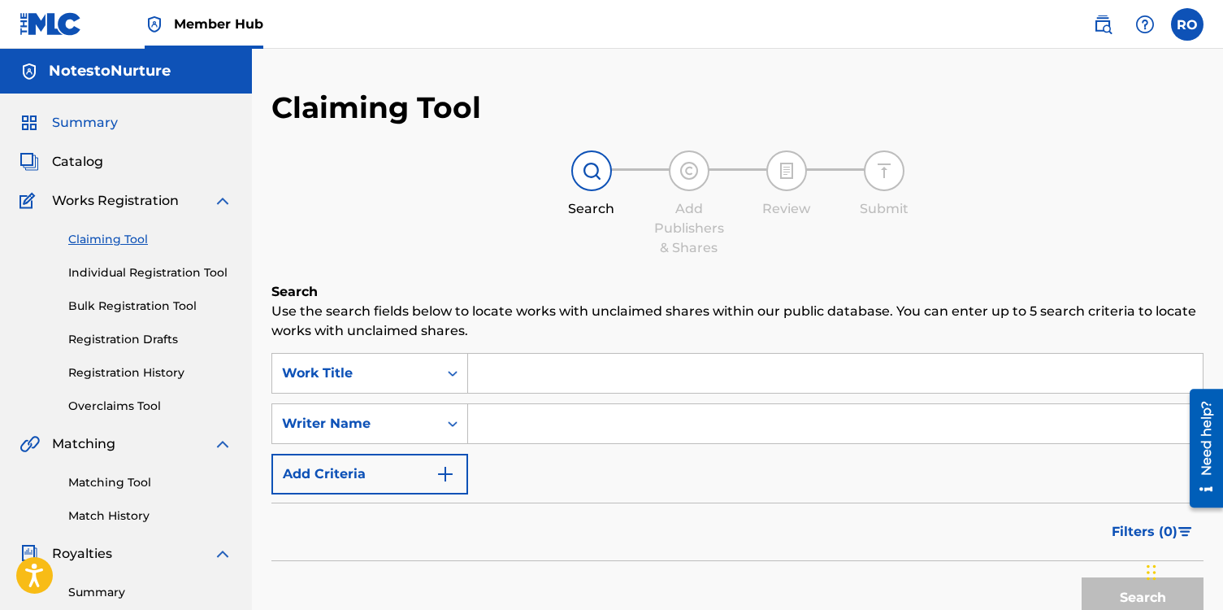
click at [93, 124] on span "Summary" at bounding box center [85, 123] width 66 height 20
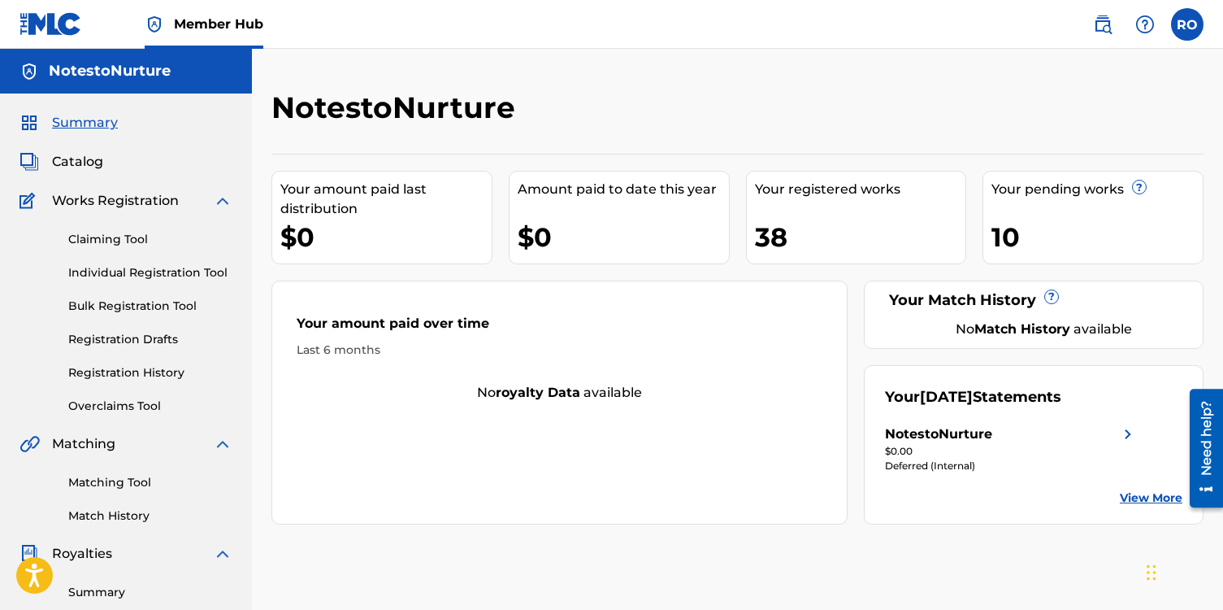
click at [213, 24] on span "Member Hub" at bounding box center [218, 24] width 89 height 19
click at [90, 163] on span "Catalog" at bounding box center [77, 162] width 51 height 20
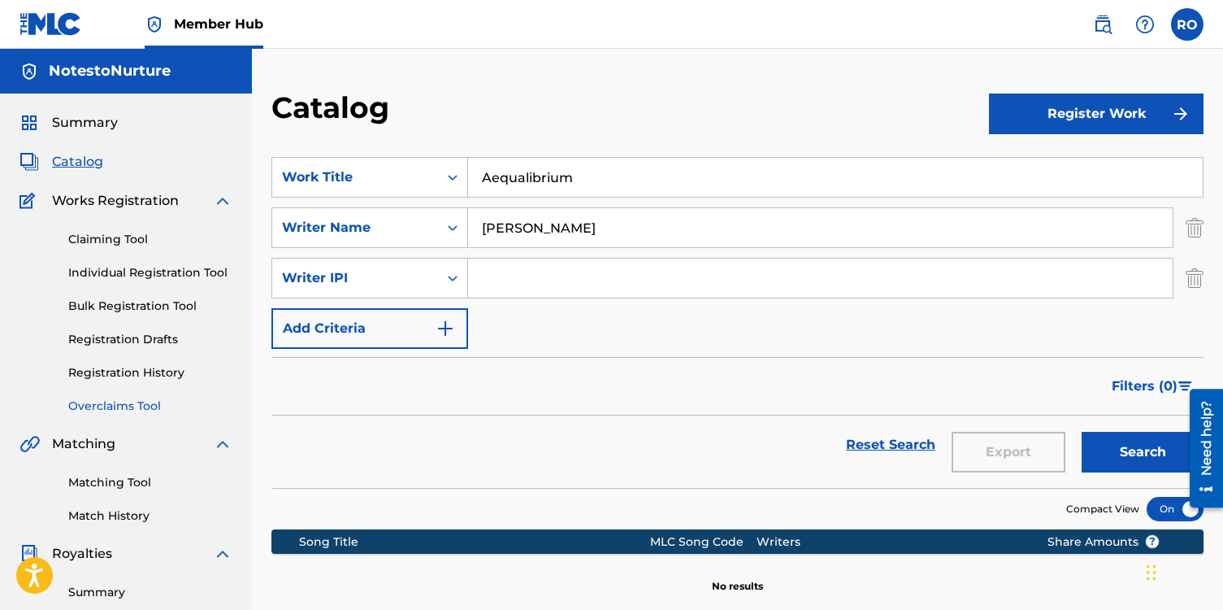
click at [133, 406] on link "Overclaims Tool" at bounding box center [150, 406] width 164 height 17
